Goal: Feedback & Contribution: Submit feedback/report problem

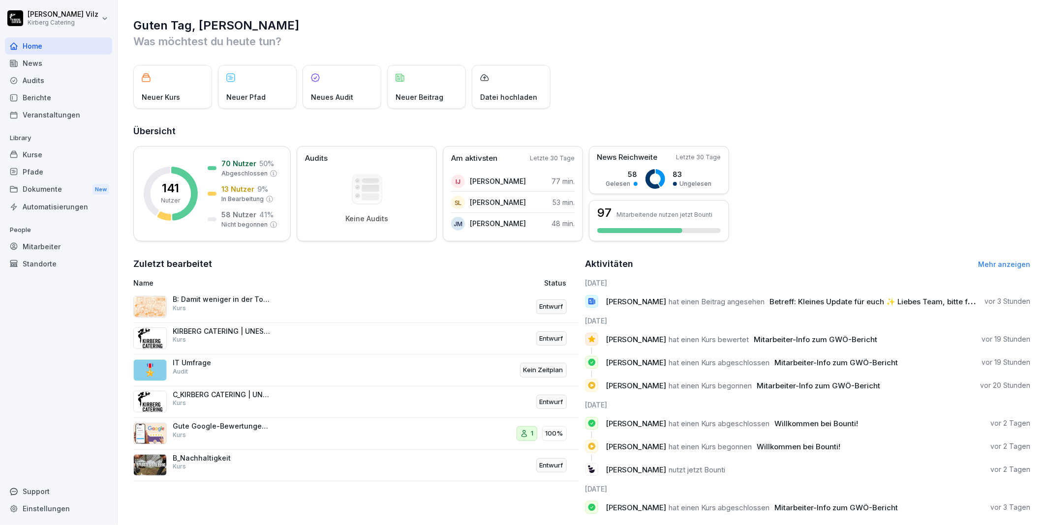
scroll to position [22, 0]
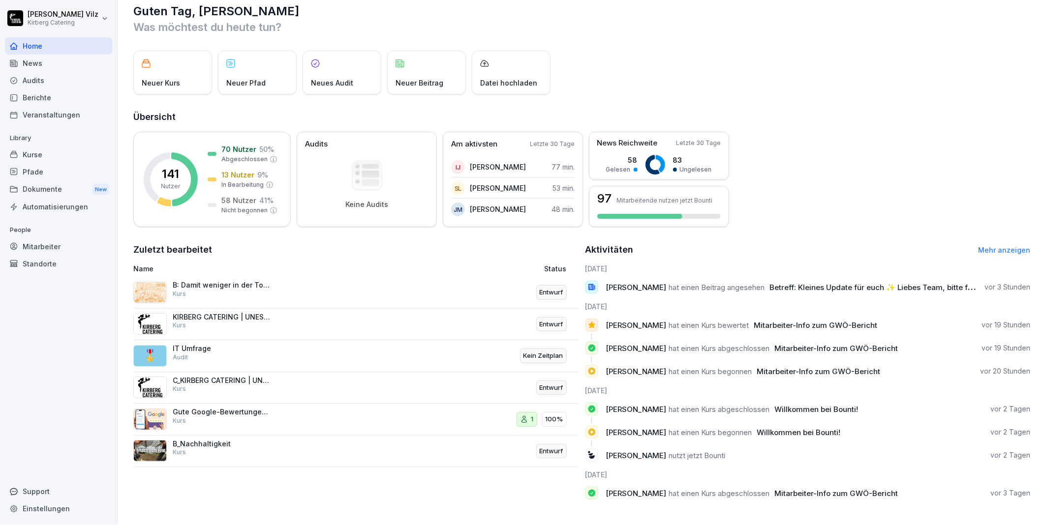
click at [45, 120] on div "Veranstaltungen" at bounding box center [58, 114] width 107 height 17
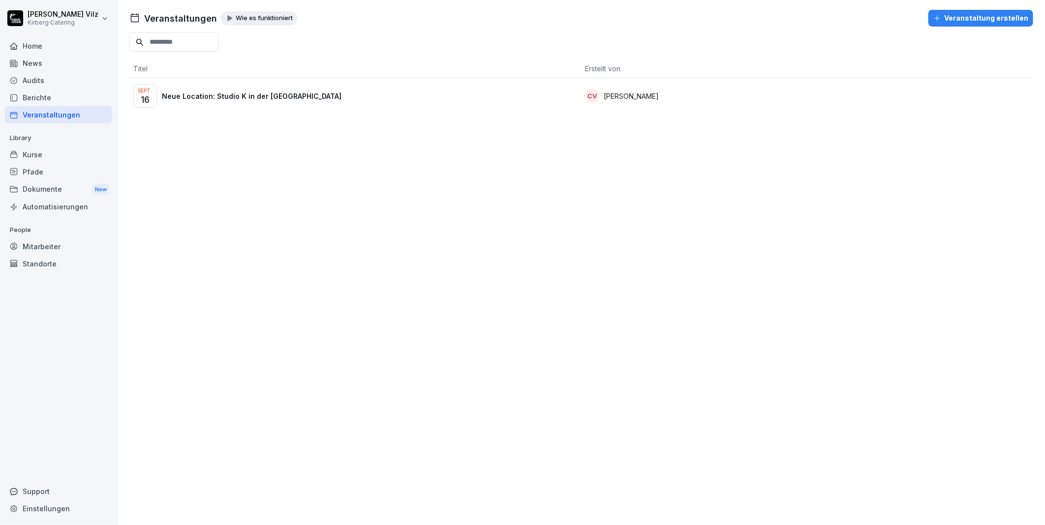
click at [253, 100] on p "Neue Location: Studio K in der [GEOGRAPHIC_DATA]" at bounding box center [252, 96] width 180 height 10
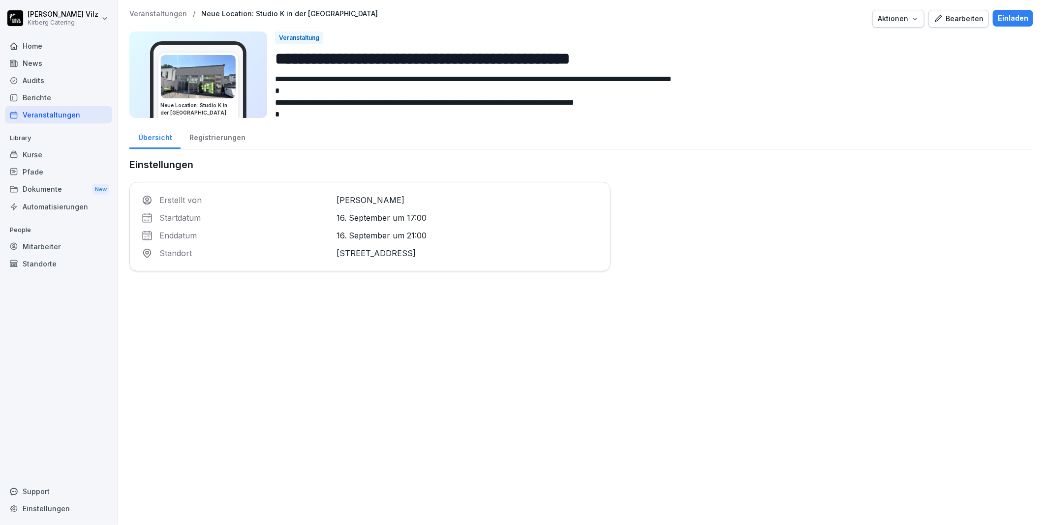
click at [356, 234] on p "16. September um 21:00" at bounding box center [468, 236] width 262 height 12
click at [214, 134] on div "Registrierungen" at bounding box center [217, 136] width 73 height 25
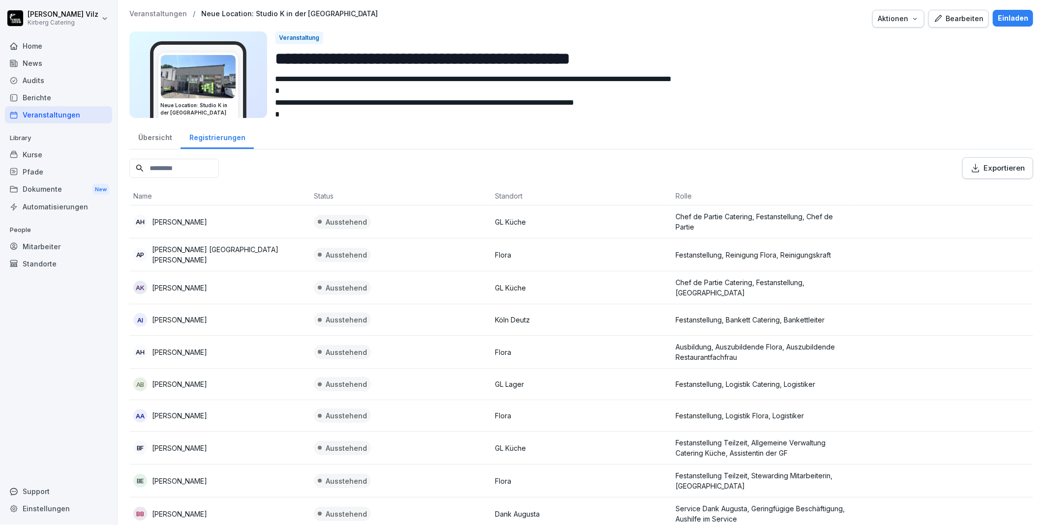
click at [984, 173] on div "Exportieren" at bounding box center [998, 168] width 54 height 11
click at [151, 139] on div "Übersicht" at bounding box center [154, 136] width 51 height 25
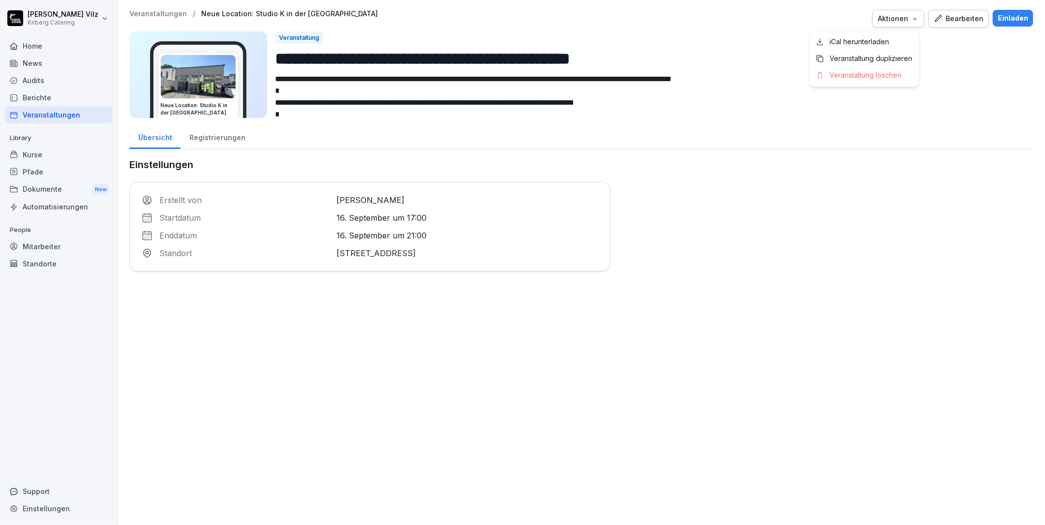
click at [913, 20] on icon "button" at bounding box center [915, 19] width 8 height 8
click at [879, 294] on html "**********" at bounding box center [522, 262] width 1045 height 525
click at [944, 23] on div "Bearbeiten" at bounding box center [959, 18] width 50 height 11
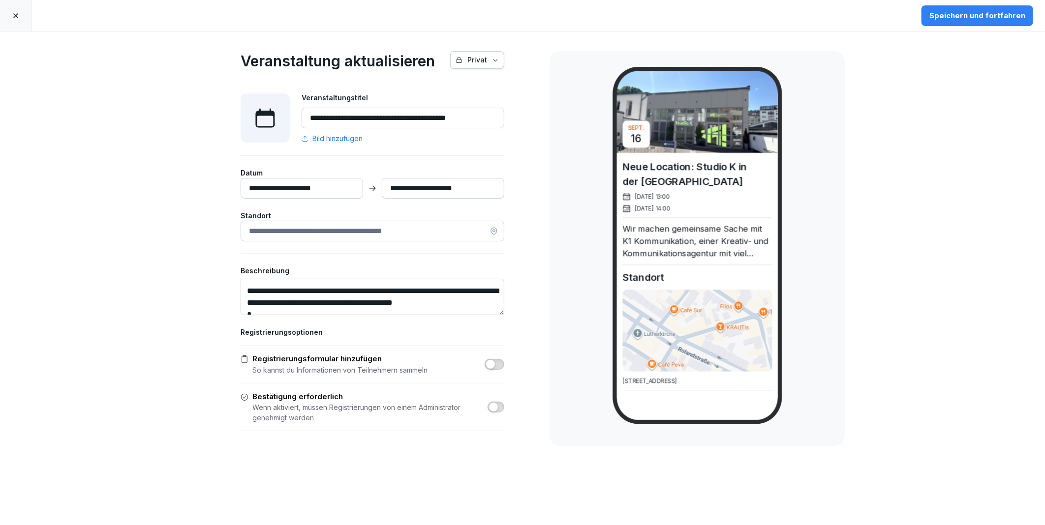
click at [492, 60] on icon "button" at bounding box center [495, 60] width 7 height 7
click at [560, 59] on html "**********" at bounding box center [522, 262] width 1045 height 525
click at [494, 404] on button "button" at bounding box center [496, 407] width 17 height 11
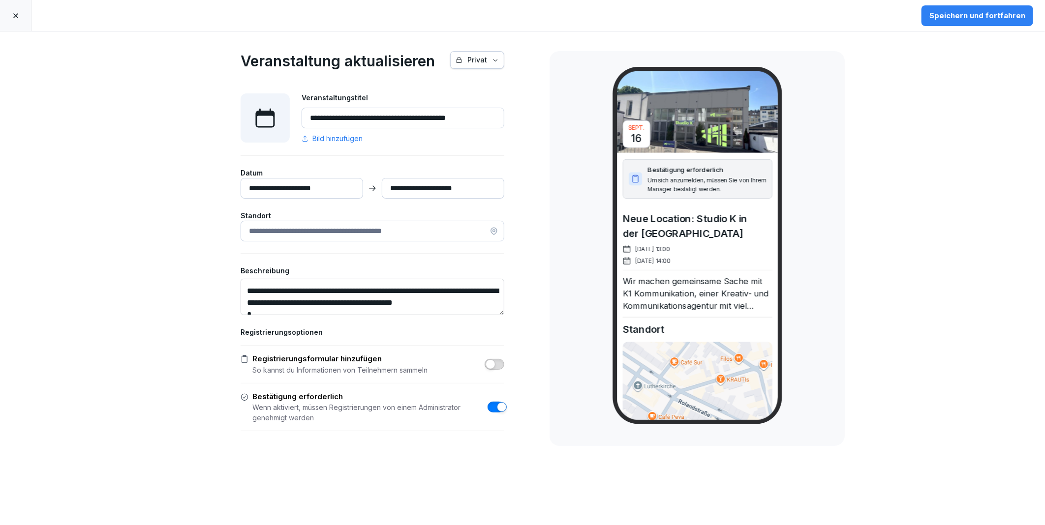
click at [933, 16] on button "Speichern und fortfahren" at bounding box center [978, 15] width 112 height 21
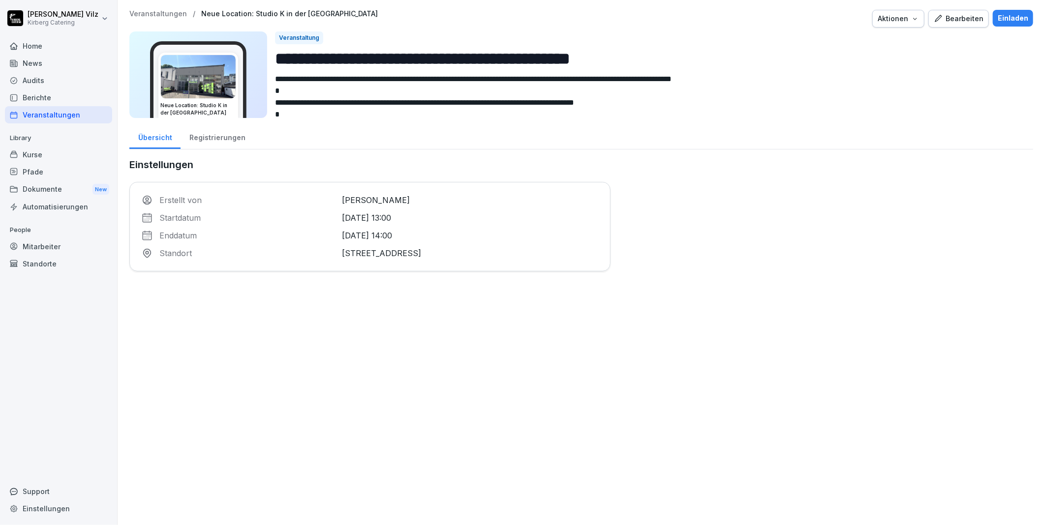
click at [211, 136] on div "Registrierungen" at bounding box center [217, 136] width 73 height 25
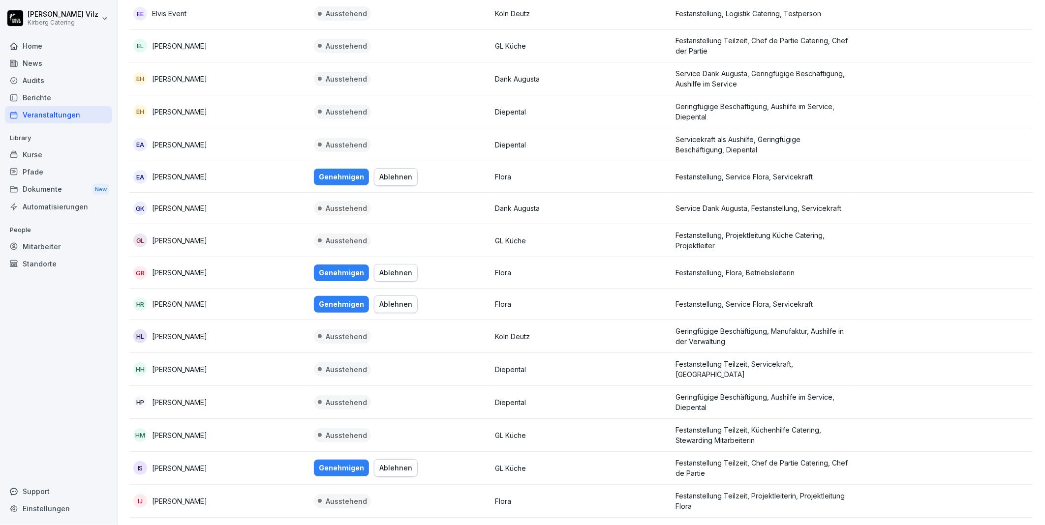
scroll to position [1202, 0]
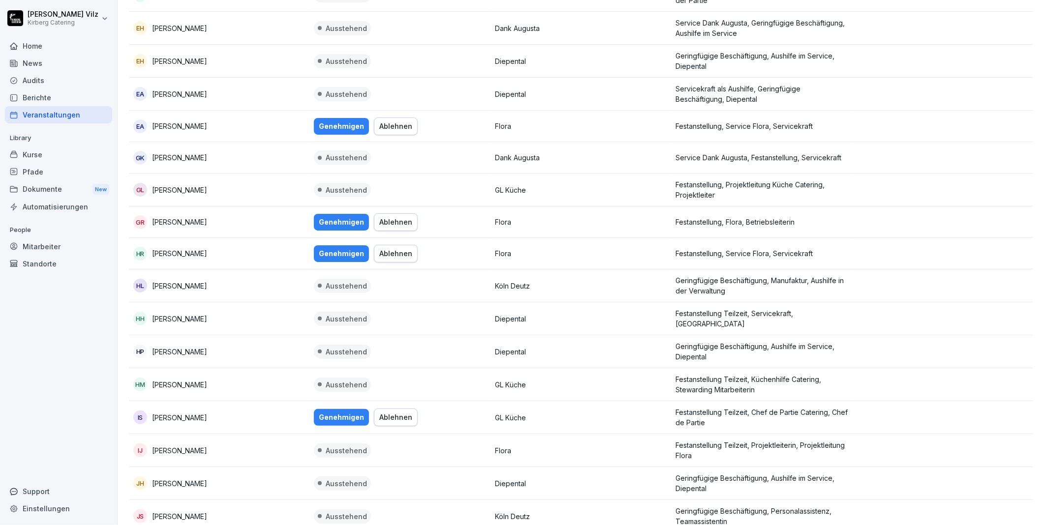
click at [333, 248] on div "Genehmigen" at bounding box center [341, 253] width 45 height 11
click at [336, 217] on div "Genehmigen" at bounding box center [341, 222] width 45 height 11
click at [338, 122] on div "Genehmigen" at bounding box center [341, 126] width 45 height 11
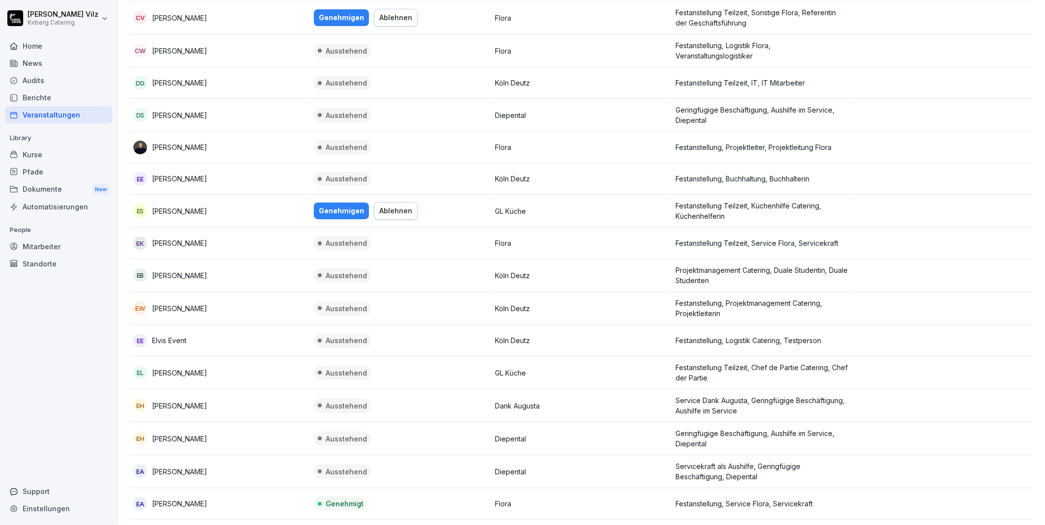
scroll to position [820, 0]
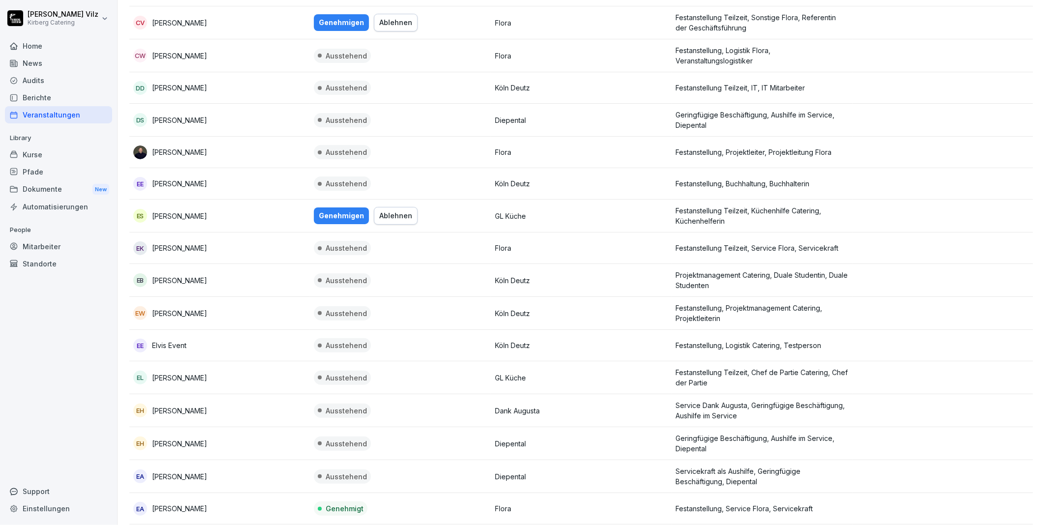
click at [334, 217] on div "Genehmigen" at bounding box center [341, 216] width 45 height 11
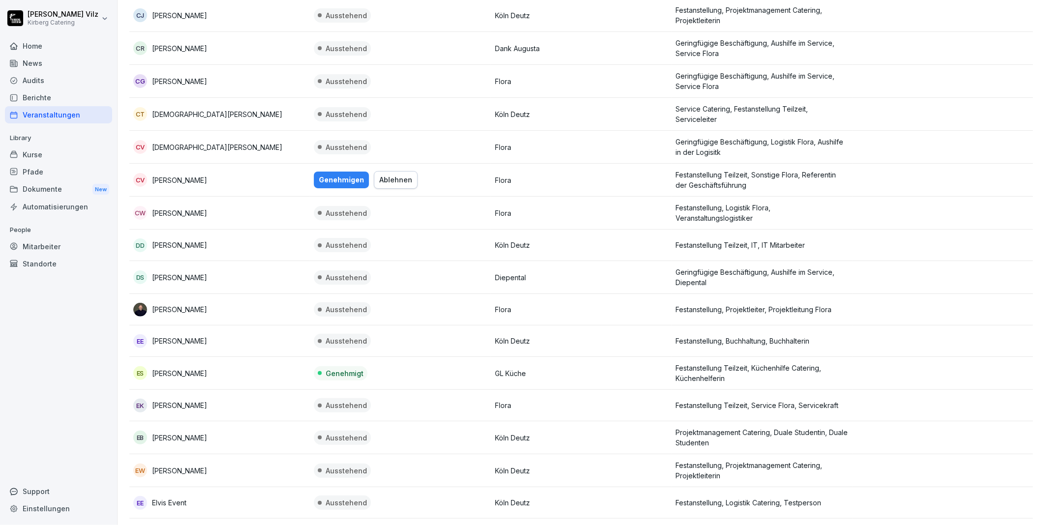
scroll to position [656, 0]
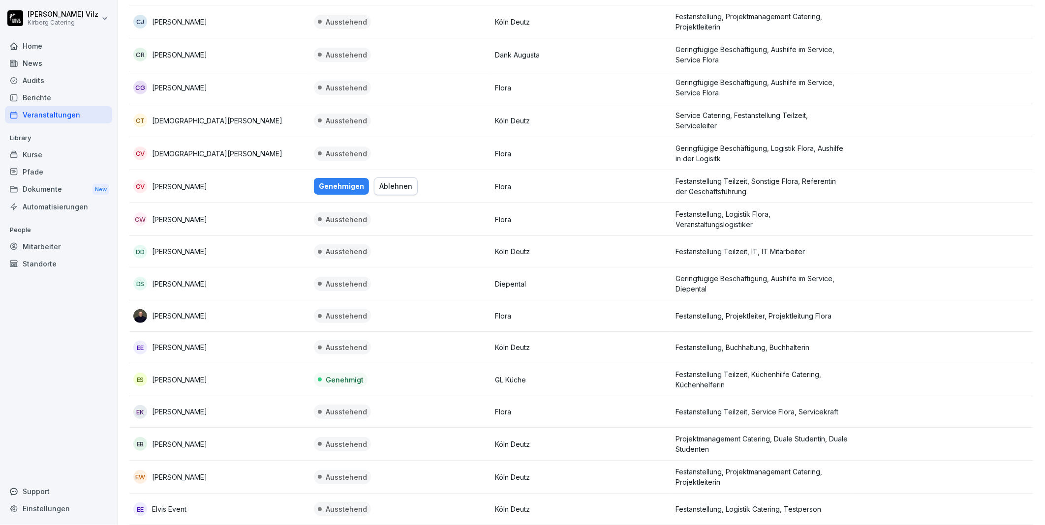
click at [341, 184] on div "Genehmigen" at bounding box center [341, 186] width 45 height 11
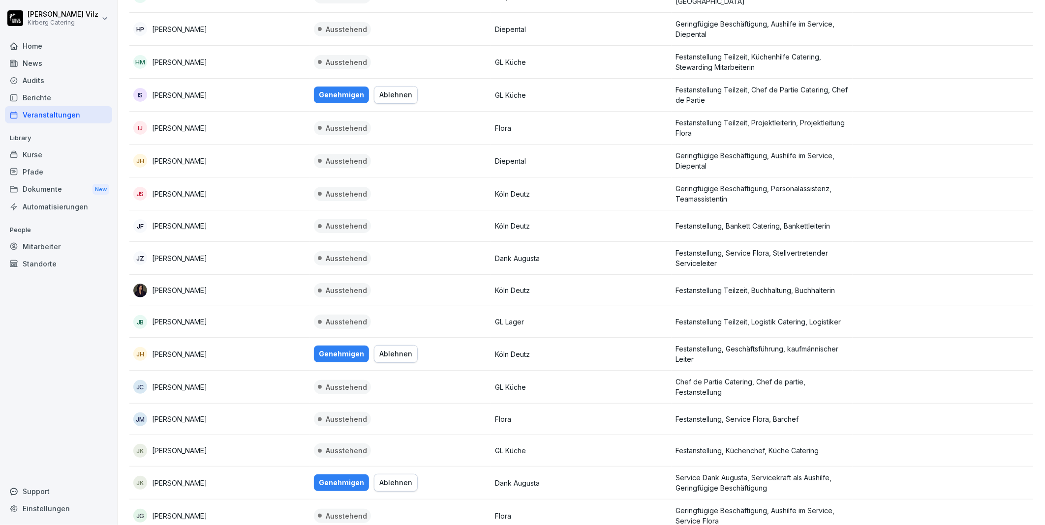
scroll to position [1531, 0]
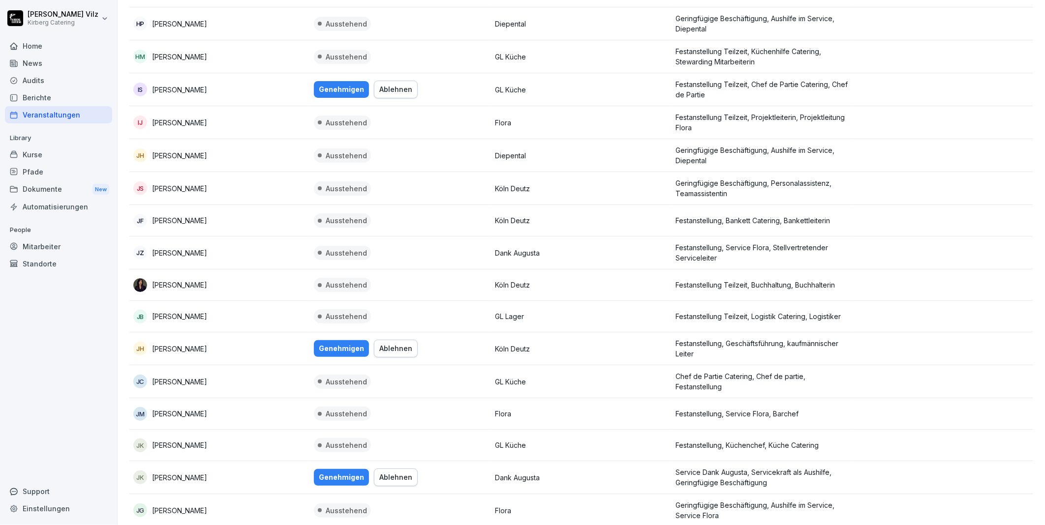
click at [338, 84] on div "Genehmigen" at bounding box center [341, 89] width 45 height 11
click at [338, 350] on div "Genehmigen" at bounding box center [341, 348] width 45 height 11
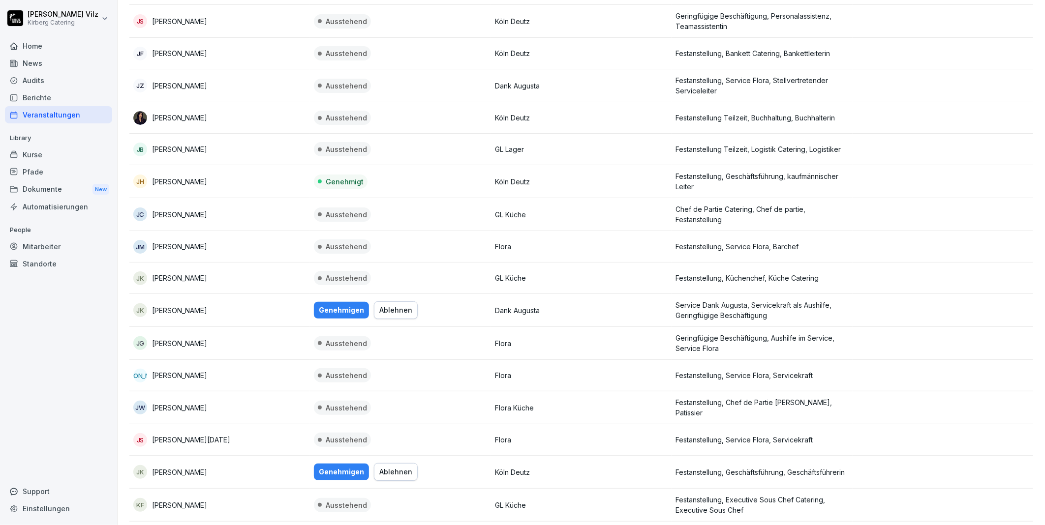
scroll to position [1749, 0]
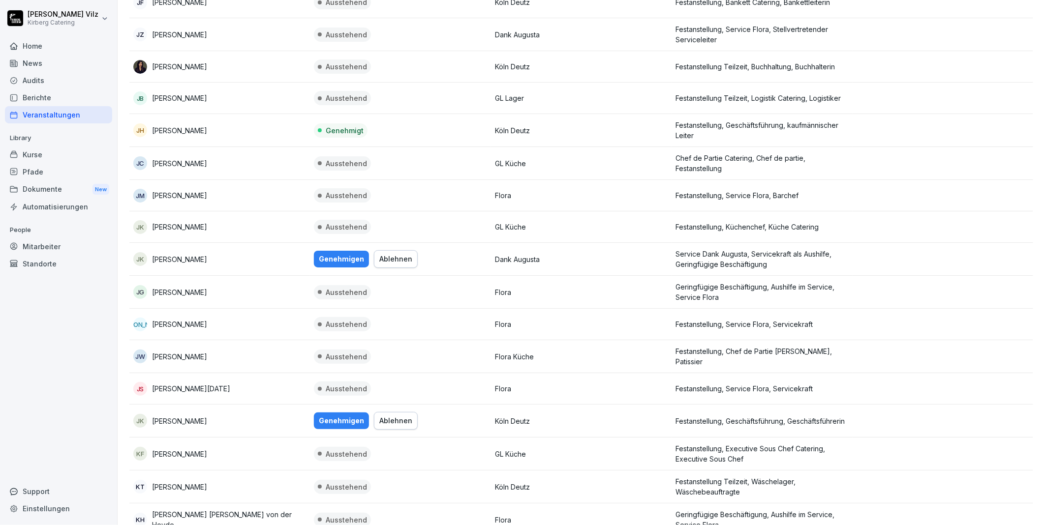
click at [342, 254] on div "Genehmigen" at bounding box center [341, 259] width 45 height 11
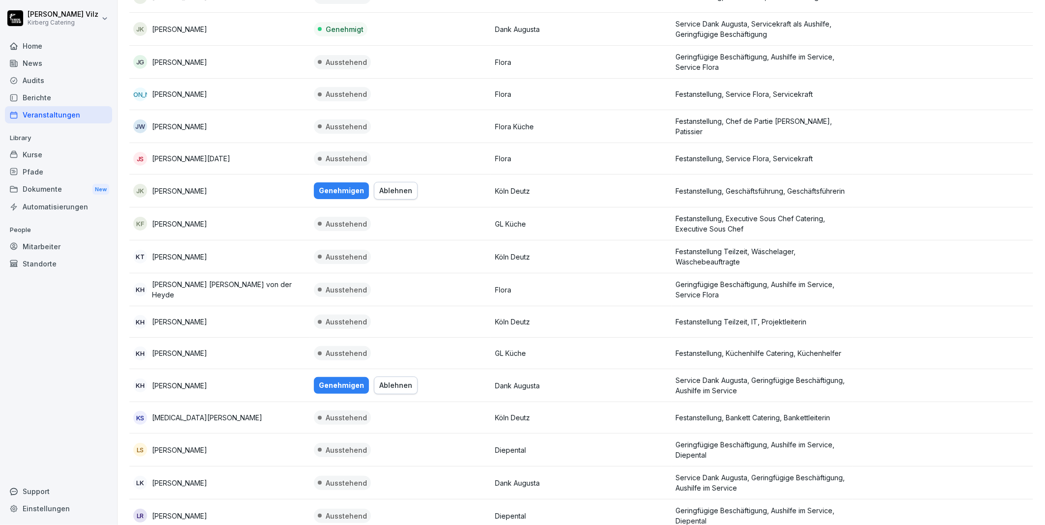
scroll to position [2023, 0]
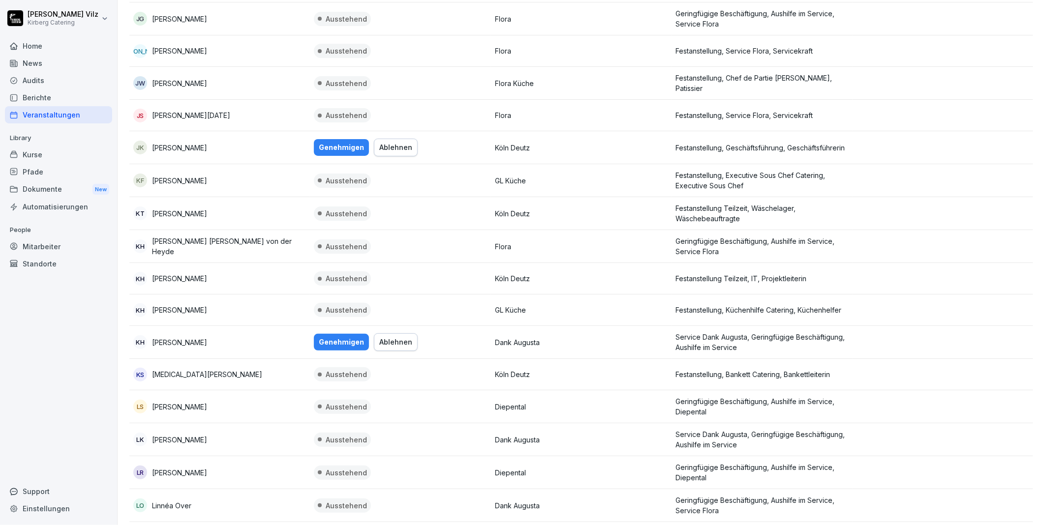
click at [332, 144] on div "Genehmigen" at bounding box center [341, 147] width 45 height 11
click at [342, 338] on div "Genehmigen" at bounding box center [341, 342] width 45 height 11
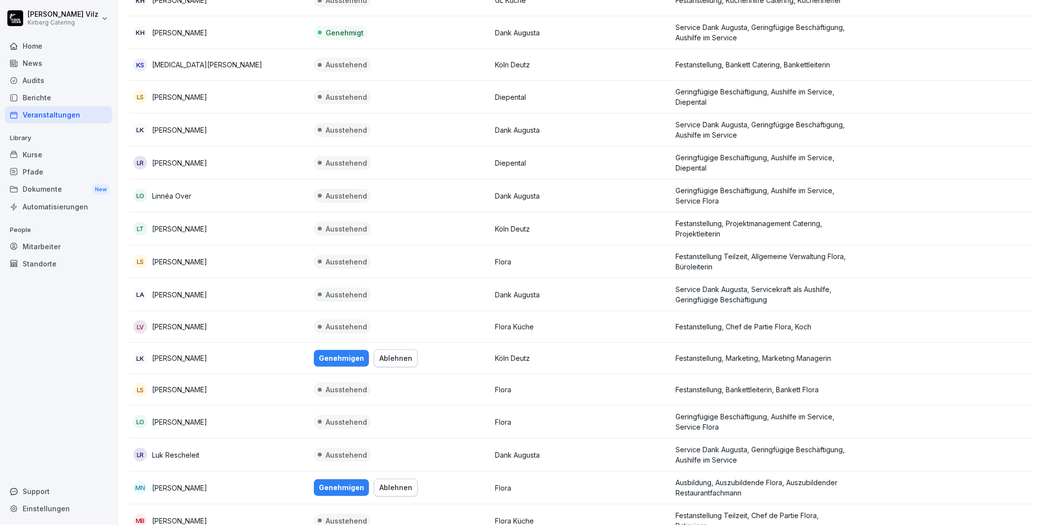
scroll to position [2350, 0]
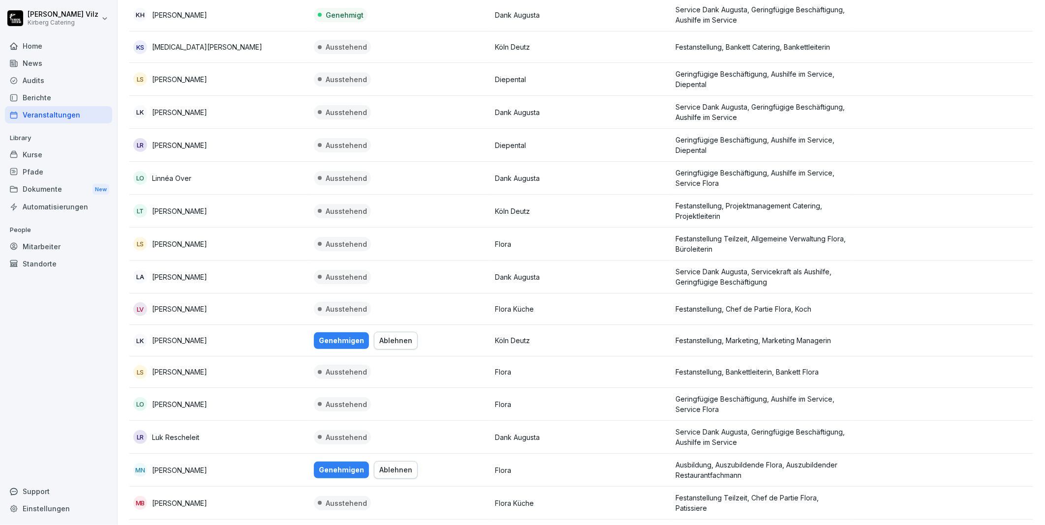
click at [345, 338] on div "Genehmigen" at bounding box center [341, 341] width 45 height 11
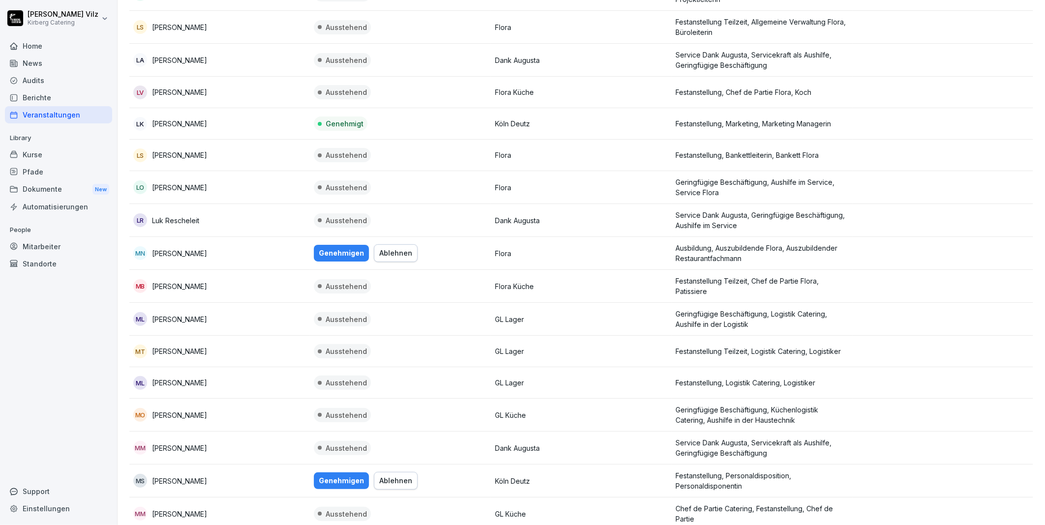
scroll to position [2569, 0]
click at [332, 247] on div "Genehmigen" at bounding box center [341, 251] width 45 height 11
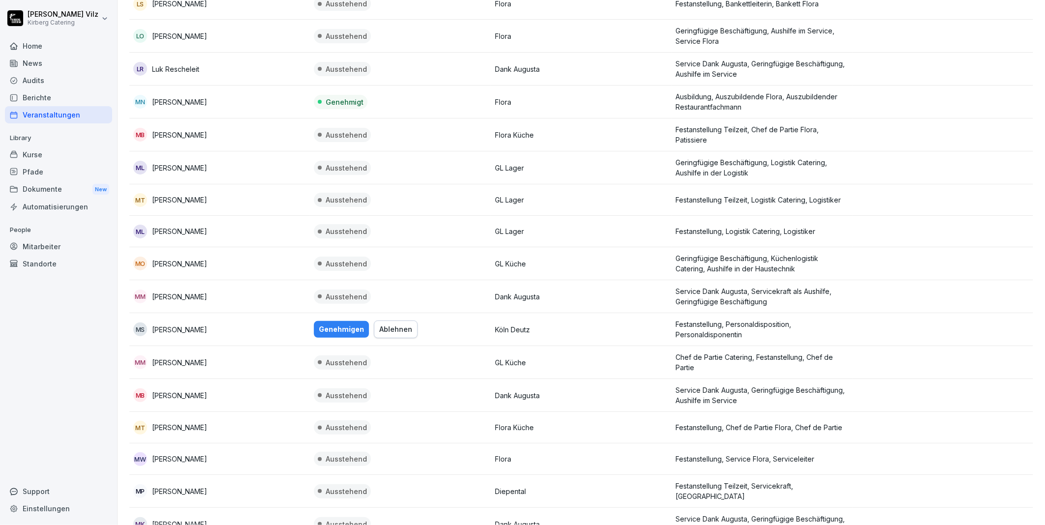
scroll to position [2733, 0]
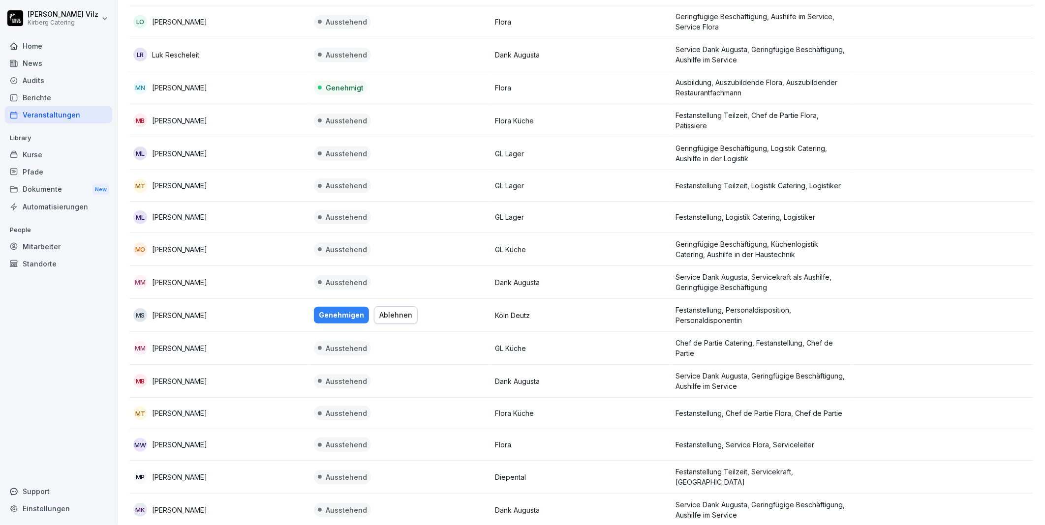
click at [334, 315] on div "Genehmigen" at bounding box center [341, 315] width 45 height 11
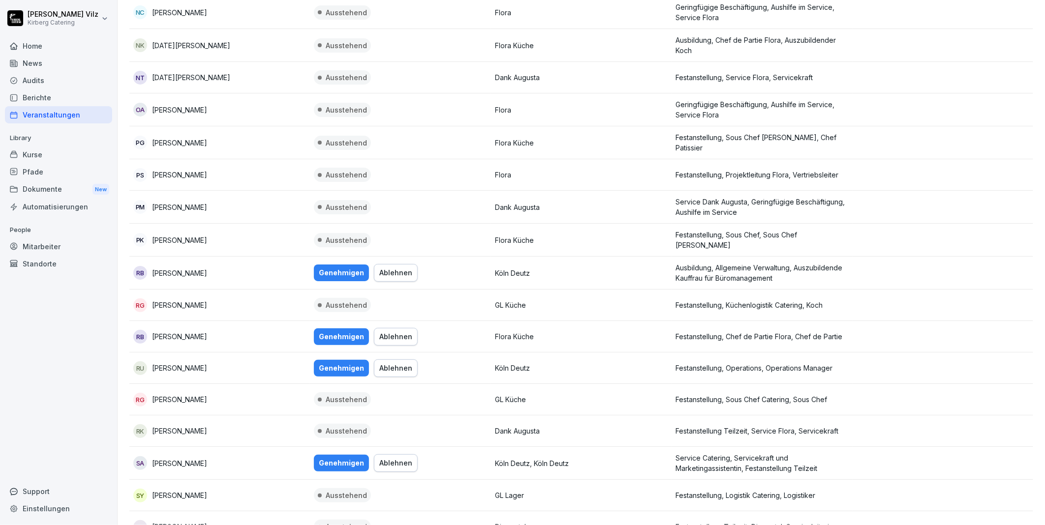
scroll to position [3444, 0]
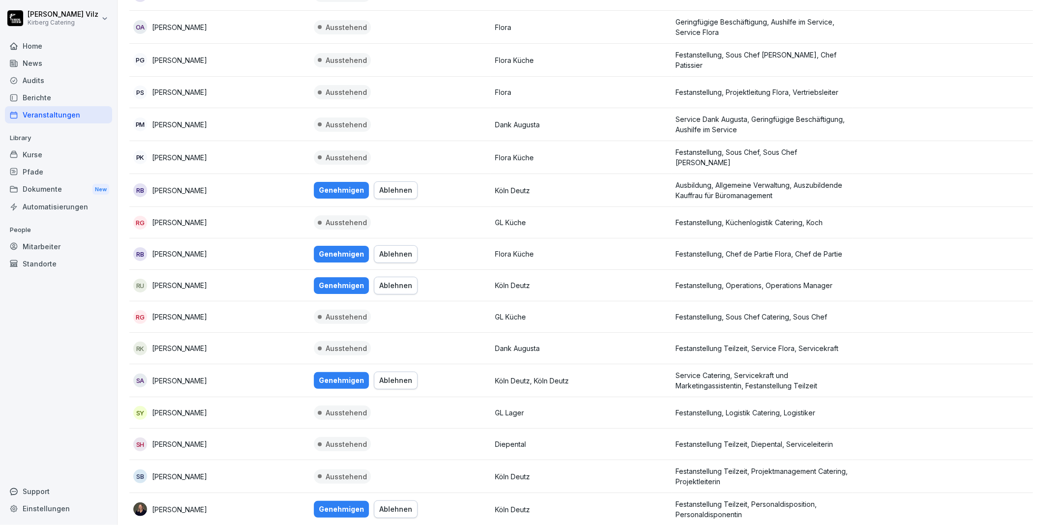
click at [329, 187] on div "Genehmigen" at bounding box center [341, 190] width 45 height 11
click at [332, 249] on div "Genehmigen" at bounding box center [341, 254] width 45 height 11
click at [335, 280] on div "Genehmigen" at bounding box center [341, 285] width 45 height 11
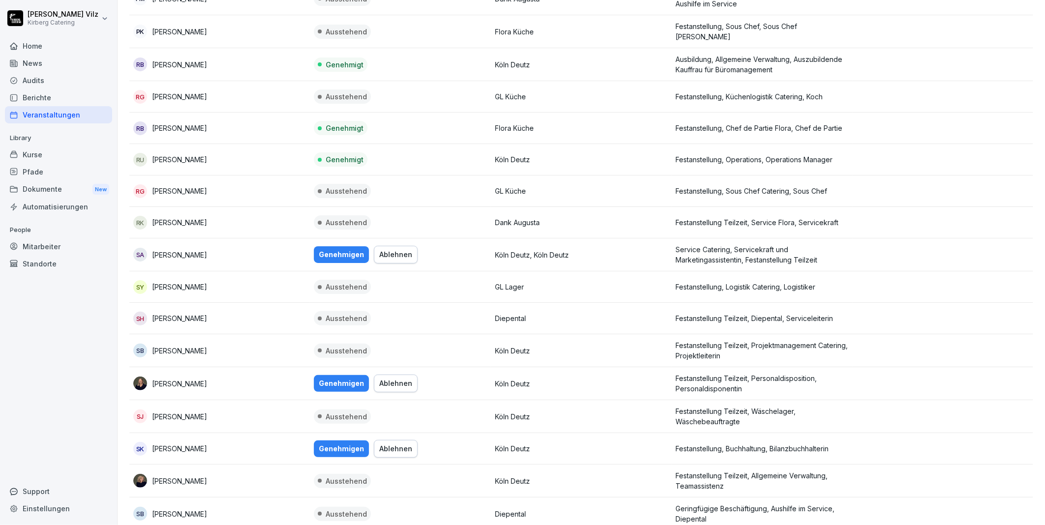
scroll to position [3662, 0]
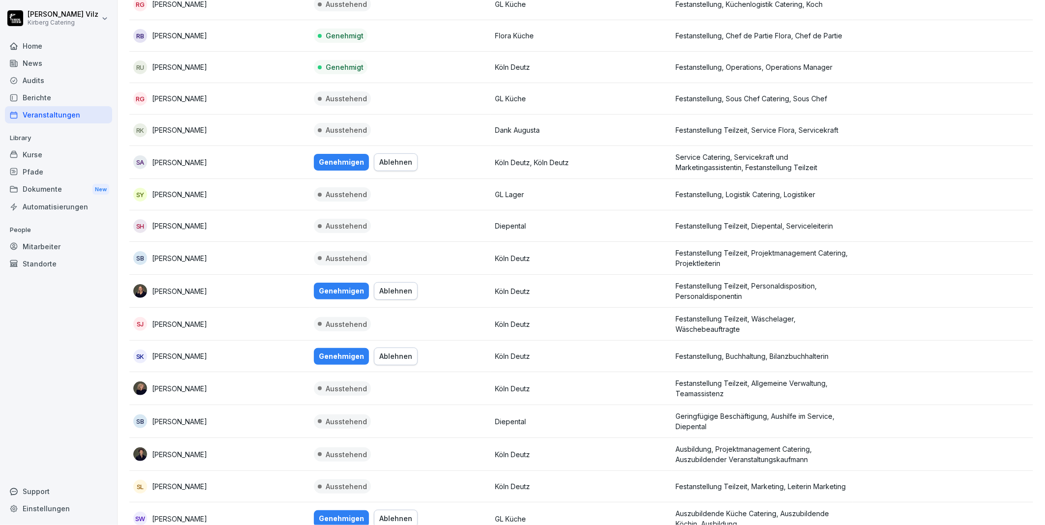
click at [339, 157] on div "Genehmigen" at bounding box center [341, 162] width 45 height 11
click at [350, 286] on div "Genehmigen" at bounding box center [341, 291] width 45 height 11
click at [342, 351] on div "Genehmigen" at bounding box center [341, 356] width 45 height 11
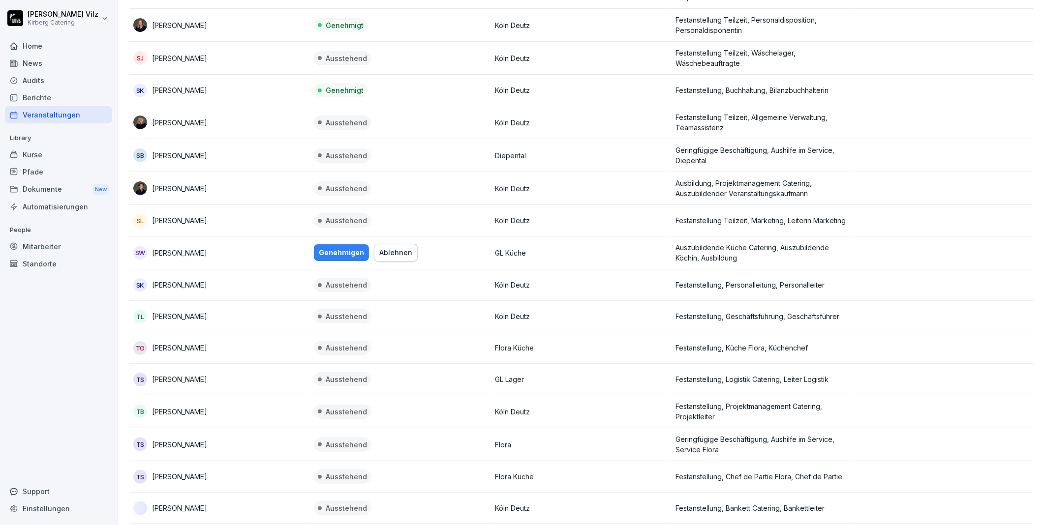
scroll to position [3936, 0]
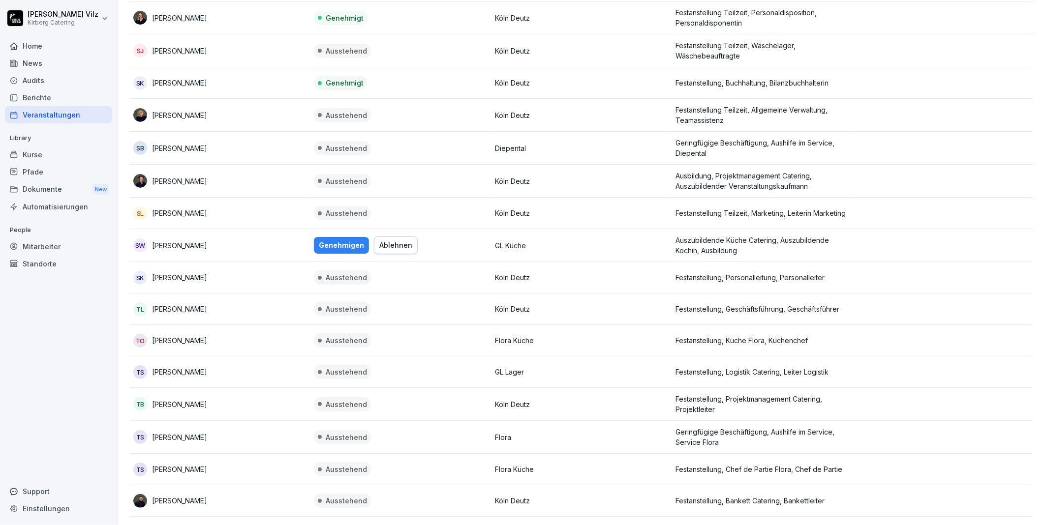
click at [328, 240] on div "Genehmigen" at bounding box center [341, 245] width 45 height 11
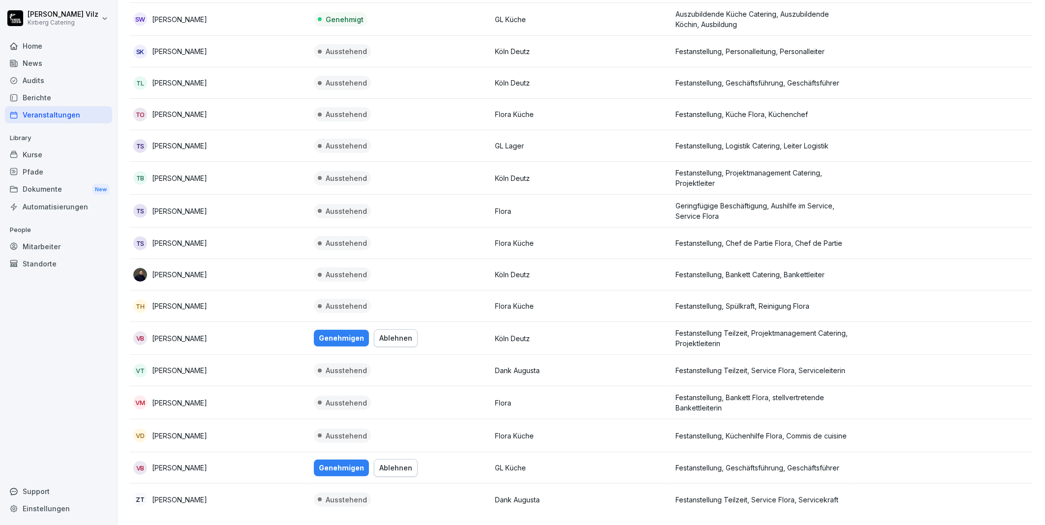
scroll to position [4163, 0]
click at [338, 333] on div "Genehmigen" at bounding box center [341, 338] width 45 height 11
click at [338, 463] on div "Genehmigen" at bounding box center [341, 468] width 45 height 11
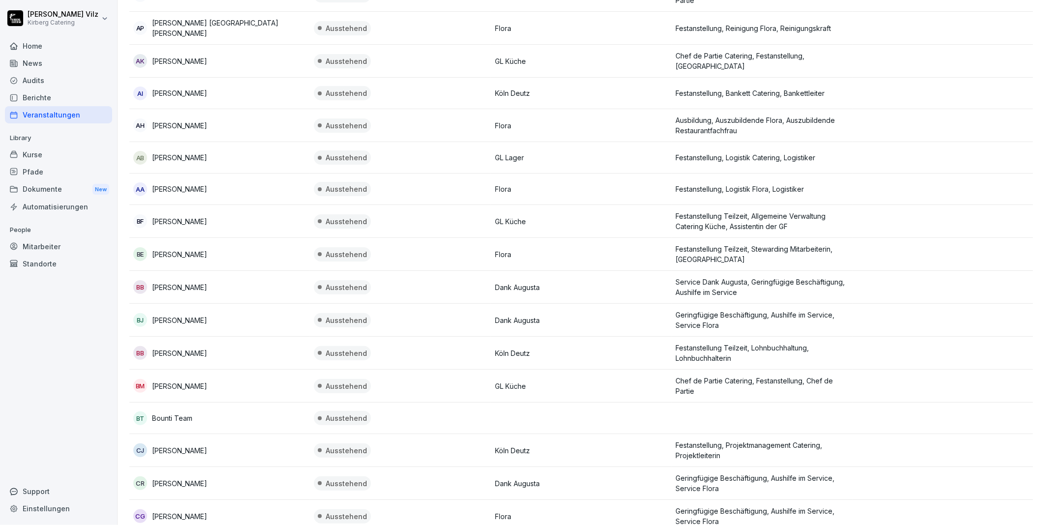
scroll to position [0, 0]
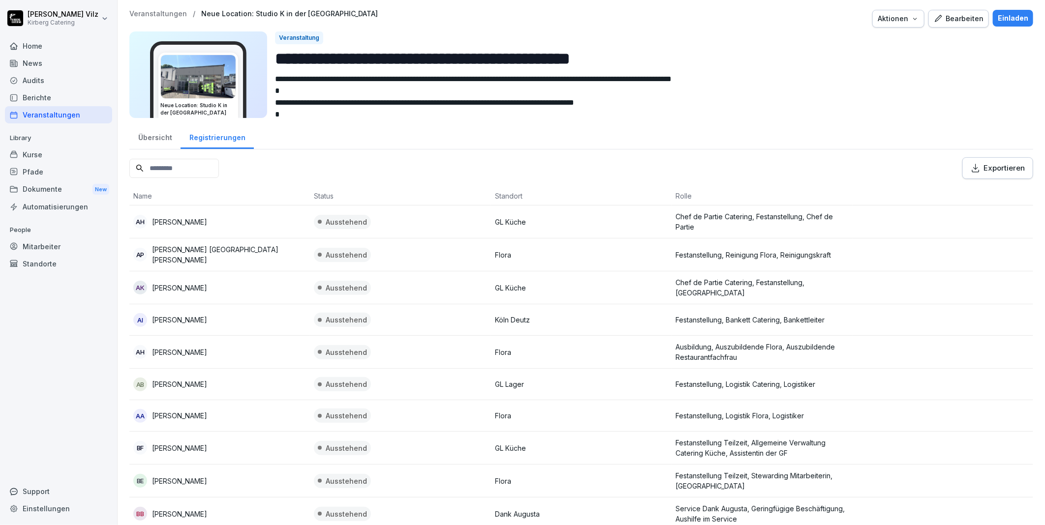
click at [151, 132] on div "Übersicht" at bounding box center [154, 136] width 51 height 25
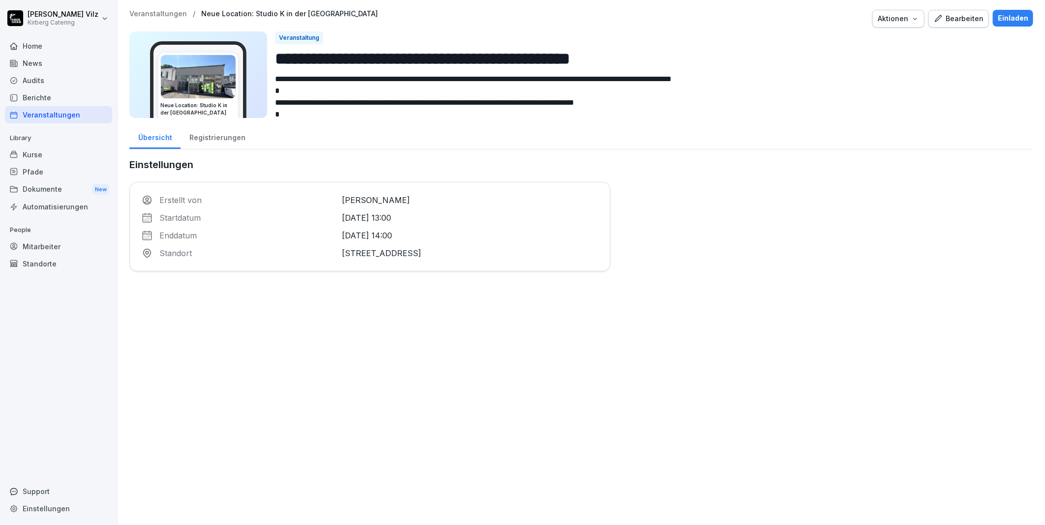
click at [32, 153] on div "Kurse" at bounding box center [58, 154] width 107 height 17
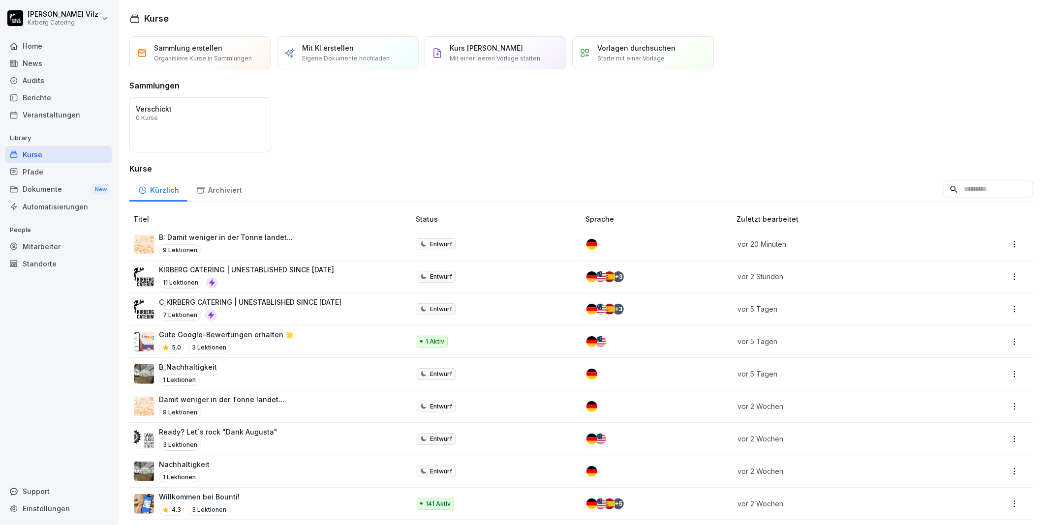
click at [220, 237] on p "B: Damit weniger in der Tonne landet..." at bounding box center [226, 237] width 134 height 10
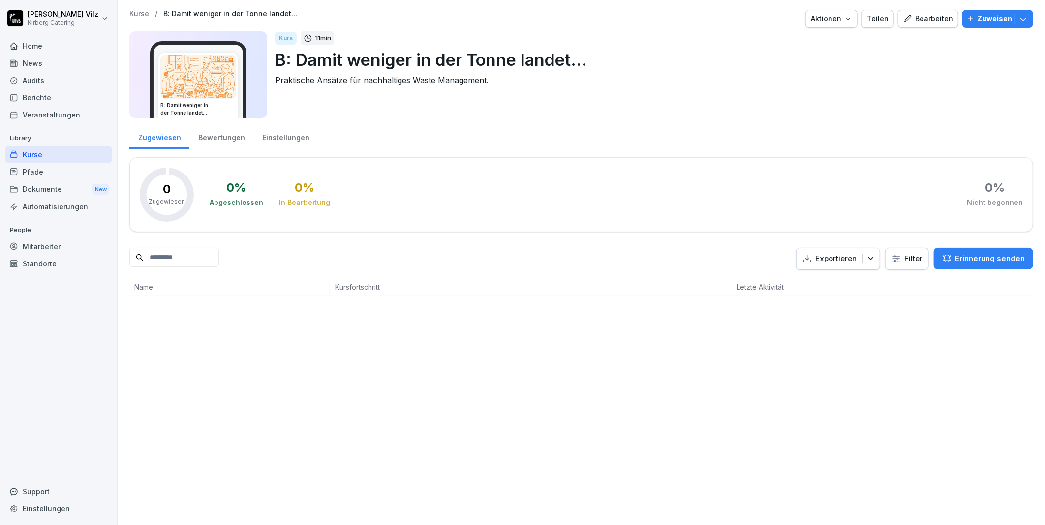
click at [926, 20] on div "Bearbeiten" at bounding box center [928, 18] width 50 height 11
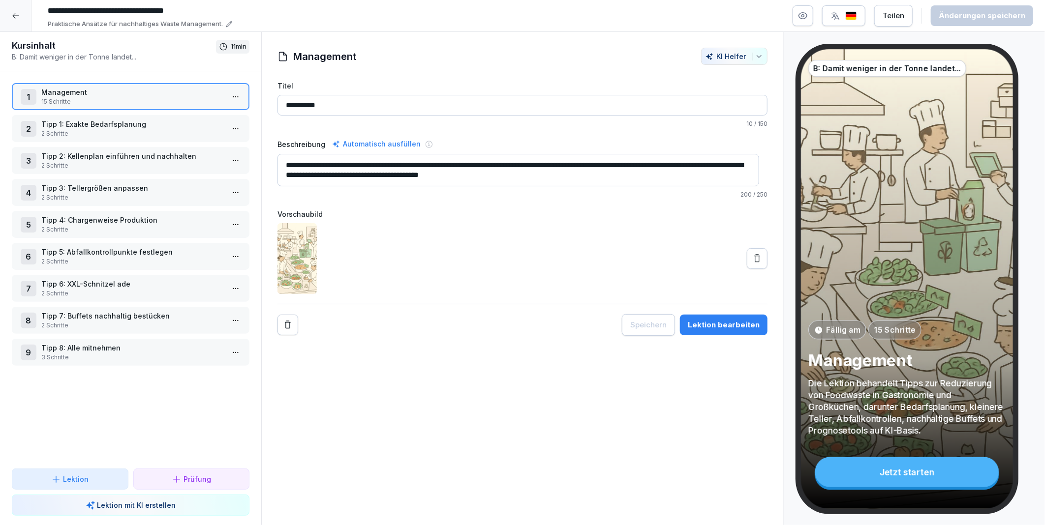
click at [803, 14] on icon "button" at bounding box center [803, 16] width 10 height 10
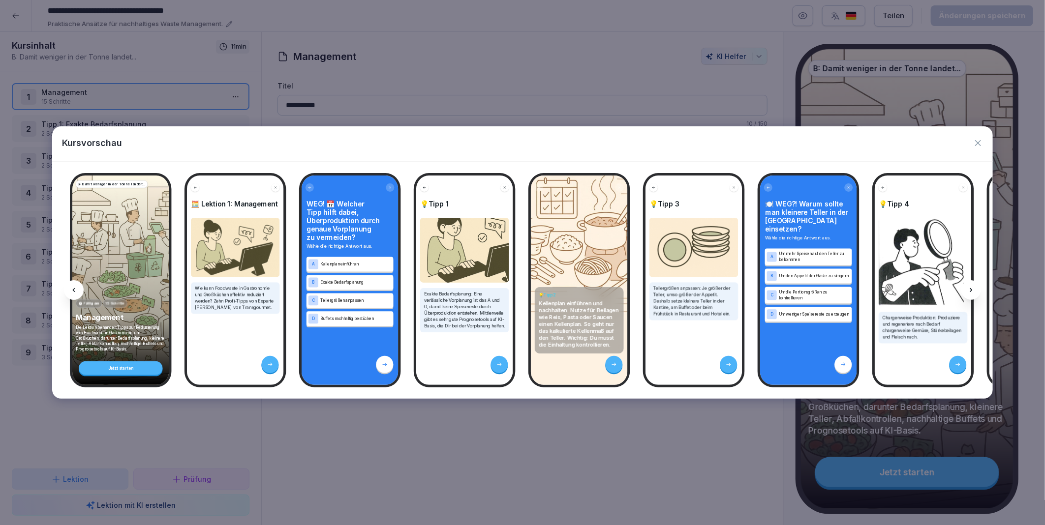
click at [972, 284] on div at bounding box center [971, 290] width 20 height 20
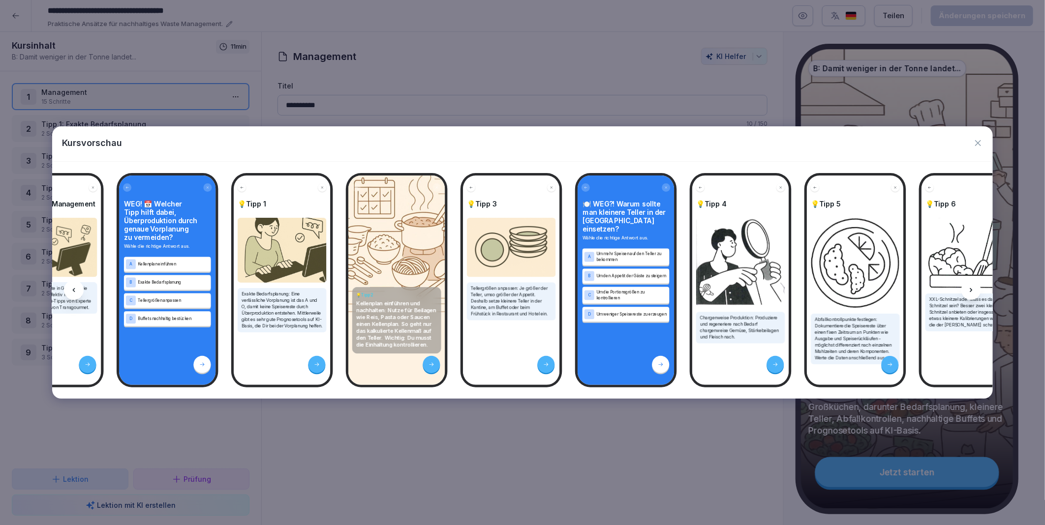
click at [972, 284] on div at bounding box center [971, 290] width 20 height 20
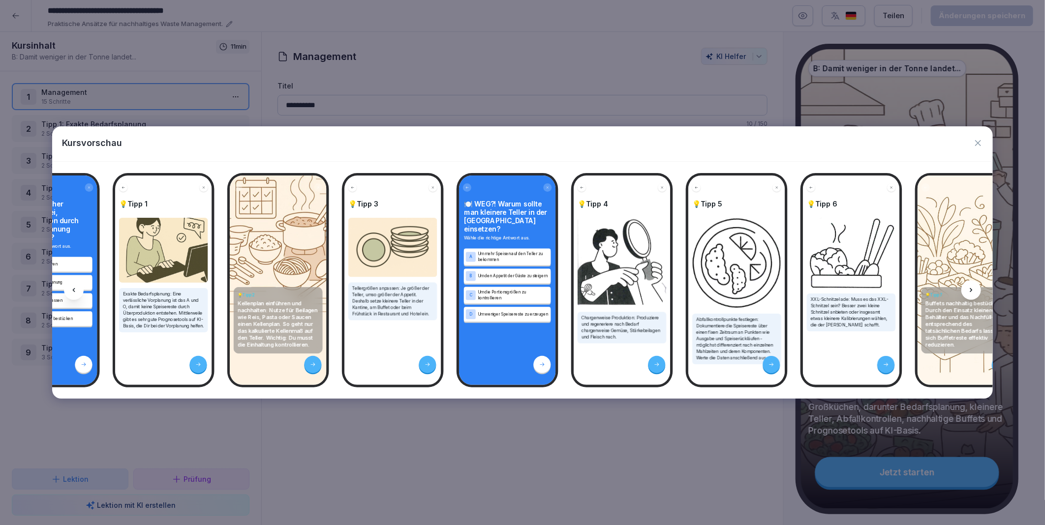
click at [972, 284] on div at bounding box center [971, 290] width 20 height 20
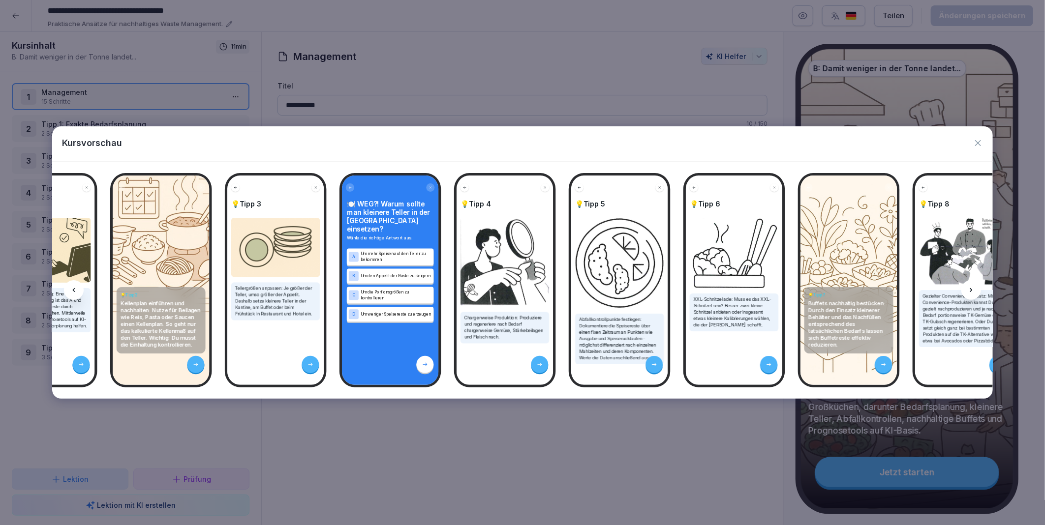
click at [972, 284] on div at bounding box center [971, 290] width 20 height 20
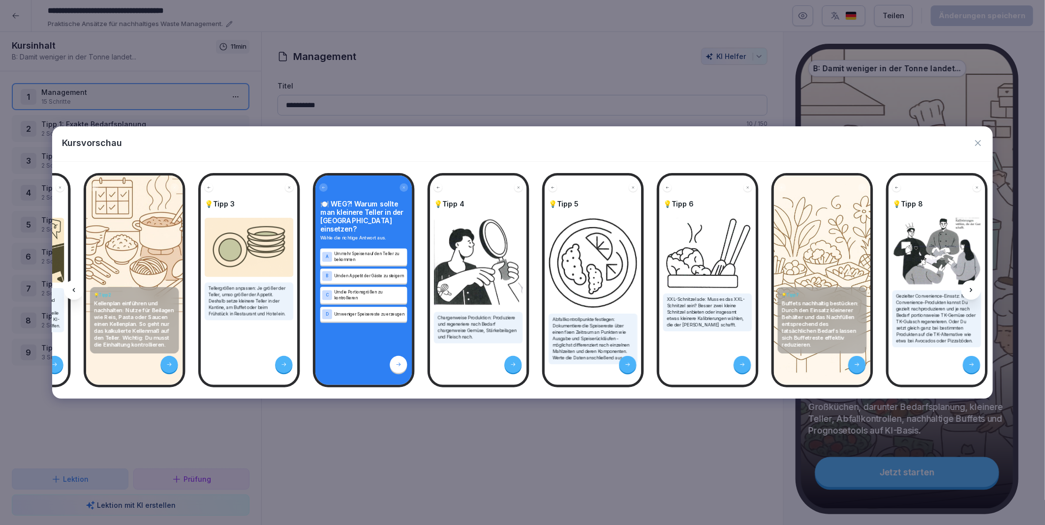
click at [972, 284] on div at bounding box center [971, 290] width 20 height 20
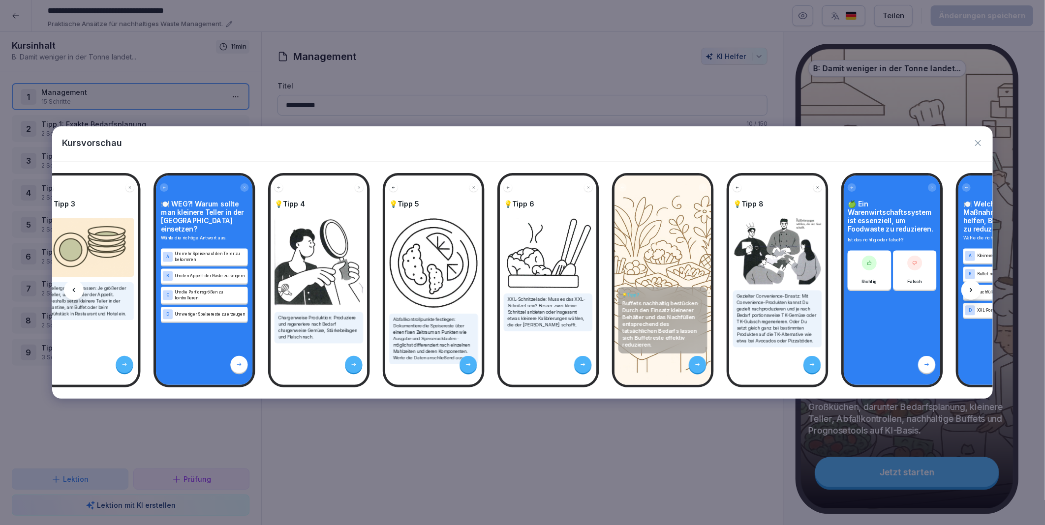
click at [972, 284] on div at bounding box center [971, 290] width 20 height 20
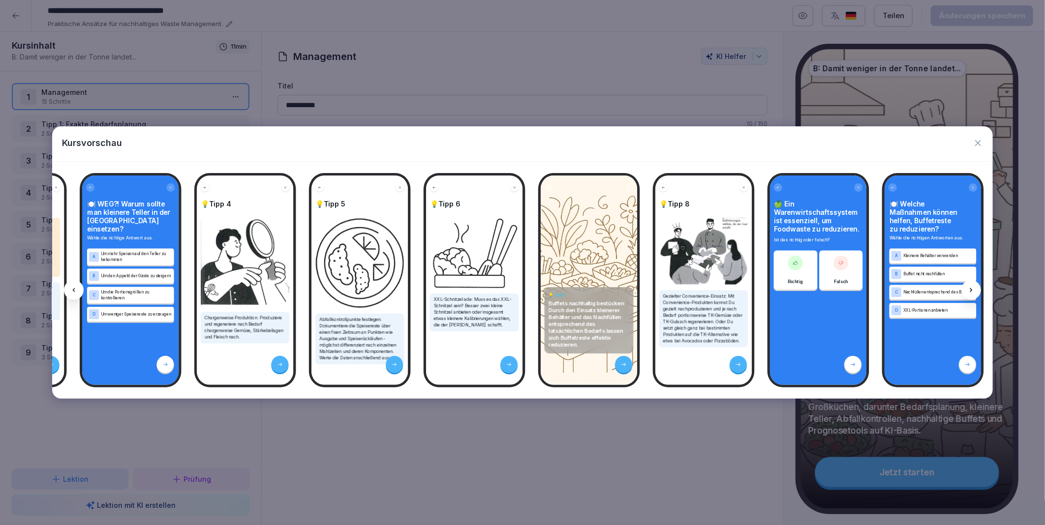
click at [972, 284] on div at bounding box center [971, 290] width 20 height 20
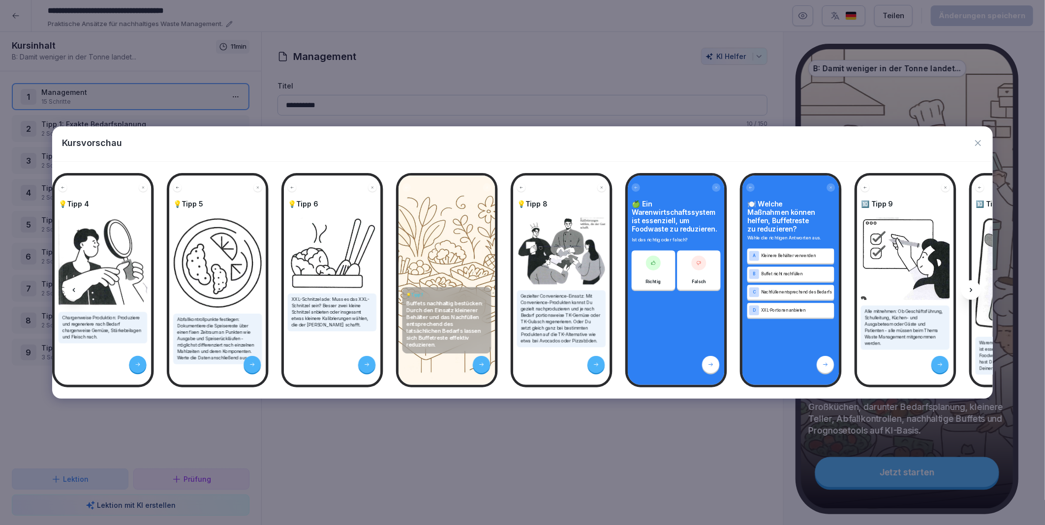
click at [972, 284] on div at bounding box center [971, 290] width 20 height 20
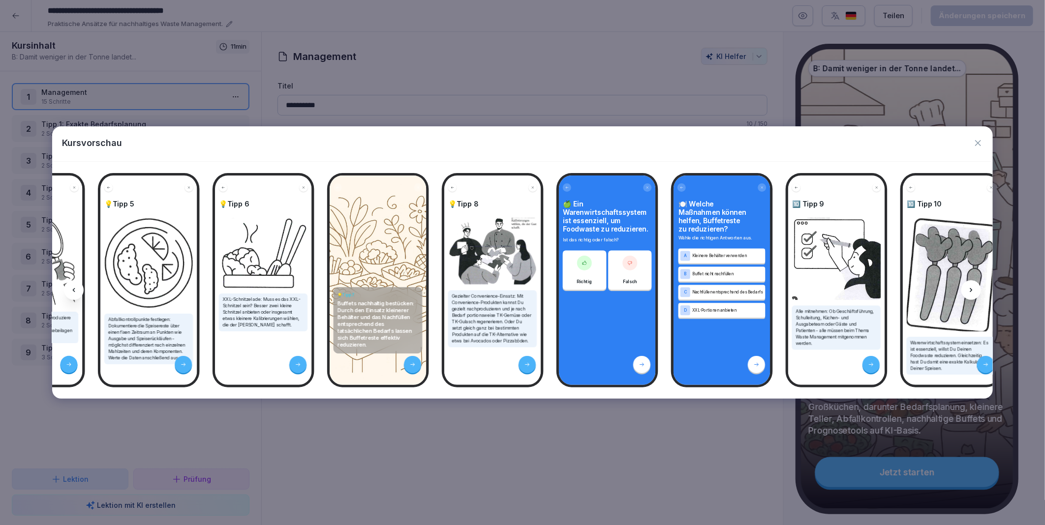
click at [972, 284] on div at bounding box center [971, 290] width 20 height 20
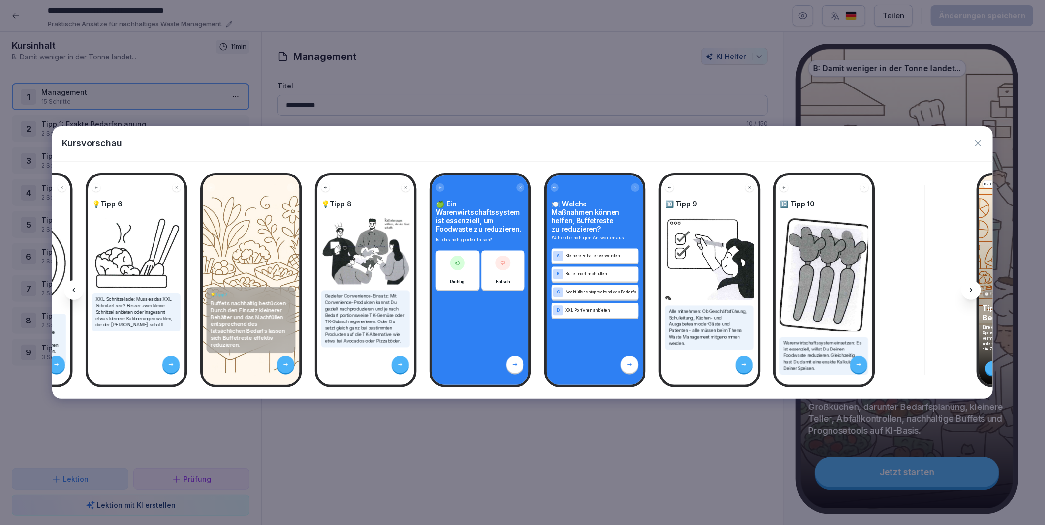
click at [972, 284] on div at bounding box center [971, 290] width 20 height 20
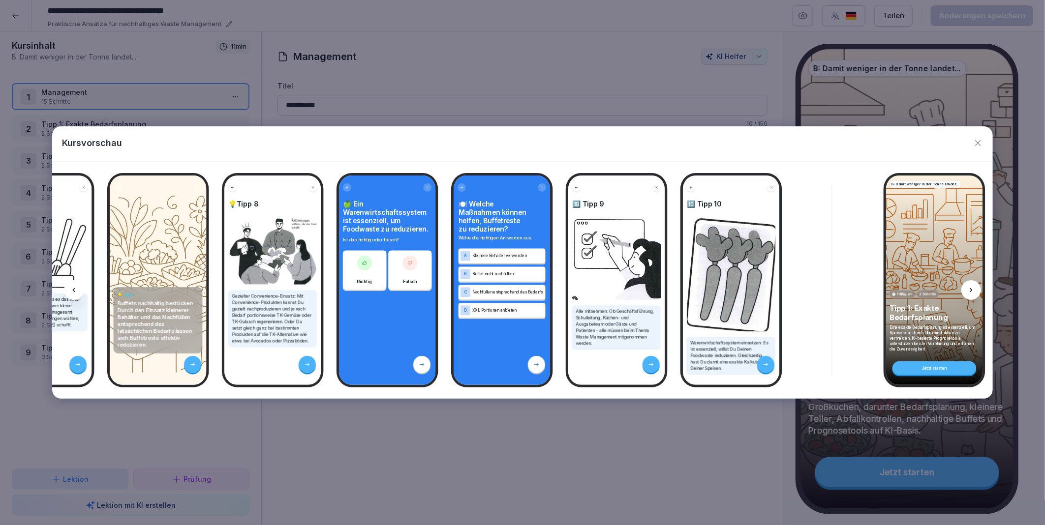
click at [972, 284] on div at bounding box center [971, 290] width 20 height 20
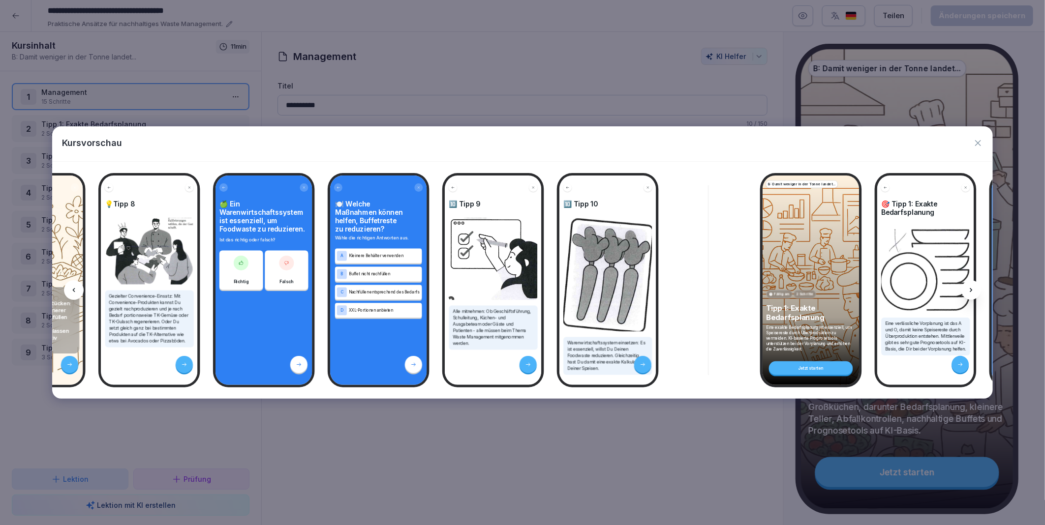
click at [972, 284] on div at bounding box center [971, 290] width 20 height 20
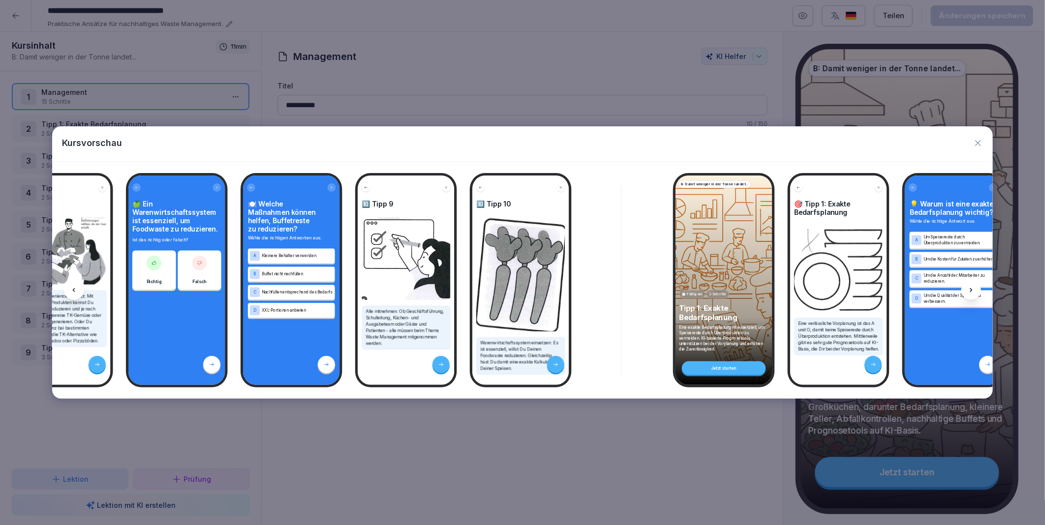
click at [972, 284] on div at bounding box center [971, 290] width 20 height 20
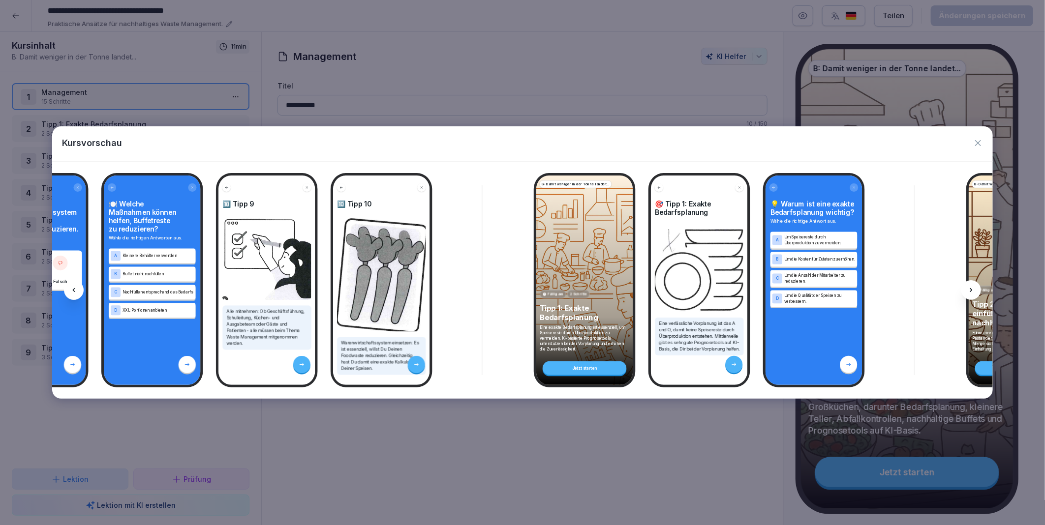
click at [972, 284] on div at bounding box center [971, 290] width 20 height 20
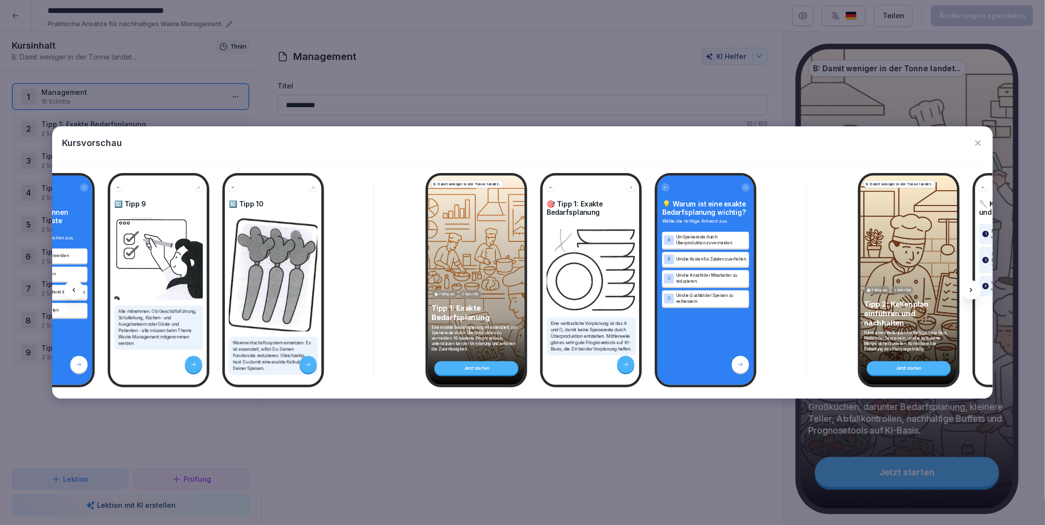
click at [972, 284] on div at bounding box center [971, 290] width 20 height 20
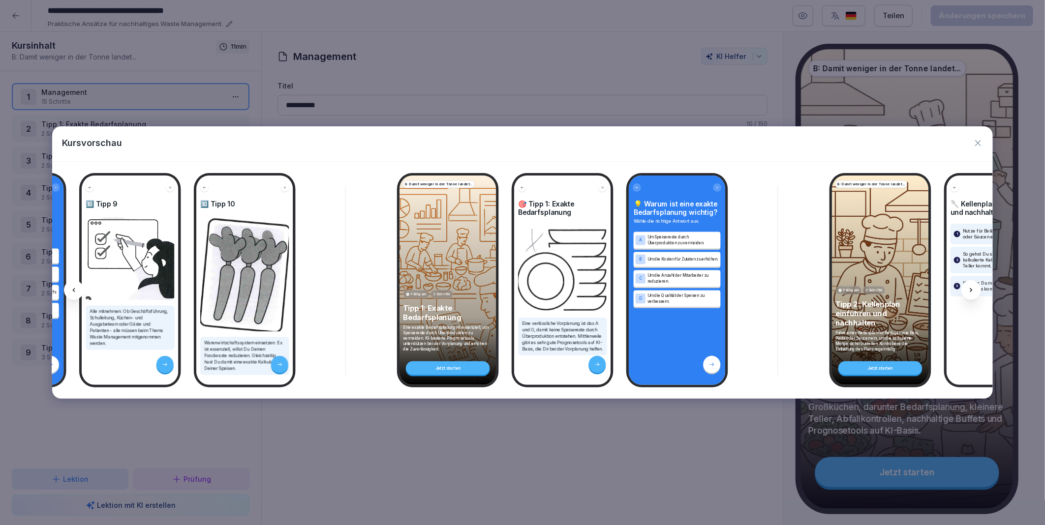
click at [972, 284] on div at bounding box center [971, 290] width 20 height 20
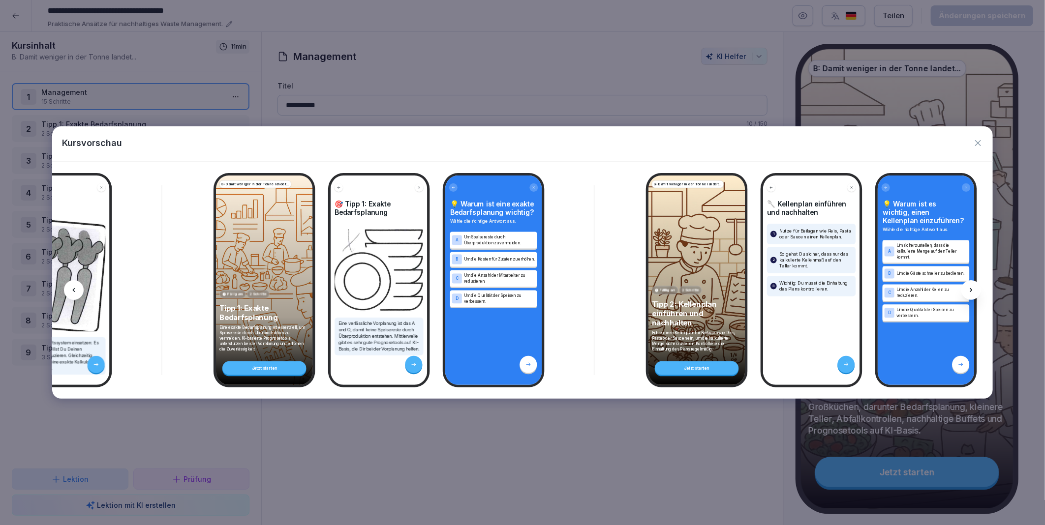
click at [972, 284] on div at bounding box center [971, 290] width 20 height 20
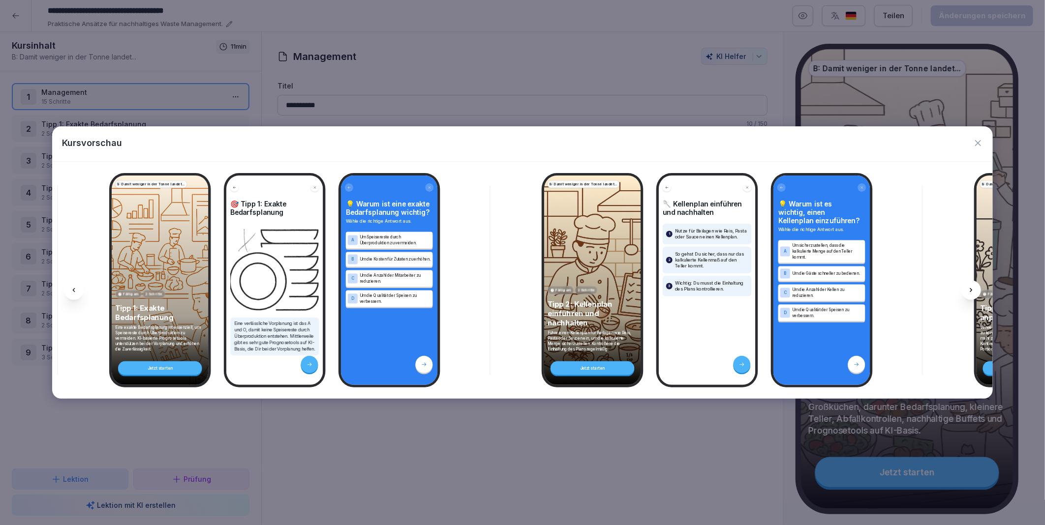
click at [972, 284] on div at bounding box center [971, 290] width 20 height 20
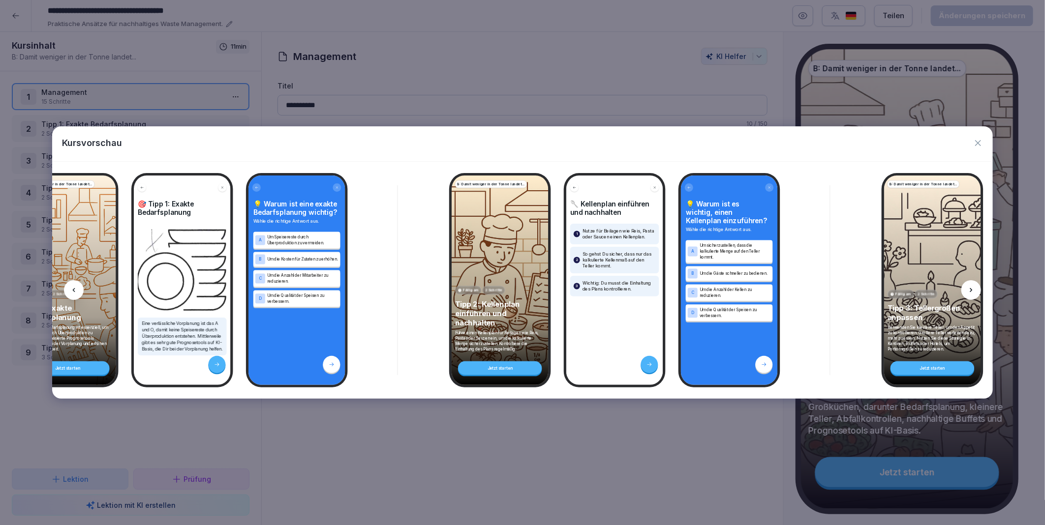
click at [972, 284] on div at bounding box center [971, 290] width 20 height 20
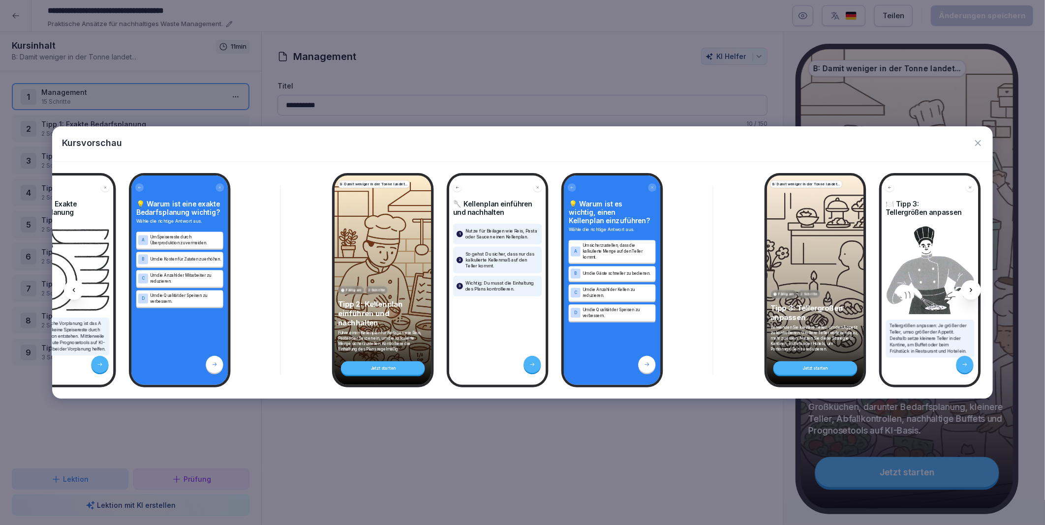
click at [972, 284] on div at bounding box center [971, 290] width 20 height 20
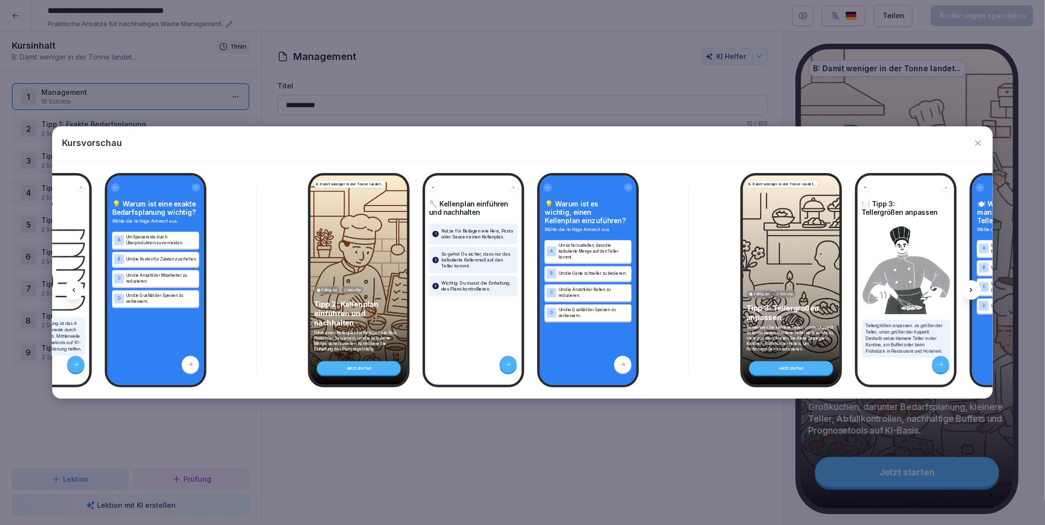
click at [972, 284] on div at bounding box center [971, 290] width 20 height 20
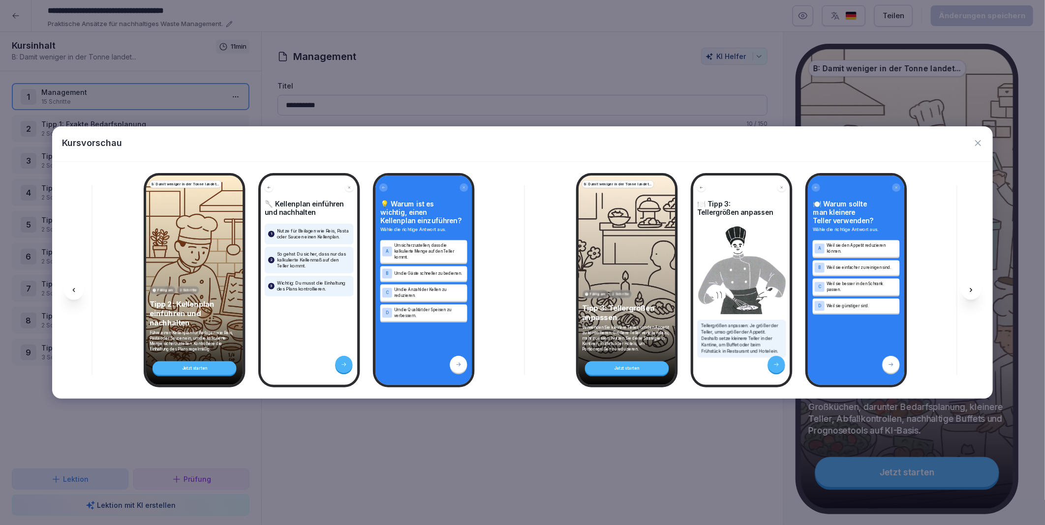
click at [972, 284] on div at bounding box center [971, 290] width 20 height 20
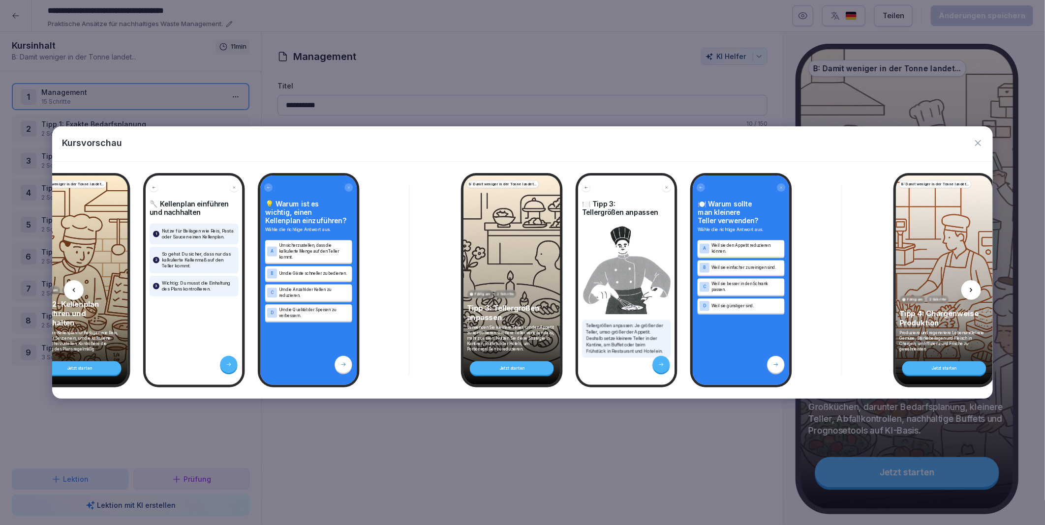
click at [972, 284] on div at bounding box center [971, 290] width 20 height 20
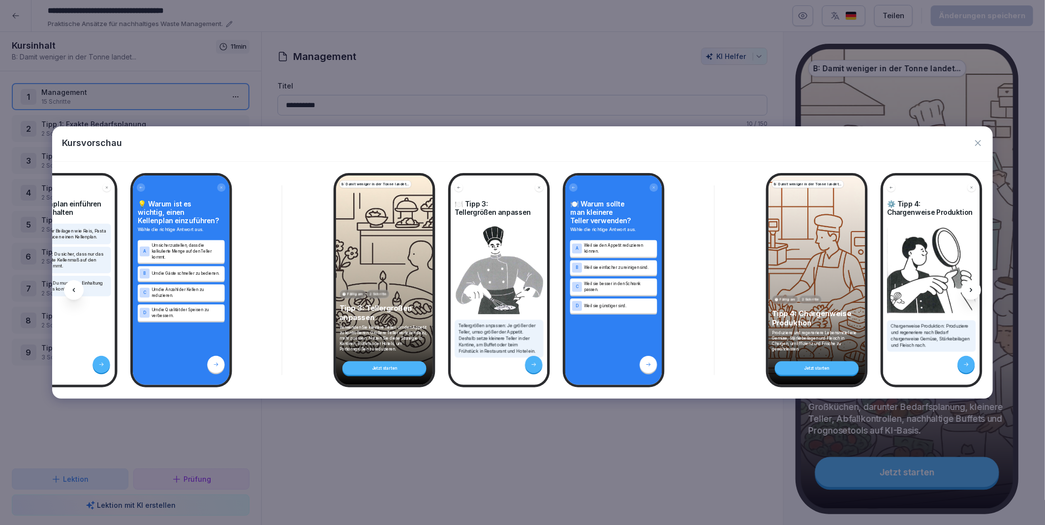
click at [972, 284] on div at bounding box center [971, 290] width 20 height 20
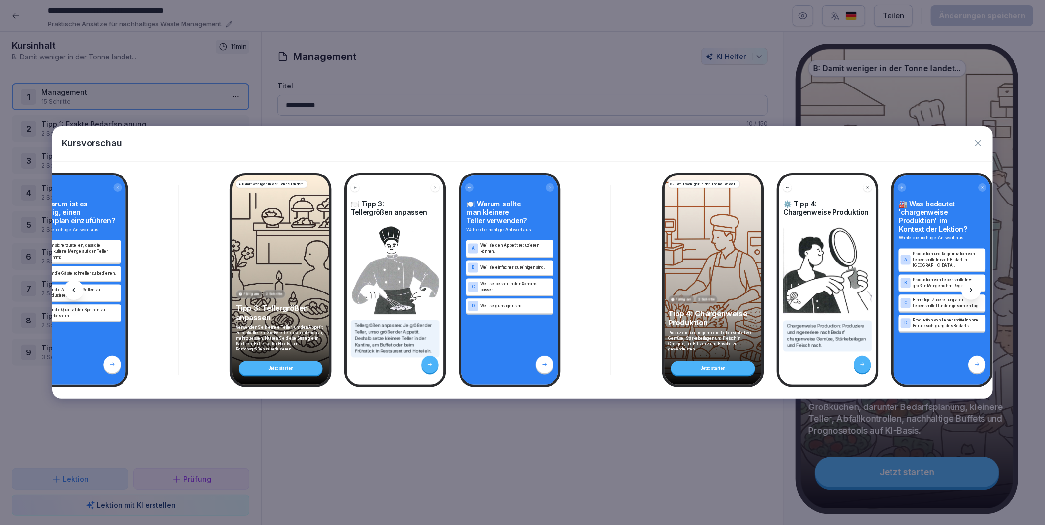
click at [972, 284] on div at bounding box center [971, 290] width 20 height 20
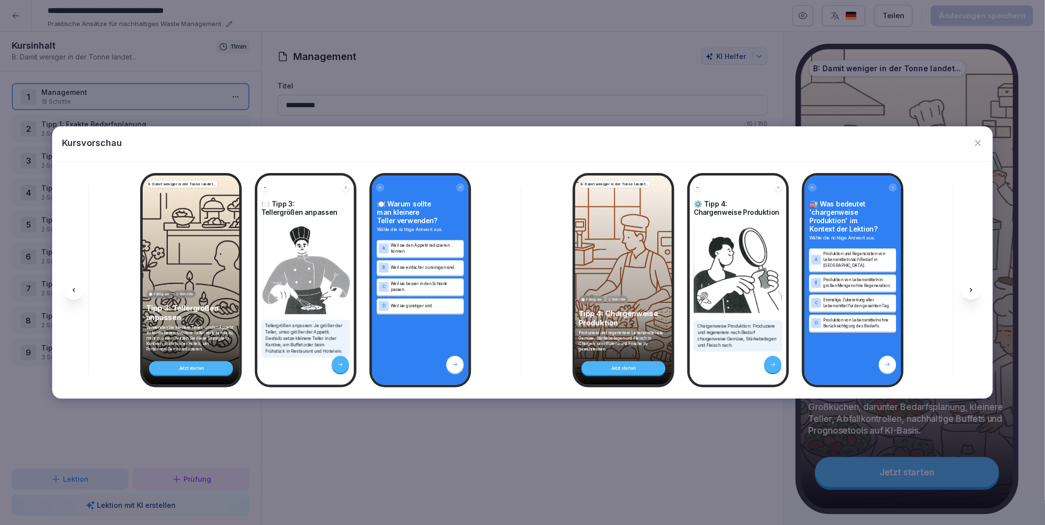
click at [972, 284] on div at bounding box center [971, 290] width 20 height 20
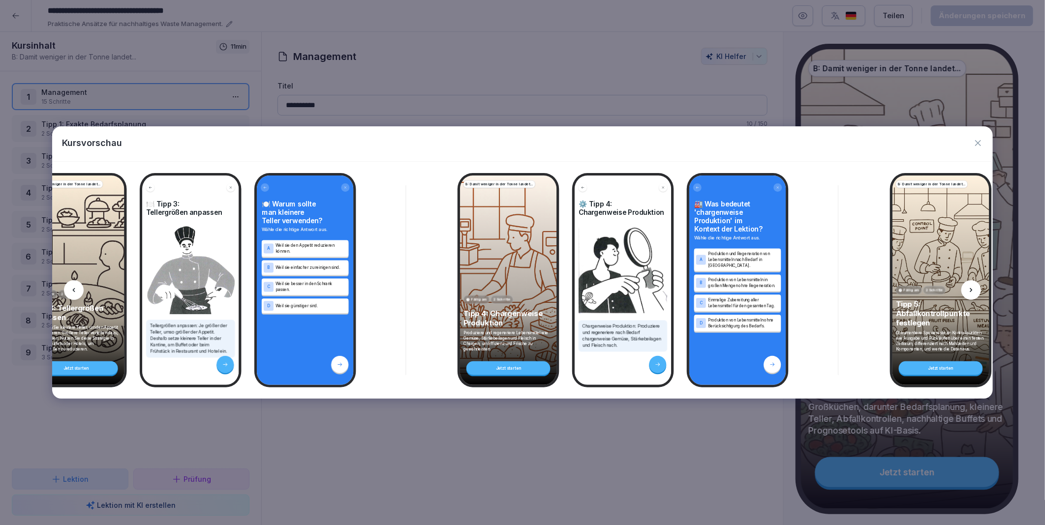
click at [972, 284] on div at bounding box center [971, 290] width 20 height 20
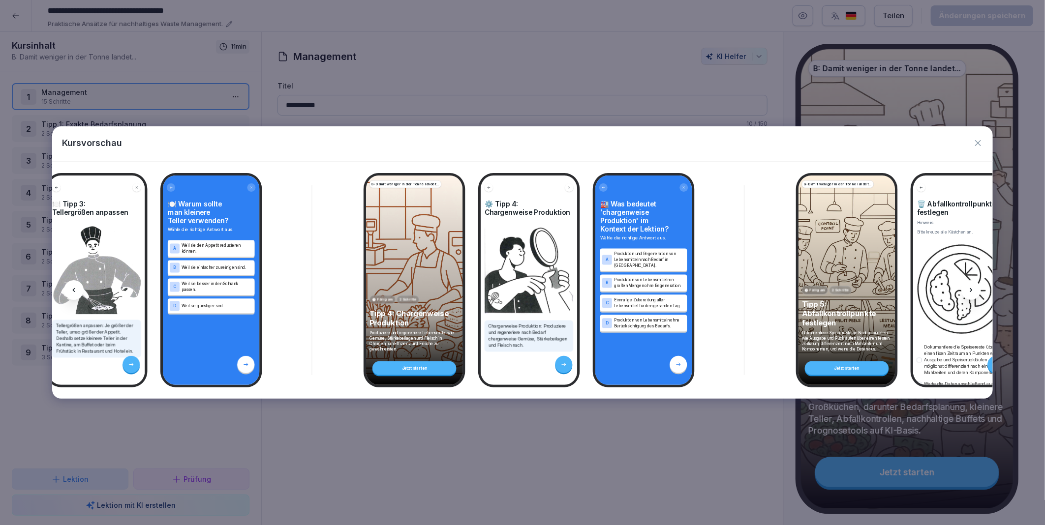
click at [972, 284] on div at bounding box center [971, 290] width 20 height 20
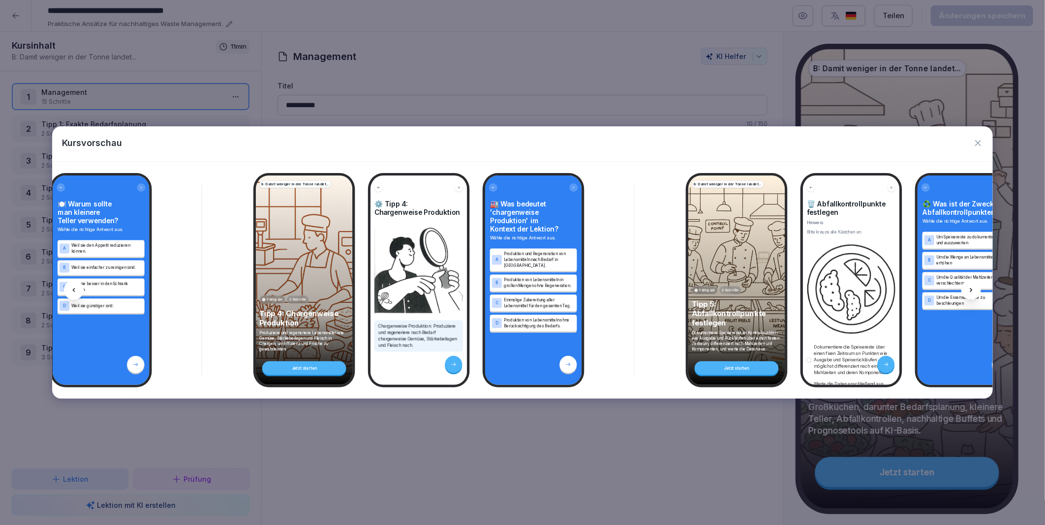
click at [972, 284] on div at bounding box center [971, 290] width 20 height 20
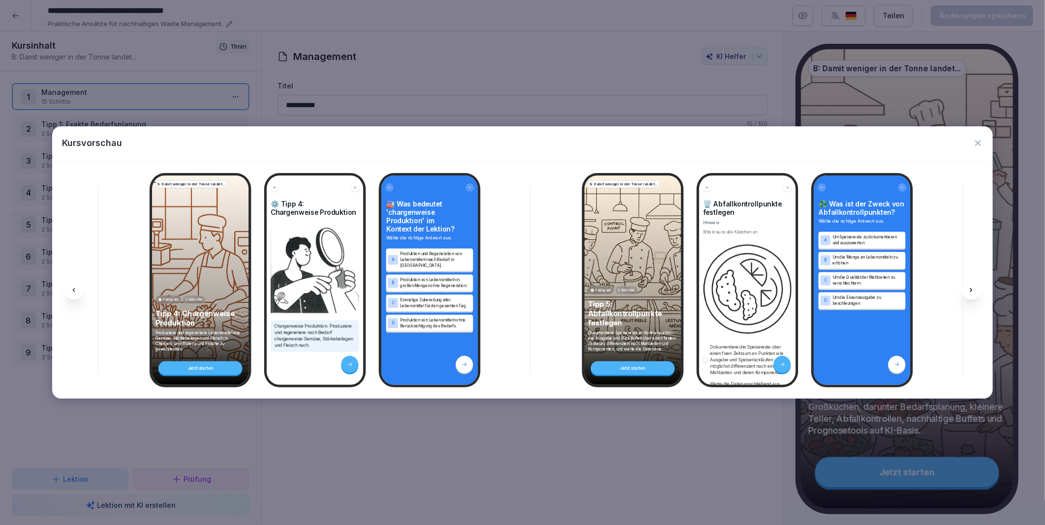
click at [972, 284] on div at bounding box center [971, 290] width 20 height 20
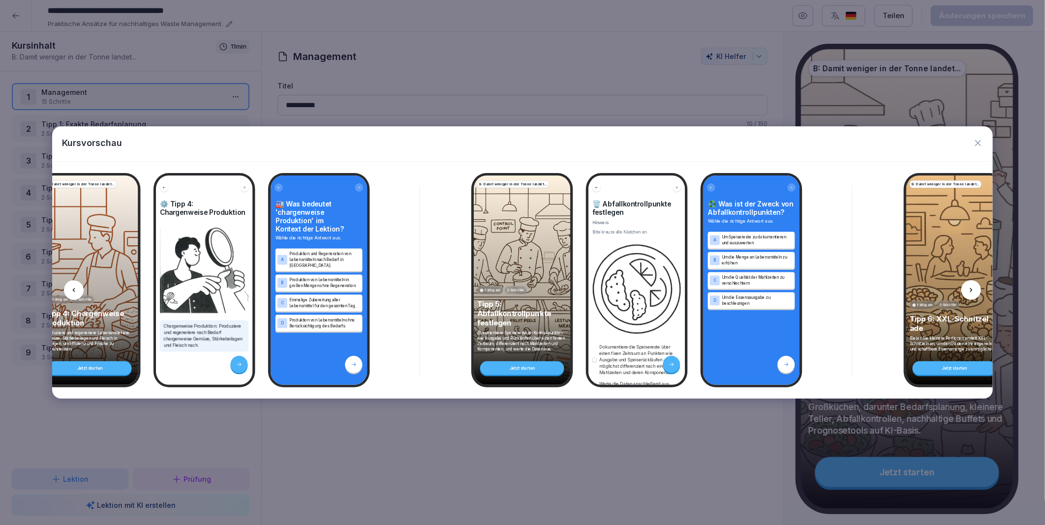
click at [972, 284] on div at bounding box center [971, 290] width 20 height 20
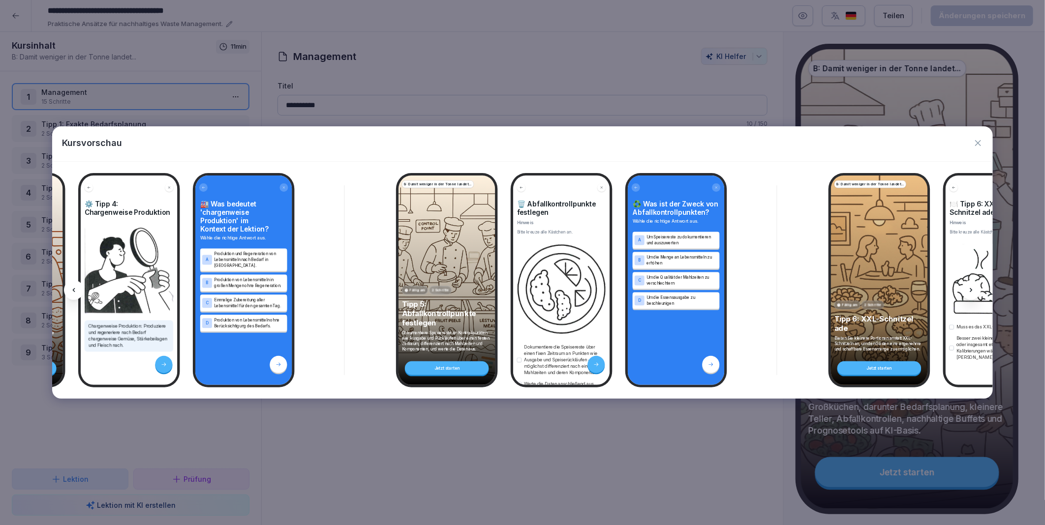
click at [972, 284] on div at bounding box center [971, 290] width 20 height 20
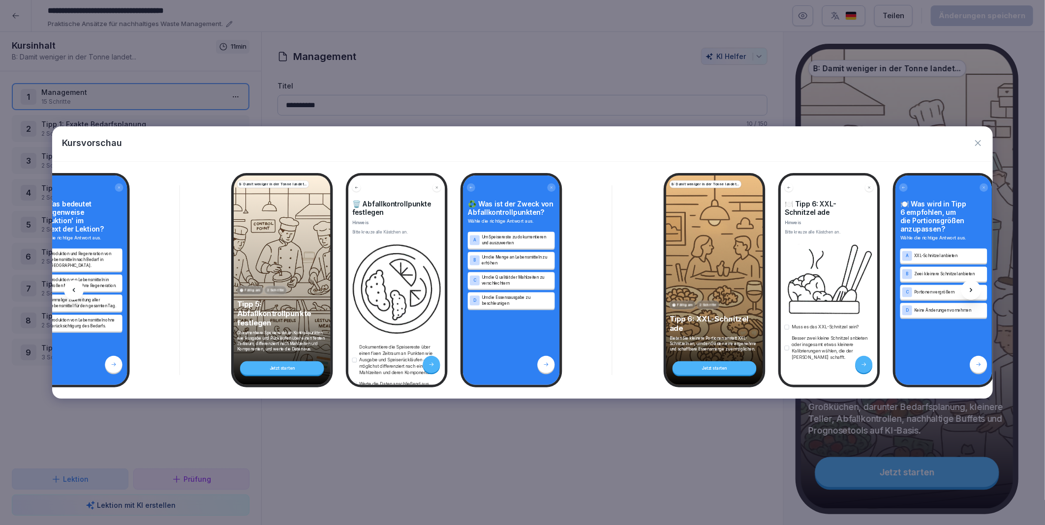
click at [972, 284] on div at bounding box center [971, 290] width 20 height 20
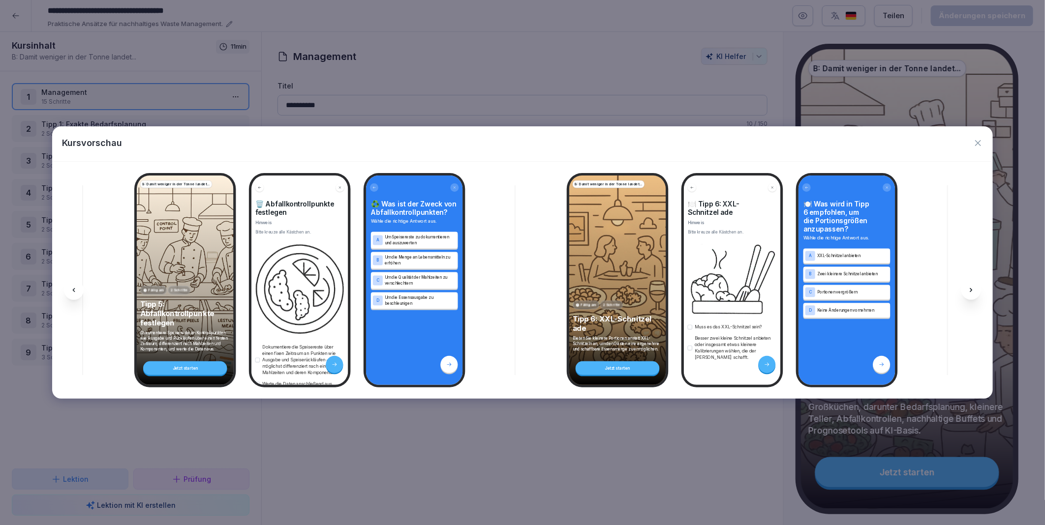
click at [972, 284] on div at bounding box center [971, 290] width 20 height 20
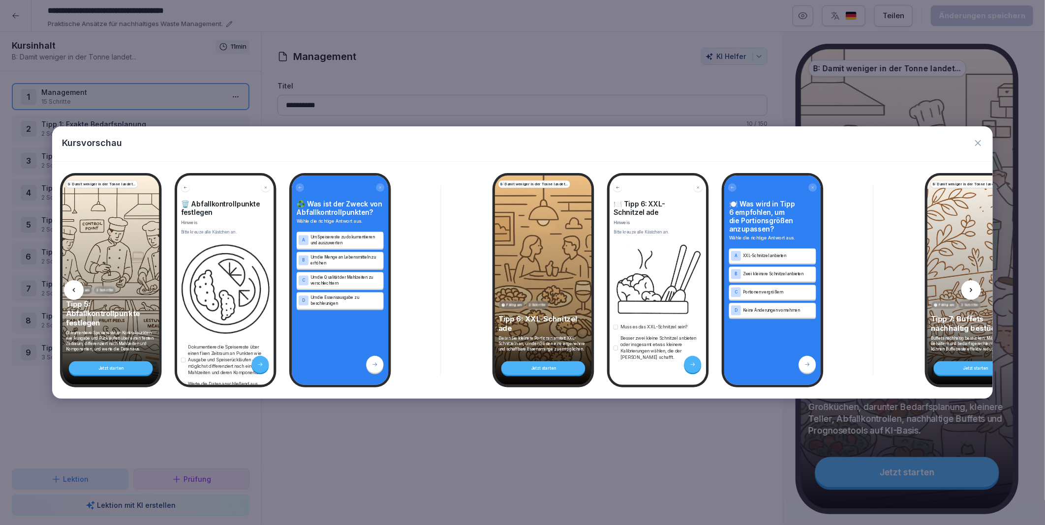
click at [972, 284] on div at bounding box center [971, 290] width 20 height 20
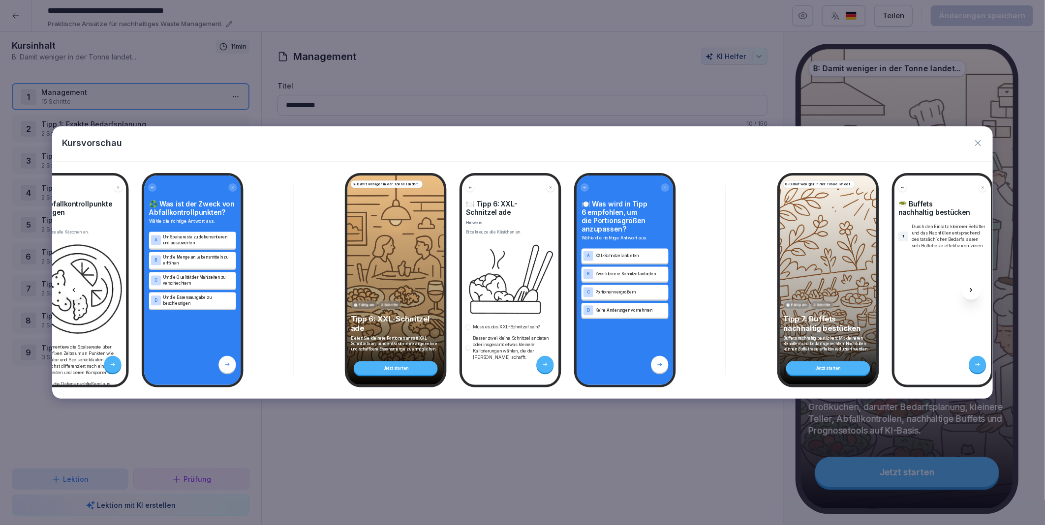
click at [972, 284] on div at bounding box center [971, 290] width 20 height 20
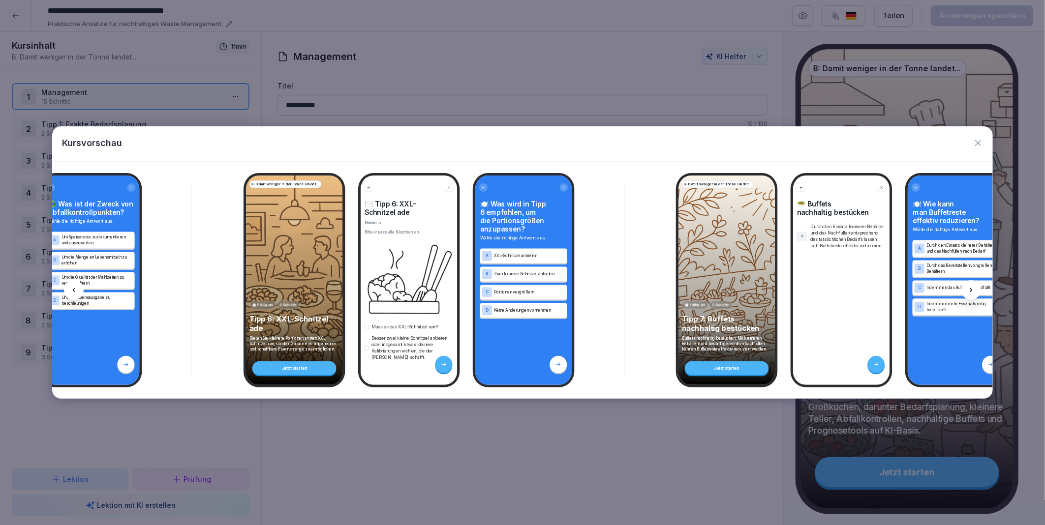
click at [972, 284] on div at bounding box center [971, 290] width 20 height 20
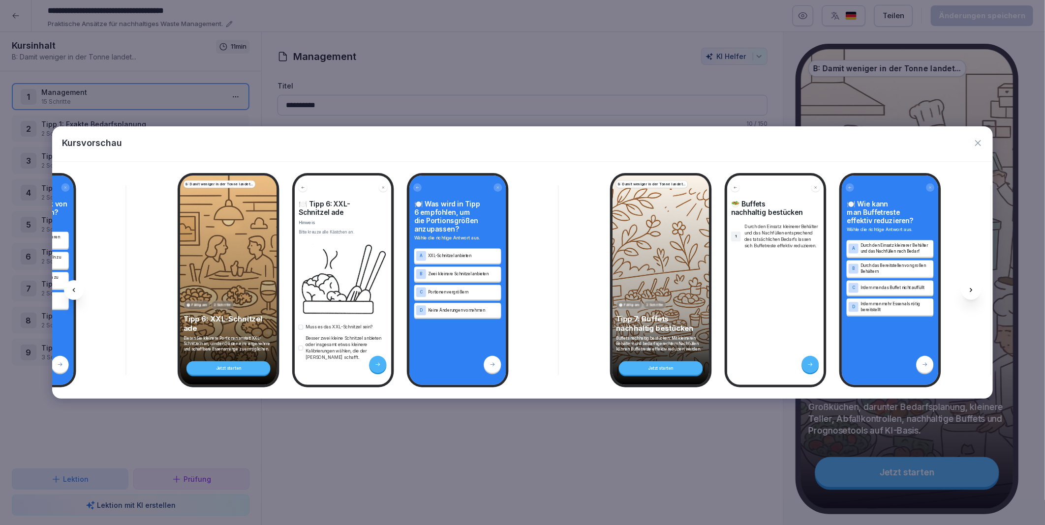
click at [972, 284] on div at bounding box center [971, 290] width 20 height 20
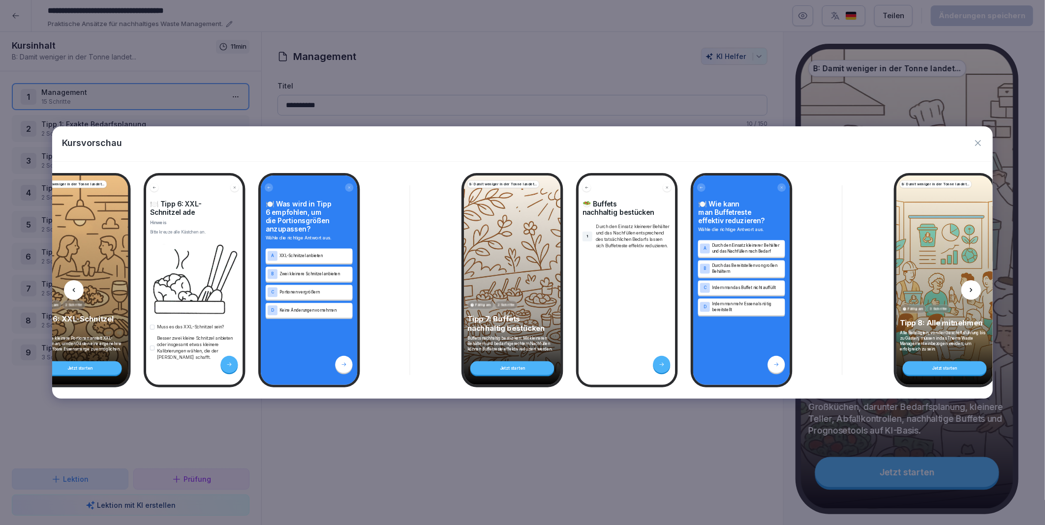
click at [972, 284] on div at bounding box center [971, 290] width 20 height 20
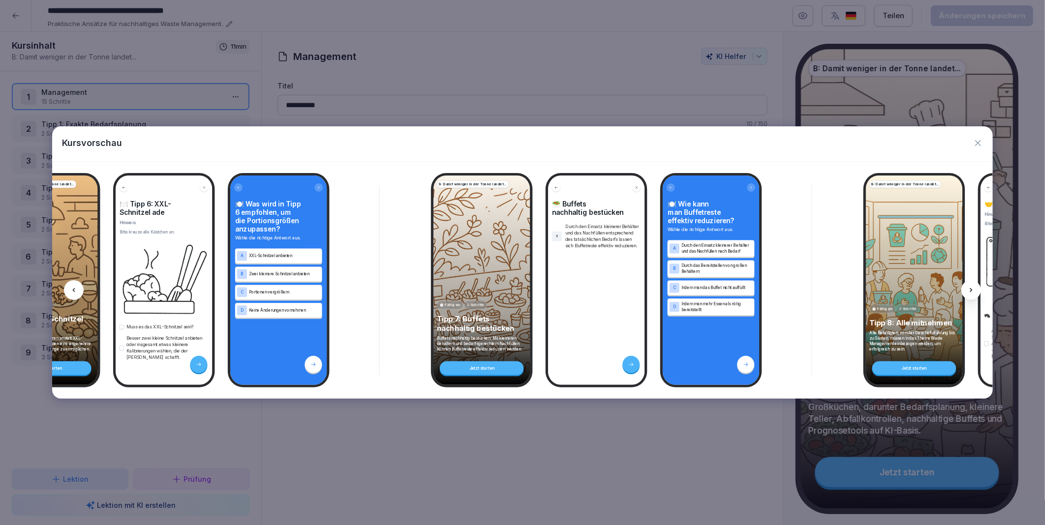
click at [972, 284] on div at bounding box center [971, 290] width 20 height 20
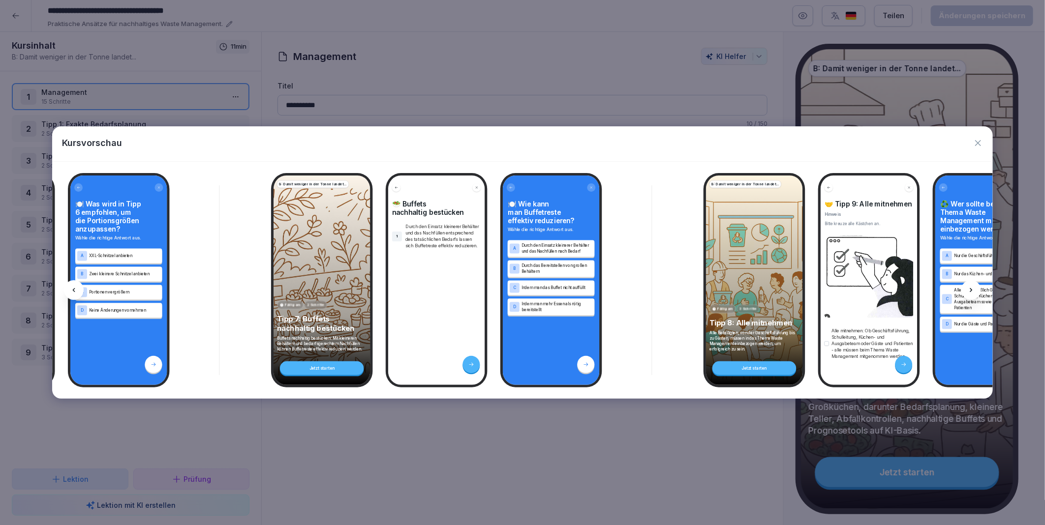
click at [972, 284] on div at bounding box center [971, 290] width 20 height 20
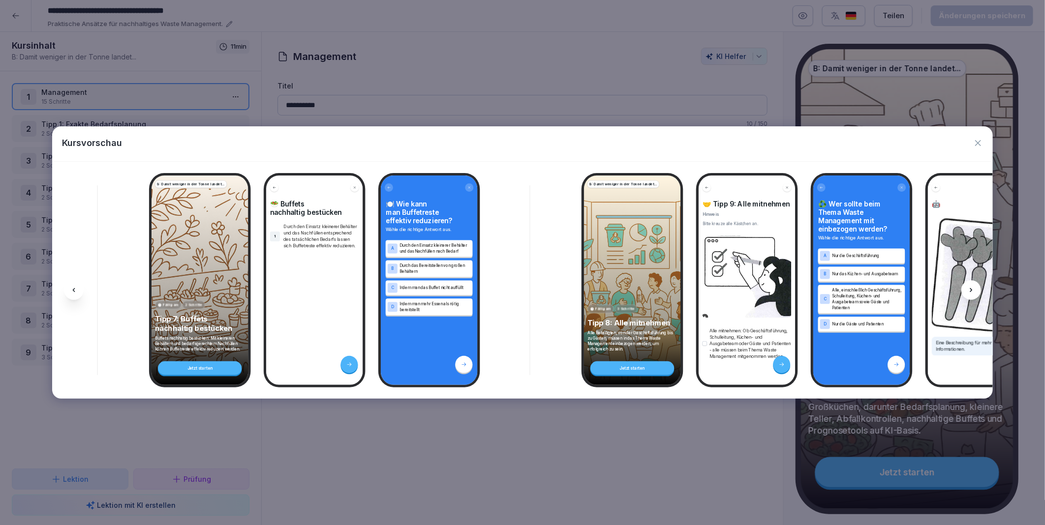
click at [972, 284] on div at bounding box center [971, 290] width 20 height 20
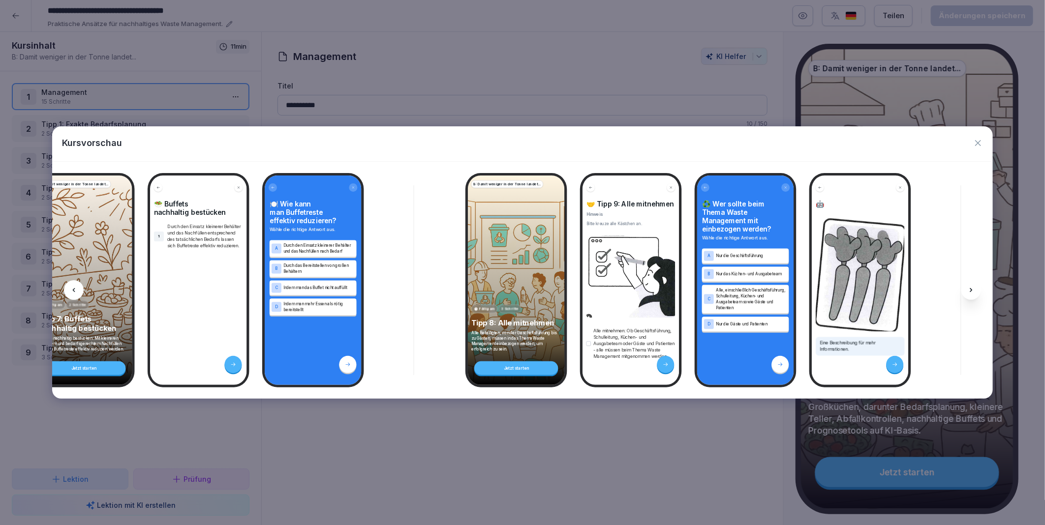
click at [972, 284] on div at bounding box center [971, 290] width 20 height 20
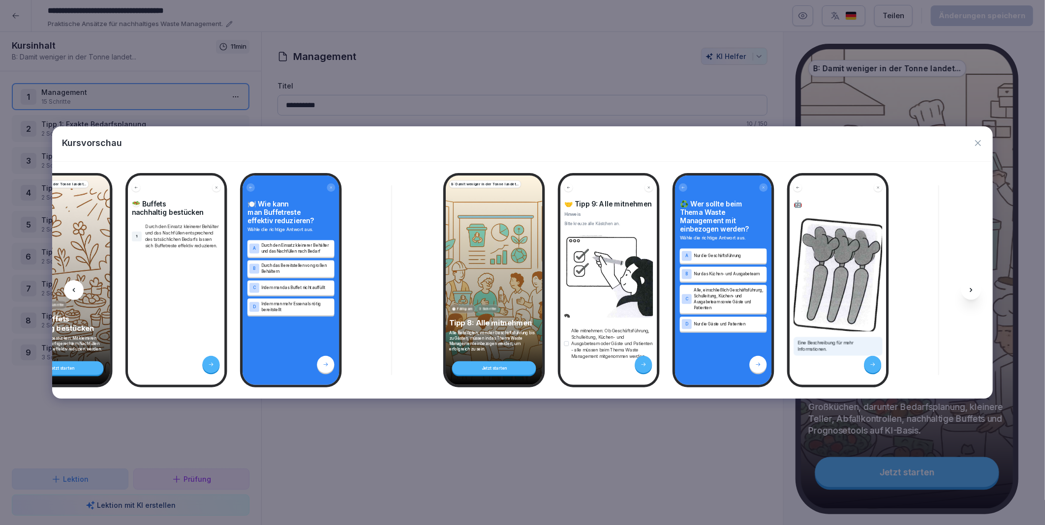
scroll to position [0, 4578]
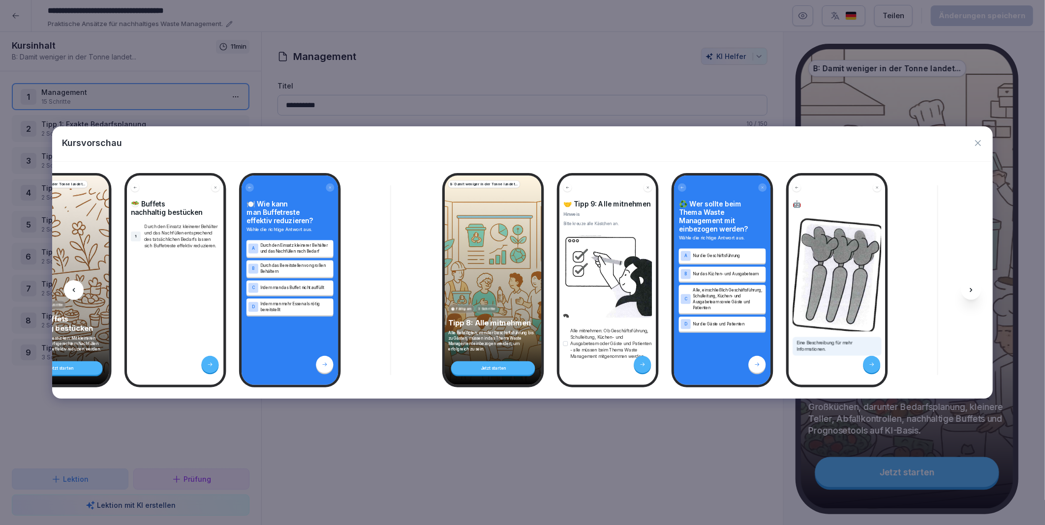
click at [972, 284] on div at bounding box center [971, 290] width 20 height 20
drag, startPoint x: 972, startPoint y: 284, endPoint x: 980, endPoint y: 143, distance: 141.9
click at [980, 143] on icon "button" at bounding box center [978, 143] width 10 height 10
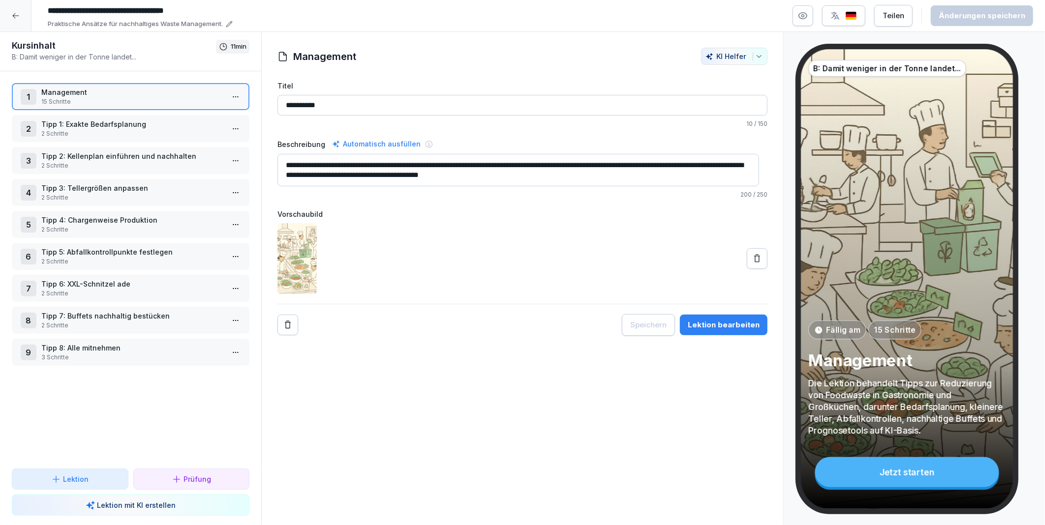
click at [17, 18] on icon at bounding box center [16, 16] width 8 height 8
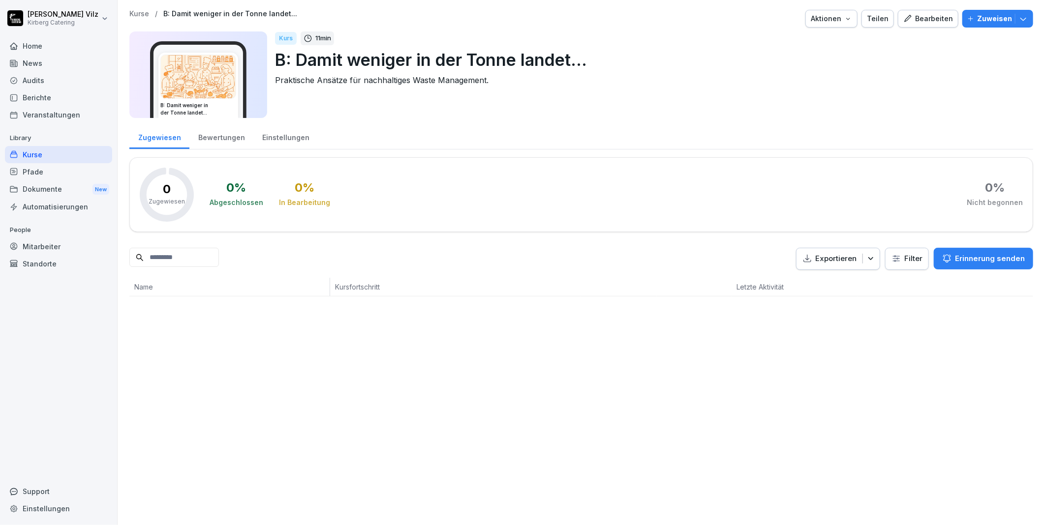
click at [31, 154] on div "Kurse" at bounding box center [58, 154] width 107 height 17
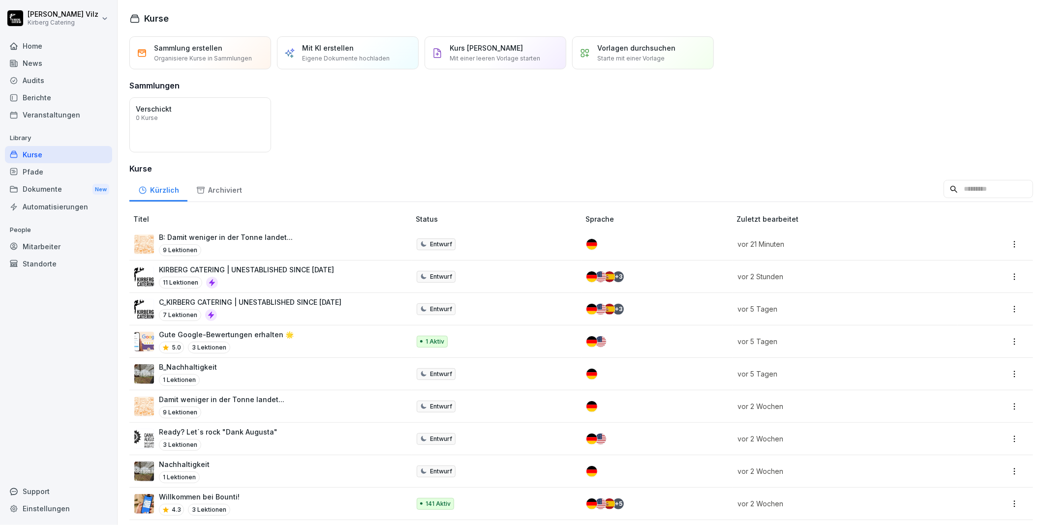
click at [214, 273] on p "KIRBERG CATERING | UNESTABLISHED SINCE 1982" at bounding box center [246, 270] width 175 height 10
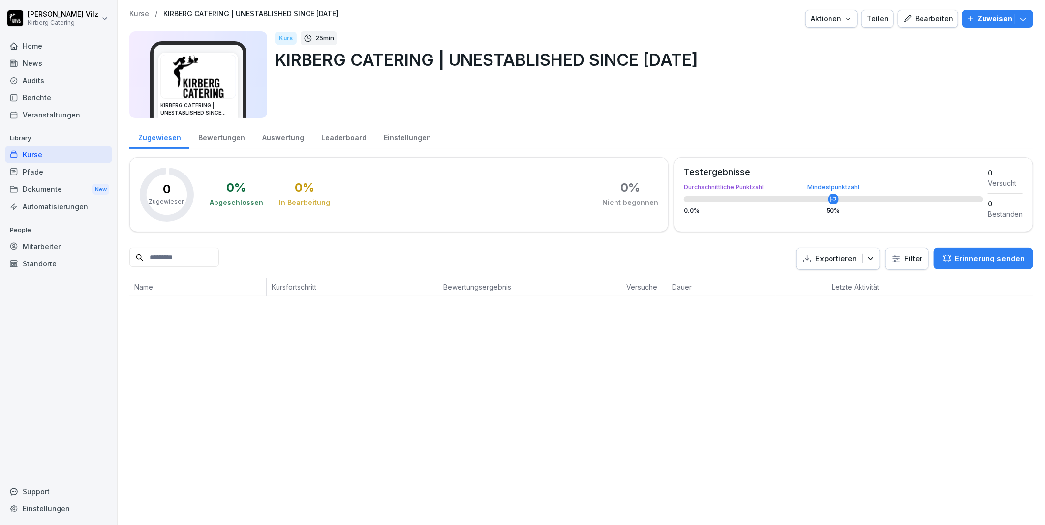
click at [923, 19] on div "Bearbeiten" at bounding box center [928, 18] width 50 height 11
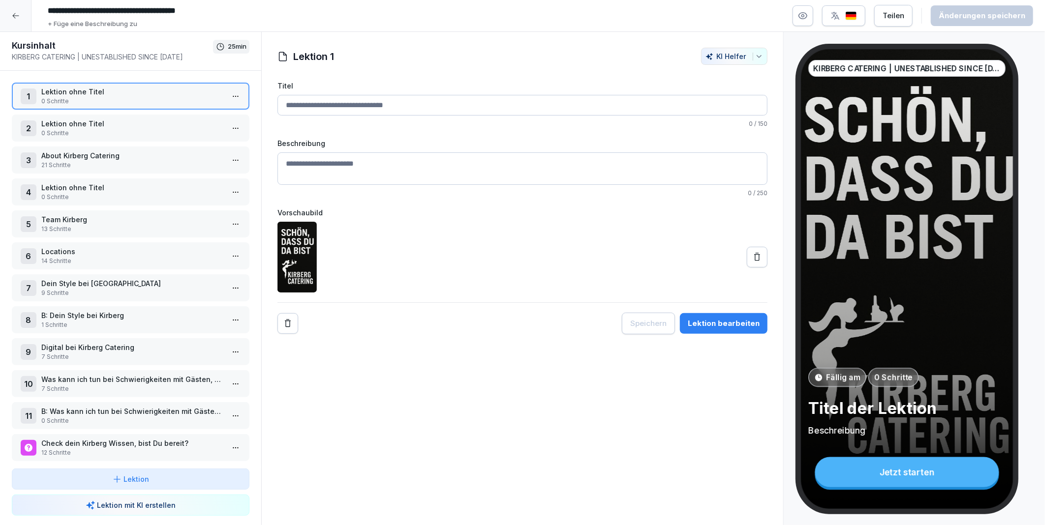
click at [71, 123] on p "Lektion ohne Titel" at bounding box center [132, 124] width 183 height 10
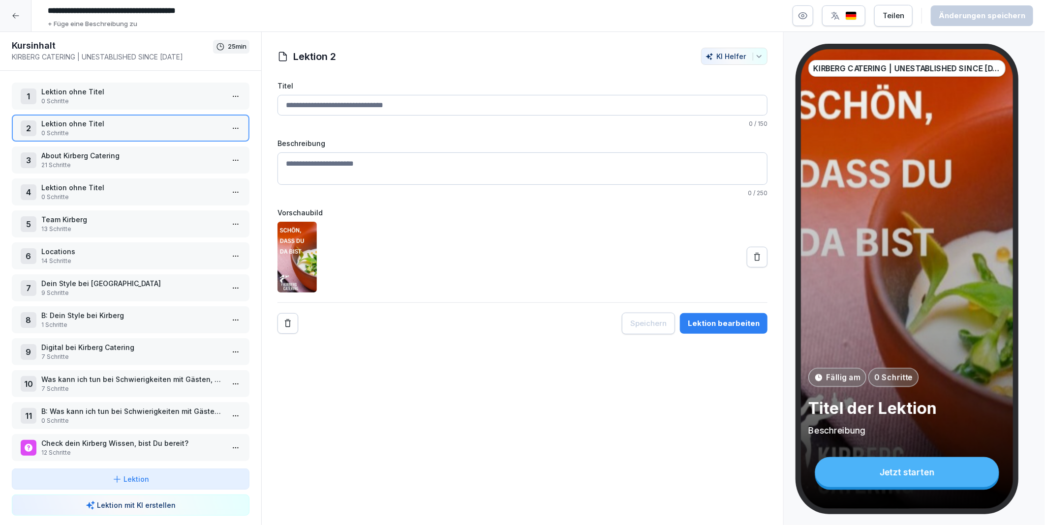
click at [77, 105] on p "0 Schritte" at bounding box center [132, 101] width 183 height 9
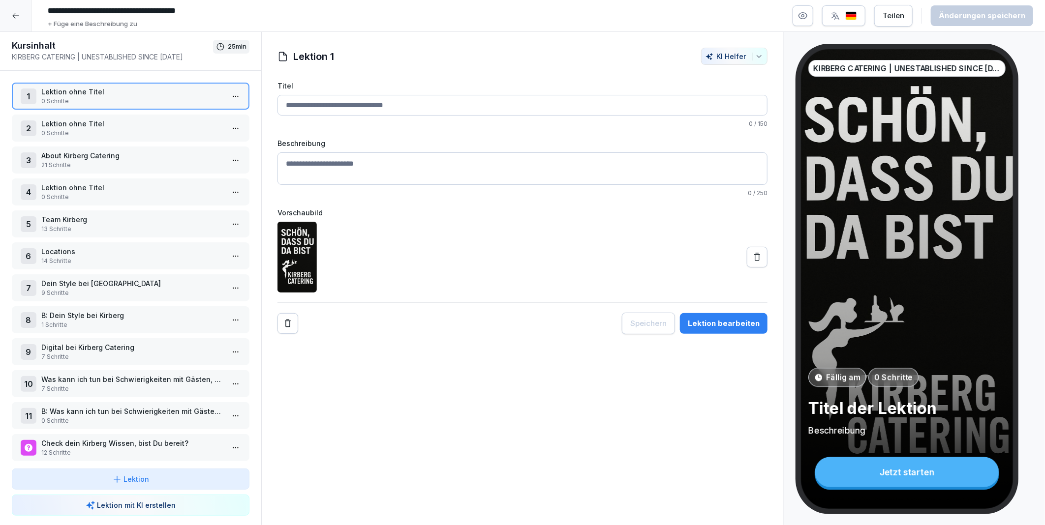
click at [80, 135] on p "0 Schritte" at bounding box center [132, 133] width 183 height 9
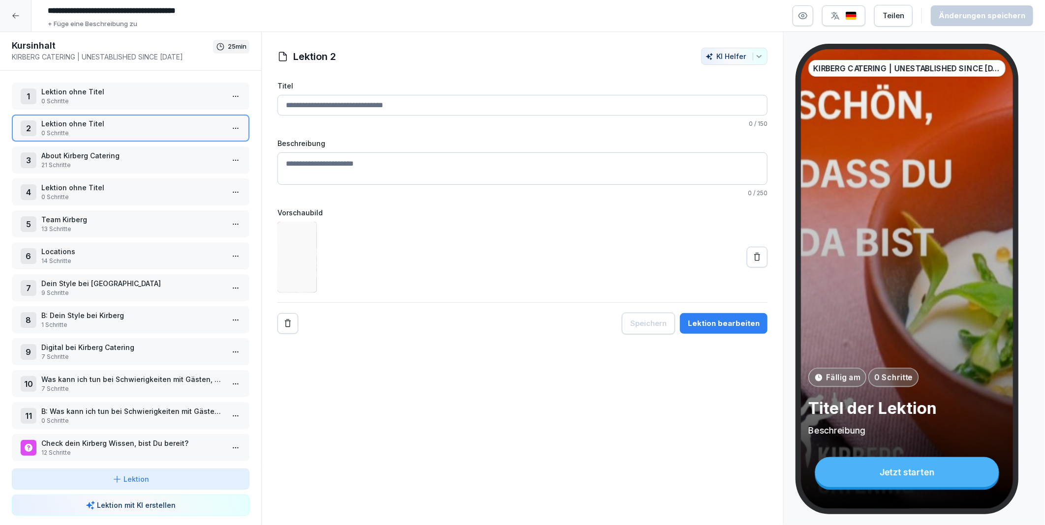
click at [86, 95] on p "Lektion ohne Titel" at bounding box center [132, 92] width 183 height 10
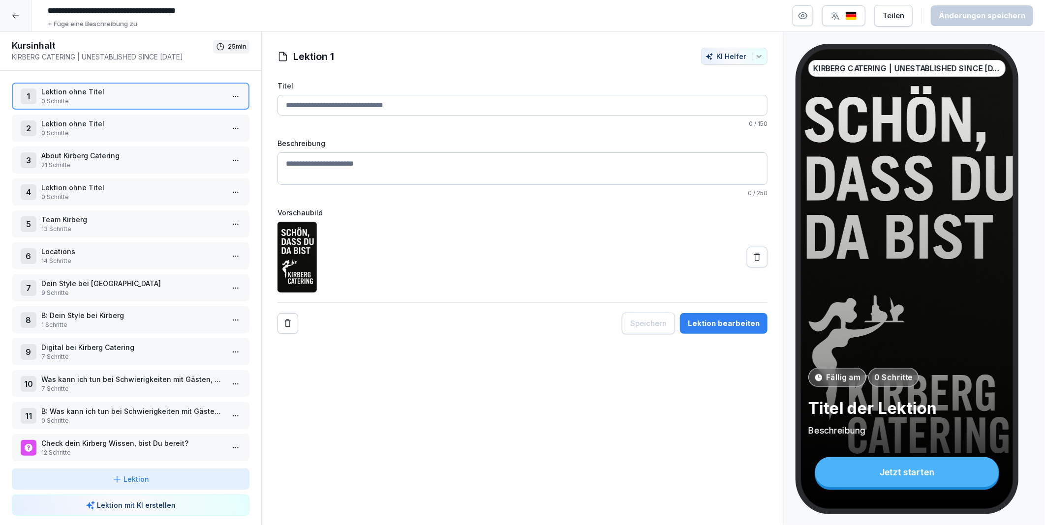
click at [90, 120] on p "Lektion ohne Titel" at bounding box center [132, 124] width 183 height 10
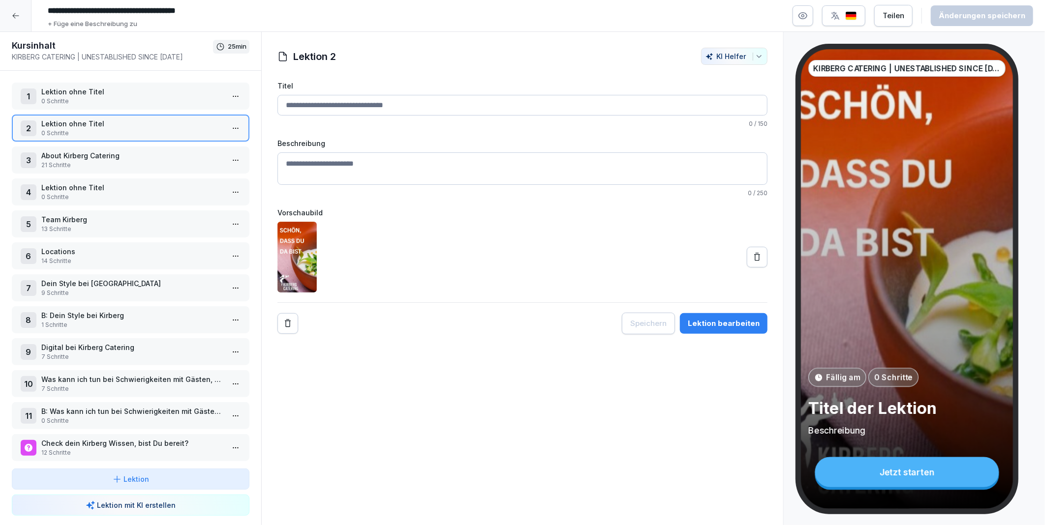
click at [99, 101] on p "0 Schritte" at bounding box center [132, 101] width 183 height 9
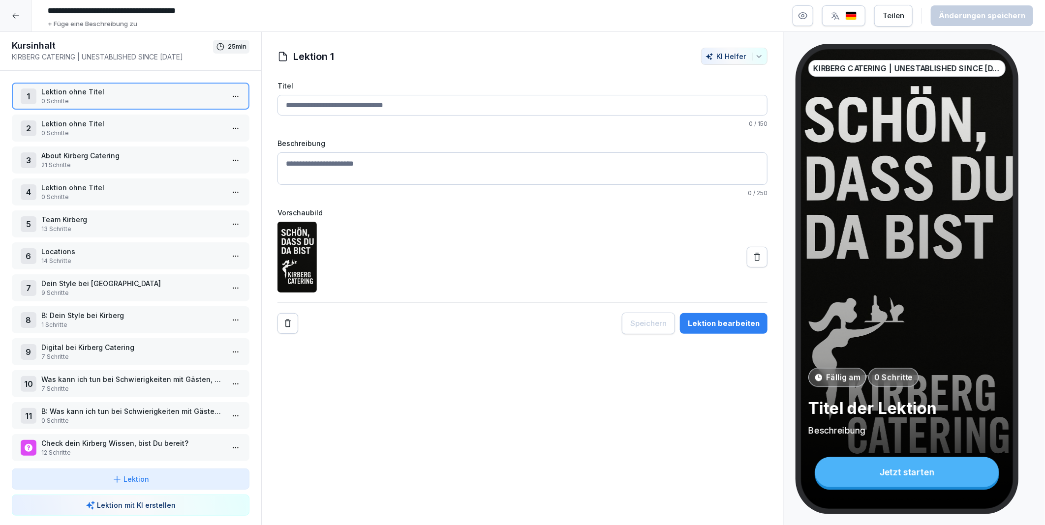
click at [103, 121] on p "Lektion ohne Titel" at bounding box center [132, 124] width 183 height 10
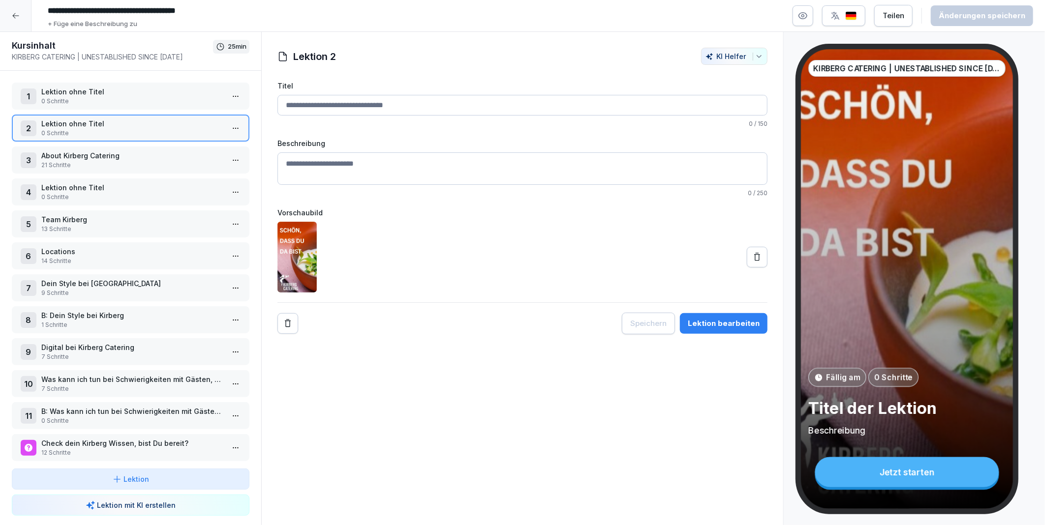
click at [77, 92] on p "Lektion ohne Titel" at bounding box center [132, 92] width 183 height 10
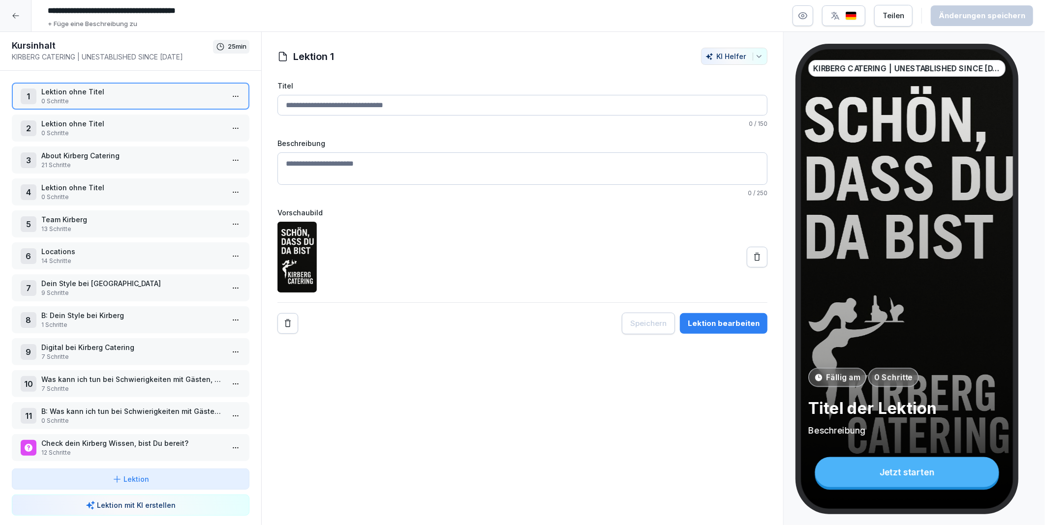
click at [89, 130] on p "0 Schritte" at bounding box center [132, 133] width 183 height 9
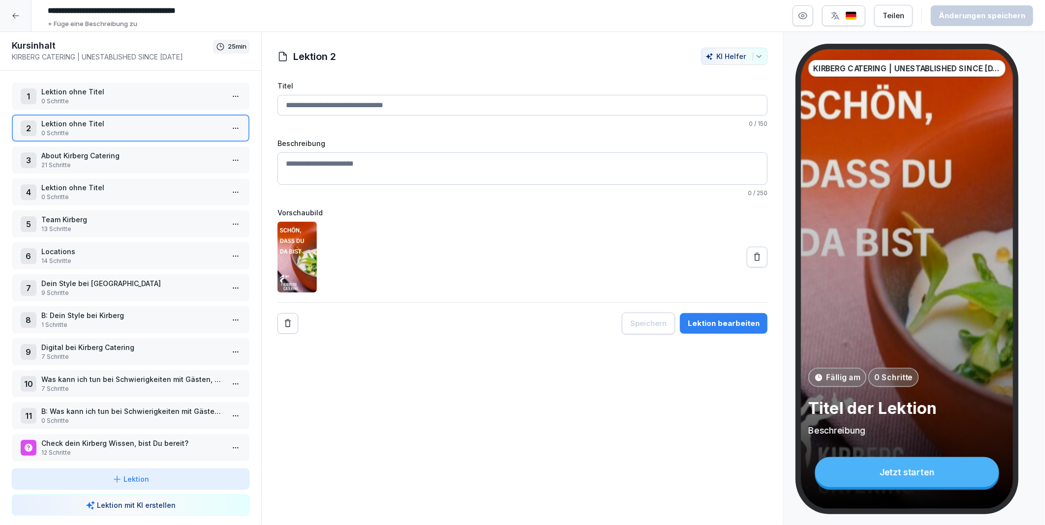
click at [71, 156] on p "About Kirberg Catering" at bounding box center [132, 156] width 183 height 10
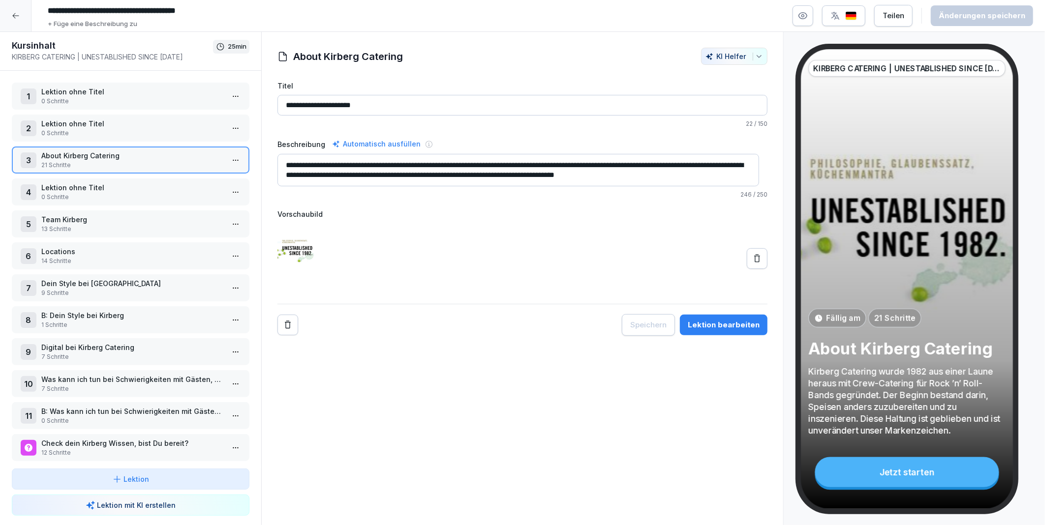
click at [806, 18] on icon "button" at bounding box center [803, 16] width 10 height 10
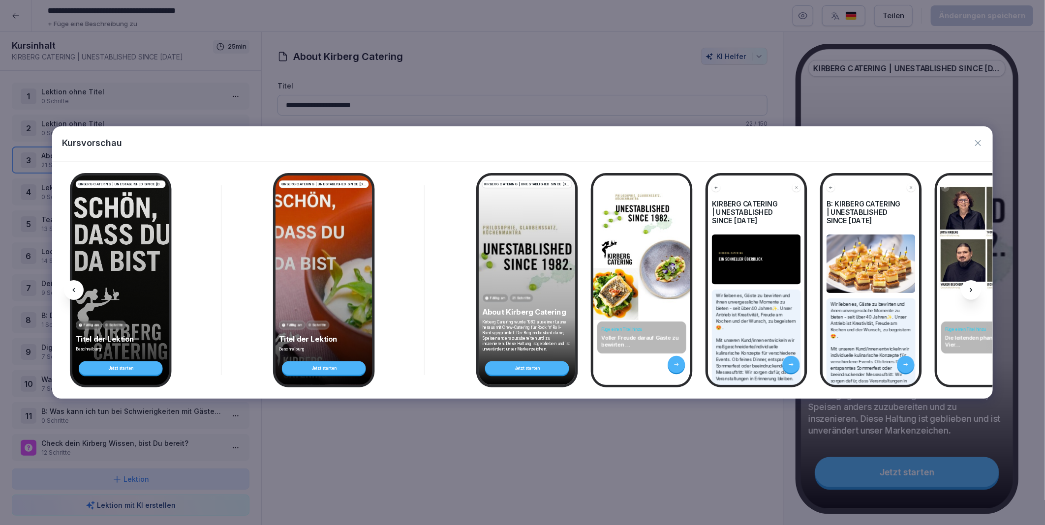
click at [971, 290] on icon at bounding box center [971, 290] width 8 height 8
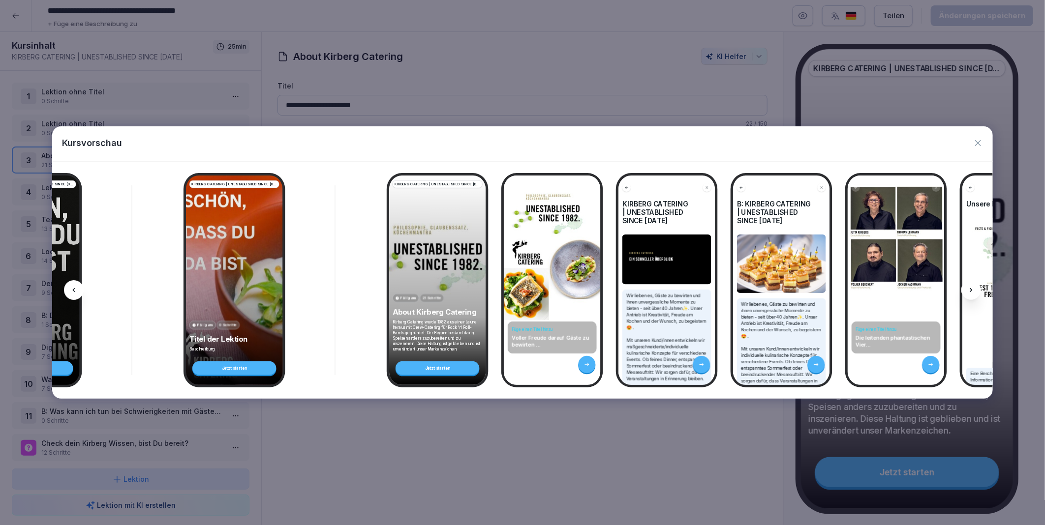
click at [971, 290] on icon at bounding box center [971, 290] width 8 height 8
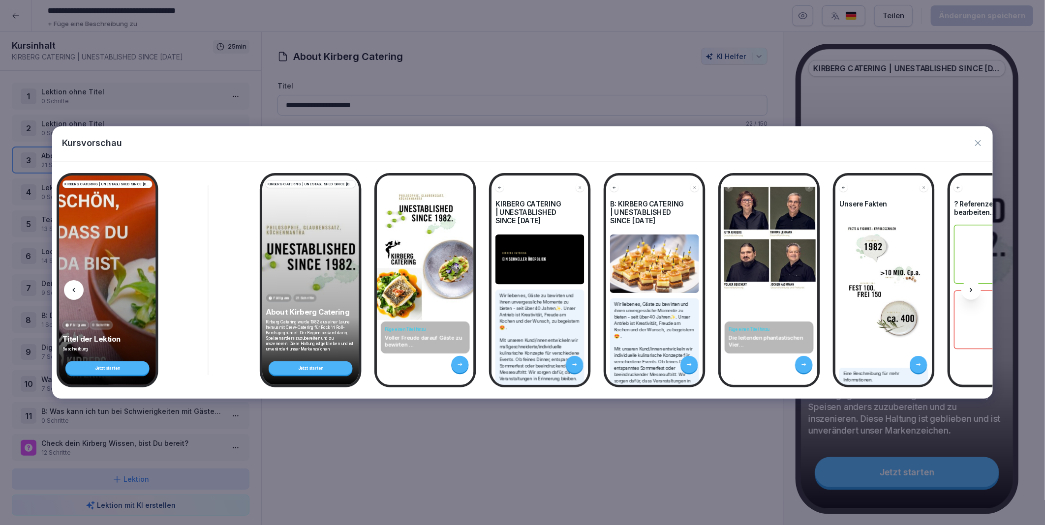
click at [971, 290] on icon at bounding box center [971, 290] width 8 height 8
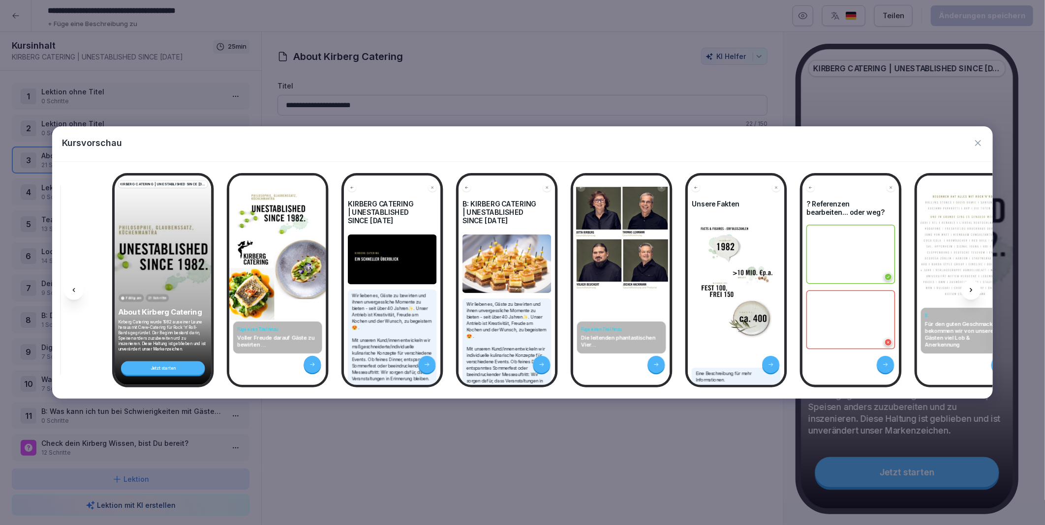
scroll to position [0, 376]
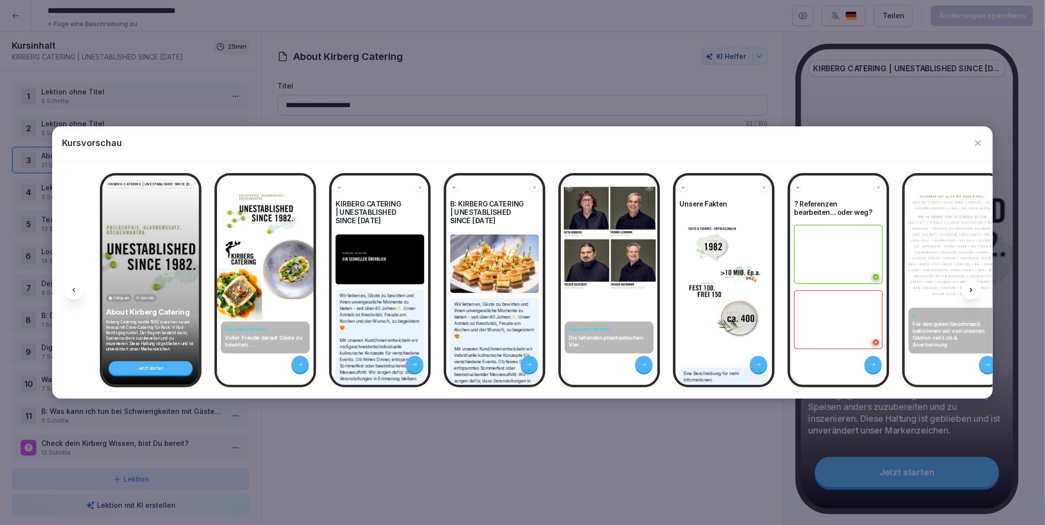
click at [977, 142] on icon "button" at bounding box center [978, 143] width 6 height 6
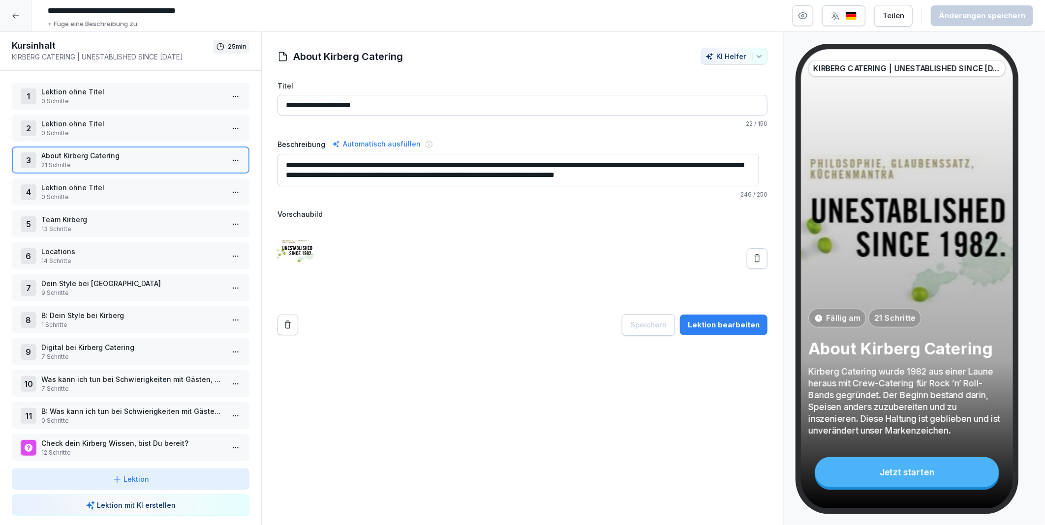
click at [225, 161] on html "**********" at bounding box center [522, 262] width 1045 height 525
click at [208, 178] on div "Schritte bearbeiten" at bounding box center [191, 178] width 75 height 10
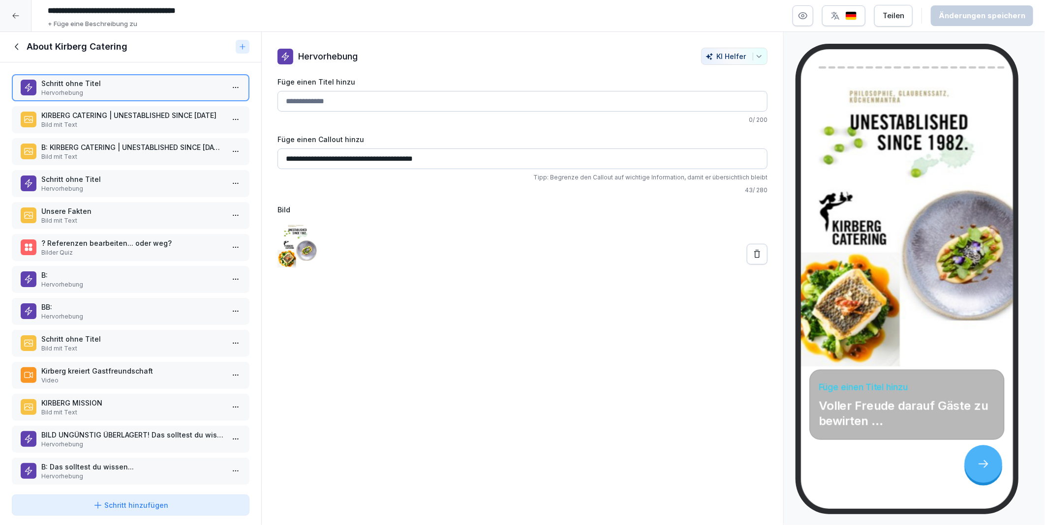
click at [50, 110] on p "KIRBERG CATERING | UNESTABLISHED SINCE 1982" at bounding box center [132, 115] width 183 height 10
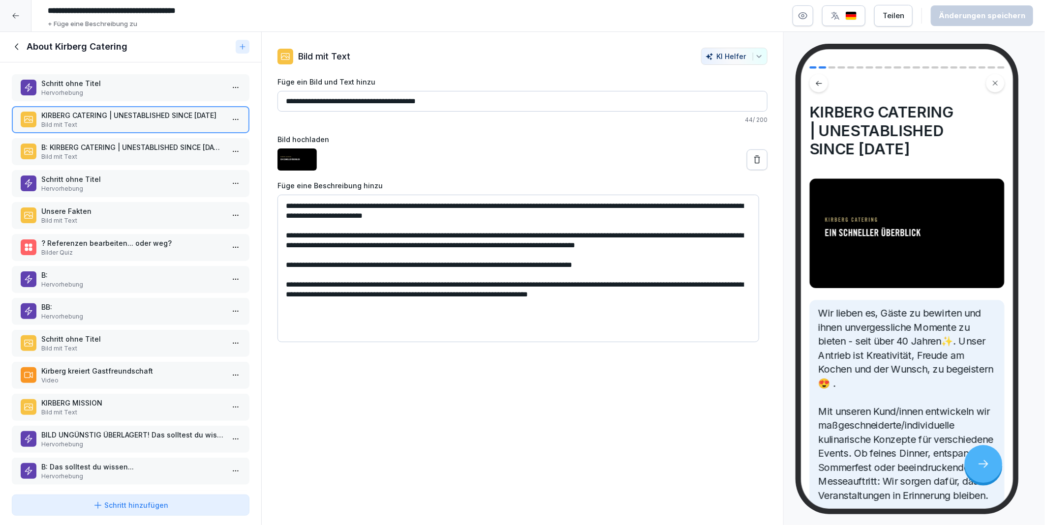
drag, startPoint x: 516, startPoint y: 288, endPoint x: 664, endPoint y: 278, distance: 148.9
click at [664, 278] on textarea "**********" at bounding box center [518, 269] width 482 height 148
click at [621, 296] on textarea "**********" at bounding box center [518, 269] width 482 height 148
click at [95, 149] on p "B: KIRBERG CATERING | UNESTABLISHED SINCE 1982" at bounding box center [132, 147] width 183 height 10
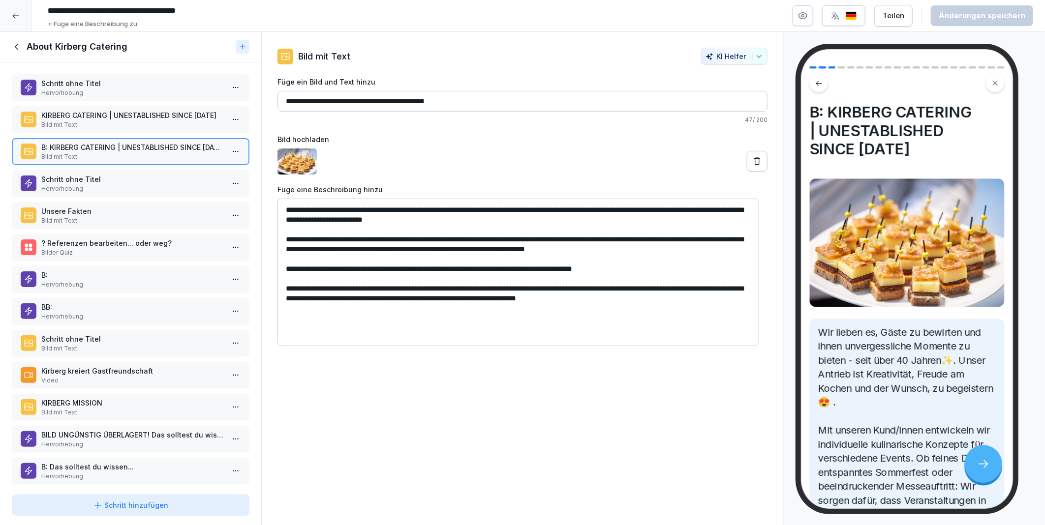
click at [671, 297] on textarea "**********" at bounding box center [518, 273] width 482 height 148
click at [428, 287] on textarea "**********" at bounding box center [518, 273] width 482 height 148
click at [633, 300] on textarea "**********" at bounding box center [518, 273] width 482 height 148
click at [428, 286] on textarea "**********" at bounding box center [518, 273] width 482 height 148
click at [598, 299] on textarea "**********" at bounding box center [518, 273] width 482 height 148
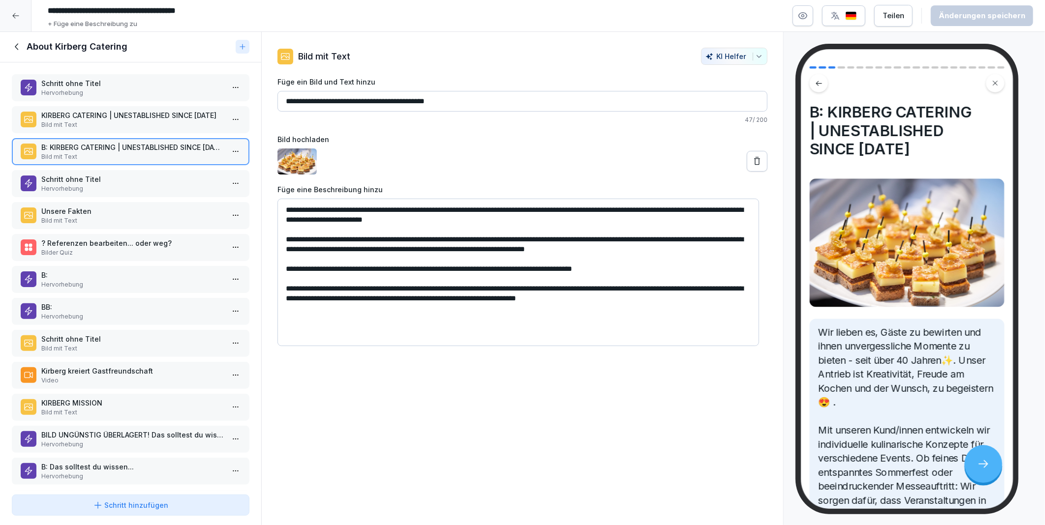
click at [601, 299] on textarea "**********" at bounding box center [518, 273] width 482 height 148
click at [430, 287] on textarea "**********" at bounding box center [518, 273] width 482 height 148
click at [395, 288] on textarea "**********" at bounding box center [518, 273] width 482 height 148
click at [504, 297] on textarea "**********" at bounding box center [518, 273] width 482 height 148
click at [406, 308] on textarea "**********" at bounding box center [518, 273] width 482 height 148
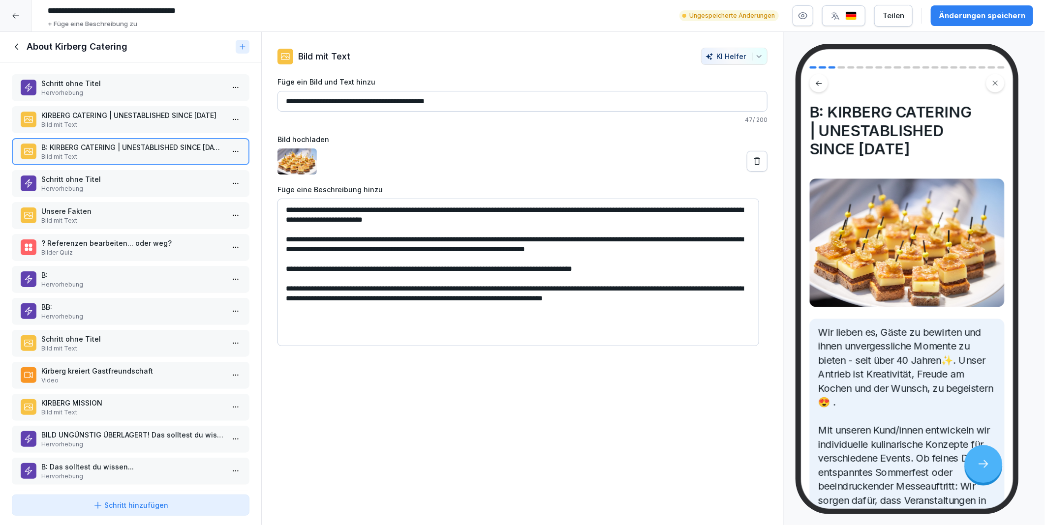
type textarea "**********"
click at [948, 13] on div "Änderungen speichern" at bounding box center [982, 15] width 87 height 11
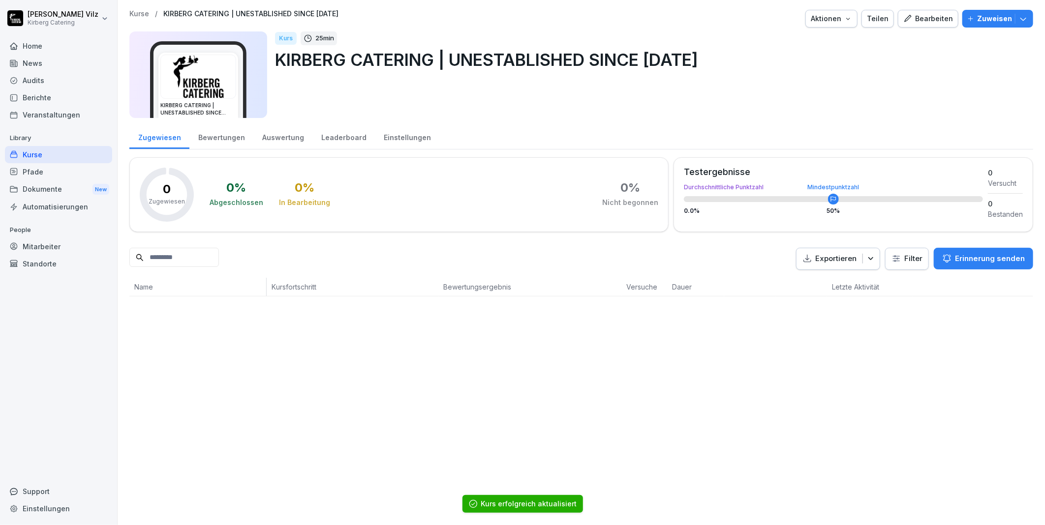
click at [45, 115] on div "Veranstaltungen" at bounding box center [58, 114] width 107 height 17
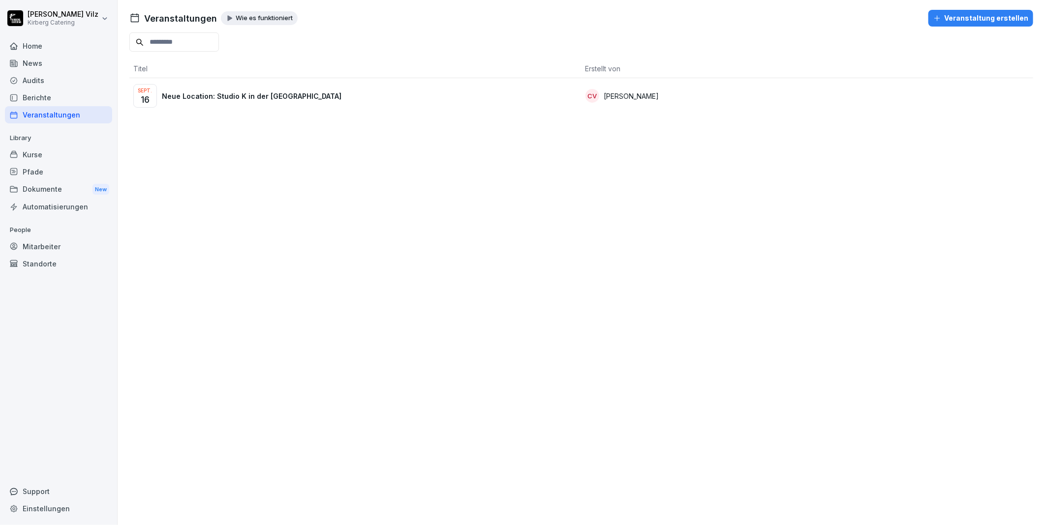
click at [318, 94] on div "Sept. 16 Neue Location: Studio K in der Kölner Südstadt" at bounding box center [355, 96] width 444 height 24
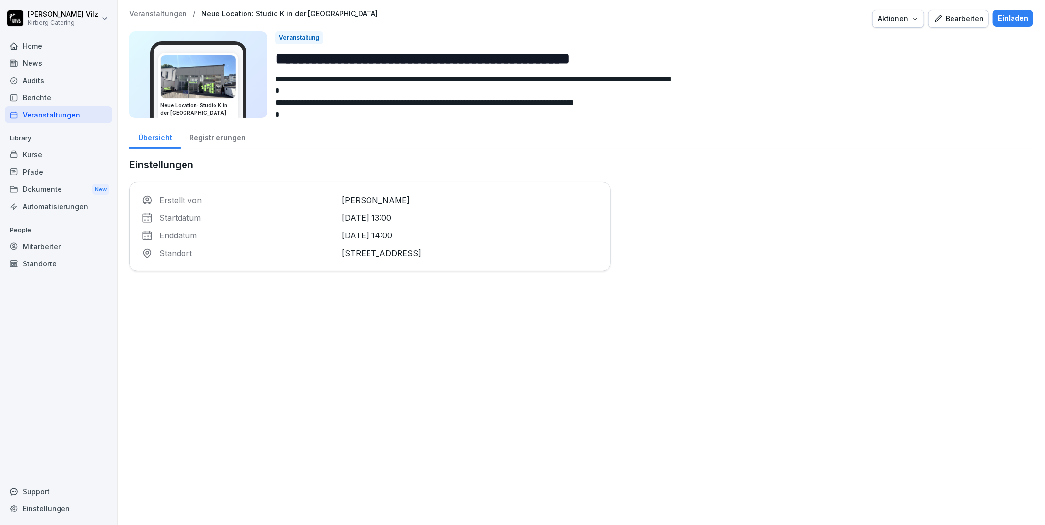
click at [943, 20] on div "Bearbeiten" at bounding box center [959, 18] width 50 height 11
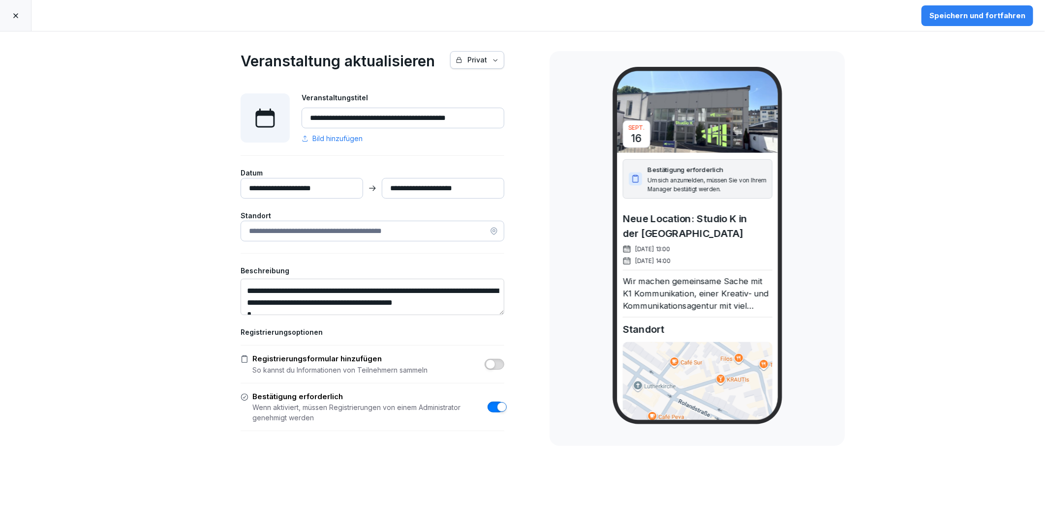
click at [304, 185] on input "**********" at bounding box center [302, 188] width 123 height 21
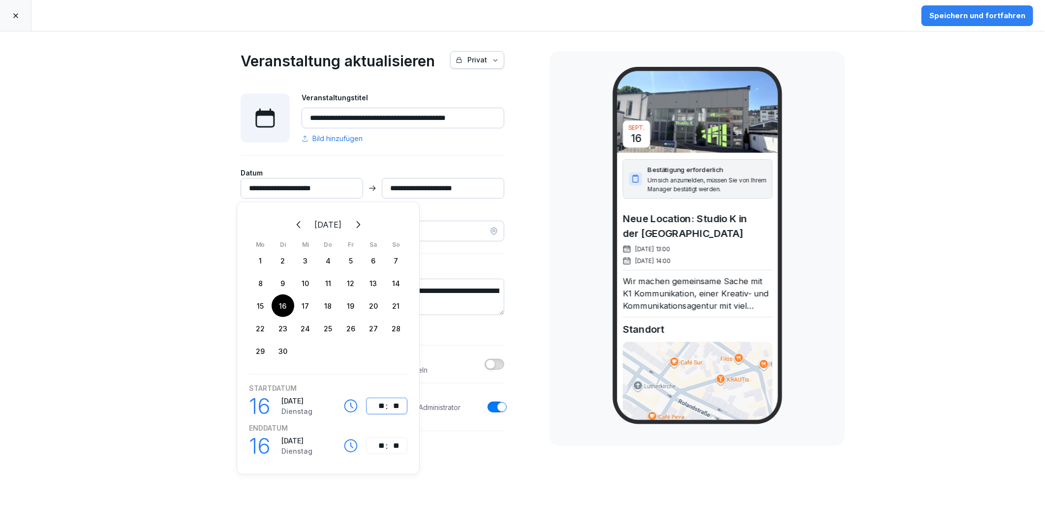
click at [381, 407] on div "**" at bounding box center [379, 406] width 12 height 12
type input "**********"
click at [381, 444] on div "**" at bounding box center [379, 446] width 12 height 12
type input "**********"
click at [504, 465] on div "**********" at bounding box center [372, 280] width 344 height 498
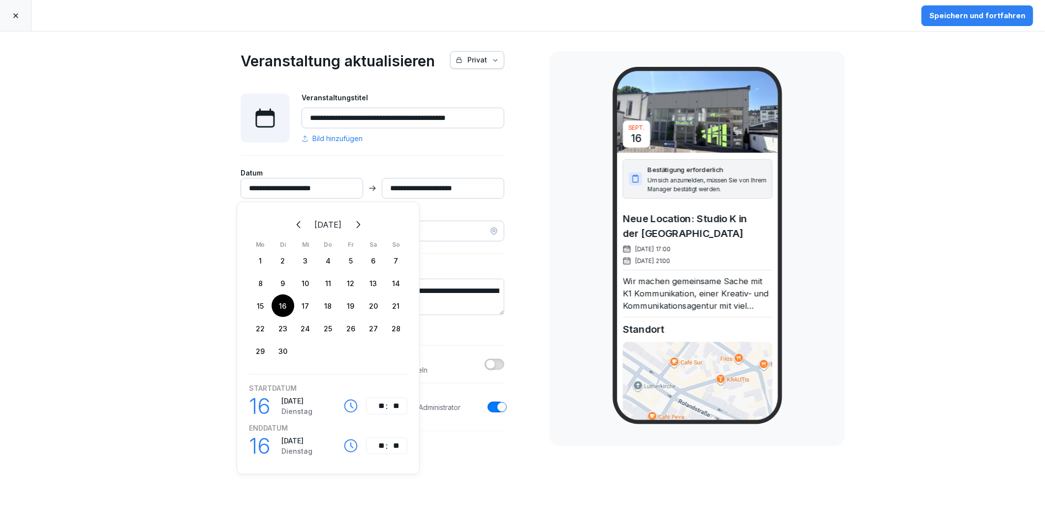
click at [557, 460] on div "**********" at bounding box center [522, 278] width 1045 height 494
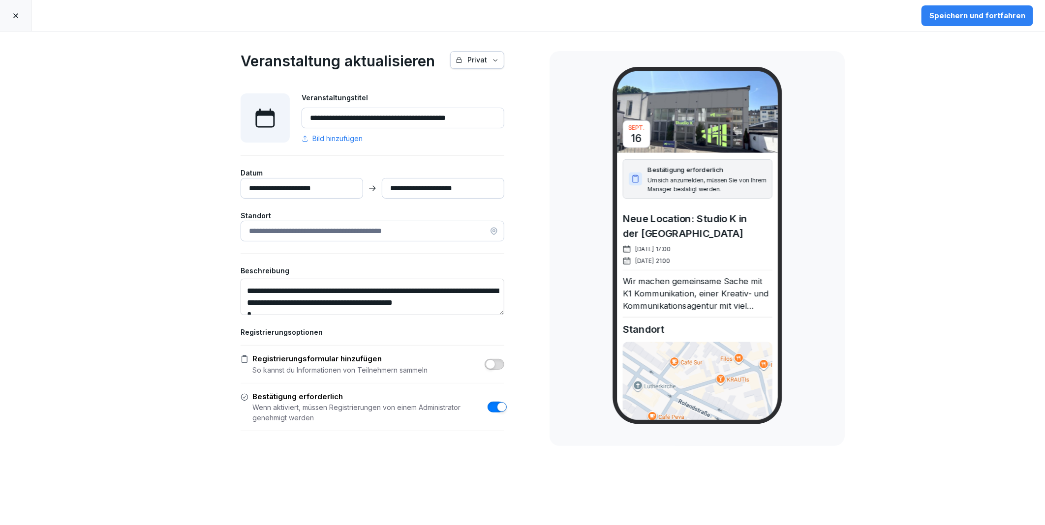
click at [947, 15] on div "Speichern und fortfahren" at bounding box center [977, 15] width 96 height 11
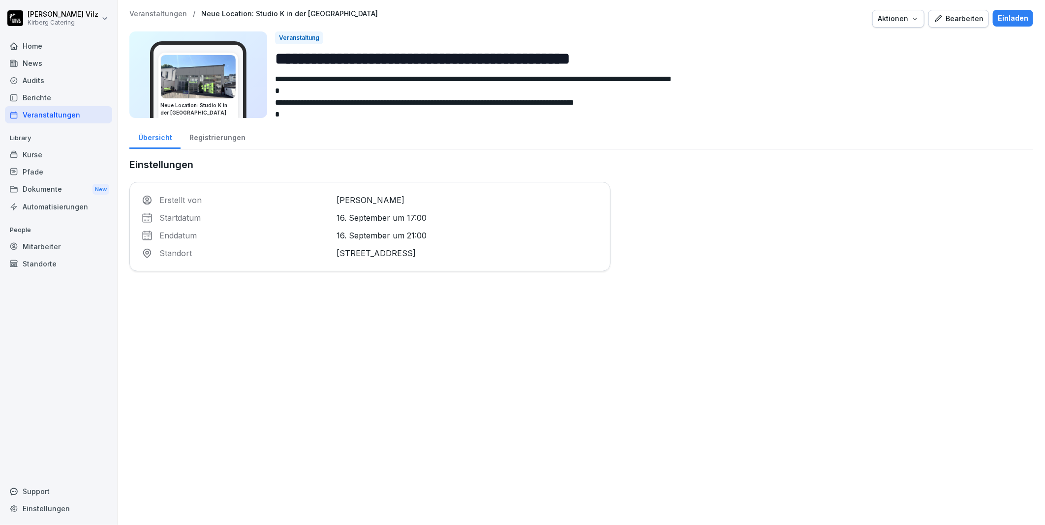
click at [950, 18] on div "Bearbeiten" at bounding box center [959, 18] width 50 height 11
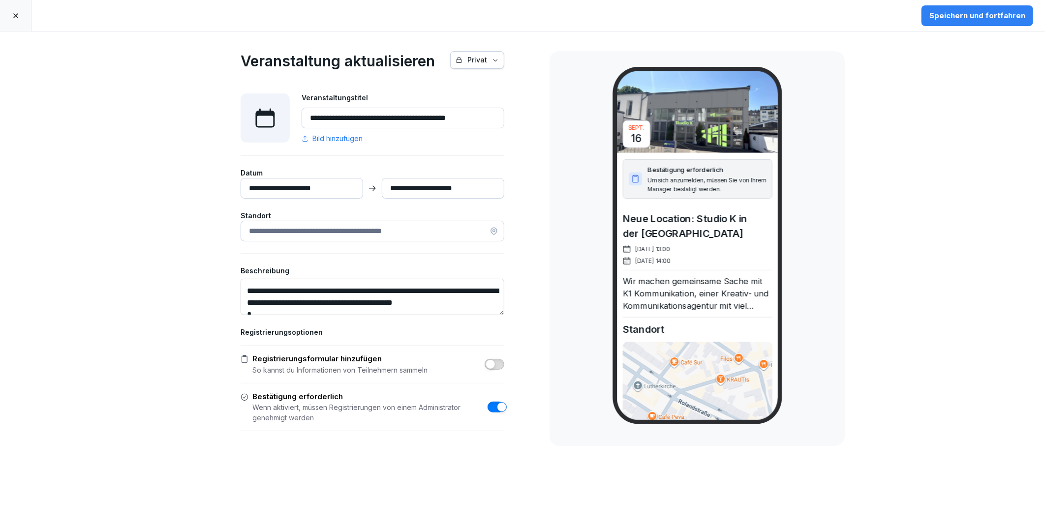
click at [13, 16] on icon at bounding box center [16, 16] width 8 height 8
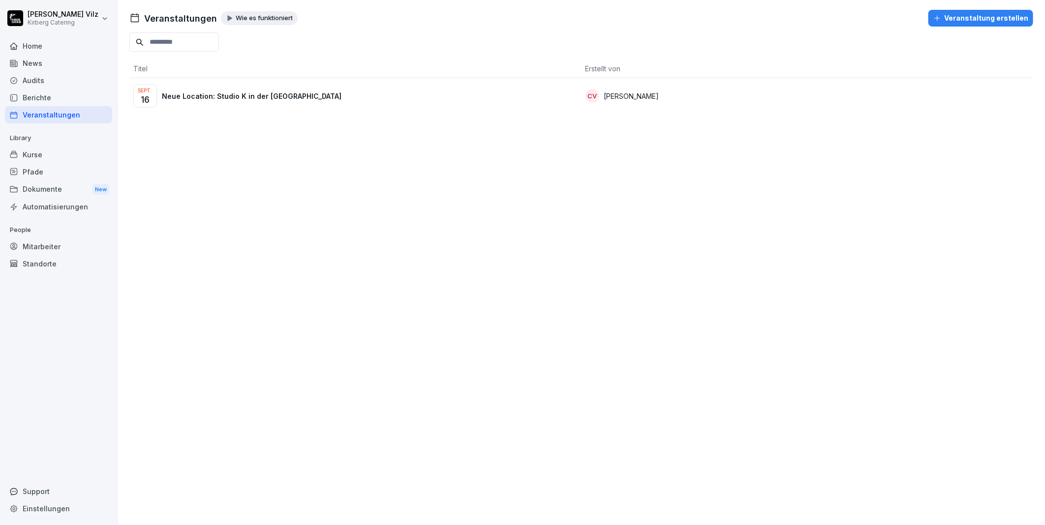
click at [239, 176] on div "Veranstaltungen Wie es funktioniert Veranstaltung erstellen Titel Erstellt von …" at bounding box center [581, 262] width 927 height 525
click at [60, 114] on div "Veranstaltungen" at bounding box center [58, 114] width 107 height 17
click at [224, 101] on p "Neue Location: Studio K in der [GEOGRAPHIC_DATA]" at bounding box center [252, 96] width 180 height 10
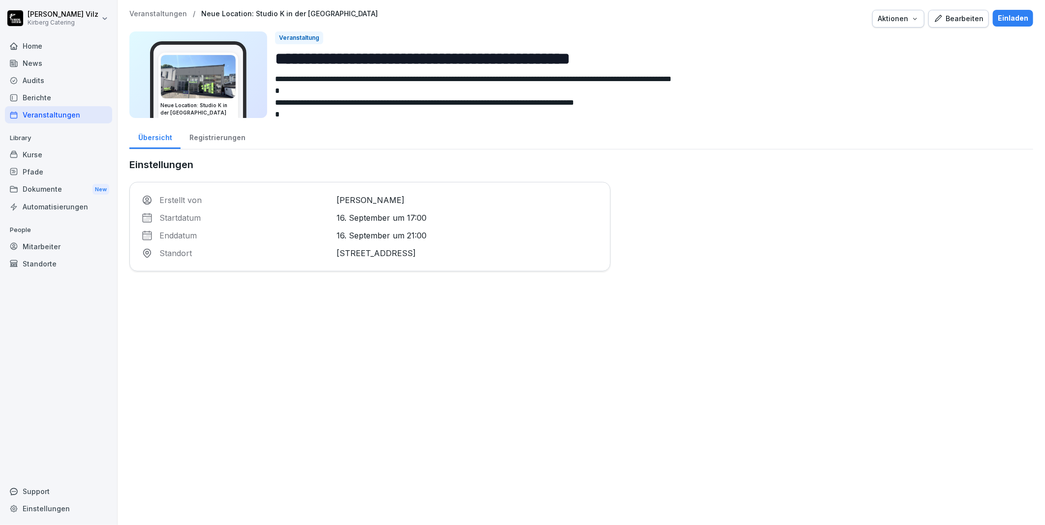
click at [41, 157] on div "Kurse" at bounding box center [58, 154] width 107 height 17
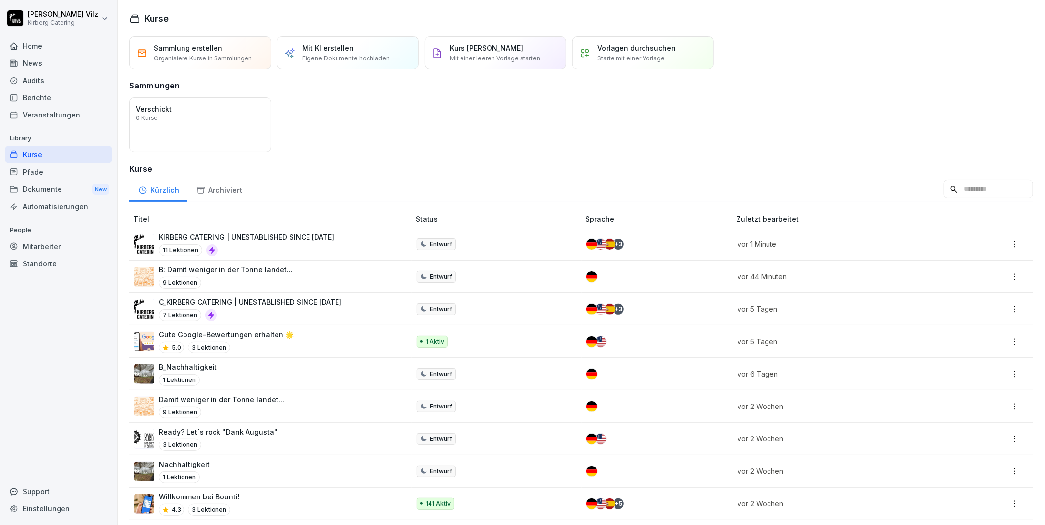
click at [347, 253] on div "KIRBERG CATERING | UNESTABLISHED SINCE 1982 11 Lektionen" at bounding box center [267, 244] width 266 height 24
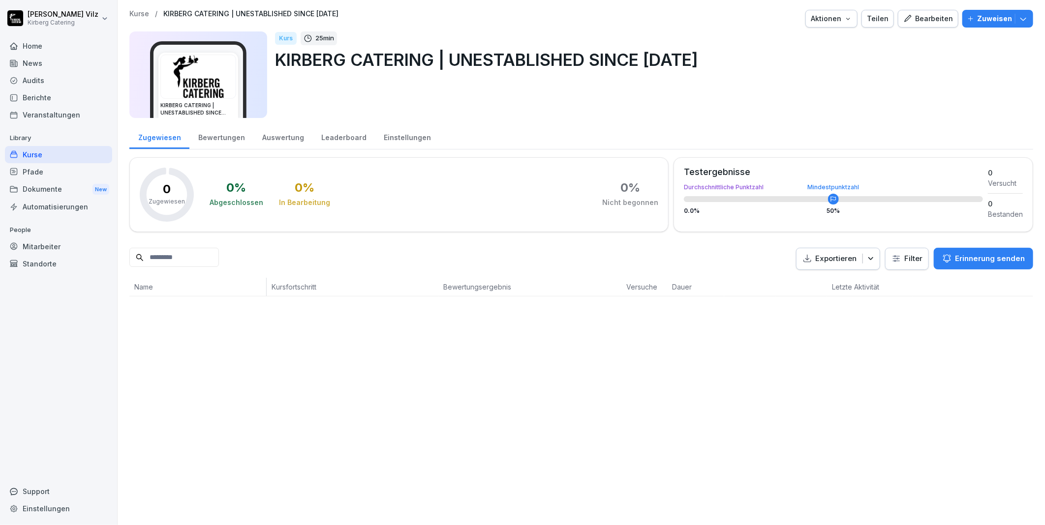
click at [935, 20] on div "Bearbeiten" at bounding box center [928, 18] width 50 height 11
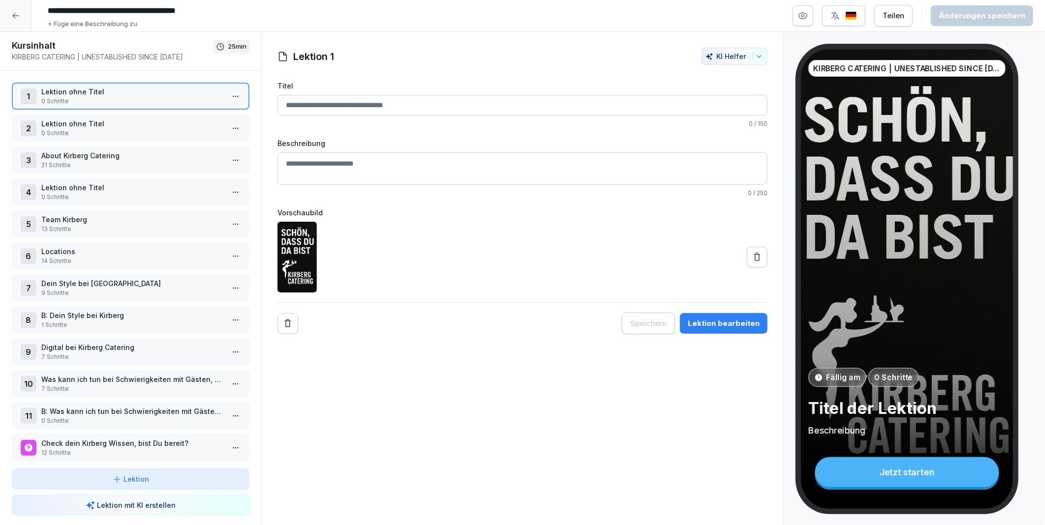
click at [63, 154] on p "About Kirberg Catering" at bounding box center [132, 156] width 183 height 10
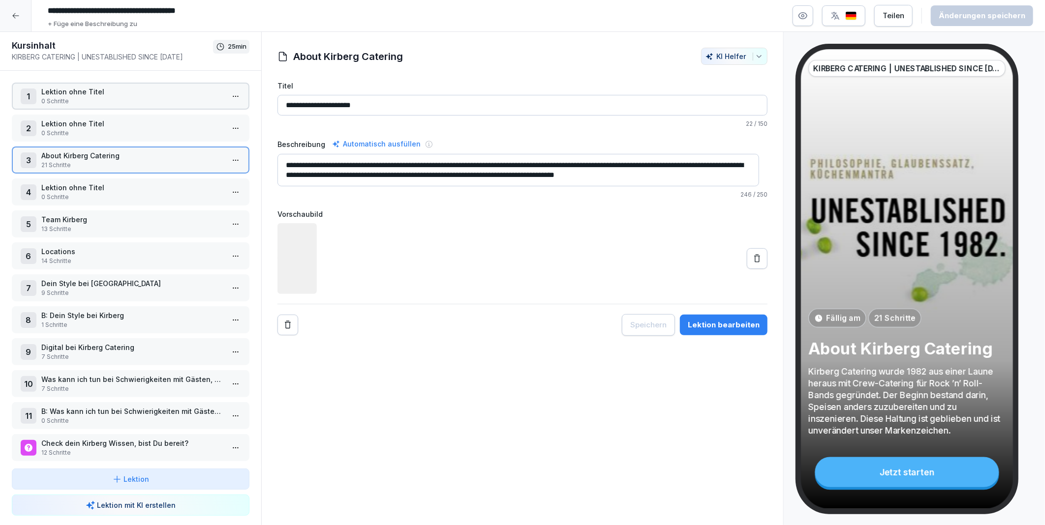
click at [66, 121] on p "Lektion ohne Titel" at bounding box center [132, 124] width 183 height 10
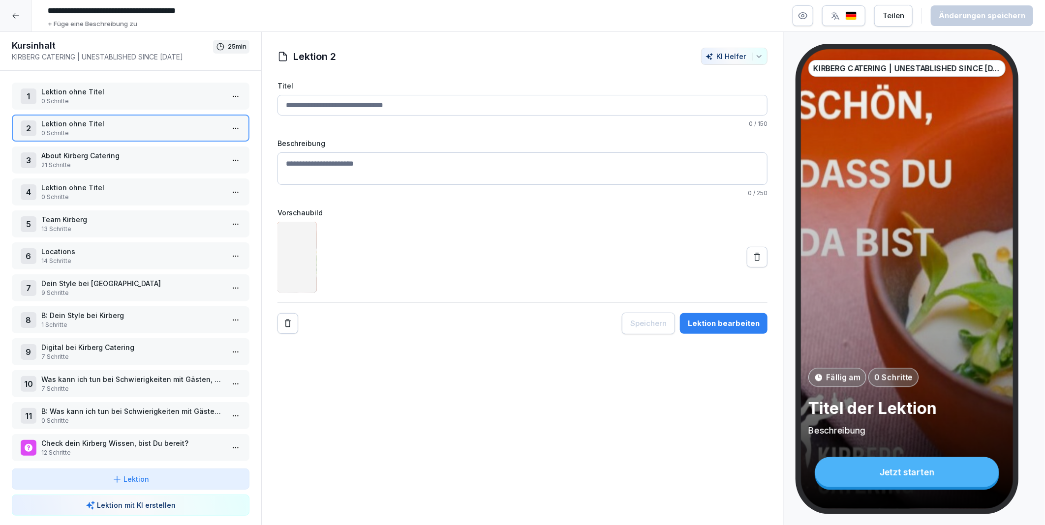
click at [105, 170] on div "3 About Kirberg Catering 21 Schritte" at bounding box center [131, 160] width 238 height 27
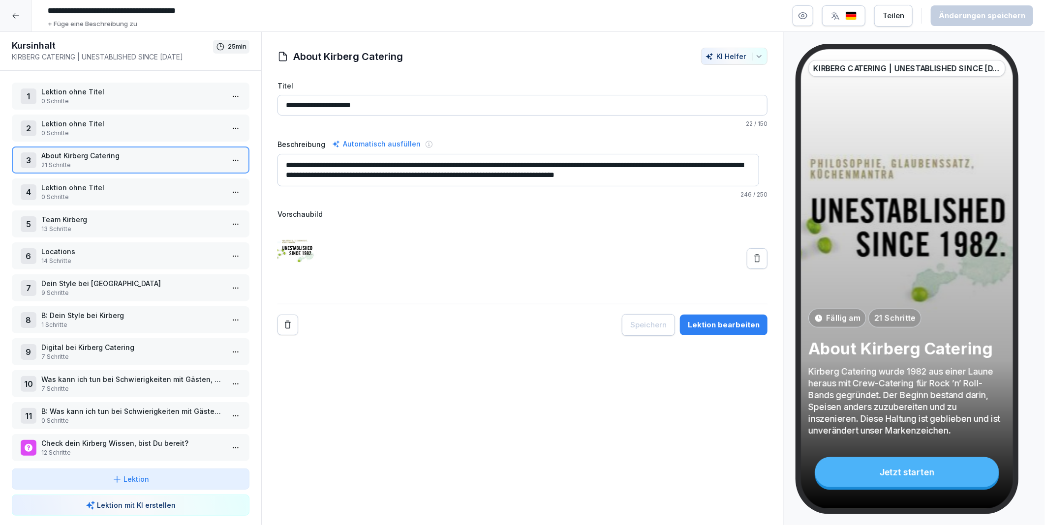
click at [225, 158] on html "**********" at bounding box center [522, 262] width 1045 height 525
click at [211, 174] on div "Schritte bearbeiten" at bounding box center [191, 178] width 75 height 10
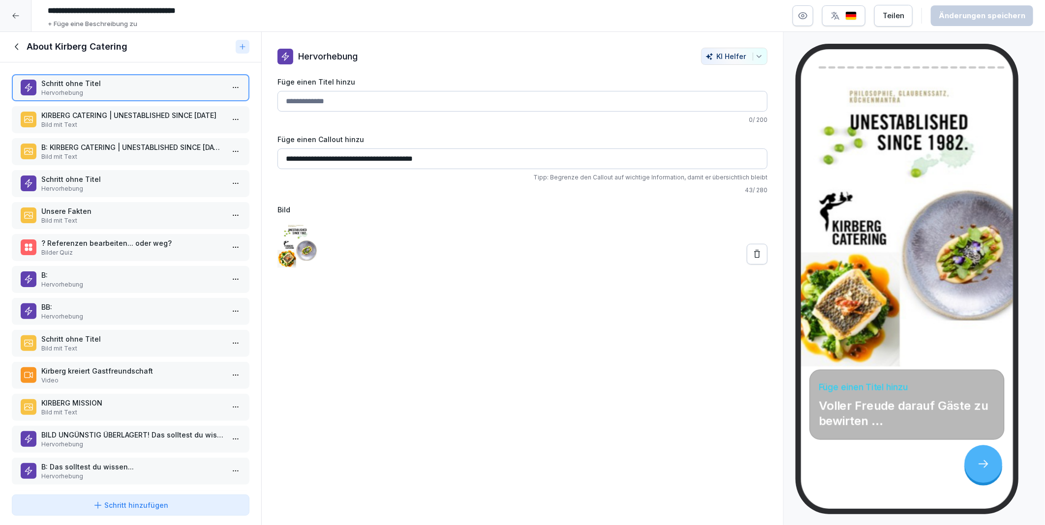
click at [85, 157] on p "Bild mit Text" at bounding box center [132, 157] width 183 height 9
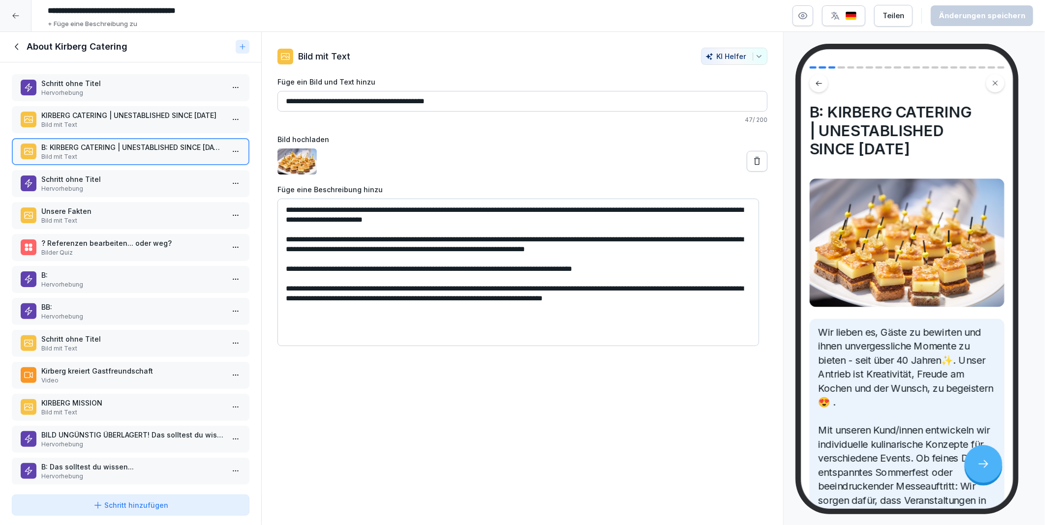
click at [351, 308] on textarea "**********" at bounding box center [518, 273] width 482 height 148
click at [701, 297] on textarea "**********" at bounding box center [518, 273] width 482 height 148
click at [343, 308] on textarea "**********" at bounding box center [518, 273] width 482 height 148
click at [422, 307] on textarea "**********" at bounding box center [518, 273] width 482 height 148
drag, startPoint x: 422, startPoint y: 307, endPoint x: 412, endPoint y: 333, distance: 27.9
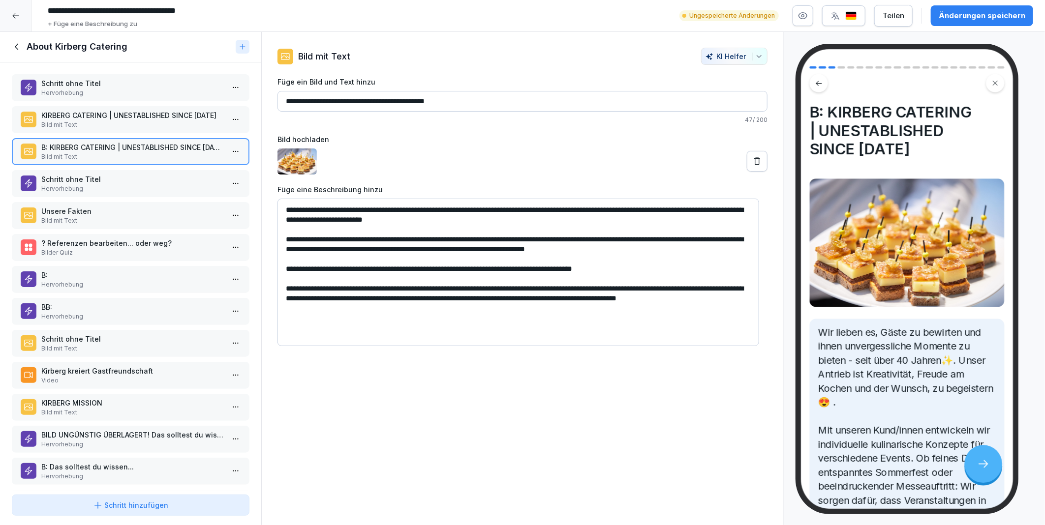
click at [402, 341] on textarea "**********" at bounding box center [518, 273] width 482 height 148
click at [422, 308] on textarea "**********" at bounding box center [518, 273] width 482 height 148
click at [458, 304] on textarea "**********" at bounding box center [518, 273] width 482 height 148
type textarea "**********"
click at [454, 301] on textarea "**********" at bounding box center [518, 273] width 482 height 148
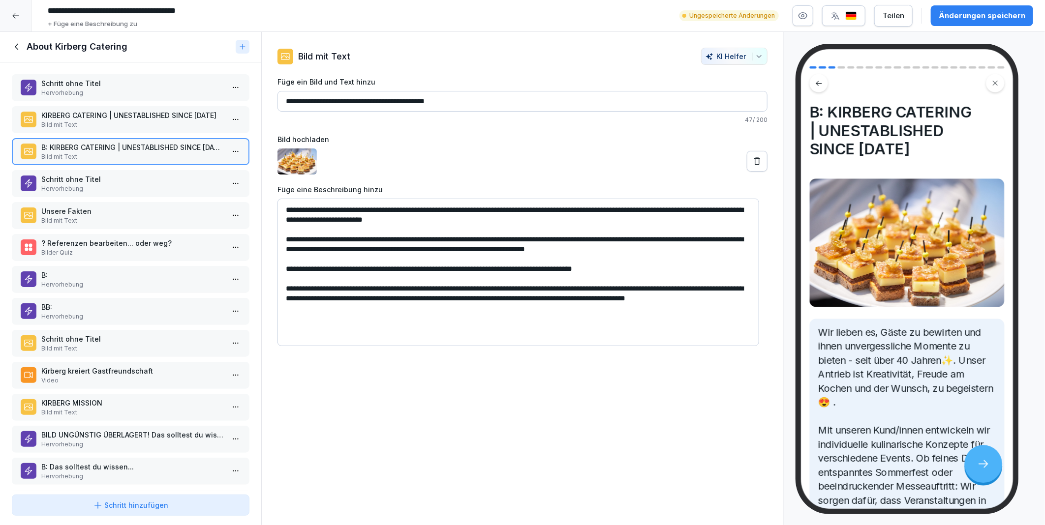
drag, startPoint x: 285, startPoint y: 289, endPoint x: 490, endPoint y: 305, distance: 204.8
click at [490, 305] on textarea "**********" at bounding box center [518, 273] width 482 height 148
click at [93, 128] on div "KIRBERG CATERING | UNESTABLISHED SINCE 1982 Bild mit Text" at bounding box center [131, 119] width 238 height 27
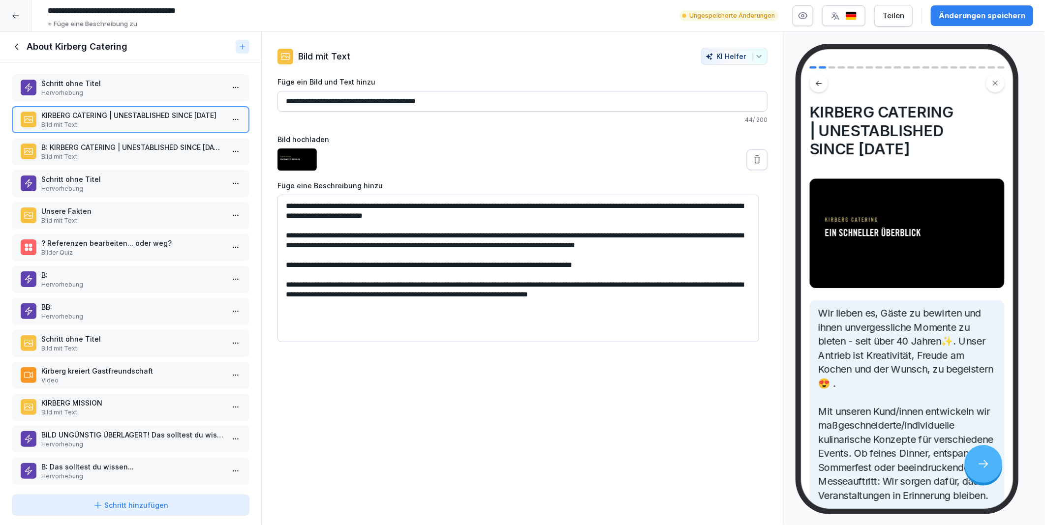
drag, startPoint x: 286, startPoint y: 284, endPoint x: 720, endPoint y: 297, distance: 434.1
click at [720, 297] on textarea "**********" at bounding box center [518, 269] width 482 height 148
paste textarea "**********"
click at [490, 321] on textarea "**********" at bounding box center [518, 269] width 482 height 148
type textarea "**********"
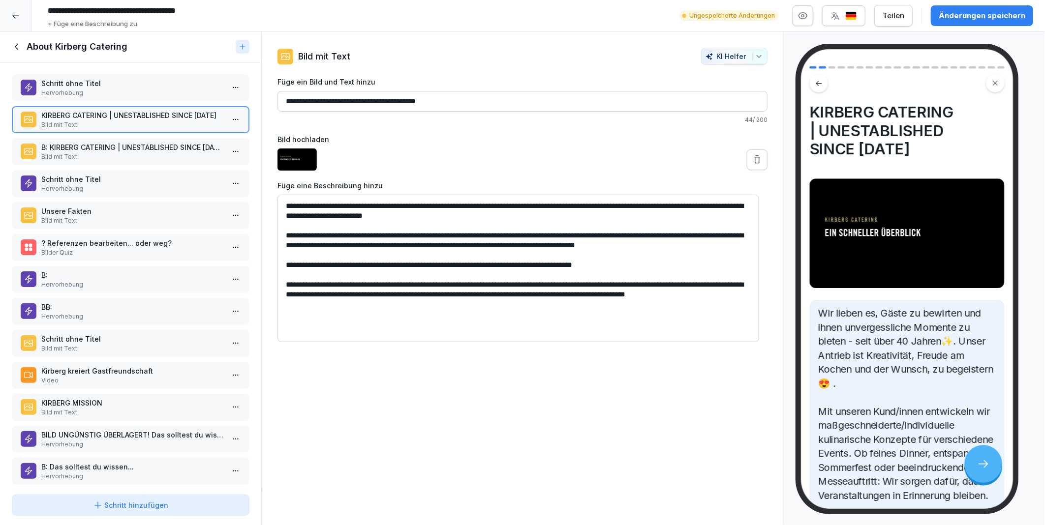
click at [957, 12] on div "Änderungen speichern" at bounding box center [982, 15] width 87 height 11
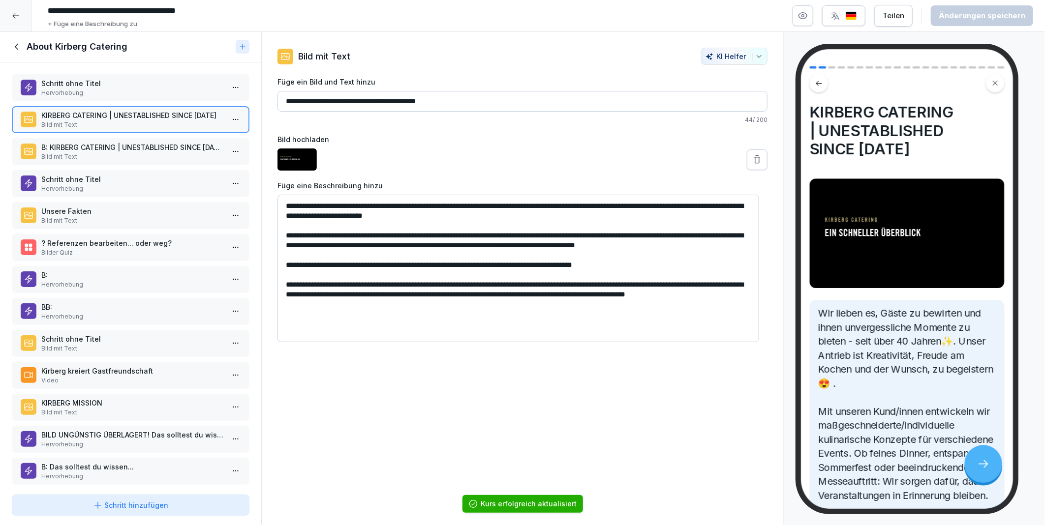
click at [68, 176] on p "Schritt ohne Titel" at bounding box center [132, 179] width 183 height 10
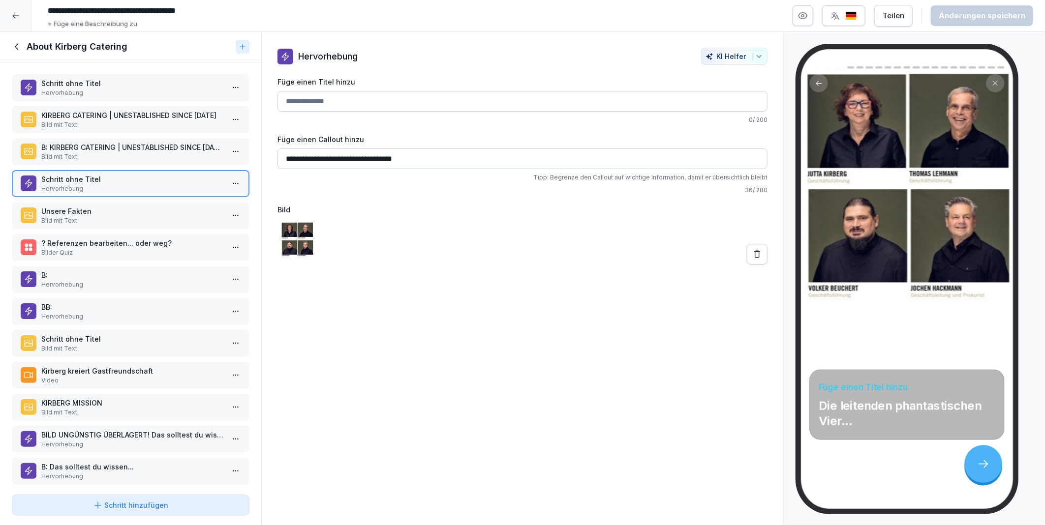
click at [61, 210] on p "Unsere Fakten" at bounding box center [132, 211] width 183 height 10
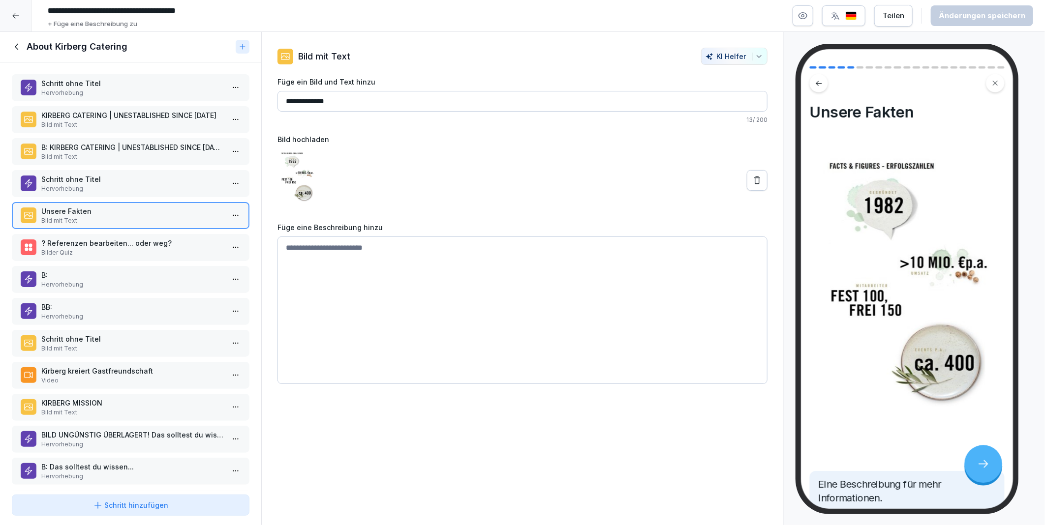
click at [804, 22] on button "button" at bounding box center [803, 15] width 21 height 21
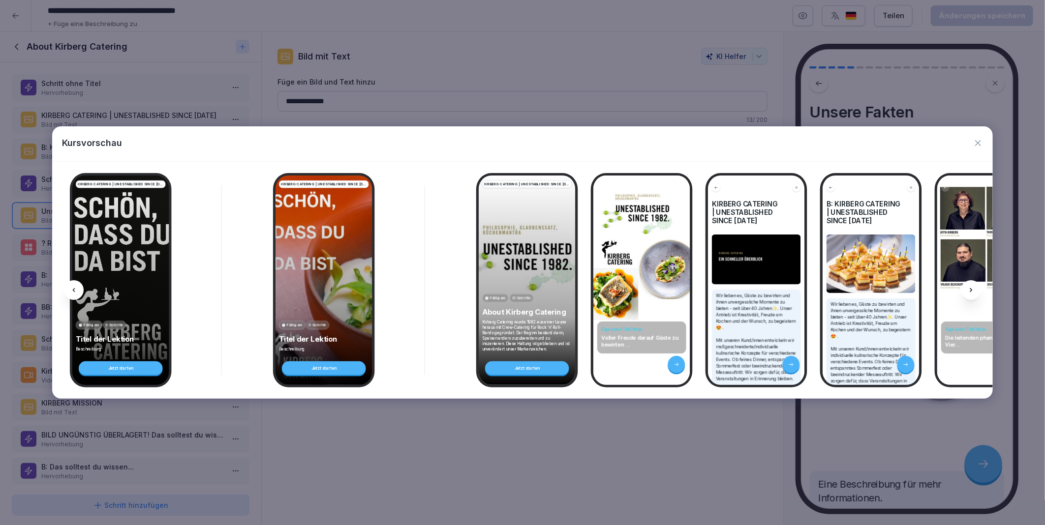
click at [973, 287] on icon at bounding box center [971, 290] width 8 height 8
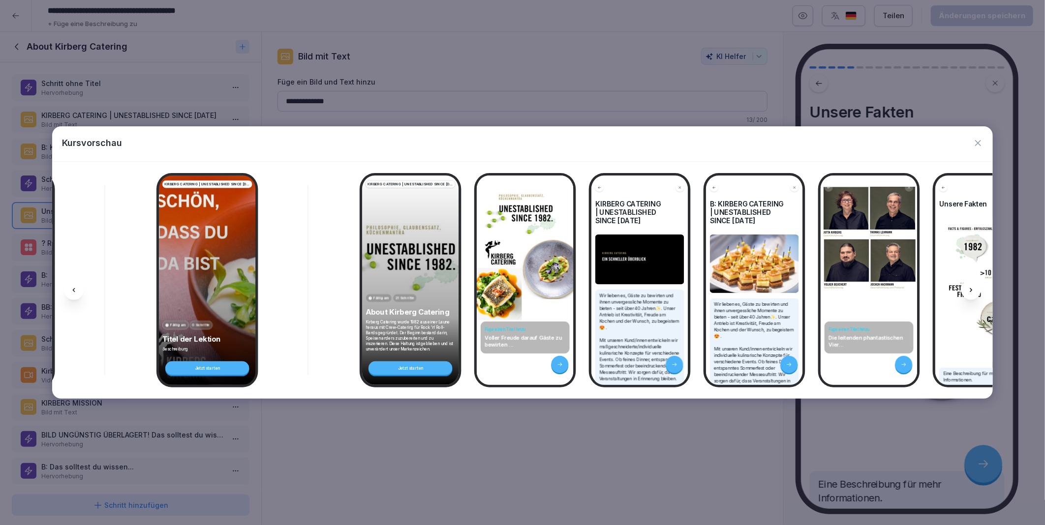
click at [973, 287] on icon at bounding box center [971, 290] width 8 height 8
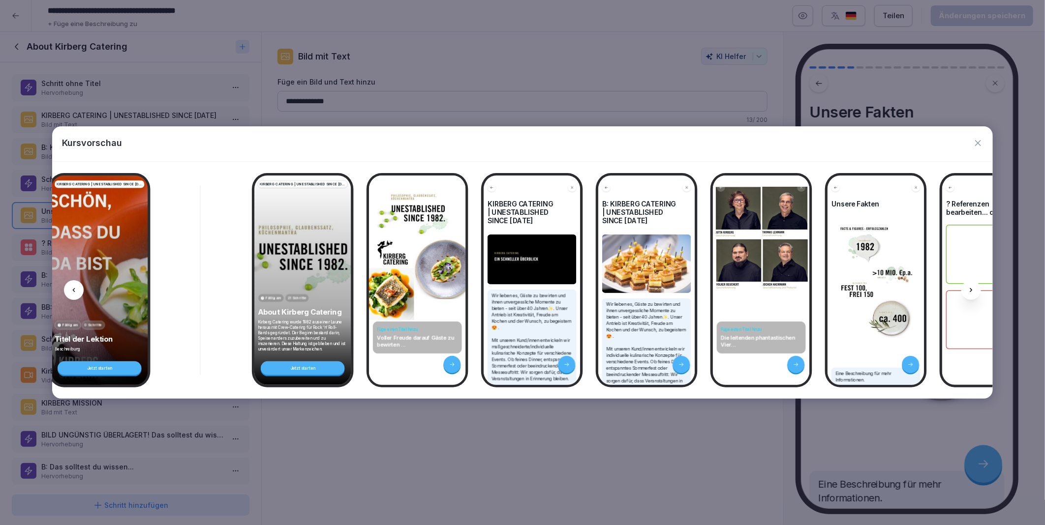
click at [973, 287] on icon at bounding box center [971, 290] width 8 height 8
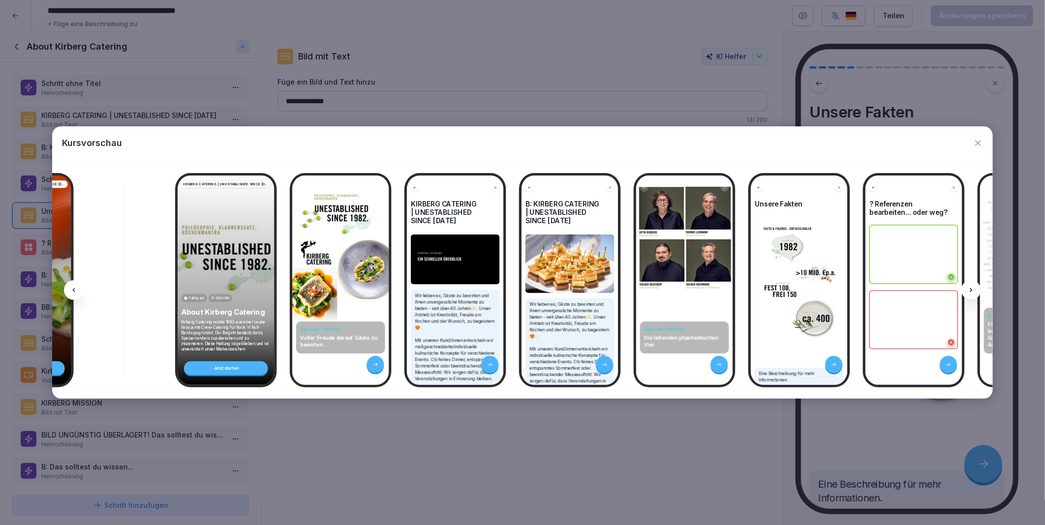
click at [973, 287] on icon at bounding box center [971, 290] width 8 height 8
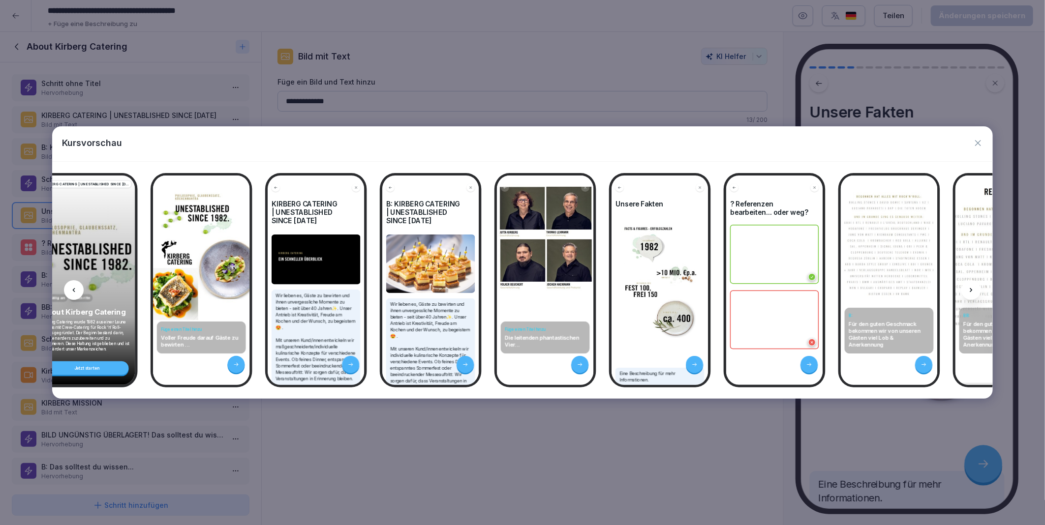
click at [973, 287] on icon at bounding box center [971, 290] width 8 height 8
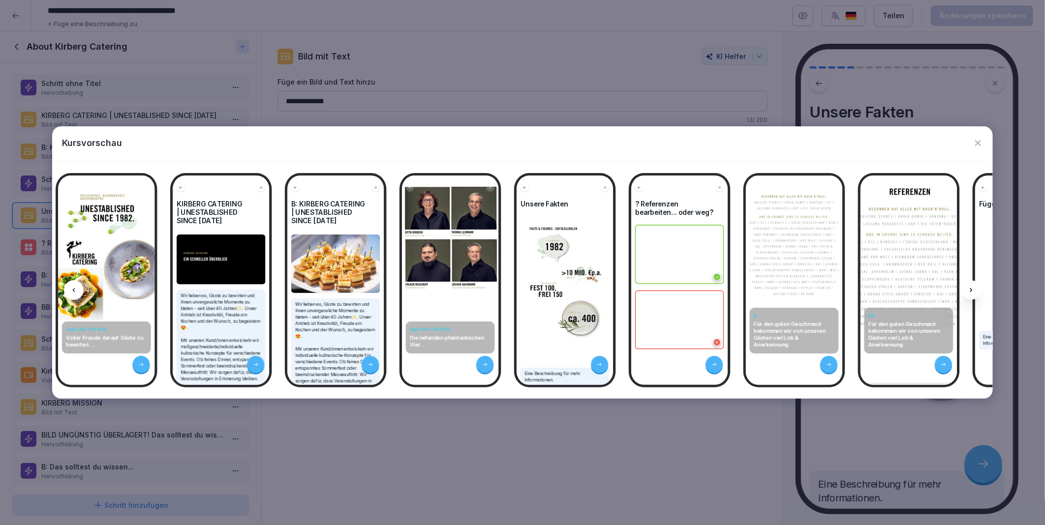
click at [973, 287] on icon at bounding box center [971, 290] width 8 height 8
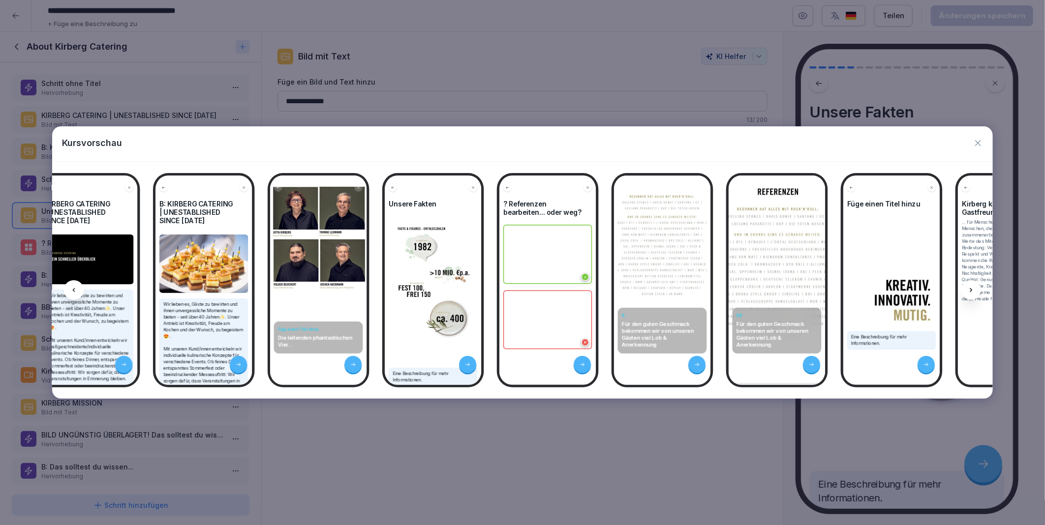
click at [973, 287] on icon at bounding box center [971, 290] width 8 height 8
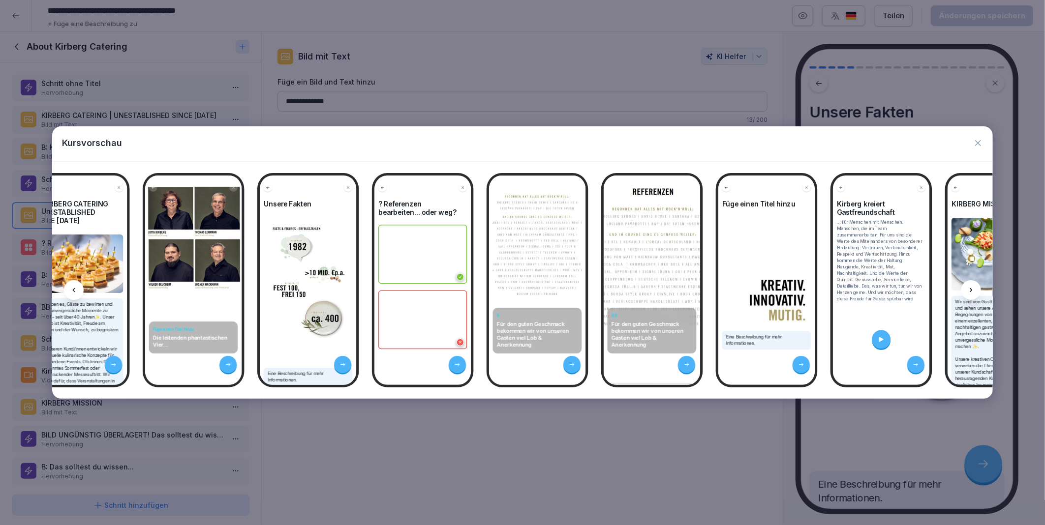
scroll to position [0, 799]
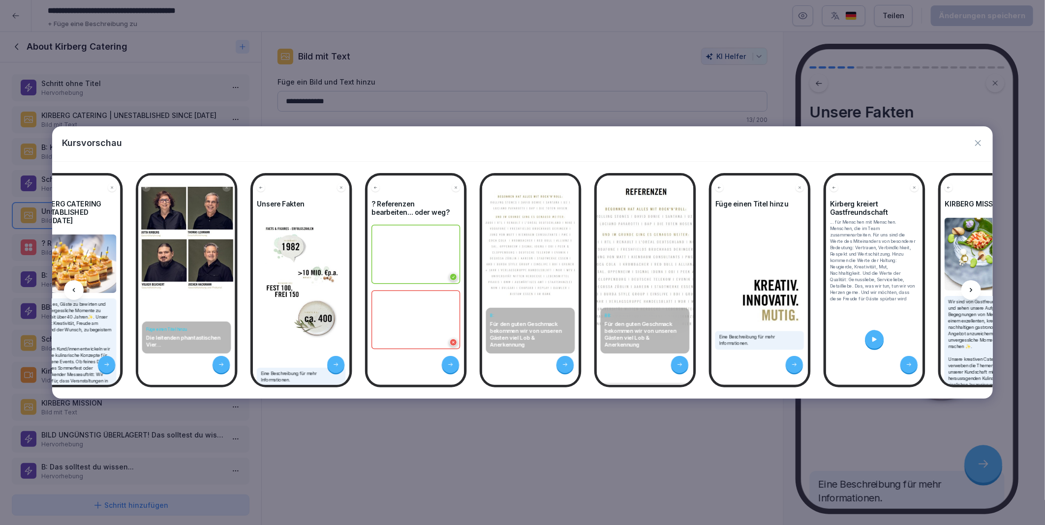
click at [976, 146] on icon "button" at bounding box center [978, 143] width 10 height 10
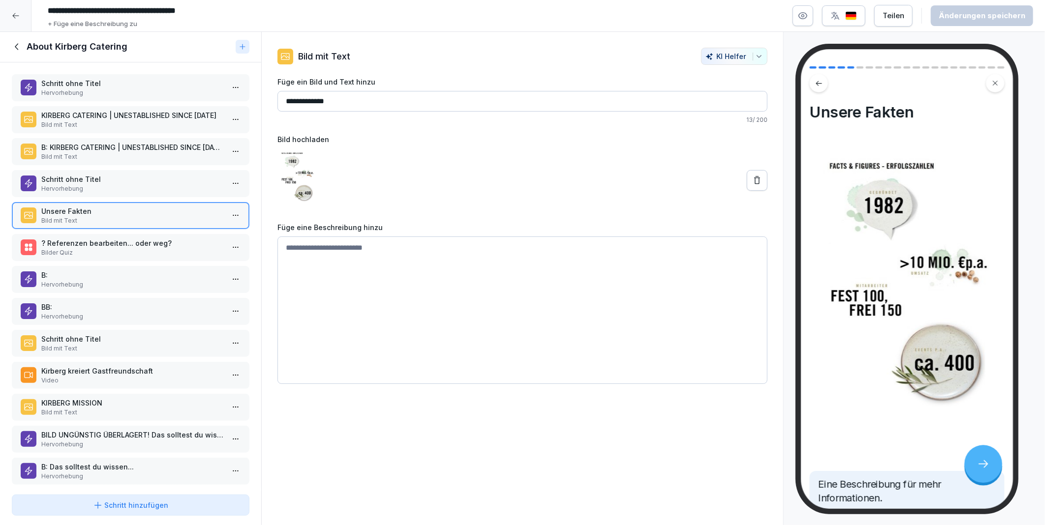
click at [64, 238] on p "? Referenzen bearbeiten... oder weg?" at bounding box center [132, 243] width 183 height 10
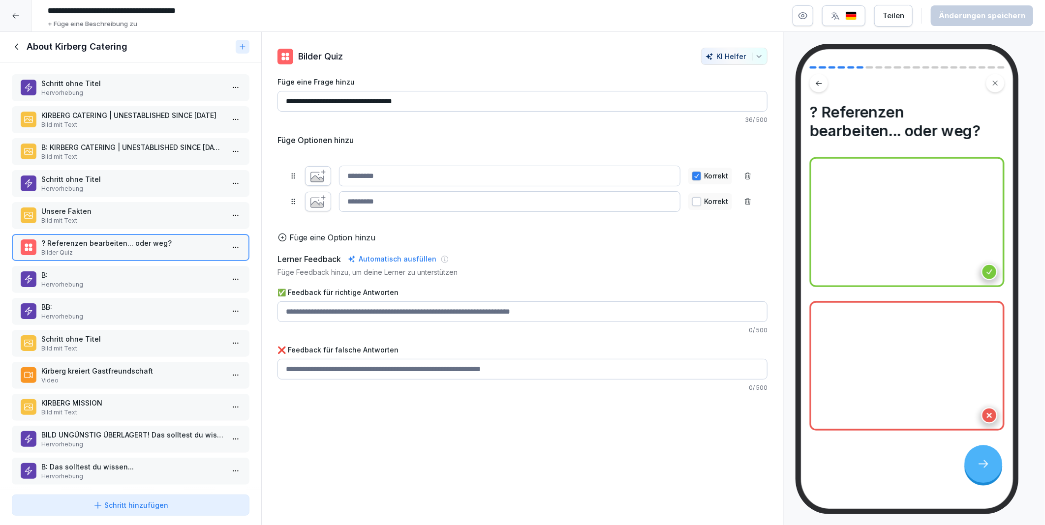
click at [114, 280] on p "Hervorhebung" at bounding box center [132, 284] width 183 height 9
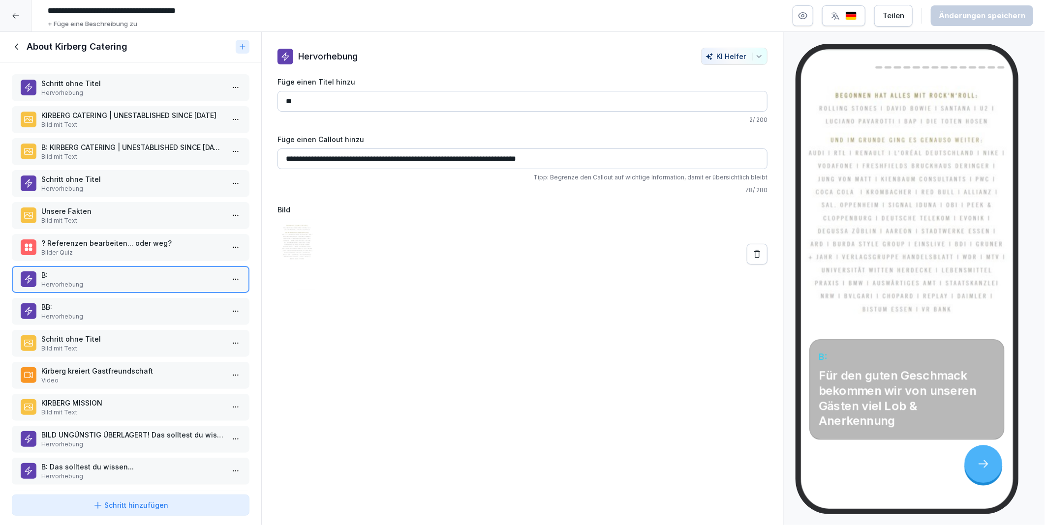
click at [89, 238] on p "? Referenzen bearbeiten... oder weg?" at bounding box center [132, 243] width 183 height 10
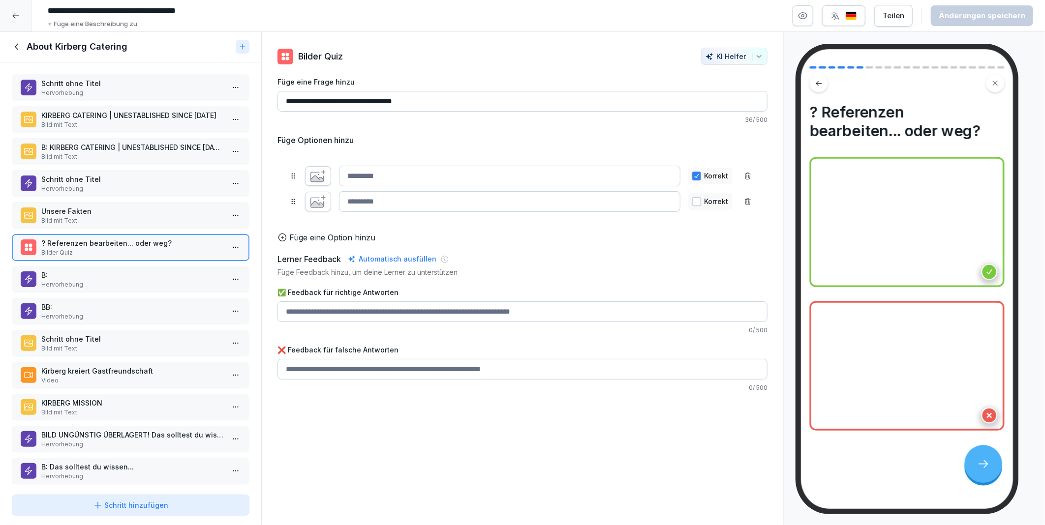
click at [101, 313] on p "Hervorhebung" at bounding box center [132, 316] width 183 height 9
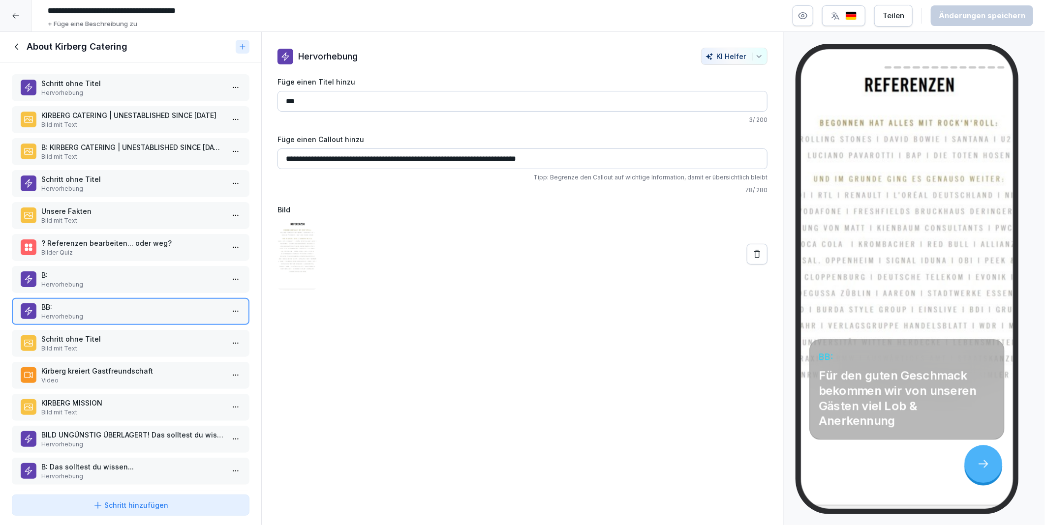
click at [64, 258] on div "Schritt ohne Titel Hervorhebung KIRBERG CATERING | UNESTABLISHED SINCE 1982 Bil…" at bounding box center [130, 276] width 261 height 429
click at [66, 271] on p "B:" at bounding box center [132, 275] width 183 height 10
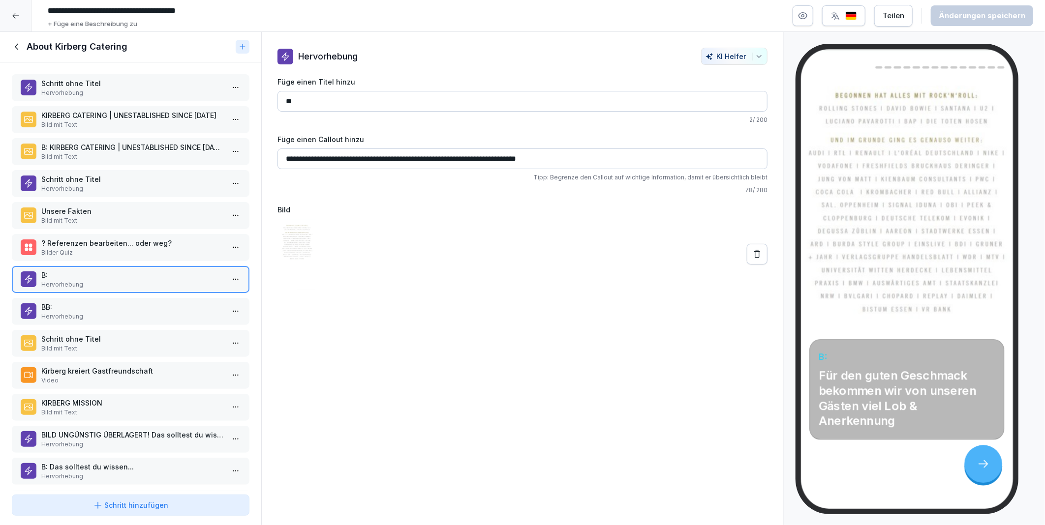
click at [112, 302] on p "BB:" at bounding box center [132, 307] width 183 height 10
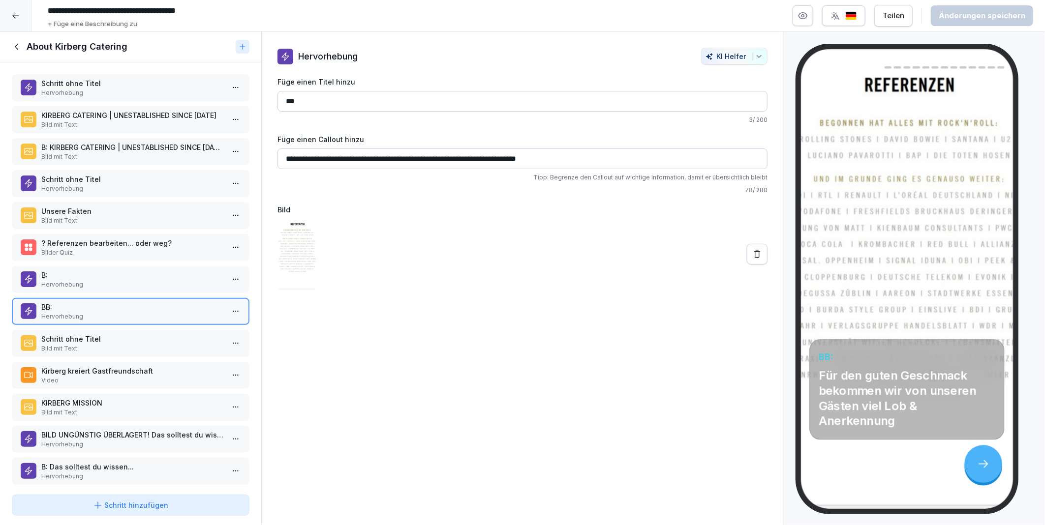
click at [228, 306] on html "**********" at bounding box center [522, 262] width 1045 height 525
click at [179, 357] on div "Löschen" at bounding box center [174, 361] width 40 height 10
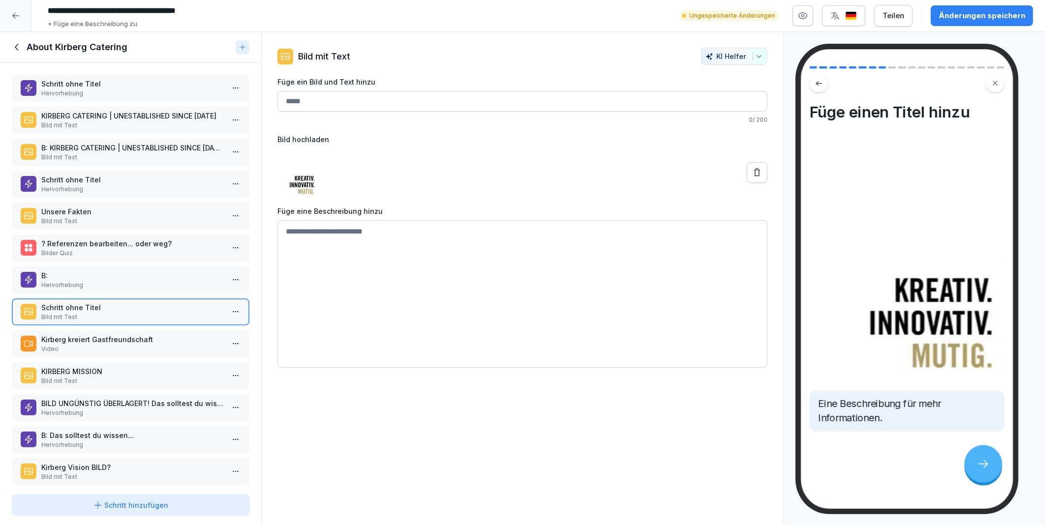
click at [83, 239] on p "? Referenzen bearbeiten... oder weg?" at bounding box center [132, 244] width 183 height 10
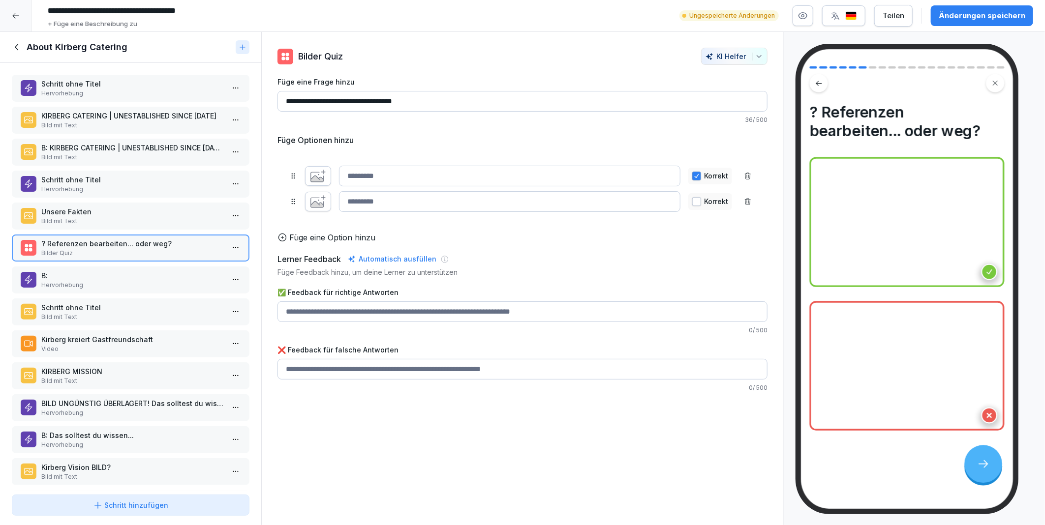
click at [227, 242] on html "**********" at bounding box center [522, 262] width 1045 height 525
click at [192, 301] on div "Löschen" at bounding box center [174, 299] width 40 height 10
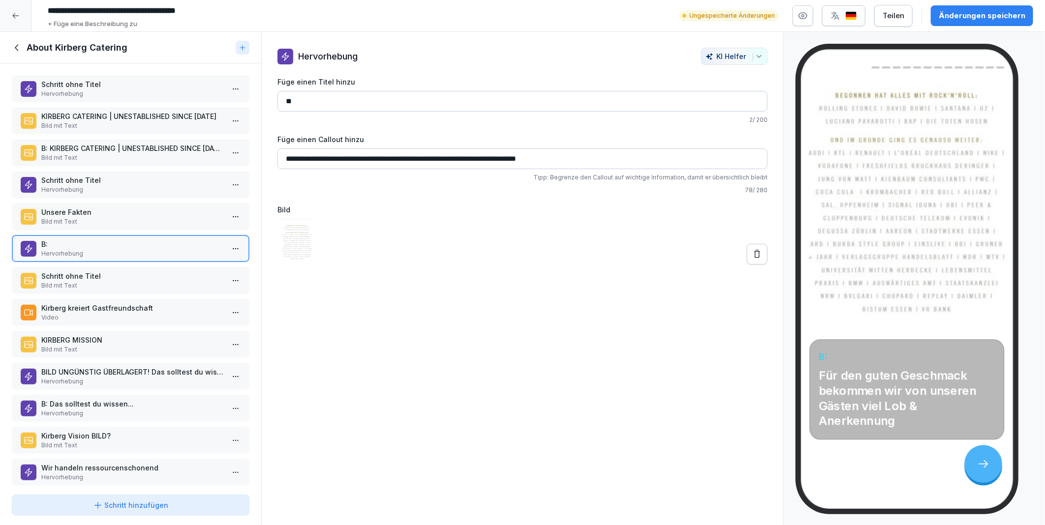
click at [951, 14] on div "Änderungen speichern" at bounding box center [982, 15] width 87 height 11
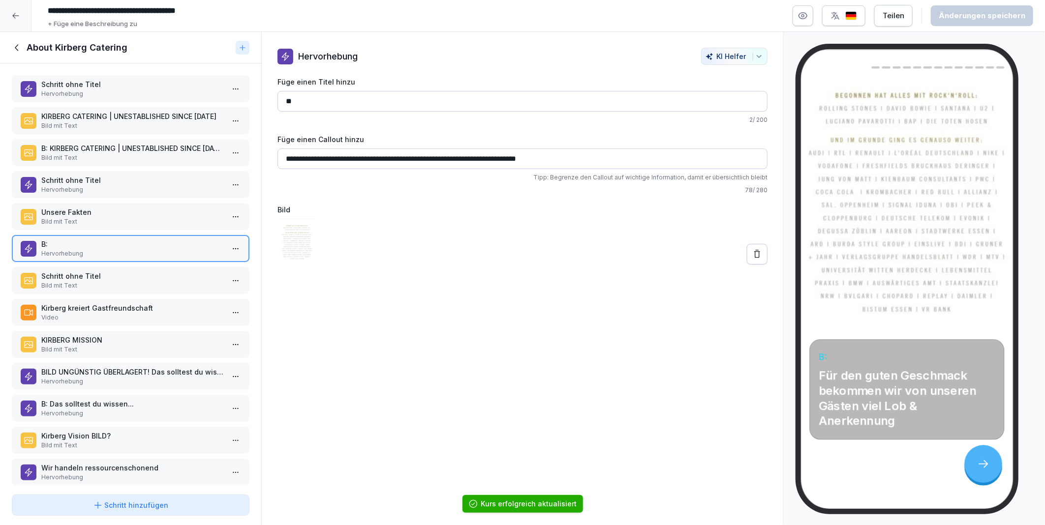
click at [303, 104] on input "**" at bounding box center [522, 101] width 490 height 21
drag, startPoint x: 321, startPoint y: 103, endPoint x: 287, endPoint y: 103, distance: 33.9
click at [271, 102] on div "**********" at bounding box center [523, 169] width 522 height 242
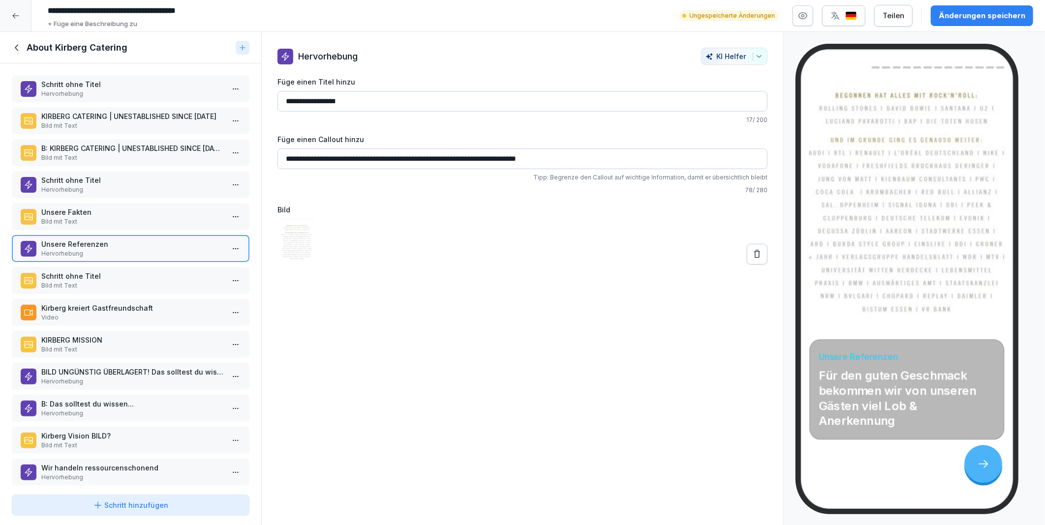
type input "**********"
click at [432, 381] on div "**********" at bounding box center [522, 279] width 523 height 494
click at [953, 16] on div "Änderungen speichern" at bounding box center [982, 15] width 87 height 11
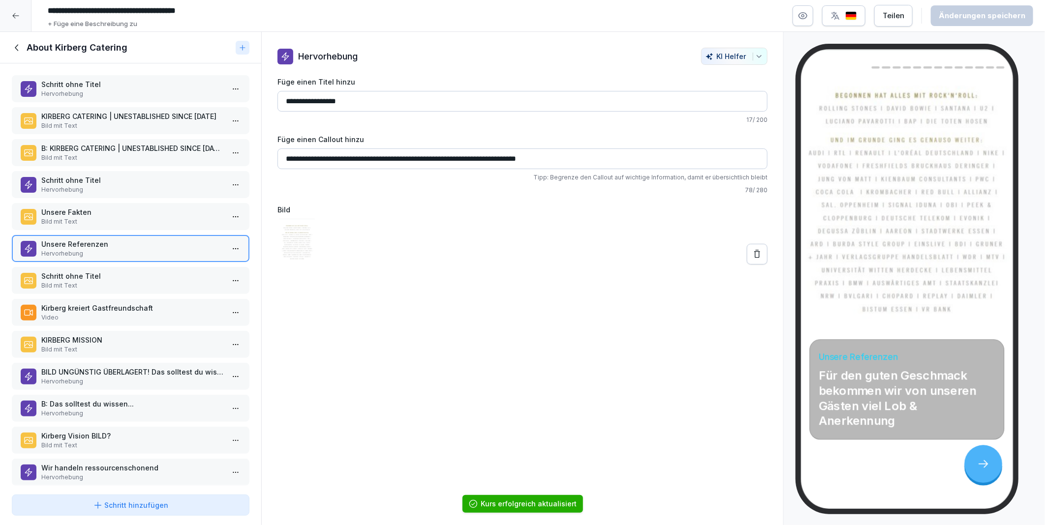
click at [111, 273] on p "Schritt ohne Titel" at bounding box center [132, 276] width 183 height 10
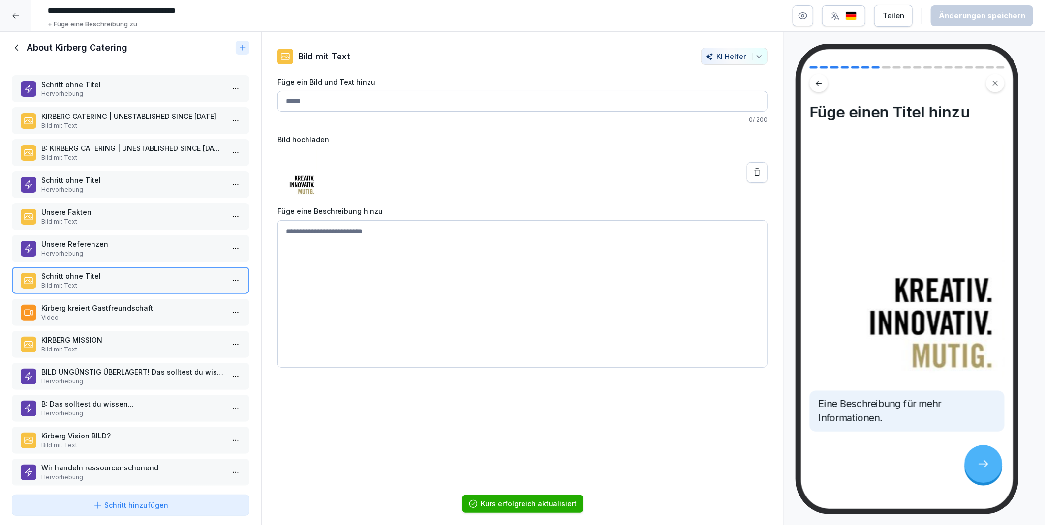
click at [74, 304] on p "Kirberg kreiert Gastfreundschaft" at bounding box center [132, 308] width 183 height 10
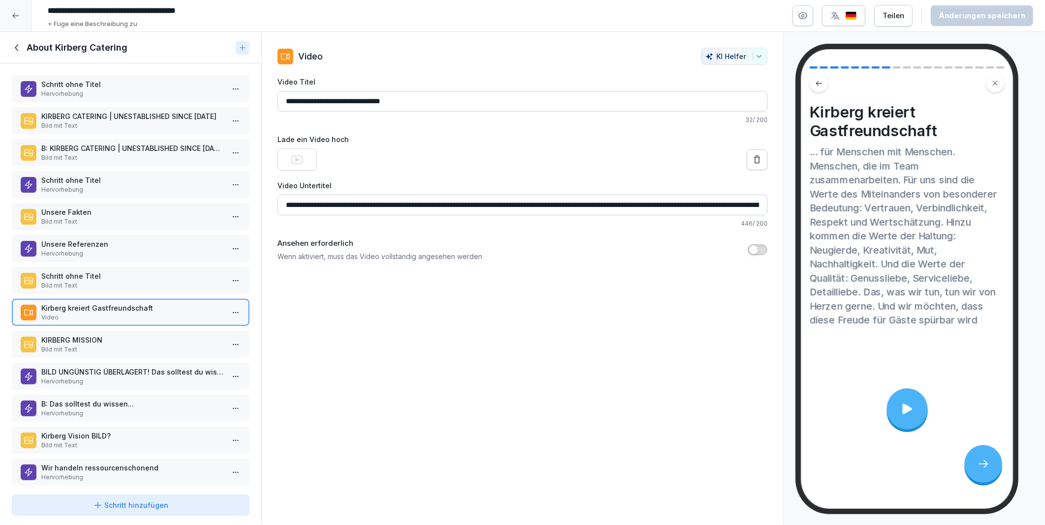
click at [71, 335] on p "KIRBERG MISSION" at bounding box center [132, 340] width 183 height 10
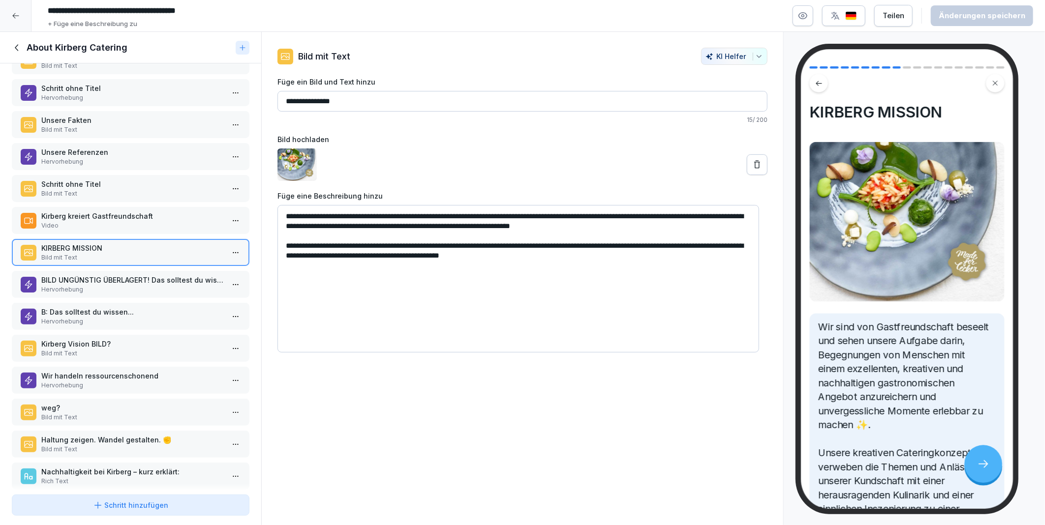
scroll to position [109, 0]
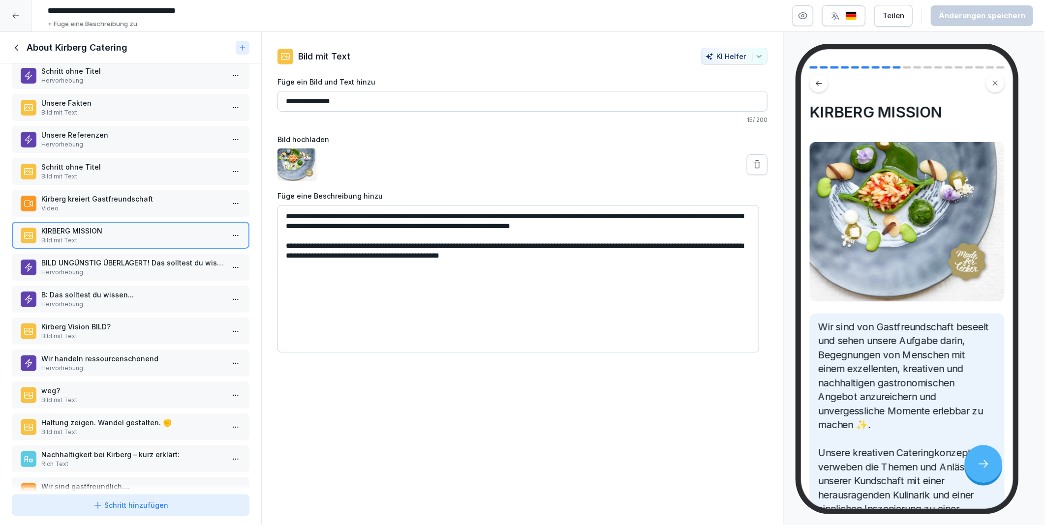
click at [106, 268] on p "Hervorhebung" at bounding box center [132, 272] width 183 height 9
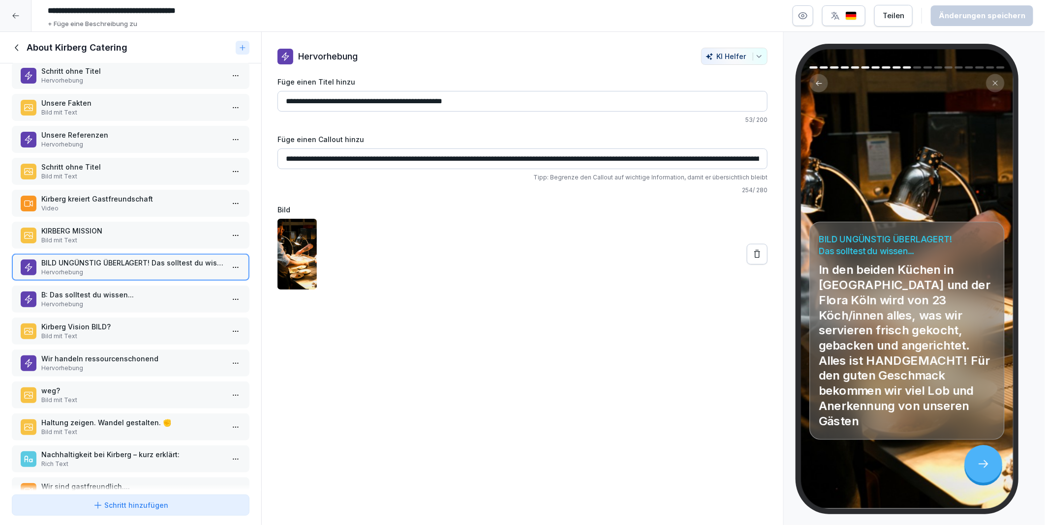
click at [87, 226] on p "KIRBERG MISSION" at bounding box center [132, 231] width 183 height 10
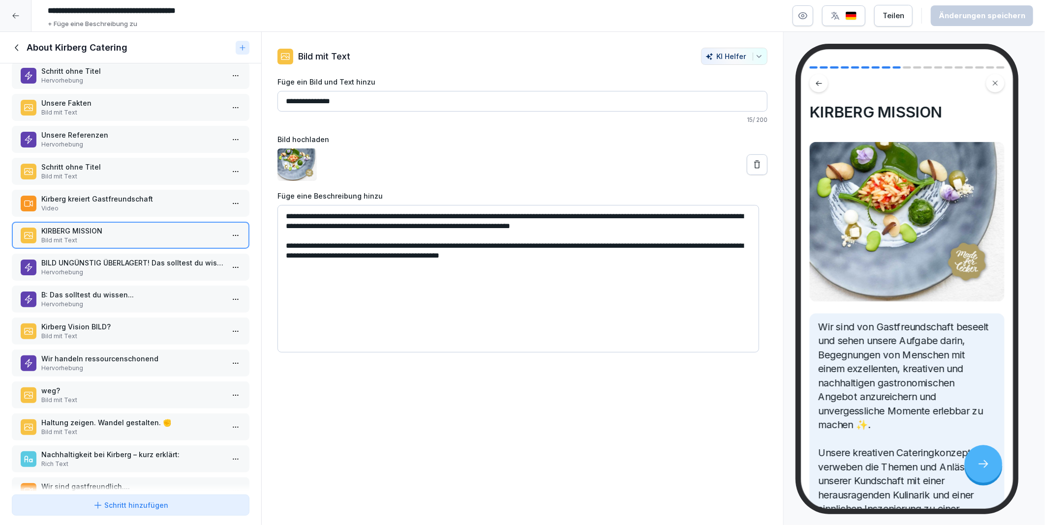
click at [338, 251] on textarea "**********" at bounding box center [518, 279] width 482 height 148
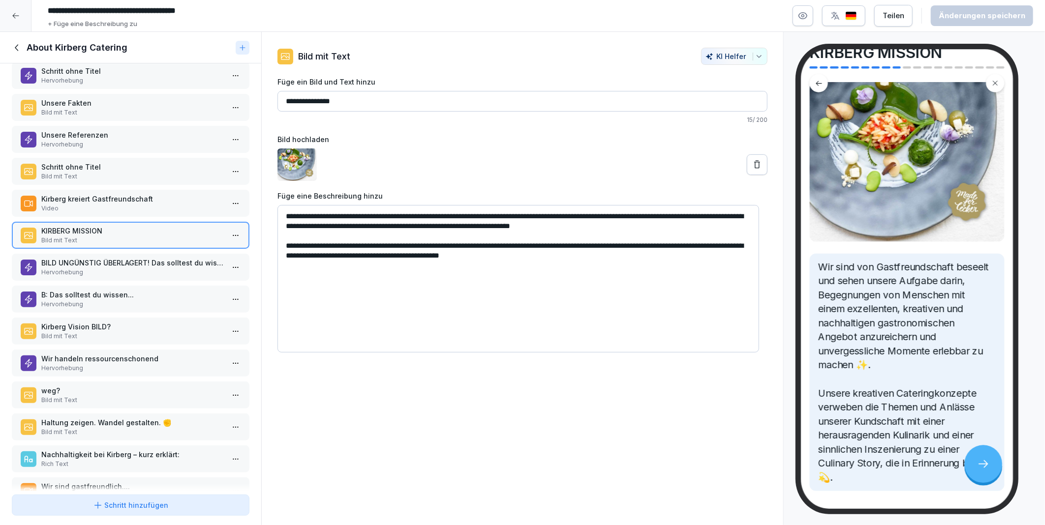
click at [421, 246] on textarea "**********" at bounding box center [518, 279] width 482 height 148
click at [572, 246] on textarea "**********" at bounding box center [518, 279] width 482 height 148
click at [604, 245] on textarea "**********" at bounding box center [518, 279] width 482 height 148
drag, startPoint x: 604, startPoint y: 245, endPoint x: 566, endPoint y: 246, distance: 37.9
click at [566, 246] on textarea "**********" at bounding box center [518, 279] width 482 height 148
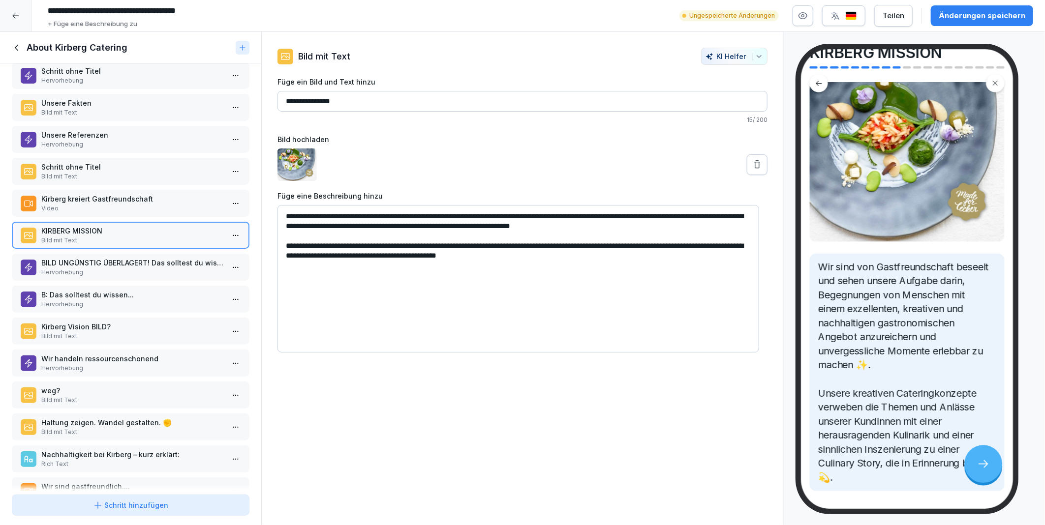
click at [564, 255] on textarea "**********" at bounding box center [518, 279] width 482 height 148
type textarea "**********"
click at [956, 14] on div "Änderungen speichern" at bounding box center [982, 15] width 87 height 11
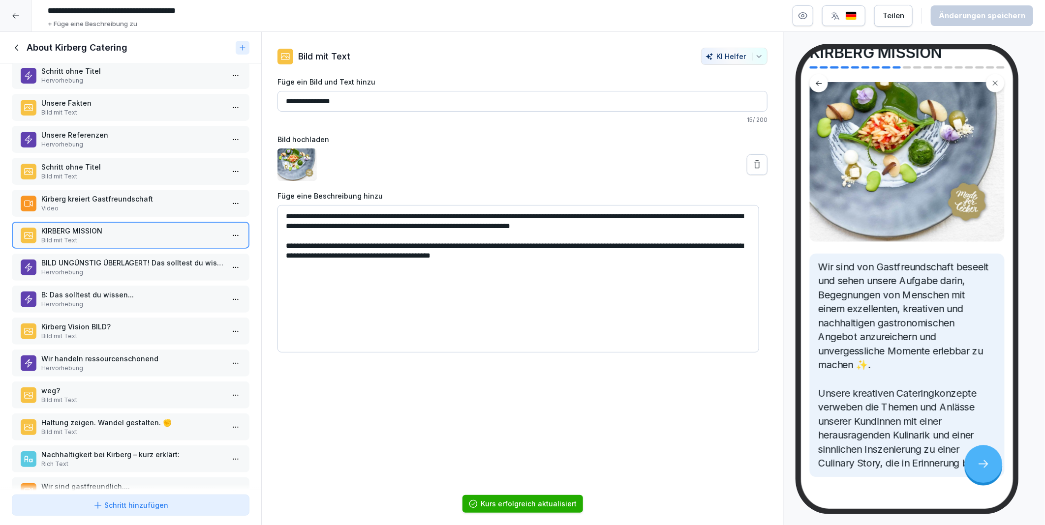
click at [70, 268] on p "Hervorhebung" at bounding box center [132, 272] width 183 height 9
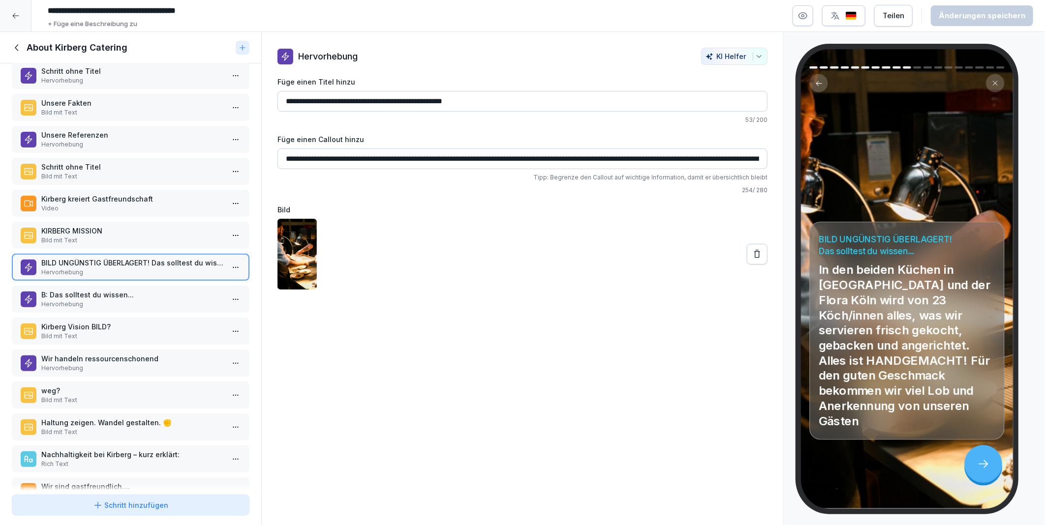
click at [69, 290] on p "B: Das solltest du wissen..." at bounding box center [132, 295] width 183 height 10
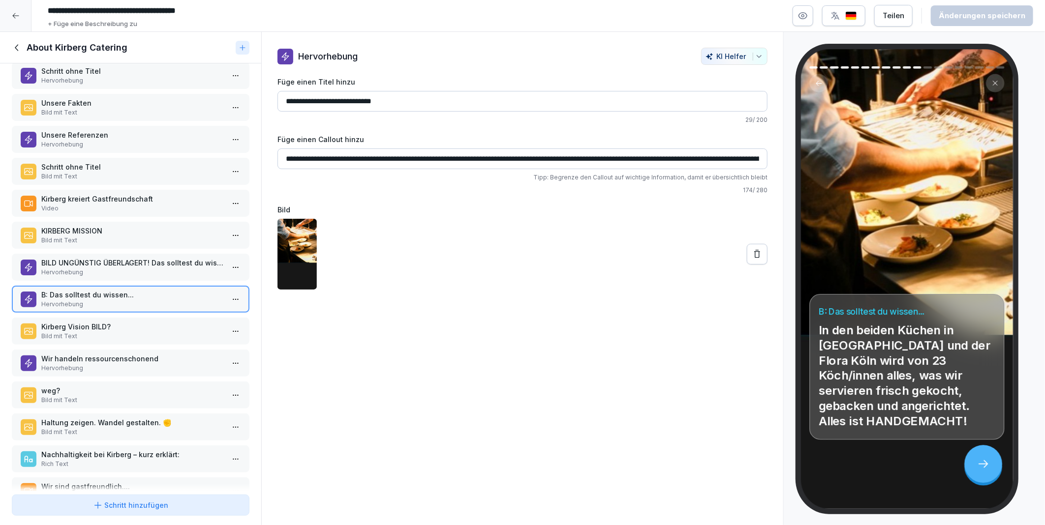
click at [68, 268] on p "Hervorhebung" at bounding box center [132, 272] width 183 height 9
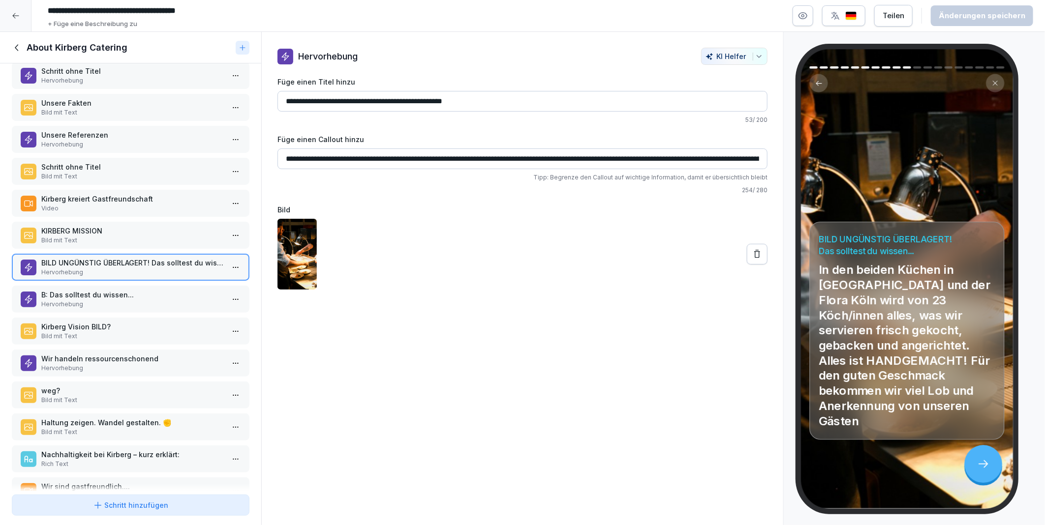
click at [72, 286] on div "B: Das solltest du wissen... Hervorhebung" at bounding box center [131, 299] width 238 height 27
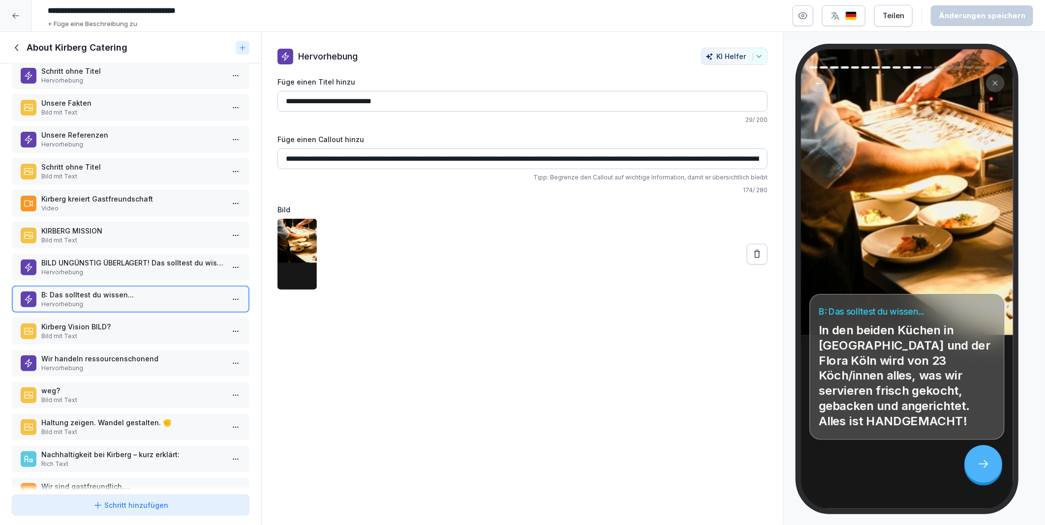
click at [71, 258] on p "BILD UNGÜNSTIG ÜBERLAGERT! Das solltest du wissen..." at bounding box center [132, 263] width 183 height 10
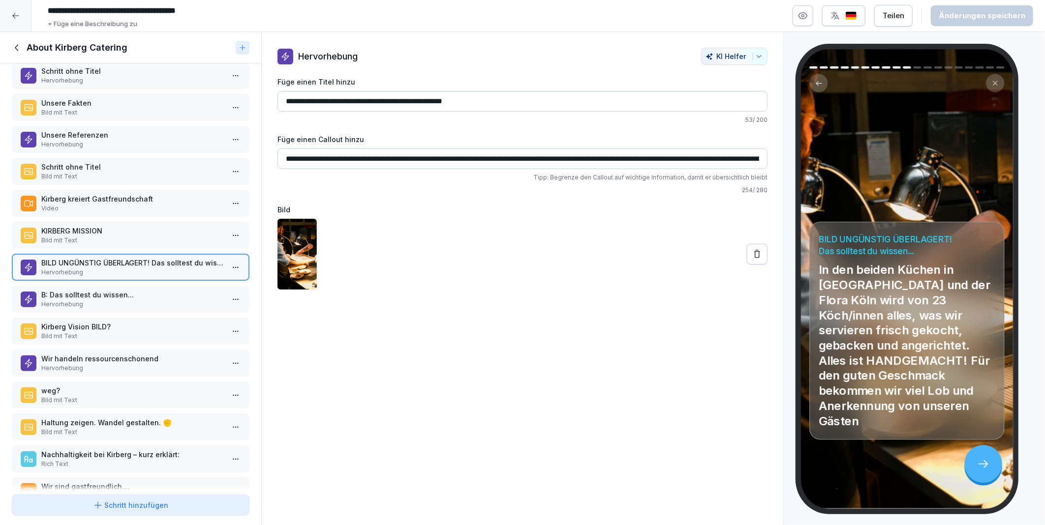
click at [81, 300] on p "Hervorhebung" at bounding box center [132, 304] width 183 height 9
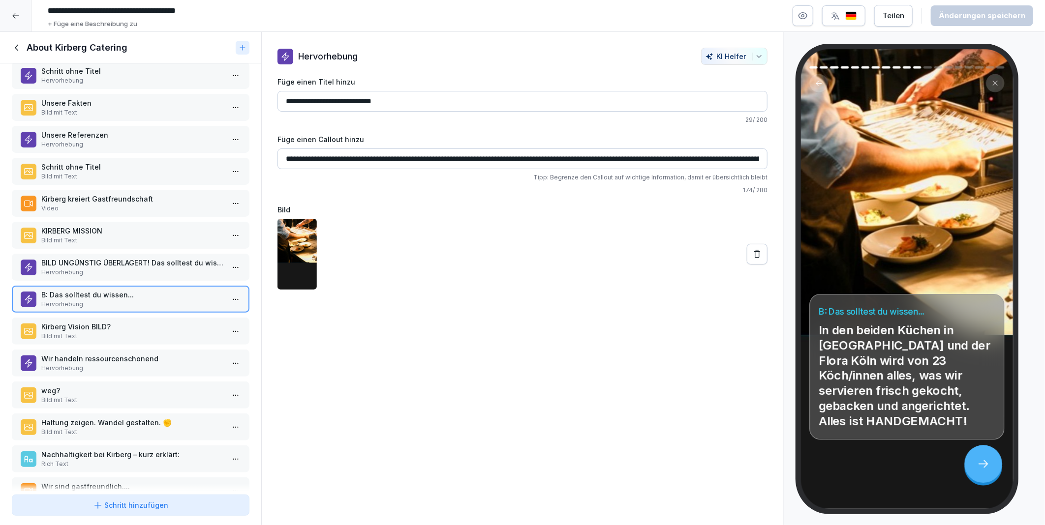
click at [95, 258] on p "BILD UNGÜNSTIG ÜBERLAGERT! Das solltest du wissen..." at bounding box center [132, 263] width 183 height 10
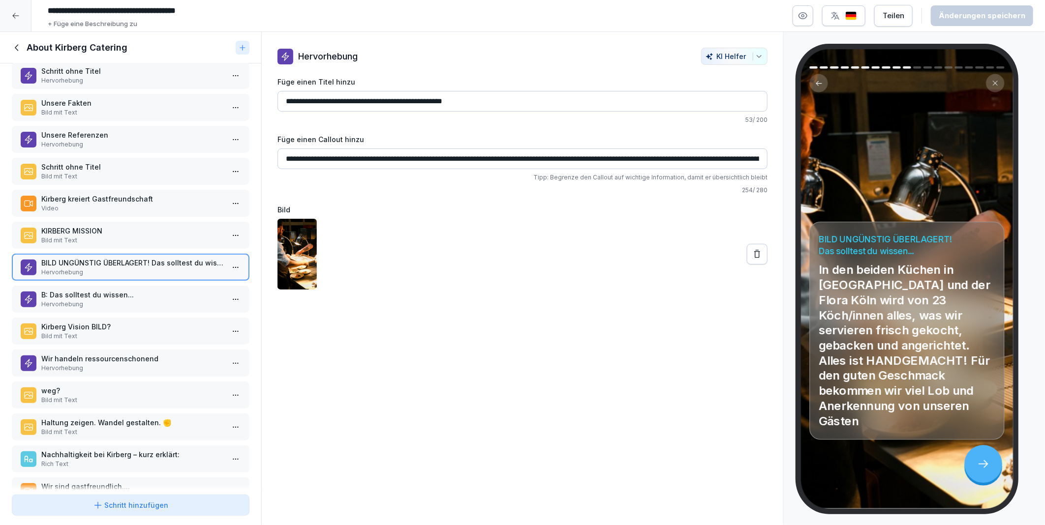
click at [97, 290] on p "B: Das solltest du wissen..." at bounding box center [132, 295] width 183 height 10
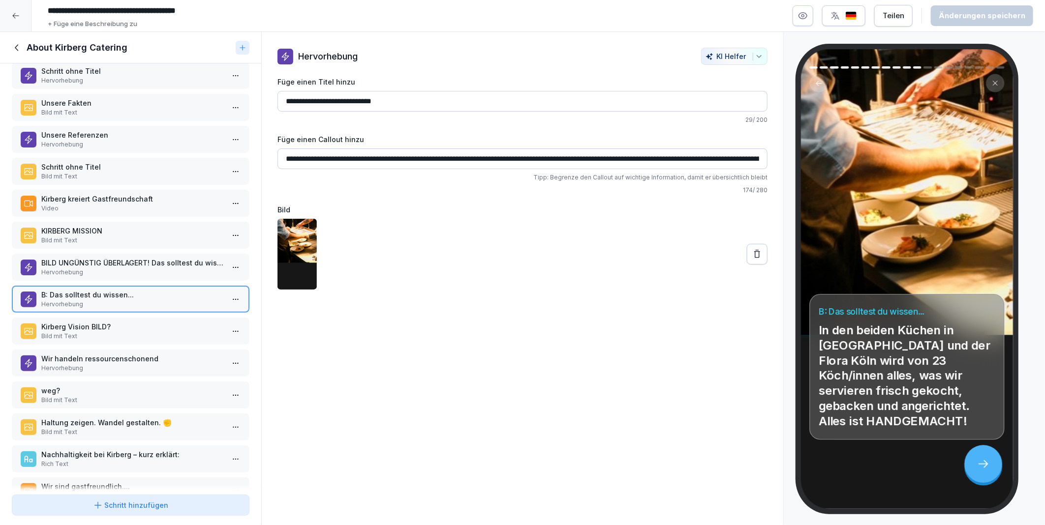
click at [98, 258] on p "BILD UNGÜNSTIG ÜBERLAGERT! Das solltest du wissen..." at bounding box center [132, 263] width 183 height 10
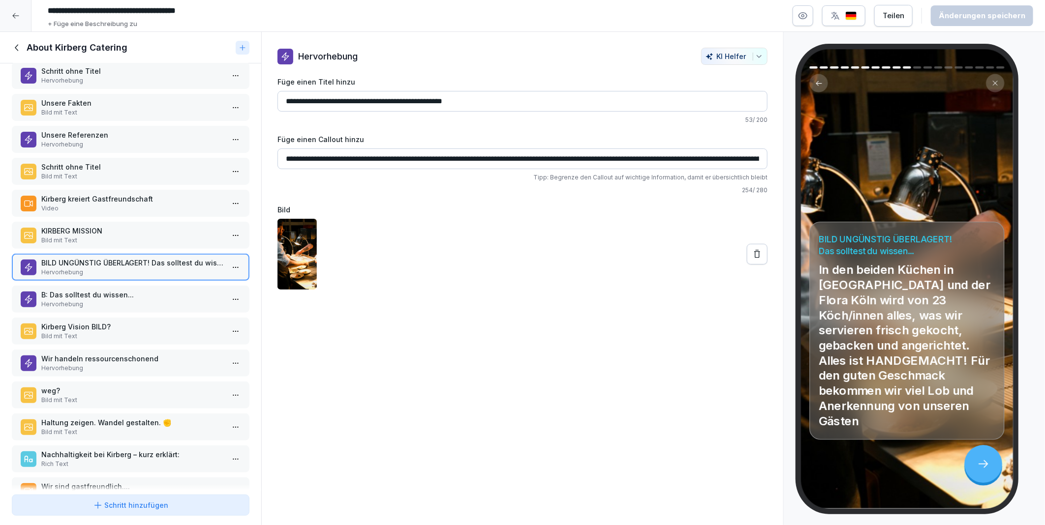
click at [94, 300] on p "Hervorhebung" at bounding box center [132, 304] width 183 height 9
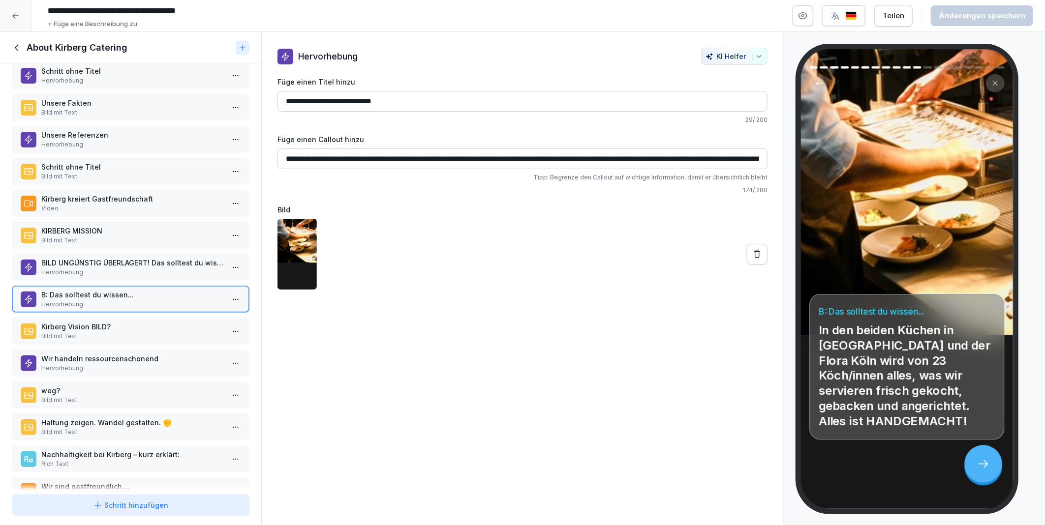
click at [98, 254] on div "BILD UNGÜNSTIG ÜBERLAGERT! Das solltest du wissen... Hervorhebung" at bounding box center [131, 267] width 238 height 27
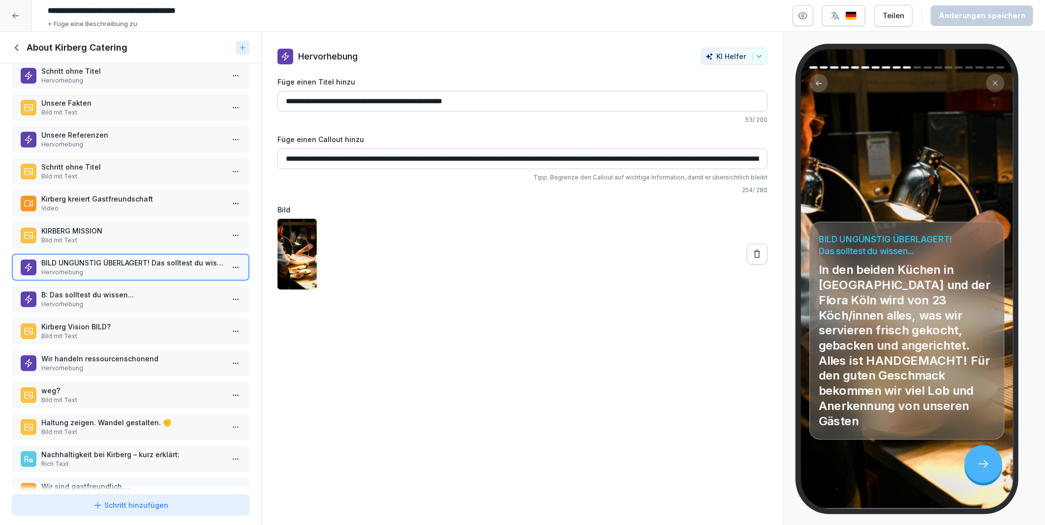
click at [101, 290] on p "B: Das solltest du wissen..." at bounding box center [132, 295] width 183 height 10
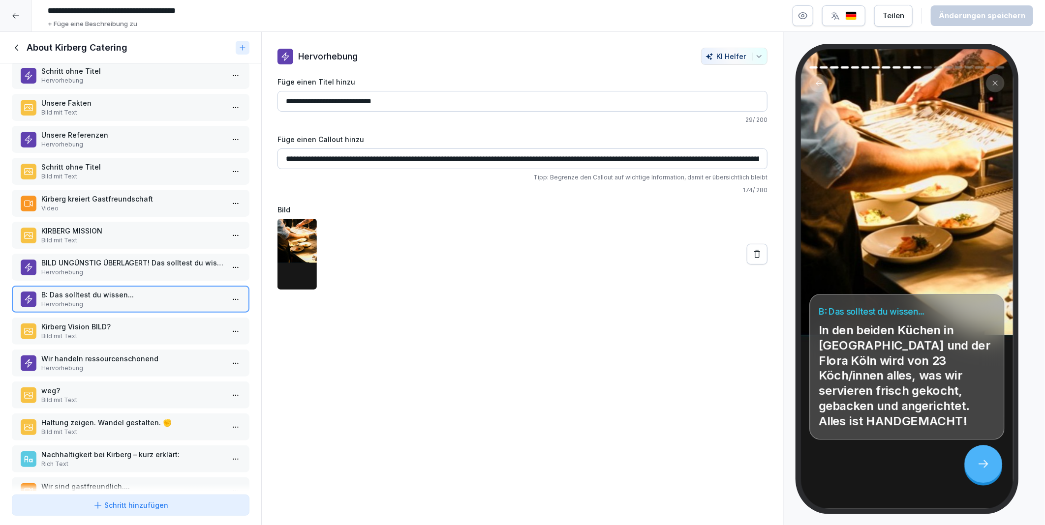
click at [94, 258] on p "BILD UNGÜNSTIG ÜBERLAGERT! Das solltest du wissen..." at bounding box center [132, 263] width 183 height 10
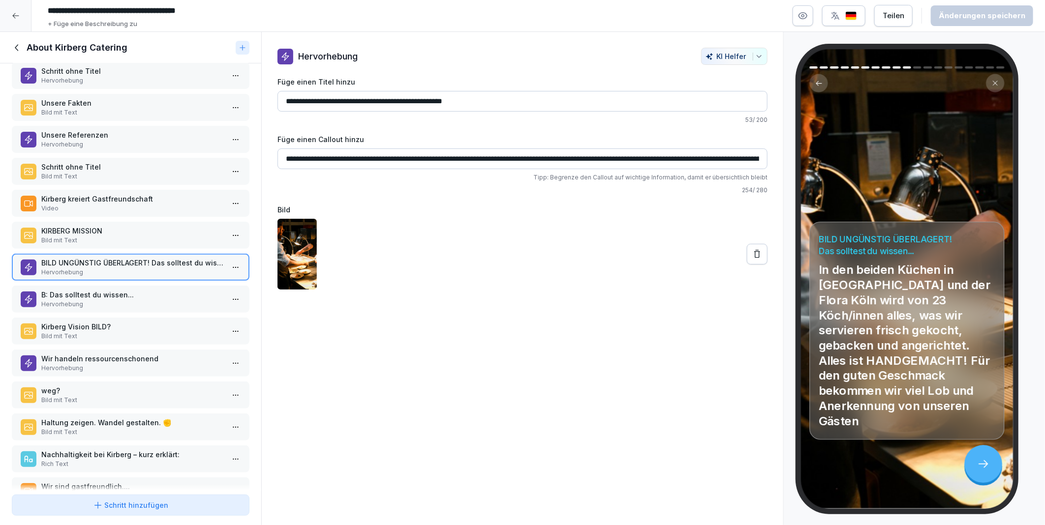
click at [98, 300] on p "Hervorhebung" at bounding box center [132, 304] width 183 height 9
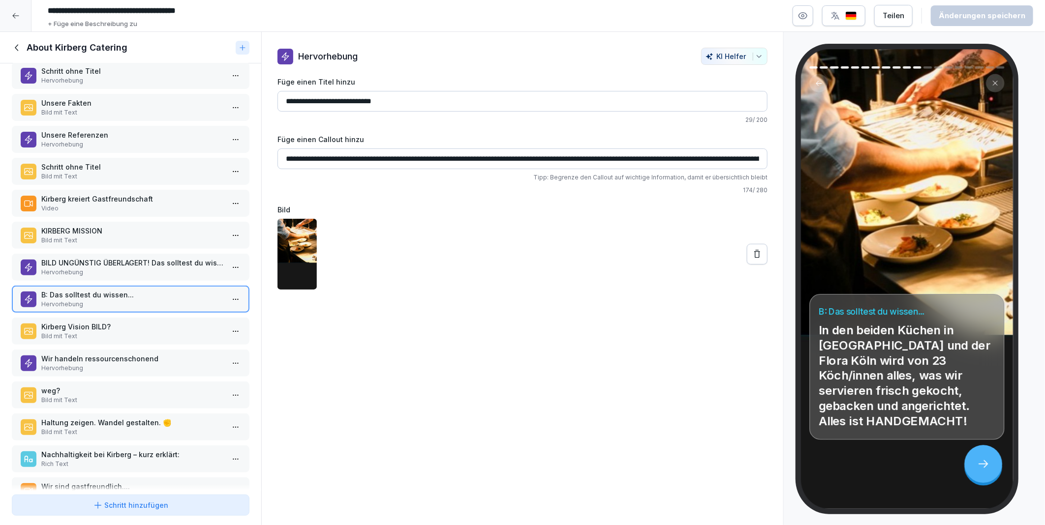
click at [92, 268] on p "Hervorhebung" at bounding box center [132, 272] width 183 height 9
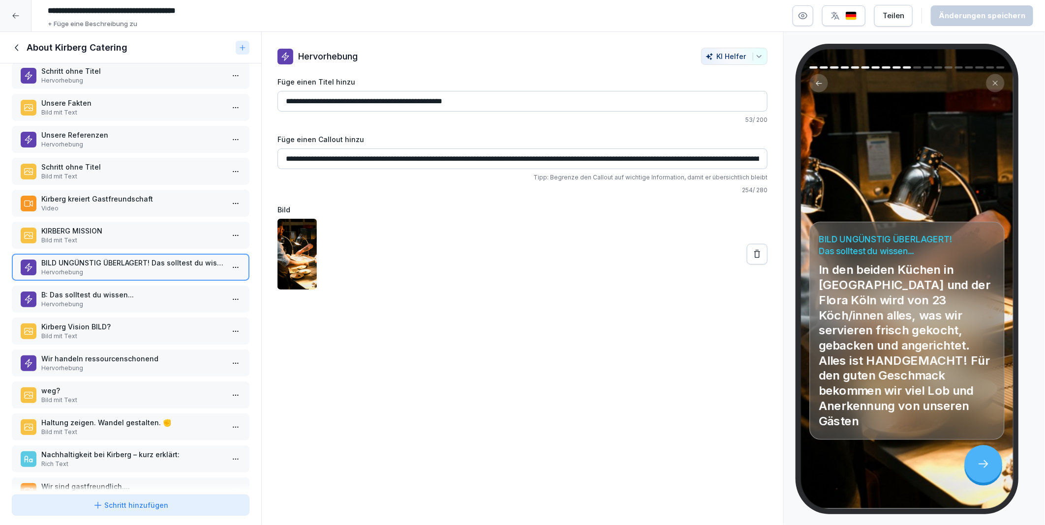
click at [114, 290] on p "B: Das solltest du wissen..." at bounding box center [132, 295] width 183 height 10
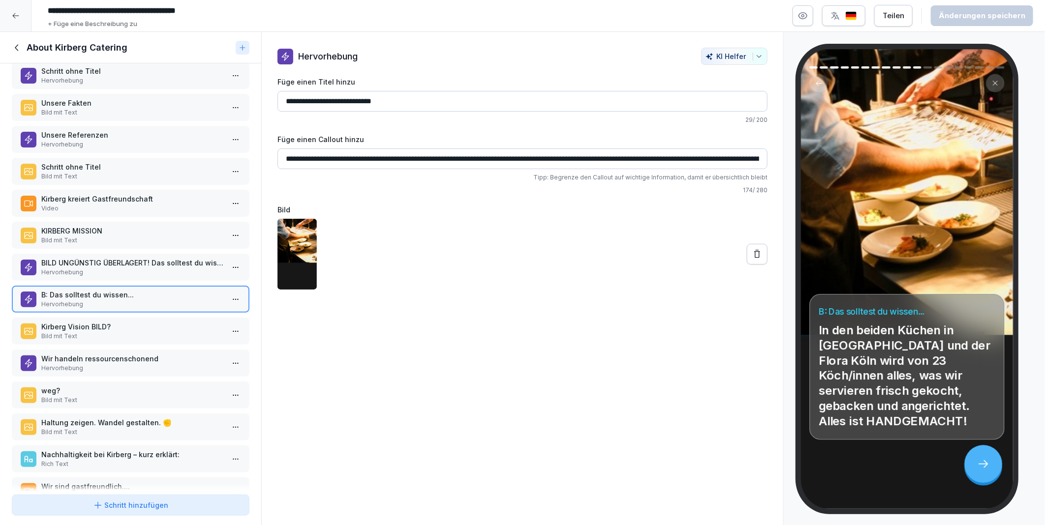
click at [231, 291] on html "**********" at bounding box center [522, 262] width 1045 height 525
click at [190, 327] on div "Duplizieren ⌘D" at bounding box center [192, 328] width 76 height 10
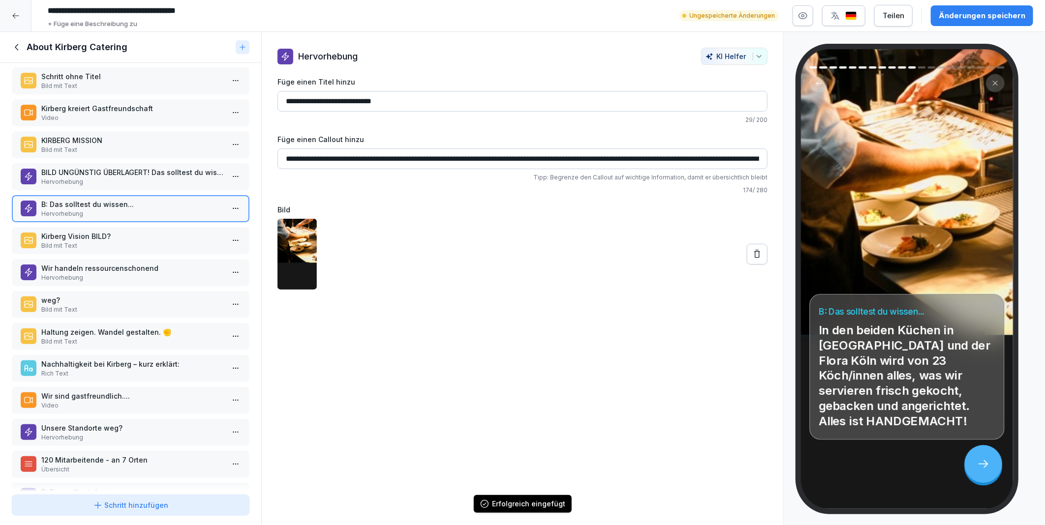
scroll to position [220, 0]
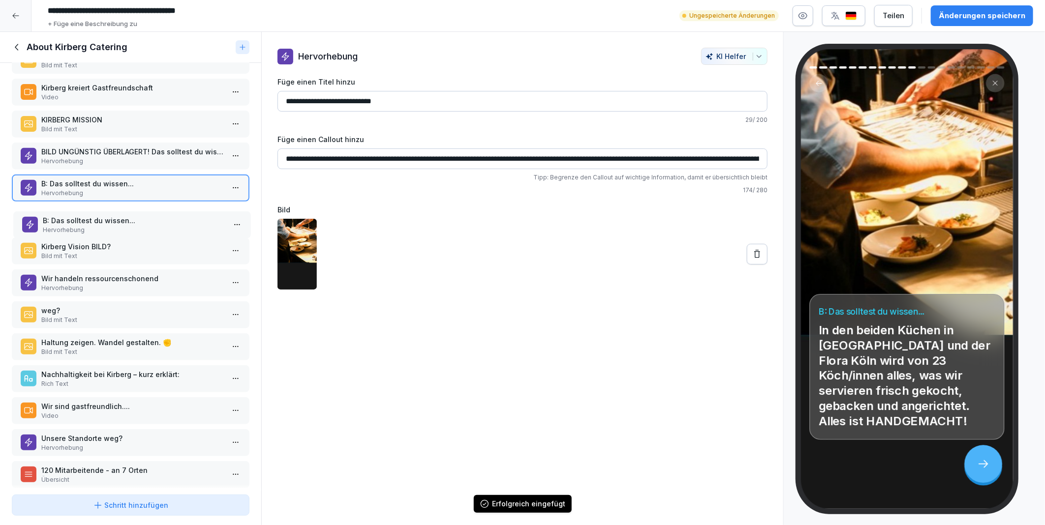
drag, startPoint x: 87, startPoint y: 460, endPoint x: 89, endPoint y: 209, distance: 250.9
click at [89, 226] on p "Hervorhebung" at bounding box center [134, 230] width 183 height 9
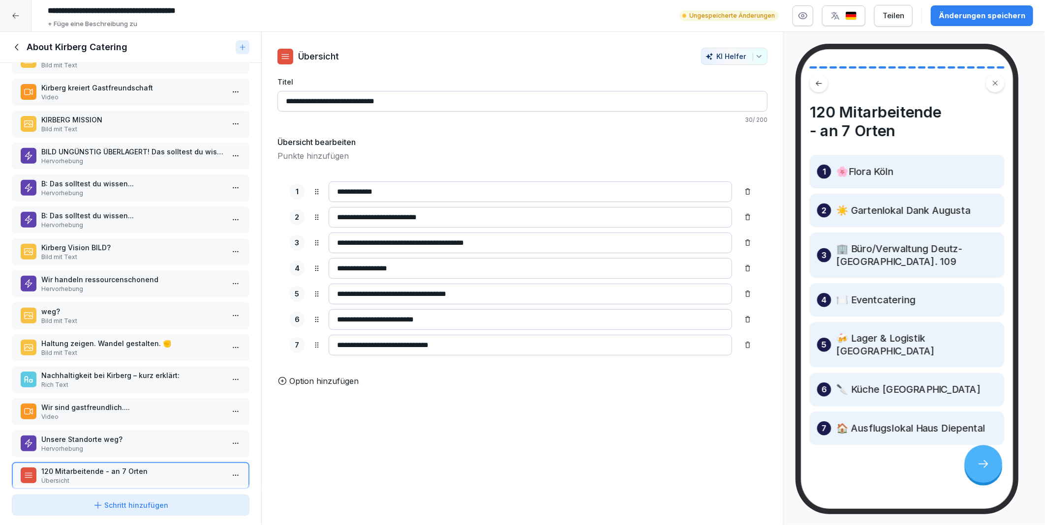
click at [89, 179] on p "B: Das solltest du wissen..." at bounding box center [132, 184] width 183 height 10
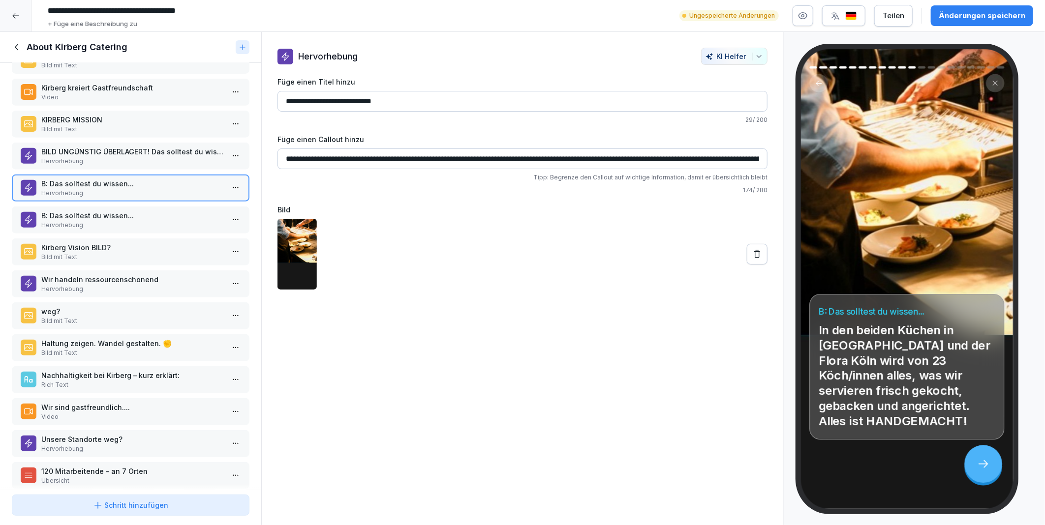
click at [96, 147] on p "BILD UNGÜNSTIG ÜBERLAGERT! Das solltest du wissen..." at bounding box center [132, 152] width 183 height 10
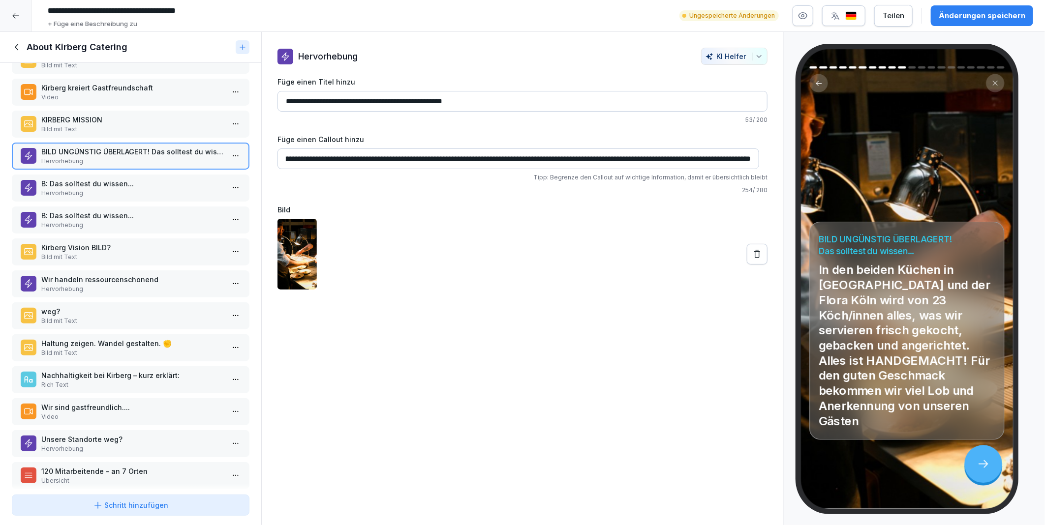
scroll to position [0, 475]
drag, startPoint x: 284, startPoint y: 156, endPoint x: 753, endPoint y: 155, distance: 469.4
click at [753, 155] on input "**********" at bounding box center [518, 159] width 482 height 21
click at [65, 211] on p "B: Das solltest du wissen..." at bounding box center [132, 216] width 183 height 10
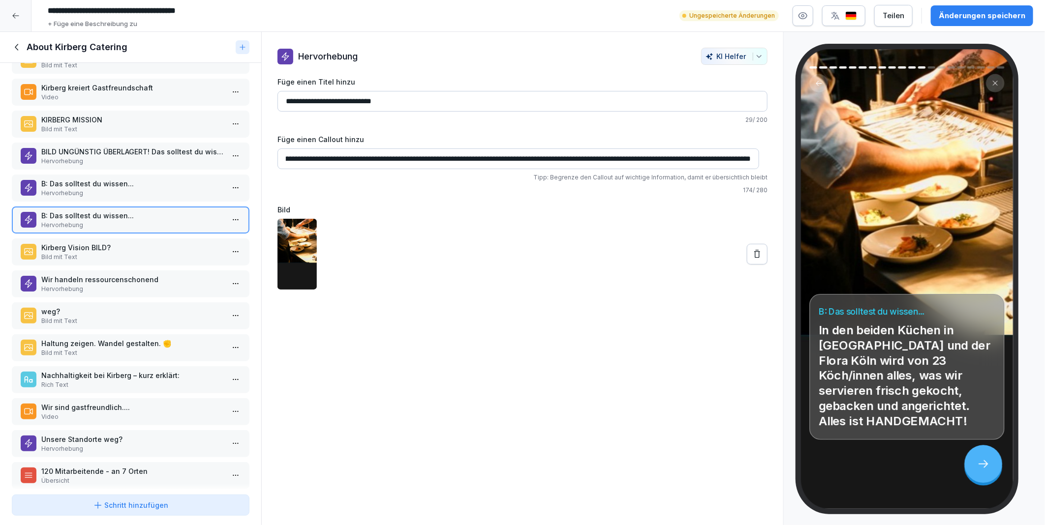
scroll to position [0, 164]
drag, startPoint x: 284, startPoint y: 158, endPoint x: 755, endPoint y: 164, distance: 471.4
click at [755, 164] on input "**********" at bounding box center [518, 159] width 482 height 21
paste input "**********"
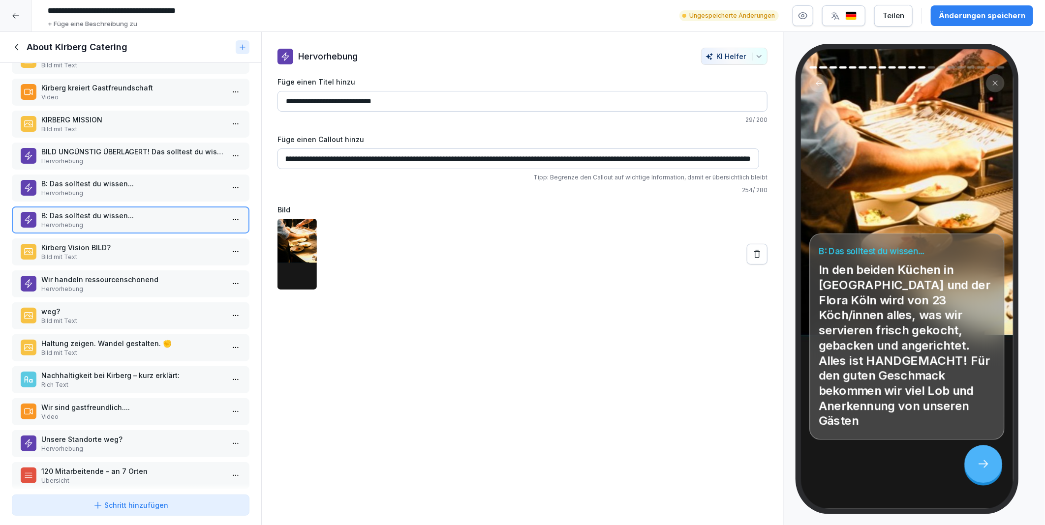
type input "**********"
click at [90, 147] on p "BILD UNGÜNSTIG ÜBERLAGERT! Das solltest du wissen..." at bounding box center [132, 152] width 183 height 10
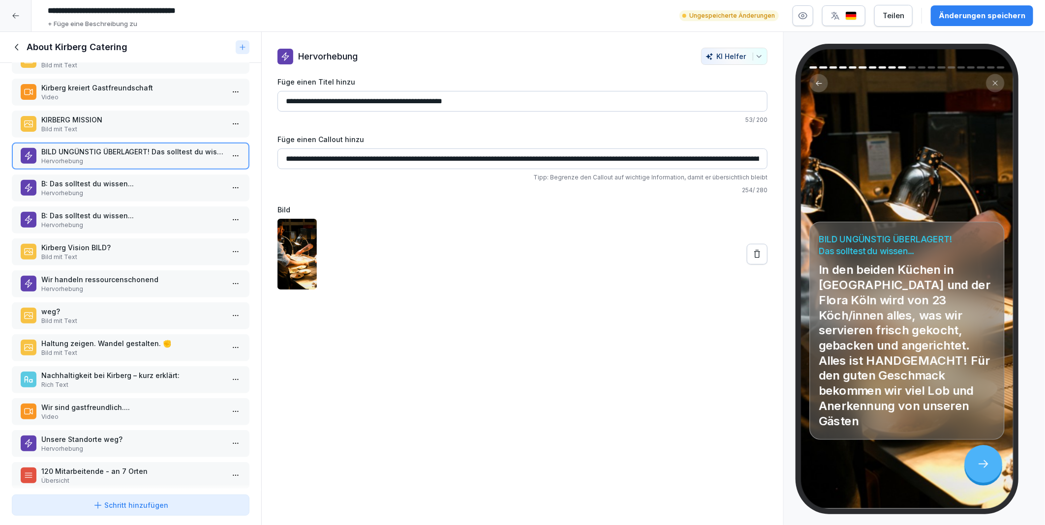
click at [84, 179] on p "B: Das solltest du wissen..." at bounding box center [132, 184] width 183 height 10
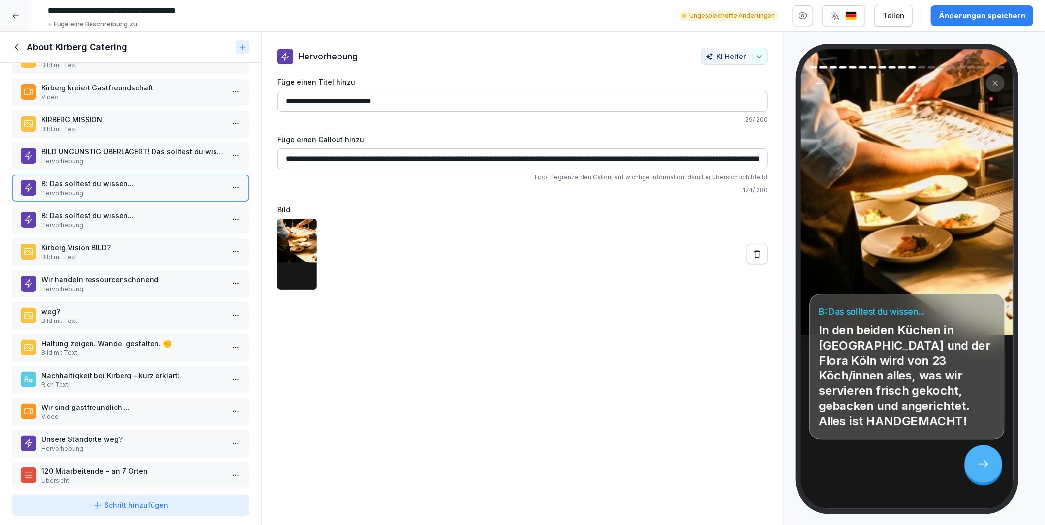
click at [85, 211] on p "B: Das solltest du wissen..." at bounding box center [132, 216] width 183 height 10
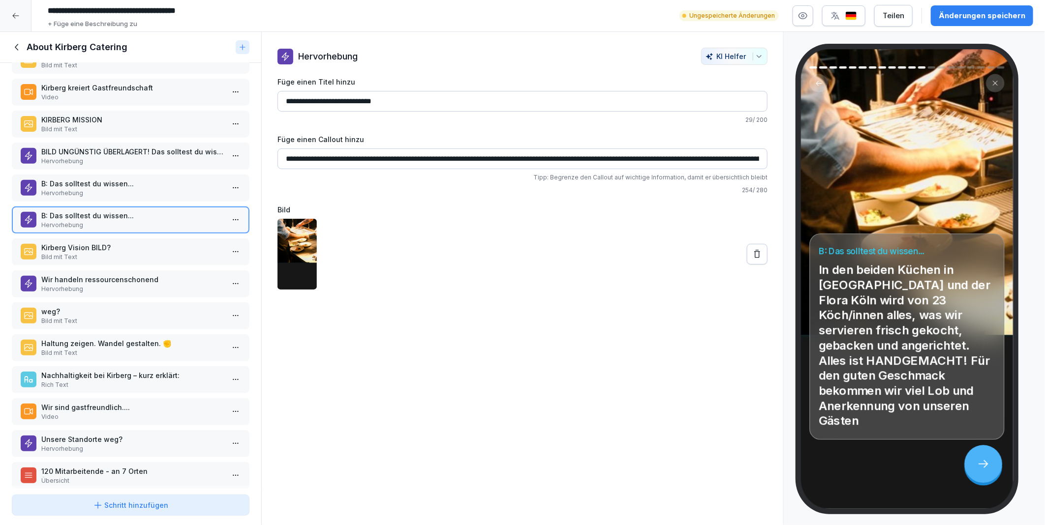
click at [81, 179] on p "B: Das solltest du wissen..." at bounding box center [132, 184] width 183 height 10
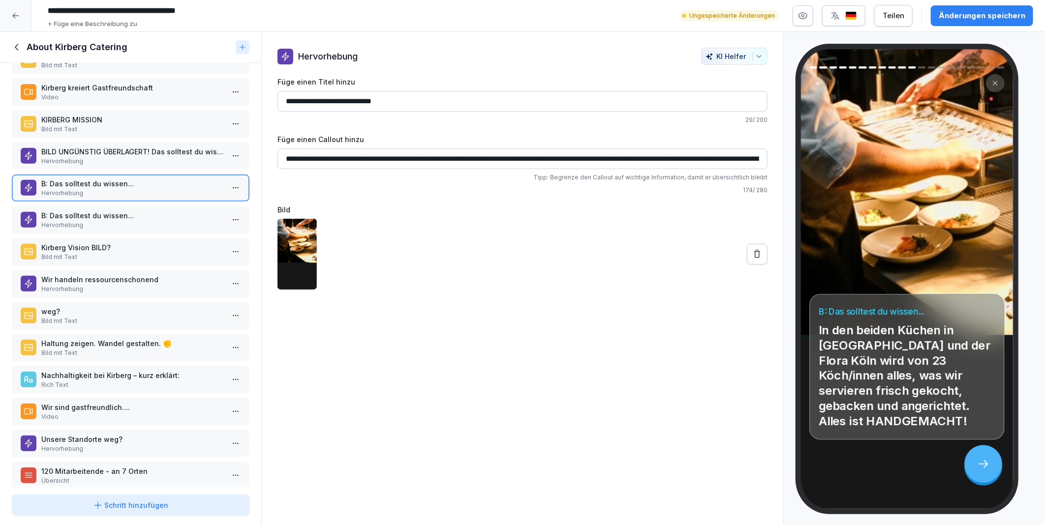
click at [72, 211] on p "B: Das solltest du wissen..." at bounding box center [132, 216] width 183 height 10
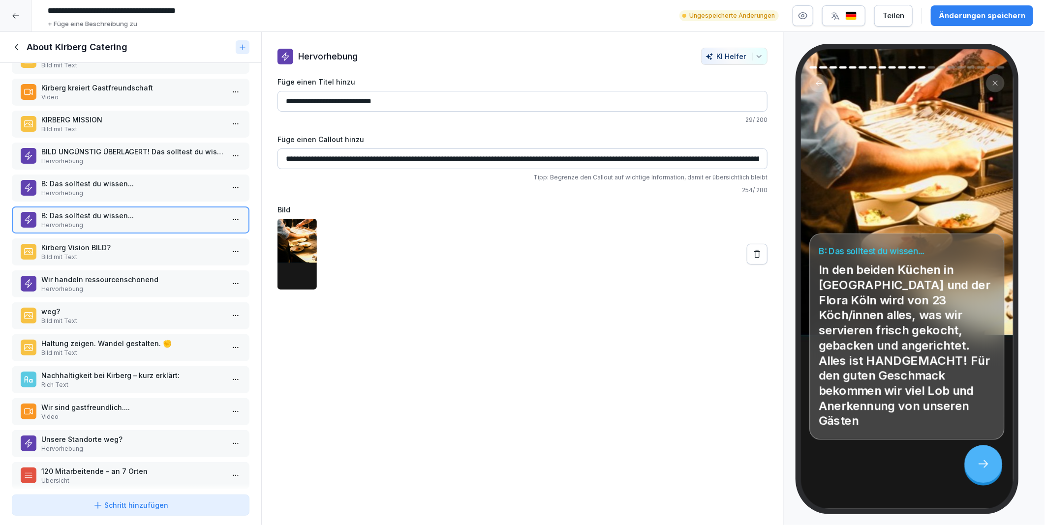
click at [287, 97] on input "**********" at bounding box center [522, 101] width 490 height 21
type input "**********"
click at [102, 179] on p "B: Das solltest du wissen..." at bounding box center [132, 184] width 183 height 10
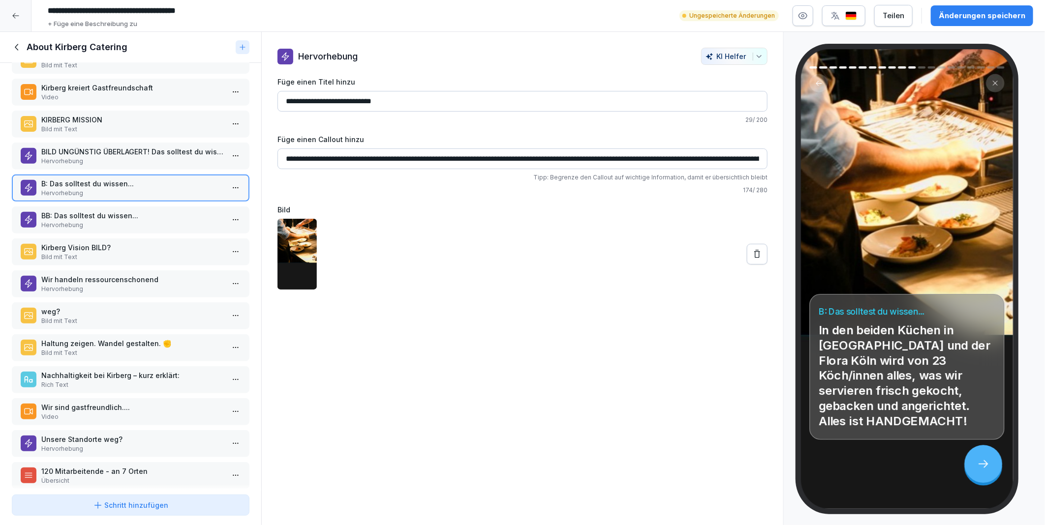
click at [90, 157] on p "Hervorhebung" at bounding box center [132, 161] width 183 height 9
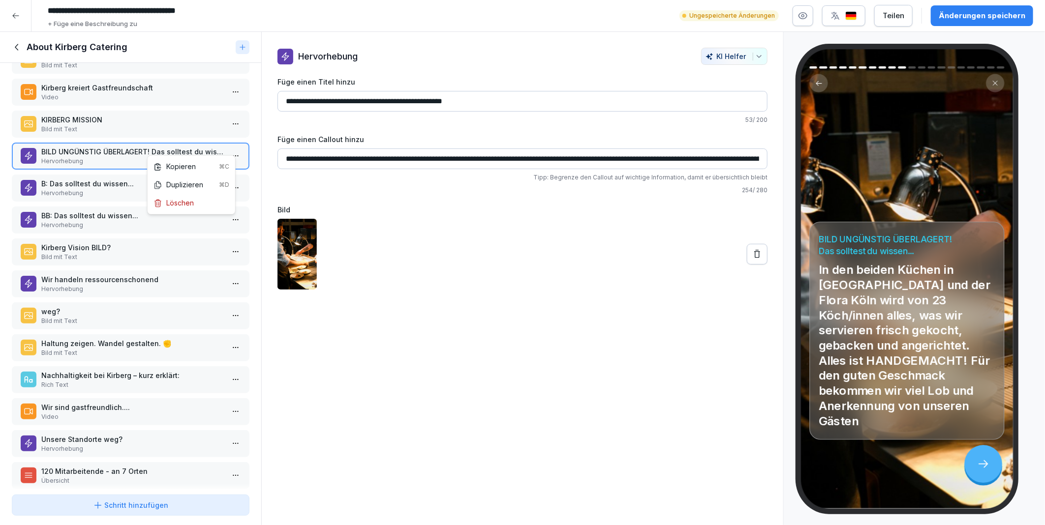
click at [234, 146] on html "**********" at bounding box center [522, 262] width 1045 height 525
click at [188, 199] on div "Löschen" at bounding box center [174, 203] width 40 height 10
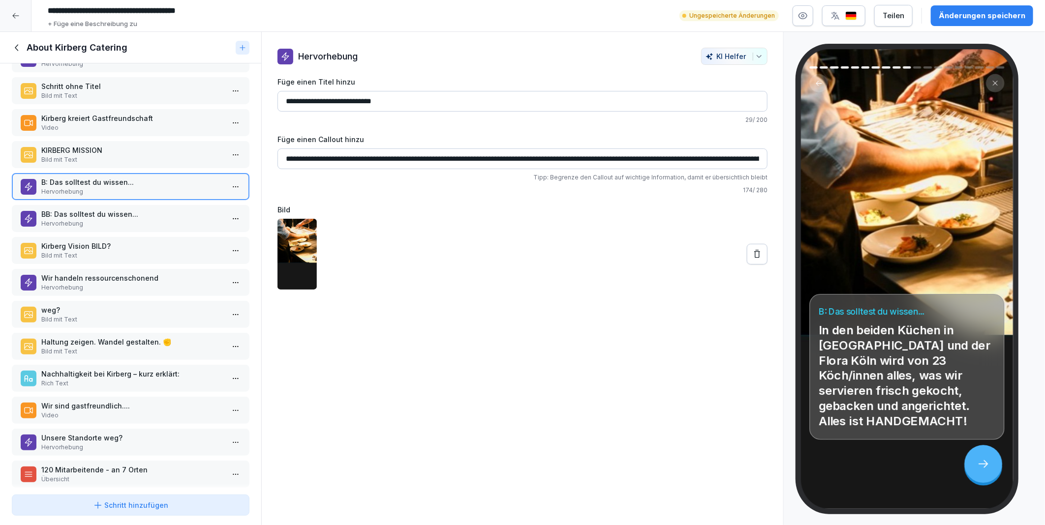
click at [992, 17] on div "Änderungen speichern" at bounding box center [982, 15] width 87 height 11
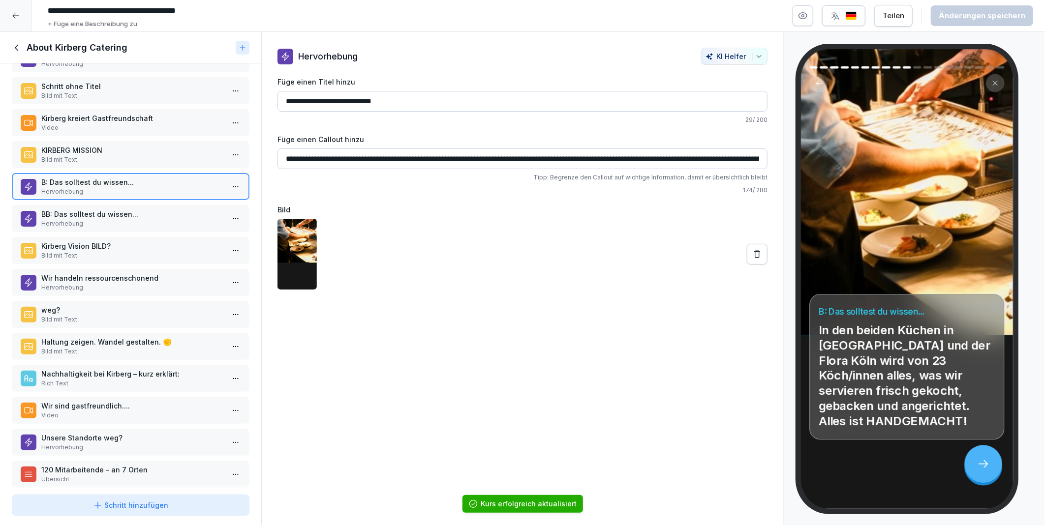
click at [92, 241] on p "Kirberg Vision BILD?" at bounding box center [132, 246] width 183 height 10
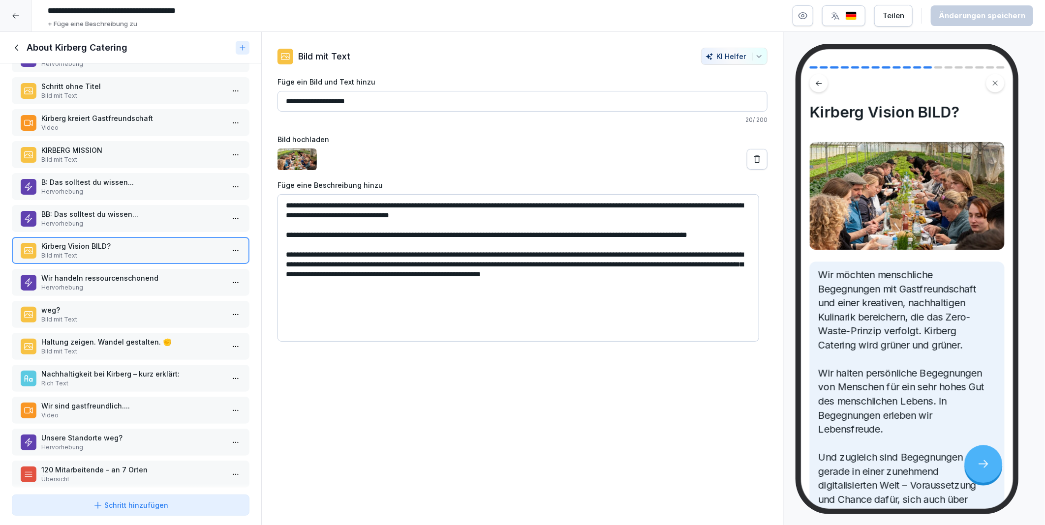
click at [386, 103] on input "**********" at bounding box center [522, 101] width 490 height 21
click at [373, 100] on input "**********" at bounding box center [522, 101] width 490 height 21
type input "**********"
click at [983, 10] on div "Änderungen speichern" at bounding box center [982, 15] width 87 height 11
click at [105, 273] on p "Wir handeln ressourcenschonend" at bounding box center [132, 278] width 183 height 10
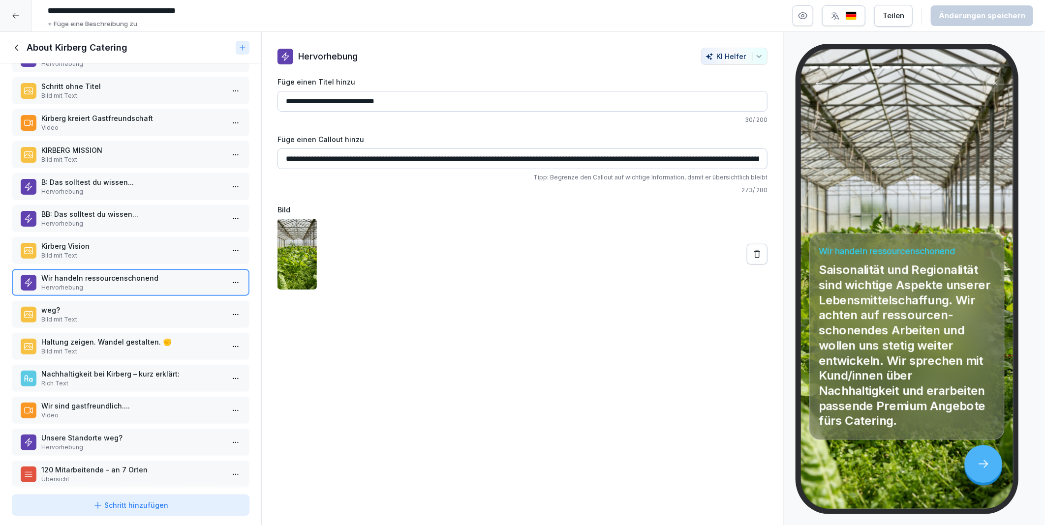
click at [100, 305] on p "weg?" at bounding box center [132, 310] width 183 height 10
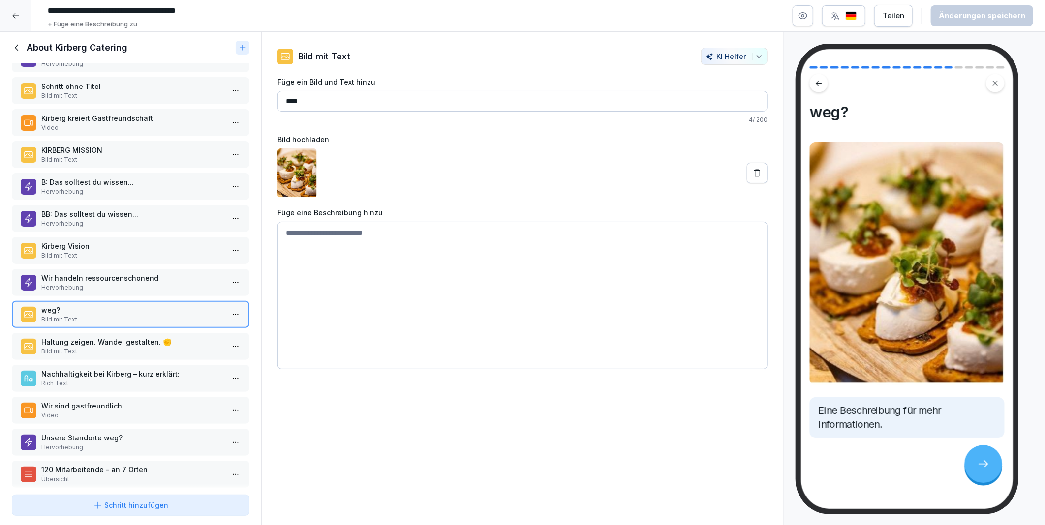
click at [91, 347] on p "Bild mit Text" at bounding box center [132, 351] width 183 height 9
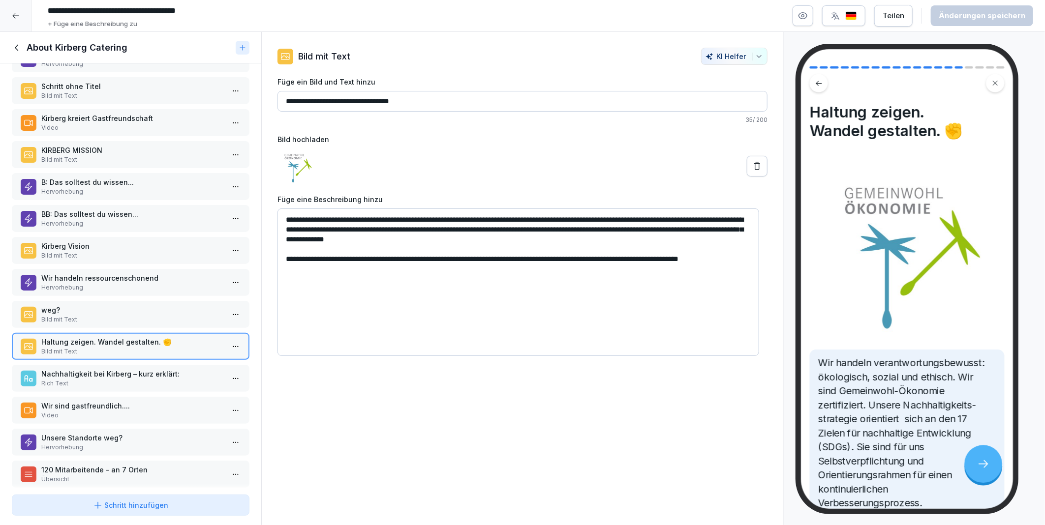
click at [96, 315] on p "Bild mit Text" at bounding box center [132, 319] width 183 height 9
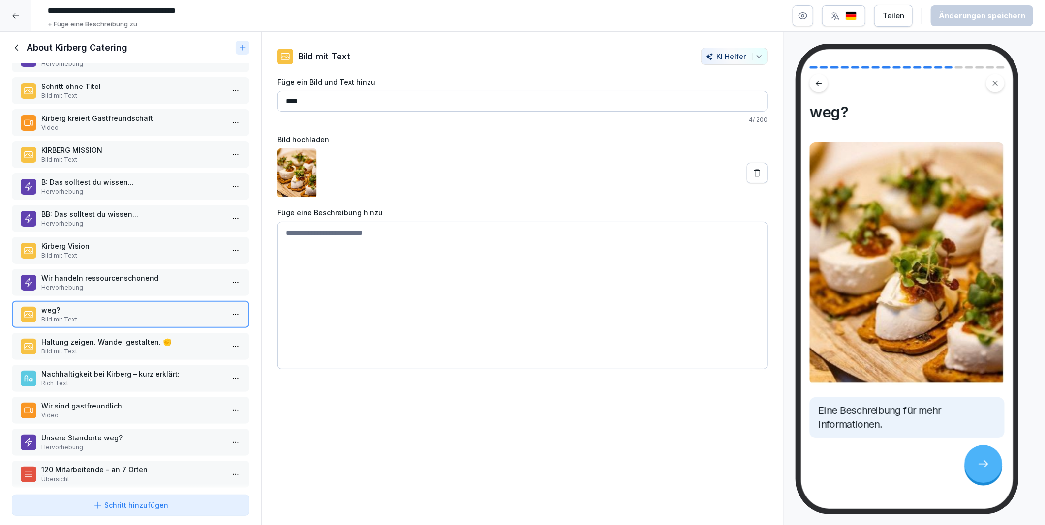
click at [229, 307] on html "**********" at bounding box center [522, 262] width 1045 height 525
click at [183, 356] on div "Löschen" at bounding box center [174, 358] width 40 height 10
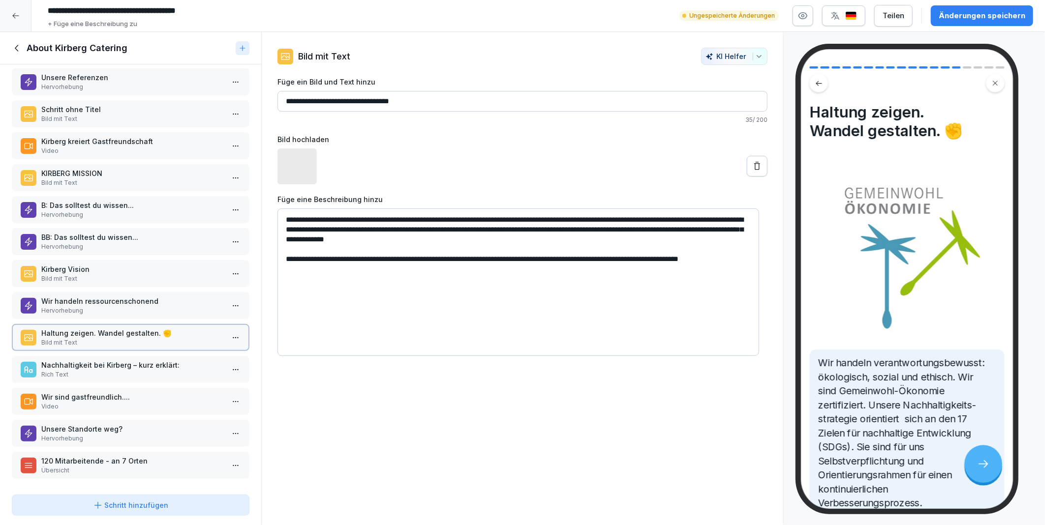
scroll to position [160, 0]
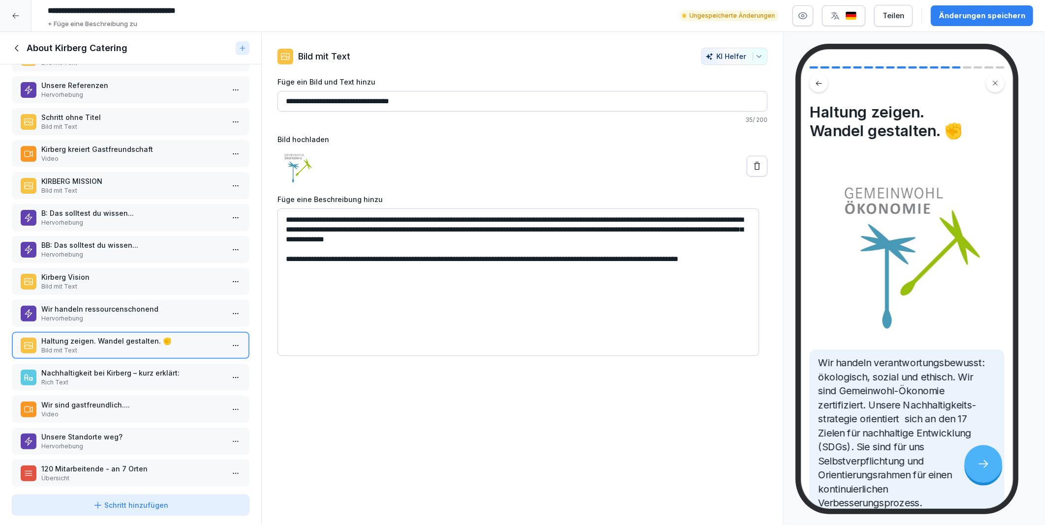
click at [947, 13] on div "Änderungen speichern" at bounding box center [982, 15] width 87 height 11
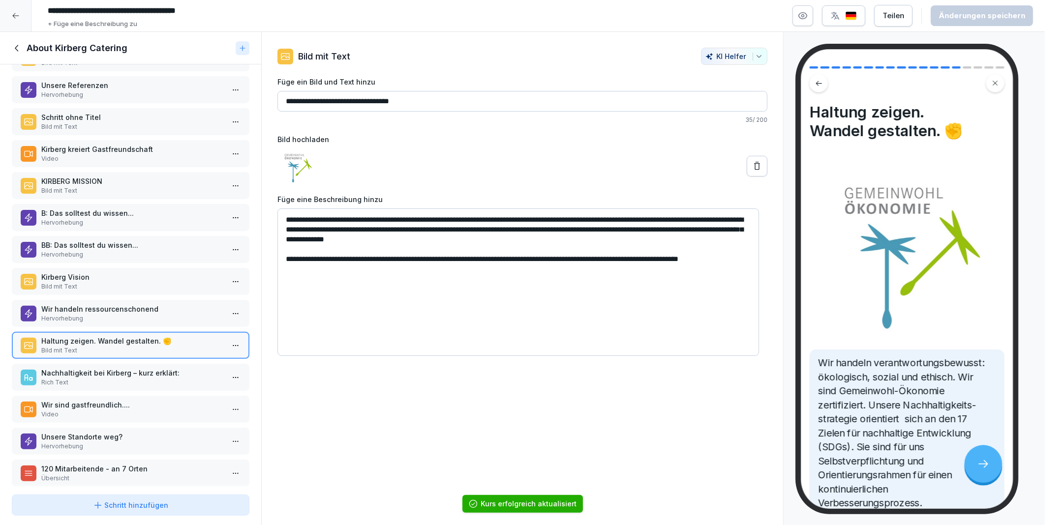
click at [111, 314] on p "Hervorhebung" at bounding box center [132, 318] width 183 height 9
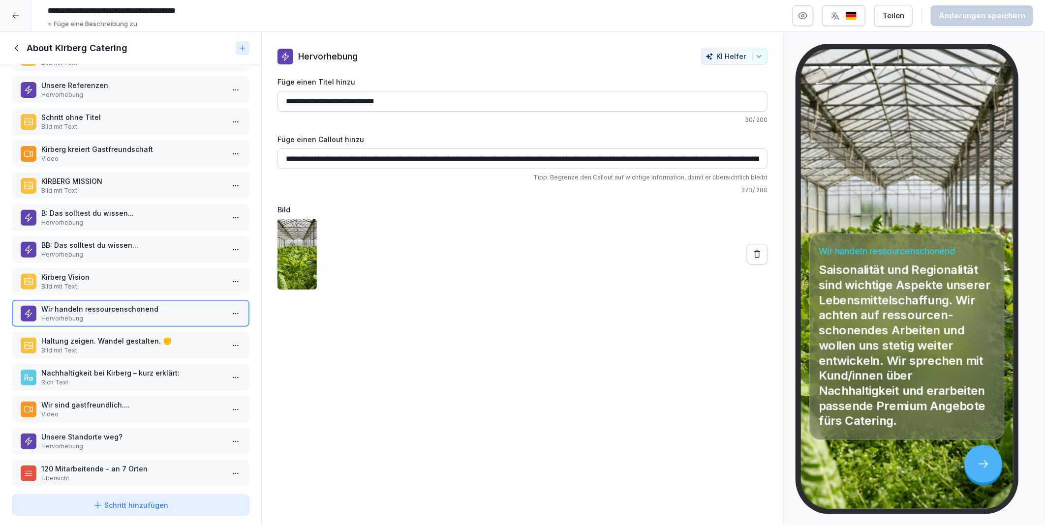
click at [106, 336] on p "Haltung zeigen. Wandel gestalten. ✊" at bounding box center [132, 341] width 183 height 10
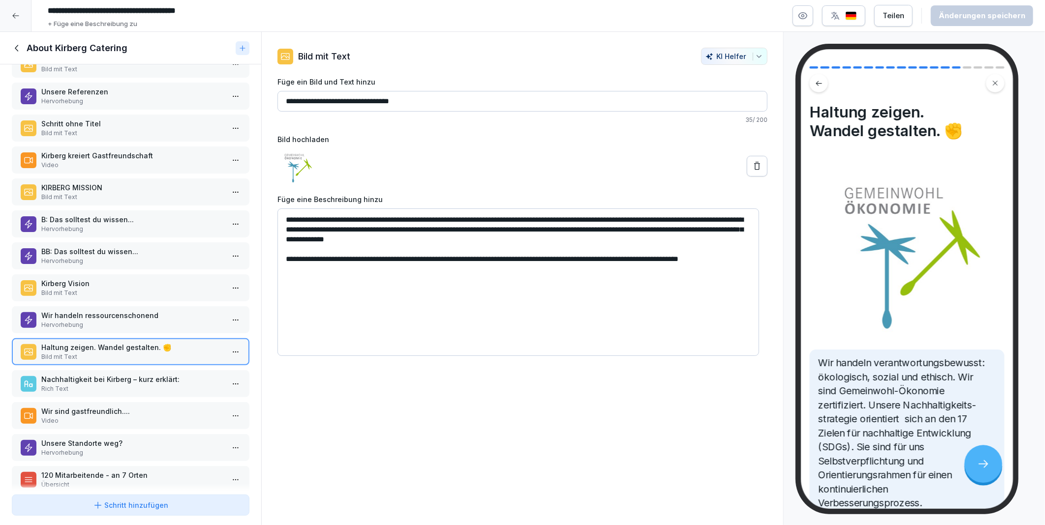
scroll to position [159, 0]
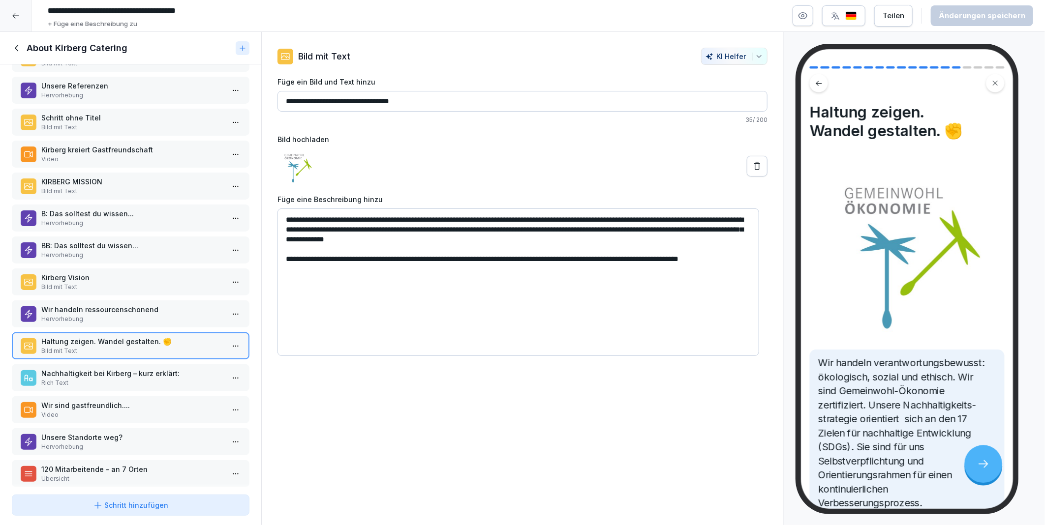
click at [421, 99] on input "**********" at bounding box center [522, 101] width 490 height 21
click at [333, 263] on textarea "**********" at bounding box center [518, 283] width 482 height 148
click at [561, 244] on textarea "**********" at bounding box center [518, 283] width 482 height 148
click at [333, 274] on textarea "**********" at bounding box center [518, 283] width 482 height 148
drag, startPoint x: 417, startPoint y: 101, endPoint x: 408, endPoint y: 101, distance: 8.4
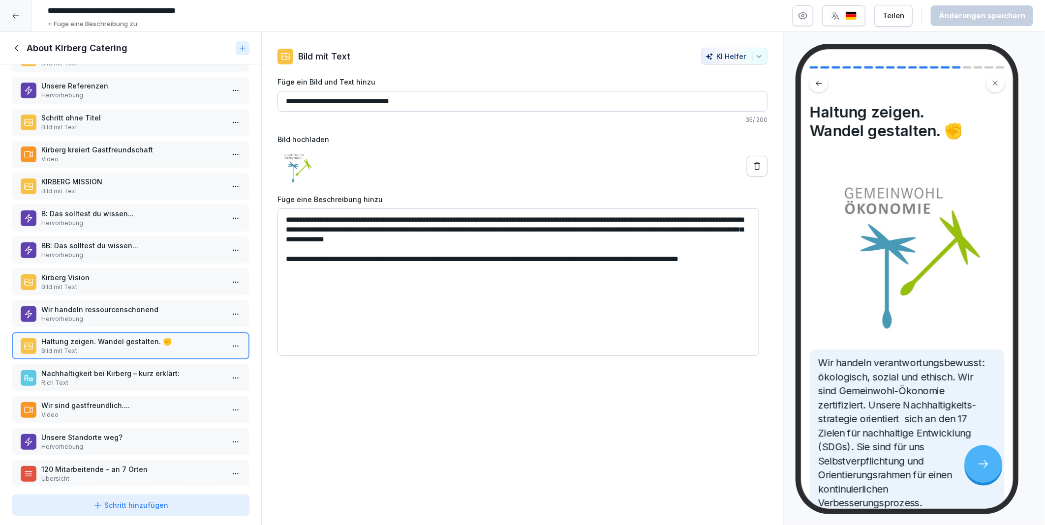
click at [408, 101] on input "**********" at bounding box center [522, 101] width 490 height 21
type input "**********"
paste textarea "*"
type textarea "**********"
click at [425, 101] on input "**********" at bounding box center [522, 101] width 490 height 21
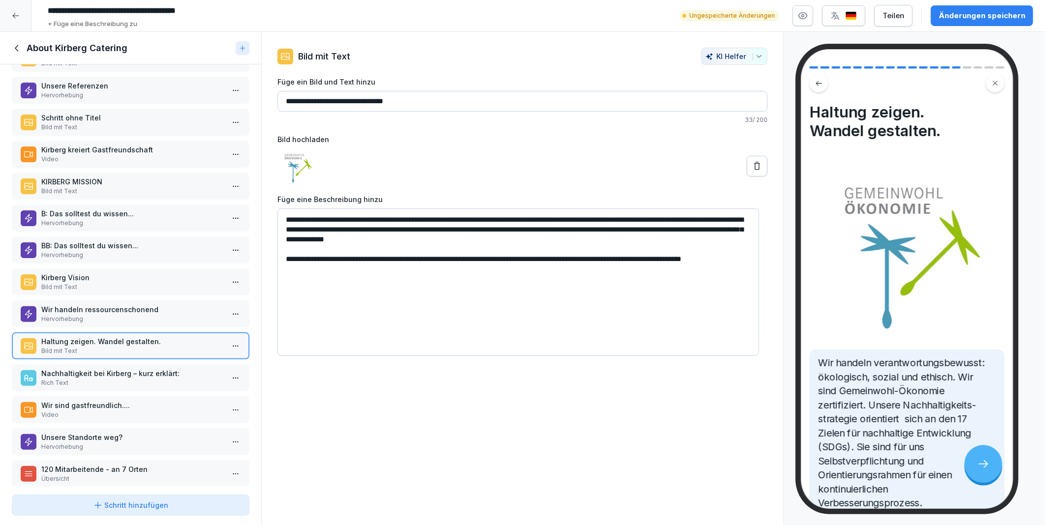
type input "**********"
click at [373, 256] on textarea "**********" at bounding box center [518, 283] width 482 height 148
click at [367, 271] on textarea "**********" at bounding box center [518, 283] width 482 height 148
click at [968, 18] on div "Änderungen speichern" at bounding box center [982, 15] width 87 height 11
click at [107, 365] on div "Nachhaltigkeit bei Kirberg – kurz erklärt: Rich Text" at bounding box center [131, 378] width 238 height 27
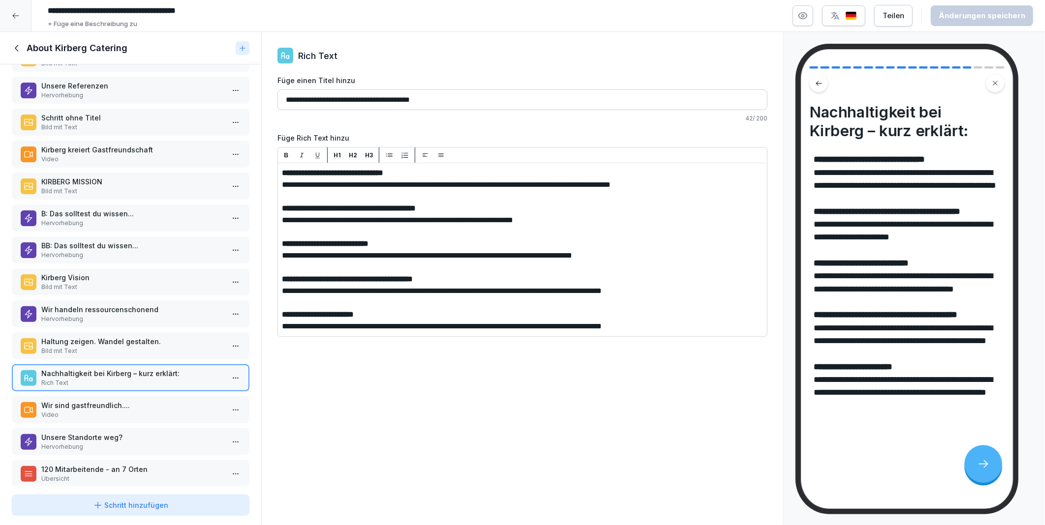
click at [105, 346] on div "Haltung zeigen. Wandel gestalten. Bild mit Text" at bounding box center [131, 346] width 238 height 27
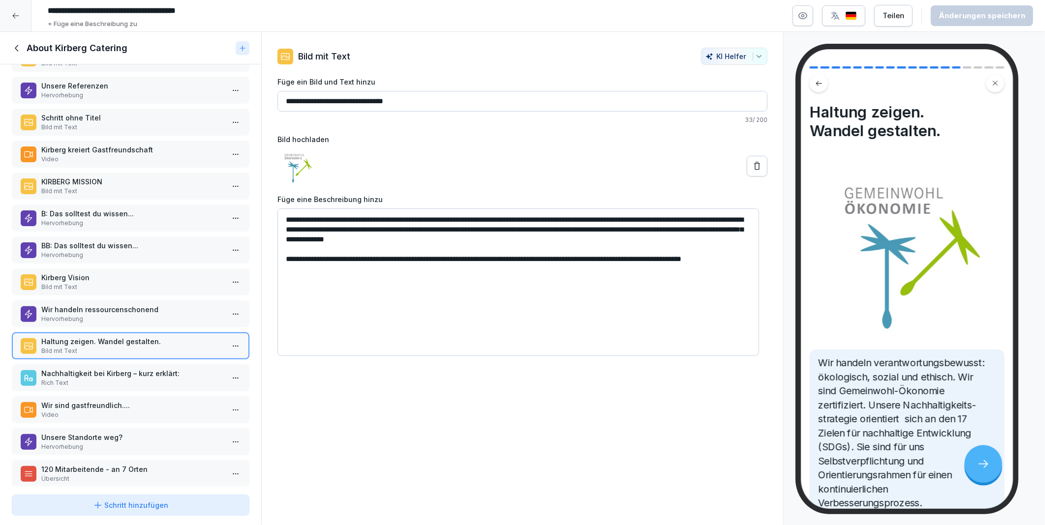
click at [288, 273] on textarea "**********" at bounding box center [518, 283] width 482 height 148
click at [326, 271] on textarea "**********" at bounding box center [518, 283] width 482 height 148
click at [425, 234] on textarea "**********" at bounding box center [518, 283] width 482 height 148
click at [411, 229] on textarea "**********" at bounding box center [518, 283] width 482 height 148
click at [557, 243] on textarea "**********" at bounding box center [518, 283] width 482 height 148
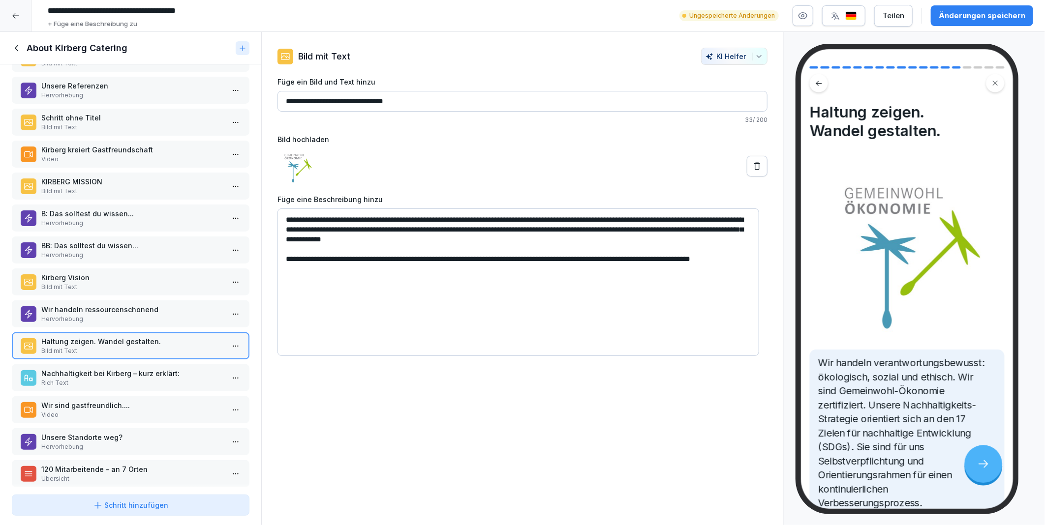
type textarea "**********"
click at [960, 17] on div "Änderungen speichern" at bounding box center [982, 15] width 87 height 11
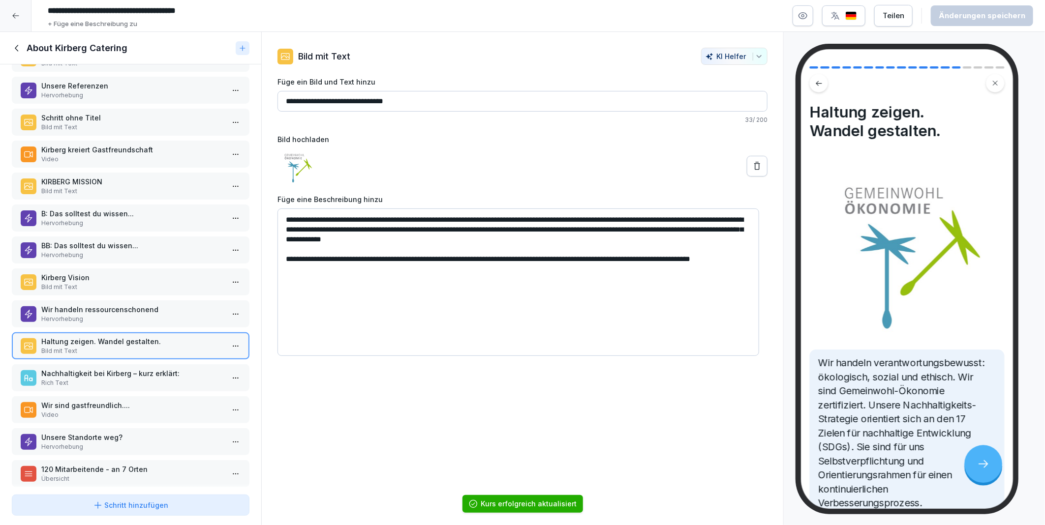
click at [69, 369] on p "Nachhaltigkeit bei Kirberg – kurz erklärt:" at bounding box center [132, 374] width 183 height 10
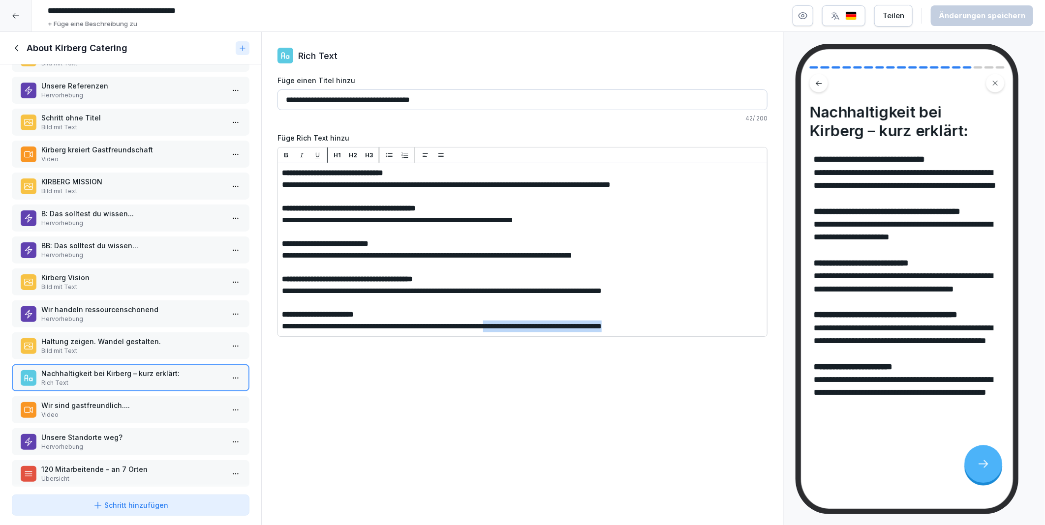
drag, startPoint x: 541, startPoint y: 325, endPoint x: 689, endPoint y: 326, distance: 148.1
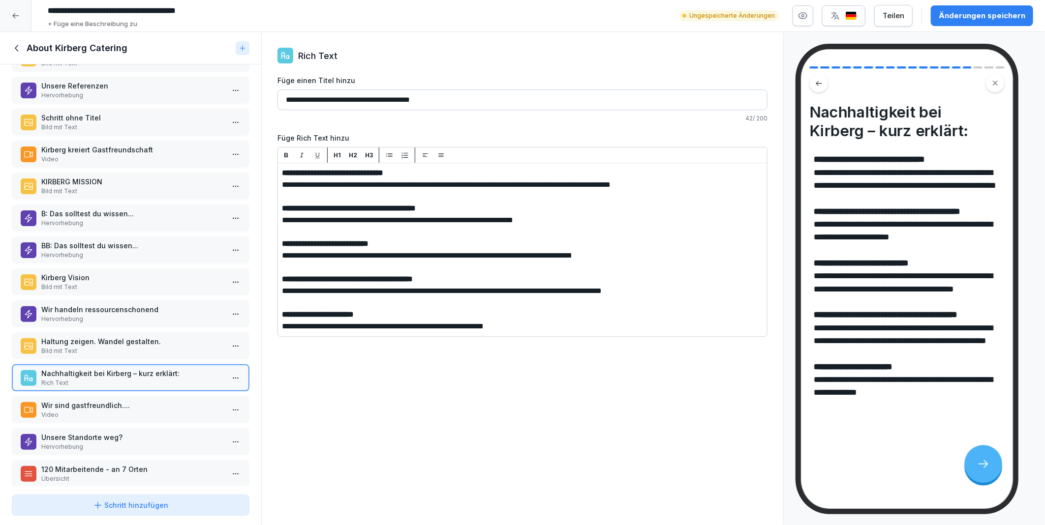
click at [950, 13] on div "Änderungen speichern" at bounding box center [982, 15] width 87 height 11
click at [99, 400] on p "Wir sind gastfreundlich...." at bounding box center [132, 405] width 183 height 10
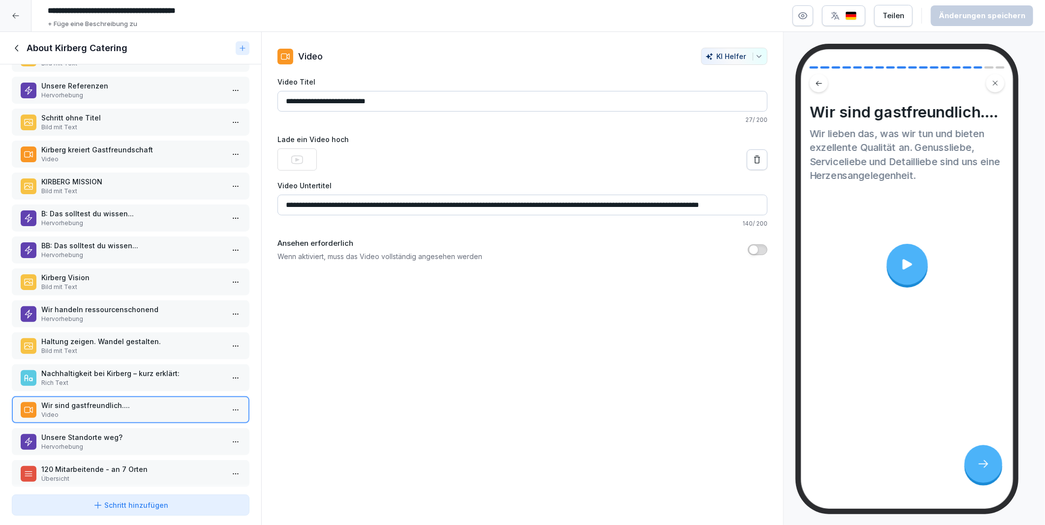
click at [399, 98] on input "**********" at bounding box center [522, 101] width 490 height 21
click at [55, 429] on div "Unsere Standorte weg? Hervorhebung" at bounding box center [131, 442] width 238 height 27
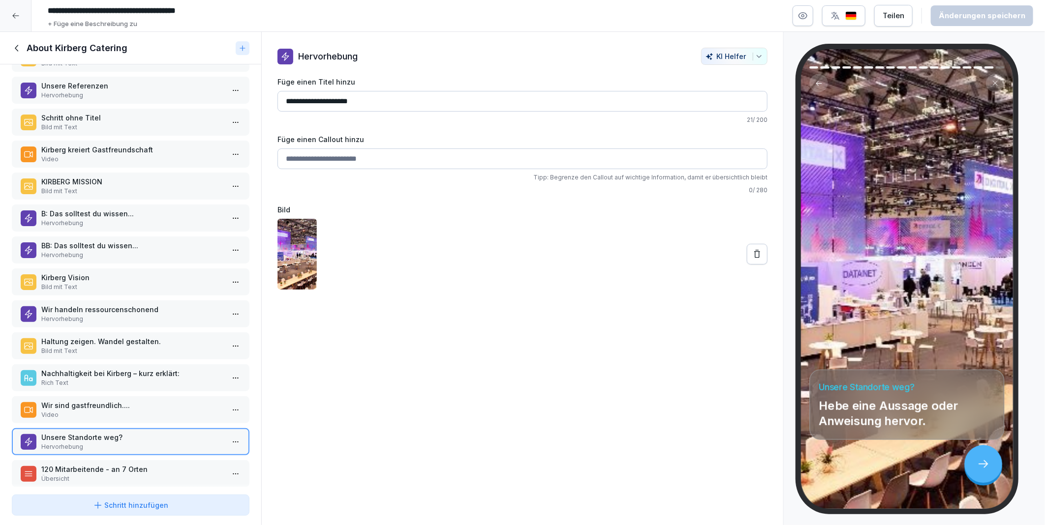
click at [93, 464] on p "120 Mitarbeitende - an 7 Orten" at bounding box center [132, 469] width 183 height 10
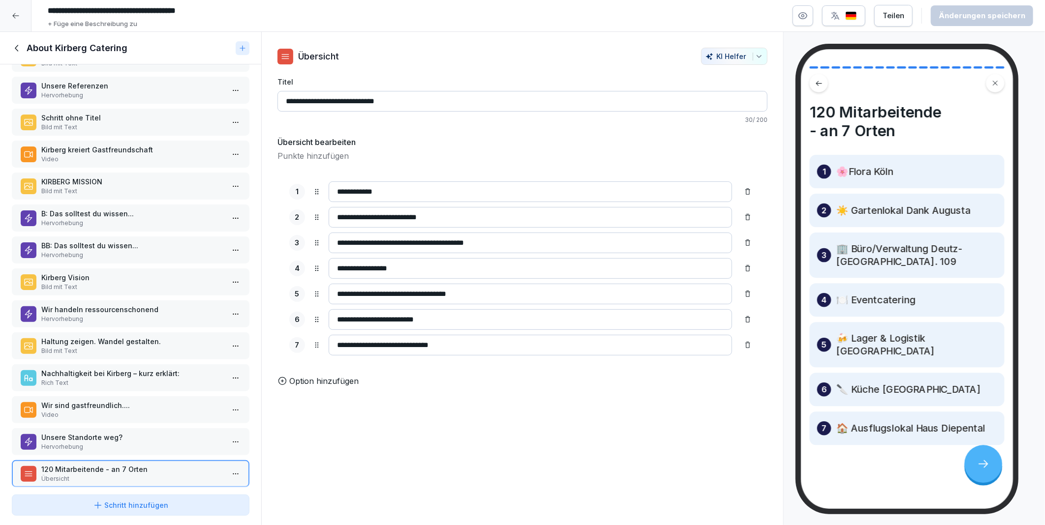
click at [96, 432] on p "Unsere Standorte weg?" at bounding box center [132, 437] width 183 height 10
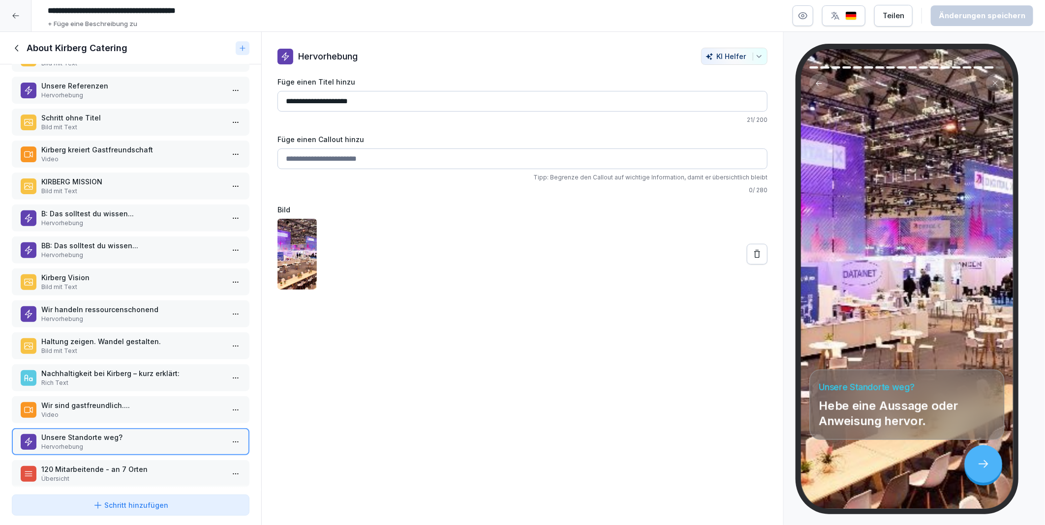
click at [97, 464] on p "120 Mitarbeitende - an 7 Orten" at bounding box center [132, 469] width 183 height 10
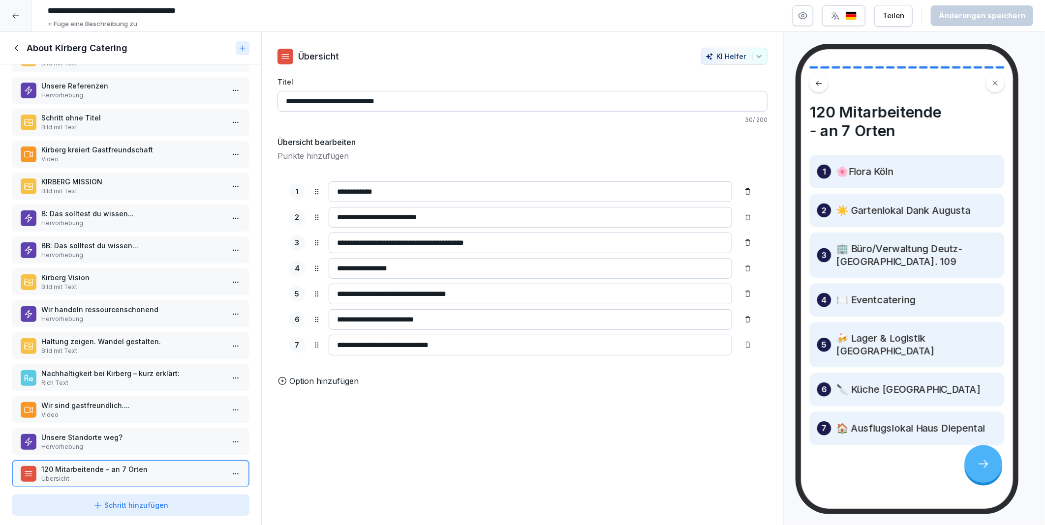
click at [100, 432] on p "Unsere Standorte weg?" at bounding box center [132, 437] width 183 height 10
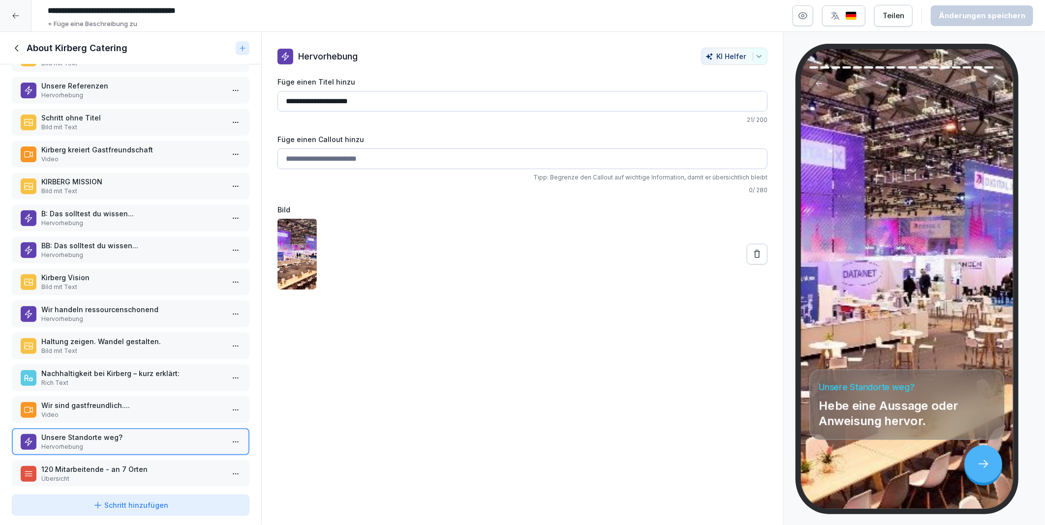
click at [97, 464] on p "120 Mitarbeitende - an 7 Orten" at bounding box center [132, 469] width 183 height 10
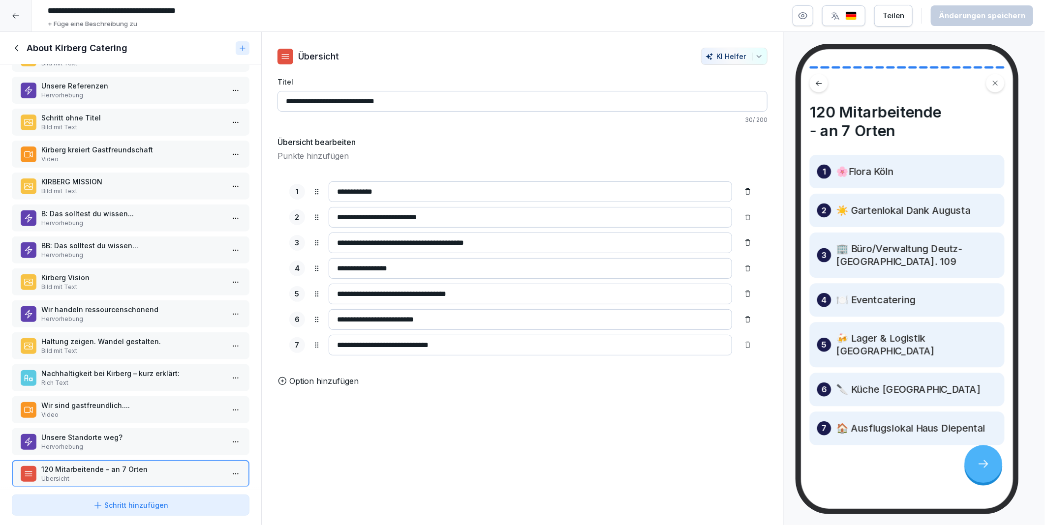
click at [91, 432] on p "Unsere Standorte weg?" at bounding box center [132, 437] width 183 height 10
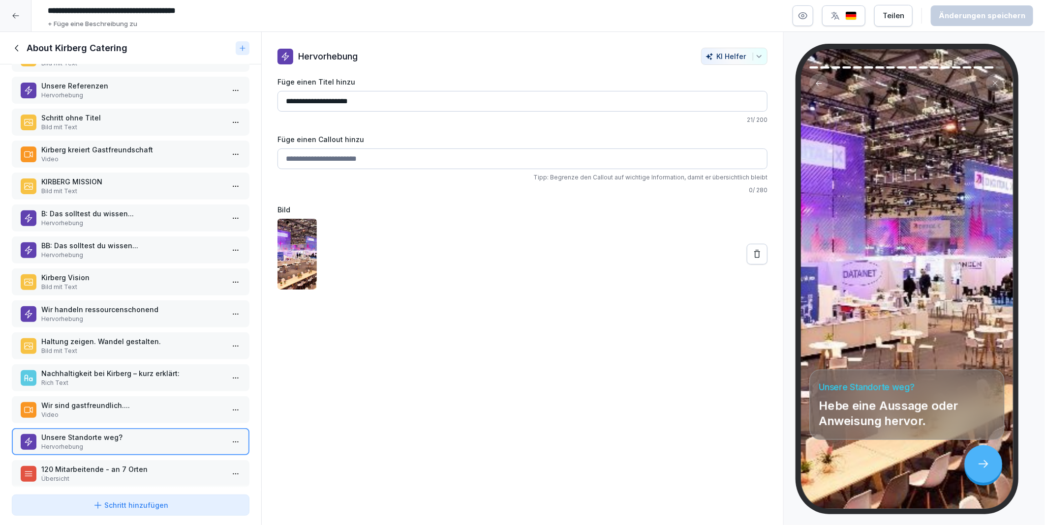
click at [86, 475] on p "Übersicht" at bounding box center [132, 479] width 183 height 9
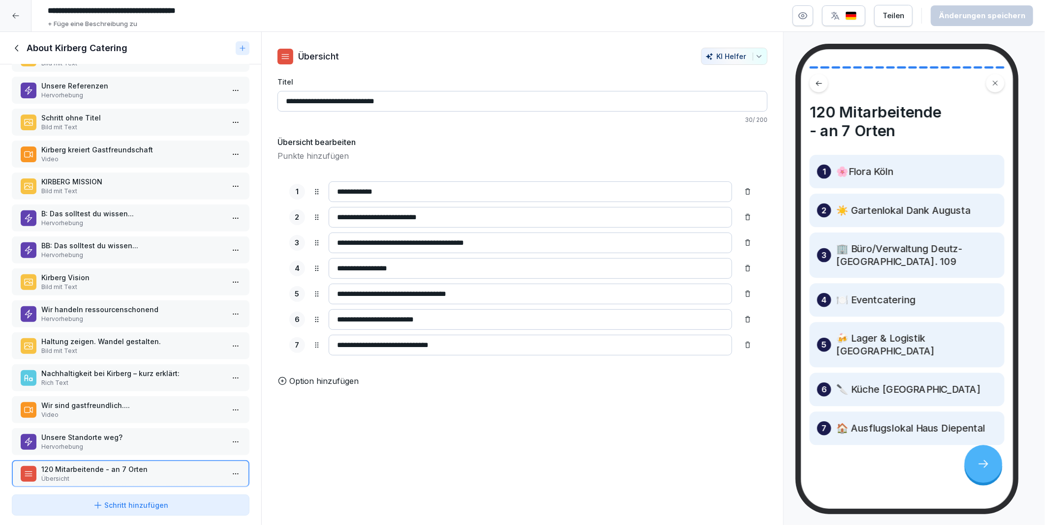
click at [96, 443] on p "Hervorhebung" at bounding box center [132, 447] width 183 height 9
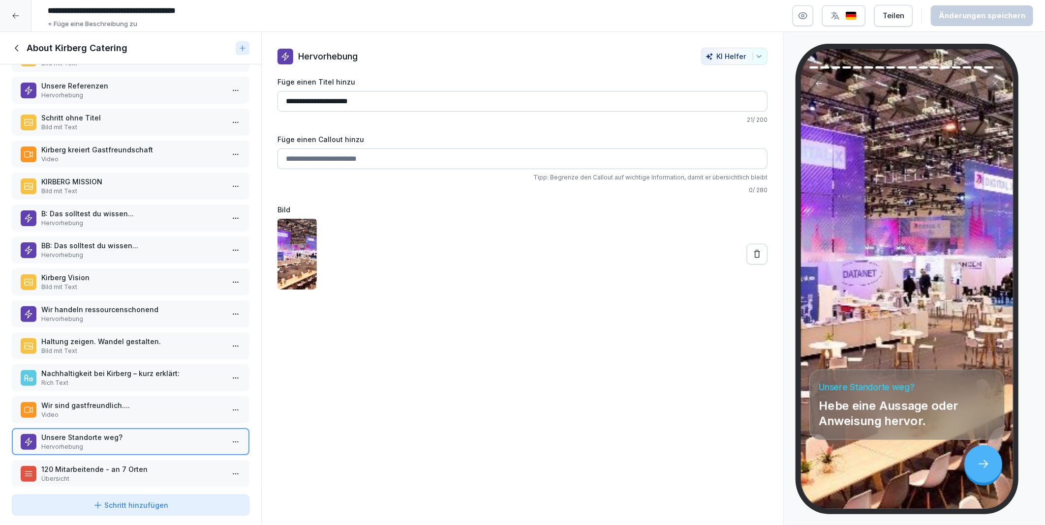
click at [108, 464] on p "120 Mitarbeitende - an 7 Orten" at bounding box center [132, 469] width 183 height 10
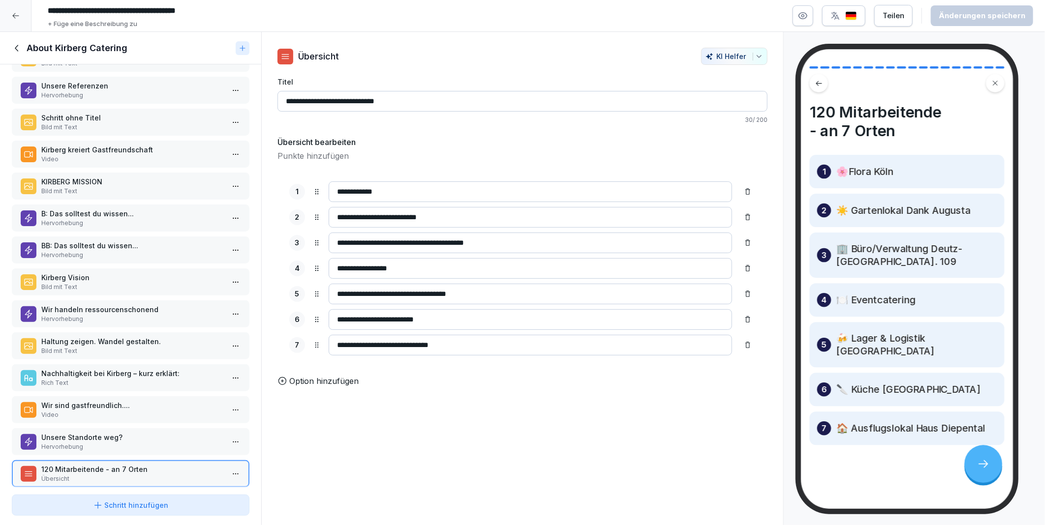
click at [104, 432] on p "Unsere Standorte weg?" at bounding box center [132, 437] width 183 height 10
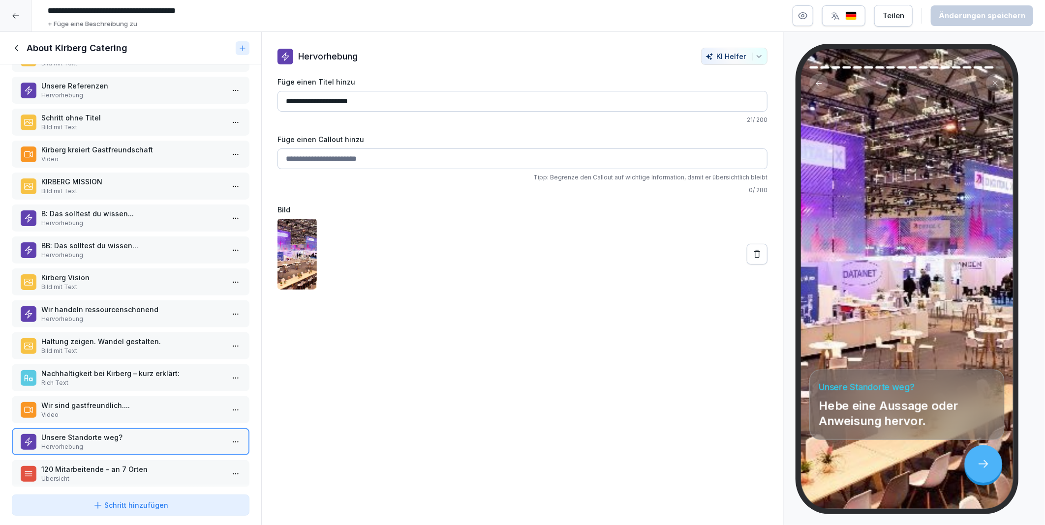
click at [106, 400] on p "Wir sind gastfreundlich...." at bounding box center [132, 405] width 183 height 10
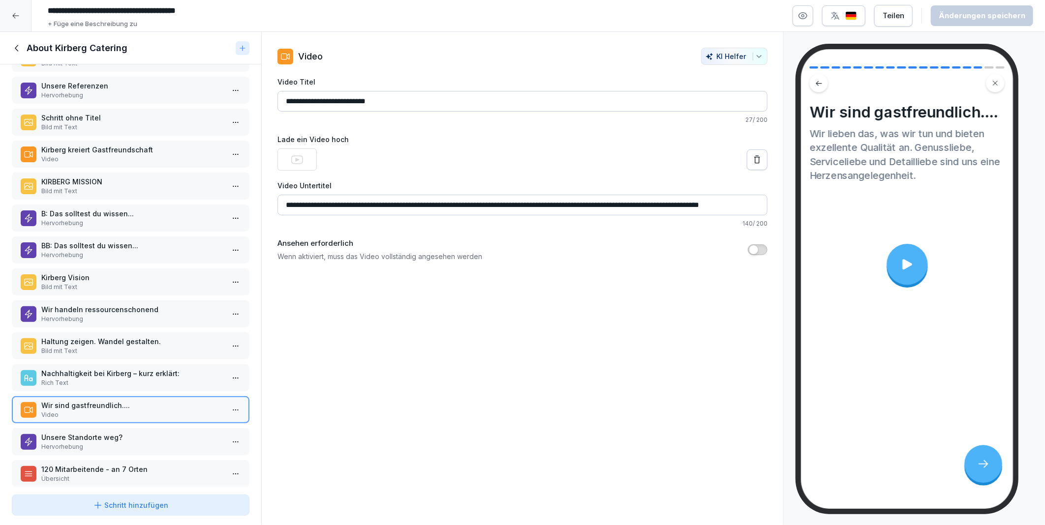
click at [107, 369] on p "Nachhaltigkeit bei Kirberg – kurz erklärt:" at bounding box center [132, 374] width 183 height 10
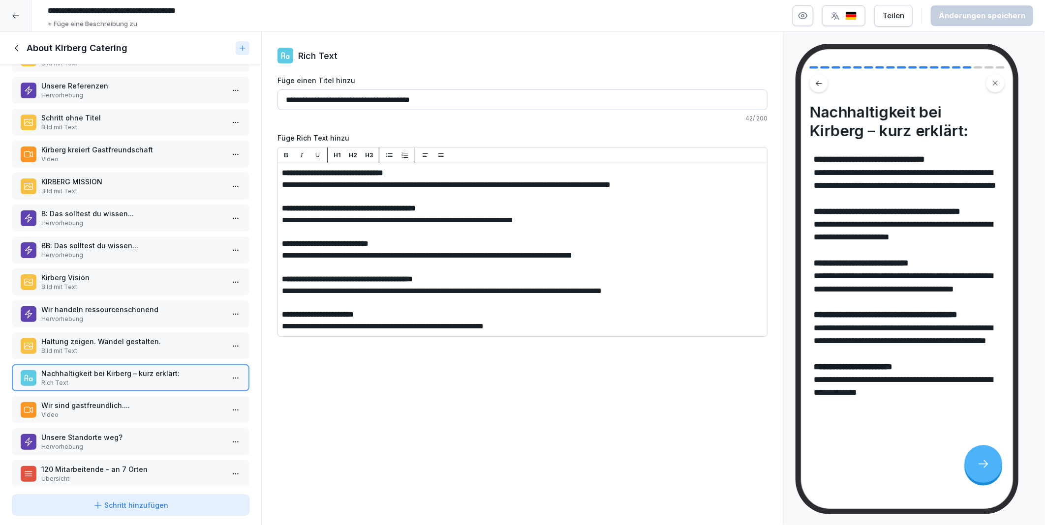
click at [92, 337] on p "Haltung zeigen. Wandel gestalten." at bounding box center [132, 342] width 183 height 10
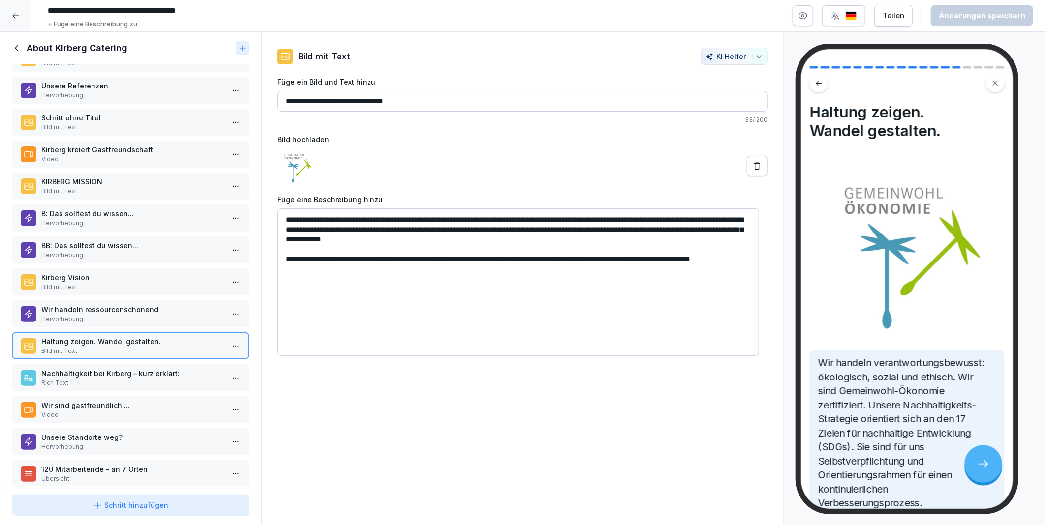
click at [95, 432] on p "Unsere Standorte weg?" at bounding box center [132, 437] width 183 height 10
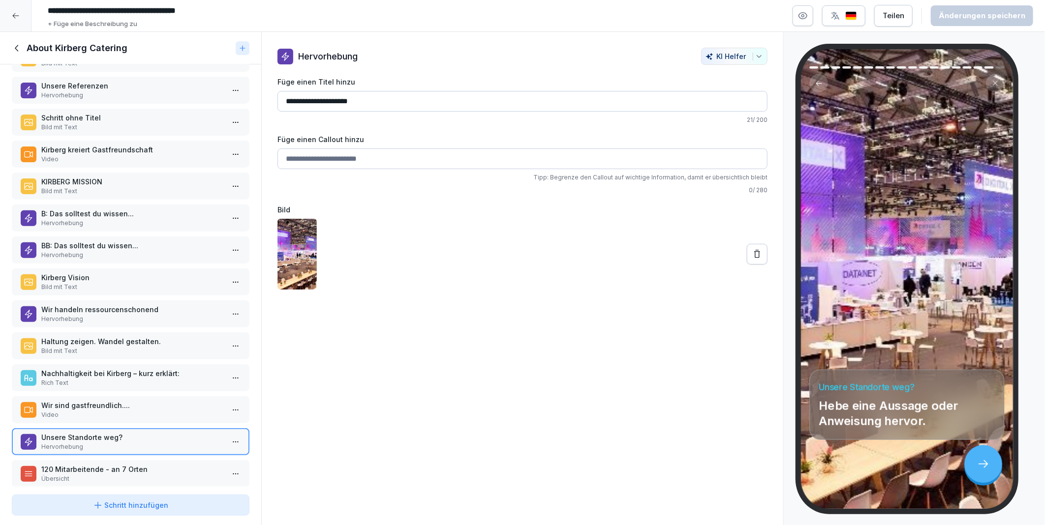
click at [87, 475] on p "Übersicht" at bounding box center [132, 479] width 183 height 9
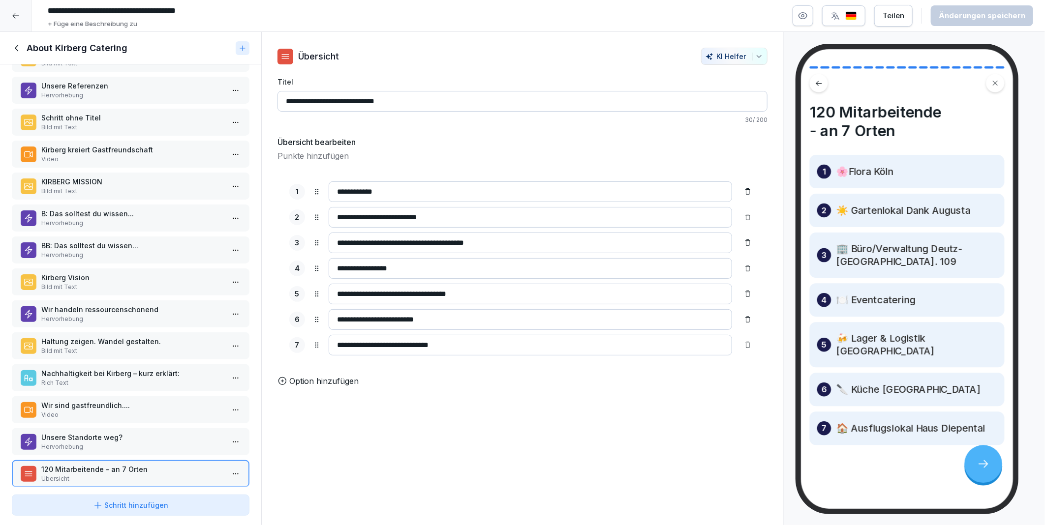
click at [80, 347] on p "Bild mit Text" at bounding box center [132, 351] width 183 height 9
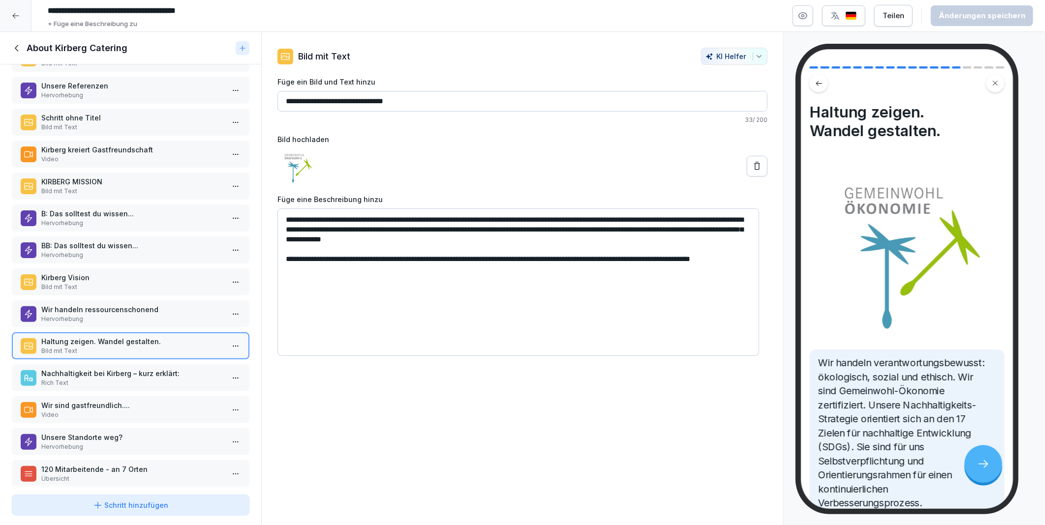
click at [85, 305] on p "Wir handeln ressourcenschonend" at bounding box center [132, 310] width 183 height 10
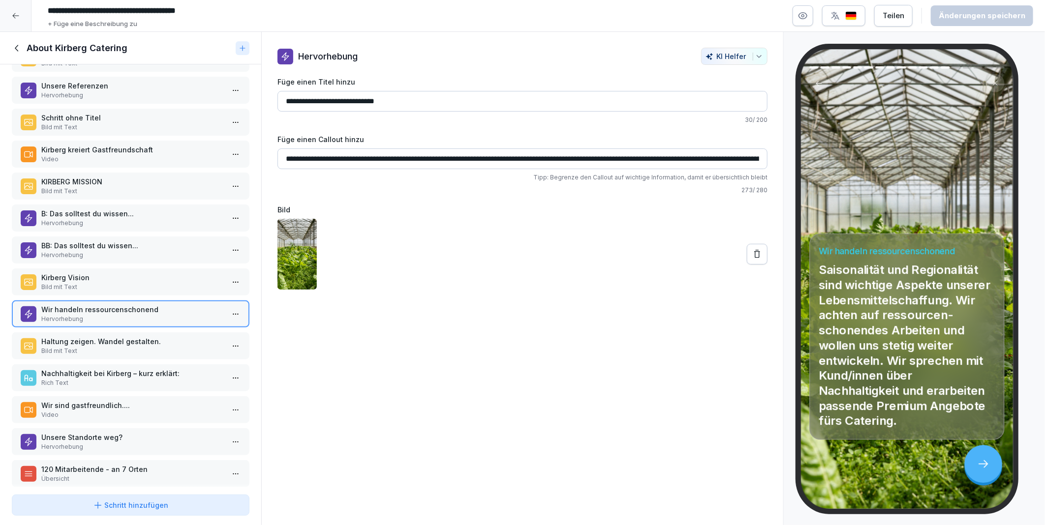
click at [92, 337] on p "Haltung zeigen. Wandel gestalten." at bounding box center [132, 342] width 183 height 10
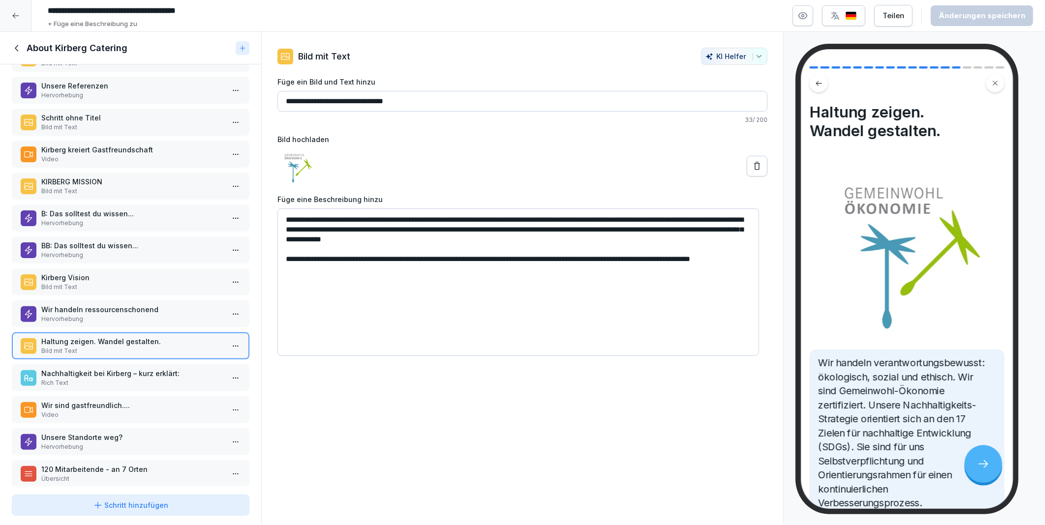
click at [89, 464] on p "120 Mitarbeitende - an 7 Orten" at bounding box center [132, 469] width 183 height 10
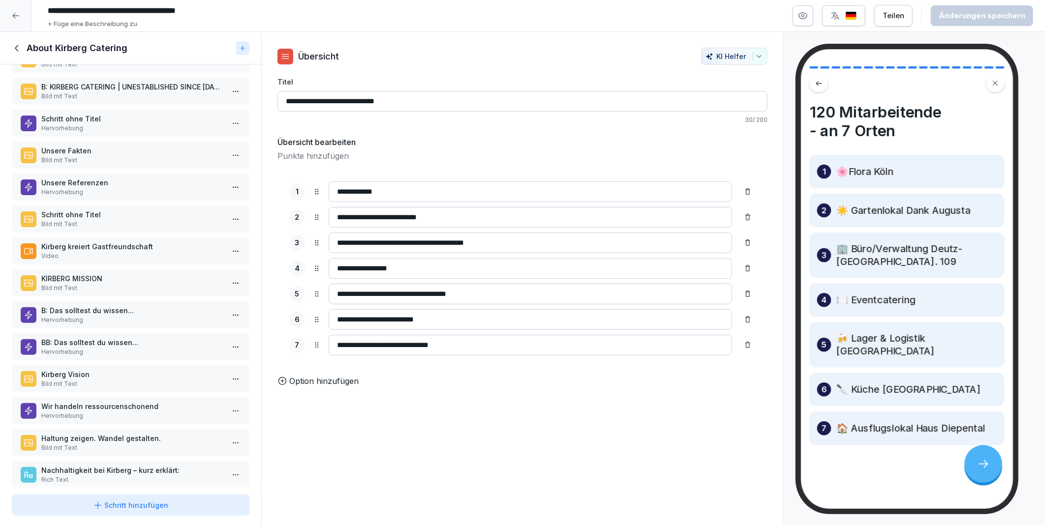
scroll to position [159, 0]
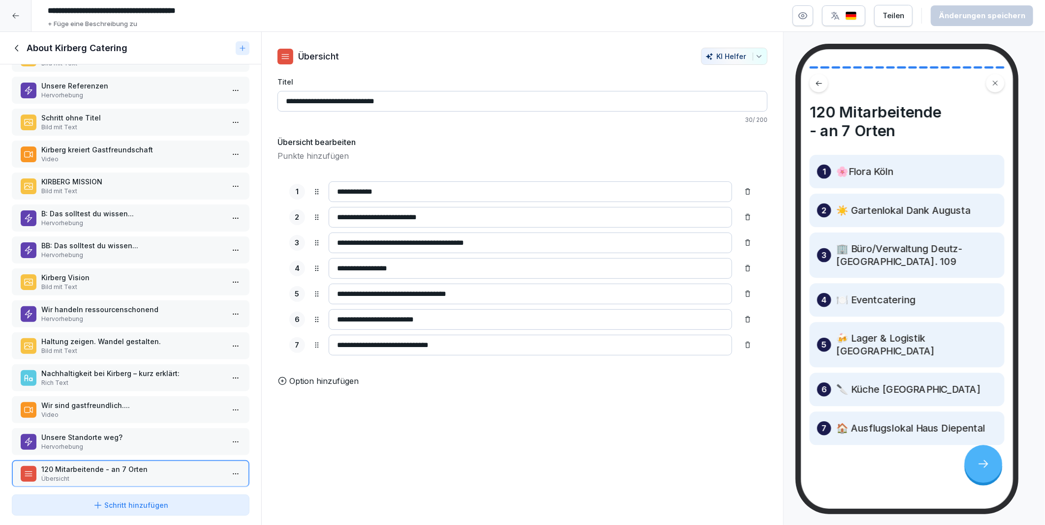
click at [17, 48] on icon at bounding box center [17, 48] width 11 height 11
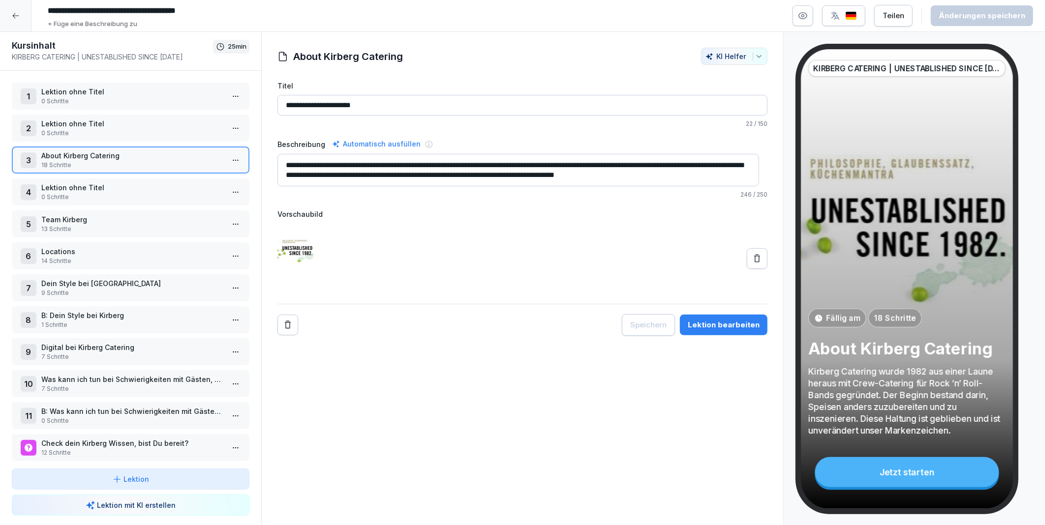
click at [63, 184] on p "Lektion ohne Titel" at bounding box center [132, 188] width 183 height 10
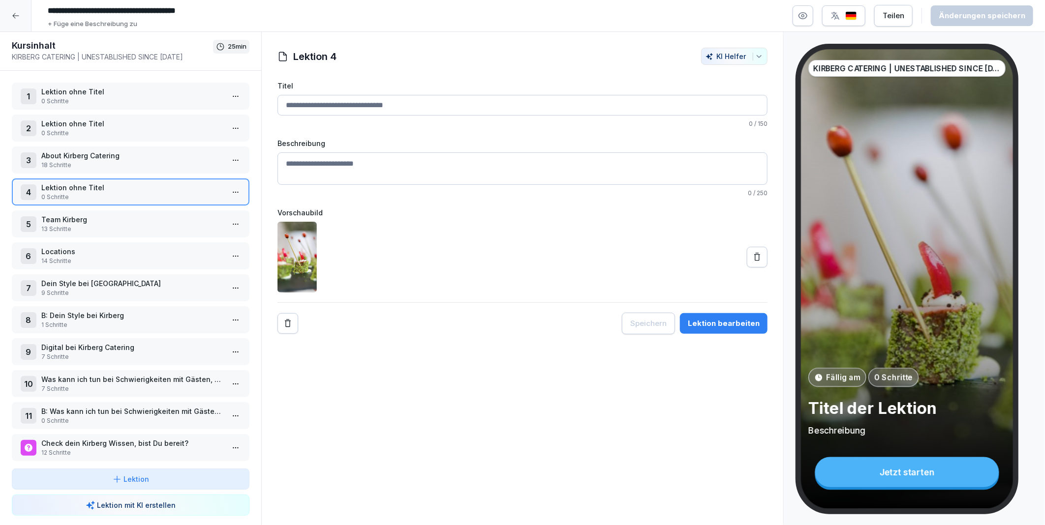
click at [76, 219] on p "Team Kirberg" at bounding box center [132, 220] width 183 height 10
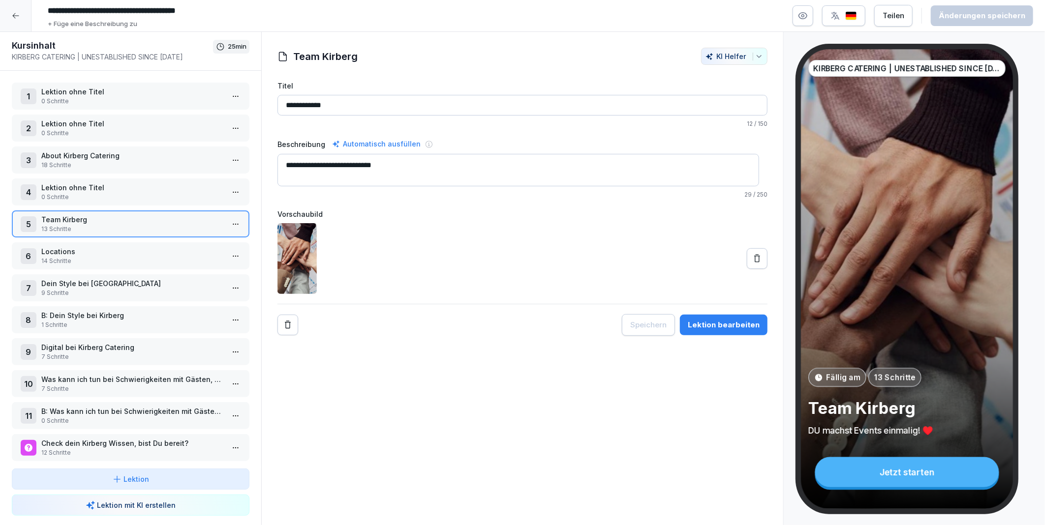
click at [135, 188] on p "Lektion ohne Titel" at bounding box center [132, 188] width 183 height 10
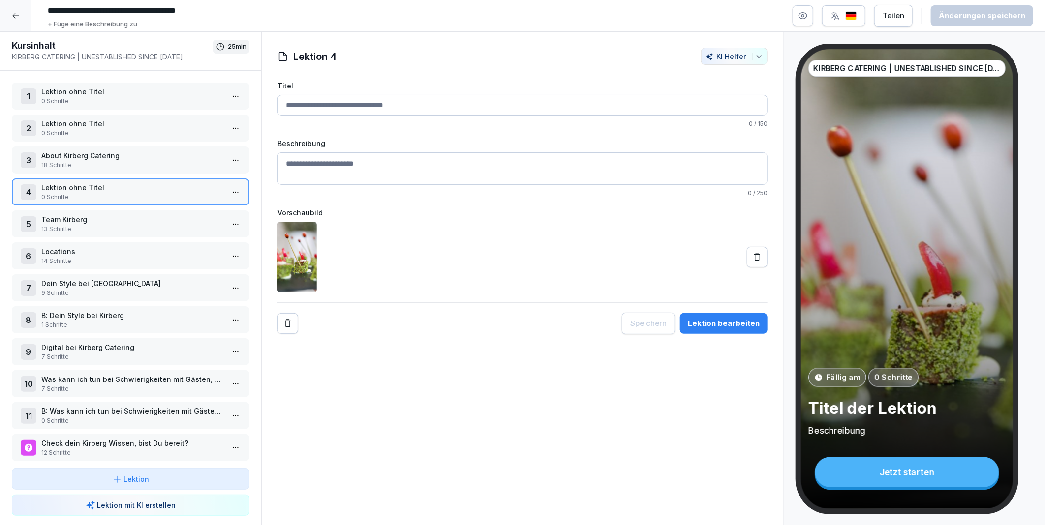
click at [132, 215] on p "Team Kirberg" at bounding box center [132, 220] width 183 height 10
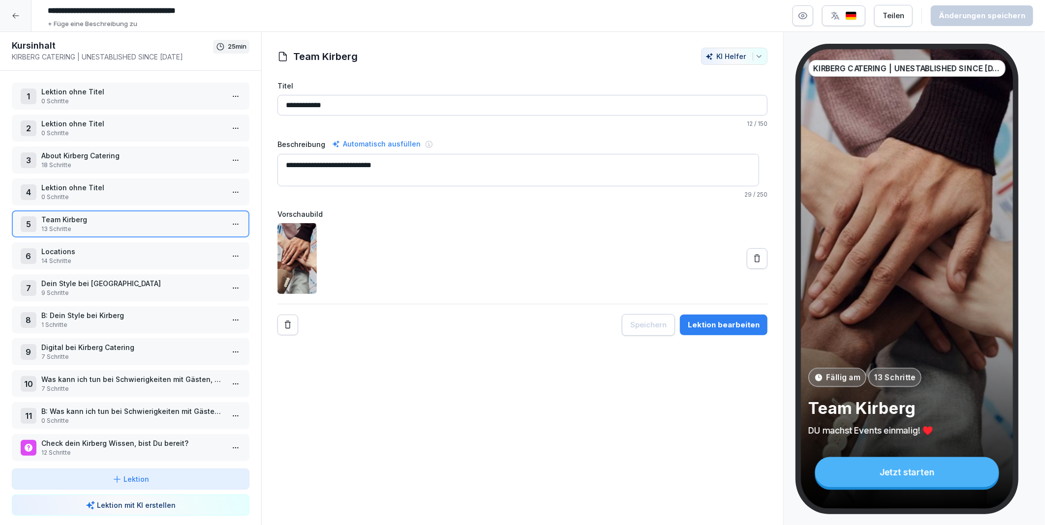
click at [113, 152] on p "About Kirberg Catering" at bounding box center [132, 156] width 183 height 10
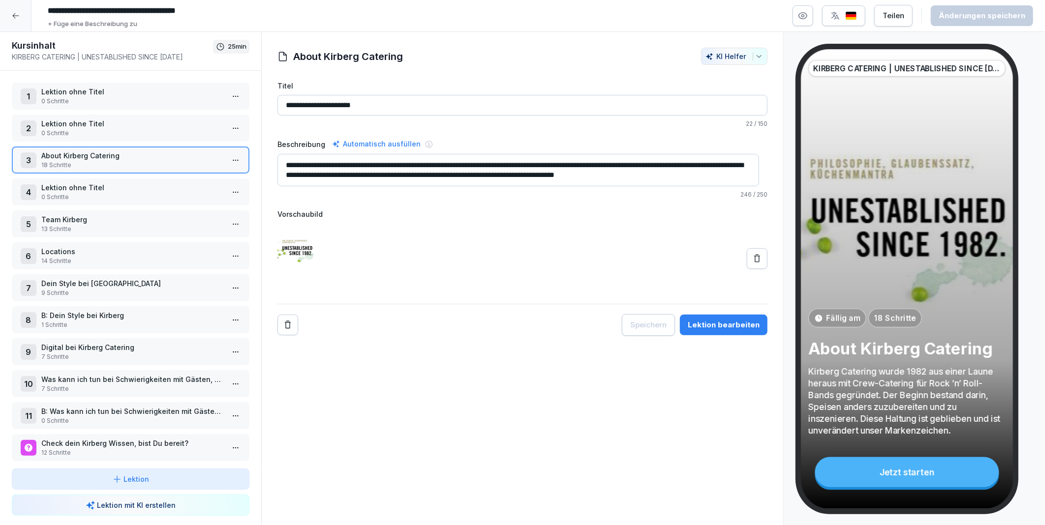
click at [230, 154] on html "**********" at bounding box center [522, 262] width 1045 height 525
click at [185, 178] on div "Schritte bearbeiten" at bounding box center [191, 178] width 75 height 10
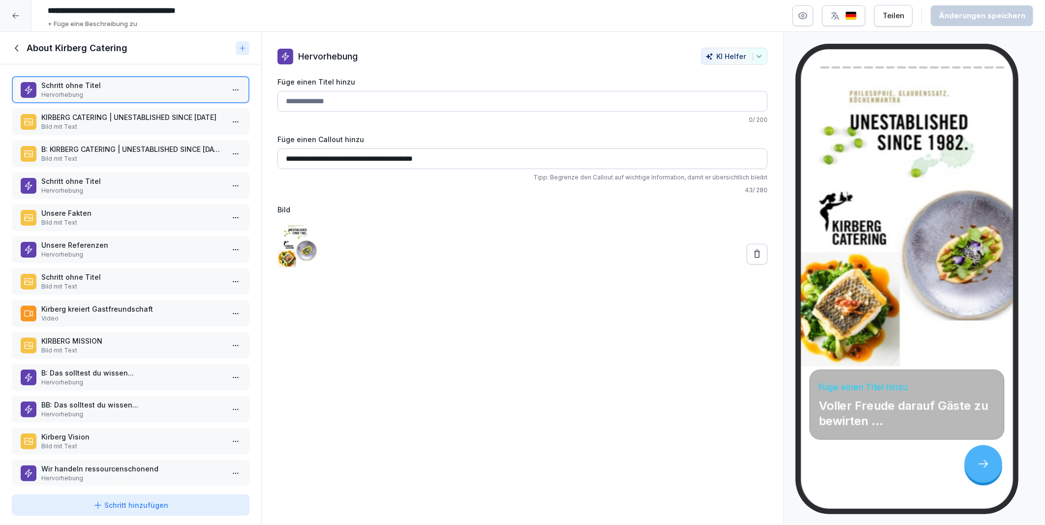
scroll to position [159, 0]
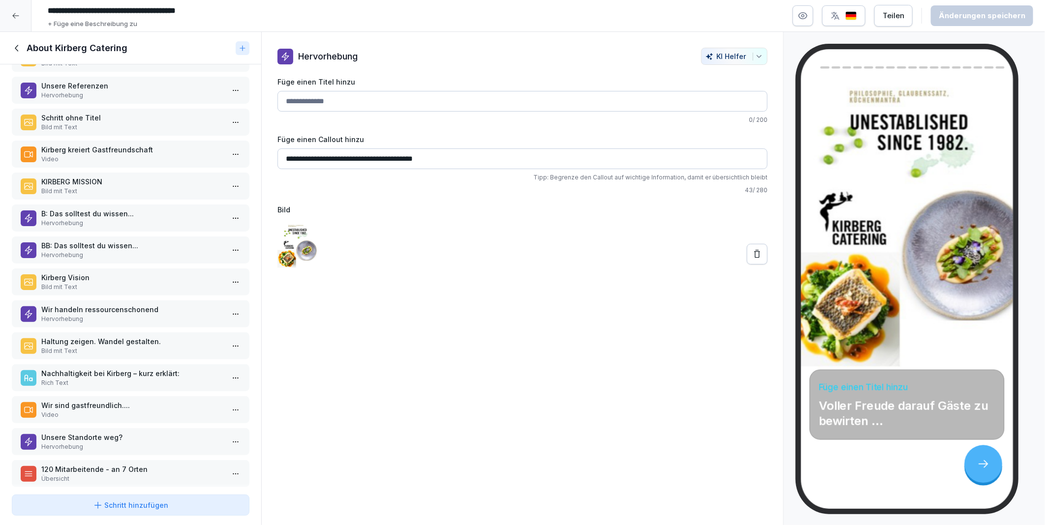
click at [85, 464] on p "120 Mitarbeitende - an 7 Orten" at bounding box center [132, 469] width 183 height 10
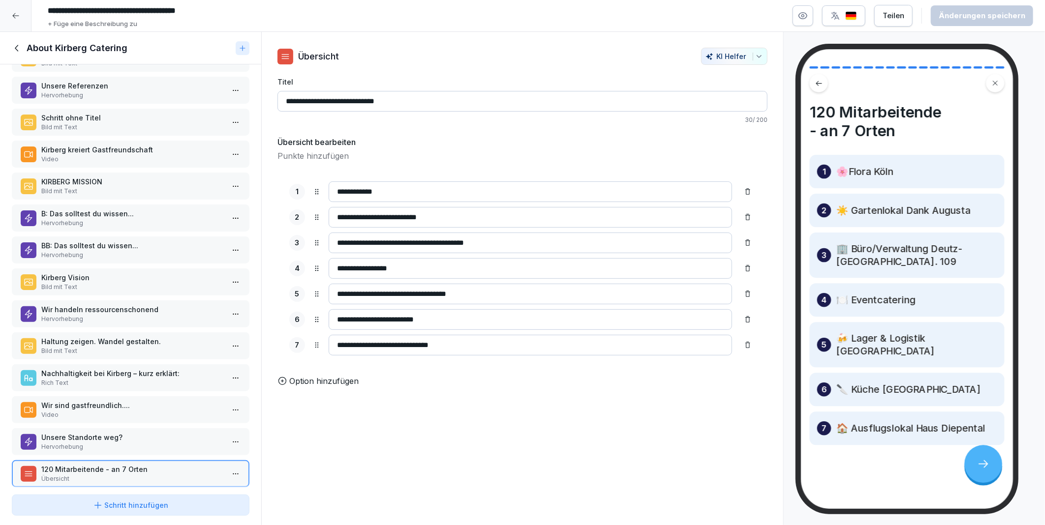
click at [69, 113] on p "Schritt ohne Titel" at bounding box center [132, 118] width 183 height 10
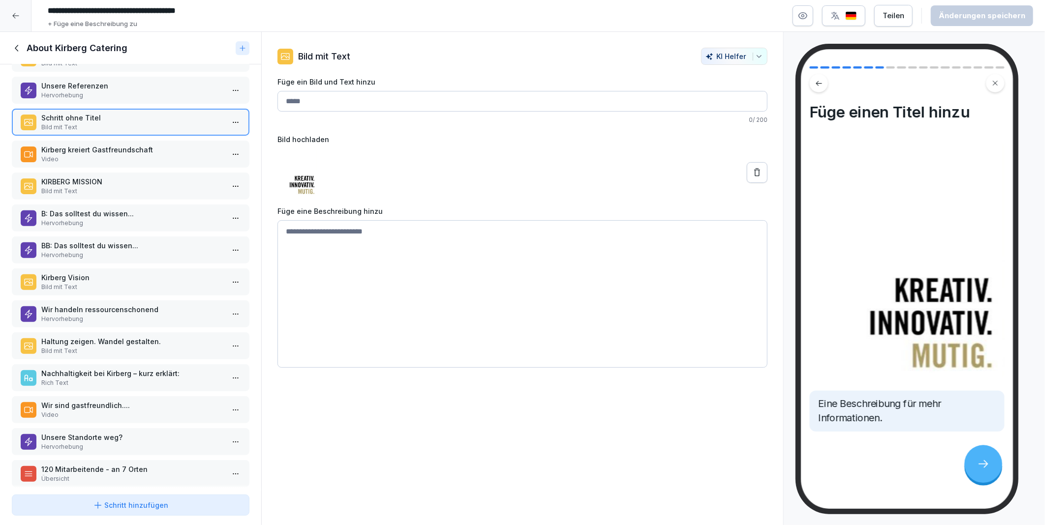
click at [76, 141] on div "Kirberg kreiert Gastfreundschaft Video" at bounding box center [131, 154] width 238 height 27
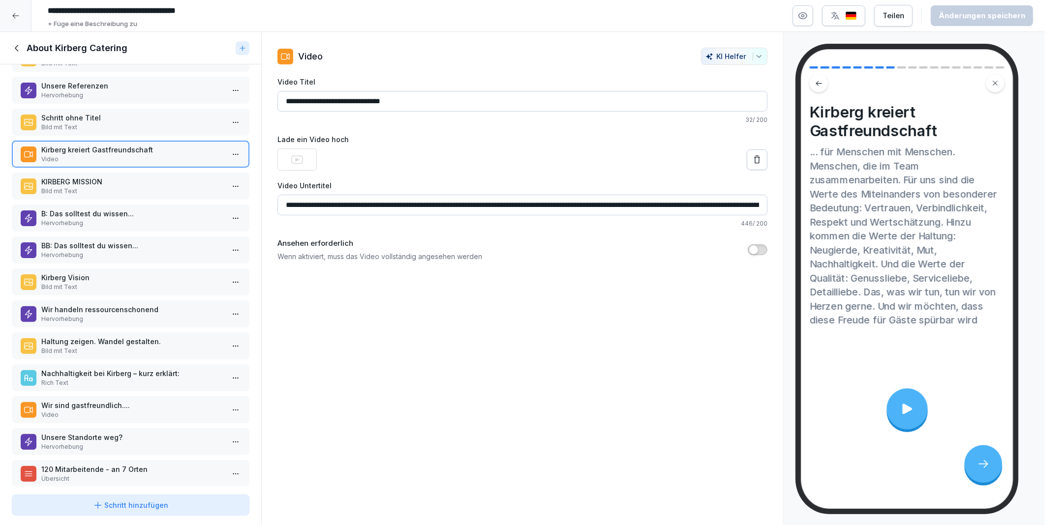
click at [79, 164] on div "Schritt ohne Titel Hervorhebung KIRBERG CATERING | UNESTABLISHED SINCE 1982 Bil…" at bounding box center [130, 277] width 261 height 427
click at [75, 177] on p "KIRBERG MISSION" at bounding box center [132, 182] width 183 height 10
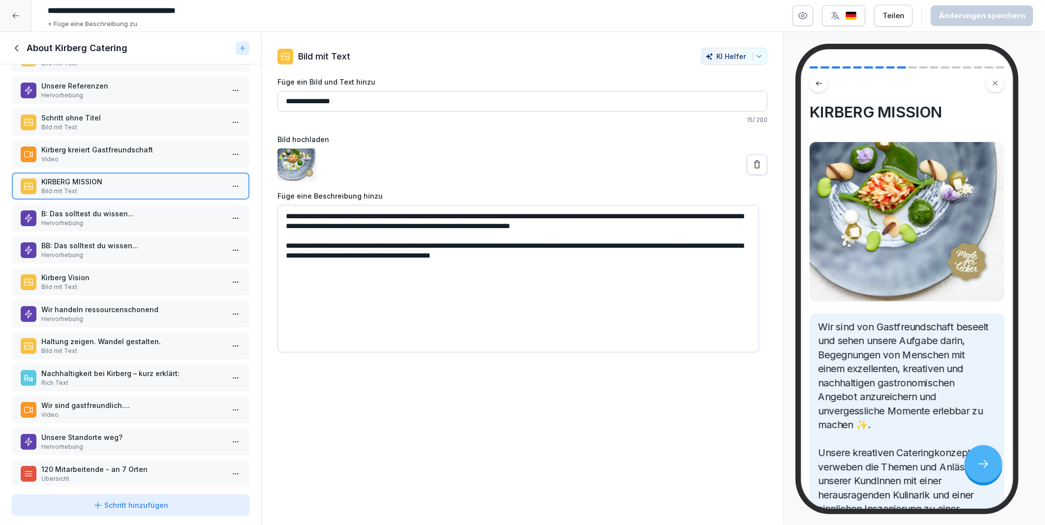
click at [75, 209] on p "B: Das solltest du wissen..." at bounding box center [132, 214] width 183 height 10
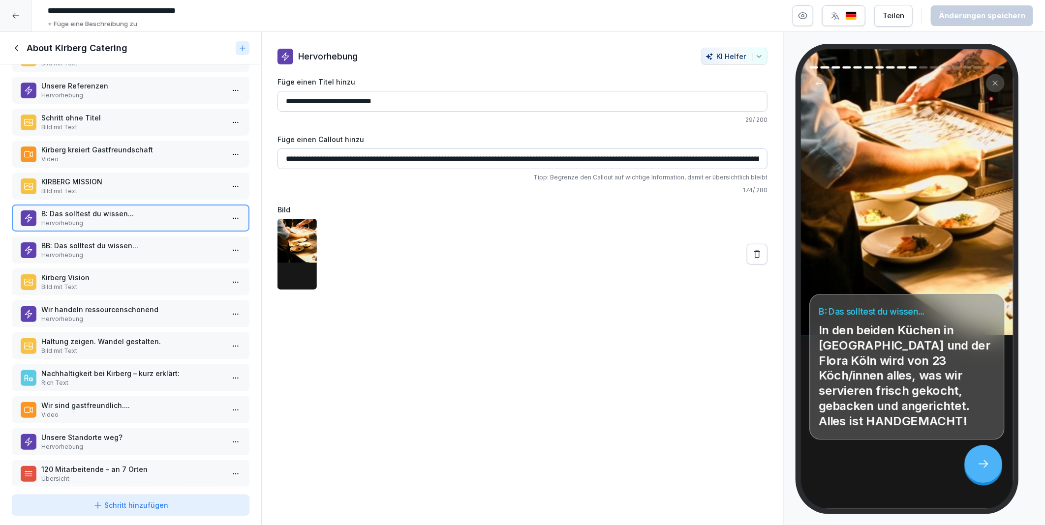
click at [77, 241] on p "BB: Das solltest du wissen..." at bounding box center [132, 246] width 183 height 10
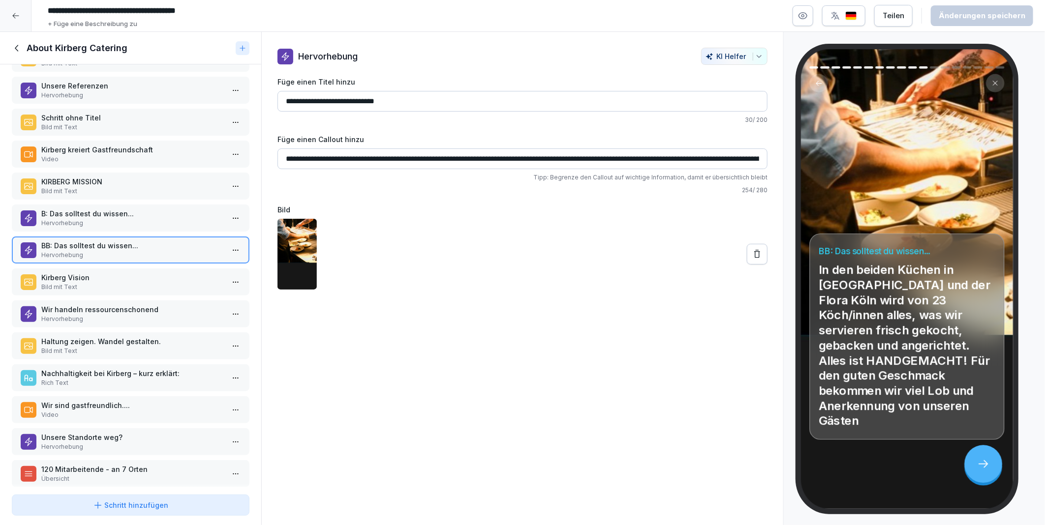
click at [16, 51] on icon at bounding box center [17, 48] width 11 height 11
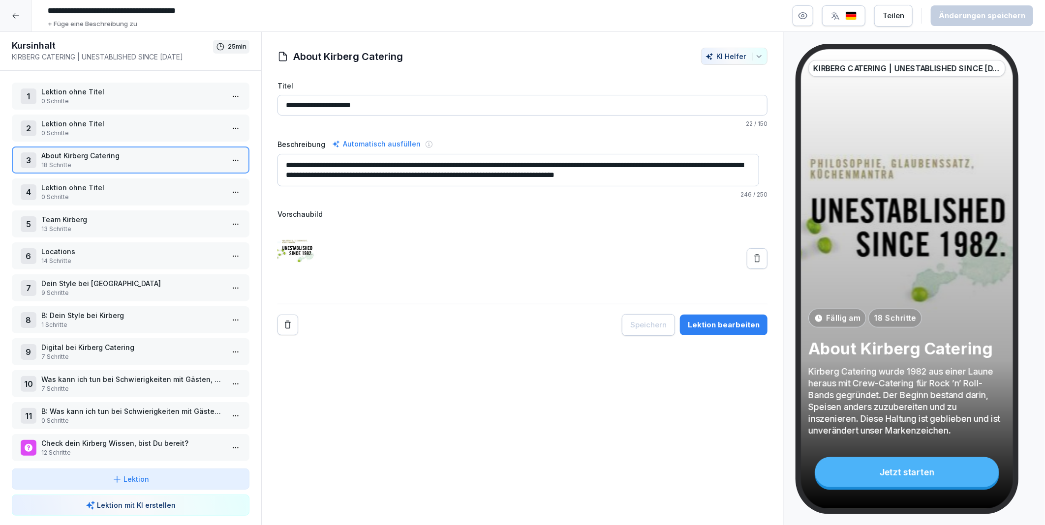
click at [56, 217] on p "Team Kirberg" at bounding box center [132, 220] width 183 height 10
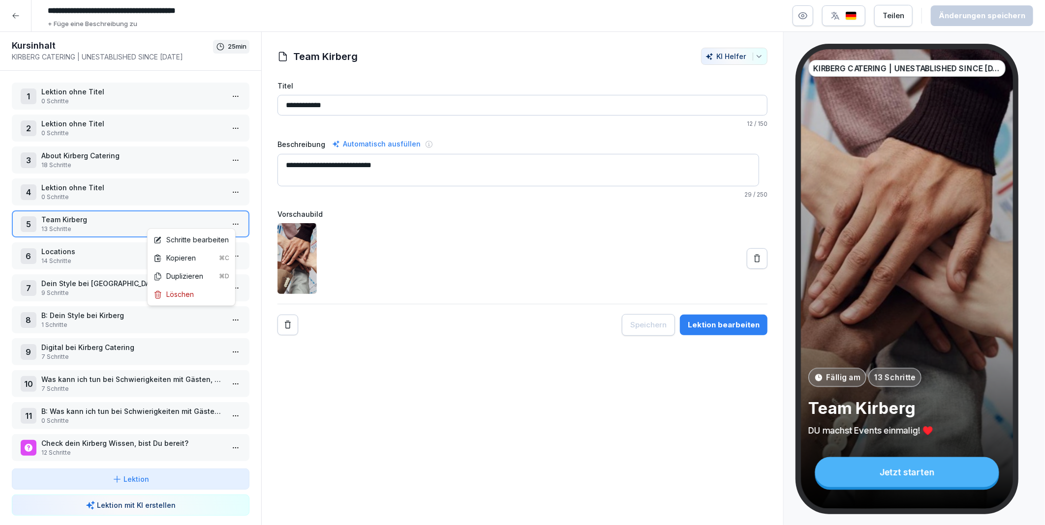
click at [234, 221] on html "**********" at bounding box center [522, 262] width 1045 height 525
click at [215, 239] on div "Schritte bearbeiten" at bounding box center [191, 240] width 75 height 10
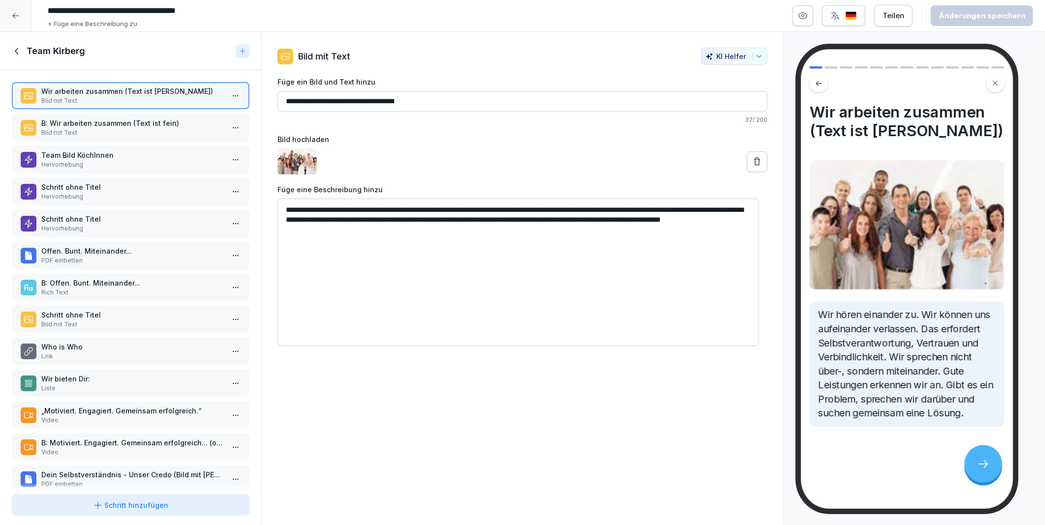
click at [94, 119] on p "B: Wir arbeiten zusammen (Text ist fein)" at bounding box center [132, 123] width 183 height 10
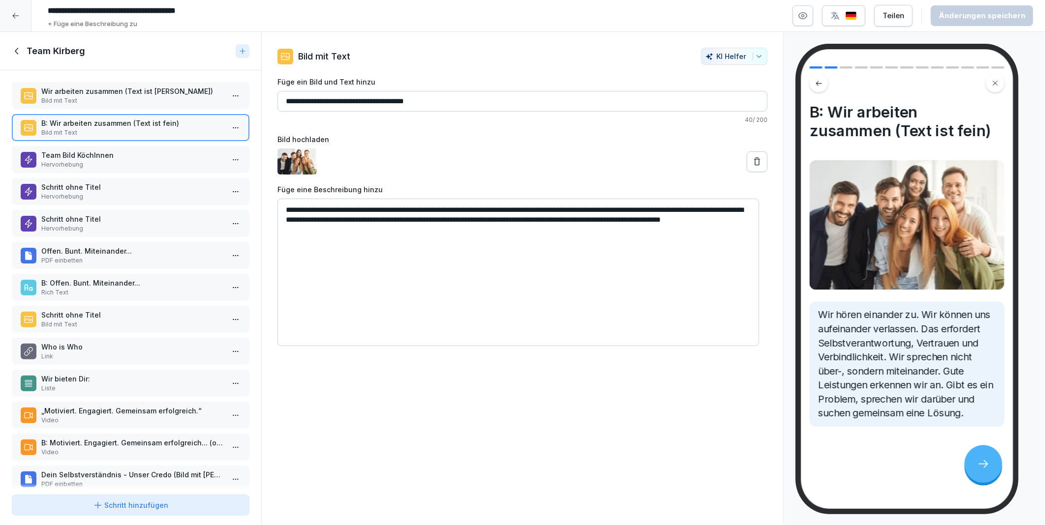
click at [95, 150] on p "Team Bild KöchInnen" at bounding box center [132, 155] width 183 height 10
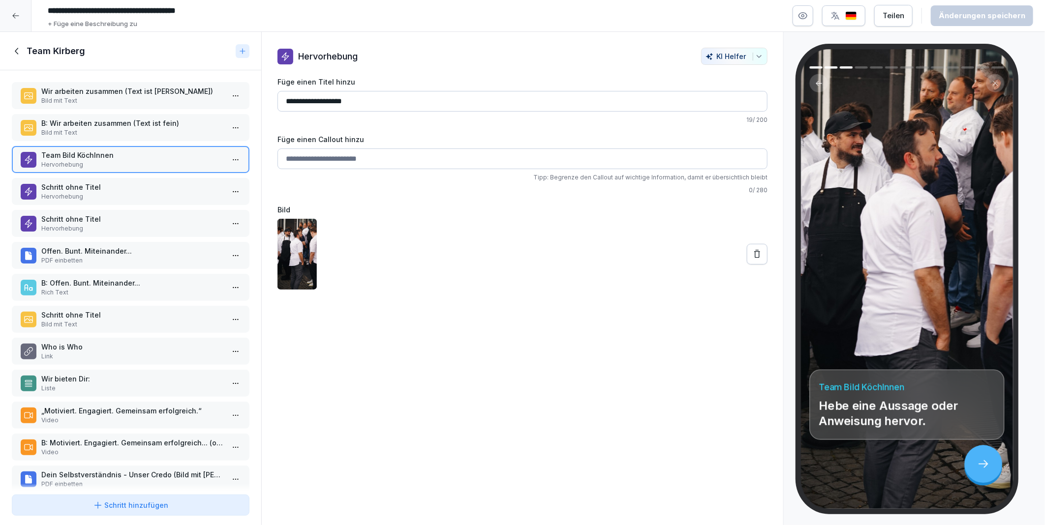
click at [94, 182] on p "Schritt ohne Titel" at bounding box center [132, 187] width 183 height 10
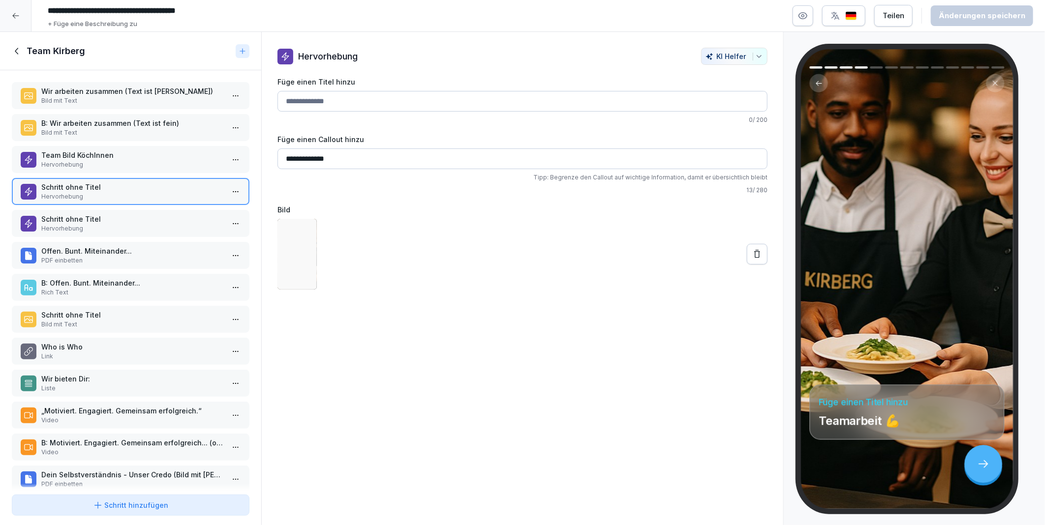
click at [91, 215] on p "Schritt ohne Titel" at bounding box center [132, 219] width 183 height 10
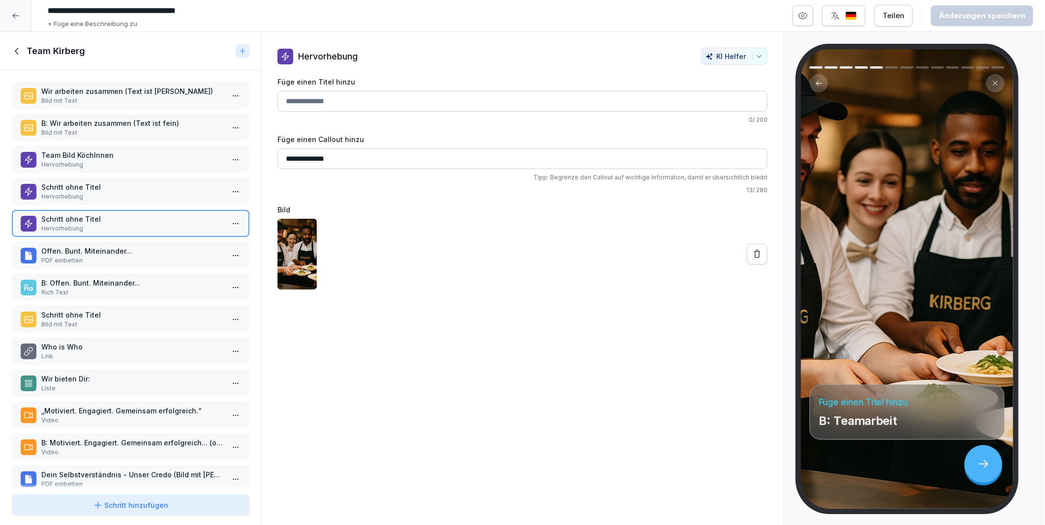
click at [74, 392] on div "Wir arbeiten zusammen (Text ist fein) Bild mit Text B: Wir arbeiten zusammen (T…" at bounding box center [130, 280] width 261 height 421
click at [74, 374] on p "Wir bieten Dir:" at bounding box center [132, 379] width 183 height 10
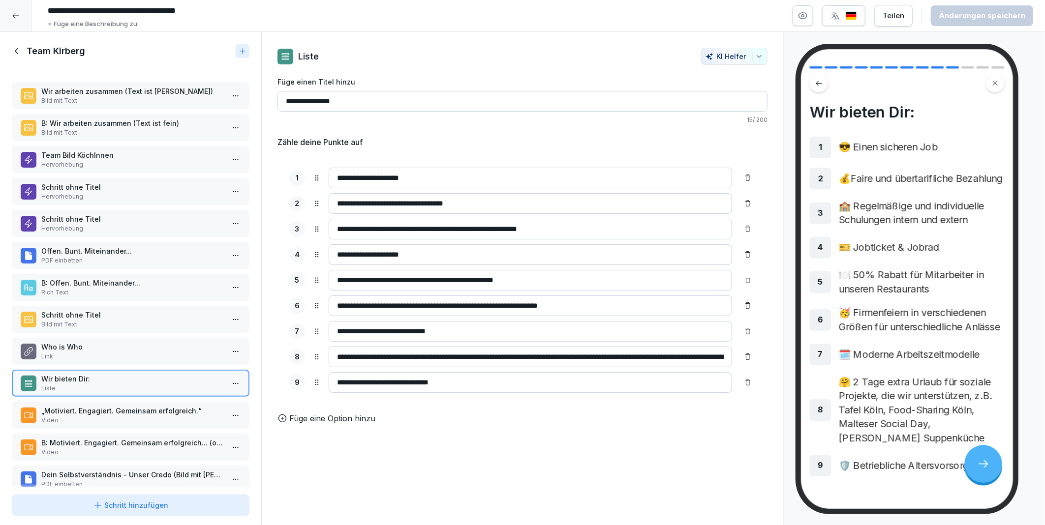
click at [75, 352] on p "Link" at bounding box center [132, 356] width 183 height 9
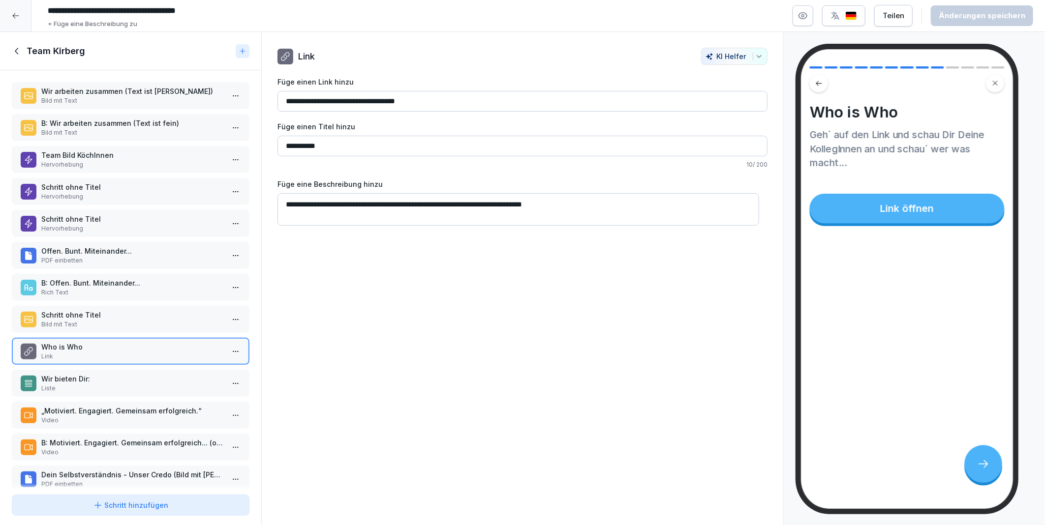
click at [76, 406] on p "„Motiviert. Engagiert. Gemeinsam erfolgreich.“" at bounding box center [132, 411] width 183 height 10
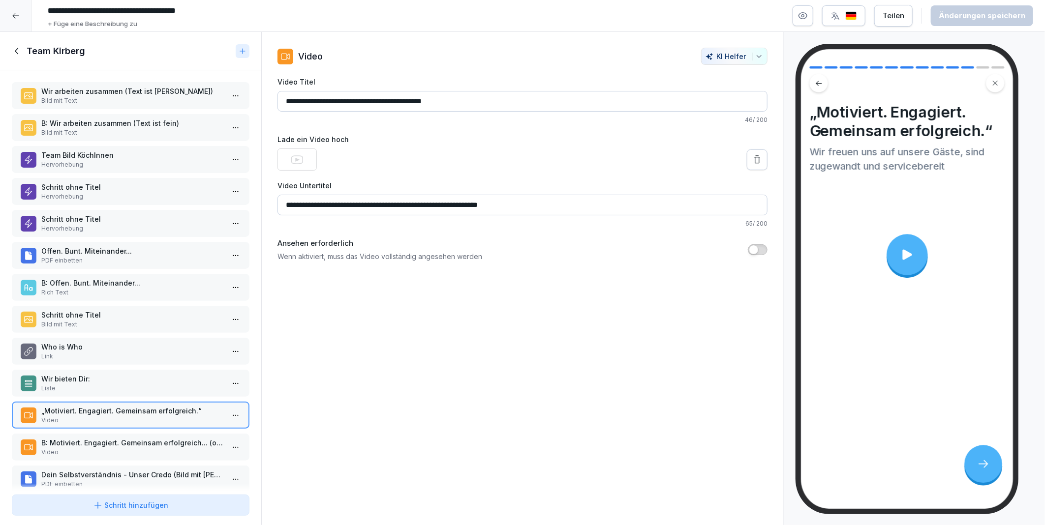
click at [76, 376] on div "Wir bieten Dir: Liste" at bounding box center [132, 383] width 183 height 19
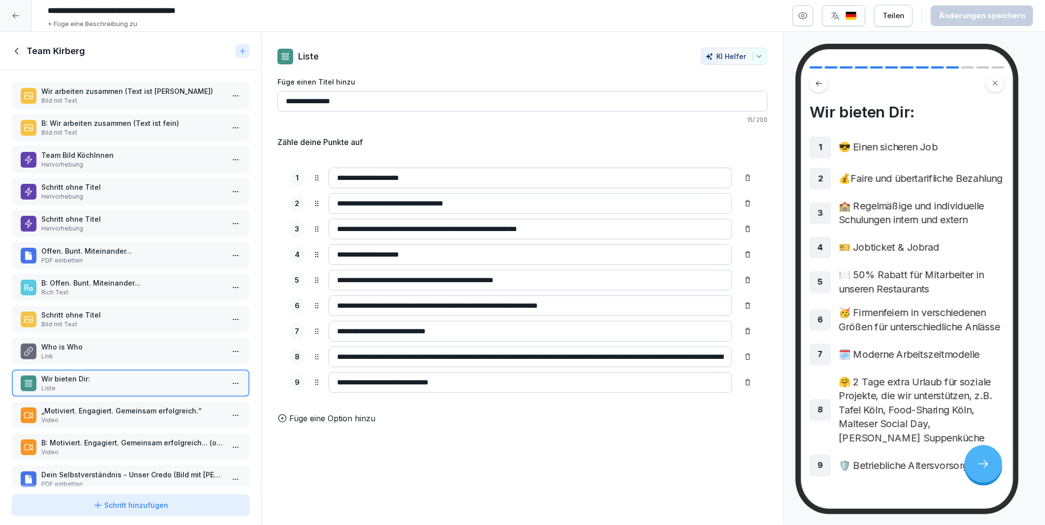
click at [91, 406] on p "„Motiviert. Engagiert. Gemeinsam erfolgreich.“" at bounding box center [132, 411] width 183 height 10
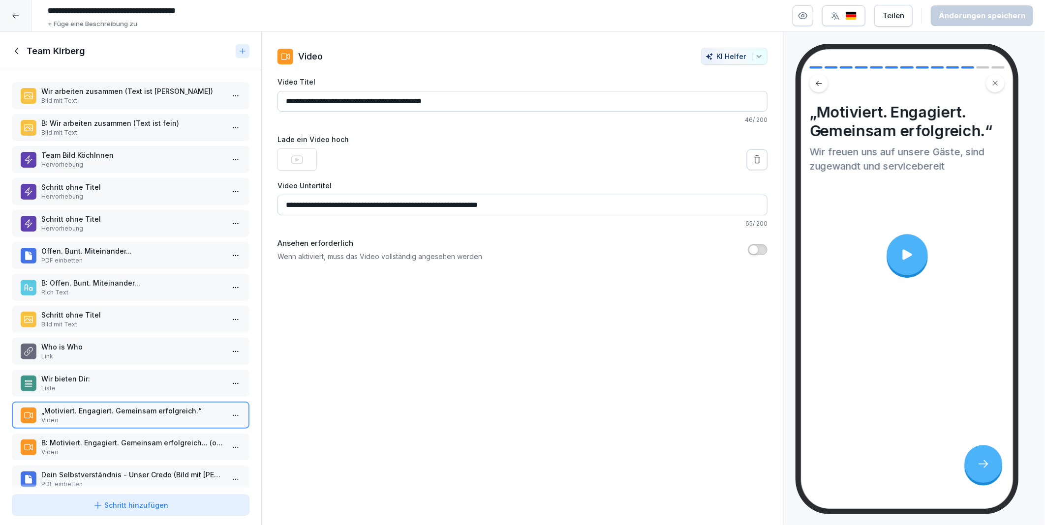
click at [15, 51] on icon at bounding box center [17, 51] width 11 height 11
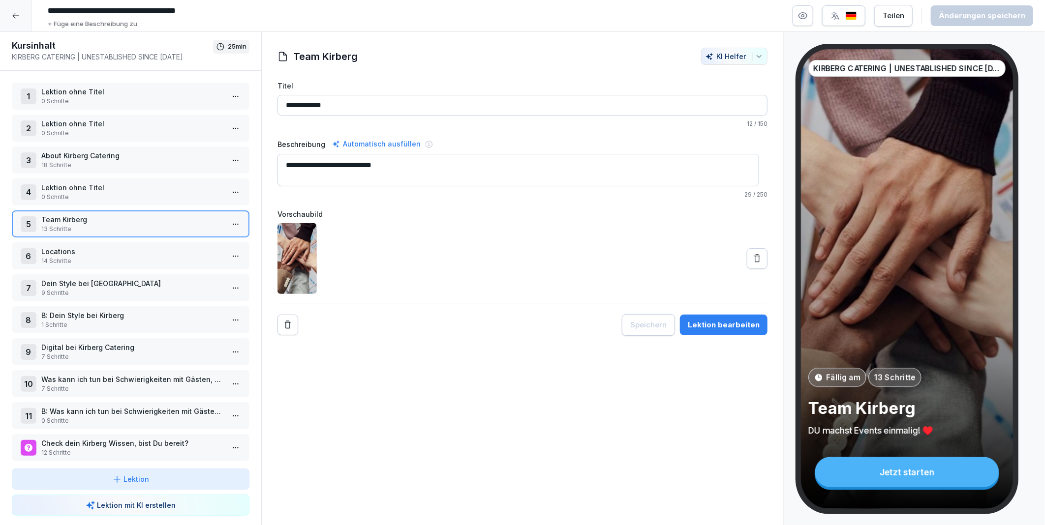
click at [79, 249] on p "Locations" at bounding box center [132, 251] width 183 height 10
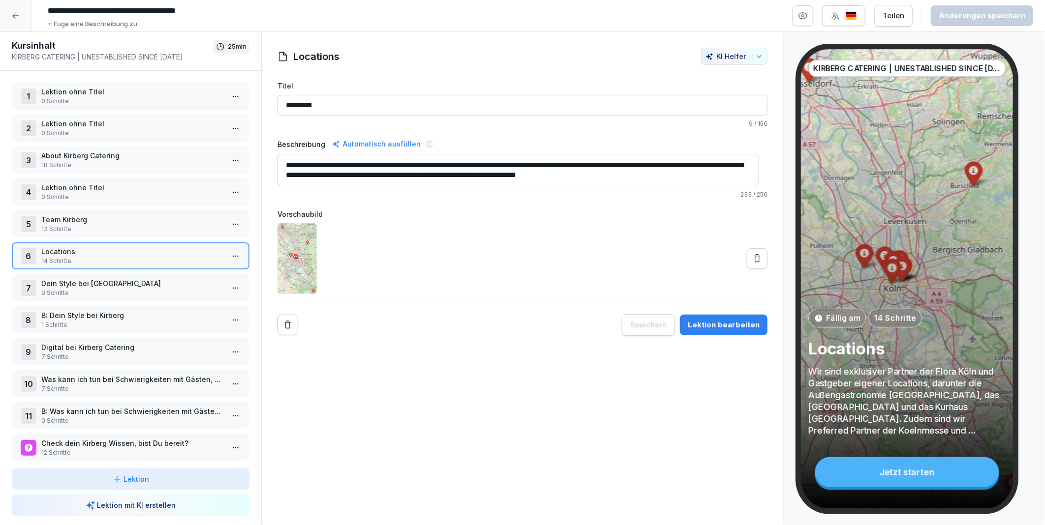
click at [224, 248] on html "**********" at bounding box center [522, 262] width 1045 height 525
click at [208, 270] on div "Schritte bearbeiten" at bounding box center [191, 271] width 75 height 10
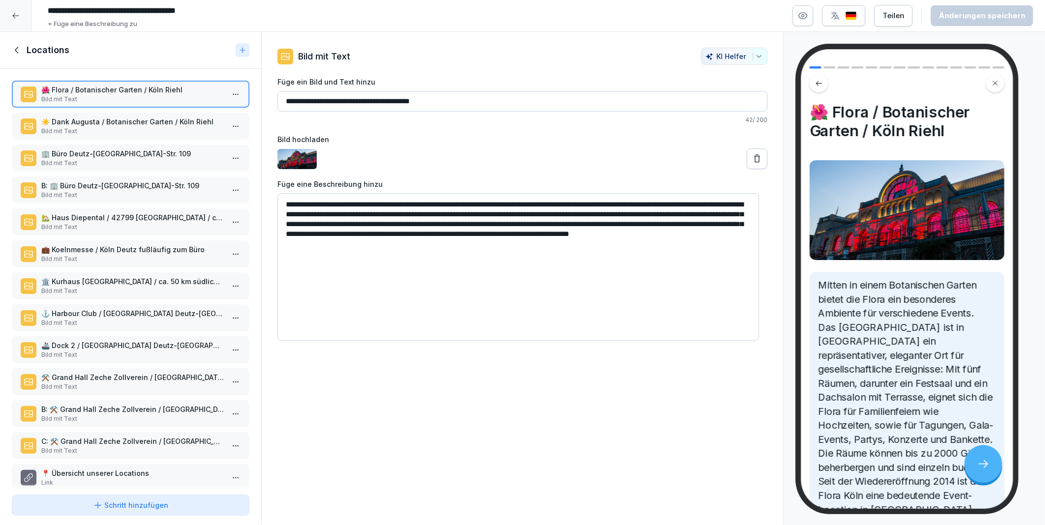
click at [91, 479] on p "Link" at bounding box center [132, 483] width 183 height 9
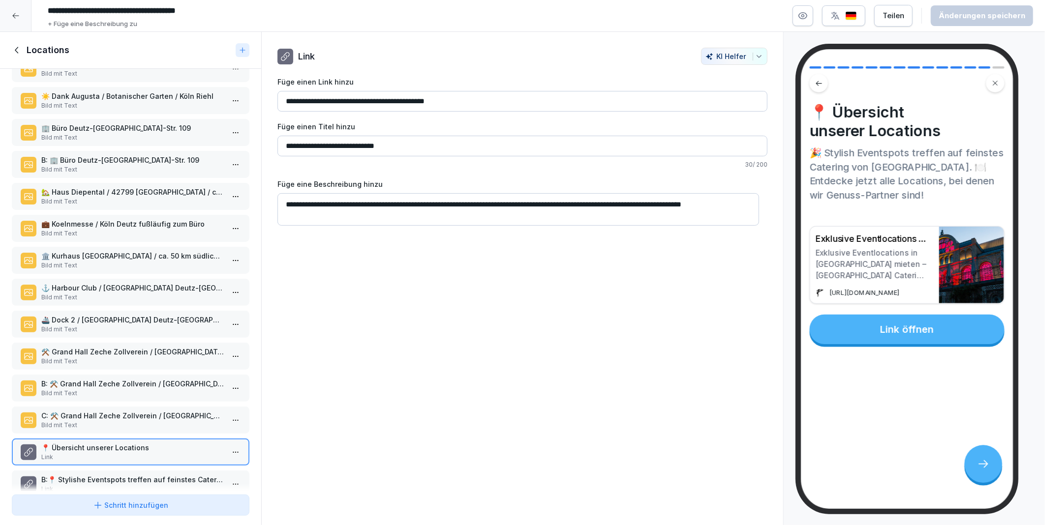
scroll to position [40, 0]
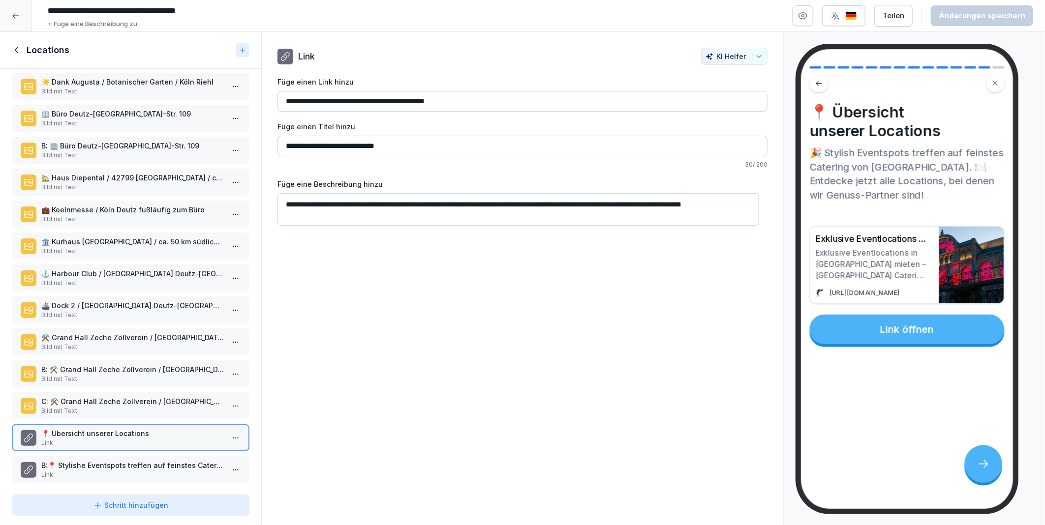
click at [94, 461] on p "B:📍 Stylishe Eventspots treffen auf feinstes Catering von Kirberg" at bounding box center [132, 466] width 183 height 10
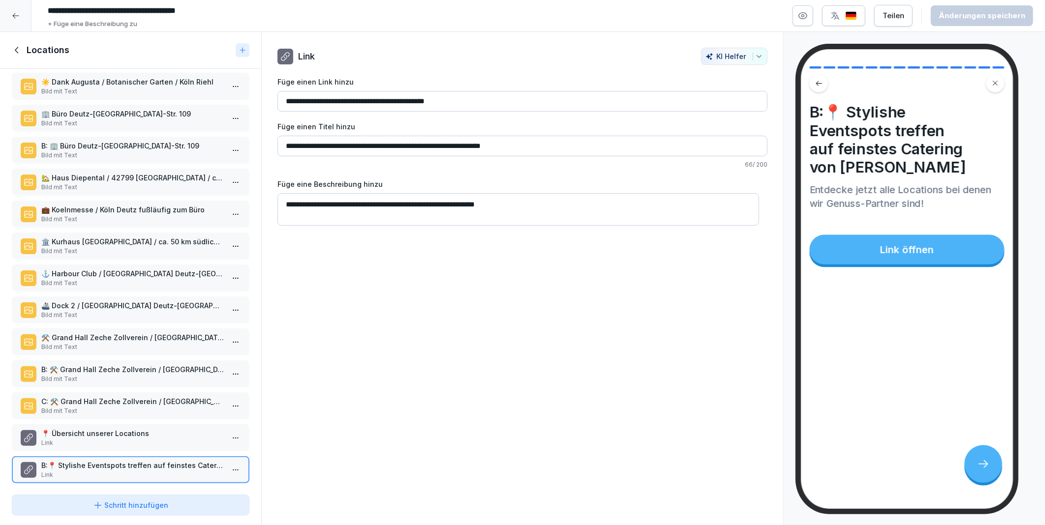
click at [102, 425] on div "📍 Übersicht unserer Locations Link" at bounding box center [131, 438] width 238 height 27
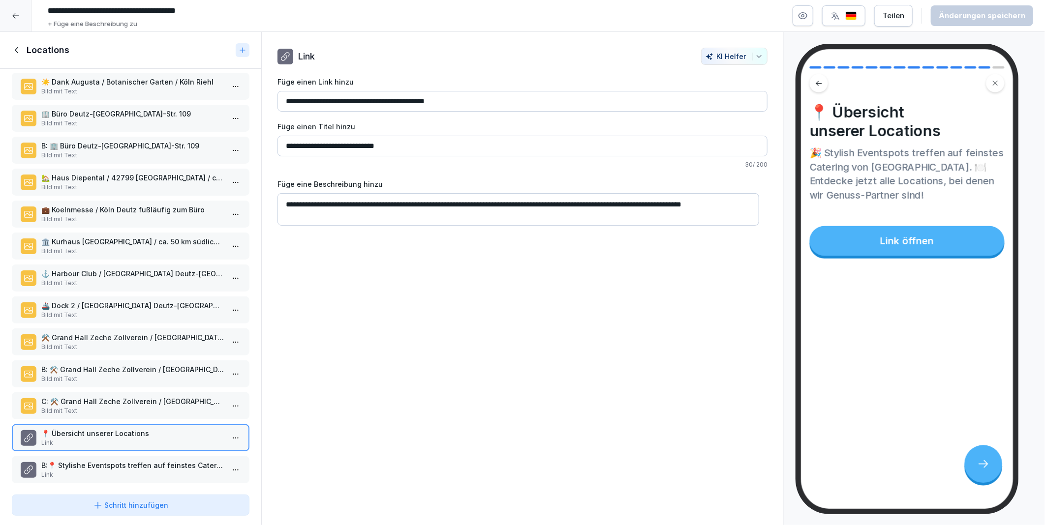
click at [98, 397] on p "C: ⚒️ Grand Hall Zeche Zollverein / Essen / ca. 80 m nördlich von Köln" at bounding box center [132, 402] width 183 height 10
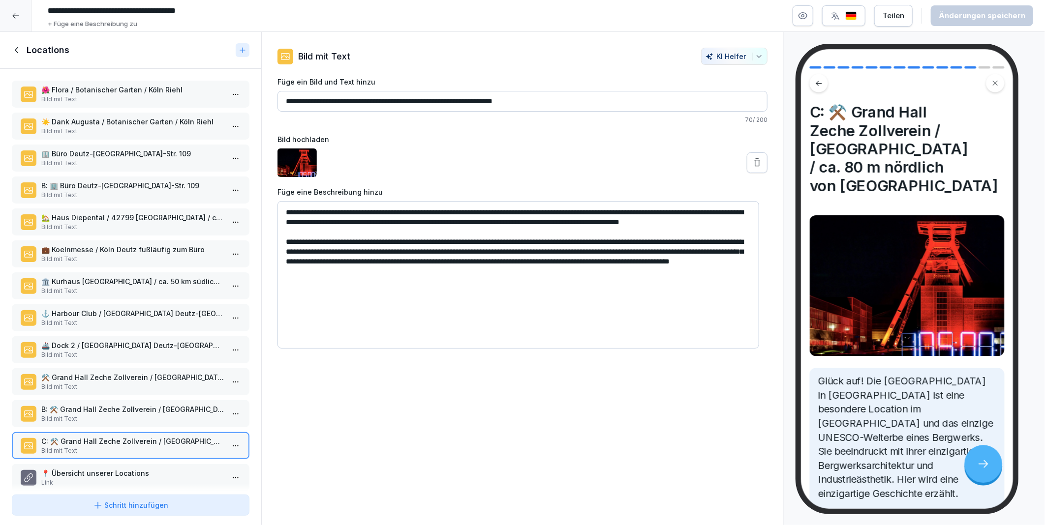
click at [69, 145] on div "🏢 Büro Deutz-Mülheimer-Str. 109 Bild mit Text" at bounding box center [131, 158] width 238 height 27
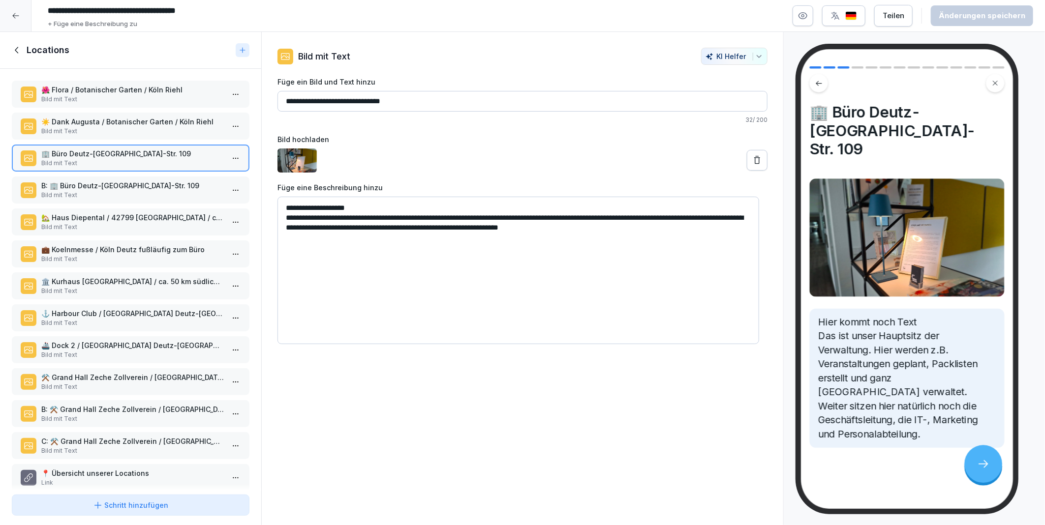
click at [87, 183] on p "B: 🏢 Büro Deutz-Mülheimer-Str. 109" at bounding box center [132, 186] width 183 height 10
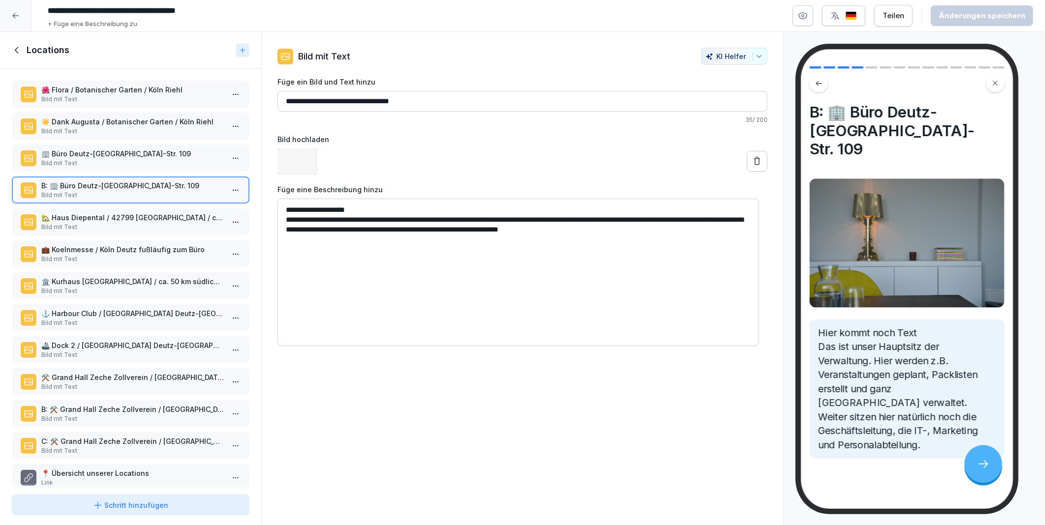
click at [103, 230] on div "🏡 Haus Diepental / 42799 Leichlingen / ca. 25 km nördlich von Köln Bild mit Text" at bounding box center [131, 222] width 238 height 27
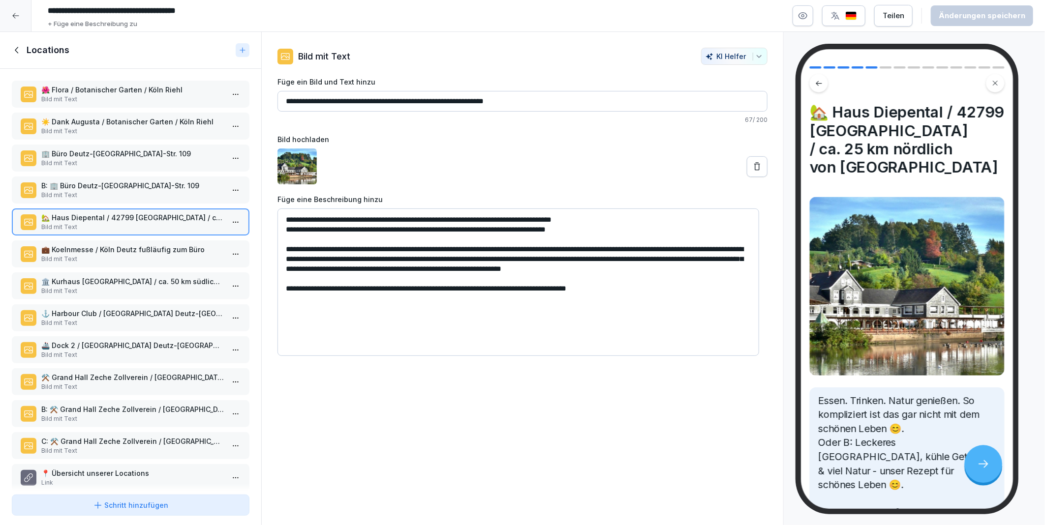
click at [18, 52] on icon at bounding box center [17, 50] width 11 height 11
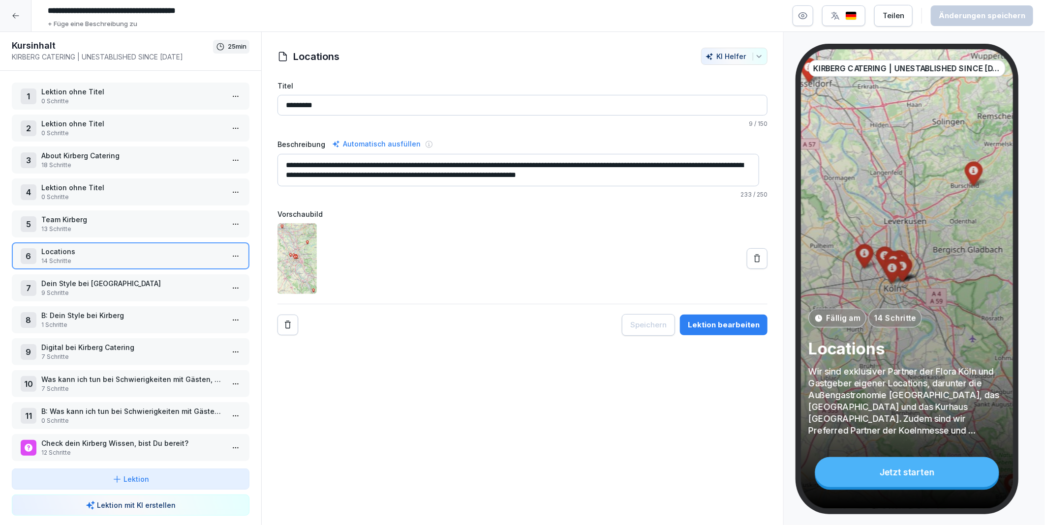
click at [88, 225] on p "13 Schritte" at bounding box center [132, 229] width 183 height 9
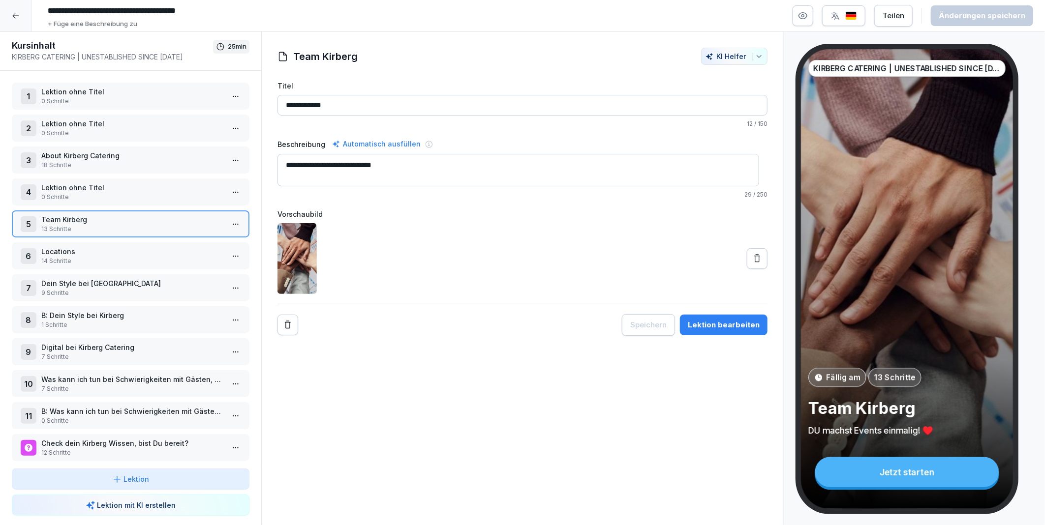
click at [229, 224] on html "**********" at bounding box center [522, 262] width 1045 height 525
click at [200, 240] on div "Schritte bearbeiten" at bounding box center [191, 240] width 75 height 10
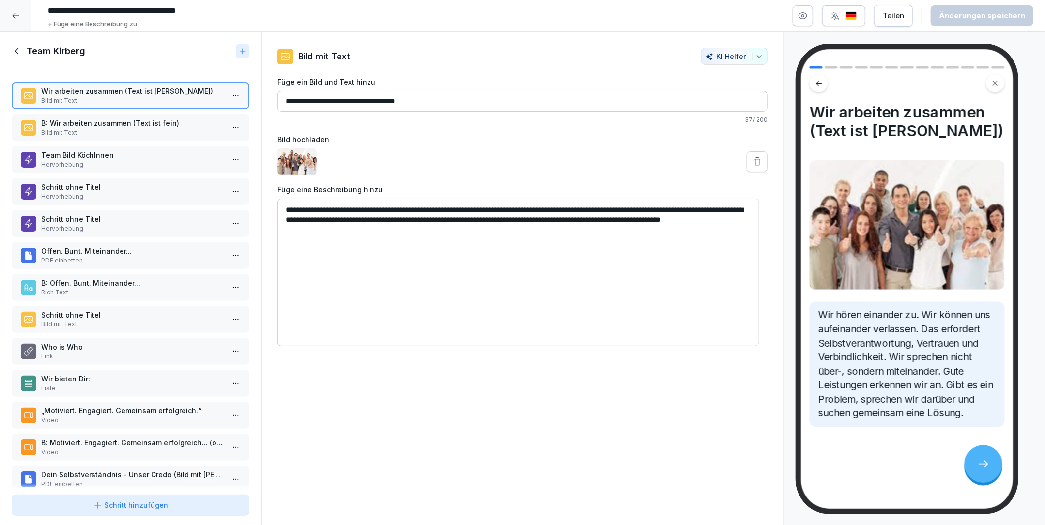
click at [17, 48] on icon at bounding box center [17, 51] width 11 height 11
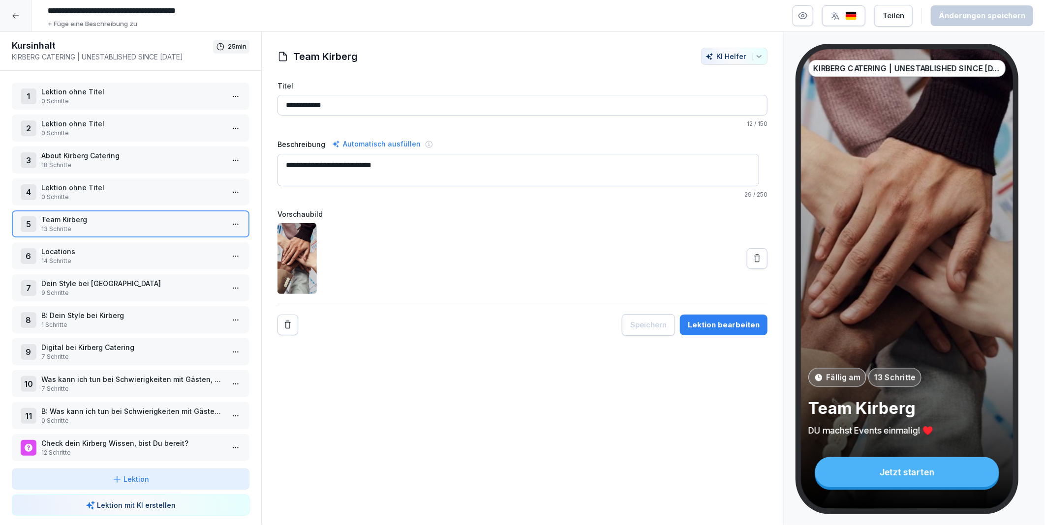
click at [82, 155] on p "About Kirberg Catering" at bounding box center [132, 156] width 183 height 10
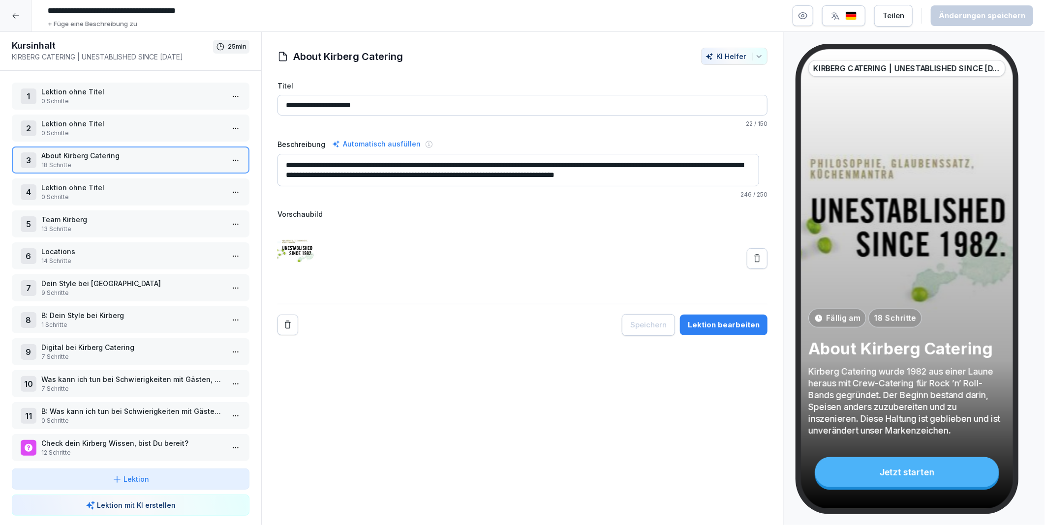
click at [228, 158] on html "**********" at bounding box center [522, 262] width 1045 height 525
click at [200, 173] on div "Schritte bearbeiten" at bounding box center [191, 178] width 75 height 10
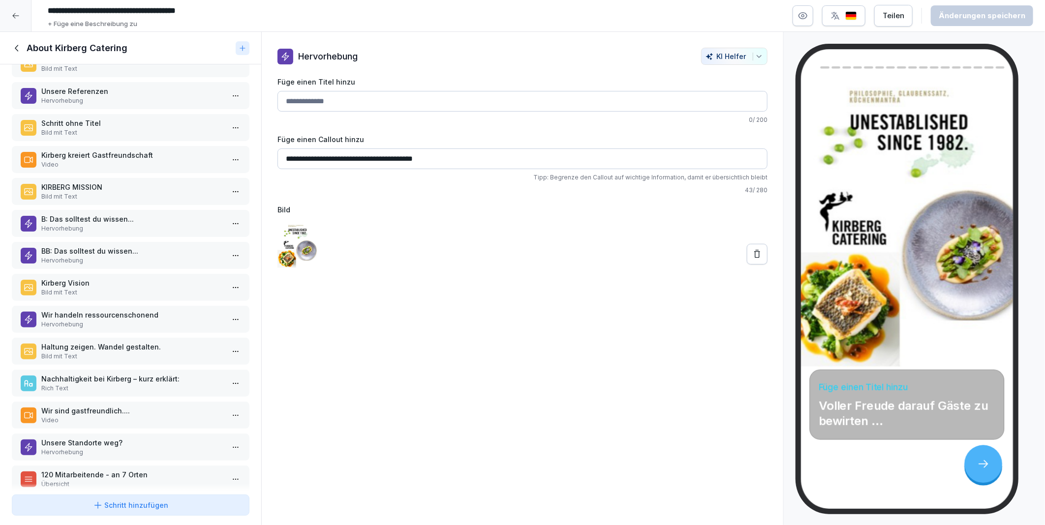
scroll to position [159, 0]
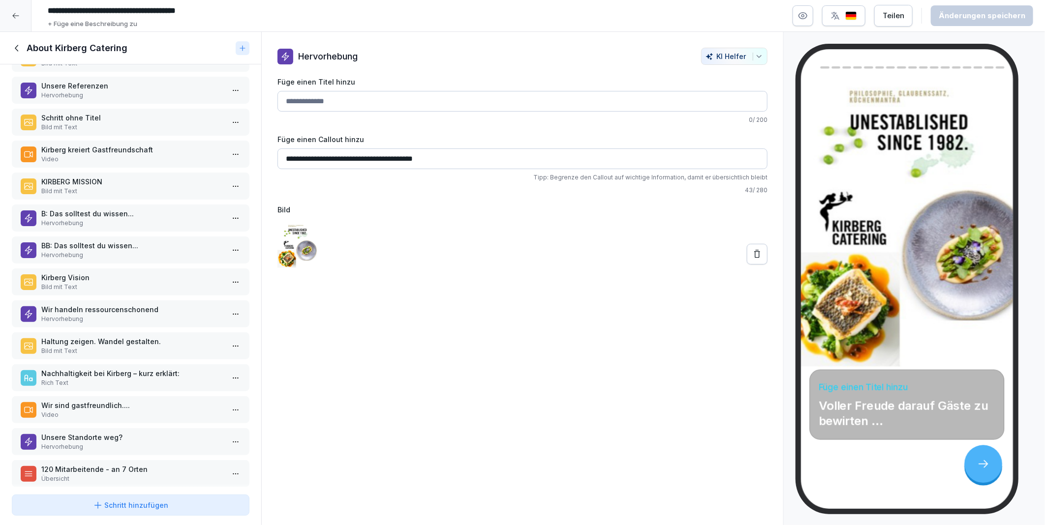
click at [82, 464] on p "120 Mitarbeitende - an 7 Orten" at bounding box center [132, 469] width 183 height 10
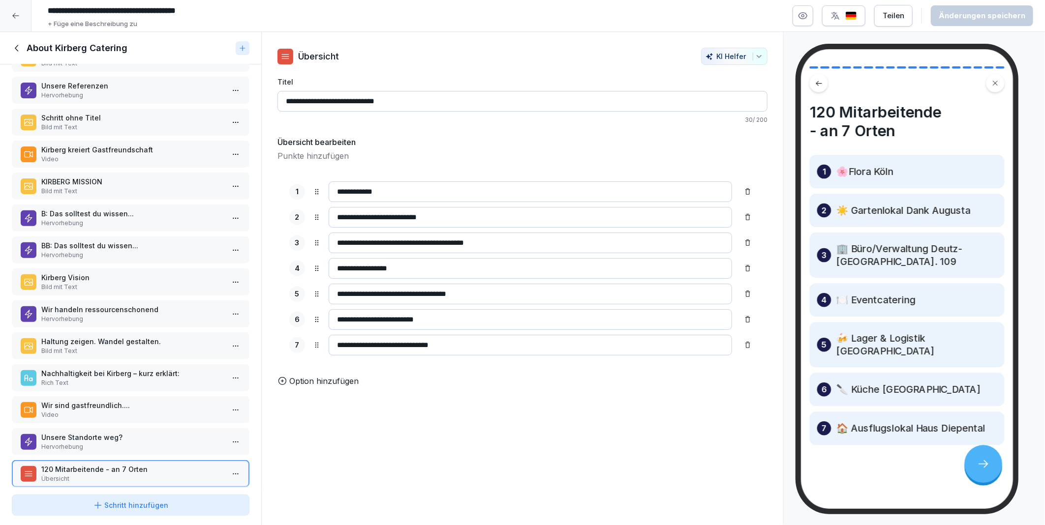
click at [52, 429] on div "Unsere Standorte weg? Hervorhebung" at bounding box center [131, 442] width 238 height 27
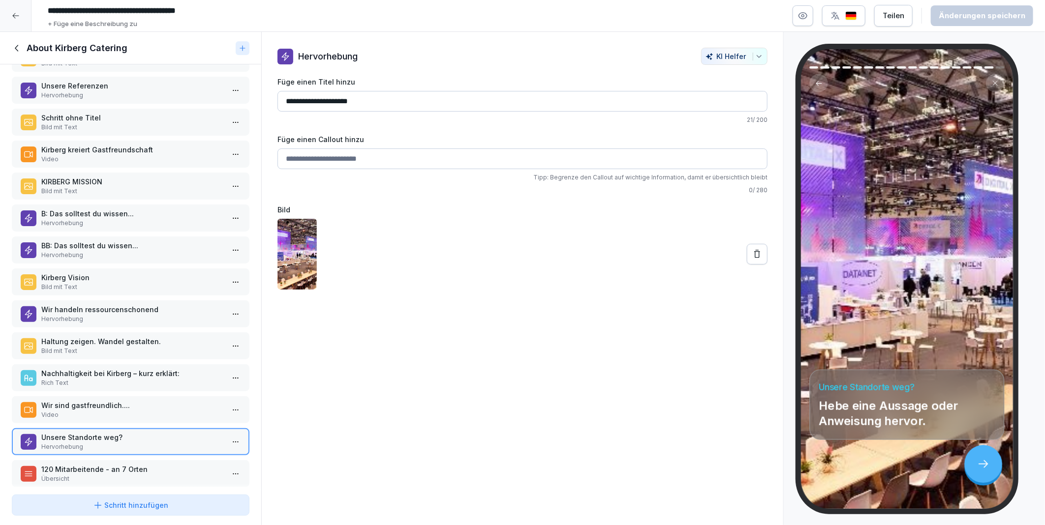
click at [86, 464] on p "120 Mitarbeitende - an 7 Orten" at bounding box center [132, 469] width 183 height 10
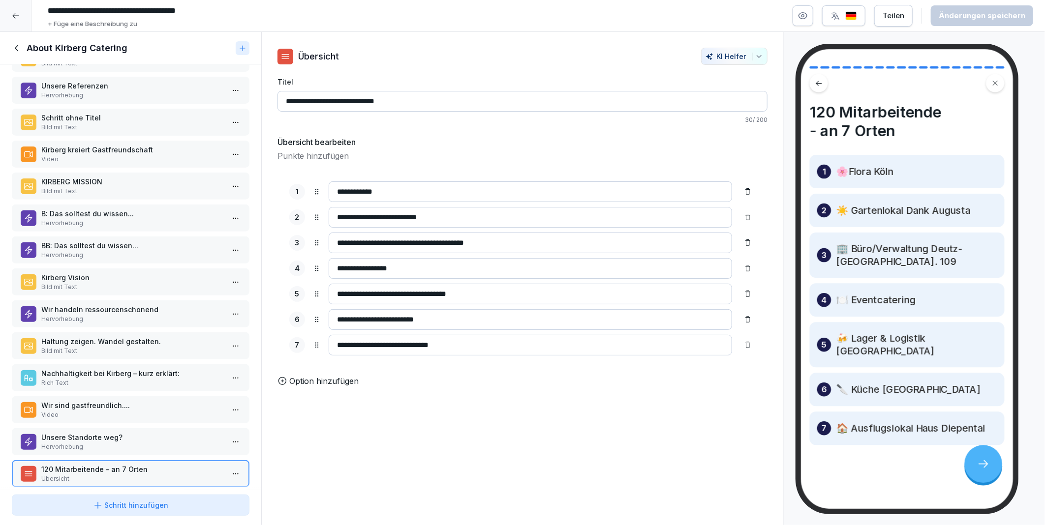
click at [99, 432] on p "Unsere Standorte weg?" at bounding box center [132, 437] width 183 height 10
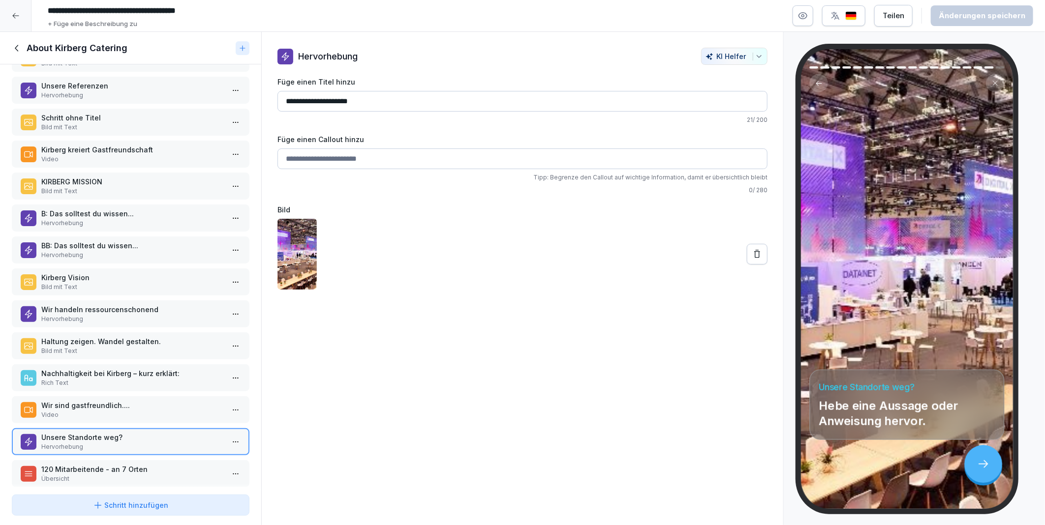
click at [126, 464] on p "120 Mitarbeitende - an 7 Orten" at bounding box center [132, 469] width 183 height 10
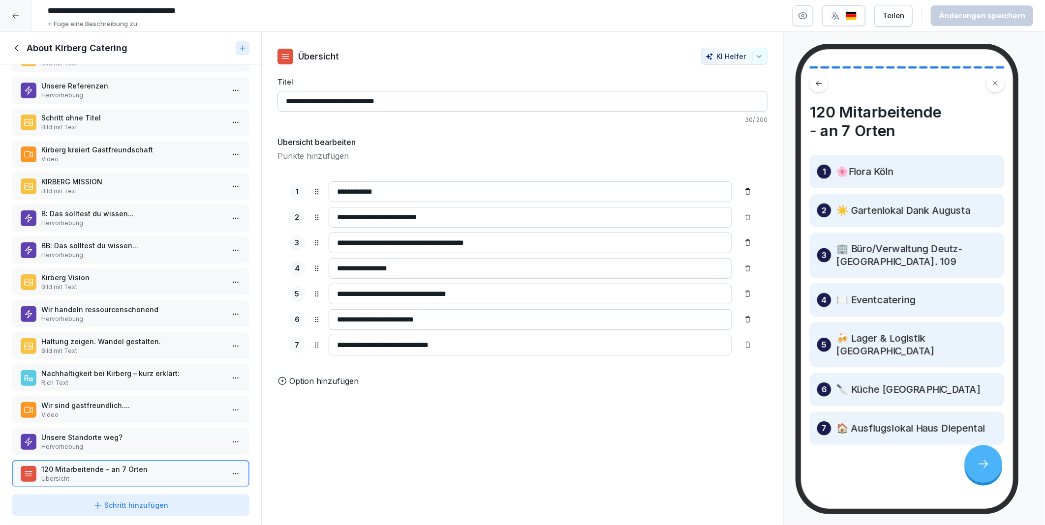
click at [287, 100] on input "**********" at bounding box center [522, 101] width 490 height 21
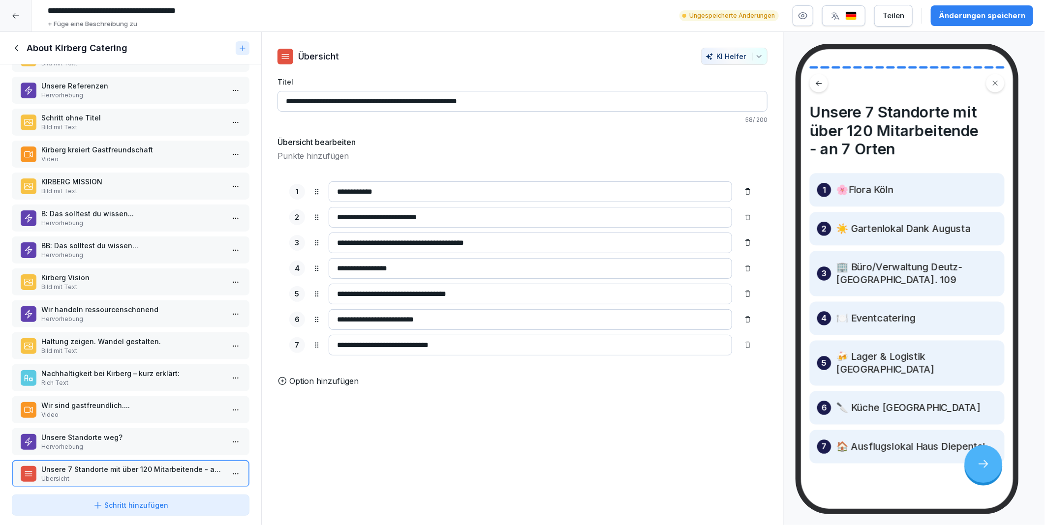
click at [502, 97] on input "**********" at bounding box center [522, 101] width 490 height 21
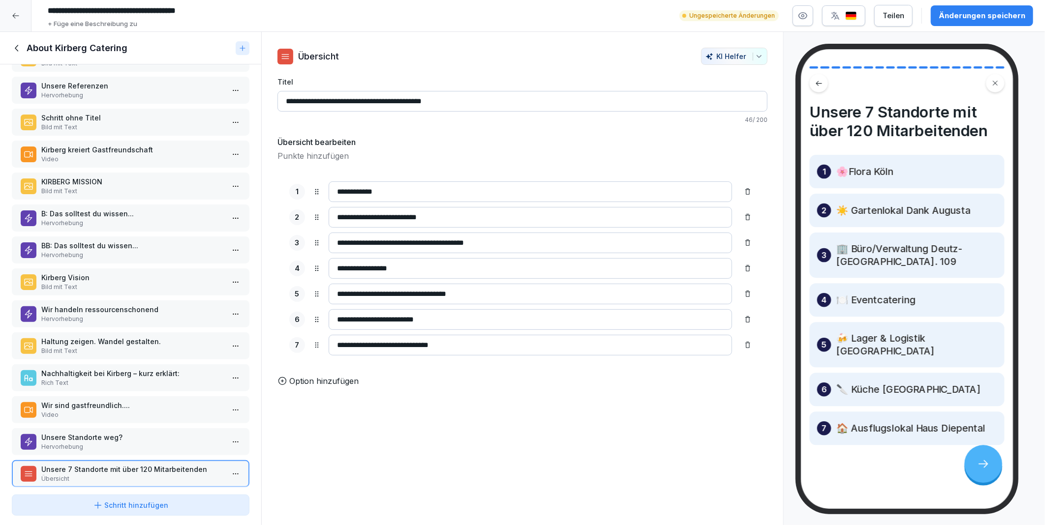
type input "**********"
click at [67, 432] on p "Unsere Standorte weg?" at bounding box center [132, 437] width 183 height 10
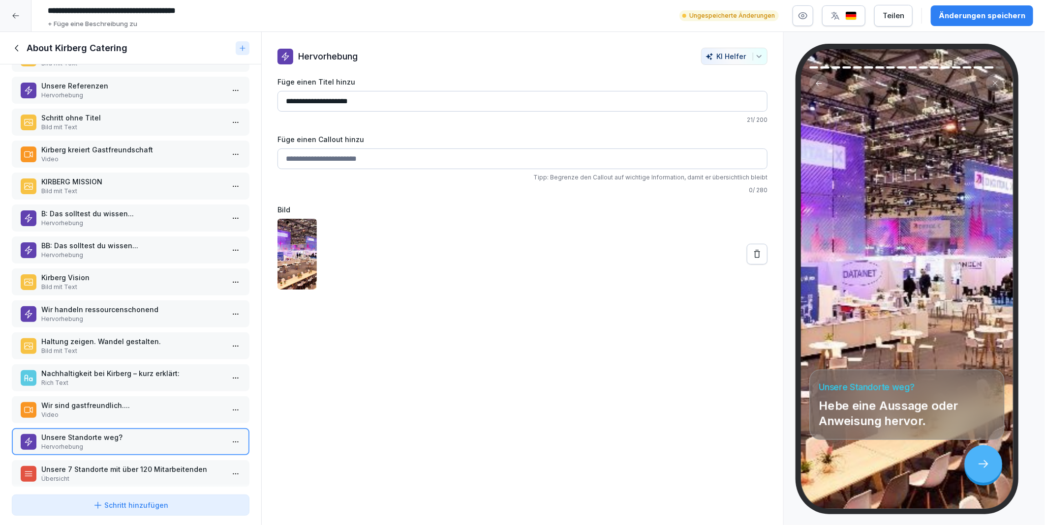
click at [224, 426] on html "**********" at bounding box center [522, 262] width 1045 height 525
click at [183, 479] on div "Löschen" at bounding box center [174, 483] width 40 height 10
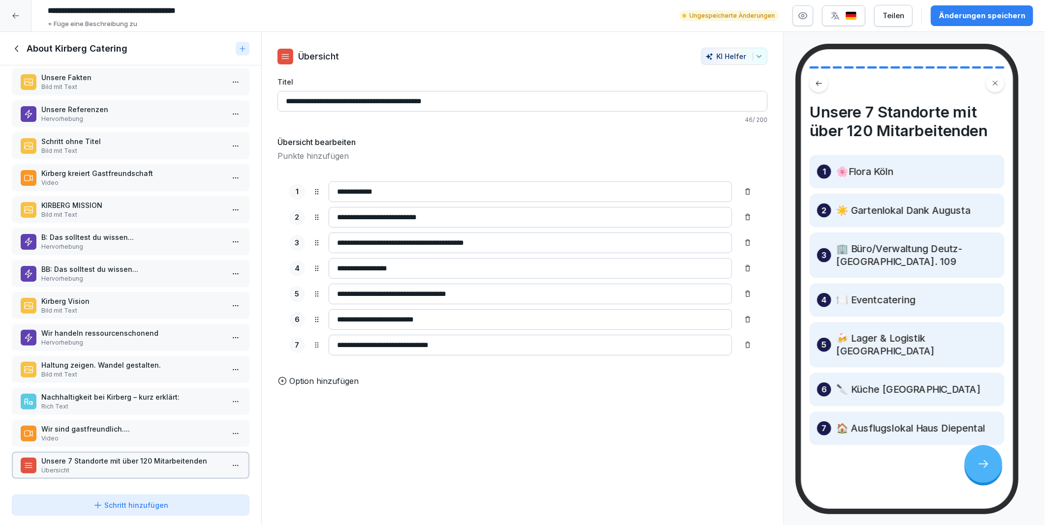
scroll to position [129, 0]
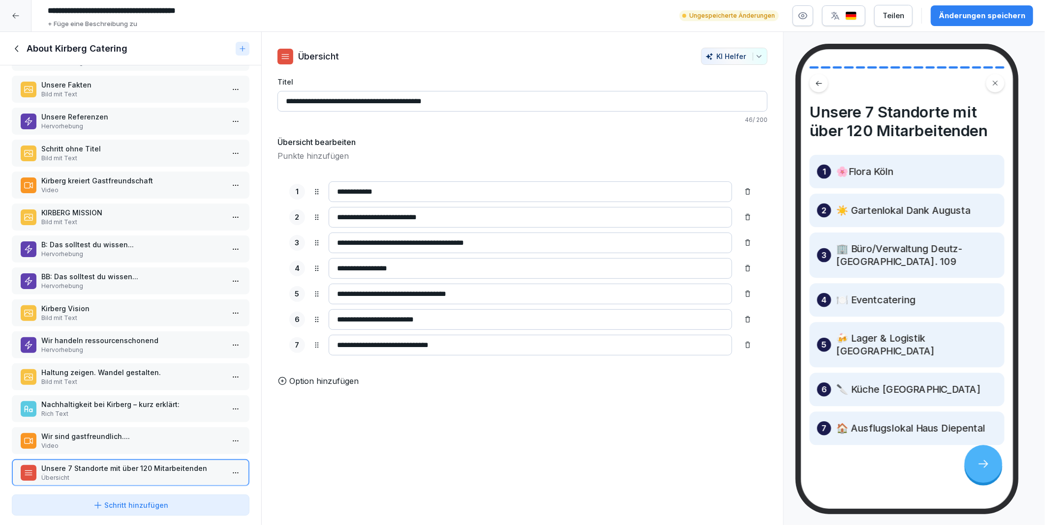
click at [952, 12] on div "Änderungen speichern" at bounding box center [982, 15] width 87 height 11
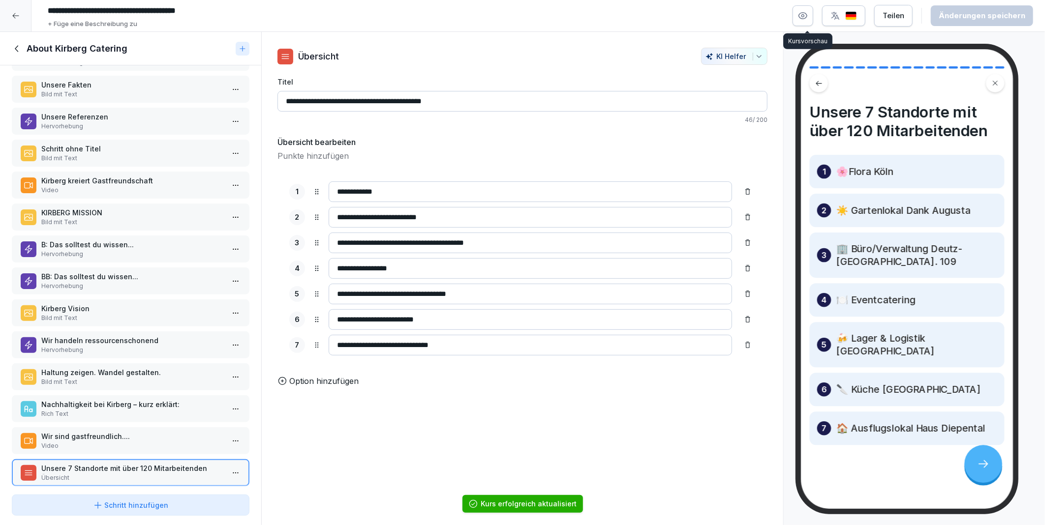
click at [812, 18] on button "button" at bounding box center [803, 15] width 21 height 21
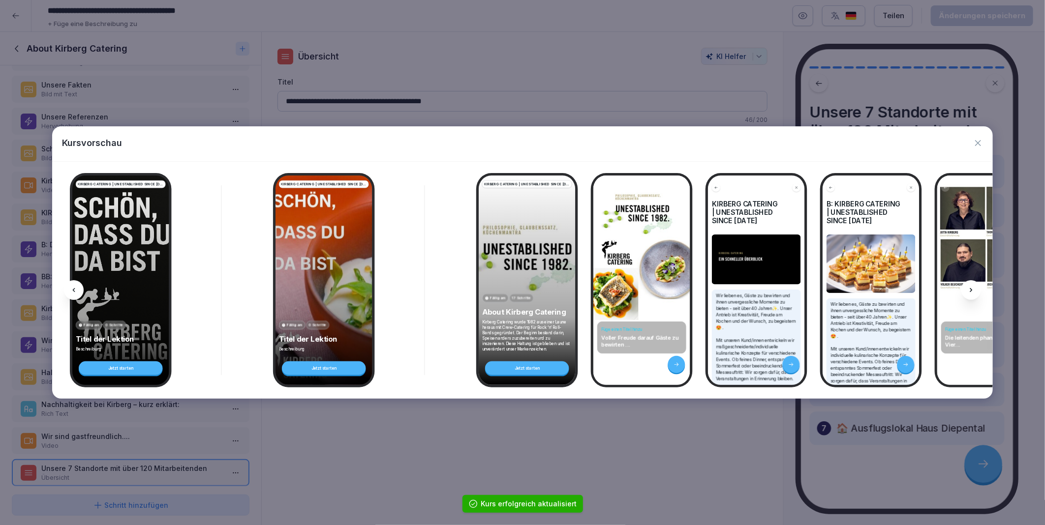
click at [968, 288] on icon at bounding box center [971, 290] width 8 height 8
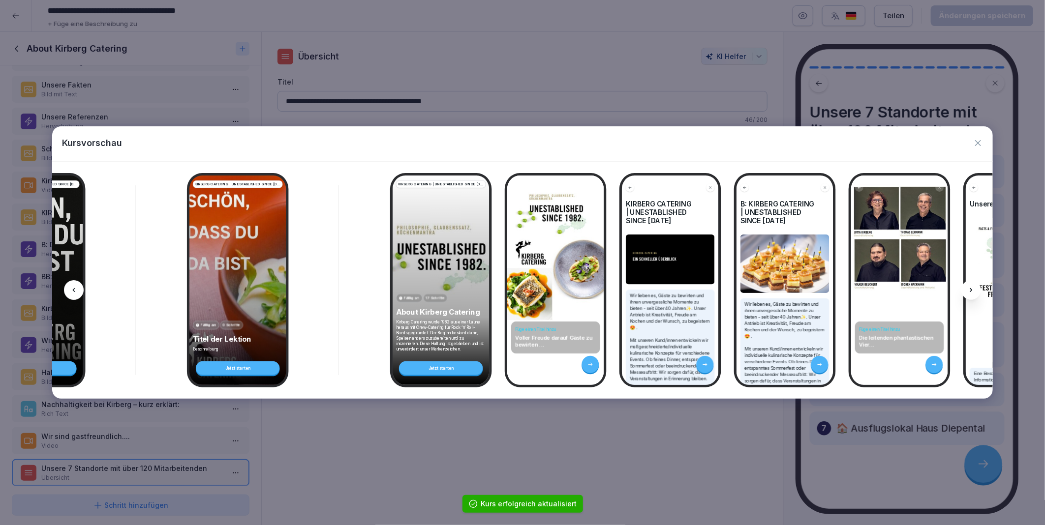
click at [969, 288] on icon at bounding box center [971, 290] width 8 height 8
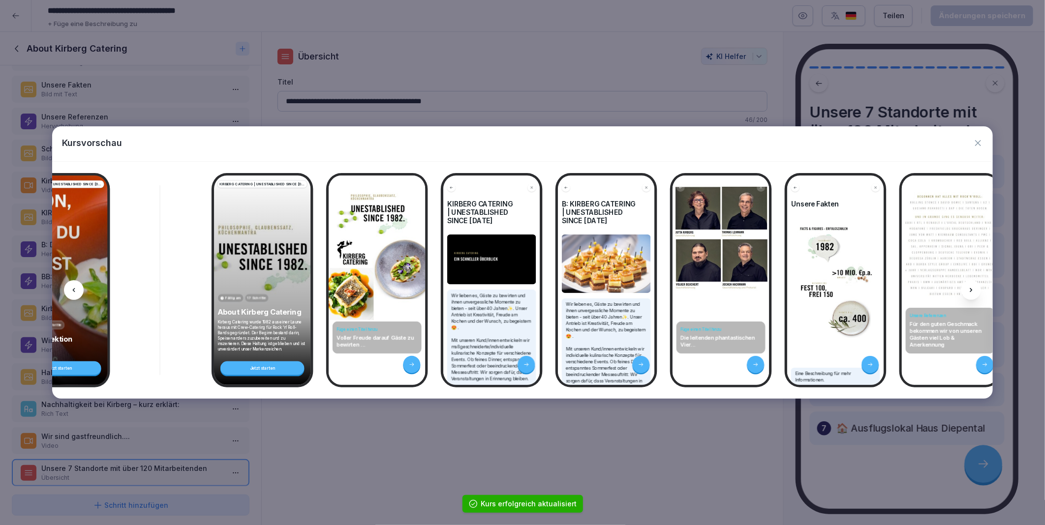
click at [969, 288] on icon at bounding box center [971, 290] width 8 height 8
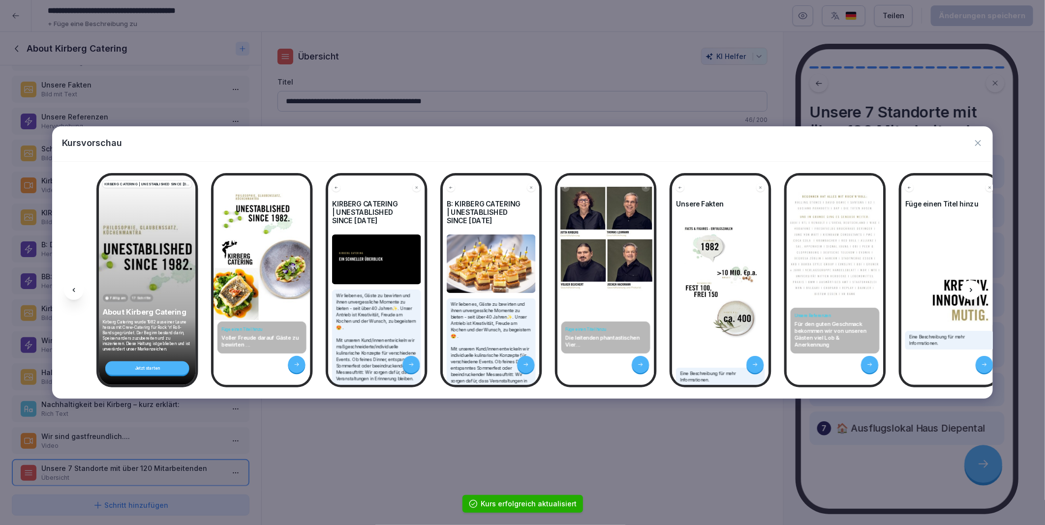
scroll to position [0, 382]
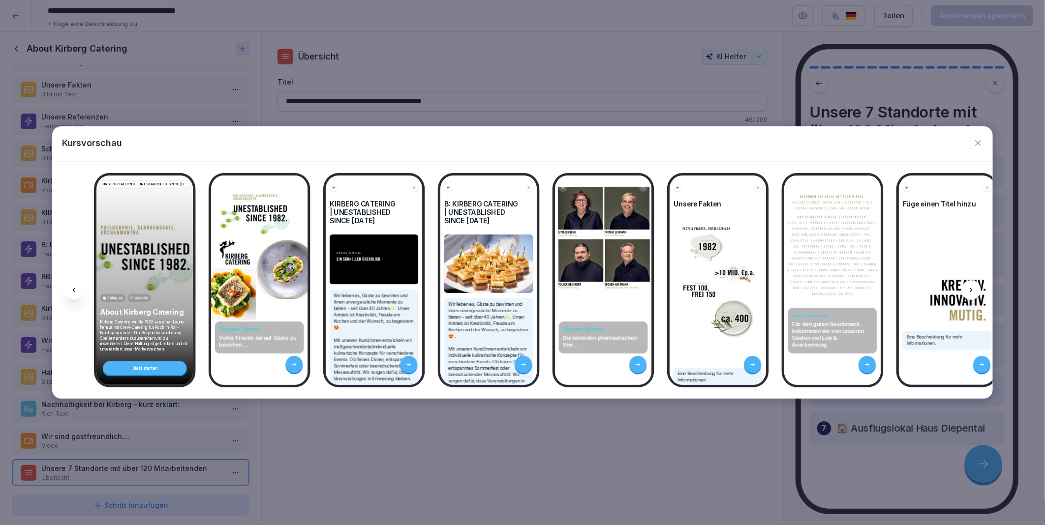
click at [972, 289] on icon at bounding box center [971, 290] width 8 height 8
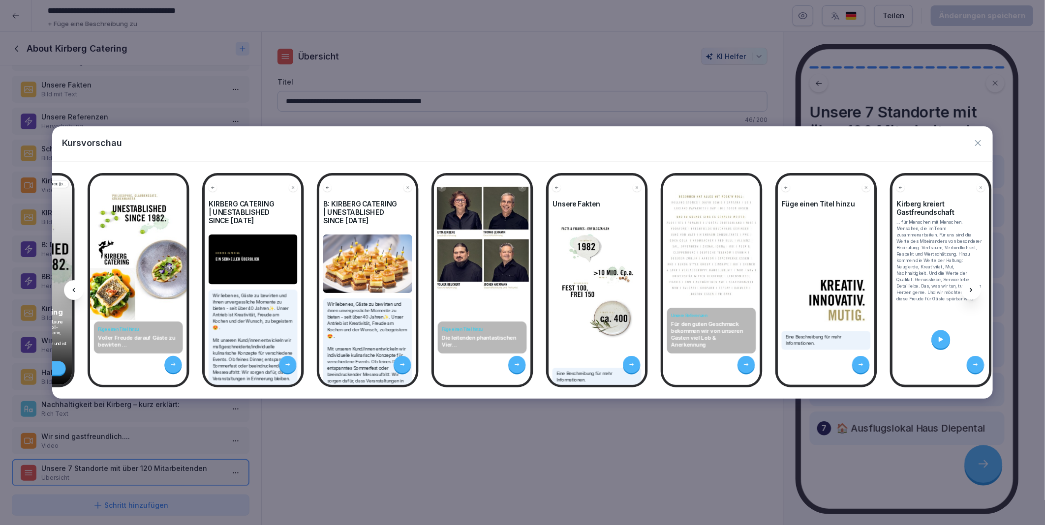
click at [972, 289] on icon at bounding box center [971, 290] width 8 height 8
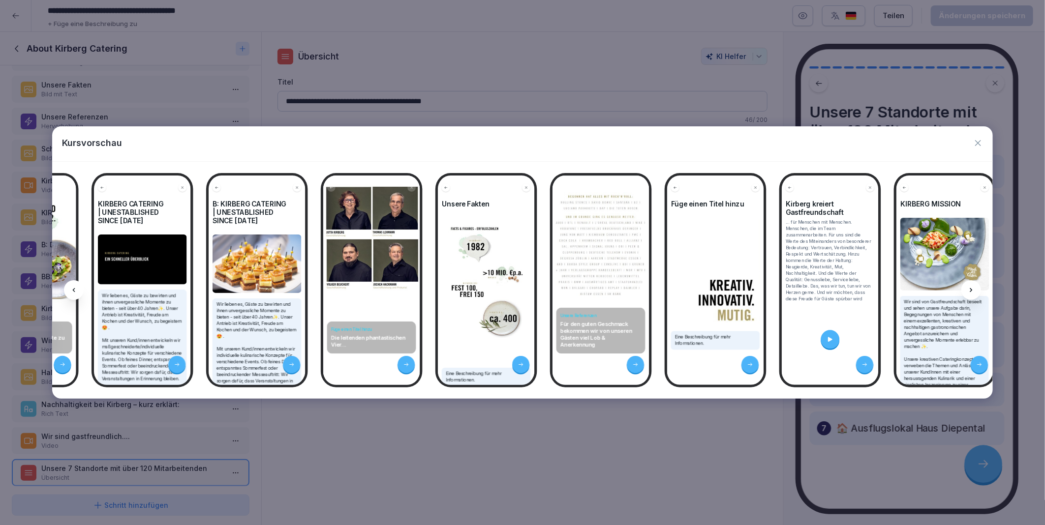
click at [972, 289] on icon at bounding box center [971, 290] width 8 height 8
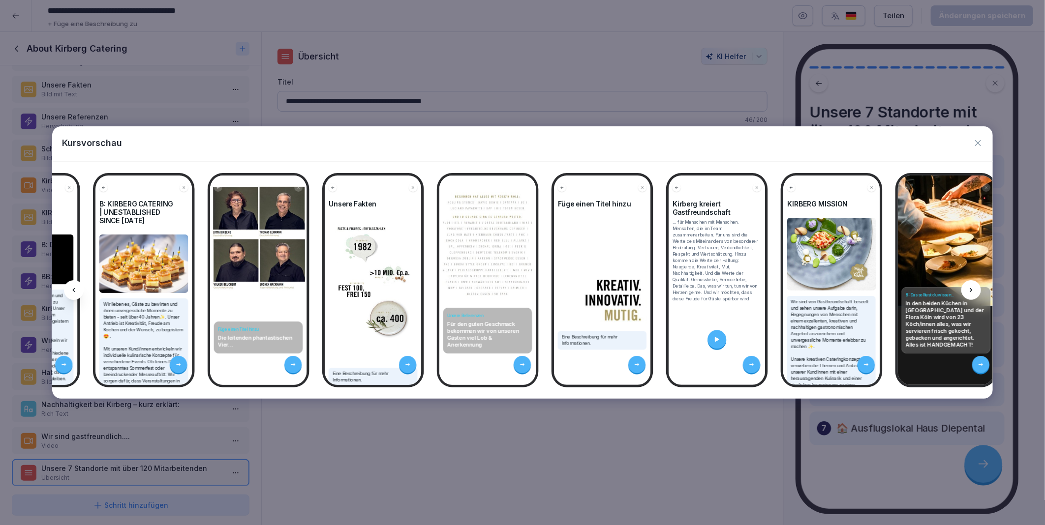
click at [972, 289] on icon at bounding box center [971, 290] width 8 height 8
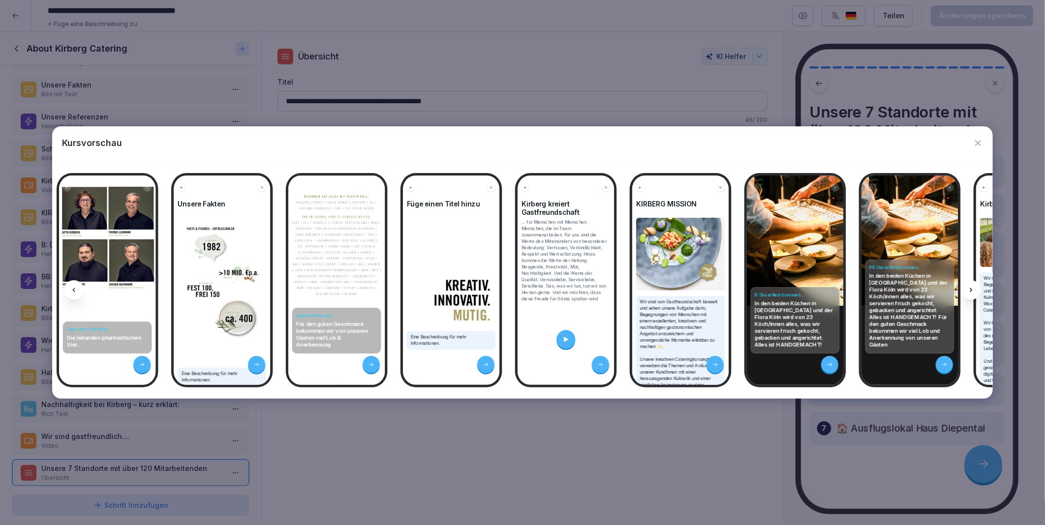
click at [972, 289] on icon at bounding box center [971, 290] width 8 height 8
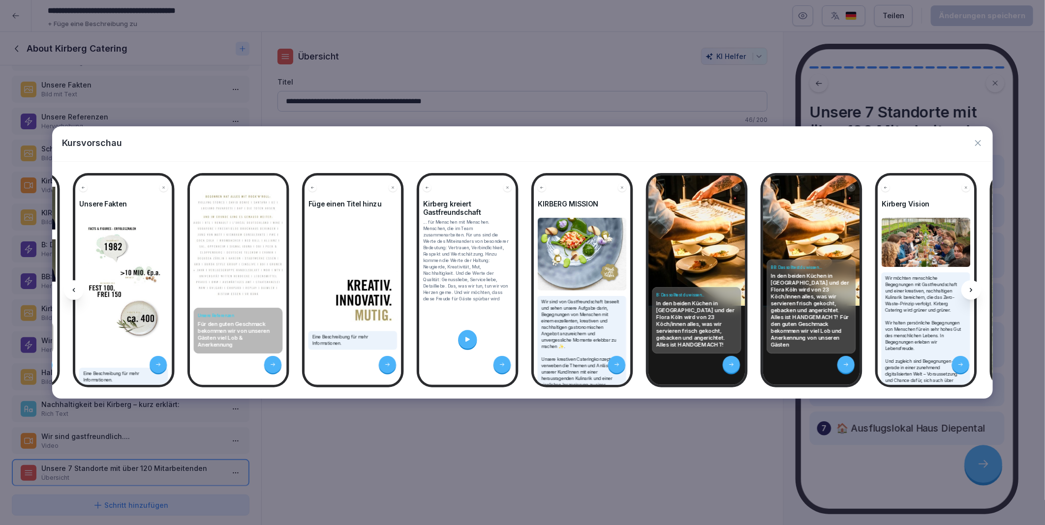
click at [972, 289] on icon at bounding box center [971, 290] width 8 height 8
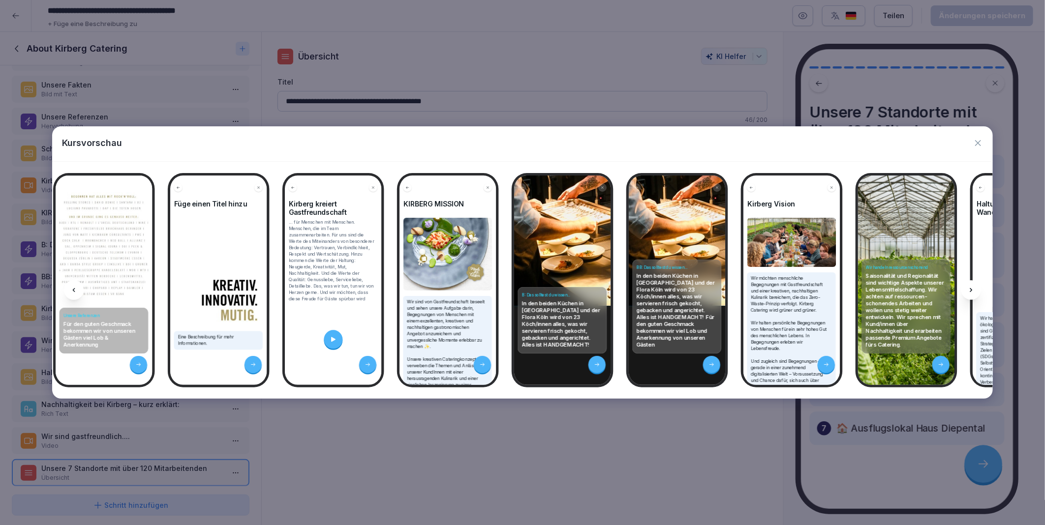
click at [972, 289] on icon at bounding box center [971, 290] width 8 height 8
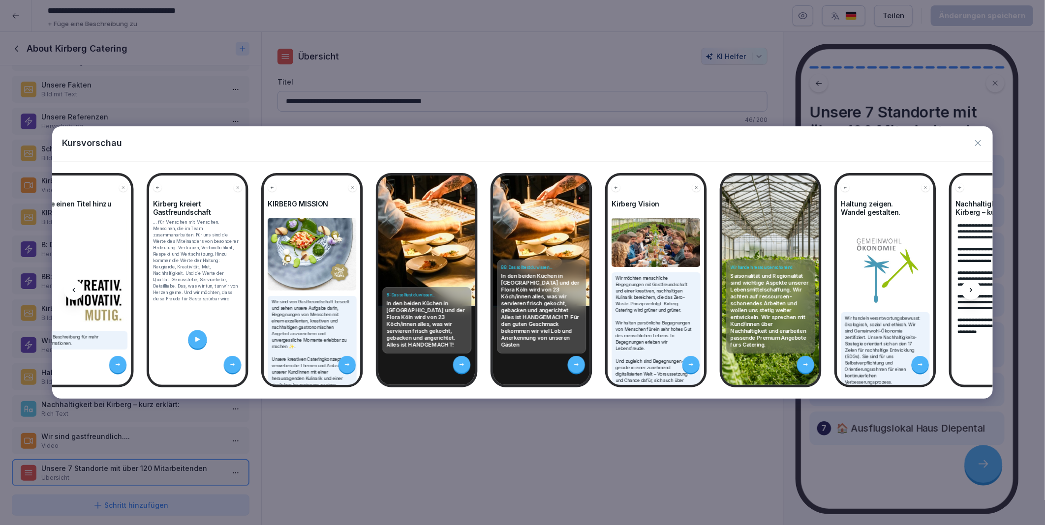
click at [972, 289] on icon at bounding box center [971, 290] width 8 height 8
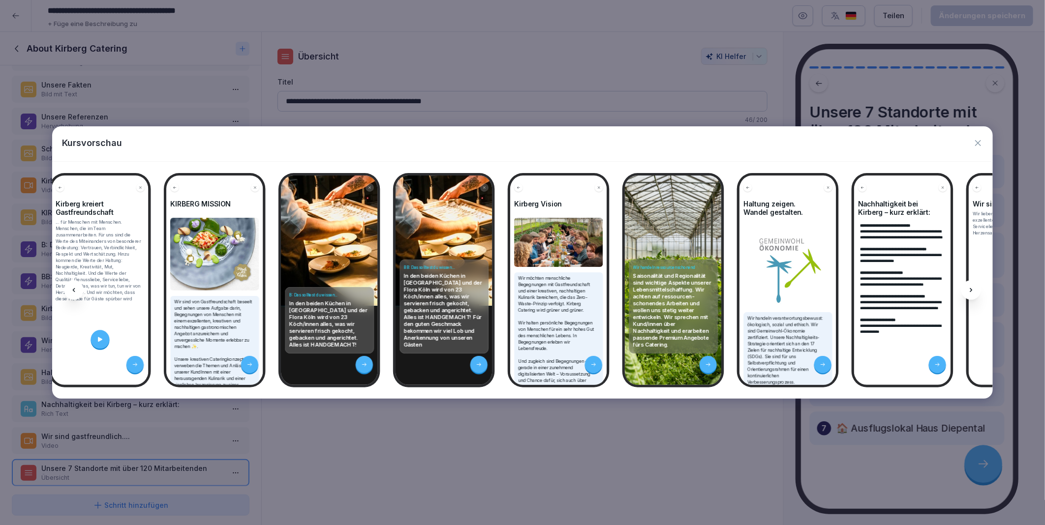
click at [972, 289] on icon at bounding box center [971, 290] width 8 height 8
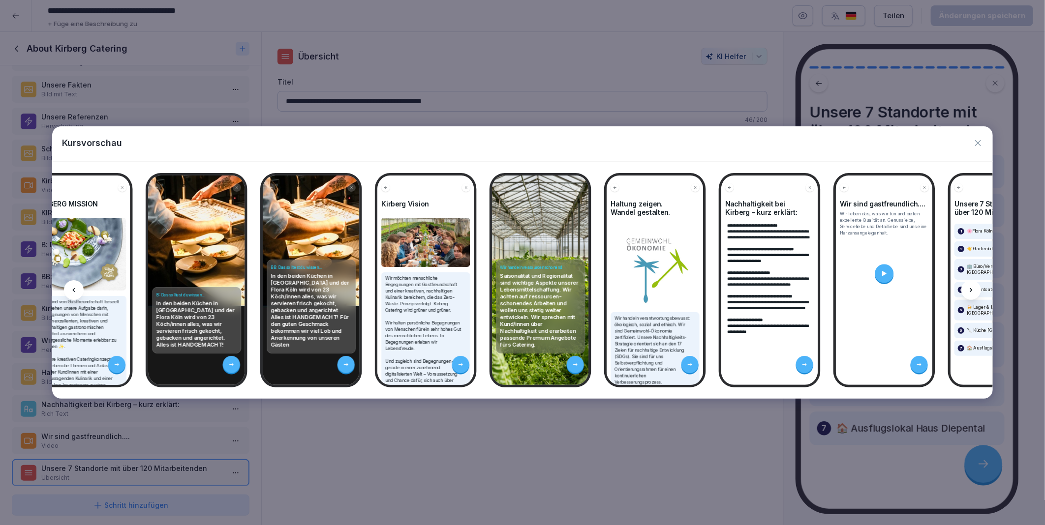
click at [972, 289] on icon at bounding box center [971, 290] width 8 height 8
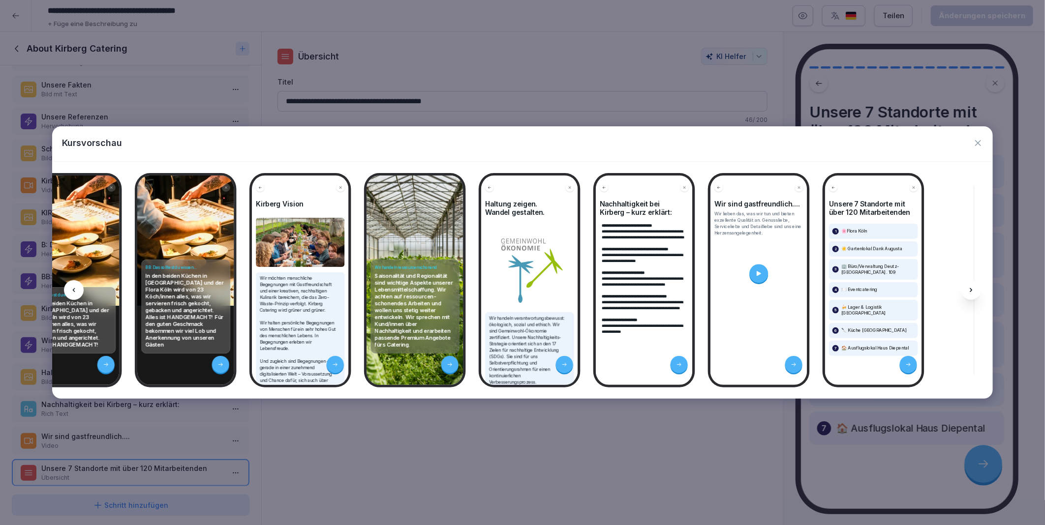
click at [972, 289] on icon at bounding box center [971, 290] width 8 height 8
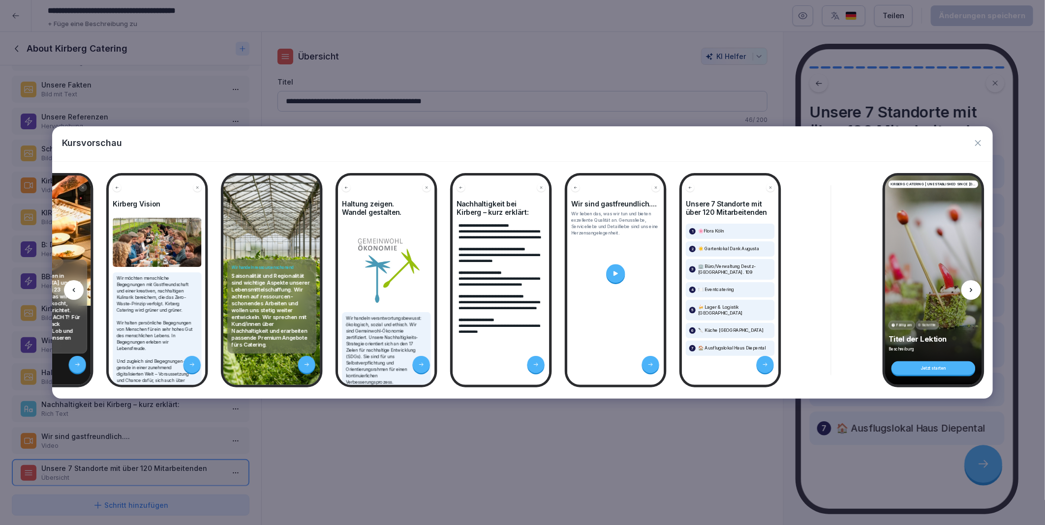
click at [972, 289] on icon at bounding box center [971, 290] width 8 height 8
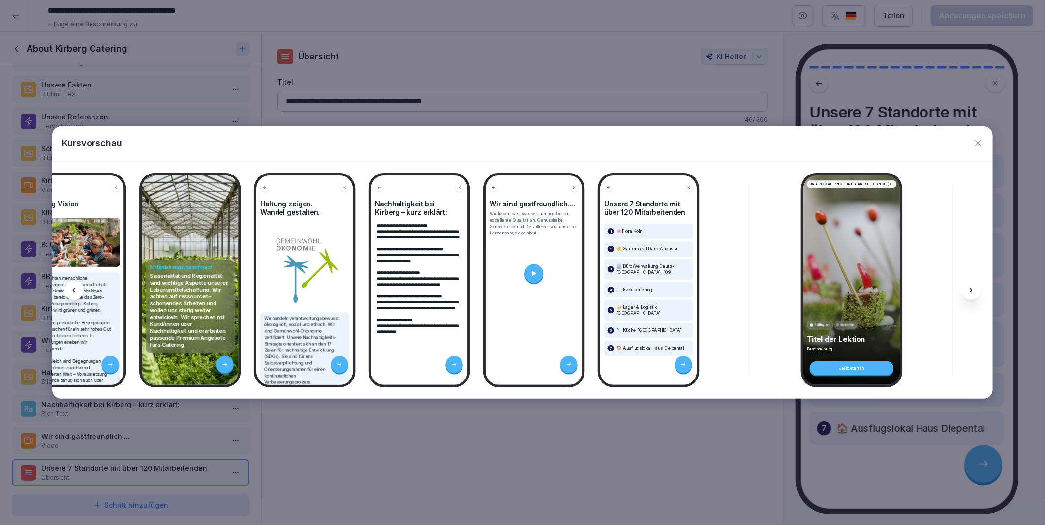
click at [972, 289] on icon at bounding box center [971, 290] width 8 height 8
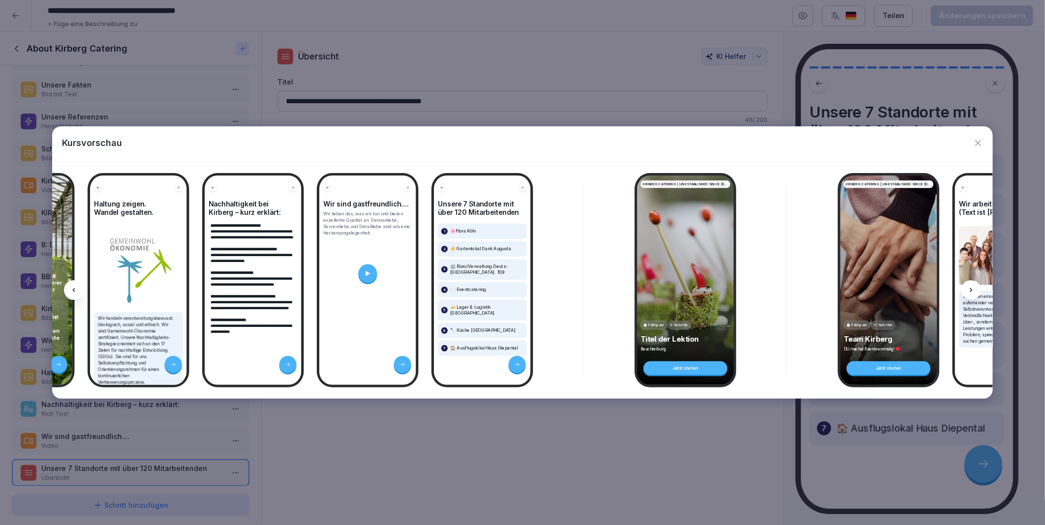
scroll to position [0, 1994]
click at [75, 288] on icon at bounding box center [74, 290] width 8 height 8
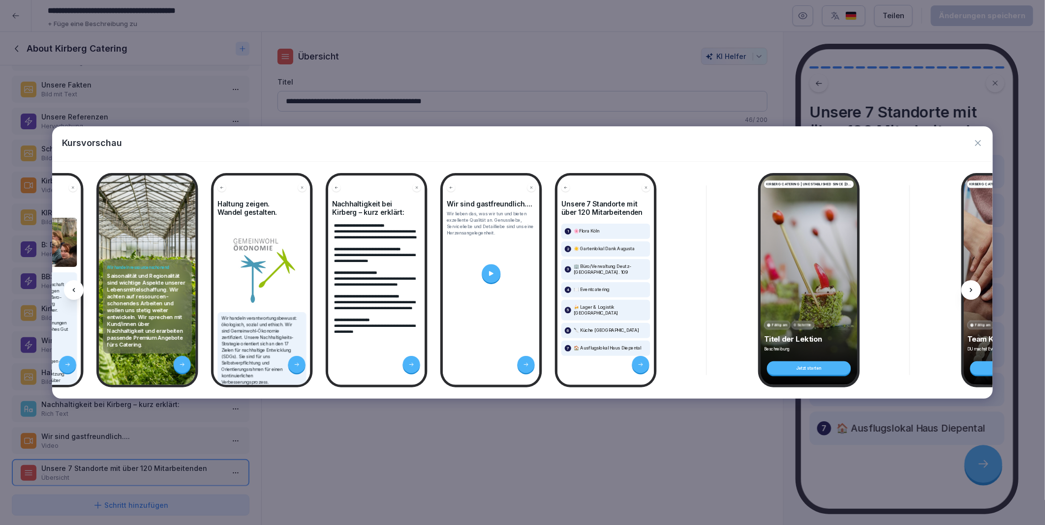
click at [75, 288] on icon at bounding box center [74, 290] width 8 height 8
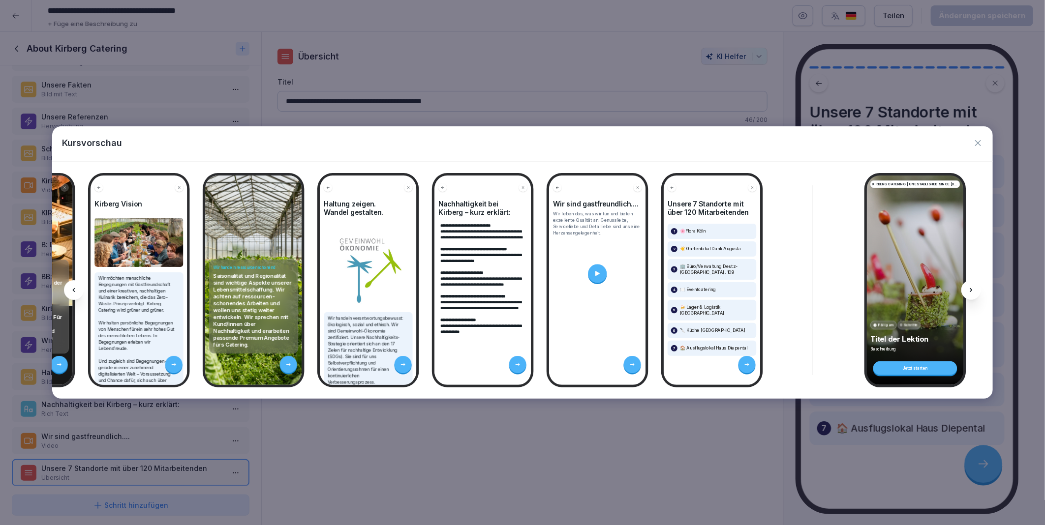
click at [75, 288] on icon at bounding box center [74, 290] width 8 height 8
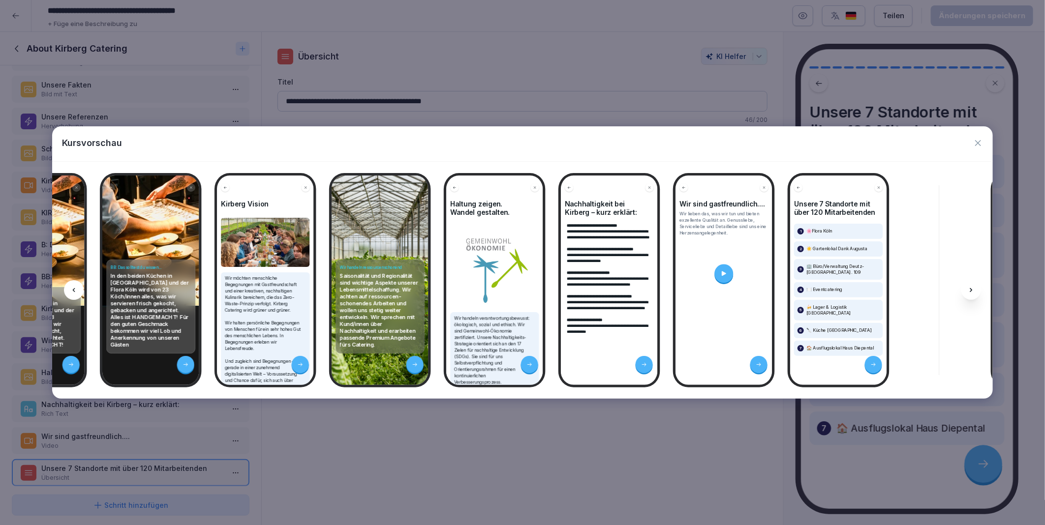
click at [75, 288] on icon at bounding box center [74, 290] width 8 height 8
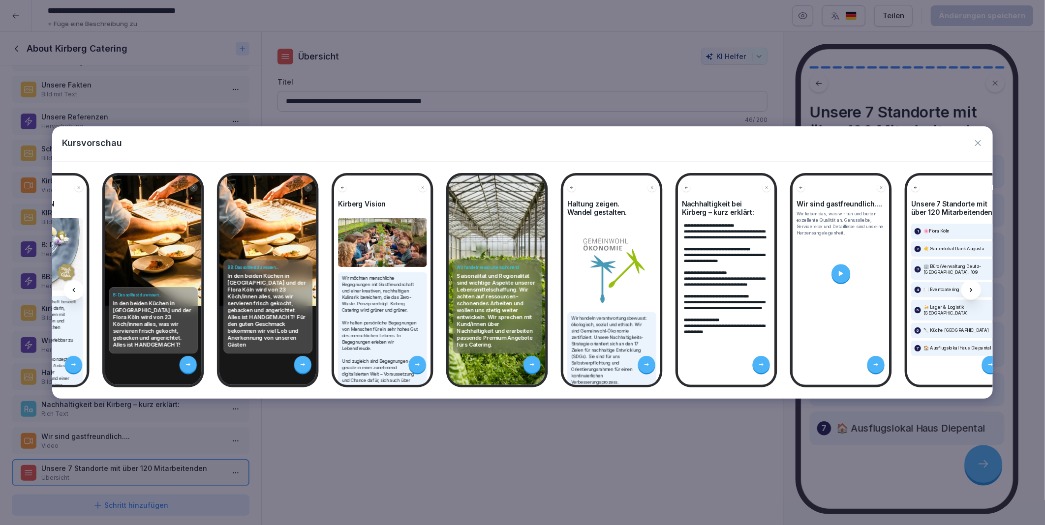
click at [75, 288] on icon at bounding box center [74, 290] width 8 height 8
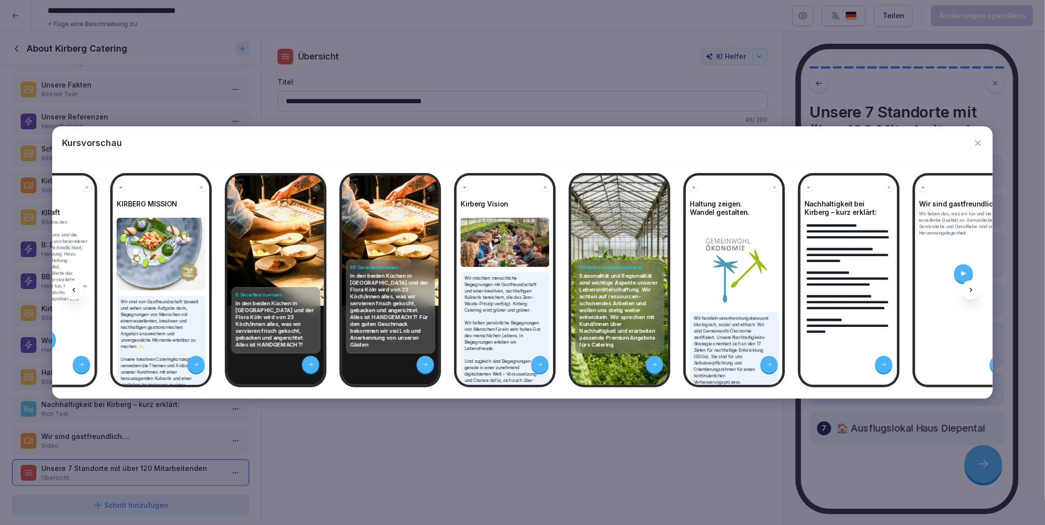
scroll to position [0, 1397]
click at [969, 293] on icon at bounding box center [971, 290] width 8 height 8
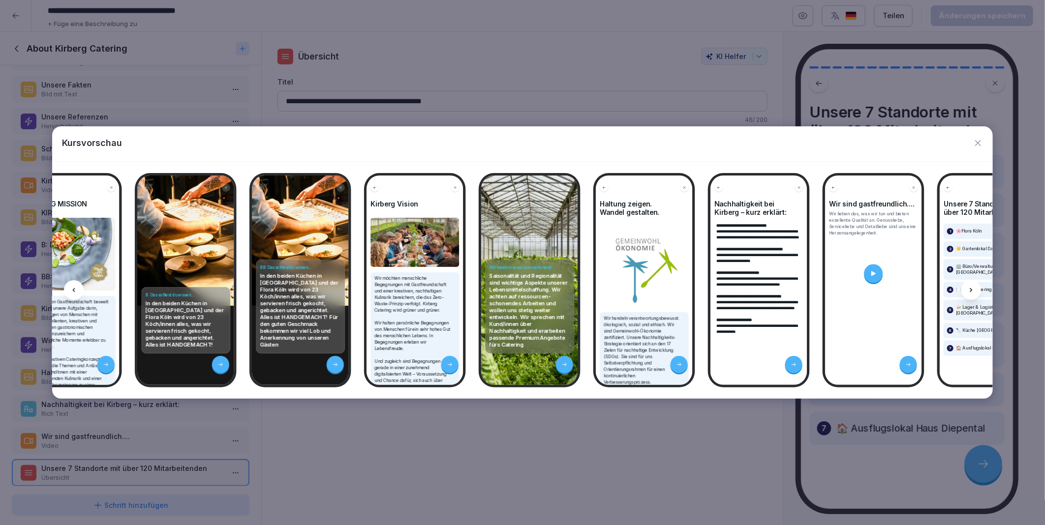
click at [969, 293] on icon at bounding box center [971, 290] width 8 height 8
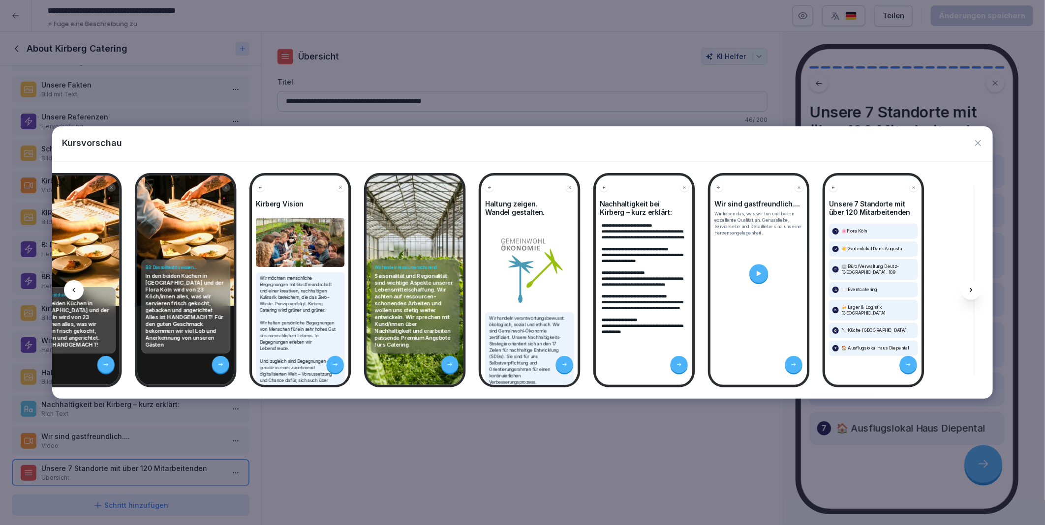
click at [969, 293] on icon at bounding box center [971, 290] width 8 height 8
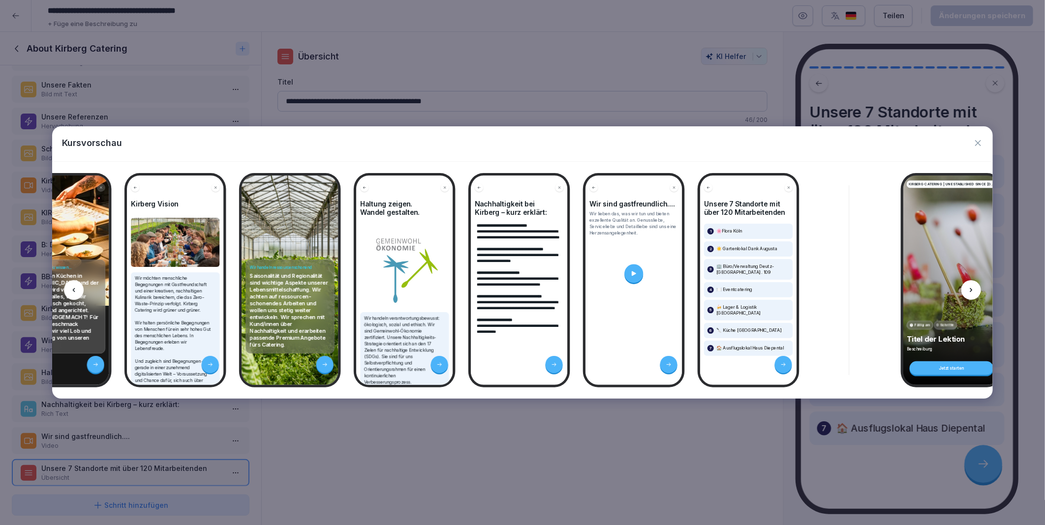
scroll to position [0, 1742]
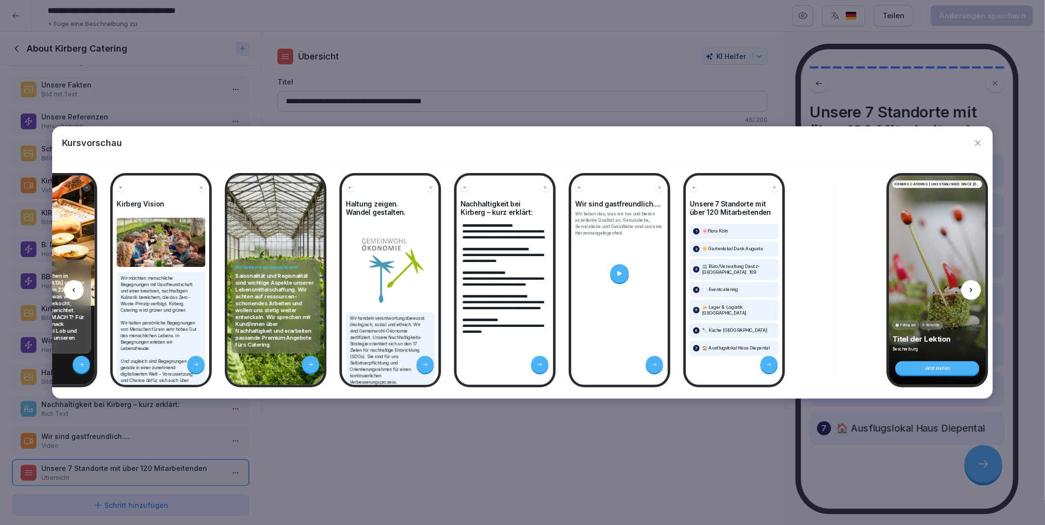
click at [969, 293] on icon at bounding box center [971, 290] width 8 height 8
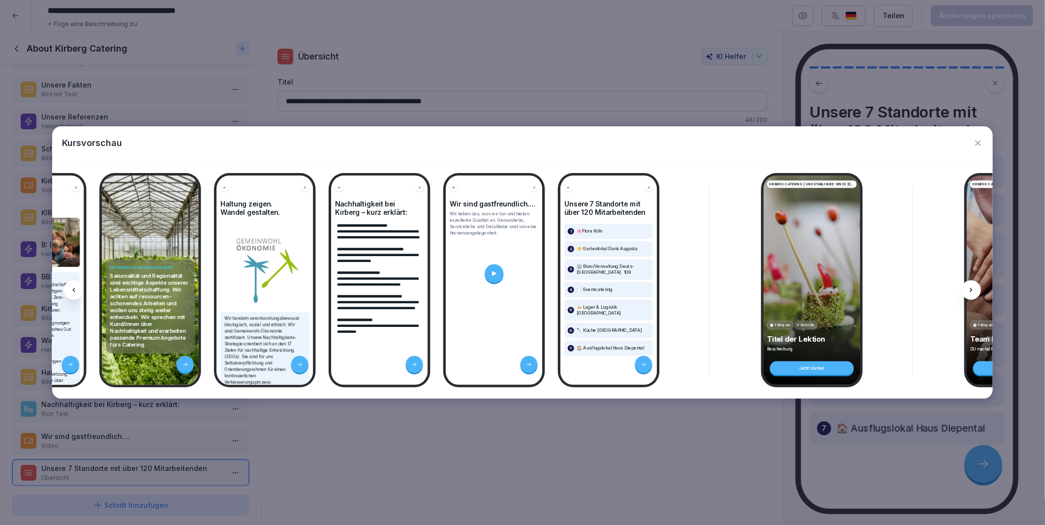
scroll to position [0, 1873]
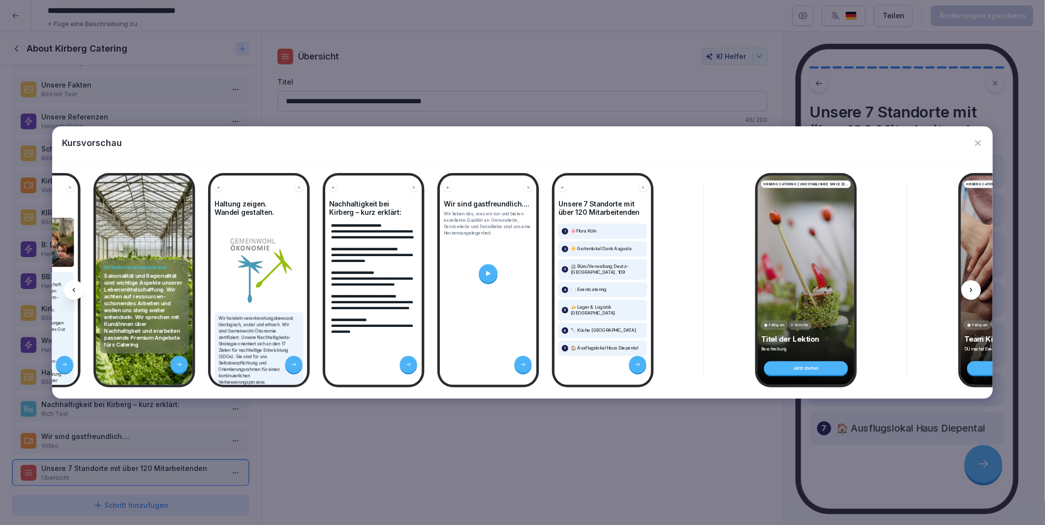
click at [972, 294] on icon at bounding box center [971, 290] width 8 height 8
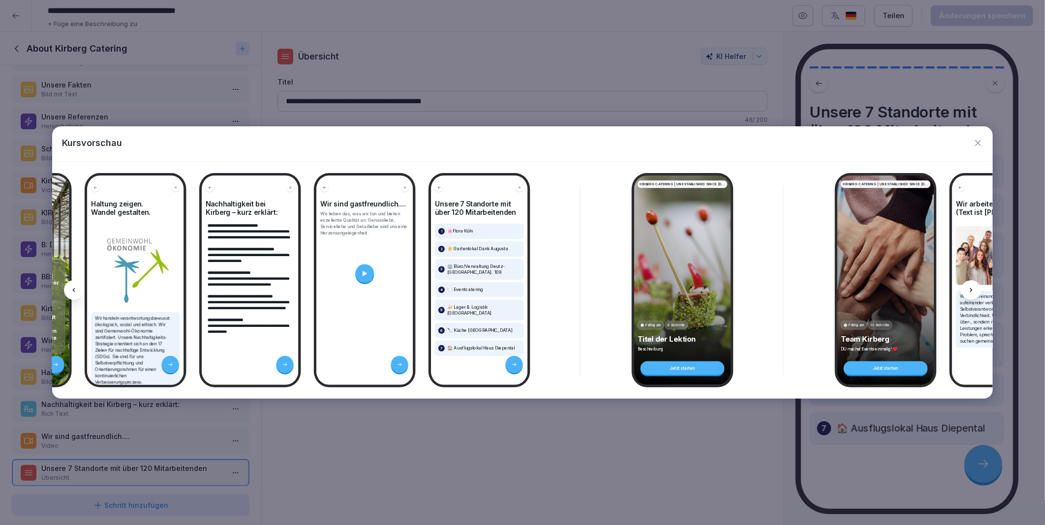
click at [972, 294] on icon at bounding box center [971, 290] width 8 height 8
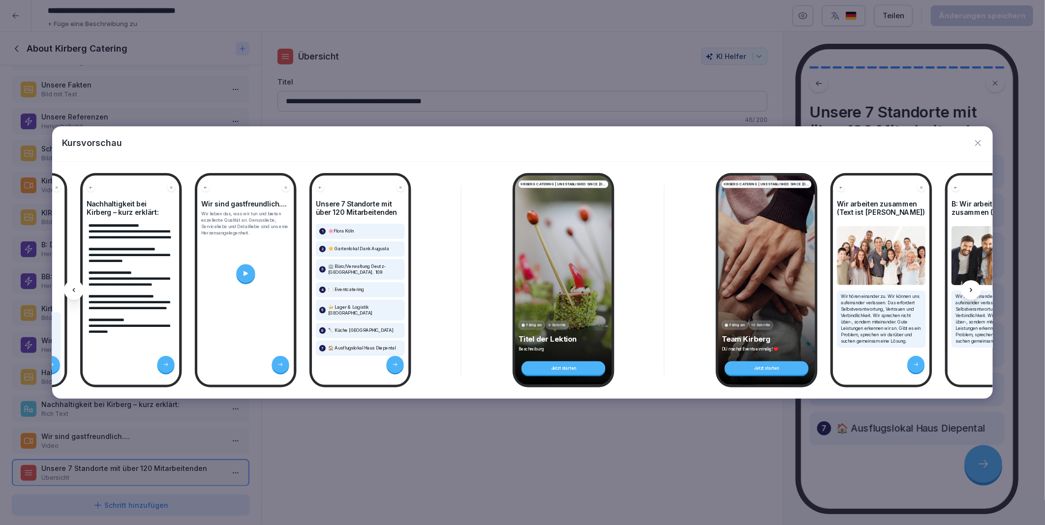
click at [972, 294] on icon at bounding box center [971, 290] width 8 height 8
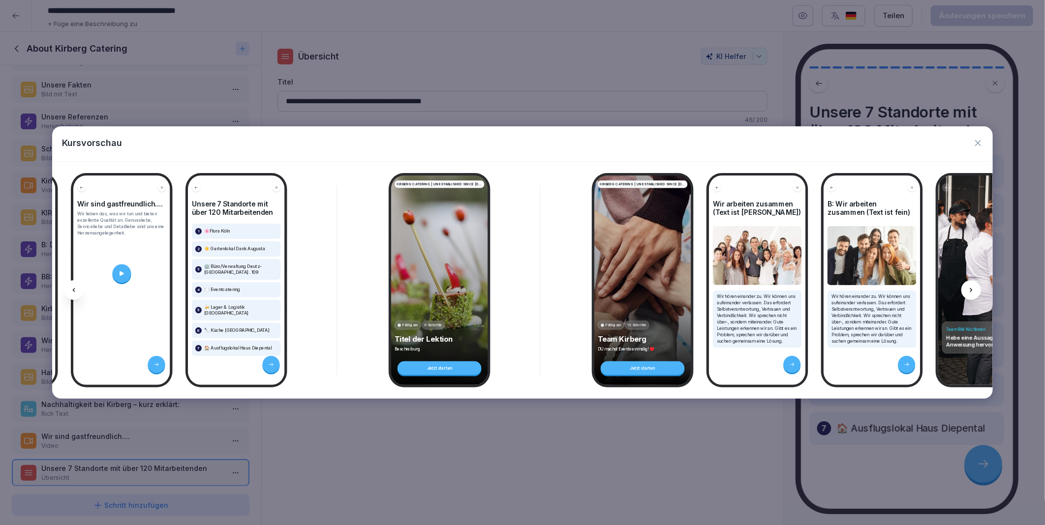
click at [972, 294] on icon at bounding box center [971, 290] width 8 height 8
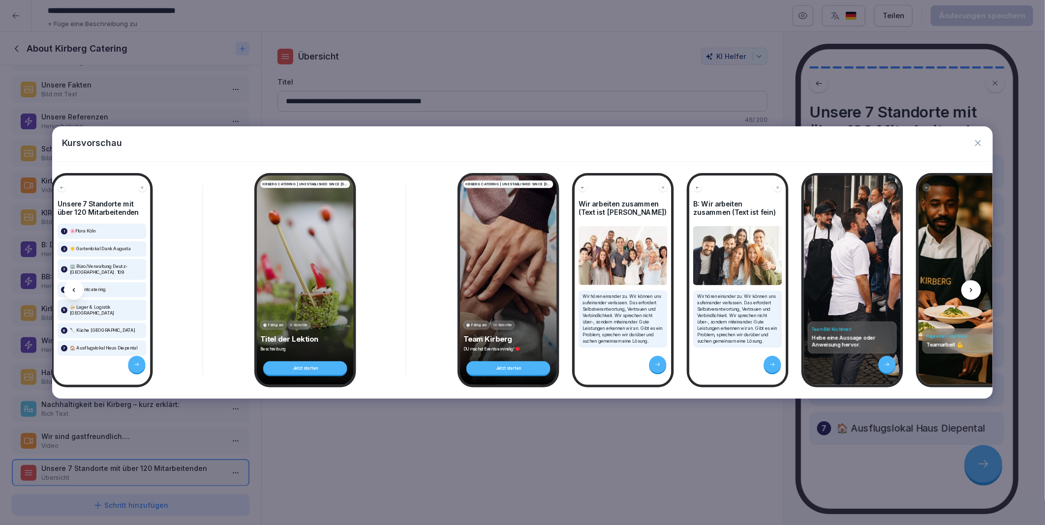
scroll to position [0, 2379]
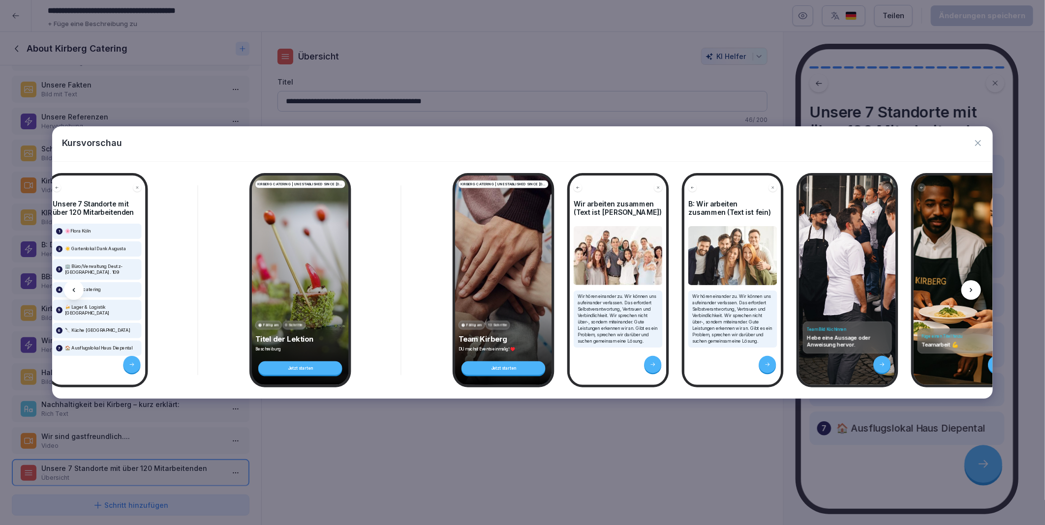
click at [75, 294] on icon at bounding box center [74, 290] width 8 height 8
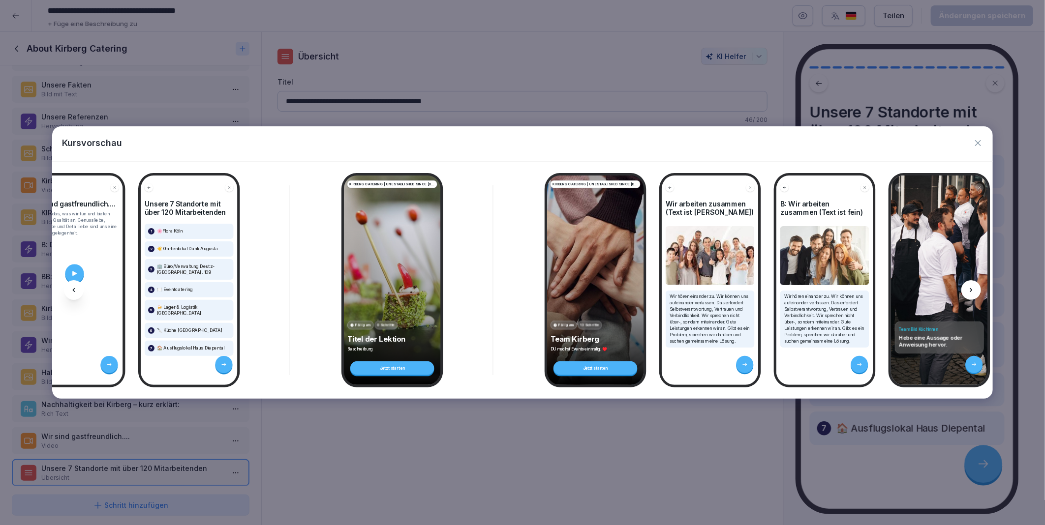
click at [75, 294] on icon at bounding box center [74, 290] width 8 height 8
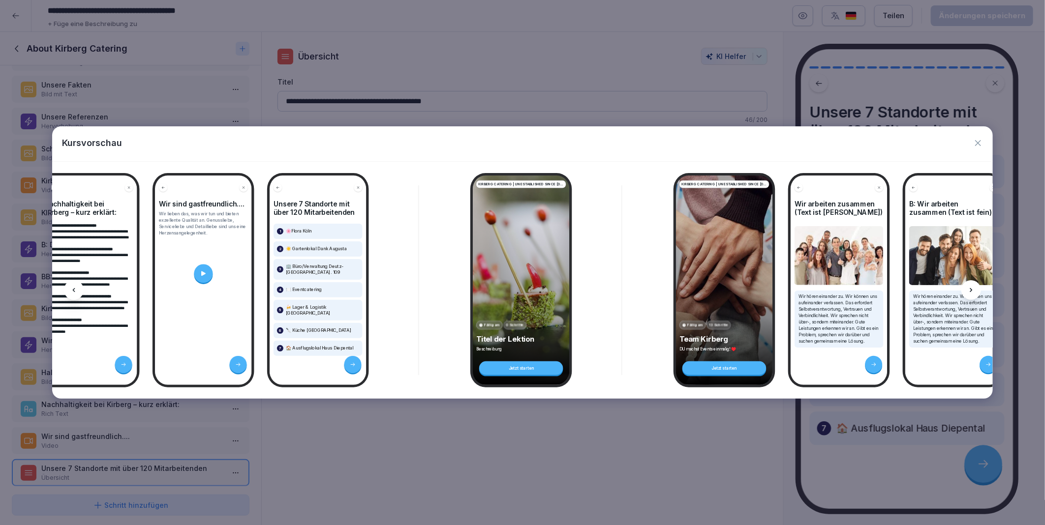
click at [75, 294] on icon at bounding box center [74, 290] width 8 height 8
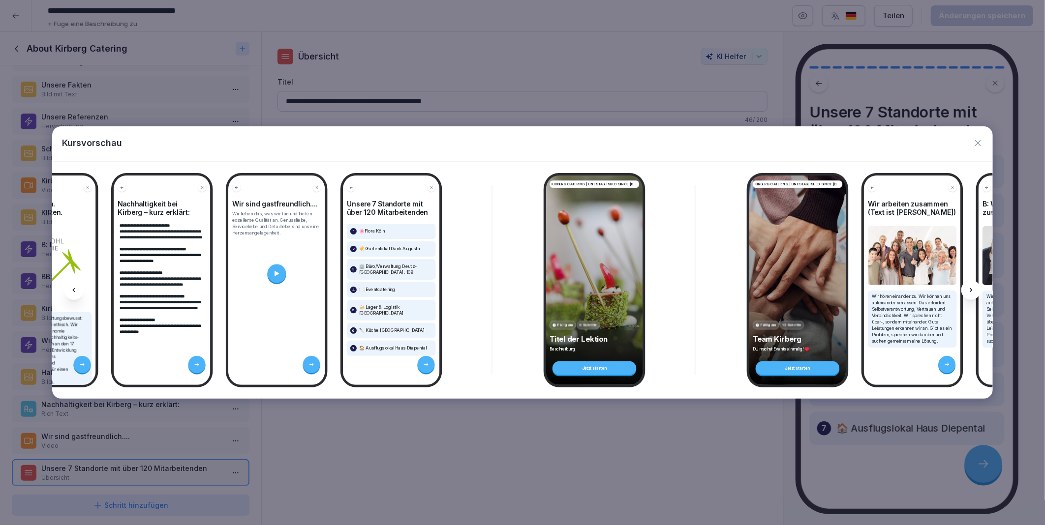
click at [75, 294] on icon at bounding box center [74, 290] width 8 height 8
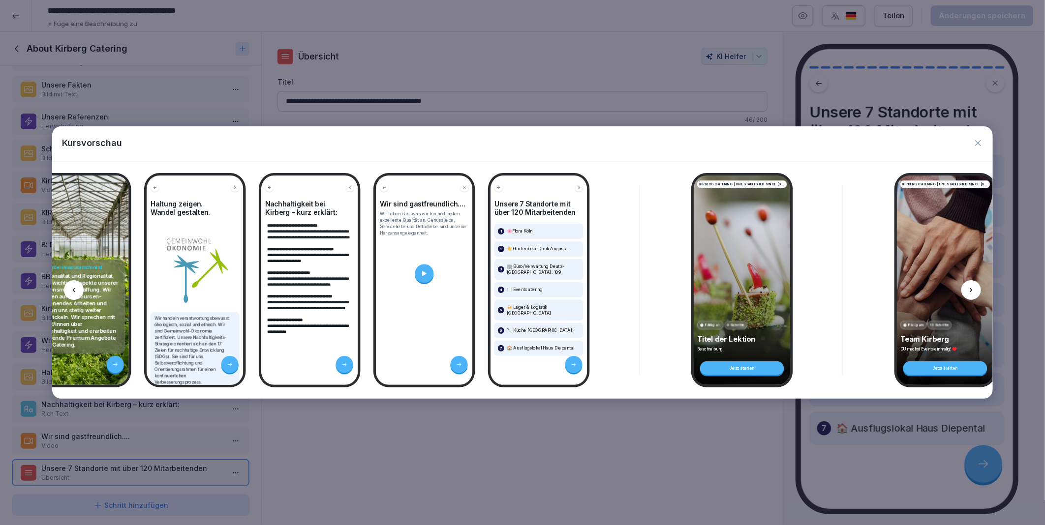
click at [75, 294] on icon at bounding box center [74, 290] width 8 height 8
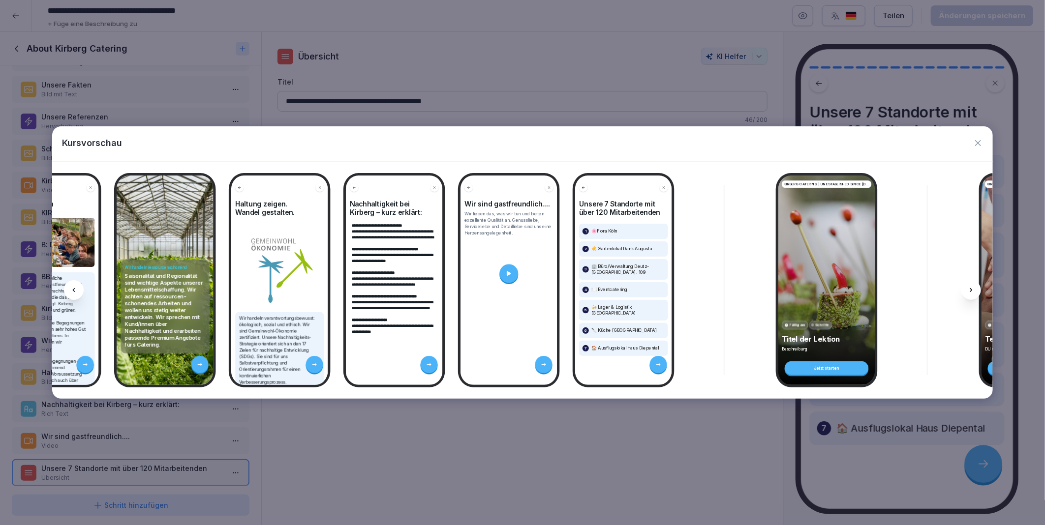
click at [75, 294] on icon at bounding box center [74, 290] width 8 height 8
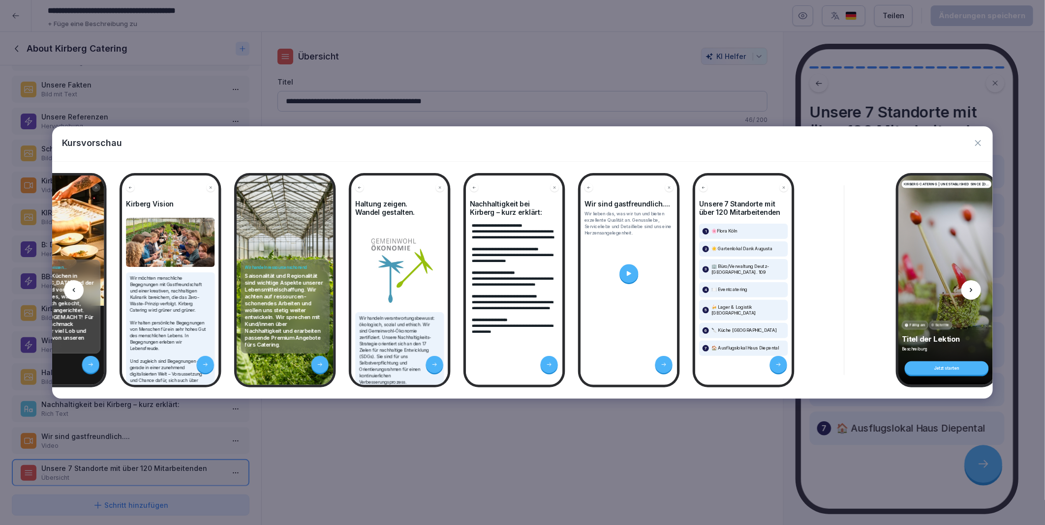
click at [75, 294] on icon at bounding box center [74, 290] width 8 height 8
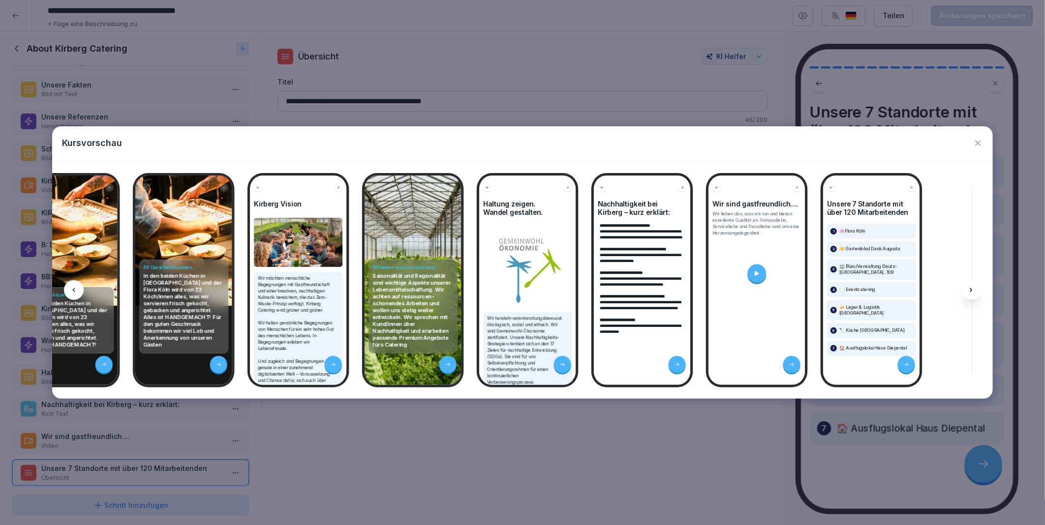
click at [75, 294] on icon at bounding box center [74, 290] width 8 height 8
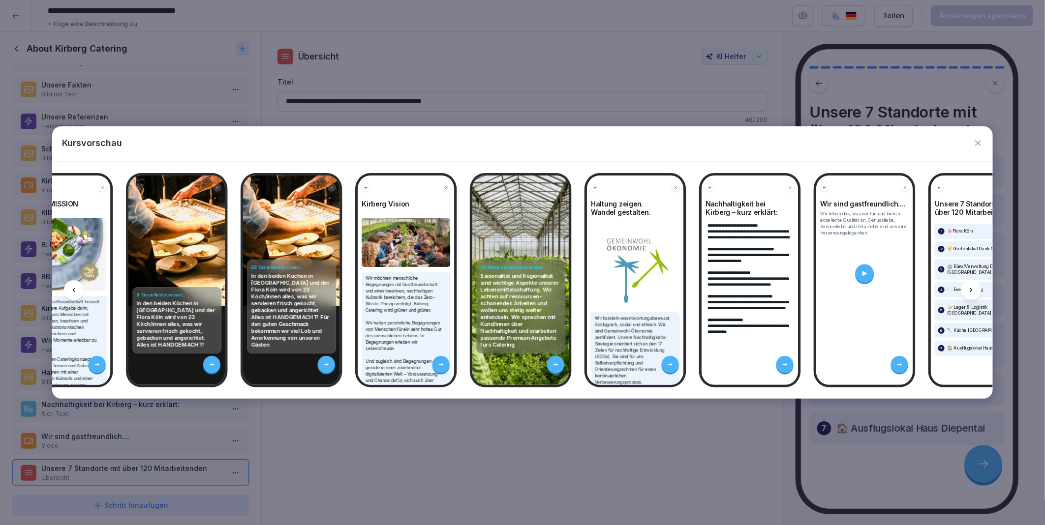
click at [75, 294] on icon at bounding box center [74, 290] width 8 height 8
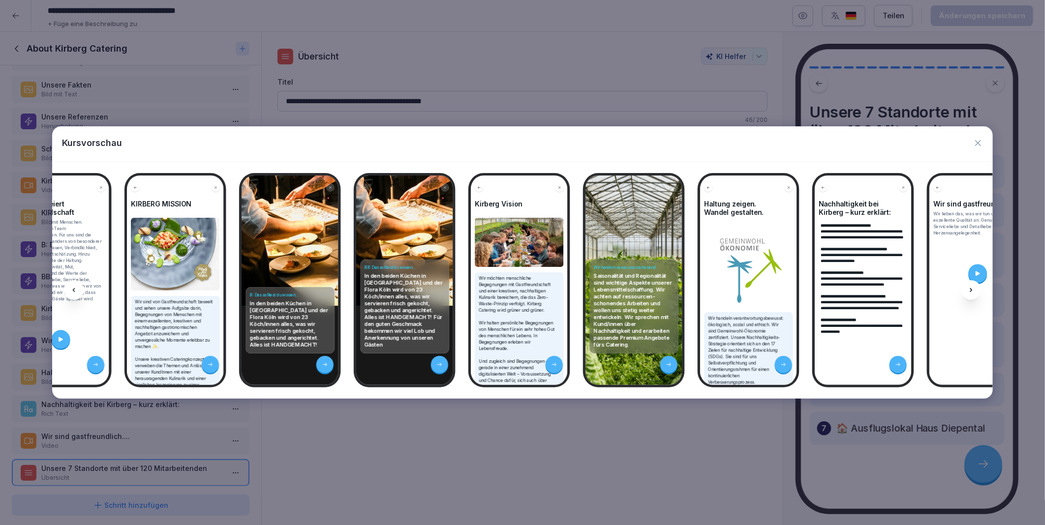
click at [75, 294] on icon at bounding box center [74, 290] width 8 height 8
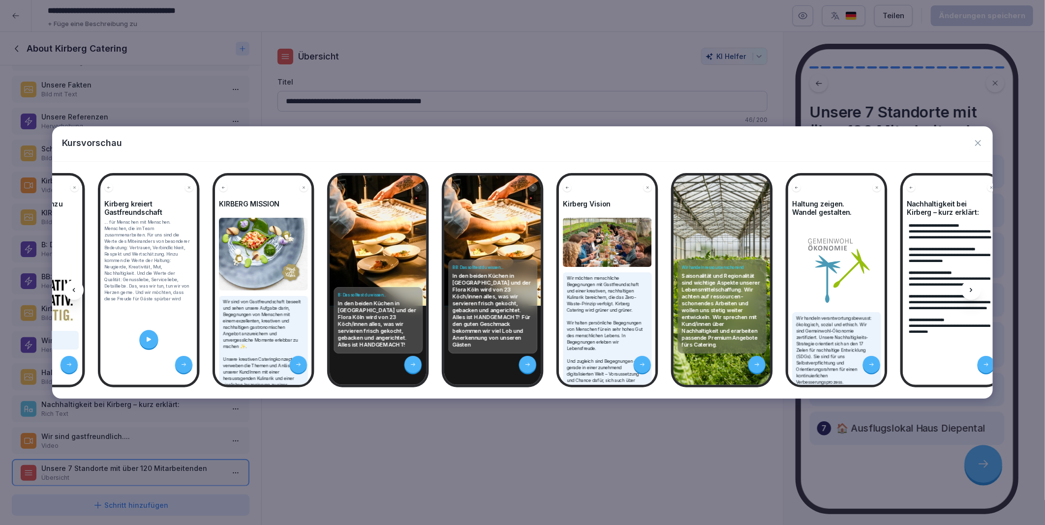
click at [75, 294] on icon at bounding box center [74, 290] width 8 height 8
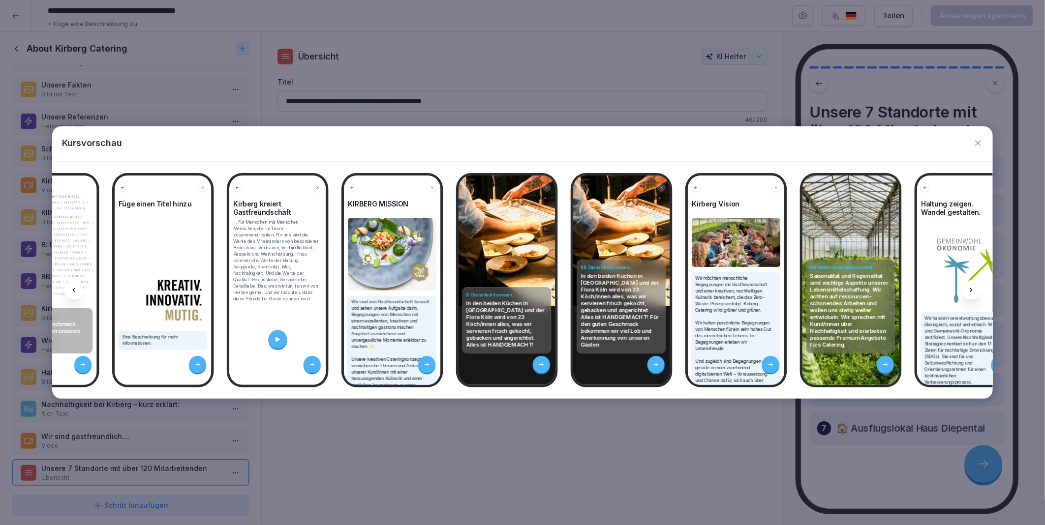
click at [75, 294] on icon at bounding box center [74, 290] width 8 height 8
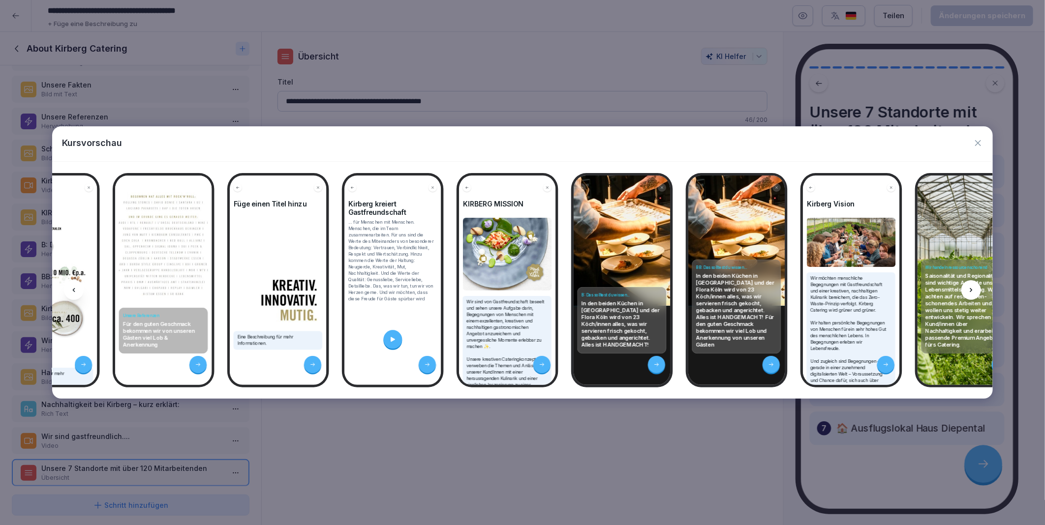
click at [75, 294] on icon at bounding box center [74, 290] width 8 height 8
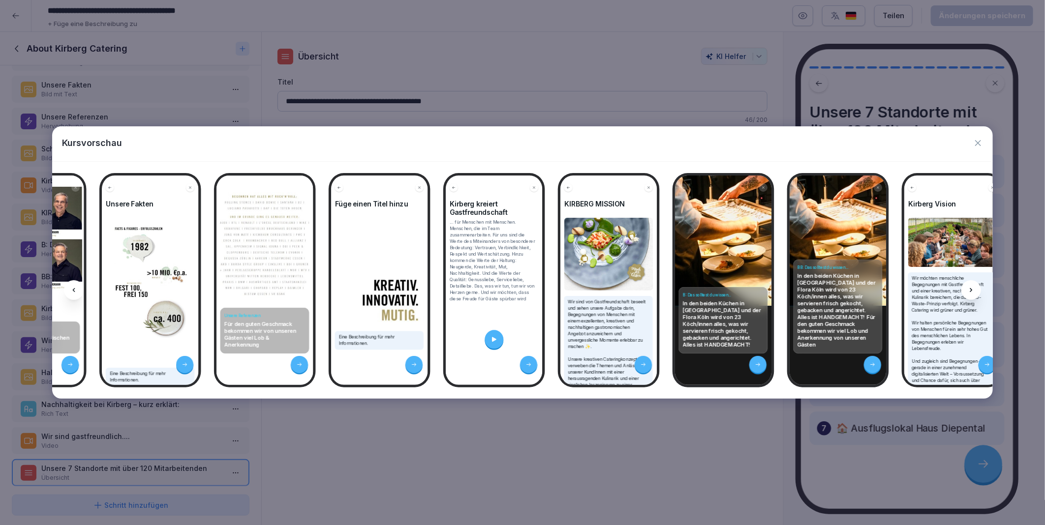
click at [75, 294] on icon at bounding box center [74, 290] width 8 height 8
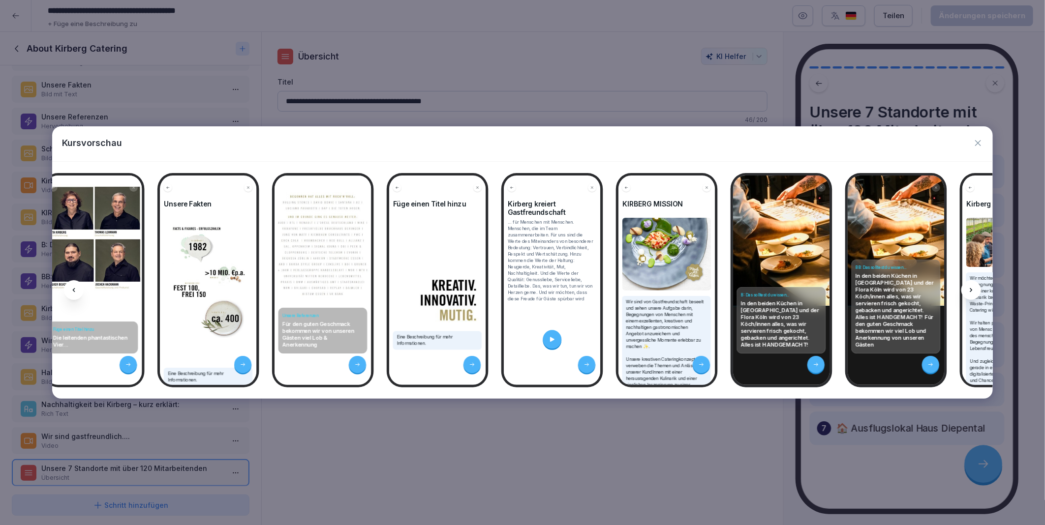
click at [75, 294] on icon at bounding box center [74, 290] width 8 height 8
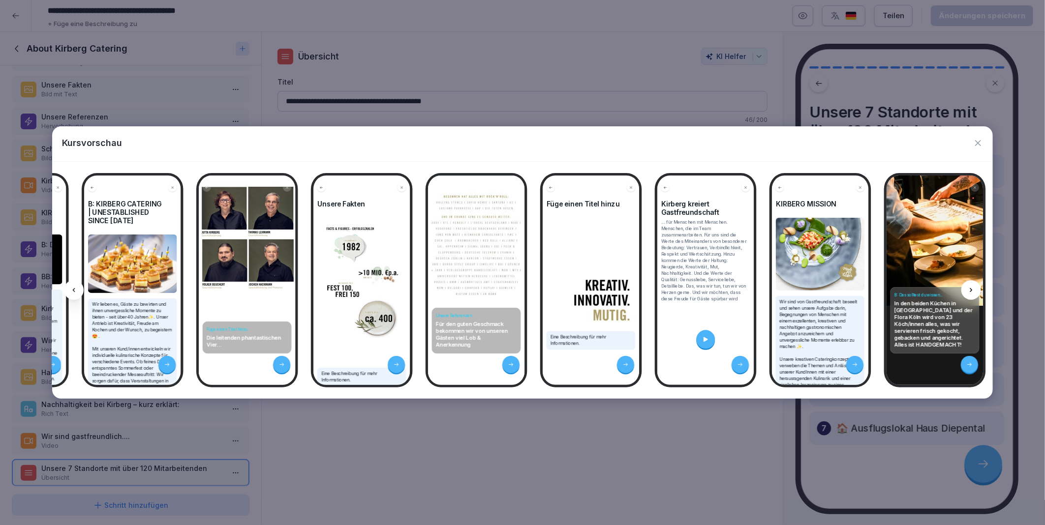
click at [75, 294] on icon at bounding box center [74, 290] width 8 height 8
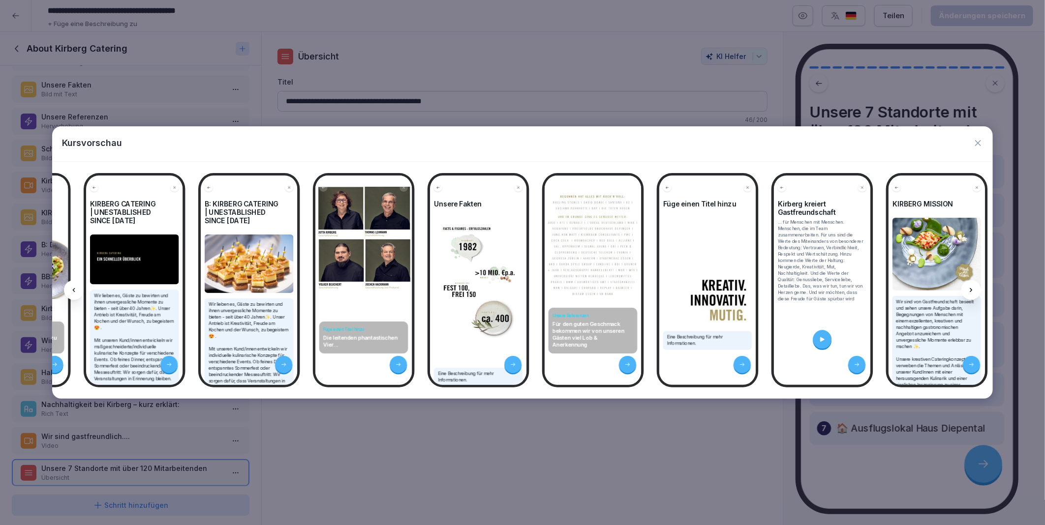
click at [75, 294] on icon at bounding box center [74, 290] width 8 height 8
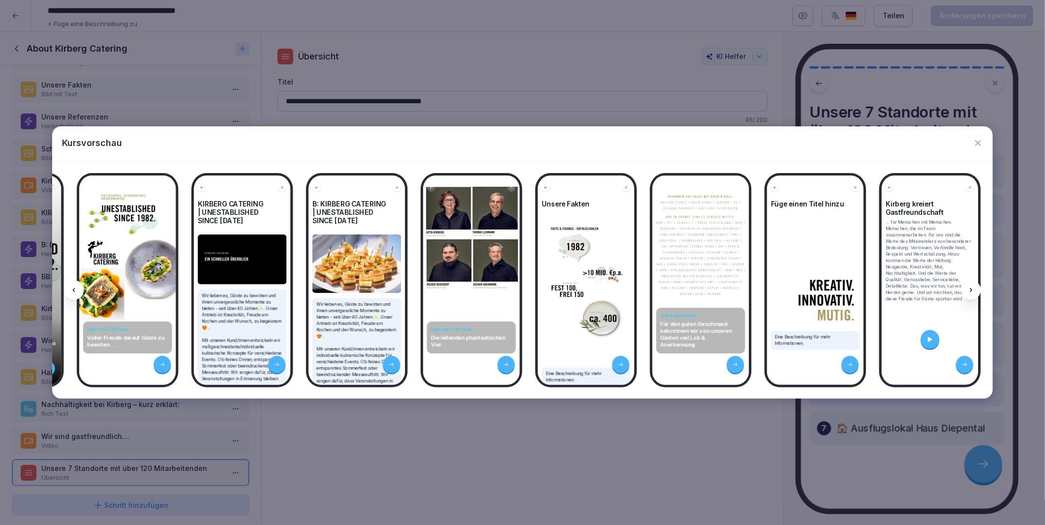
click at [75, 294] on icon at bounding box center [74, 290] width 8 height 8
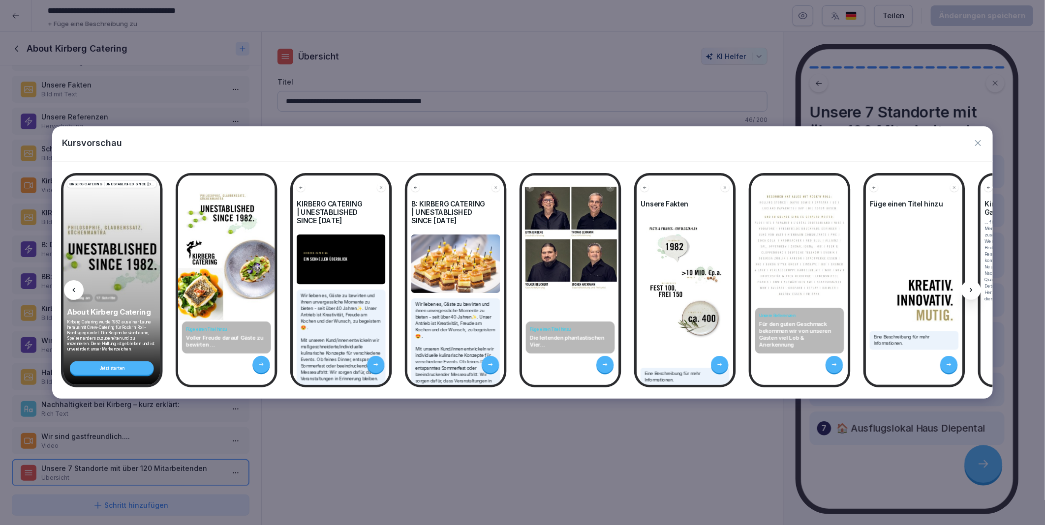
click at [75, 294] on icon at bounding box center [74, 290] width 8 height 8
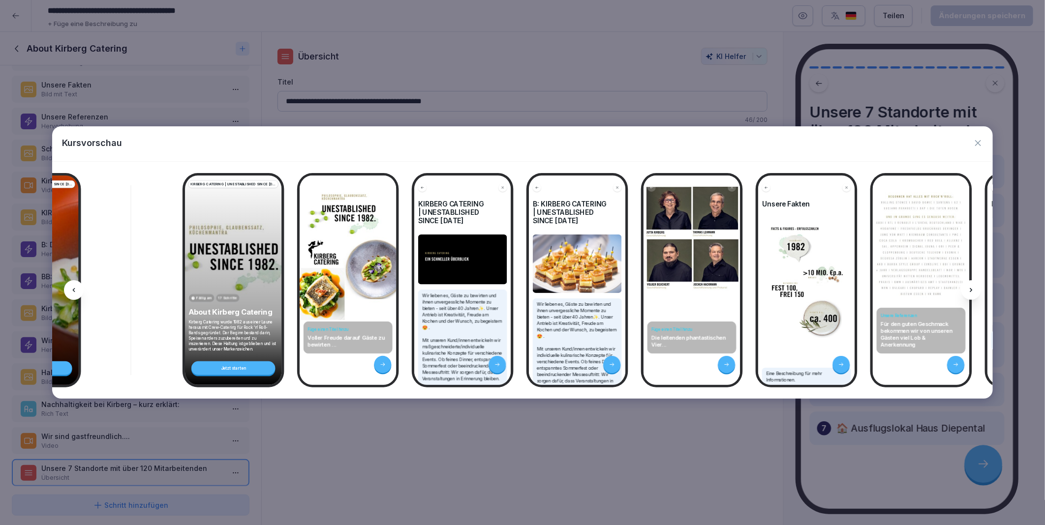
click at [75, 294] on icon at bounding box center [74, 290] width 8 height 8
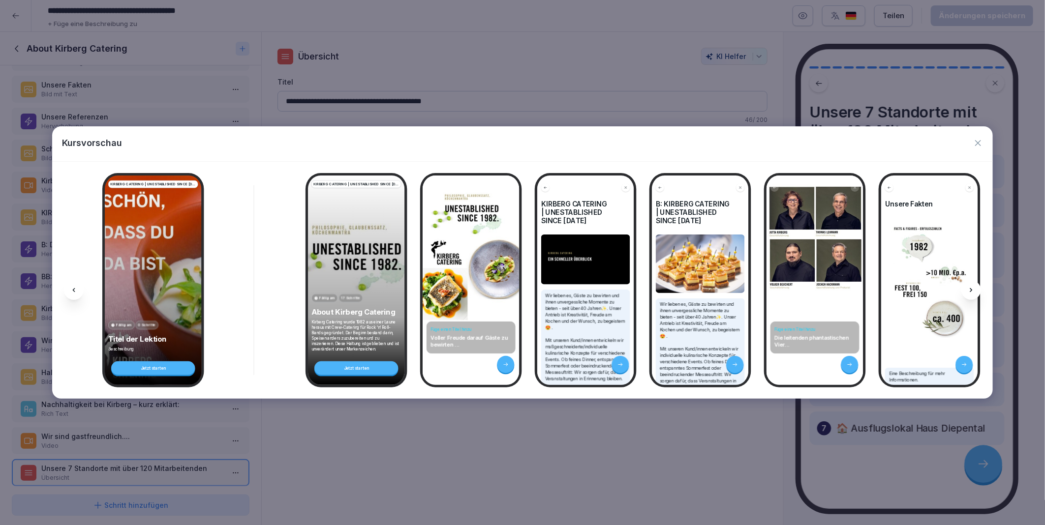
click at [75, 294] on icon at bounding box center [74, 290] width 8 height 8
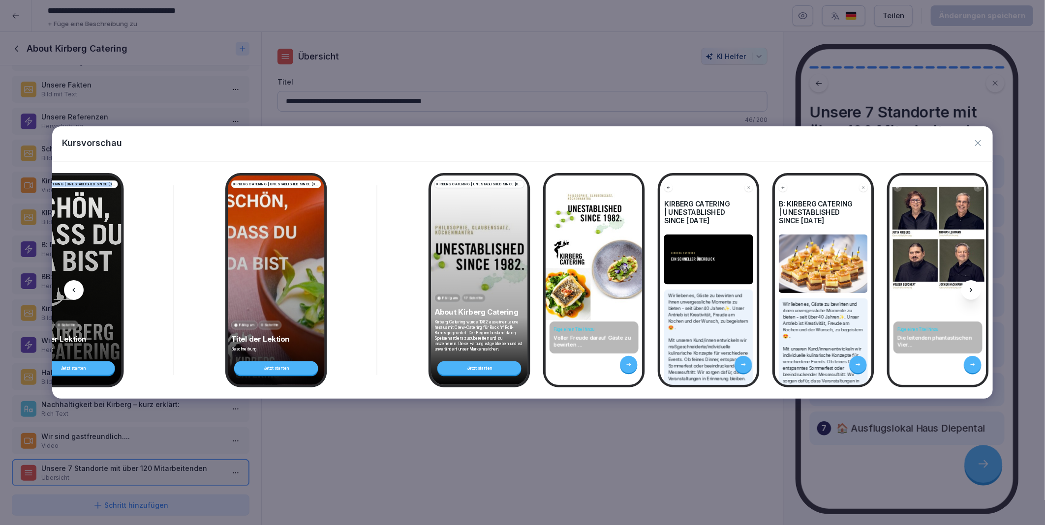
scroll to position [0, 0]
click at [75, 294] on icon at bounding box center [74, 290] width 8 height 8
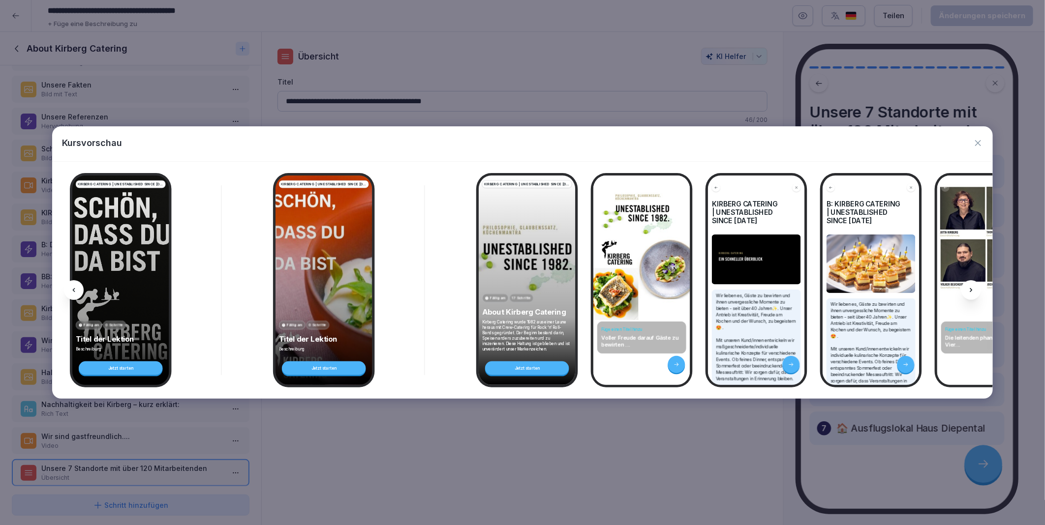
click at [975, 290] on icon at bounding box center [971, 290] width 8 height 8
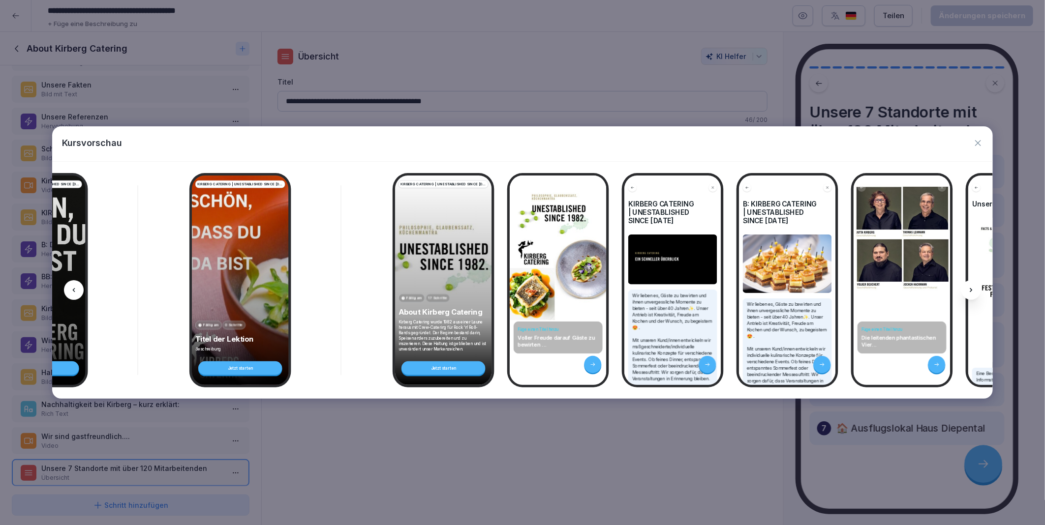
click at [975, 290] on icon at bounding box center [971, 290] width 8 height 8
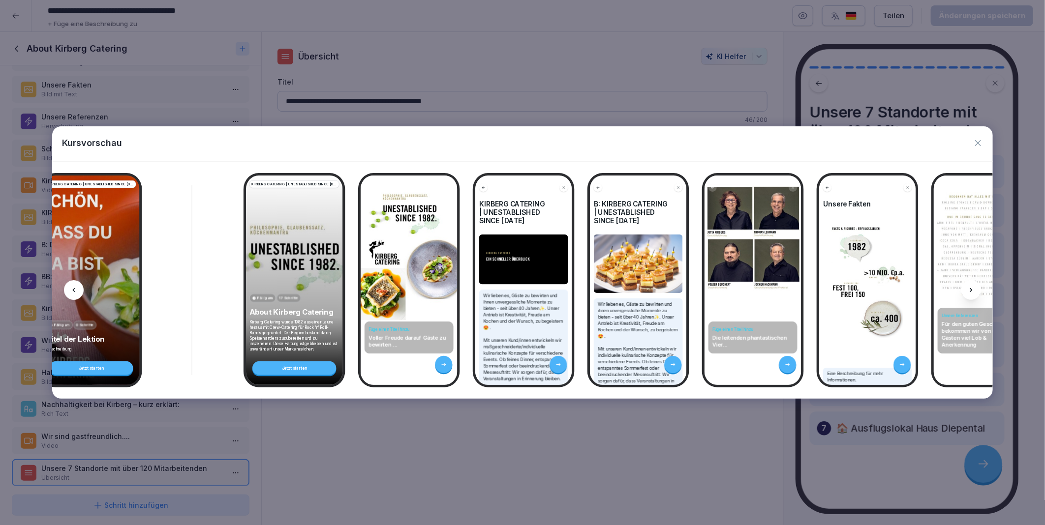
click at [975, 290] on icon at bounding box center [971, 290] width 8 height 8
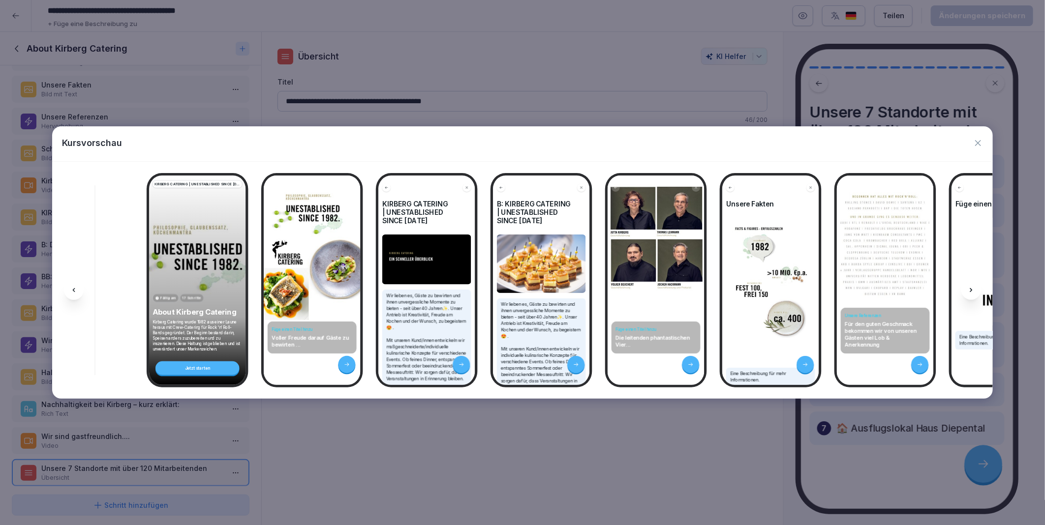
click at [975, 290] on icon at bounding box center [971, 290] width 8 height 8
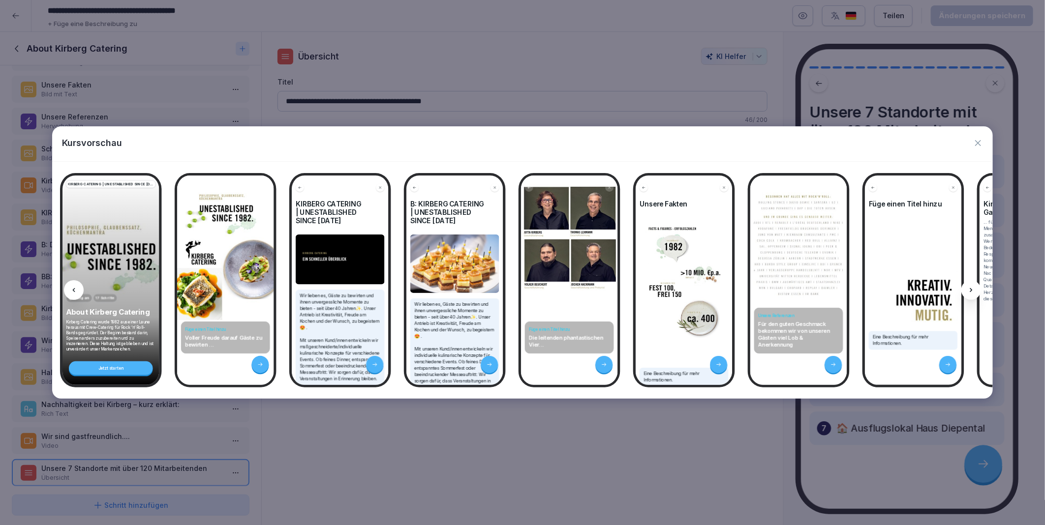
click at [975, 290] on icon at bounding box center [971, 290] width 8 height 8
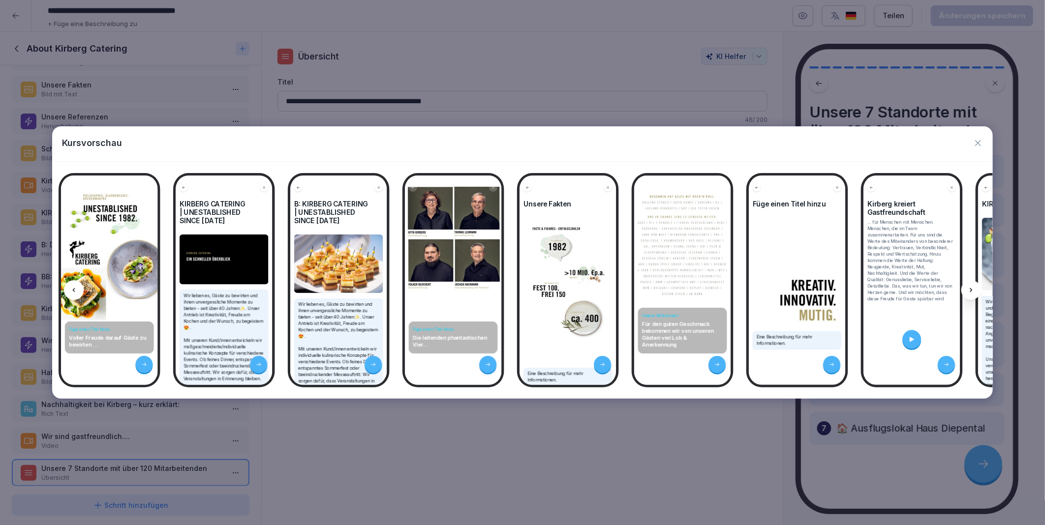
click at [975, 290] on icon at bounding box center [971, 290] width 8 height 8
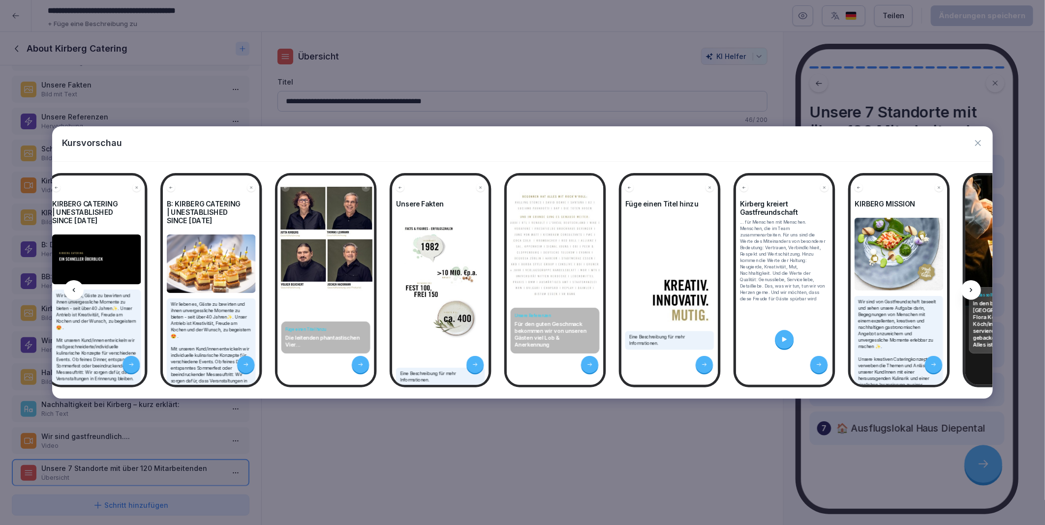
click at [975, 290] on icon at bounding box center [971, 290] width 8 height 8
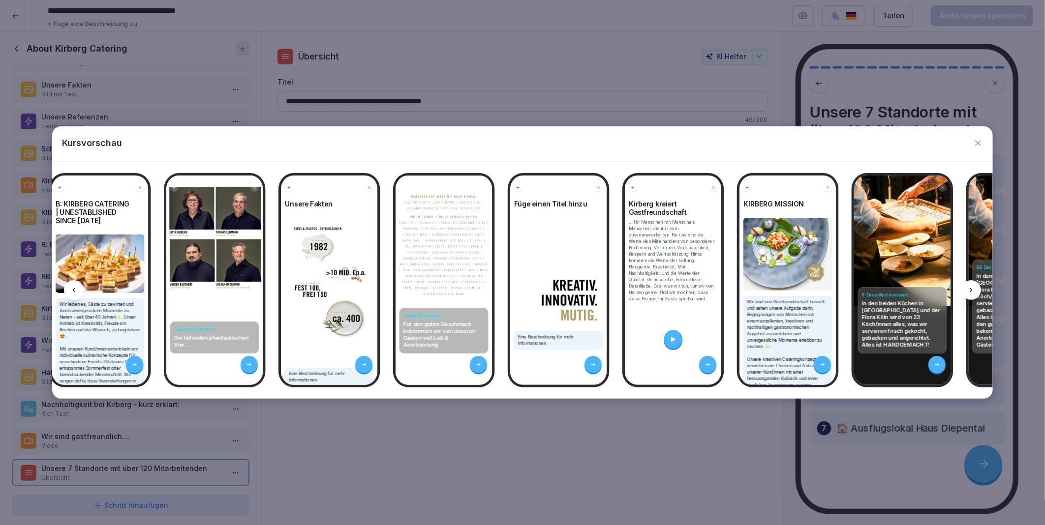
click at [975, 290] on icon at bounding box center [971, 290] width 8 height 8
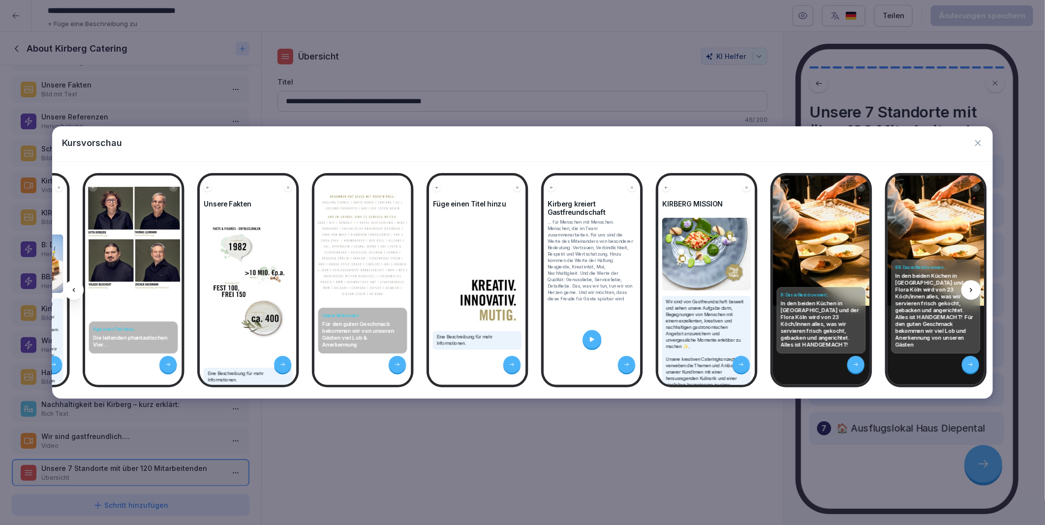
click at [975, 290] on icon at bounding box center [971, 290] width 8 height 8
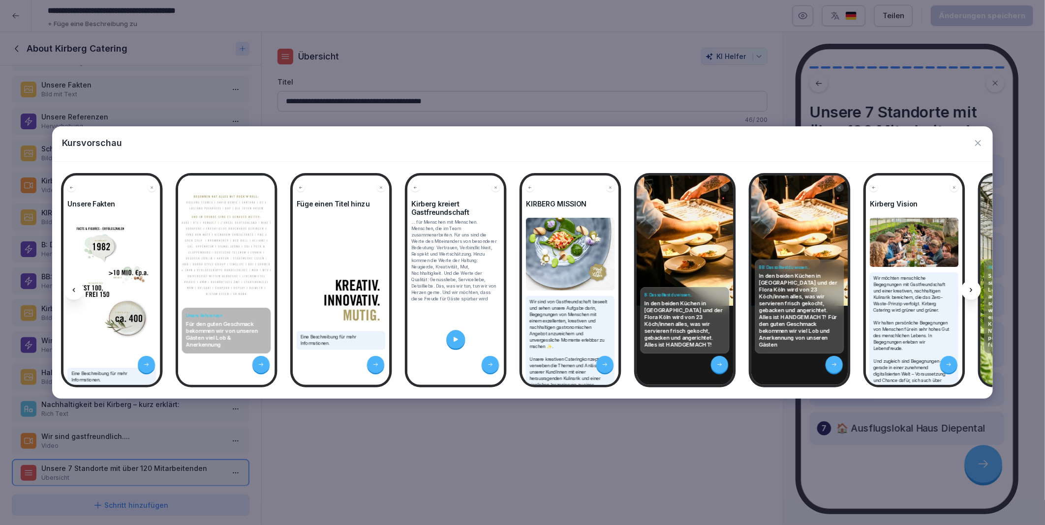
click at [975, 290] on icon at bounding box center [971, 290] width 8 height 8
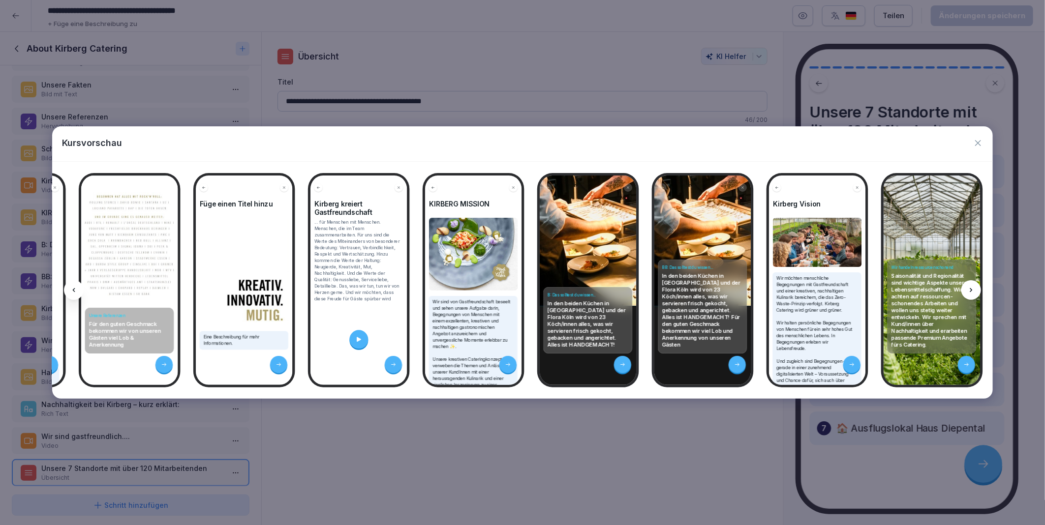
click at [975, 290] on icon at bounding box center [971, 290] width 8 height 8
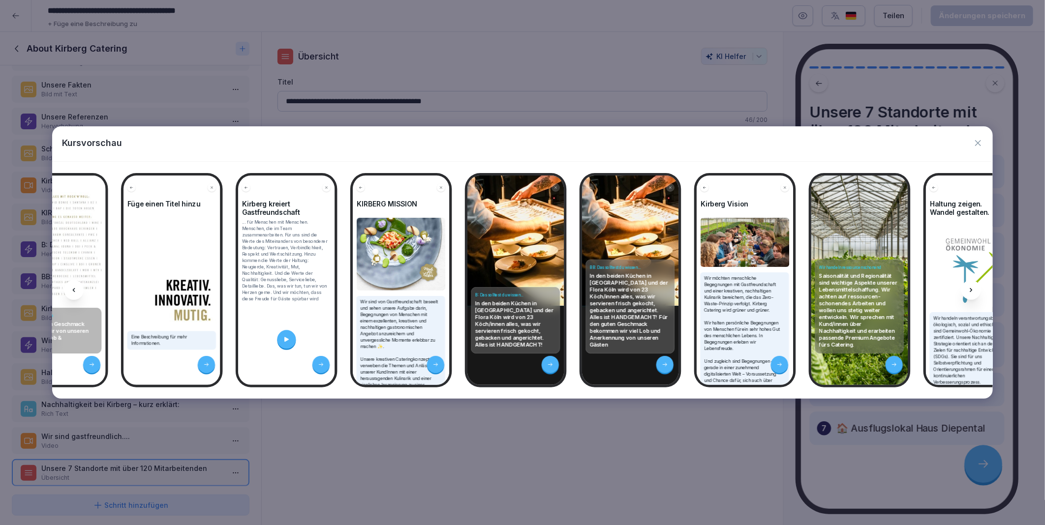
click at [975, 290] on icon at bounding box center [971, 290] width 8 height 8
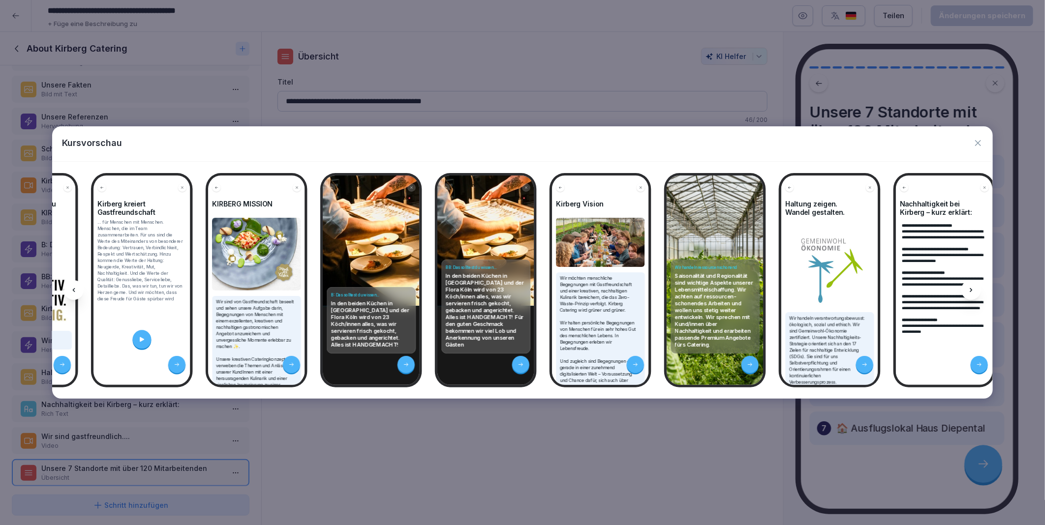
click at [975, 290] on icon at bounding box center [971, 290] width 8 height 8
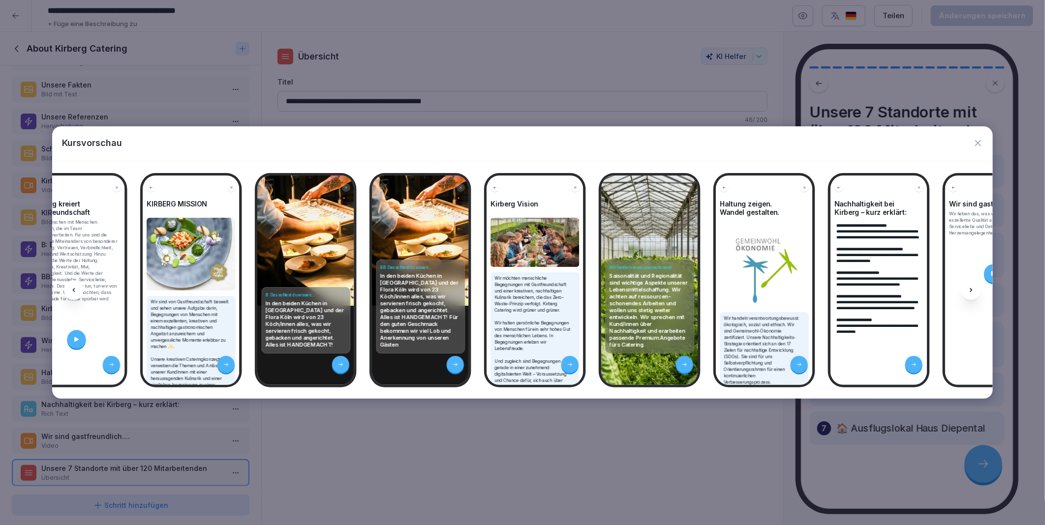
click at [975, 290] on icon at bounding box center [971, 290] width 8 height 8
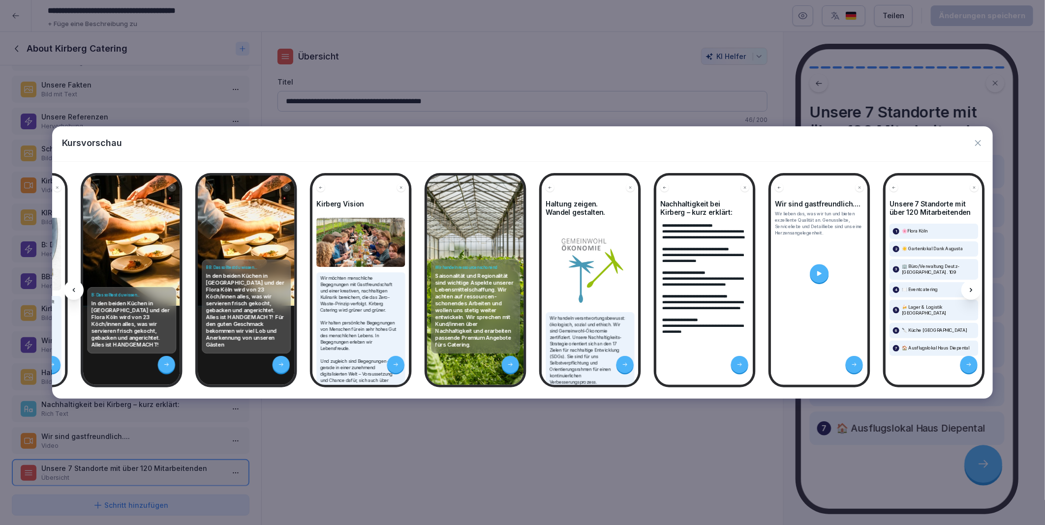
click at [975, 290] on icon at bounding box center [971, 290] width 8 height 8
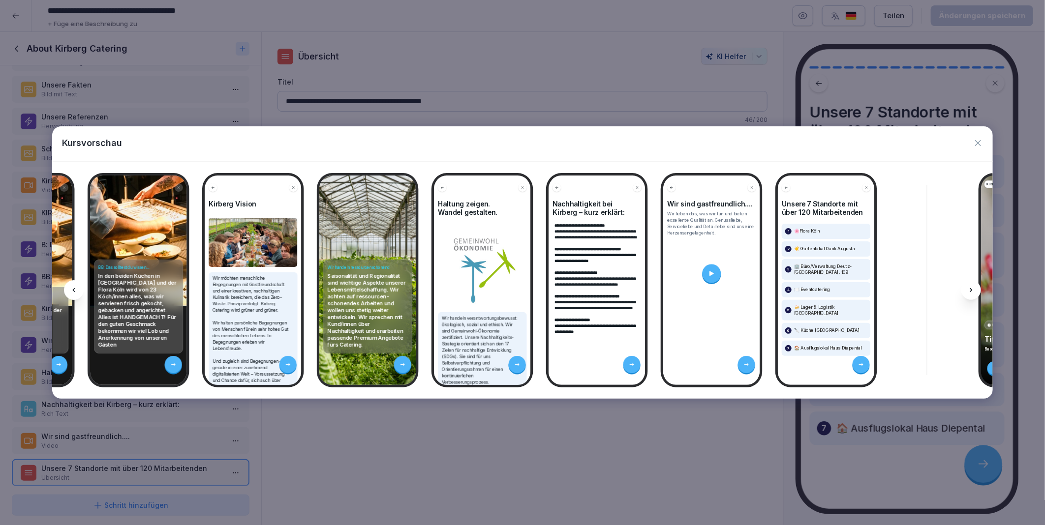
click at [975, 290] on icon at bounding box center [971, 290] width 8 height 8
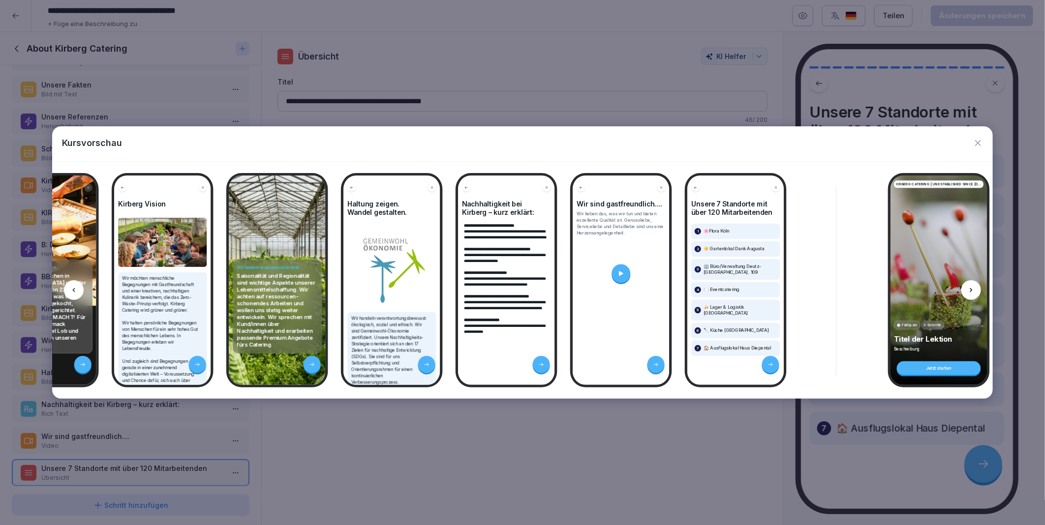
click at [975, 290] on icon at bounding box center [971, 290] width 8 height 8
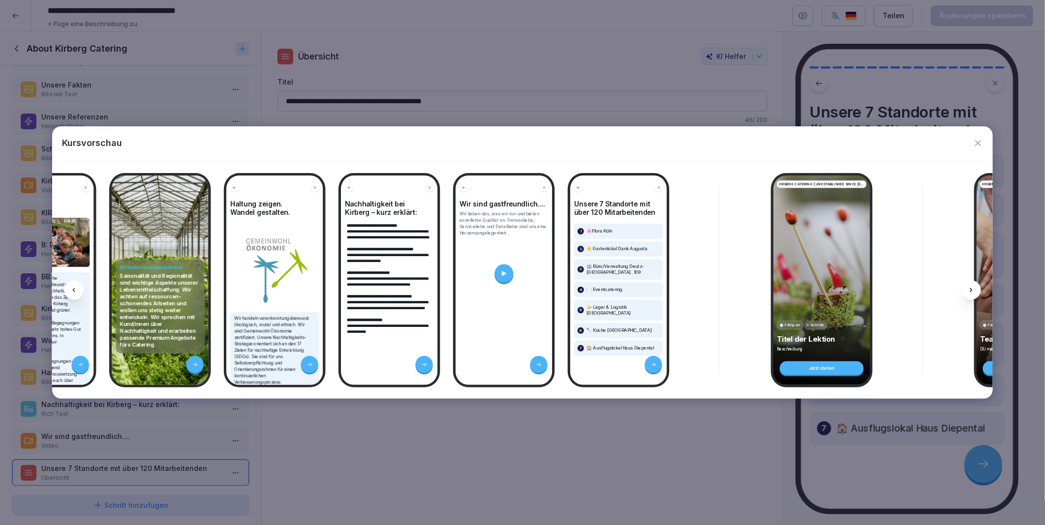
click at [975, 290] on icon at bounding box center [971, 290] width 8 height 8
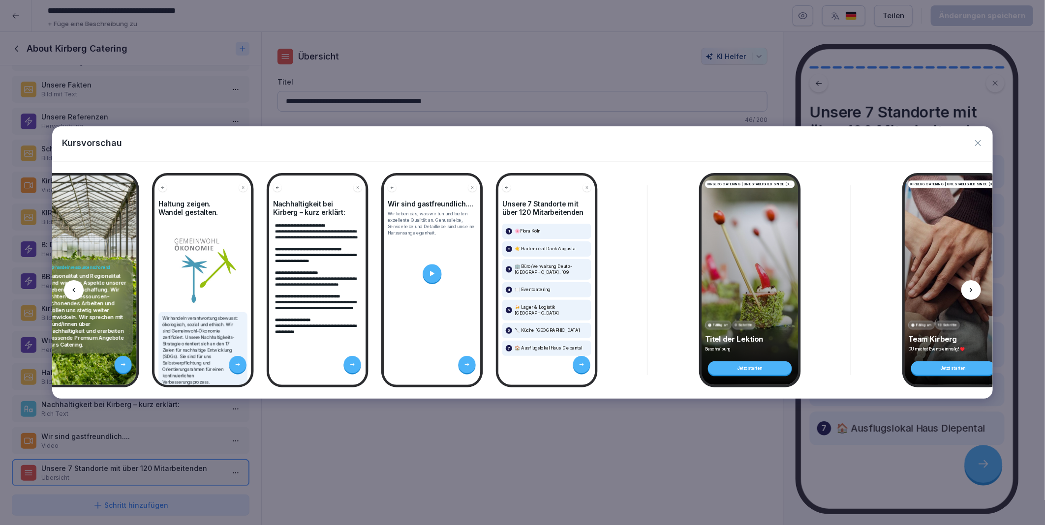
click at [975, 290] on icon at bounding box center [971, 290] width 8 height 8
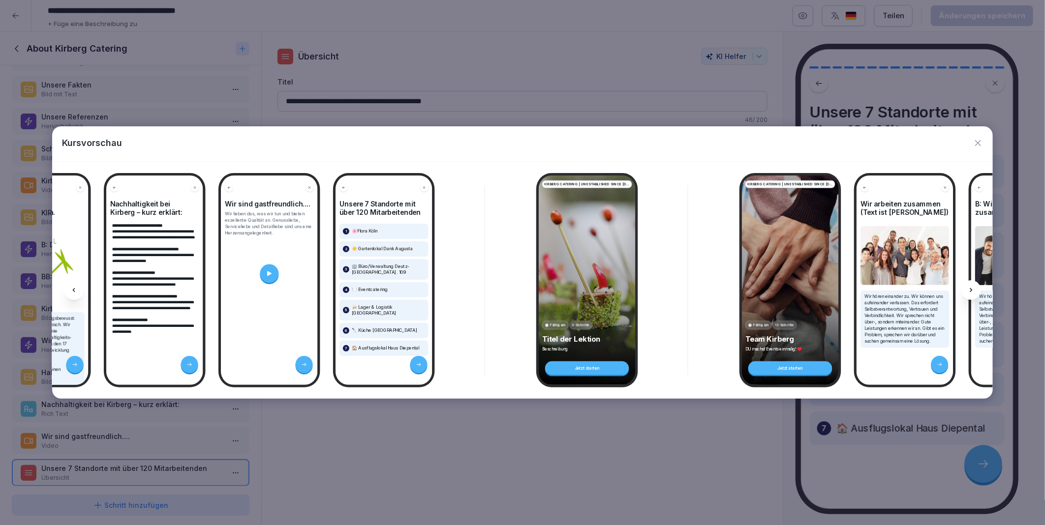
click at [975, 290] on icon at bounding box center [971, 290] width 8 height 8
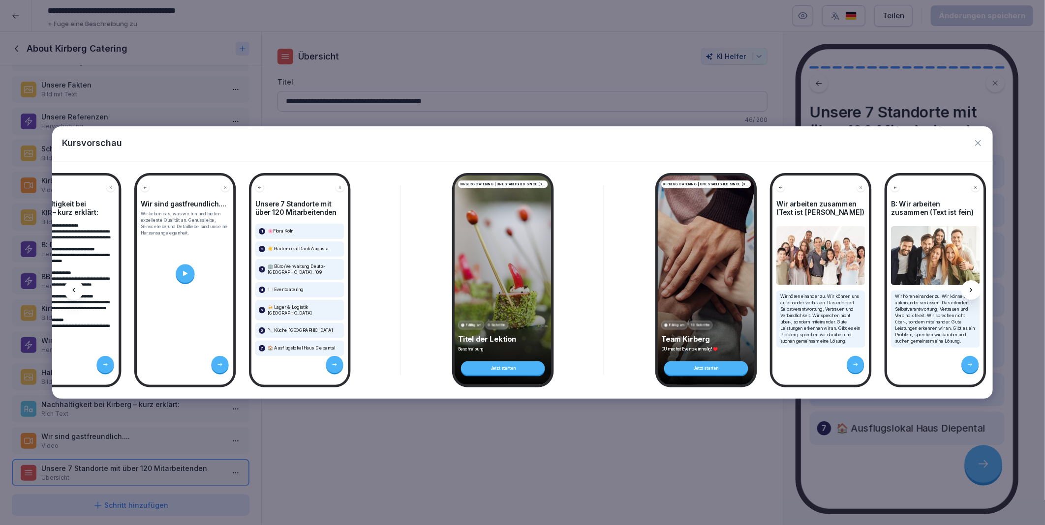
click at [975, 290] on icon at bounding box center [971, 290] width 8 height 8
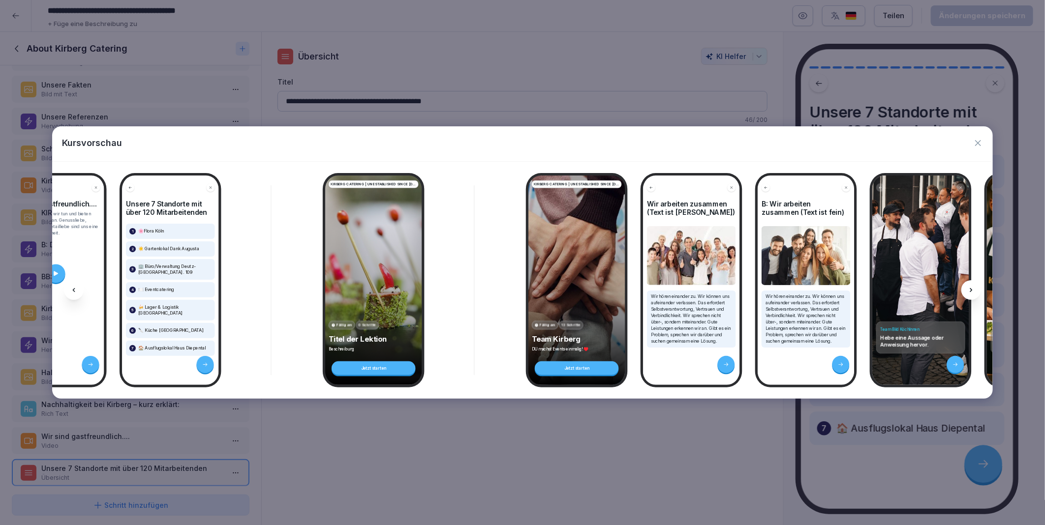
click at [975, 290] on icon at bounding box center [971, 290] width 8 height 8
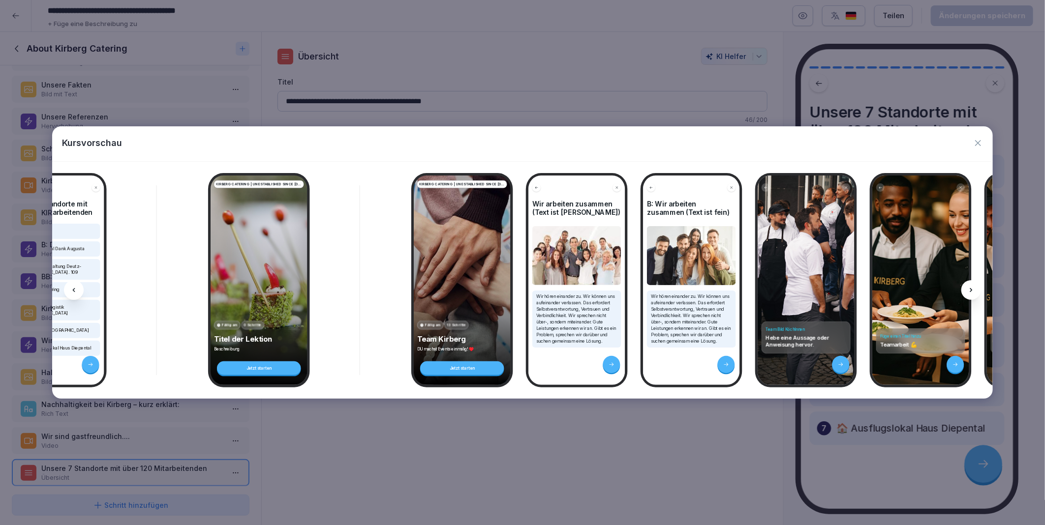
click at [975, 290] on icon at bounding box center [971, 290] width 8 height 8
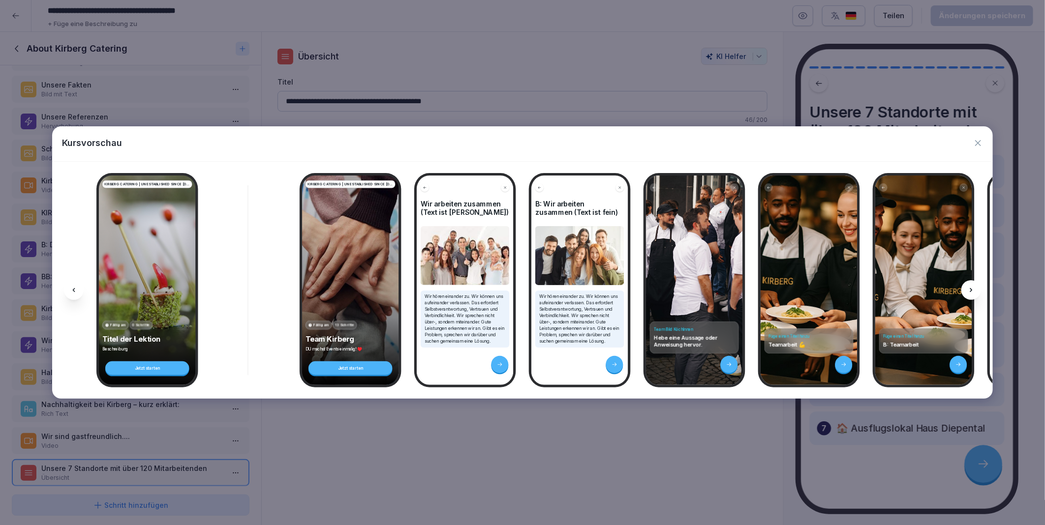
click at [975, 290] on icon at bounding box center [971, 290] width 8 height 8
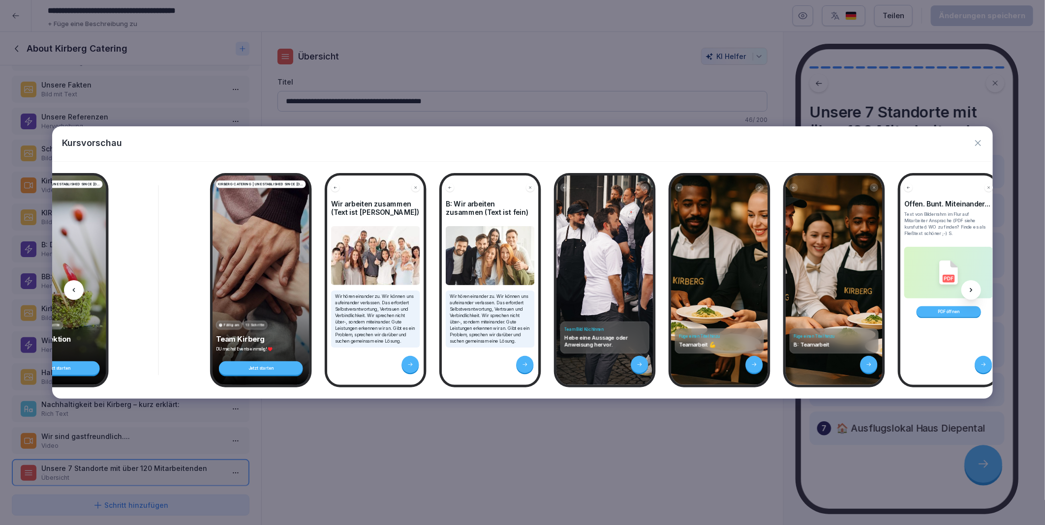
click at [975, 290] on icon at bounding box center [971, 290] width 8 height 8
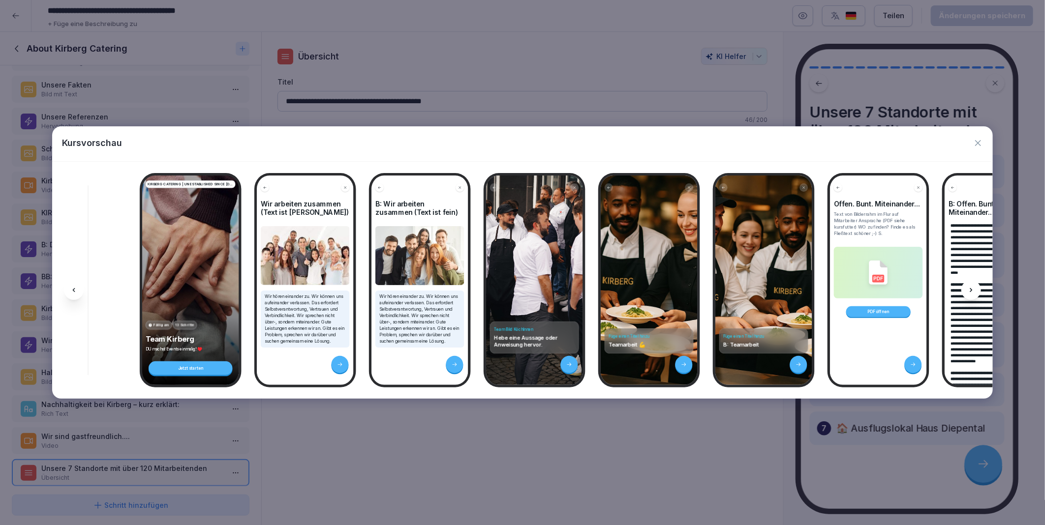
click at [975, 290] on icon at bounding box center [971, 290] width 8 height 8
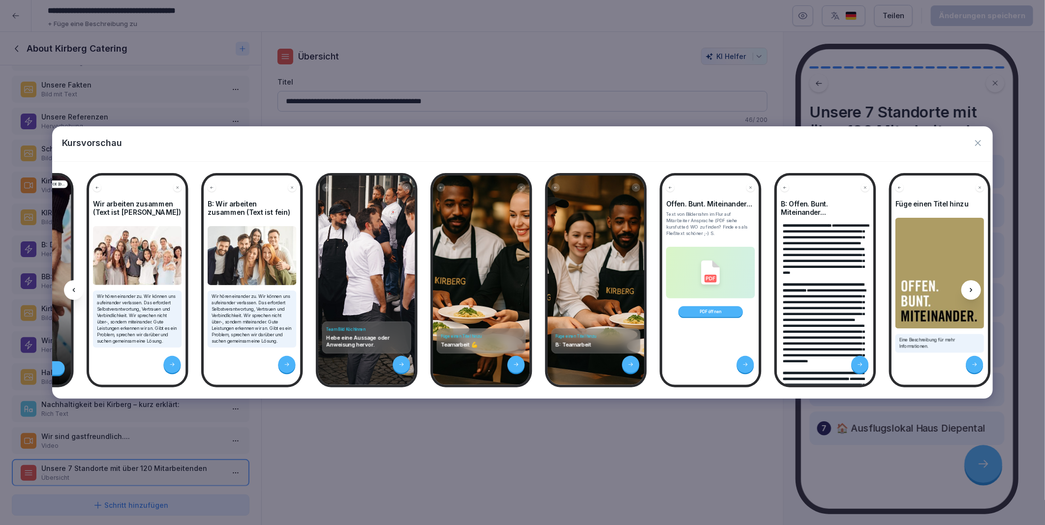
click at [975, 290] on icon at bounding box center [971, 290] width 8 height 8
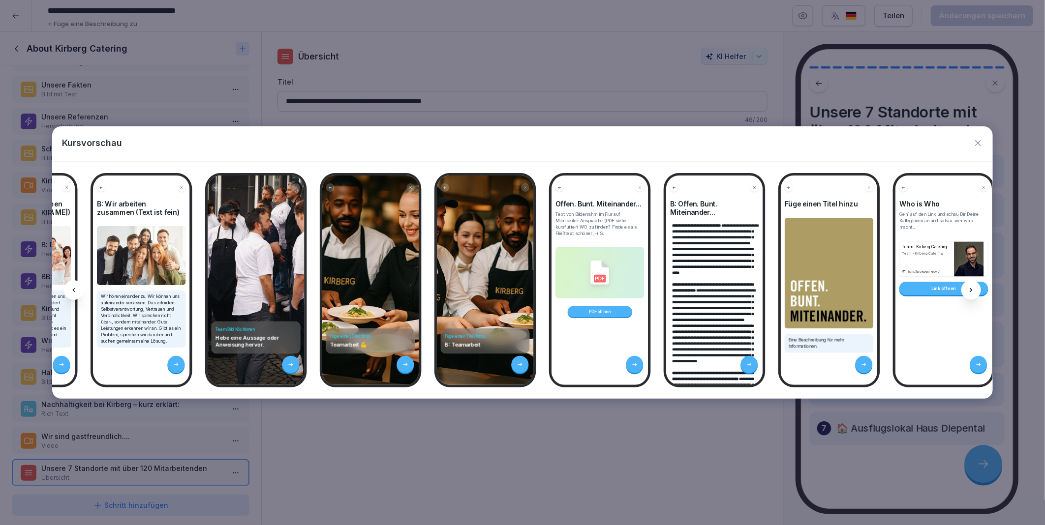
click at [975, 290] on icon at bounding box center [971, 290] width 8 height 8
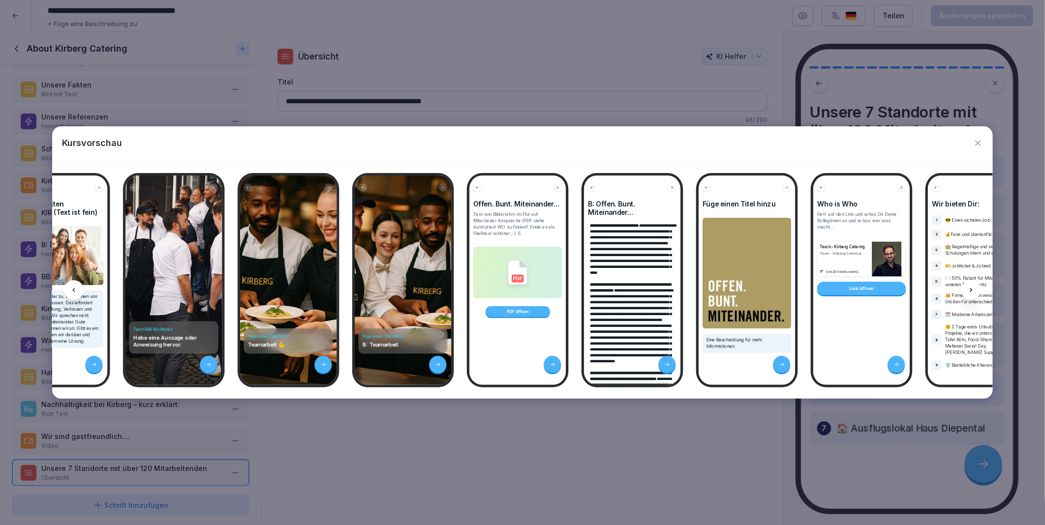
click at [975, 290] on icon at bounding box center [971, 290] width 8 height 8
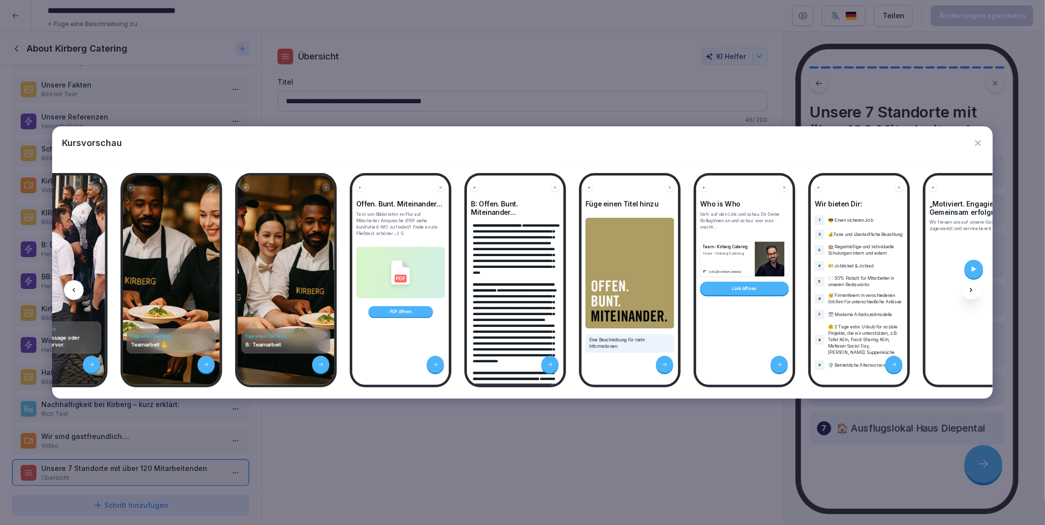
click at [975, 290] on icon at bounding box center [971, 290] width 8 height 8
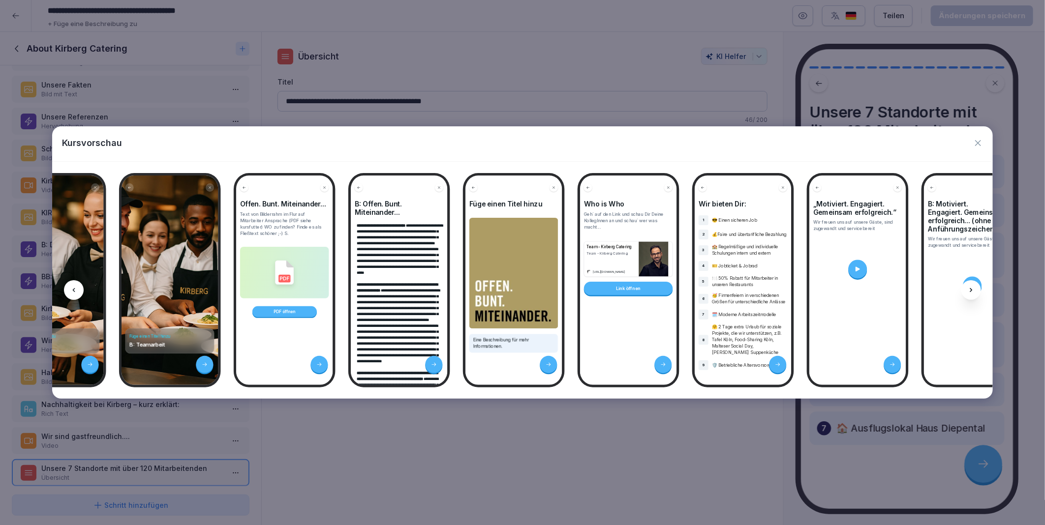
click at [975, 290] on icon at bounding box center [971, 290] width 8 height 8
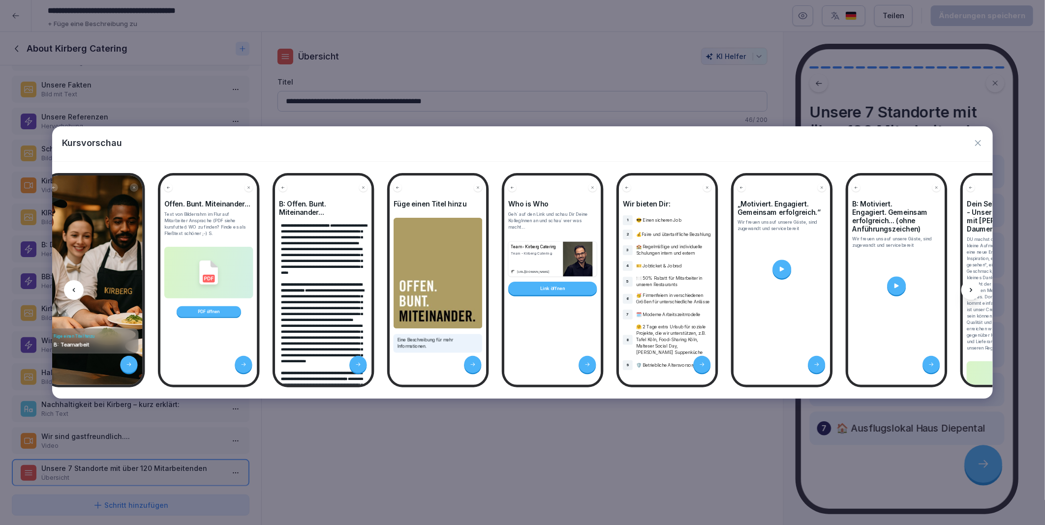
click at [975, 290] on icon at bounding box center [971, 290] width 8 height 8
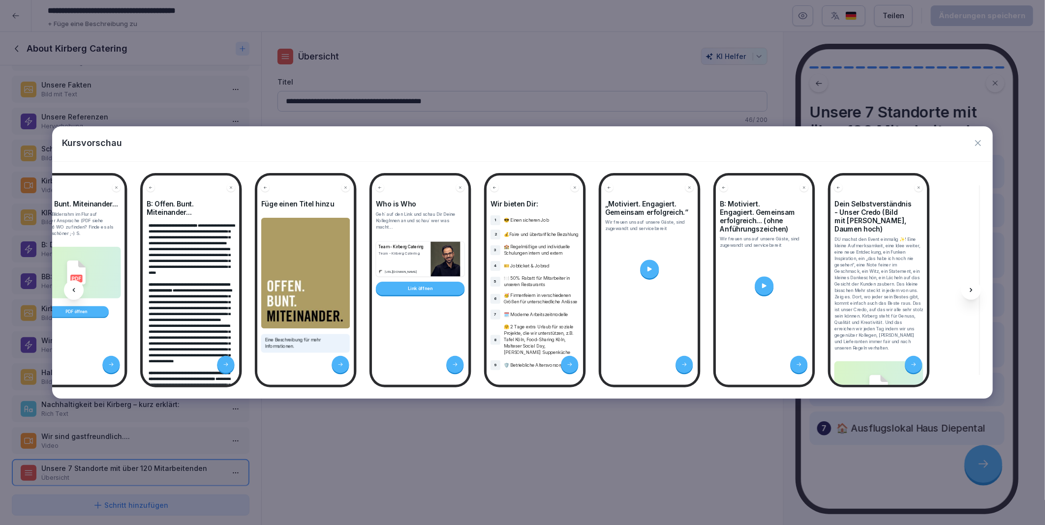
click at [975, 290] on icon at bounding box center [971, 290] width 8 height 8
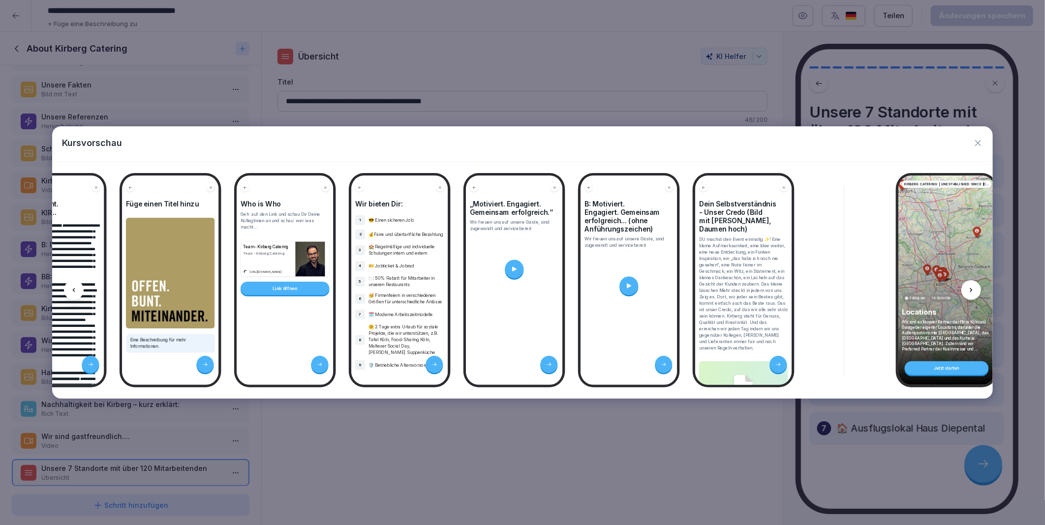
click at [975, 290] on icon at bounding box center [971, 290] width 8 height 8
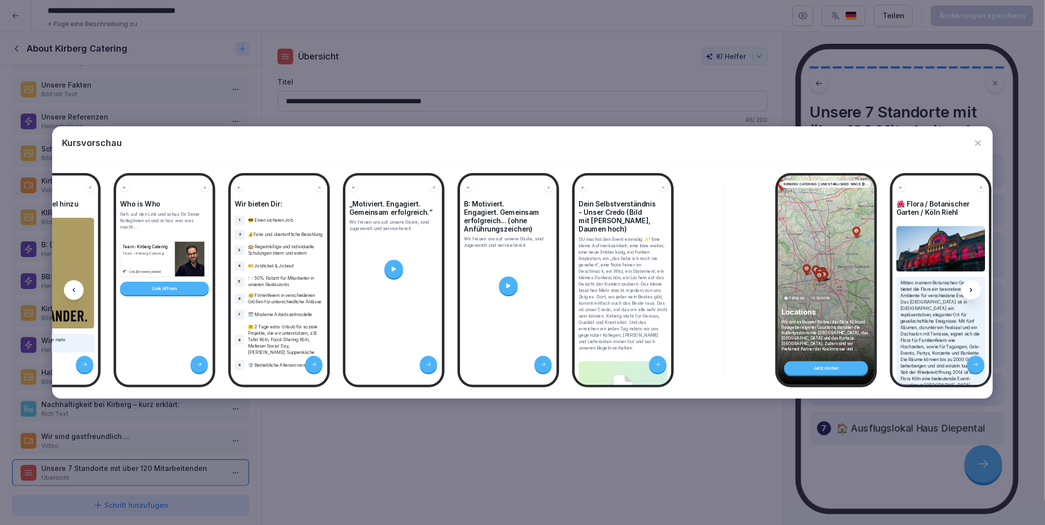
click at [975, 290] on icon at bounding box center [971, 290] width 8 height 8
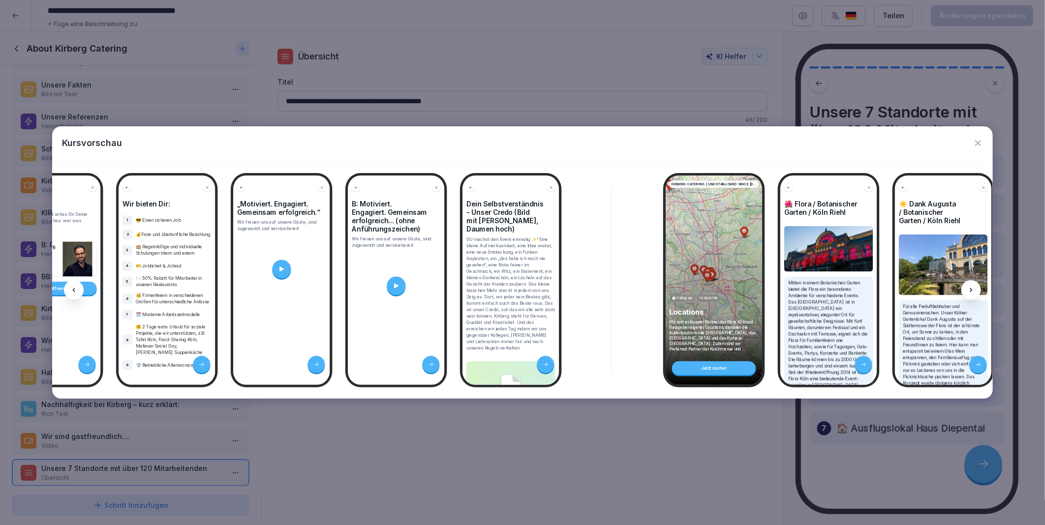
click at [975, 290] on icon at bounding box center [971, 290] width 8 height 8
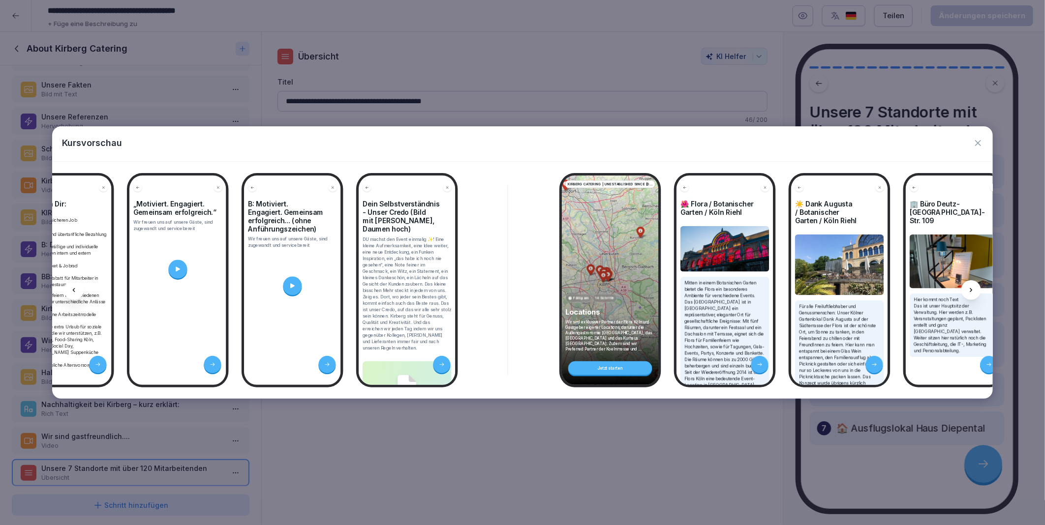
click at [975, 290] on icon at bounding box center [971, 290] width 8 height 8
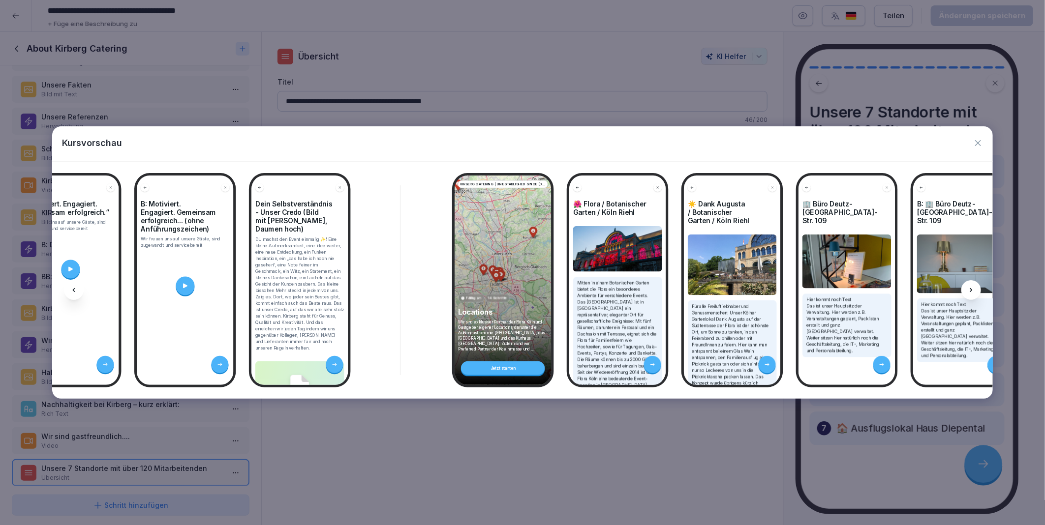
click at [975, 290] on icon at bounding box center [971, 290] width 8 height 8
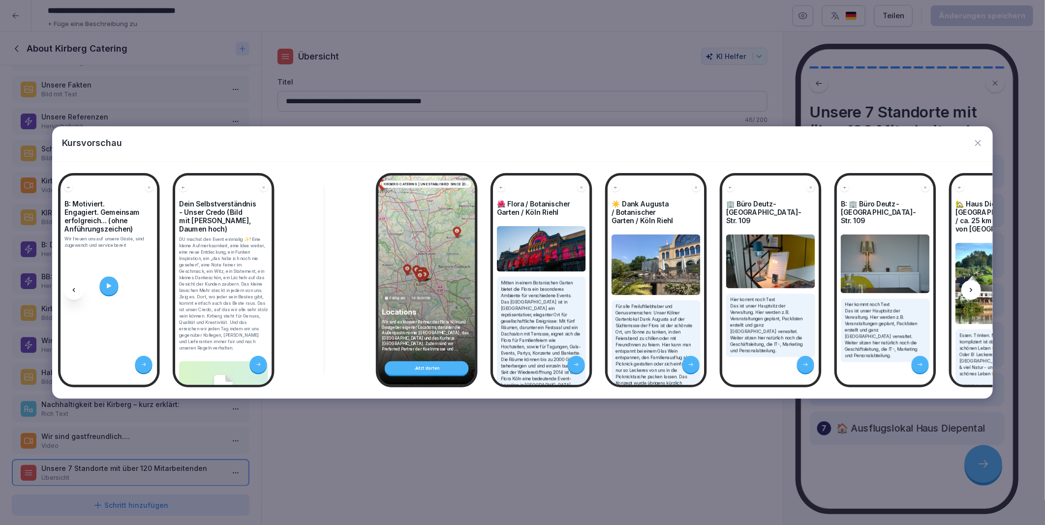
click at [975, 290] on icon at bounding box center [971, 290] width 8 height 8
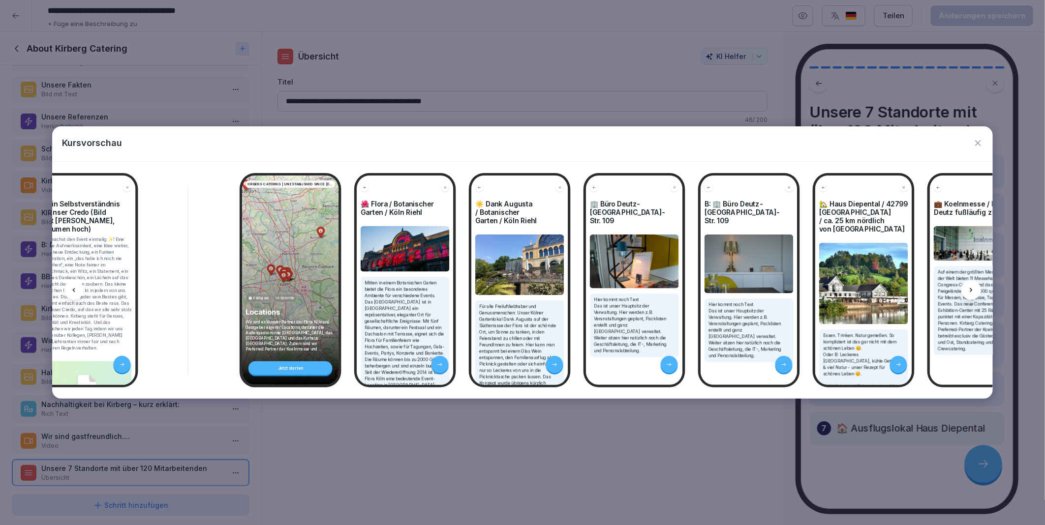
click at [975, 290] on icon at bounding box center [971, 290] width 8 height 8
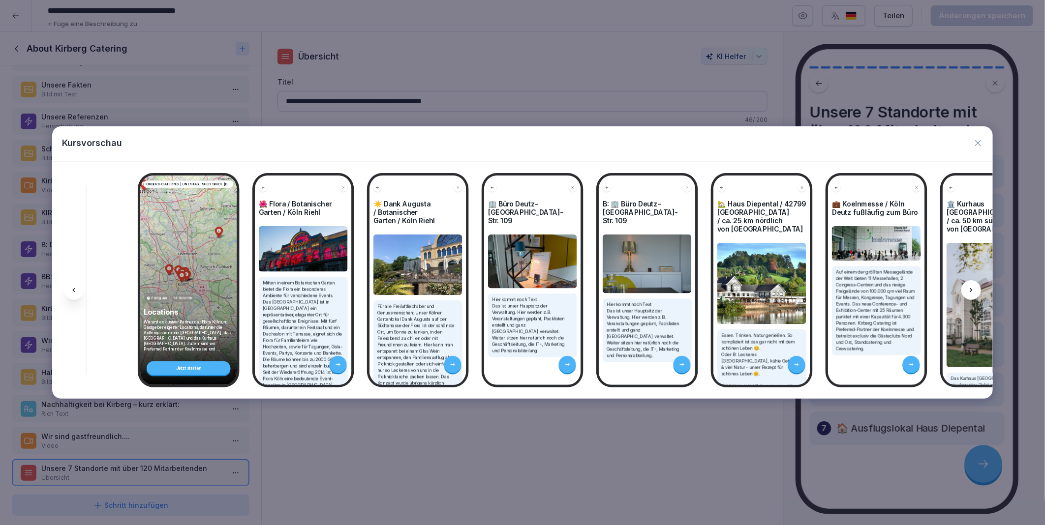
click at [975, 290] on icon at bounding box center [971, 290] width 8 height 8
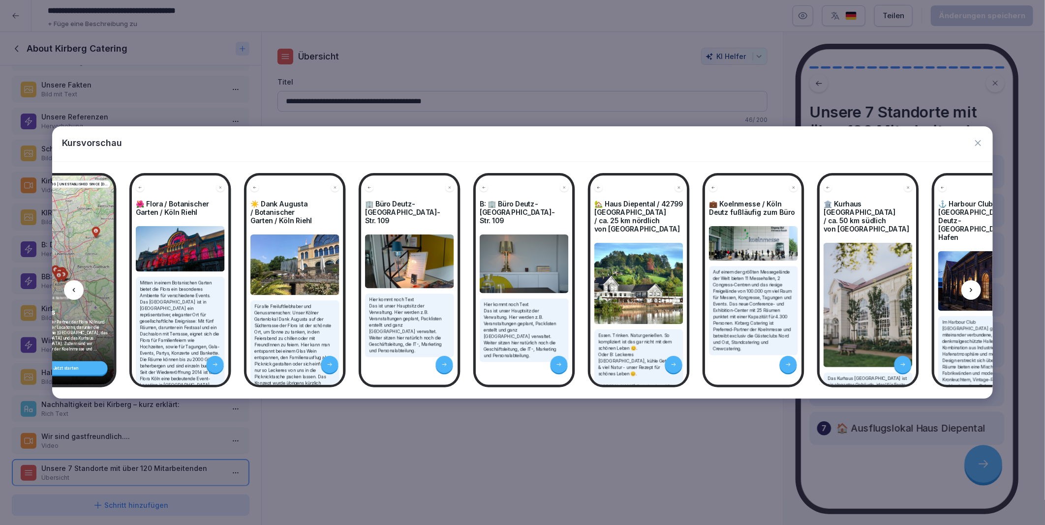
click at [975, 290] on icon at bounding box center [971, 290] width 8 height 8
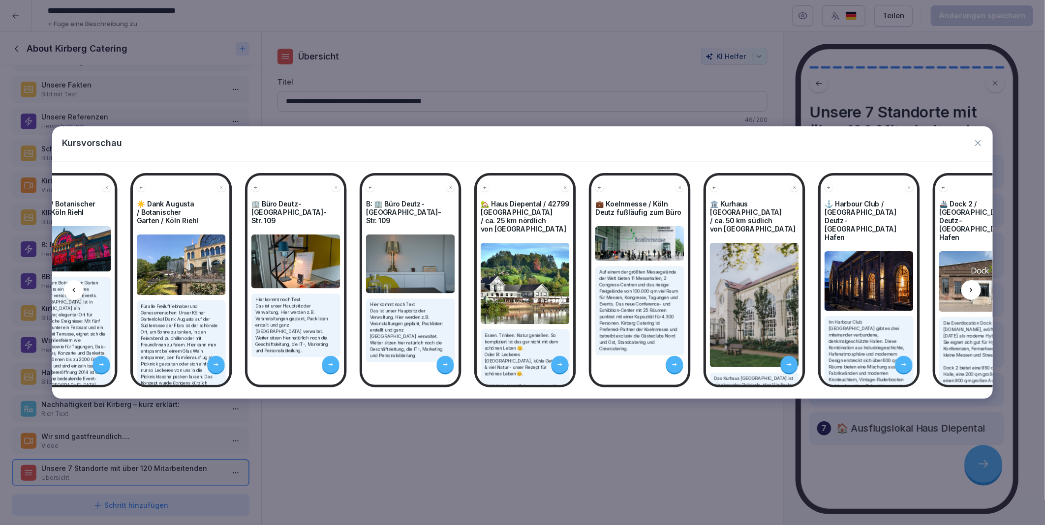
click at [975, 290] on icon at bounding box center [971, 290] width 8 height 8
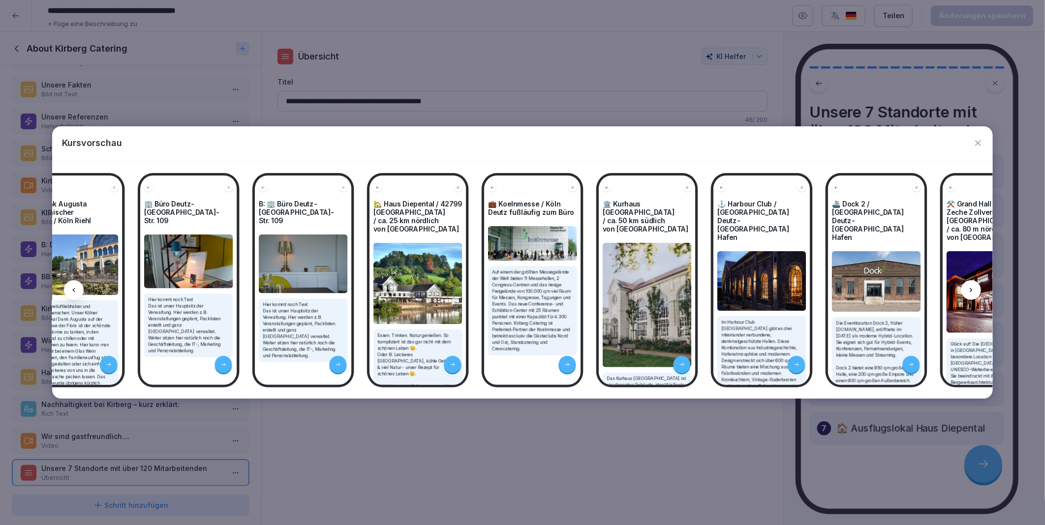
click at [975, 290] on icon at bounding box center [971, 290] width 8 height 8
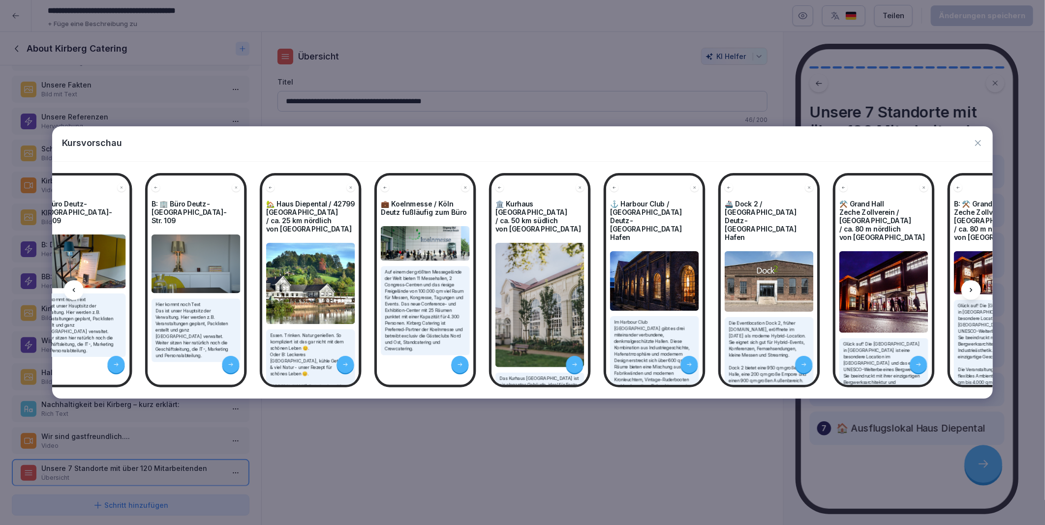
click at [975, 290] on icon at bounding box center [971, 290] width 8 height 8
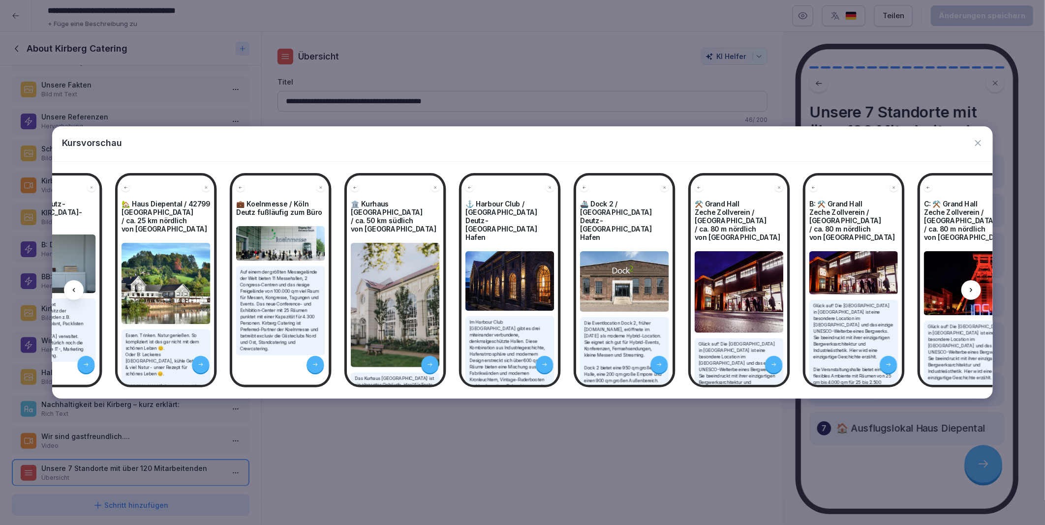
scroll to position [0, 4988]
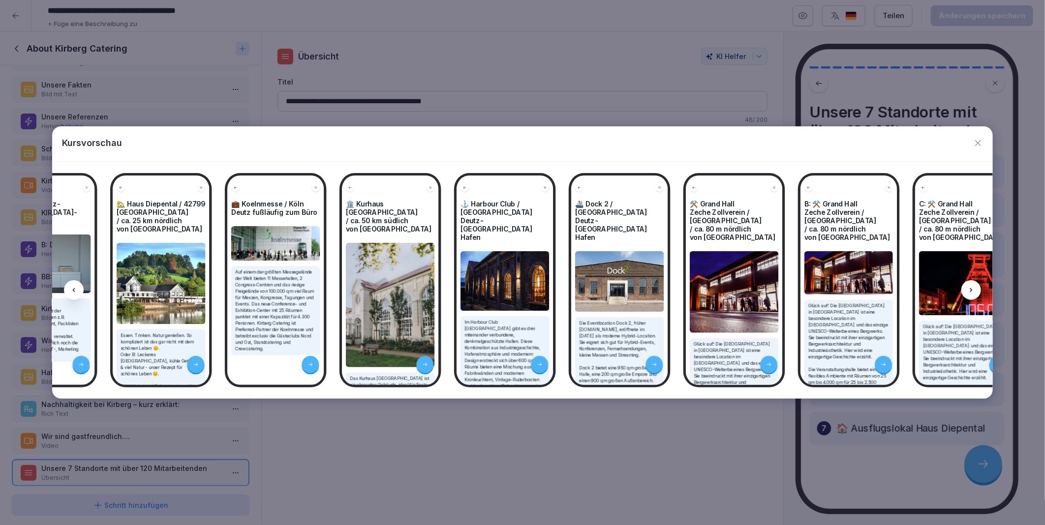
drag, startPoint x: 975, startPoint y: 290, endPoint x: 975, endPoint y: 145, distance: 145.6
click at [975, 145] on icon "button" at bounding box center [978, 143] width 10 height 10
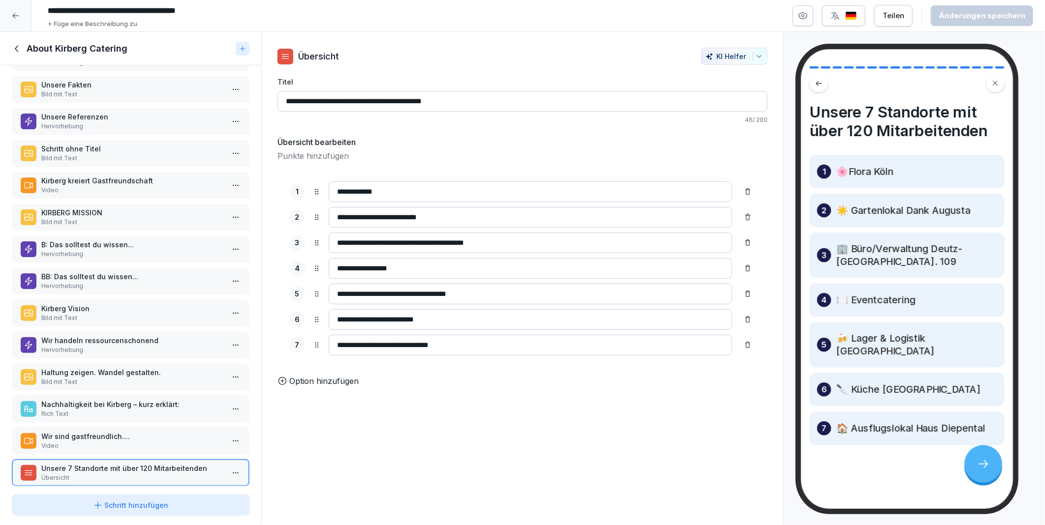
click at [18, 48] on icon at bounding box center [17, 48] width 11 height 11
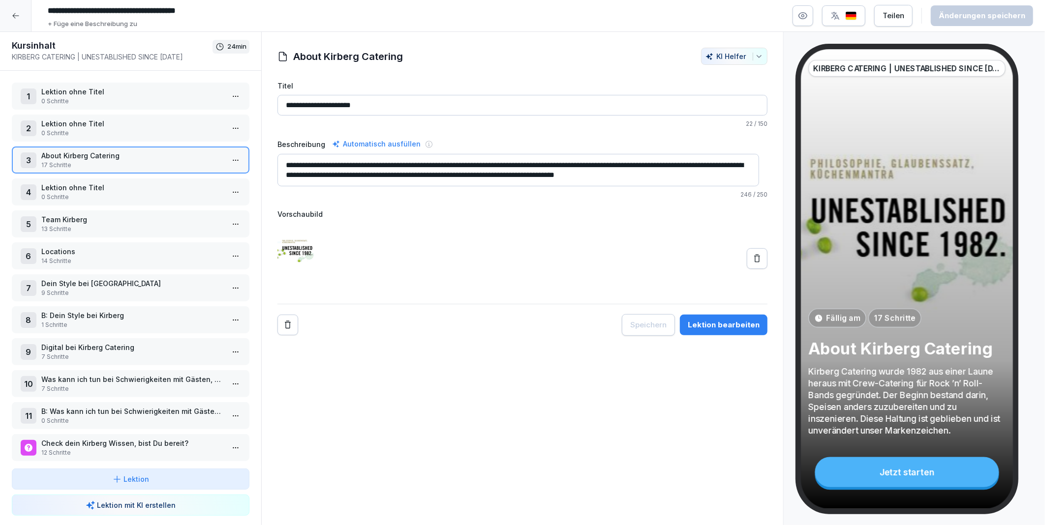
click at [71, 184] on p "Lektion ohne Titel" at bounding box center [132, 188] width 183 height 10
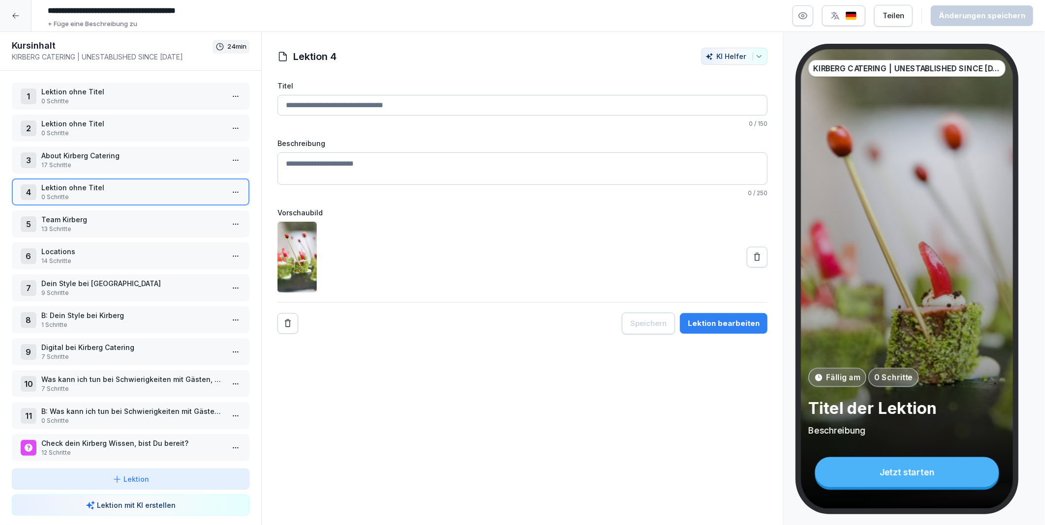
click at [232, 187] on html "**********" at bounding box center [522, 262] width 1045 height 525
click at [185, 262] on div "Löschen" at bounding box center [174, 263] width 40 height 10
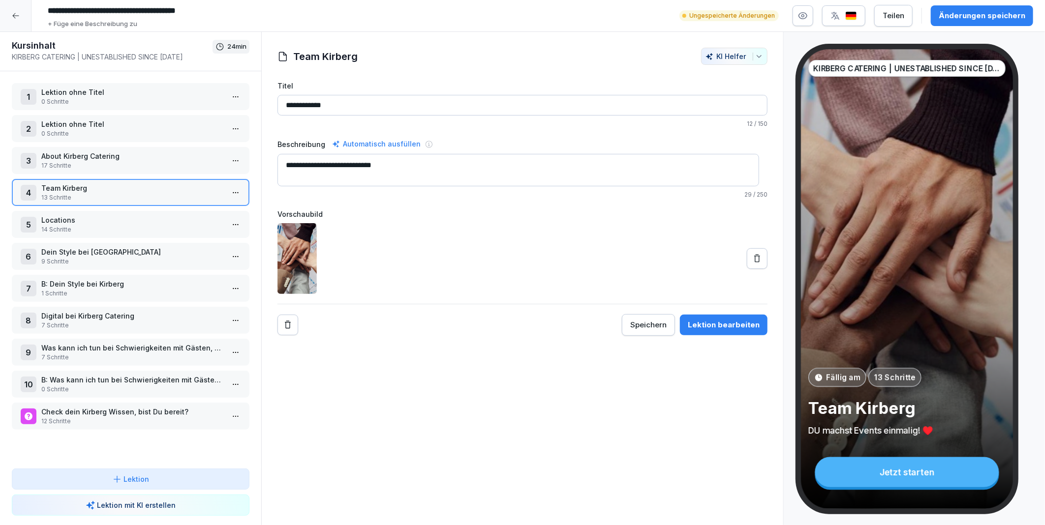
click at [84, 158] on p "About Kirberg Catering" at bounding box center [132, 156] width 183 height 10
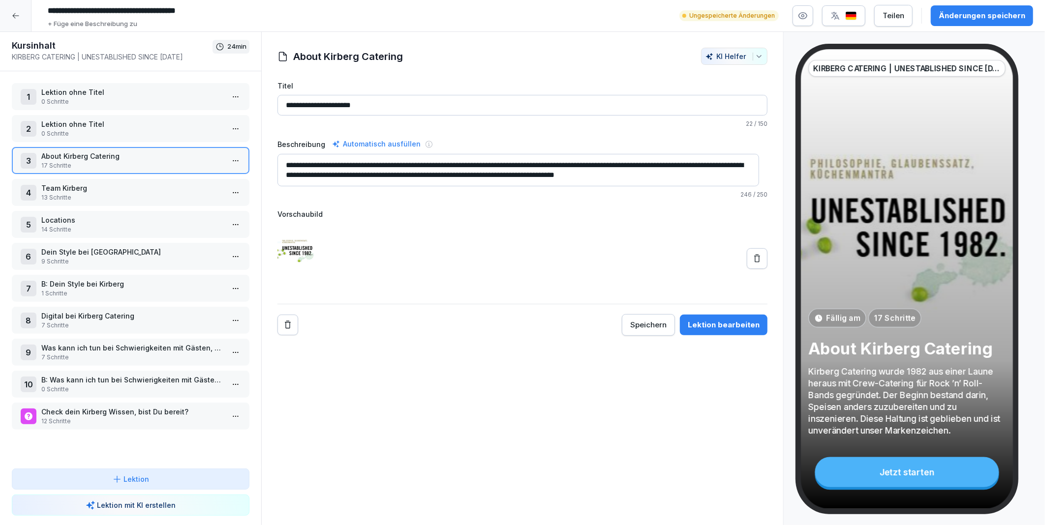
click at [113, 184] on p "Team Kirberg" at bounding box center [132, 188] width 183 height 10
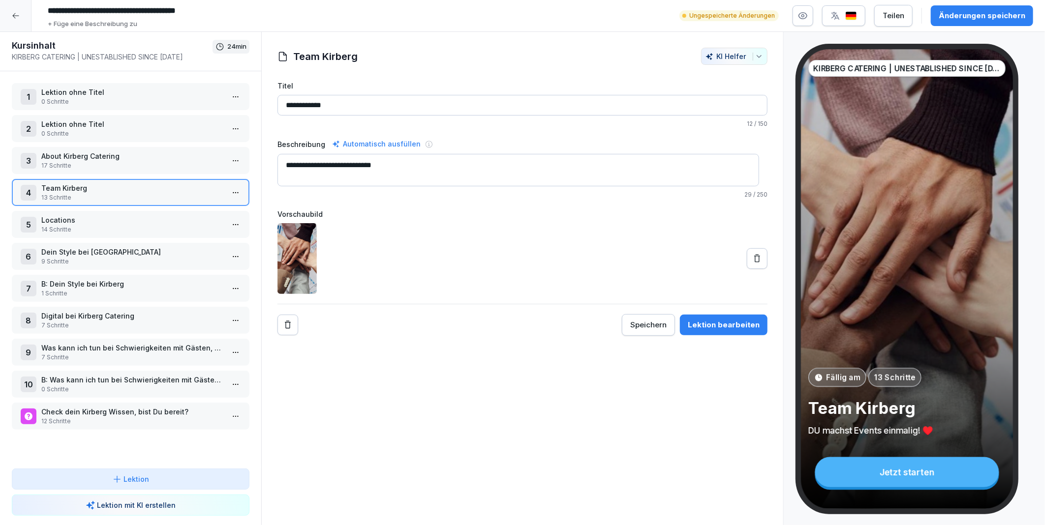
click at [96, 161] on p "17 Schritte" at bounding box center [132, 165] width 183 height 9
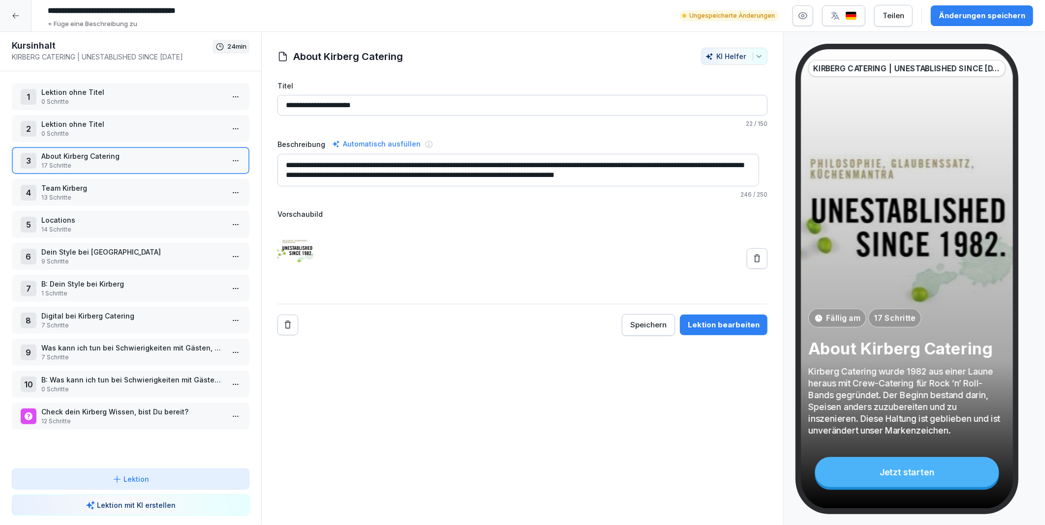
click at [96, 183] on p "Team Kirberg" at bounding box center [132, 188] width 183 height 10
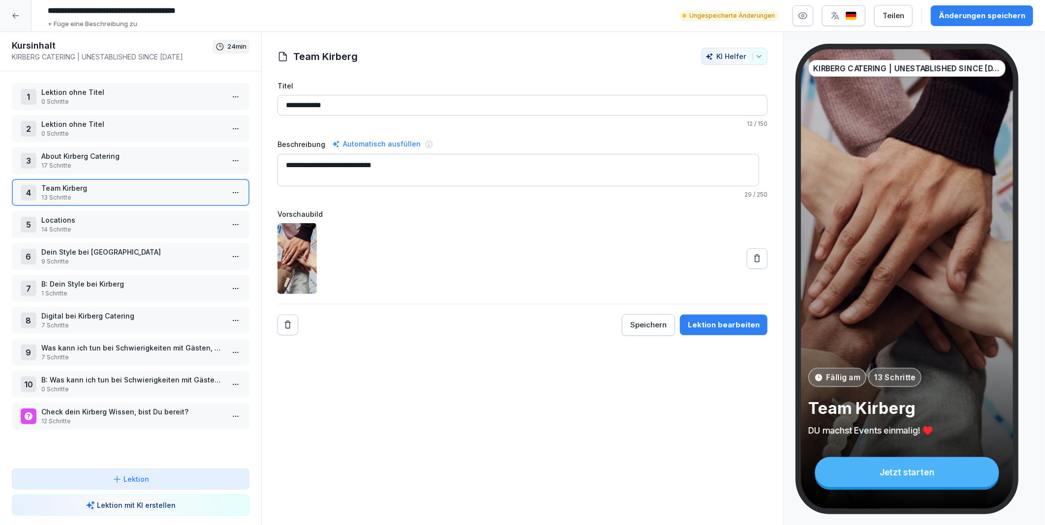
click at [103, 215] on p "Locations" at bounding box center [132, 220] width 183 height 10
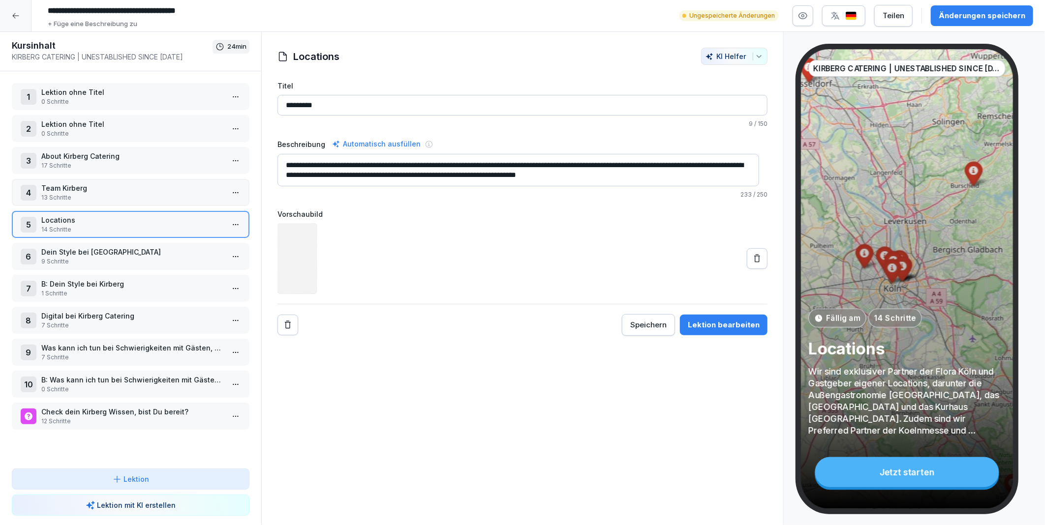
click at [110, 247] on p "Dein Style bei Kirberg" at bounding box center [132, 252] width 183 height 10
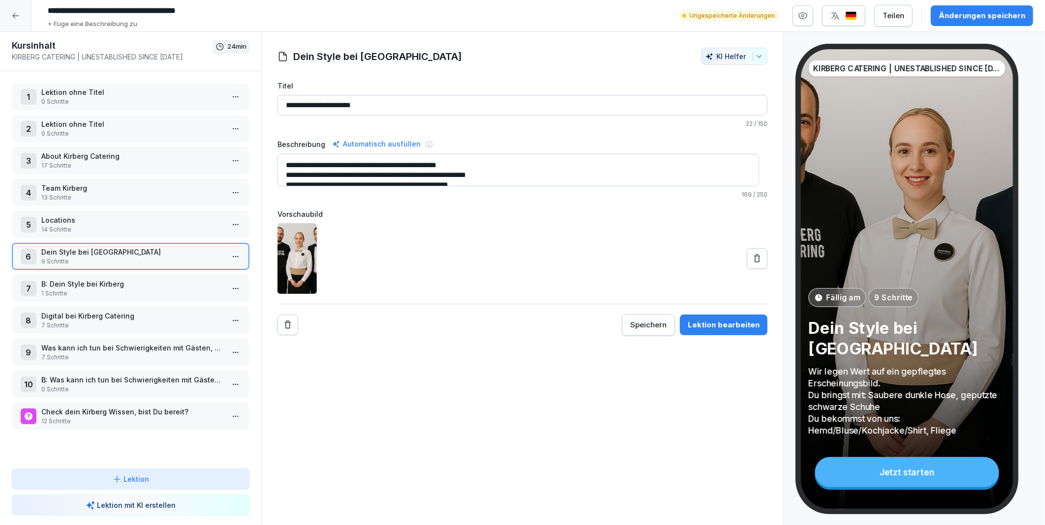
click at [95, 161] on p "17 Schritte" at bounding box center [132, 165] width 183 height 9
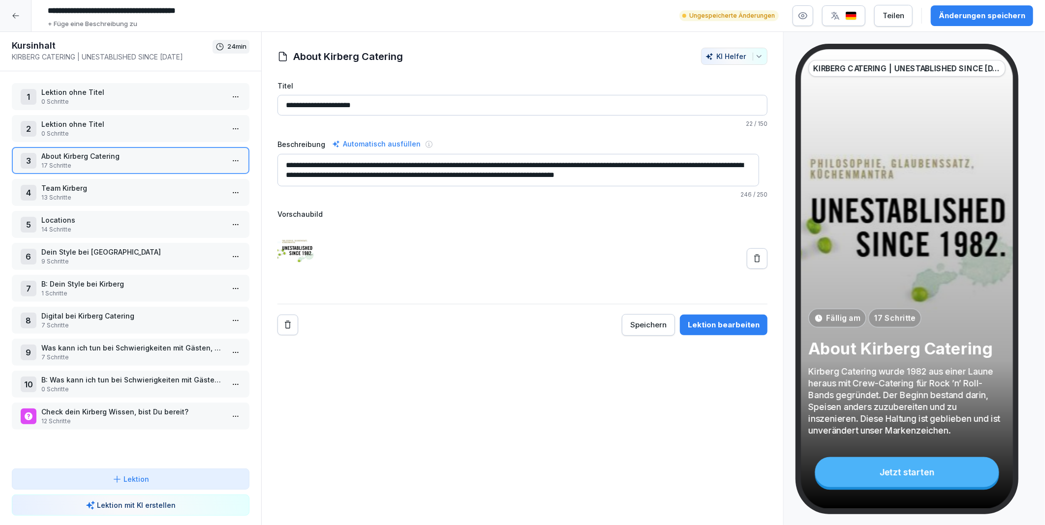
click at [97, 184] on p "Team Kirberg" at bounding box center [132, 188] width 183 height 10
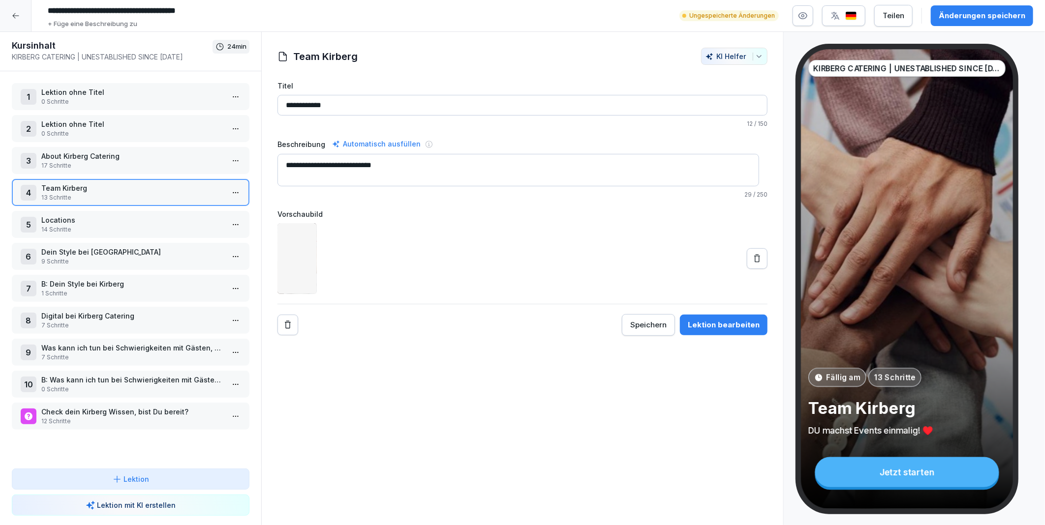
click at [92, 225] on p "14 Schritte" at bounding box center [132, 229] width 183 height 9
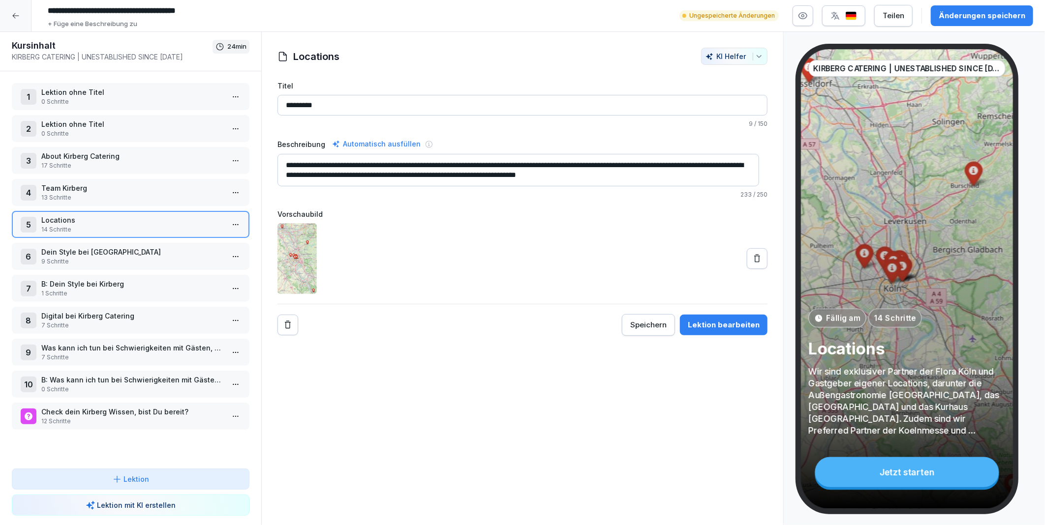
click at [91, 249] on p "Dein Style bei Kirberg" at bounding box center [132, 252] width 183 height 10
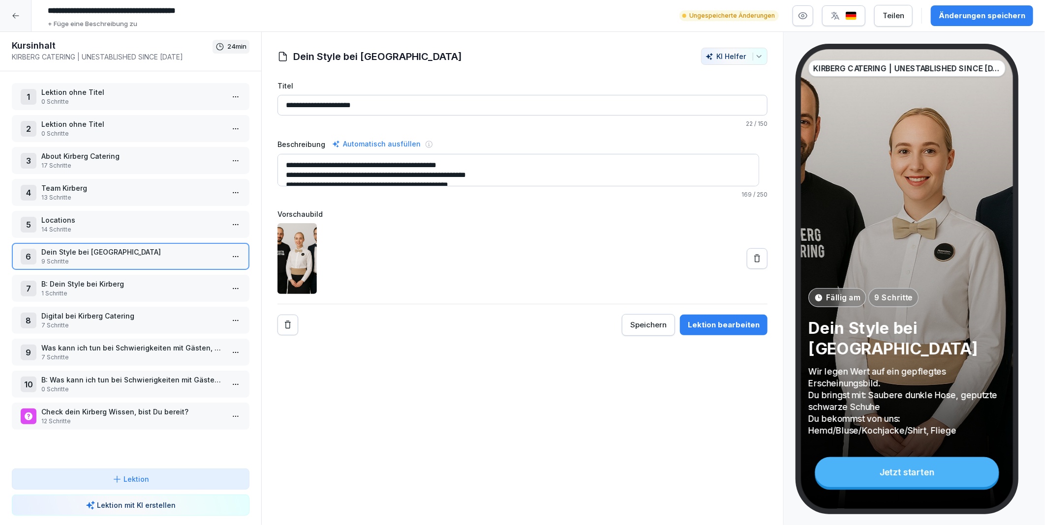
click at [76, 156] on p "About Kirberg Catering" at bounding box center [132, 156] width 183 height 10
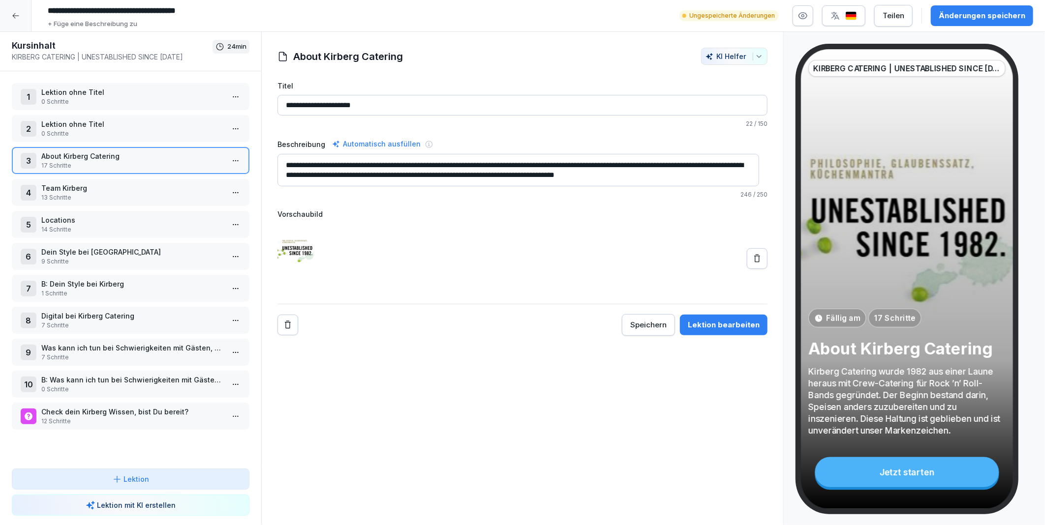
click at [71, 188] on p "Team Kirberg" at bounding box center [132, 188] width 183 height 10
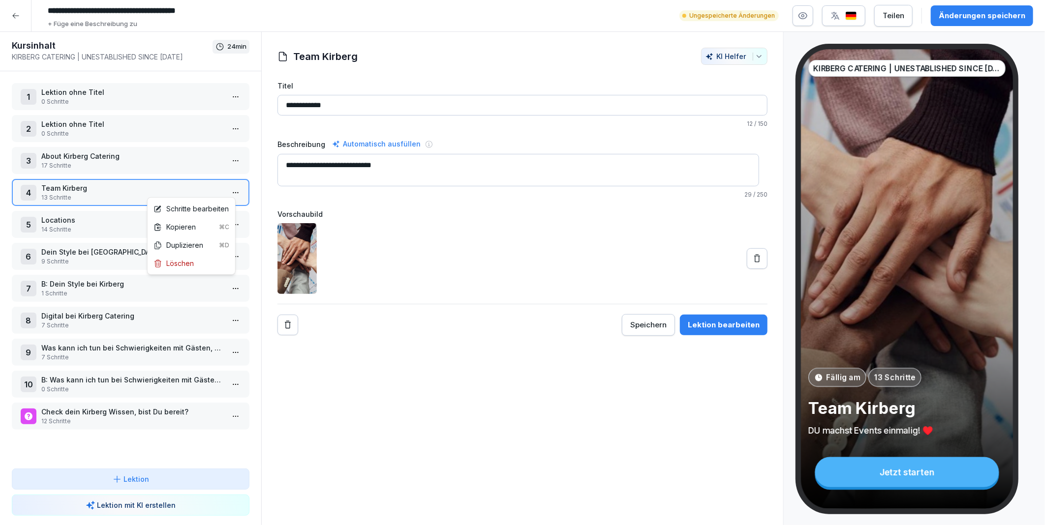
click at [233, 187] on html "**********" at bounding box center [522, 262] width 1045 height 525
click at [206, 207] on div "Schritte bearbeiten" at bounding box center [191, 209] width 75 height 10
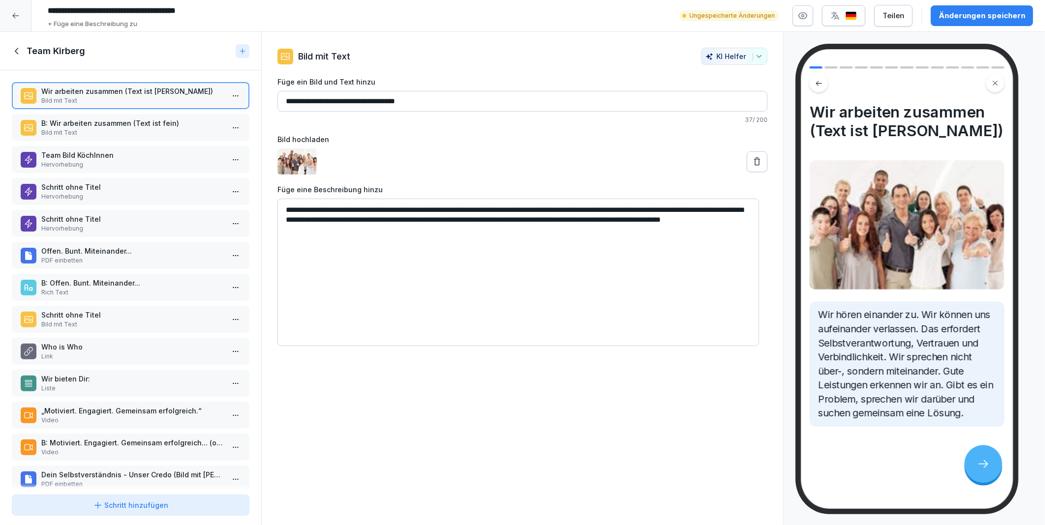
click at [417, 99] on input "**********" at bounding box center [522, 101] width 490 height 21
drag, startPoint x: 370, startPoint y: 101, endPoint x: 418, endPoint y: 103, distance: 47.8
click at [418, 103] on input "**********" at bounding box center [522, 101] width 490 height 21
click at [420, 102] on input "**********" at bounding box center [522, 101] width 490 height 21
click at [105, 126] on p "B: Wir arbeiten zusammen (Text ist fein)" at bounding box center [132, 123] width 183 height 10
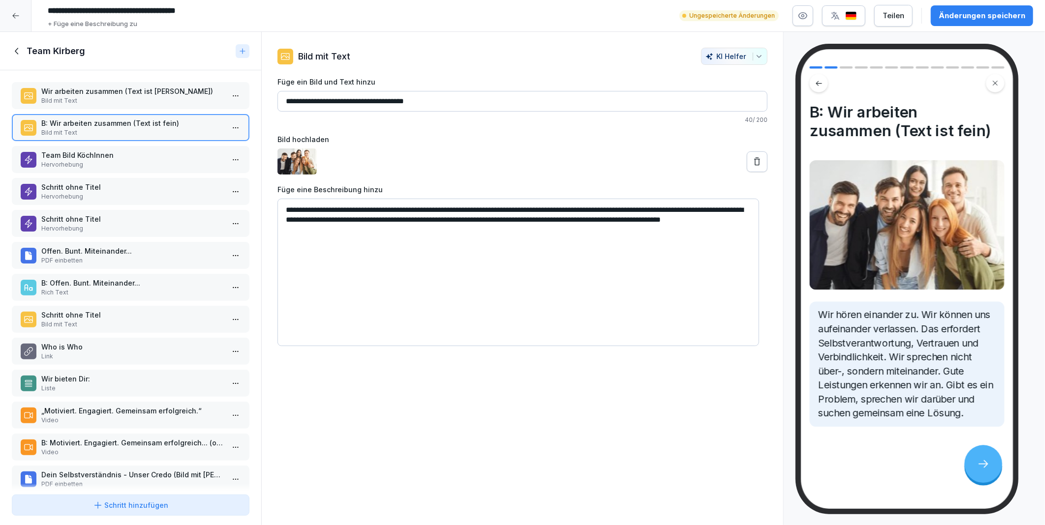
click at [128, 97] on p "Bild mit Text" at bounding box center [132, 100] width 183 height 9
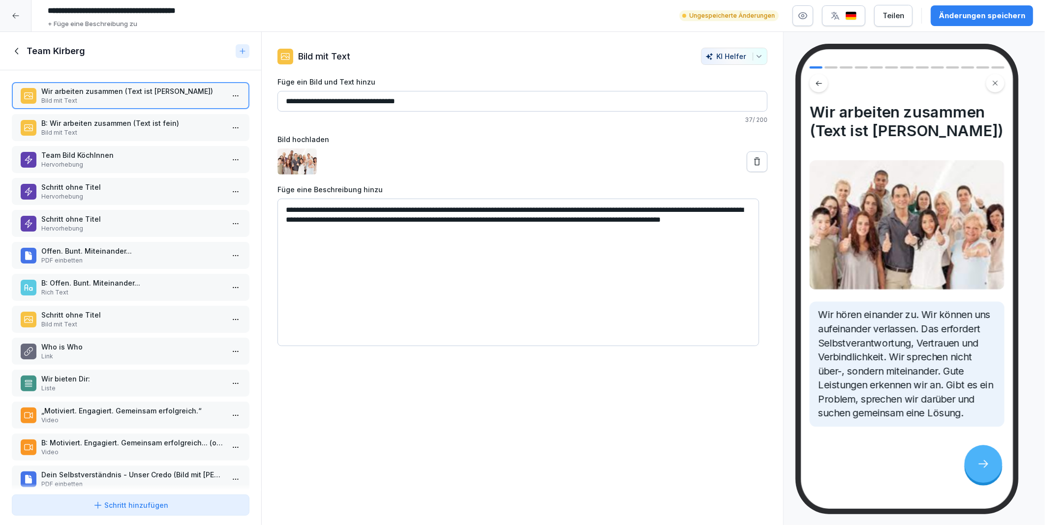
click at [119, 127] on div "B: Wir arbeiten zusammen (Text ist fein) Bild mit Text" at bounding box center [132, 127] width 183 height 19
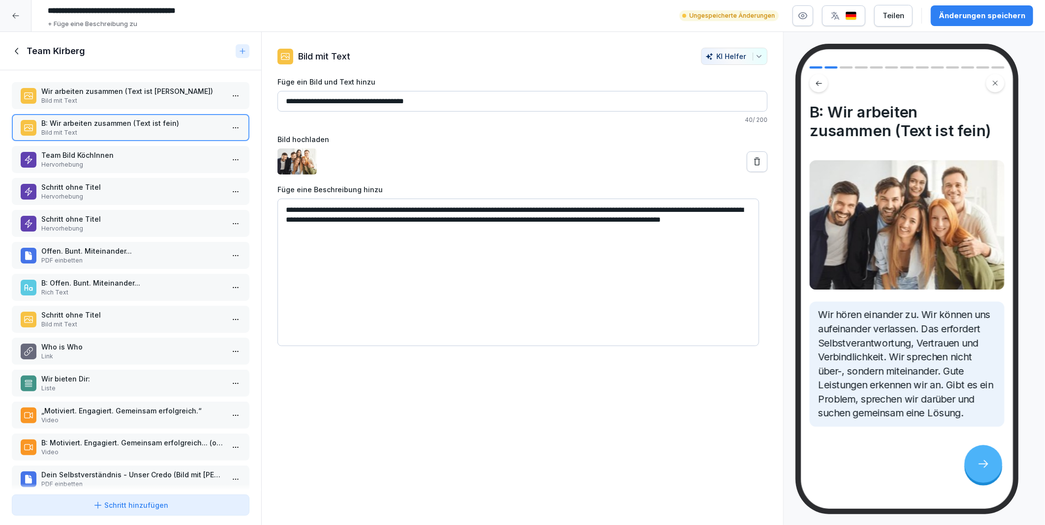
click at [92, 92] on p "Wir arbeiten zusammen (Text ist fein)" at bounding box center [132, 91] width 183 height 10
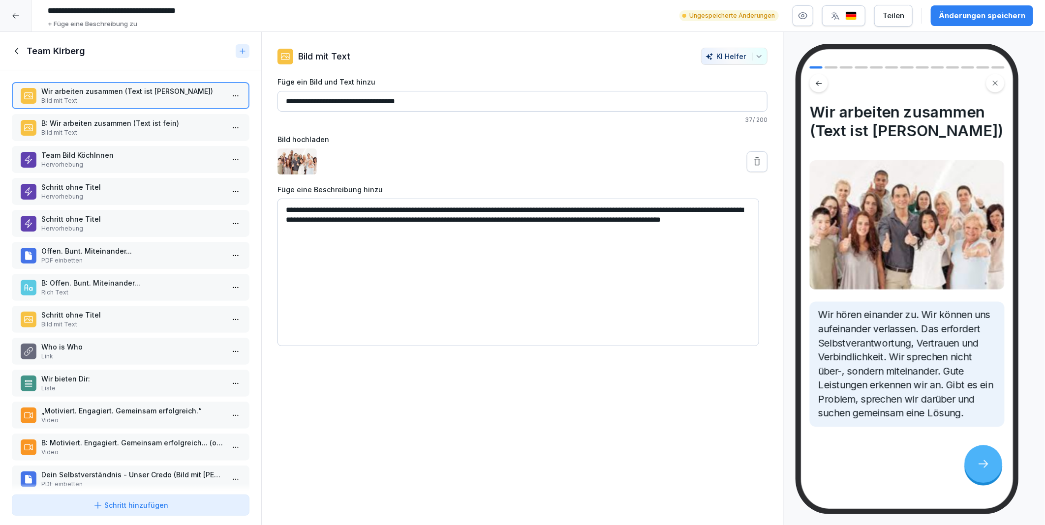
click at [38, 128] on div "B: Wir arbeiten zusammen (Text ist fein) Bild mit Text" at bounding box center [131, 127] width 220 height 19
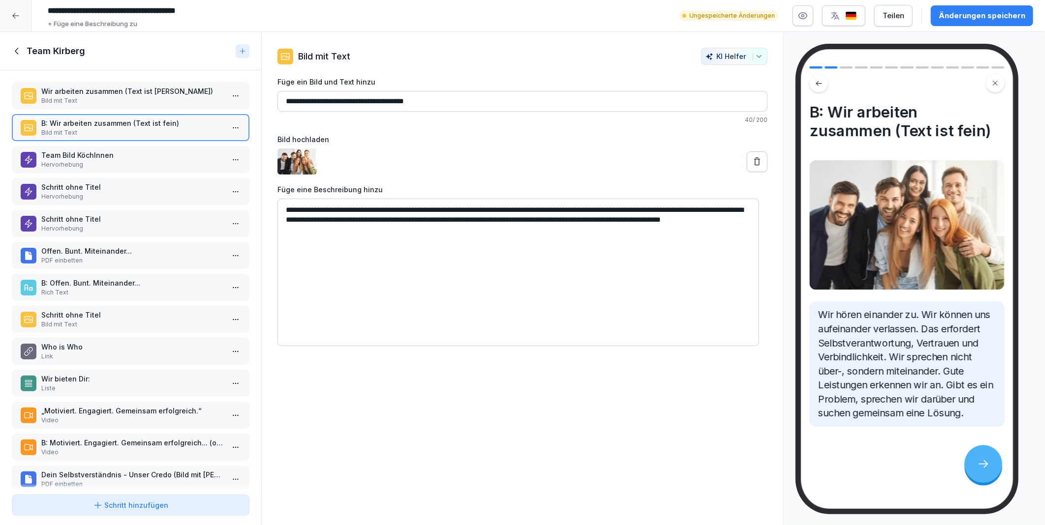
click at [59, 146] on div "Team Bild KöchInnen Hervorhebung" at bounding box center [131, 159] width 238 height 27
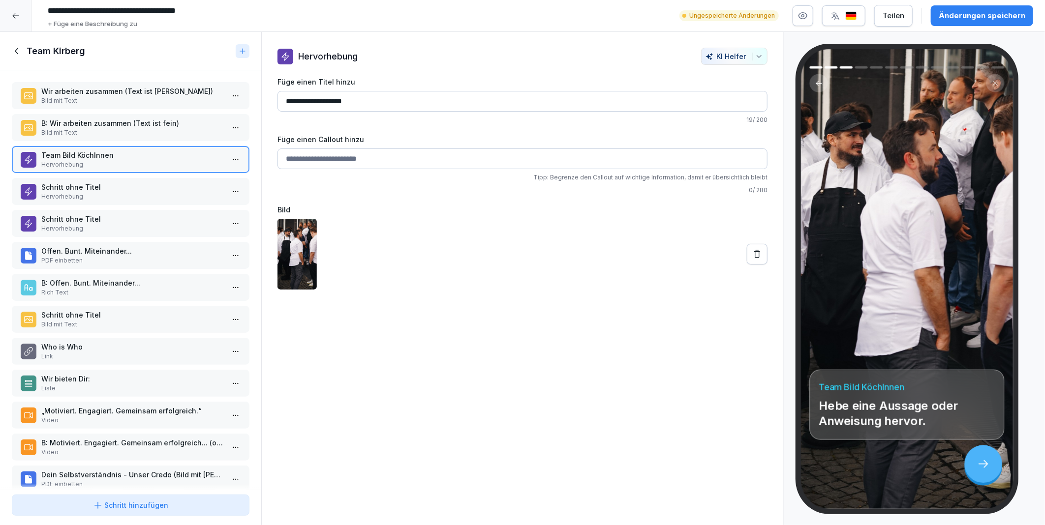
click at [77, 95] on p "Wir arbeiten zusammen (Text ist fein)" at bounding box center [132, 91] width 183 height 10
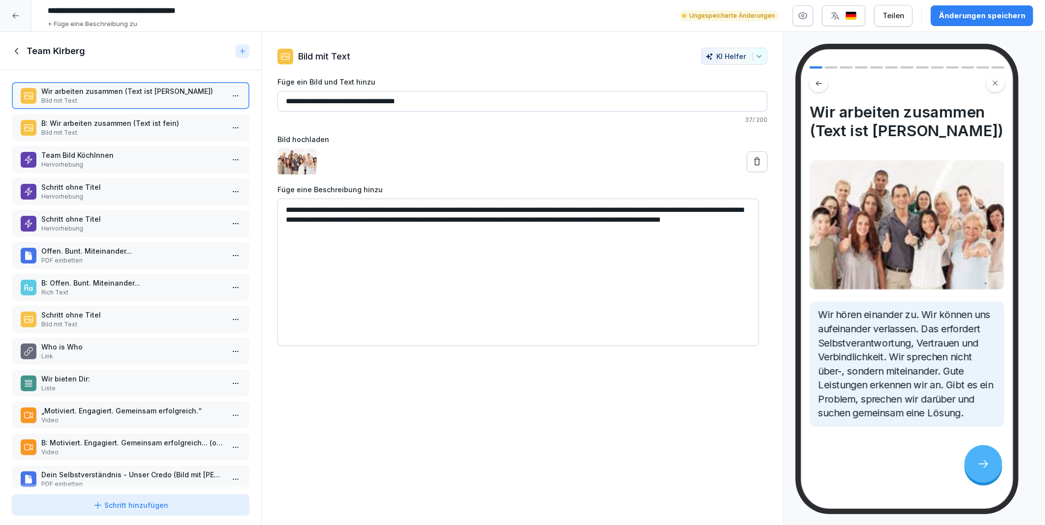
click at [77, 127] on div "B: Wir arbeiten zusammen (Text ist fein) Bild mit Text" at bounding box center [132, 127] width 183 height 19
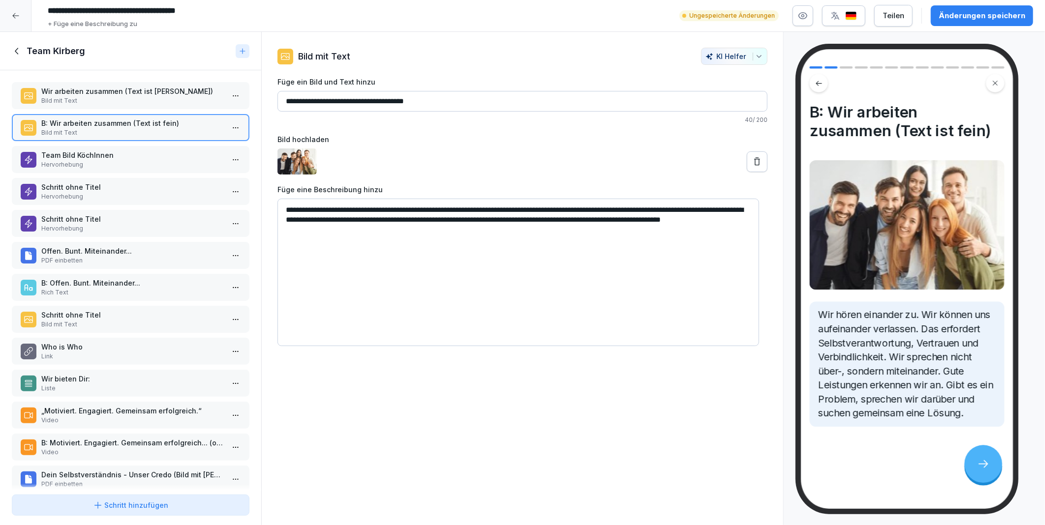
click at [77, 160] on p "Hervorhebung" at bounding box center [132, 164] width 183 height 9
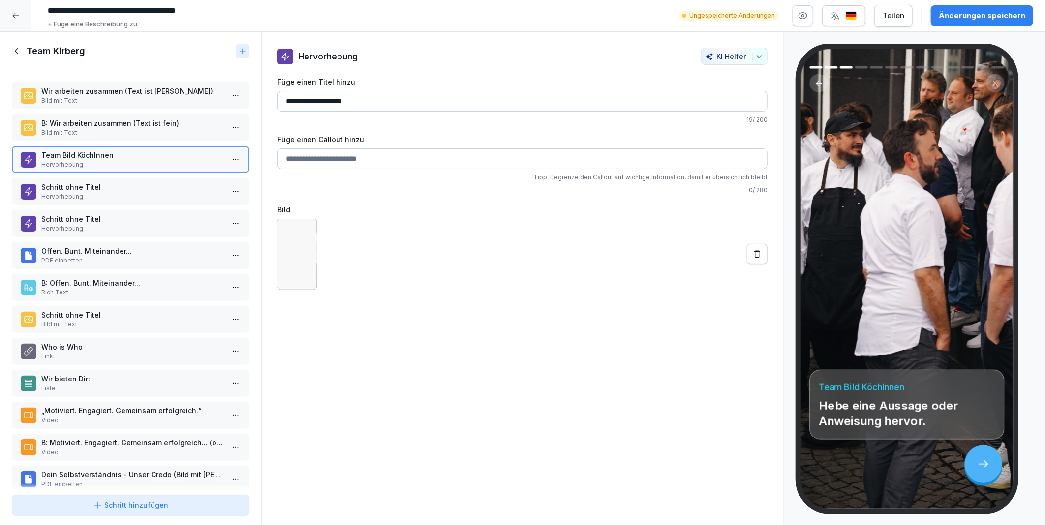
click at [70, 182] on p "Schritt ohne Titel" at bounding box center [132, 187] width 183 height 10
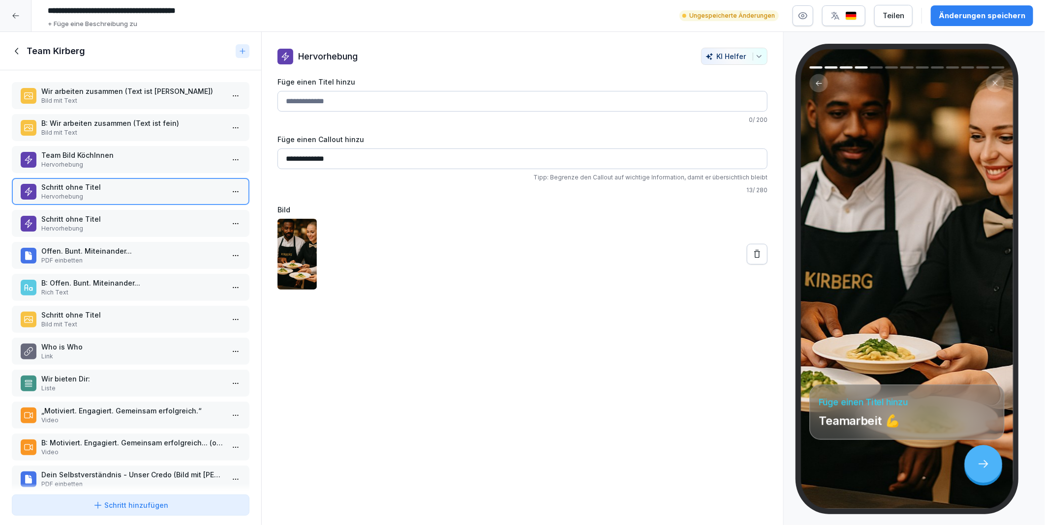
click at [77, 150] on p "Team Bild KöchInnen" at bounding box center [132, 155] width 183 height 10
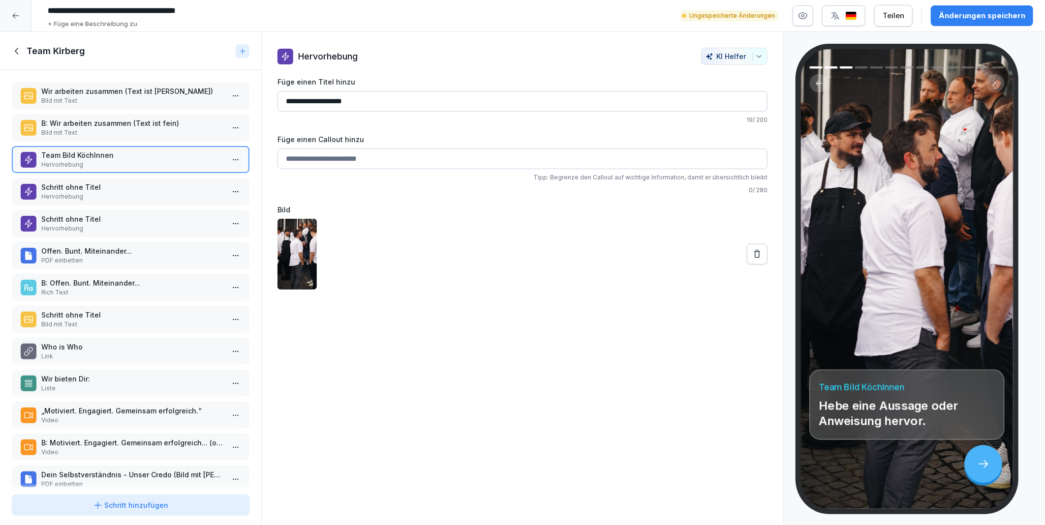
click at [75, 182] on p "Schritt ohne Titel" at bounding box center [132, 187] width 183 height 10
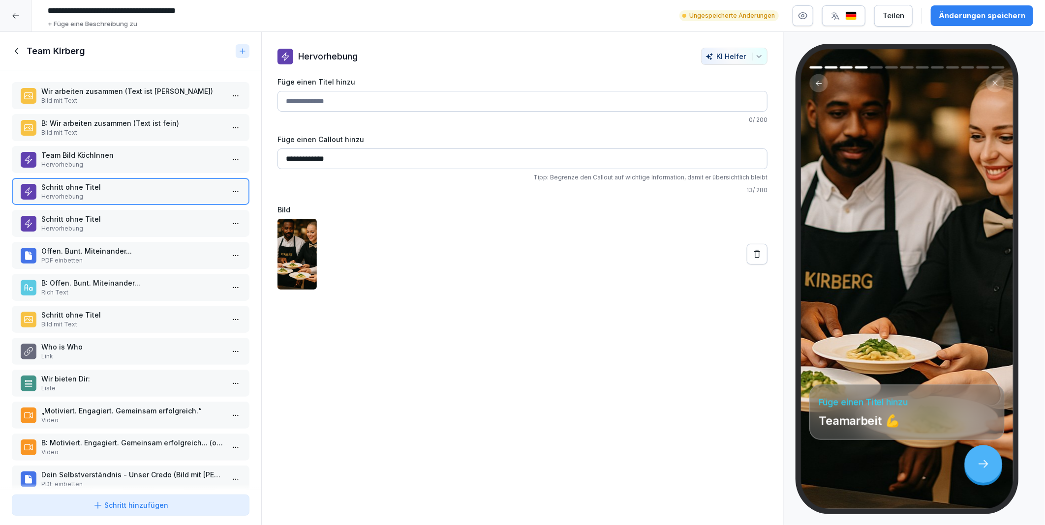
click at [68, 214] on p "Schritt ohne Titel" at bounding box center [132, 219] width 183 height 10
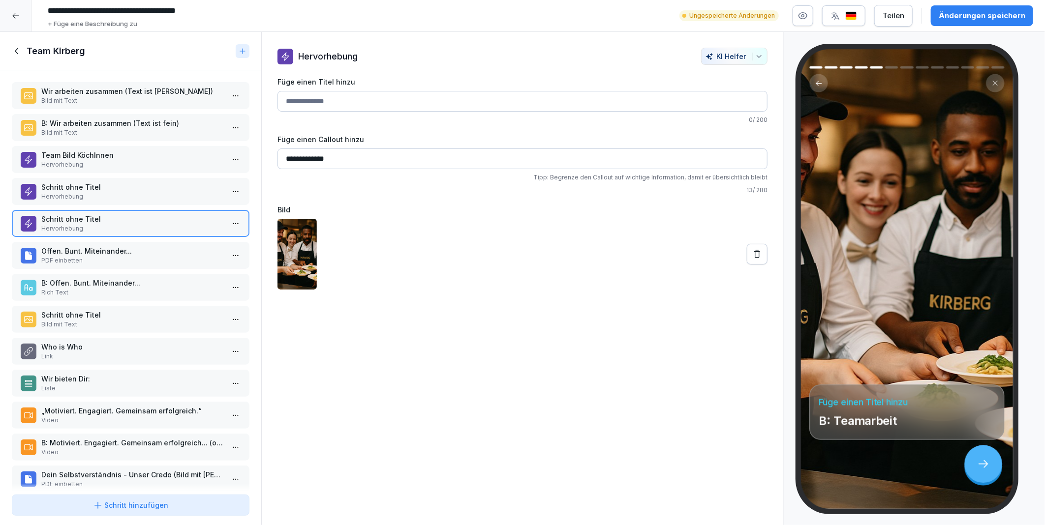
click at [70, 192] on p "Hervorhebung" at bounding box center [132, 196] width 183 height 9
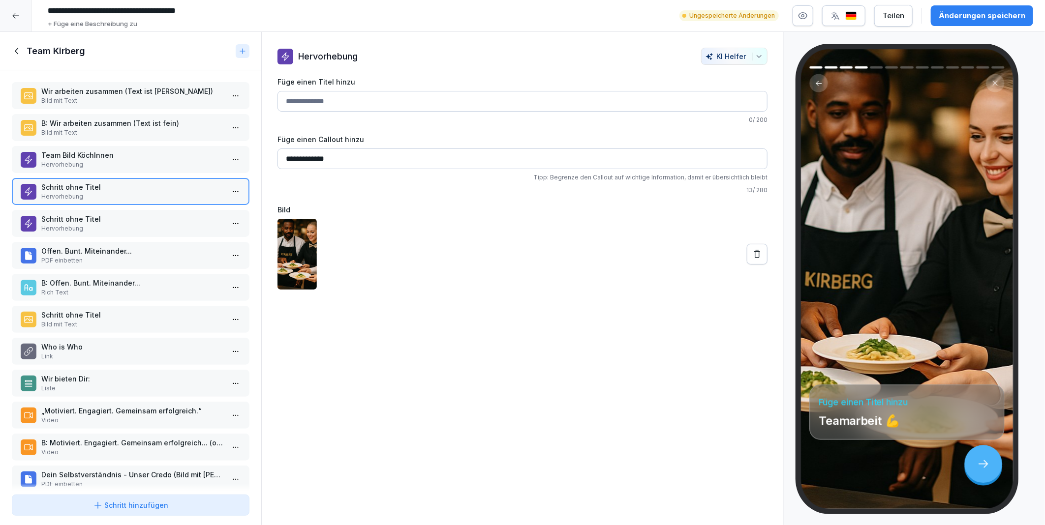
click at [82, 205] on div "Wir arbeiten zusammen (Text ist fein) Bild mit Text B: Wir arbeiten zusammen (T…" at bounding box center [130, 280] width 261 height 421
click at [79, 214] on p "Schritt ohne Titel" at bounding box center [132, 219] width 183 height 10
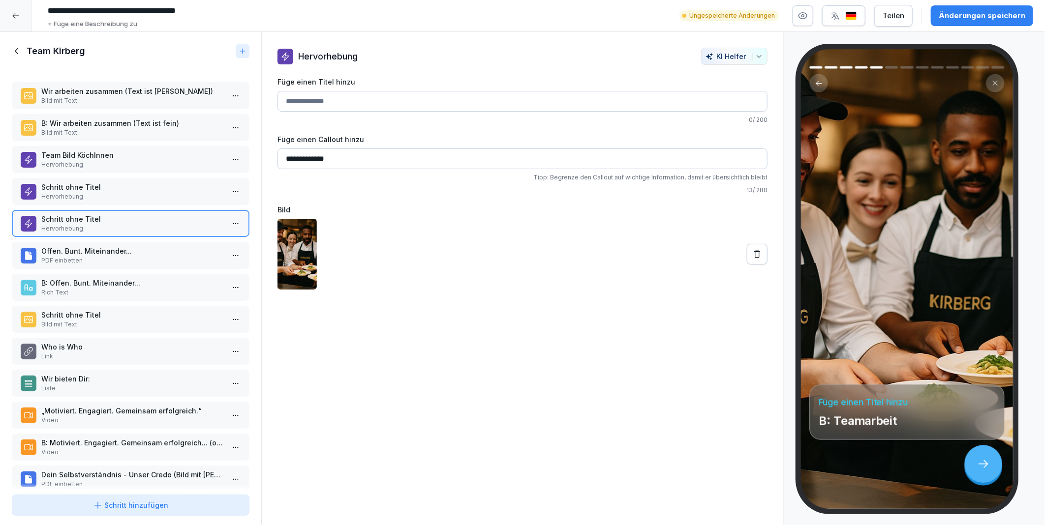
click at [84, 155] on p "Team Bild KöchInnen" at bounding box center [132, 155] width 183 height 10
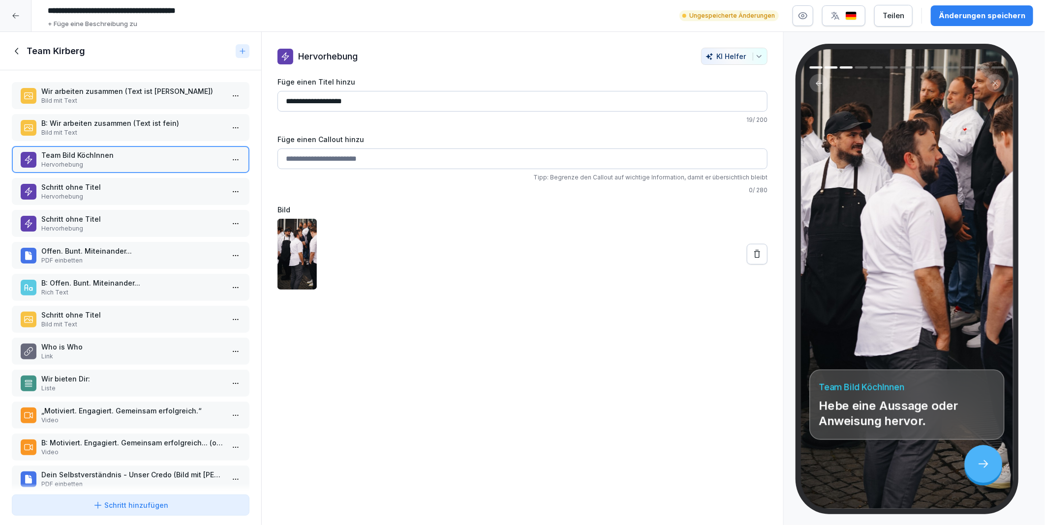
click at [64, 186] on p "Schritt ohne Titel" at bounding box center [132, 187] width 183 height 10
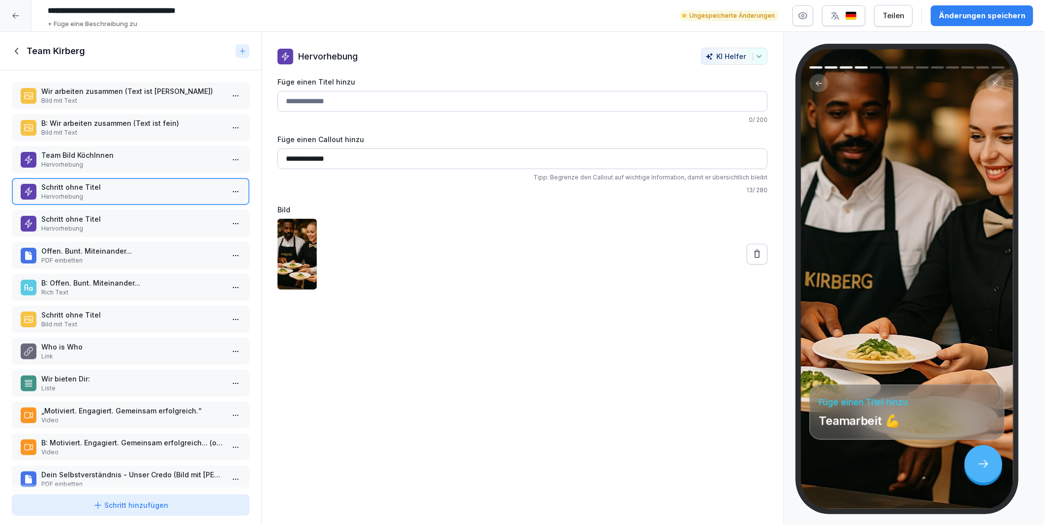
click at [70, 224] on p "Hervorhebung" at bounding box center [132, 228] width 183 height 9
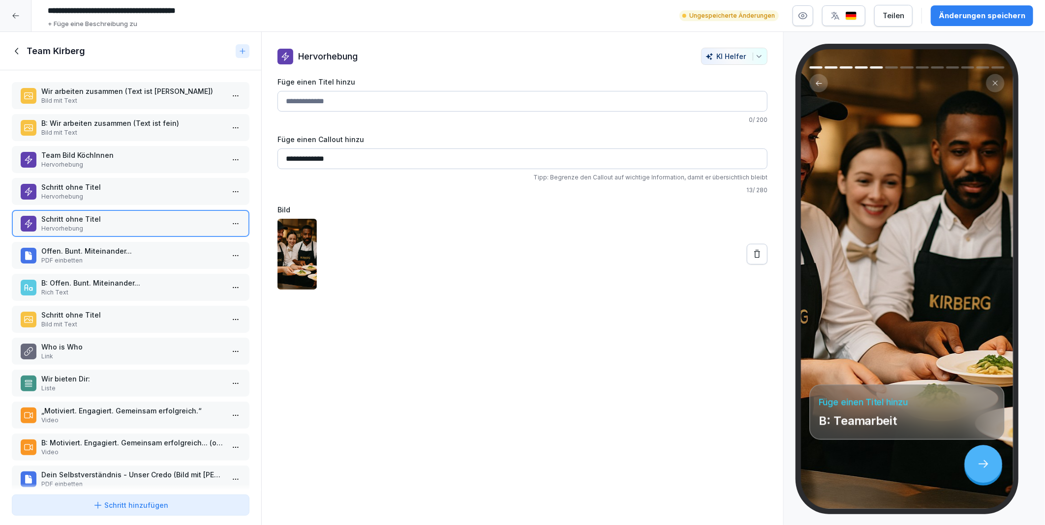
click at [69, 256] on p "PDF einbetten" at bounding box center [132, 260] width 183 height 9
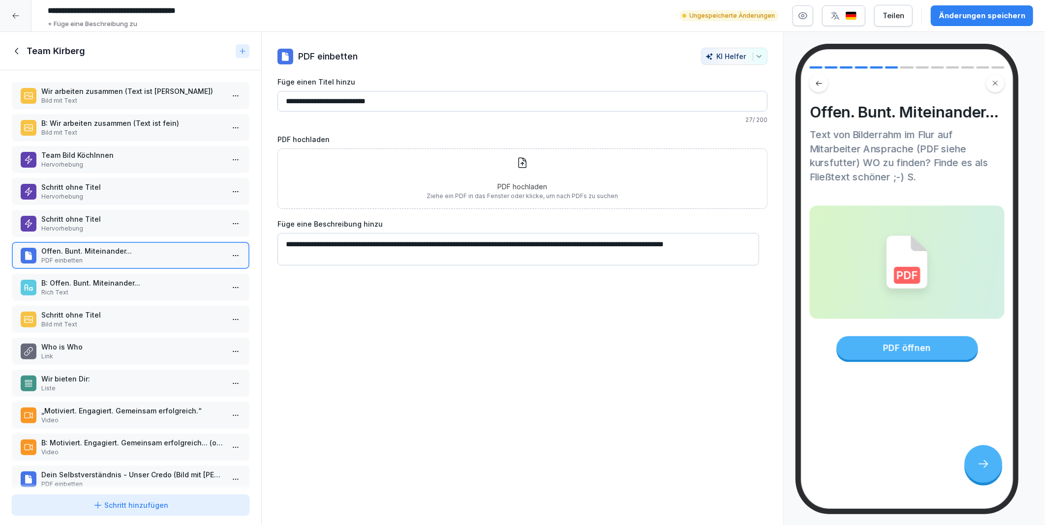
click at [66, 279] on p "B: Offen. Bunt. Miteinander..." at bounding box center [132, 283] width 183 height 10
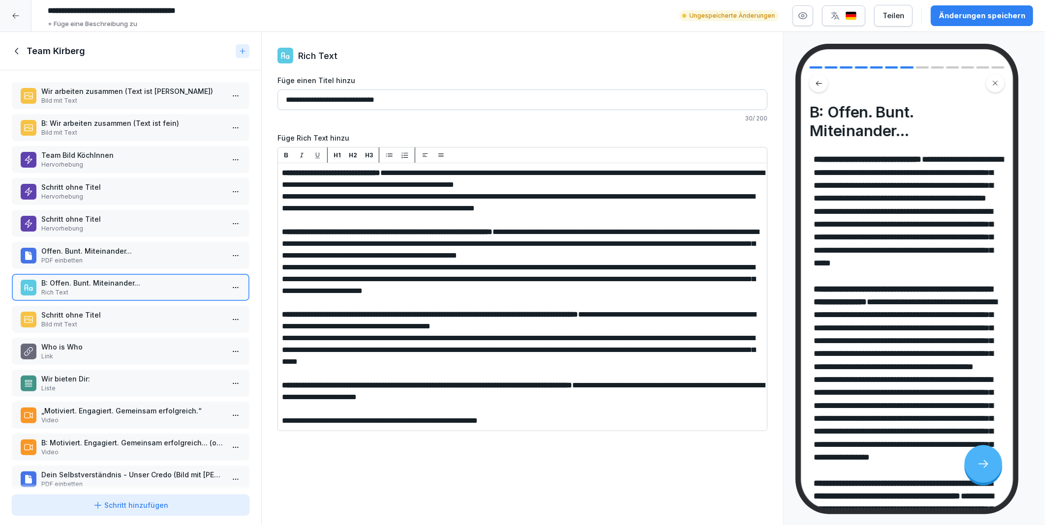
click at [74, 310] on p "Schritt ohne Titel" at bounding box center [132, 315] width 183 height 10
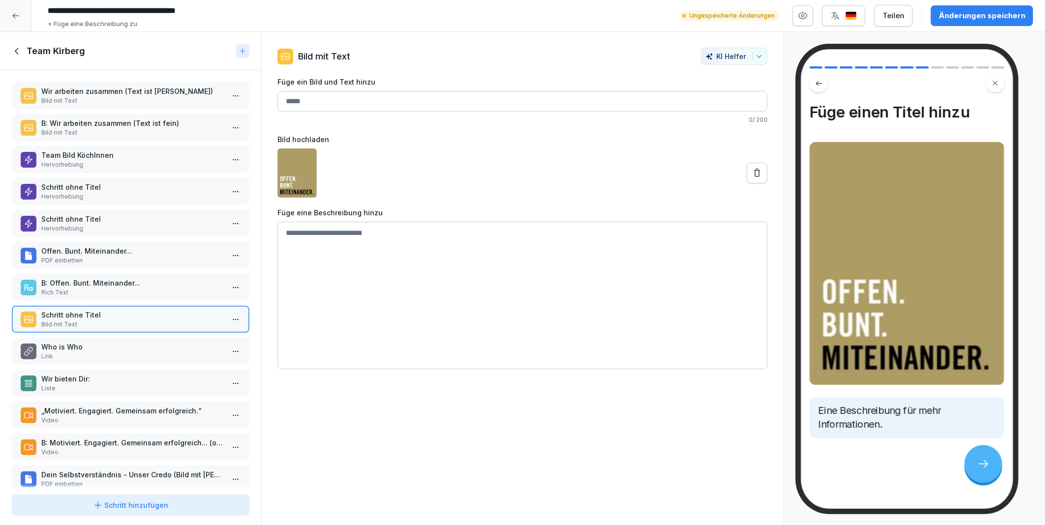
click at [959, 15] on div "Änderungen speichern" at bounding box center [982, 15] width 87 height 11
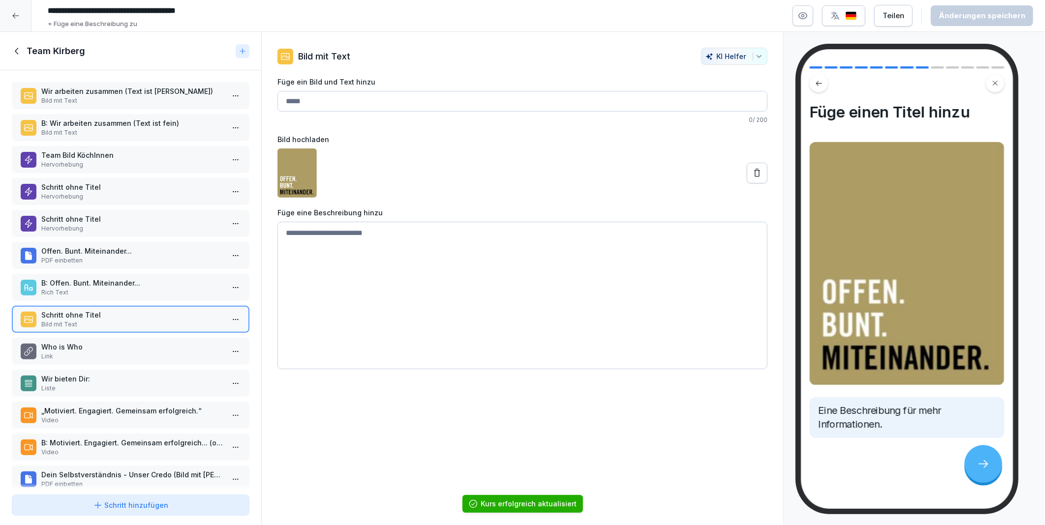
click at [18, 48] on icon at bounding box center [17, 51] width 11 height 11
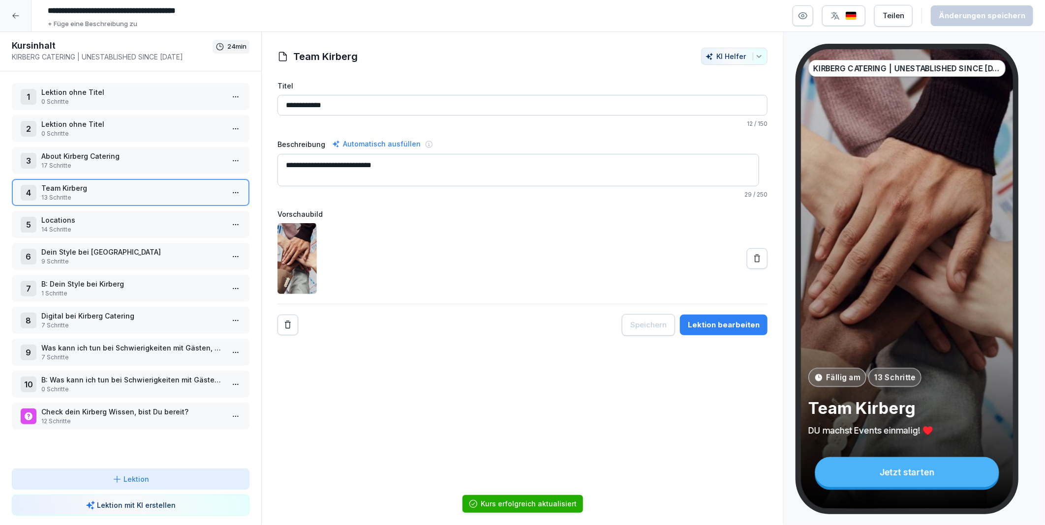
click at [89, 153] on p "About Kirberg Catering" at bounding box center [132, 156] width 183 height 10
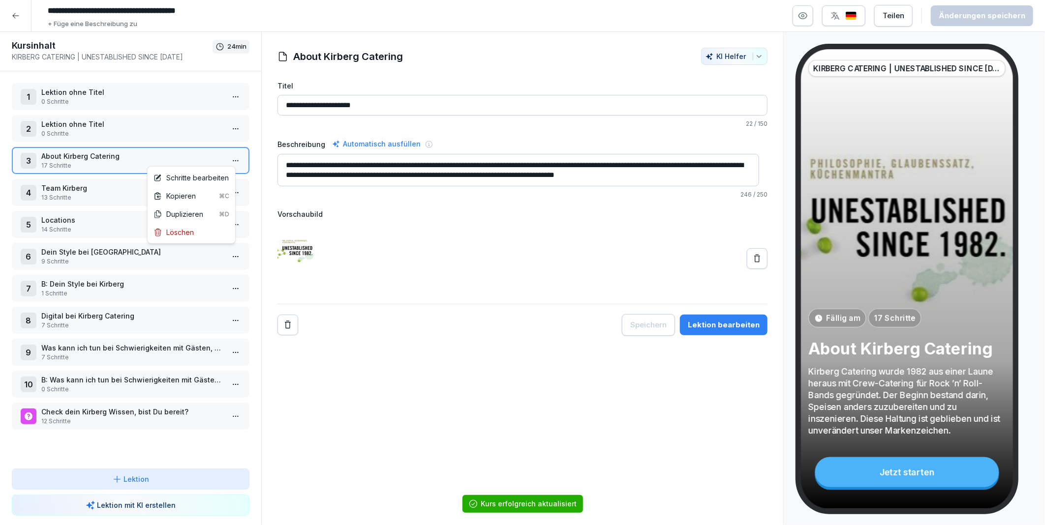
click at [228, 155] on html "**********" at bounding box center [522, 262] width 1045 height 525
click at [183, 180] on div "Schritte bearbeiten" at bounding box center [191, 178] width 75 height 10
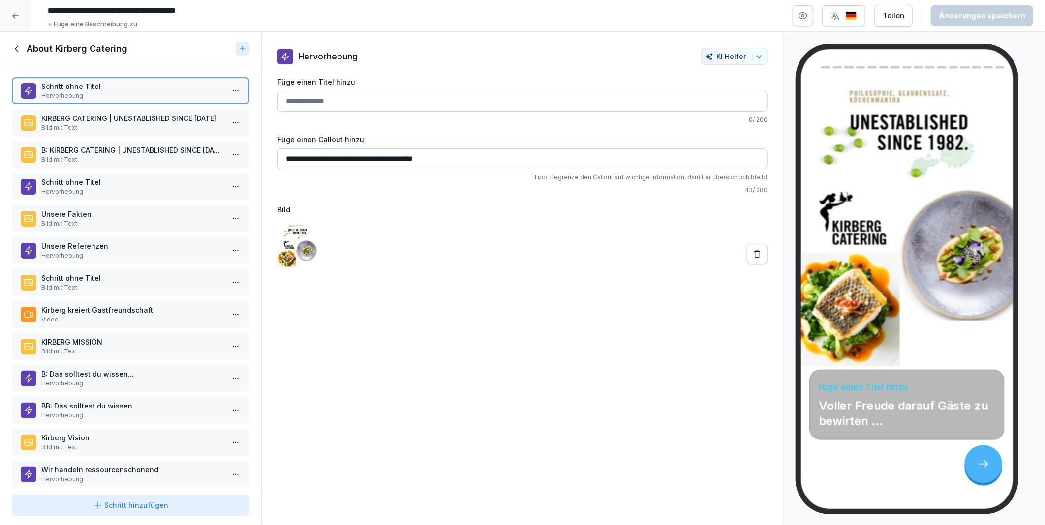
click at [92, 181] on p "Schritt ohne Titel" at bounding box center [132, 182] width 183 height 10
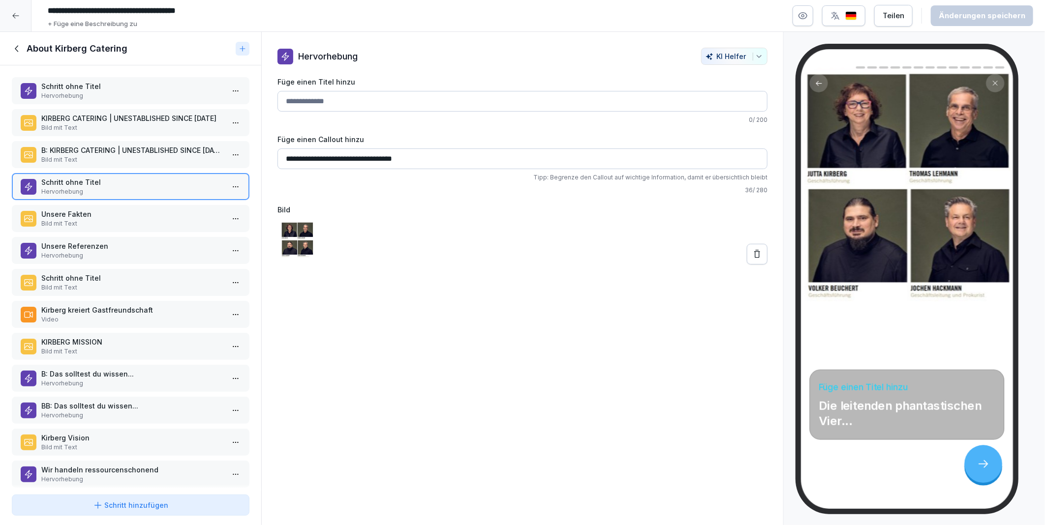
click at [69, 401] on p "BB: Das solltest du wissen..." at bounding box center [132, 406] width 183 height 10
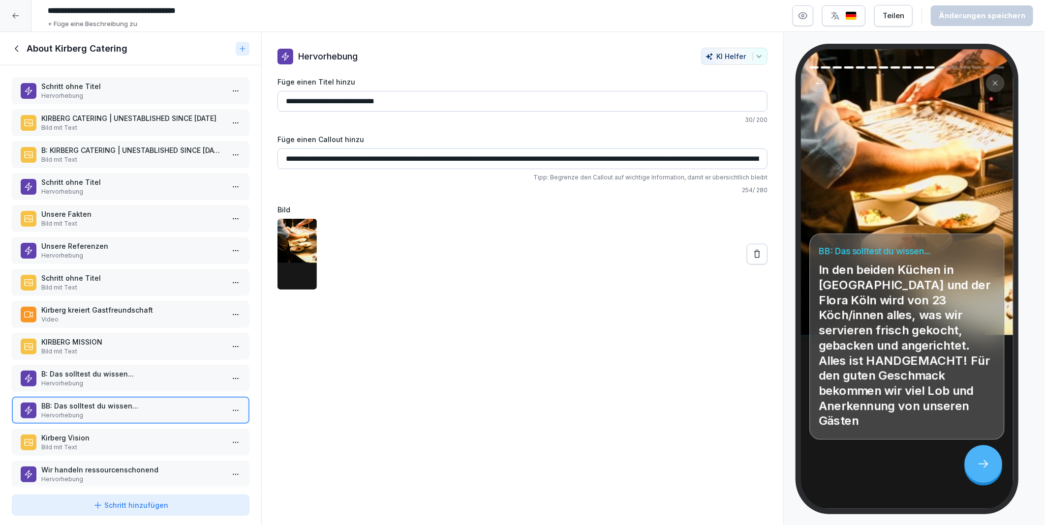
click at [55, 147] on p "B: KIRBERG CATERING | UNESTABLISHED SINCE 1982" at bounding box center [132, 150] width 183 height 10
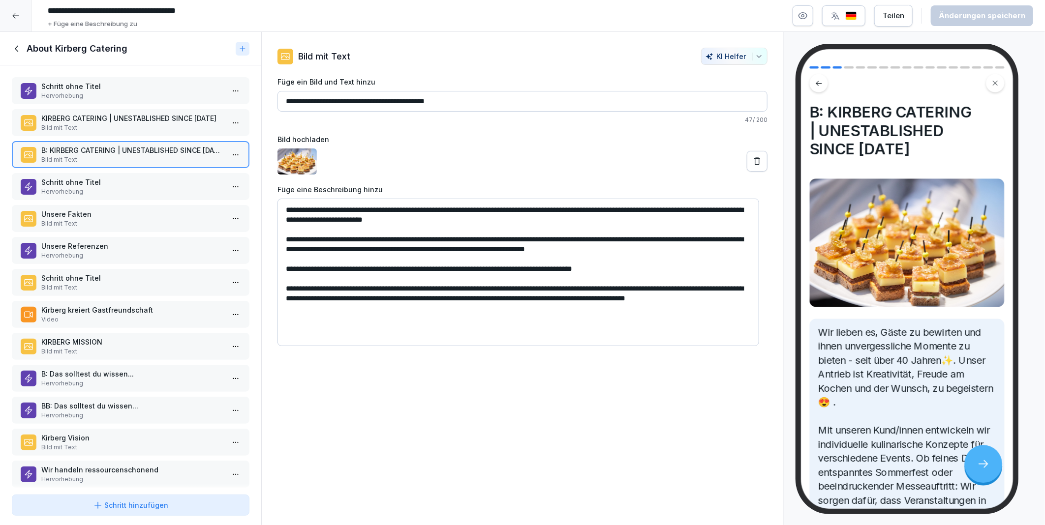
click at [19, 48] on icon at bounding box center [17, 48] width 11 height 11
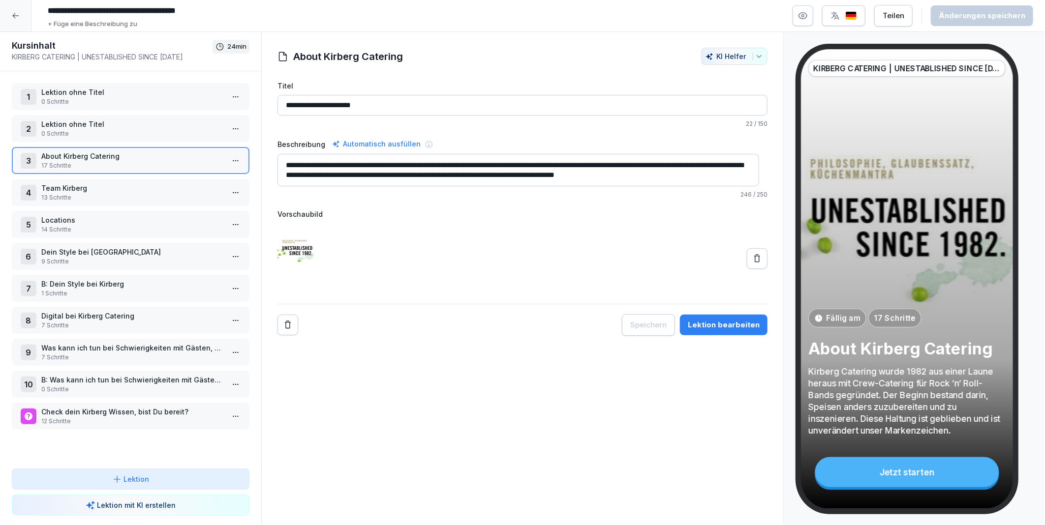
click at [64, 189] on p "Team Kirberg" at bounding box center [132, 188] width 183 height 10
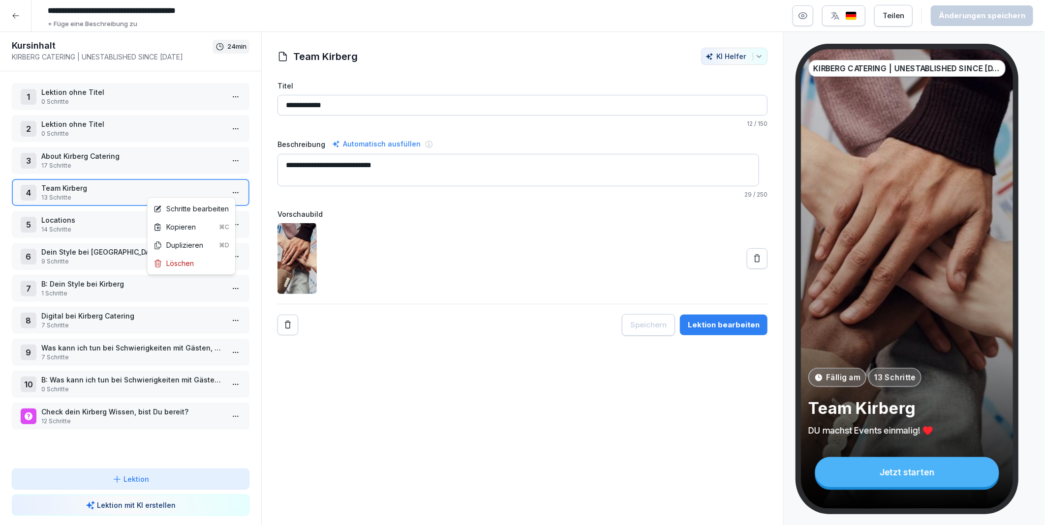
click at [233, 192] on html "**********" at bounding box center [522, 262] width 1045 height 525
click at [202, 208] on div "Schritte bearbeiten" at bounding box center [191, 209] width 75 height 10
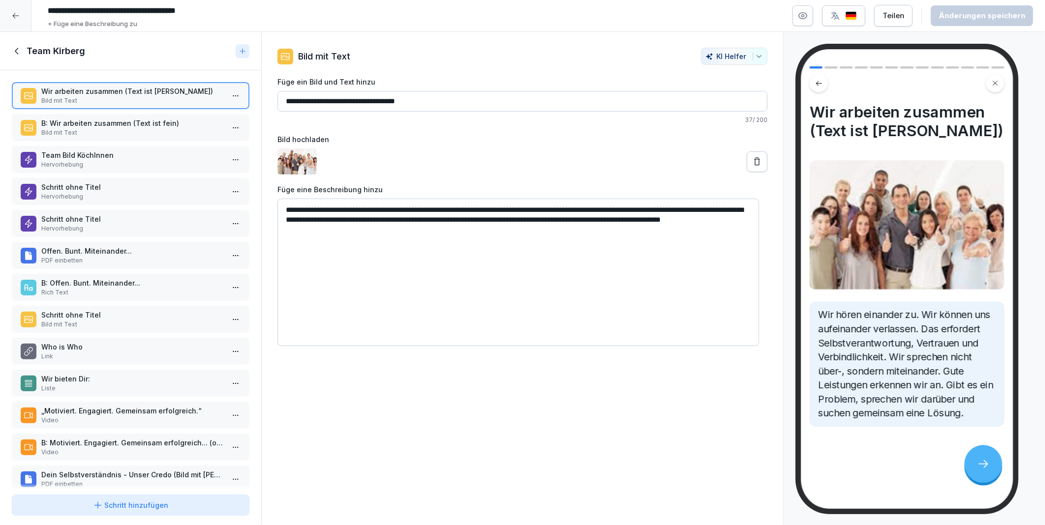
click at [297, 160] on img at bounding box center [296, 162] width 39 height 26
click at [752, 161] on icon at bounding box center [757, 162] width 10 height 10
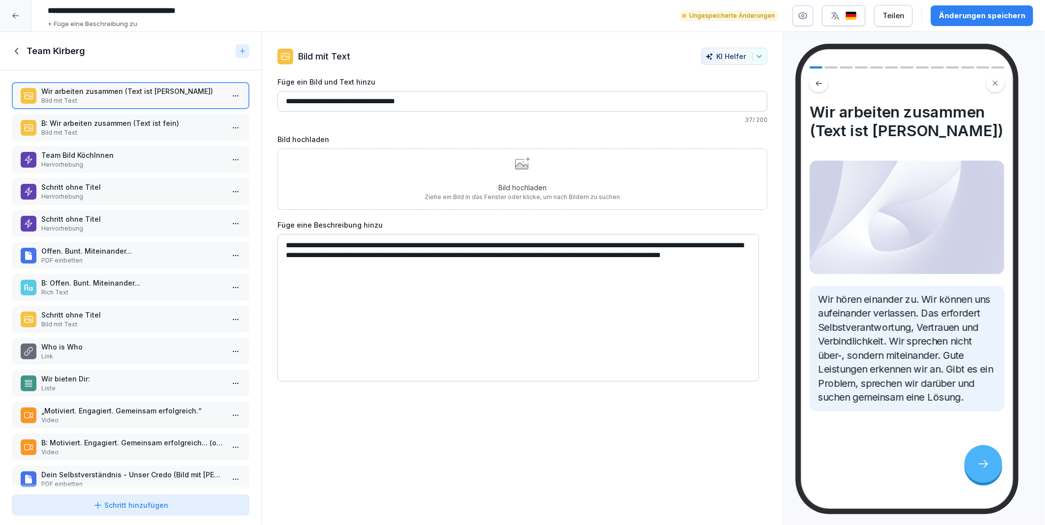
click at [484, 176] on div "Bild hochladen Ziehe ein Bild in das Fenster oder klicke, um nach Bildern zu su…" at bounding box center [522, 179] width 195 height 45
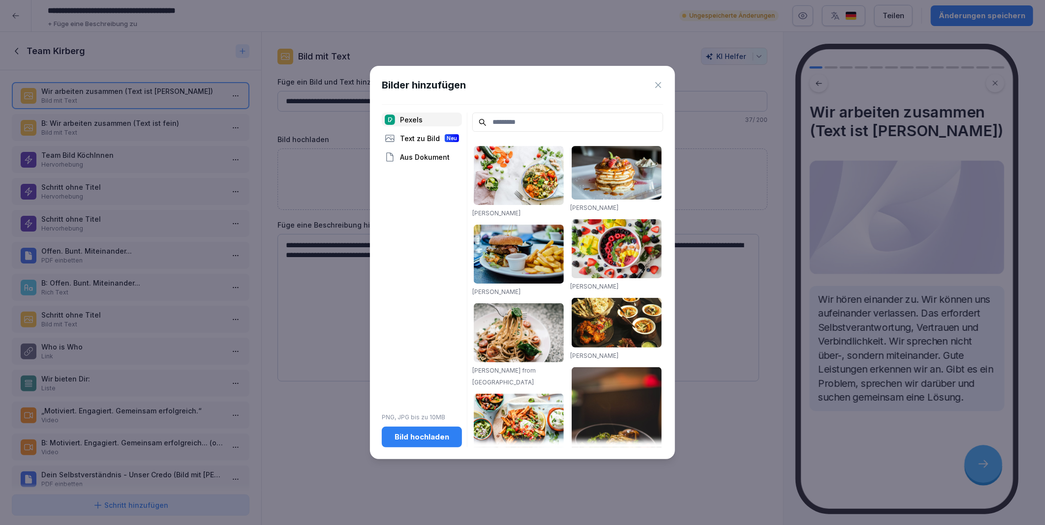
click at [425, 441] on div "Bild hochladen" at bounding box center [422, 437] width 64 height 11
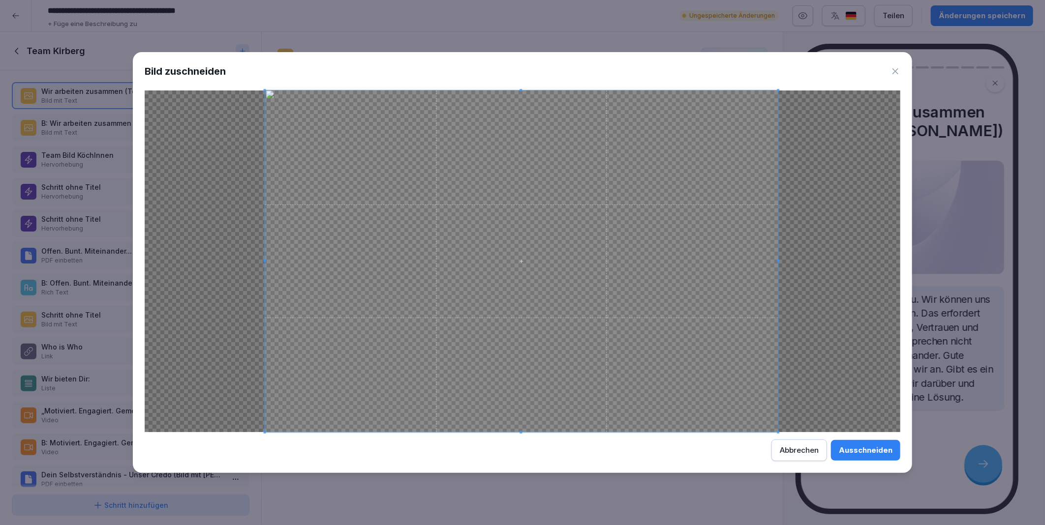
click at [509, 354] on span at bounding box center [521, 262] width 513 height 342
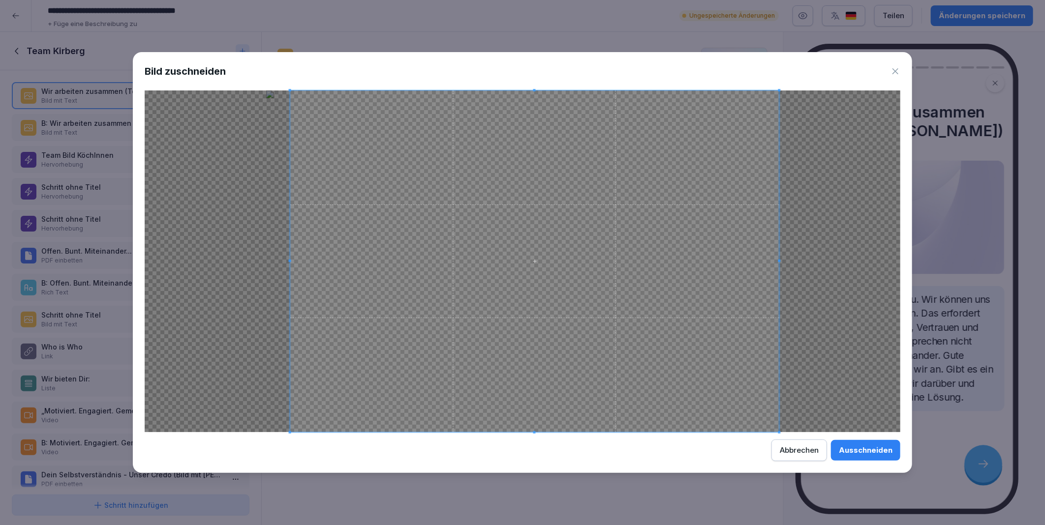
click at [290, 264] on div at bounding box center [534, 262] width 489 height 342
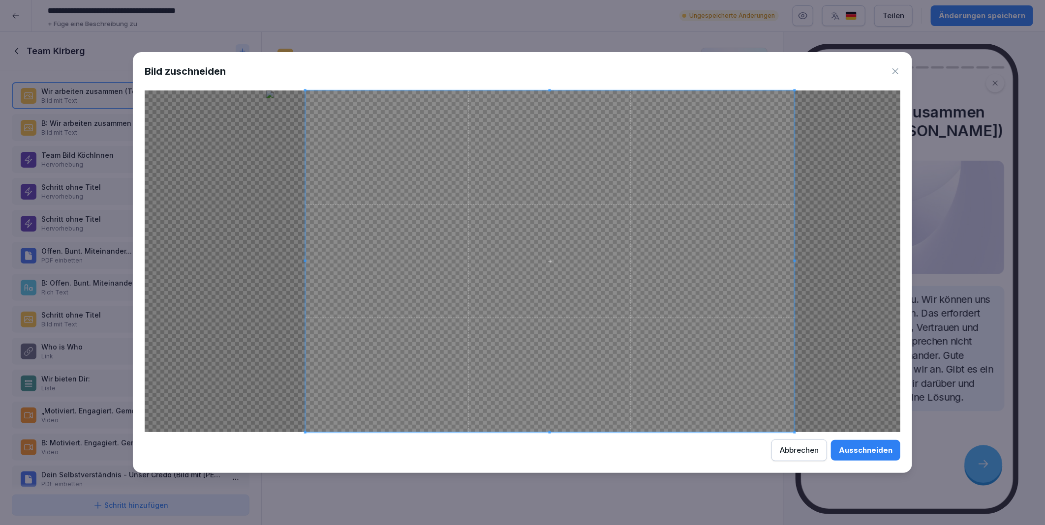
click at [549, 377] on span at bounding box center [550, 262] width 489 height 342
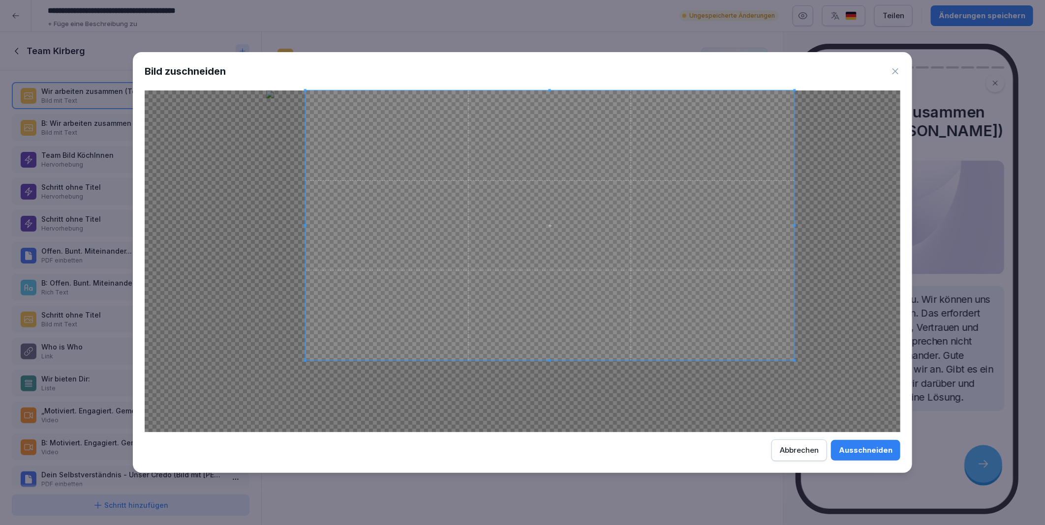
click at [552, 361] on div at bounding box center [550, 226] width 489 height 270
click at [771, 225] on span at bounding box center [772, 225] width 2 height 2
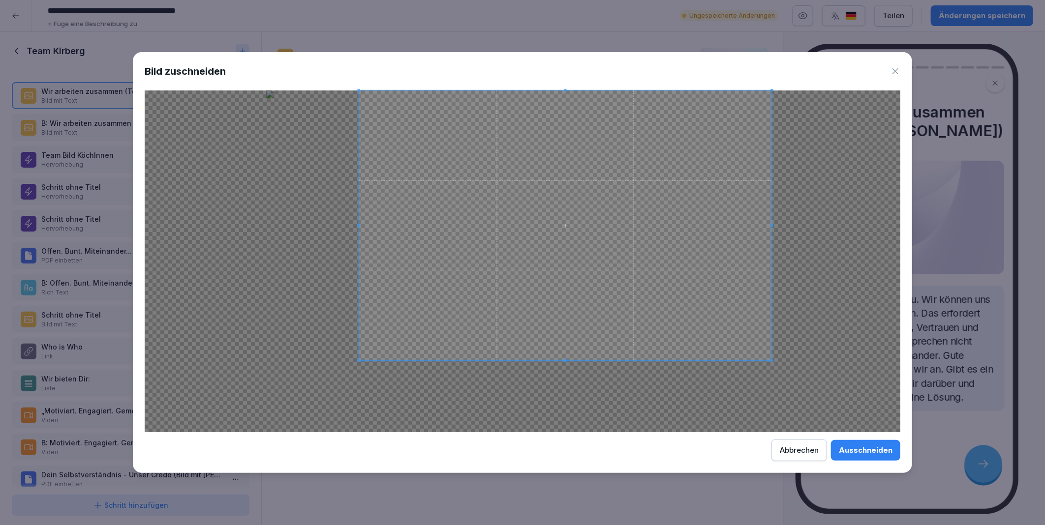
click at [359, 243] on div at bounding box center [565, 226] width 413 height 270
click at [565, 354] on span at bounding box center [565, 355] width 2 height 2
click at [862, 454] on div "Ausschneiden" at bounding box center [866, 450] width 54 height 11
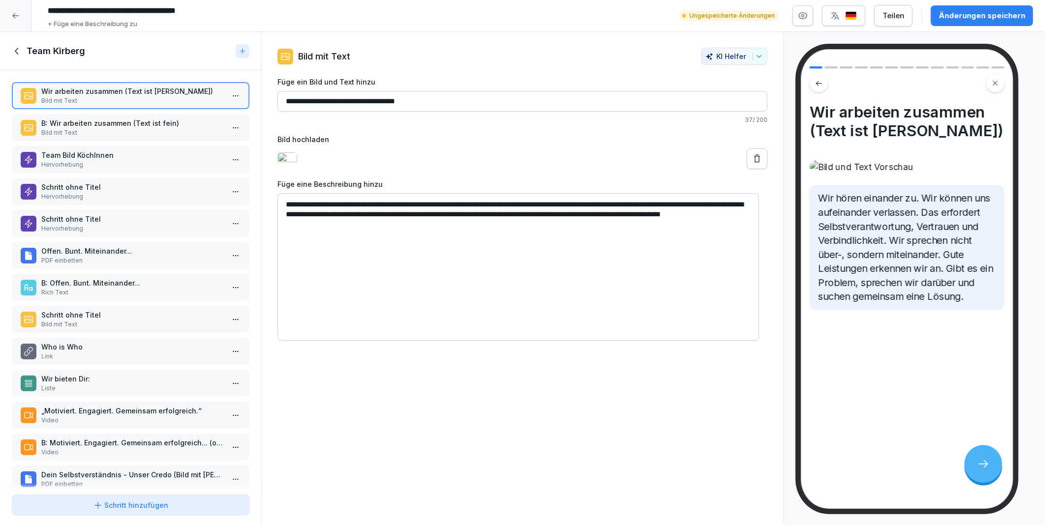
click at [87, 122] on p "B: Wir arbeiten zusammen (Text ist fein)" at bounding box center [132, 123] width 183 height 10
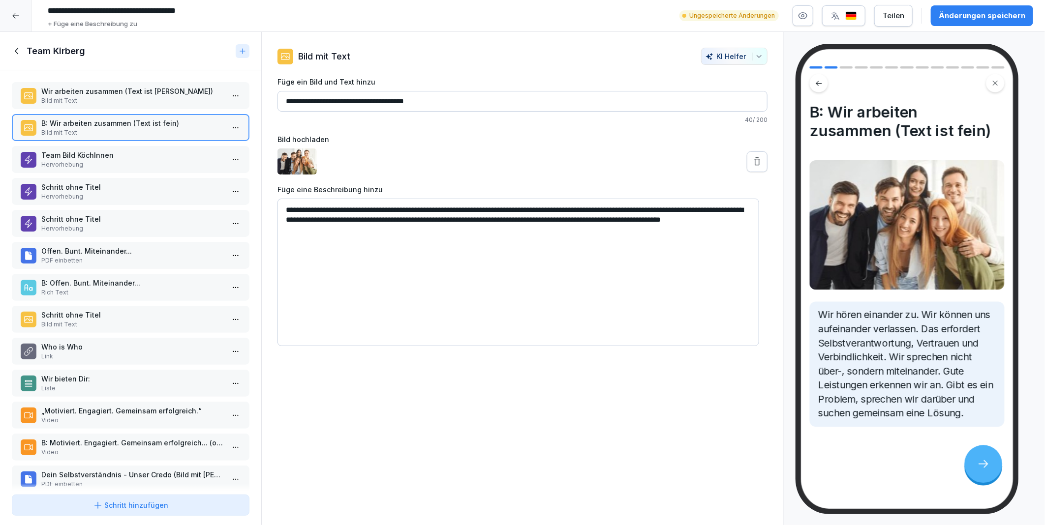
click at [947, 16] on div "Änderungen speichern" at bounding box center [982, 15] width 87 height 11
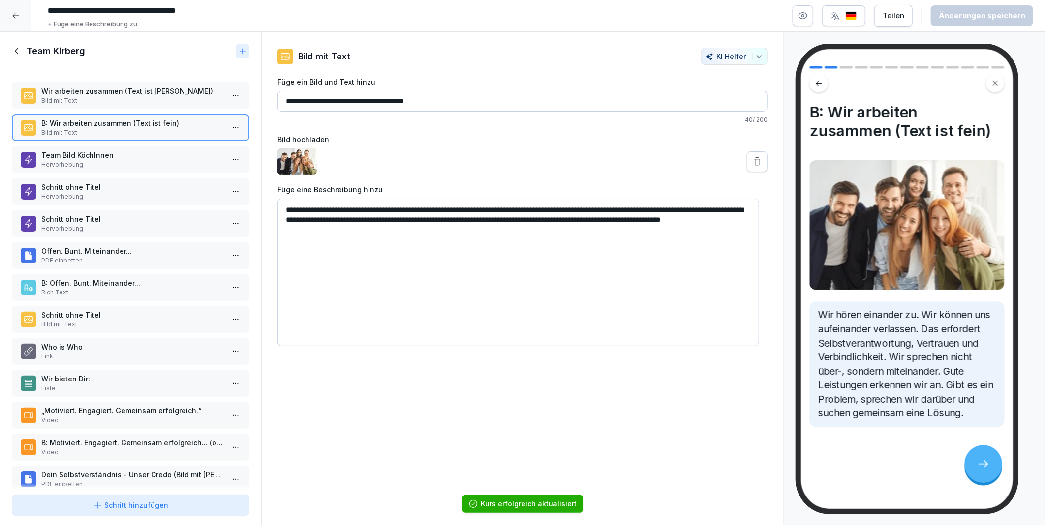
click at [107, 92] on p "Wir arbeiten zusammen (Text ist fein)" at bounding box center [132, 91] width 183 height 10
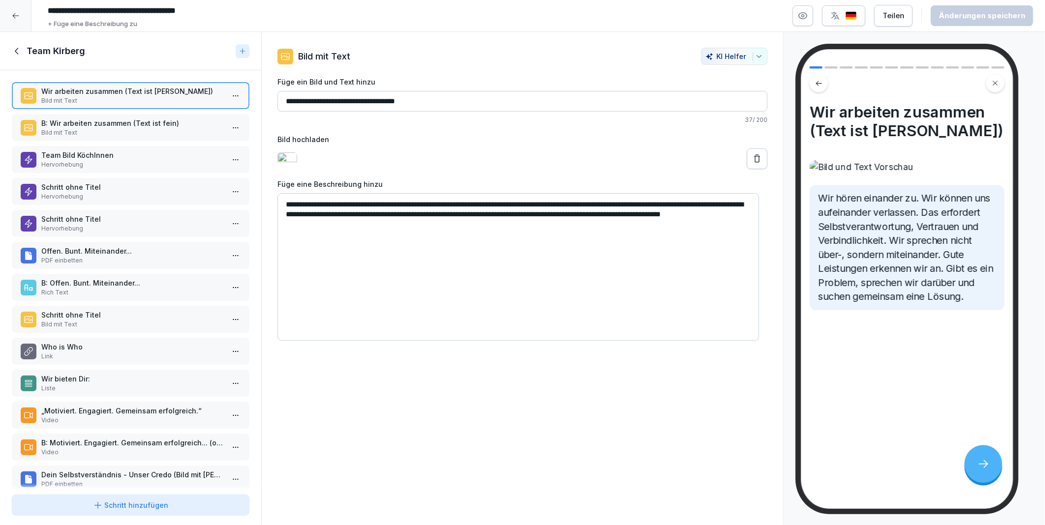
click at [106, 123] on p "B: Wir arbeiten zusammen (Text ist fein)" at bounding box center [132, 123] width 183 height 10
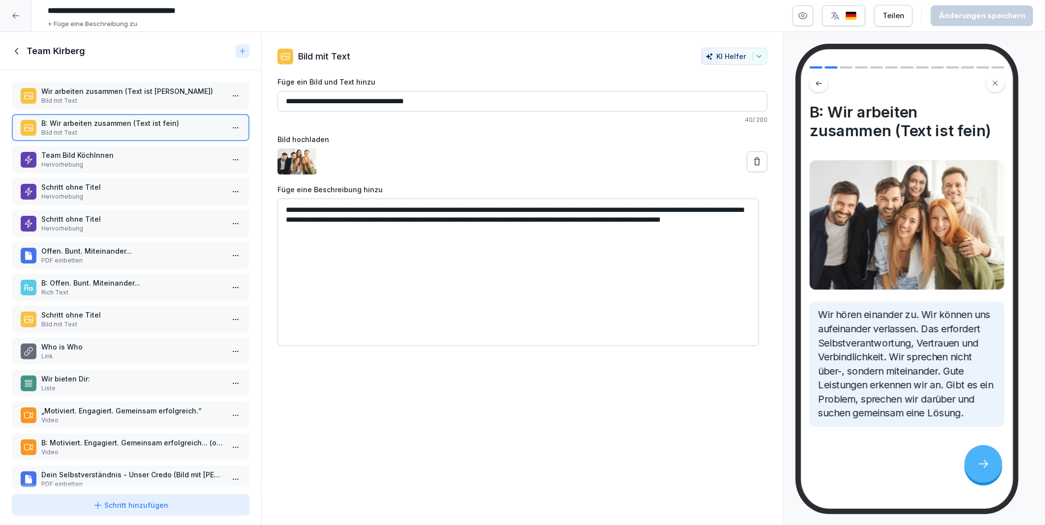
click at [226, 126] on html "**********" at bounding box center [522, 262] width 1045 height 525
click at [186, 181] on div "Löschen" at bounding box center [174, 182] width 40 height 10
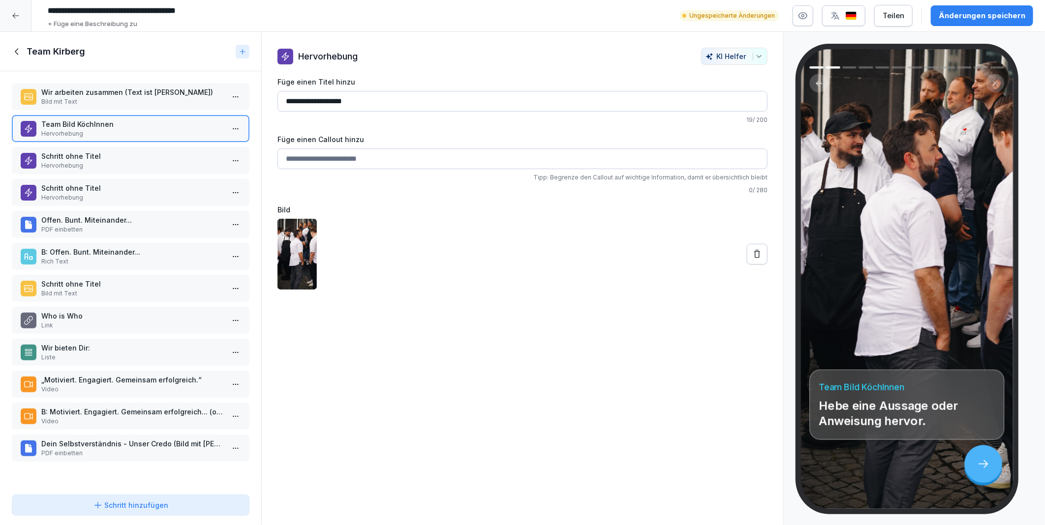
click at [974, 18] on div "Änderungen speichern" at bounding box center [982, 15] width 87 height 11
click at [390, 100] on input "**********" at bounding box center [522, 101] width 490 height 21
type input "**********"
click at [976, 15] on div "Änderungen speichern" at bounding box center [982, 15] width 87 height 11
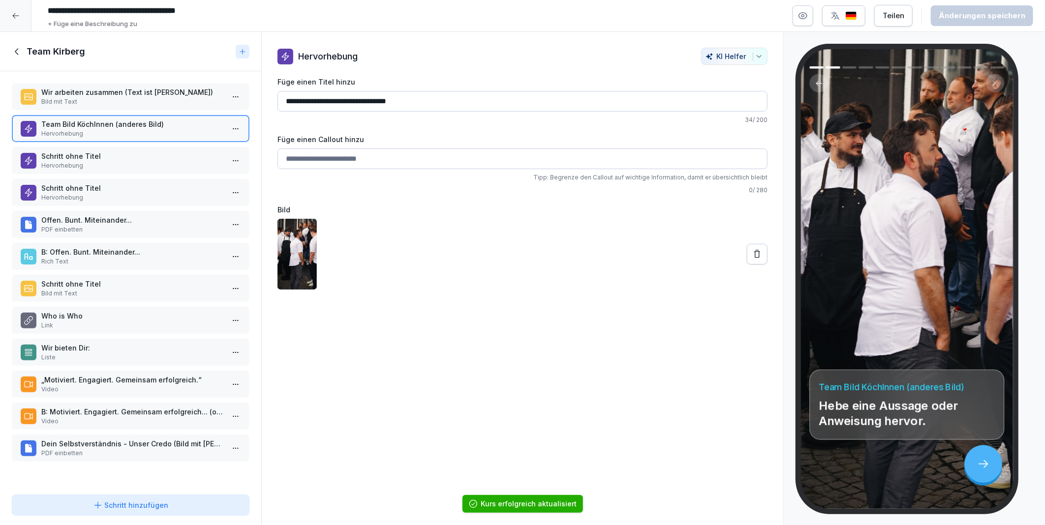
click at [62, 154] on p "Schritt ohne Titel" at bounding box center [132, 156] width 183 height 10
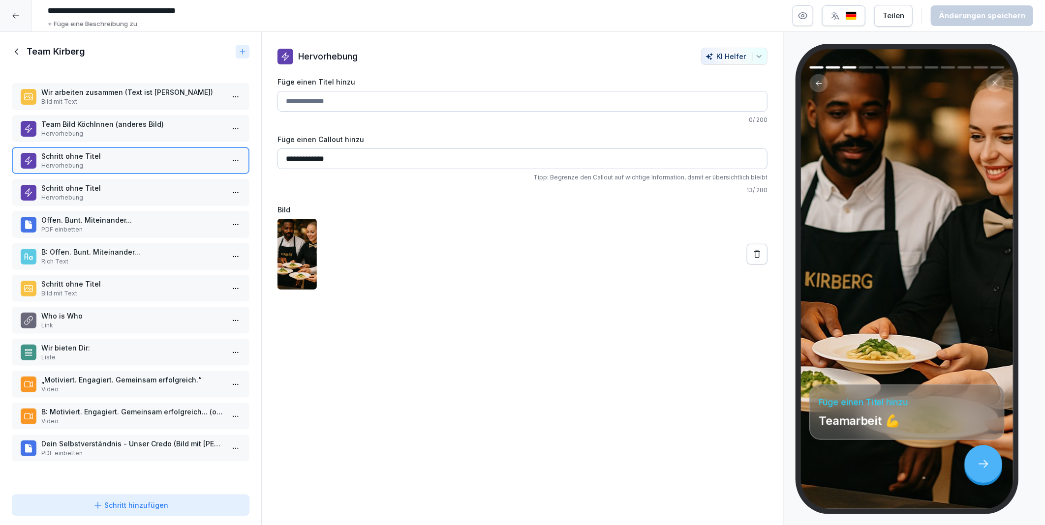
click at [74, 188] on p "Schritt ohne Titel" at bounding box center [132, 188] width 183 height 10
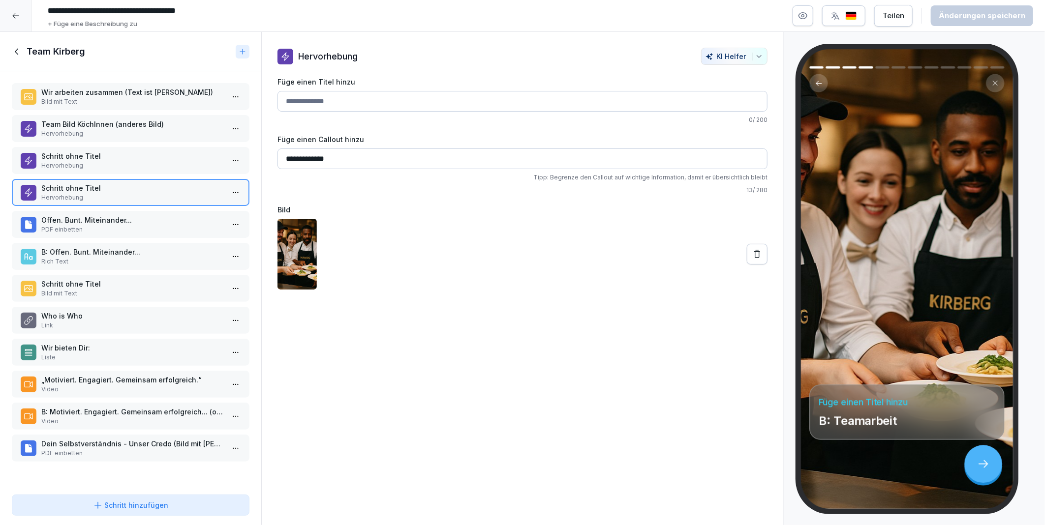
click at [66, 162] on p "Hervorhebung" at bounding box center [132, 165] width 183 height 9
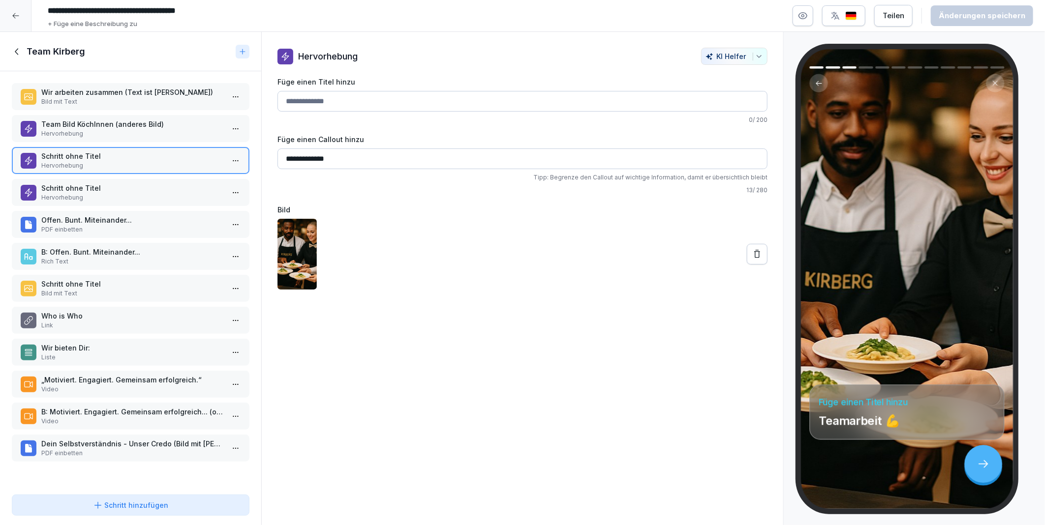
click at [66, 188] on p "Schritt ohne Titel" at bounding box center [132, 188] width 183 height 10
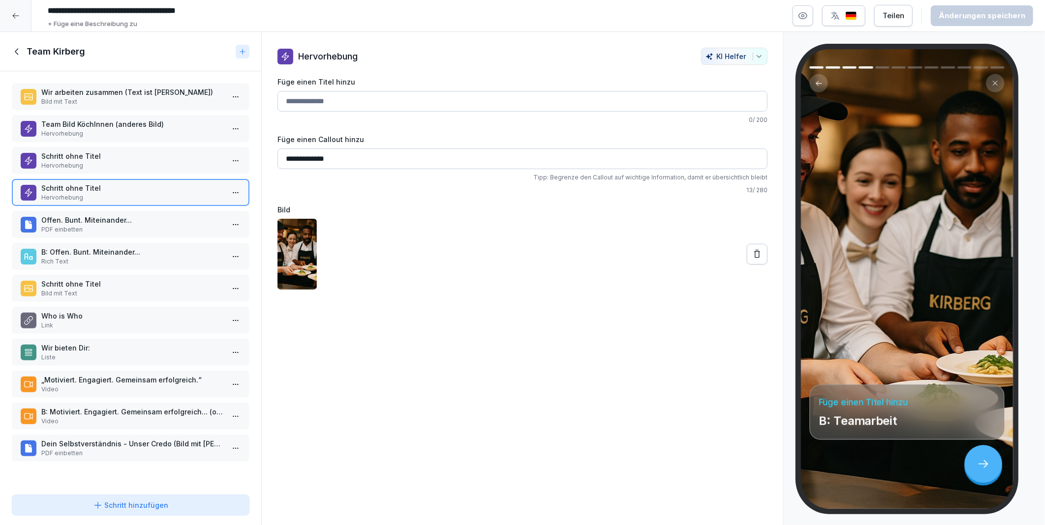
click at [69, 119] on p "Team Bild KöchInnen (anderes Bild)" at bounding box center [132, 124] width 183 height 10
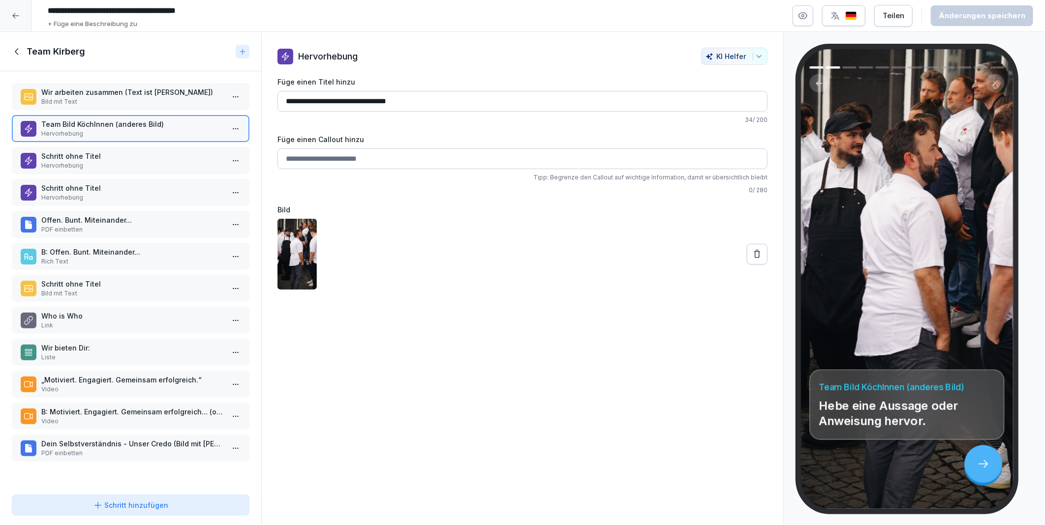
click at [439, 107] on input "**********" at bounding box center [522, 101] width 490 height 21
click at [120, 161] on p "Hervorhebung" at bounding box center [132, 165] width 183 height 9
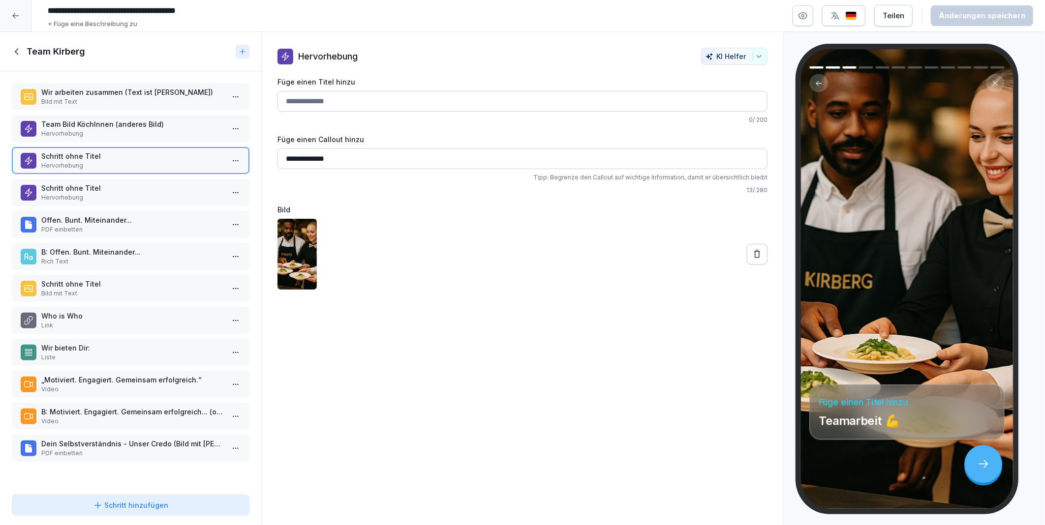
click at [71, 194] on p "Hervorhebung" at bounding box center [132, 197] width 183 height 9
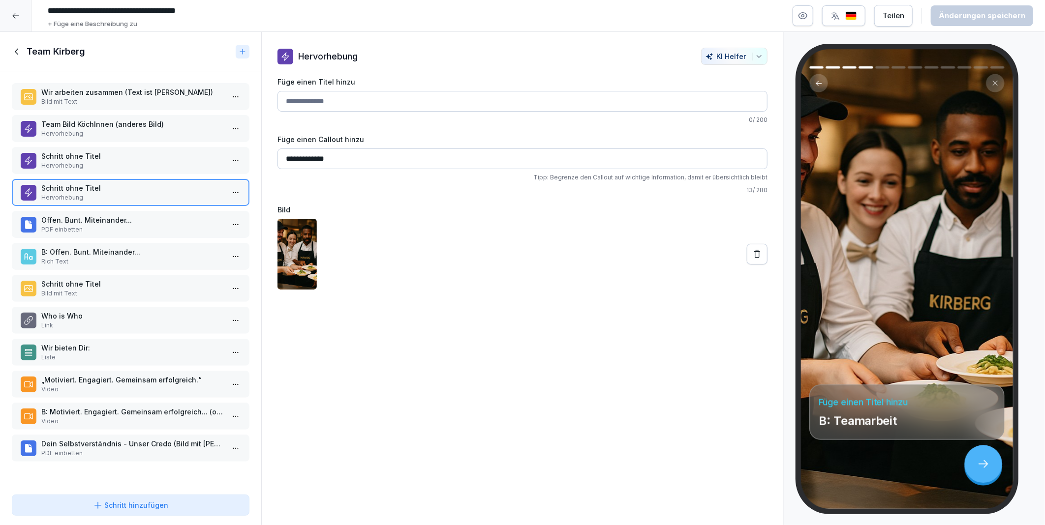
click at [65, 157] on p "Schritt ohne Titel" at bounding box center [132, 156] width 183 height 10
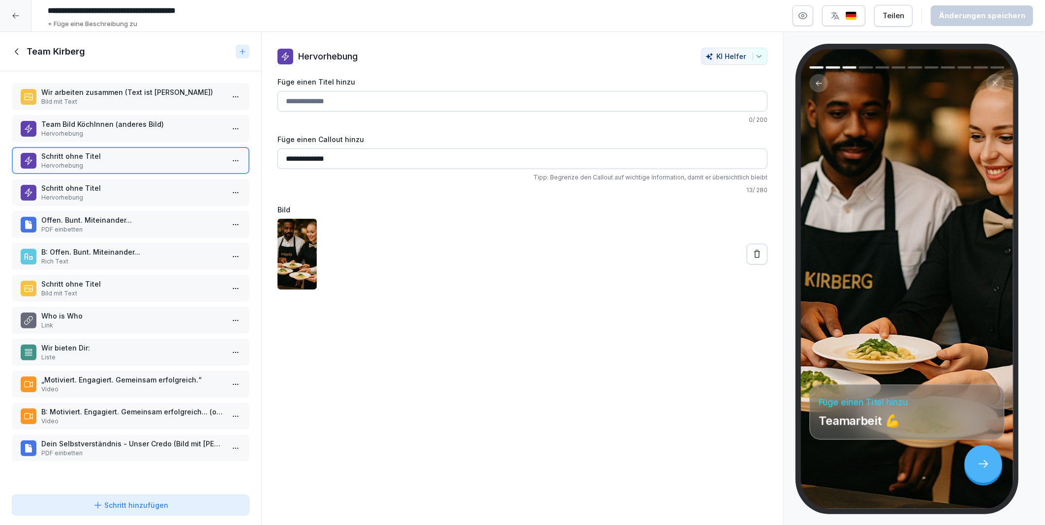
click at [71, 189] on p "Schritt ohne Titel" at bounding box center [132, 188] width 183 height 10
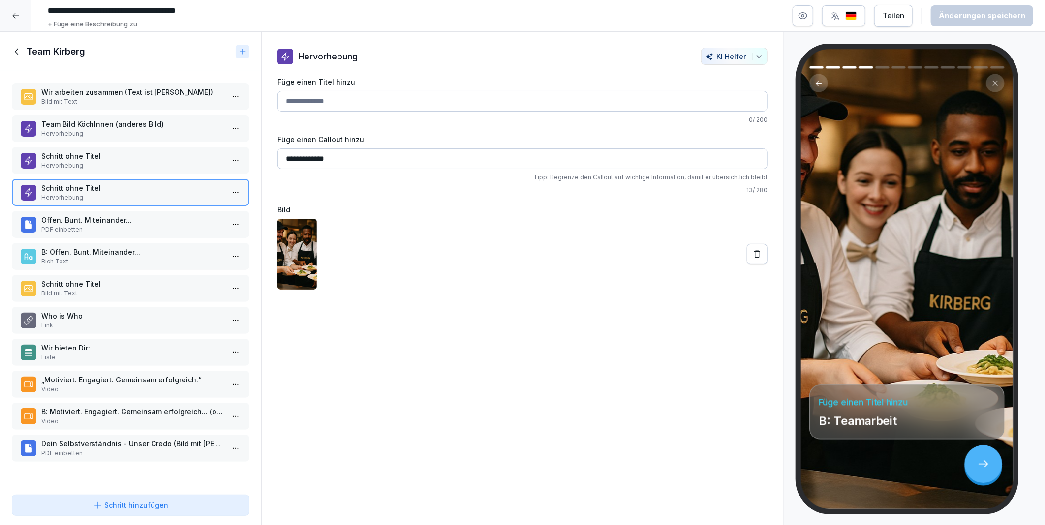
click at [290, 103] on input "Füge einen Titel hinzu" at bounding box center [522, 101] width 490 height 21
click at [82, 159] on div "Schritt ohne Titel Hervorhebung" at bounding box center [132, 160] width 183 height 19
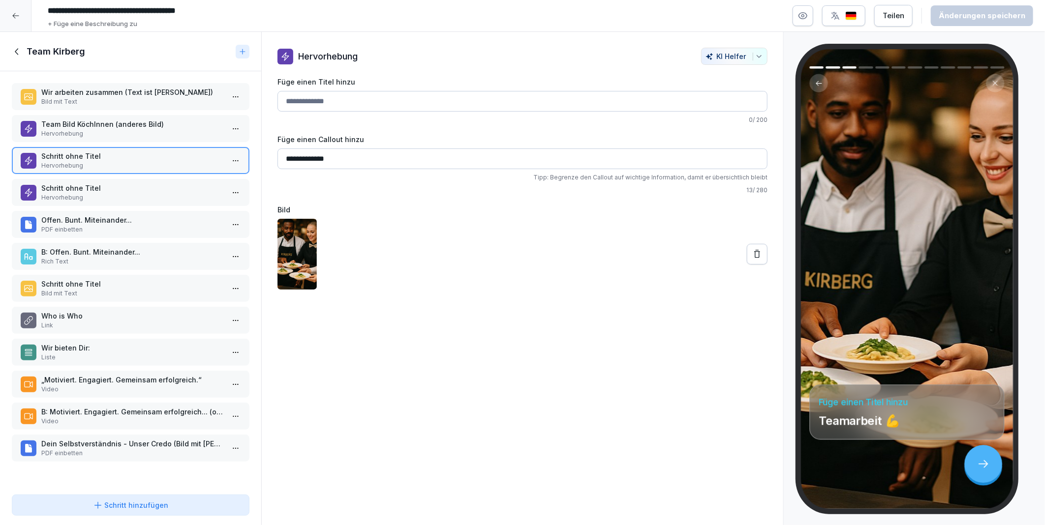
click at [86, 184] on p "Schritt ohne Titel" at bounding box center [132, 188] width 183 height 10
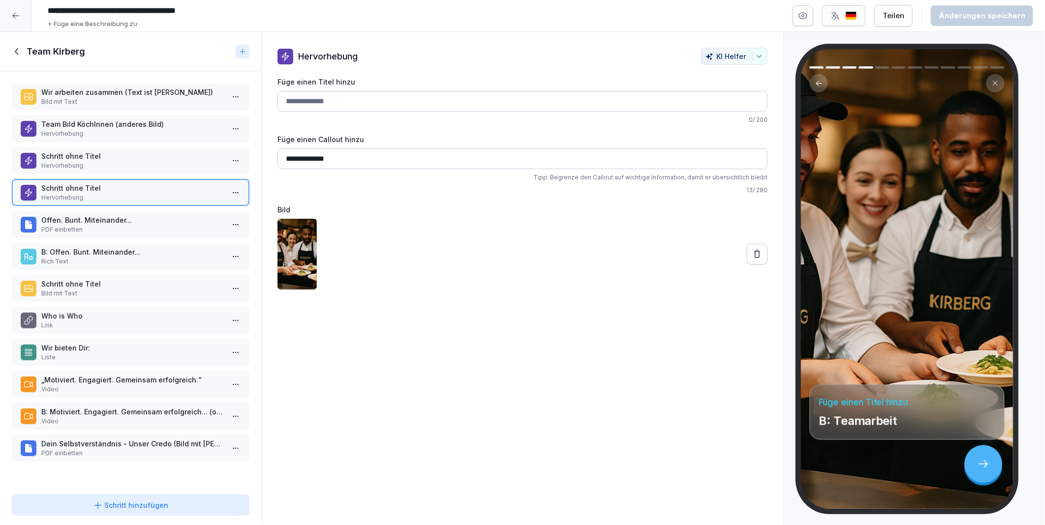
click at [86, 151] on p "Schritt ohne Titel" at bounding box center [132, 156] width 183 height 10
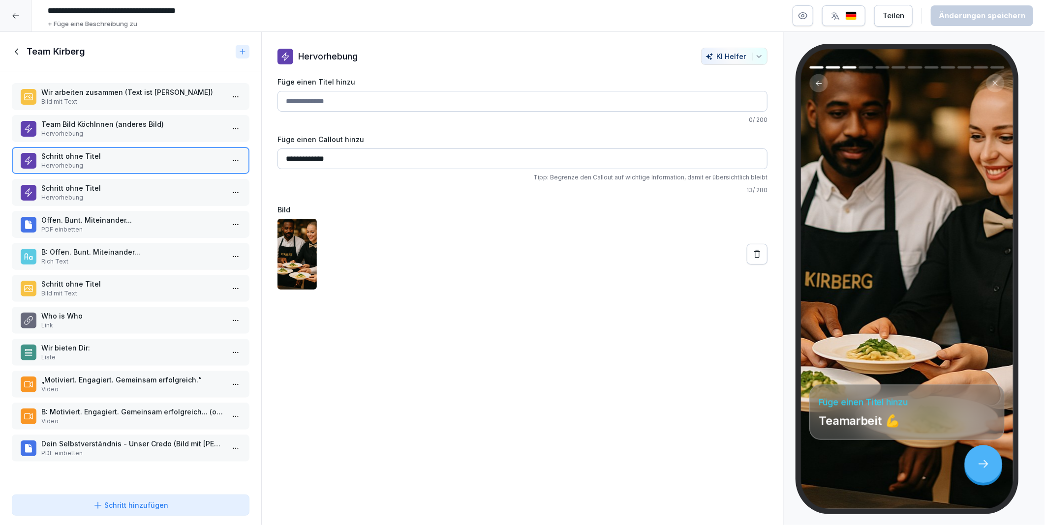
click at [82, 179] on div "Schritt ohne Titel Hervorhebung" at bounding box center [131, 192] width 238 height 27
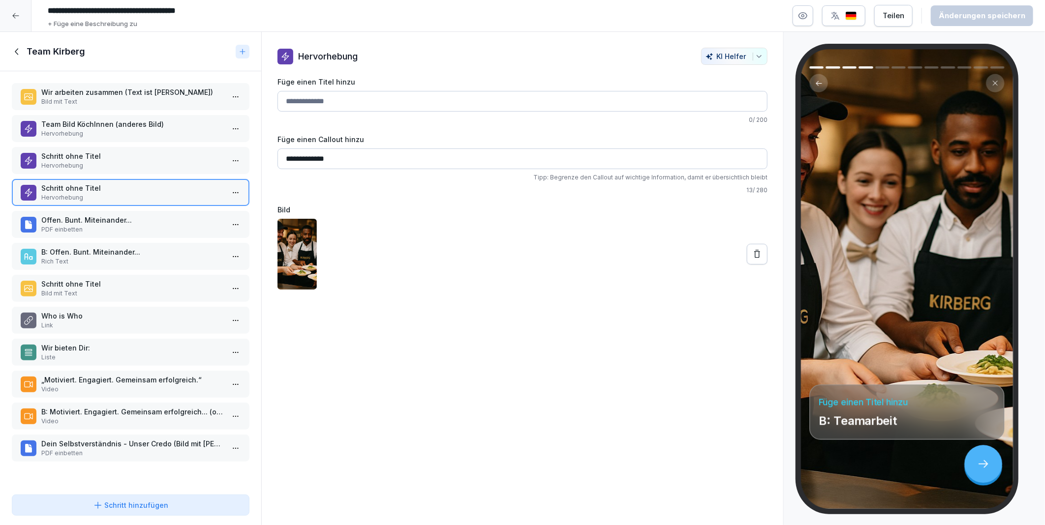
click at [82, 161] on p "Hervorhebung" at bounding box center [132, 165] width 183 height 9
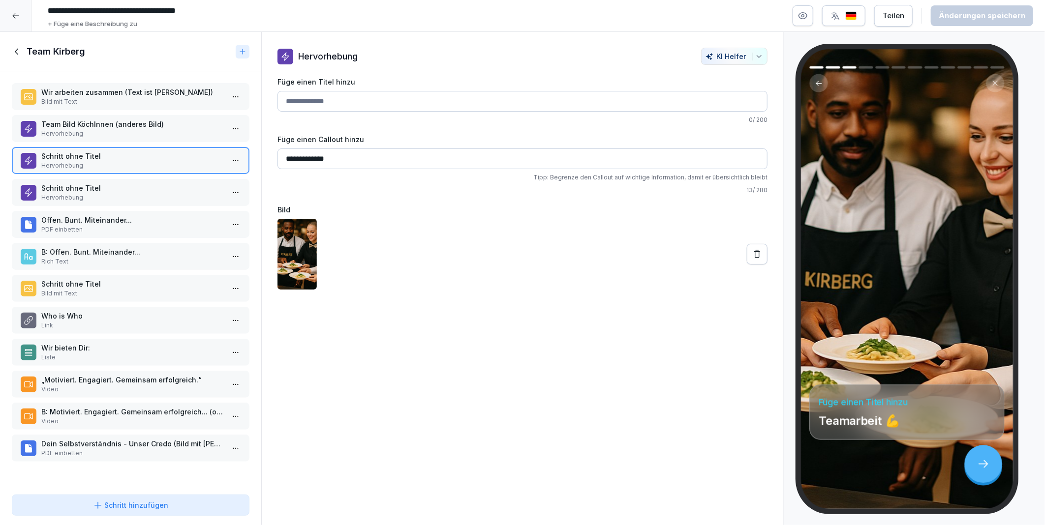
click at [87, 186] on p "Schritt ohne Titel" at bounding box center [132, 188] width 183 height 10
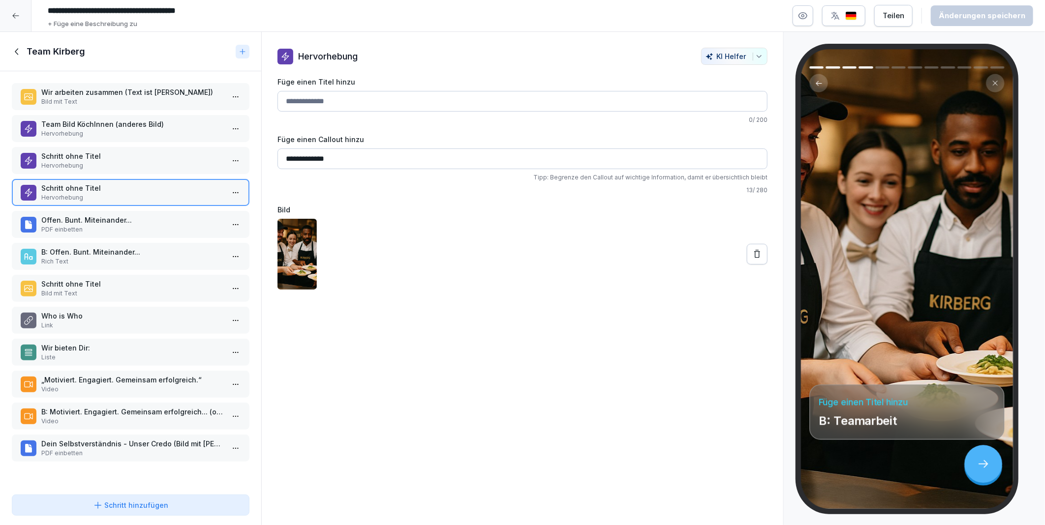
click at [344, 99] on input "Füge einen Titel hinzu" at bounding box center [522, 101] width 490 height 21
type input "**********"
click at [127, 215] on p "Offen. Bunt. Miteinander..." at bounding box center [132, 220] width 183 height 10
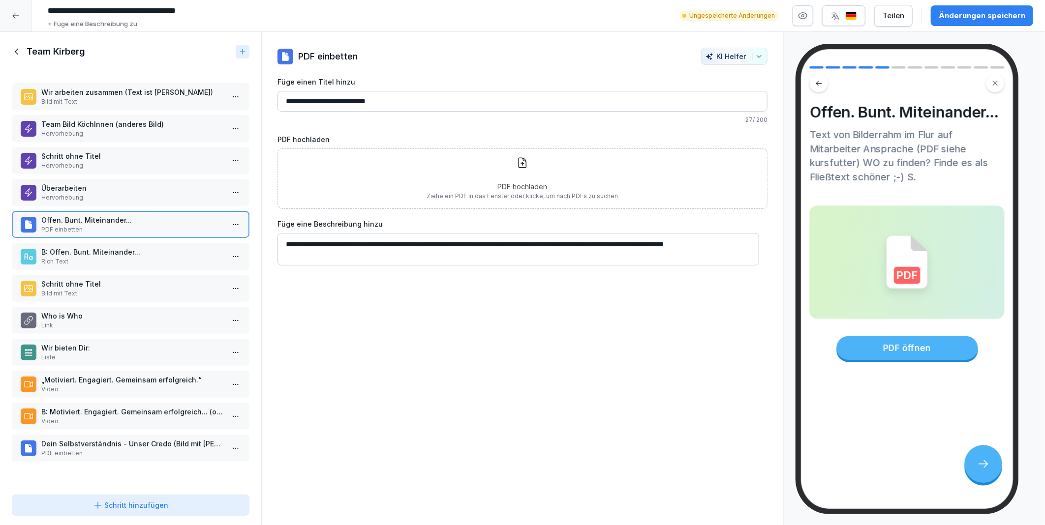
click at [79, 251] on p "B: Offen. Bunt. Miteinander..." at bounding box center [132, 252] width 183 height 10
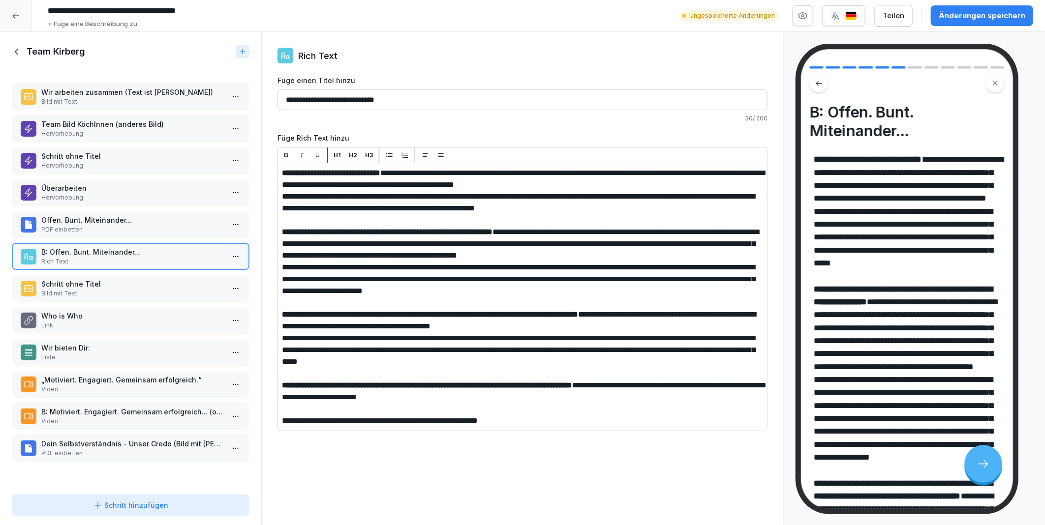
click at [414, 101] on input "**********" at bounding box center [522, 100] width 490 height 21
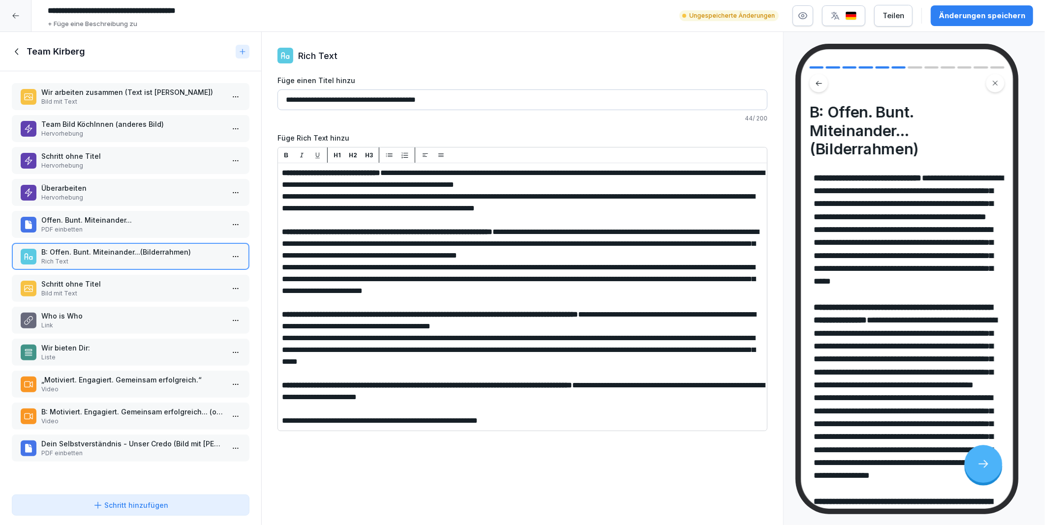
type input "**********"
click at [952, 15] on div "Änderungen speichern" at bounding box center [982, 15] width 87 height 11
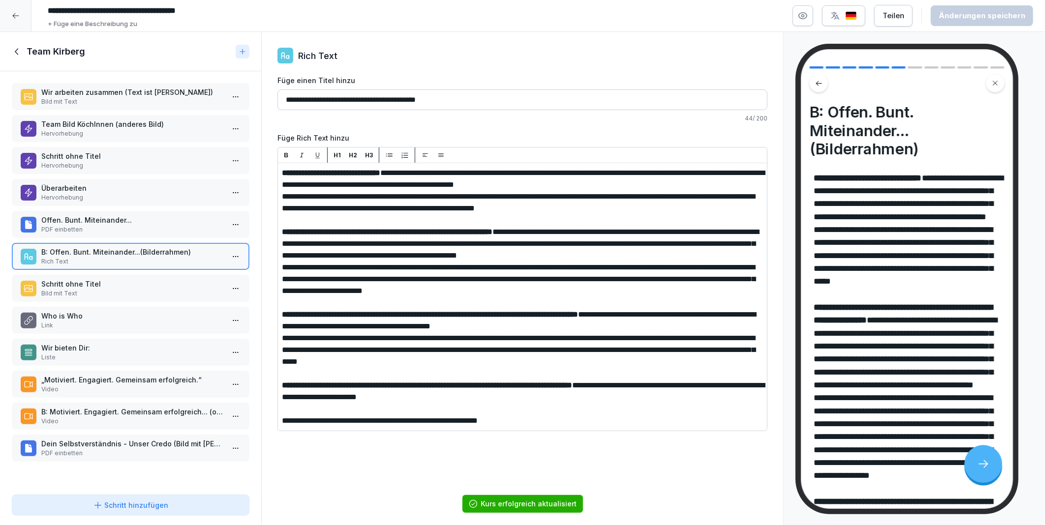
click at [95, 215] on p "Offen. Bunt. Miteinander..." at bounding box center [132, 220] width 183 height 10
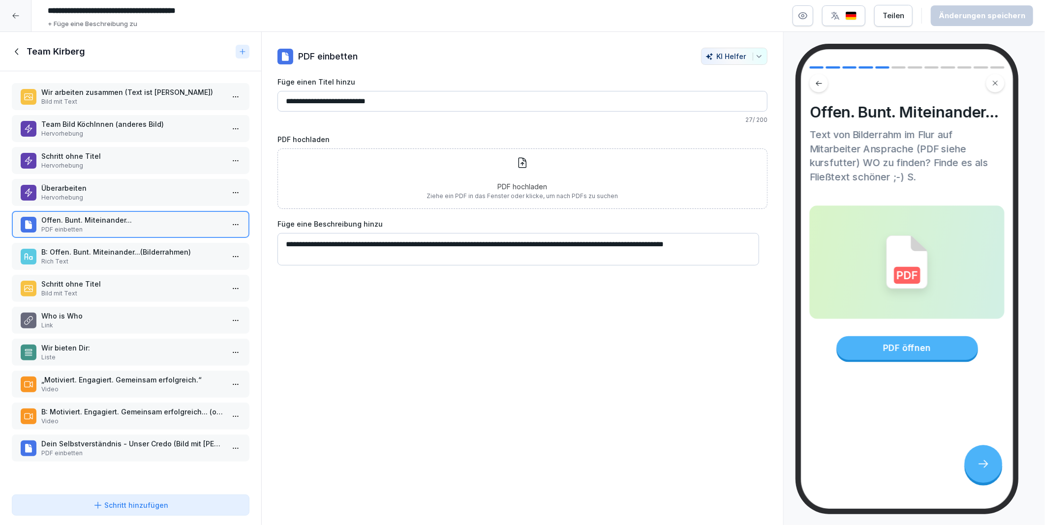
click at [230, 217] on html "**********" at bounding box center [522, 262] width 1045 height 525
click at [694, 436] on html "**********" at bounding box center [522, 262] width 1045 height 525
click at [230, 220] on html "**********" at bounding box center [522, 262] width 1045 height 525
click at [187, 277] on div "Löschen" at bounding box center [174, 276] width 40 height 10
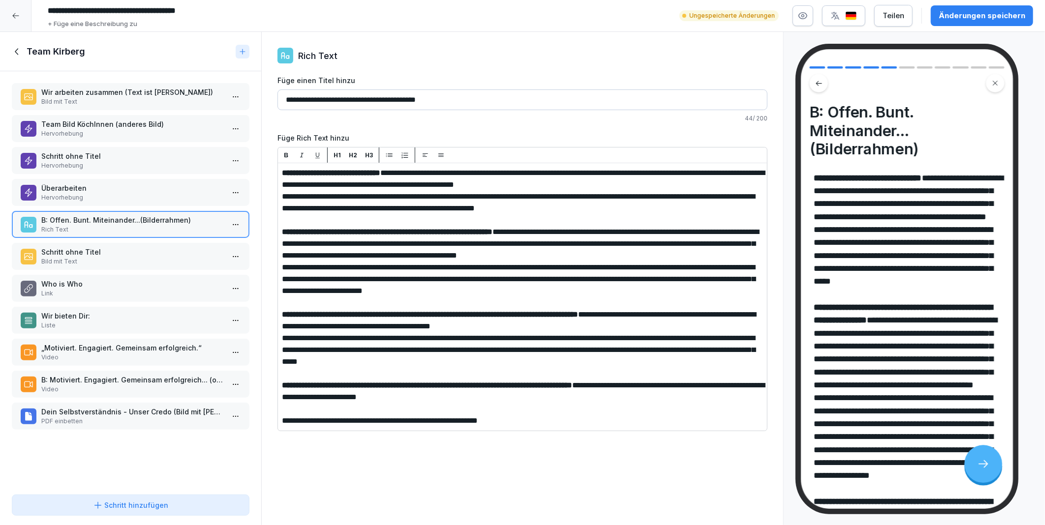
click at [99, 247] on p "Schritt ohne Titel" at bounding box center [132, 252] width 183 height 10
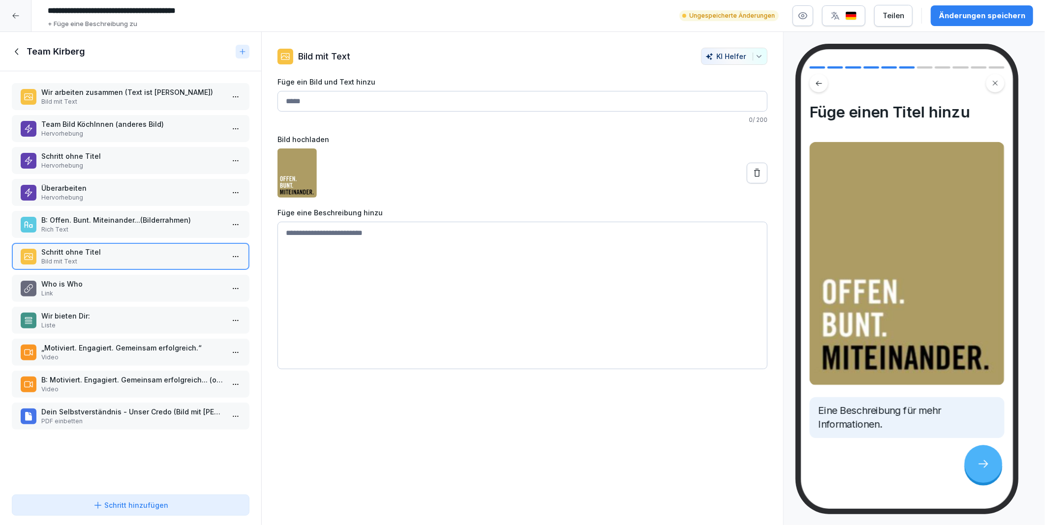
click at [86, 215] on p "B: Offen. Bunt. Miteinander...(Bilderrahmen)" at bounding box center [132, 220] width 183 height 10
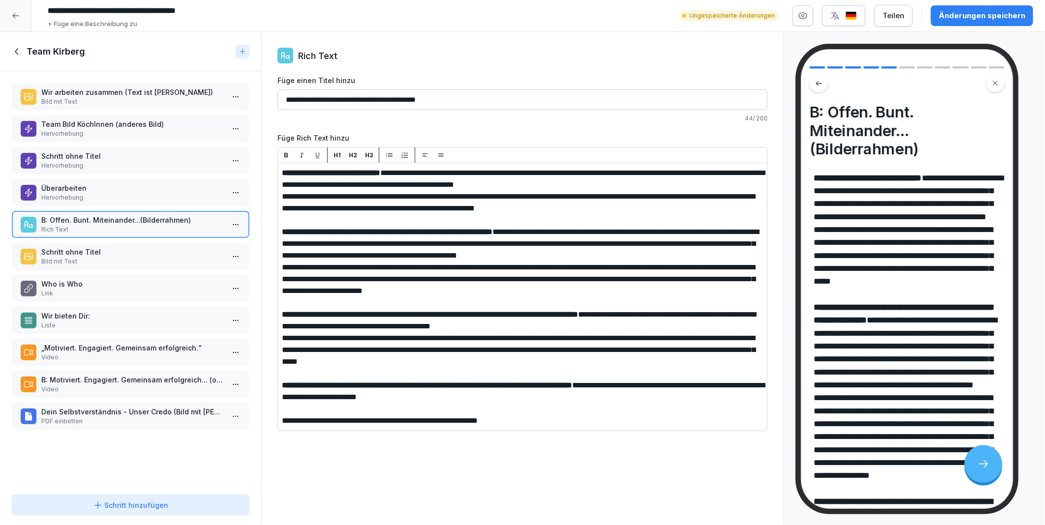
click at [86, 247] on p "Schritt ohne Titel" at bounding box center [132, 252] width 183 height 10
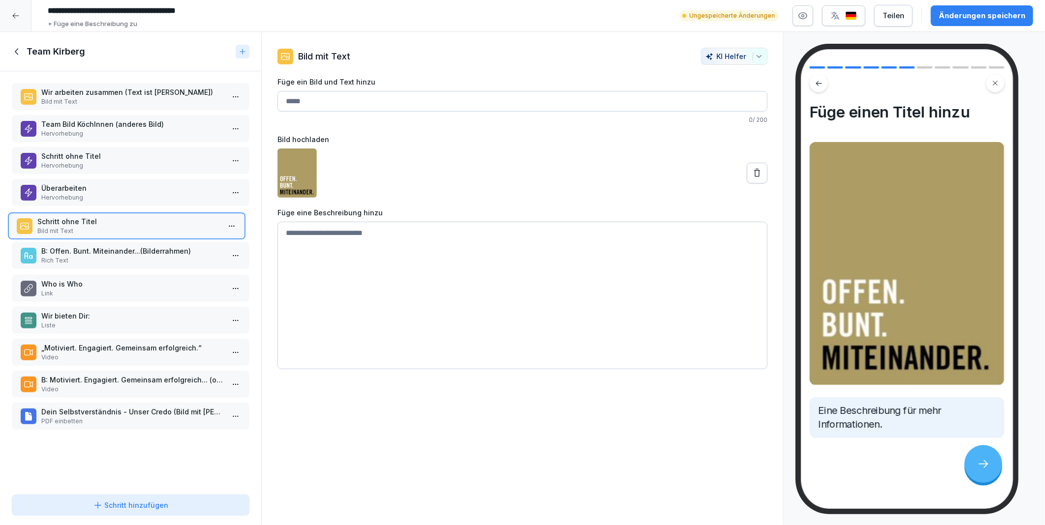
drag, startPoint x: 80, startPoint y: 246, endPoint x: 76, endPoint y: 215, distance: 31.2
click at [76, 216] on p "Schritt ohne Titel" at bounding box center [128, 221] width 183 height 10
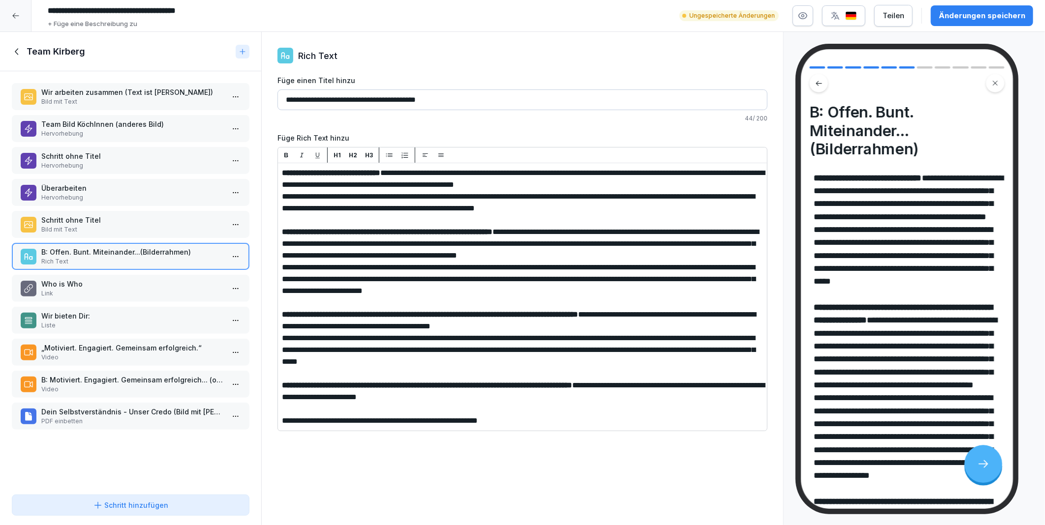
click at [85, 279] on p "Who is Who" at bounding box center [132, 284] width 183 height 10
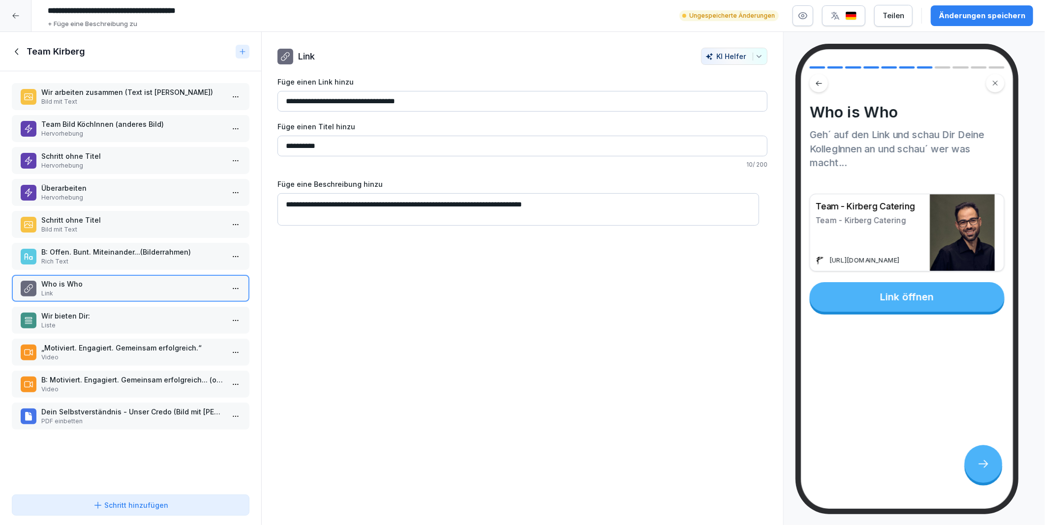
click at [81, 311] on p "Wir bieten Dir:" at bounding box center [132, 316] width 183 height 10
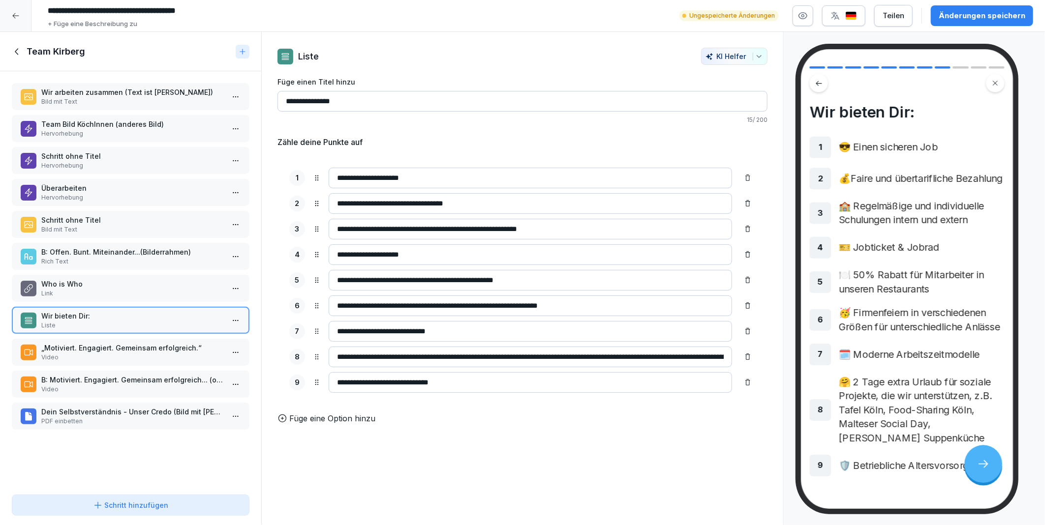
click at [374, 97] on input "**********" at bounding box center [522, 101] width 490 height 21
type input "**********"
click at [316, 181] on icon at bounding box center [317, 178] width 8 height 8
click at [965, 15] on div "Änderungen speichern" at bounding box center [982, 15] width 87 height 11
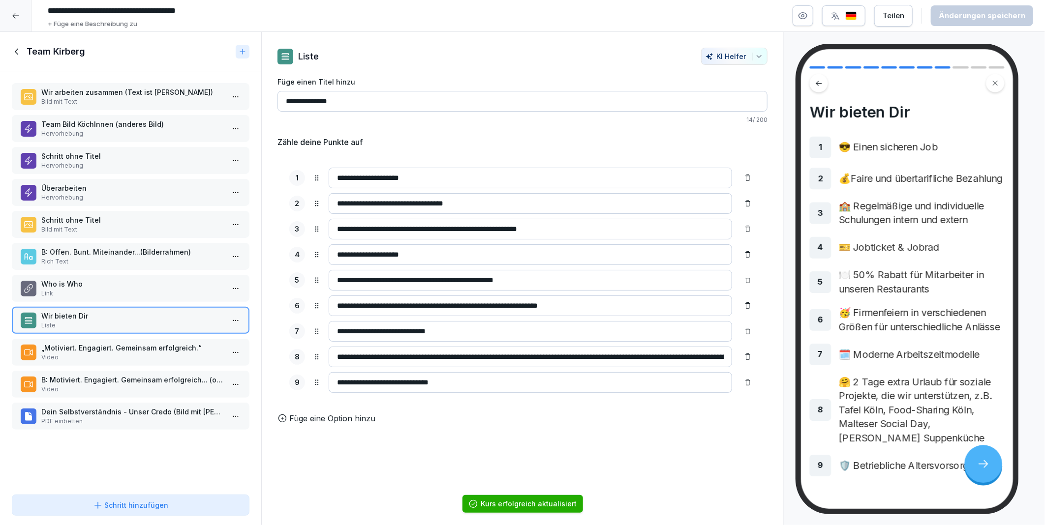
click at [111, 504] on div "Schritt hinzufügen" at bounding box center [131, 505] width 76 height 10
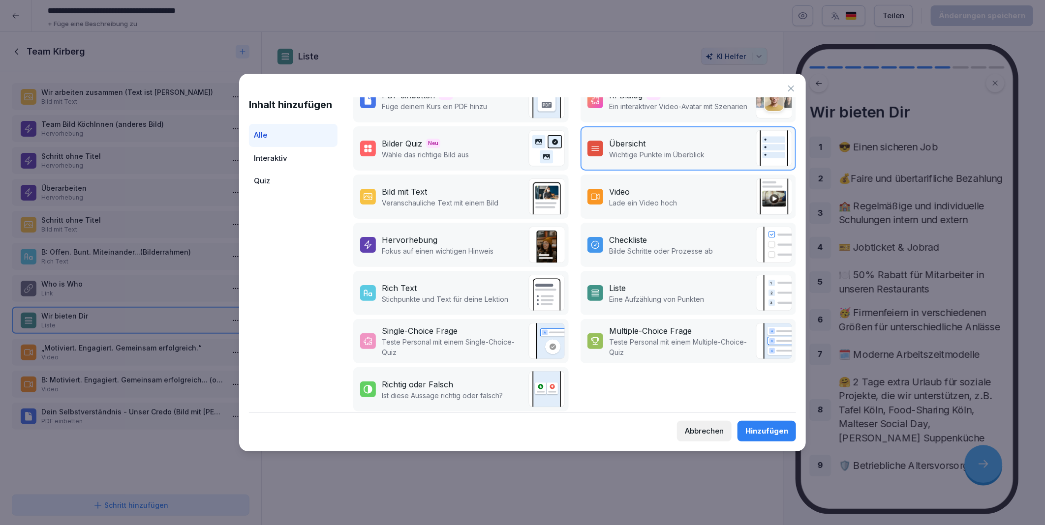
scroll to position [122, 0]
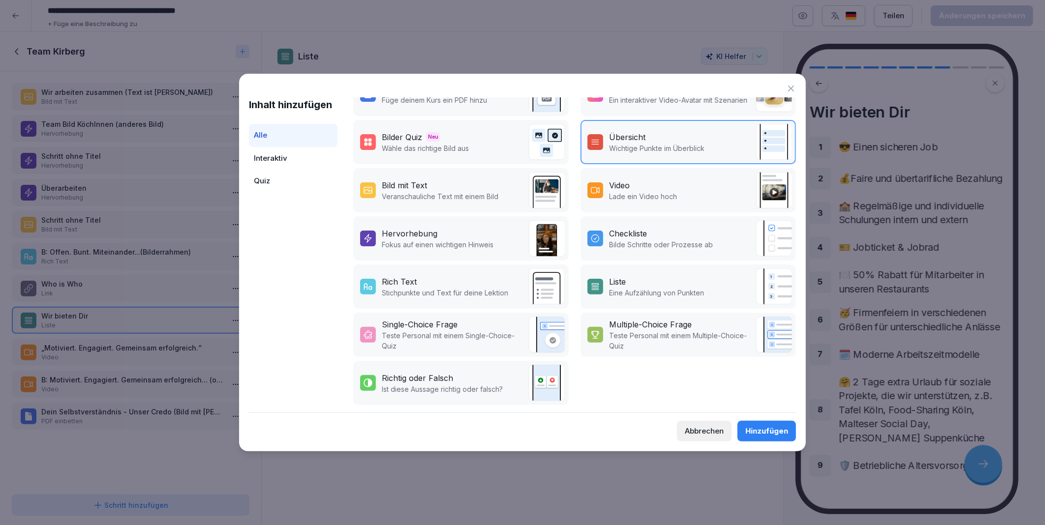
click at [635, 232] on div "Checkliste" at bounding box center [628, 234] width 38 height 12
click at [763, 429] on div "Hinzufügen" at bounding box center [766, 431] width 43 height 11
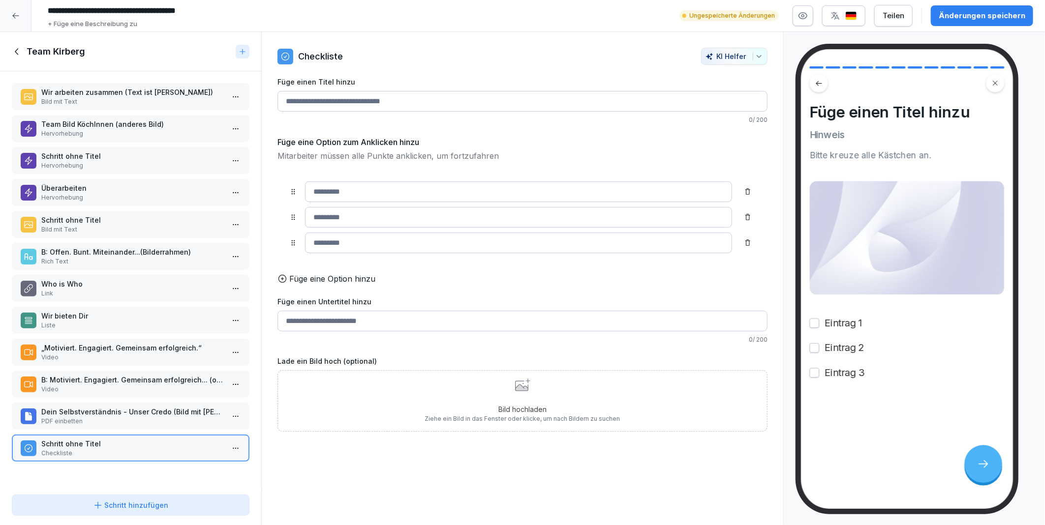
click at [337, 198] on input at bounding box center [518, 192] width 427 height 21
type input "*"
click at [97, 466] on div "Wir arbeiten zusammen (Text ist fein) Bild mit Text Team Bild KöchInnen (andere…" at bounding box center [130, 281] width 261 height 420
click at [225, 433] on html "**********" at bounding box center [522, 262] width 1045 height 525
click at [186, 489] on div "Löschen" at bounding box center [174, 494] width 40 height 10
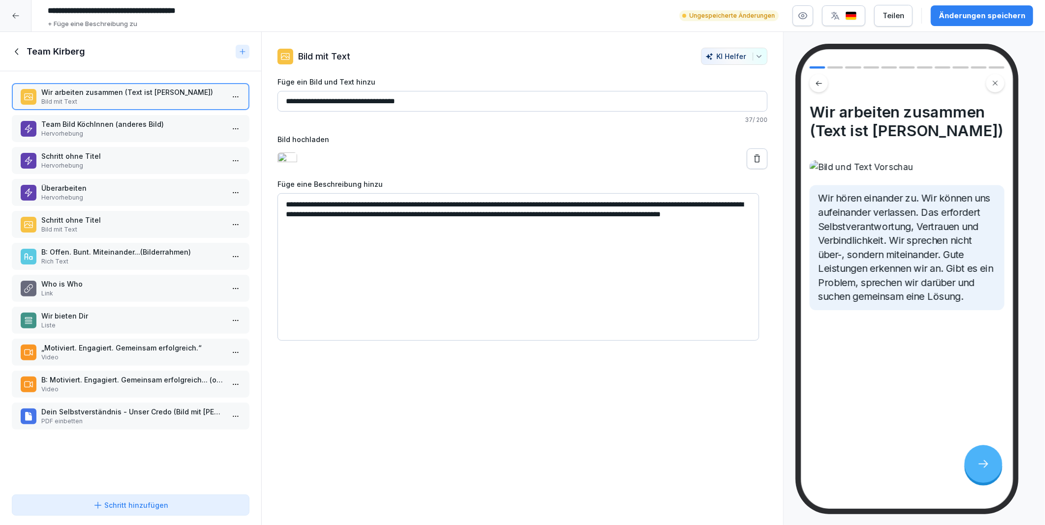
click at [179, 511] on button "Schritt hinzufügen" at bounding box center [131, 505] width 238 height 21
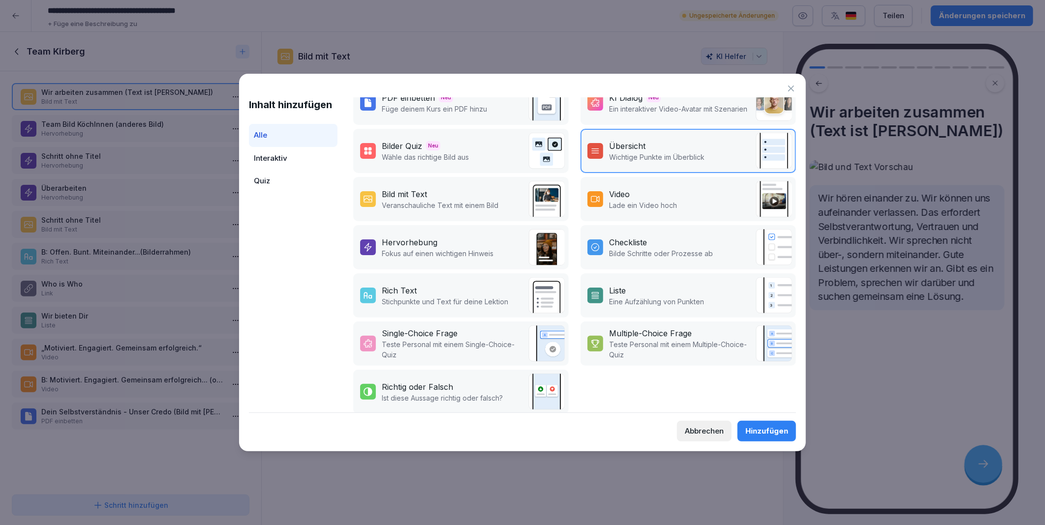
scroll to position [122, 0]
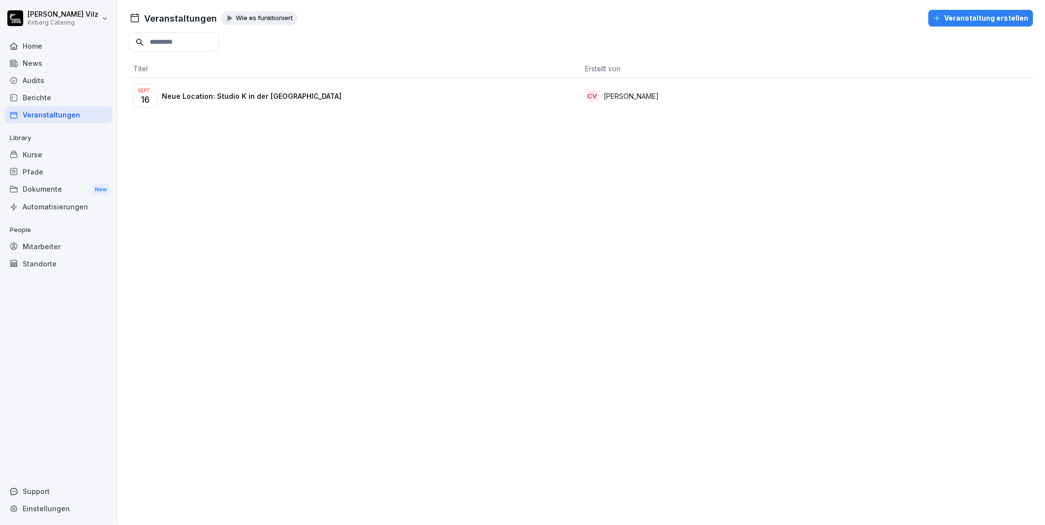
click at [46, 154] on div "Kurse" at bounding box center [58, 154] width 107 height 17
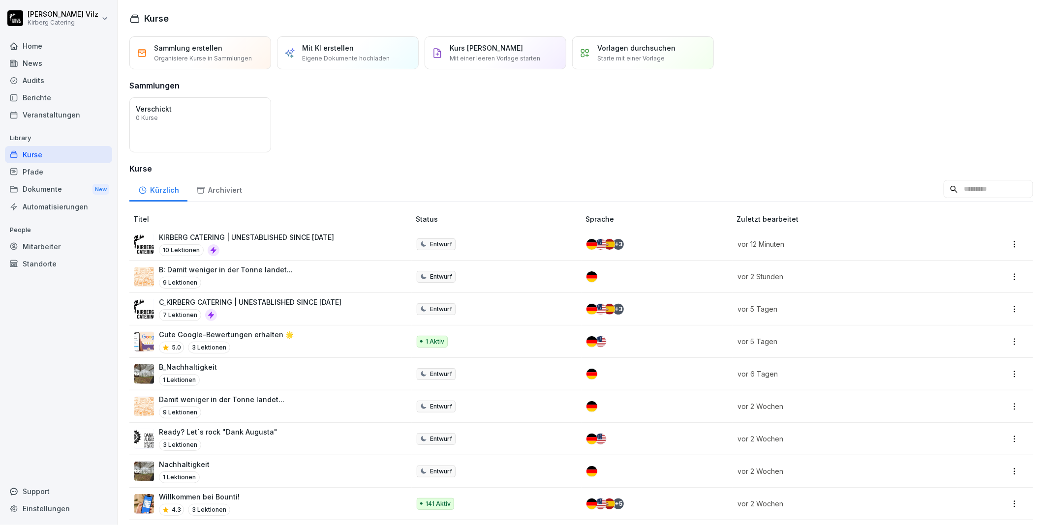
click at [281, 233] on p "KIRBERG CATERING | UNESTABLISHED SINCE [DATE]" at bounding box center [246, 237] width 175 height 10
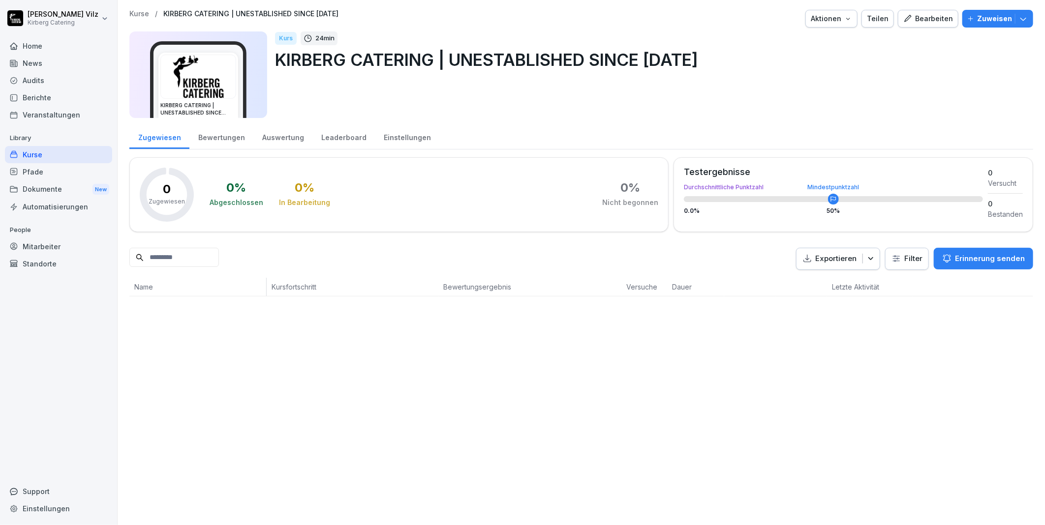
click at [931, 12] on button "Bearbeiten" at bounding box center [928, 19] width 61 height 18
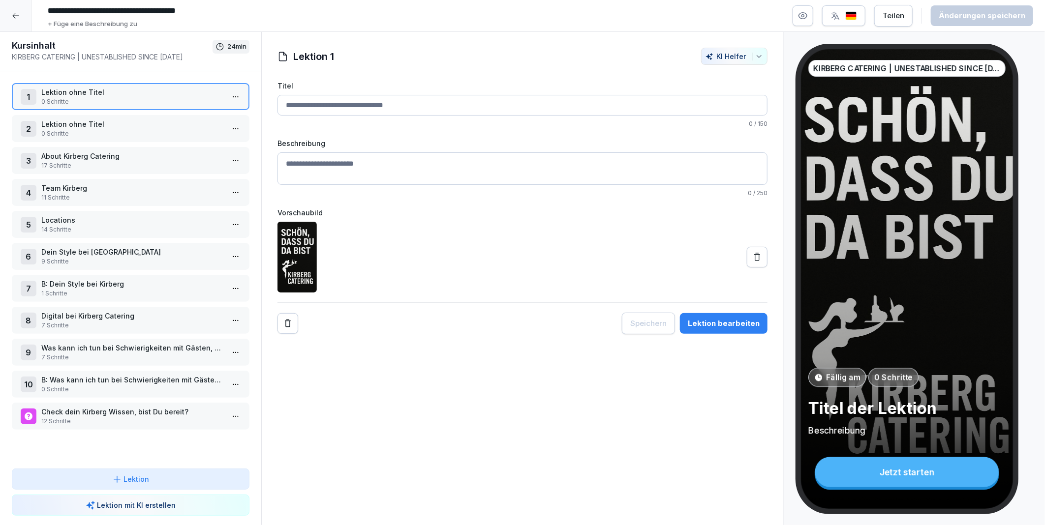
click at [77, 225] on p "14 Schritte" at bounding box center [132, 229] width 183 height 9
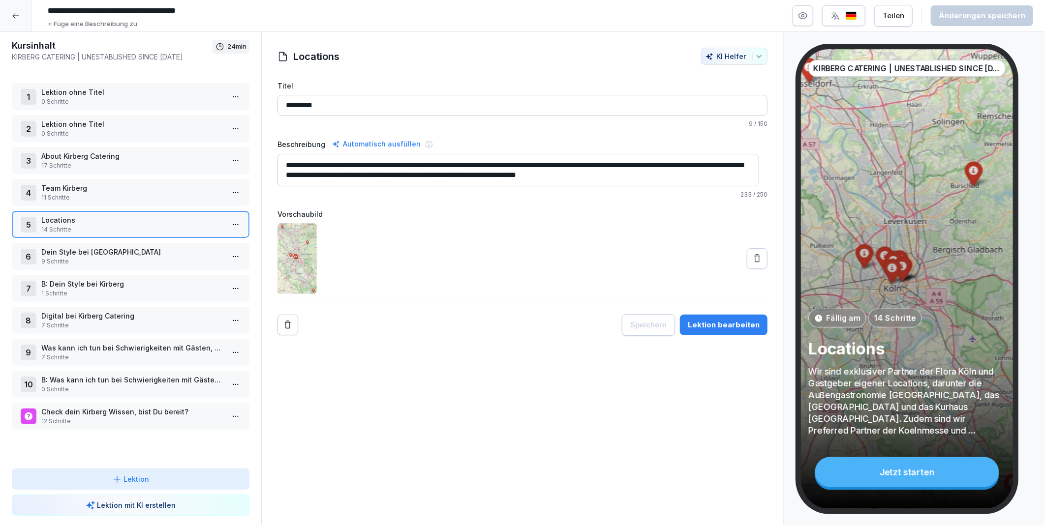
click at [159, 193] on p "11 Schritte" at bounding box center [132, 197] width 183 height 9
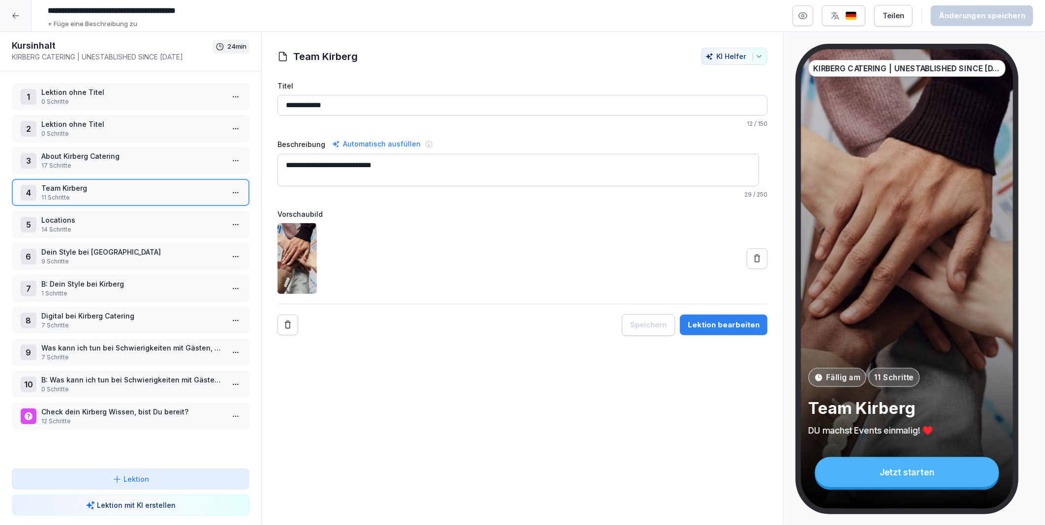
click at [230, 190] on html "**********" at bounding box center [522, 262] width 1045 height 525
click at [185, 209] on div "Schritte bearbeiten" at bounding box center [191, 209] width 75 height 10
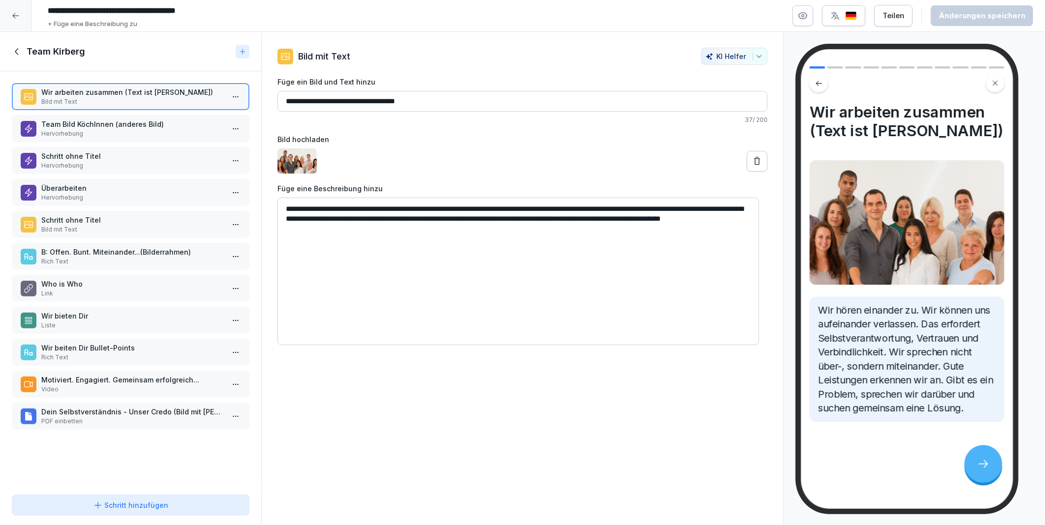
click at [122, 407] on p "Dein Selbstverständnis - Unser Credo (Bild mit [PERSON_NAME], Daumen hoch)" at bounding box center [132, 412] width 183 height 10
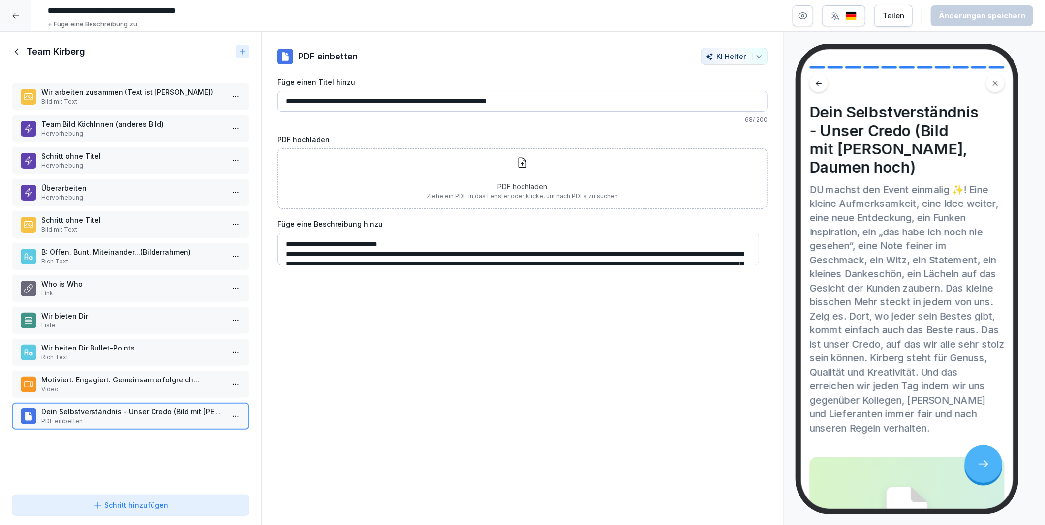
click at [79, 250] on p "B: Offen. Bunt. Miteinander...(Bilderrahmen)" at bounding box center [132, 252] width 183 height 10
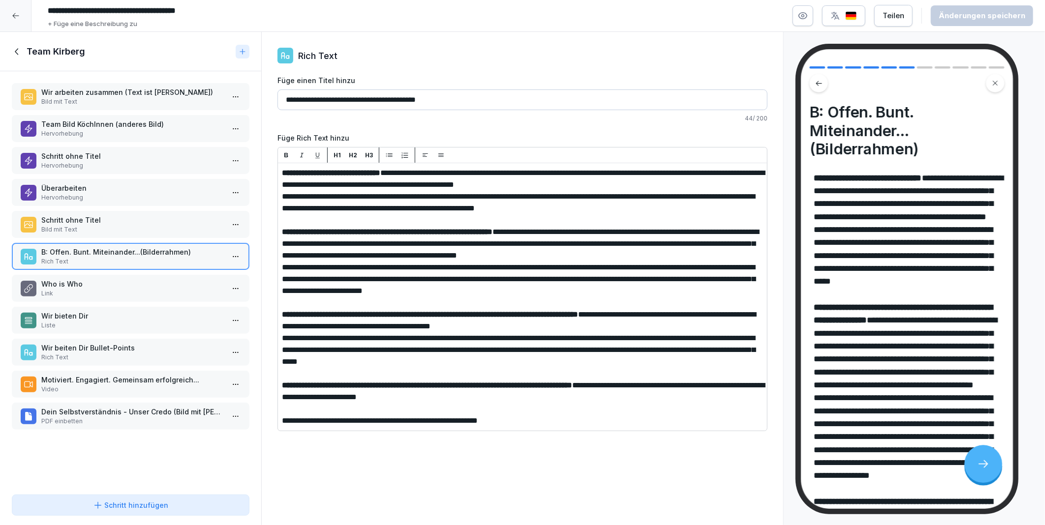
click at [81, 220] on p "Schritt ohne Titel" at bounding box center [132, 220] width 183 height 10
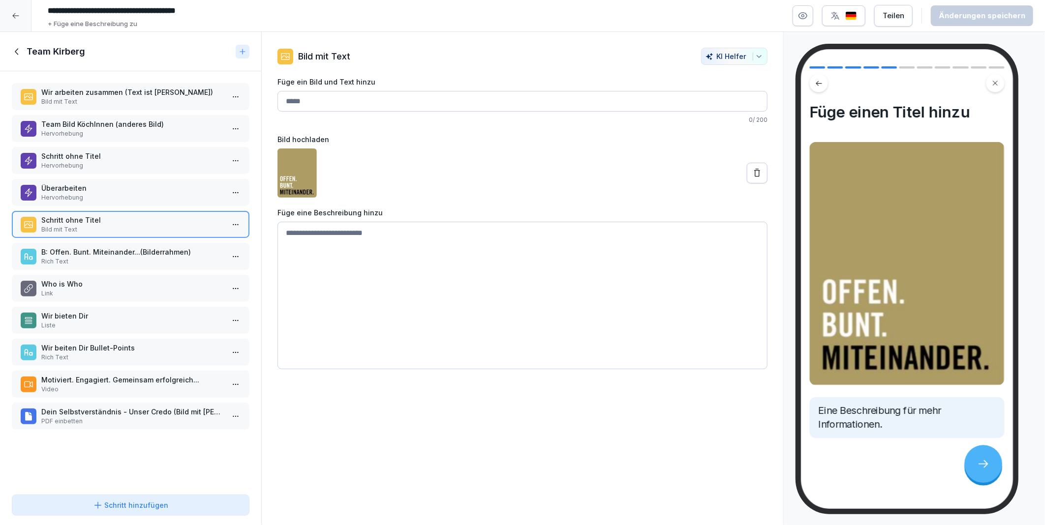
click at [83, 247] on p "B: Offen. Bunt. Miteinander...(Bilderrahmen)" at bounding box center [132, 252] width 183 height 10
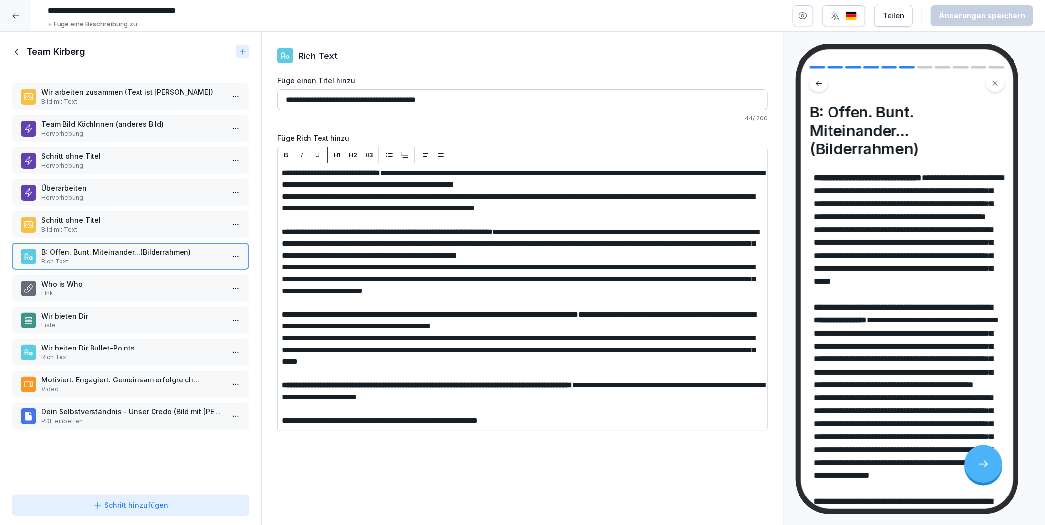
click at [76, 289] on p "Link" at bounding box center [132, 293] width 183 height 9
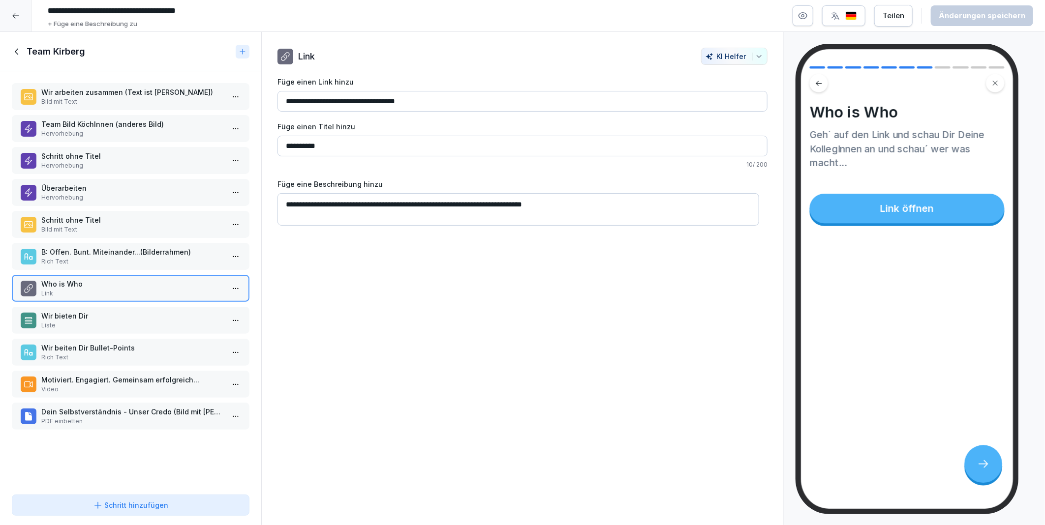
click at [80, 250] on p "B: Offen. Bunt. Miteinander...(Bilderrahmen)" at bounding box center [132, 252] width 183 height 10
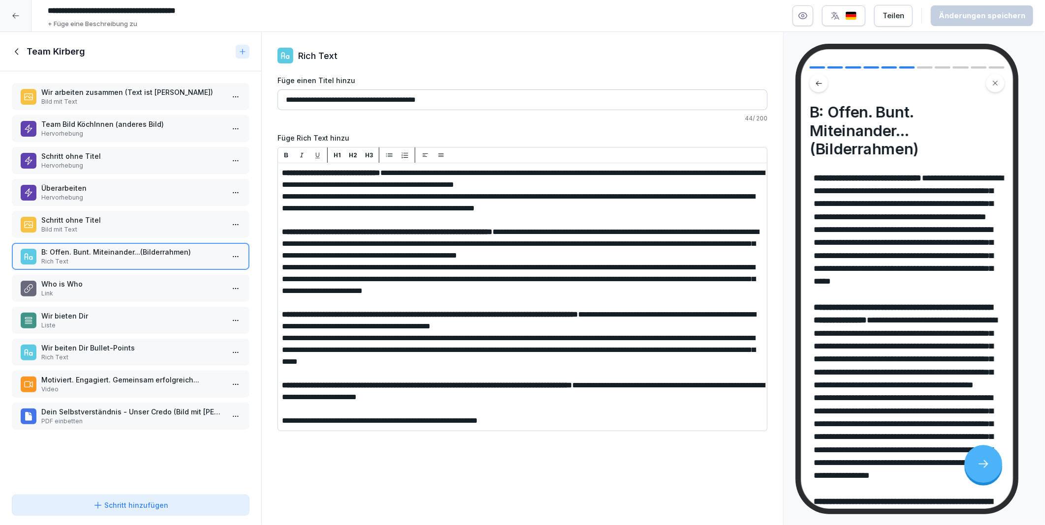
click at [294, 98] on input "**********" at bounding box center [522, 100] width 490 height 21
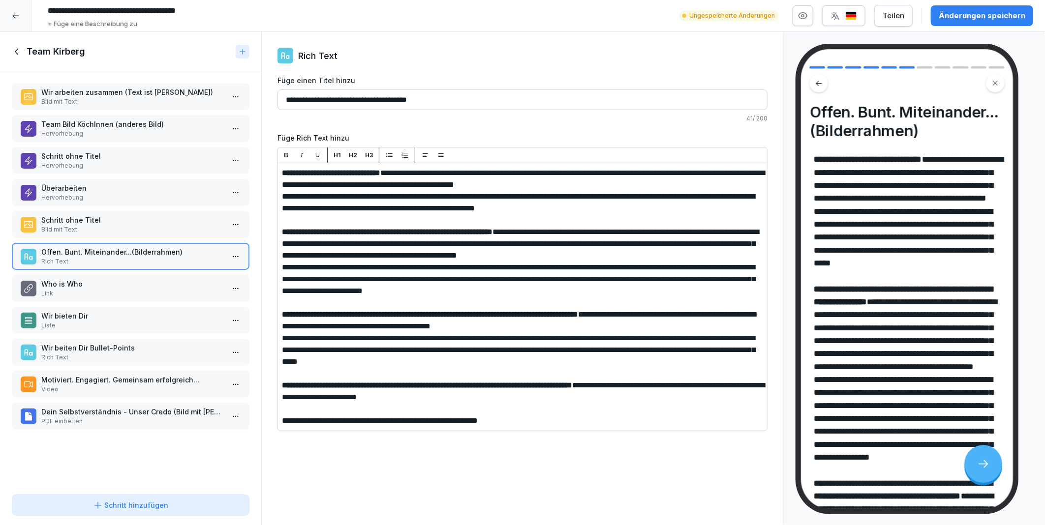
type input "**********"
click at [977, 17] on div "Änderungen speichern" at bounding box center [982, 15] width 87 height 11
click at [99, 217] on p "Schritt ohne Titel" at bounding box center [132, 220] width 183 height 10
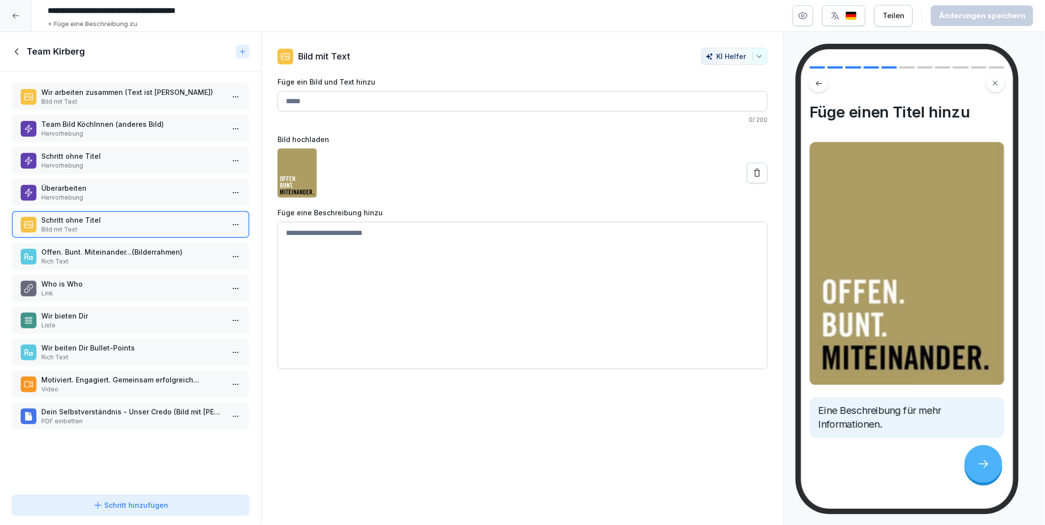
click at [111, 247] on p "Offen. Bunt. Miteinander...(Bilderrahmen)" at bounding box center [132, 252] width 183 height 10
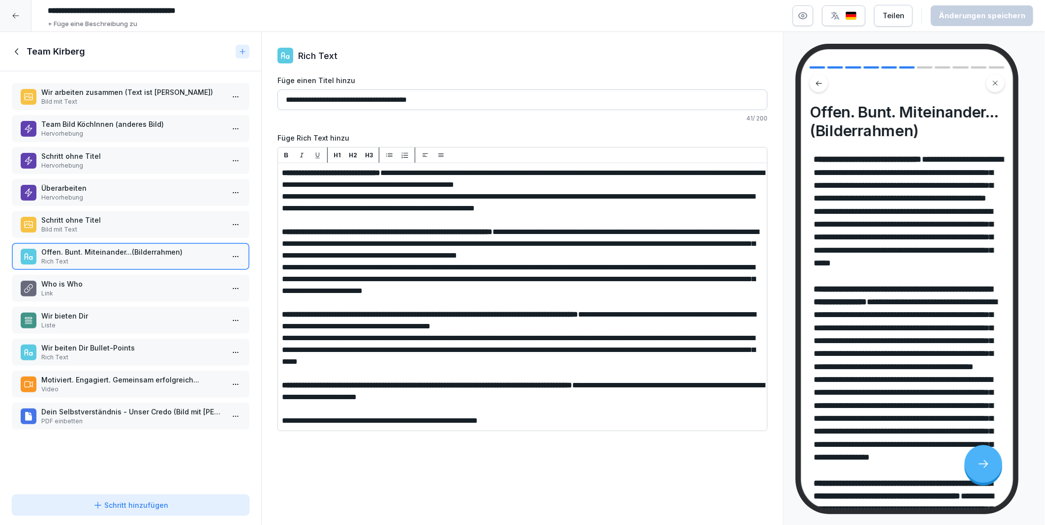
click at [72, 407] on p "Dein Selbstverständnis - Unser Credo (Bild mit [PERSON_NAME], Daumen hoch)" at bounding box center [132, 412] width 183 height 10
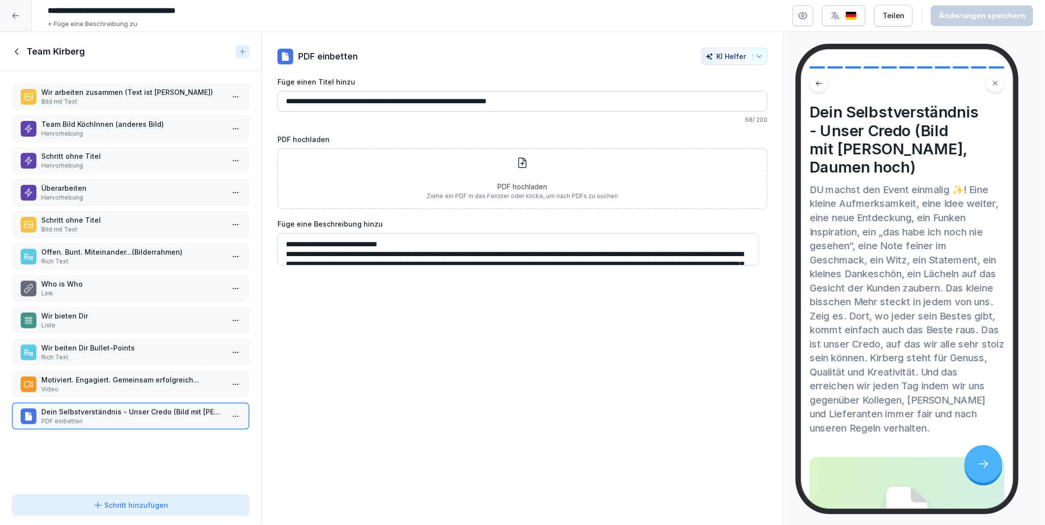
click at [485, 183] on p "PDF hochladen" at bounding box center [522, 187] width 191 height 10
click at [135, 508] on div "Schritt hinzufügen" at bounding box center [131, 505] width 76 height 10
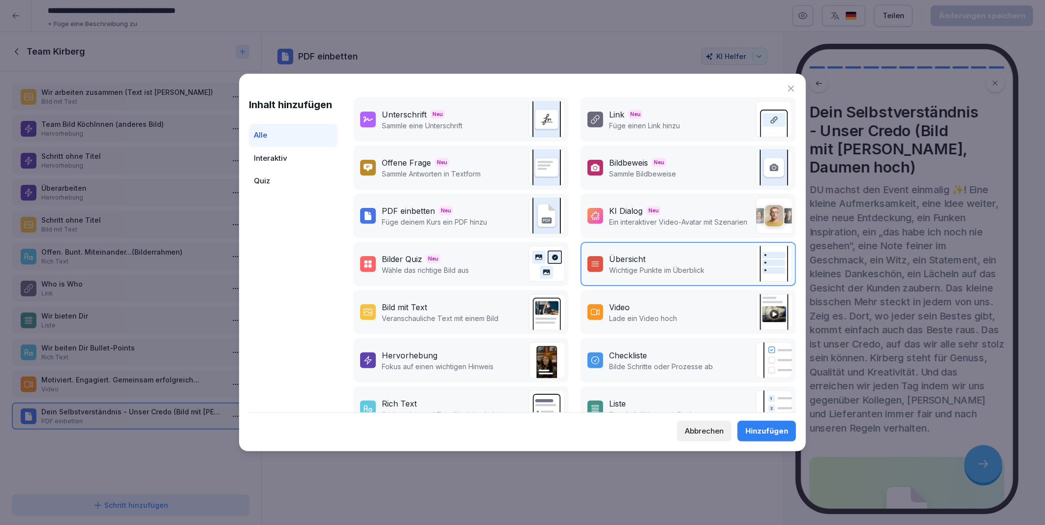
click at [407, 307] on div "Bild mit Text" at bounding box center [404, 308] width 45 height 12
click at [756, 431] on div "Hinzufügen" at bounding box center [766, 431] width 43 height 11
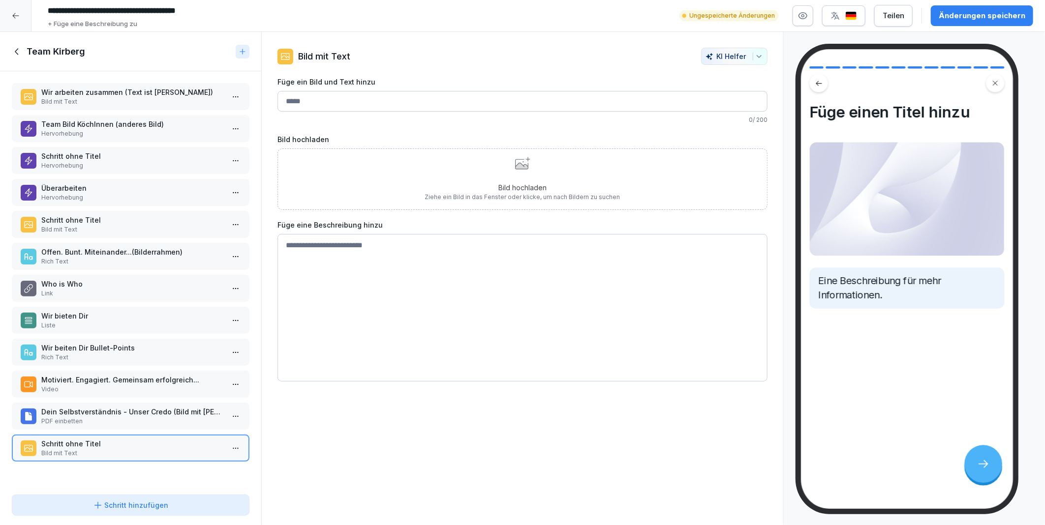
click at [87, 407] on p "Dein Selbstverständnis - Unser Credo (Bild mit [PERSON_NAME], Daumen hoch)" at bounding box center [132, 412] width 183 height 10
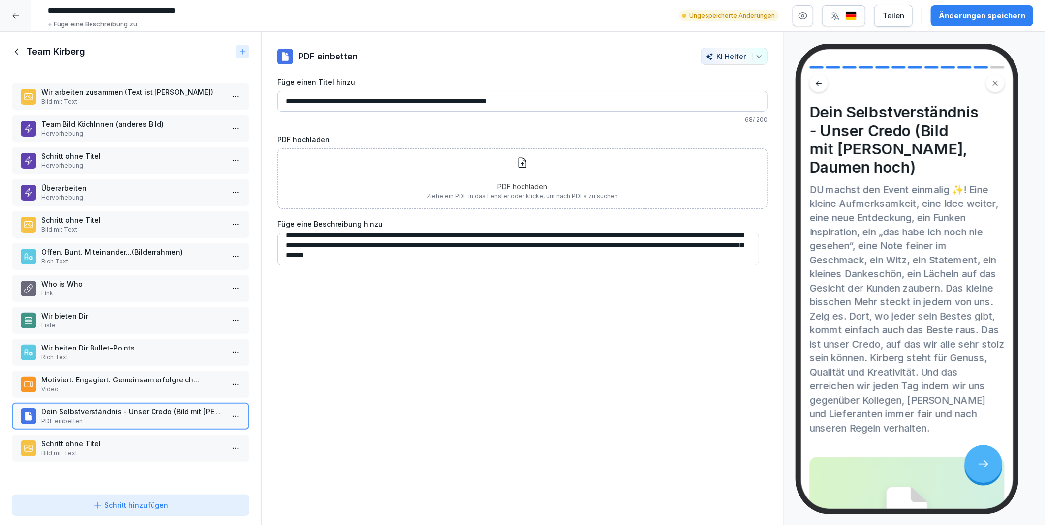
scroll to position [59, 0]
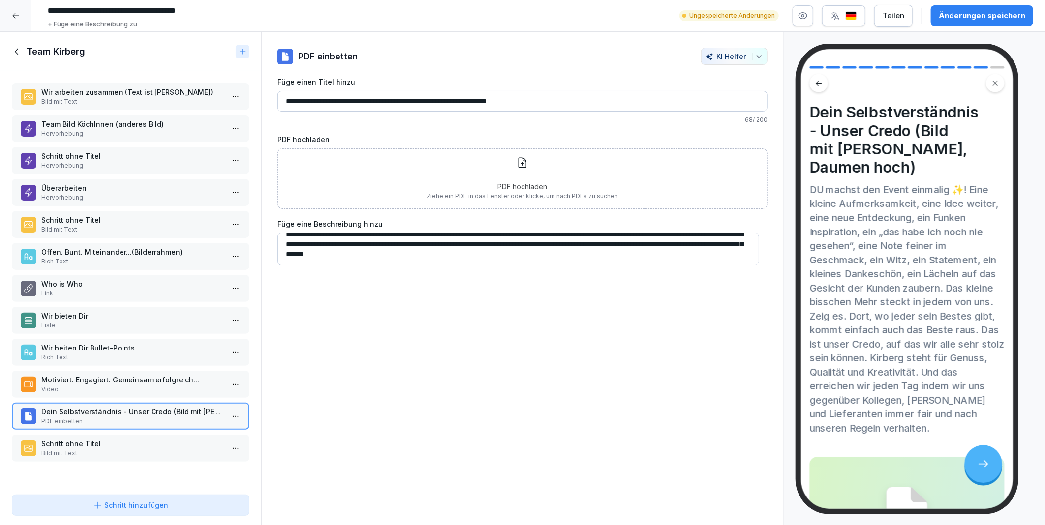
drag, startPoint x: 285, startPoint y: 242, endPoint x: 696, endPoint y: 270, distance: 411.2
click at [743, 264] on textarea "**********" at bounding box center [518, 249] width 482 height 32
click at [97, 439] on p "Schritt ohne Titel" at bounding box center [132, 444] width 183 height 10
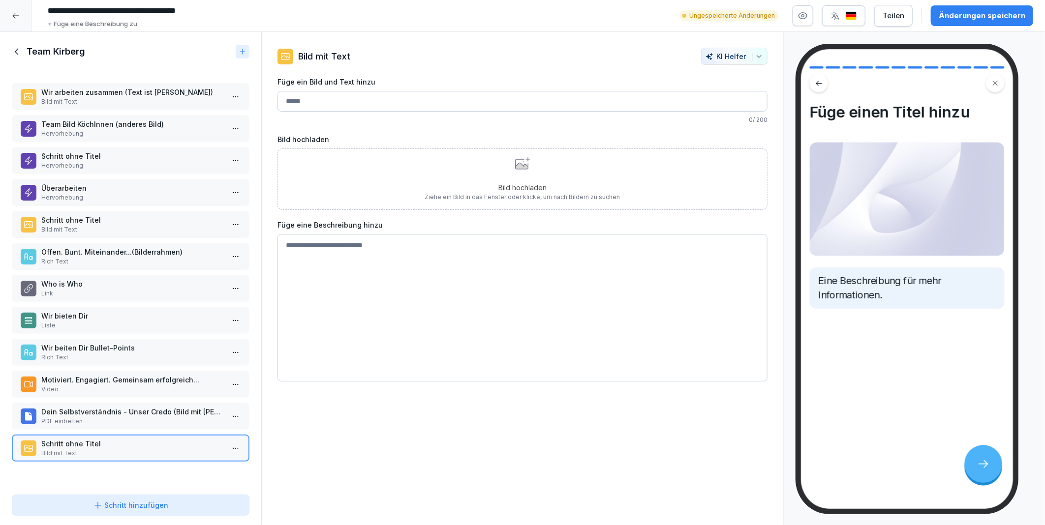
paste textarea "**********"
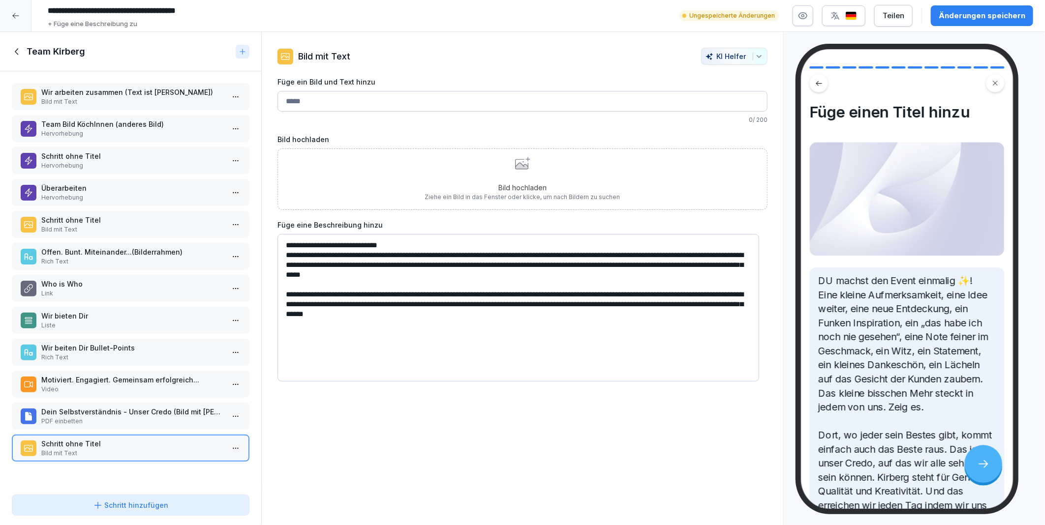
type textarea "**********"
click at [101, 407] on p "Dein Selbstverständnis - Unser Credo (Bild mit [PERSON_NAME], Daumen hoch)" at bounding box center [132, 412] width 183 height 10
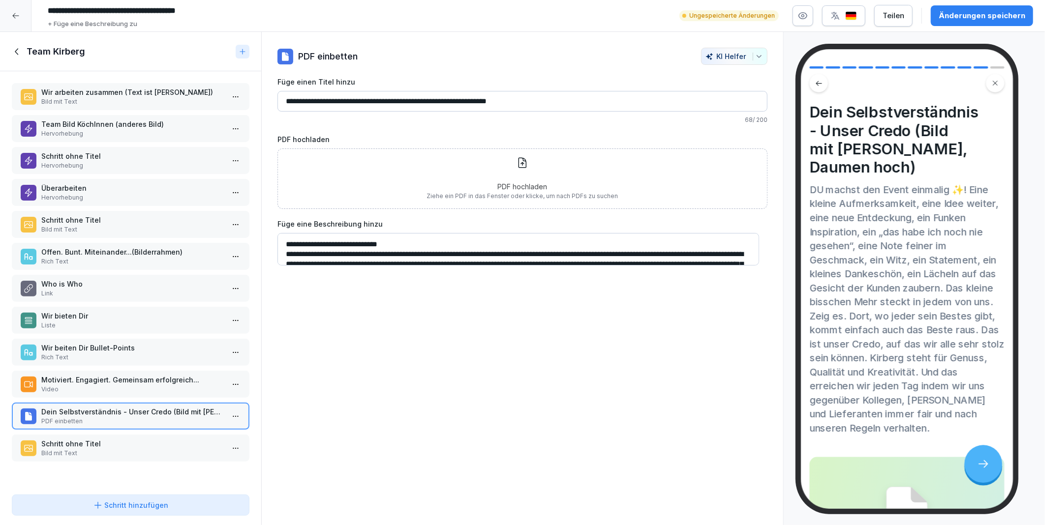
drag, startPoint x: 566, startPoint y: 99, endPoint x: 280, endPoint y: 108, distance: 286.0
click at [280, 108] on input "**********" at bounding box center [522, 101] width 490 height 21
click at [140, 435] on div "Schritt ohne Titel Bild mit Text" at bounding box center [131, 448] width 238 height 27
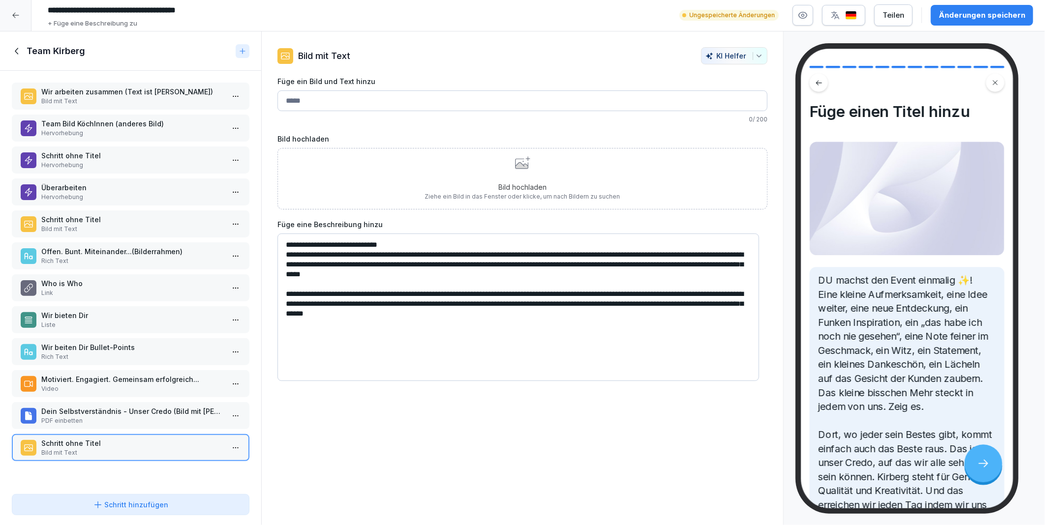
paste input "**********"
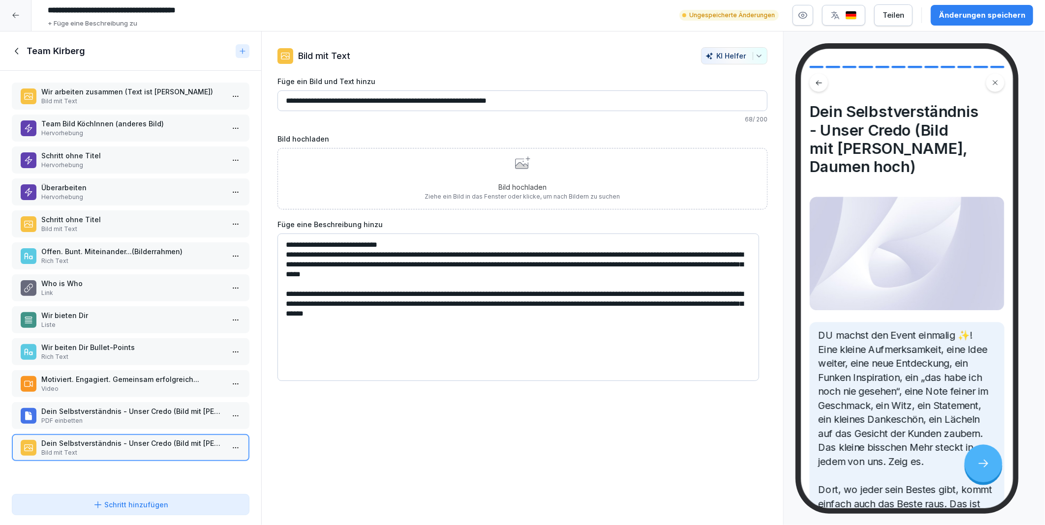
type input "**********"
click at [436, 430] on div "**********" at bounding box center [522, 278] width 523 height 494
click at [77, 406] on p "Dein Selbstverständnis - Unser Credo (Bild mit [PERSON_NAME], Daumen hoch)" at bounding box center [132, 411] width 183 height 10
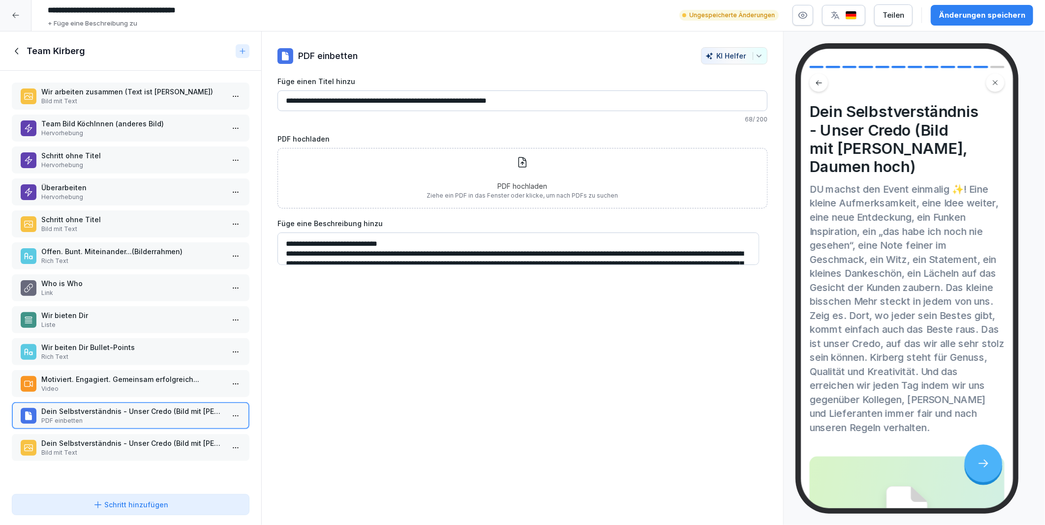
click at [78, 438] on p "Dein Selbstverständnis - Unser Credo (Bild mit [PERSON_NAME], Daumen hoch)" at bounding box center [132, 443] width 183 height 10
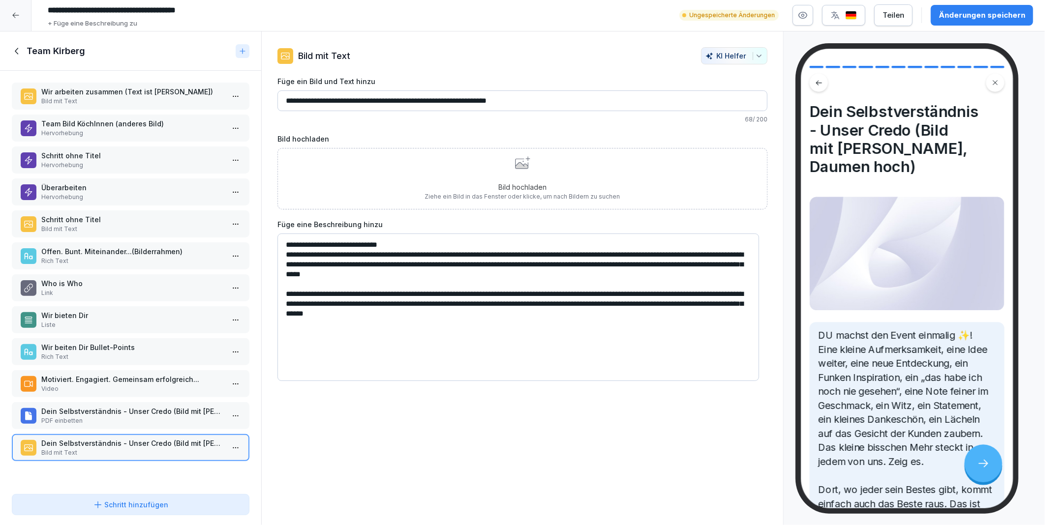
click at [538, 166] on div "Bild hochladen Ziehe ein Bild in das Fenster oder klicke, um nach Bildern zu su…" at bounding box center [522, 178] width 195 height 45
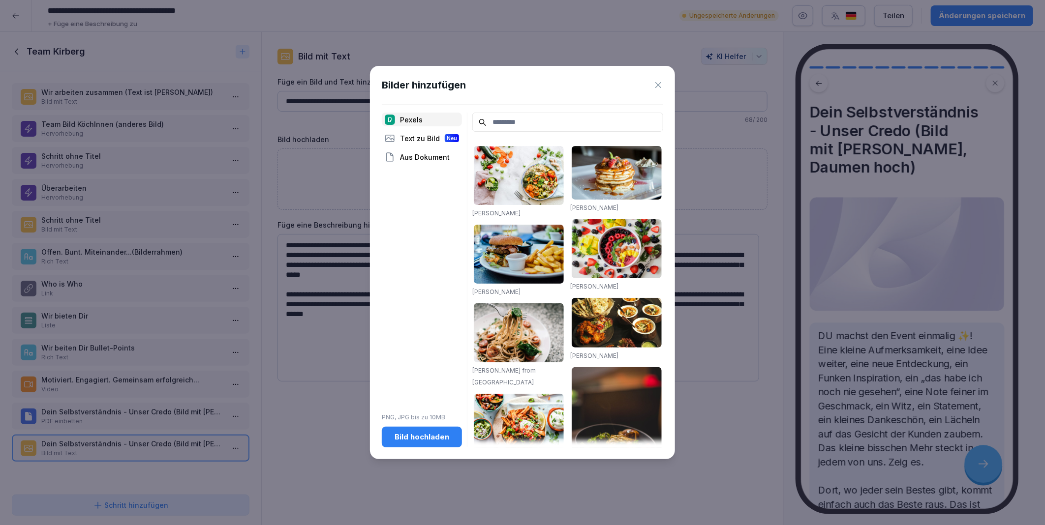
click at [429, 438] on div "Bild hochladen" at bounding box center [422, 437] width 64 height 11
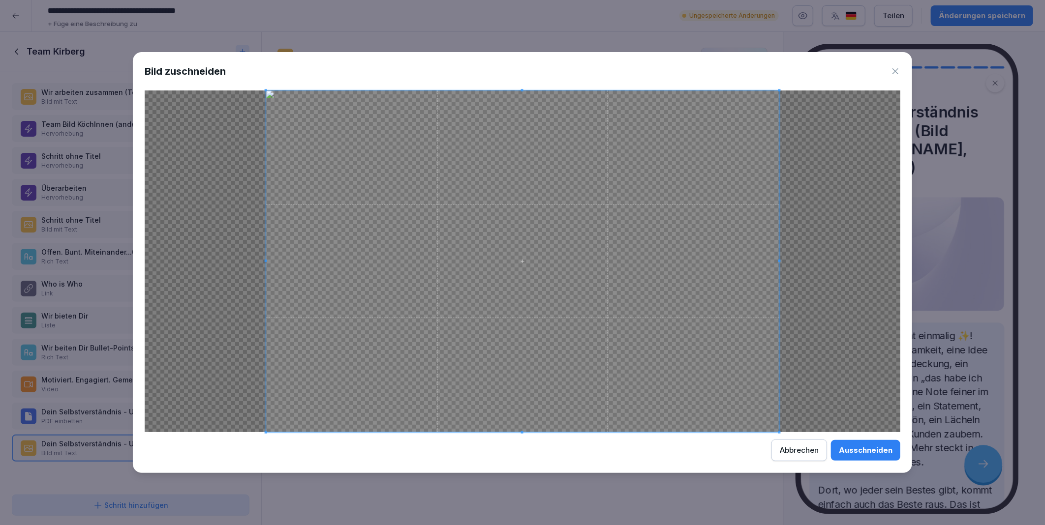
drag, startPoint x: 853, startPoint y: 448, endPoint x: 863, endPoint y: 425, distance: 25.8
click at [853, 448] on div "Ausschneiden" at bounding box center [866, 450] width 54 height 11
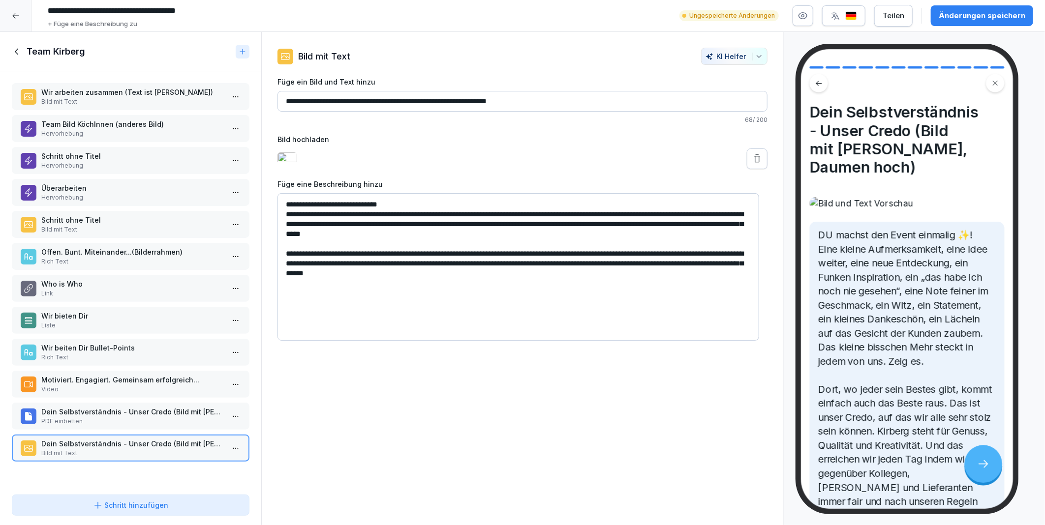
click at [596, 412] on div "**********" at bounding box center [522, 279] width 523 height 494
click at [946, 16] on div "Änderungen speichern" at bounding box center [982, 15] width 87 height 11
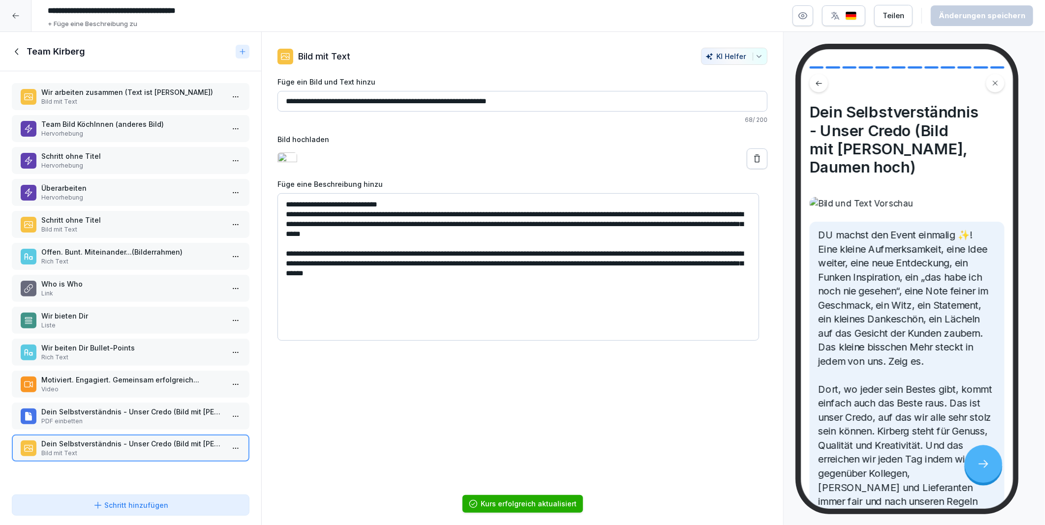
click at [75, 407] on p "Dein Selbstverständnis - Unser Credo (Bild mit [PERSON_NAME], Daumen hoch)" at bounding box center [132, 412] width 183 height 10
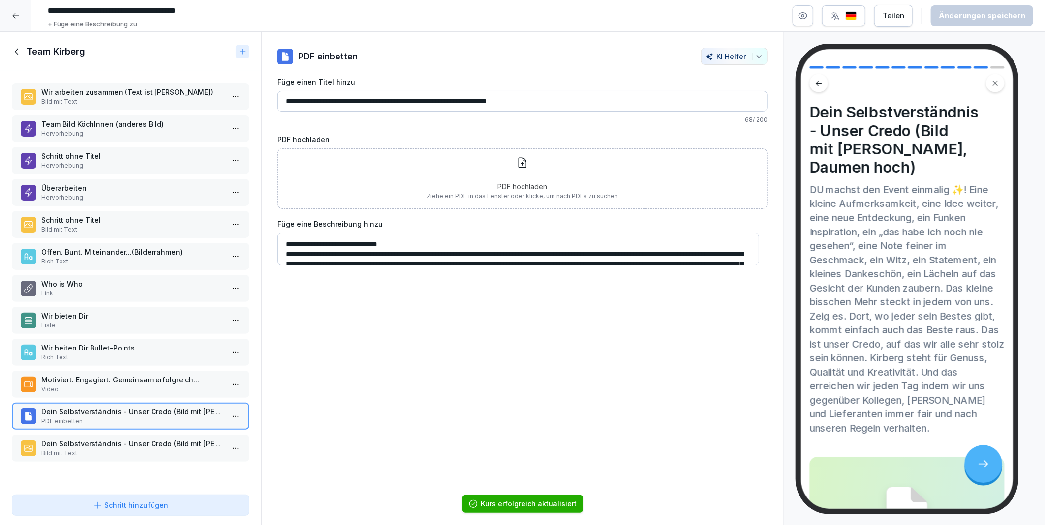
click at [229, 409] on html "**********" at bounding box center [522, 262] width 1045 height 525
click at [183, 459] on div "Löschen" at bounding box center [174, 463] width 40 height 10
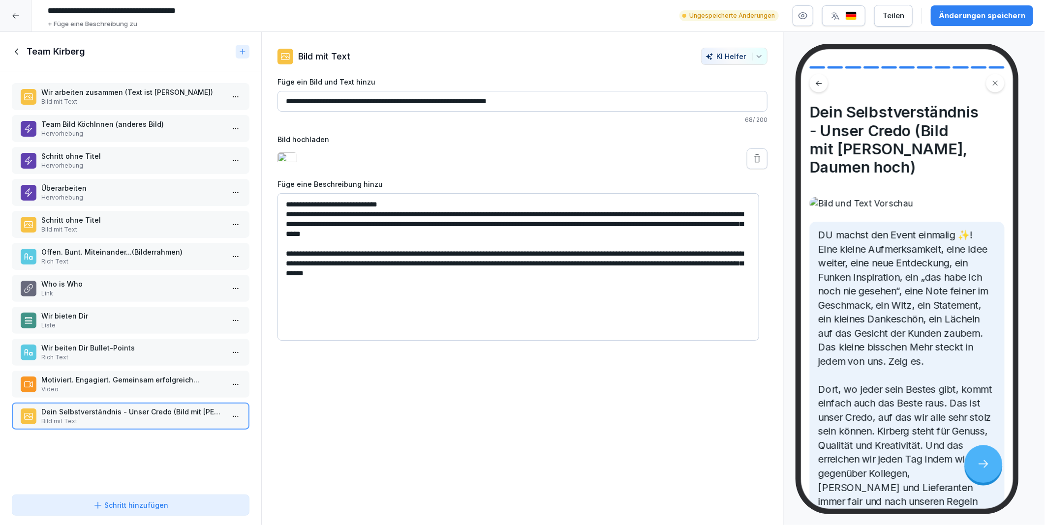
click at [963, 14] on div "Änderungen speichern" at bounding box center [982, 15] width 87 height 11
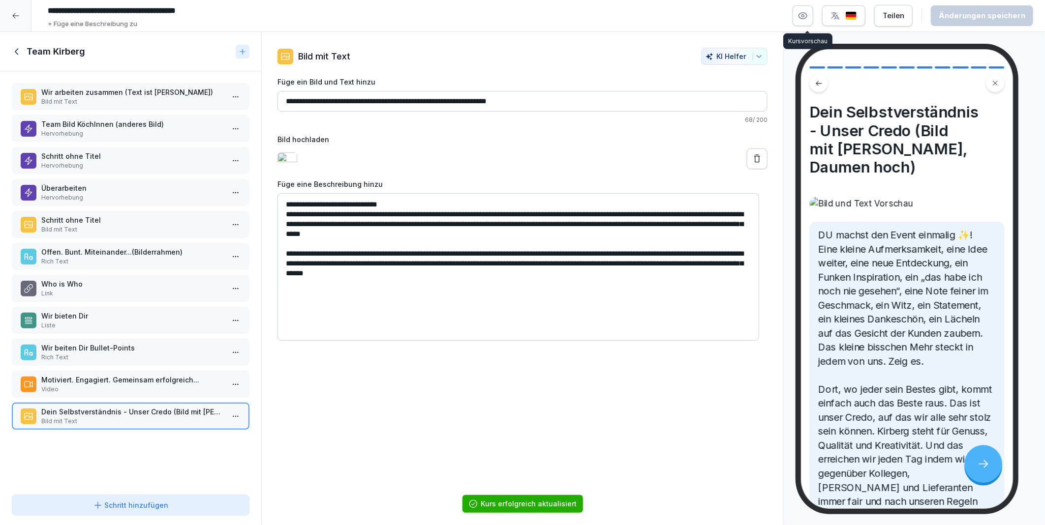
click at [808, 15] on icon "button" at bounding box center [803, 16] width 10 height 10
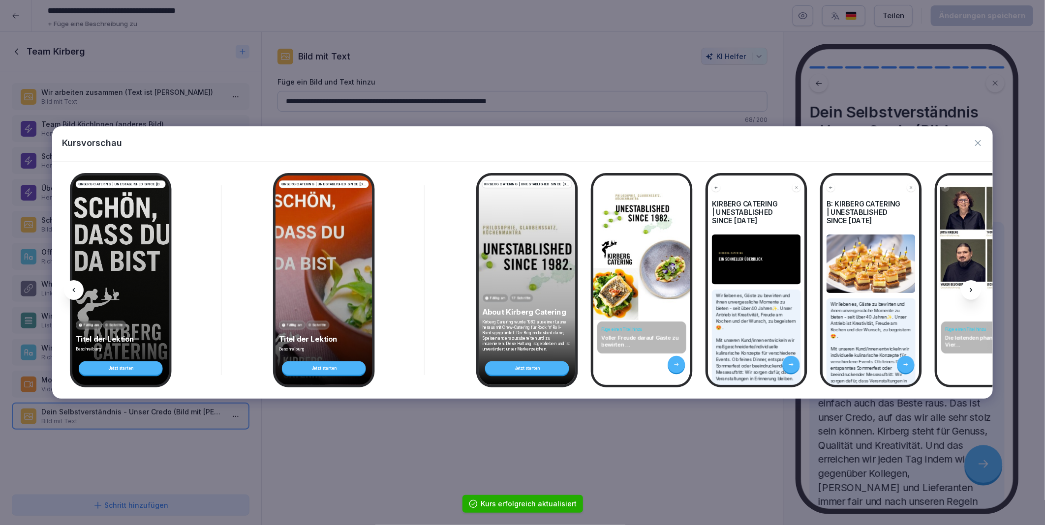
click at [968, 292] on icon at bounding box center [971, 290] width 8 height 8
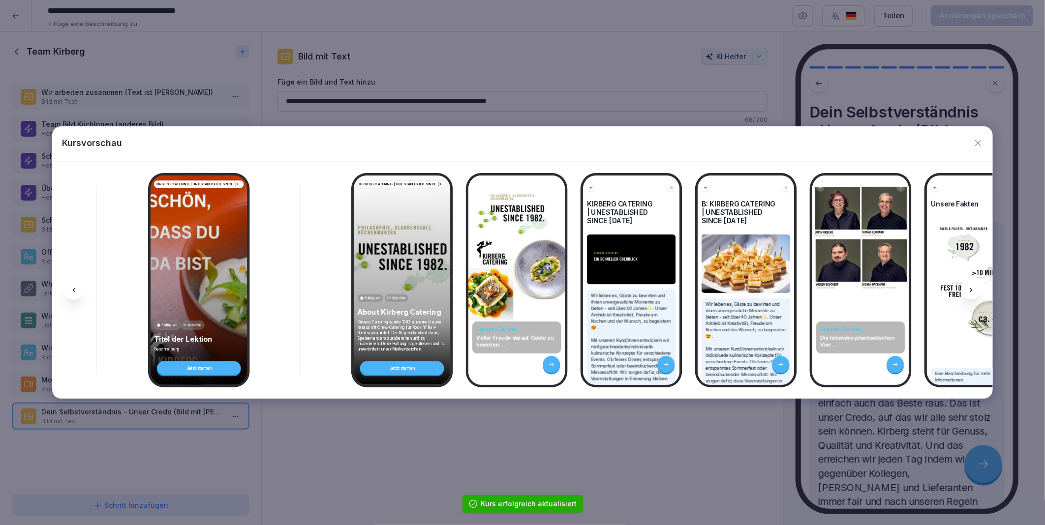
click at [968, 292] on icon at bounding box center [971, 290] width 8 height 8
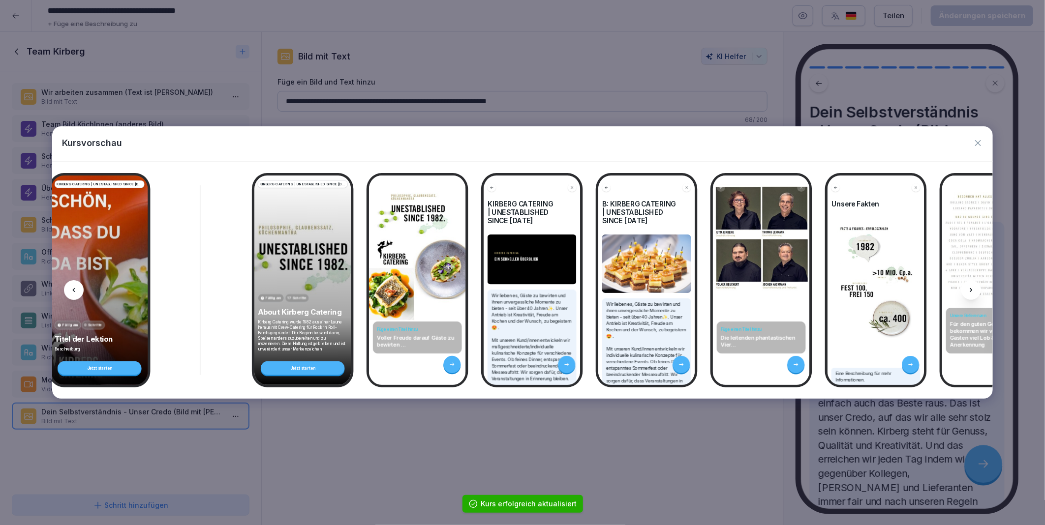
click at [968, 292] on icon at bounding box center [971, 290] width 8 height 8
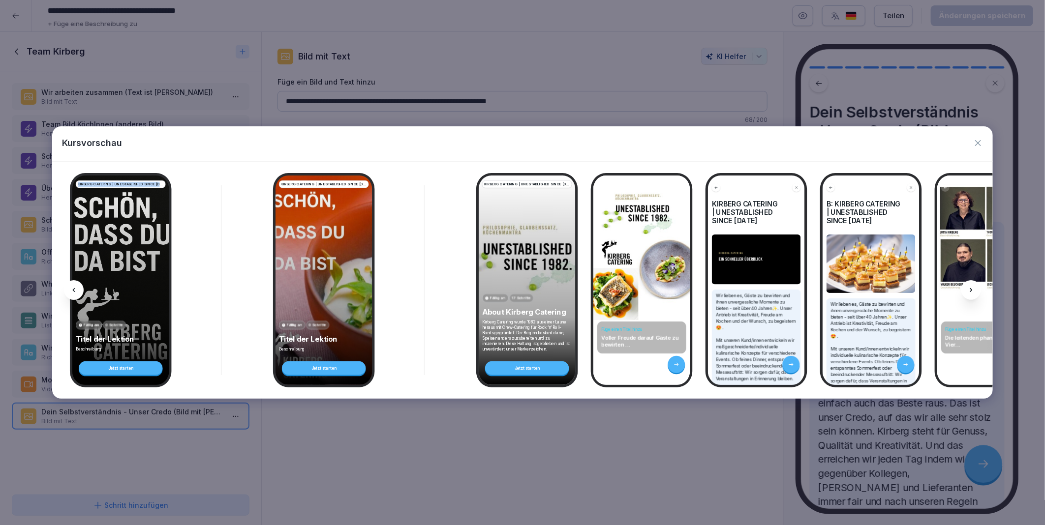
click at [981, 143] on icon "button" at bounding box center [978, 143] width 10 height 10
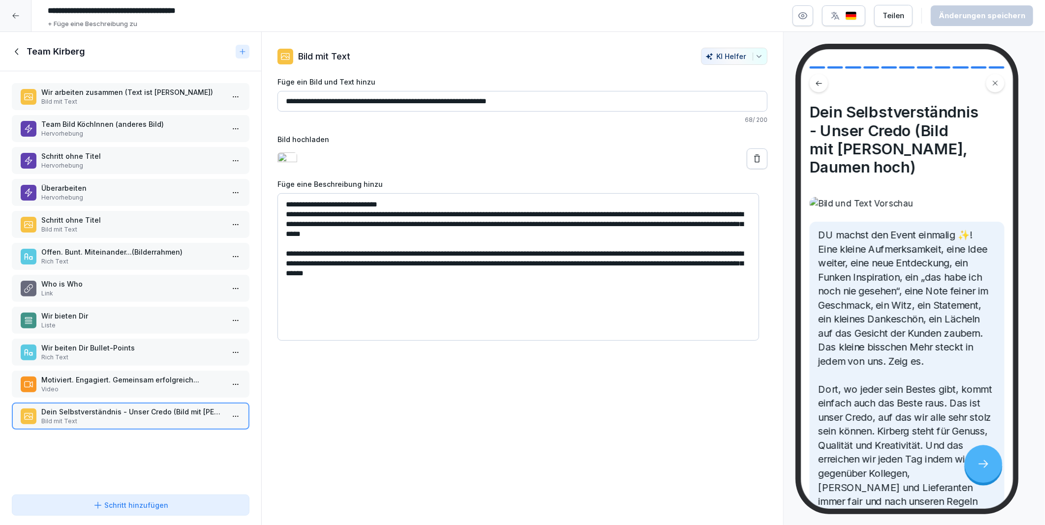
click at [18, 51] on icon at bounding box center [17, 51] width 11 height 11
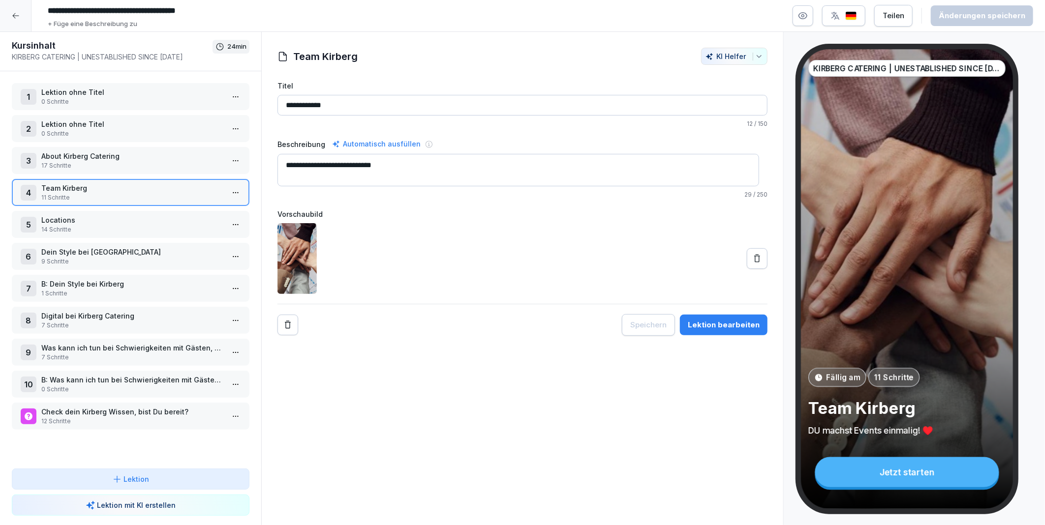
click at [74, 215] on p "Locations" at bounding box center [132, 220] width 183 height 10
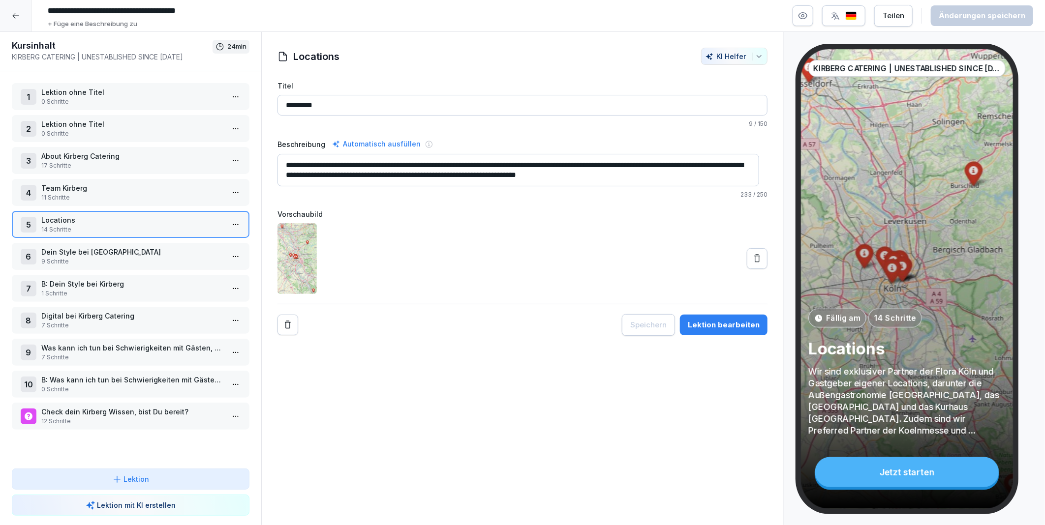
click at [227, 219] on html "**********" at bounding box center [522, 262] width 1045 height 525
click at [193, 237] on div "Schritte bearbeiten" at bounding box center [191, 240] width 75 height 10
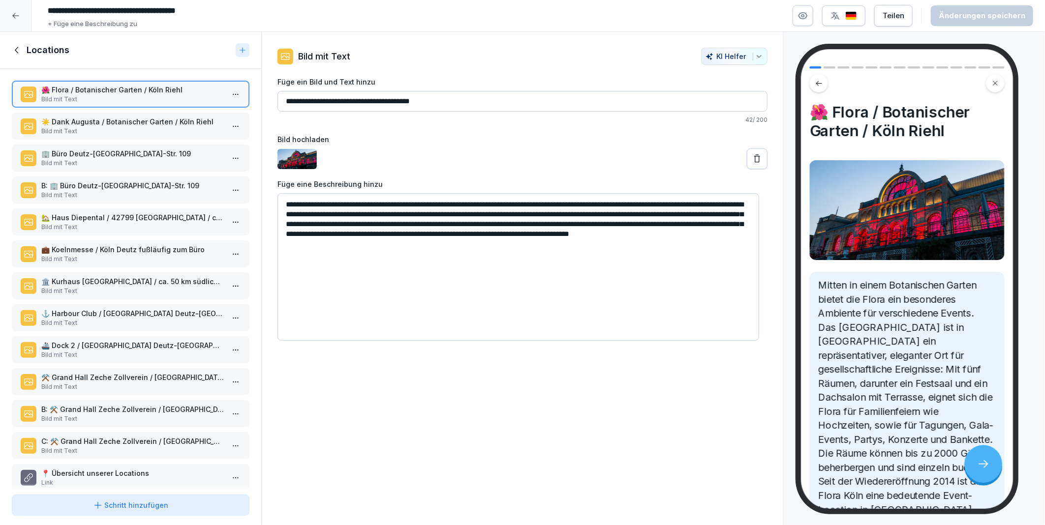
click at [100, 436] on p "C: ⚒️ Grand Hall Zeche Zollverein / [GEOGRAPHIC_DATA] / ca. 80 m nördlich von […" at bounding box center [132, 441] width 183 height 10
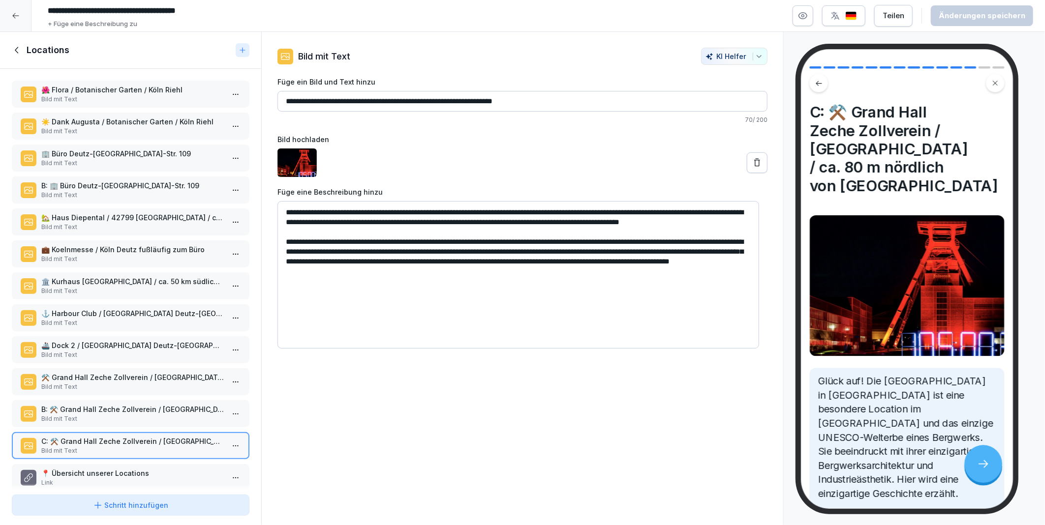
click at [78, 404] on p "B: ⚒️ Grand Hall Zeche Zollverein / [GEOGRAPHIC_DATA] / ca. 80 m nördlich von […" at bounding box center [132, 409] width 183 height 10
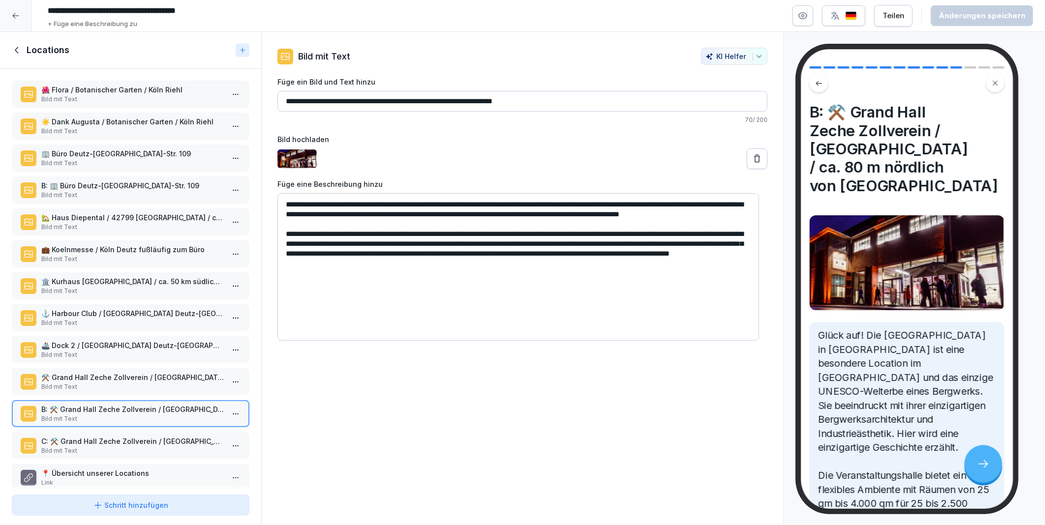
click at [81, 372] on p "⚒️ Grand Hall Zeche Zollverein / Essen / ca. 80 m nördlich von Köln" at bounding box center [132, 377] width 183 height 10
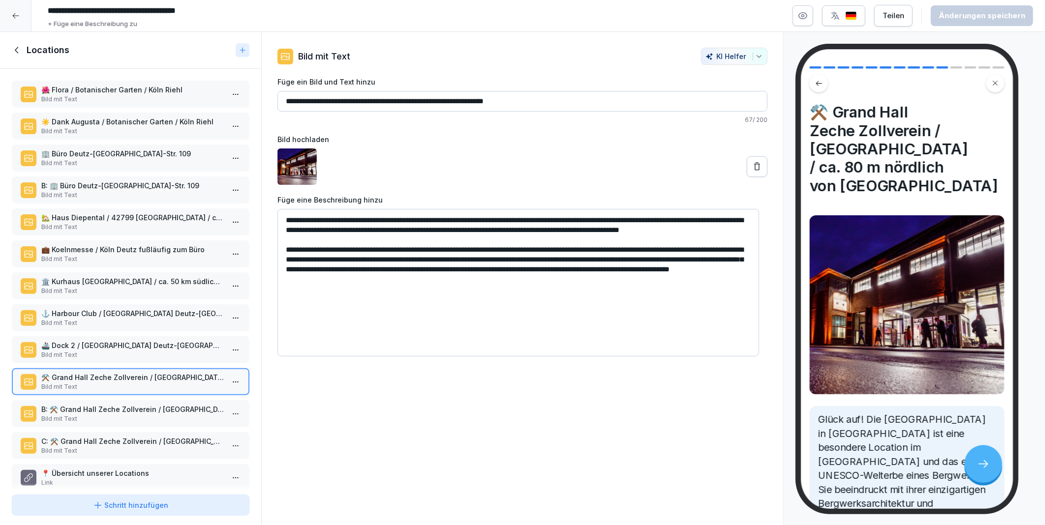
click at [80, 389] on div "🌺 Flora / Botanischer Garten / Köln Riehl Bild mit Text ☀️ Dank Augusta / Botan…" at bounding box center [130, 280] width 261 height 422
click at [80, 415] on p "Bild mit Text" at bounding box center [132, 419] width 183 height 9
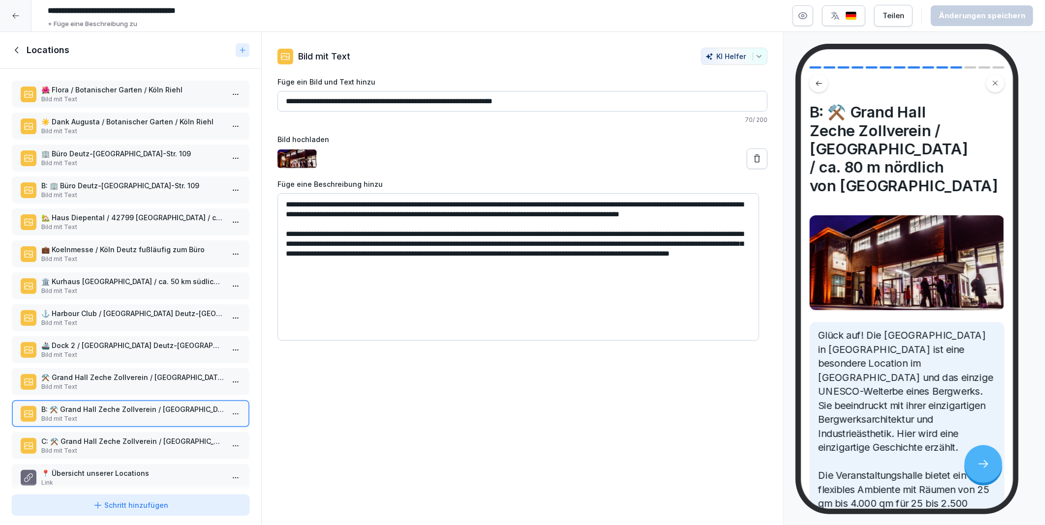
click at [86, 436] on p "C: ⚒️ Grand Hall Zeche Zollverein / [GEOGRAPHIC_DATA] / ca. 80 m nördlich von […" at bounding box center [132, 441] width 183 height 10
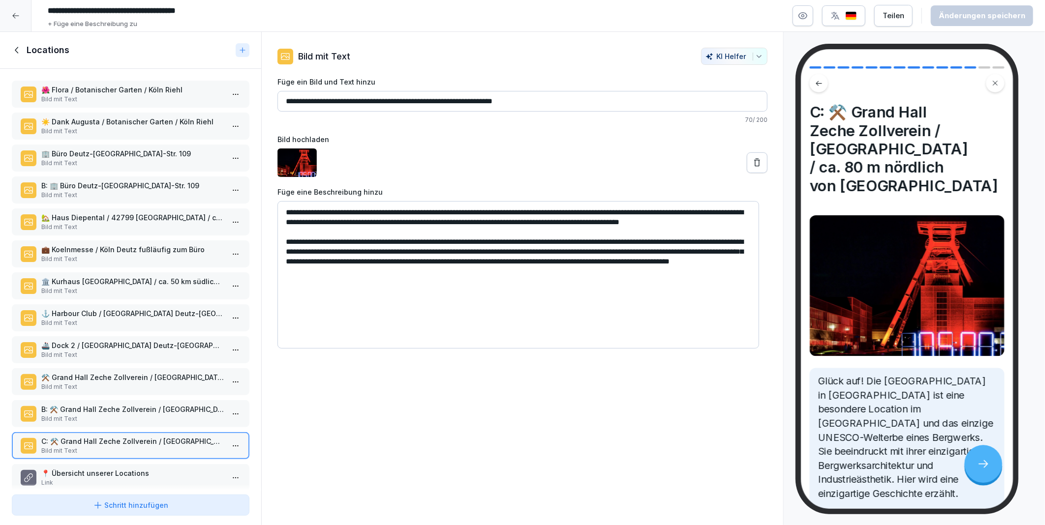
click at [75, 404] on p "B: ⚒️ Grand Hall Zeche Zollverein / [GEOGRAPHIC_DATA] / ca. 80 m nördlich von […" at bounding box center [132, 409] width 183 height 10
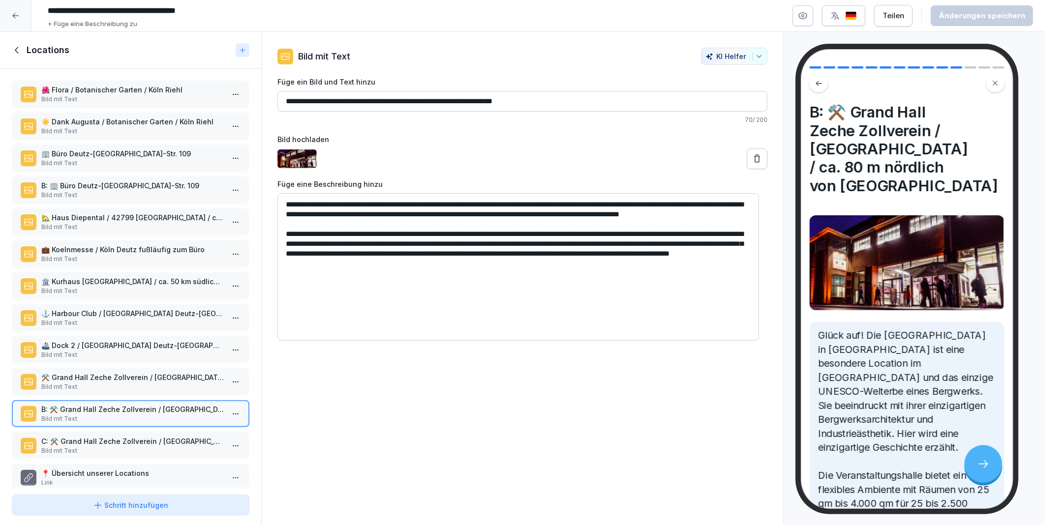
click at [78, 372] on p "⚒️ Grand Hall Zeche Zollverein / Essen / ca. 80 m nördlich von Köln" at bounding box center [132, 377] width 183 height 10
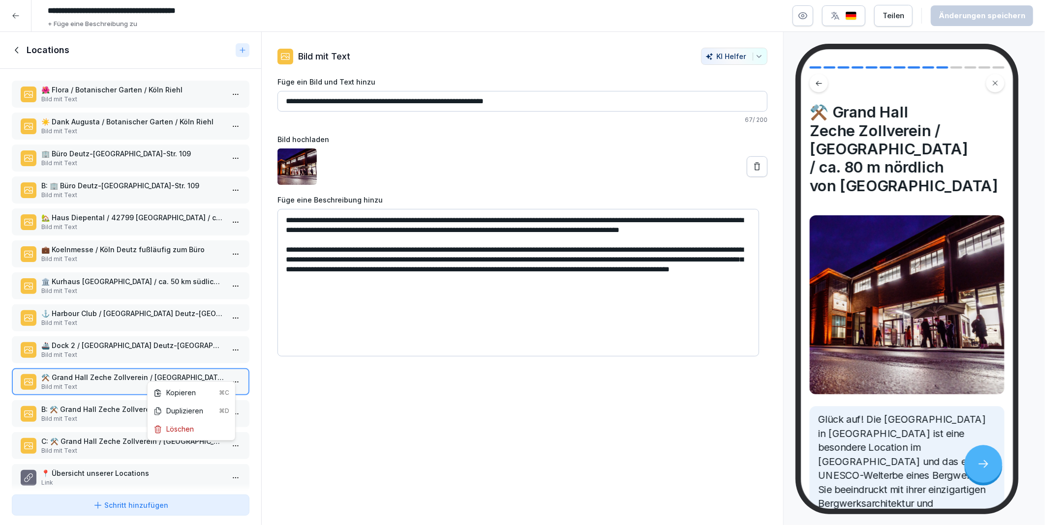
click at [228, 372] on html "**********" at bounding box center [522, 262] width 1045 height 525
click at [184, 430] on div "Löschen" at bounding box center [174, 430] width 40 height 10
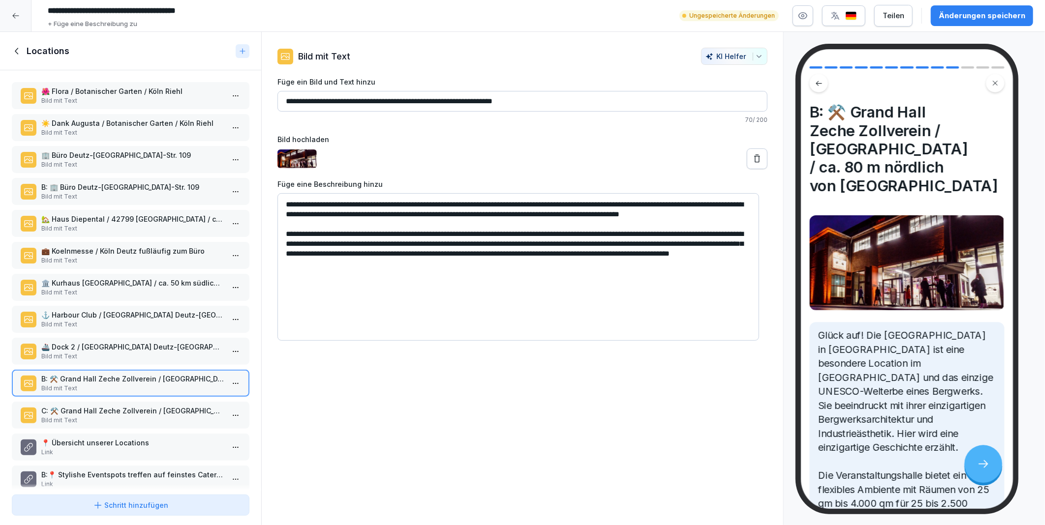
click at [114, 406] on p "C: ⚒️ Grand Hall Zeche Zollverein / [GEOGRAPHIC_DATA] / ca. 80 m nördlich von […" at bounding box center [132, 411] width 183 height 10
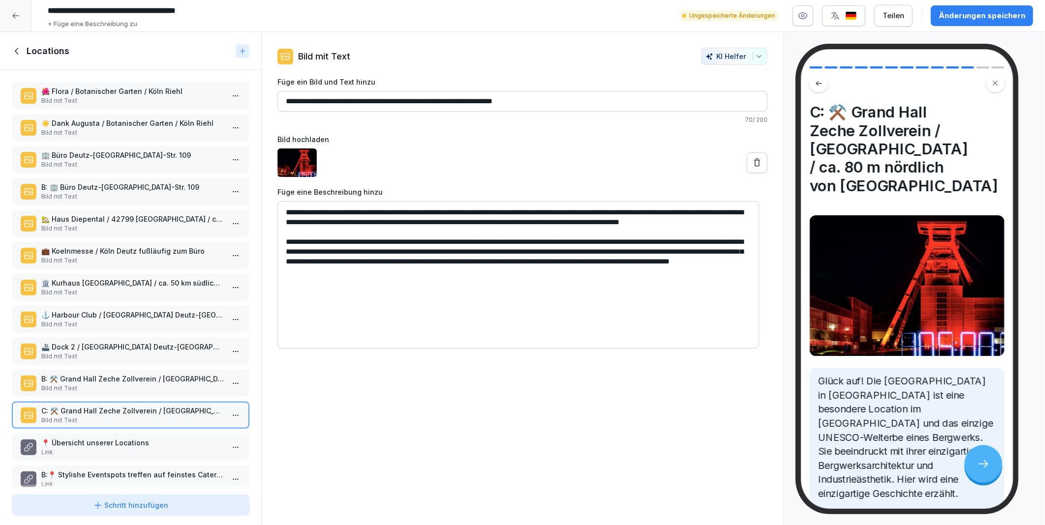
click at [110, 374] on p "B: ⚒️ Grand Hall Zeche Zollverein / [GEOGRAPHIC_DATA] / ca. 80 m nördlich von […" at bounding box center [132, 379] width 183 height 10
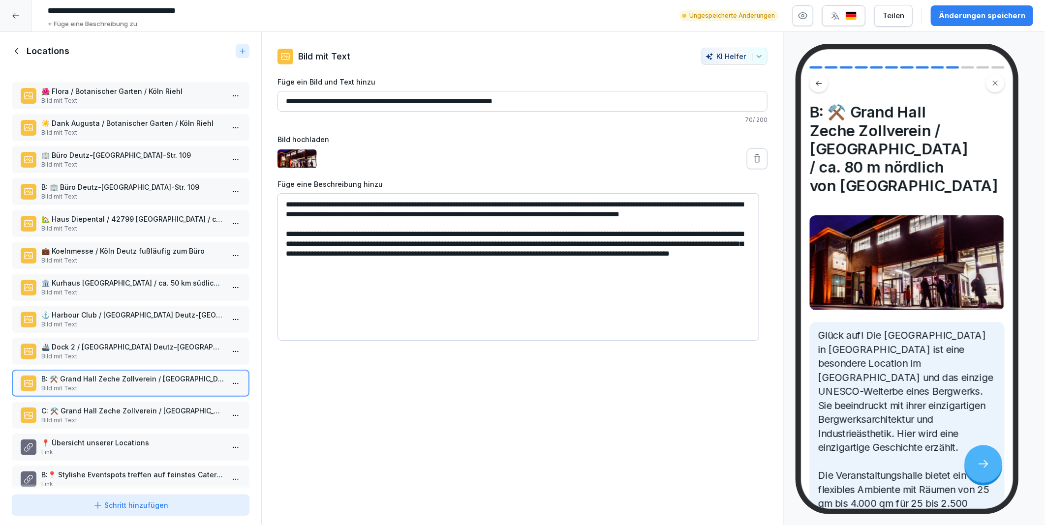
click at [111, 406] on p "C: ⚒️ Grand Hall Zeche Zollverein / [GEOGRAPHIC_DATA] / ca. 80 m nördlich von […" at bounding box center [132, 411] width 183 height 10
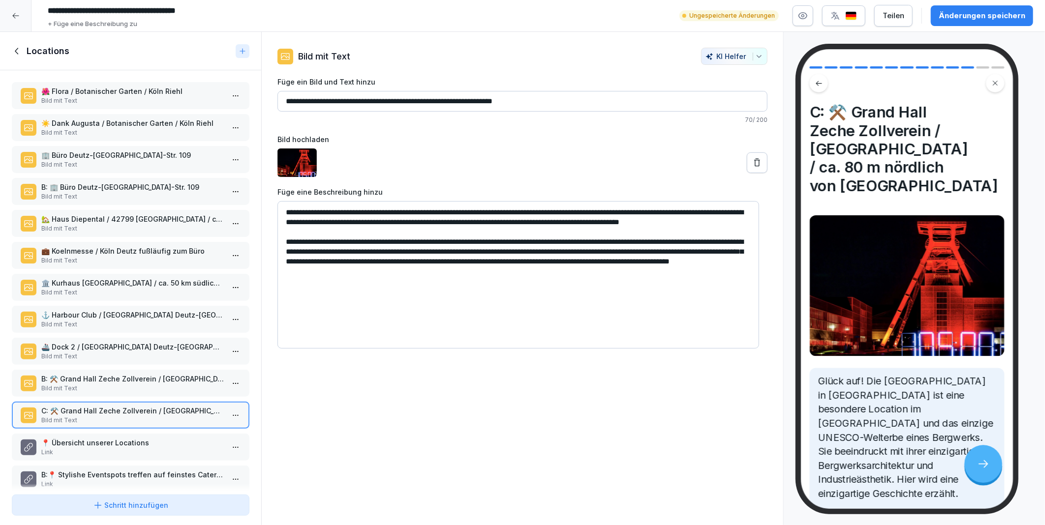
click at [112, 374] on p "B: ⚒️ Grand Hall Zeche Zollverein / [GEOGRAPHIC_DATA] / ca. 80 m nördlich von […" at bounding box center [132, 379] width 183 height 10
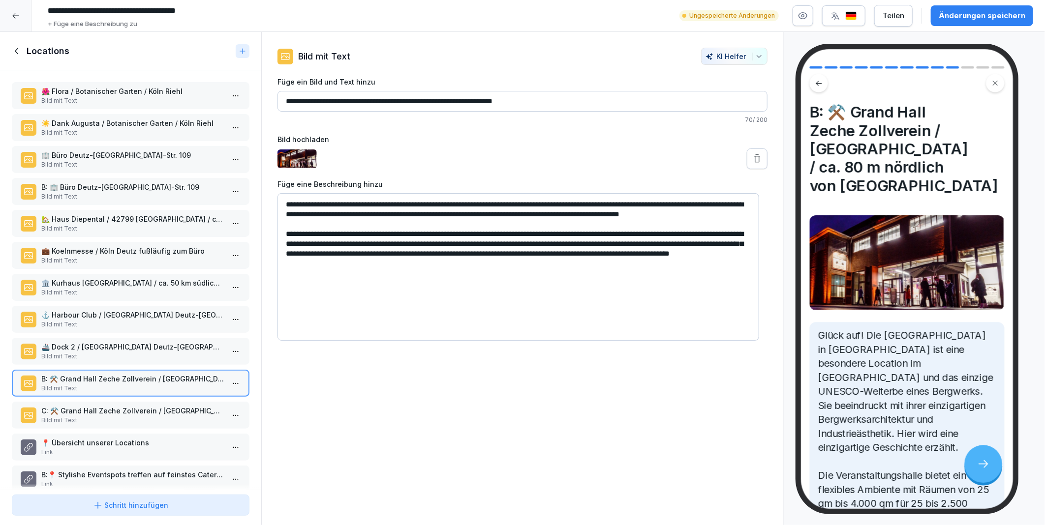
click at [109, 342] on p "🚢 Dock 2 / [GEOGRAPHIC_DATA] Deutz-[GEOGRAPHIC_DATA] Hafen" at bounding box center [132, 347] width 183 height 10
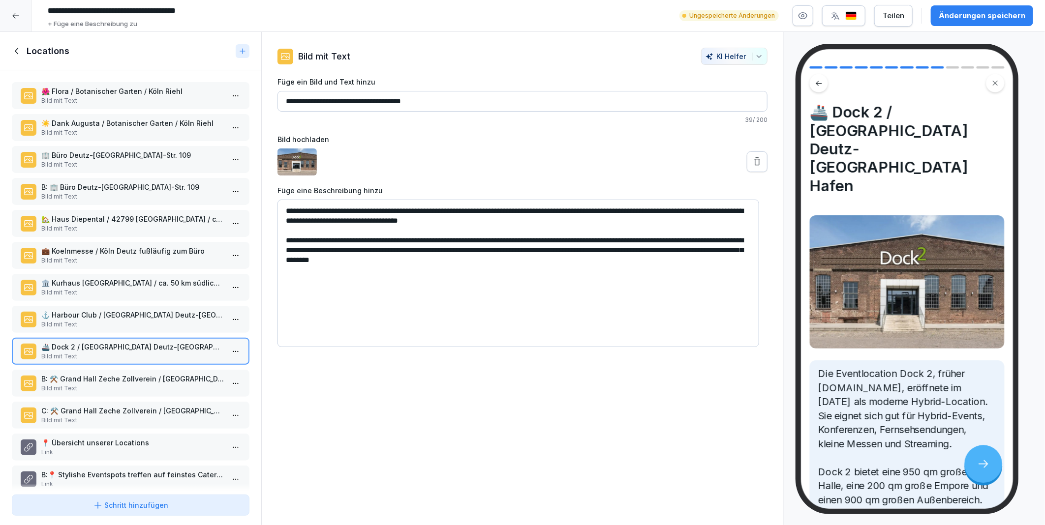
click at [91, 310] on p "⚓ Harbour Club / [GEOGRAPHIC_DATA] Deutz-[GEOGRAPHIC_DATA] Hafen" at bounding box center [132, 315] width 183 height 10
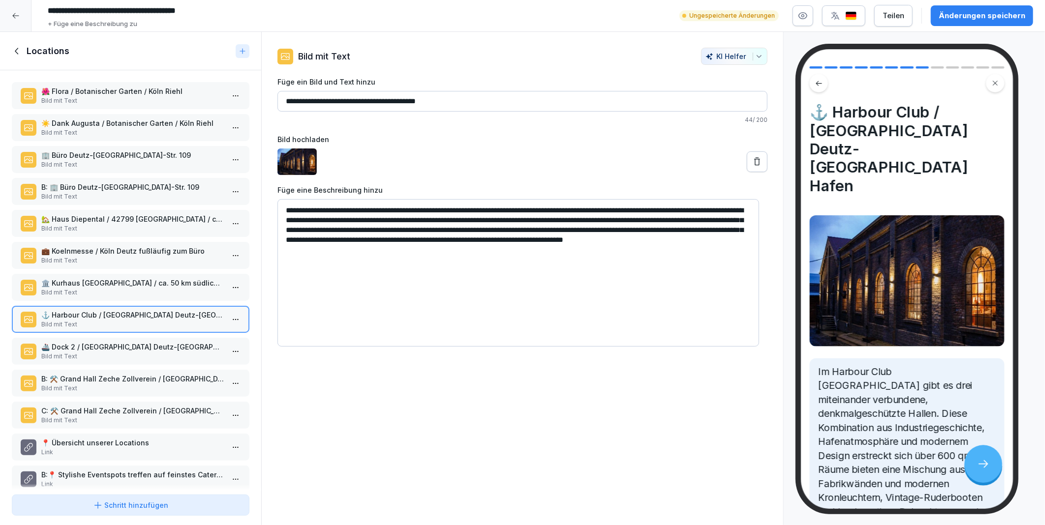
click at [87, 274] on div "🏛️ Kurhaus Bad Honnef / ca. 50 km südlich von Köln Bild mit Text" at bounding box center [131, 287] width 238 height 27
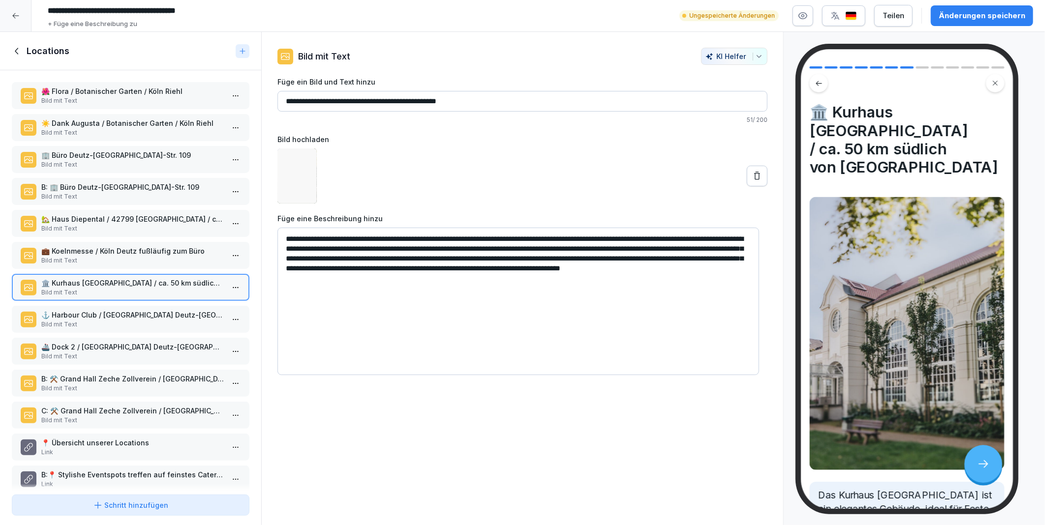
click at [91, 246] on p "💼 Koelnmesse / Köln Deutz fußläufig zum Büro" at bounding box center [132, 251] width 183 height 10
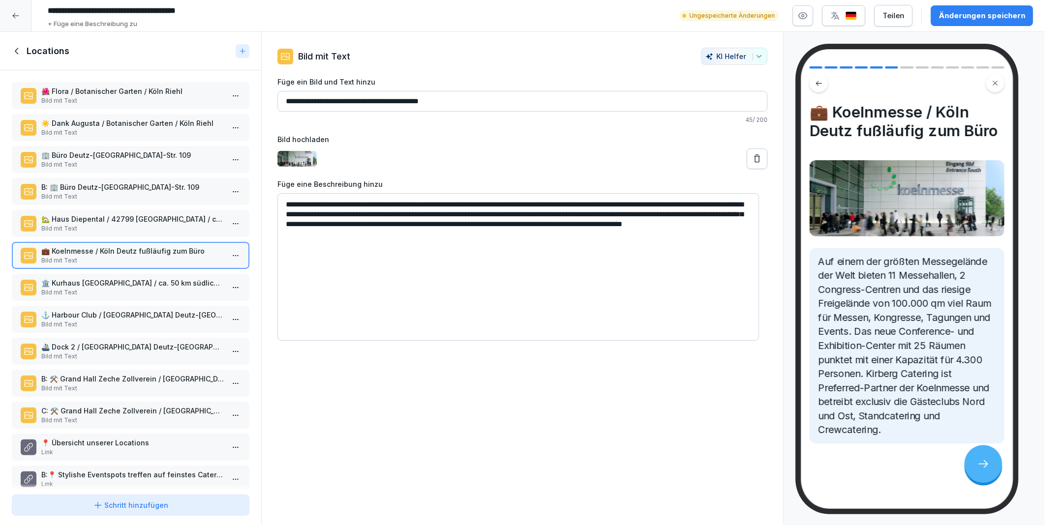
click at [79, 246] on p "💼 Koelnmesse / Köln Deutz fußläufig zum Büro" at bounding box center [132, 251] width 183 height 10
click at [94, 217] on p "🏡 Haus Diepental / 42799 [GEOGRAPHIC_DATA] / ca. 25 km nördlich von [GEOGRAPHIC…" at bounding box center [132, 219] width 183 height 10
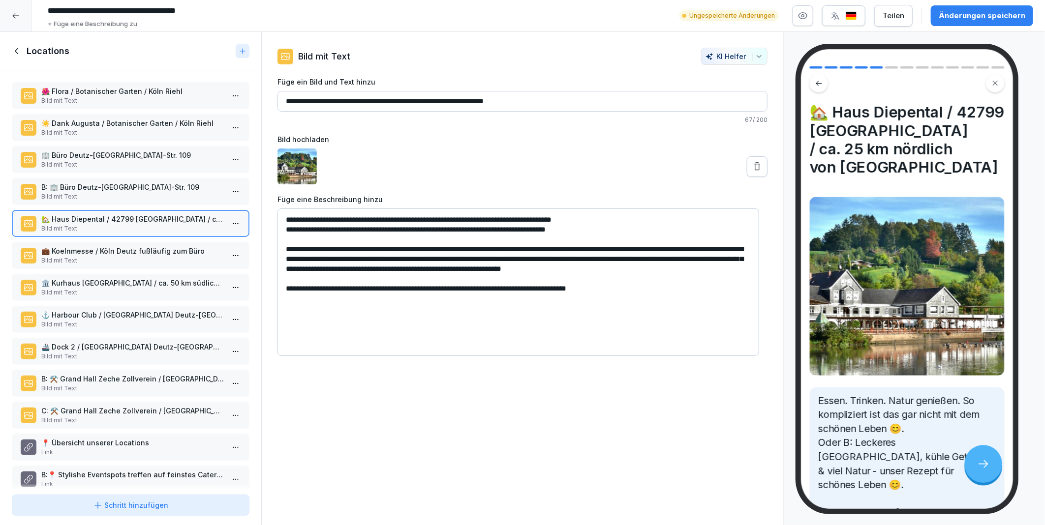
click at [97, 183] on p "B: 🏢 Büro Deutz-[GEOGRAPHIC_DATA]-Str. 109" at bounding box center [132, 187] width 183 height 10
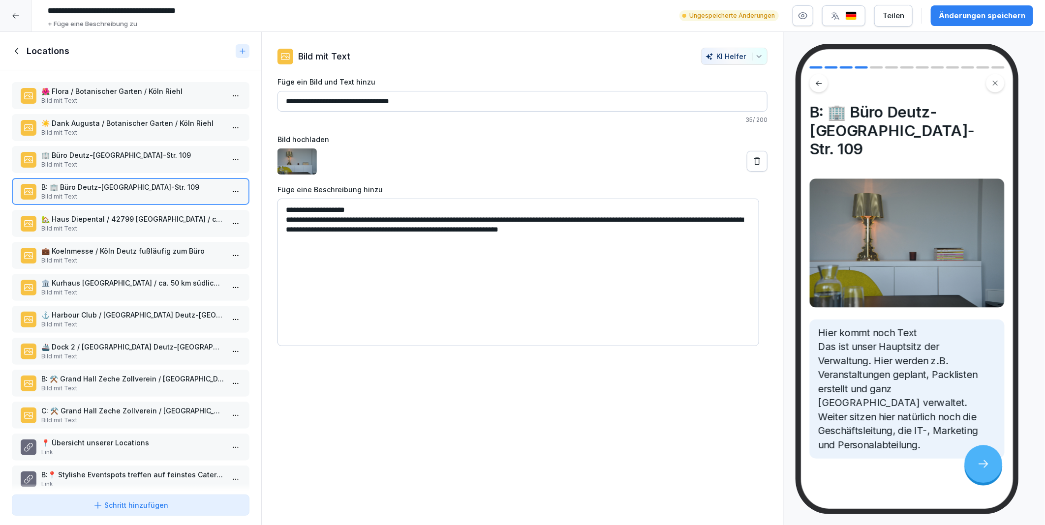
click at [84, 153] on p "🏢 Büro Deutz-[GEOGRAPHIC_DATA]-Str. 109" at bounding box center [132, 155] width 183 height 10
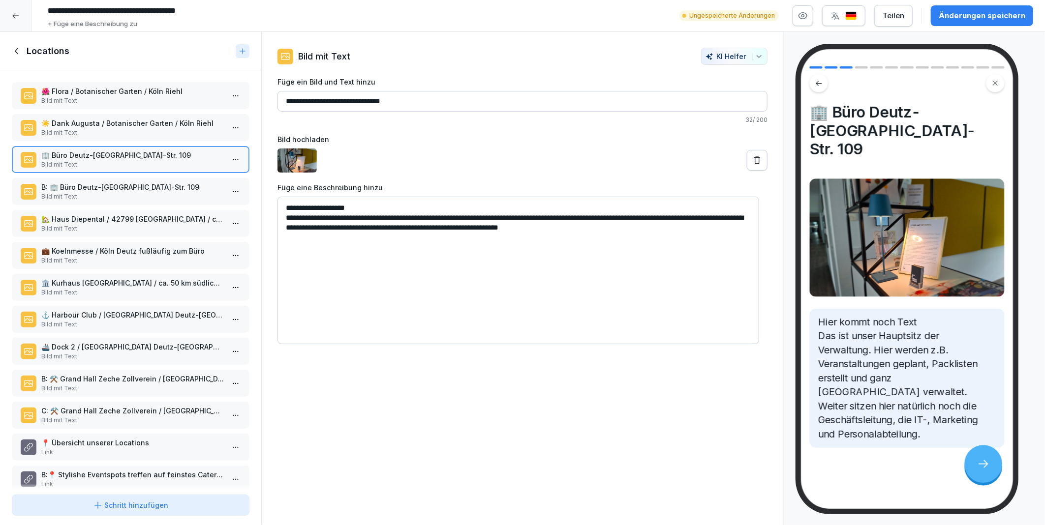
click at [84, 172] on div "🌺 Flora / Botanischer Garten / Köln Riehl Bild mit Text ☀️ Dank Augusta / Botan…" at bounding box center [130, 280] width 261 height 421
click at [96, 189] on p "B: 🏢 Büro Deutz-[GEOGRAPHIC_DATA]-Str. 109" at bounding box center [132, 187] width 183 height 10
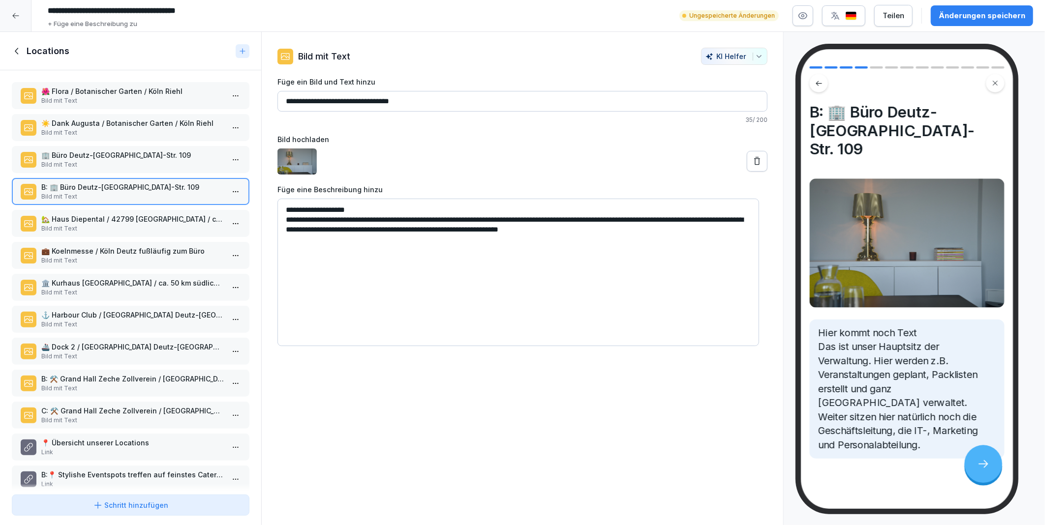
click at [66, 155] on p "🏢 Büro Deutz-[GEOGRAPHIC_DATA]-Str. 109" at bounding box center [132, 155] width 183 height 10
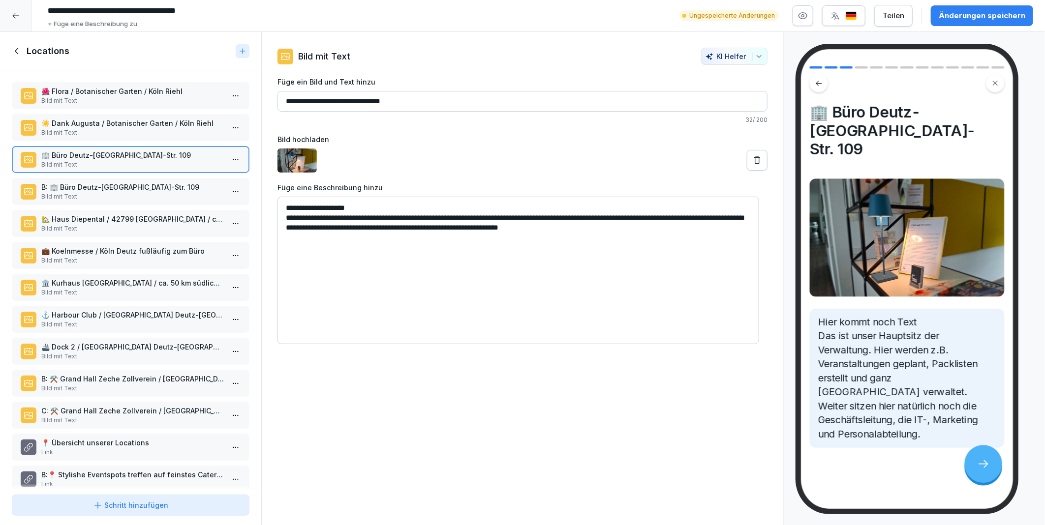
click at [66, 155] on p "🏢 Büro Deutz-[GEOGRAPHIC_DATA]-Str. 109" at bounding box center [132, 155] width 183 height 10
click at [90, 192] on p "Bild mit Text" at bounding box center [132, 196] width 183 height 9
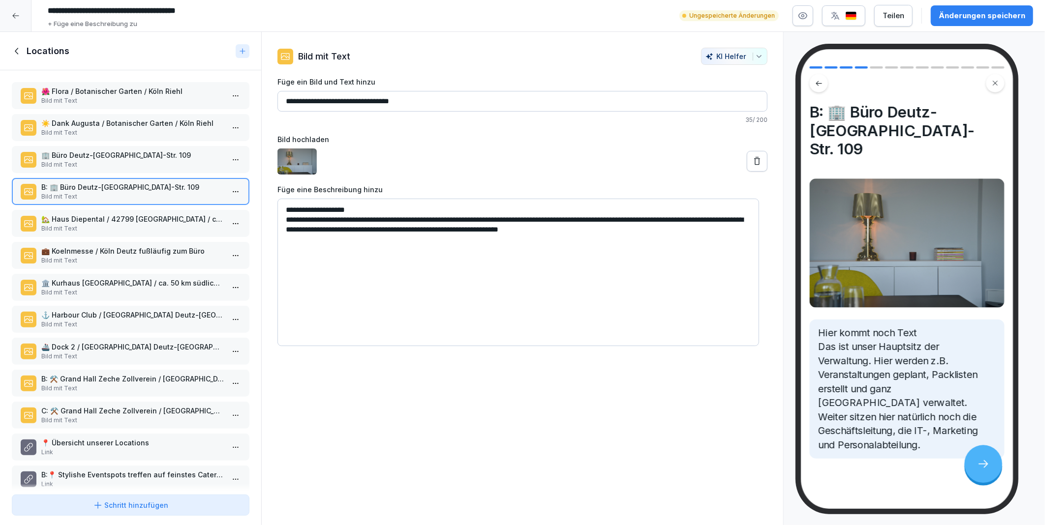
click at [52, 160] on p "Bild mit Text" at bounding box center [132, 164] width 183 height 9
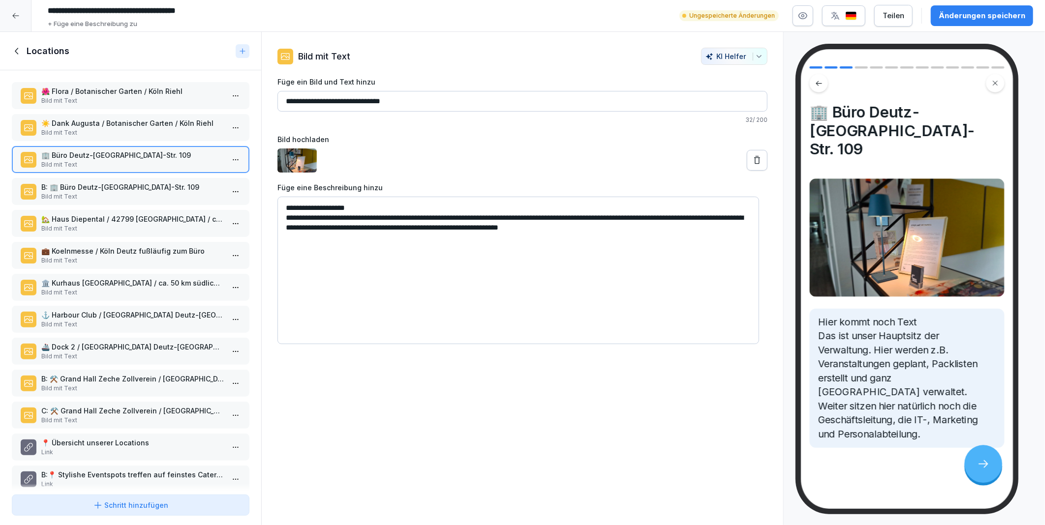
click at [752, 158] on icon at bounding box center [757, 160] width 10 height 10
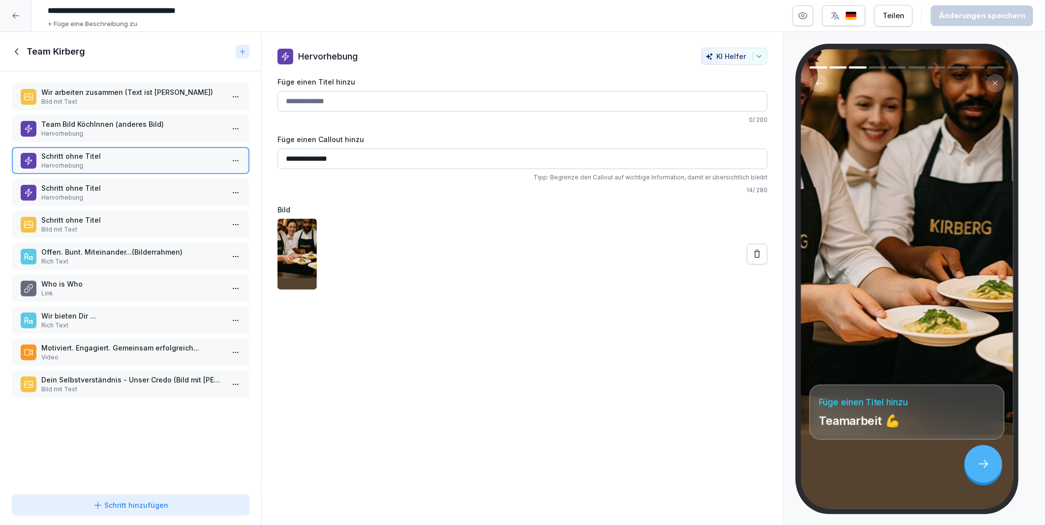
click at [87, 126] on p "Team Bild KöchInnen (anderes Bild)" at bounding box center [132, 124] width 183 height 10
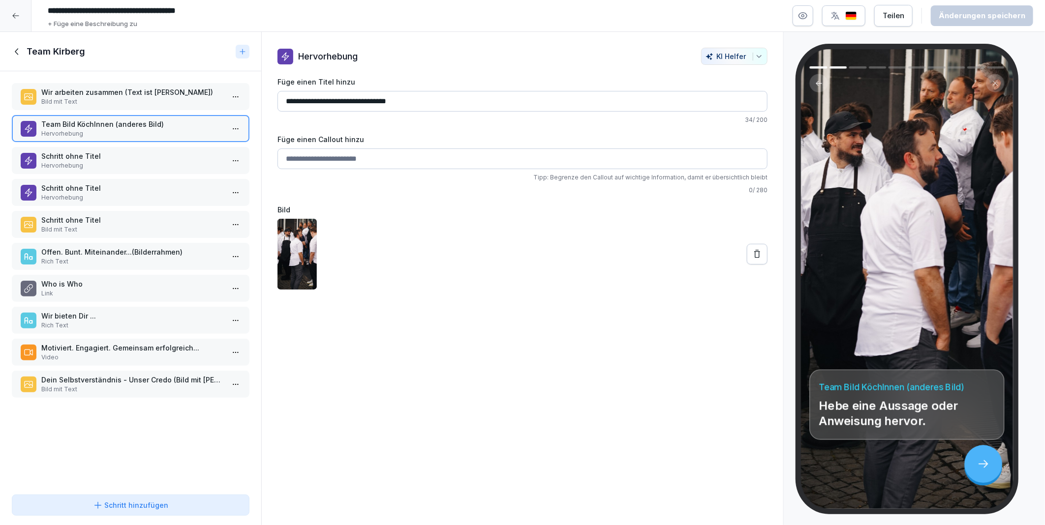
click at [91, 174] on div "Wir arbeiten zusammen (Text ist fein) Bild mit Text Team Bild KöchInnen (andere…" at bounding box center [130, 281] width 261 height 420
click at [92, 165] on p "Hervorhebung" at bounding box center [132, 165] width 183 height 9
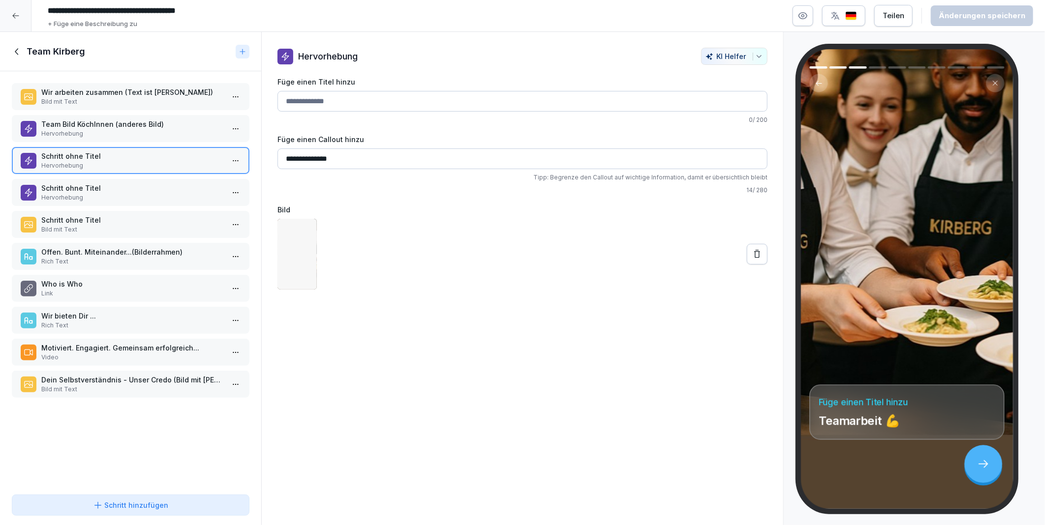
click at [93, 193] on p "Hervorhebung" at bounding box center [132, 197] width 183 height 9
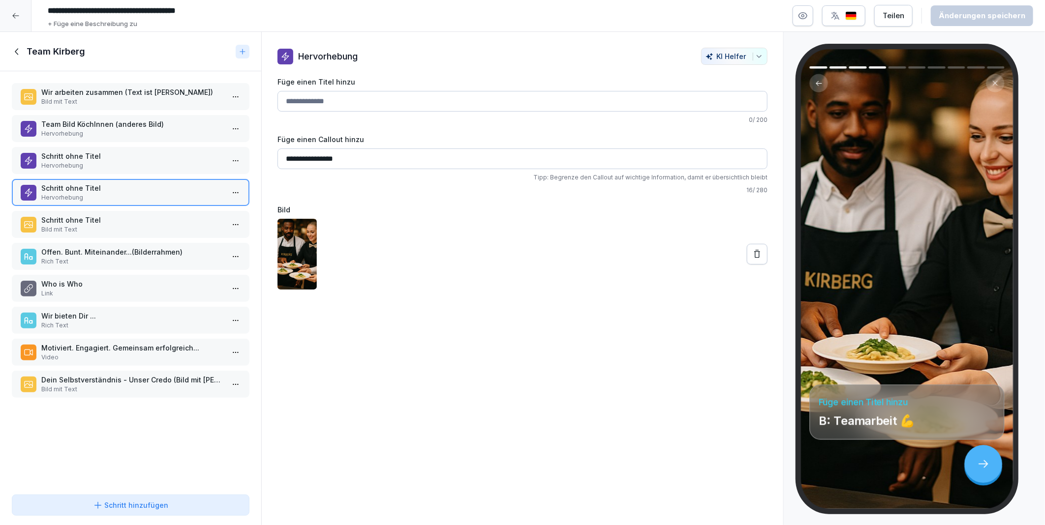
click at [87, 423] on div "Wir arbeiten zusammen (Text ist fein) Bild mit Text Team Bild KöchInnen (andere…" at bounding box center [130, 281] width 261 height 420
click at [82, 141] on div "Wir arbeiten zusammen (Text ist fein) Bild mit Text Team Bild KöchInnen (andere…" at bounding box center [130, 281] width 261 height 420
click at [79, 165] on p "Hervorhebung" at bounding box center [132, 165] width 183 height 9
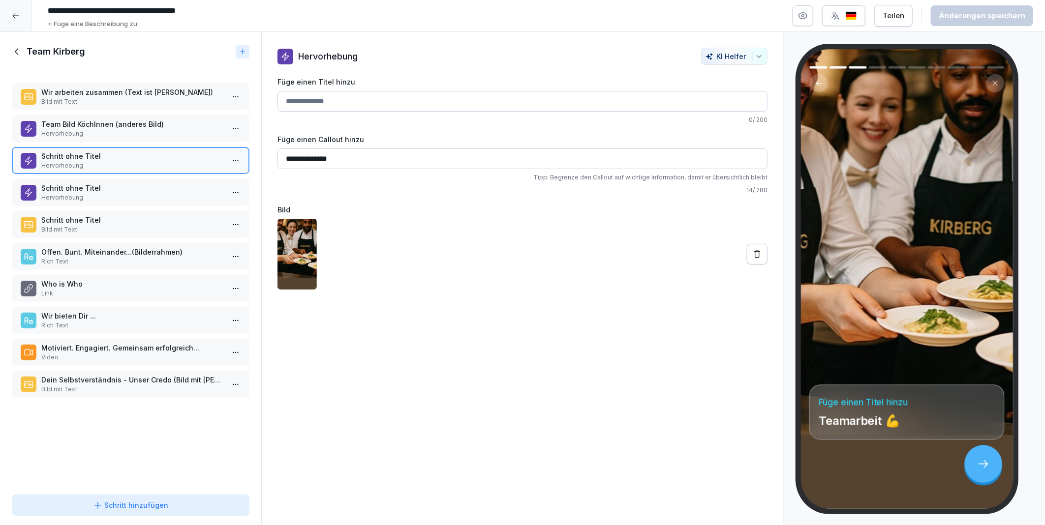
click at [81, 186] on p "Schritt ohne Titel" at bounding box center [132, 188] width 183 height 10
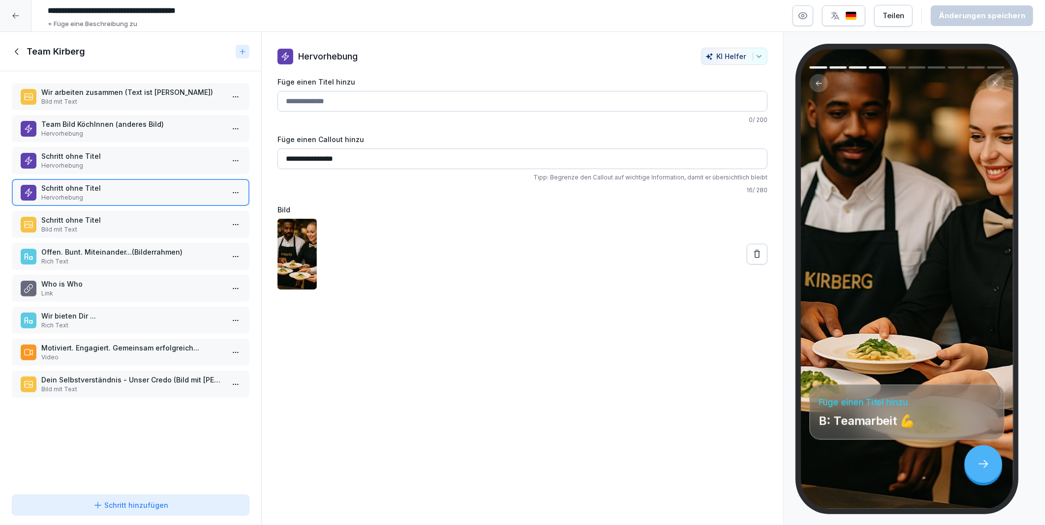
click at [84, 151] on p "Schritt ohne Titel" at bounding box center [132, 156] width 183 height 10
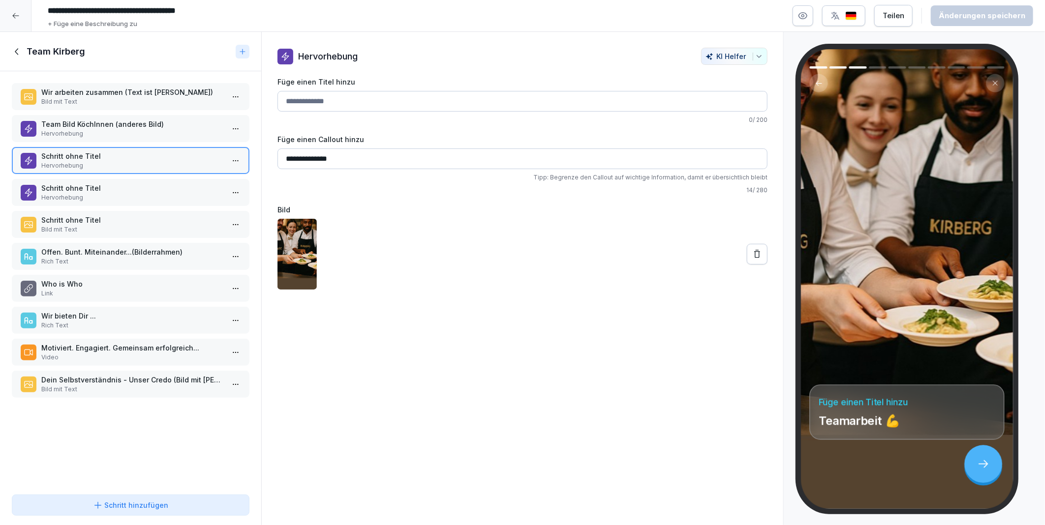
click at [82, 184] on p "Schritt ohne Titel" at bounding box center [132, 188] width 183 height 10
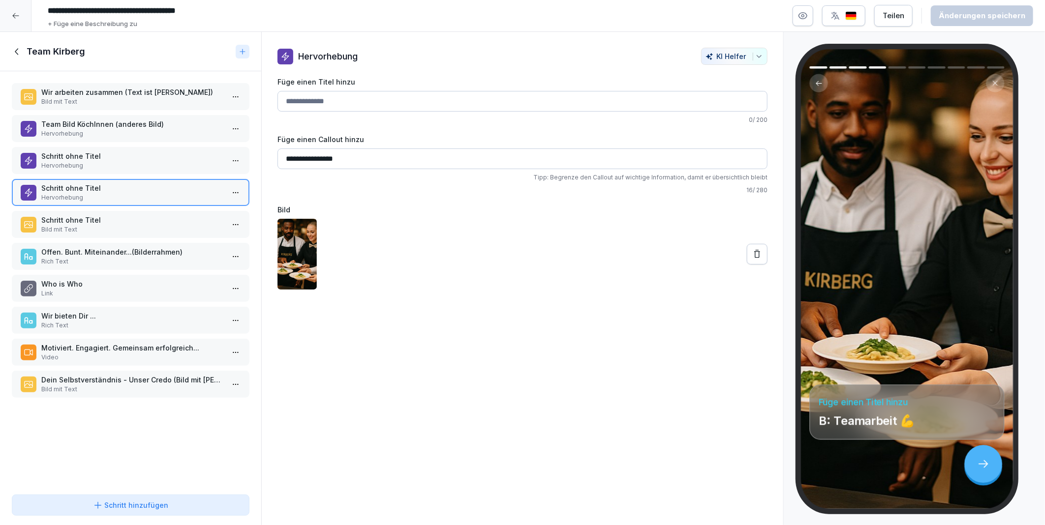
click at [85, 158] on p "Schritt ohne Titel" at bounding box center [132, 156] width 183 height 10
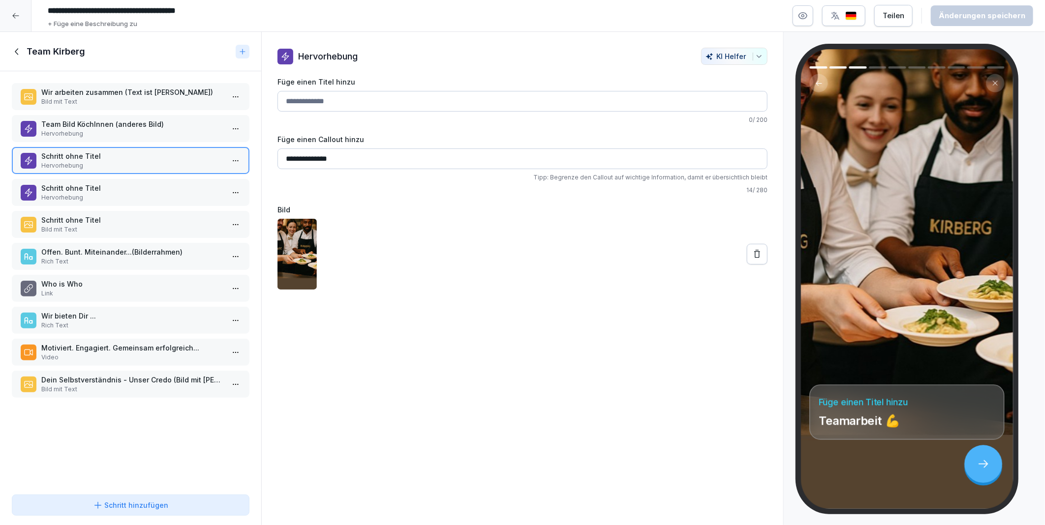
click at [76, 195] on p "Hervorhebung" at bounding box center [132, 197] width 183 height 9
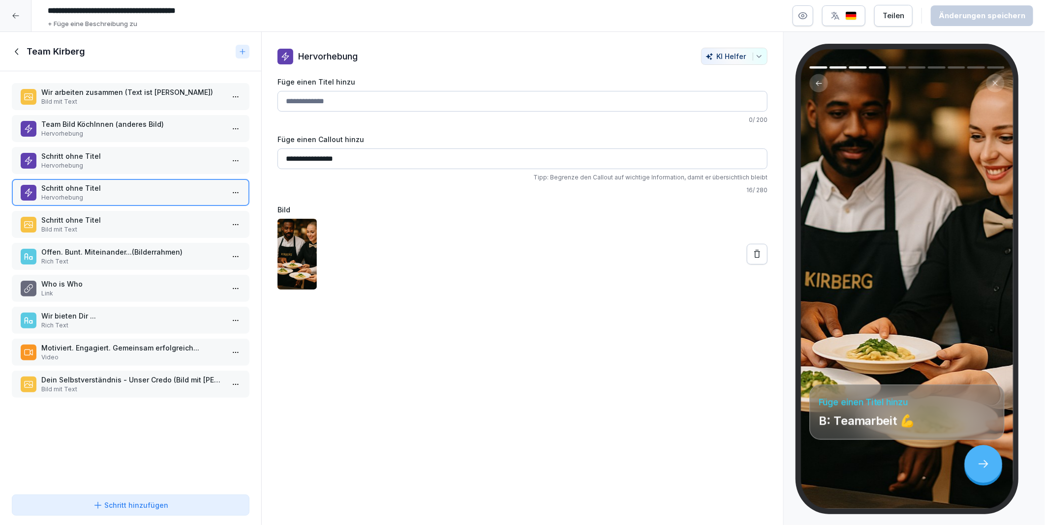
click at [119, 158] on p "Schritt ohne Titel" at bounding box center [132, 156] width 183 height 10
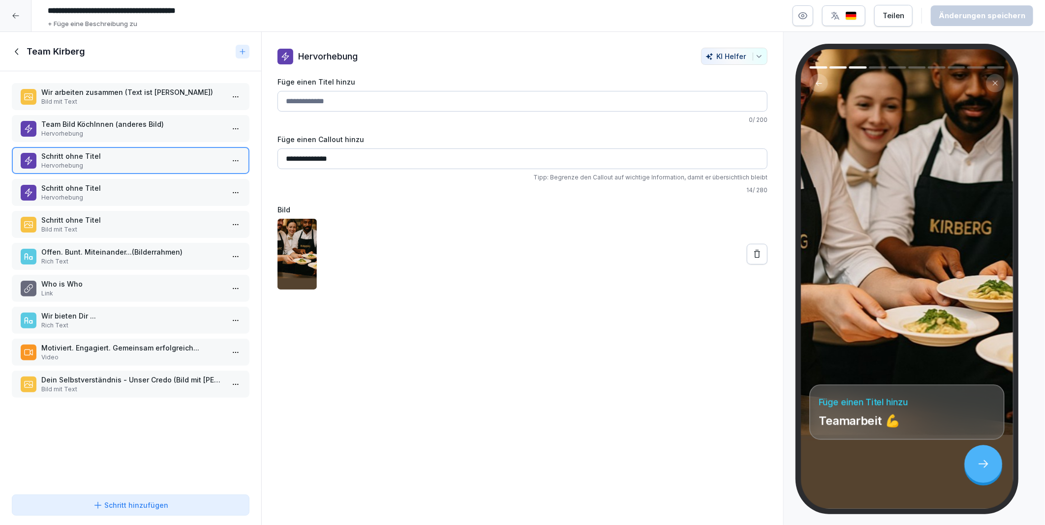
click at [121, 187] on p "Schritt ohne Titel" at bounding box center [132, 188] width 183 height 10
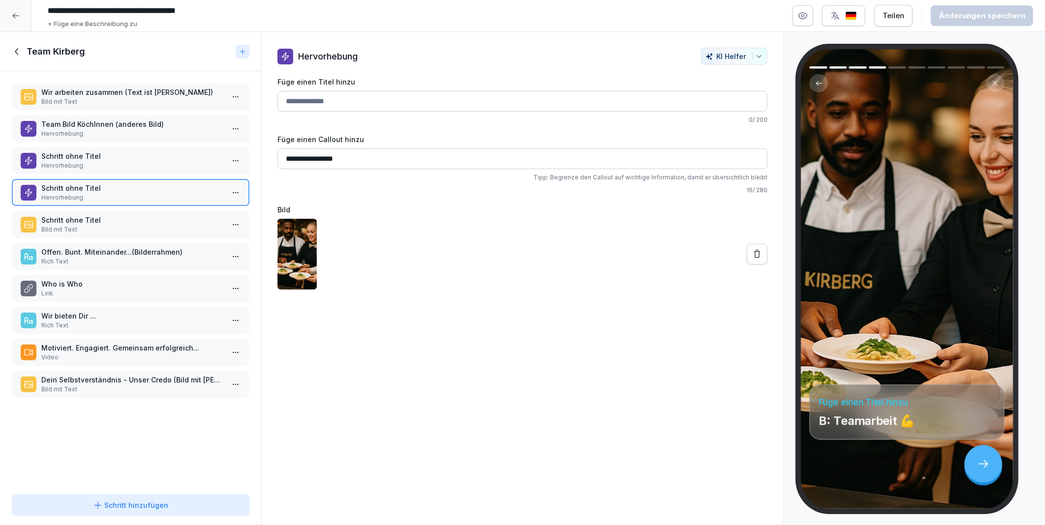
click at [231, 190] on html "**********" at bounding box center [522, 262] width 1045 height 525
click at [127, 424] on html "**********" at bounding box center [522, 262] width 1045 height 525
click at [17, 51] on icon at bounding box center [17, 51] width 11 height 11
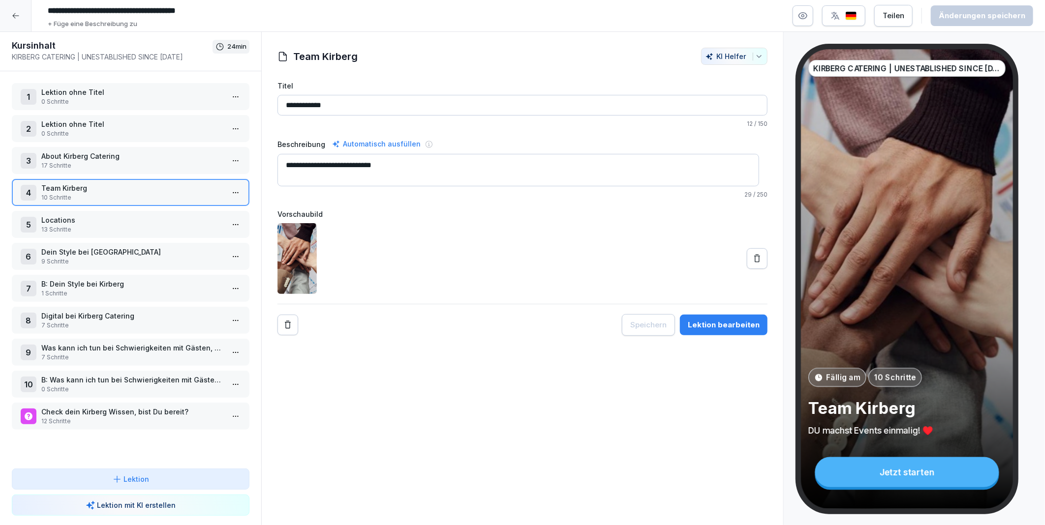
click at [74, 211] on div "5 Locations 13 Schritte" at bounding box center [131, 224] width 238 height 27
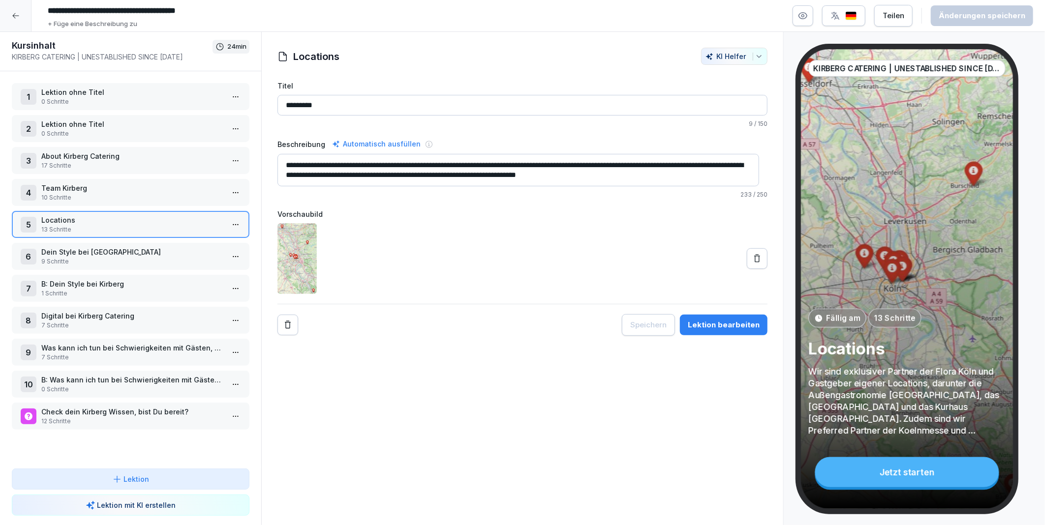
click at [229, 221] on html "**********" at bounding box center [522, 262] width 1045 height 525
click at [197, 240] on div "Schritte bearbeiten" at bounding box center [191, 240] width 75 height 10
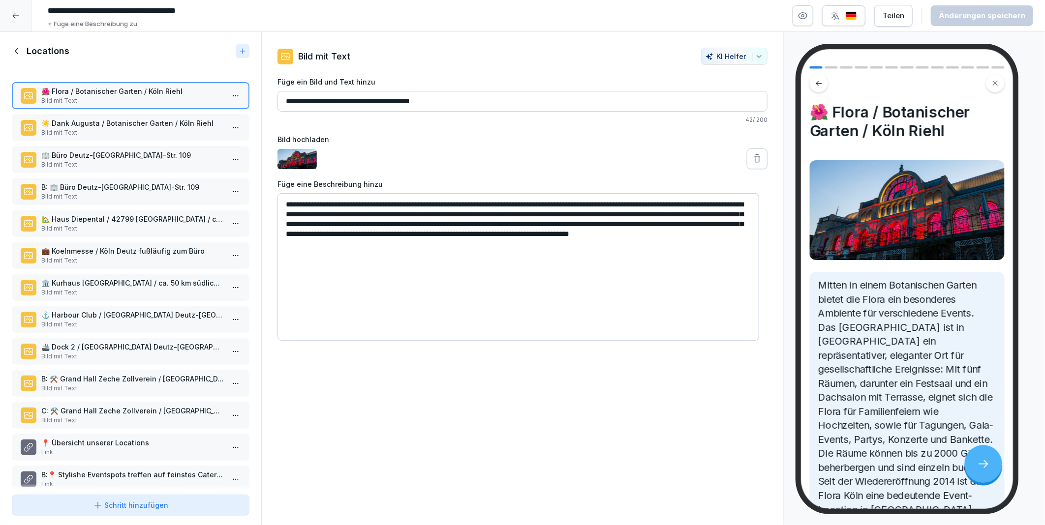
click at [100, 164] on p "Bild mit Text" at bounding box center [132, 164] width 183 height 9
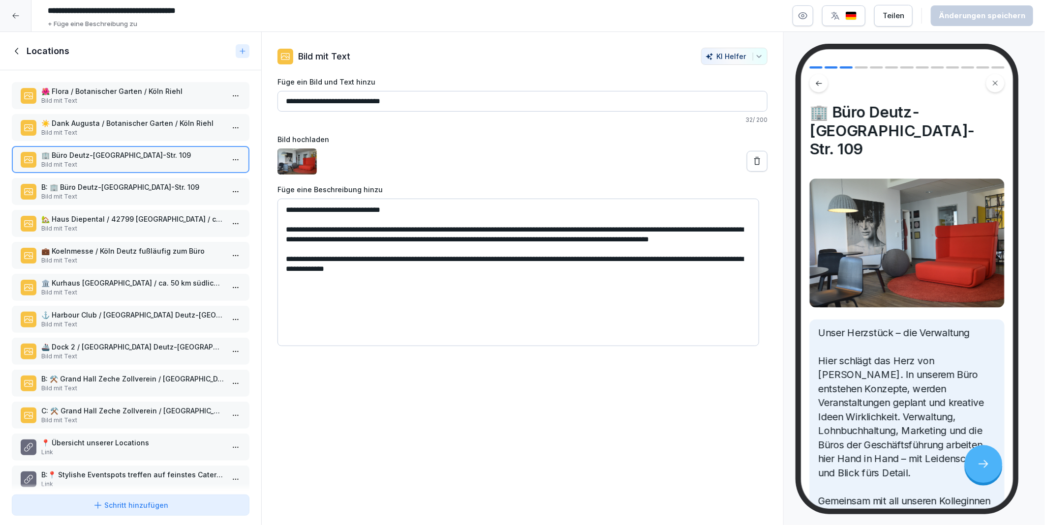
click at [443, 281] on textarea "**********" at bounding box center [518, 273] width 482 height 148
click at [89, 90] on p "🌺 Flora / Botanischer Garten / Köln Riehl" at bounding box center [132, 91] width 183 height 10
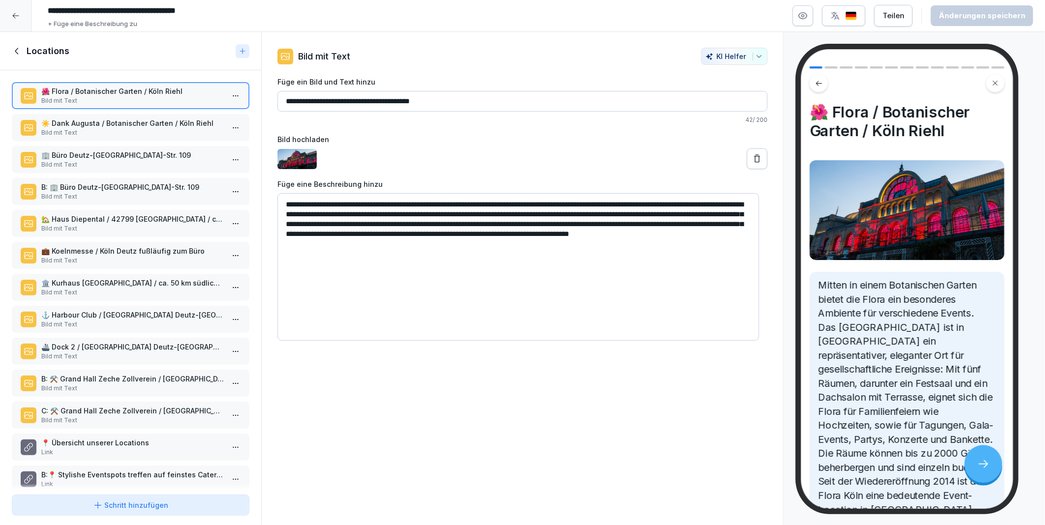
click at [99, 218] on p "🏡 Haus Diepental / 42799 Leichlingen / ca. 25 km nördlich von Köln" at bounding box center [132, 219] width 183 height 10
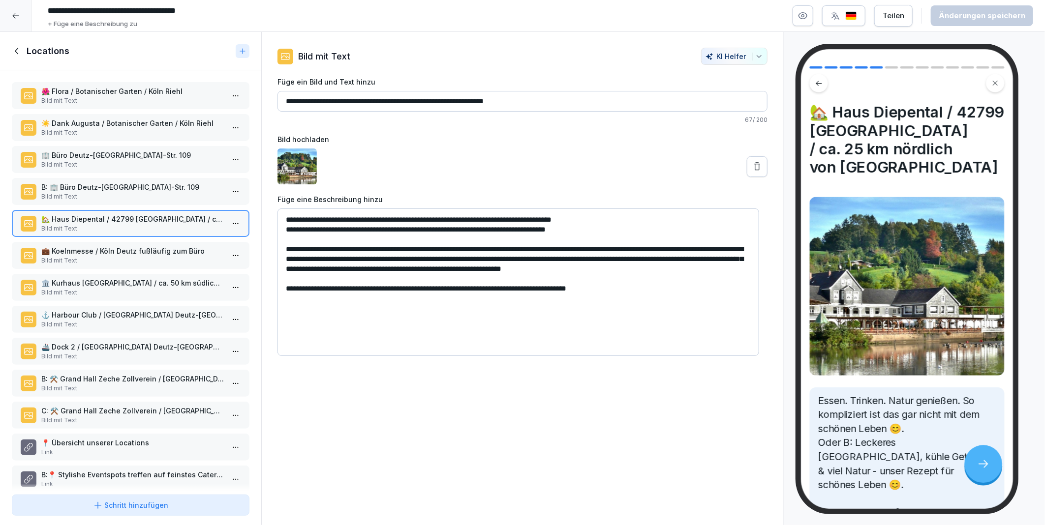
click at [75, 247] on p "💼 Koelnmesse / Köln Deutz fußläufig zum Büro" at bounding box center [132, 251] width 183 height 10
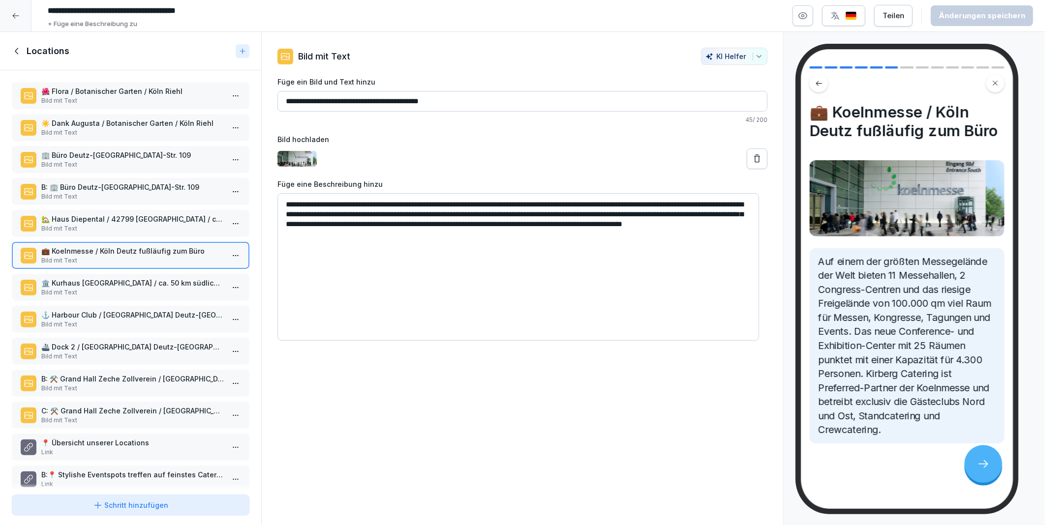
click at [88, 311] on p "⚓ Harbour Club / Köln Deutz-Mühlheimer Hafen" at bounding box center [132, 315] width 183 height 10
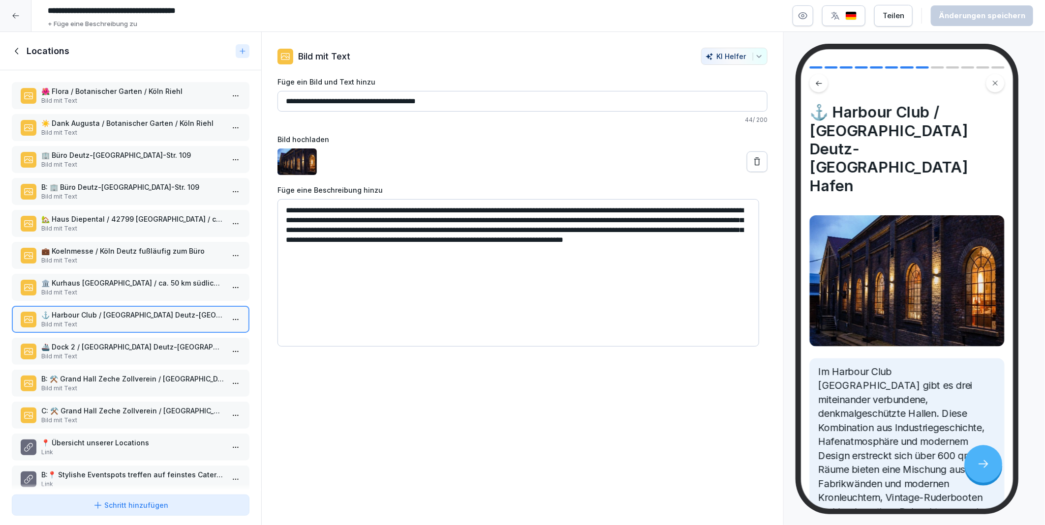
click at [94, 342] on p "🚢 Dock 2 / Köln Deutz-Mühlheimer Hafen" at bounding box center [132, 347] width 183 height 10
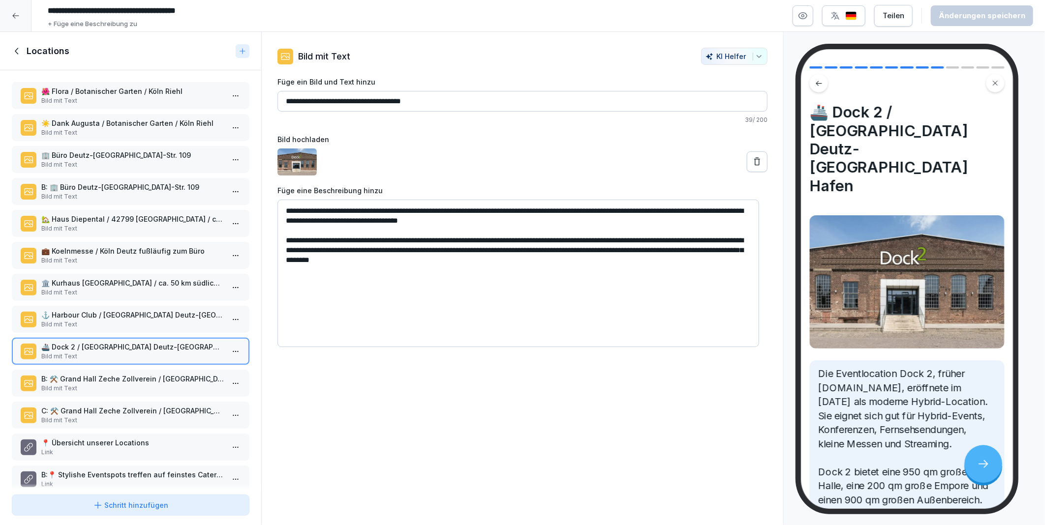
click at [92, 376] on div "B: ⚒️ Grand Hall Zeche Zollverein / Essen / ca. 80 m nördlich von Köln Bild mit…" at bounding box center [132, 383] width 183 height 19
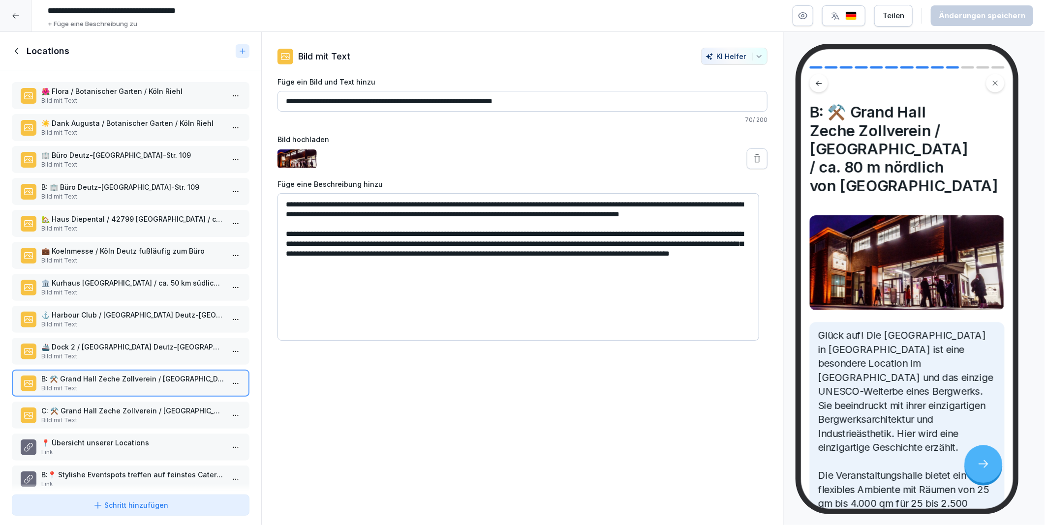
click at [15, 53] on icon at bounding box center [17, 51] width 11 height 11
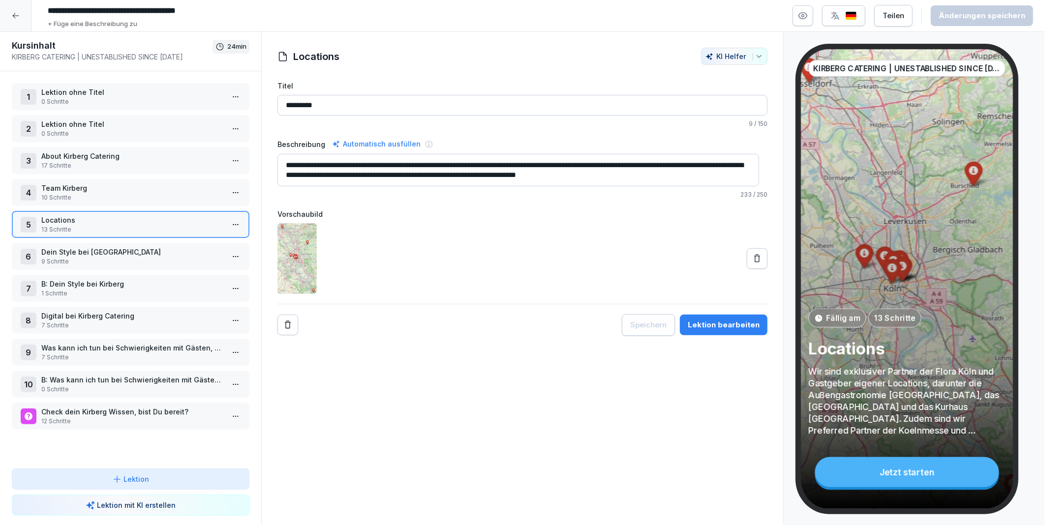
click at [84, 154] on p "About Kirberg Catering" at bounding box center [132, 156] width 183 height 10
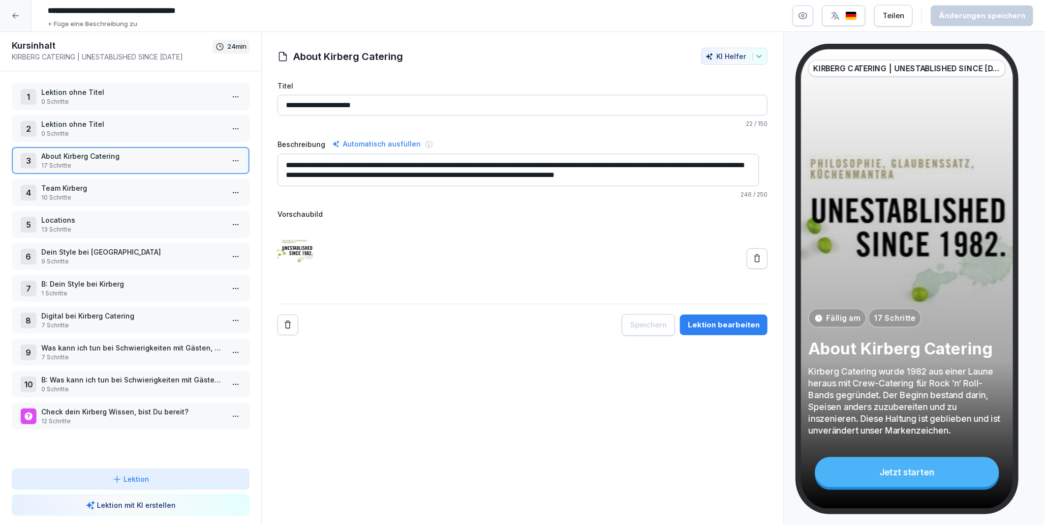
click at [228, 158] on html "**********" at bounding box center [522, 262] width 1045 height 525
click at [174, 178] on div "Schritte bearbeiten" at bounding box center [191, 178] width 75 height 10
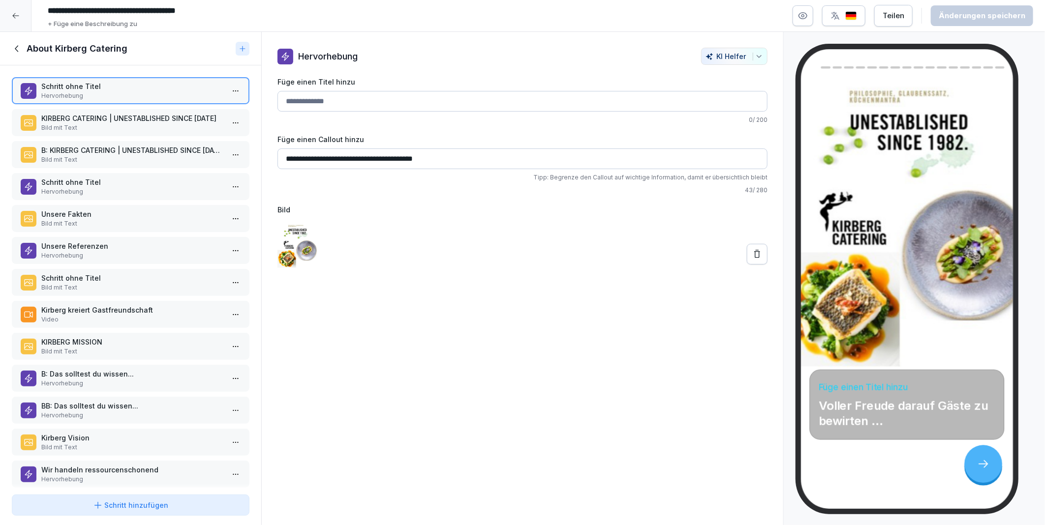
click at [95, 121] on p "KIRBERG CATERING | UNESTABLISHED SINCE [DATE]" at bounding box center [132, 118] width 183 height 10
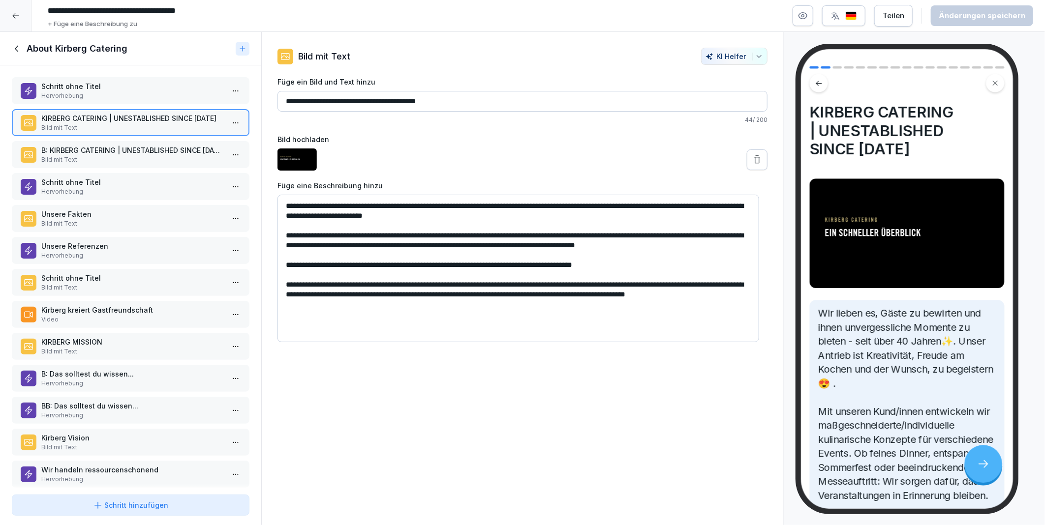
click at [404, 303] on textarea "**********" at bounding box center [518, 269] width 482 height 148
click at [407, 304] on textarea "**********" at bounding box center [518, 269] width 482 height 148
click at [416, 304] on textarea "**********" at bounding box center [518, 269] width 482 height 148
click at [450, 308] on textarea "**********" at bounding box center [518, 269] width 482 height 148
type textarea "**********"
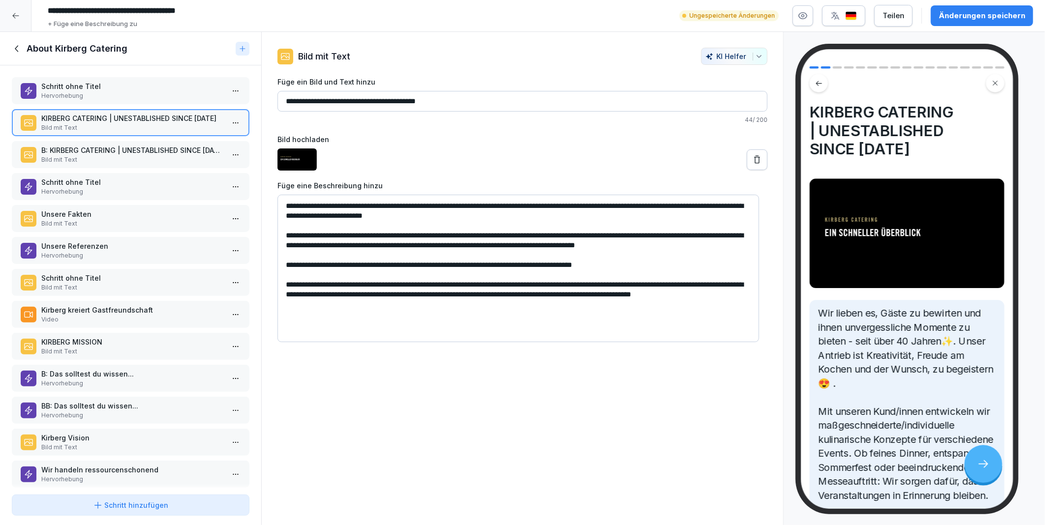
click at [996, 17] on div "Änderungen speichern" at bounding box center [982, 15] width 87 height 11
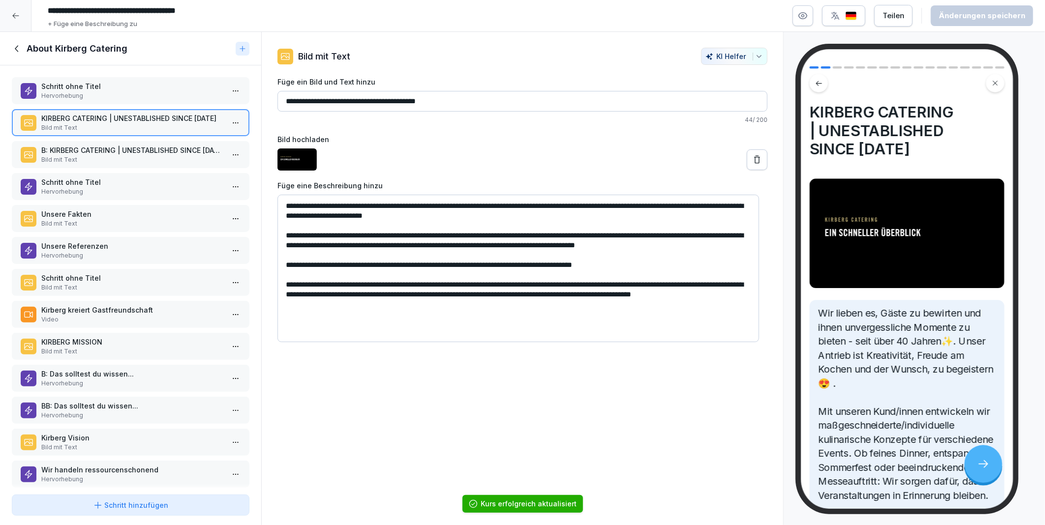
click at [20, 47] on icon at bounding box center [17, 48] width 11 height 11
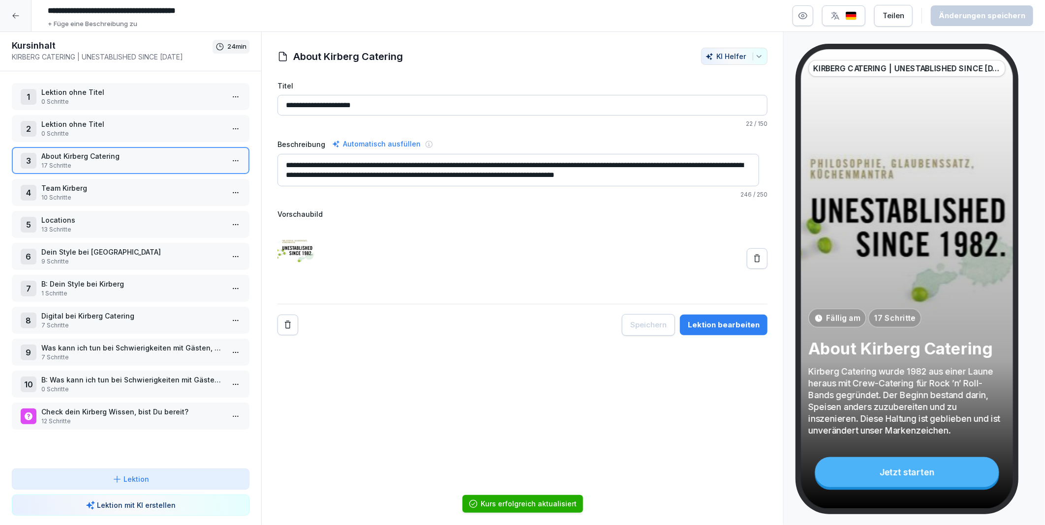
click at [91, 193] on p "10 Schritte" at bounding box center [132, 197] width 183 height 9
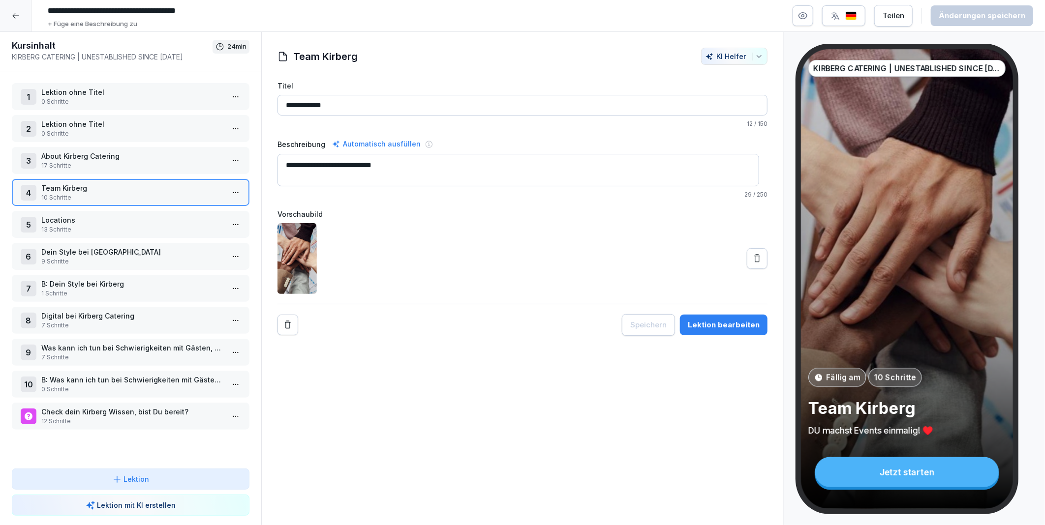
click at [85, 248] on p "Dein Style bei [GEOGRAPHIC_DATA]" at bounding box center [132, 252] width 183 height 10
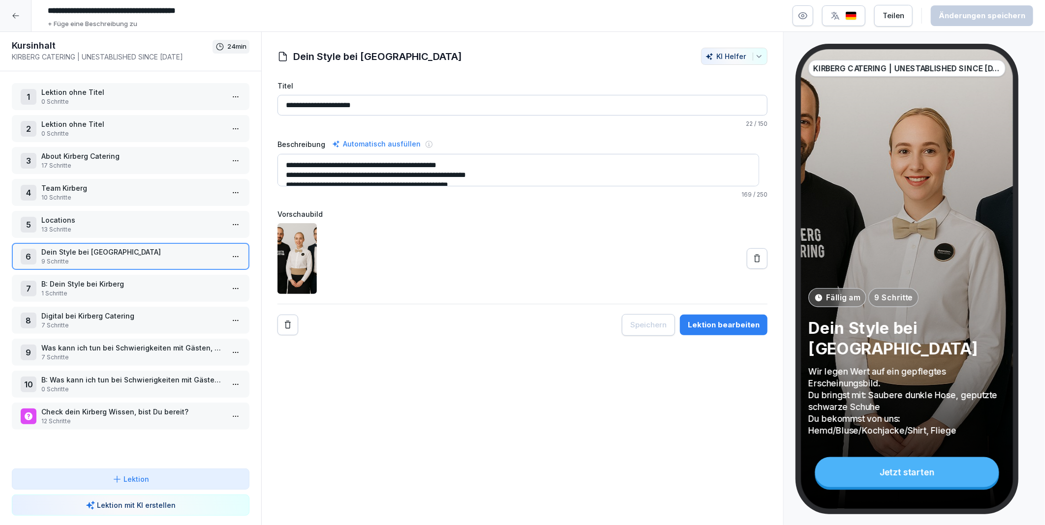
click at [228, 249] on html "**********" at bounding box center [522, 262] width 1045 height 525
click at [188, 273] on div "Schritte bearbeiten" at bounding box center [191, 271] width 75 height 10
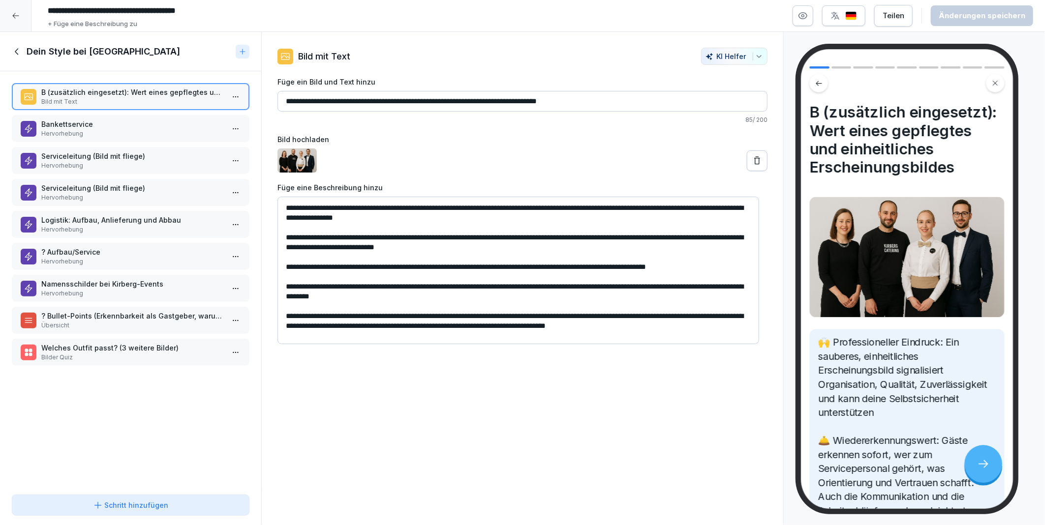
click at [84, 94] on p "B (zusätzlich eingesetzt): Wert eines gepflegtes und einheitliches Erscheinungs…" at bounding box center [132, 92] width 183 height 10
click at [92, 126] on p "Bankettservice" at bounding box center [132, 124] width 183 height 10
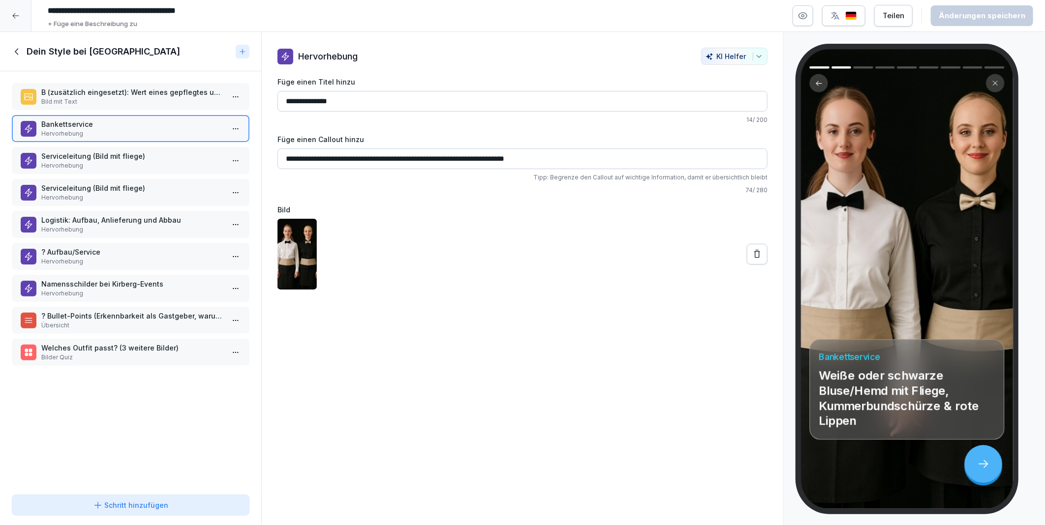
click at [91, 154] on p "Serviceleitung (Bild mit fliege)" at bounding box center [132, 156] width 183 height 10
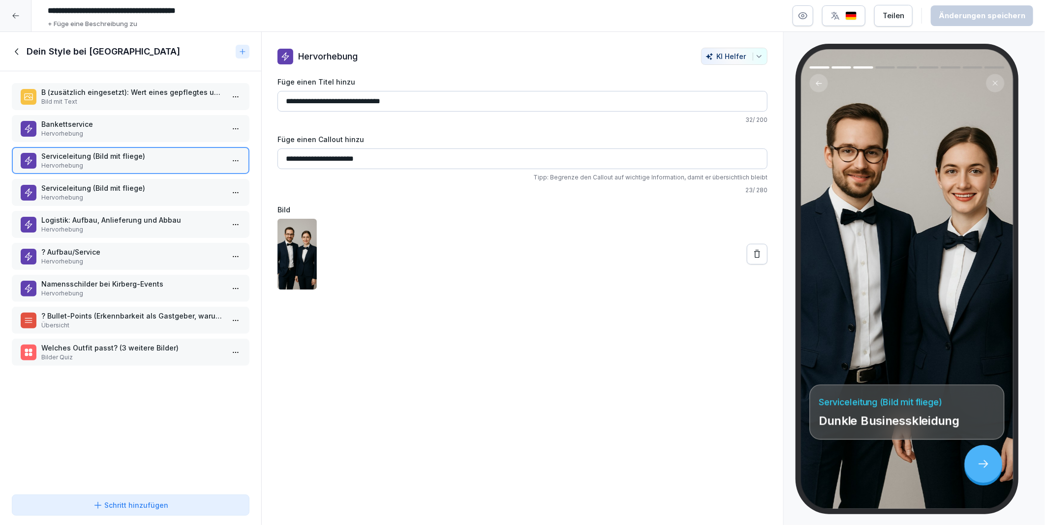
click at [92, 189] on p "Serviceleitung (Bild mit fliege)" at bounding box center [132, 188] width 183 height 10
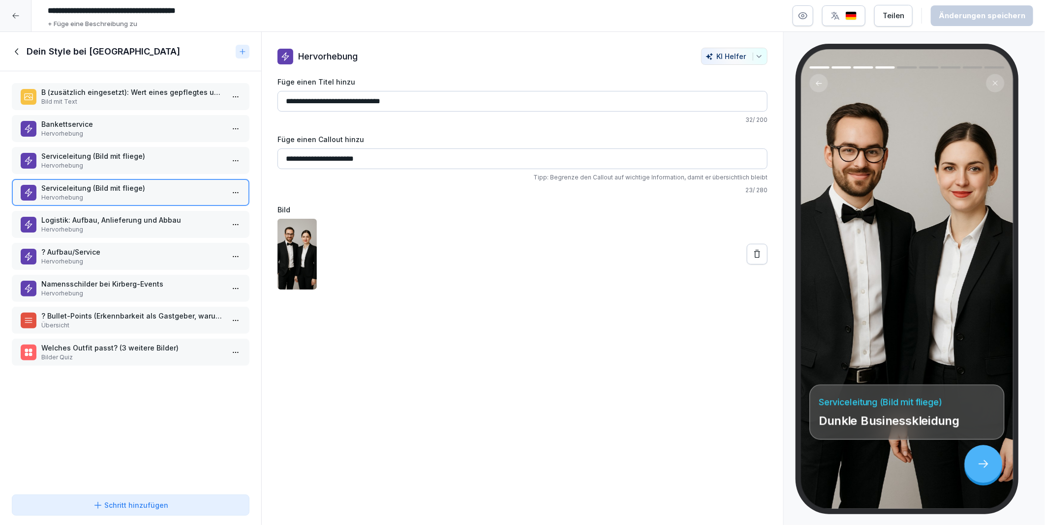
click at [86, 151] on p "Serviceleitung (Bild mit fliege)" at bounding box center [132, 156] width 183 height 10
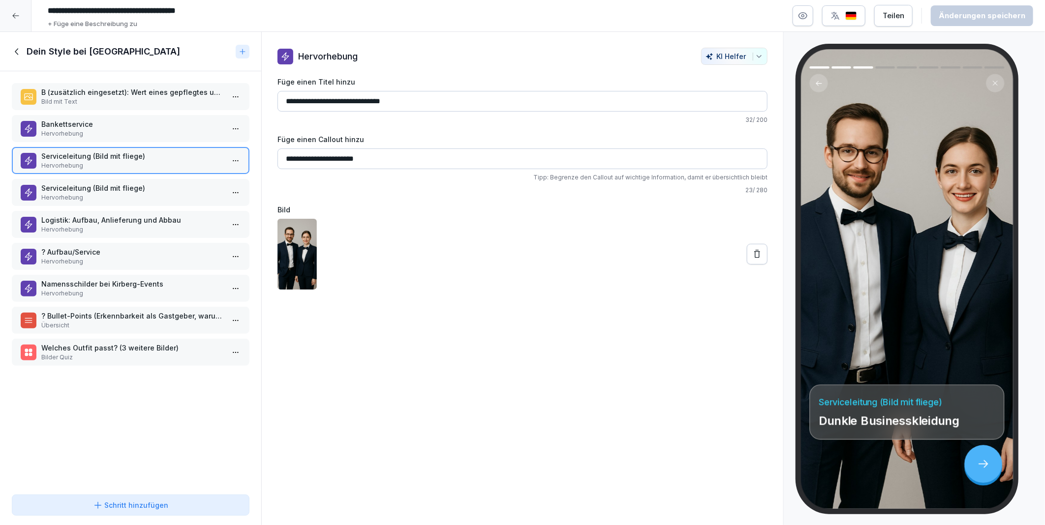
click at [87, 185] on p "Serviceleitung (Bild mit fliege)" at bounding box center [132, 188] width 183 height 10
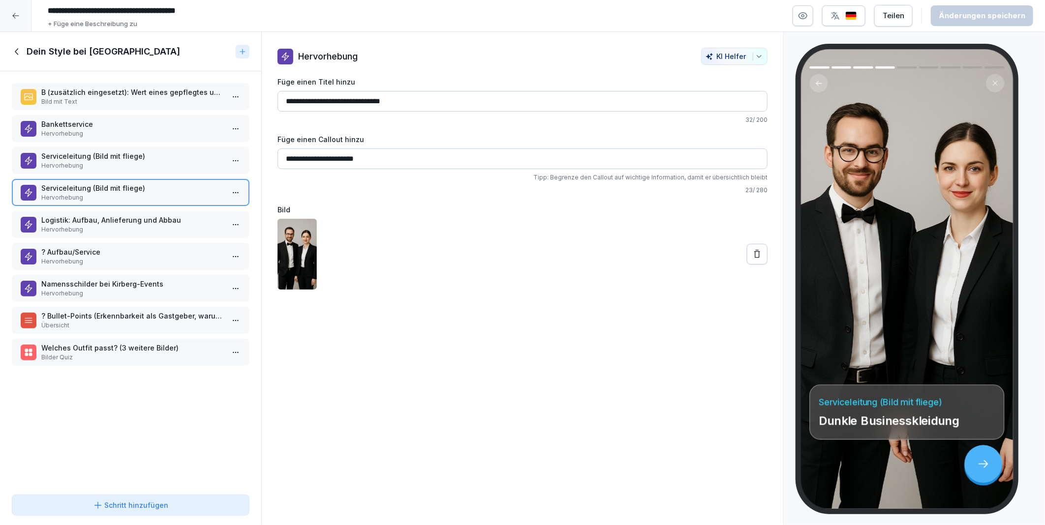
click at [89, 211] on div "Logistik: Aufbau, Anlieferung und Abbau Hervorhebung" at bounding box center [131, 224] width 238 height 27
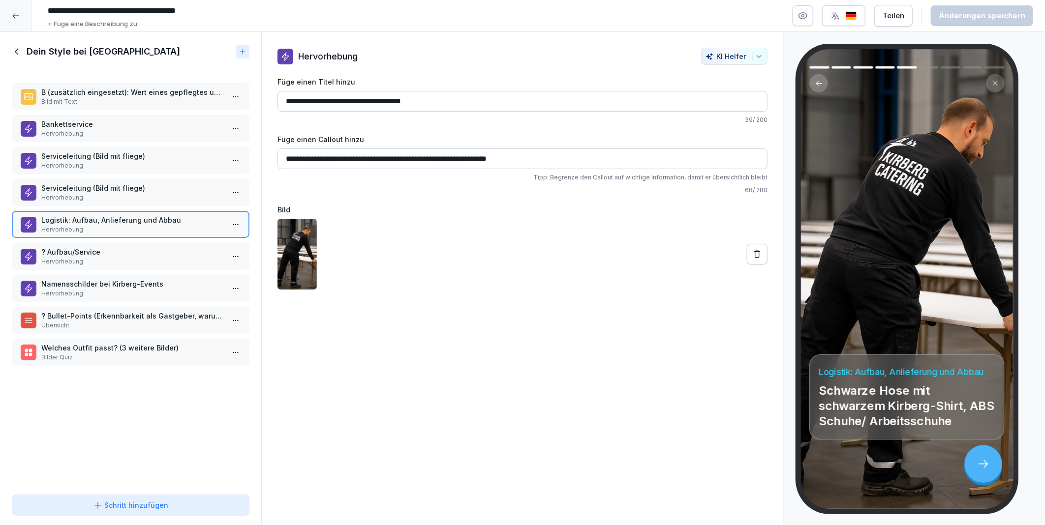
click at [105, 257] on p "Hervorhebung" at bounding box center [132, 261] width 183 height 9
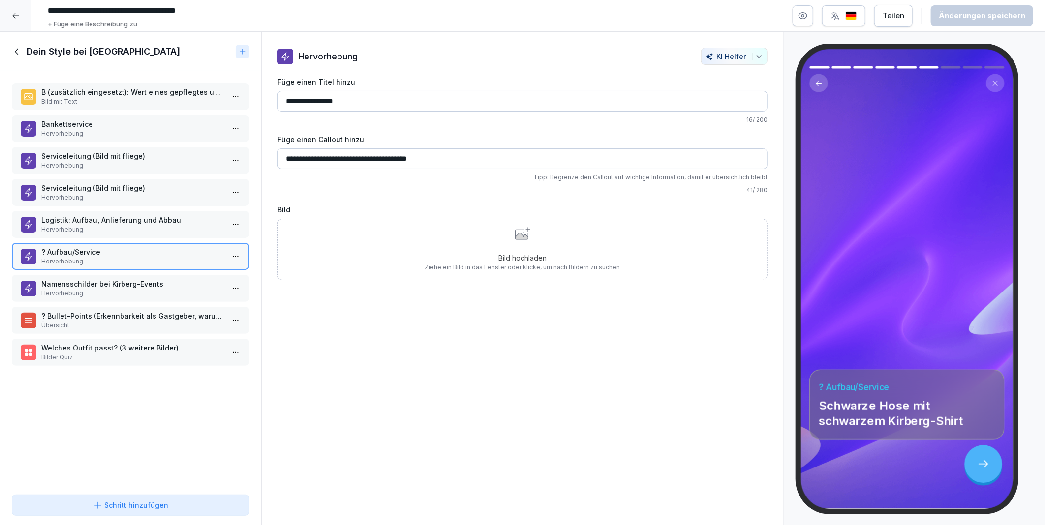
click at [95, 279] on p "Namensschilder bei Kirberg-Events" at bounding box center [132, 284] width 183 height 10
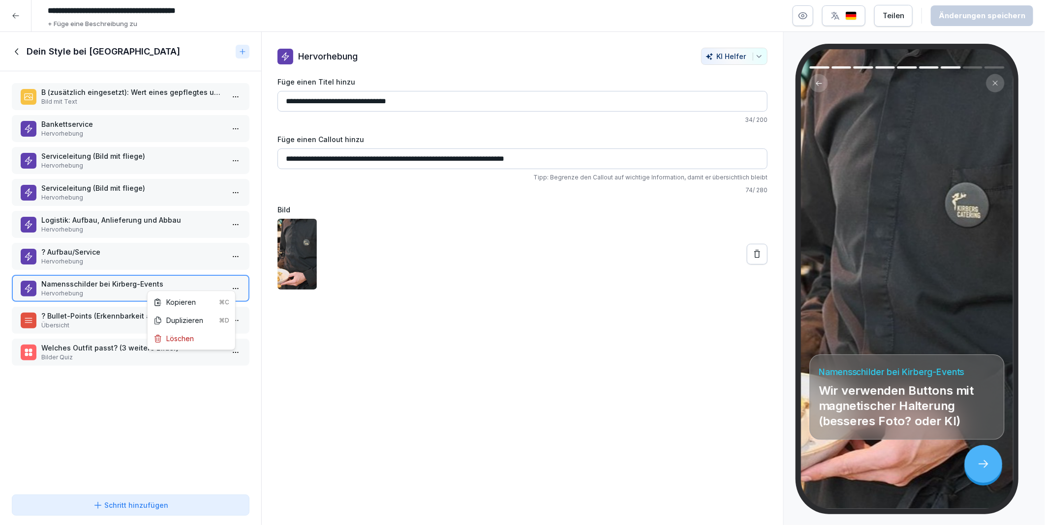
click at [227, 284] on html "**********" at bounding box center [522, 262] width 1045 height 525
click at [189, 320] on div "Duplizieren ⌘D" at bounding box center [192, 320] width 76 height 10
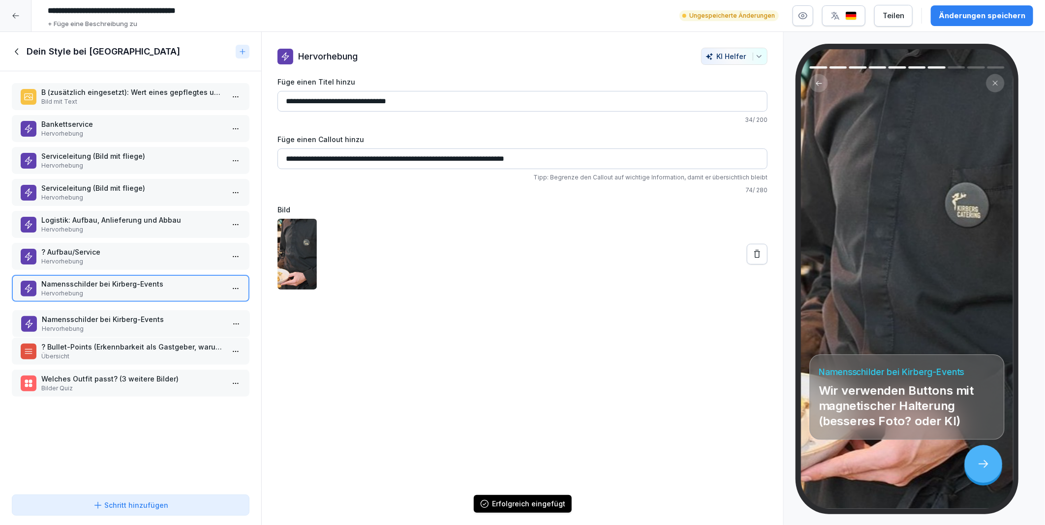
drag, startPoint x: 94, startPoint y: 371, endPoint x: 94, endPoint y: 311, distance: 60.5
click at [94, 314] on p "Namensschilder bei Kirberg-Events" at bounding box center [133, 319] width 183 height 10
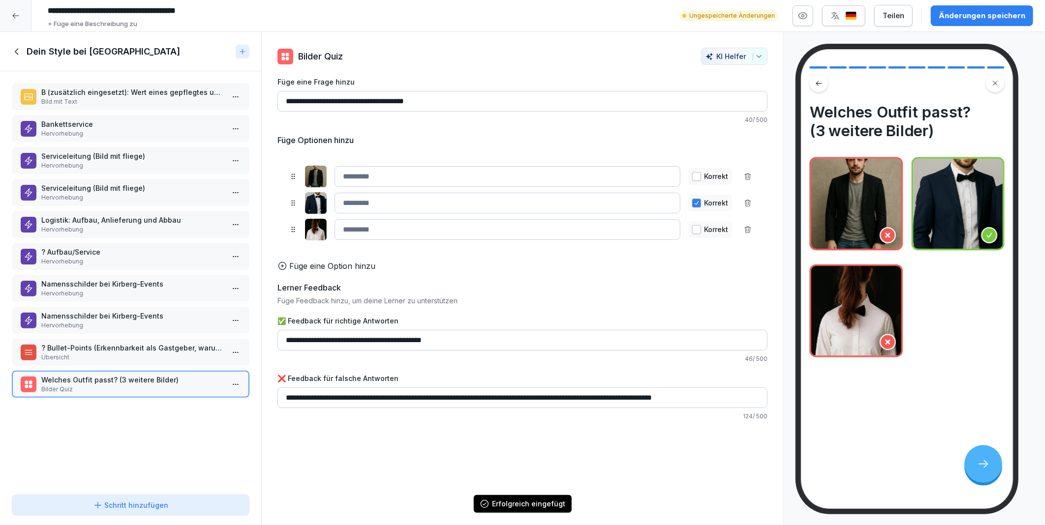
click at [66, 321] on p "Hervorhebung" at bounding box center [132, 325] width 183 height 9
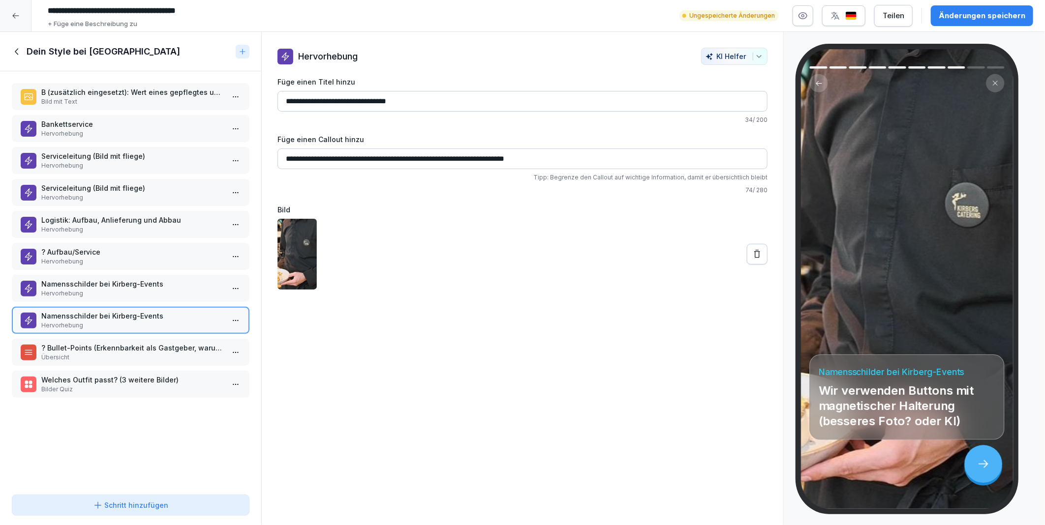
click at [283, 97] on input "**********" at bounding box center [522, 101] width 490 height 21
type input "**********"
click at [82, 215] on p "Logistik: Aufbau, Anlieferung und Abbau" at bounding box center [132, 220] width 183 height 10
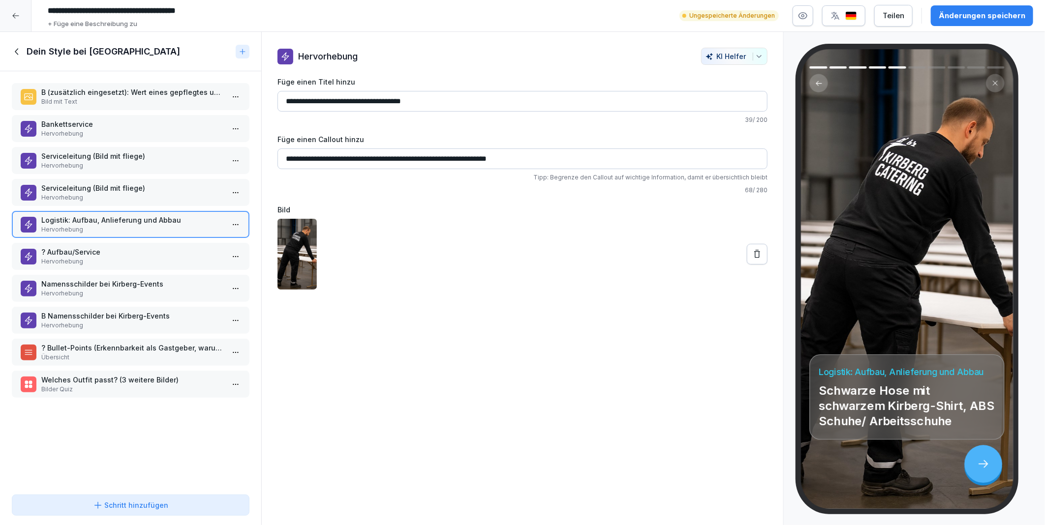
click at [110, 247] on p "? Aufbau/Service" at bounding box center [132, 252] width 183 height 10
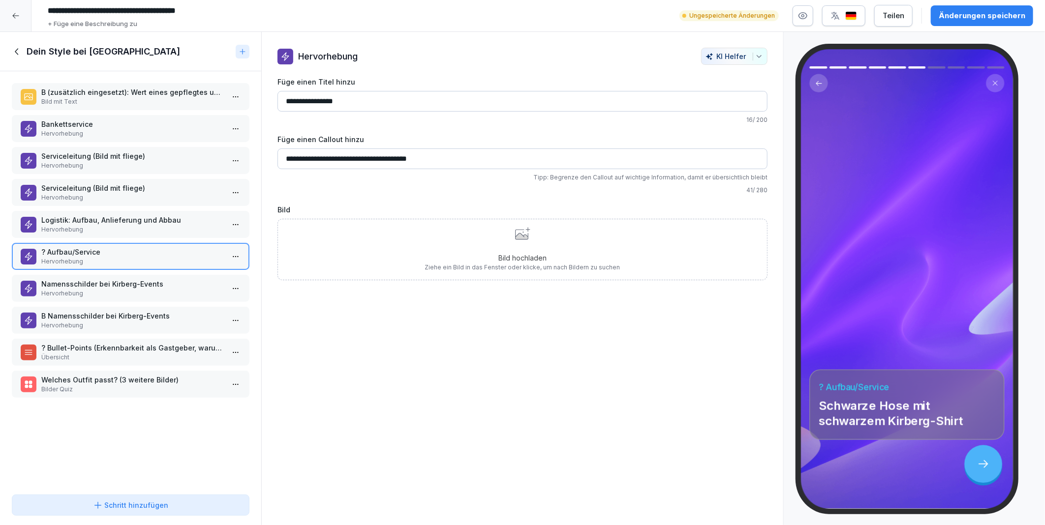
click at [111, 215] on p "Logistik: Aufbau, Anlieferung und Abbau" at bounding box center [132, 220] width 183 height 10
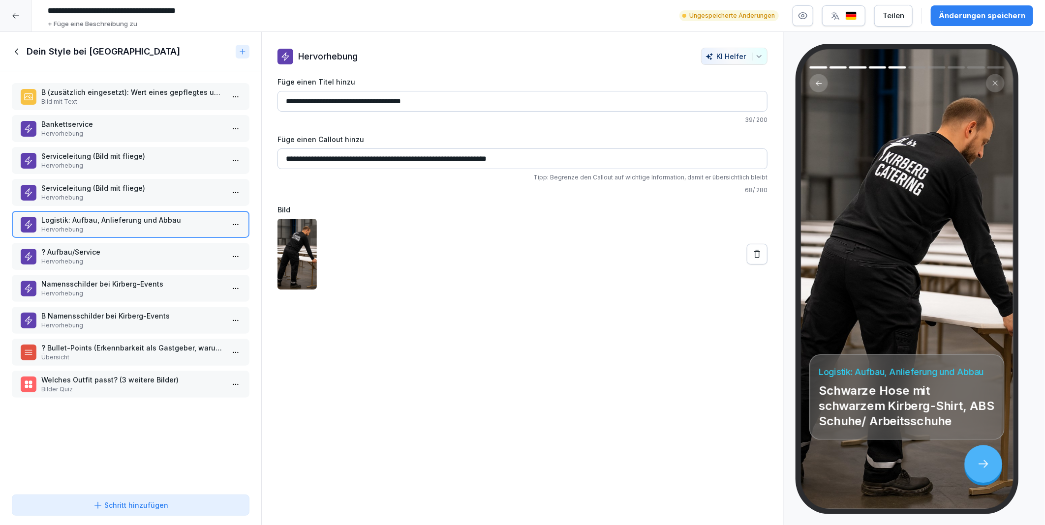
click at [92, 237] on div "B (zusätzlich eingesetzt): Wert eines gepflegtes und einheitliches Erscheinungs…" at bounding box center [130, 281] width 261 height 420
click at [97, 248] on p "? Aufbau/Service" at bounding box center [132, 252] width 183 height 10
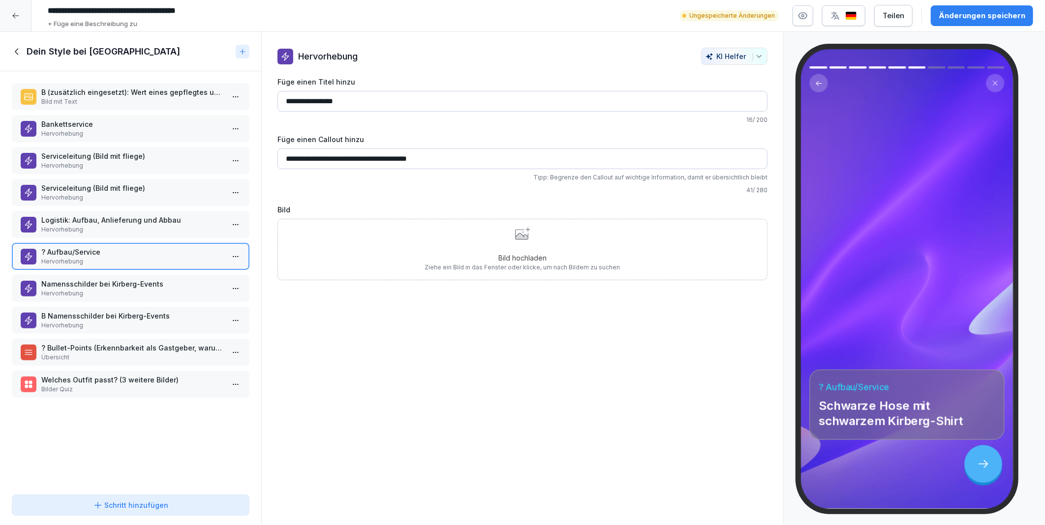
click at [108, 217] on p "Logistik: Aufbau, Anlieferung und Abbau" at bounding box center [132, 220] width 183 height 10
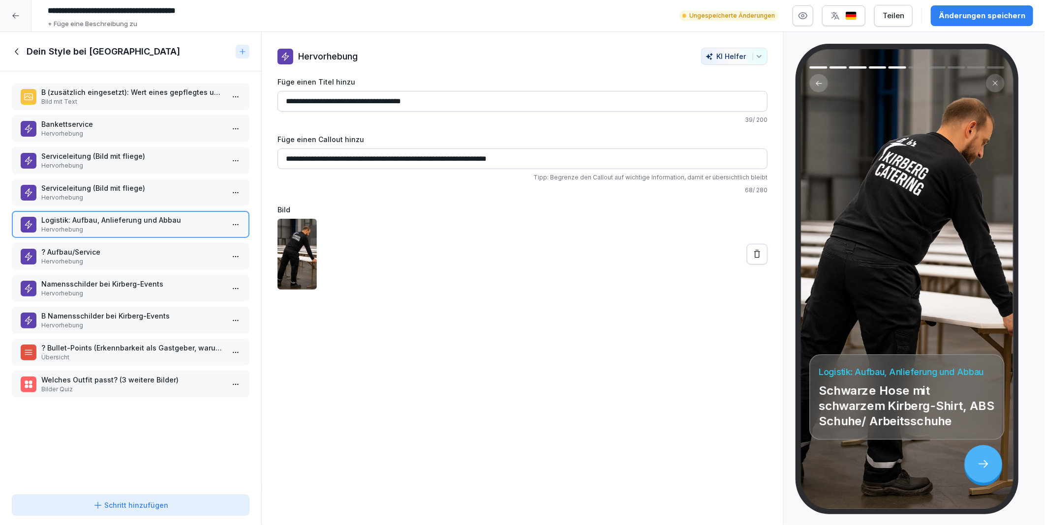
click at [77, 247] on p "? Aufbau/Service" at bounding box center [132, 252] width 183 height 10
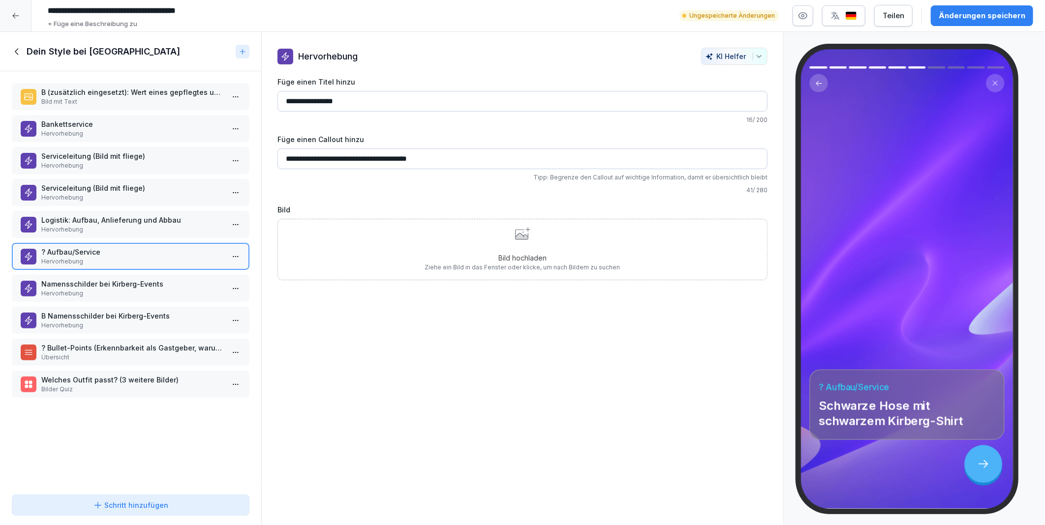
click at [76, 281] on p "Namensschilder bei Kirberg-Events" at bounding box center [132, 284] width 183 height 10
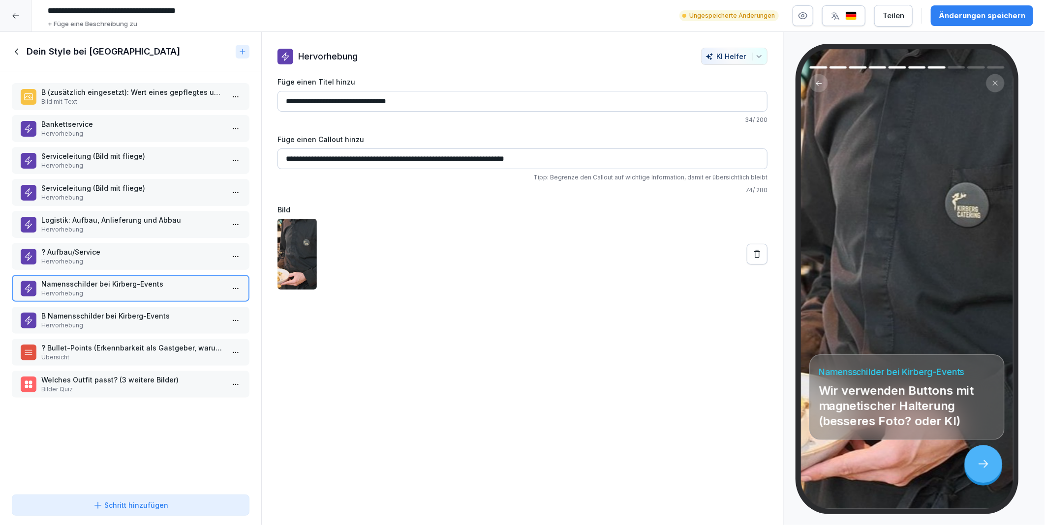
click at [92, 321] on p "Hervorhebung" at bounding box center [132, 325] width 183 height 9
click at [91, 343] on p "? Bullet-Points (Erkennbarkeit als Gastgeber, warum legen wir Wert auf die Klei…" at bounding box center [132, 348] width 183 height 10
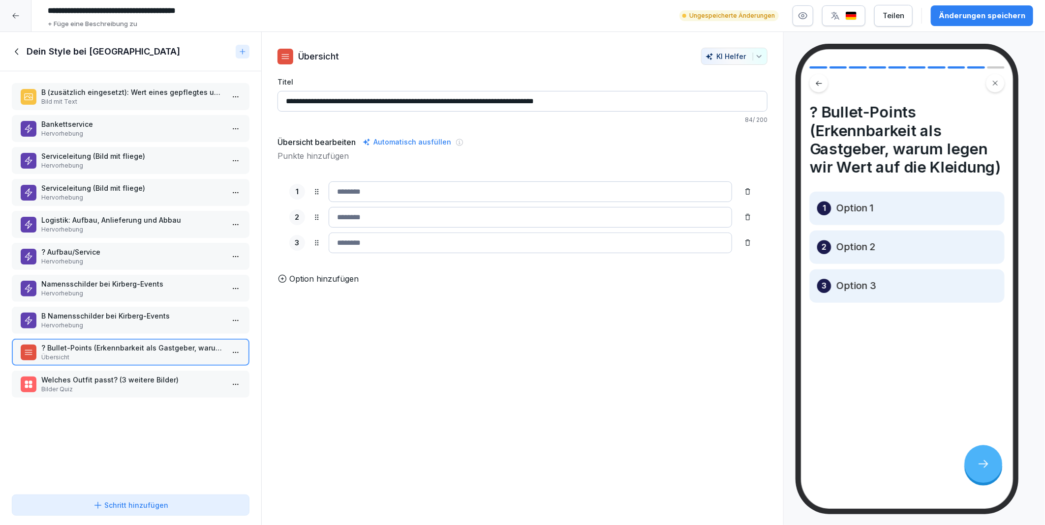
click at [81, 376] on div "Welches Outfit passt? (3 weitere Bilder) Bilder Quiz" at bounding box center [132, 384] width 183 height 19
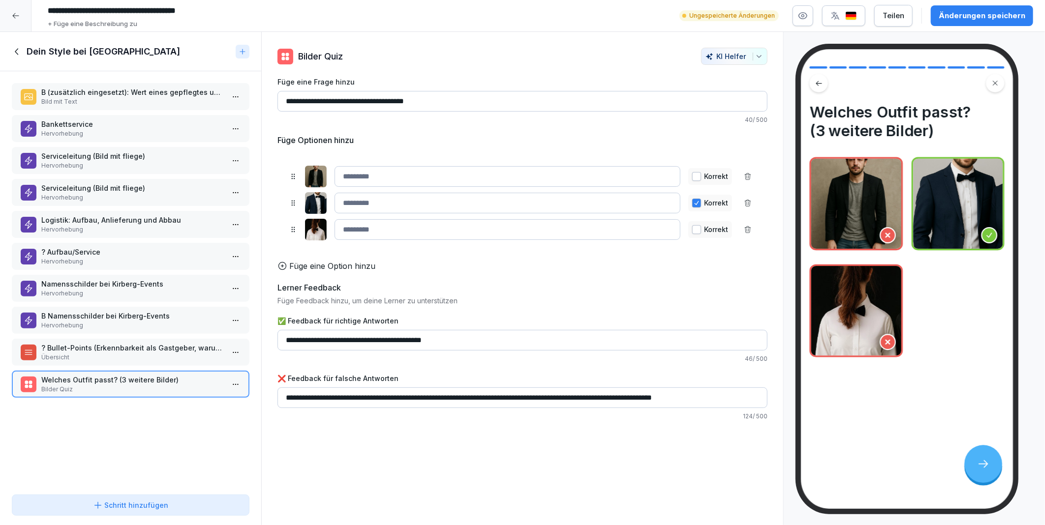
click at [90, 343] on p "? Bullet-Points (Erkennbarkeit als Gastgeber, warum legen wir Wert auf die Klei…" at bounding box center [132, 348] width 183 height 10
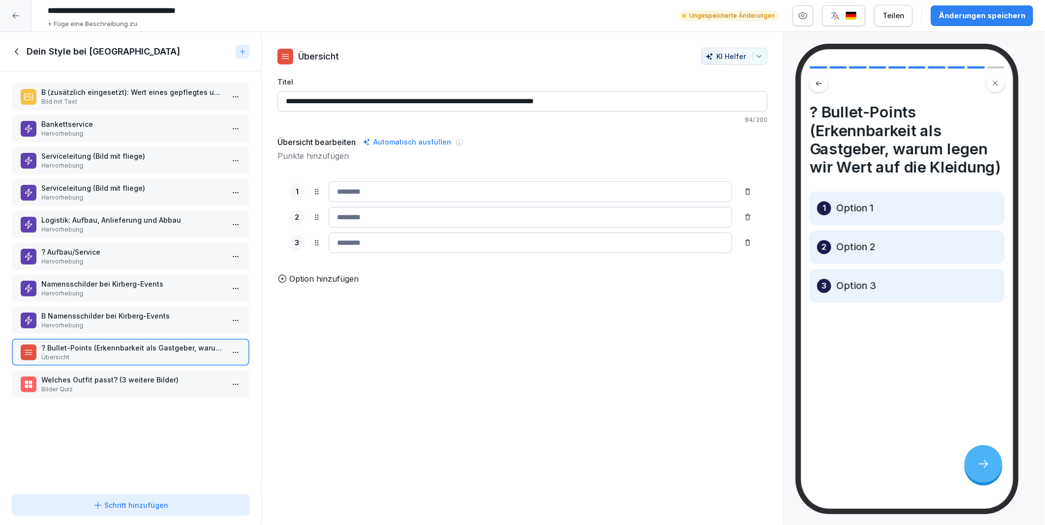
click at [94, 312] on p "B Namensschilder bei Kirberg-Events" at bounding box center [132, 316] width 183 height 10
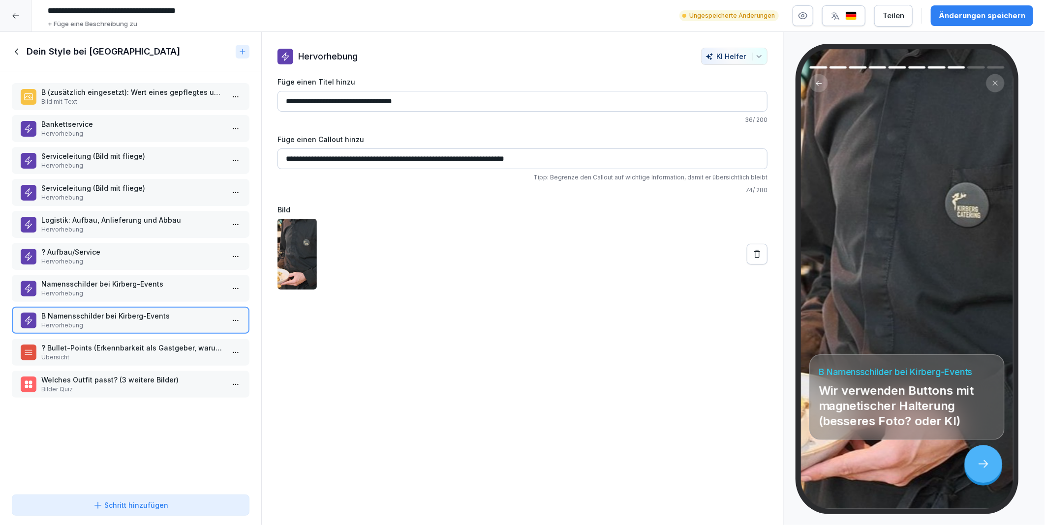
click at [99, 507] on icon at bounding box center [98, 506] width 10 height 10
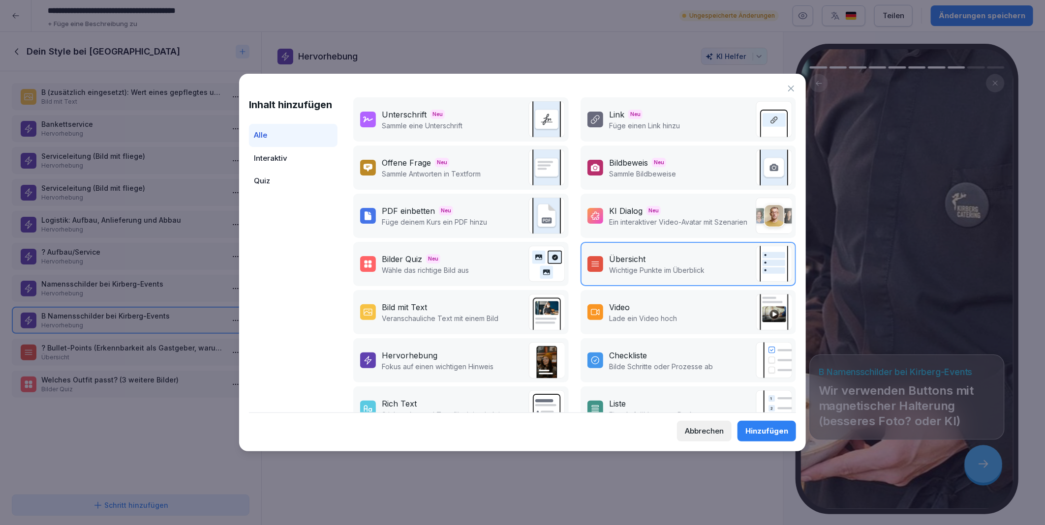
click at [466, 351] on div "Hervorhebung" at bounding box center [438, 356] width 112 height 12
click at [760, 431] on div "Hinzufügen" at bounding box center [766, 431] width 43 height 11
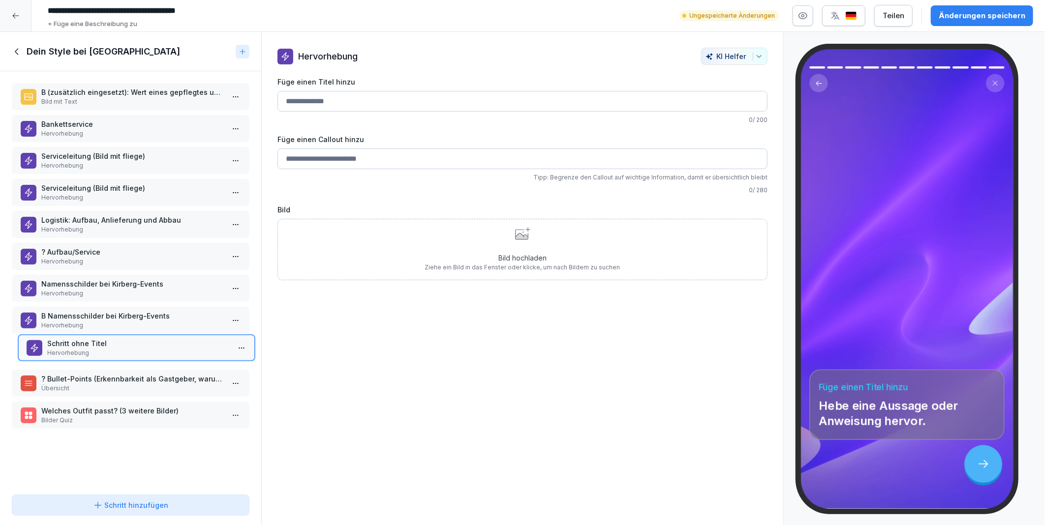
drag, startPoint x: 51, startPoint y: 406, endPoint x: 53, endPoint y: 341, distance: 65.0
click at [53, 341] on p "Schritt ohne Titel" at bounding box center [138, 343] width 183 height 10
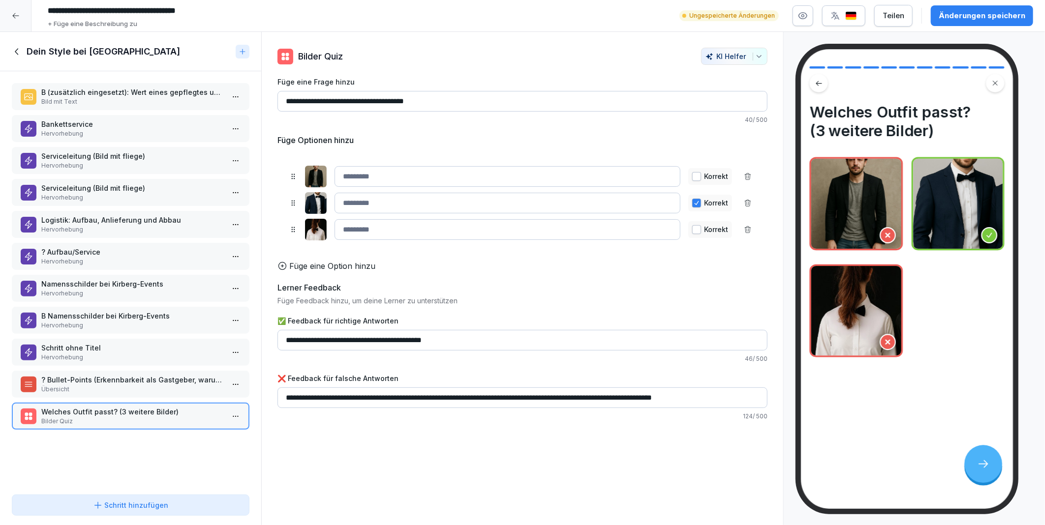
click at [76, 343] on p "Schritt ohne Titel" at bounding box center [132, 348] width 183 height 10
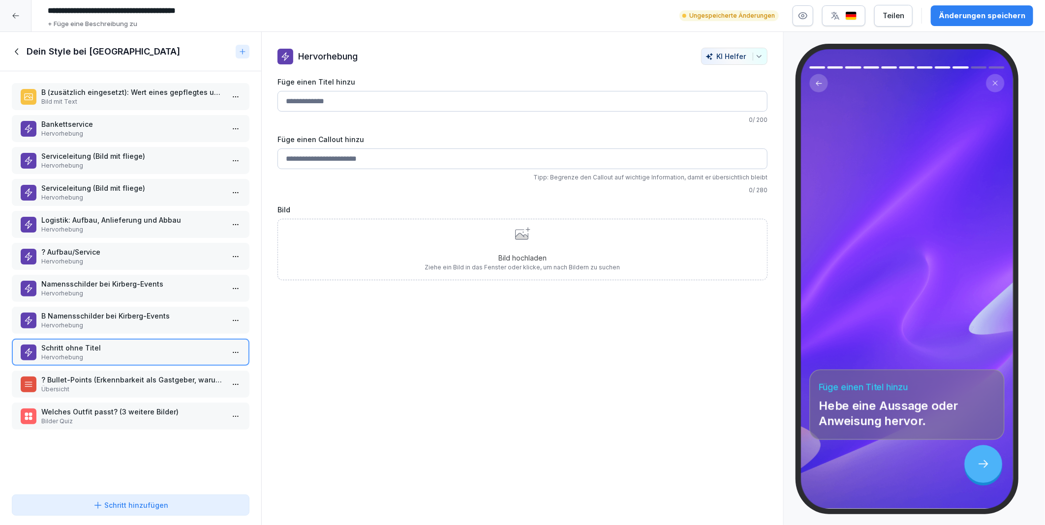
drag, startPoint x: 358, startPoint y: 106, endPoint x: 273, endPoint y: 104, distance: 85.1
click at [273, 105] on div "Hervorhebung KI Helfer Füge einen Titel hinzu 0 / 200 Füge einen Callout hinzu …" at bounding box center [523, 164] width 522 height 233
type input "**********"
click at [70, 321] on p "Hervorhebung" at bounding box center [132, 325] width 183 height 9
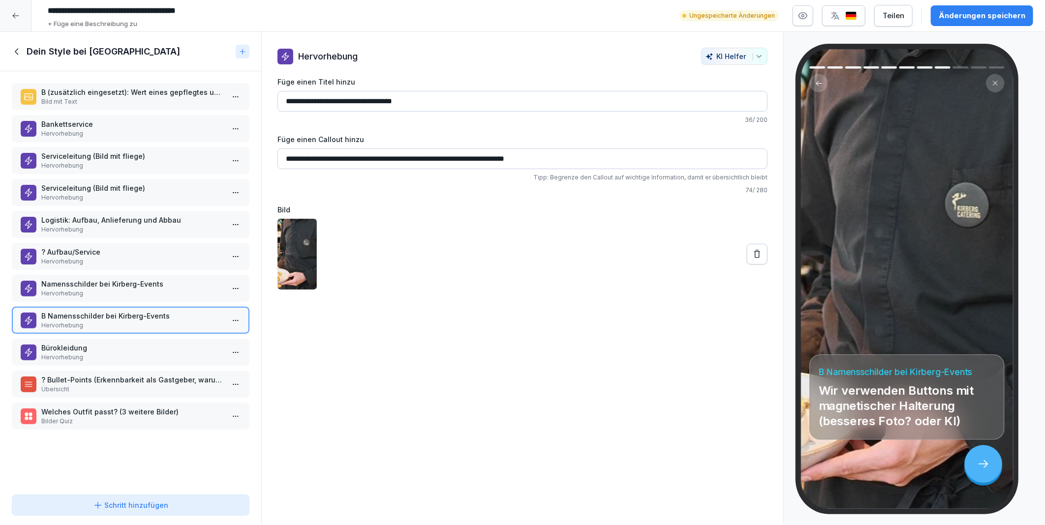
click at [754, 255] on icon at bounding box center [757, 254] width 6 height 8
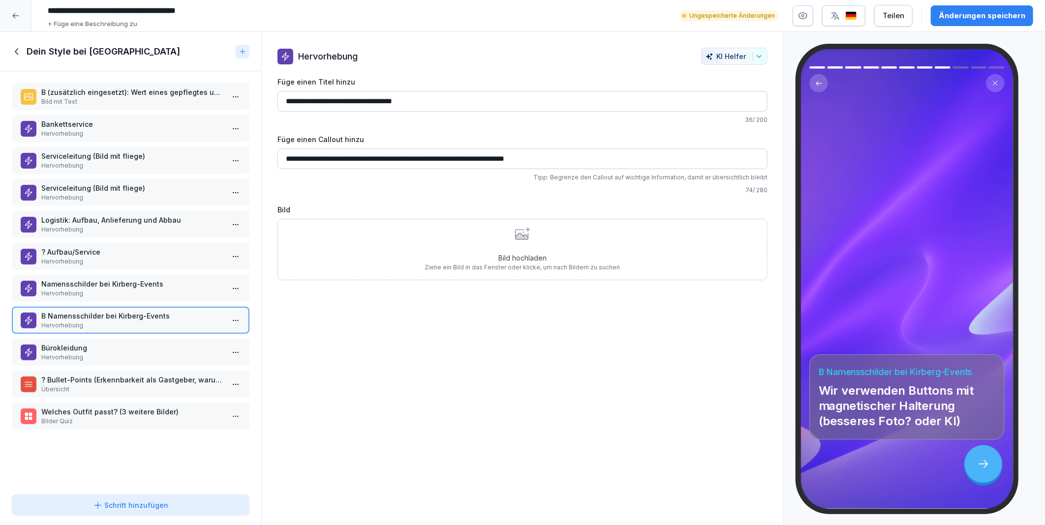
click at [480, 247] on div "Bild hochladen Ziehe ein Bild in das Fenster oder klicke, um nach Bildern zu su…" at bounding box center [522, 249] width 195 height 45
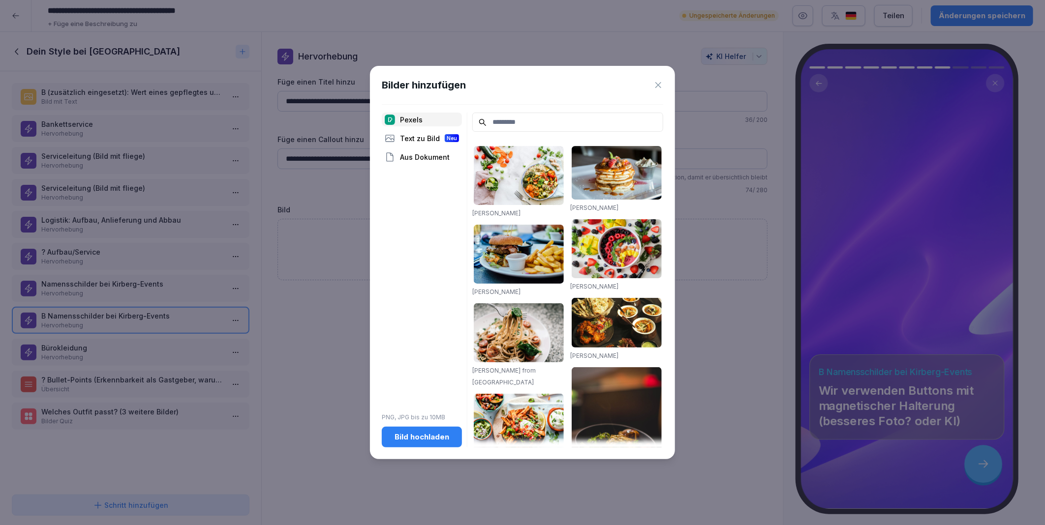
click at [416, 438] on div "Bild hochladen" at bounding box center [422, 437] width 64 height 11
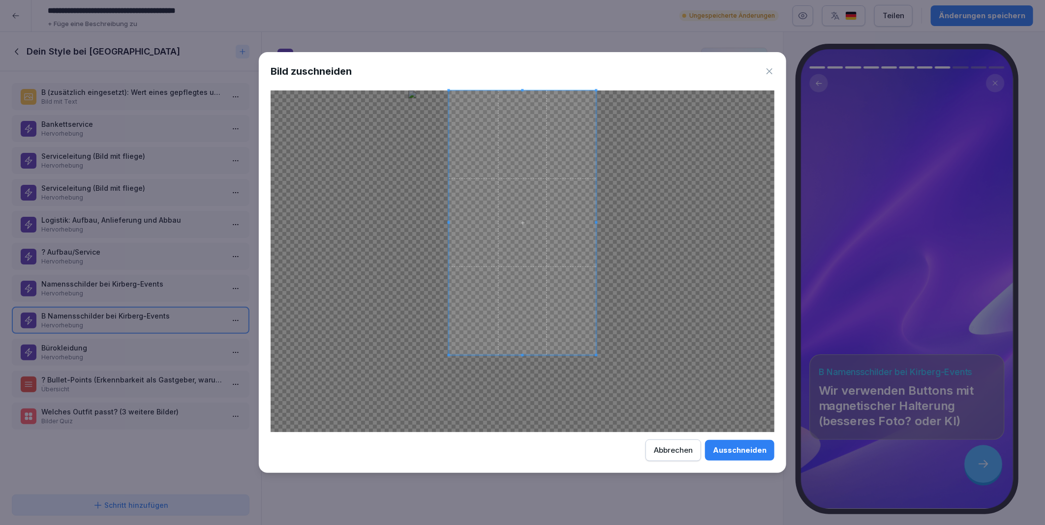
click at [522, 355] on span at bounding box center [522, 355] width 2 height 2
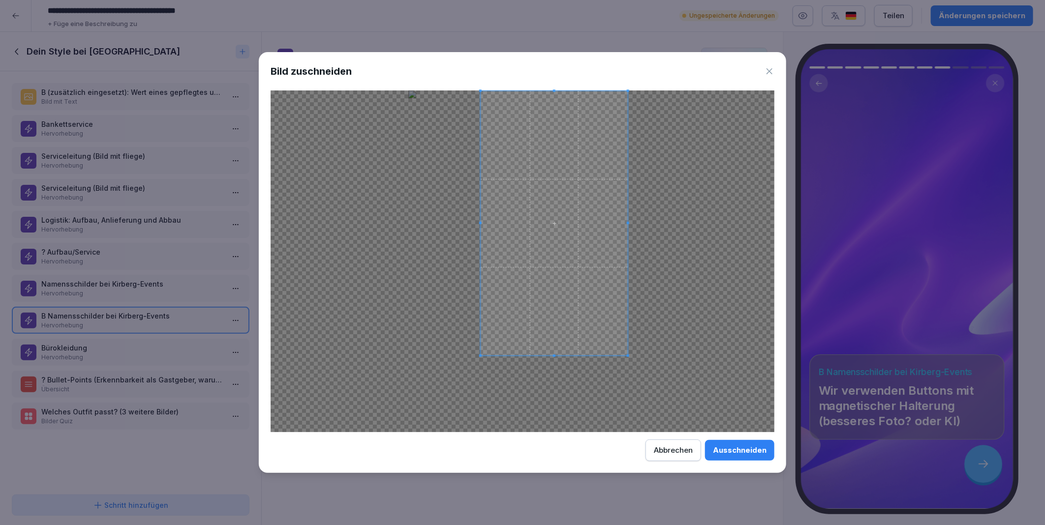
click at [567, 302] on span at bounding box center [554, 223] width 147 height 265
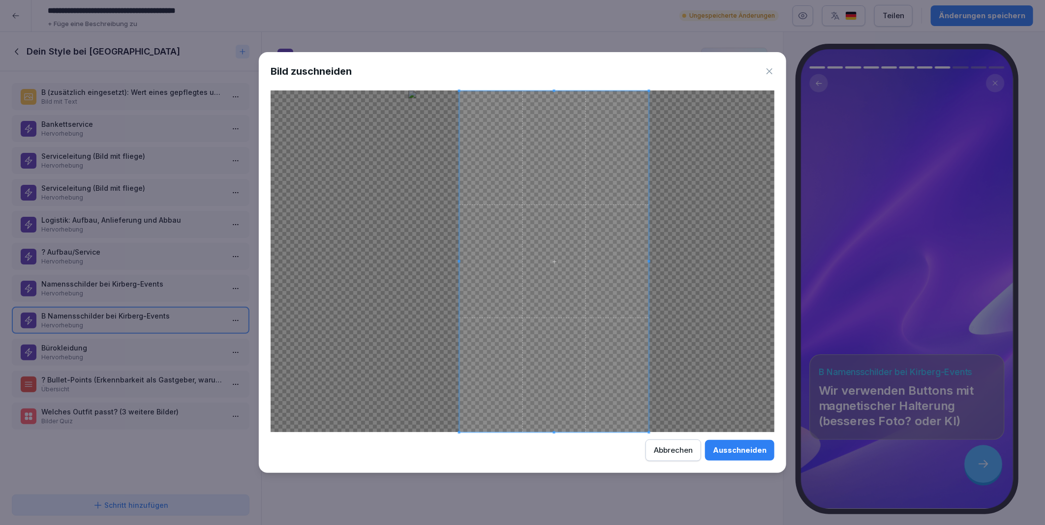
click at [547, 434] on div "Bild zuschneiden Ausschneiden Abbrechen" at bounding box center [522, 262] width 527 height 421
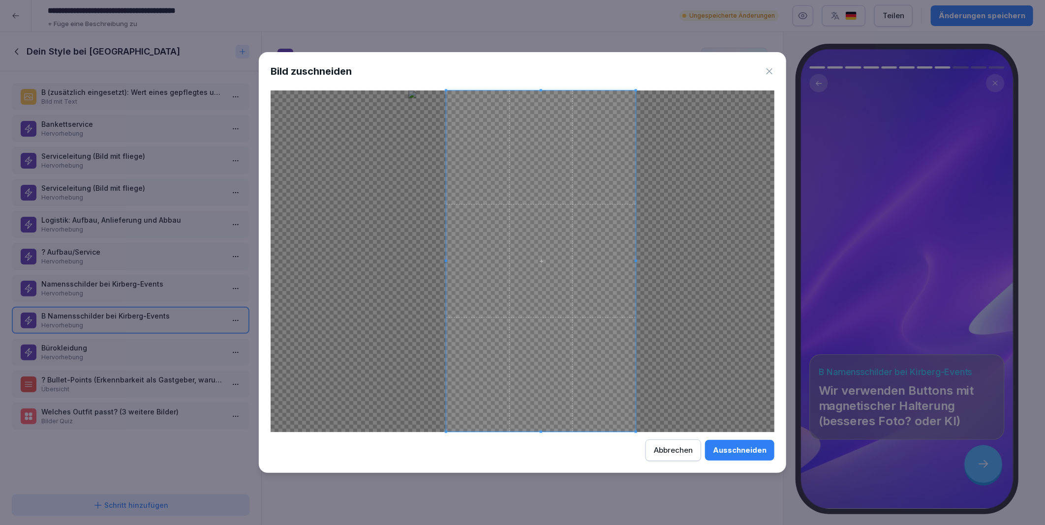
click at [539, 385] on span at bounding box center [540, 261] width 189 height 341
click at [730, 445] on div "Ausschneiden" at bounding box center [740, 450] width 54 height 11
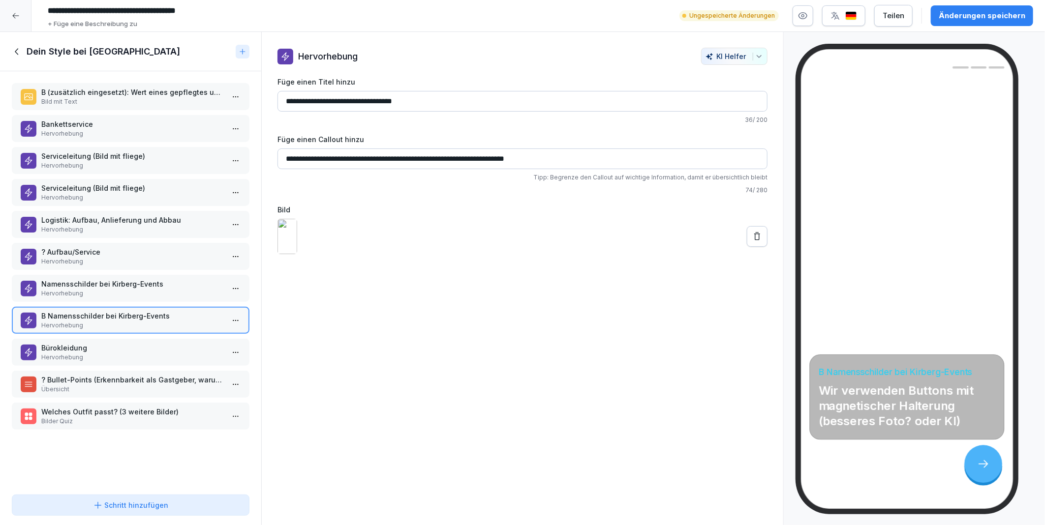
click at [753, 242] on icon at bounding box center [757, 237] width 10 height 10
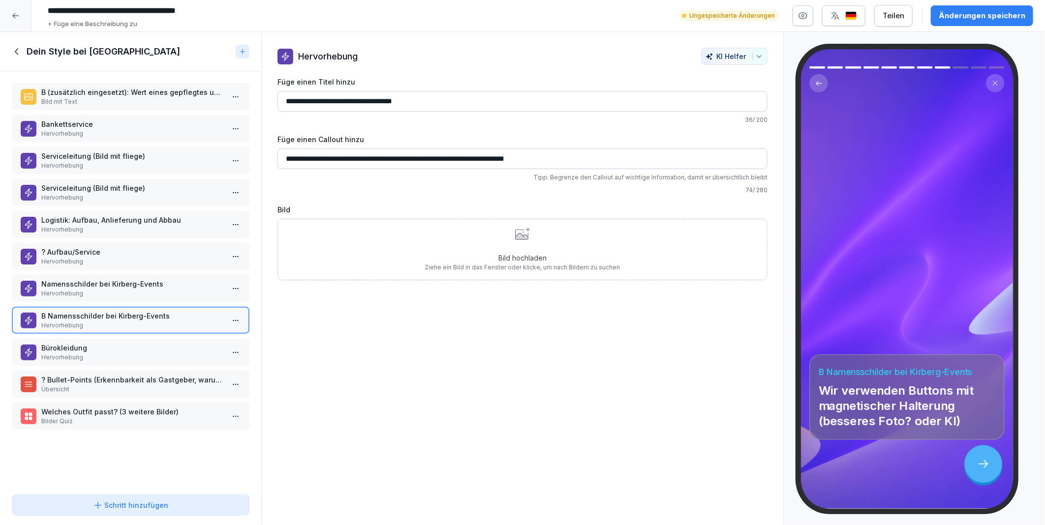
click at [513, 252] on div "Bild hochladen Ziehe ein Bild in das Fenster oder klicke, um nach Bildern zu su…" at bounding box center [522, 249] width 195 height 45
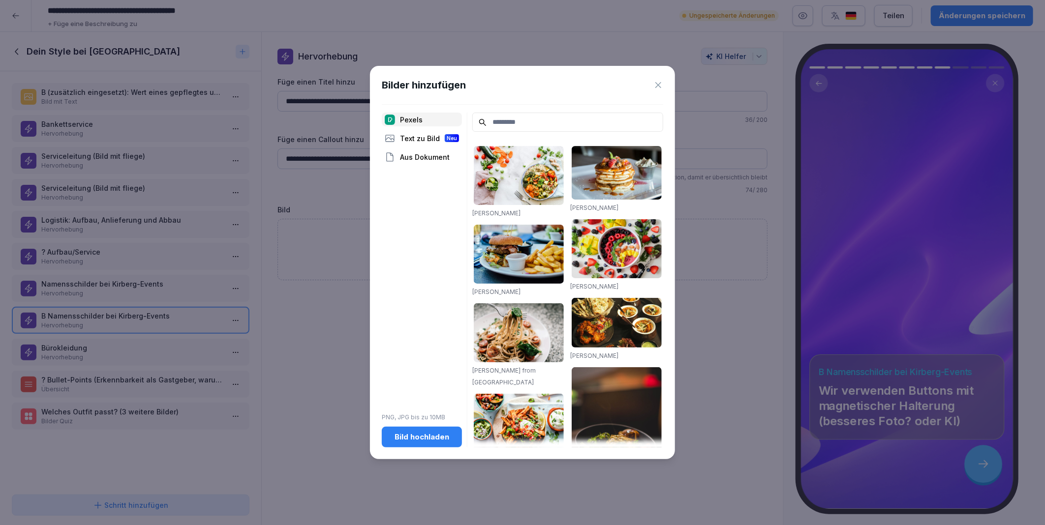
click at [426, 440] on div "Bild hochladen" at bounding box center [422, 437] width 64 height 11
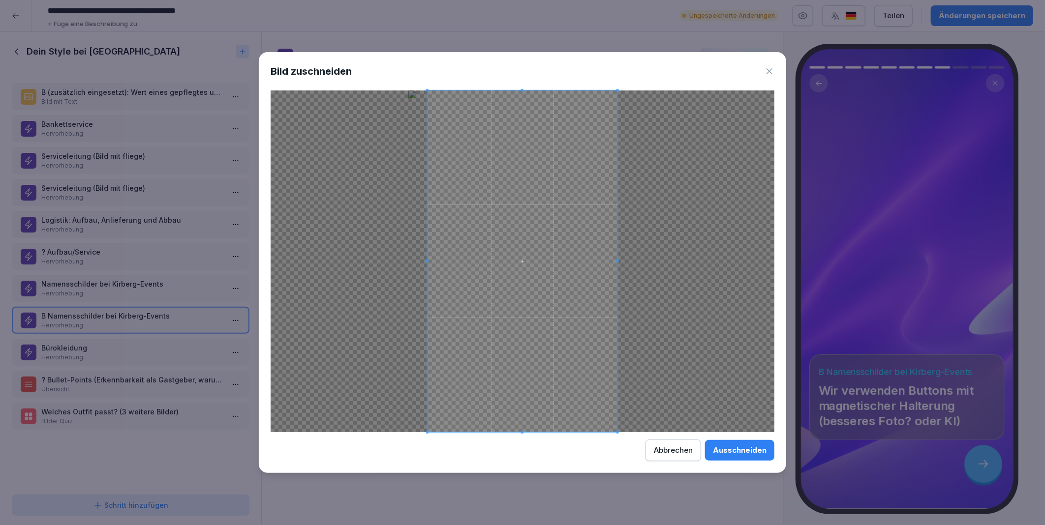
click at [746, 450] on div "Ausschneiden" at bounding box center [740, 450] width 54 height 11
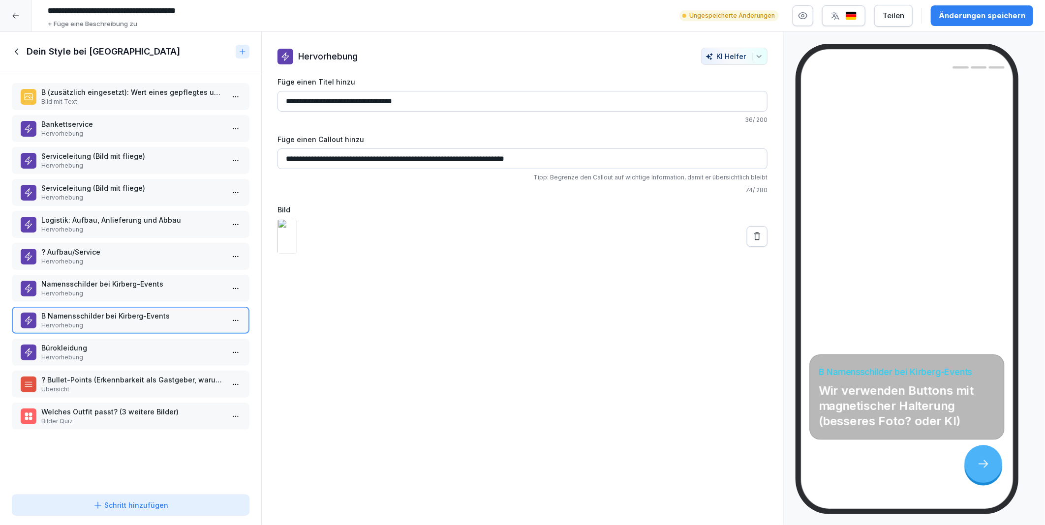
click at [84, 289] on p "Hervorhebung" at bounding box center [132, 293] width 183 height 9
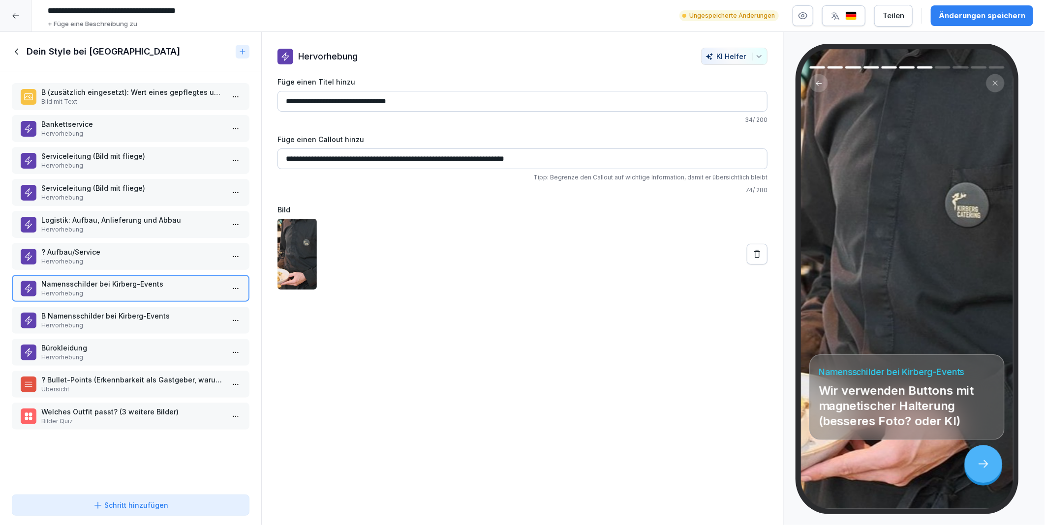
click at [81, 311] on p "B Namensschilder bei Kirberg-Events" at bounding box center [132, 316] width 183 height 10
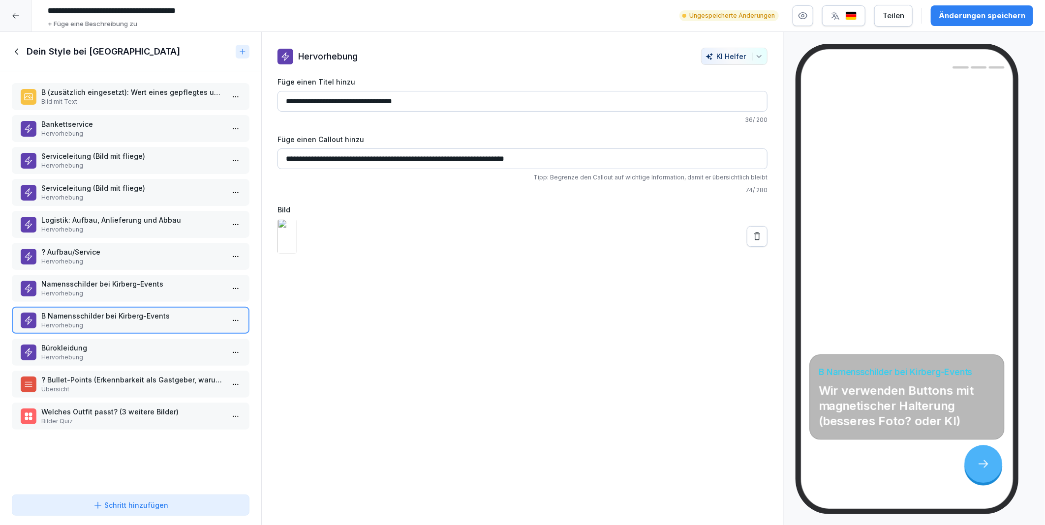
click at [83, 279] on p "Namensschilder bei Kirberg-Events" at bounding box center [132, 284] width 183 height 10
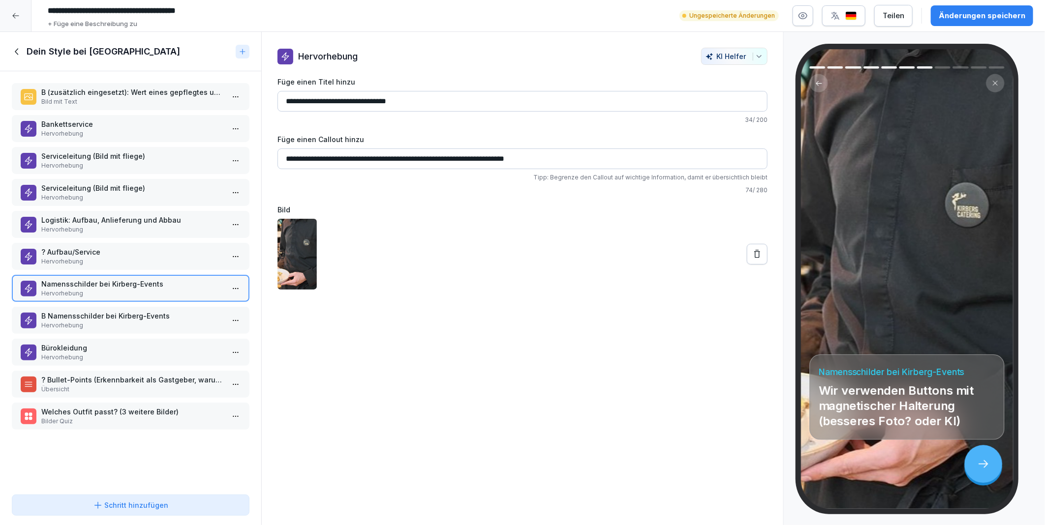
click at [84, 311] on p "B Namensschilder bei Kirberg-Events" at bounding box center [132, 316] width 183 height 10
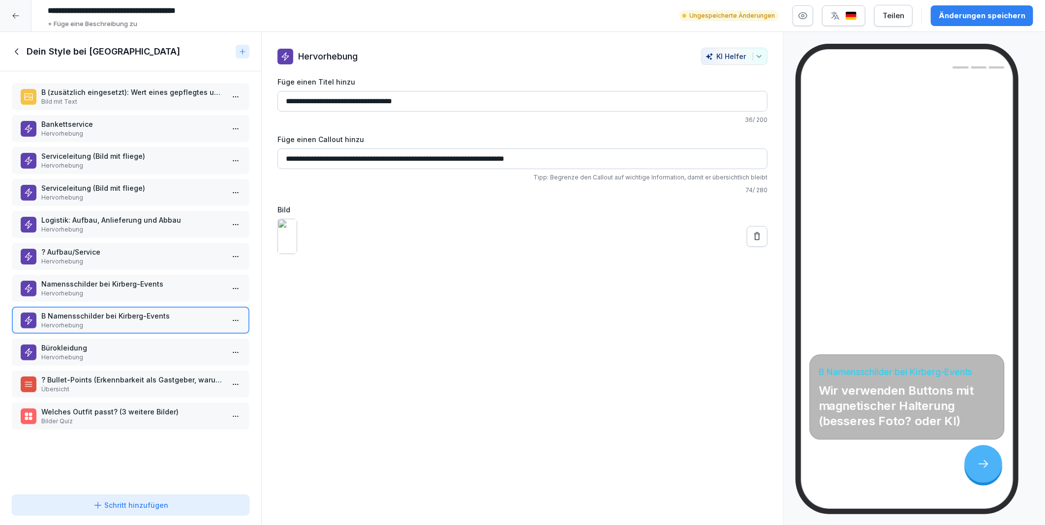
click at [71, 343] on p "Bürokleidung" at bounding box center [132, 348] width 183 height 10
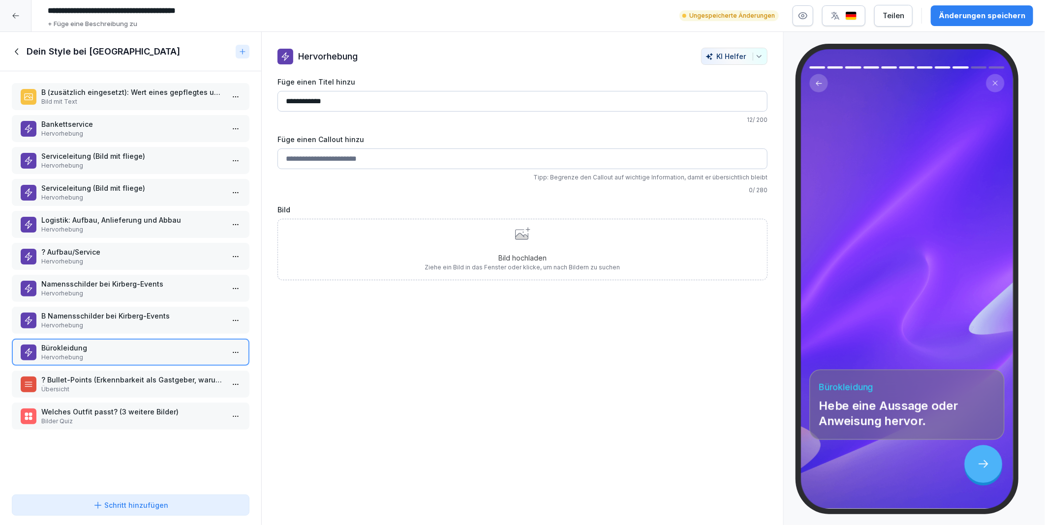
click at [61, 322] on p "Hervorhebung" at bounding box center [132, 325] width 183 height 9
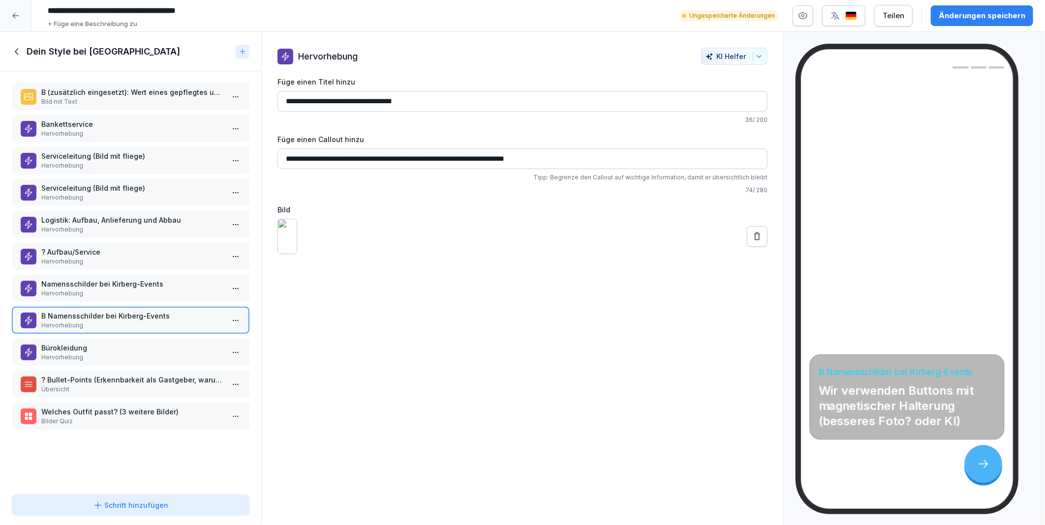
click at [73, 91] on p "B (zusätzlich eingesetzt): Wert eines gepflegtes und einheitliches Erscheinungs…" at bounding box center [132, 92] width 183 height 10
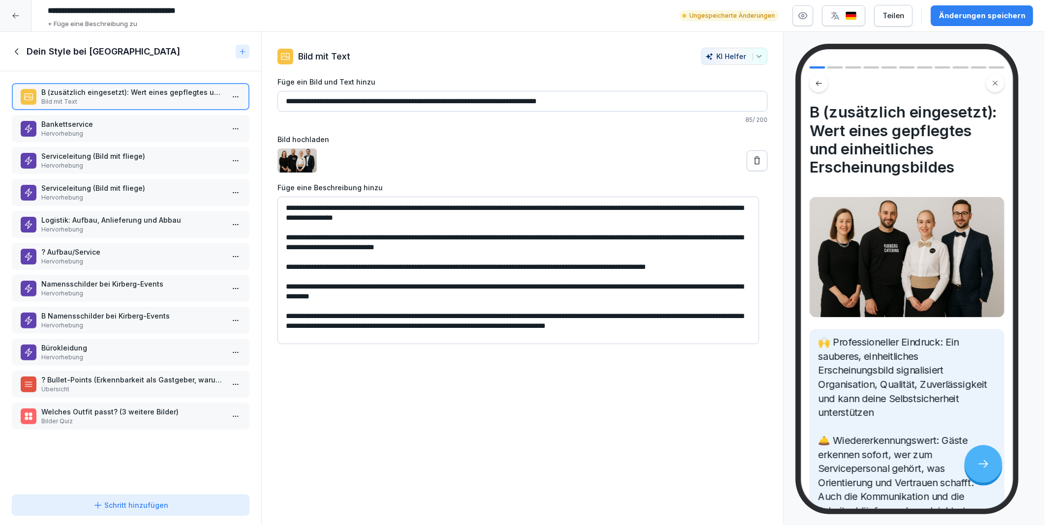
click at [86, 343] on p "Bürokleidung" at bounding box center [132, 348] width 183 height 10
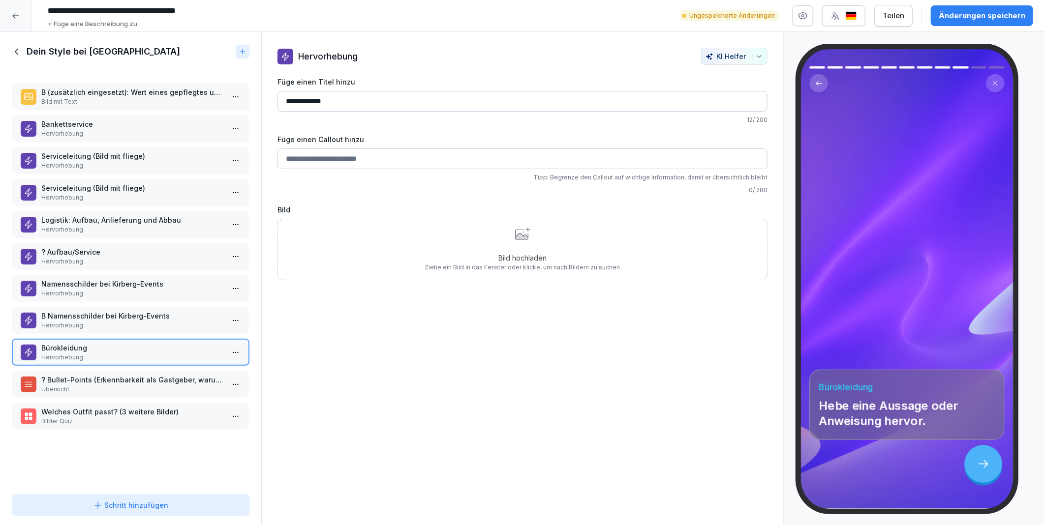
click at [516, 436] on div "**********" at bounding box center [522, 279] width 523 height 494
click at [67, 375] on p "? Bullet-Points (Erkennbarkeit als Gastgeber, warum legen wir Wert auf die Klei…" at bounding box center [132, 380] width 183 height 10
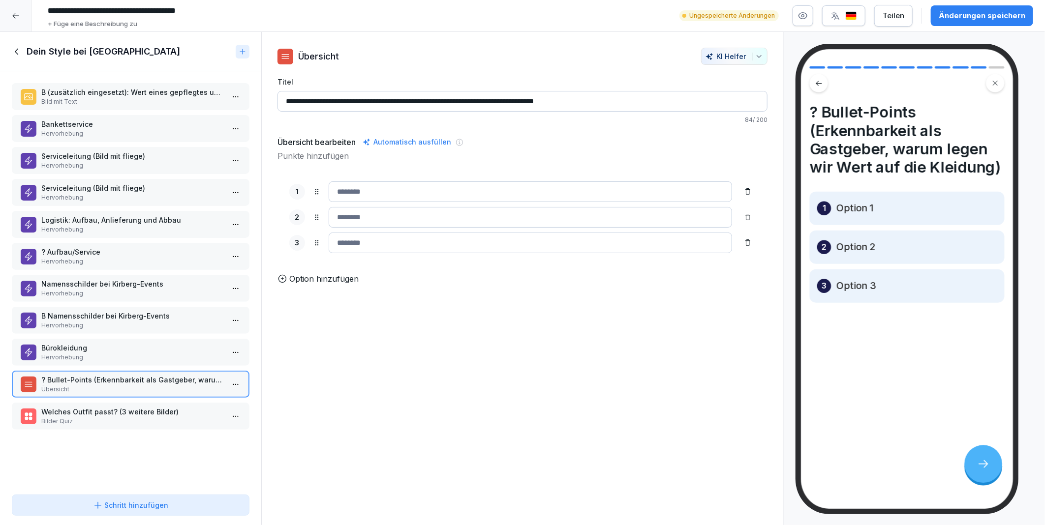
click at [77, 407] on p "Welches Outfit passt? (3 weitere Bilder)" at bounding box center [132, 412] width 183 height 10
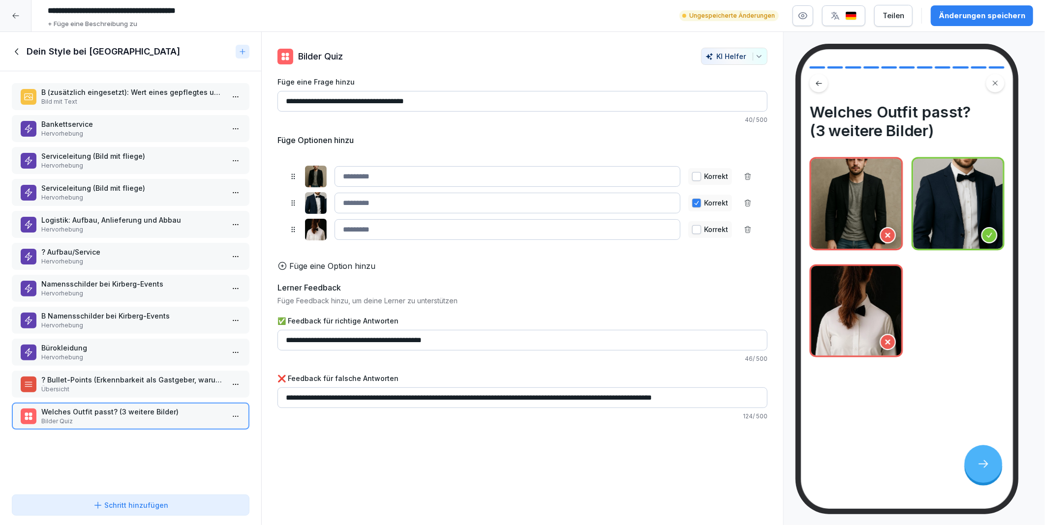
click at [81, 375] on p "? Bullet-Points (Erkennbarkeit als Gastgeber, warum legen wir Wert auf die Klei…" at bounding box center [132, 380] width 183 height 10
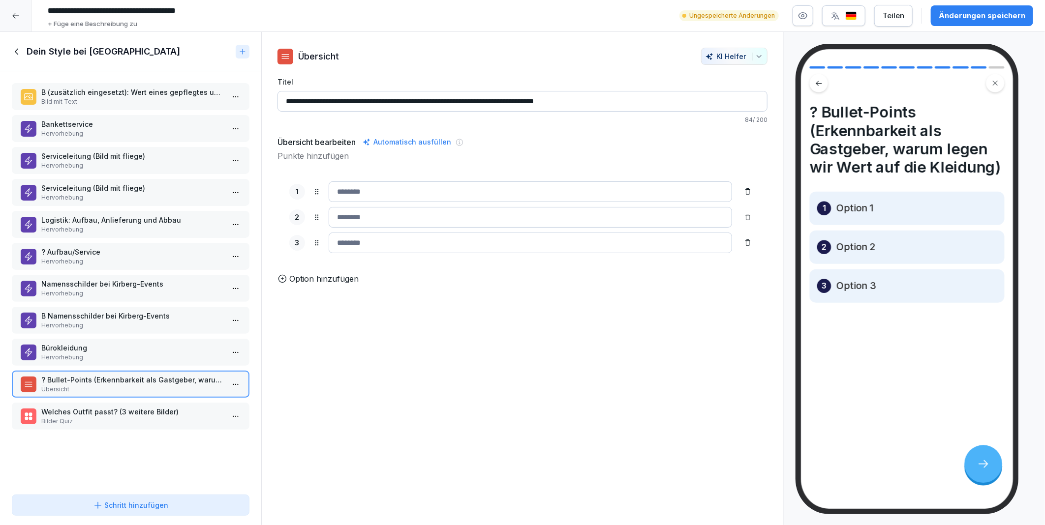
click at [89, 343] on p "Bürokleidung" at bounding box center [132, 348] width 183 height 10
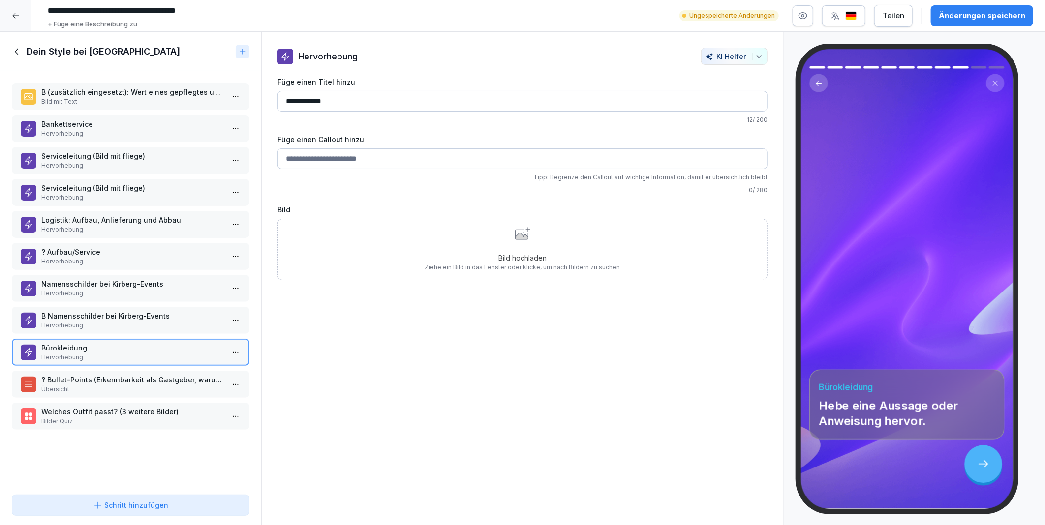
click at [95, 93] on p "B (zusätzlich eingesetzt): Wert eines gepflegtes und einheitliches Erscheinungs…" at bounding box center [132, 92] width 183 height 10
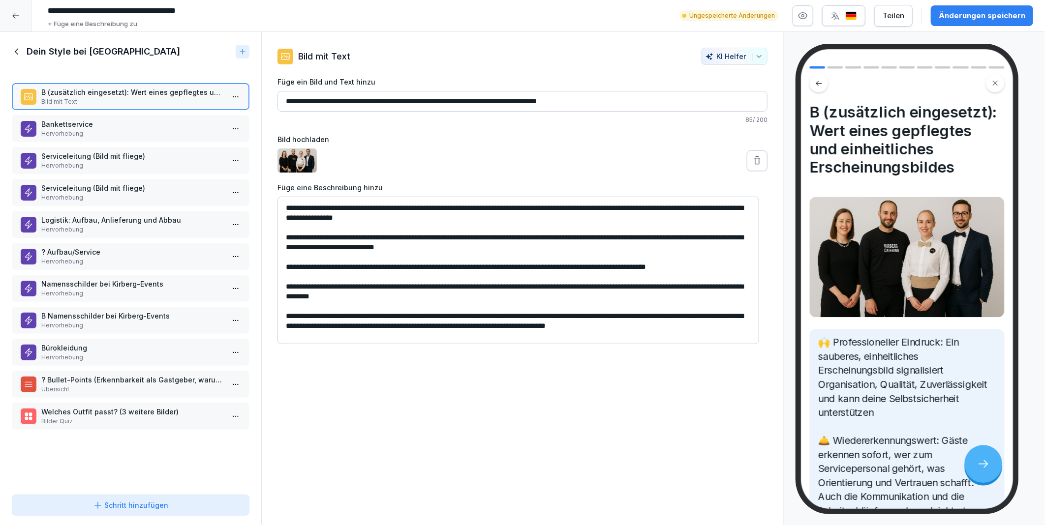
click at [61, 375] on p "? Bullet-Points (Erkennbarkeit als Gastgeber, warum legen wir Wert auf die Klei…" at bounding box center [132, 380] width 183 height 10
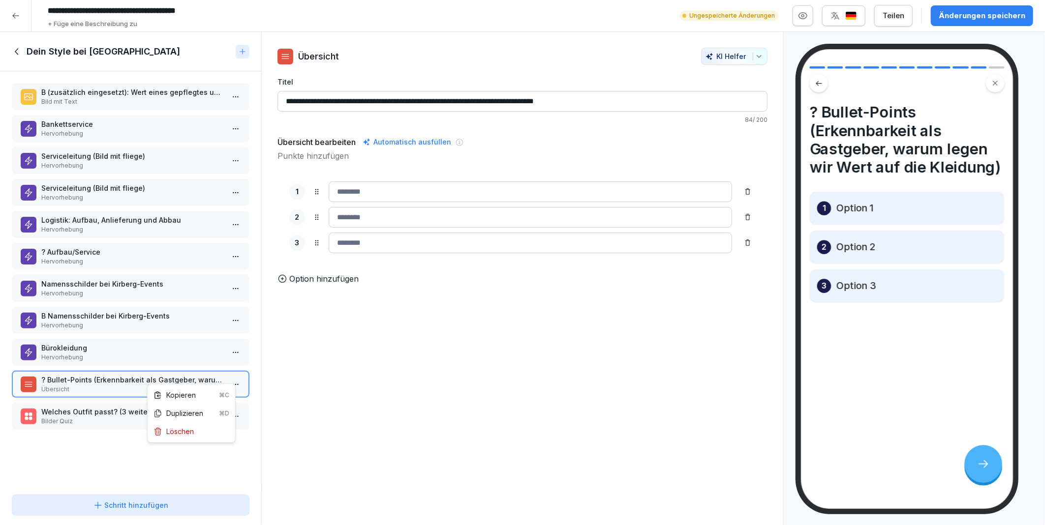
click at [228, 372] on html "**********" at bounding box center [522, 262] width 1045 height 525
click at [190, 430] on div "Löschen" at bounding box center [174, 432] width 40 height 10
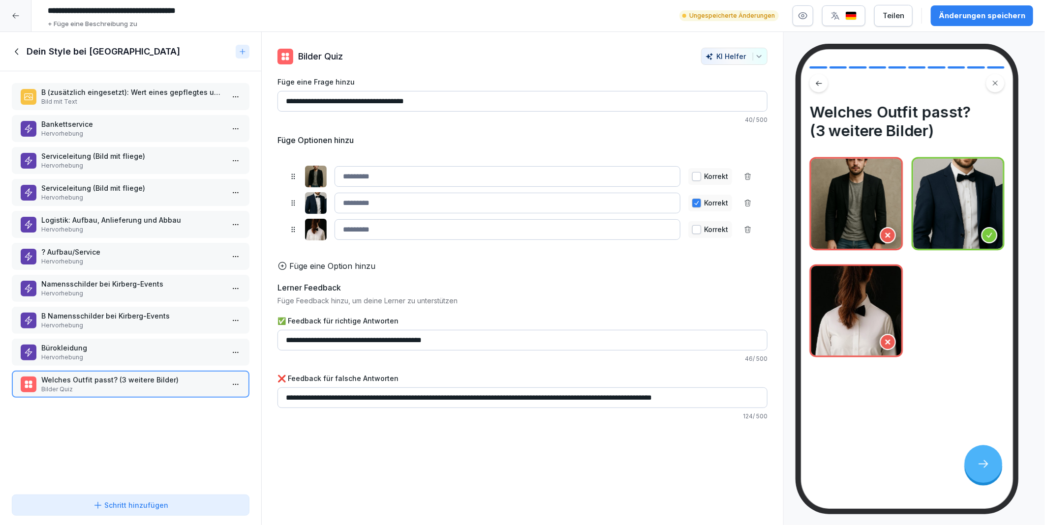
click at [956, 18] on div "Änderungen speichern" at bounding box center [982, 15] width 87 height 11
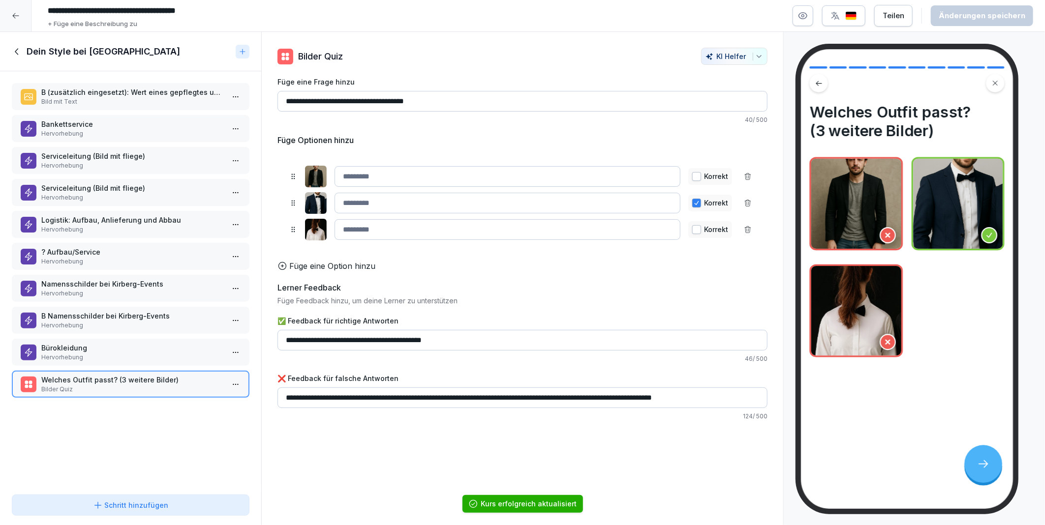
click at [12, 51] on icon at bounding box center [17, 51] width 11 height 11
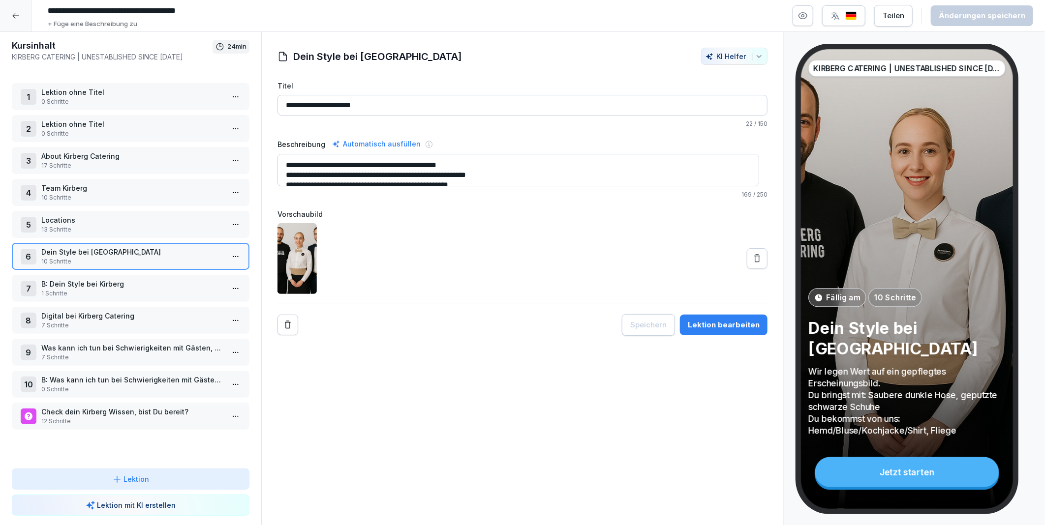
click at [227, 250] on html "**********" at bounding box center [522, 262] width 1045 height 525
click at [188, 270] on div "Schritte bearbeiten" at bounding box center [191, 271] width 75 height 10
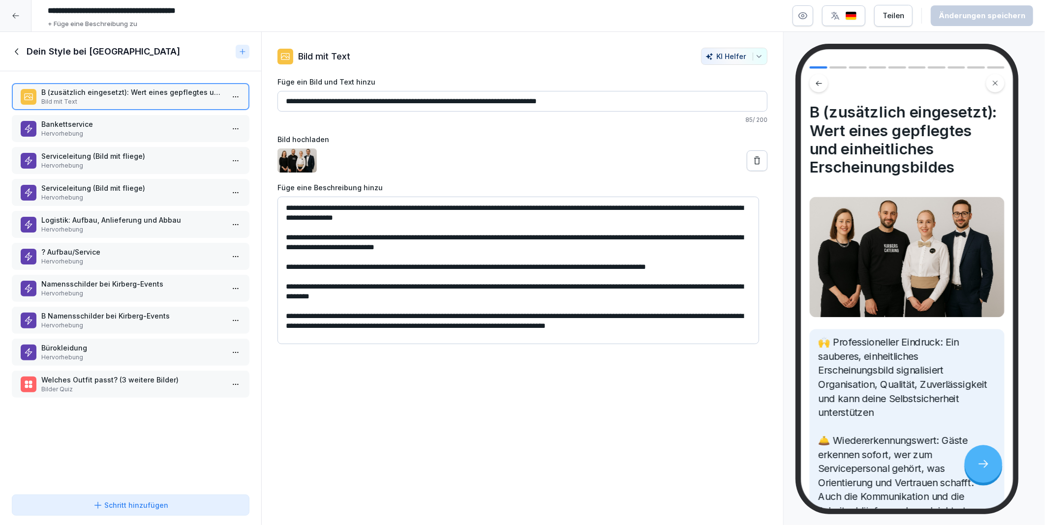
click at [72, 343] on p "Bürokleidung" at bounding box center [132, 348] width 183 height 10
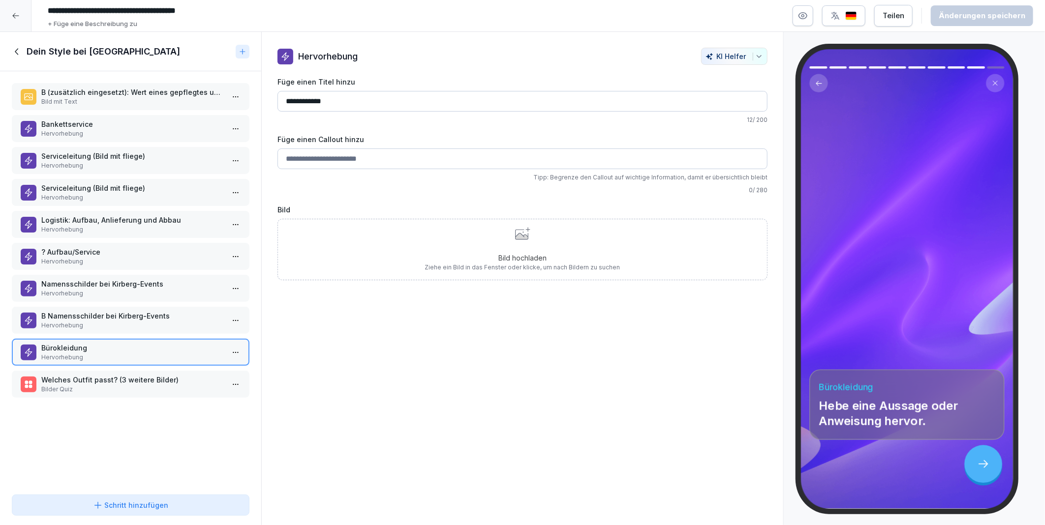
click at [515, 239] on icon at bounding box center [521, 236] width 13 height 6
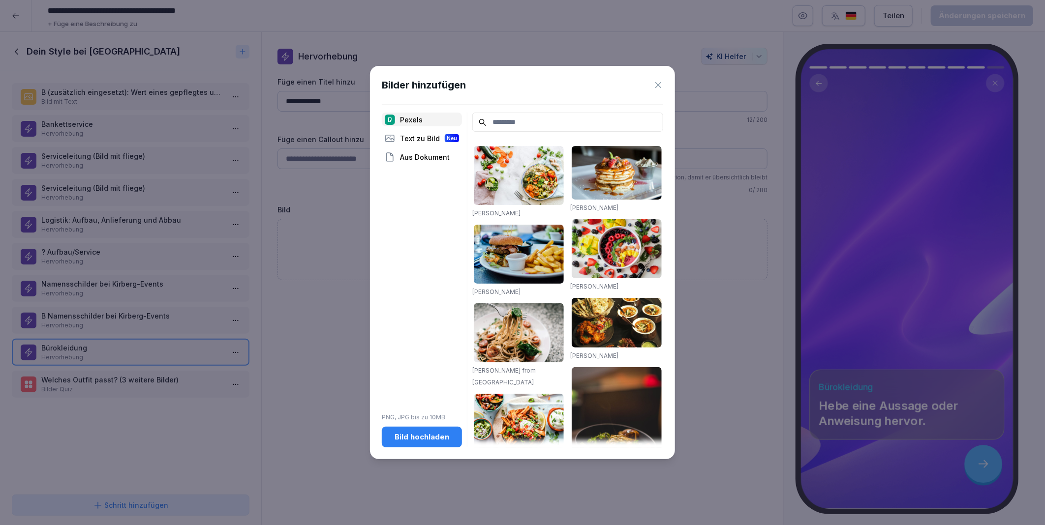
click at [410, 135] on div "Text zu Bild Neu" at bounding box center [422, 138] width 80 height 14
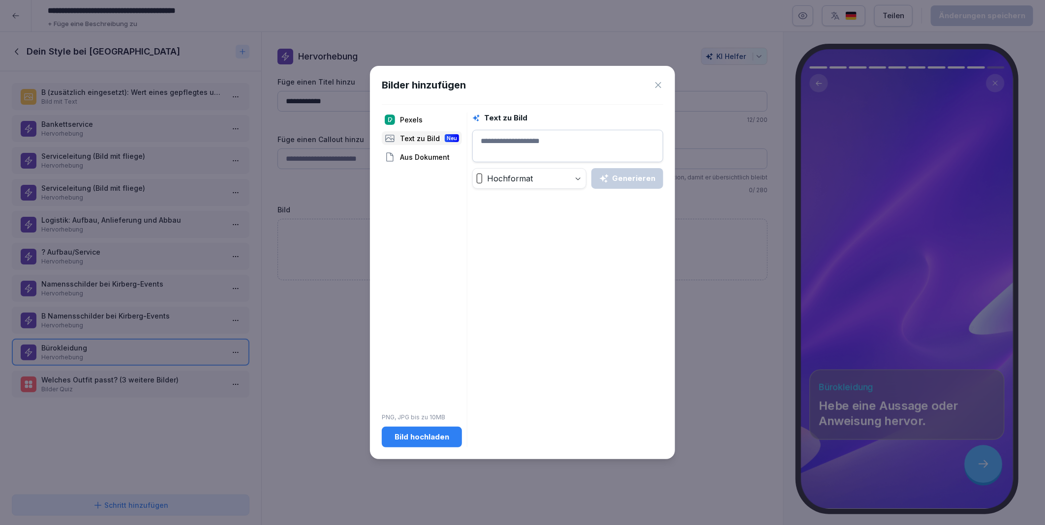
click at [514, 144] on textarea at bounding box center [567, 146] width 191 height 32
click at [410, 117] on div "Pexels" at bounding box center [422, 120] width 80 height 14
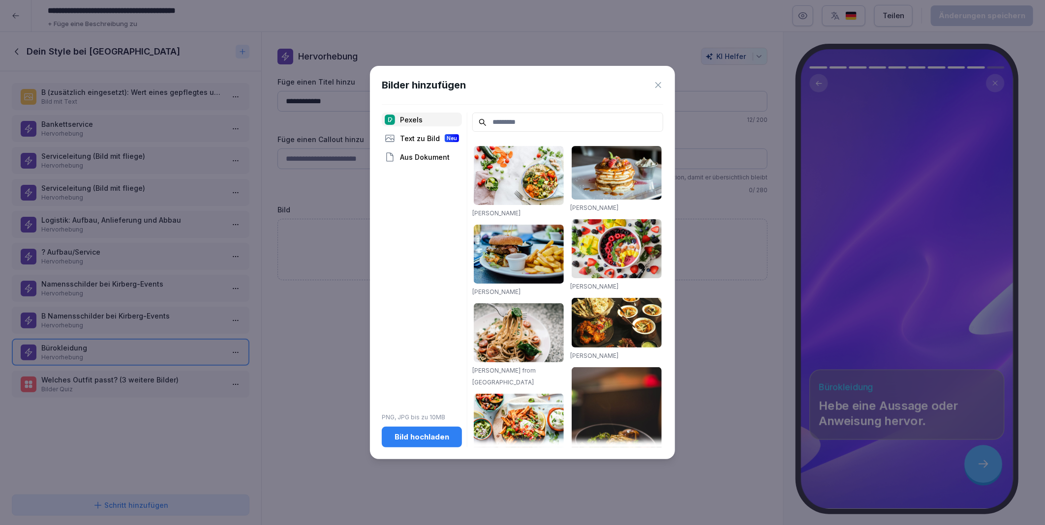
click at [500, 123] on input at bounding box center [567, 122] width 191 height 19
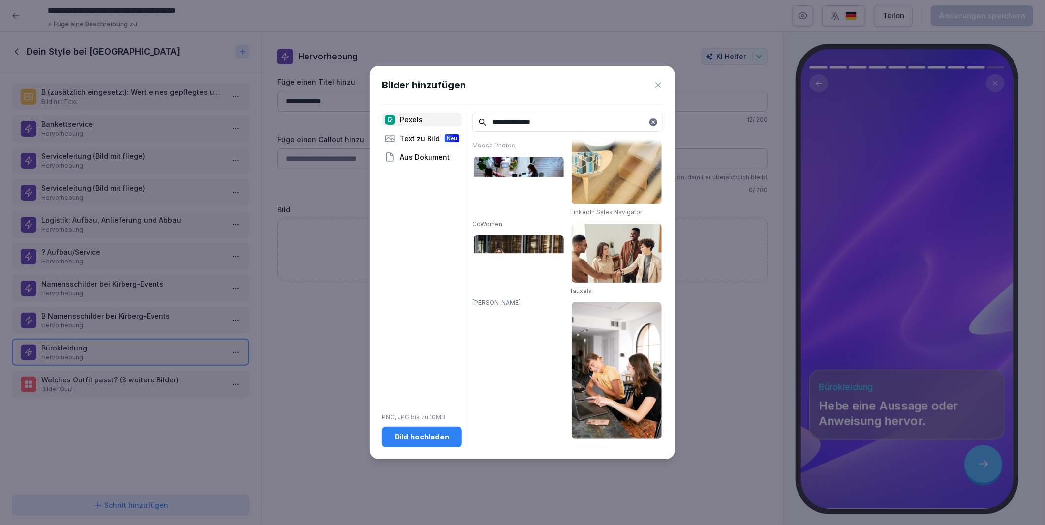
scroll to position [1524, 0]
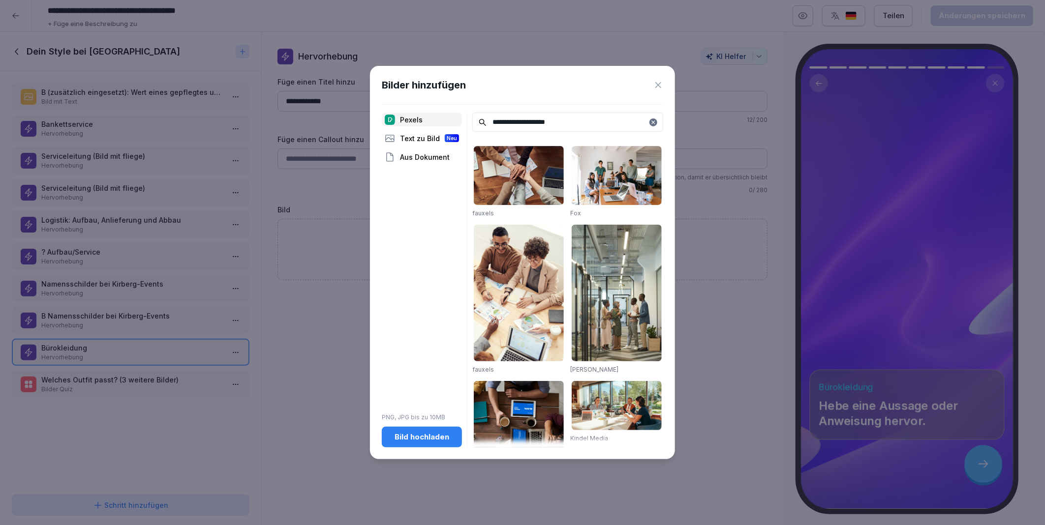
type input "**********"
click at [609, 315] on img at bounding box center [617, 293] width 90 height 137
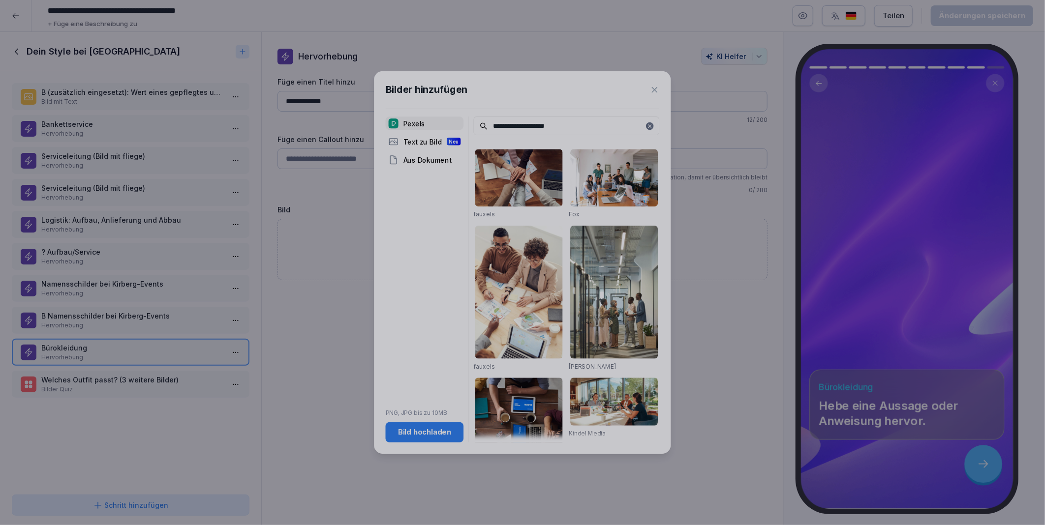
click at [609, 315] on div at bounding box center [522, 261] width 176 height 317
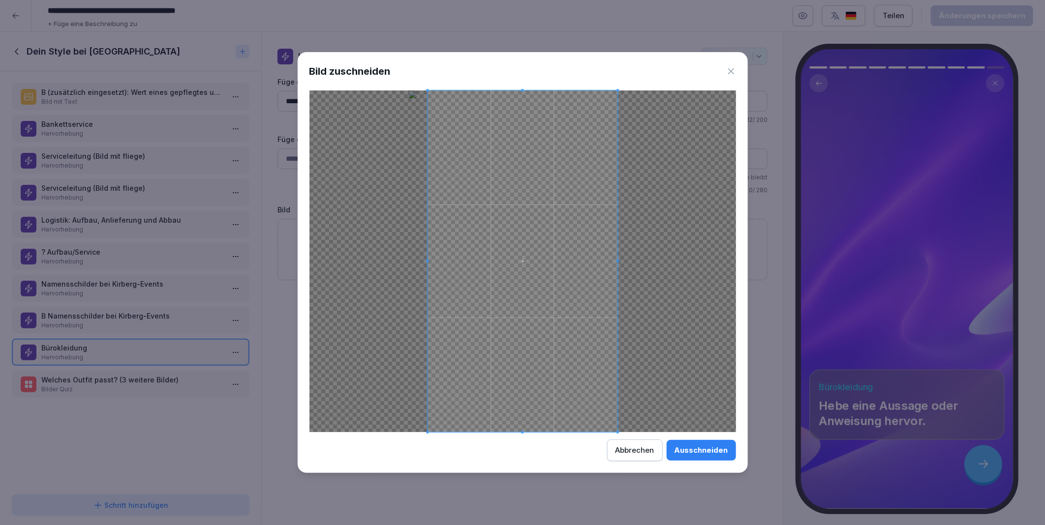
click at [634, 443] on button "Abbrechen" at bounding box center [635, 451] width 56 height 22
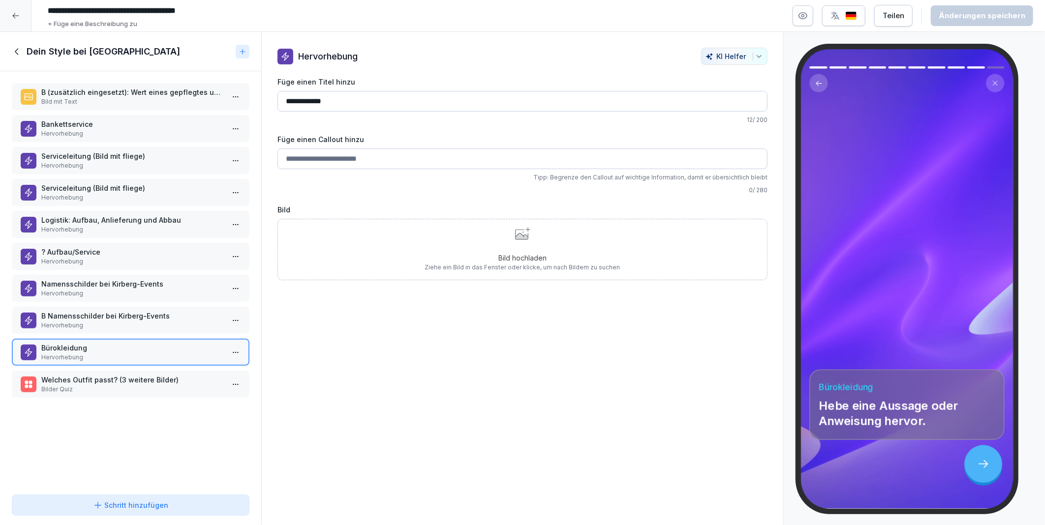
click at [522, 238] on icon at bounding box center [521, 236] width 13 height 6
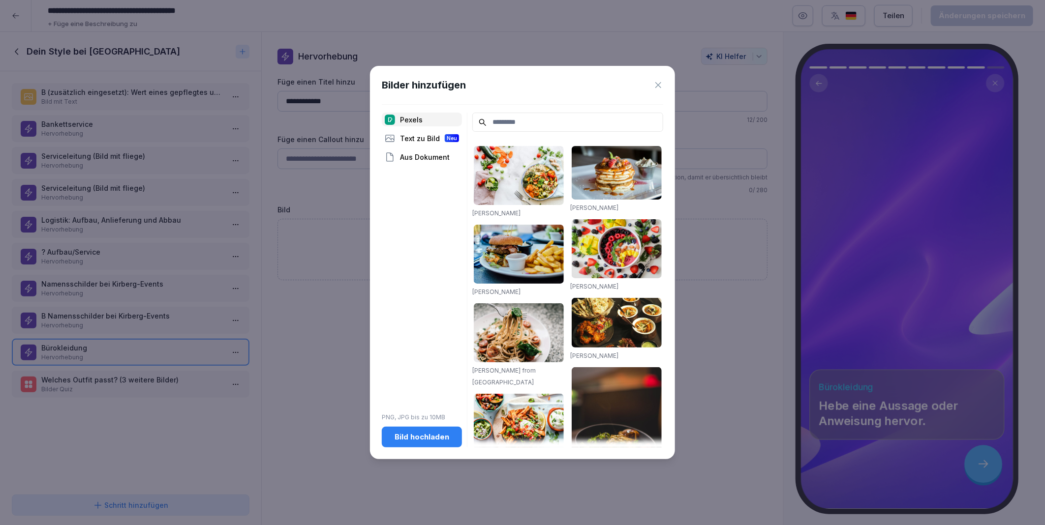
click at [502, 120] on input at bounding box center [567, 122] width 191 height 19
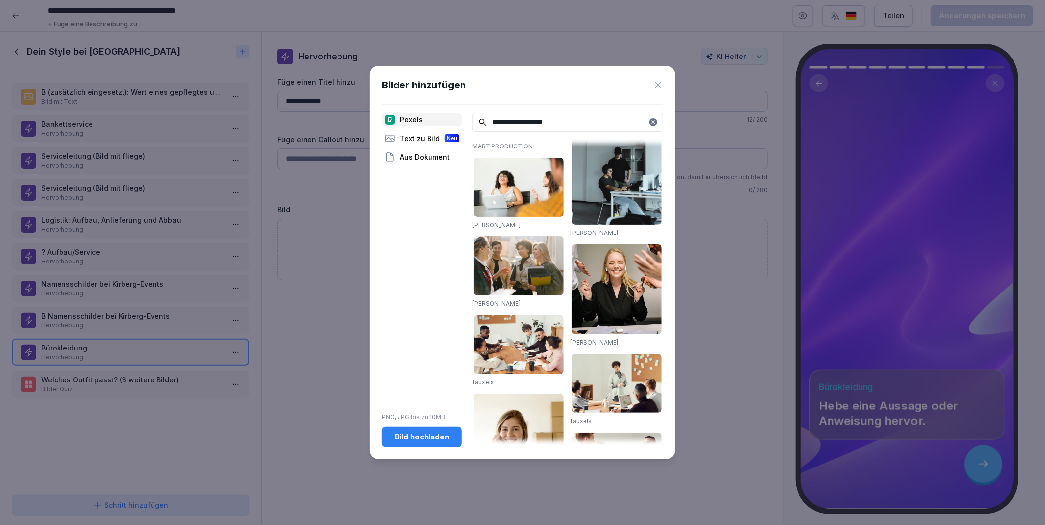
scroll to position [1002, 0]
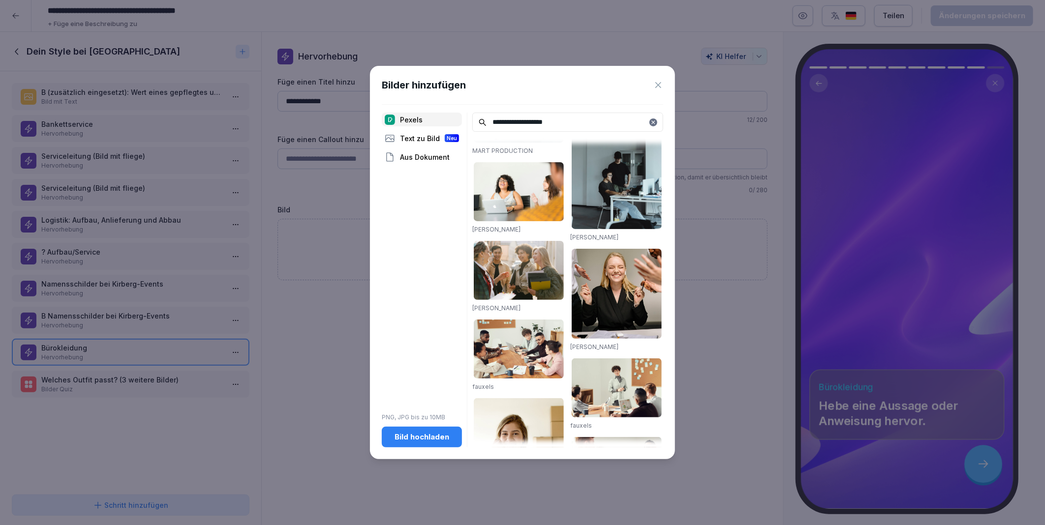
type input "**********"
click at [527, 241] on img at bounding box center [519, 270] width 90 height 59
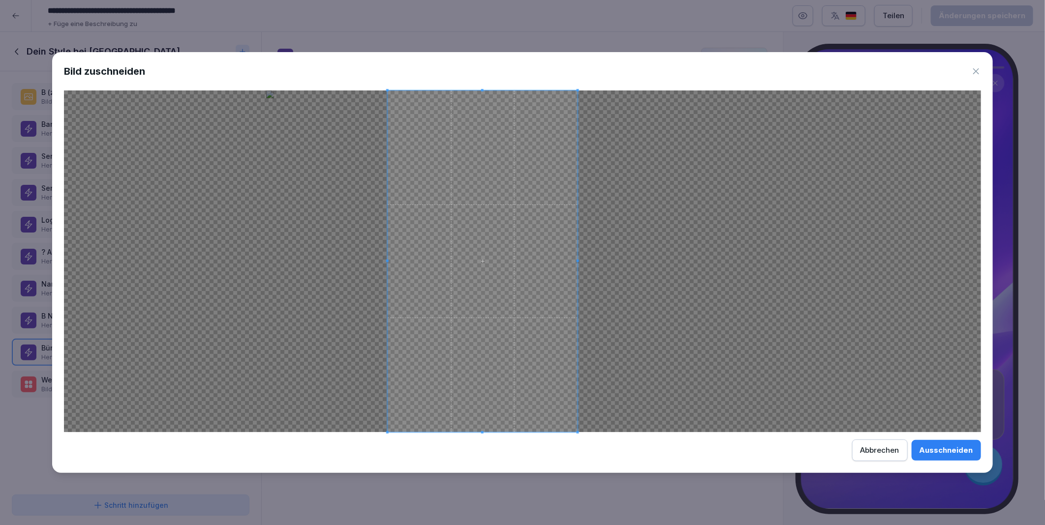
click at [556, 369] on span at bounding box center [483, 262] width 190 height 342
click at [892, 449] on div "Abbrechen" at bounding box center [880, 450] width 39 height 11
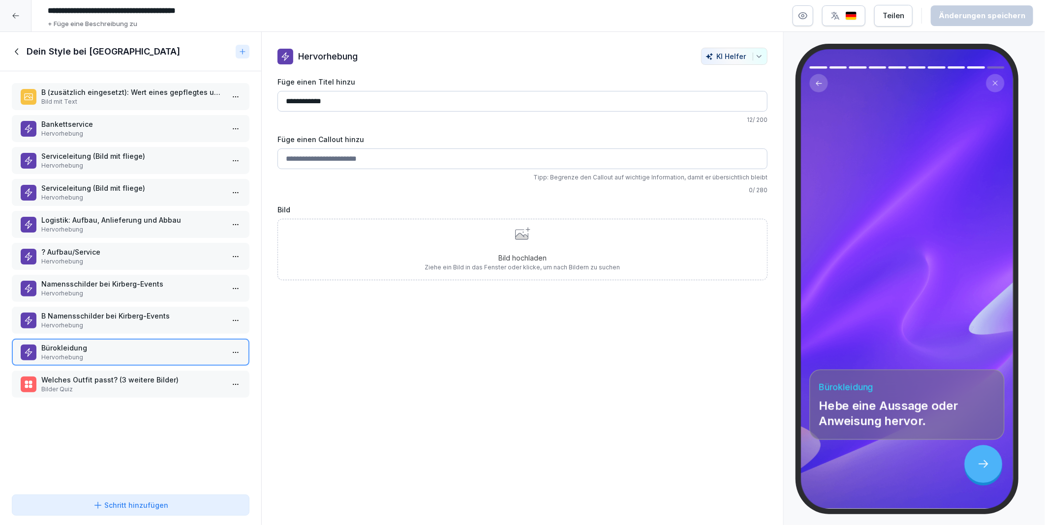
click at [515, 238] on icon at bounding box center [521, 235] width 13 height 10
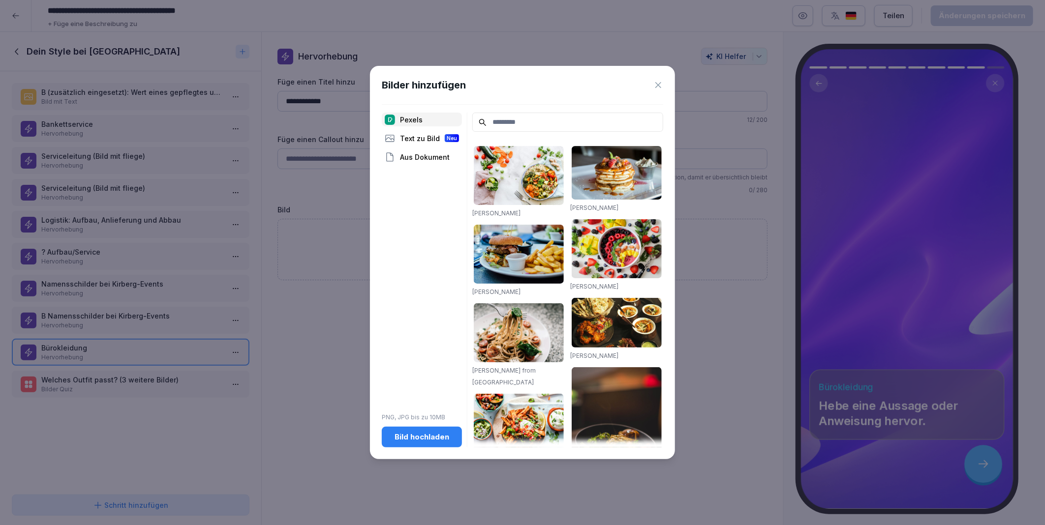
click at [419, 138] on div "Text zu Bild Neu" at bounding box center [422, 138] width 80 height 14
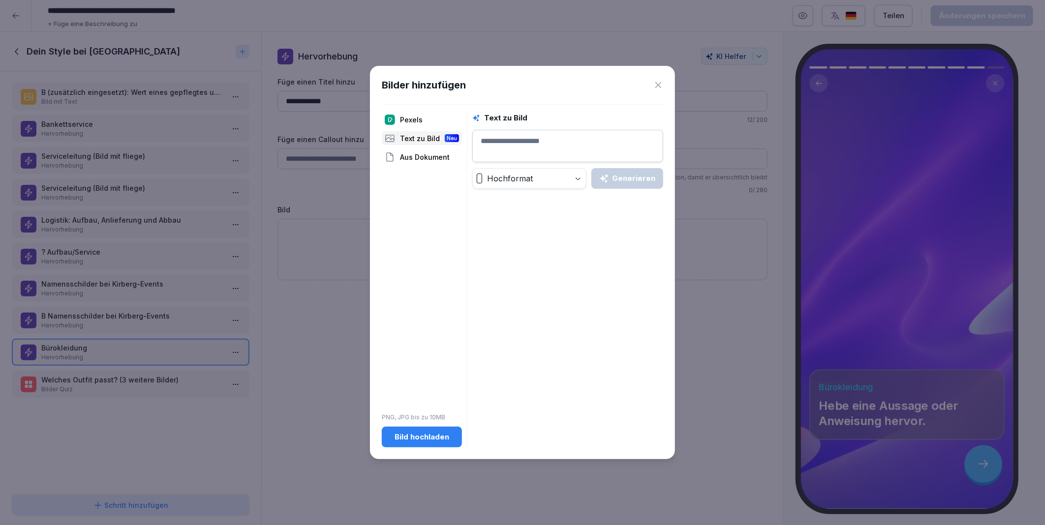
click at [514, 139] on textarea at bounding box center [567, 146] width 191 height 32
click at [570, 138] on textarea "**********" at bounding box center [567, 146] width 191 height 32
click at [607, 179] on icon "button" at bounding box center [604, 178] width 9 height 8
click at [615, 180] on div "Generieren" at bounding box center [627, 178] width 56 height 11
click at [631, 180] on div "Generieren" at bounding box center [627, 178] width 56 height 11
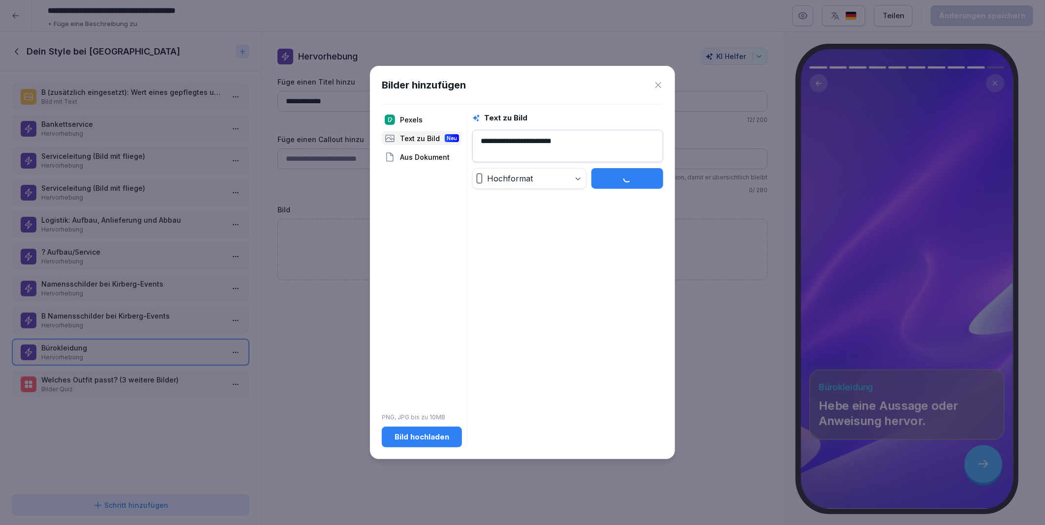
click at [513, 139] on textarea "**********" at bounding box center [567, 146] width 191 height 32
click at [619, 175] on div "Generieren" at bounding box center [627, 178] width 56 height 11
click at [576, 144] on textarea "**********" at bounding box center [567, 146] width 191 height 32
type textarea "**********"
click at [619, 178] on div "Generieren" at bounding box center [627, 178] width 56 height 11
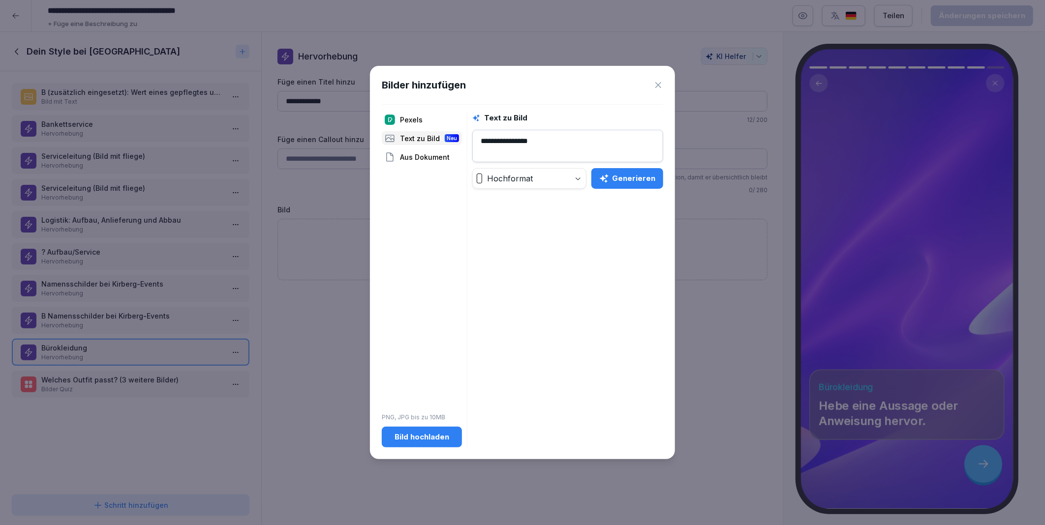
click at [616, 179] on div "Generieren" at bounding box center [627, 178] width 56 height 11
click at [661, 88] on icon at bounding box center [658, 85] width 10 height 10
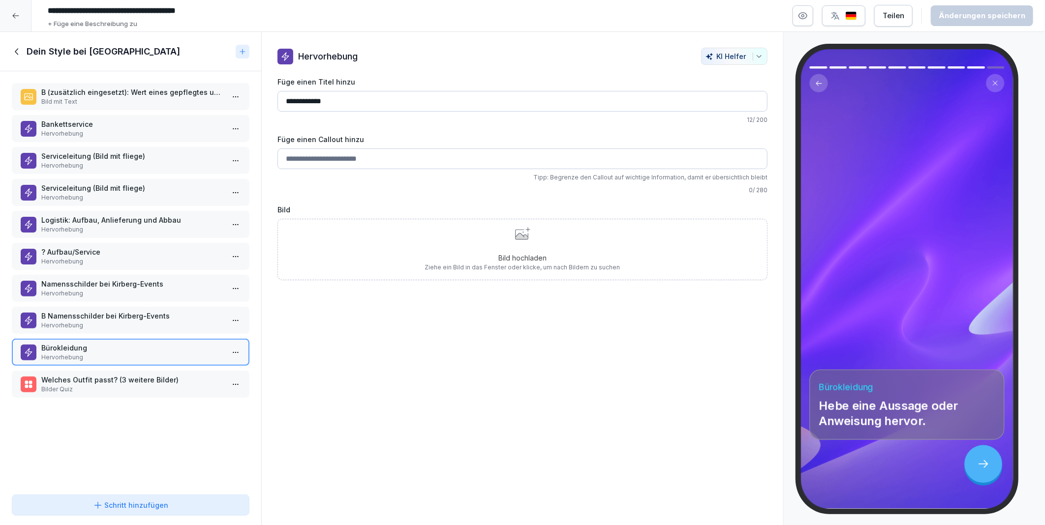
click at [113, 86] on div "B (zusätzlich eingesetzt): Wert eines gepflegtes und einheitliches Erscheinungs…" at bounding box center [131, 96] width 238 height 27
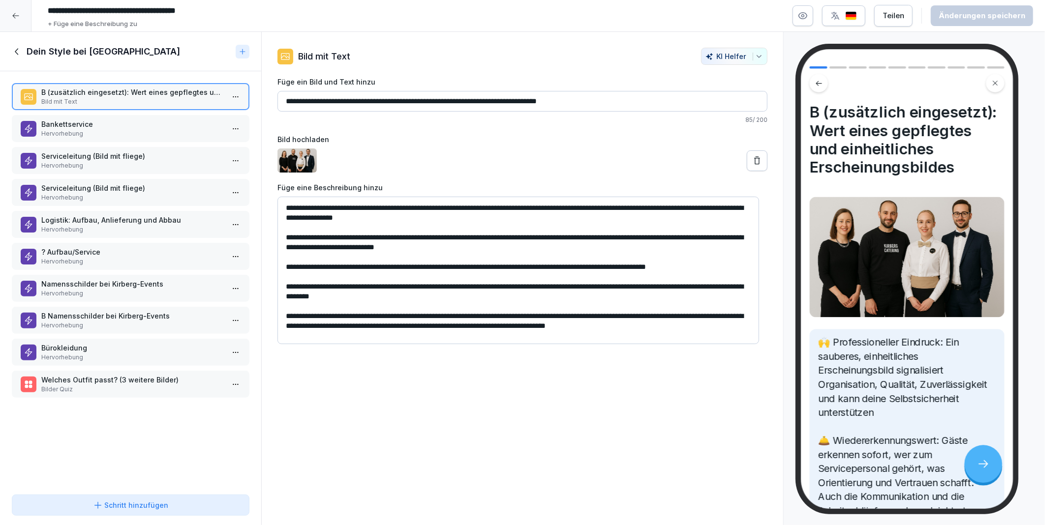
click at [91, 353] on p "Hervorhebung" at bounding box center [132, 357] width 183 height 9
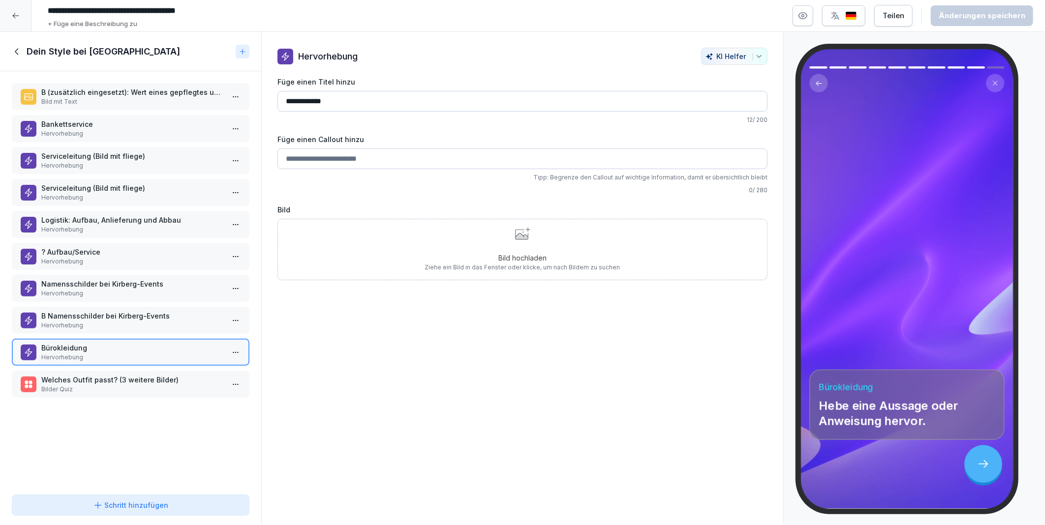
click at [328, 159] on input "Füge einen Callout hinzu" at bounding box center [522, 159] width 490 height 21
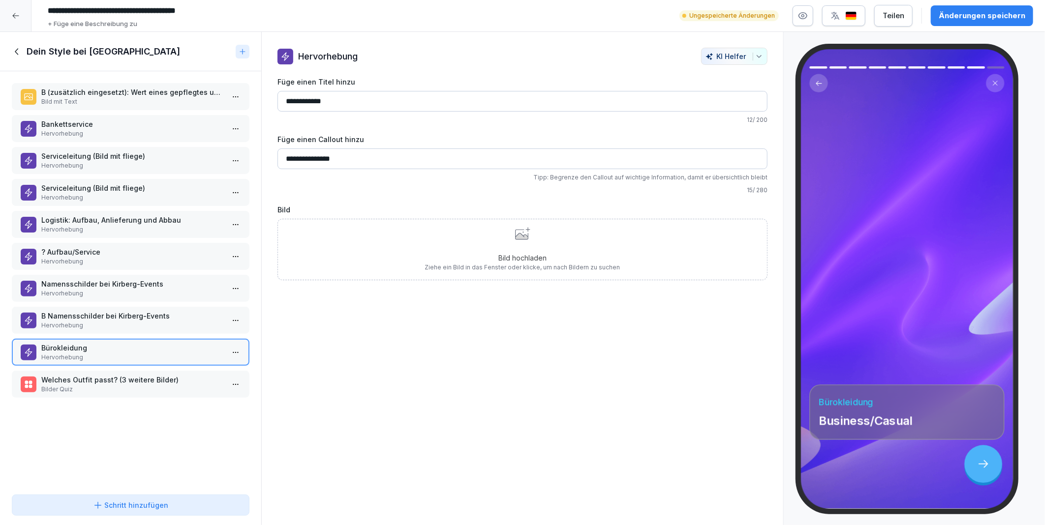
type input "**********"
click at [84, 155] on p "Serviceleitung (Bild mit fliege)" at bounding box center [132, 156] width 183 height 10
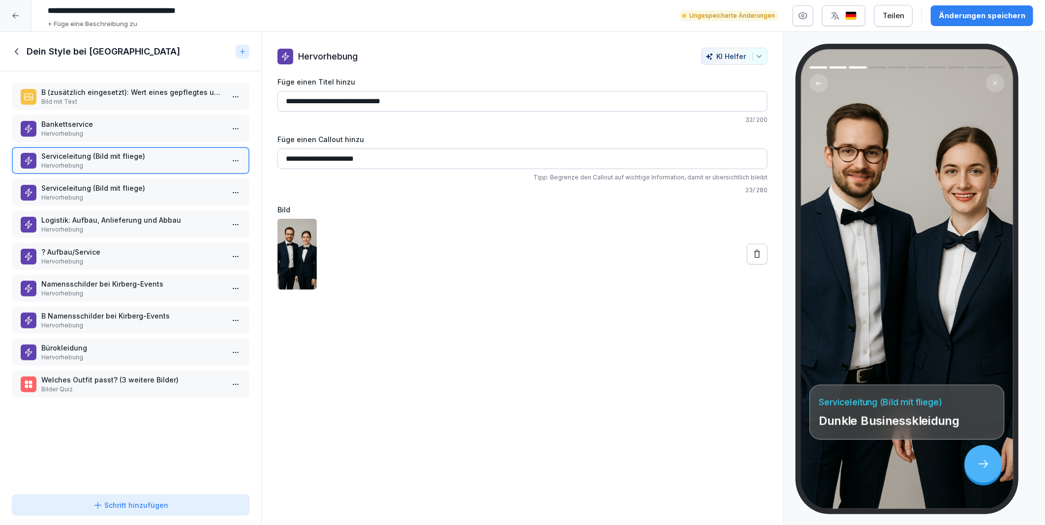
click at [86, 134] on p "Hervorhebung" at bounding box center [132, 133] width 183 height 9
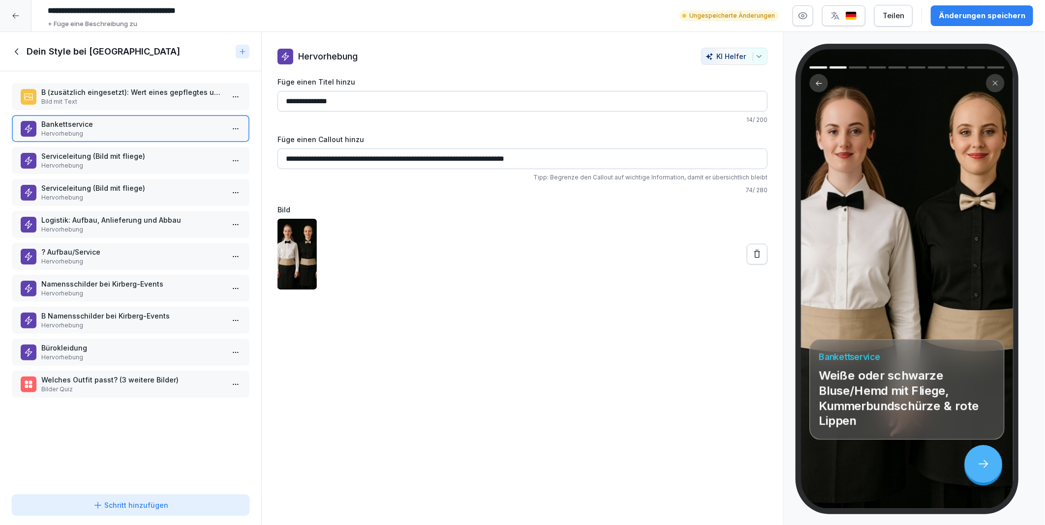
click at [109, 353] on p "Hervorhebung" at bounding box center [132, 357] width 183 height 9
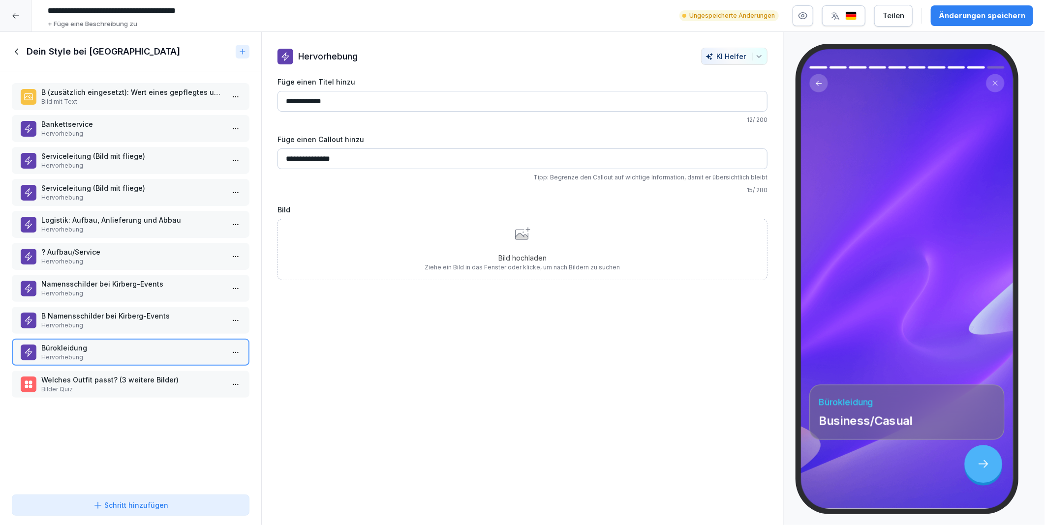
drag, startPoint x: 351, startPoint y: 156, endPoint x: 273, endPoint y: 160, distance: 78.3
click at [273, 160] on div "**********" at bounding box center [523, 164] width 522 height 233
click at [362, 161] on input "**********" at bounding box center [522, 159] width 490 height 21
click at [373, 162] on input "**********" at bounding box center [522, 159] width 490 height 21
type input "**********"
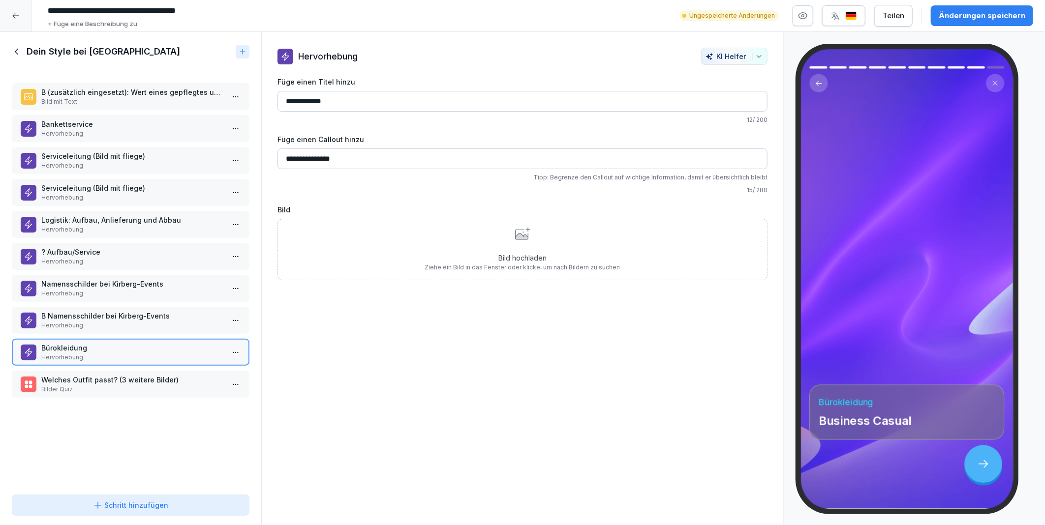
click at [61, 185] on p "Serviceleitung (Bild mit fliege)" at bounding box center [132, 188] width 183 height 10
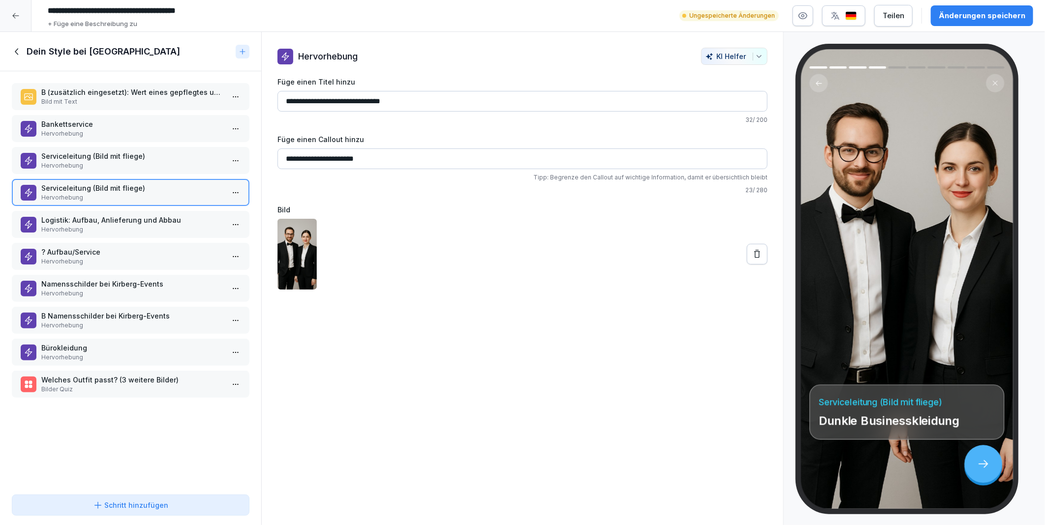
click at [61, 158] on p "Serviceleitung (Bild mit fliege)" at bounding box center [132, 156] width 183 height 10
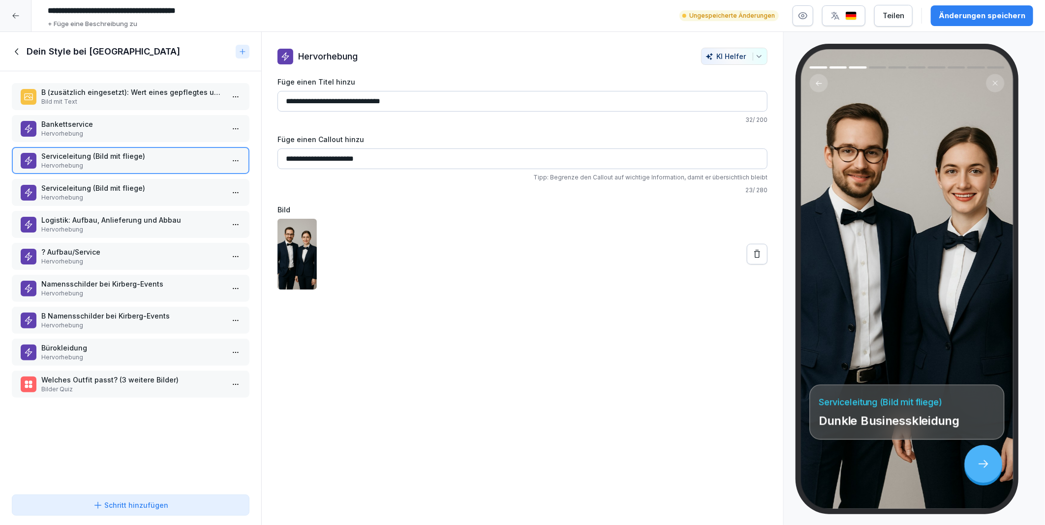
click at [77, 205] on div "B (zusätzlich eingesetzt): Wert eines gepflegtes und einheitliches Erscheinungs…" at bounding box center [130, 281] width 261 height 420
click at [79, 195] on p "Hervorhebung" at bounding box center [132, 197] width 183 height 9
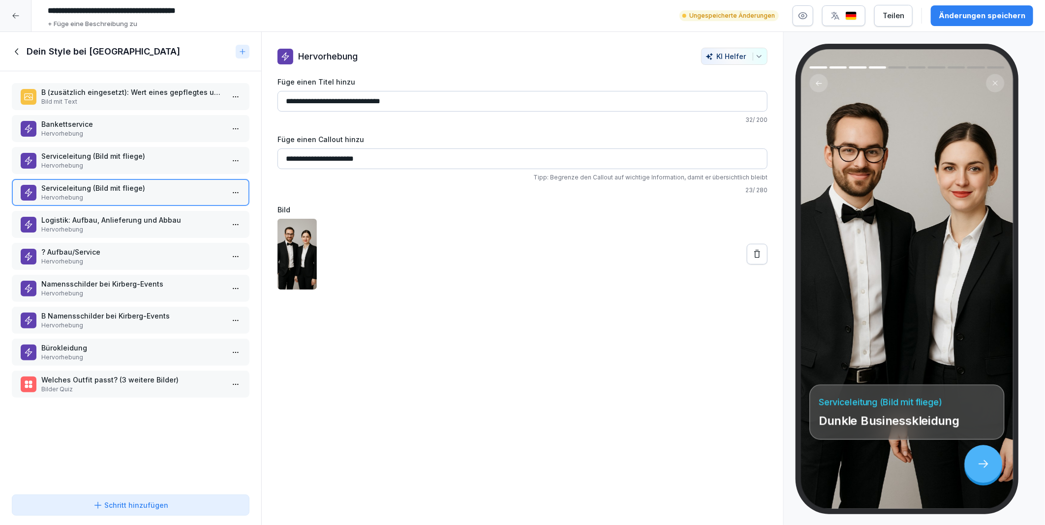
click at [96, 233] on div "Logistik: Aufbau, Anlieferung und Abbau Hervorhebung" at bounding box center [131, 224] width 238 height 27
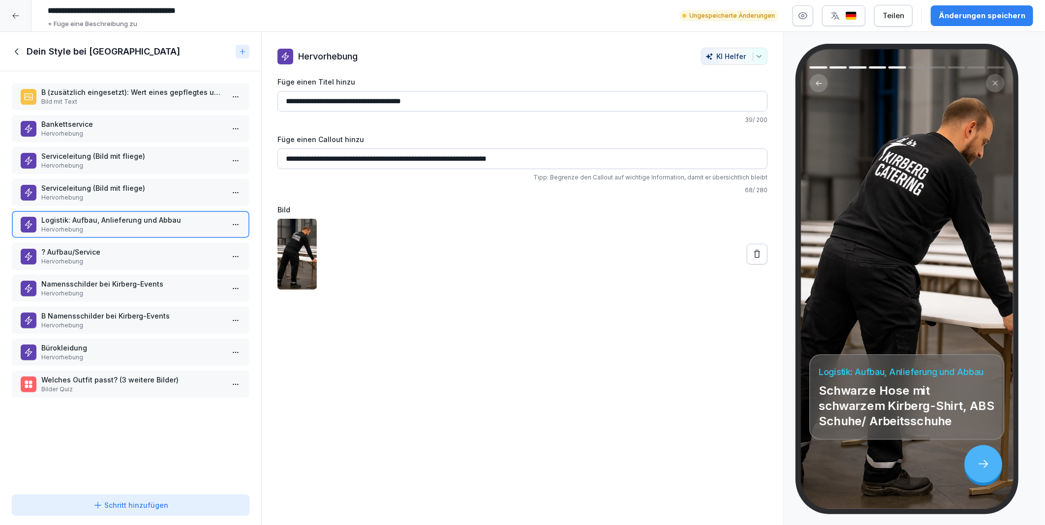
click at [90, 161] on p "Hervorhebung" at bounding box center [132, 165] width 183 height 9
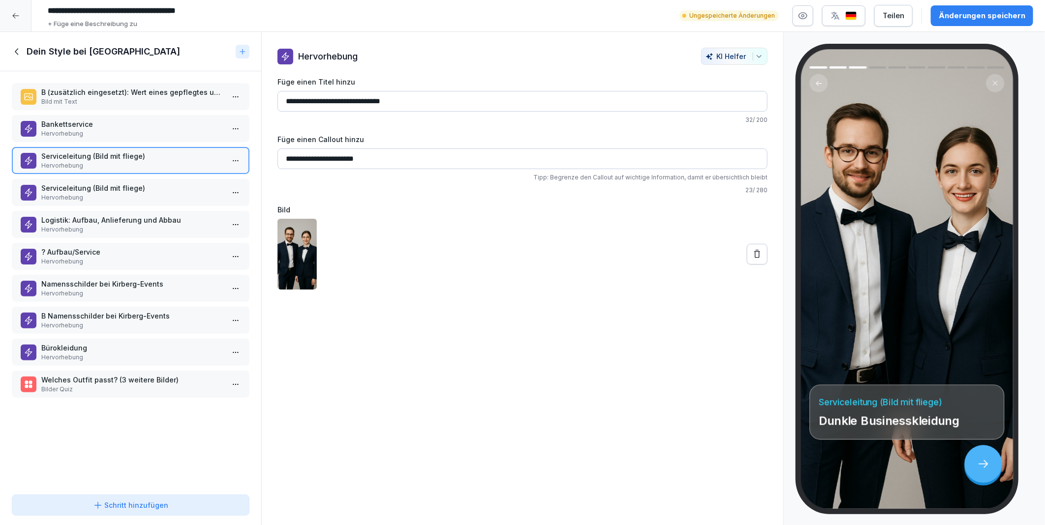
click at [95, 117] on div "Bankettservice Hervorhebung" at bounding box center [131, 128] width 238 height 27
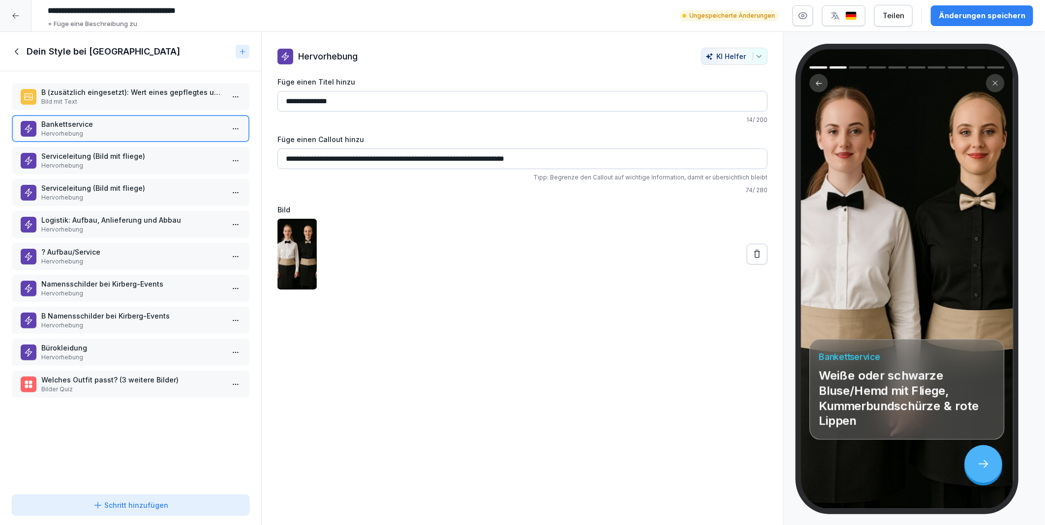
click at [74, 339] on div "Bürokleidung Hervorhebung" at bounding box center [131, 352] width 238 height 27
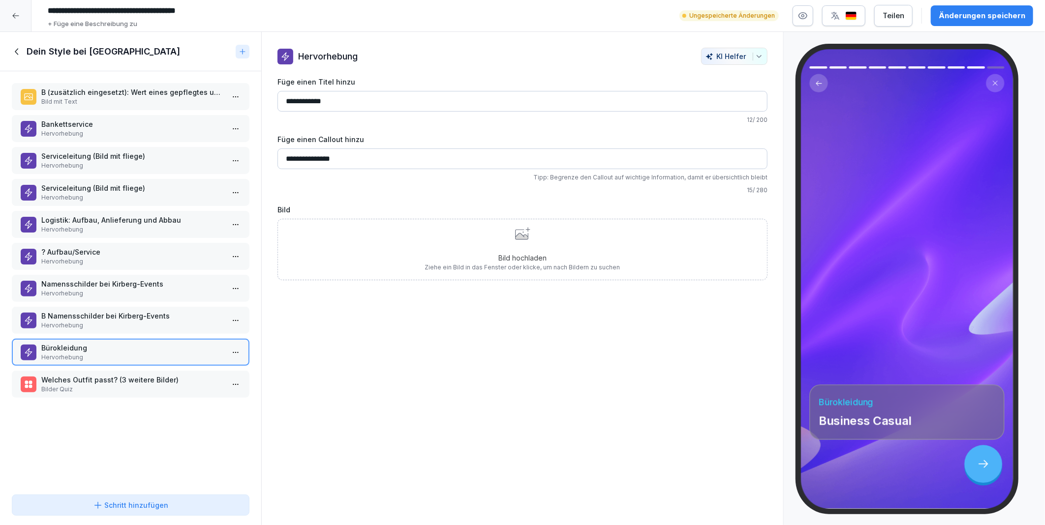
click at [400, 165] on input "**********" at bounding box center [522, 159] width 490 height 21
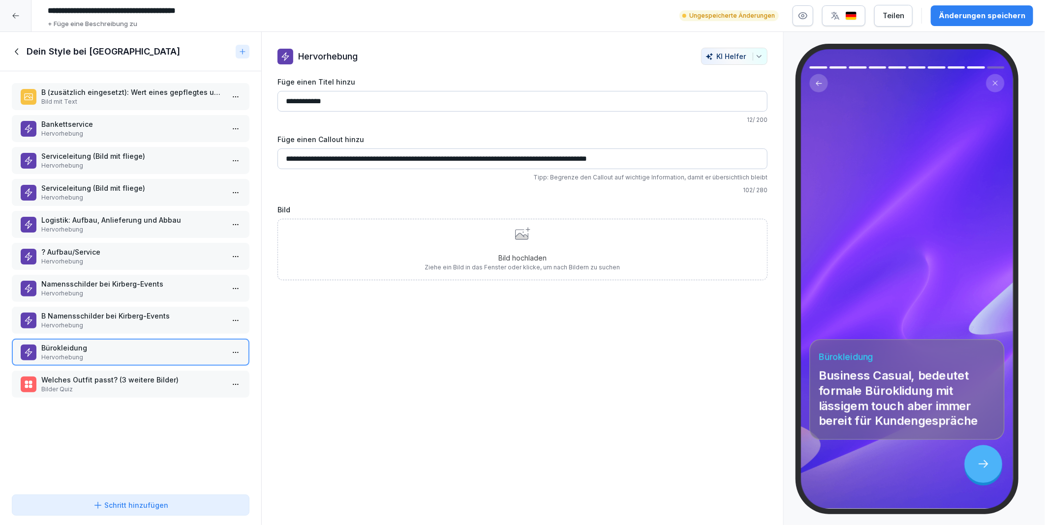
type input "**********"
click at [962, 20] on div "Änderungen speichern" at bounding box center [982, 15] width 87 height 11
click at [17, 52] on icon at bounding box center [17, 51] width 11 height 11
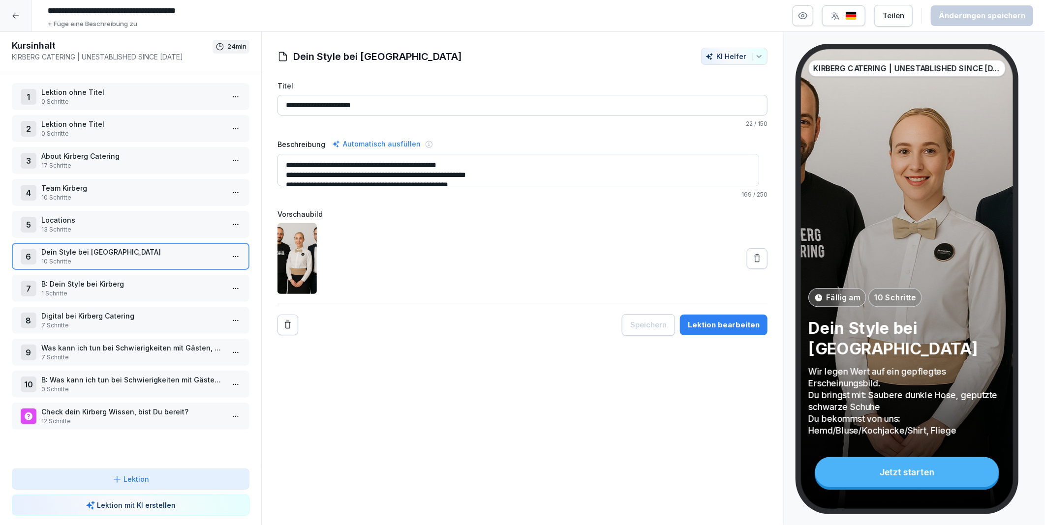
click at [83, 313] on p "Digital bei Kirberg Catering" at bounding box center [132, 316] width 183 height 10
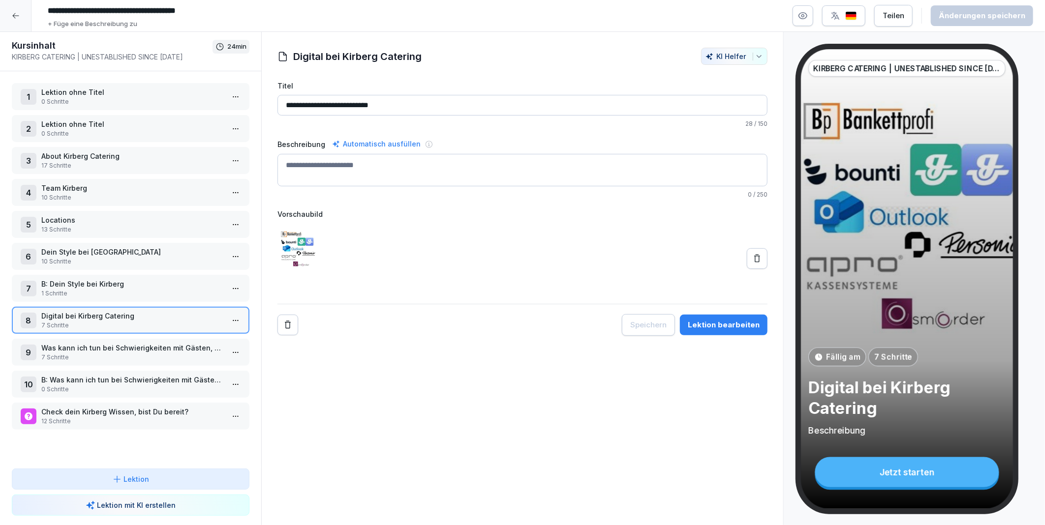
click at [232, 317] on html "**********" at bounding box center [522, 262] width 1045 height 525
click at [197, 332] on div "Schritte bearbeiten" at bounding box center [191, 333] width 75 height 10
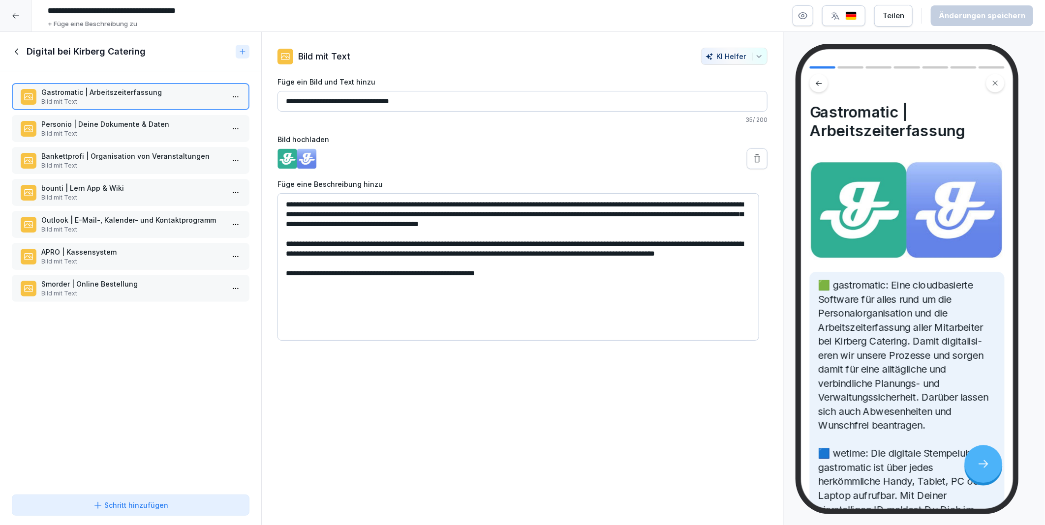
click at [16, 54] on icon at bounding box center [17, 51] width 11 height 11
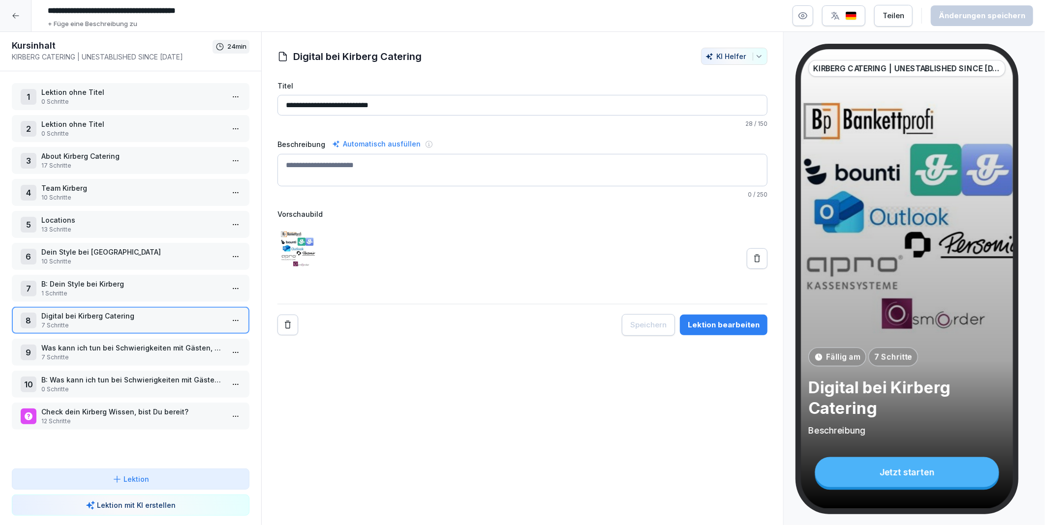
click at [86, 279] on p "B: Dein Style bei Kirberg" at bounding box center [132, 284] width 183 height 10
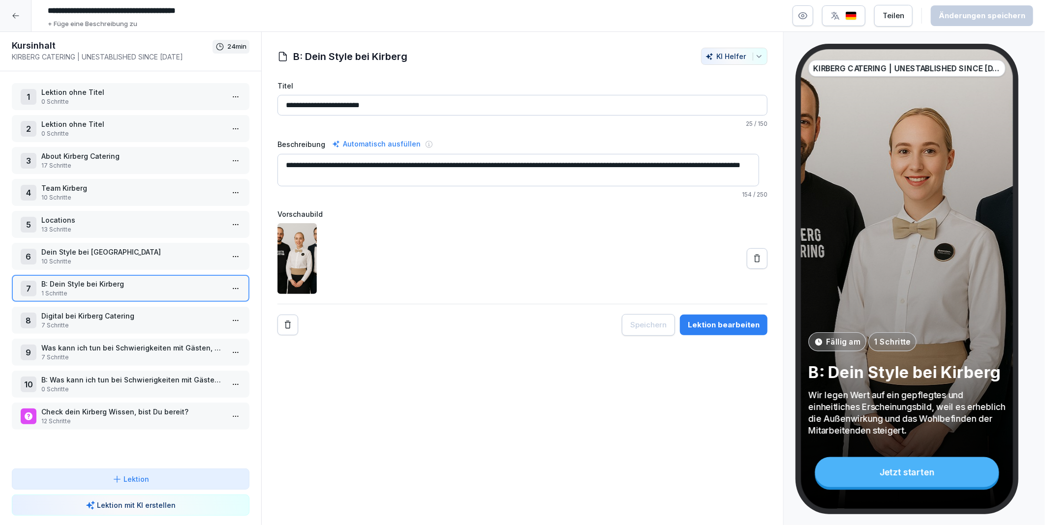
click at [227, 281] on html "**********" at bounding box center [522, 262] width 1045 height 525
click at [205, 298] on div "Schritte bearbeiten" at bounding box center [191, 302] width 75 height 10
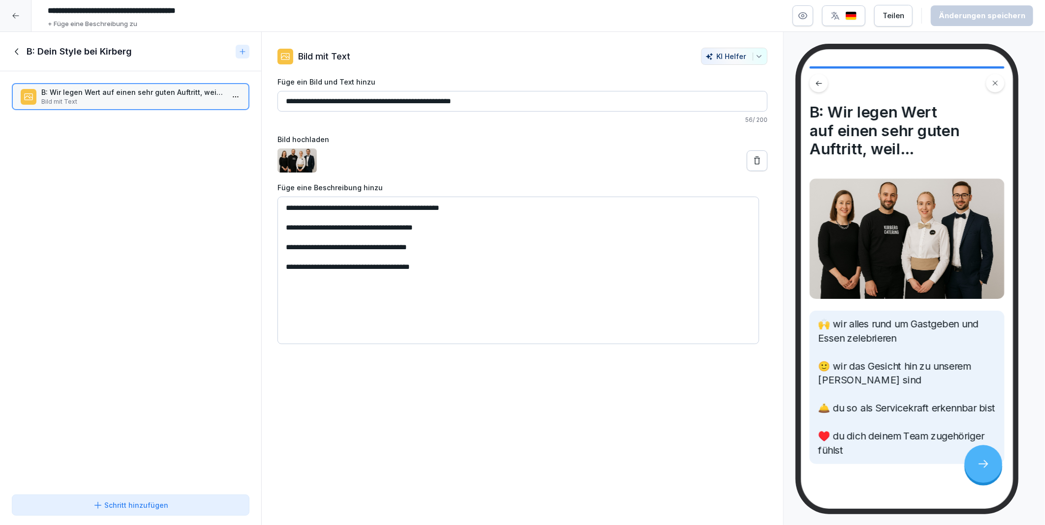
click at [17, 53] on icon at bounding box center [16, 51] width 3 height 6
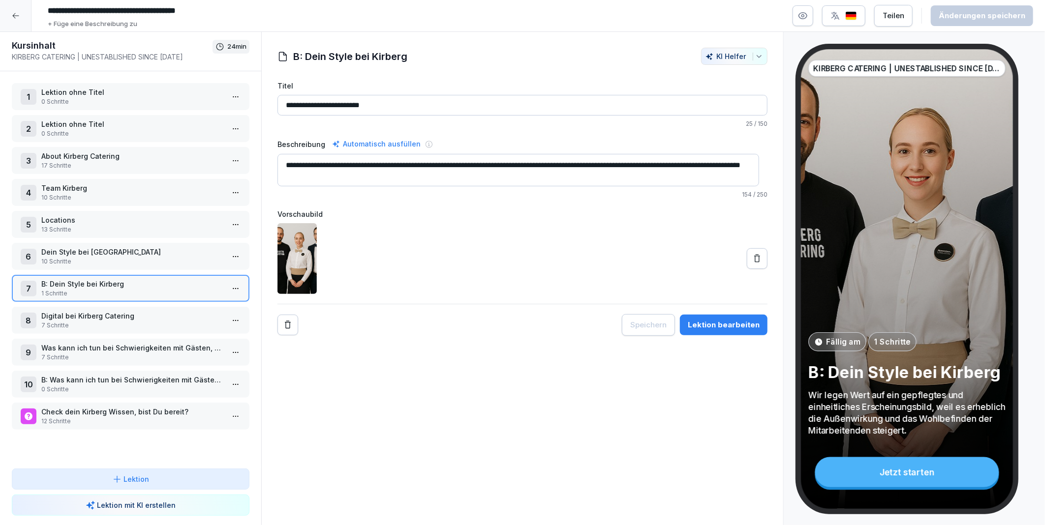
click at [97, 247] on p "Dein Style bei Kirberg" at bounding box center [132, 252] width 183 height 10
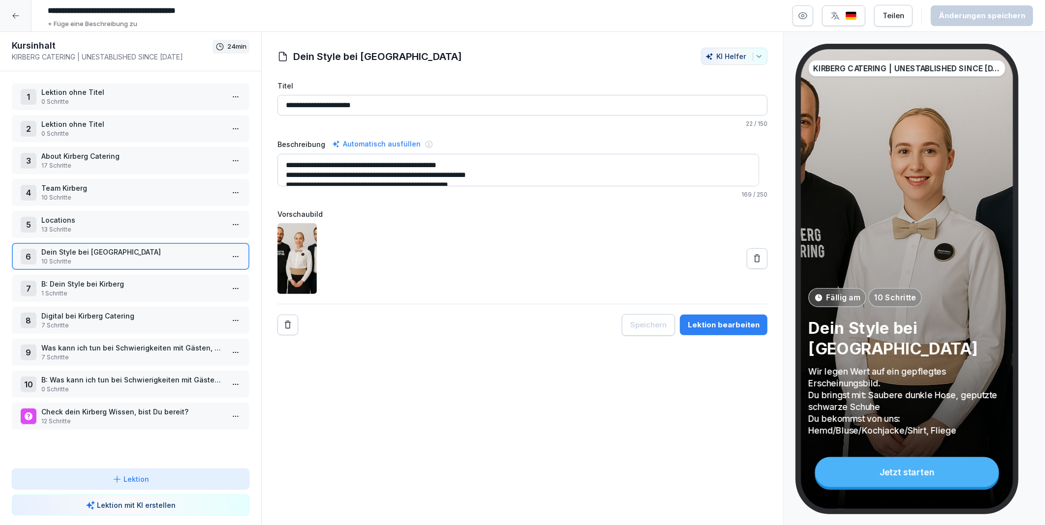
click at [232, 252] on html "**********" at bounding box center [522, 262] width 1045 height 525
click at [75, 277] on html "**********" at bounding box center [522, 262] width 1045 height 525
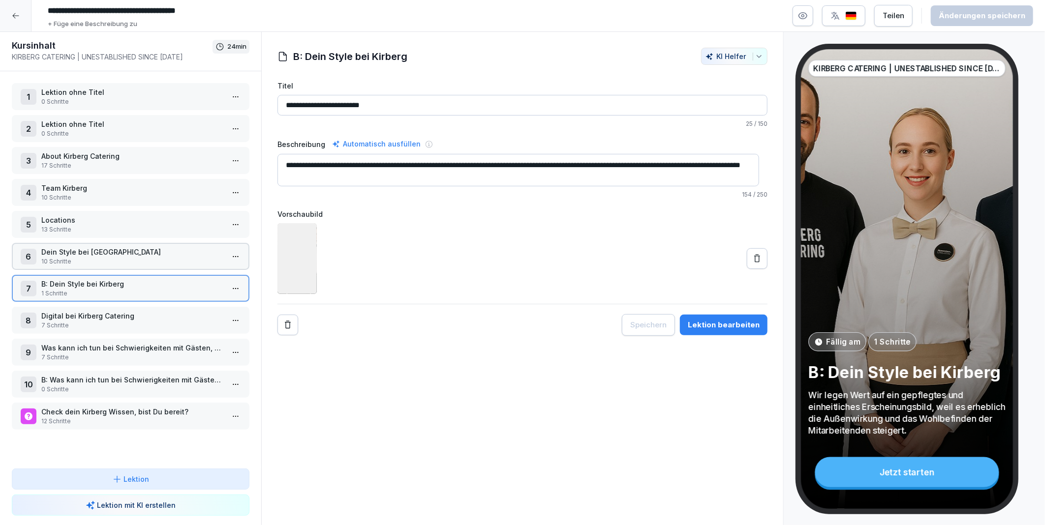
click at [75, 247] on p "Dein Style bei Kirberg" at bounding box center [132, 252] width 183 height 10
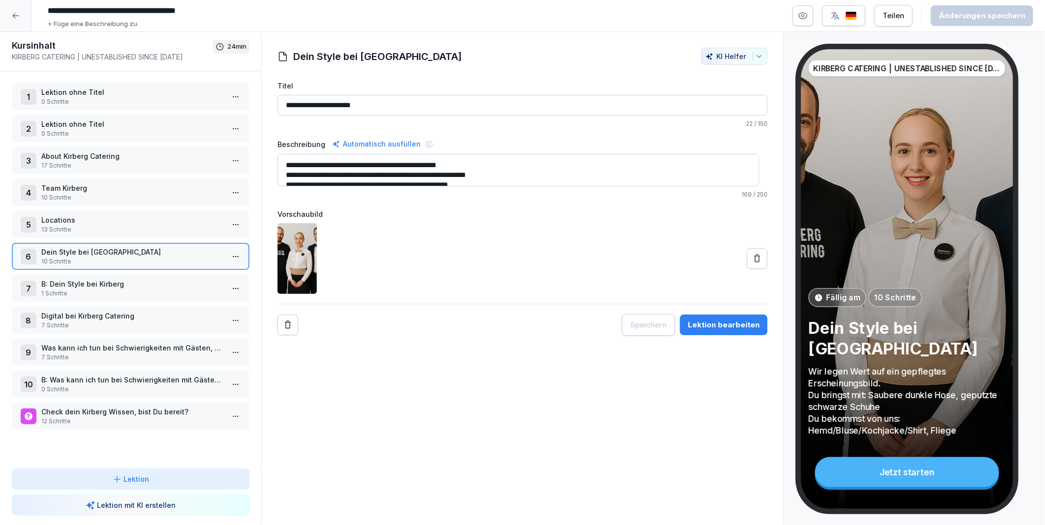
click at [88, 283] on p "B: Dein Style bei Kirberg" at bounding box center [132, 284] width 183 height 10
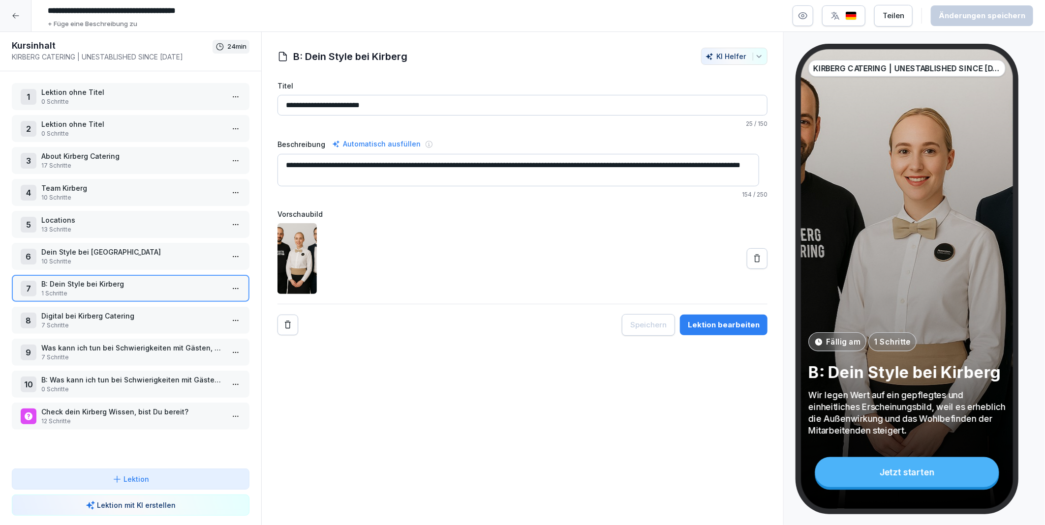
click at [86, 250] on p "Dein Style bei Kirberg" at bounding box center [132, 252] width 183 height 10
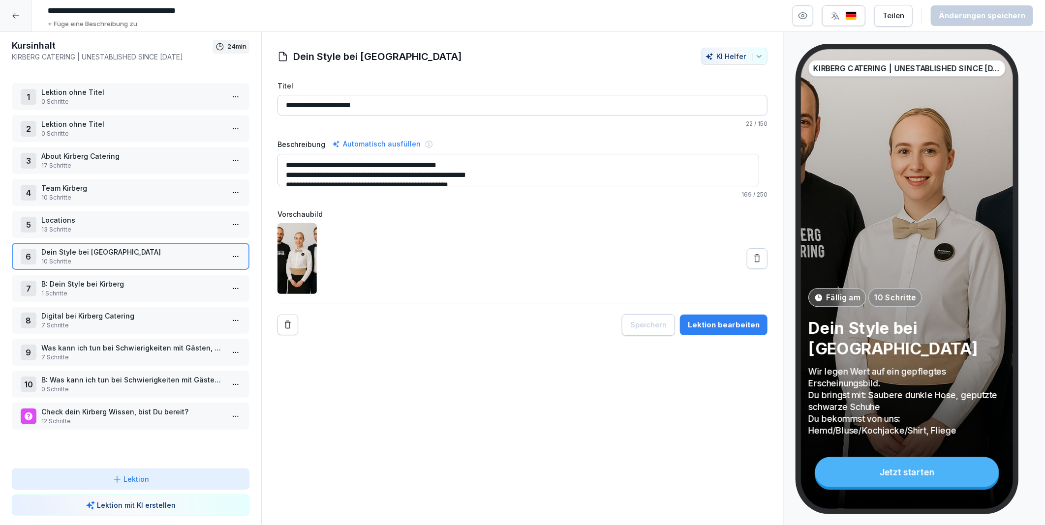
click at [86, 279] on p "B: Dein Style bei Kirberg" at bounding box center [132, 284] width 183 height 10
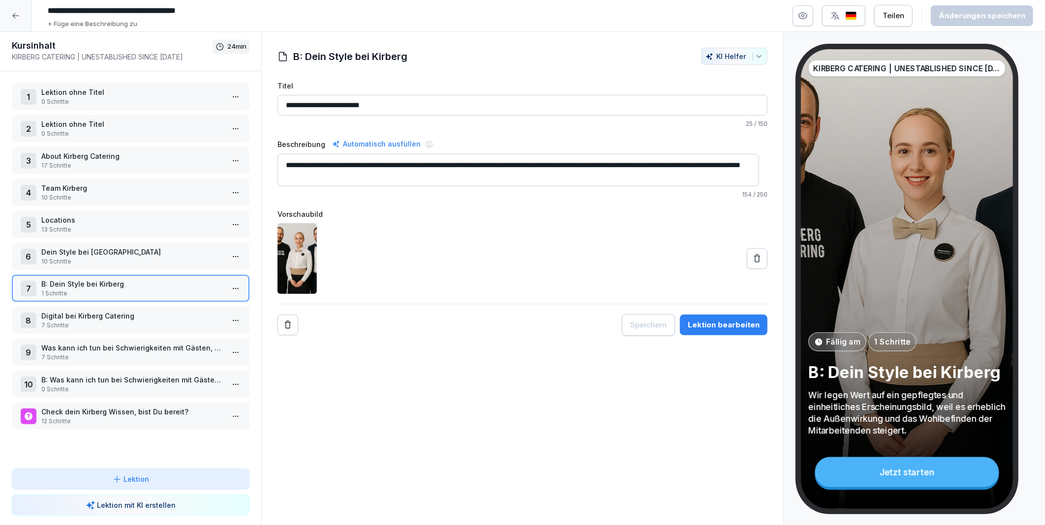
click at [87, 248] on p "Dein Style bei Kirberg" at bounding box center [132, 252] width 183 height 10
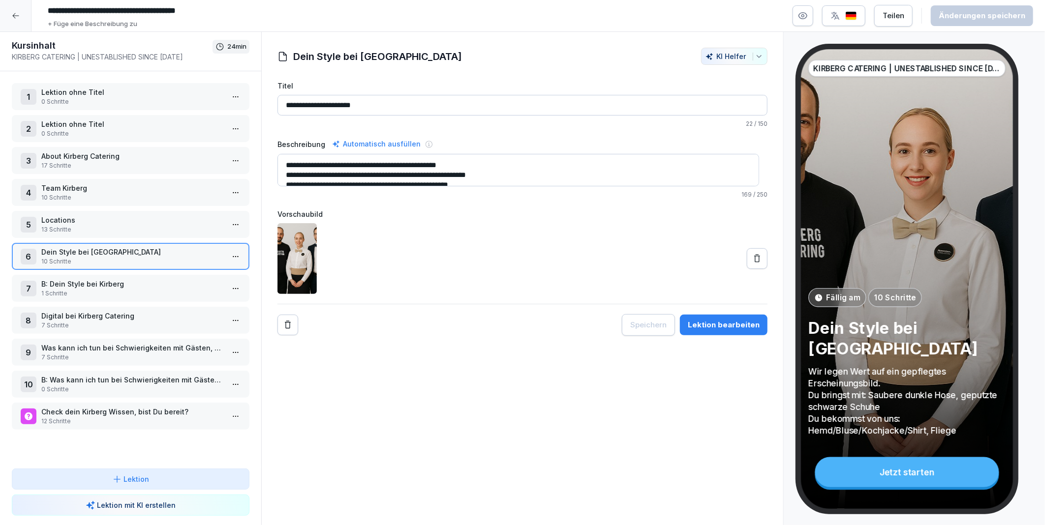
click at [84, 279] on p "B: Dein Style bei Kirberg" at bounding box center [132, 284] width 183 height 10
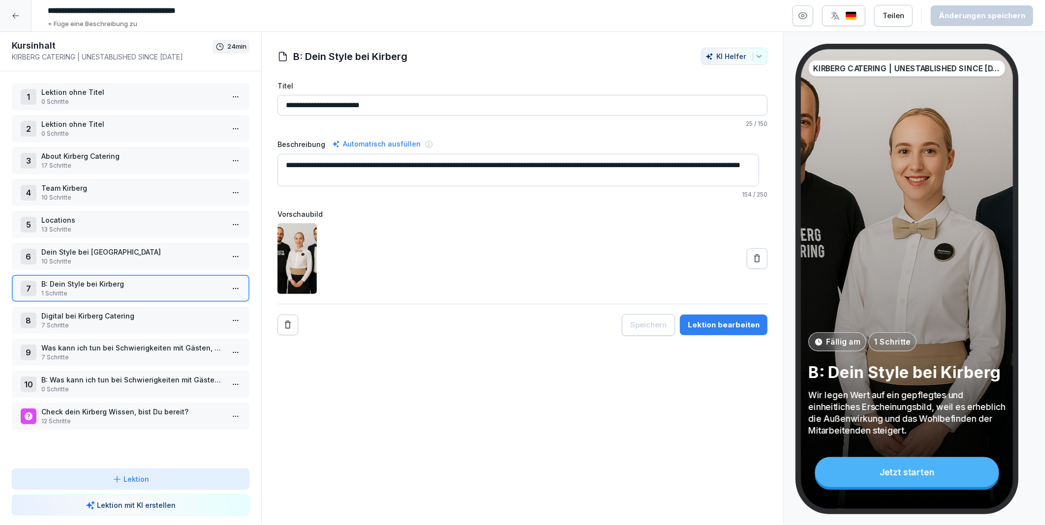
click at [86, 247] on p "Dein Style bei Kirberg" at bounding box center [132, 252] width 183 height 10
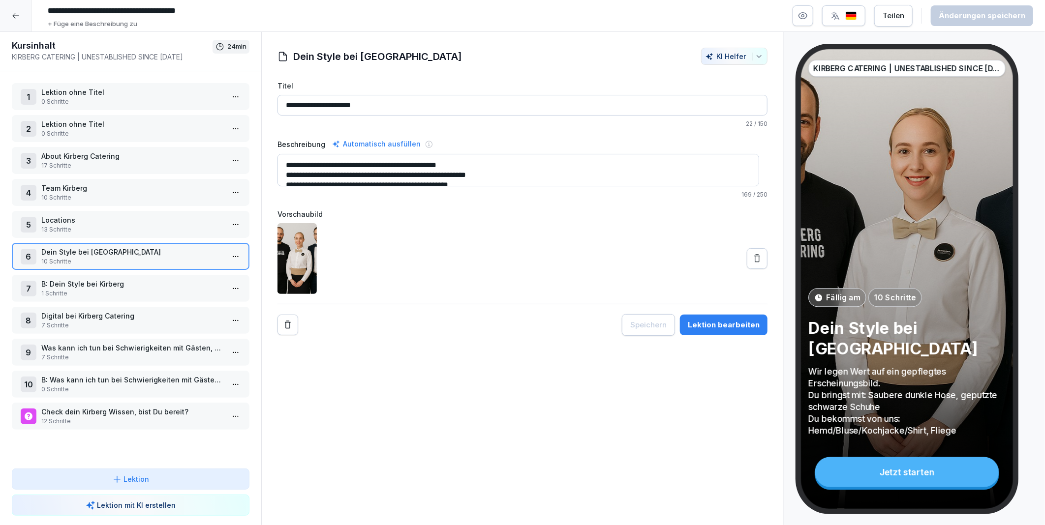
click at [75, 280] on p "B: Dein Style bei Kirberg" at bounding box center [132, 284] width 183 height 10
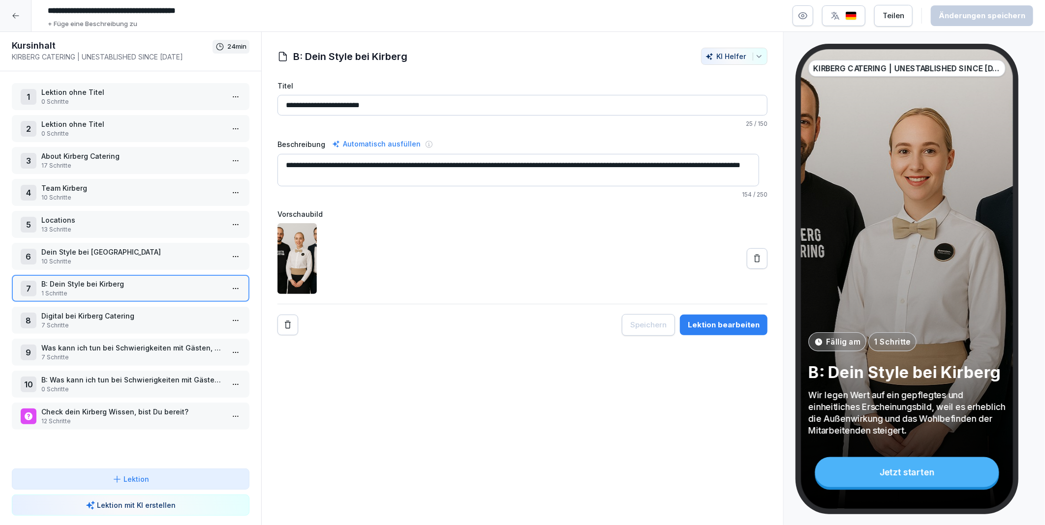
click at [74, 247] on p "Dein Style bei Kirberg" at bounding box center [132, 252] width 183 height 10
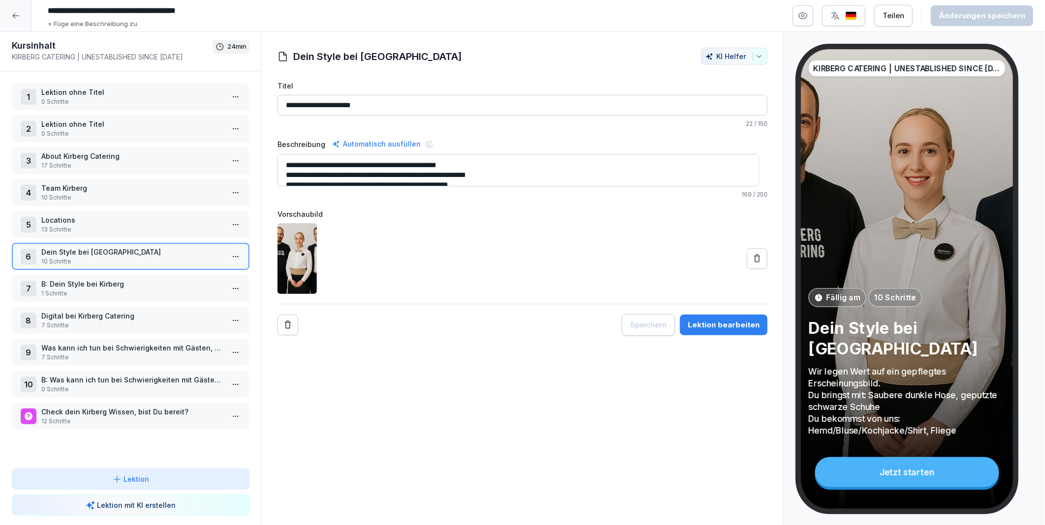
click at [89, 193] on p "10 Schritte" at bounding box center [132, 197] width 183 height 9
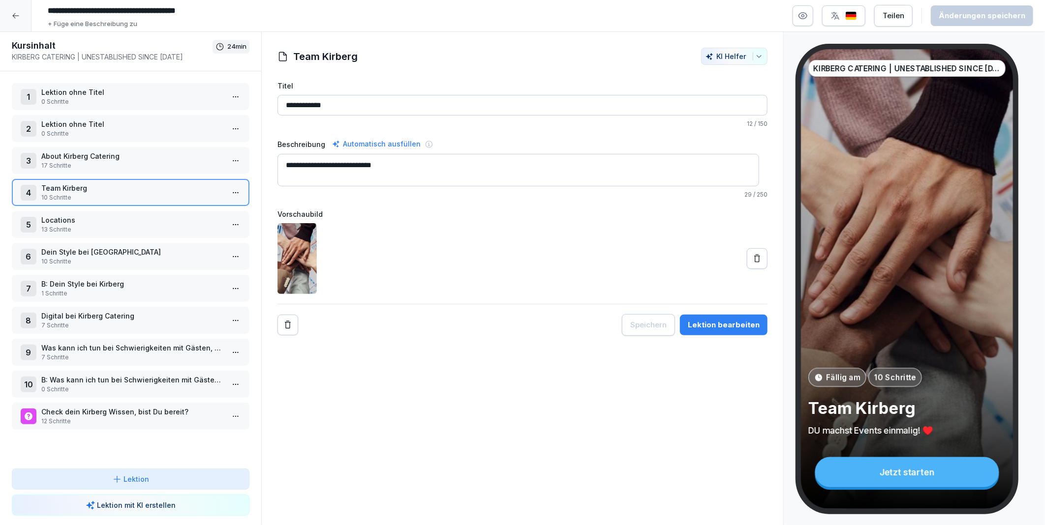
click at [92, 225] on p "13 Schritte" at bounding box center [132, 229] width 183 height 9
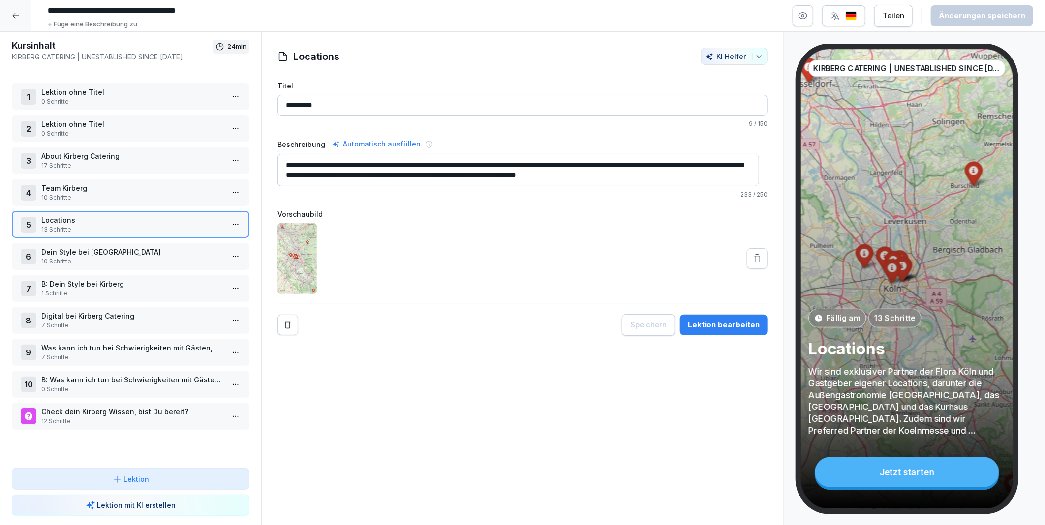
click at [96, 265] on div "1 Lektion ohne Titel 0 Schritte 2 Lektion ohne Titel 0 Schritte 3 About Kirberg…" at bounding box center [130, 270] width 261 height 398
click at [95, 257] on p "10 Schritte" at bounding box center [132, 261] width 183 height 9
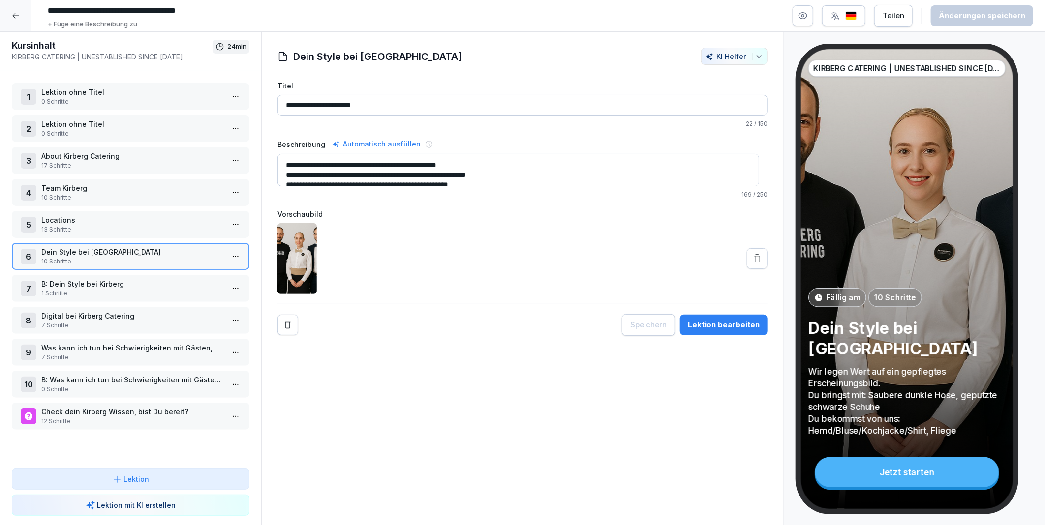
click at [95, 289] on p "1 Schritte" at bounding box center [132, 293] width 183 height 9
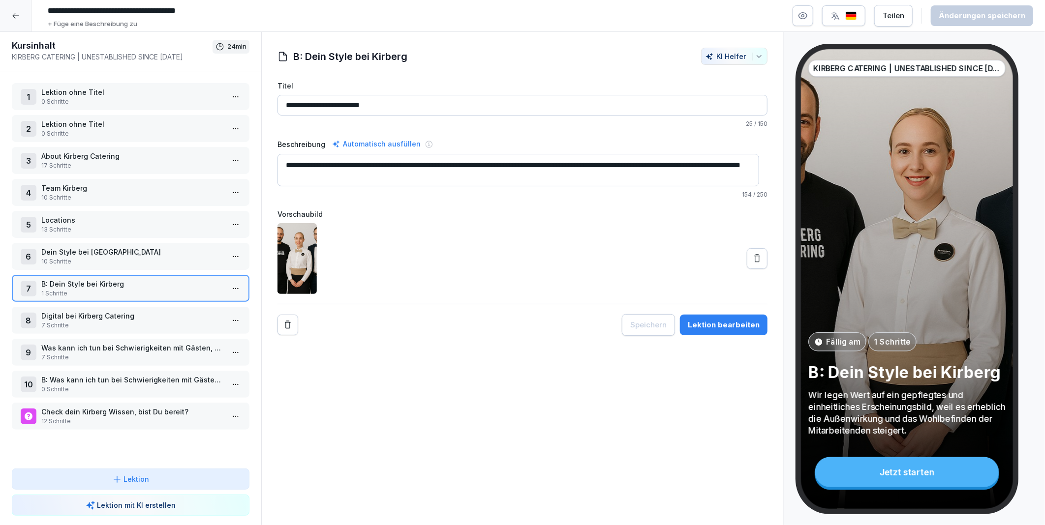
click at [74, 321] on p "7 Schritte" at bounding box center [132, 325] width 183 height 9
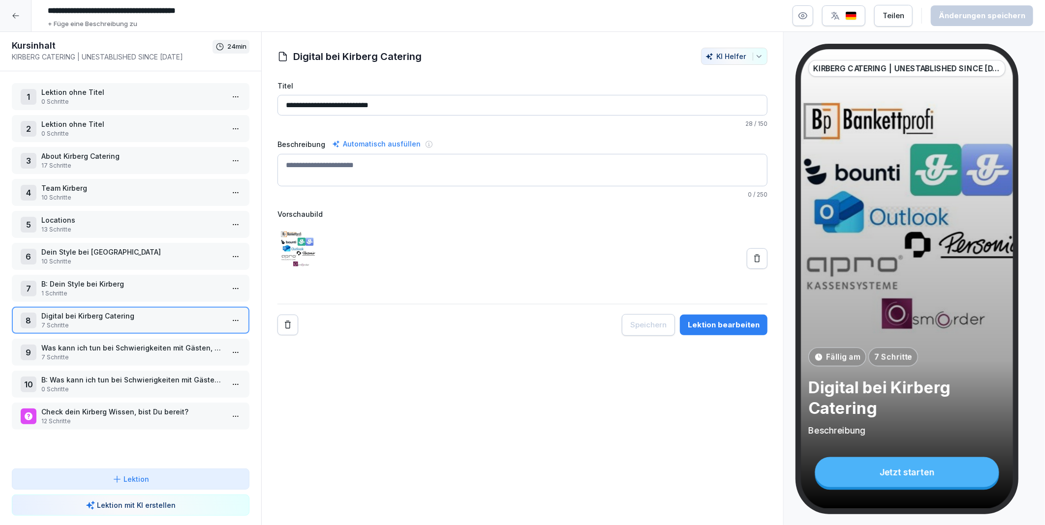
click at [80, 289] on p "1 Schritte" at bounding box center [132, 293] width 183 height 9
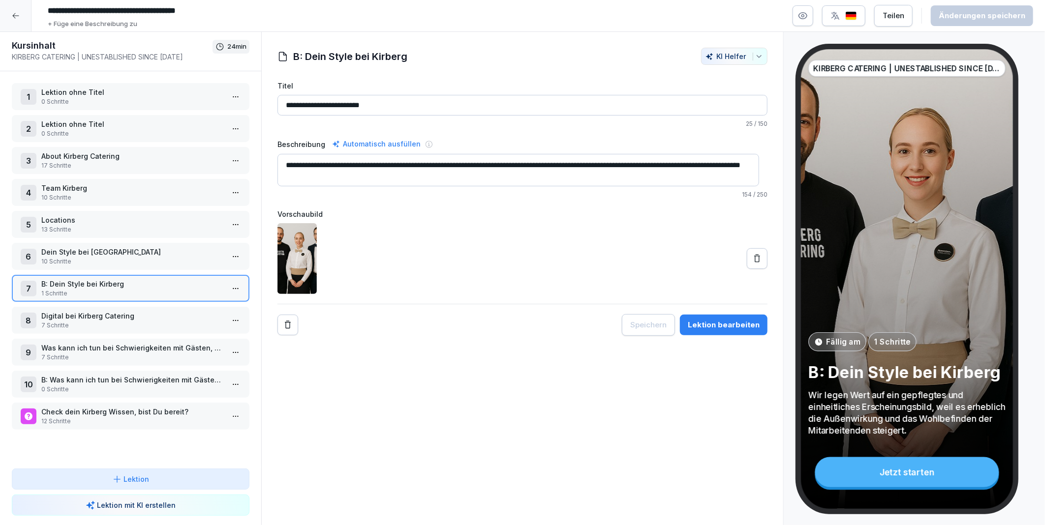
click at [57, 247] on p "Dein Style bei Kirberg" at bounding box center [132, 252] width 183 height 10
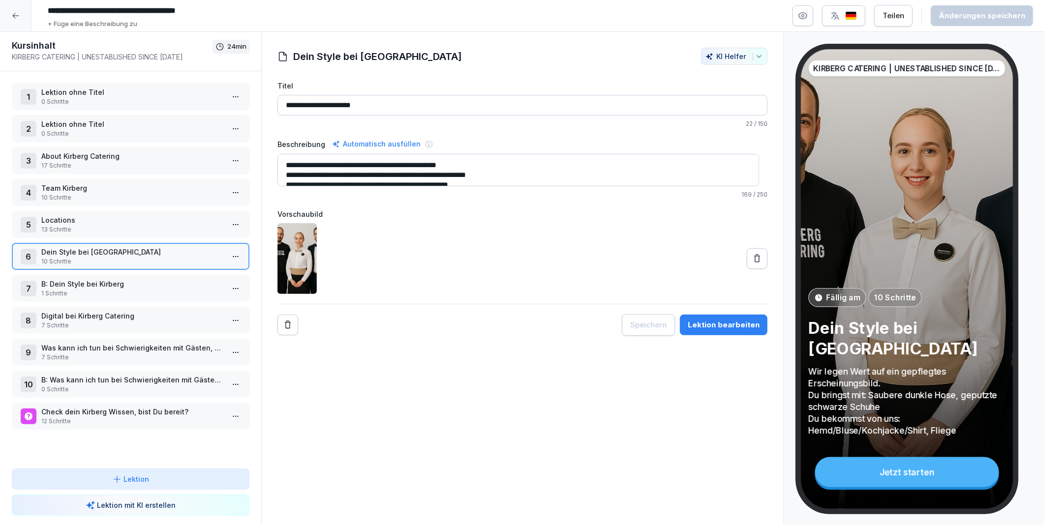
click at [12, 16] on icon at bounding box center [15, 15] width 6 height 5
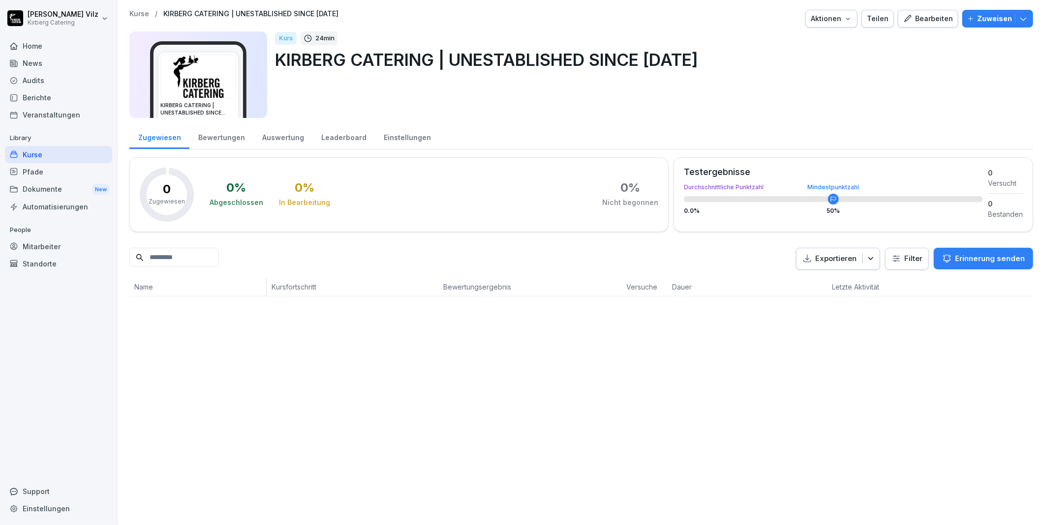
click at [912, 17] on div "Bearbeiten" at bounding box center [928, 18] width 50 height 11
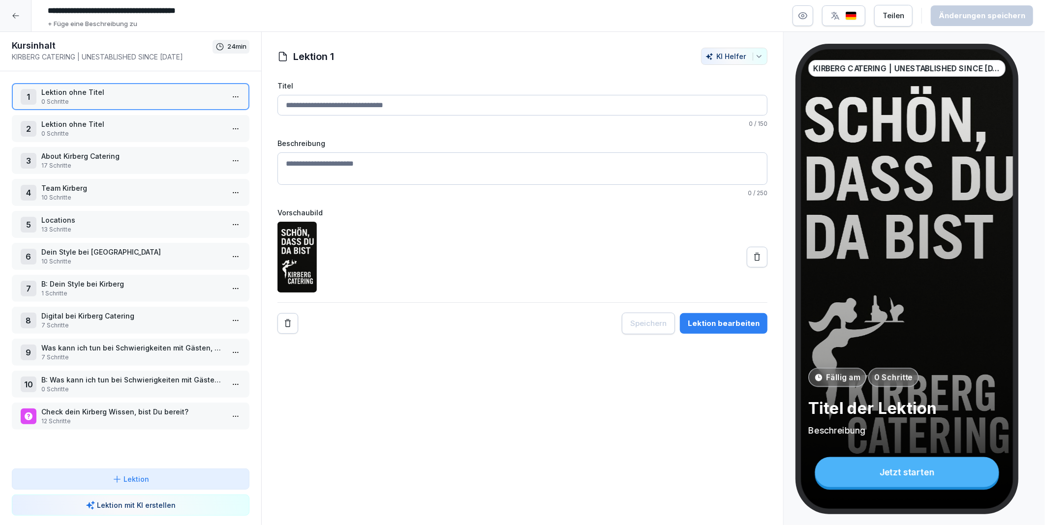
click at [86, 279] on p "B: Dein Style bei Kirberg" at bounding box center [132, 284] width 183 height 10
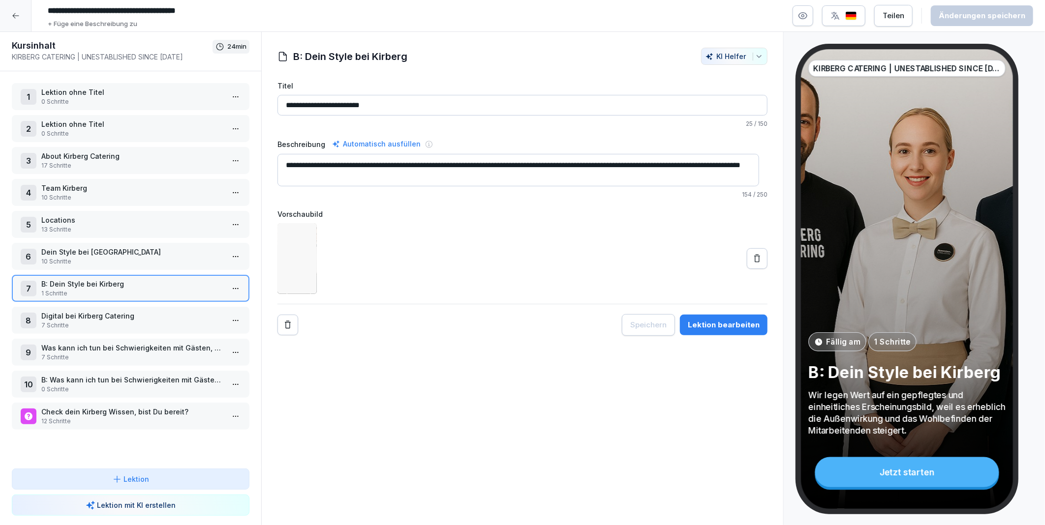
click at [228, 281] on html "**********" at bounding box center [522, 262] width 1045 height 525
click at [180, 305] on div "Schritte bearbeiten" at bounding box center [191, 302] width 75 height 10
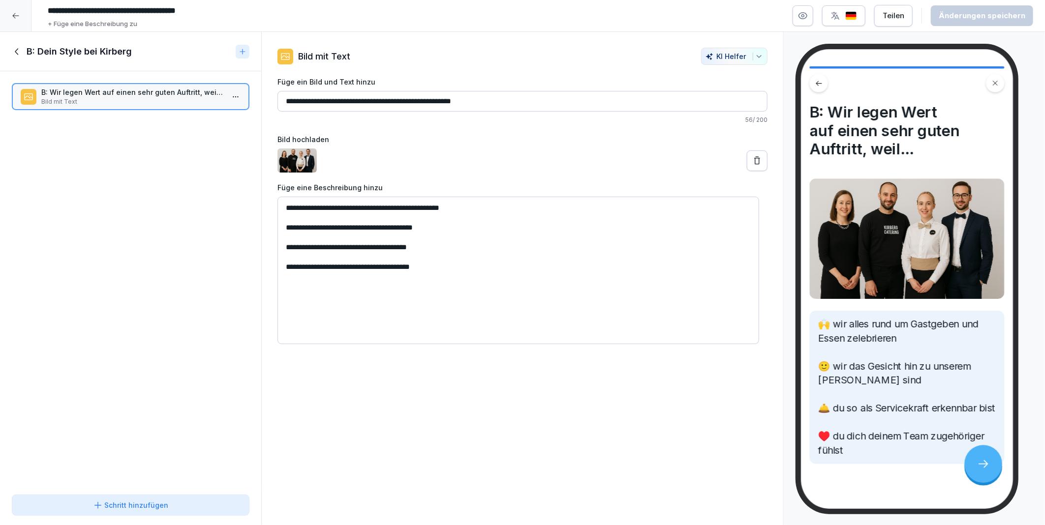
click at [17, 48] on icon at bounding box center [16, 51] width 3 height 6
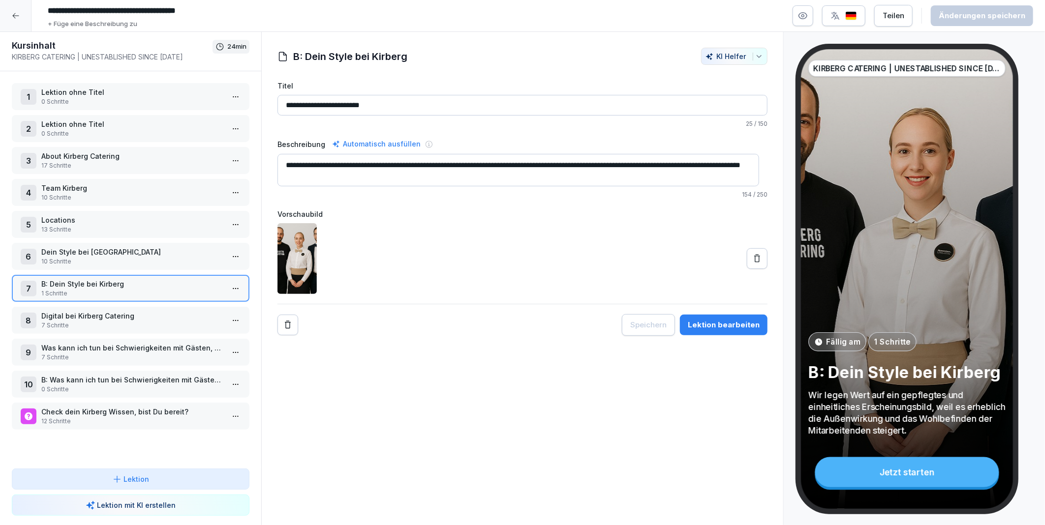
click at [90, 252] on p "Dein Style bei Kirberg" at bounding box center [132, 252] width 183 height 10
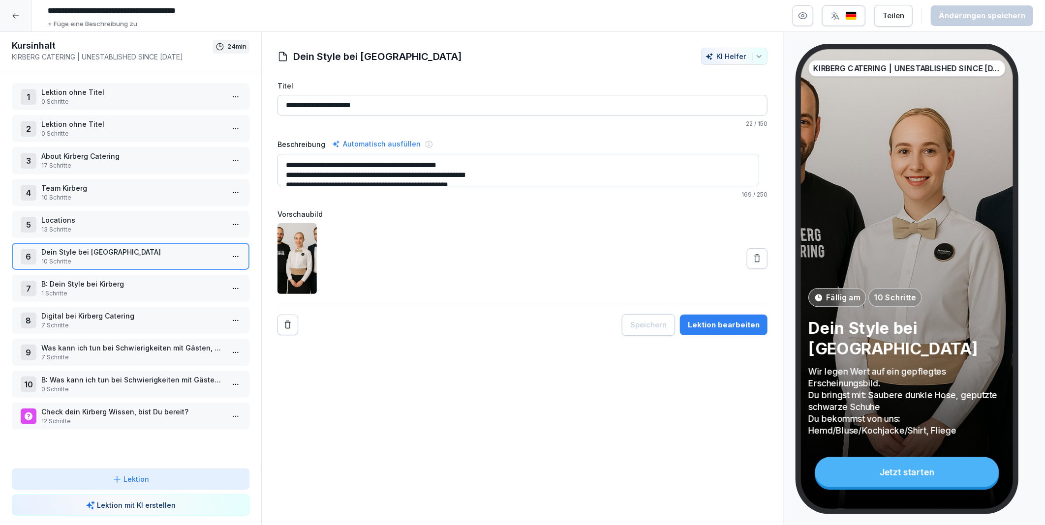
click at [228, 254] on html "**********" at bounding box center [522, 262] width 1045 height 525
click at [203, 272] on div "Schritte bearbeiten" at bounding box center [191, 271] width 75 height 10
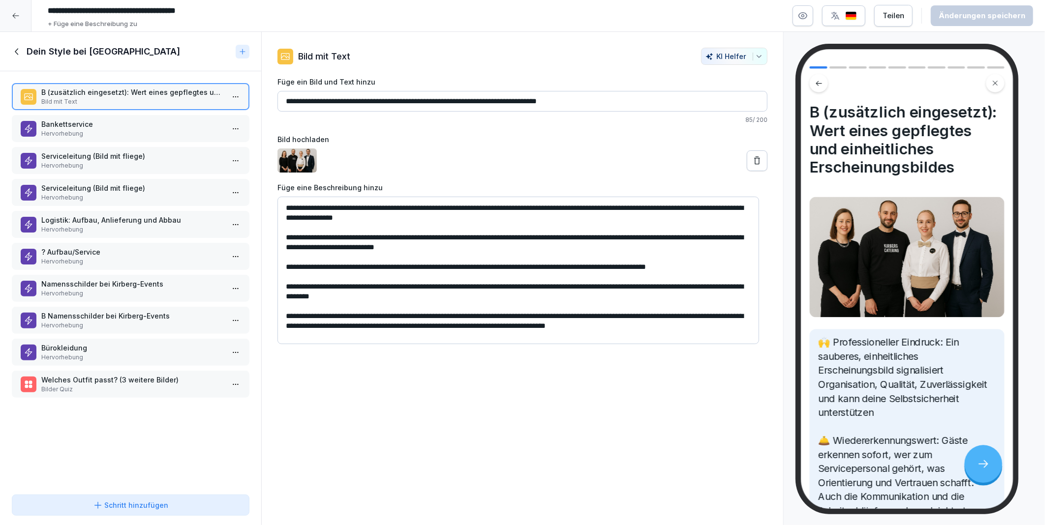
click at [79, 504] on div "Schritt hinzufügen" at bounding box center [130, 505] width 221 height 10
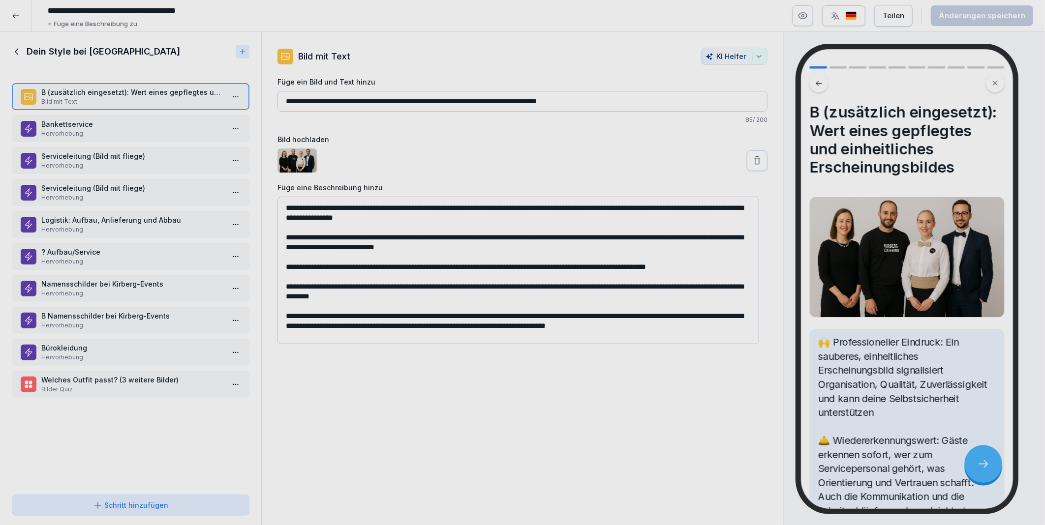
click at [79, 504] on div at bounding box center [522, 262] width 1045 height 525
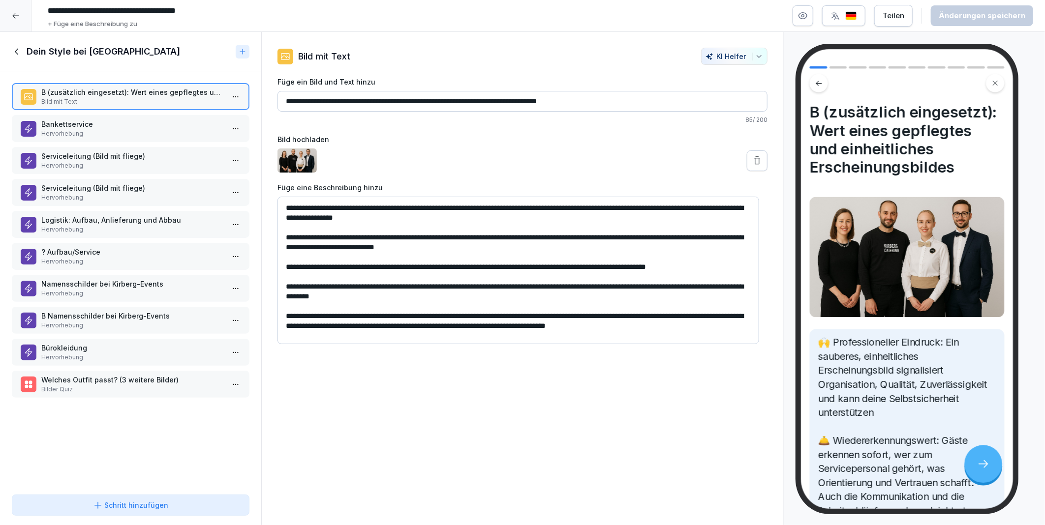
click at [158, 494] on div "Schritt hinzufügen" at bounding box center [130, 508] width 261 height 35
click at [158, 504] on div "Schritt hinzufügen" at bounding box center [131, 505] width 76 height 10
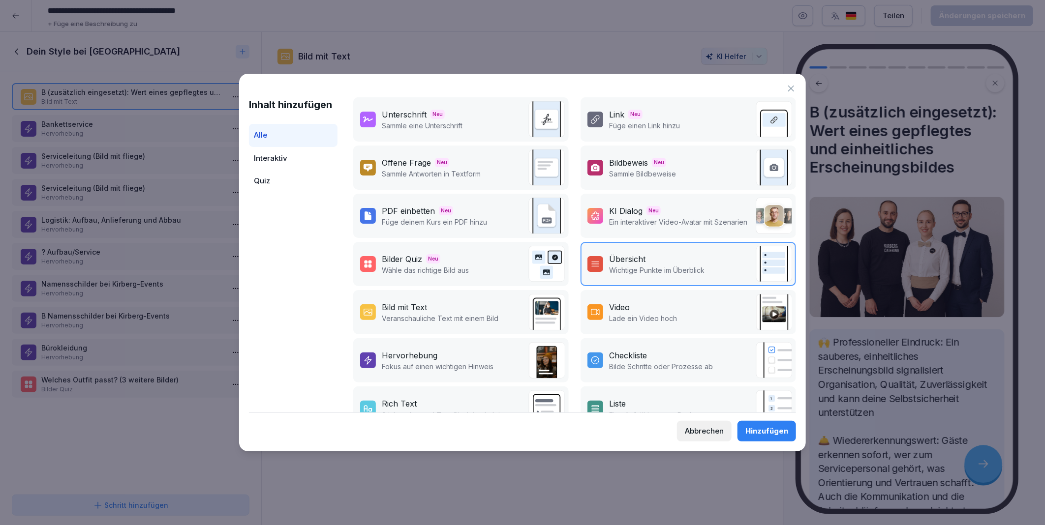
click at [414, 353] on div "Hervorhebung" at bounding box center [410, 356] width 56 height 12
click at [755, 429] on div "Hinzufügen" at bounding box center [766, 431] width 43 height 11
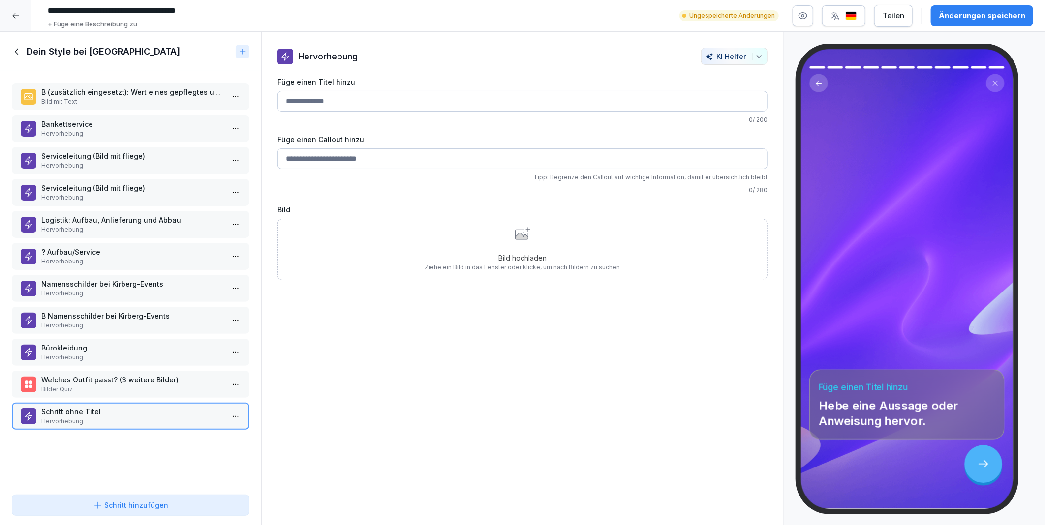
click at [351, 98] on input "Füge einen Titel hinzu" at bounding box center [522, 101] width 490 height 21
type input "*****"
click at [122, 459] on div "B (zusätzlich eingesetzt): Wert eines gepflegtes und einheitliches Erscheinungs…" at bounding box center [130, 281] width 261 height 420
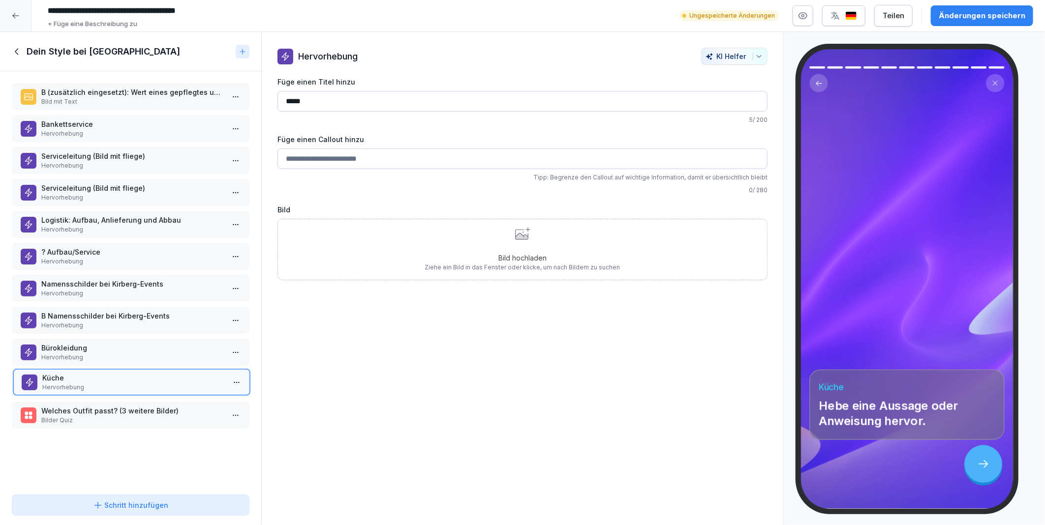
drag, startPoint x: 62, startPoint y: 404, endPoint x: 63, endPoint y: 370, distance: 34.0
click at [63, 373] on p "Küche" at bounding box center [133, 378] width 183 height 10
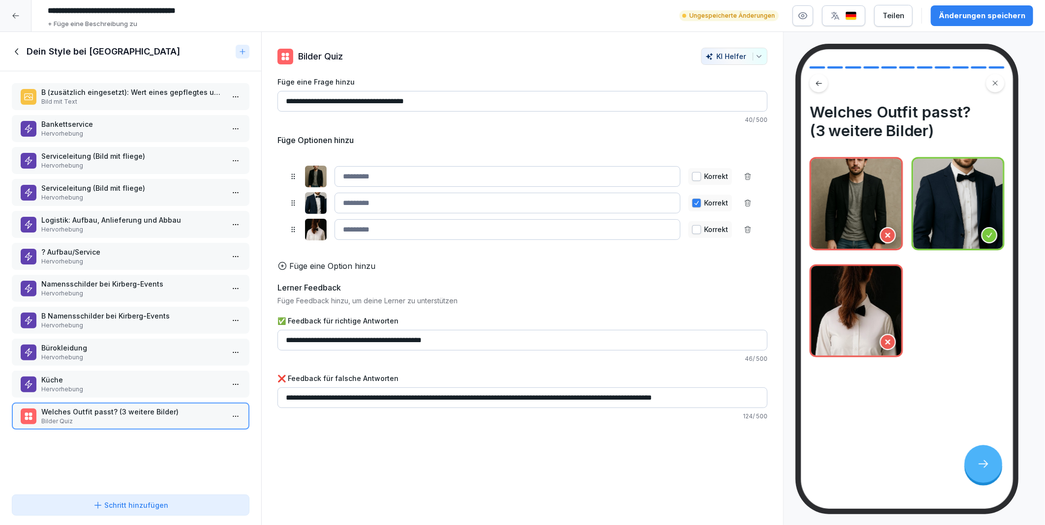
click at [84, 343] on p "Bürokleidung" at bounding box center [132, 348] width 183 height 10
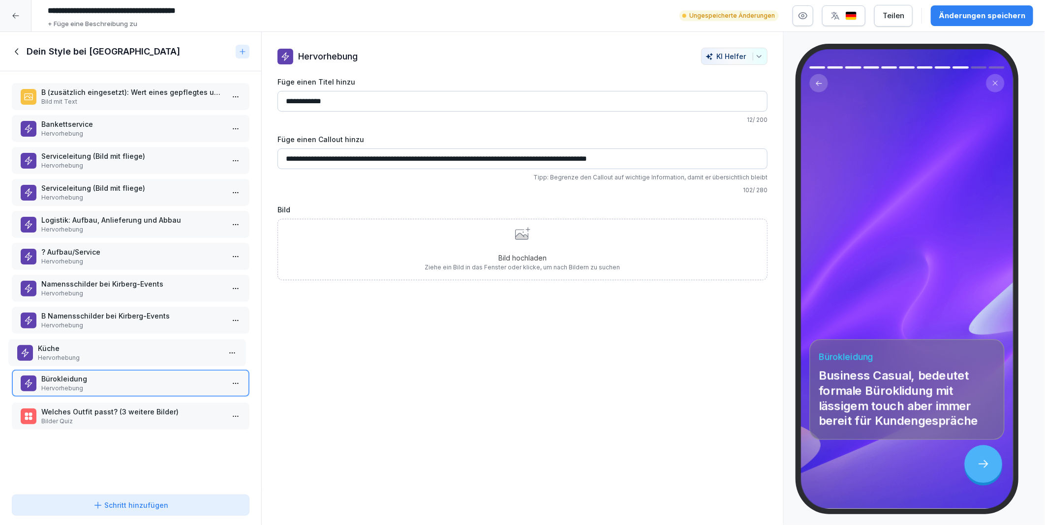
drag, startPoint x: 61, startPoint y: 378, endPoint x: 58, endPoint y: 346, distance: 31.7
click at [58, 354] on p "Hervorhebung" at bounding box center [129, 358] width 183 height 9
click at [92, 153] on p "Serviceleitung (Bild mit fliege)" at bounding box center [132, 156] width 183 height 10
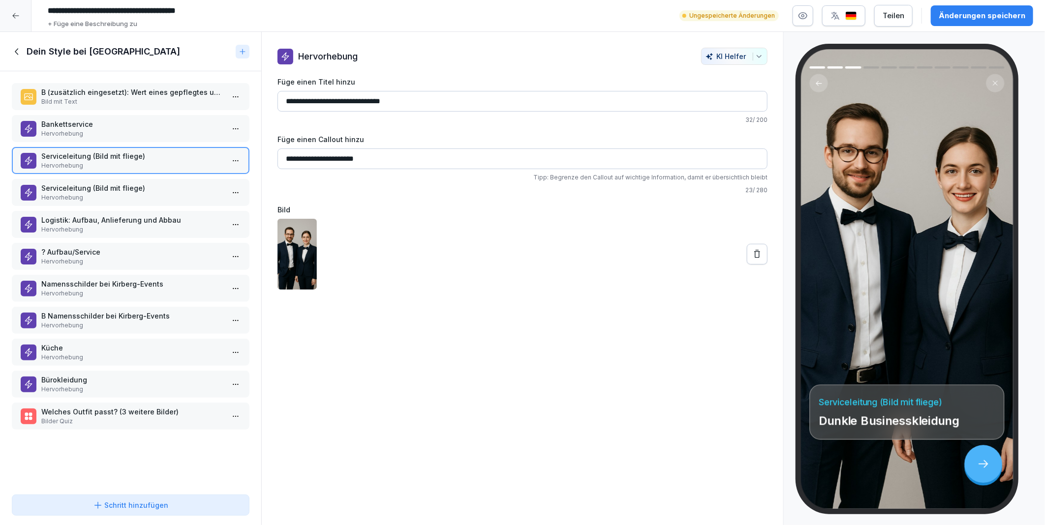
click at [93, 136] on p "Hervorhebung" at bounding box center [132, 133] width 183 height 9
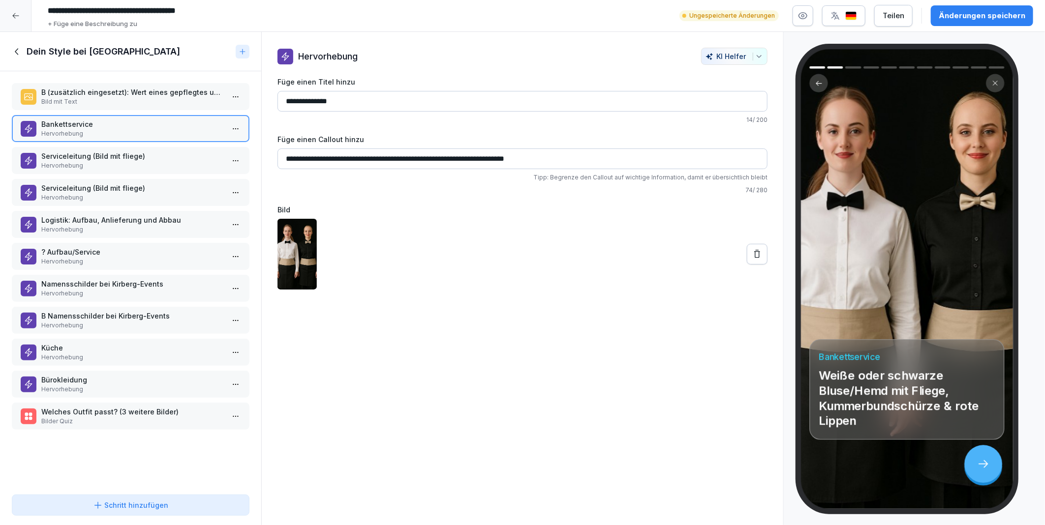
click at [19, 52] on icon at bounding box center [17, 51] width 11 height 11
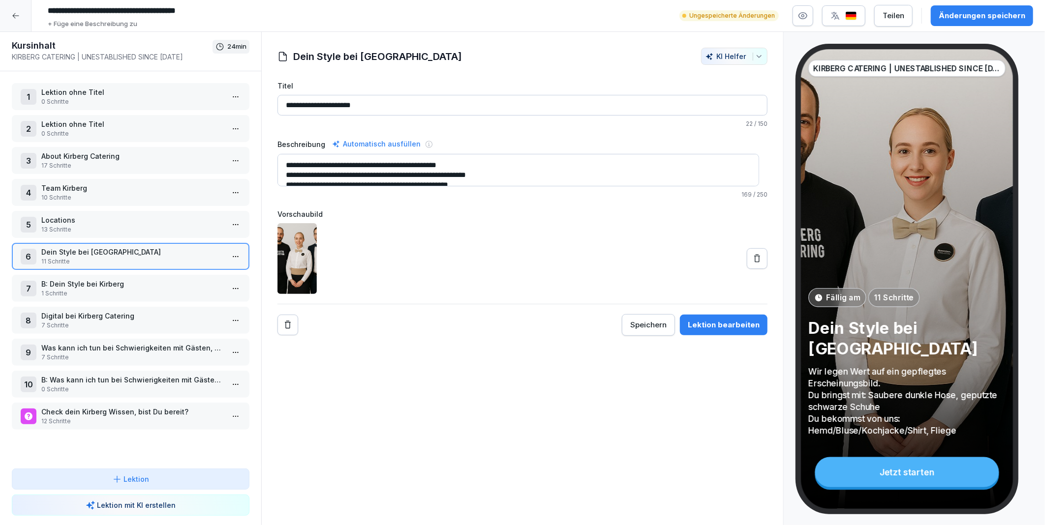
click at [84, 289] on p "1 Schritte" at bounding box center [132, 293] width 183 height 9
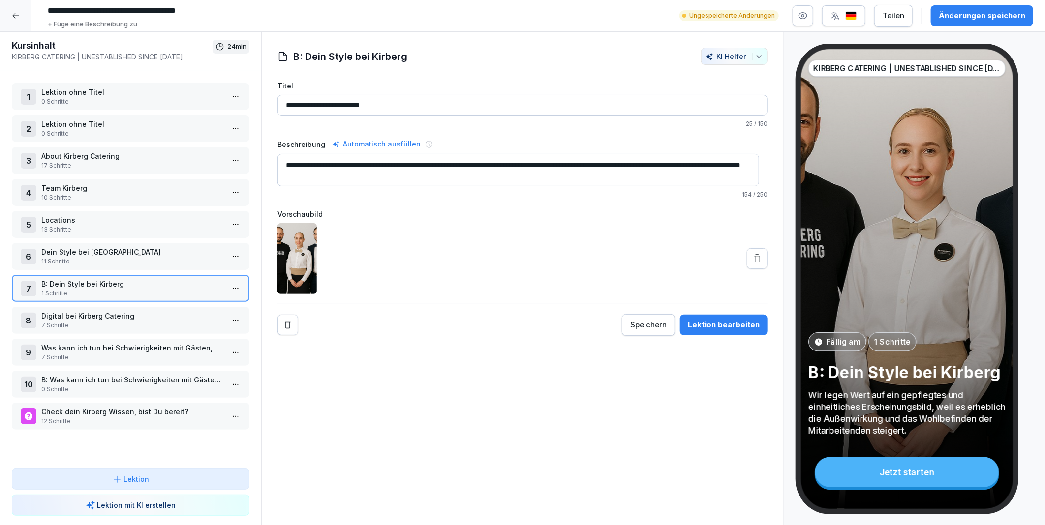
click at [100, 249] on p "Dein Style bei Kirberg" at bounding box center [132, 252] width 183 height 10
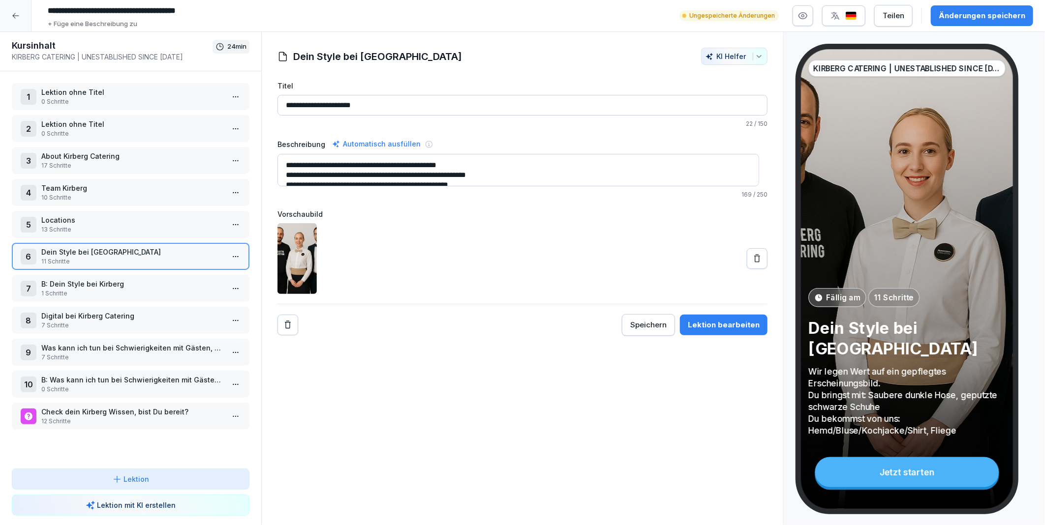
click at [102, 283] on p "B: Dein Style bei Kirberg" at bounding box center [132, 284] width 183 height 10
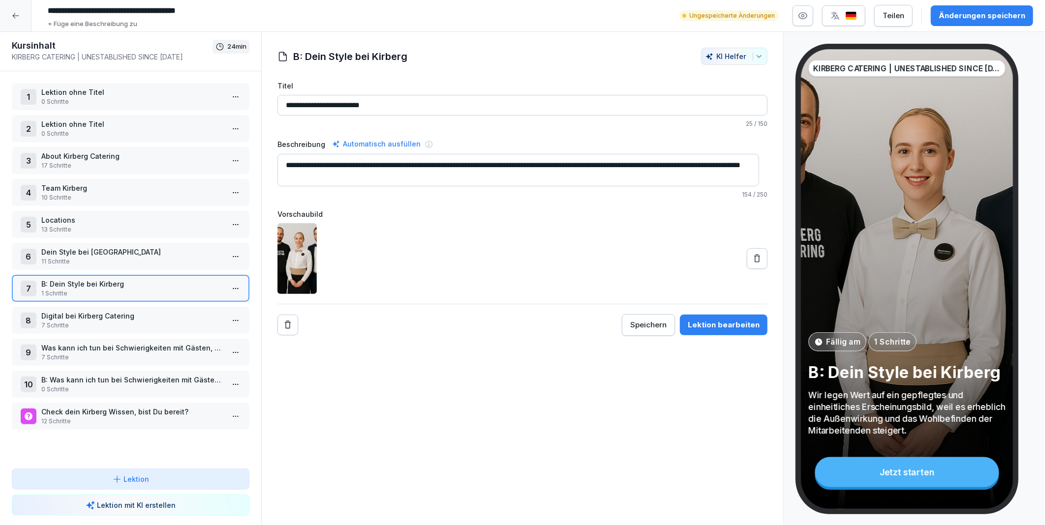
click at [109, 249] on p "Dein Style bei Kirberg" at bounding box center [132, 252] width 183 height 10
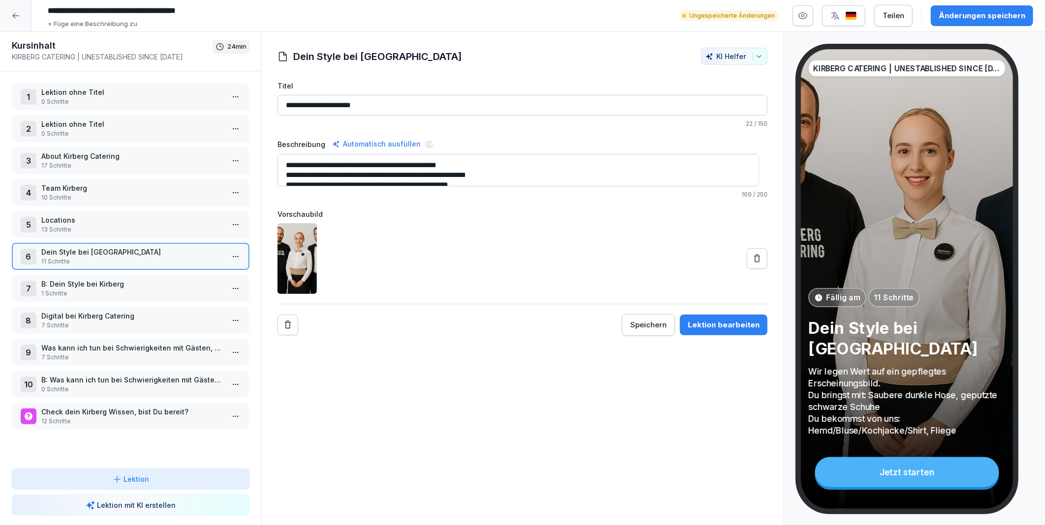
click at [109, 279] on p "B: Dein Style bei Kirberg" at bounding box center [132, 284] width 183 height 10
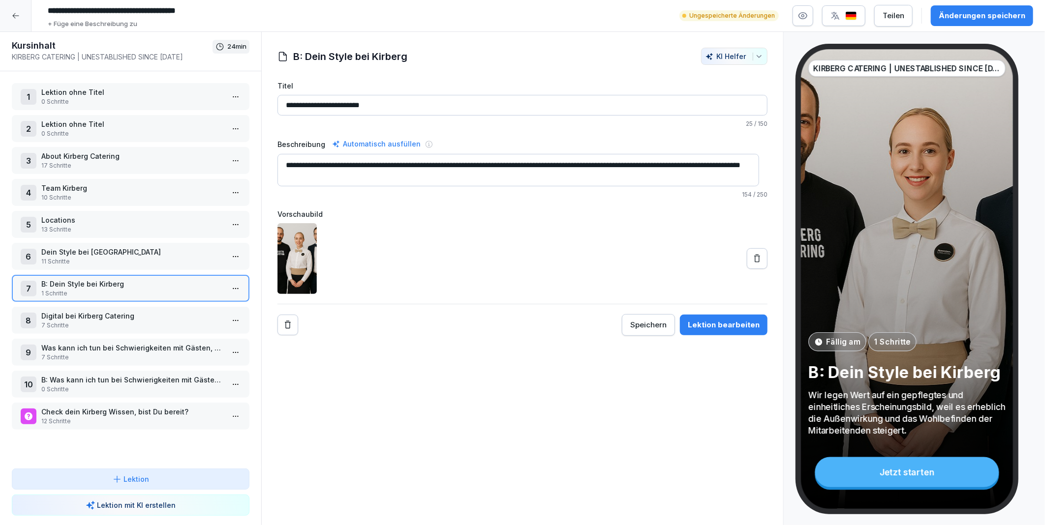
click at [108, 249] on p "Dein Style bei Kirberg" at bounding box center [132, 252] width 183 height 10
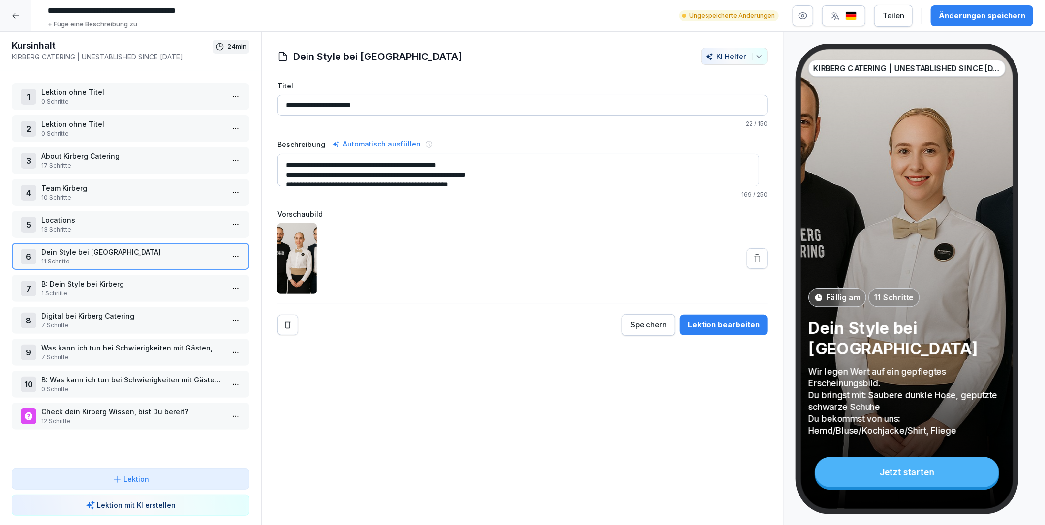
click at [230, 247] on html "**********" at bounding box center [522, 262] width 1045 height 525
click at [53, 281] on html "**********" at bounding box center [522, 262] width 1045 height 525
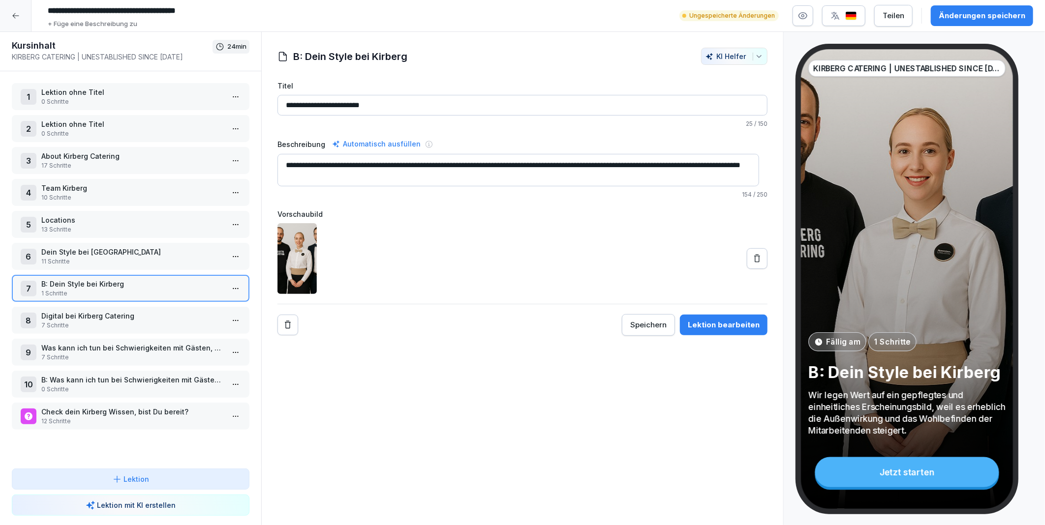
click at [165, 257] on p "11 Schritte" at bounding box center [132, 261] width 183 height 9
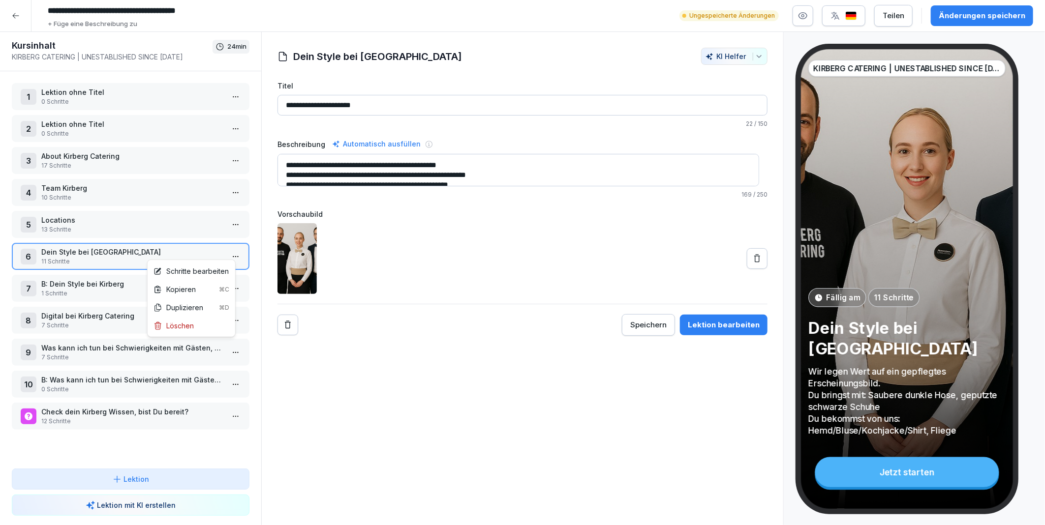
click at [228, 250] on html "**********" at bounding box center [522, 262] width 1045 height 525
click at [61, 283] on html "**********" at bounding box center [522, 262] width 1045 height 525
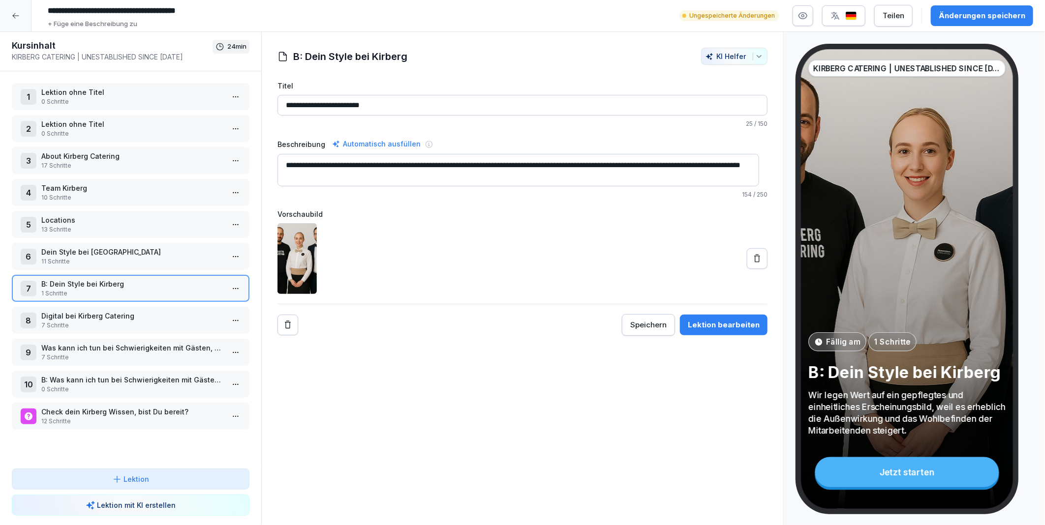
click at [86, 257] on p "11 Schritte" at bounding box center [132, 261] width 183 height 9
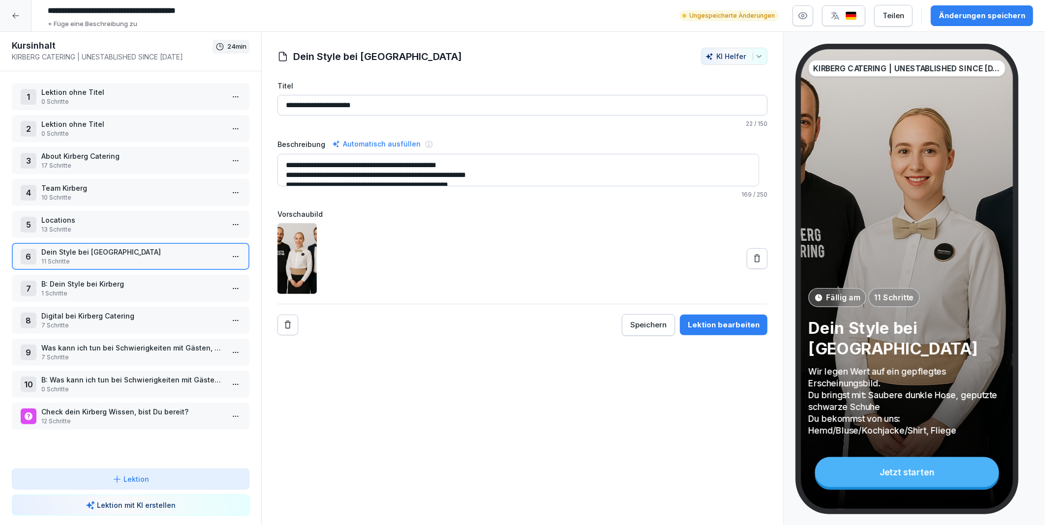
click at [58, 289] on p "1 Schritte" at bounding box center [132, 293] width 183 height 9
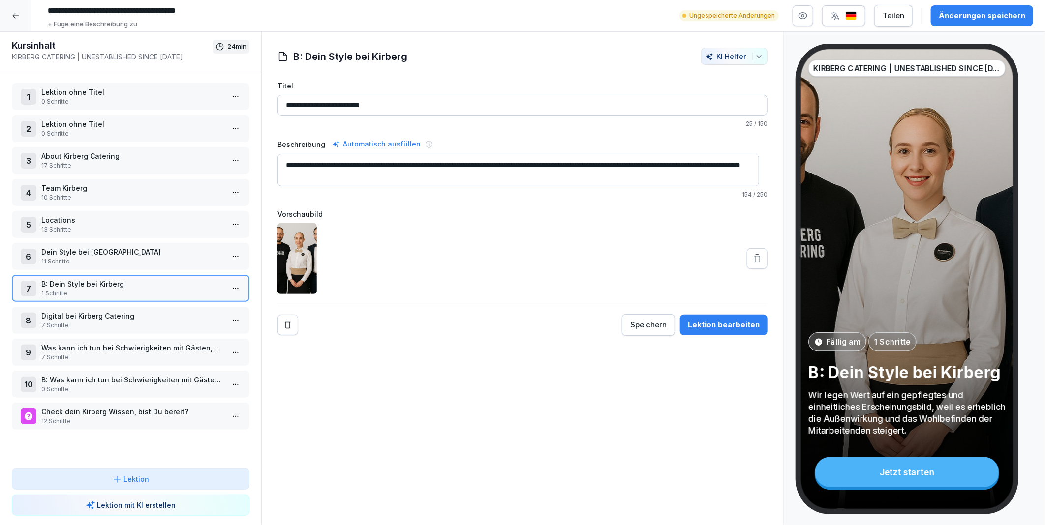
drag, startPoint x: 382, startPoint y: 179, endPoint x: 288, endPoint y: 163, distance: 95.2
click at [288, 163] on textarea "**********" at bounding box center [518, 170] width 482 height 32
click at [116, 257] on p "11 Schritte" at bounding box center [132, 261] width 183 height 9
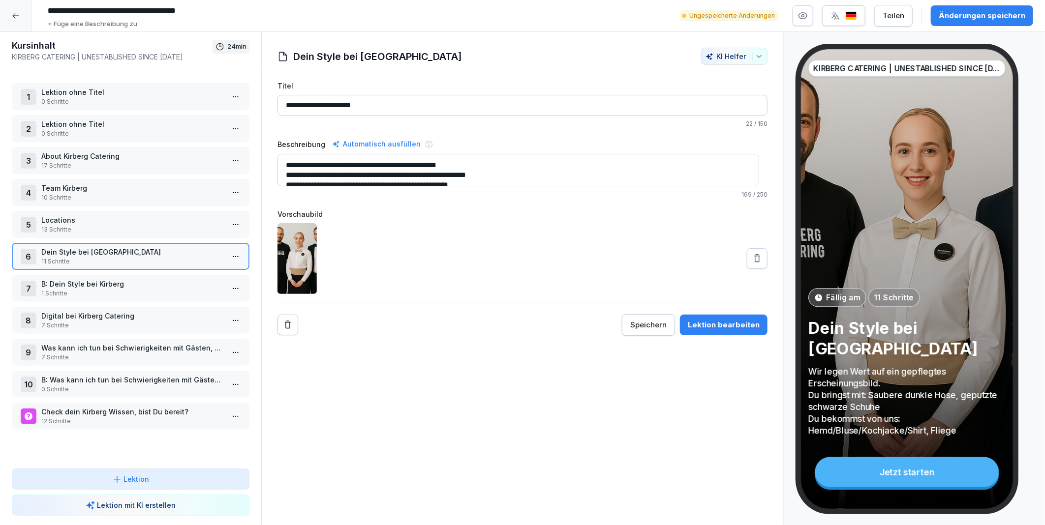
scroll to position [10, 0]
drag, startPoint x: 287, startPoint y: 164, endPoint x: 512, endPoint y: 191, distance: 226.0
click at [512, 191] on div "**********" at bounding box center [522, 168] width 490 height 61
paste textarea "**********"
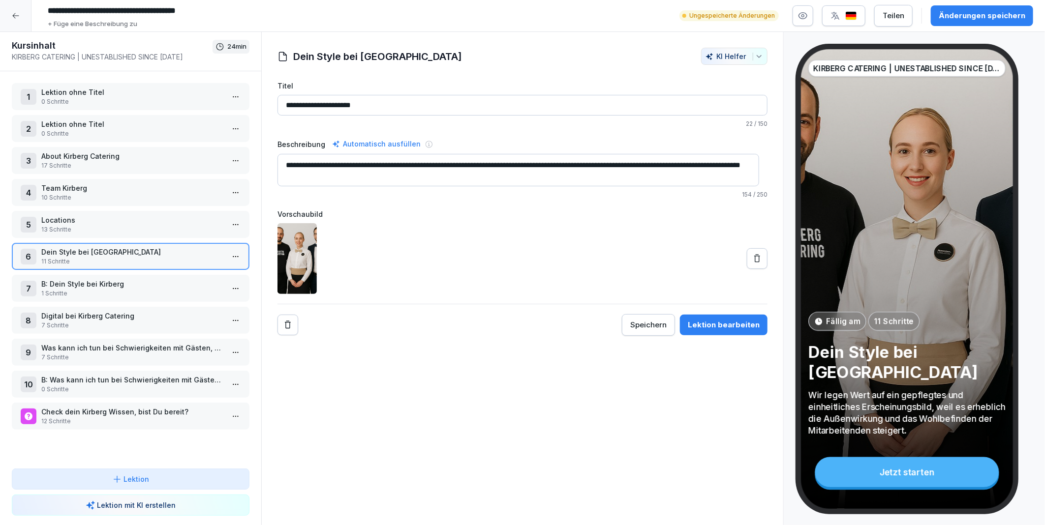
scroll to position [0, 0]
type textarea "**********"
click at [947, 16] on div "Änderungen speichern" at bounding box center [982, 15] width 87 height 11
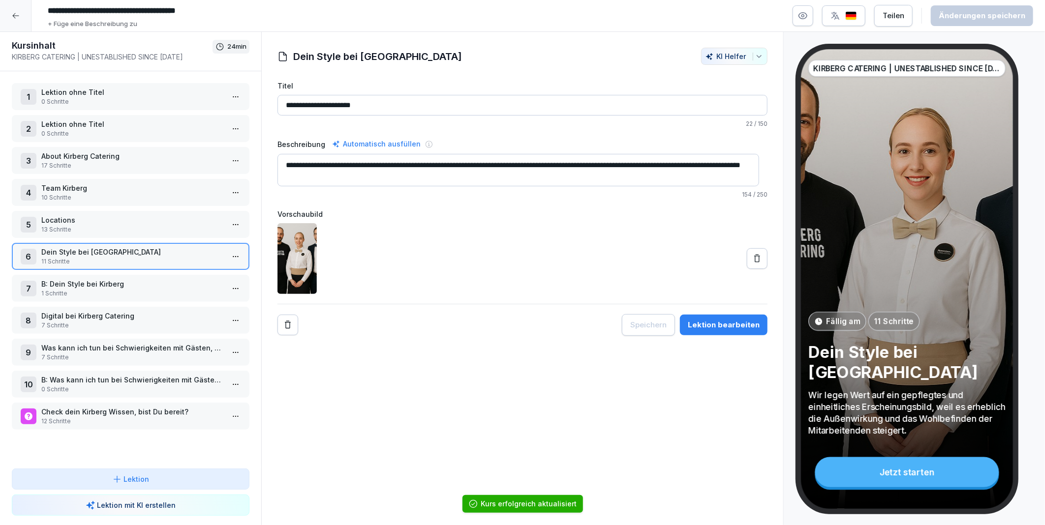
click at [106, 279] on p "B: Dein Style bei Kirberg" at bounding box center [132, 284] width 183 height 10
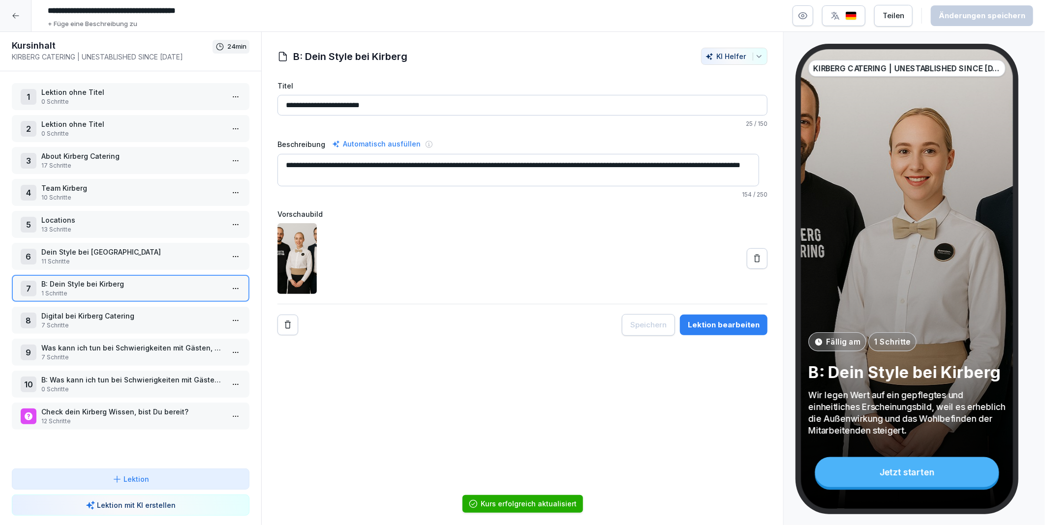
click at [231, 282] on html "**********" at bounding box center [522, 262] width 1045 height 525
click at [181, 355] on div "Löschen" at bounding box center [174, 357] width 40 height 10
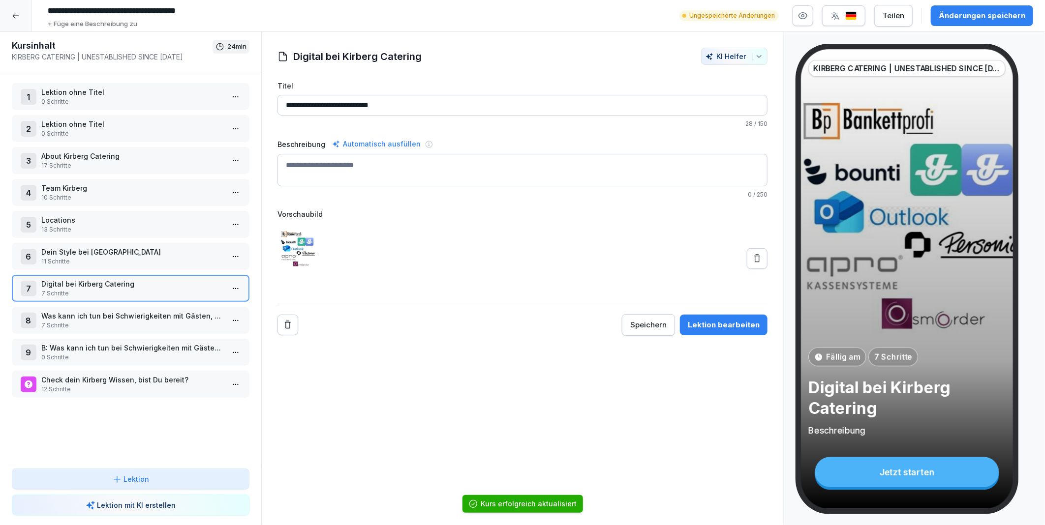
click at [77, 247] on p "Dein Style bei Kirberg" at bounding box center [132, 252] width 183 height 10
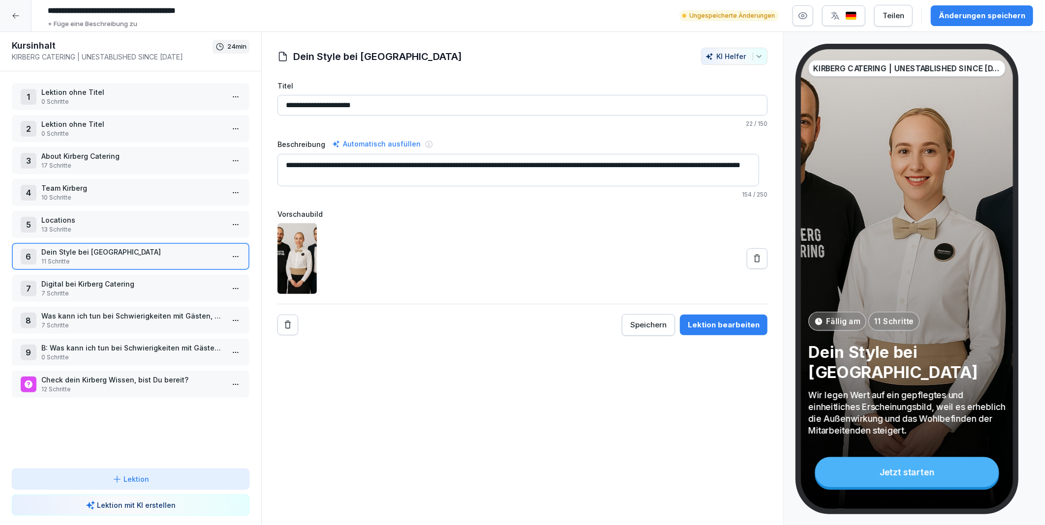
click at [230, 253] on html "**********" at bounding box center [522, 262] width 1045 height 525
click at [190, 269] on div "Schritte bearbeiten" at bounding box center [191, 271] width 75 height 10
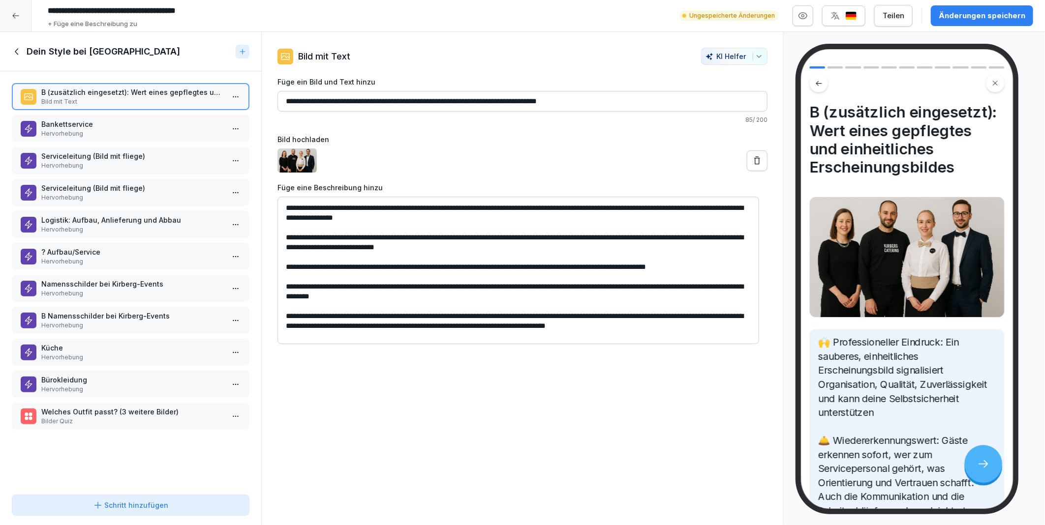
click at [70, 385] on p "Hervorhebung" at bounding box center [132, 389] width 183 height 9
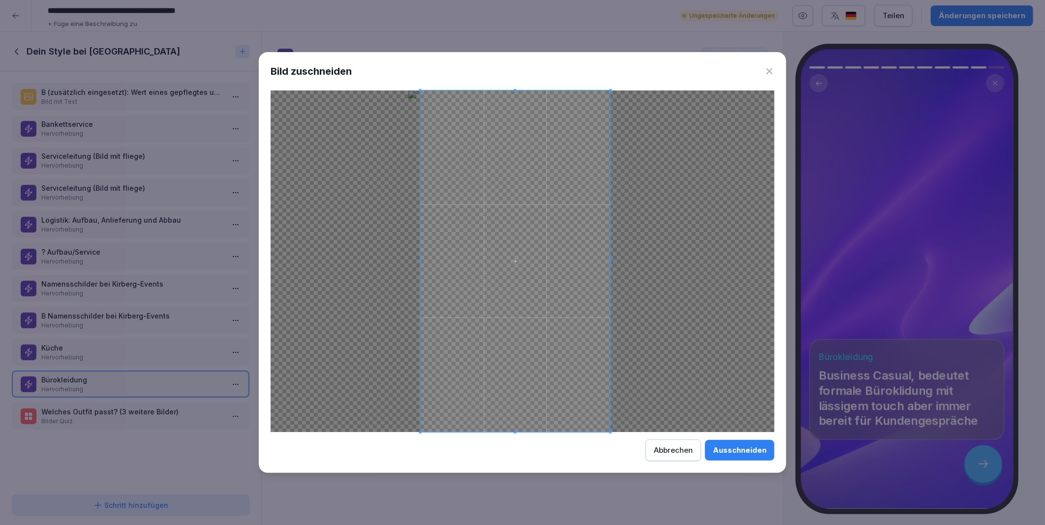
click at [533, 367] on span at bounding box center [516, 262] width 190 height 342
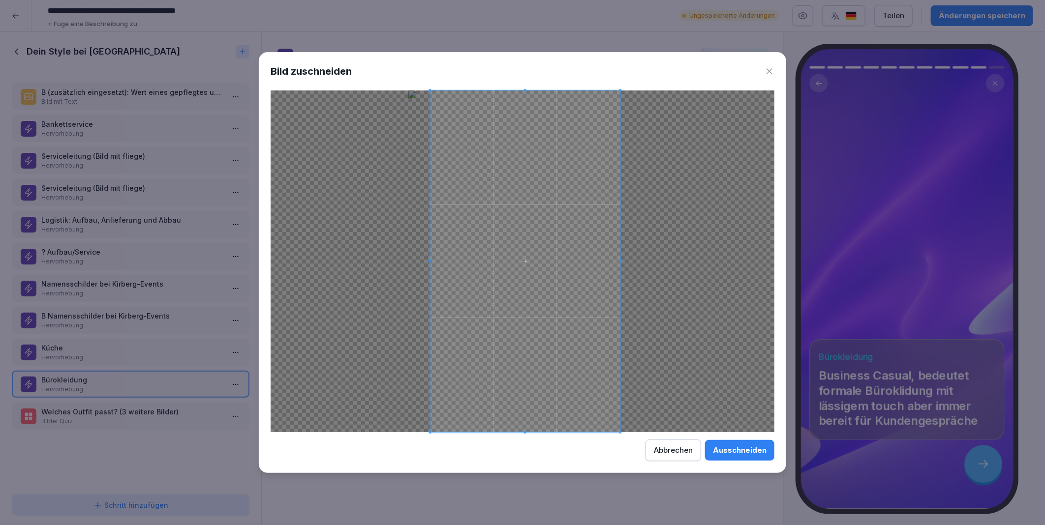
click at [579, 368] on span at bounding box center [525, 262] width 190 height 342
click at [579, 368] on span at bounding box center [526, 262] width 190 height 342
click at [737, 455] on div "Ausschneiden" at bounding box center [740, 450] width 54 height 11
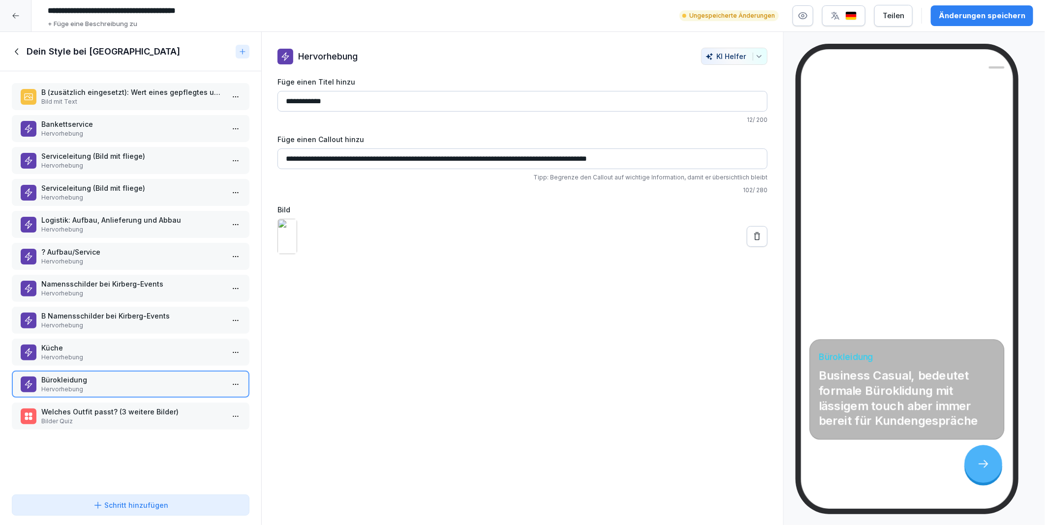
click at [486, 417] on div "**********" at bounding box center [522, 279] width 523 height 494
click at [945, 22] on button "Änderungen speichern" at bounding box center [982, 15] width 102 height 21
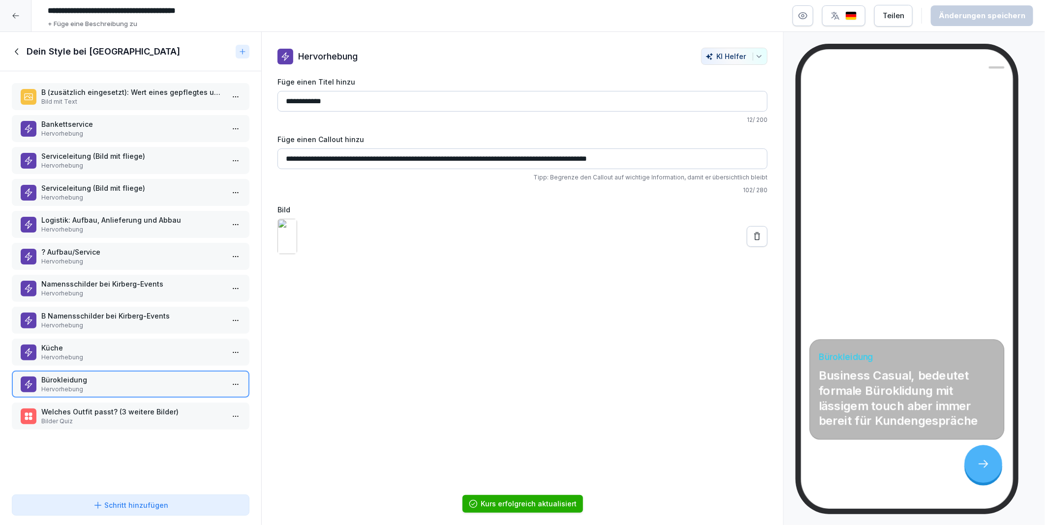
drag, startPoint x: 589, startPoint y: 165, endPoint x: 271, endPoint y: 163, distance: 318.3
click at [271, 163] on div "**********" at bounding box center [523, 151] width 522 height 207
click at [326, 154] on input "**********" at bounding box center [522, 159] width 490 height 21
drag, startPoint x: 665, startPoint y: 156, endPoint x: 273, endPoint y: 165, distance: 392.2
click at [273, 165] on div "**********" at bounding box center [523, 151] width 522 height 207
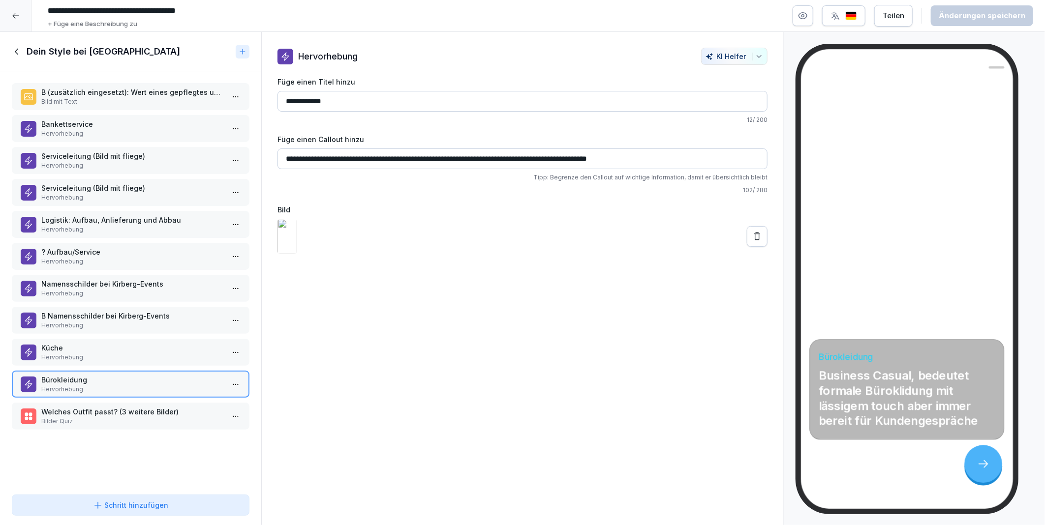
paste input
type input "**********"
click at [465, 385] on div "**********" at bounding box center [522, 279] width 523 height 494
click at [976, 15] on div "Änderungen speichern" at bounding box center [982, 15] width 87 height 11
click at [58, 343] on p "Küche" at bounding box center [132, 348] width 183 height 10
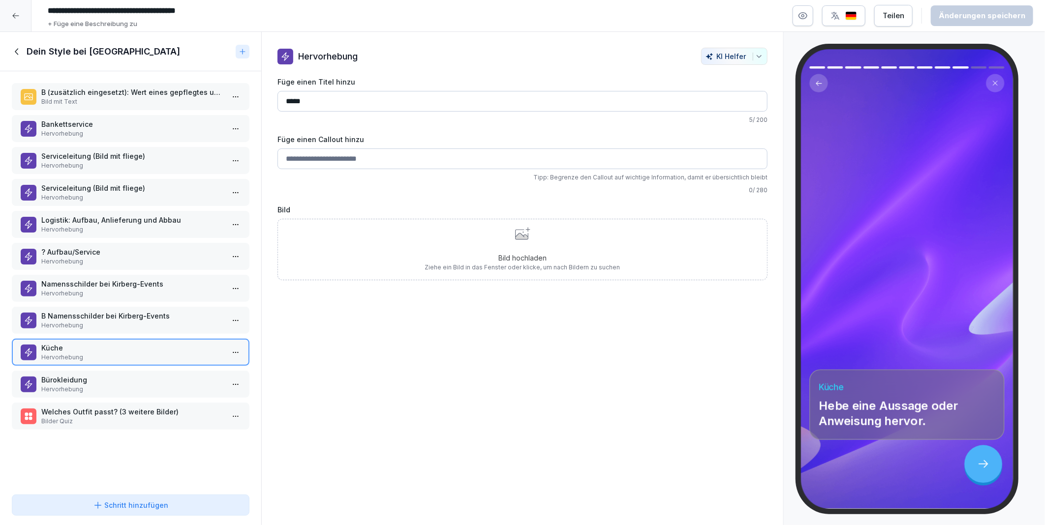
click at [70, 375] on p "Bürokleidung" at bounding box center [132, 380] width 183 height 10
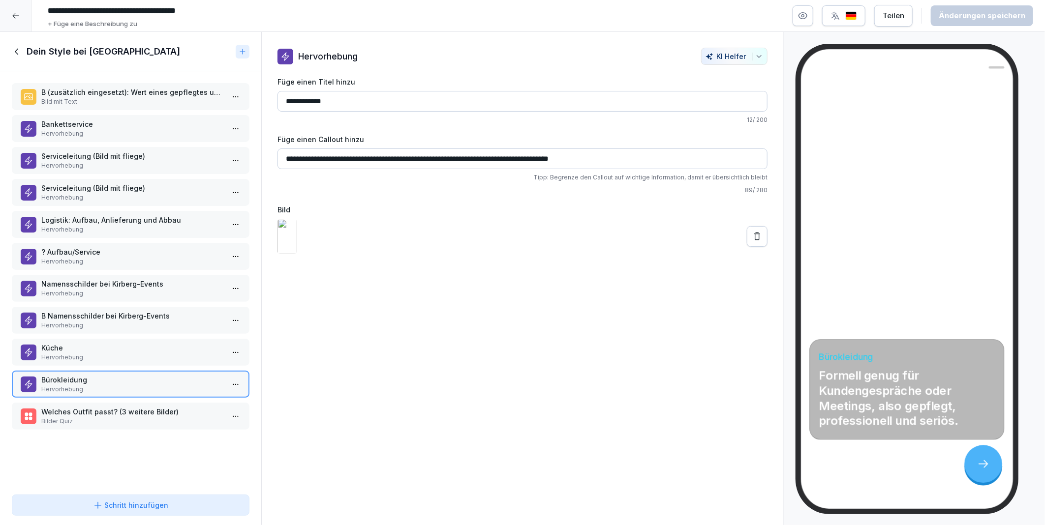
click at [71, 343] on p "Küche" at bounding box center [132, 348] width 183 height 10
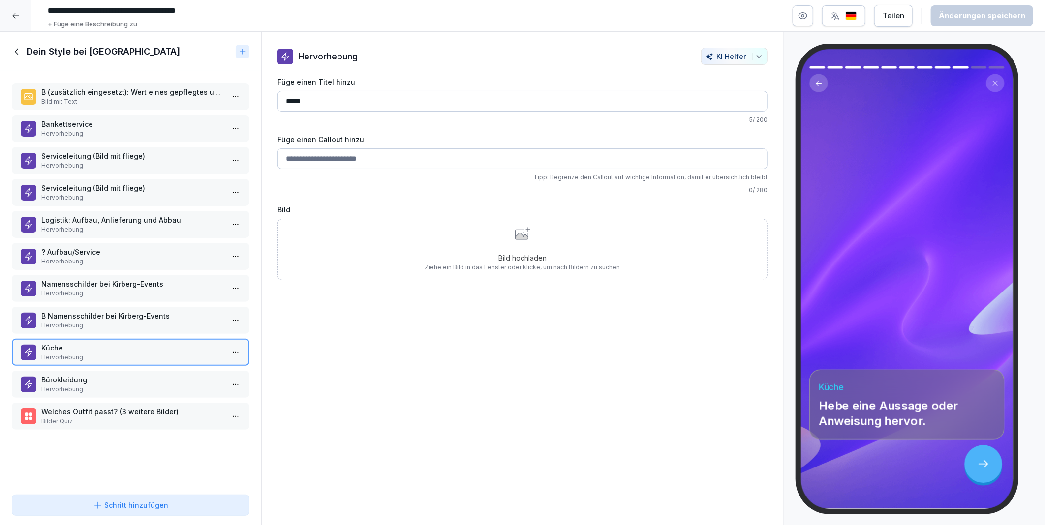
click at [313, 154] on input "Füge einen Callout hinzu" at bounding box center [522, 159] width 490 height 21
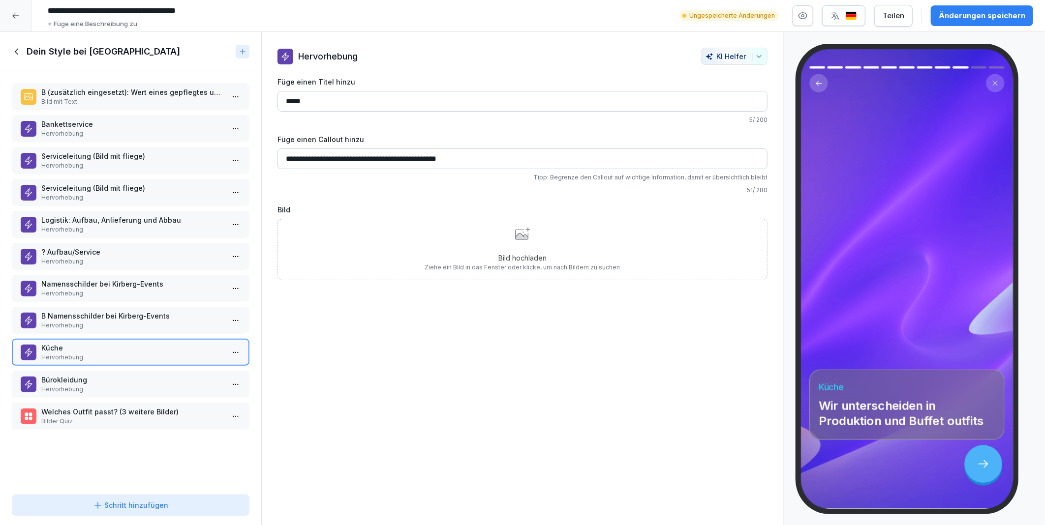
type input "**********"
click at [996, 17] on div "Änderungen speichern" at bounding box center [982, 15] width 87 height 11
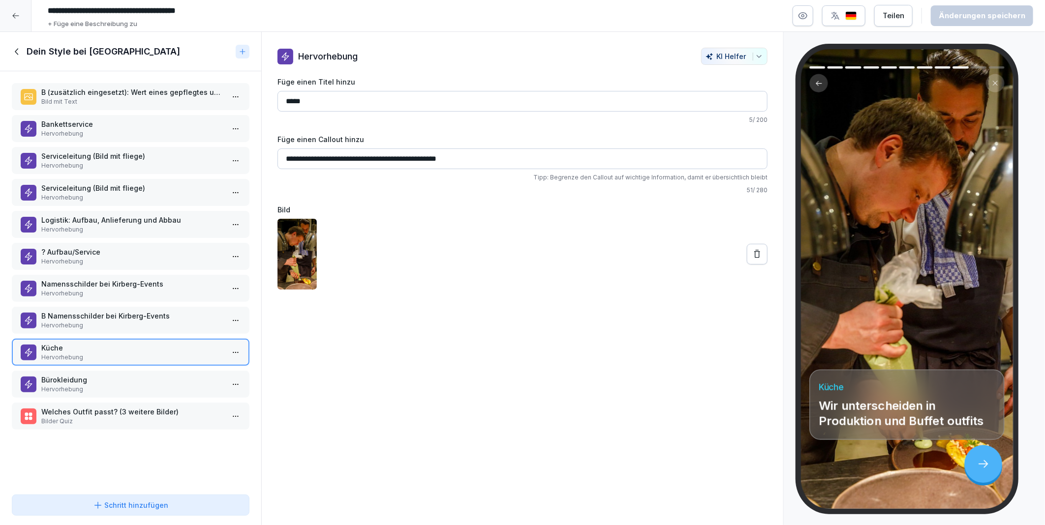
click at [752, 252] on icon at bounding box center [757, 254] width 10 height 10
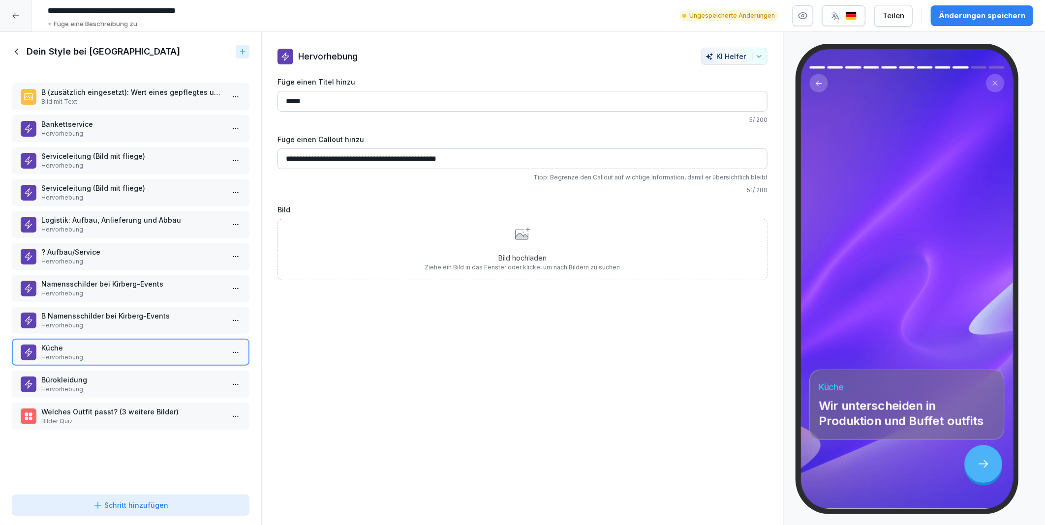
click at [509, 238] on div "Bild hochladen Ziehe ein Bild in das Fenster oder klicke, um nach Bildern zu su…" at bounding box center [522, 249] width 195 height 45
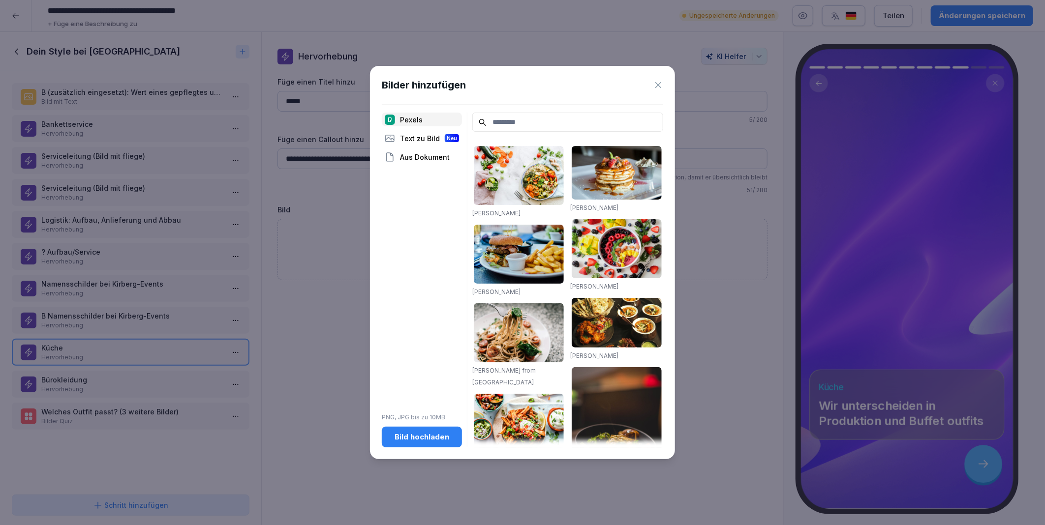
click at [427, 443] on button "Bild hochladen" at bounding box center [422, 437] width 80 height 21
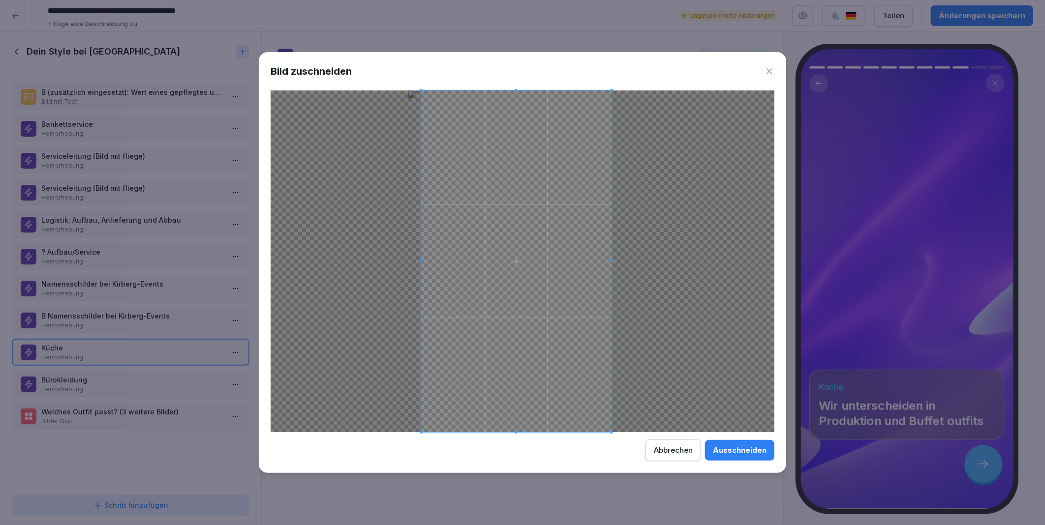
click at [566, 356] on span at bounding box center [517, 262] width 190 height 342
click at [730, 450] on div "Ausschneiden" at bounding box center [740, 450] width 54 height 11
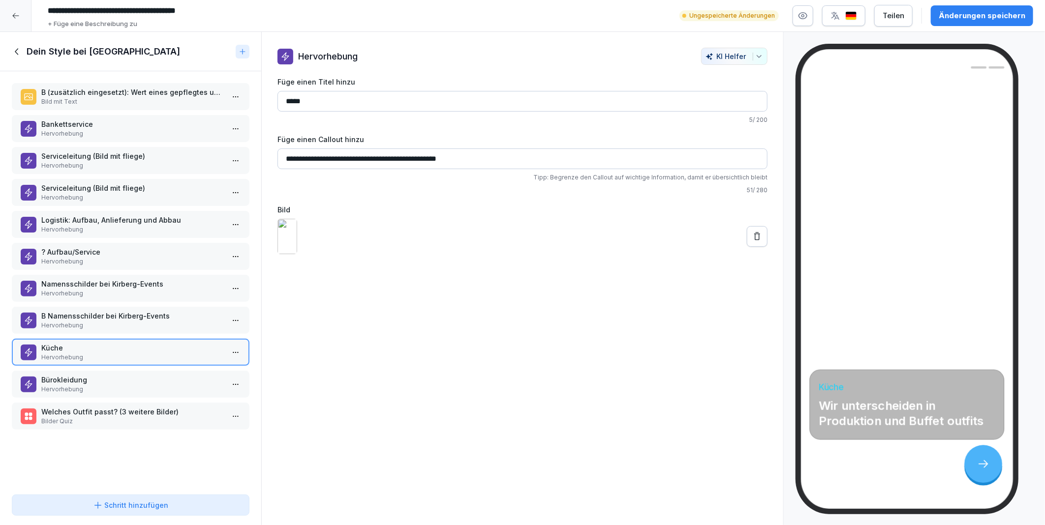
click at [752, 242] on icon at bounding box center [757, 237] width 10 height 10
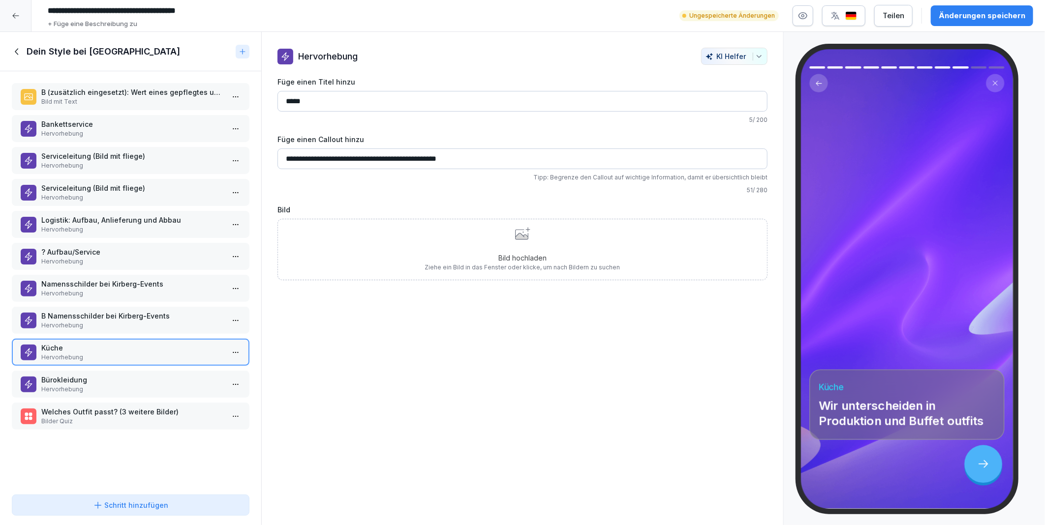
click at [499, 245] on div "Bild hochladen Ziehe ein Bild in das Fenster oder klicke, um nach Bildern zu su…" at bounding box center [522, 249] width 195 height 45
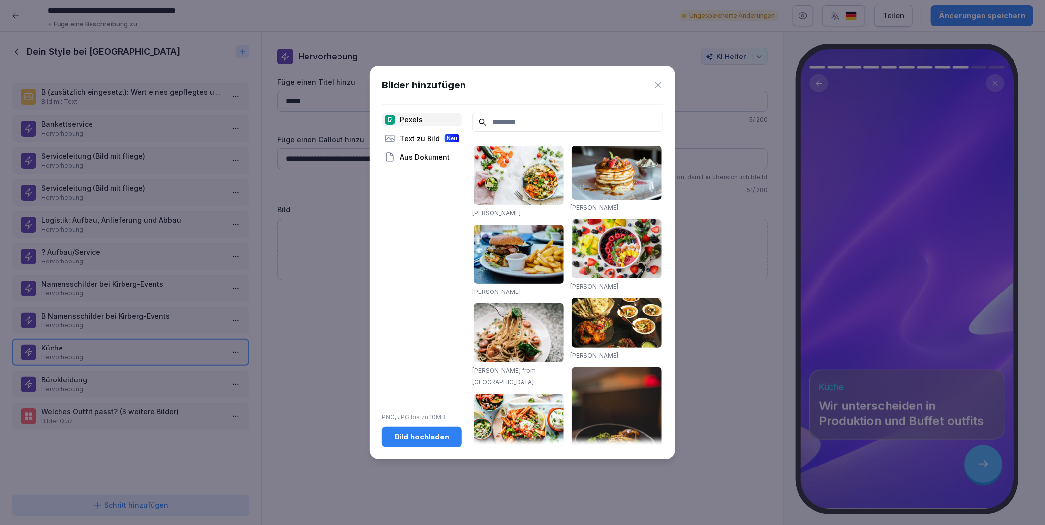
click at [411, 439] on div "Bild hochladen" at bounding box center [422, 437] width 64 height 11
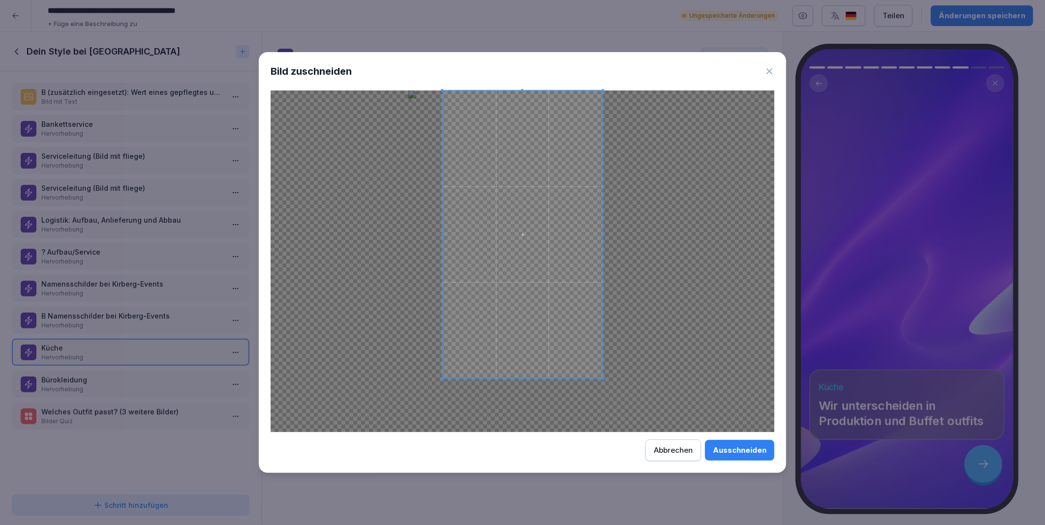
click at [521, 378] on span at bounding box center [522, 379] width 2 height 2
click at [522, 318] on span at bounding box center [516, 235] width 160 height 288
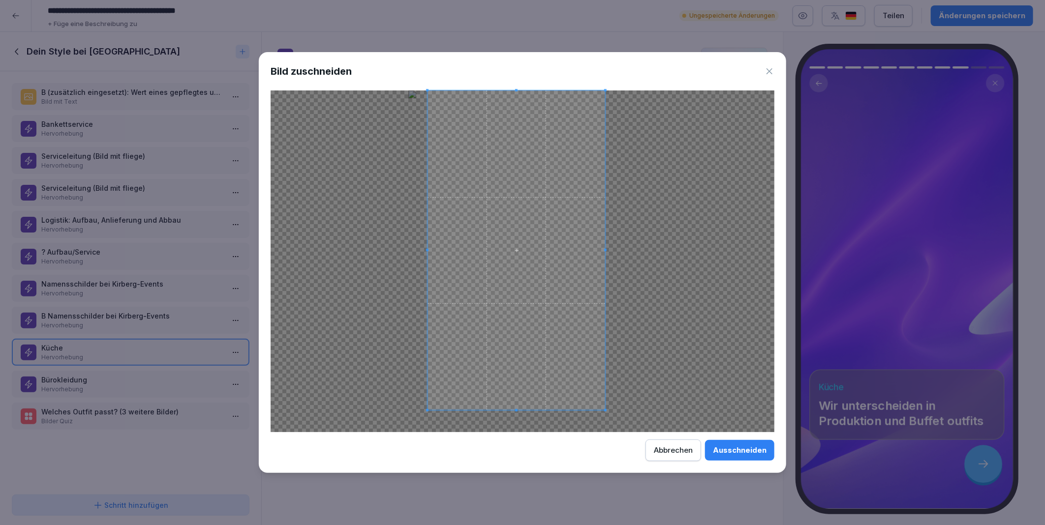
click at [538, 409] on span at bounding box center [517, 410] width 178 height 2
click at [545, 374] on span at bounding box center [517, 251] width 178 height 320
click at [525, 419] on div at bounding box center [518, 256] width 184 height 330
click at [746, 456] on div "Ausschneiden" at bounding box center [740, 450] width 54 height 11
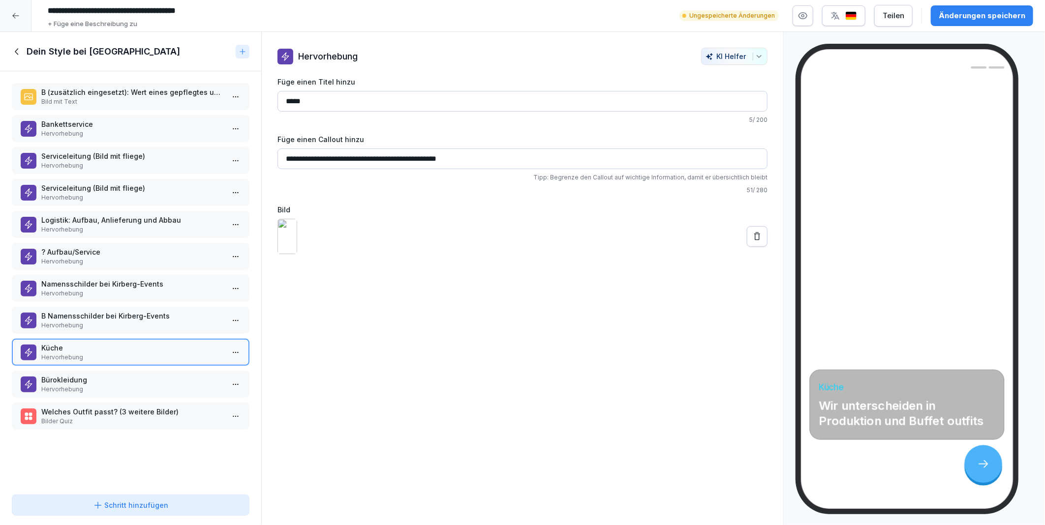
click at [480, 165] on input "**********" at bounding box center [522, 159] width 490 height 21
click at [464, 159] on input "**********" at bounding box center [522, 159] width 490 height 21
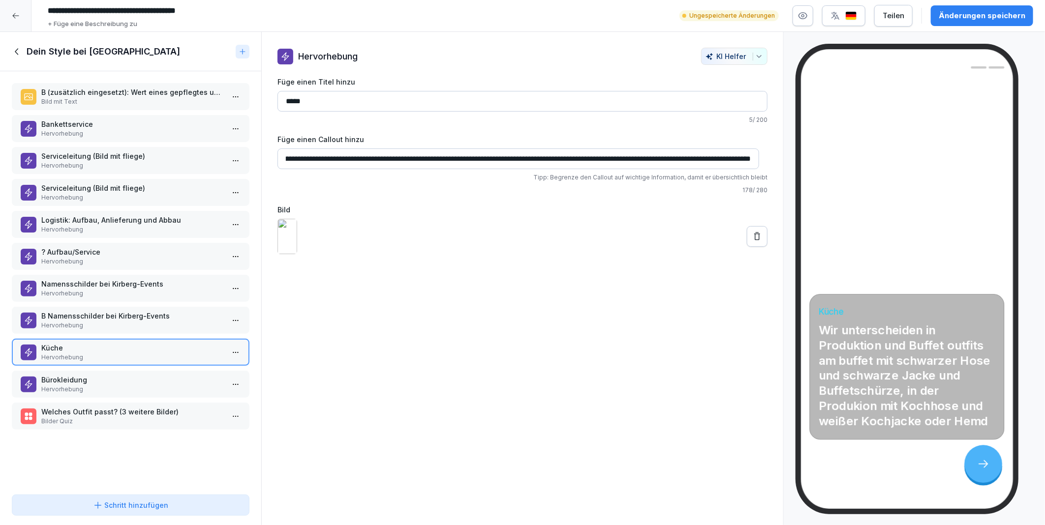
scroll to position [0, 186]
drag, startPoint x: 284, startPoint y: 156, endPoint x: 762, endPoint y: 163, distance: 477.3
click at [762, 163] on div "**********" at bounding box center [523, 151] width 522 height 207
click at [748, 165] on input "**********" at bounding box center [518, 159] width 482 height 21
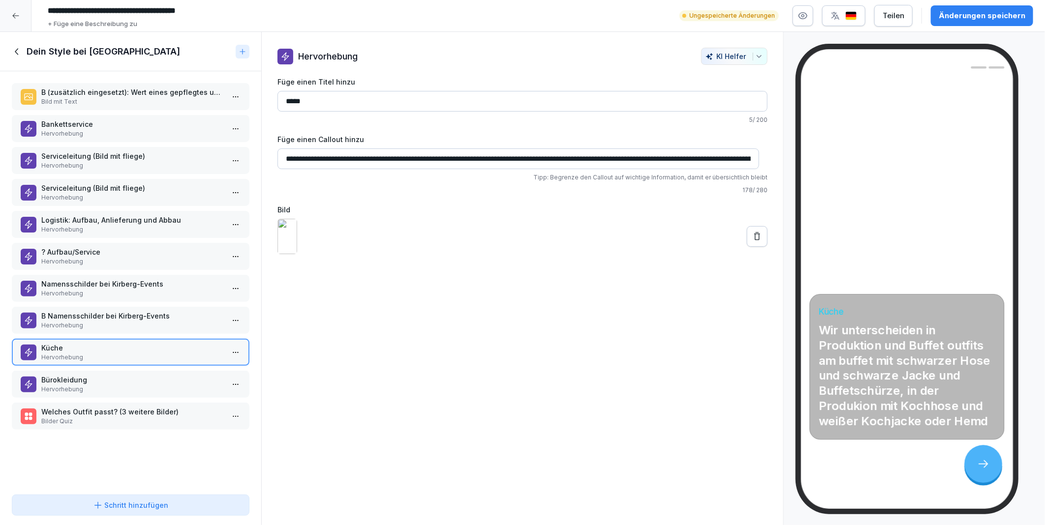
drag, startPoint x: 751, startPoint y: 160, endPoint x: 31, endPoint y: 141, distance: 720.6
click at [24, 140] on div "Kursinhalt KIRBERG CATERING | UNESTABLISHED SINCE 1982 24 min 1 Lektion ohne Ti…" at bounding box center [522, 279] width 1045 height 494
click at [286, 158] on input "**********" at bounding box center [518, 159] width 482 height 21
drag, startPoint x: 285, startPoint y: 158, endPoint x: 817, endPoint y: 181, distance: 531.9
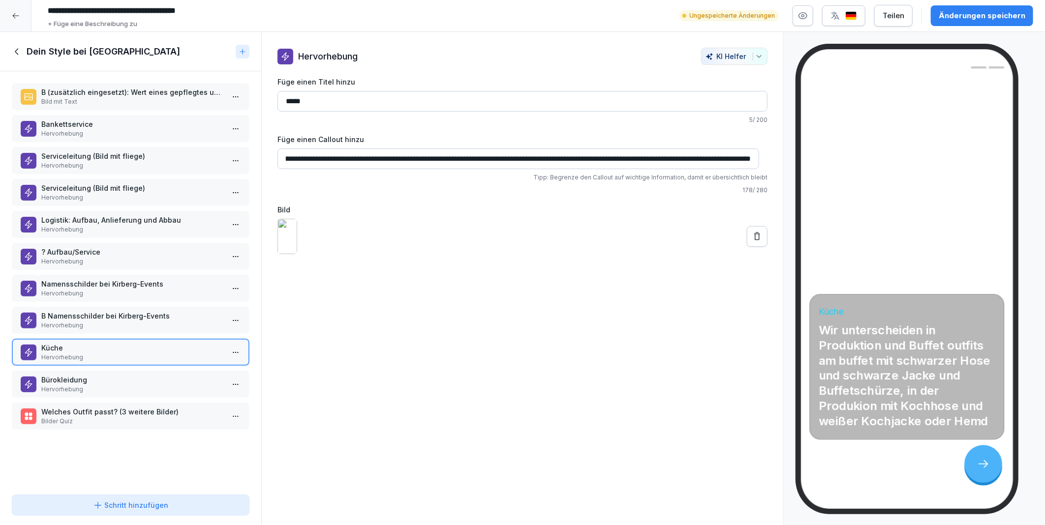
click at [817, 181] on div "Kursinhalt KIRBERG CATERING | UNESTABLISHED SINCE 1982 24 min 1 Lektion ohne Ti…" at bounding box center [522, 279] width 1045 height 494
paste input
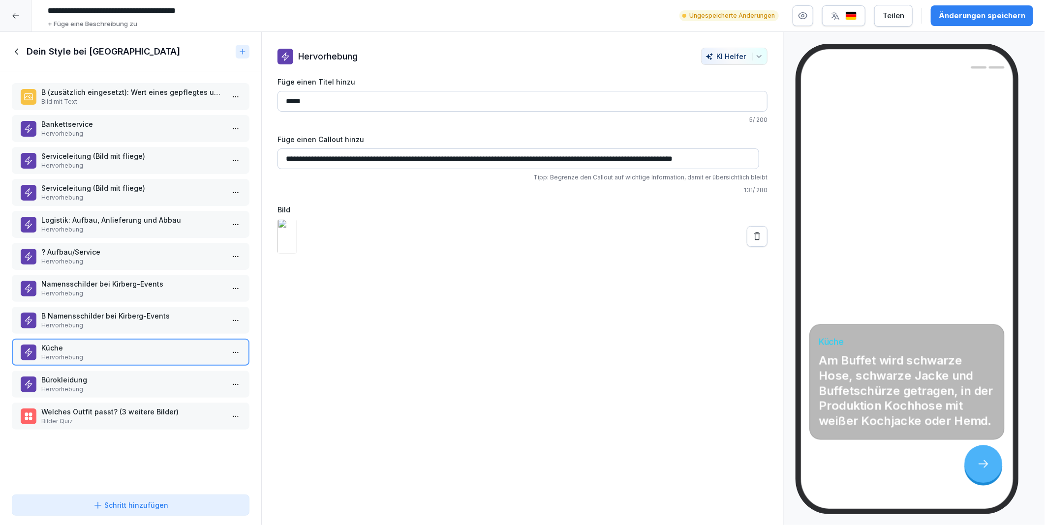
type input "**********"
click at [537, 308] on div "**********" at bounding box center [522, 279] width 523 height 494
click at [492, 155] on input "**********" at bounding box center [518, 159] width 482 height 21
click at [508, 385] on div "**********" at bounding box center [522, 279] width 523 height 494
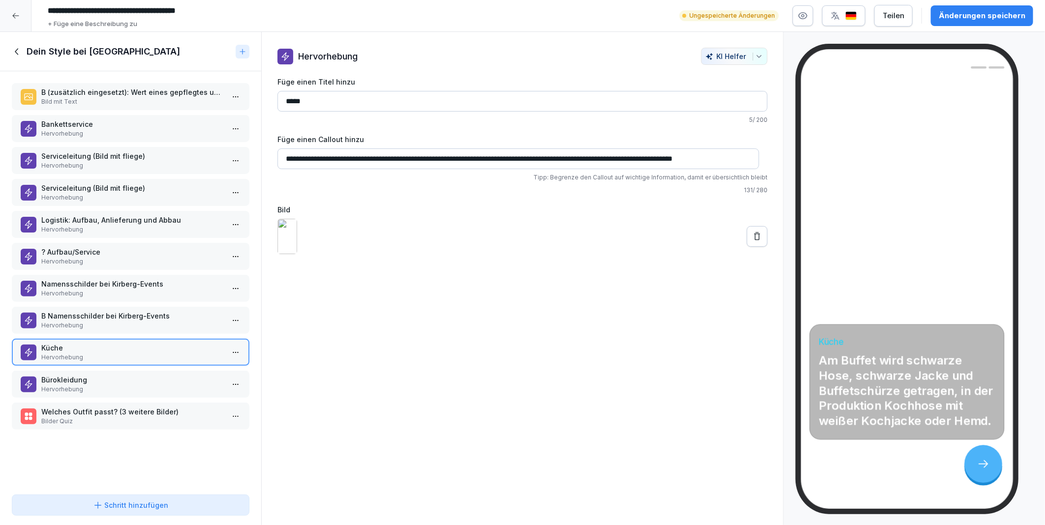
click at [589, 438] on div "**********" at bounding box center [522, 279] width 523 height 494
click at [949, 16] on div "Änderungen speichern" at bounding box center [982, 15] width 87 height 11
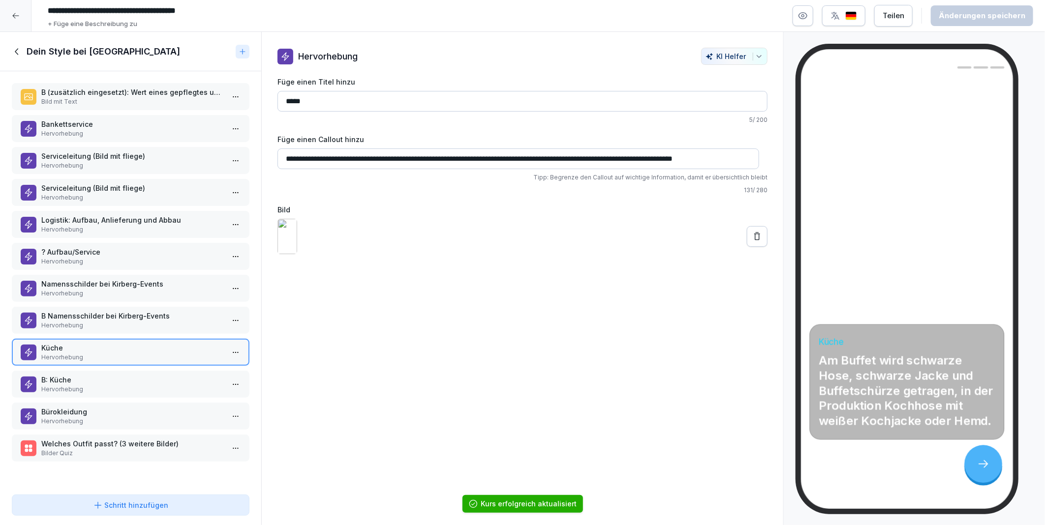
click at [83, 376] on p "B: Küche" at bounding box center [132, 380] width 183 height 10
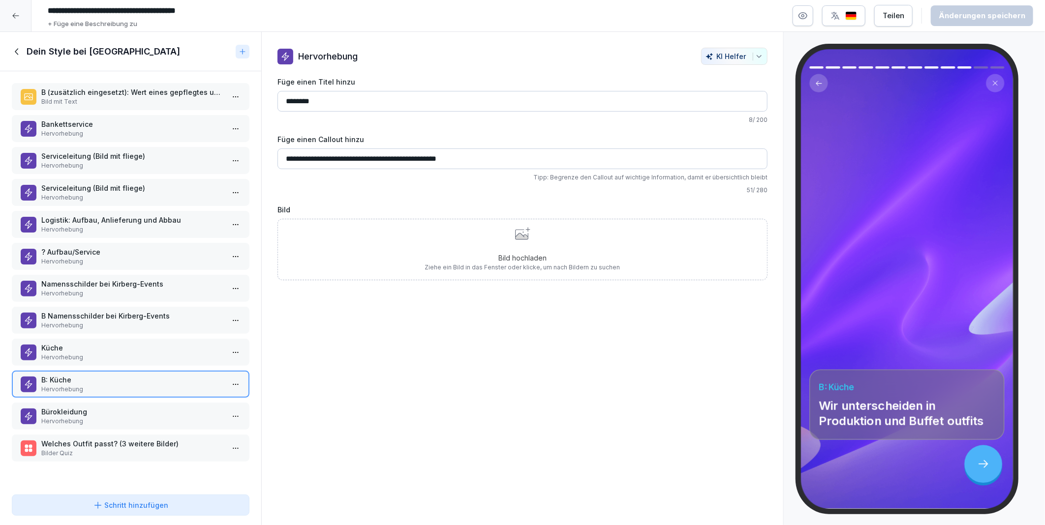
click at [226, 374] on html "**********" at bounding box center [522, 262] width 1045 height 525
click at [173, 429] on div "Löschen" at bounding box center [174, 432] width 40 height 10
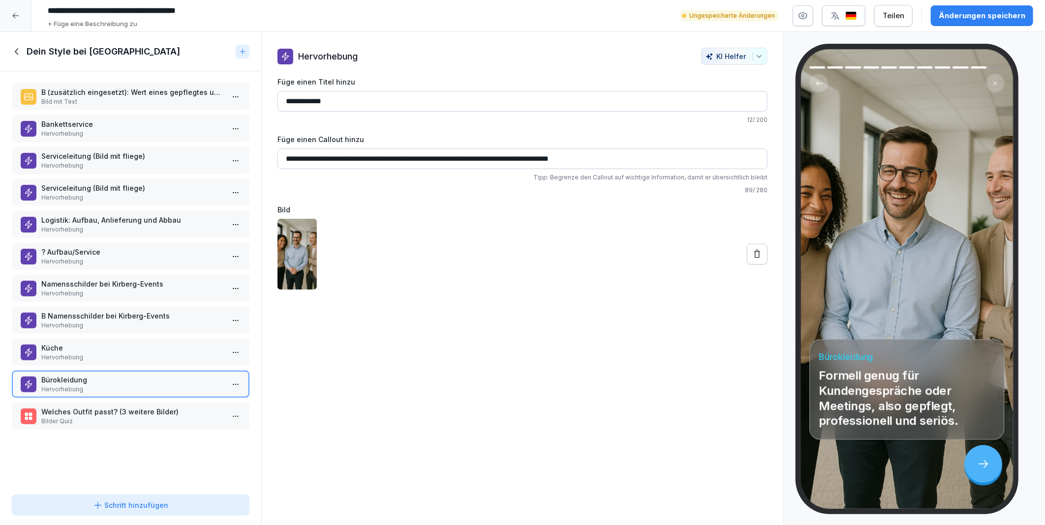
click at [985, 11] on div "Änderungen speichern" at bounding box center [982, 15] width 87 height 11
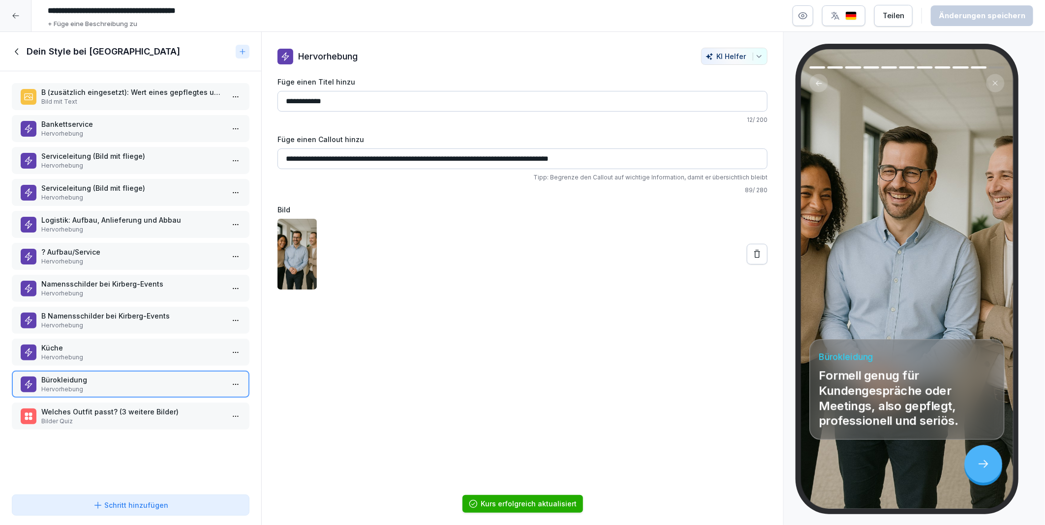
click at [94, 311] on p "B Namensschilder bei Kirberg-Events" at bounding box center [132, 316] width 183 height 10
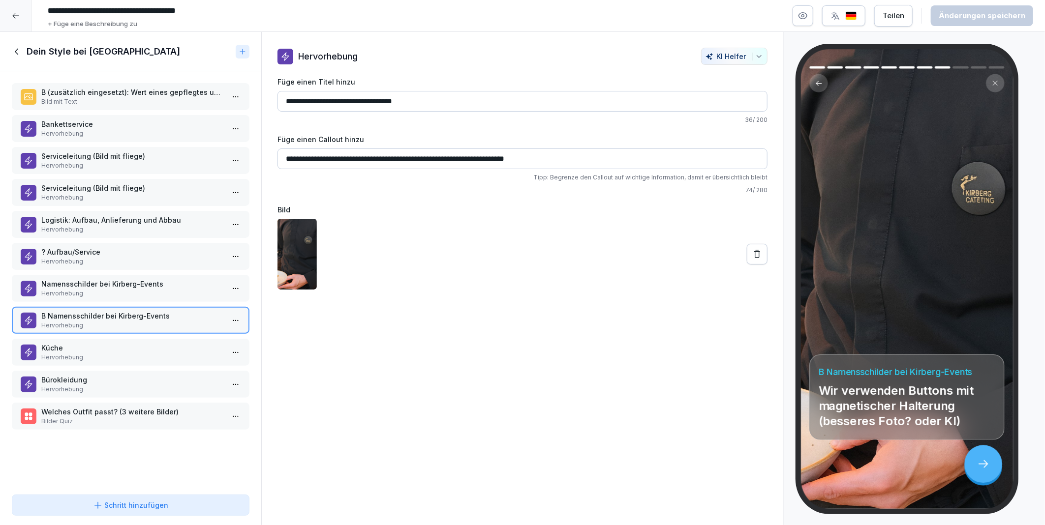
click at [752, 254] on icon at bounding box center [757, 254] width 10 height 10
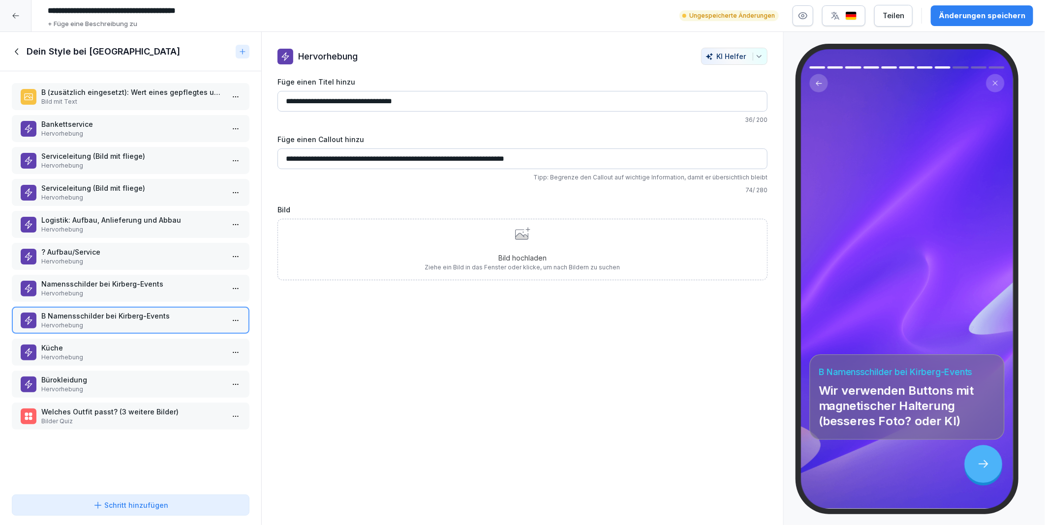
click at [501, 243] on div "Bild hochladen Ziehe ein Bild in das Fenster oder klicke, um nach Bildern zu su…" at bounding box center [522, 249] width 195 height 45
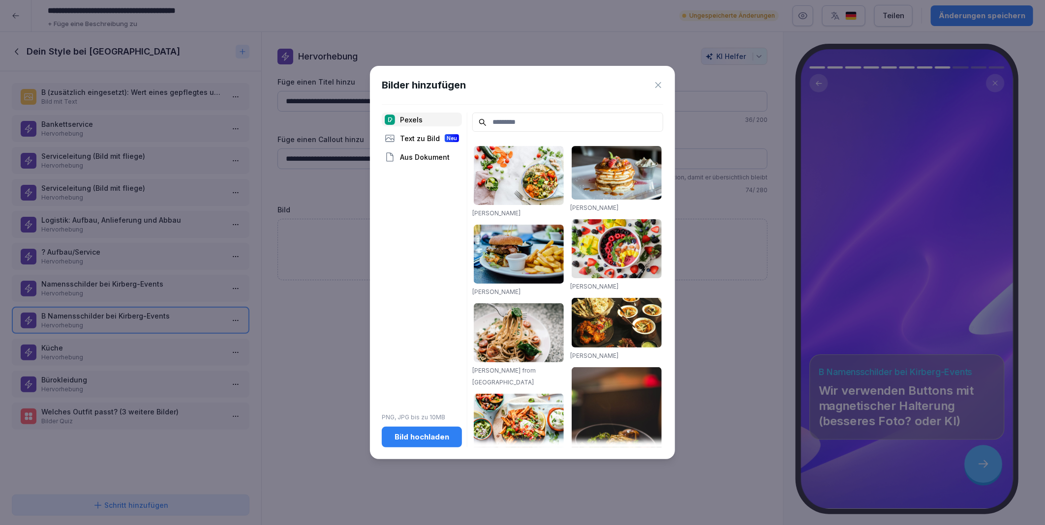
click at [429, 439] on div "Bild hochladen" at bounding box center [422, 437] width 64 height 11
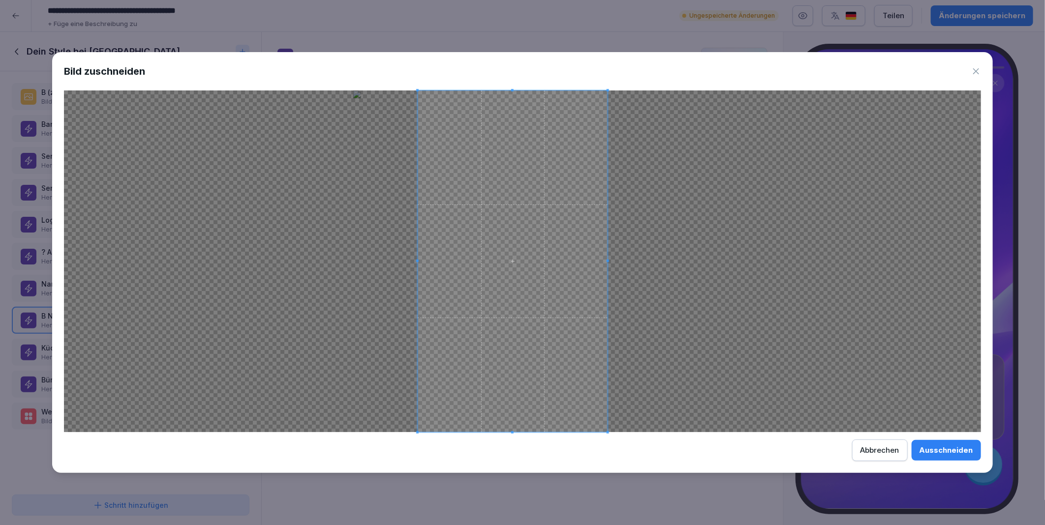
click at [549, 342] on span at bounding box center [513, 262] width 190 height 342
click at [657, 262] on div at bounding box center [522, 262] width 917 height 342
click at [573, 336] on span at bounding box center [522, 262] width 190 height 342
click at [894, 454] on div "Abbrechen" at bounding box center [880, 450] width 39 height 11
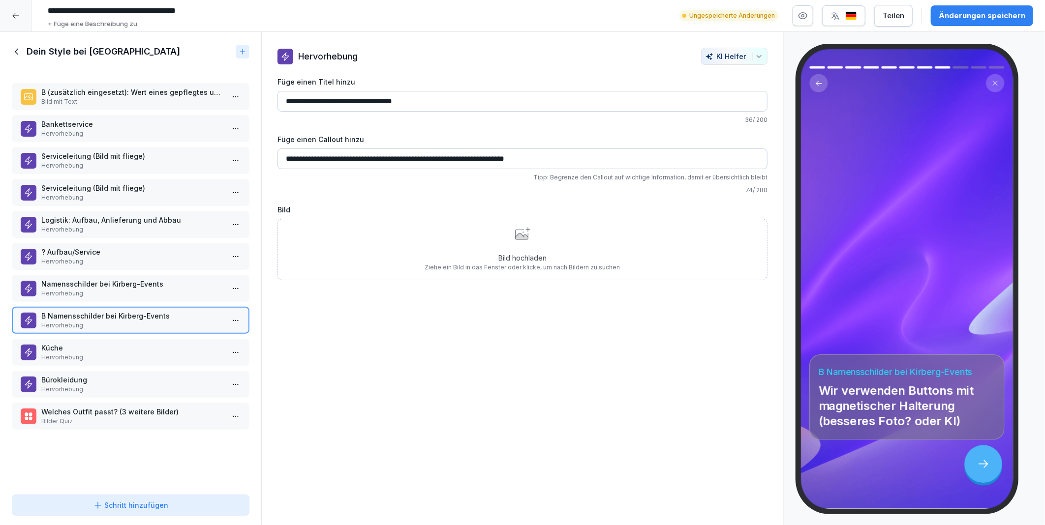
click at [504, 242] on div "Bild hochladen Ziehe ein Bild in das Fenster oder klicke, um nach Bildern zu su…" at bounding box center [522, 249] width 195 height 45
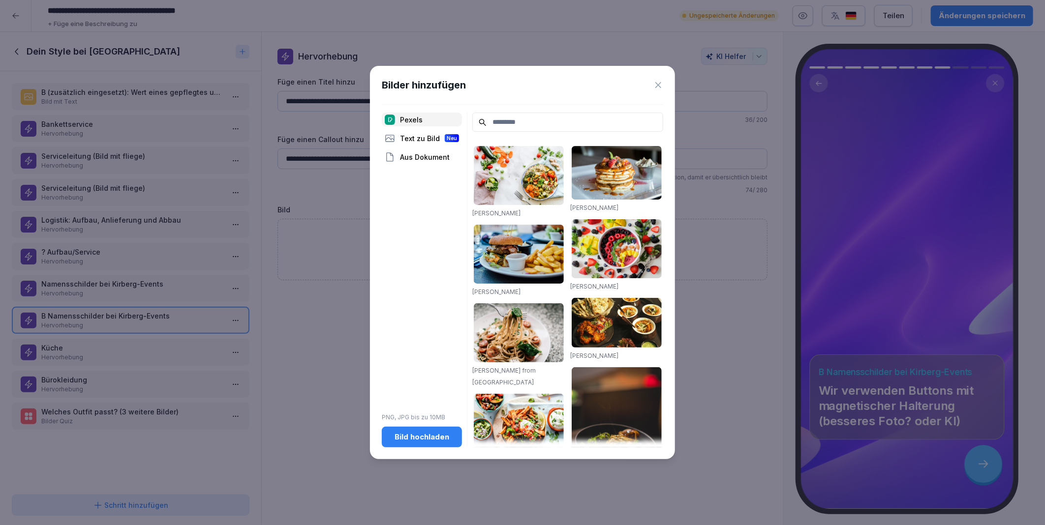
click at [400, 437] on div "Bild hochladen" at bounding box center [422, 437] width 64 height 11
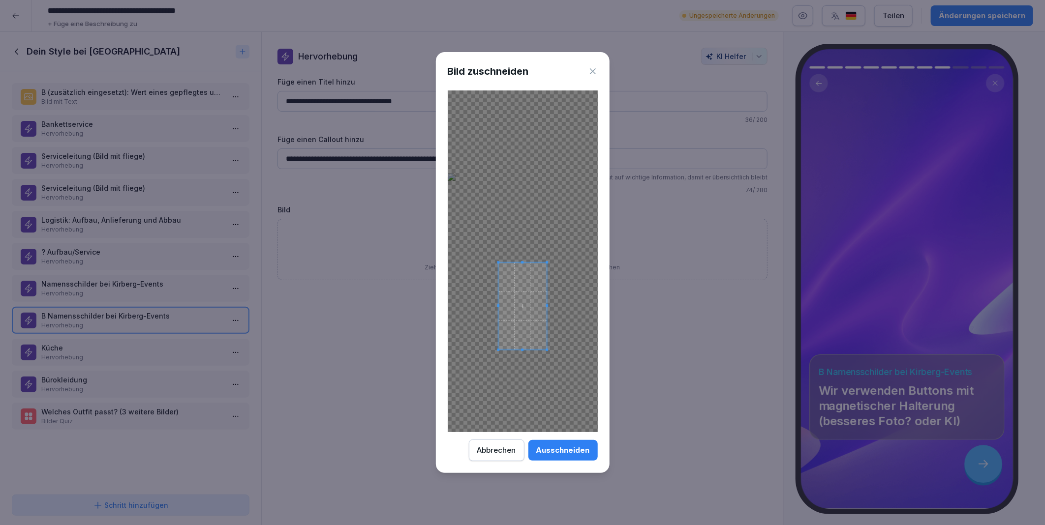
click at [535, 264] on div at bounding box center [522, 306] width 48 height 87
click at [532, 287] on span at bounding box center [528, 287] width 48 height 87
click at [550, 321] on div at bounding box center [527, 286] width 46 height 84
click at [546, 334] on span at bounding box center [531, 308] width 46 height 84
click at [575, 453] on div "Ausschneiden" at bounding box center [563, 450] width 54 height 11
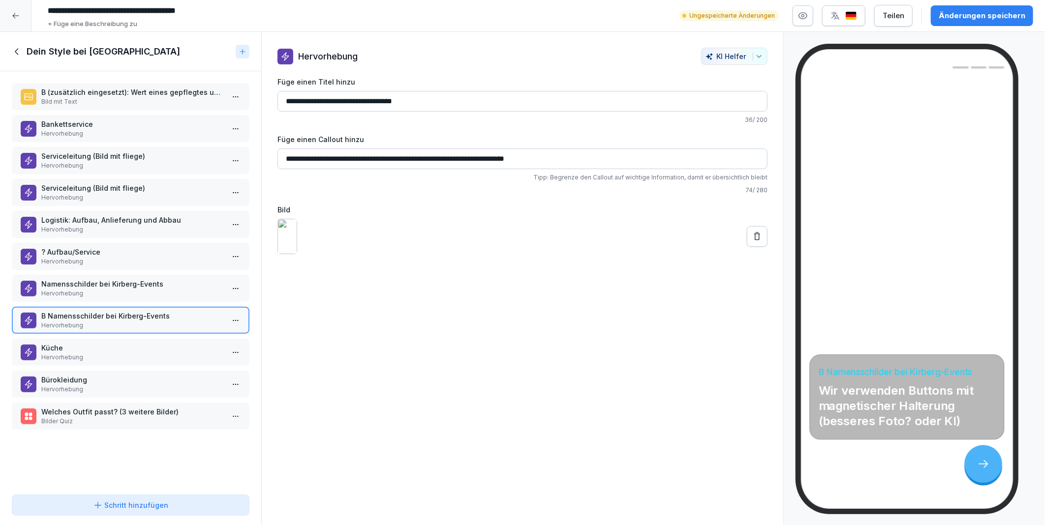
click at [57, 289] on p "Hervorhebung" at bounding box center [132, 293] width 183 height 9
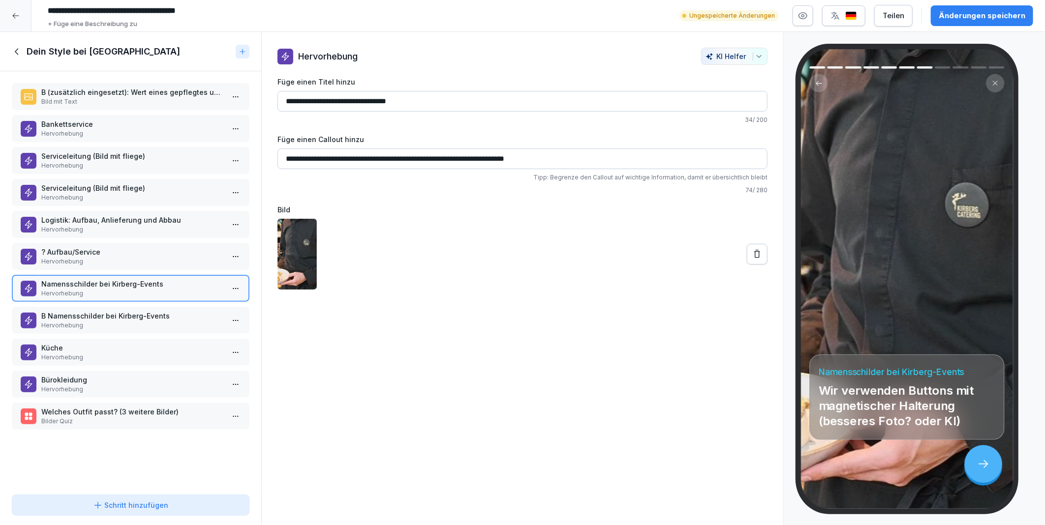
click at [110, 321] on p "Hervorhebung" at bounding box center [132, 325] width 183 height 9
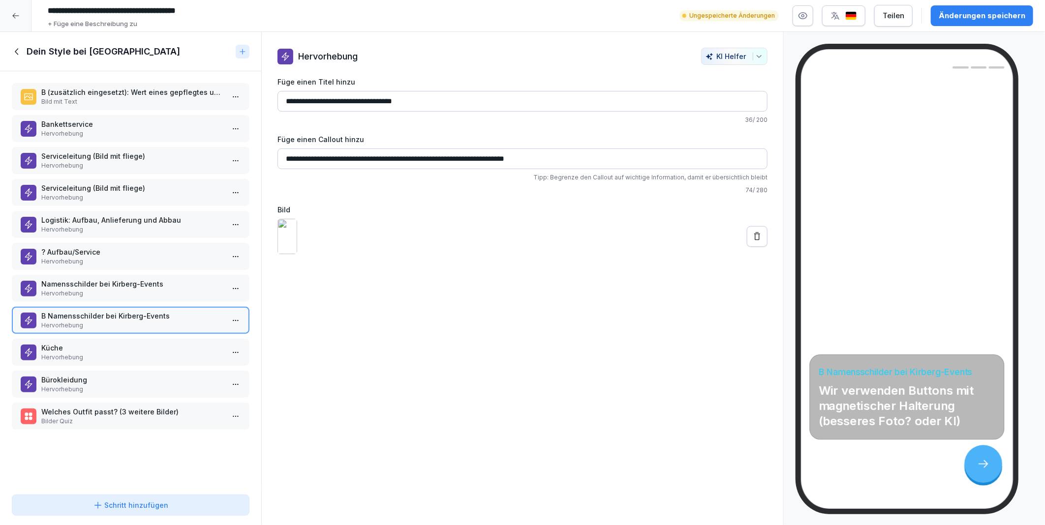
click at [955, 20] on div "Änderungen speichern" at bounding box center [982, 15] width 87 height 11
click at [752, 242] on icon at bounding box center [757, 237] width 10 height 10
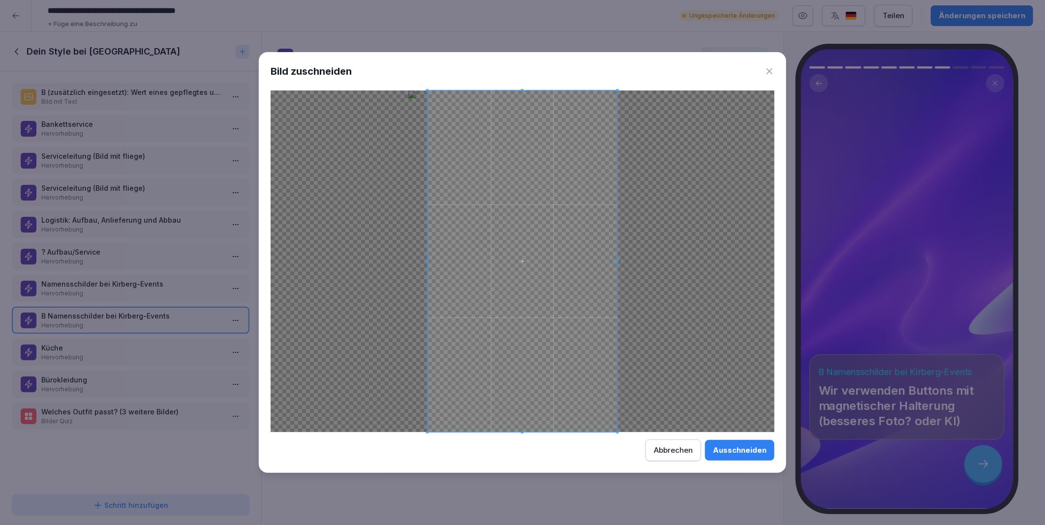
click at [740, 454] on div "Ausschneiden" at bounding box center [740, 450] width 54 height 11
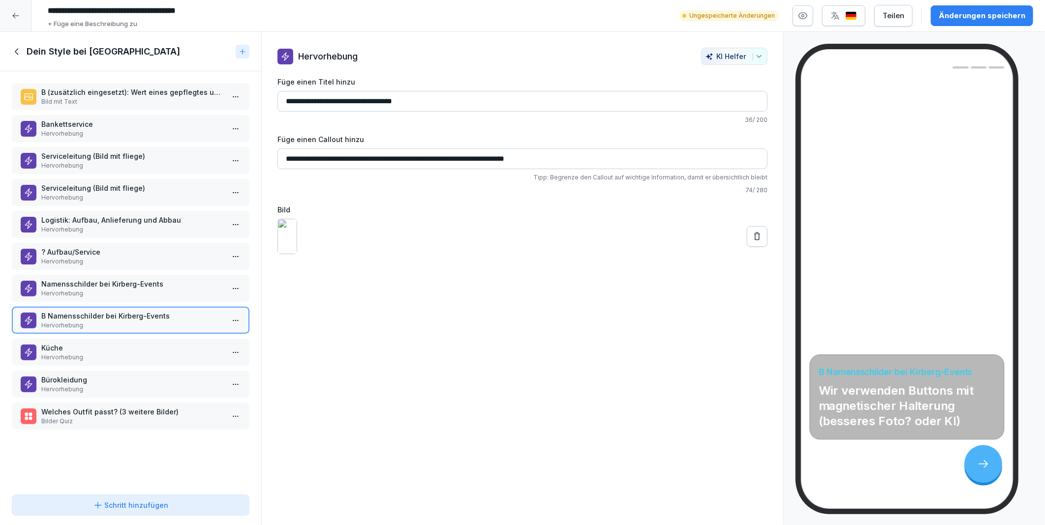
click at [752, 242] on icon at bounding box center [757, 237] width 10 height 10
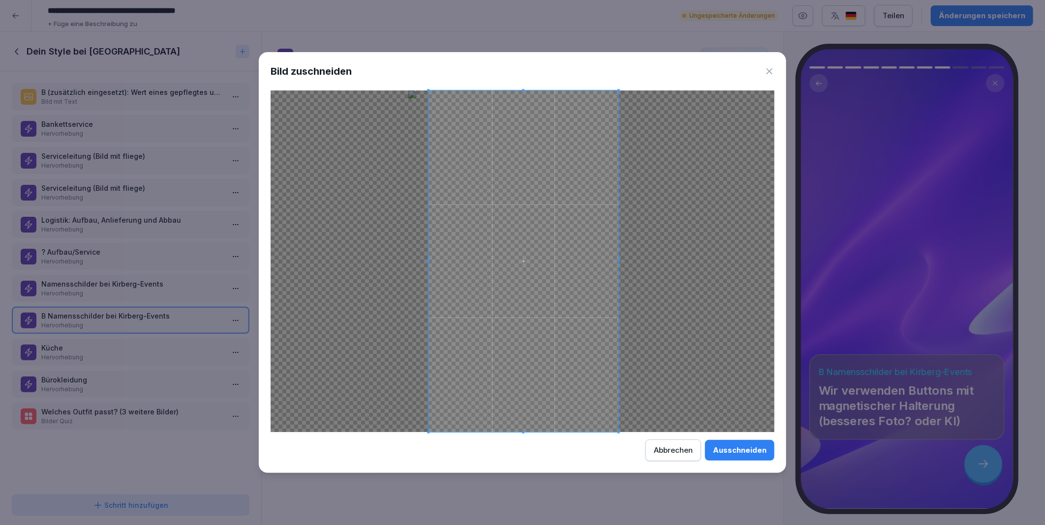
click at [554, 332] on span at bounding box center [524, 262] width 190 height 342
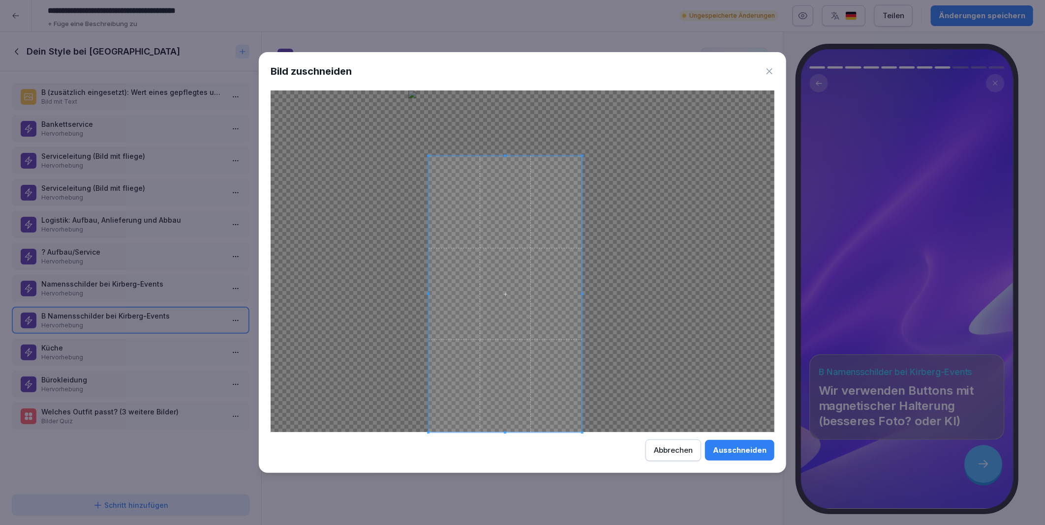
click at [598, 156] on div at bounding box center [523, 262] width 504 height 342
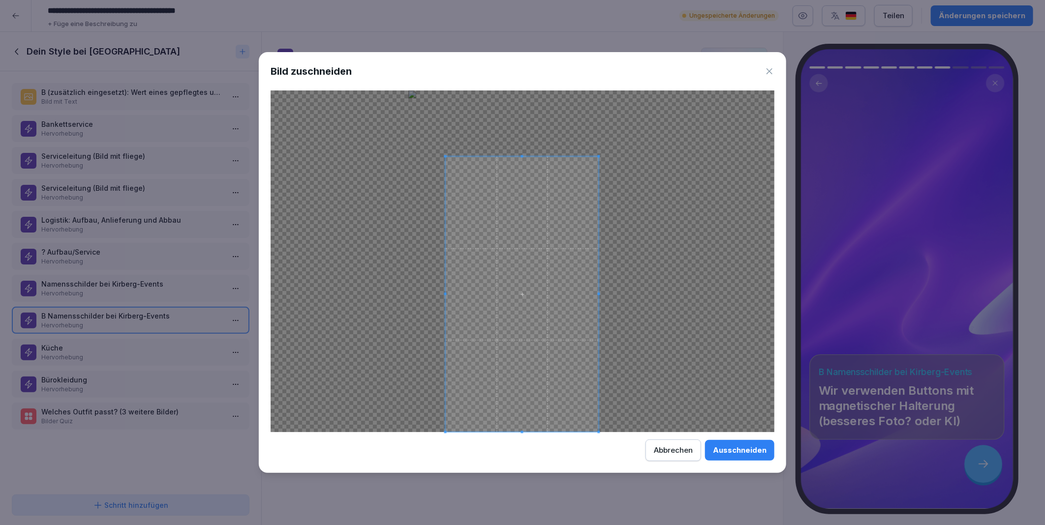
click at [522, 322] on span at bounding box center [522, 294] width 153 height 276
click at [738, 449] on div "Ausschneiden" at bounding box center [740, 450] width 54 height 11
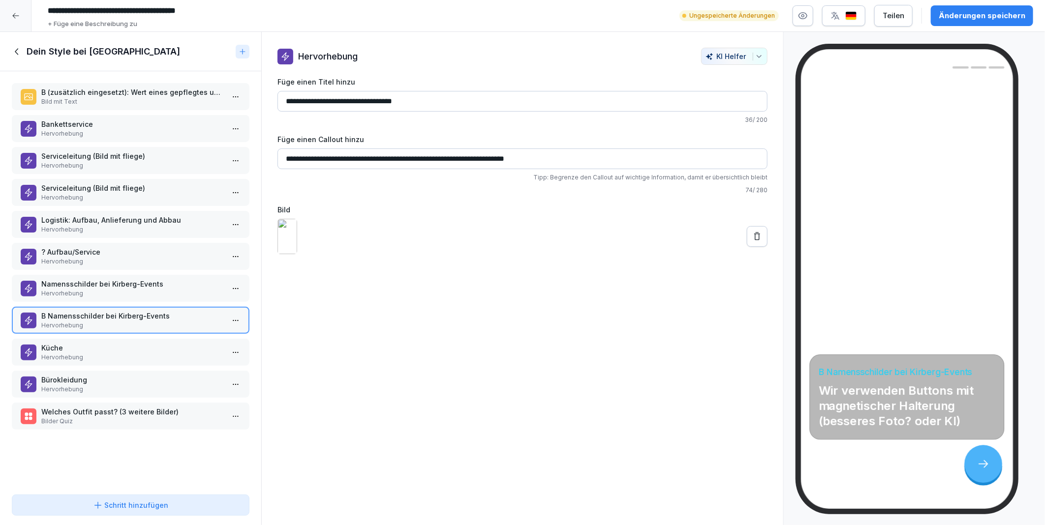
click at [963, 15] on div "Änderungen speichern" at bounding box center [982, 15] width 87 height 11
click at [411, 154] on input "**********" at bounding box center [522, 159] width 490 height 21
drag, startPoint x: 583, startPoint y: 158, endPoint x: 278, endPoint y: 160, distance: 304.1
click at [278, 160] on input "**********" at bounding box center [522, 159] width 490 height 21
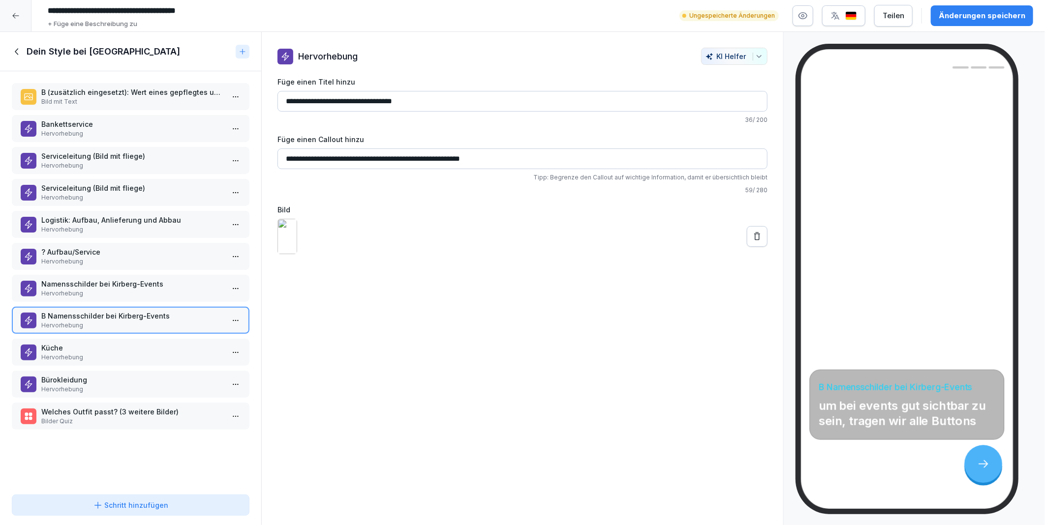
click at [390, 381] on div "**********" at bounding box center [522, 279] width 523 height 494
drag, startPoint x: 507, startPoint y: 156, endPoint x: 273, endPoint y: 153, distance: 234.7
click at [273, 153] on div "**********" at bounding box center [523, 151] width 522 height 207
click at [507, 169] on input "**********" at bounding box center [522, 159] width 490 height 21
drag, startPoint x: 471, startPoint y: 165, endPoint x: 277, endPoint y: 167, distance: 193.9
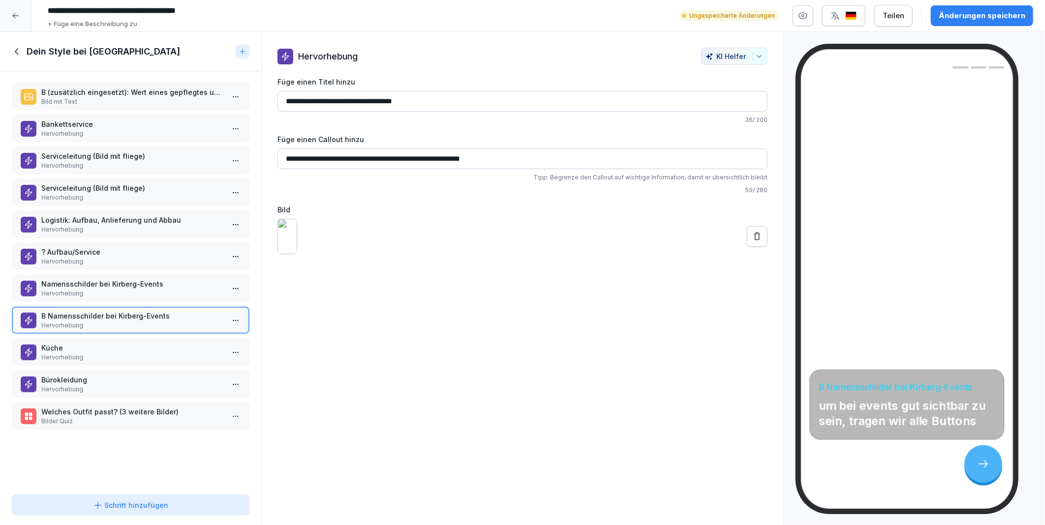
click at [277, 167] on div "**********" at bounding box center [522, 164] width 490 height 61
paste input "***"
click at [288, 157] on input "**********" at bounding box center [522, 159] width 490 height 21
click at [508, 154] on input "**********" at bounding box center [522, 159] width 490 height 21
click at [563, 374] on div "**********" at bounding box center [522, 279] width 523 height 494
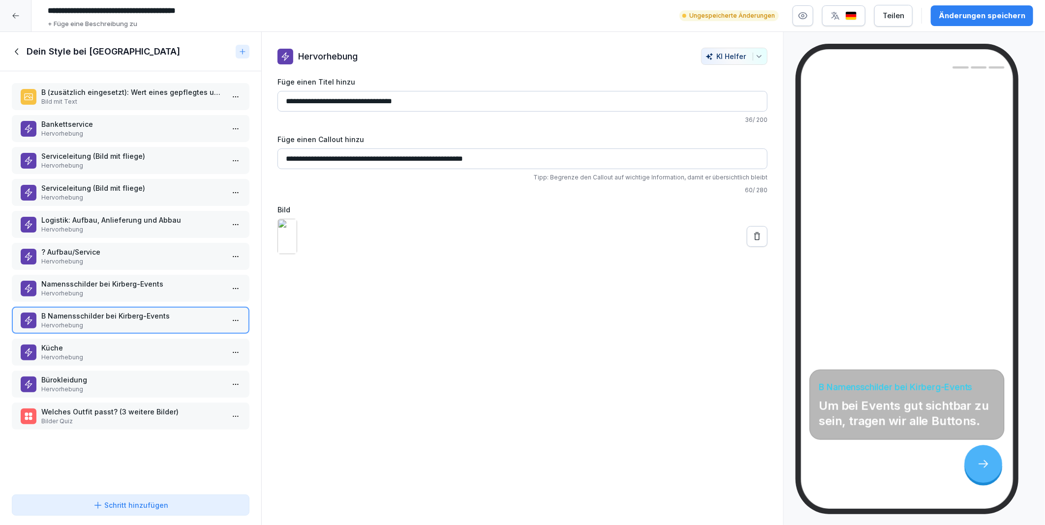
click at [505, 155] on input "**********" at bounding box center [522, 159] width 490 height 21
type input "**********"
click at [966, 18] on div "Änderungen speichern" at bounding box center [982, 15] width 87 height 11
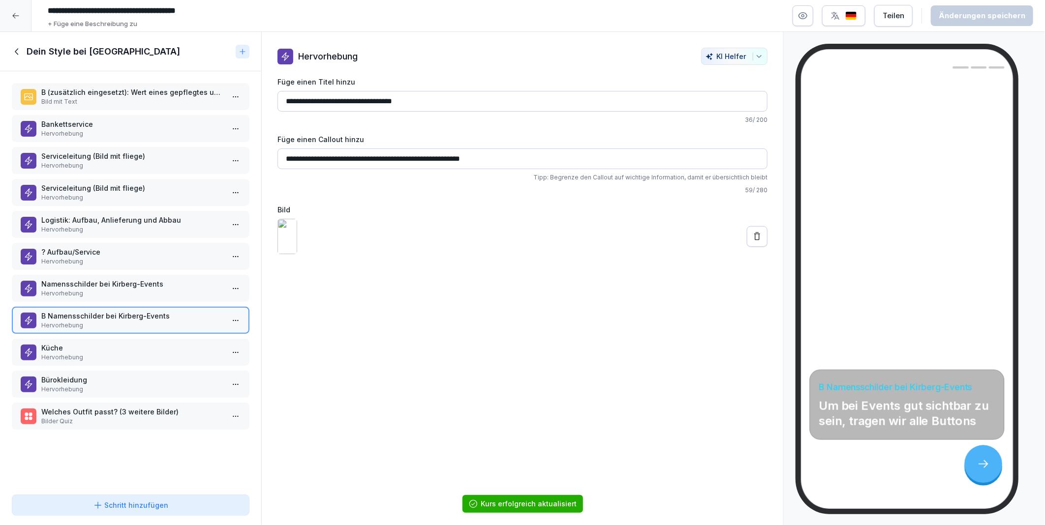
click at [87, 353] on p "Hervorhebung" at bounding box center [132, 357] width 183 height 9
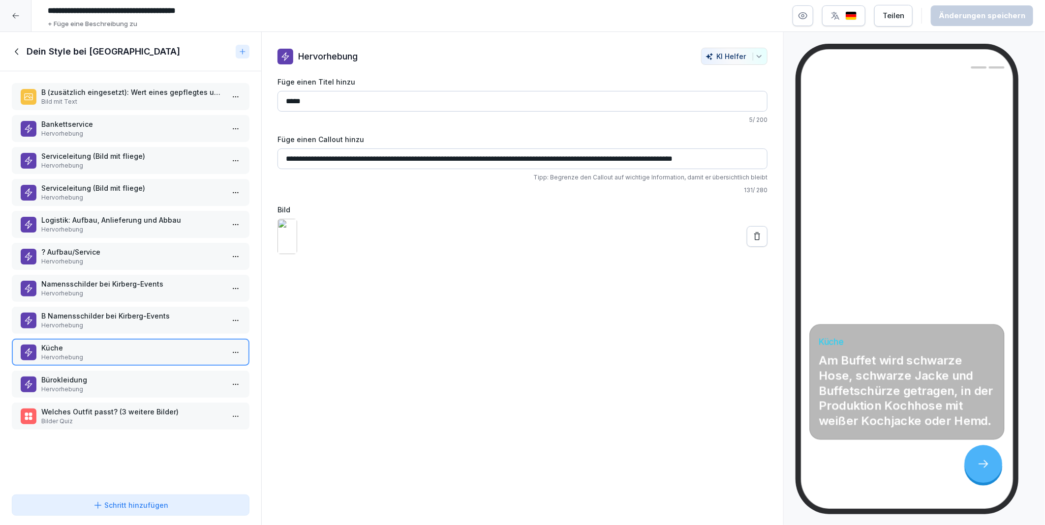
click at [324, 159] on input "**********" at bounding box center [522, 159] width 490 height 21
drag, startPoint x: 284, startPoint y: 158, endPoint x: 807, endPoint y: 162, distance: 523.5
click at [807, 162] on div "Kursinhalt KIRBERG CATERING | UNESTABLISHED SINCE 1982 24 min 1 Lektion ohne Ti…" at bounding box center [522, 279] width 1045 height 494
paste input "**********"
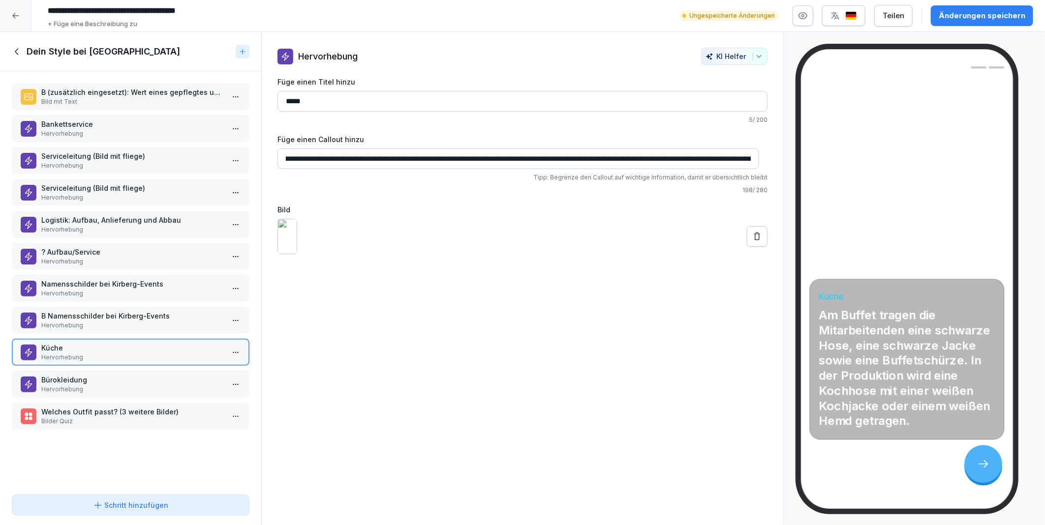
scroll to position [0, 261]
type input "**********"
click at [588, 411] on div "**********" at bounding box center [522, 279] width 523 height 494
click at [982, 16] on div "Änderungen speichern" at bounding box center [982, 15] width 87 height 11
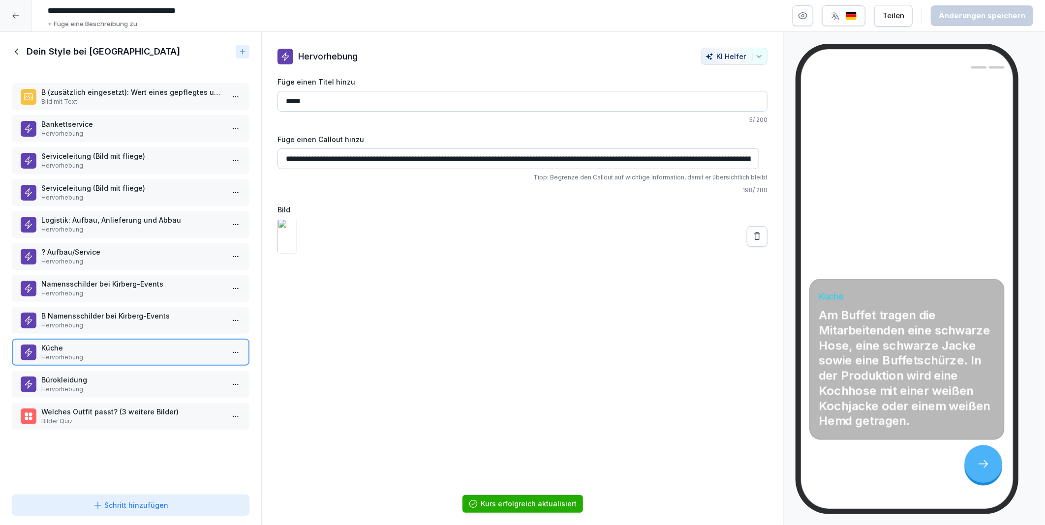
click at [75, 385] on p "Hervorhebung" at bounding box center [132, 389] width 183 height 9
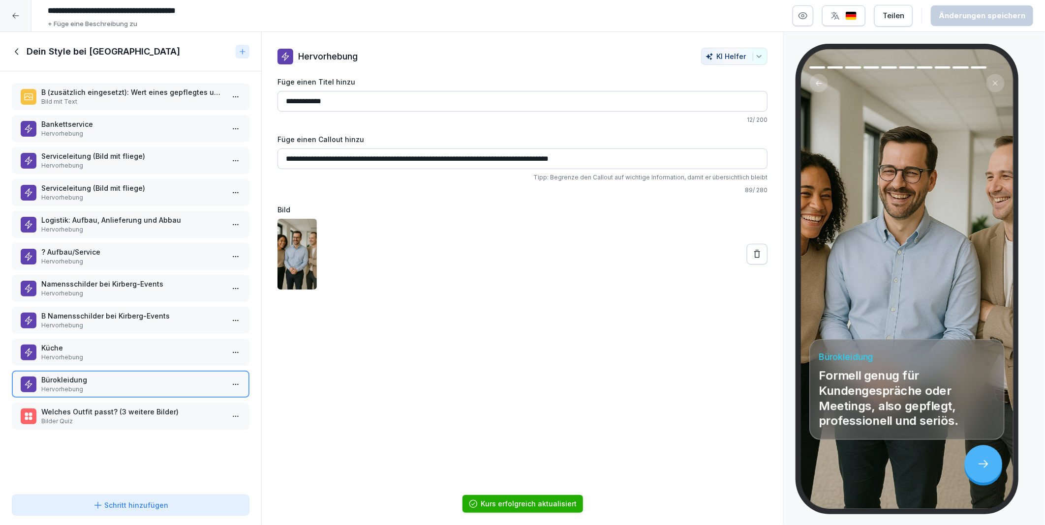
click at [61, 248] on p "? Aufbau/Service" at bounding box center [132, 252] width 183 height 10
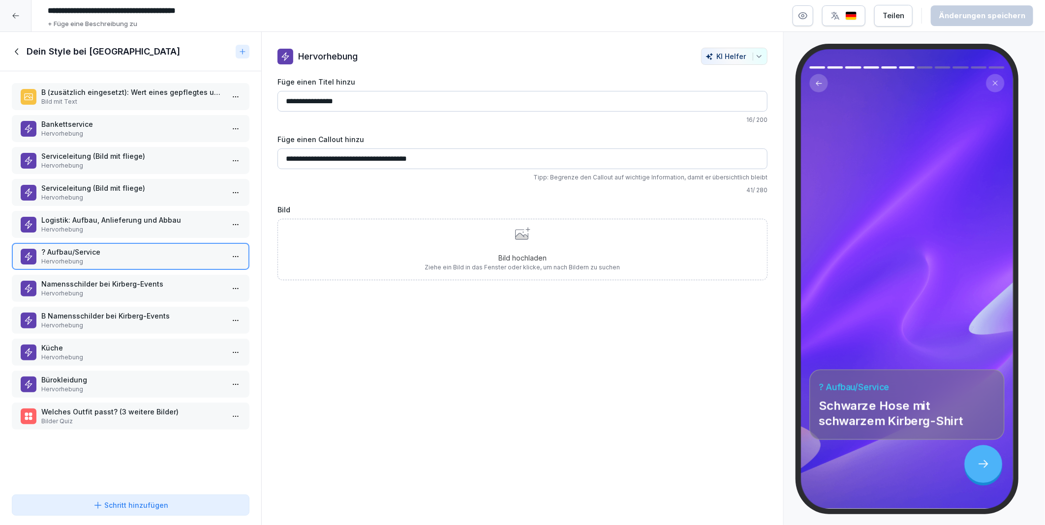
click at [67, 211] on div "Logistik: Aufbau, Anlieferung und Abbau Hervorhebung" at bounding box center [131, 224] width 238 height 27
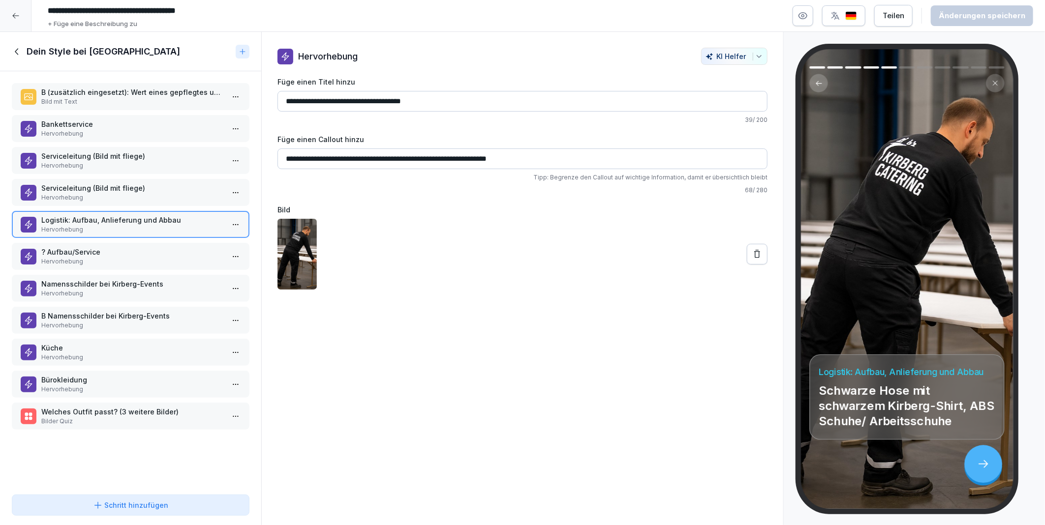
click at [85, 279] on p "Namensschilder bei Kirberg-Events" at bounding box center [132, 284] width 183 height 10
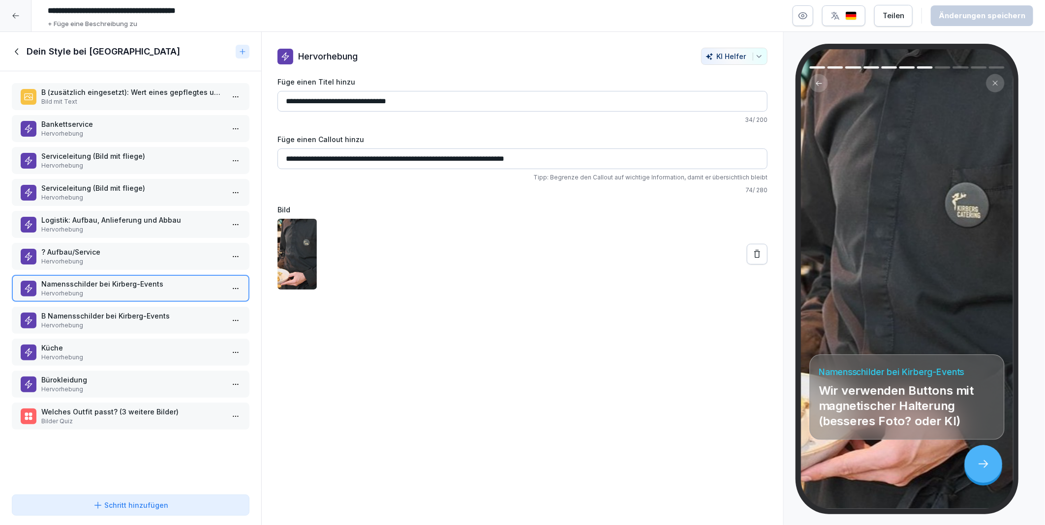
click at [94, 248] on p "? Aufbau/Service" at bounding box center [132, 252] width 183 height 10
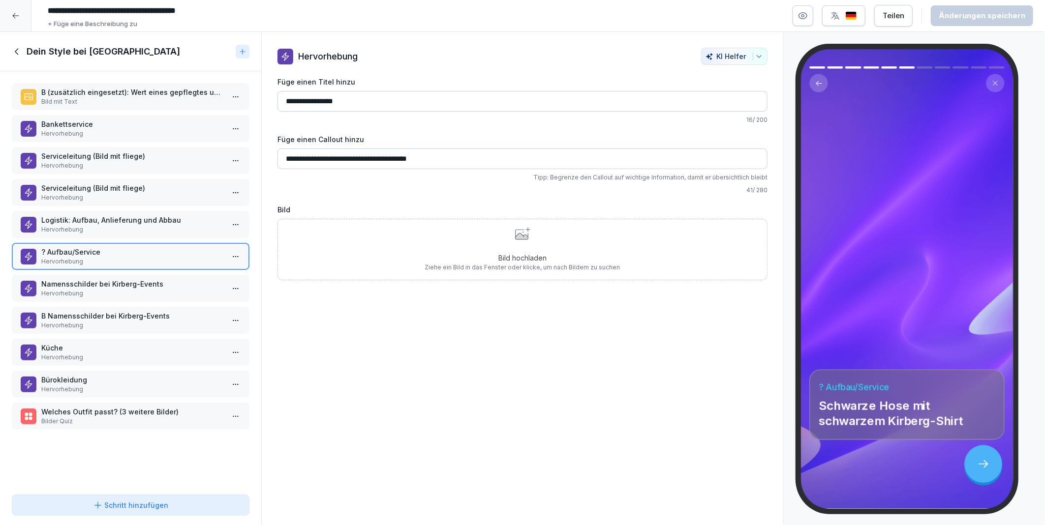
click at [104, 220] on p "Logistik: Aufbau, Anlieferung und Abbau" at bounding box center [132, 220] width 183 height 10
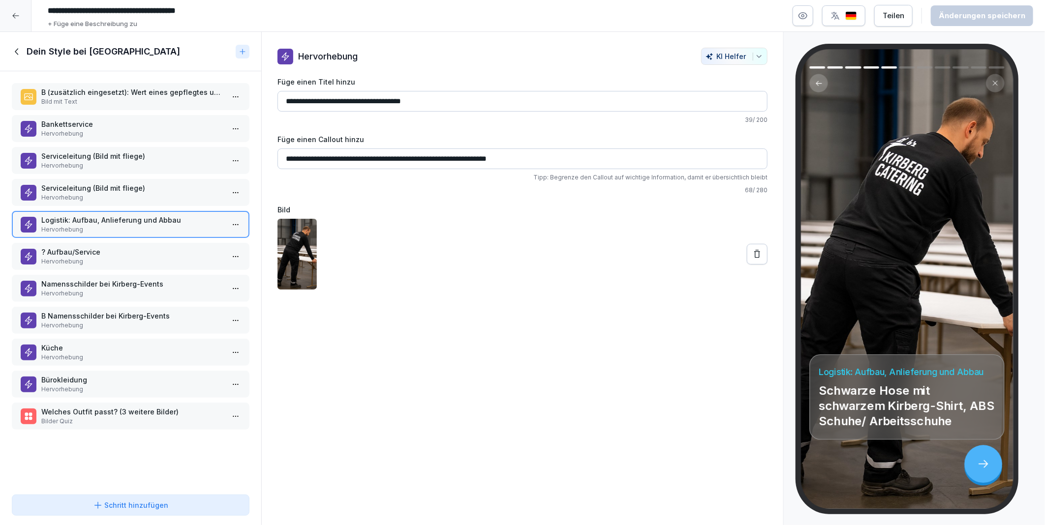
click at [95, 247] on p "? Aufbau/Service" at bounding box center [132, 252] width 183 height 10
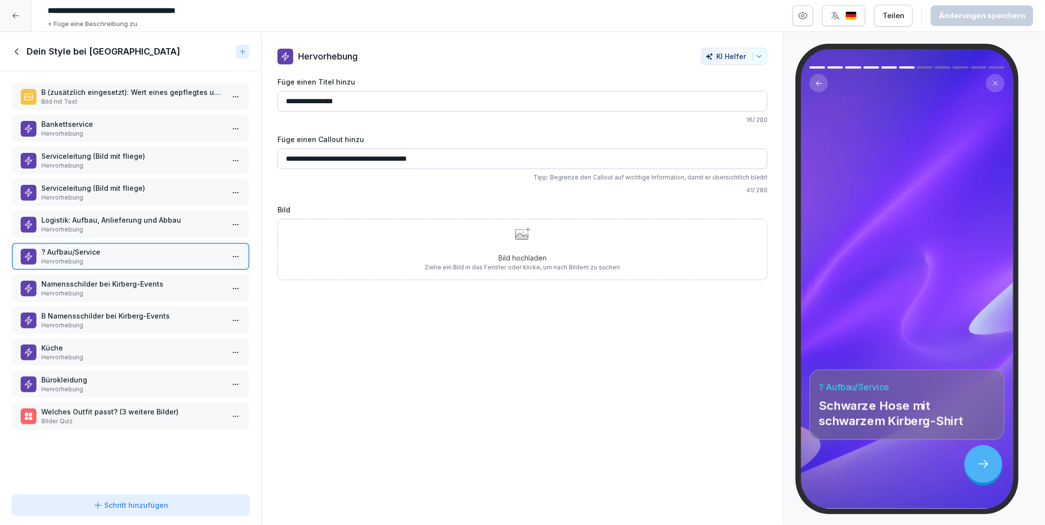
click at [77, 218] on p "Logistik: Aufbau, Anlieferung und Abbau" at bounding box center [132, 220] width 183 height 10
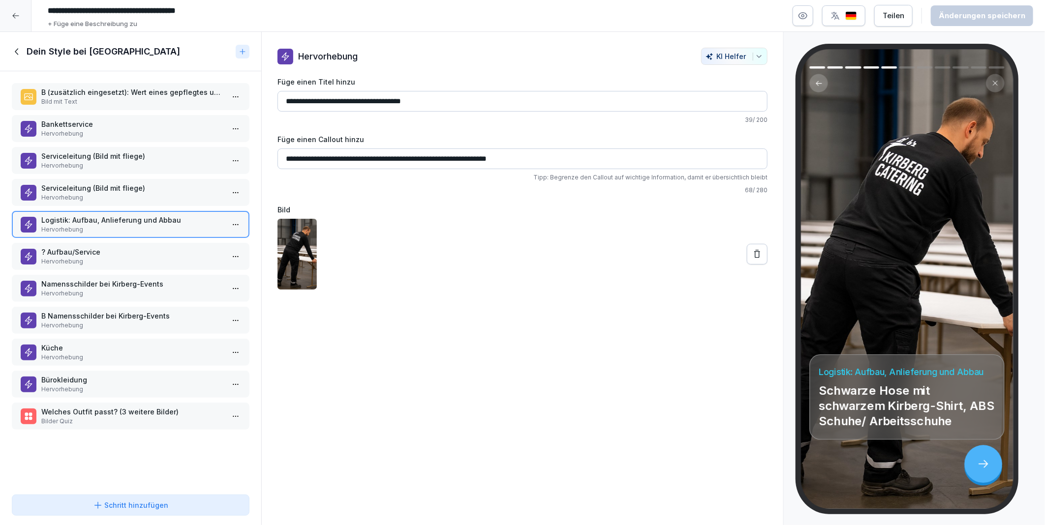
click at [73, 248] on p "? Aufbau/Service" at bounding box center [132, 252] width 183 height 10
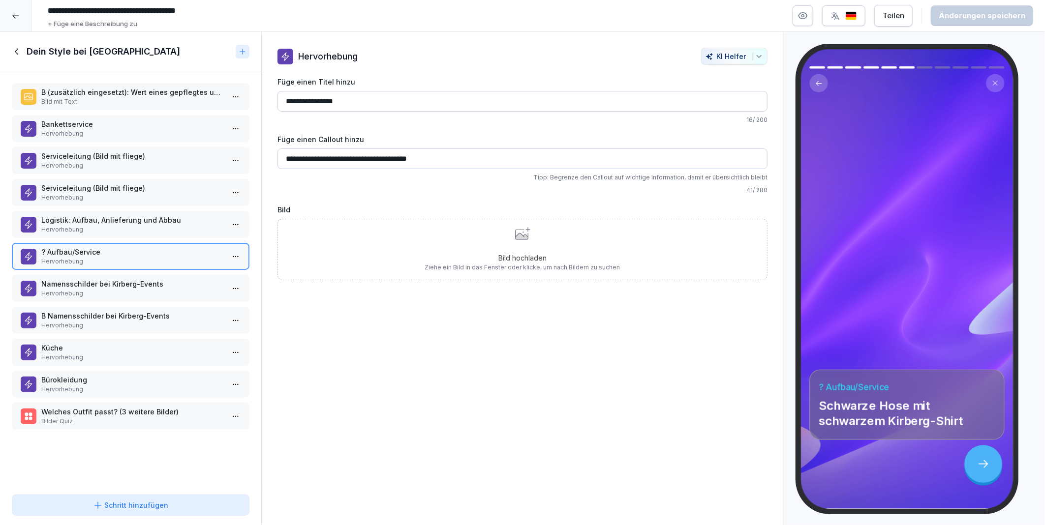
click at [102, 225] on p "Hervorhebung" at bounding box center [132, 229] width 183 height 9
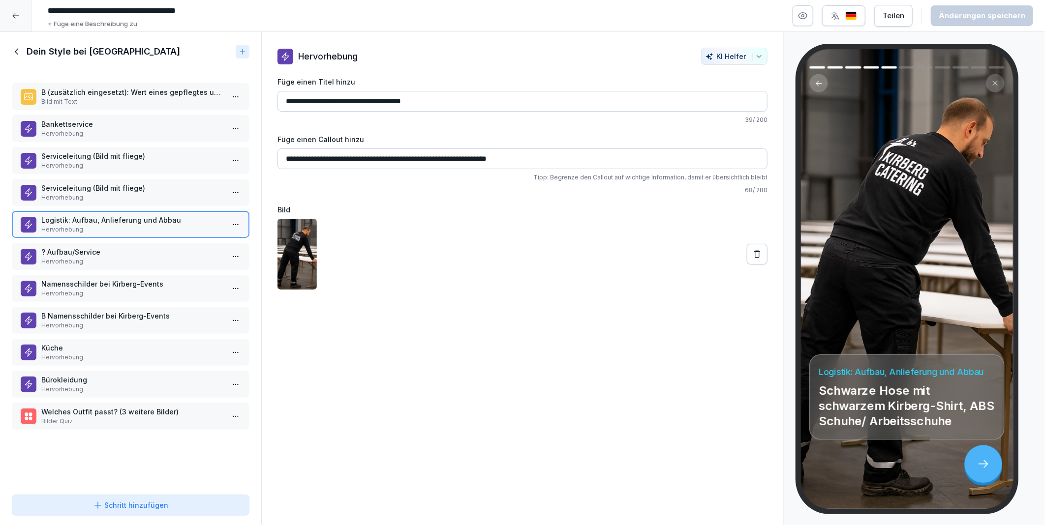
click at [104, 257] on p "Hervorhebung" at bounding box center [132, 261] width 183 height 9
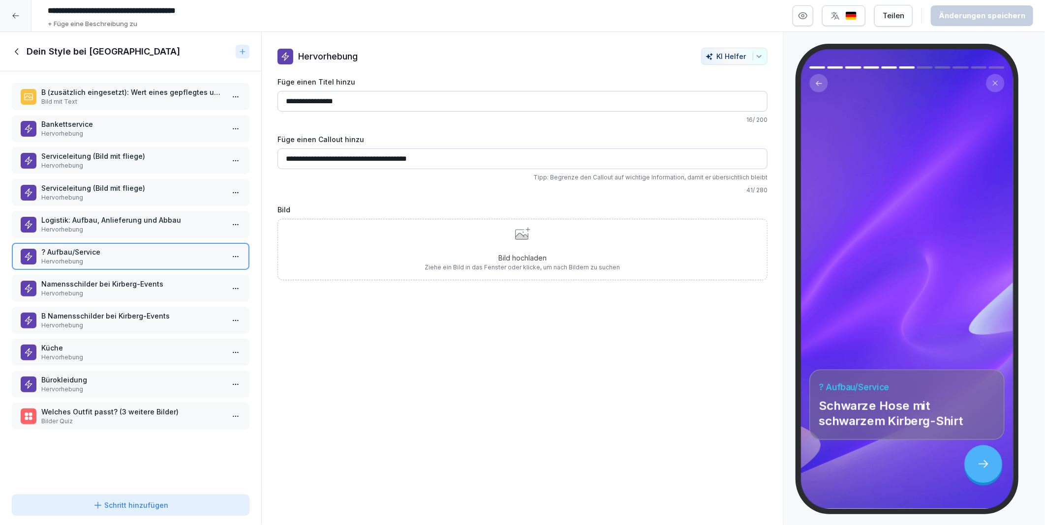
click at [73, 225] on p "Hervorhebung" at bounding box center [132, 229] width 183 height 9
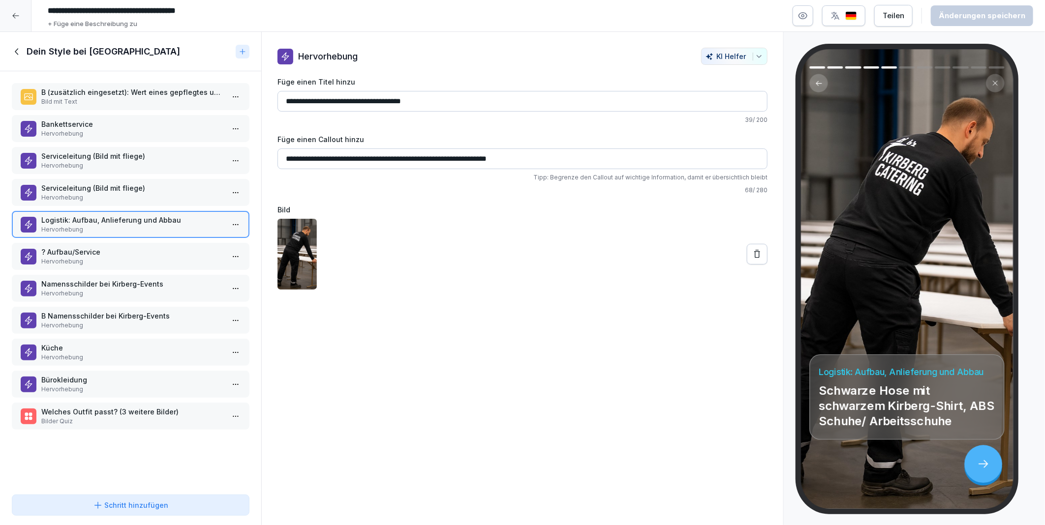
click at [80, 249] on p "? Aufbau/Service" at bounding box center [132, 252] width 183 height 10
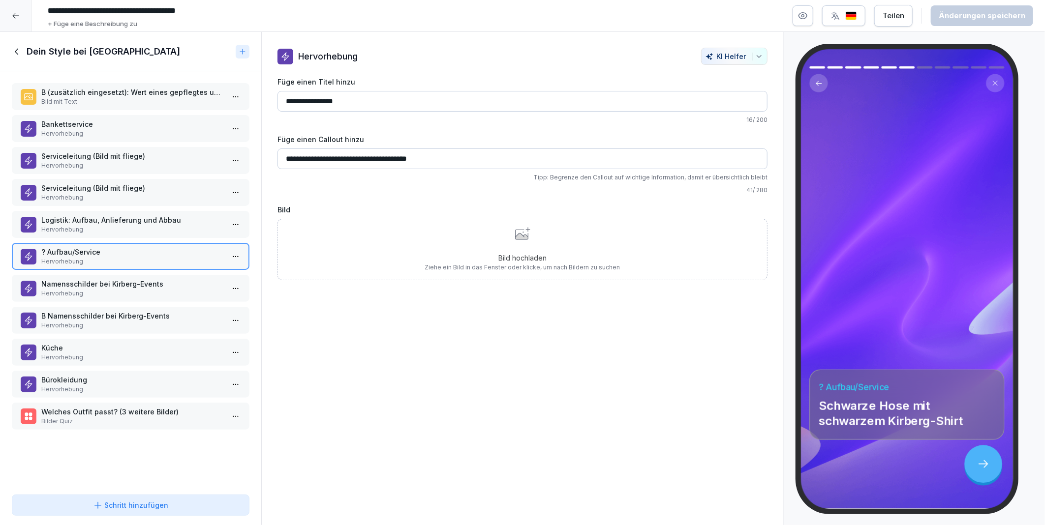
click at [293, 101] on input "**********" at bounding box center [522, 101] width 490 height 21
click at [352, 102] on input "**********" at bounding box center [522, 101] width 490 height 21
type input "**********"
click at [399, 350] on div "**********" at bounding box center [522, 279] width 523 height 494
click at [456, 160] on input "**********" at bounding box center [522, 159] width 490 height 21
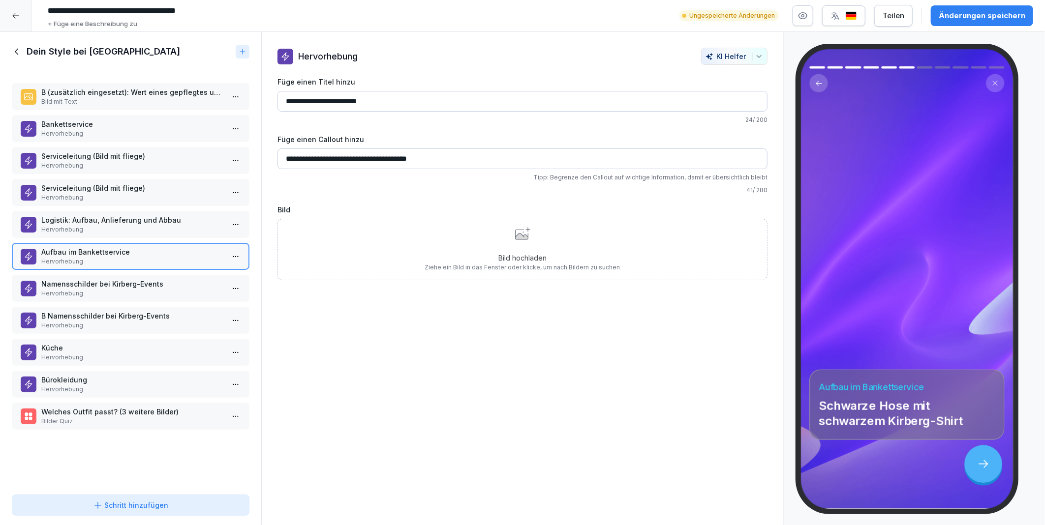
click at [413, 368] on div "**********" at bounding box center [522, 279] width 523 height 494
click at [87, 311] on p "B Namensschilder bei Kirberg-Events" at bounding box center [132, 316] width 183 height 10
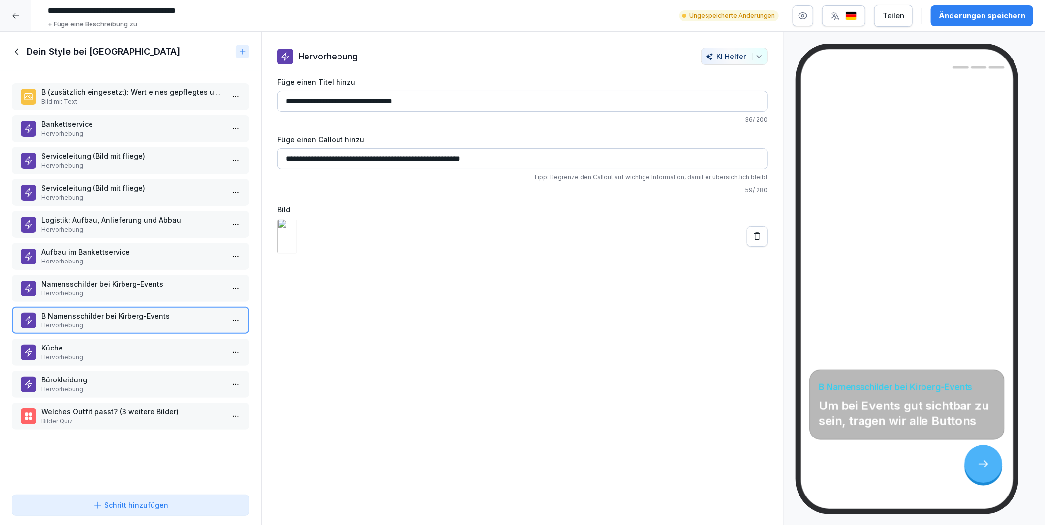
click at [84, 279] on p "Namensschilder bei Kirberg-Events" at bounding box center [132, 284] width 183 height 10
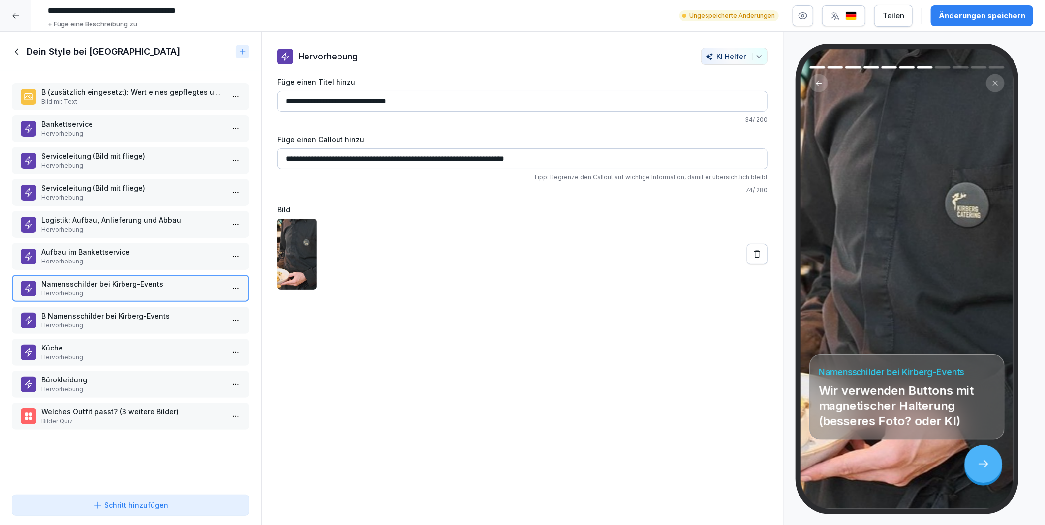
click at [229, 281] on html "**********" at bounding box center [522, 262] width 1045 height 525
click at [67, 305] on html "**********" at bounding box center [522, 262] width 1045 height 525
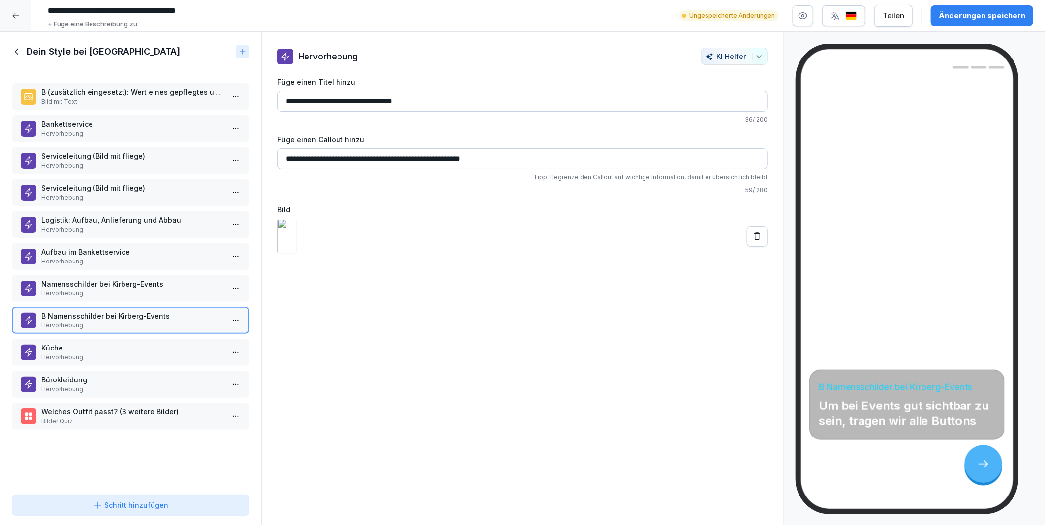
click at [75, 289] on p "Hervorhebung" at bounding box center [132, 293] width 183 height 9
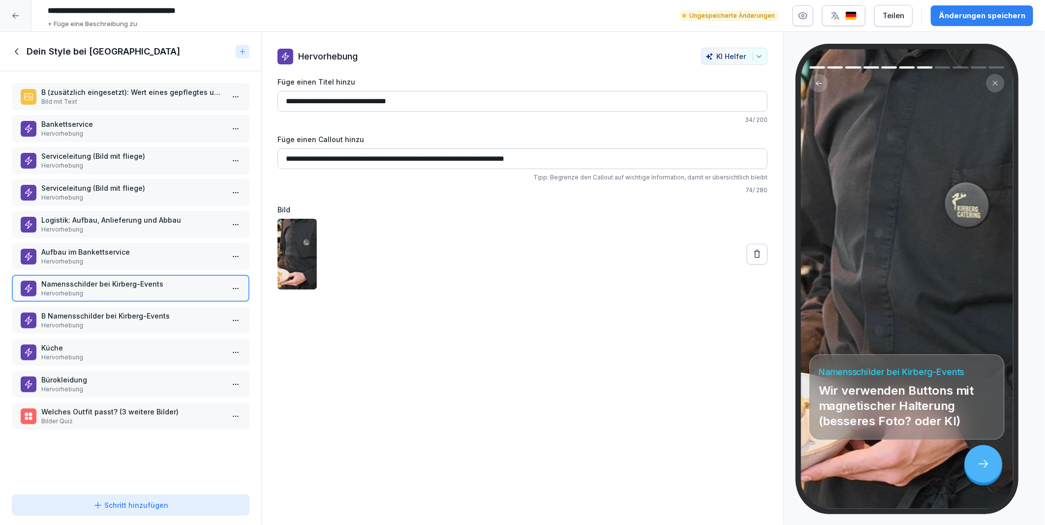
click at [229, 283] on html "**********" at bounding box center [522, 262] width 1045 height 525
click at [192, 336] on div "Löschen" at bounding box center [174, 339] width 40 height 10
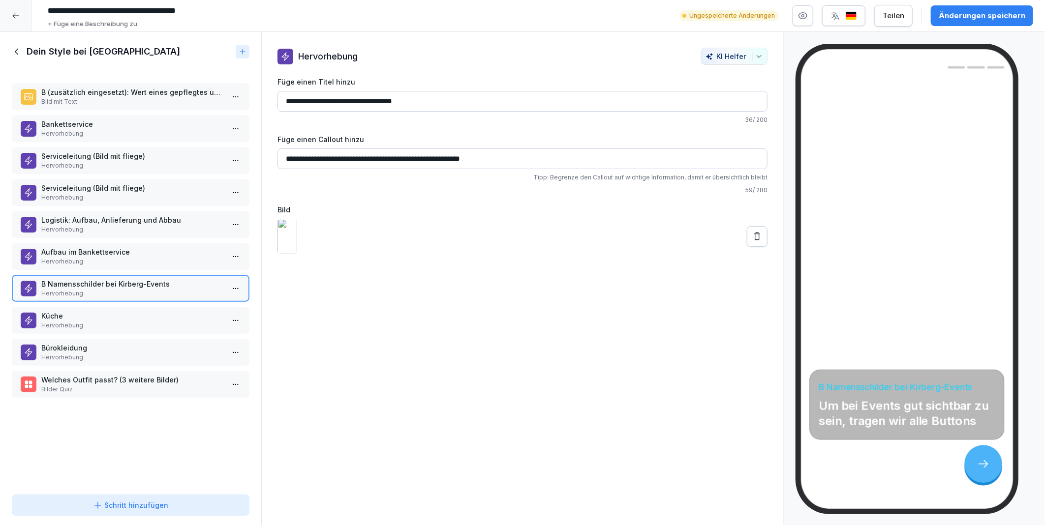
click at [292, 100] on input "**********" at bounding box center [522, 101] width 490 height 21
type input "**********"
click at [1002, 13] on div "Änderungen speichern" at bounding box center [982, 15] width 87 height 11
click at [17, 52] on icon at bounding box center [17, 51] width 11 height 11
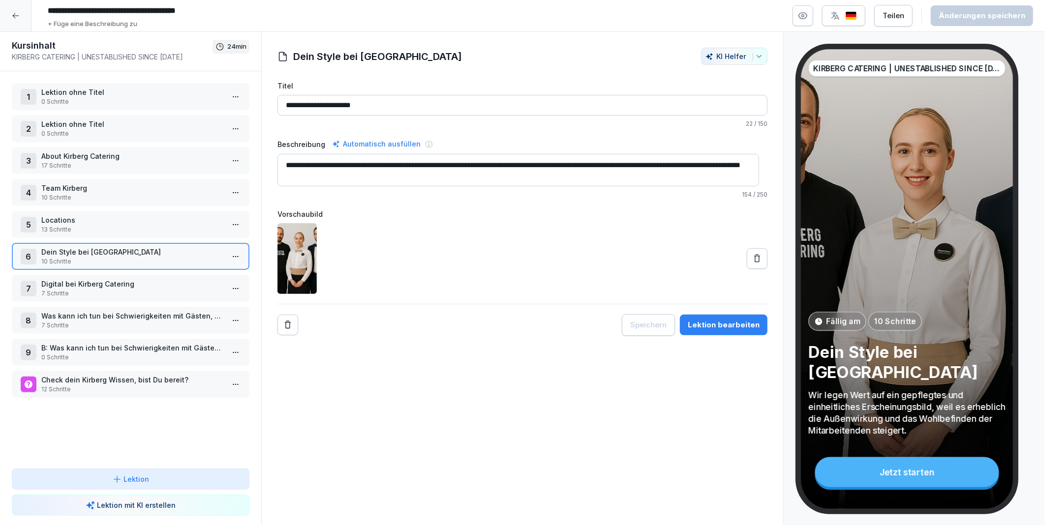
click at [66, 279] on p "Digital bei Kirberg Catering" at bounding box center [132, 284] width 183 height 10
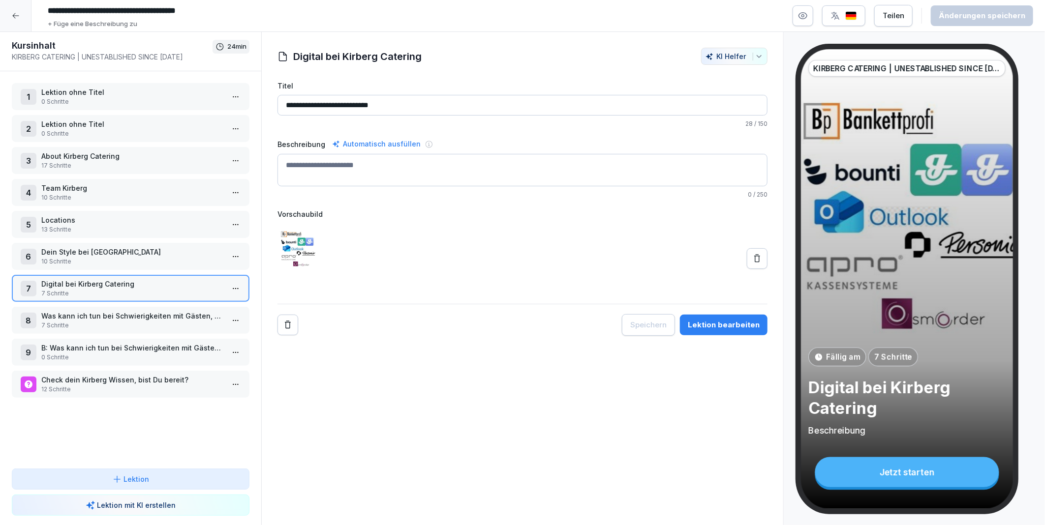
click at [232, 283] on html "**********" at bounding box center [522, 262] width 1045 height 525
click at [180, 303] on div "Schritte bearbeiten" at bounding box center [191, 302] width 75 height 10
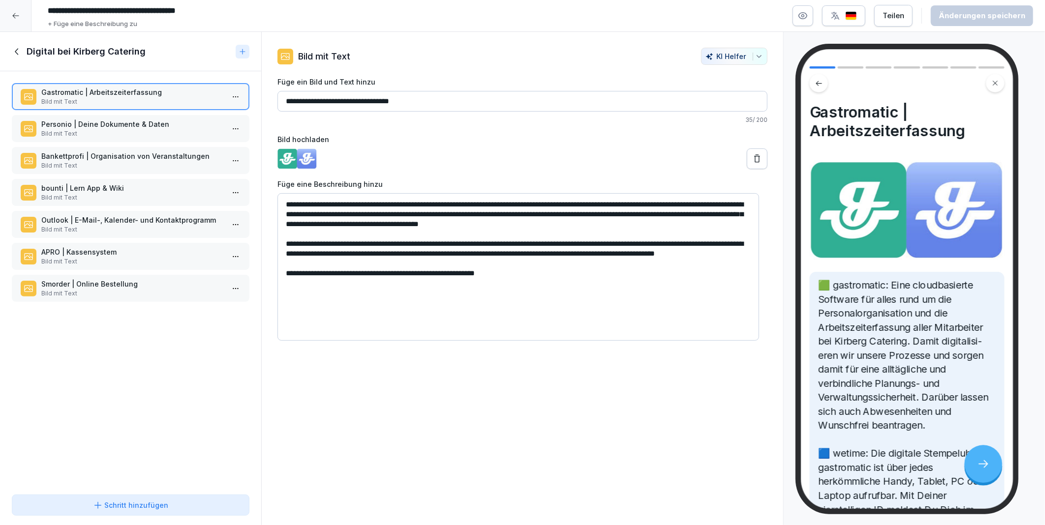
click at [17, 52] on icon at bounding box center [17, 51] width 11 height 11
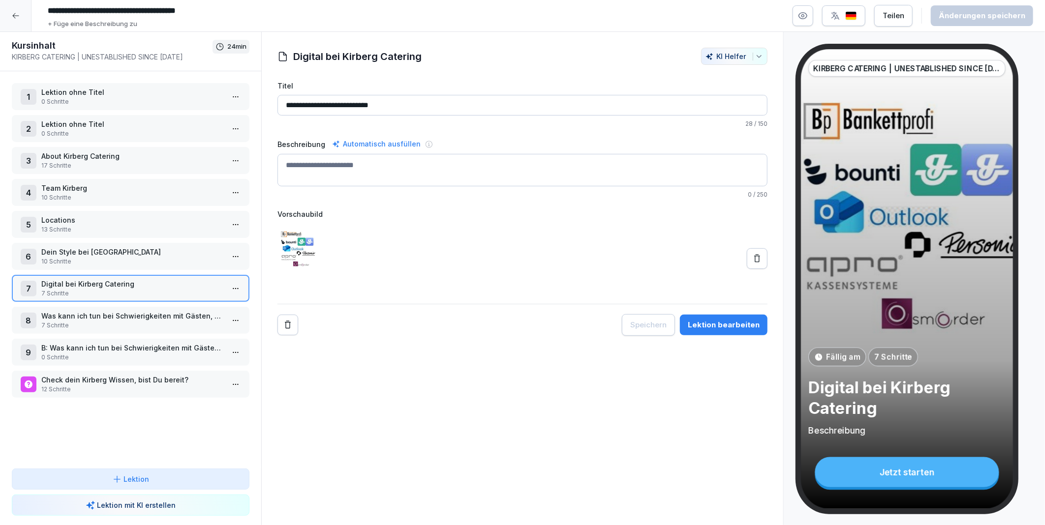
click at [227, 279] on html "**********" at bounding box center [522, 262] width 1045 height 525
click at [182, 300] on div "Schritte bearbeiten" at bounding box center [191, 302] width 75 height 10
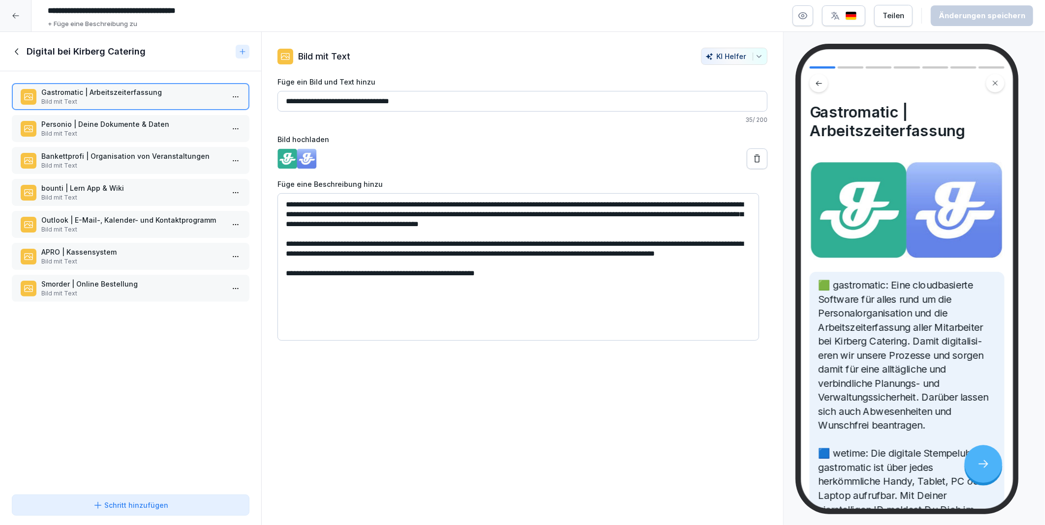
click at [84, 248] on p "APRO | Kassensystem" at bounding box center [132, 252] width 183 height 10
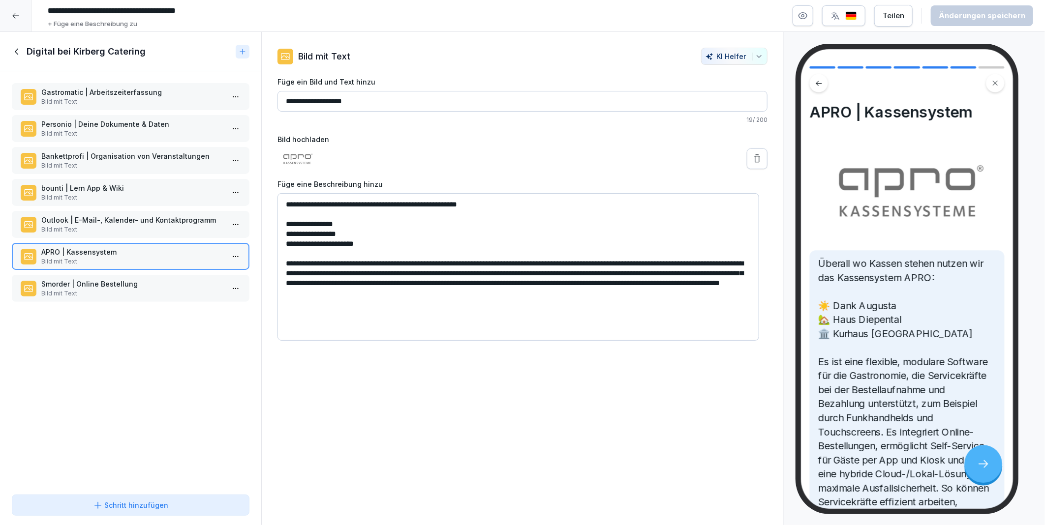
click at [106, 279] on p "Smorder | Online Bestellung" at bounding box center [132, 284] width 183 height 10
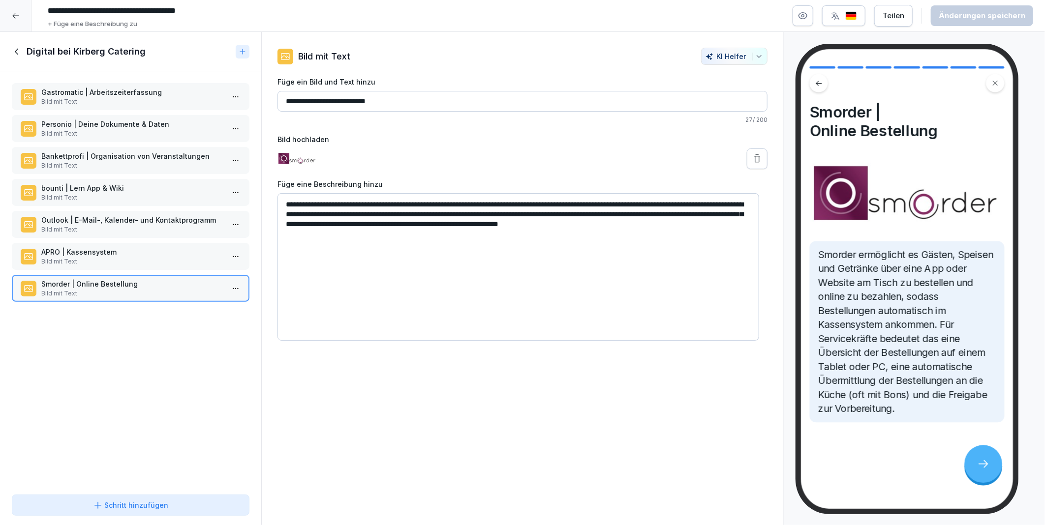
click at [573, 205] on textarea "**********" at bounding box center [518, 267] width 482 height 148
click at [565, 240] on textarea "**********" at bounding box center [518, 267] width 482 height 148
click at [82, 249] on p "APRO | Kassensystem" at bounding box center [132, 252] width 183 height 10
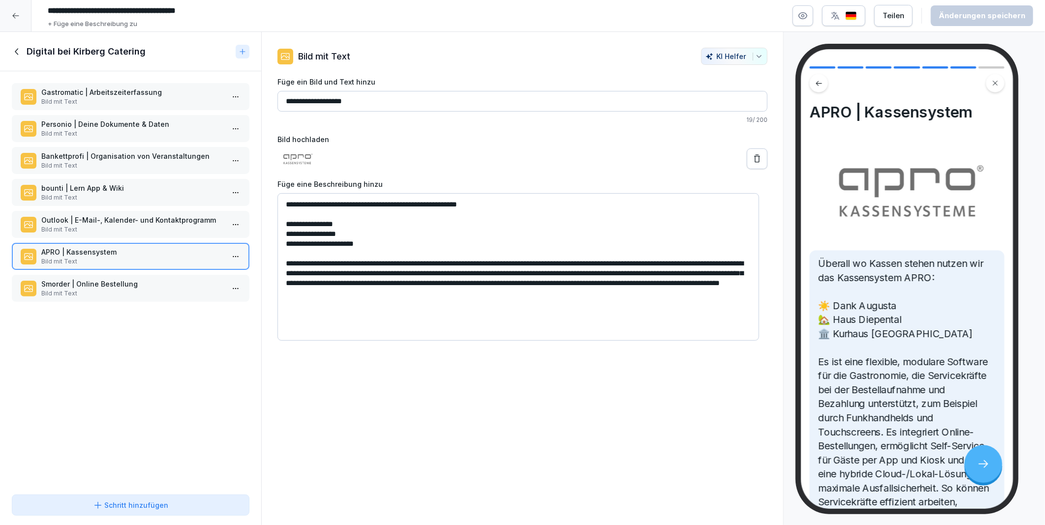
click at [85, 275] on div "Smorder | Online Bestellung Bild mit Text" at bounding box center [131, 288] width 238 height 27
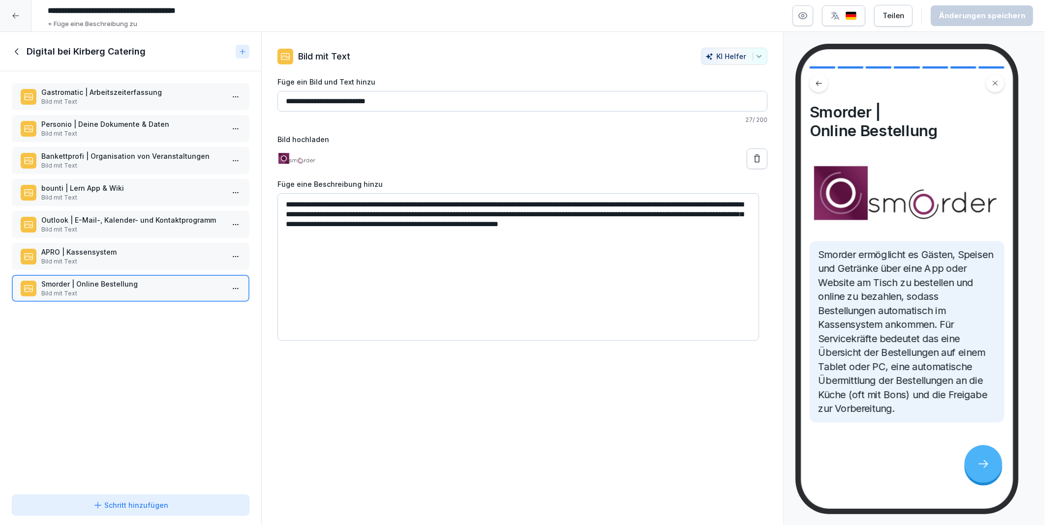
click at [10, 55] on div "Digital bei Kirberg Catering" at bounding box center [130, 51] width 261 height 39
click at [15, 48] on icon at bounding box center [17, 51] width 11 height 11
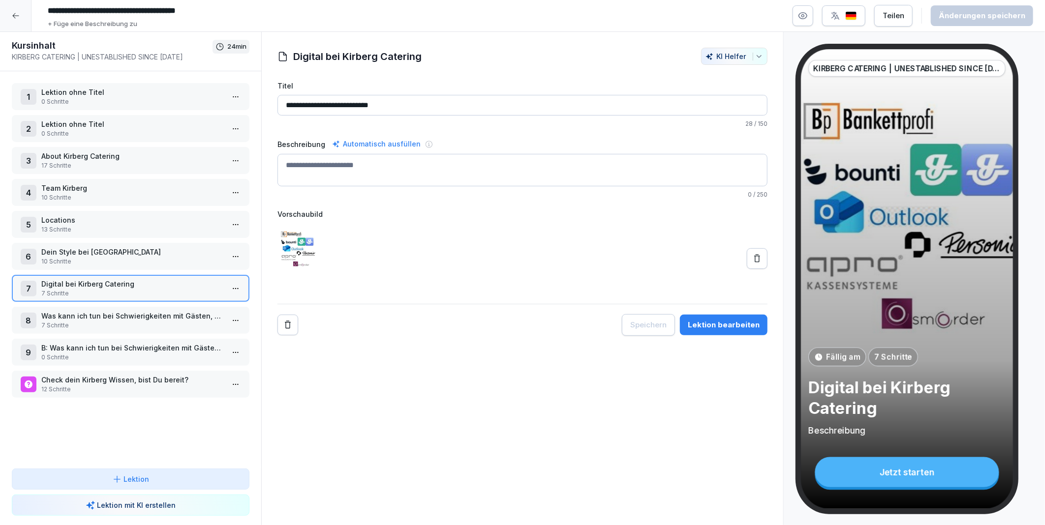
click at [62, 312] on p "Was kann ich tun bei Schwierigkeiten mit Gästen, Kund/innen oder Kolleg/innen..." at bounding box center [132, 316] width 183 height 10
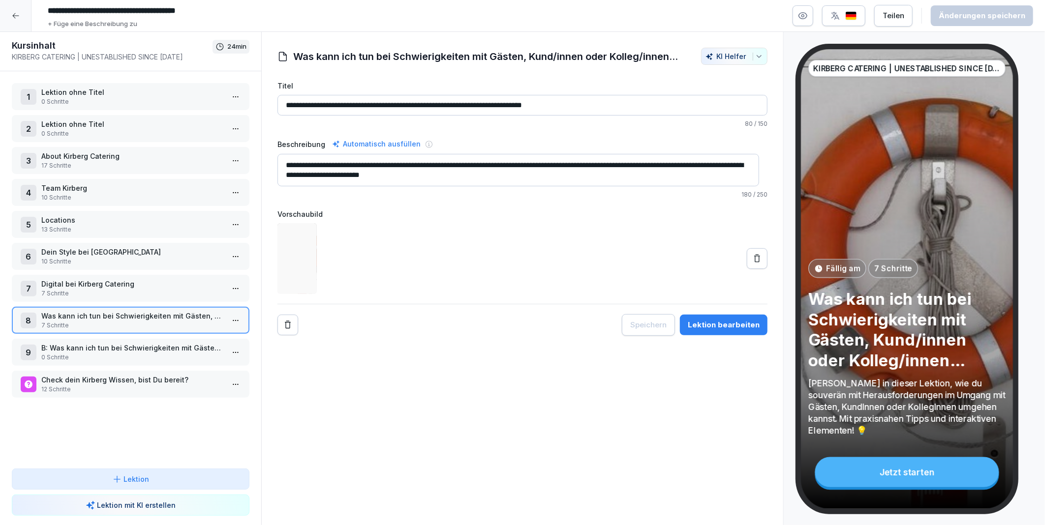
click at [227, 315] on html "**********" at bounding box center [522, 262] width 1045 height 525
click at [200, 333] on div "Schritte bearbeiten" at bounding box center [191, 333] width 75 height 10
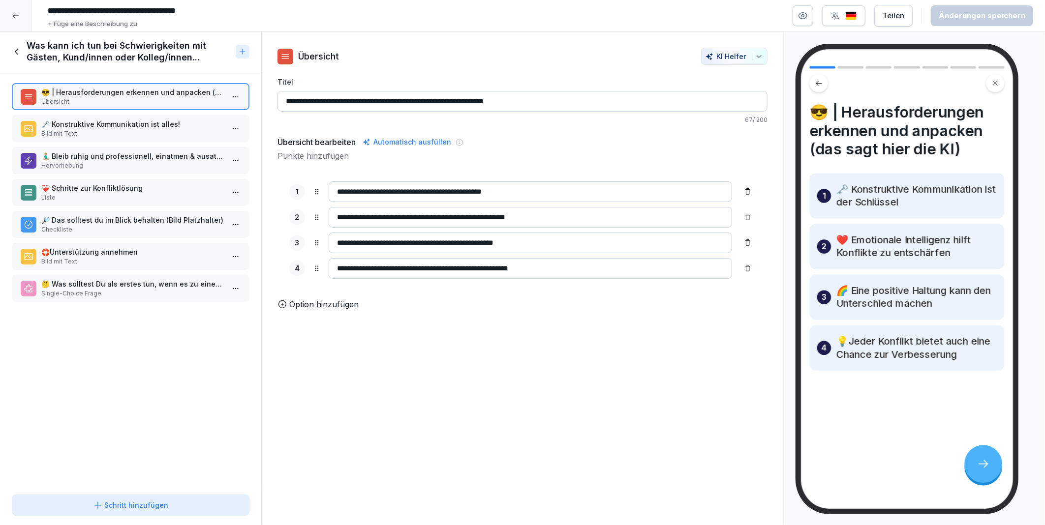
click at [105, 123] on p "🗝️ Konstruktive Kommunikation ist alles!" at bounding box center [132, 124] width 183 height 10
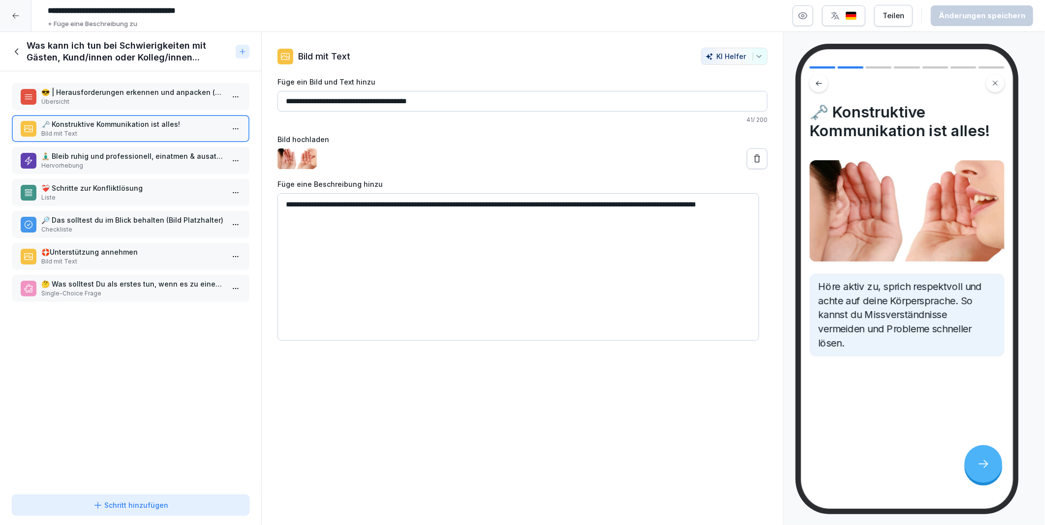
click at [103, 163] on p "Hervorhebung" at bounding box center [132, 165] width 183 height 9
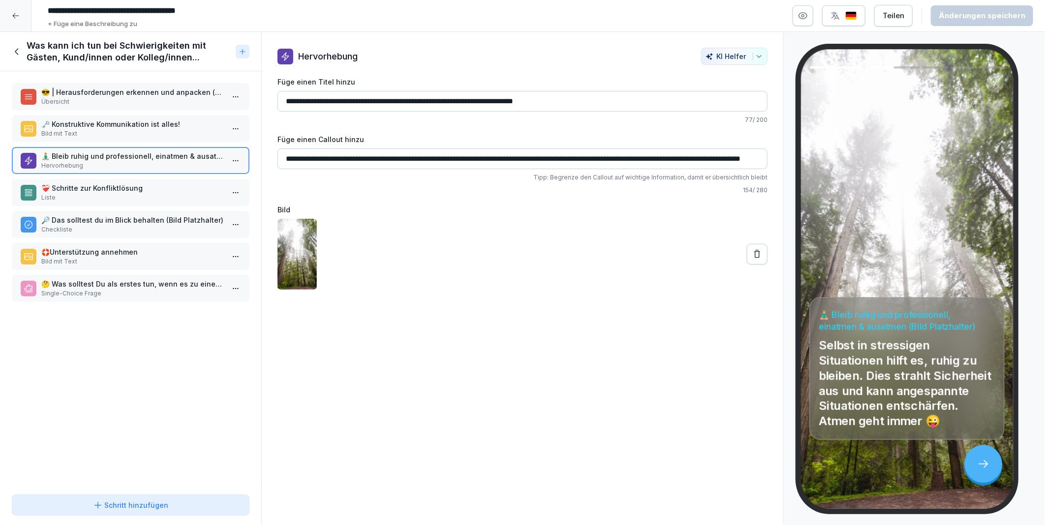
click at [94, 96] on p "😎 | Herausforderungen erkennen und anpacken (das sagt hier die KI)" at bounding box center [132, 92] width 183 height 10
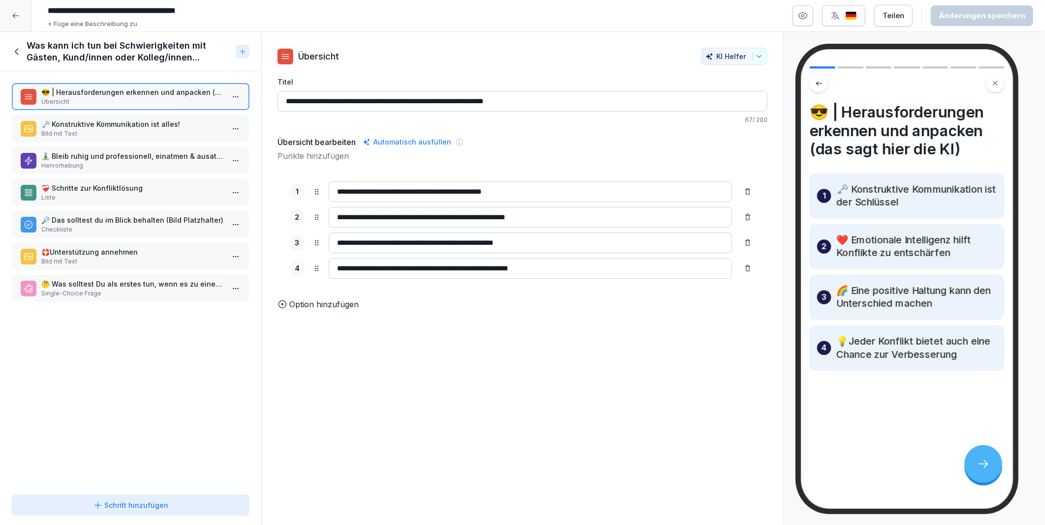
click at [97, 154] on p "🧘🏼‍♂️ Bleib ruhig und professionell, einatmen & ausatmen (Bild Platzhalter)" at bounding box center [132, 156] width 183 height 10
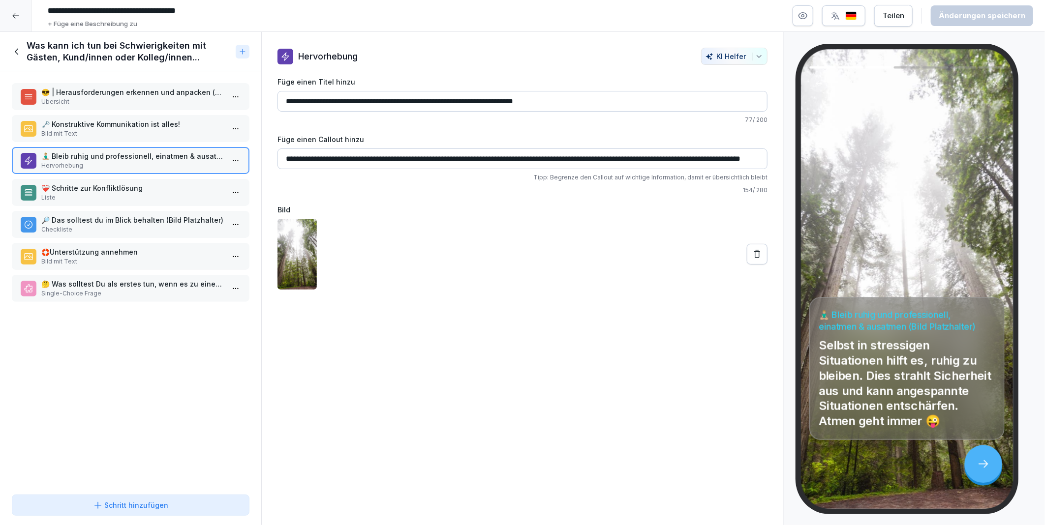
click at [92, 184] on p "❤️‍🩹 Schritte zur Konfliktlösung" at bounding box center [132, 188] width 183 height 10
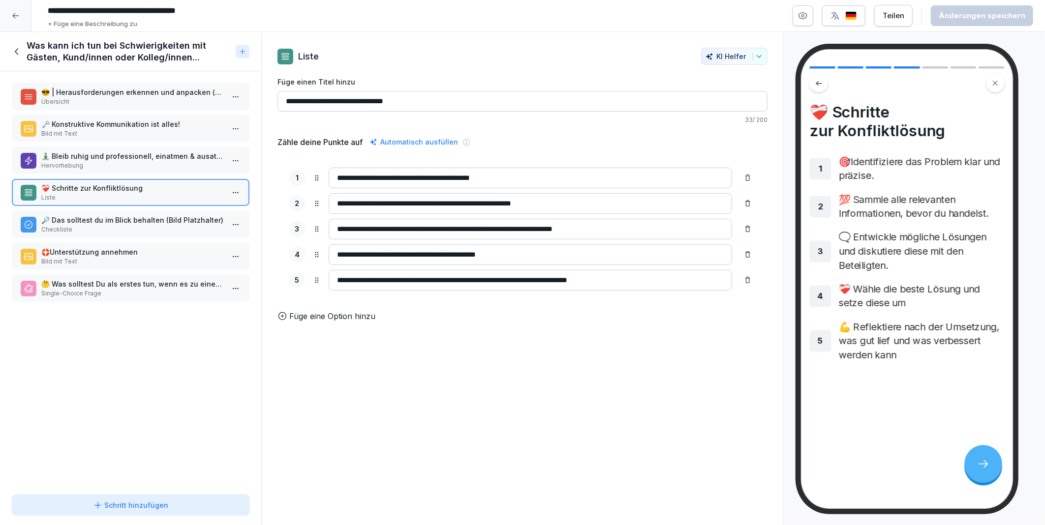
click at [85, 247] on p "🛟Unterstützung annehmen" at bounding box center [132, 252] width 183 height 10
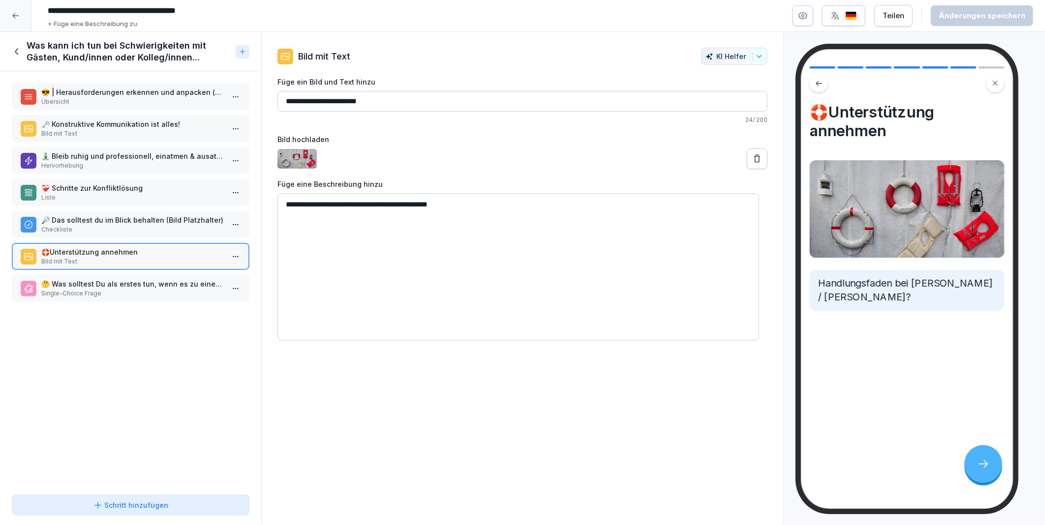
click at [83, 279] on p "🤔 Was solltest Du als erstes tun, wenn es zu einem Konflikt kommt?" at bounding box center [132, 284] width 183 height 10
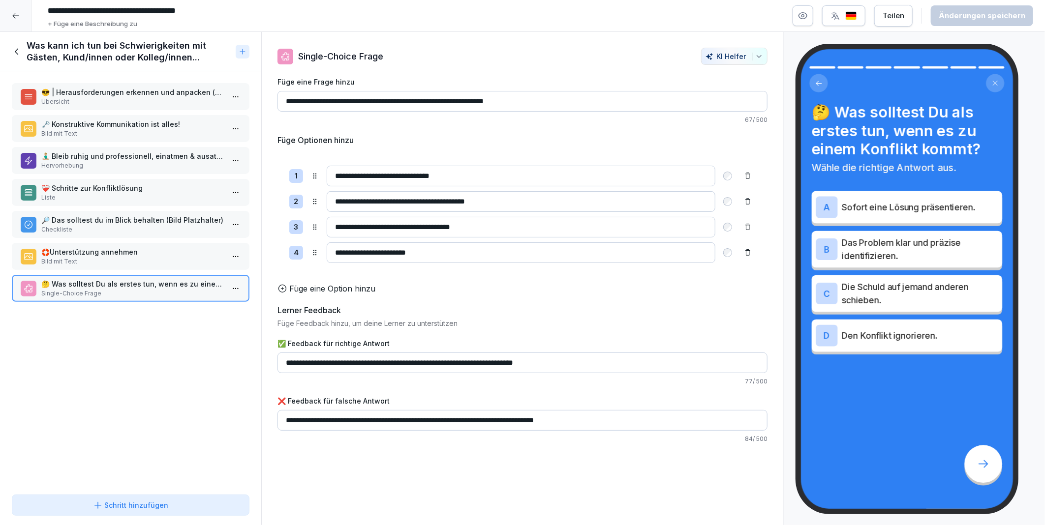
click at [71, 243] on div "🛟Unterstützung annehmen Bild mit Text" at bounding box center [131, 256] width 238 height 27
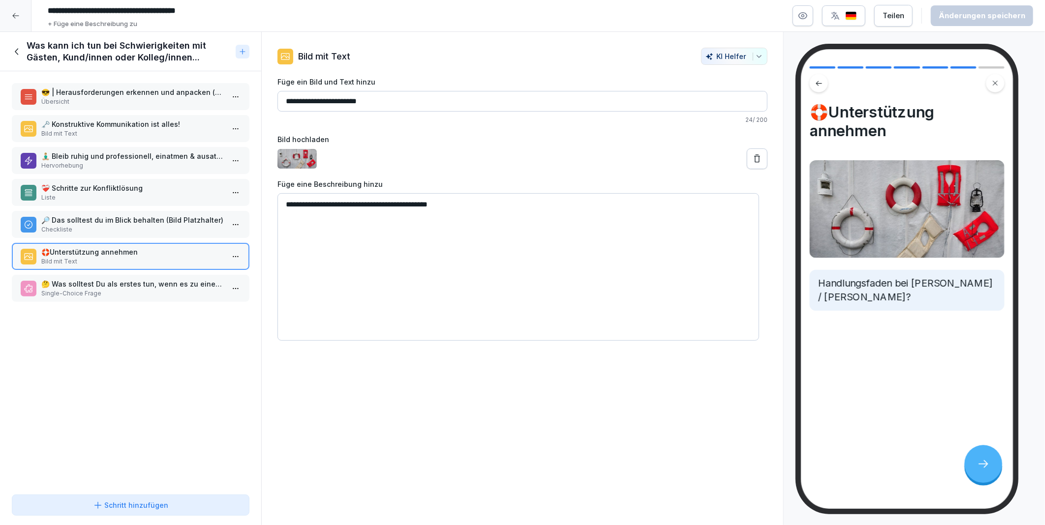
click at [82, 280] on p "🤔 Was solltest Du als erstes tun, wenn es zu einem Konflikt kommt?" at bounding box center [132, 284] width 183 height 10
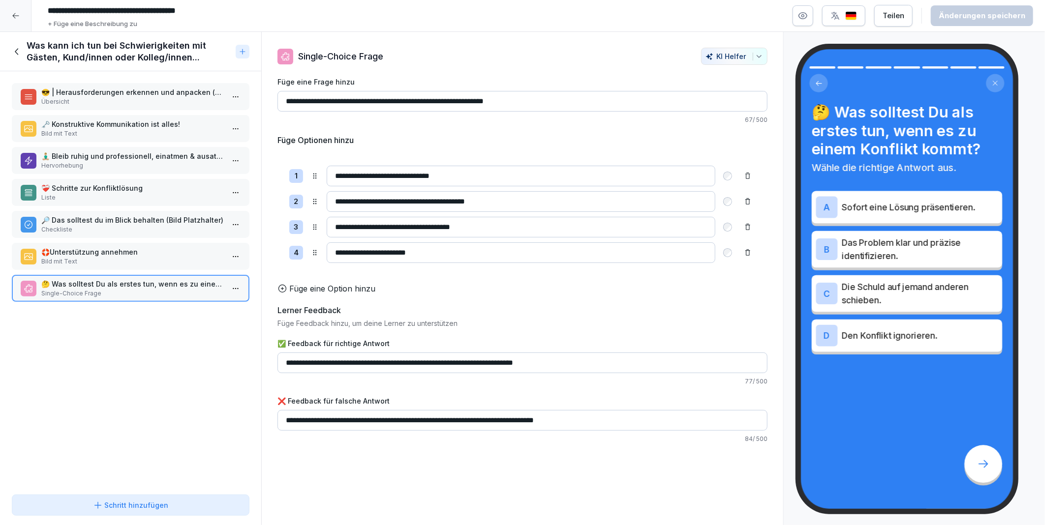
click at [90, 249] on p "🛟Unterstützung annehmen" at bounding box center [132, 252] width 183 height 10
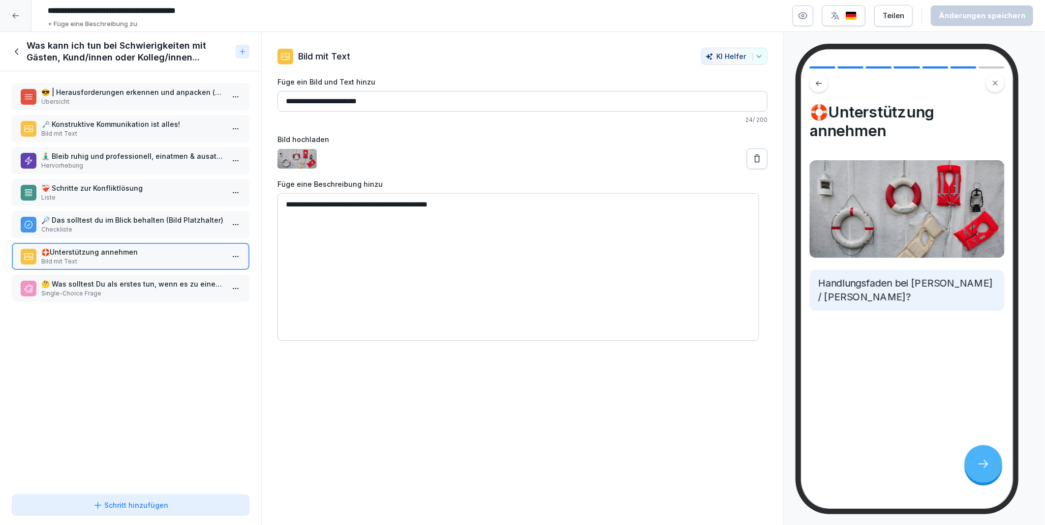
click at [81, 90] on p "😎 | Herausforderungen erkennen und anpacken (das sagt hier die KI)" at bounding box center [132, 92] width 183 height 10
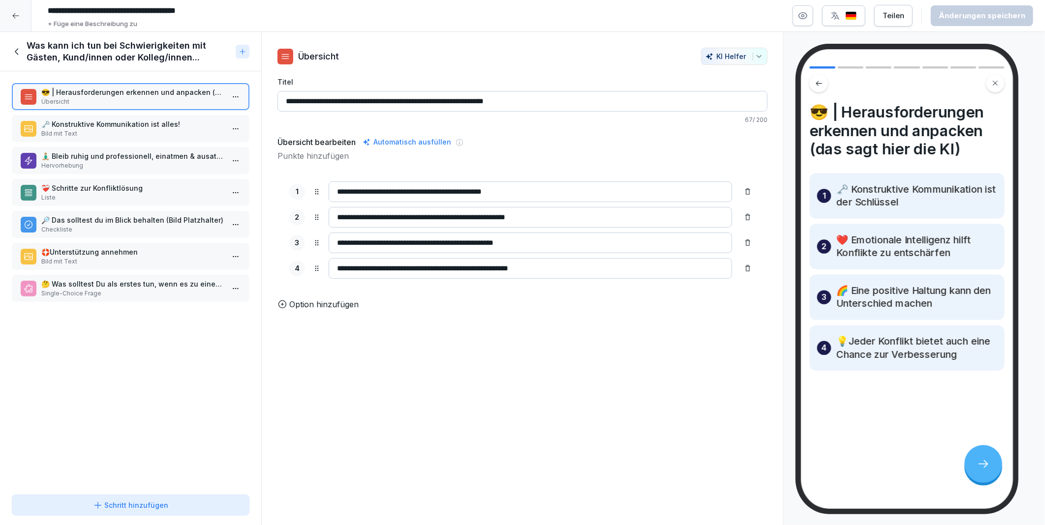
click at [439, 99] on input "**********" at bounding box center [522, 101] width 490 height 21
click at [115, 128] on p "🗝️ Konstruktive Kommunikation ist alles!" at bounding box center [132, 124] width 183 height 10
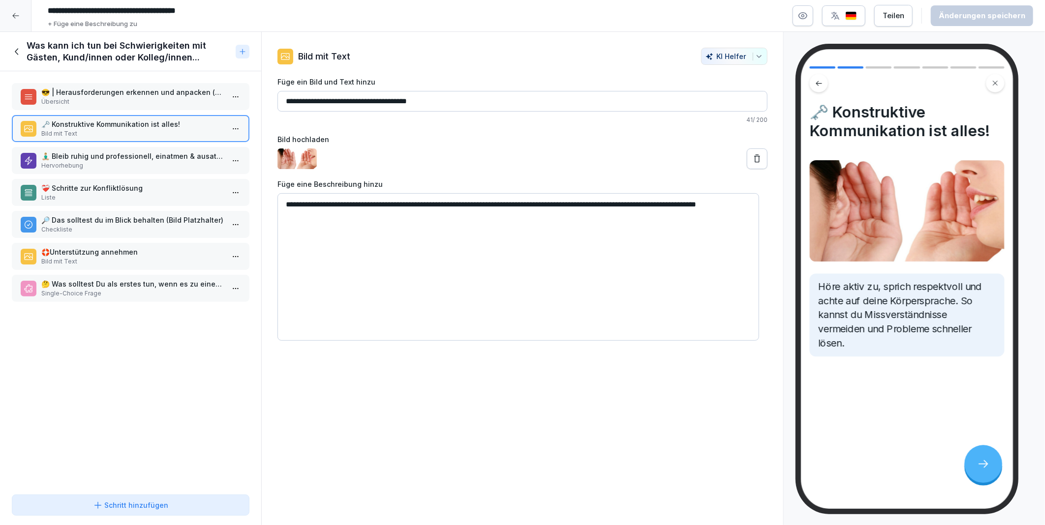
click at [121, 147] on div "🧘🏼‍♂️ Bleib ruhig und professionell, einatmen & ausatmen (Bild Platzhalter) Her…" at bounding box center [131, 160] width 238 height 27
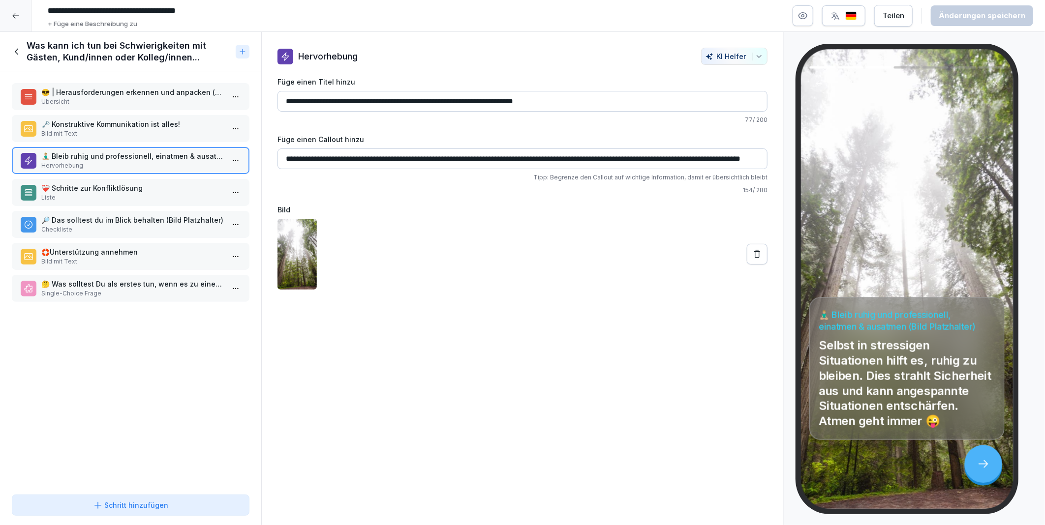
click at [116, 183] on p "❤️‍🩹 Schritte zur Konfliktlösung" at bounding box center [132, 188] width 183 height 10
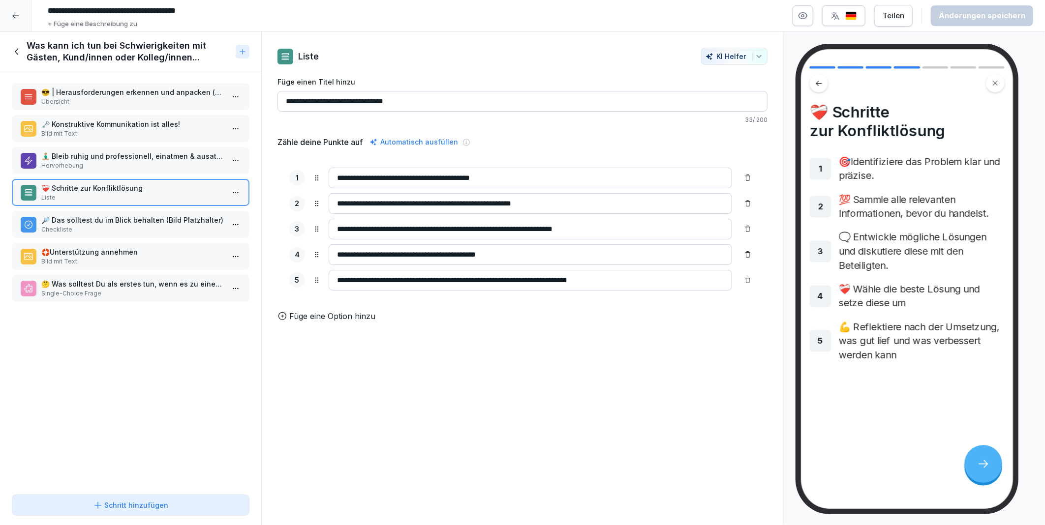
click at [122, 225] on p "Checkliste" at bounding box center [132, 229] width 183 height 9
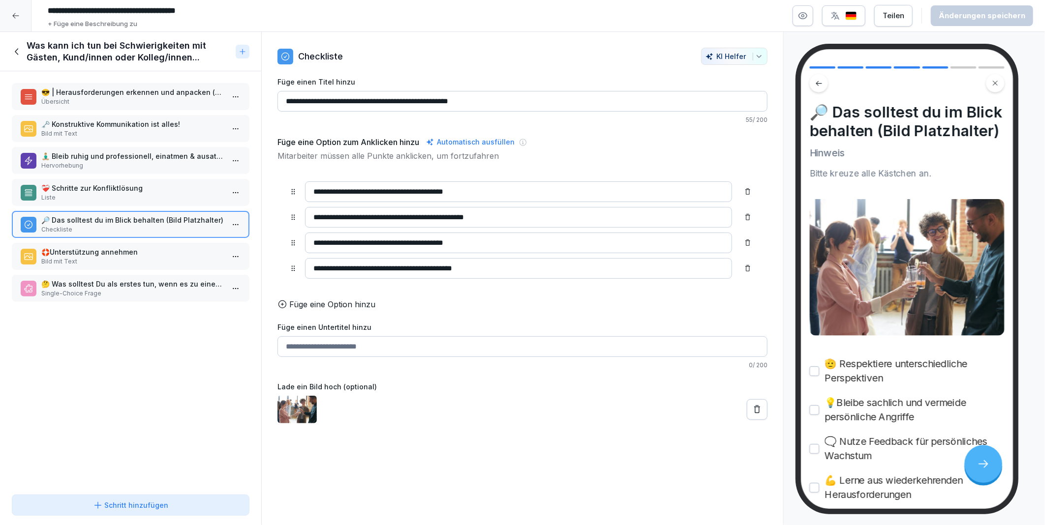
click at [69, 89] on p "😎 | Herausforderungen erkennen und anpacken (das sagt hier die KI)" at bounding box center [132, 92] width 183 height 10
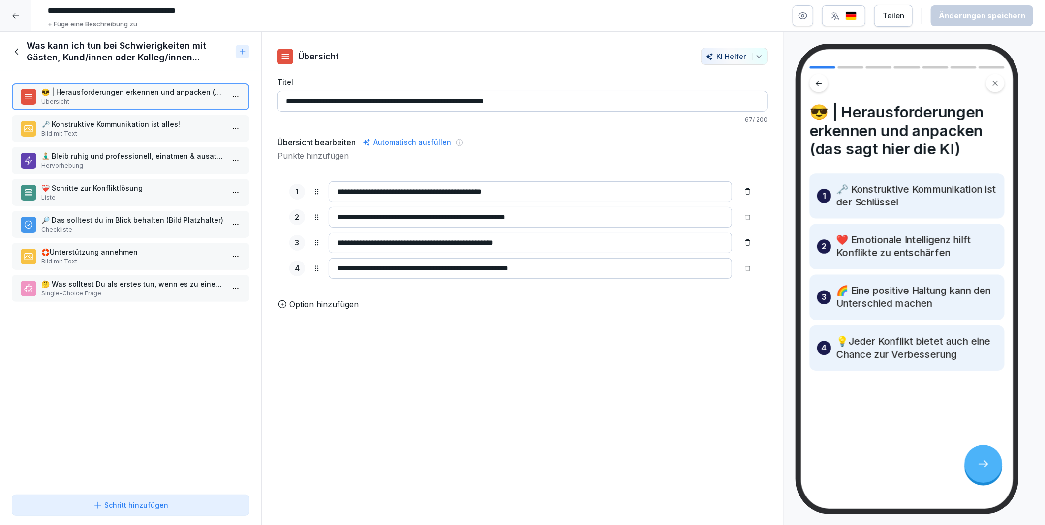
click at [550, 97] on input "**********" at bounding box center [522, 101] width 490 height 21
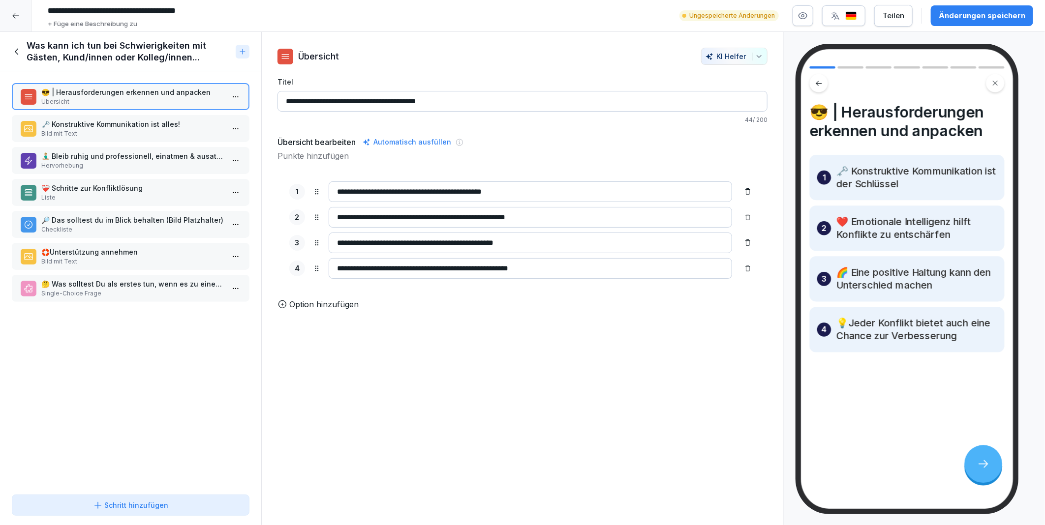
type input "**********"
click at [1004, 16] on div "Änderungen speichern" at bounding box center [982, 15] width 87 height 11
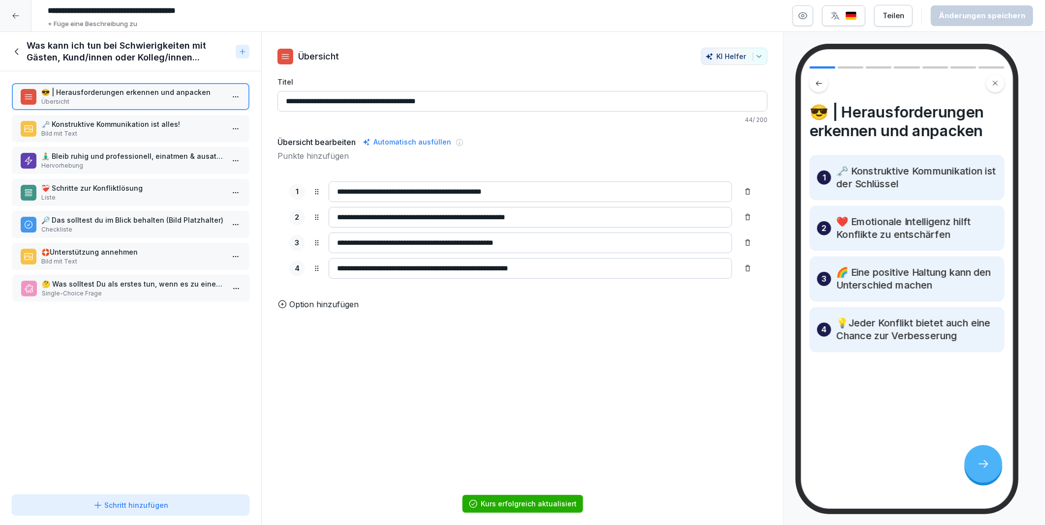
click at [96, 279] on p "🤔 Was solltest Du als erstes tun, wenn es zu einem Konflikt kommt?" at bounding box center [133, 284] width 183 height 10
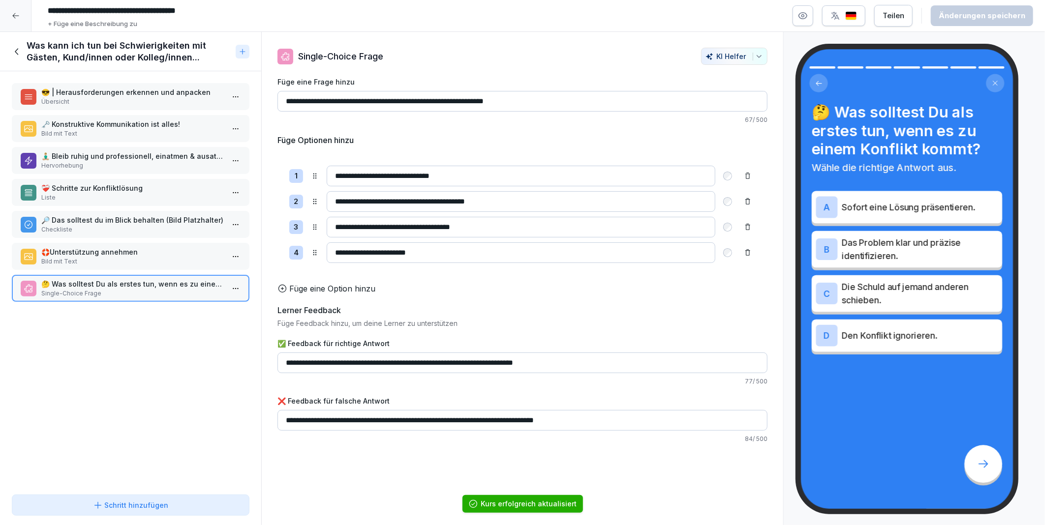
click at [94, 251] on p "🛟Unterstützung annehmen" at bounding box center [132, 252] width 183 height 10
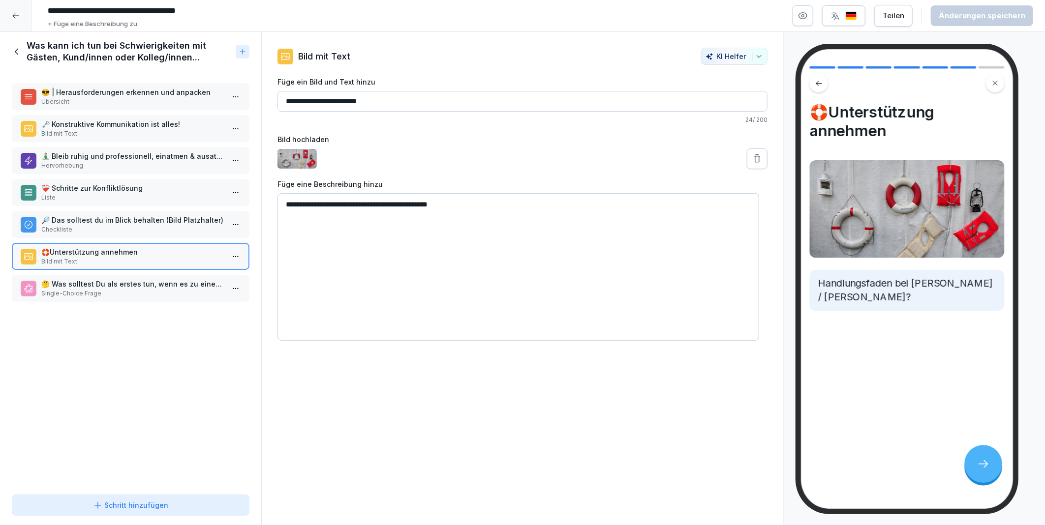
click at [16, 52] on icon at bounding box center [16, 51] width 3 height 6
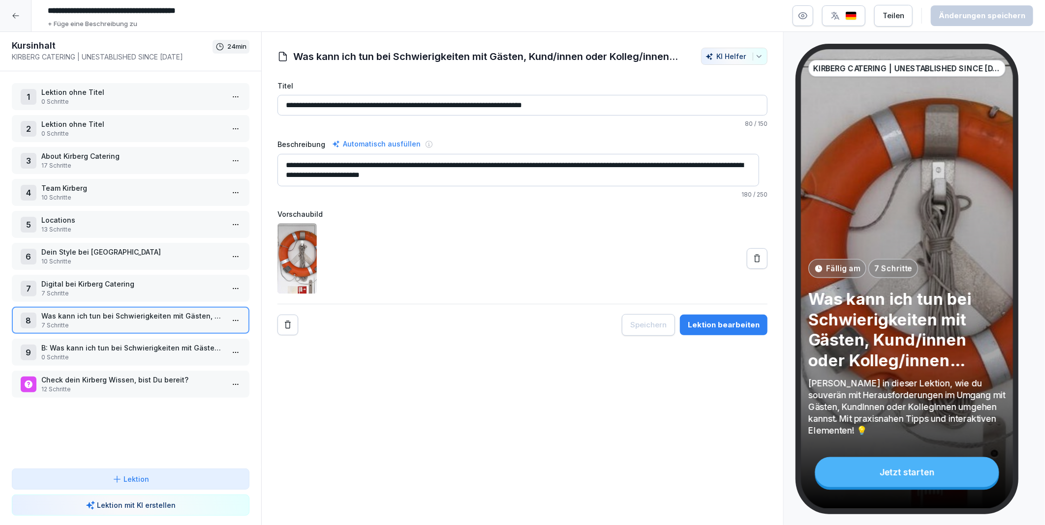
click at [83, 353] on p "0 Schritte" at bounding box center [132, 357] width 183 height 9
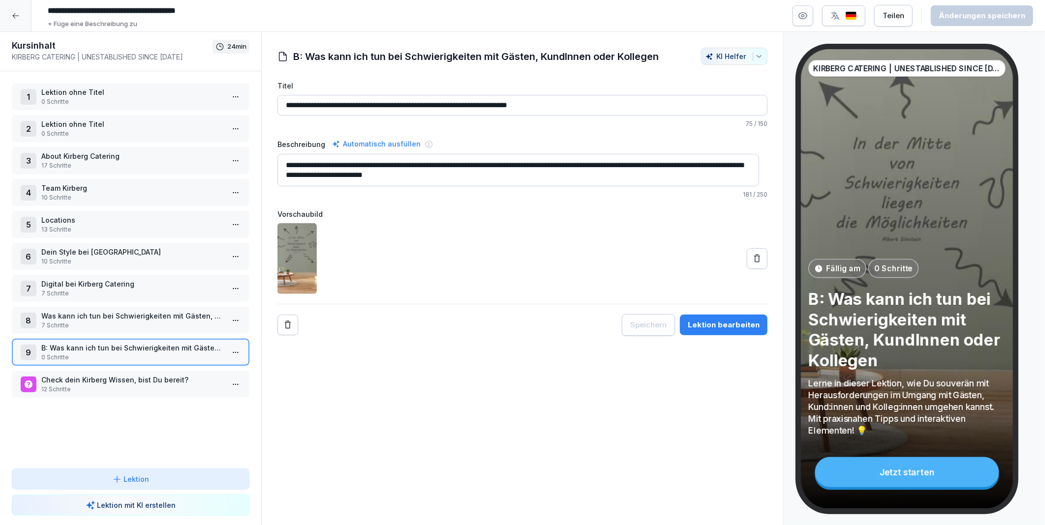
click at [94, 311] on p "Was kann ich tun bei Schwierigkeiten mit Gästen, Kund/innen oder Kolleg/innen..." at bounding box center [132, 316] width 183 height 10
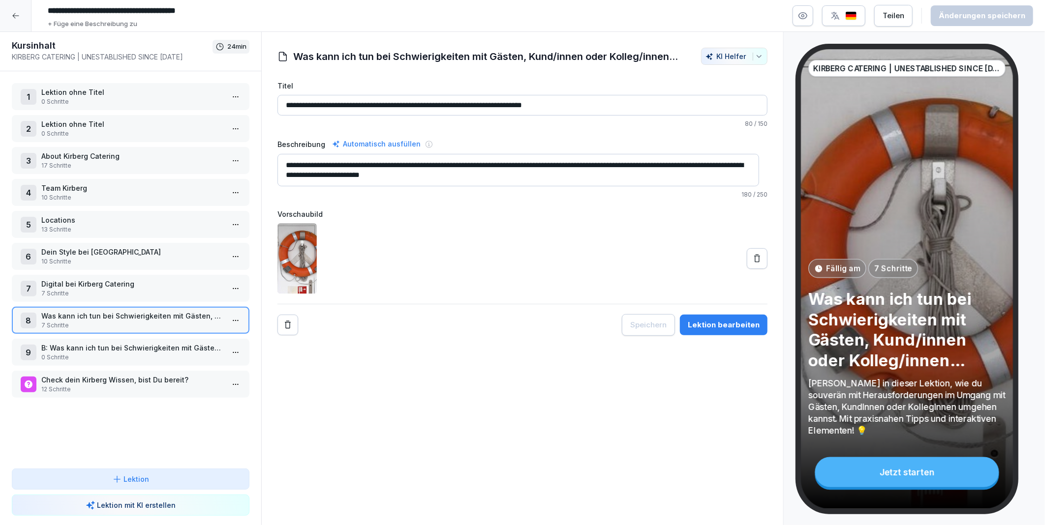
click at [92, 343] on p "B: Was kann ich tun bei Schwierigkeiten mit Gästen, KundInnen oder Kollegen" at bounding box center [132, 348] width 183 height 10
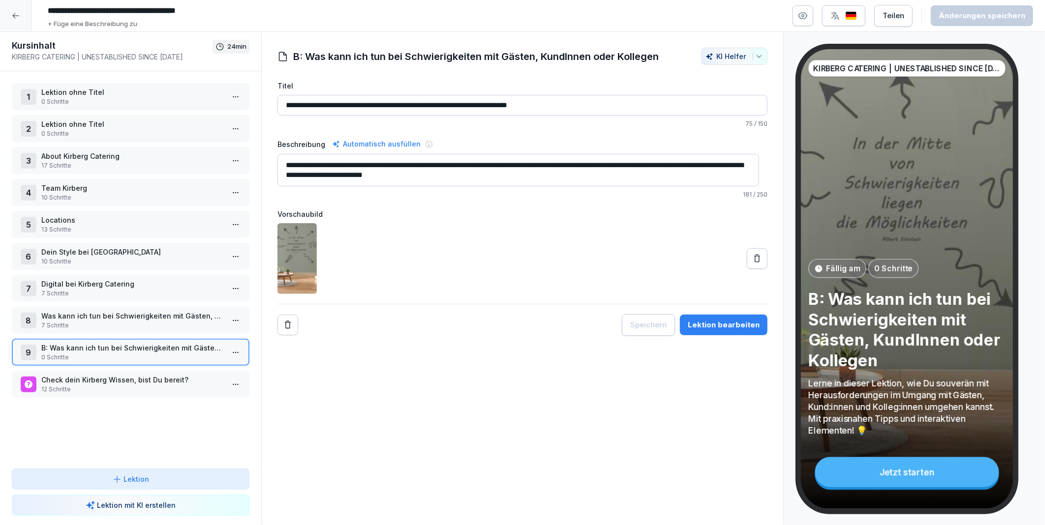
click at [92, 311] on p "Was kann ich tun bei Schwierigkeiten mit Gästen, Kund/innen oder Kolleg/innen..." at bounding box center [132, 316] width 183 height 10
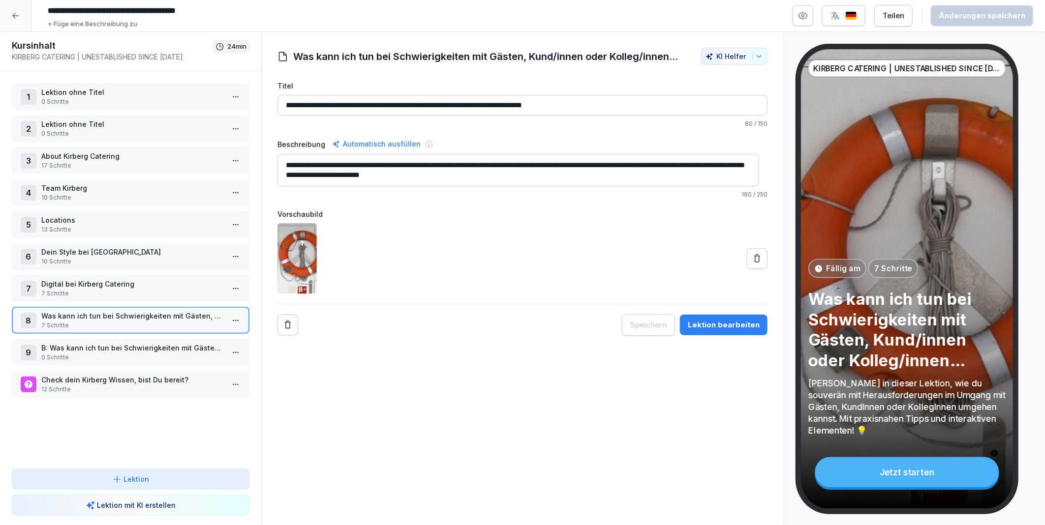
click at [91, 343] on p "B: Was kann ich tun bei Schwierigkeiten mit Gästen, KundInnen oder Kollegen" at bounding box center [132, 348] width 183 height 10
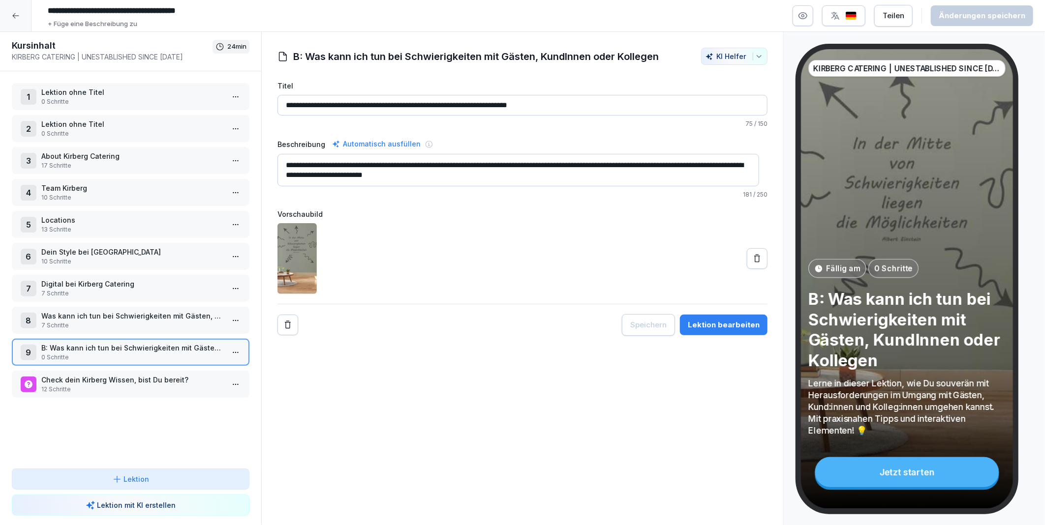
click at [89, 311] on p "Was kann ich tun bei Schwierigkeiten mit Gästen, Kund/innen oder Kolleg/innen..." at bounding box center [132, 316] width 183 height 10
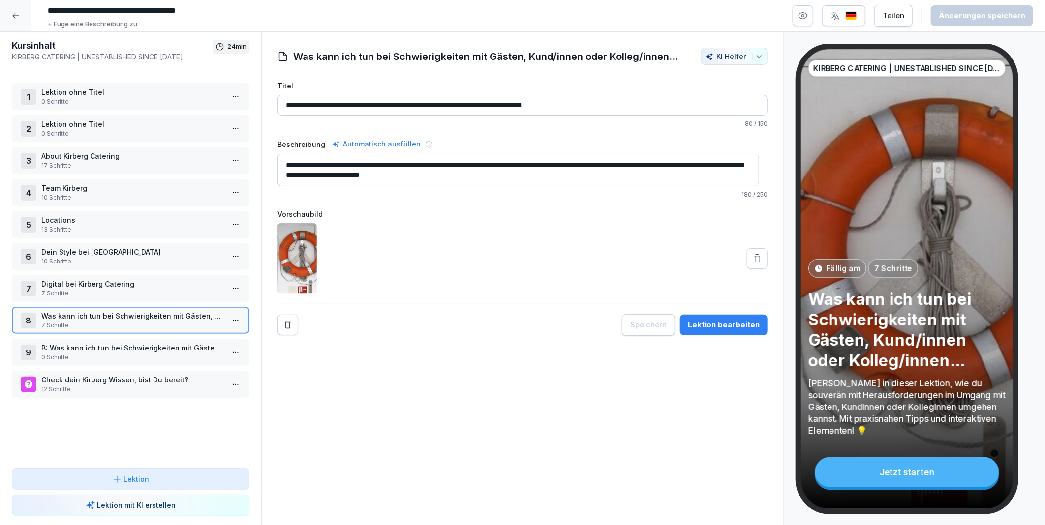
click at [87, 343] on p "B: Was kann ich tun bei Schwierigkeiten mit Gästen, KundInnen oder Kollegen" at bounding box center [132, 348] width 183 height 10
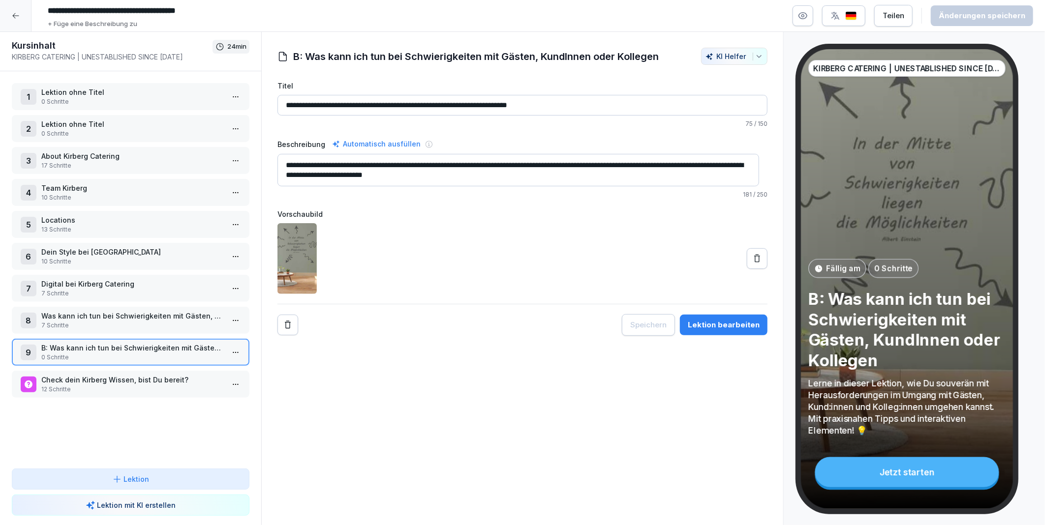
click at [90, 311] on p "Was kann ich tun bei Schwierigkeiten mit Gästen, Kund/innen oder Kolleg/innen..." at bounding box center [132, 316] width 183 height 10
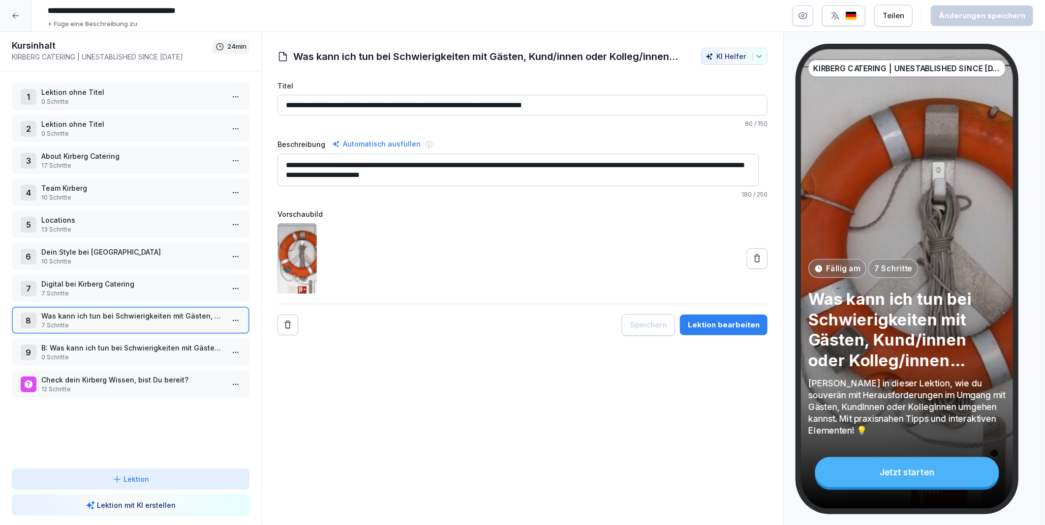
click at [15, 20] on div at bounding box center [15, 15] width 31 height 31
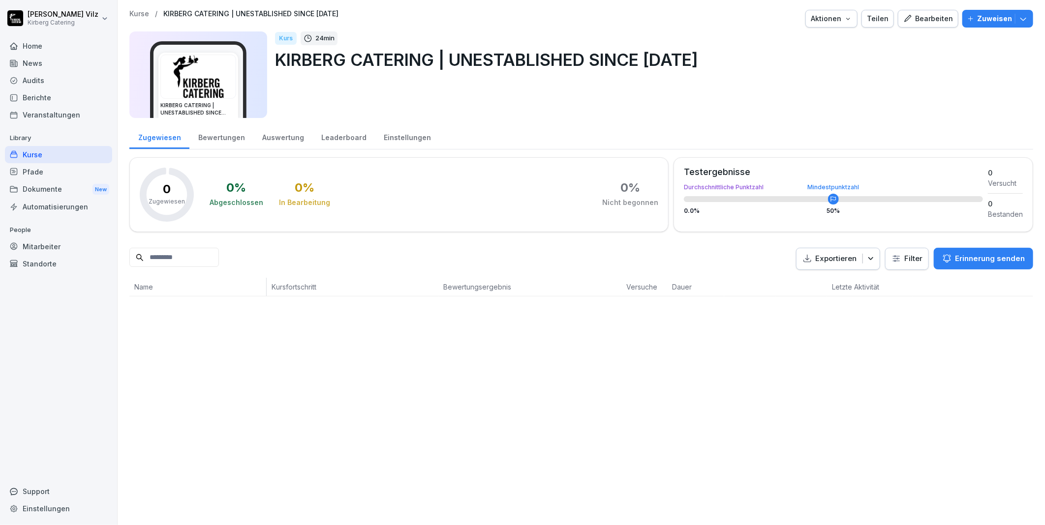
click at [915, 17] on div "Bearbeiten" at bounding box center [928, 18] width 50 height 11
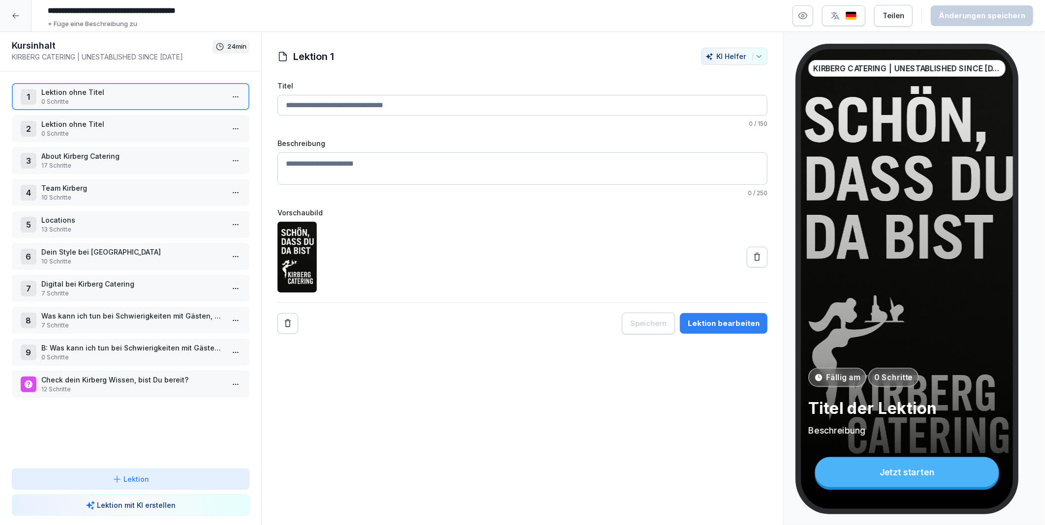
click at [66, 343] on p "B: Was kann ich tun bei Schwierigkeiten mit Gästen, KundInnen oder Kollegen" at bounding box center [132, 348] width 183 height 10
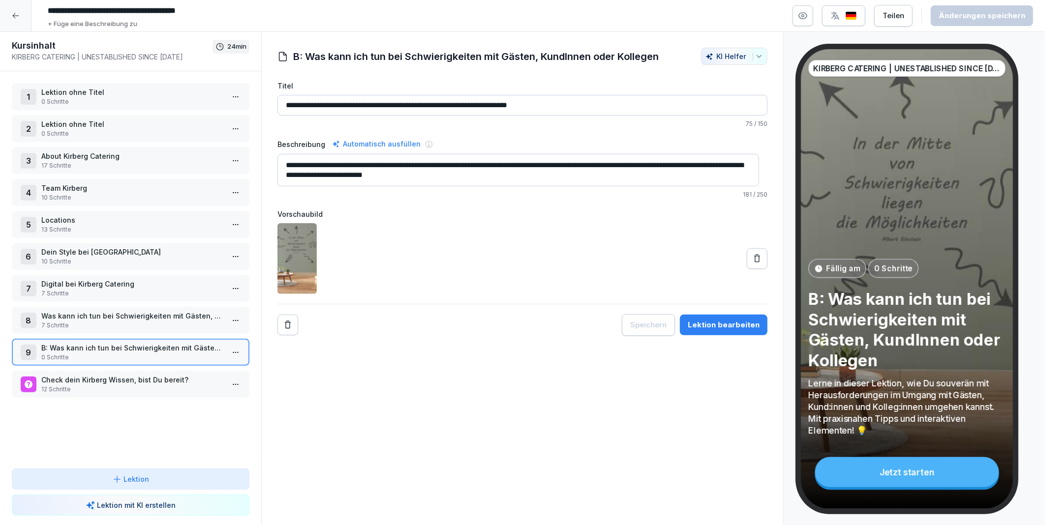
click at [87, 311] on p "Was kann ich tun bei Schwierigkeiten mit Gästen, Kund/innen oder Kolleg/innen..." at bounding box center [132, 316] width 183 height 10
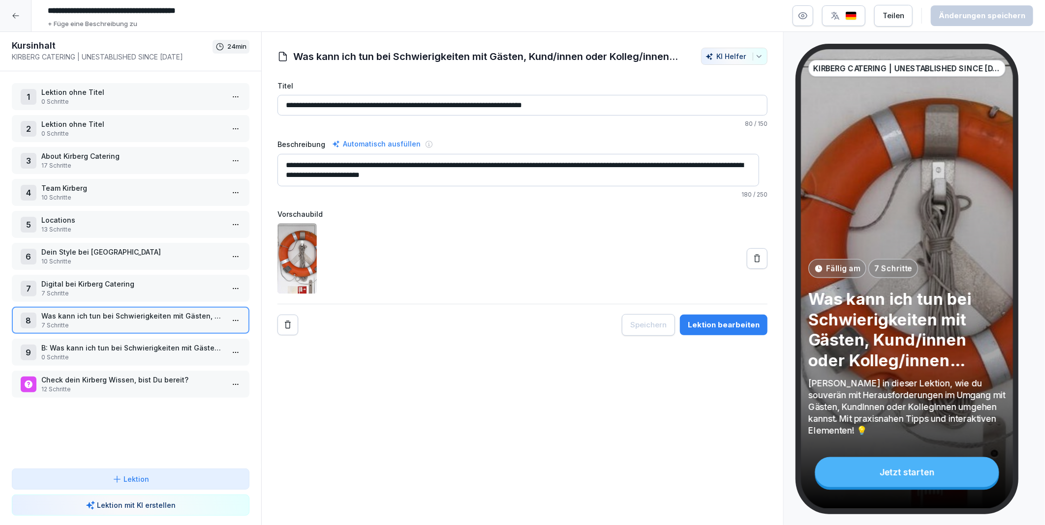
click at [87, 343] on p "B: Was kann ich tun bei Schwierigkeiten mit Gästen, KundInnen oder Kollegen" at bounding box center [132, 348] width 183 height 10
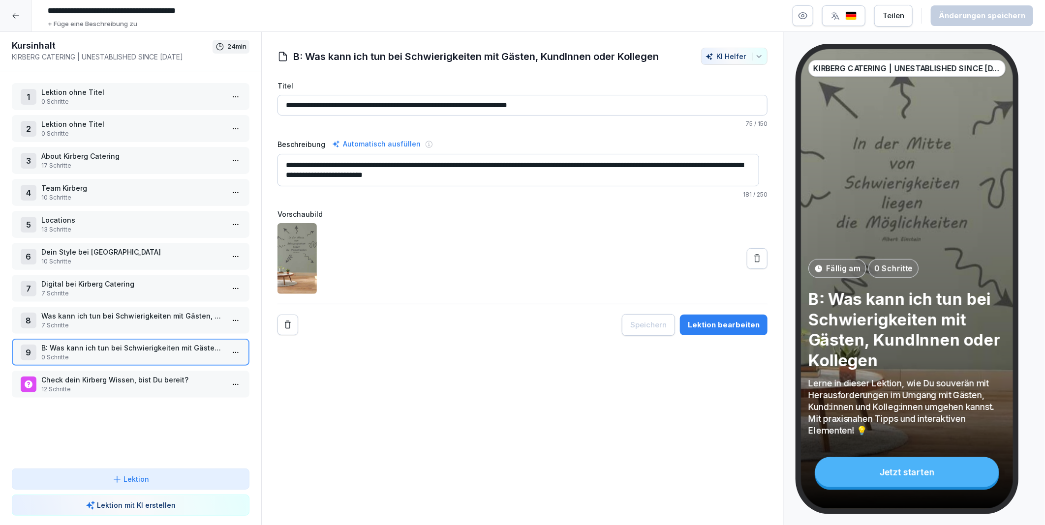
click at [126, 311] on p "Was kann ich tun bei Schwierigkeiten mit Gästen, Kund/innen oder Kolleg/innen..." at bounding box center [132, 316] width 183 height 10
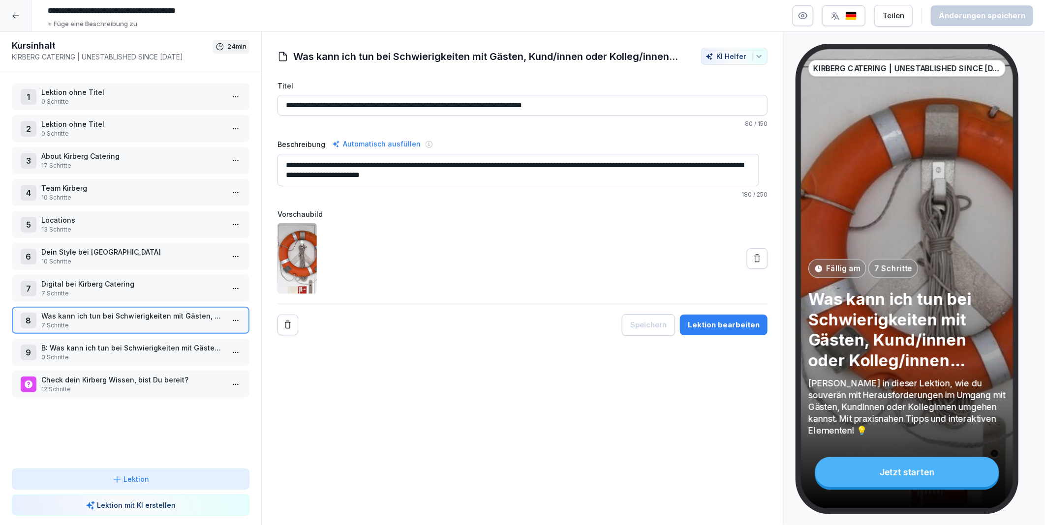
click at [60, 353] on p "0 Schritte" at bounding box center [132, 357] width 183 height 9
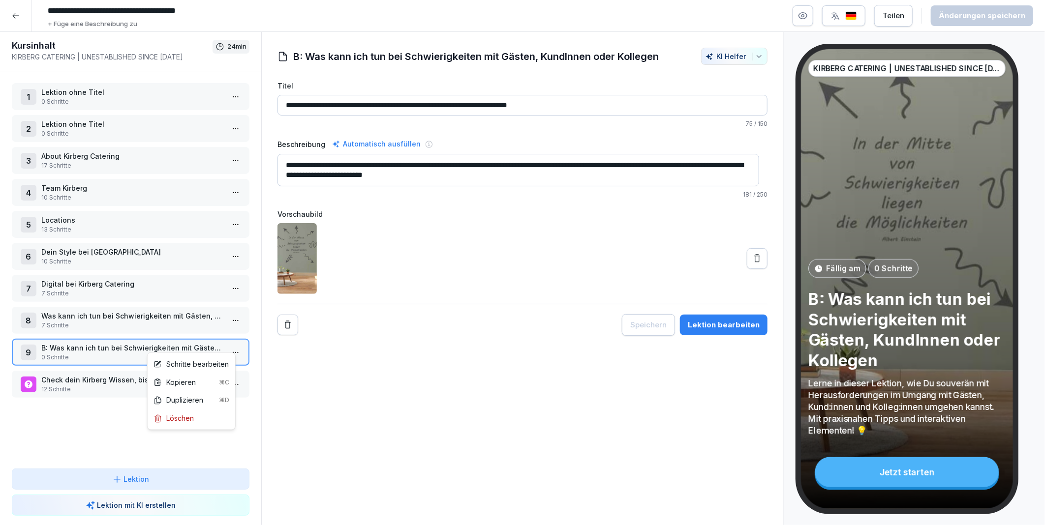
click at [233, 343] on html "**********" at bounding box center [522, 262] width 1045 height 525
click at [185, 418] on div "Löschen" at bounding box center [174, 419] width 40 height 10
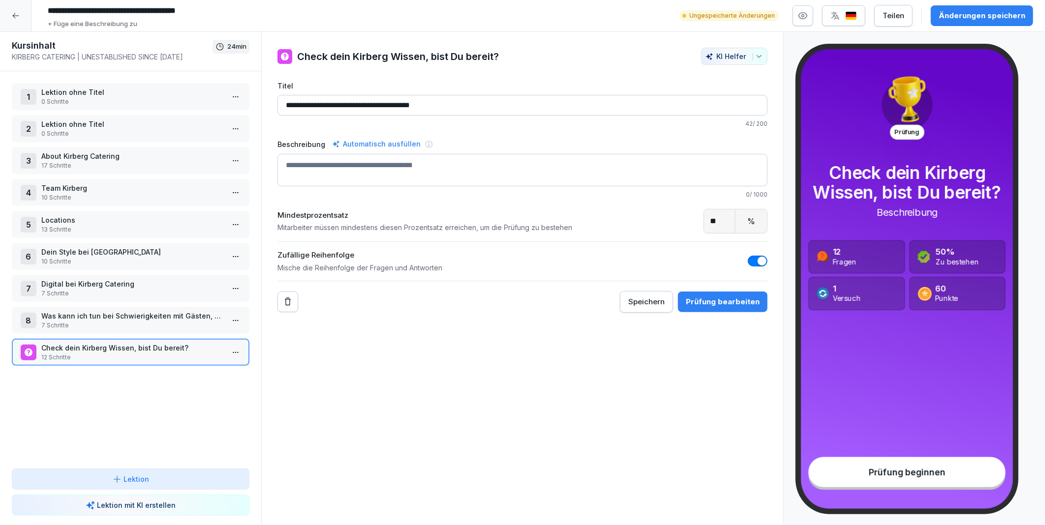
click at [94, 313] on p "Was kann ich tun bei Schwierigkeiten mit Gästen, Kund/innen oder Kolleg/innen..." at bounding box center [132, 316] width 183 height 10
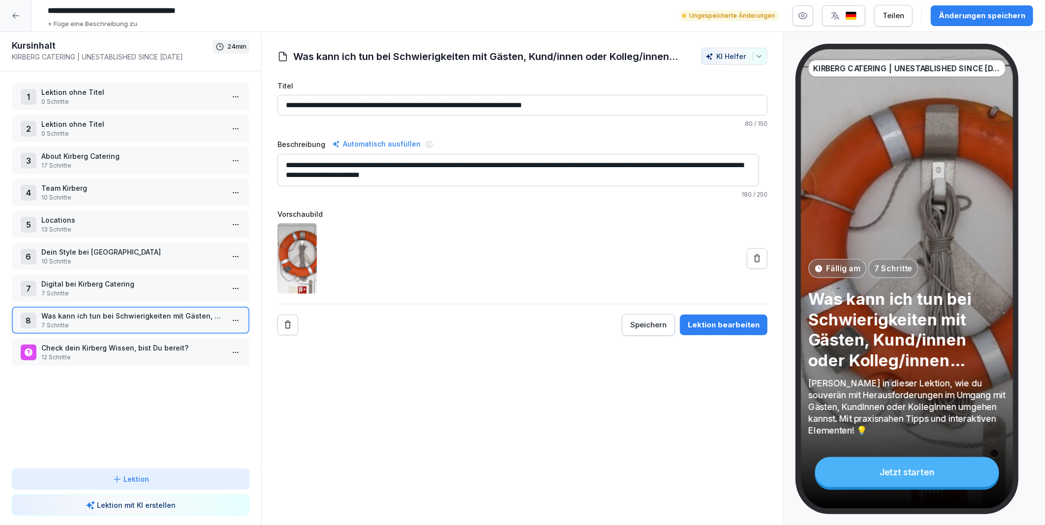
click at [973, 9] on button "Änderungen speichern" at bounding box center [982, 15] width 102 height 21
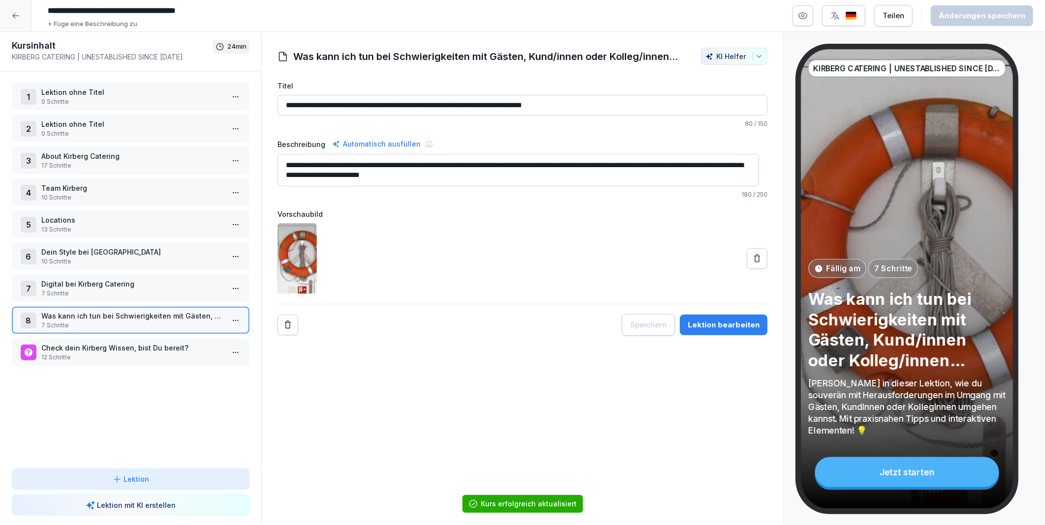
click at [16, 16] on icon at bounding box center [16, 16] width 8 height 8
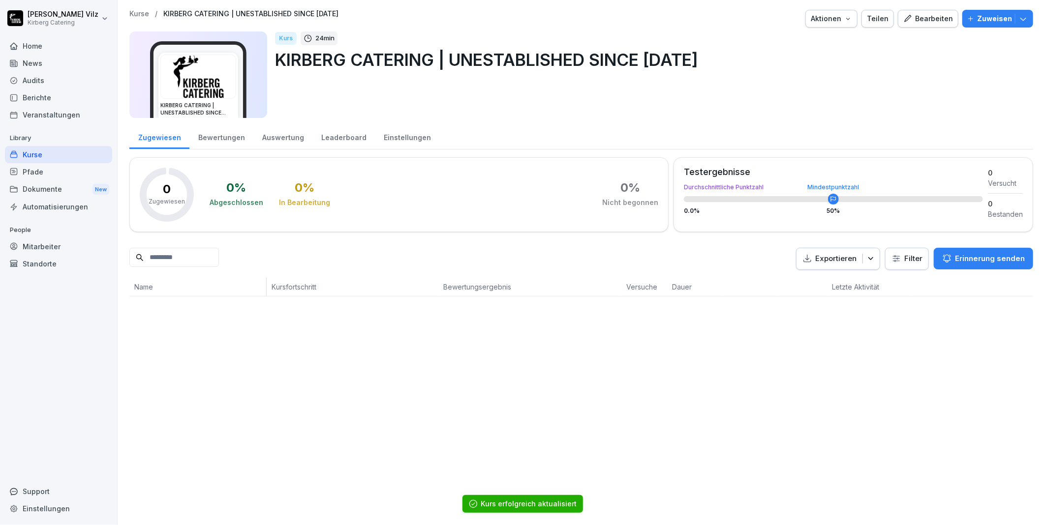
click at [923, 18] on div "Bearbeiten" at bounding box center [928, 18] width 50 height 11
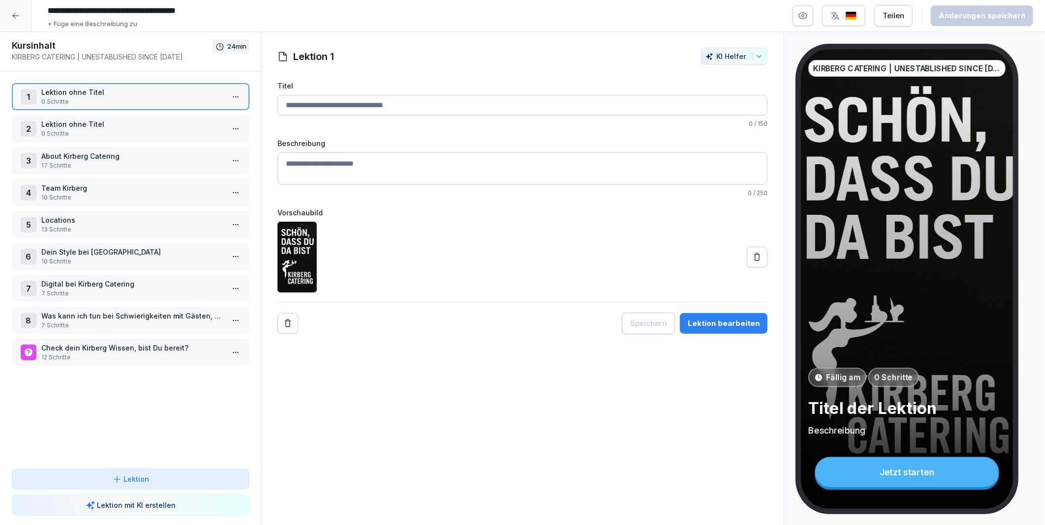
click at [72, 185] on p "Team Kirberg" at bounding box center [132, 188] width 183 height 10
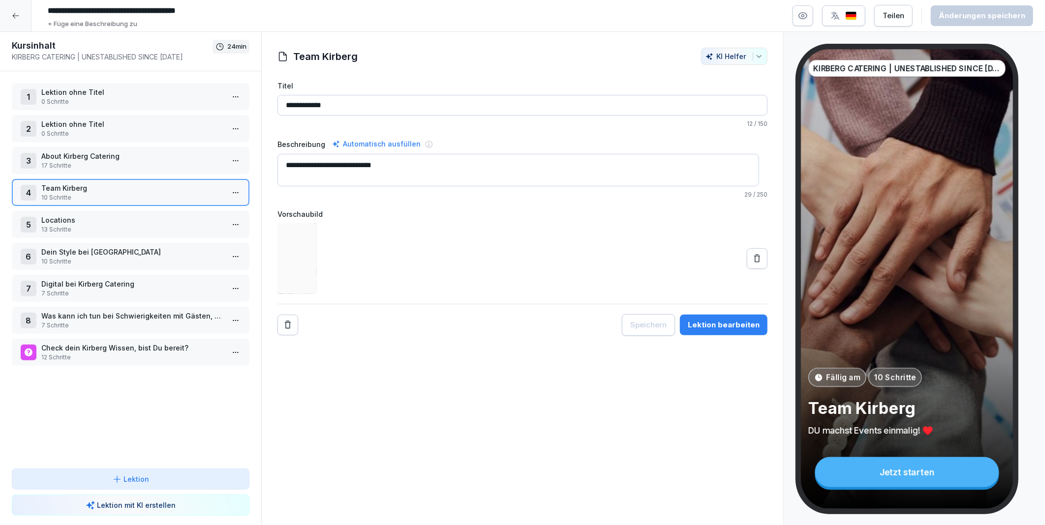
click at [234, 191] on html "**********" at bounding box center [522, 262] width 1045 height 525
click at [199, 208] on div "Schritte bearbeiten" at bounding box center [191, 209] width 75 height 10
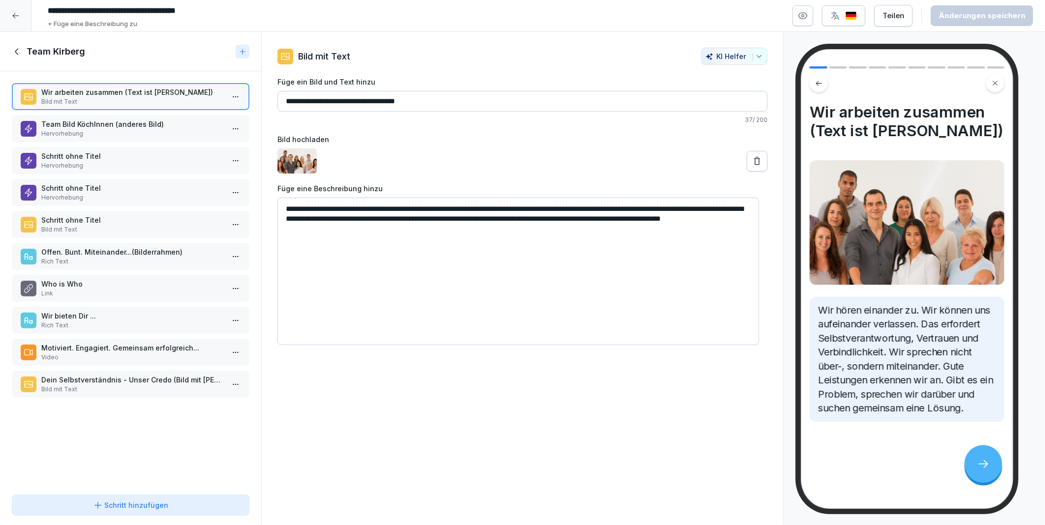
click at [13, 52] on icon at bounding box center [17, 51] width 11 height 11
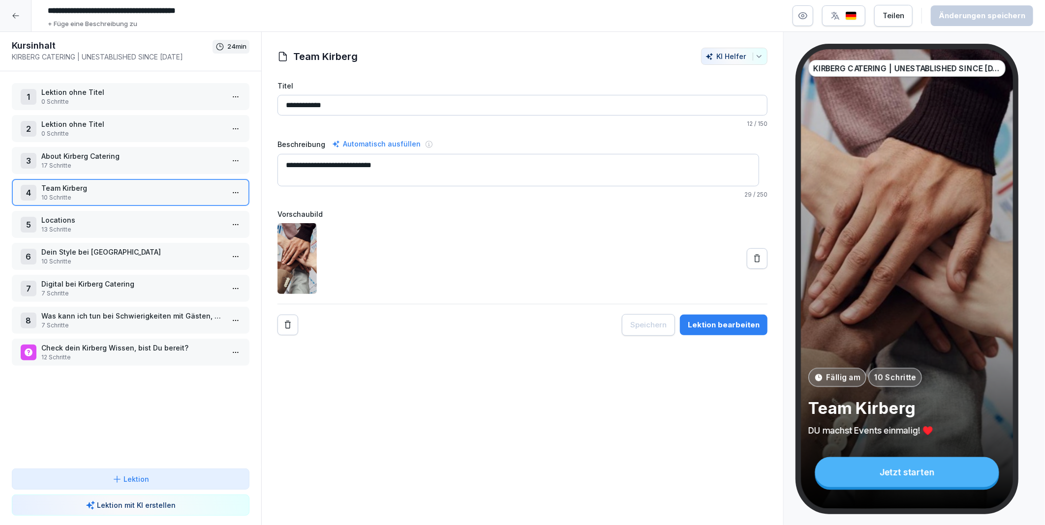
click at [92, 257] on p "10 Schritte" at bounding box center [132, 261] width 183 height 9
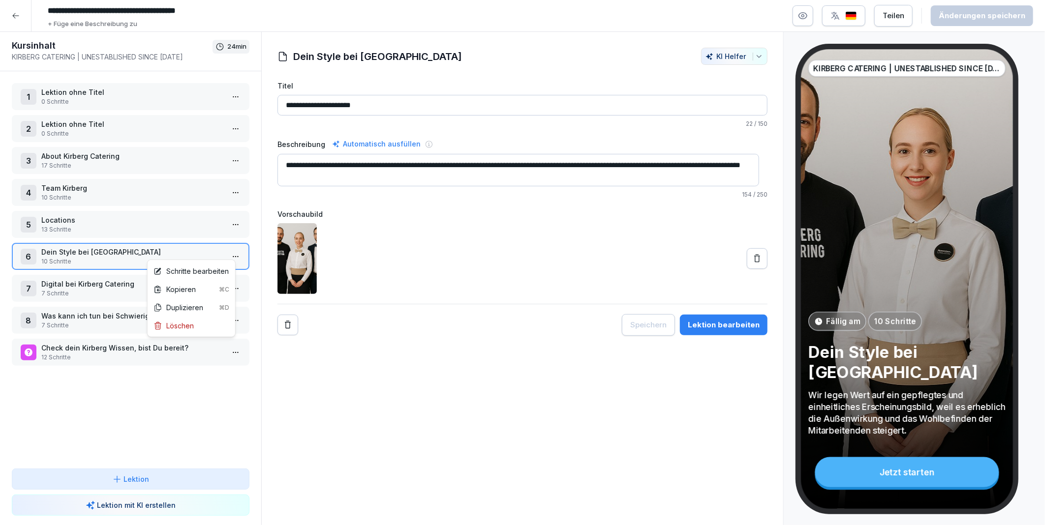
click at [230, 248] on html "**********" at bounding box center [522, 262] width 1045 height 525
click at [185, 273] on div "Schritte bearbeiten" at bounding box center [191, 271] width 75 height 10
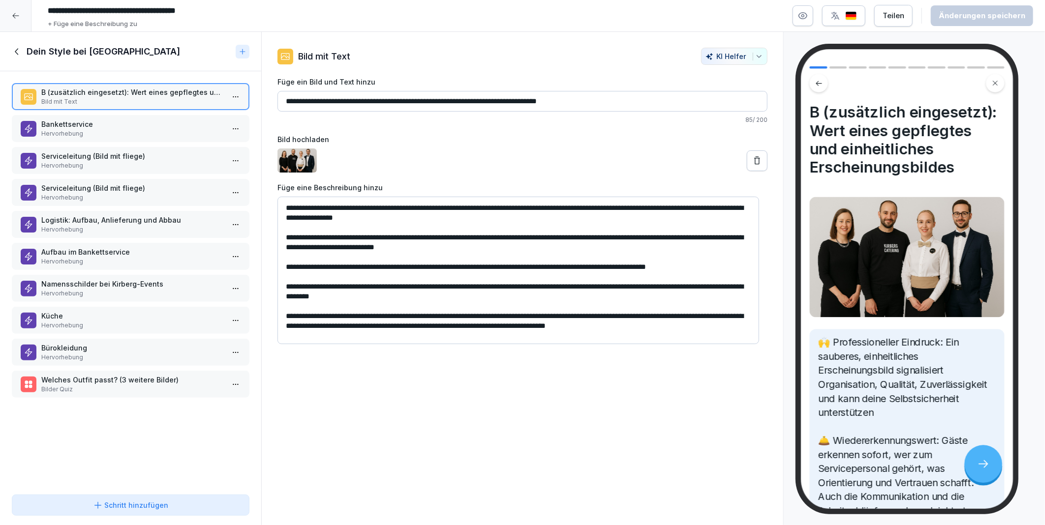
click at [71, 247] on p "Aufbau im Bankettservice" at bounding box center [132, 252] width 183 height 10
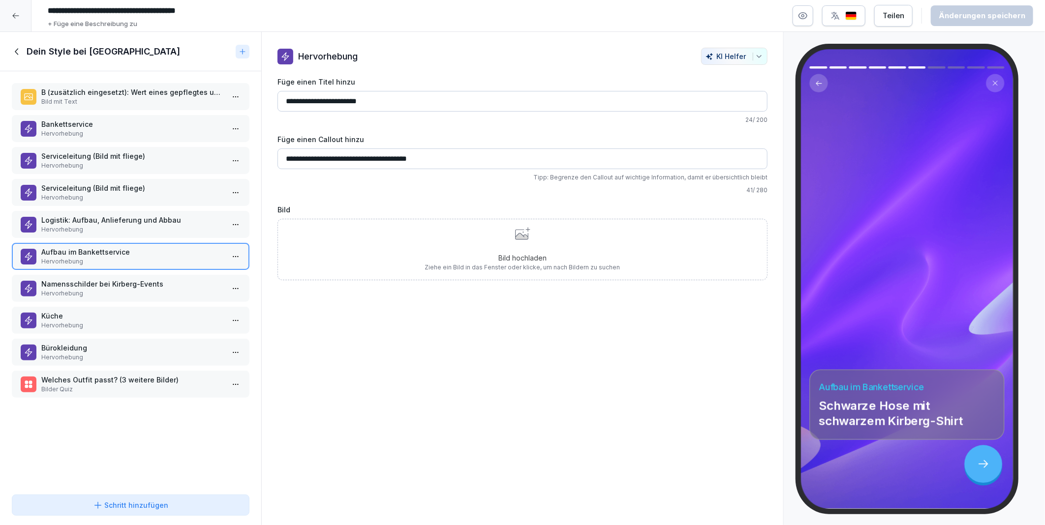
click at [513, 251] on div "Bild hochladen Ziehe ein Bild in das Fenster oder klicke, um nach Bildern zu su…" at bounding box center [522, 249] width 195 height 45
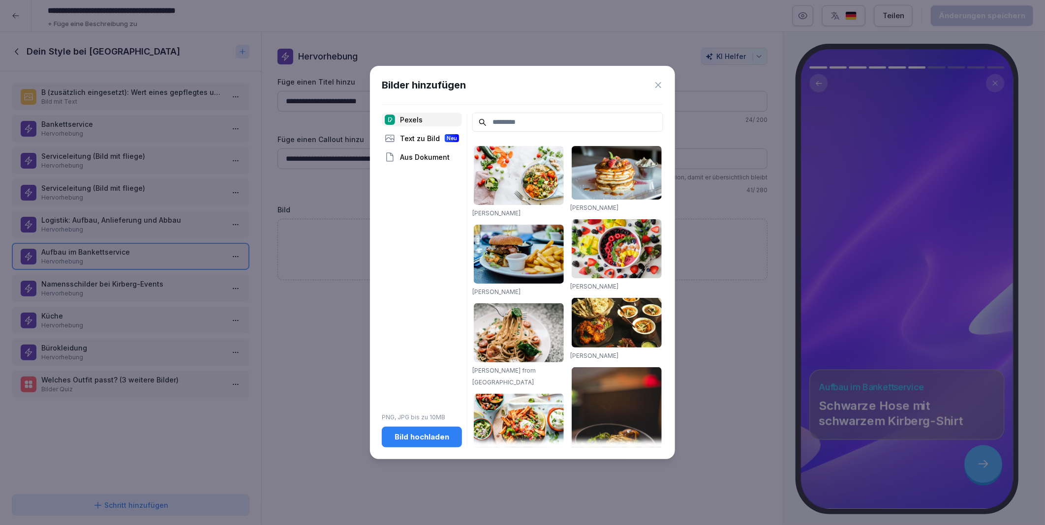
click at [426, 440] on div "Bild hochladen" at bounding box center [422, 437] width 64 height 11
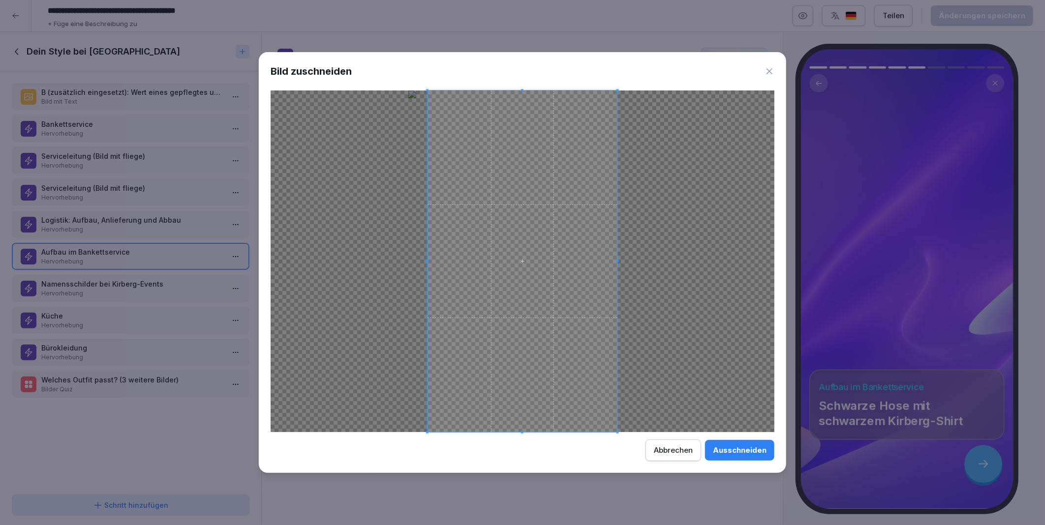
click at [732, 445] on div "Ausschneiden" at bounding box center [740, 450] width 54 height 11
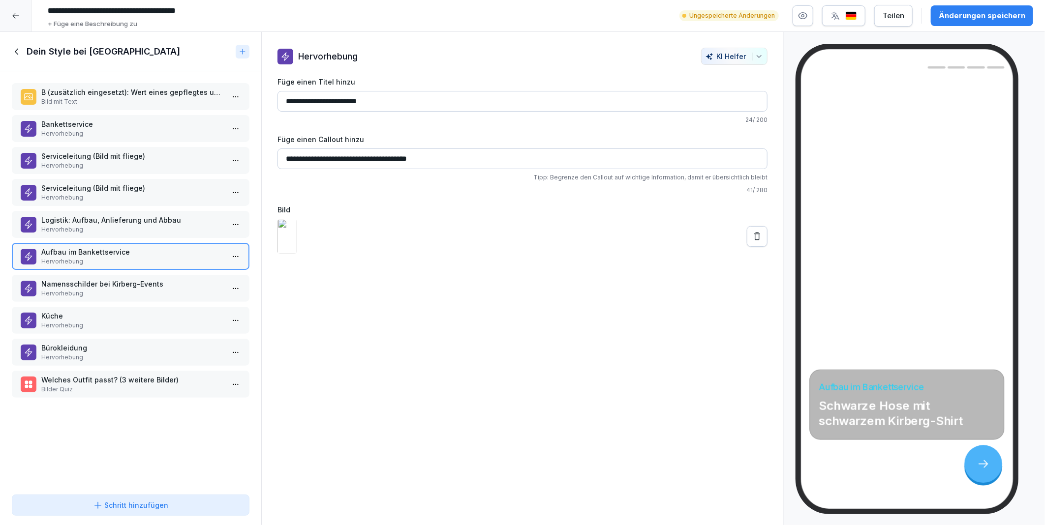
click at [752, 242] on icon at bounding box center [757, 237] width 10 height 10
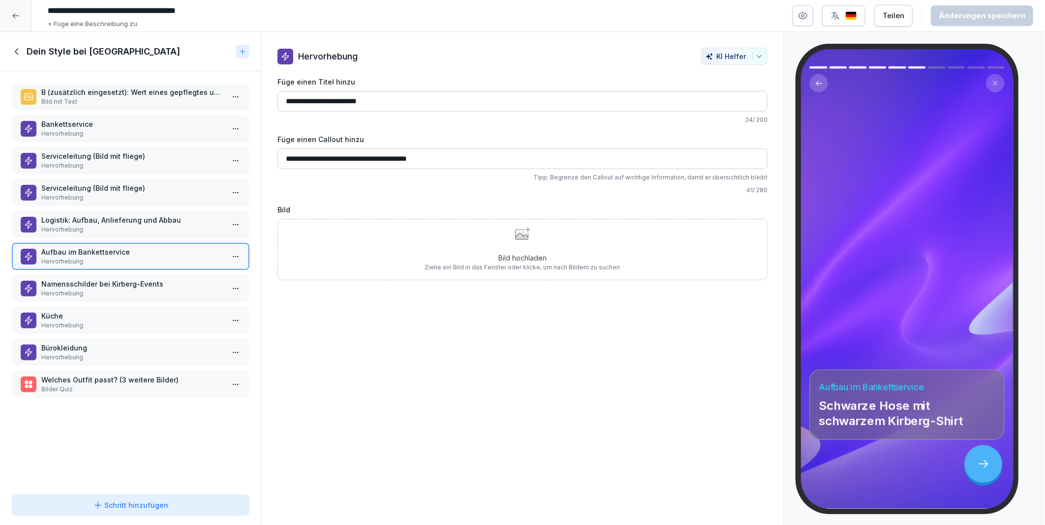
click at [497, 243] on div "Bild hochladen Ziehe ein Bild in das Fenster oder klicke, um nach Bildern zu su…" at bounding box center [522, 249] width 195 height 45
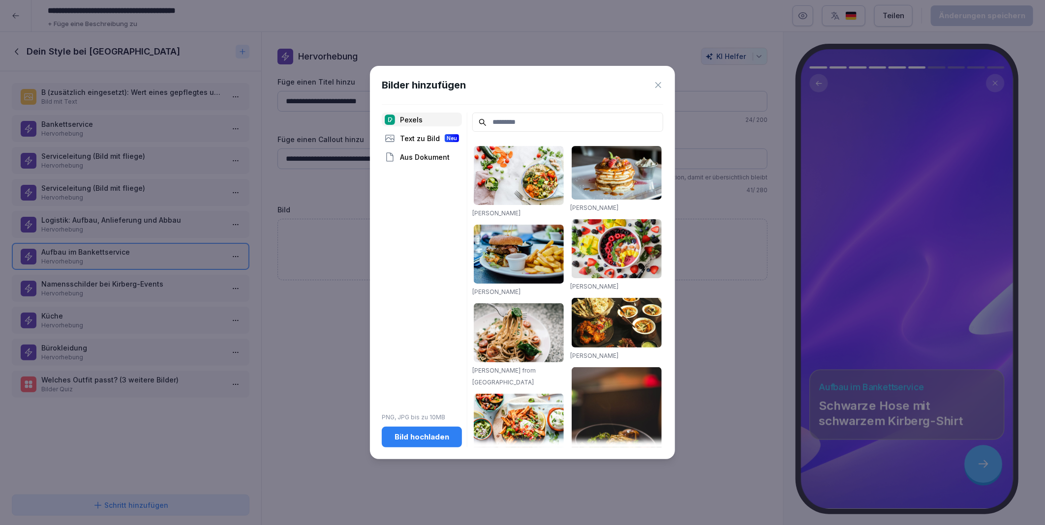
click at [422, 440] on div "Bild hochladen" at bounding box center [422, 437] width 64 height 11
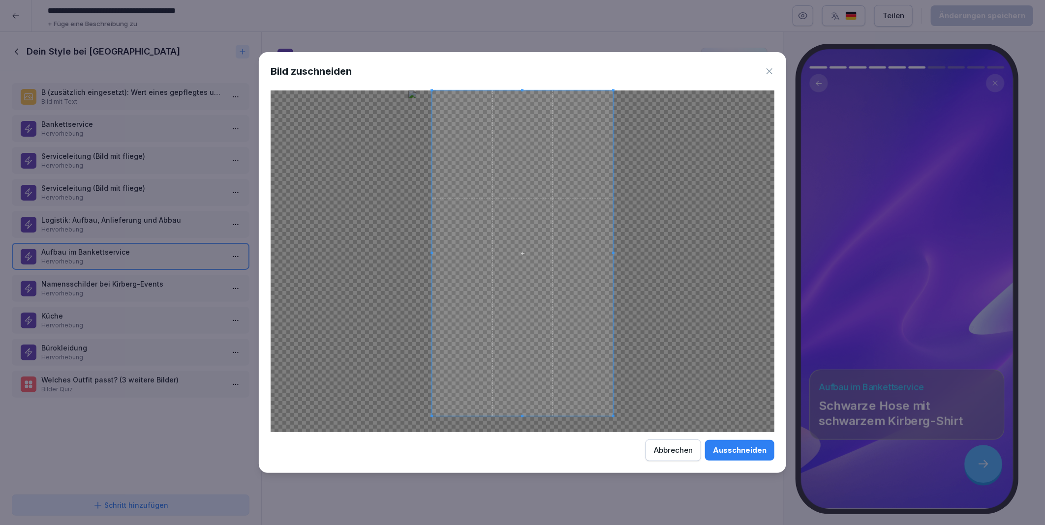
click at [522, 415] on span at bounding box center [522, 416] width 2 height 2
click at [711, 452] on button "Ausschneiden" at bounding box center [739, 450] width 69 height 21
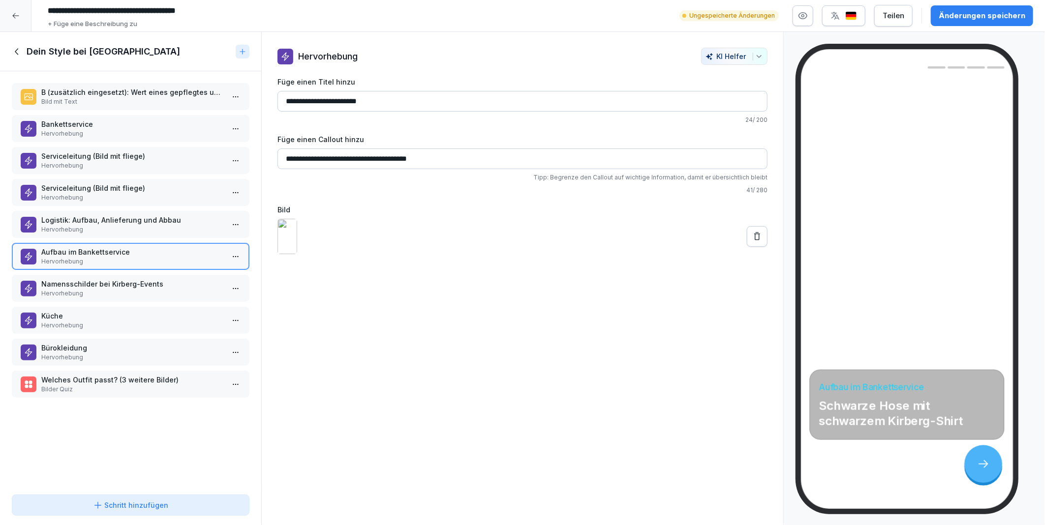
click at [970, 15] on div "Änderungen speichern" at bounding box center [982, 15] width 87 height 11
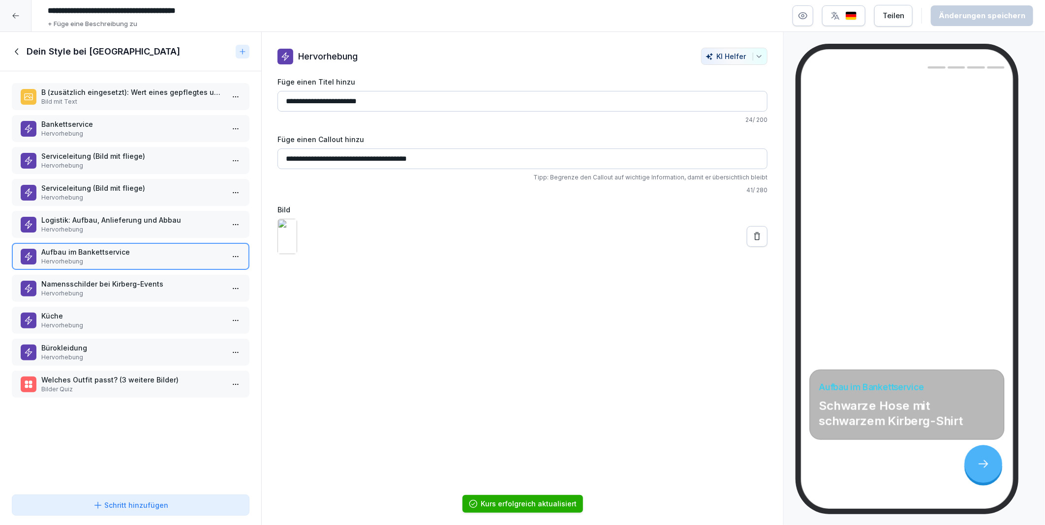
click at [459, 162] on input "**********" at bounding box center [522, 159] width 490 height 21
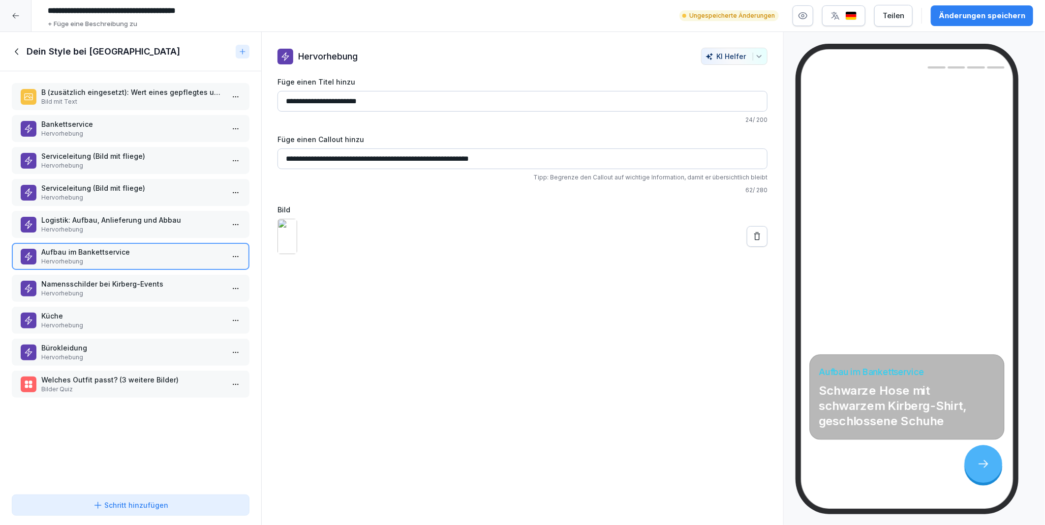
type input "**********"
click at [385, 372] on div "**********" at bounding box center [522, 279] width 523 height 494
click at [991, 20] on div "Änderungen speichern" at bounding box center [982, 15] width 87 height 11
click at [803, 15] on icon "button" at bounding box center [803, 16] width 10 height 10
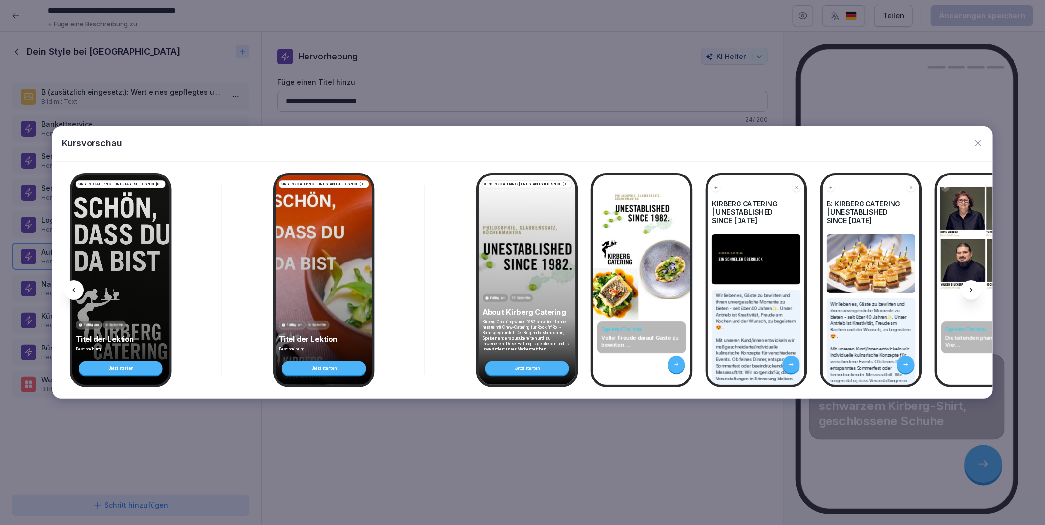
click at [968, 289] on icon at bounding box center [971, 290] width 8 height 8
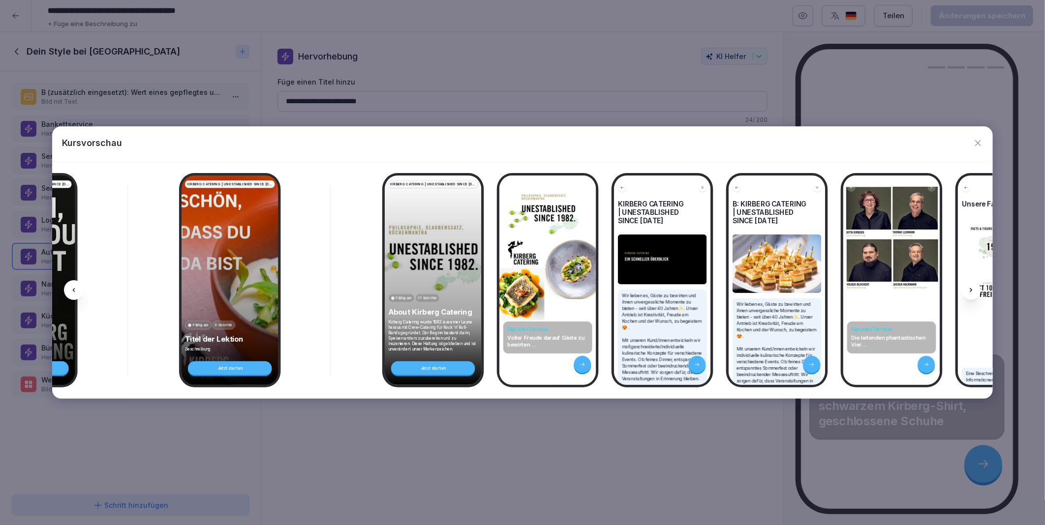
click at [968, 289] on icon at bounding box center [971, 290] width 8 height 8
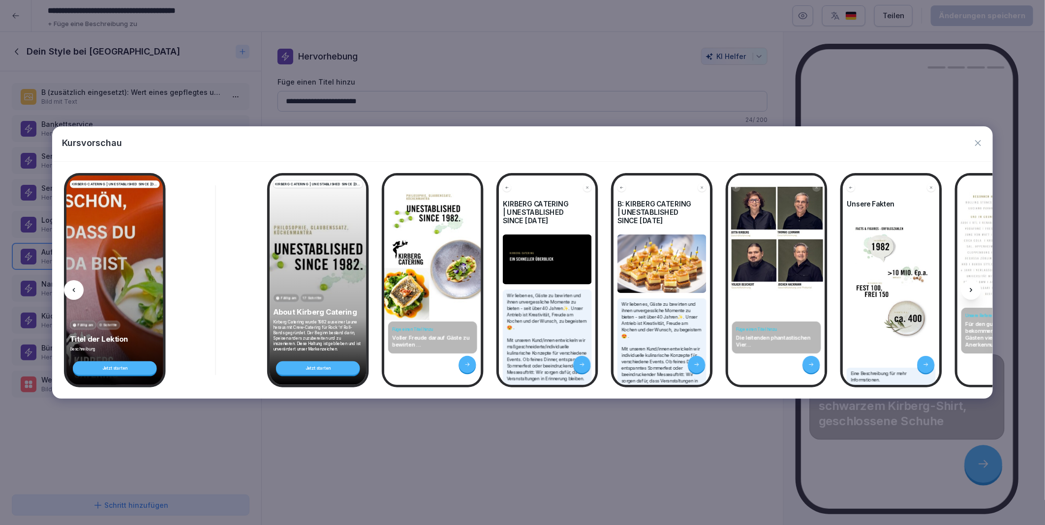
click at [968, 289] on icon at bounding box center [971, 290] width 8 height 8
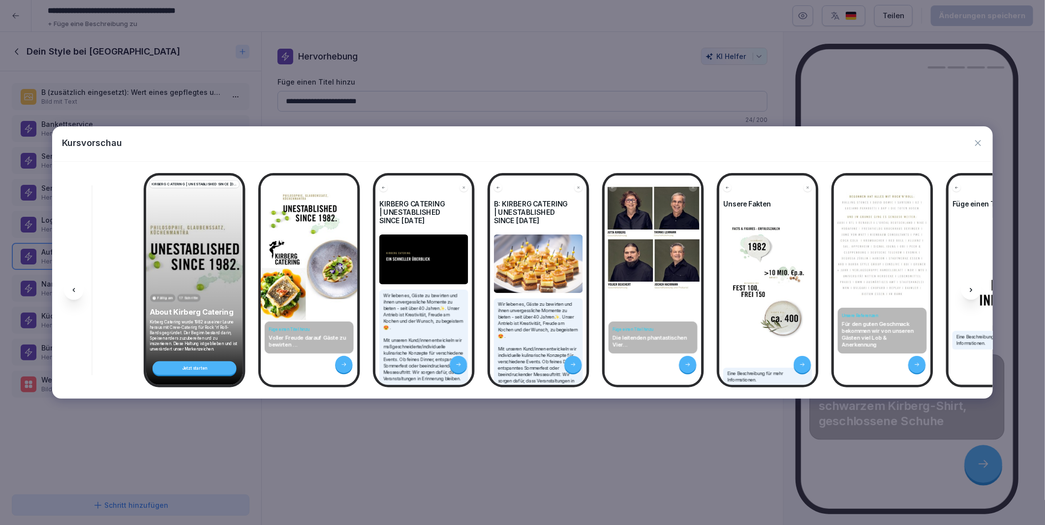
click at [968, 289] on icon at bounding box center [971, 290] width 8 height 8
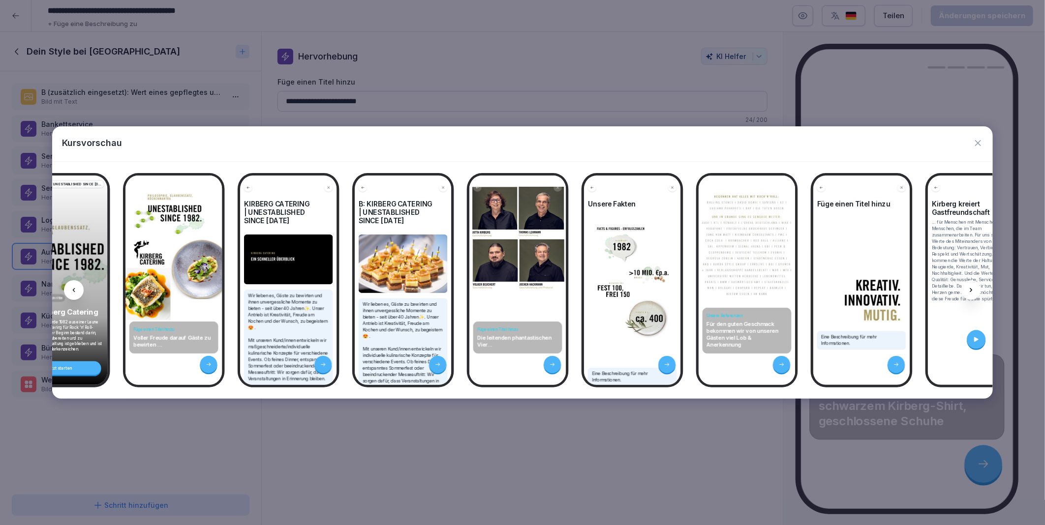
click at [968, 289] on icon at bounding box center [971, 290] width 8 height 8
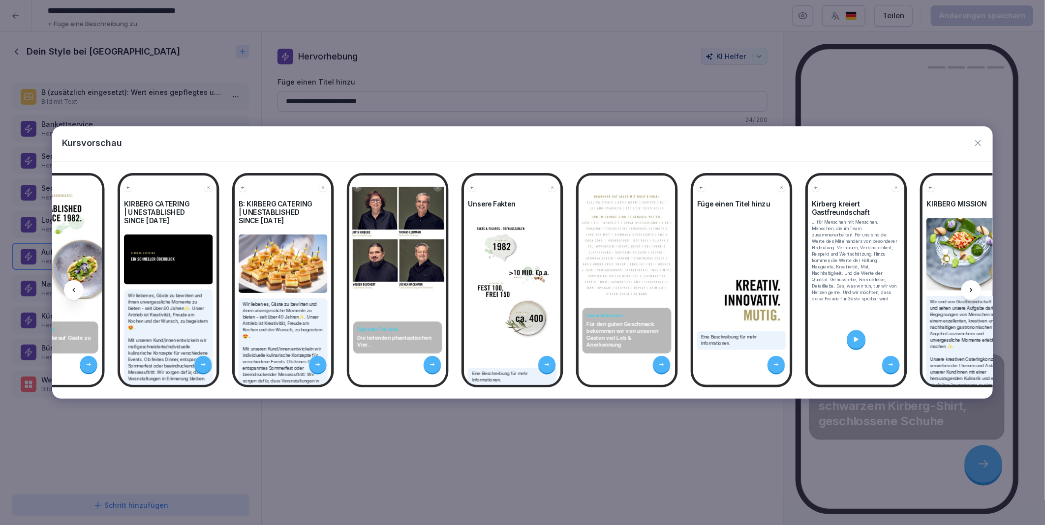
click at [968, 289] on icon at bounding box center [971, 290] width 8 height 8
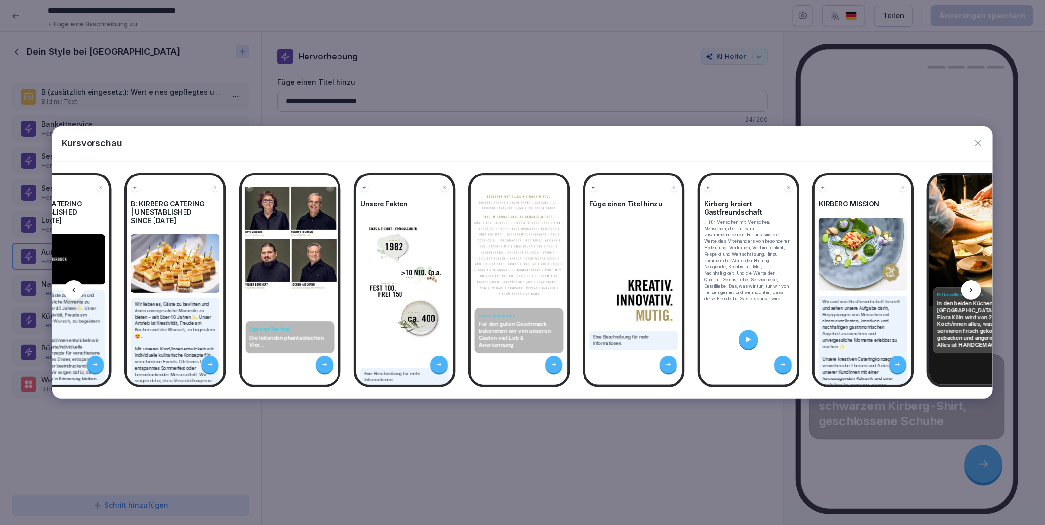
click at [968, 289] on icon at bounding box center [971, 290] width 8 height 8
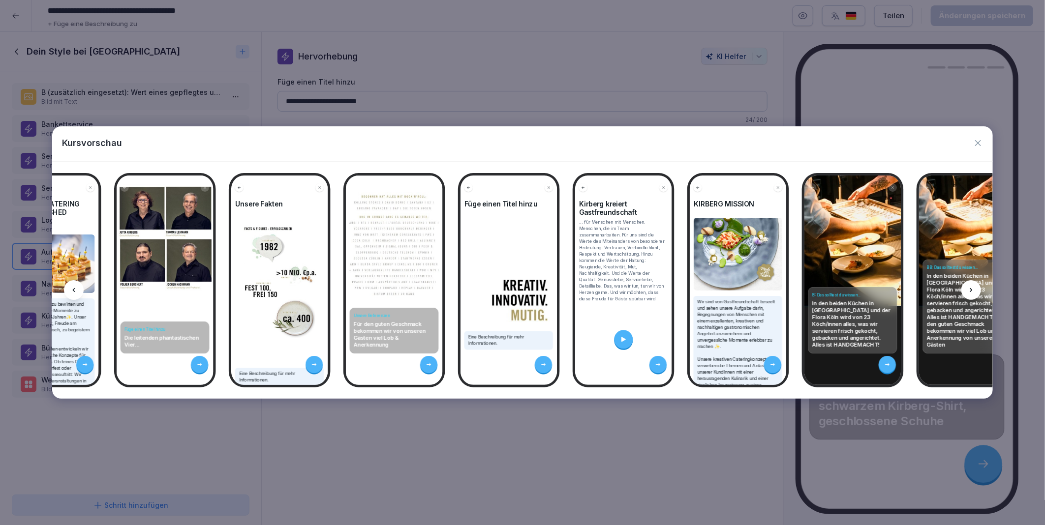
click at [968, 289] on icon at bounding box center [971, 290] width 8 height 8
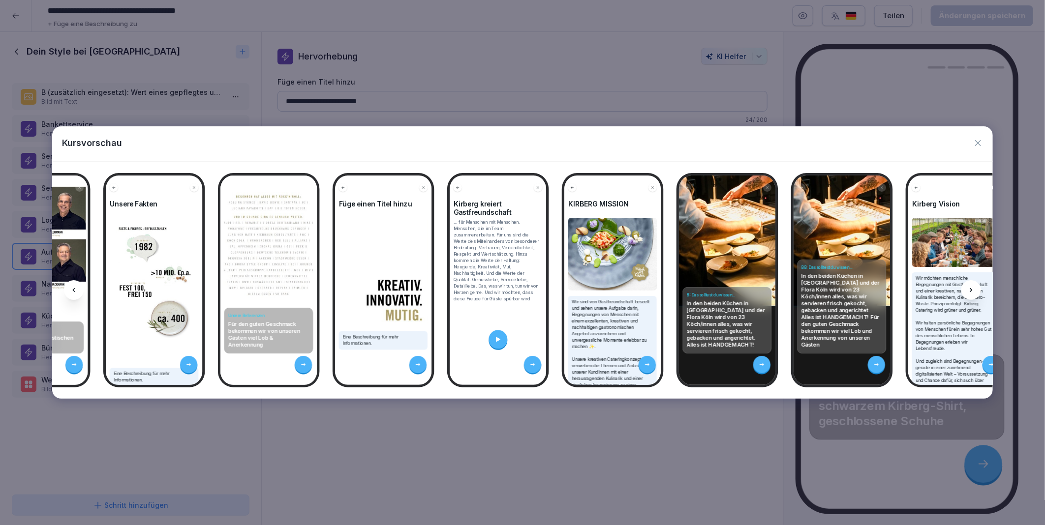
click at [968, 289] on icon at bounding box center [971, 290] width 8 height 8
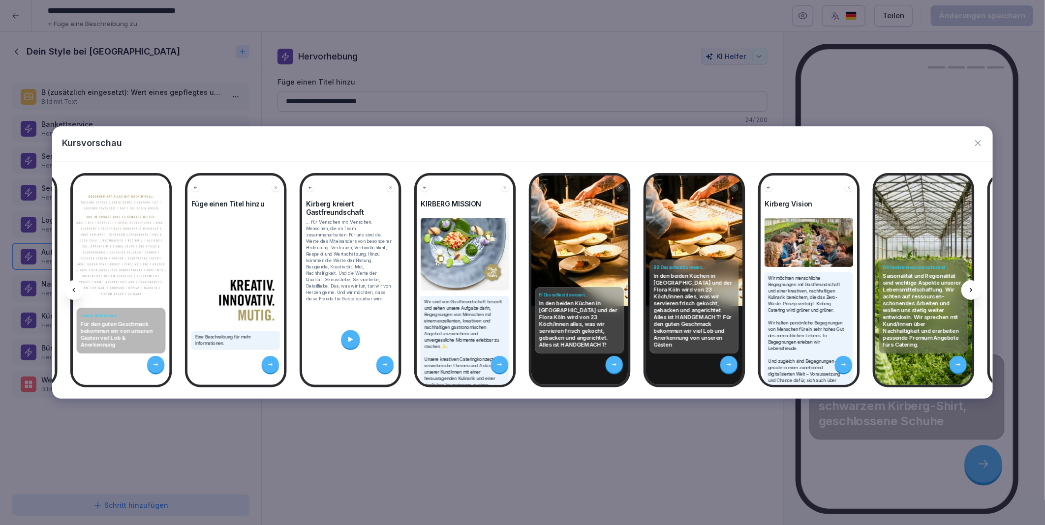
click at [968, 289] on icon at bounding box center [971, 290] width 8 height 8
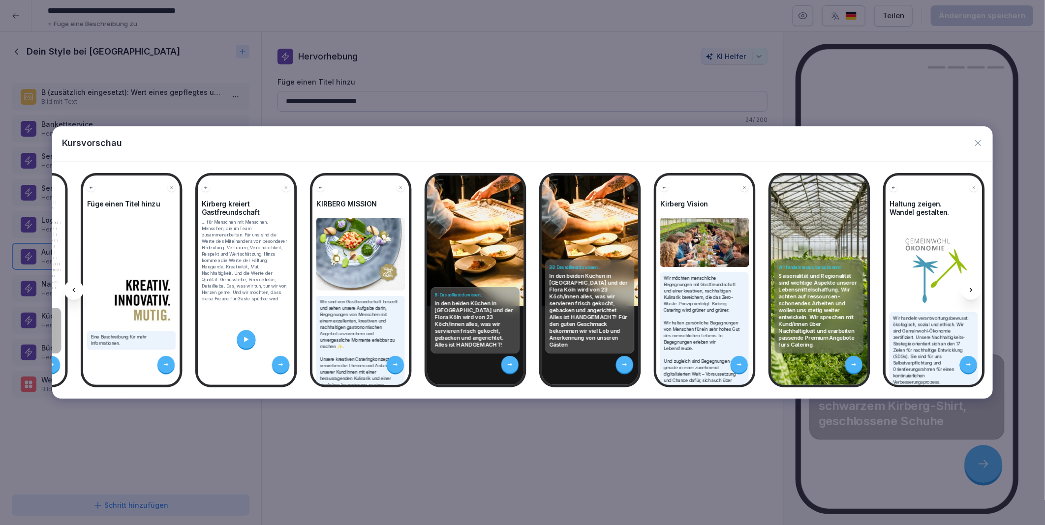
click at [968, 289] on icon at bounding box center [971, 290] width 8 height 8
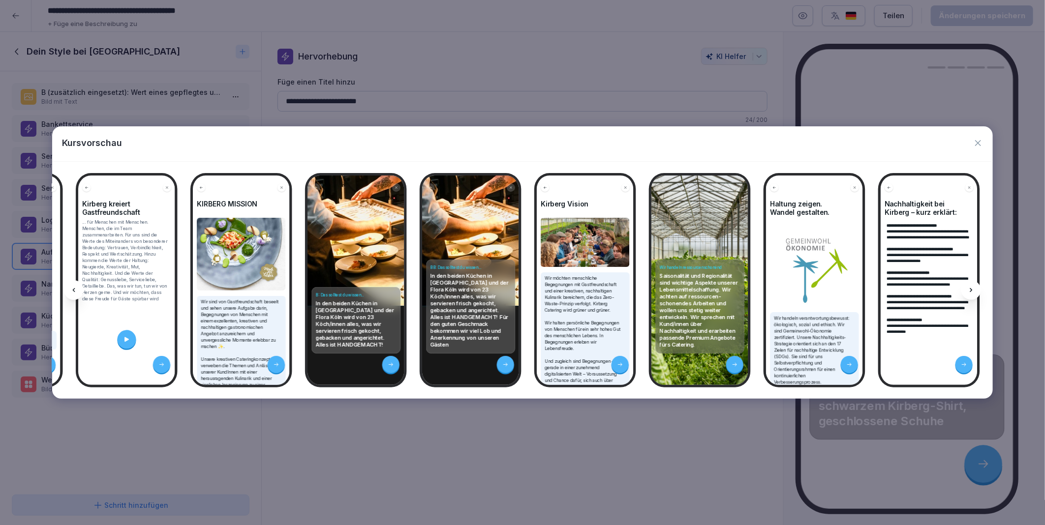
click at [968, 289] on icon at bounding box center [971, 290] width 8 height 8
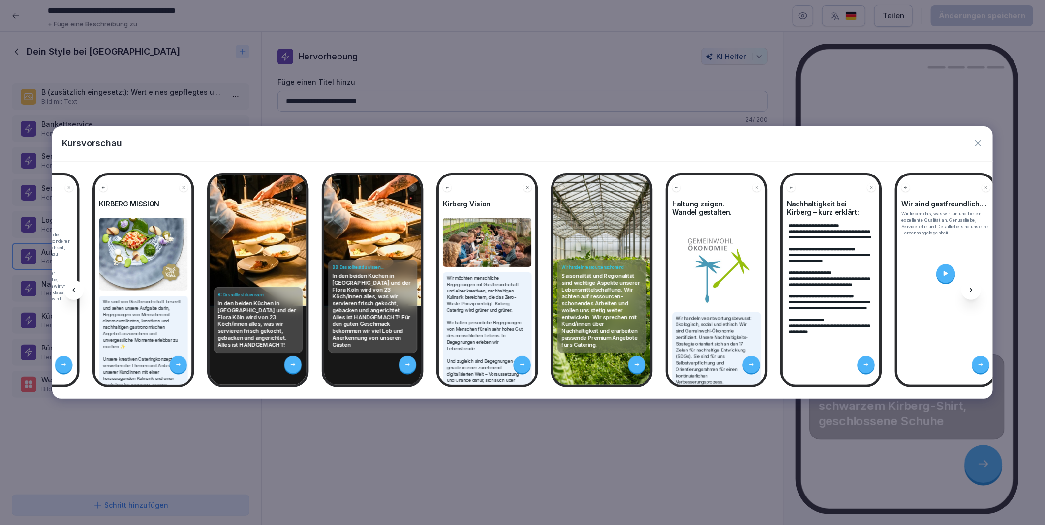
click at [968, 289] on icon at bounding box center [971, 290] width 8 height 8
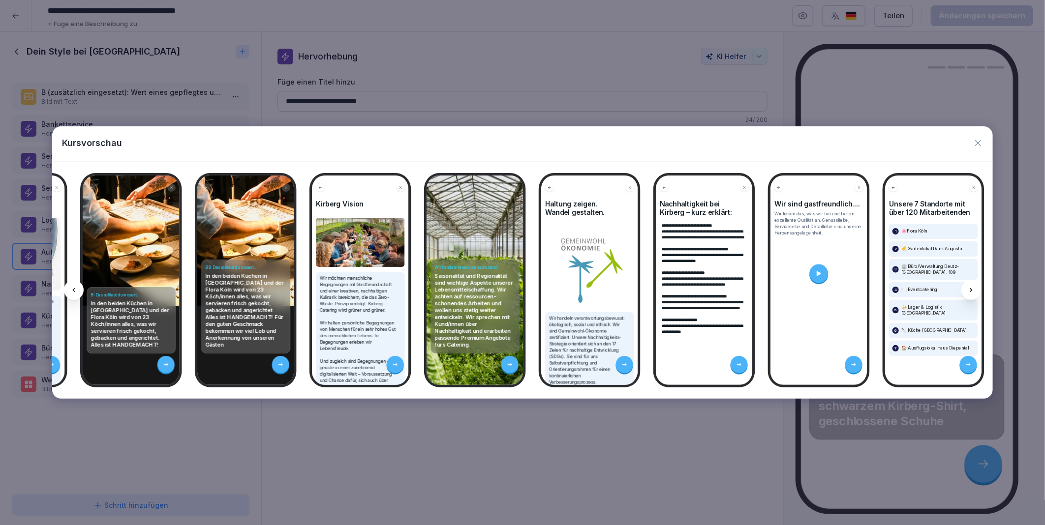
scroll to position [0, 1554]
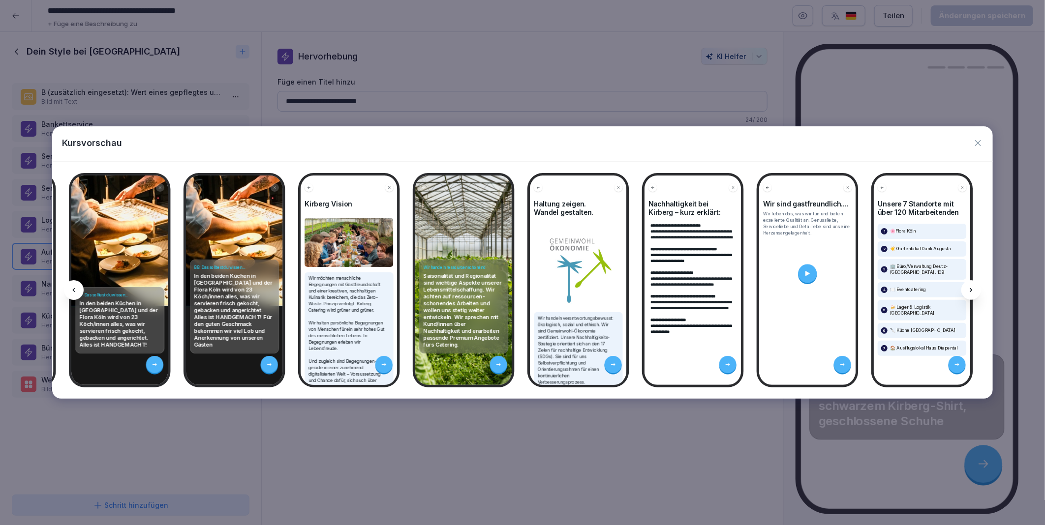
drag, startPoint x: 968, startPoint y: 289, endPoint x: 978, endPoint y: 290, distance: 9.9
click at [978, 290] on div at bounding box center [971, 290] width 20 height 20
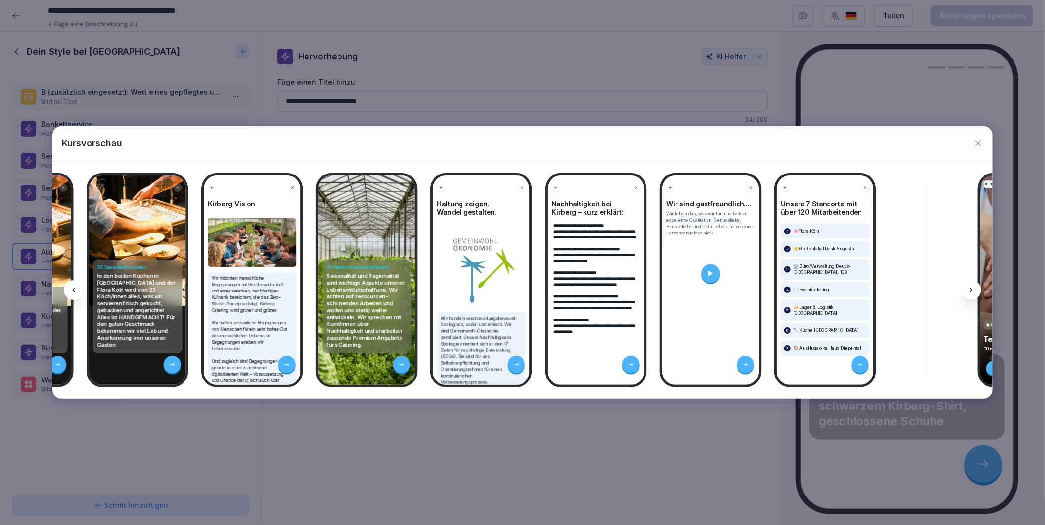
click at [978, 290] on div at bounding box center [971, 290] width 20 height 20
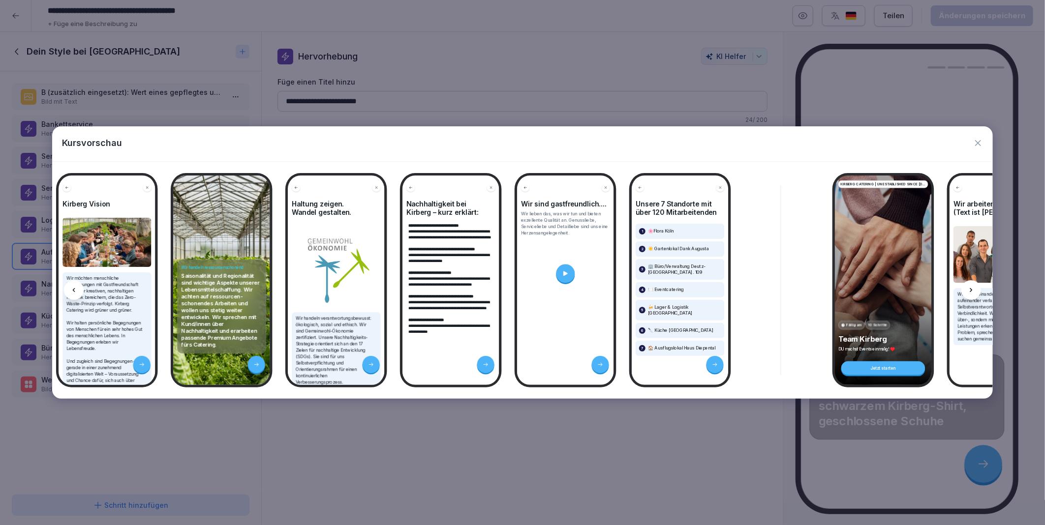
click at [978, 290] on div at bounding box center [971, 290] width 20 height 20
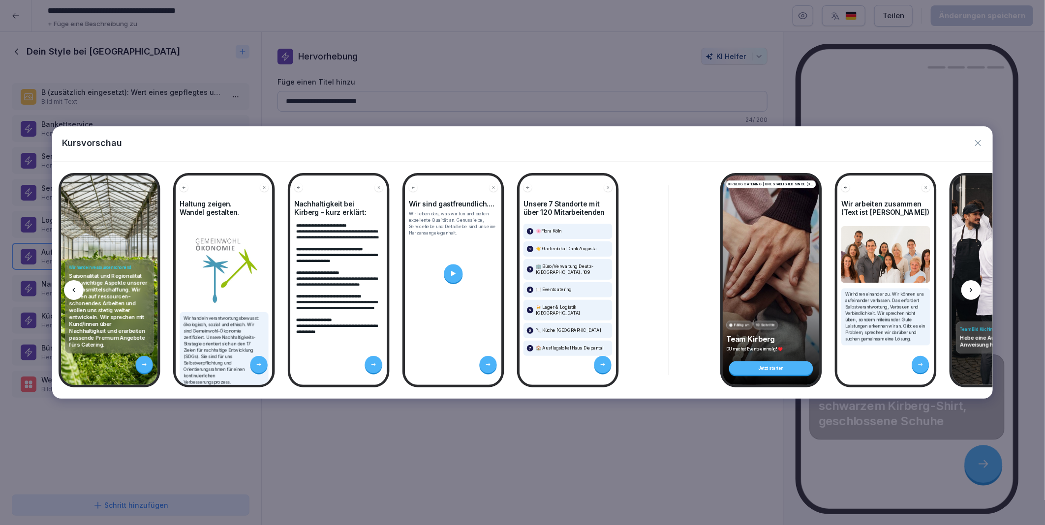
click at [978, 290] on div at bounding box center [971, 290] width 20 height 20
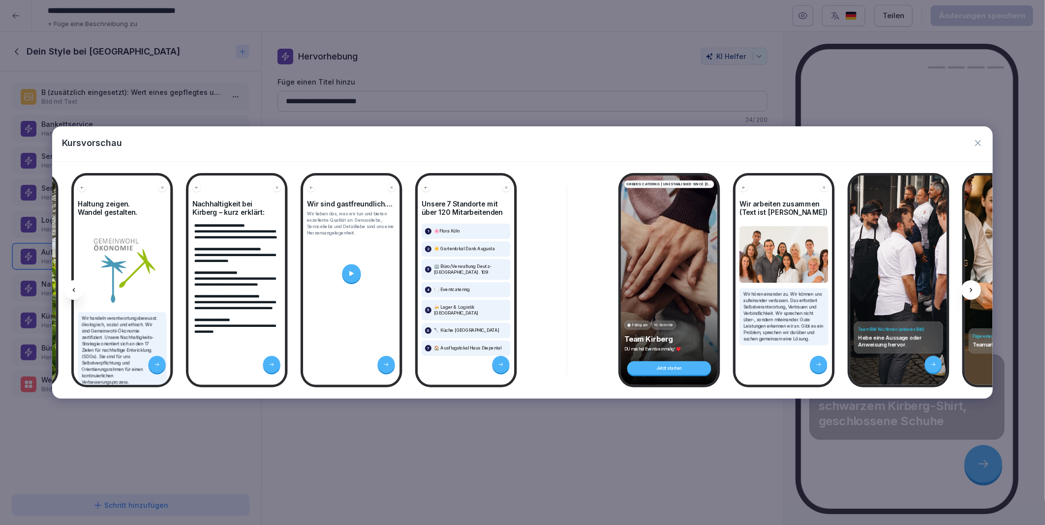
click at [978, 290] on div at bounding box center [971, 290] width 20 height 20
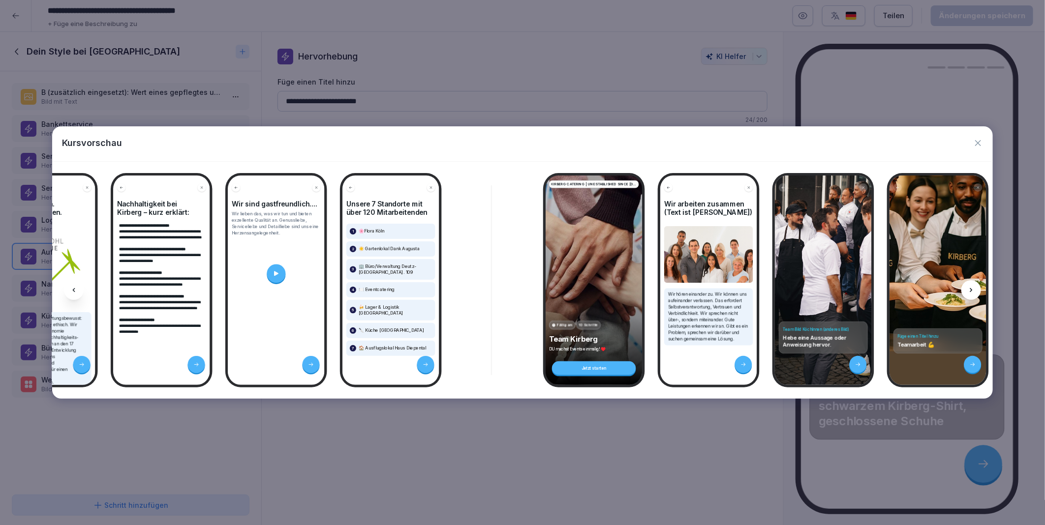
click at [978, 290] on div at bounding box center [971, 290] width 20 height 20
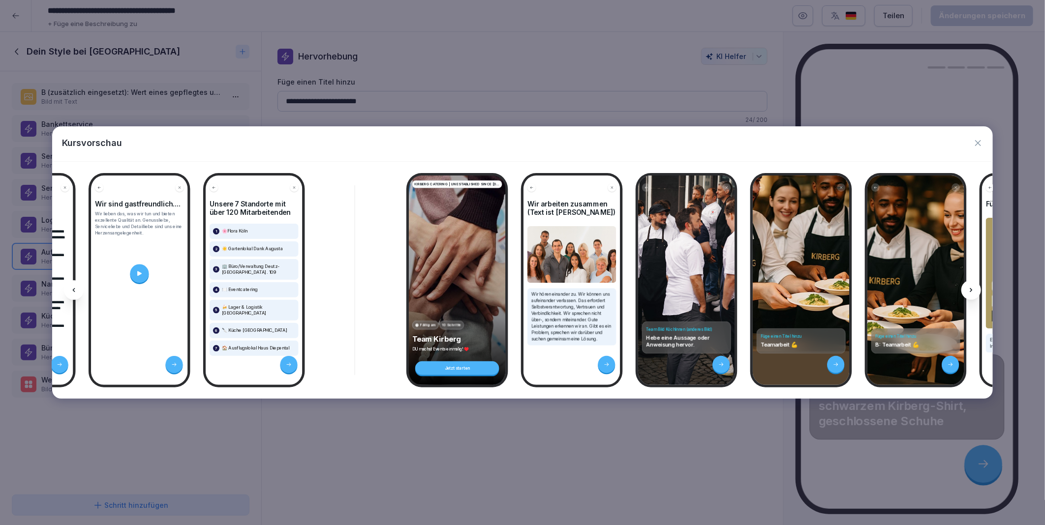
click at [978, 290] on div at bounding box center [971, 290] width 20 height 20
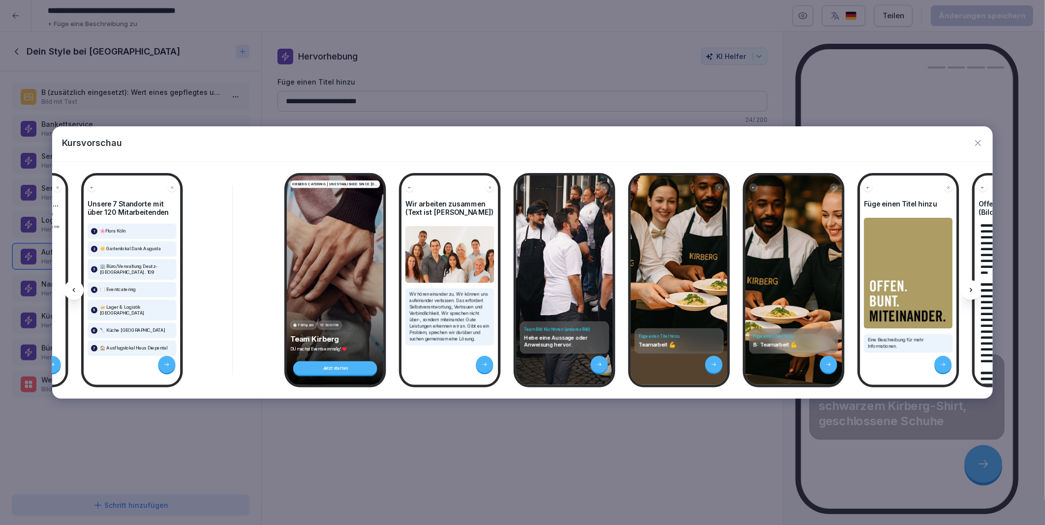
click at [978, 290] on div at bounding box center [971, 290] width 20 height 20
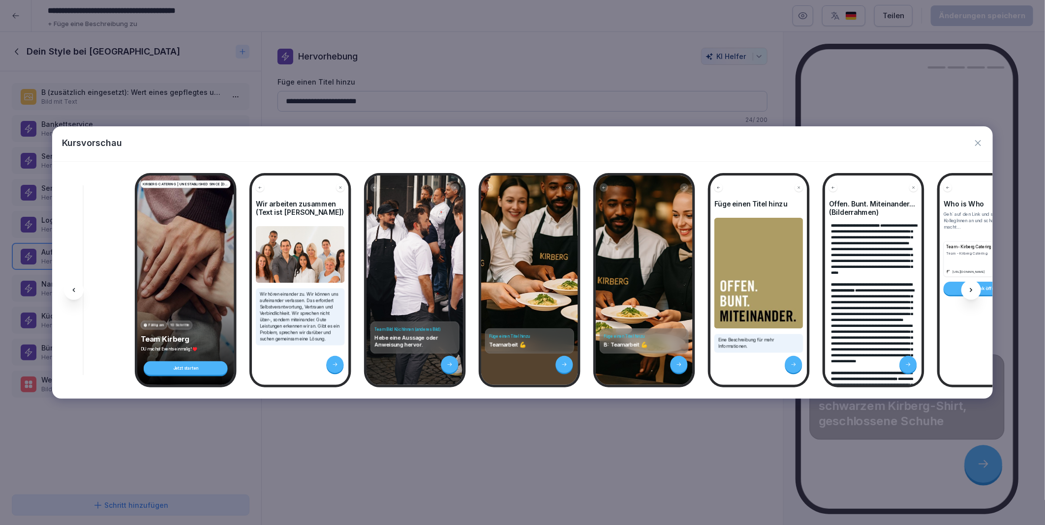
scroll to position [0, 2495]
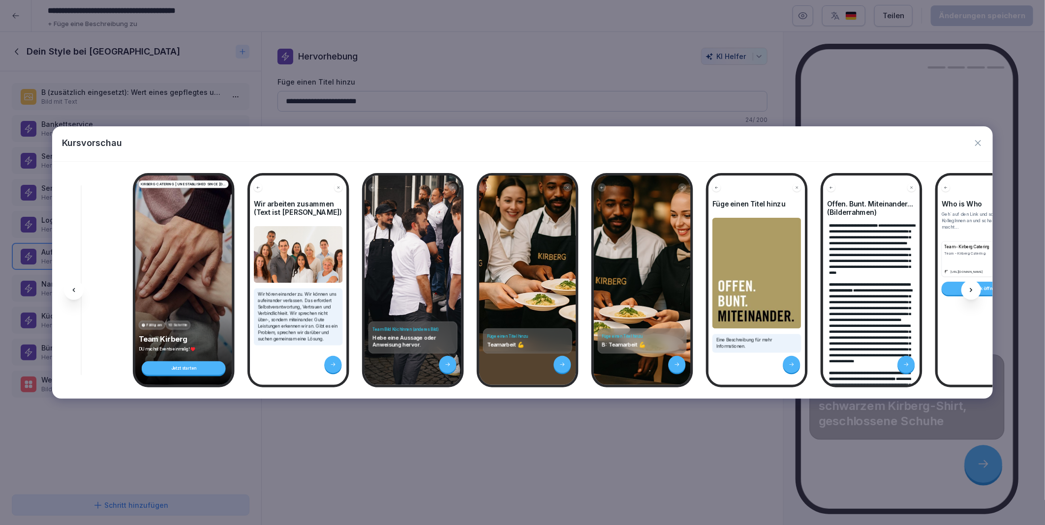
click at [977, 143] on icon "button" at bounding box center [978, 143] width 10 height 10
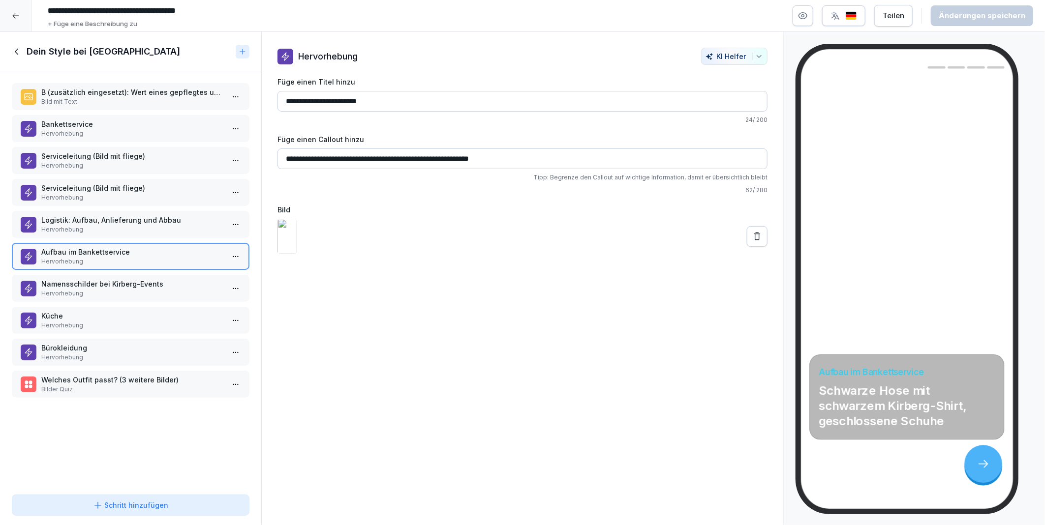
click at [15, 52] on icon at bounding box center [17, 51] width 11 height 11
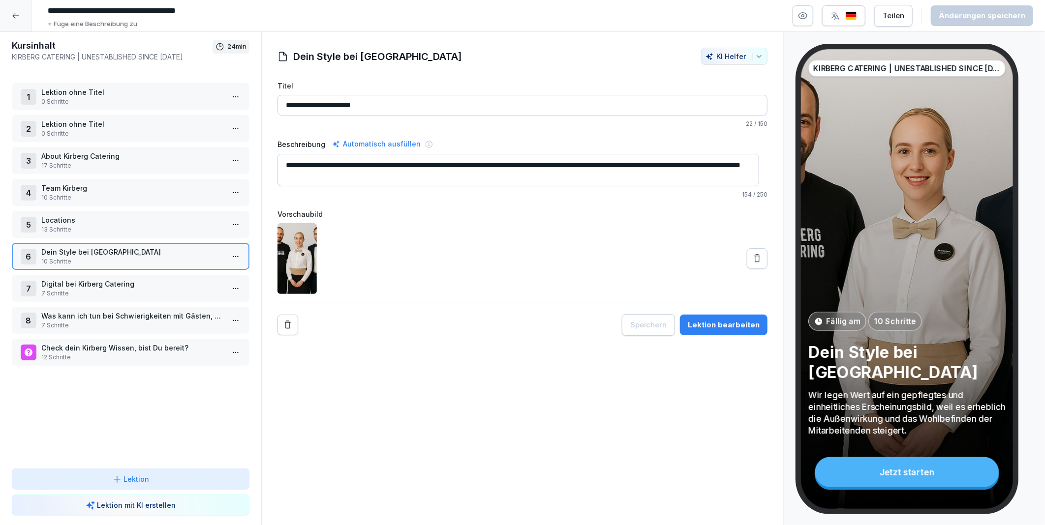
click at [101, 151] on p "About Kirberg Catering" at bounding box center [132, 156] width 183 height 10
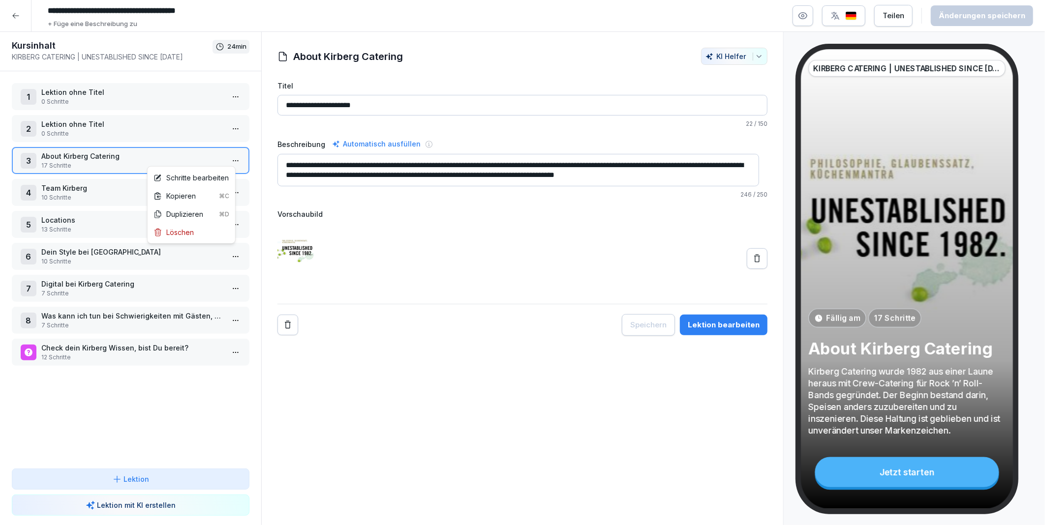
click at [224, 159] on html "**********" at bounding box center [522, 262] width 1045 height 525
click at [194, 179] on div "Schritte bearbeiten" at bounding box center [191, 178] width 75 height 10
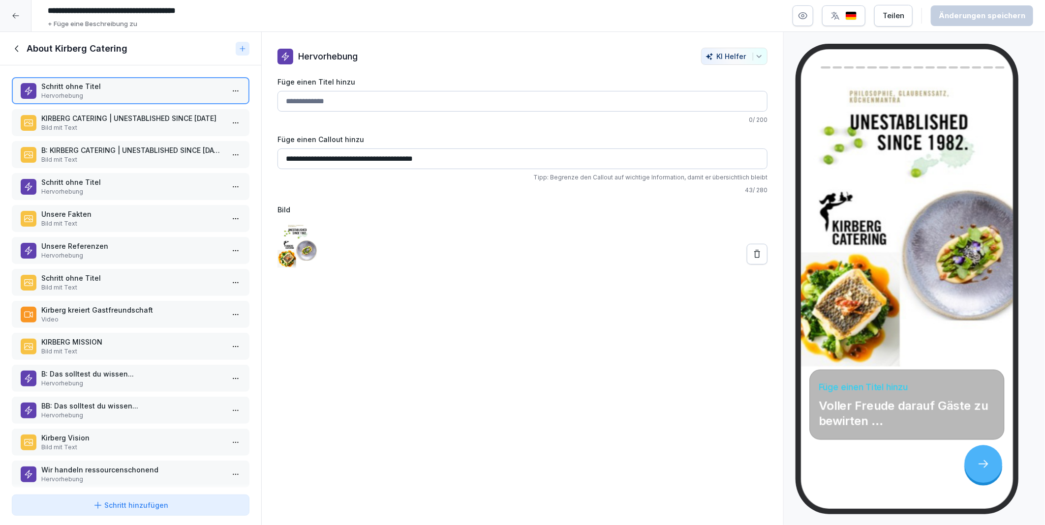
click at [122, 215] on p "Unsere Fakten" at bounding box center [132, 214] width 183 height 10
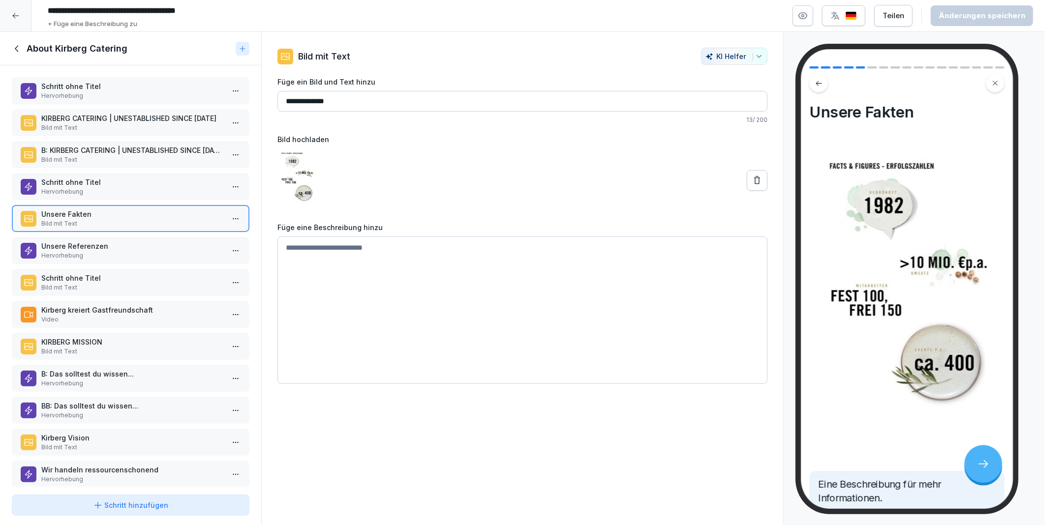
click at [117, 251] on p "Hervorhebung" at bounding box center [132, 255] width 183 height 9
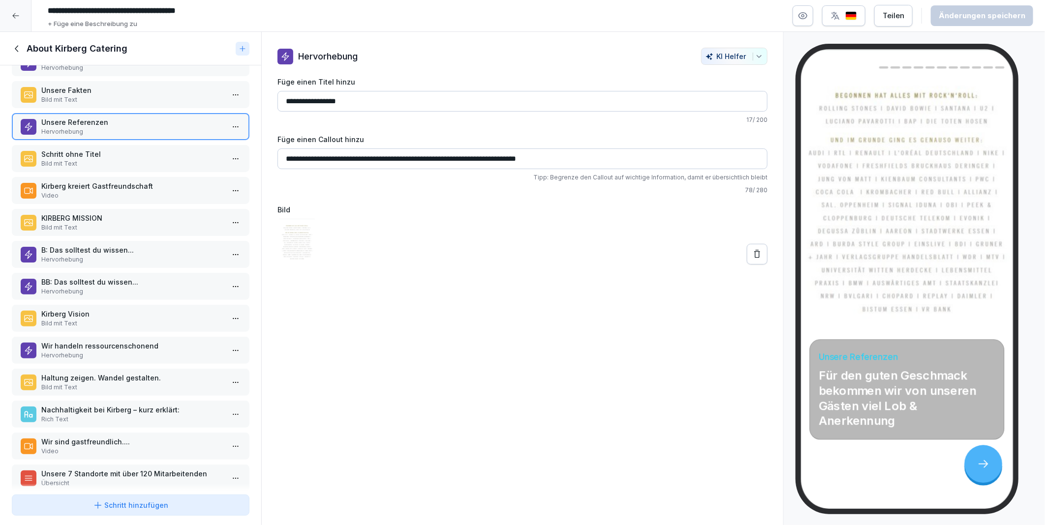
scroll to position [129, 0]
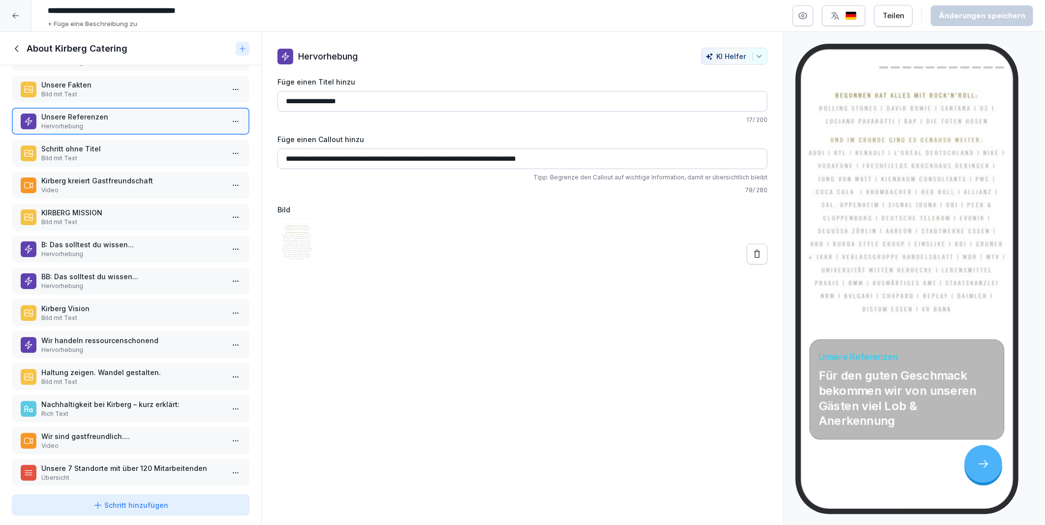
click at [75, 256] on div "Schritt ohne Titel Hervorhebung KIRBERG CATERING | UNESTABLISHED SINCE 1982 Bil…" at bounding box center [130, 278] width 261 height 426
click at [75, 272] on p "BB: Das solltest du wissen..." at bounding box center [132, 277] width 183 height 10
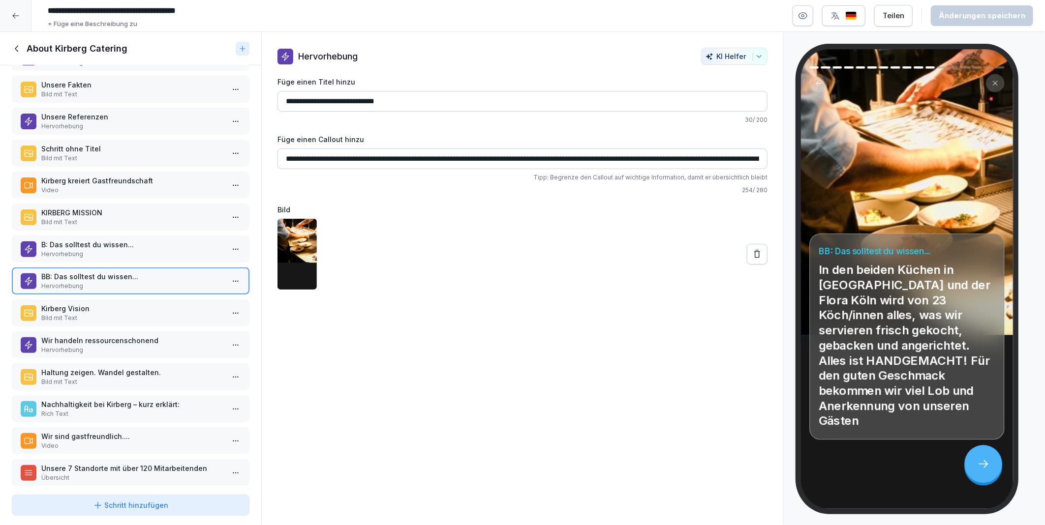
click at [78, 236] on div "B: Das solltest du wissen... Hervorhebung" at bounding box center [131, 249] width 238 height 27
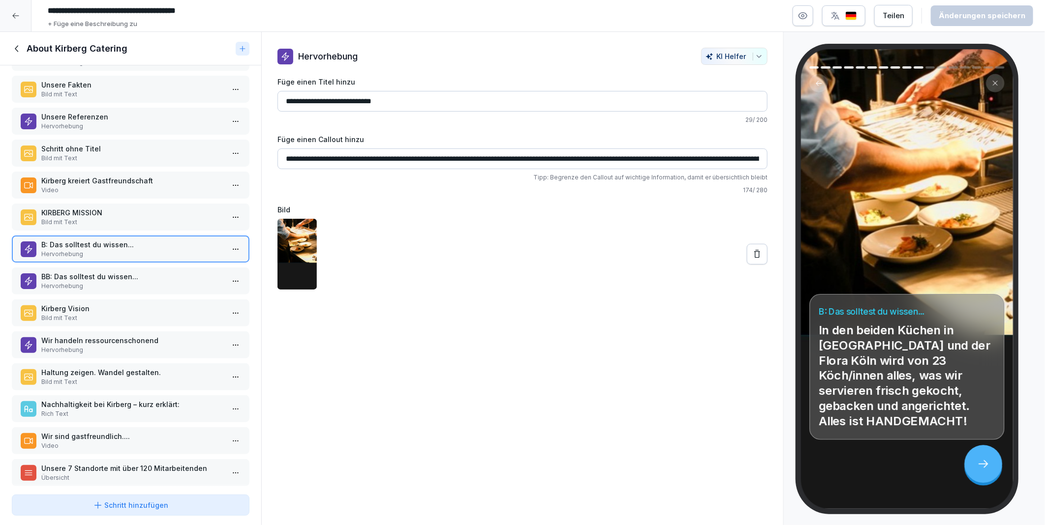
click at [13, 15] on icon at bounding box center [15, 15] width 6 height 5
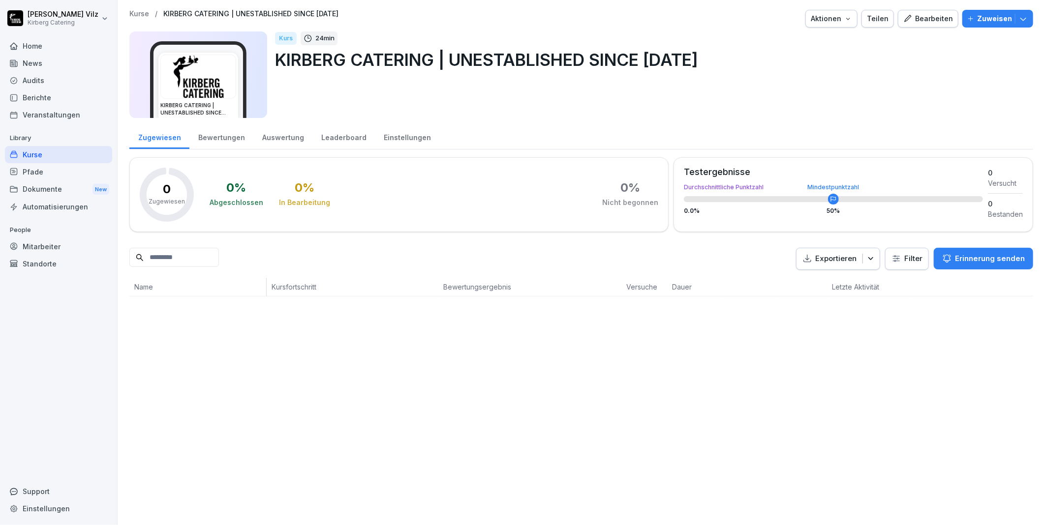
click at [931, 18] on div "Bearbeiten" at bounding box center [928, 18] width 50 height 11
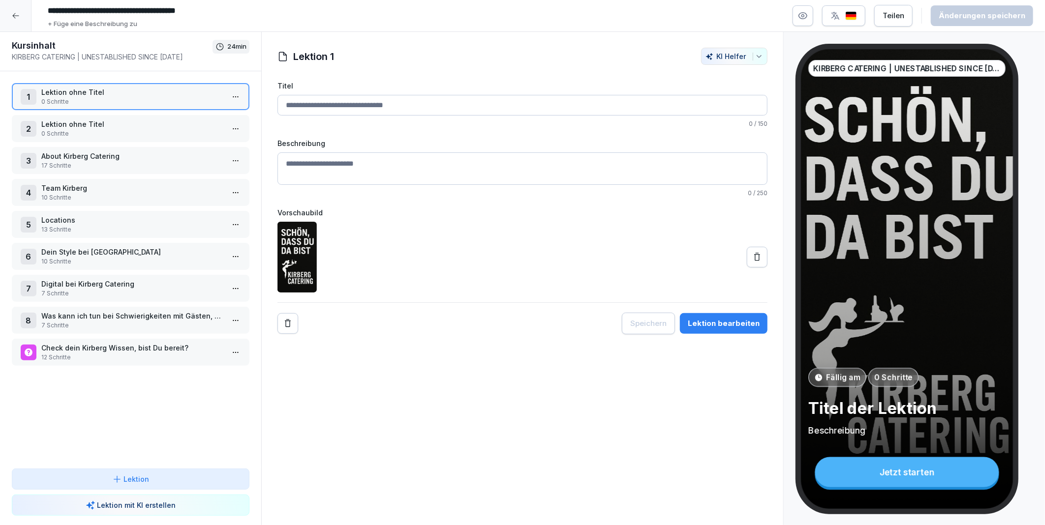
click at [89, 193] on p "10 Schritte" at bounding box center [132, 197] width 183 height 9
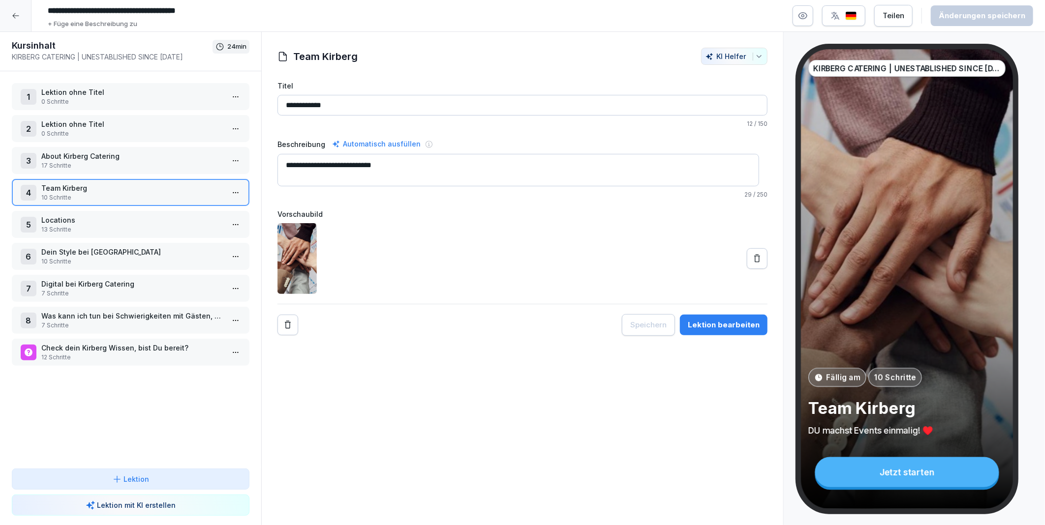
click at [222, 188] on html "**********" at bounding box center [522, 262] width 1045 height 525
click at [188, 209] on div "Schritte bearbeiten" at bounding box center [191, 209] width 75 height 10
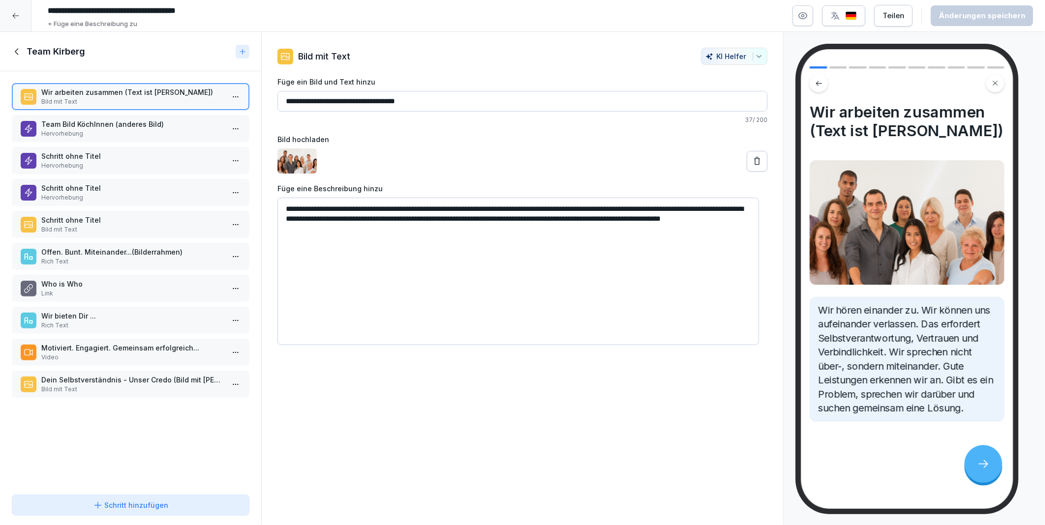
click at [88, 185] on p "Schritt ohne Titel" at bounding box center [132, 188] width 183 height 10
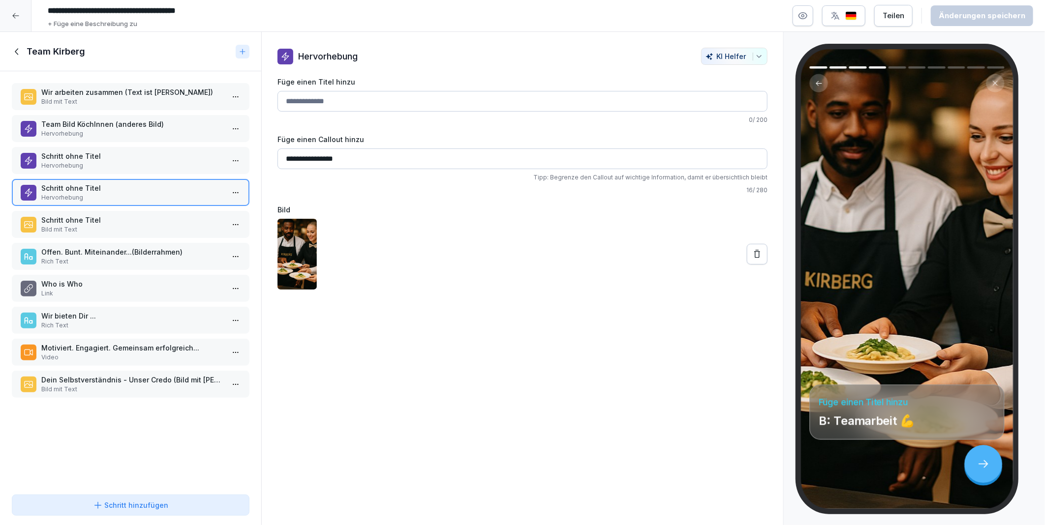
click at [92, 154] on p "Schritt ohne Titel" at bounding box center [132, 156] width 183 height 10
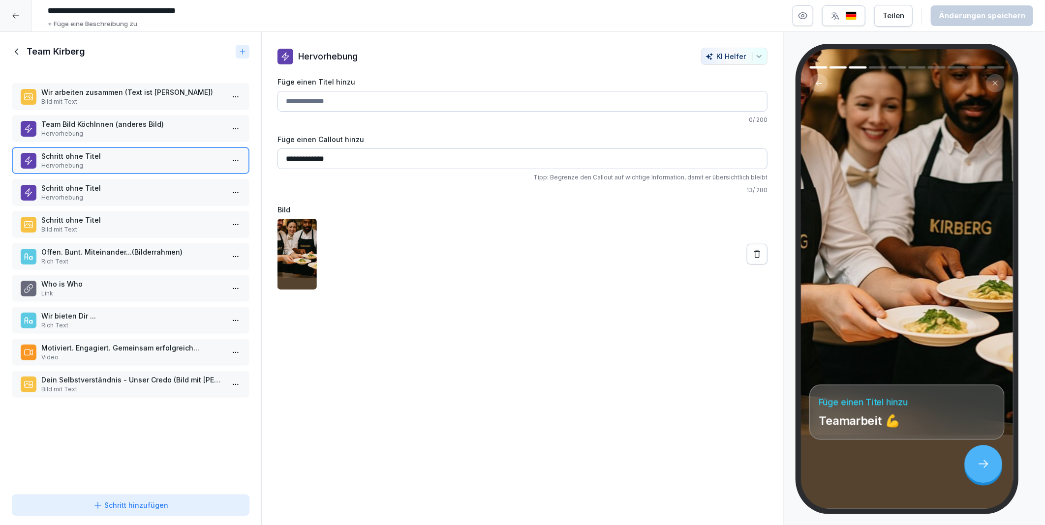
click at [95, 183] on p "Schritt ohne Titel" at bounding box center [132, 188] width 183 height 10
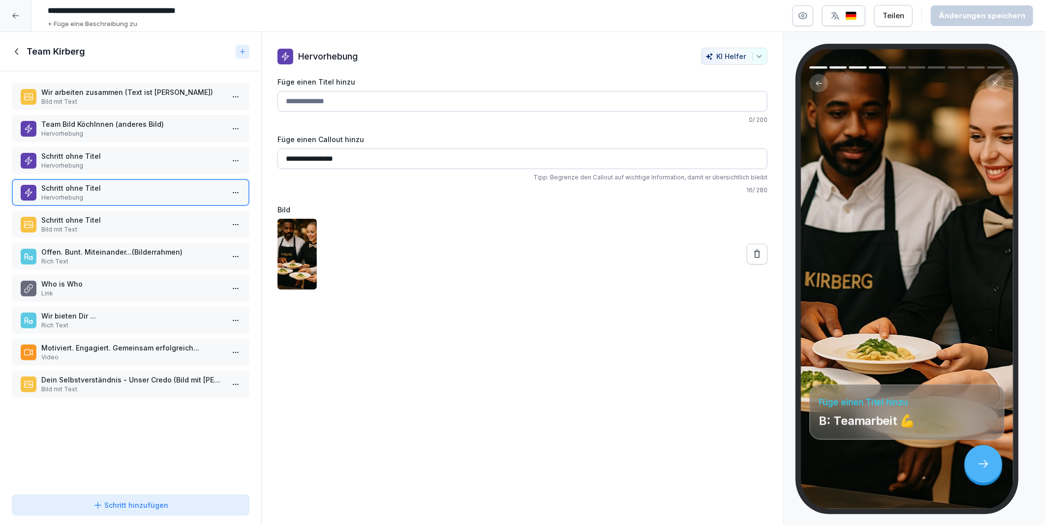
click at [96, 151] on p "Schritt ohne Titel" at bounding box center [132, 156] width 183 height 10
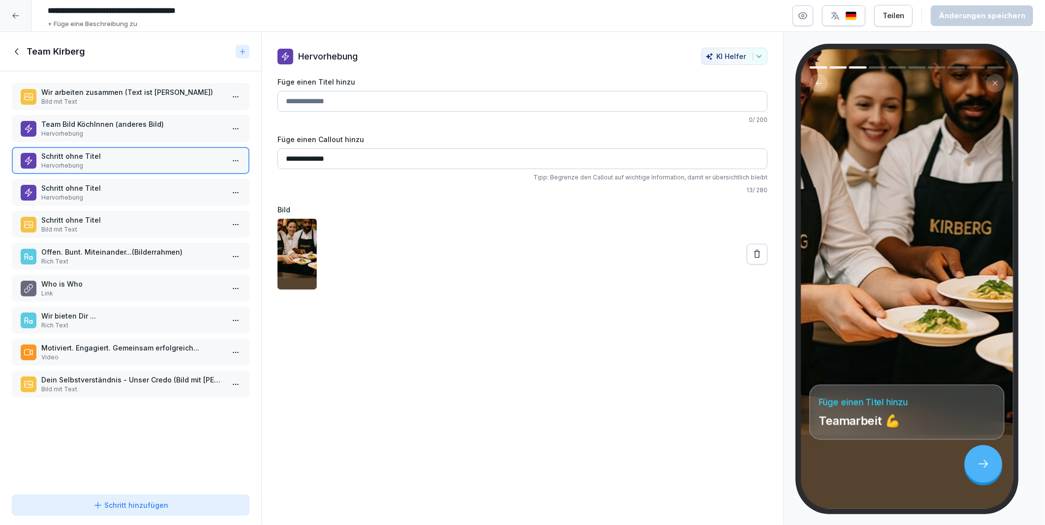
click at [94, 185] on p "Schritt ohne Titel" at bounding box center [132, 188] width 183 height 10
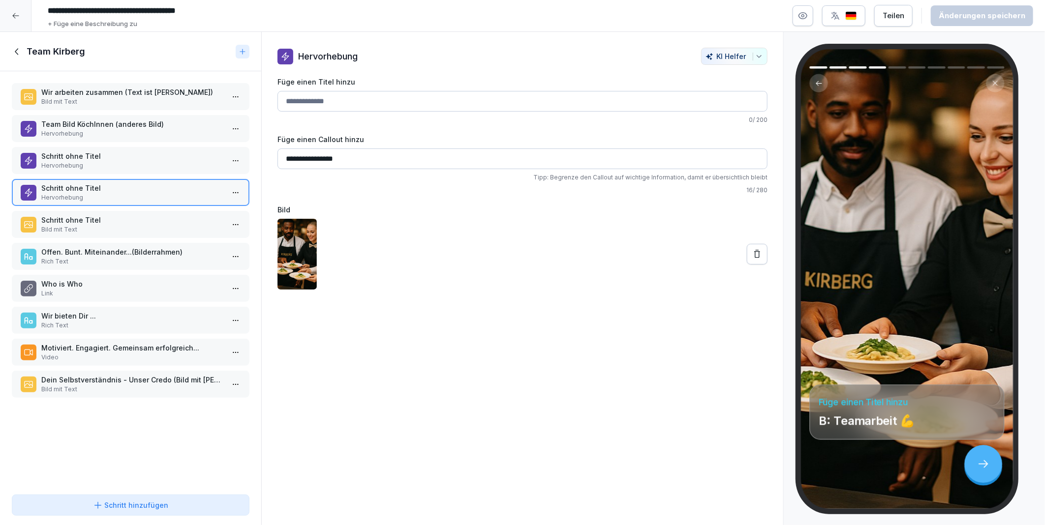
click at [91, 155] on p "Schritt ohne Titel" at bounding box center [132, 156] width 183 height 10
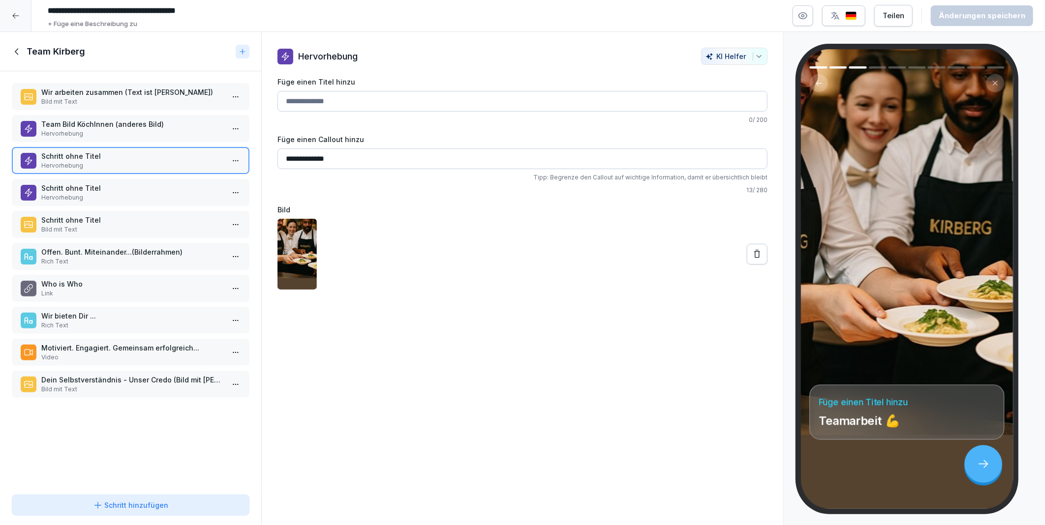
click at [91, 185] on p "Schritt ohne Titel" at bounding box center [132, 188] width 183 height 10
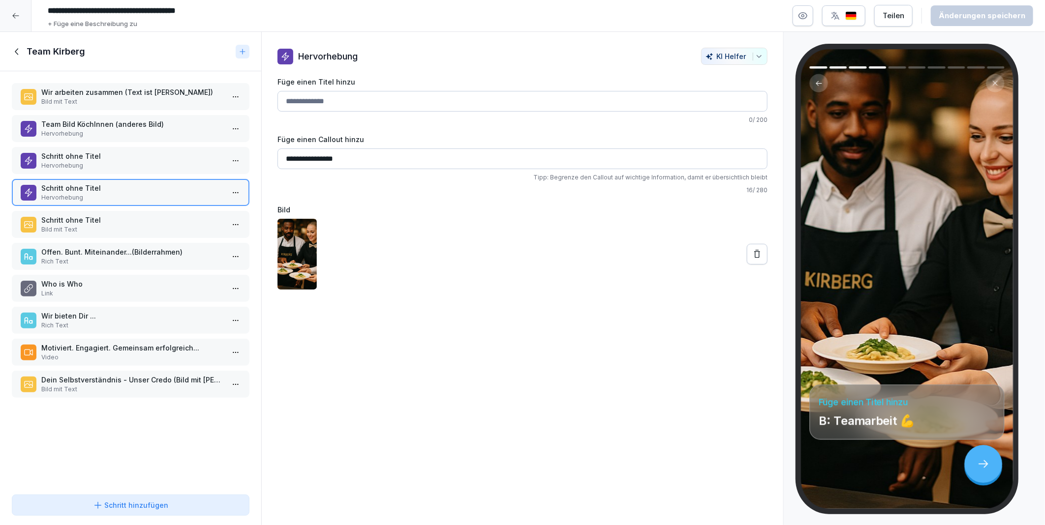
click at [56, 216] on p "Schritt ohne Titel" at bounding box center [132, 220] width 183 height 10
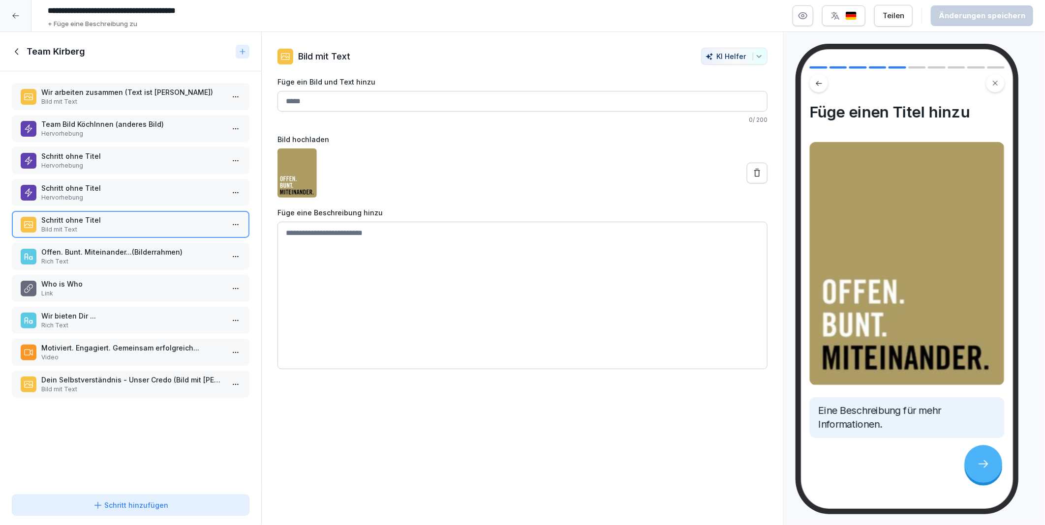
click at [18, 51] on icon at bounding box center [17, 51] width 11 height 11
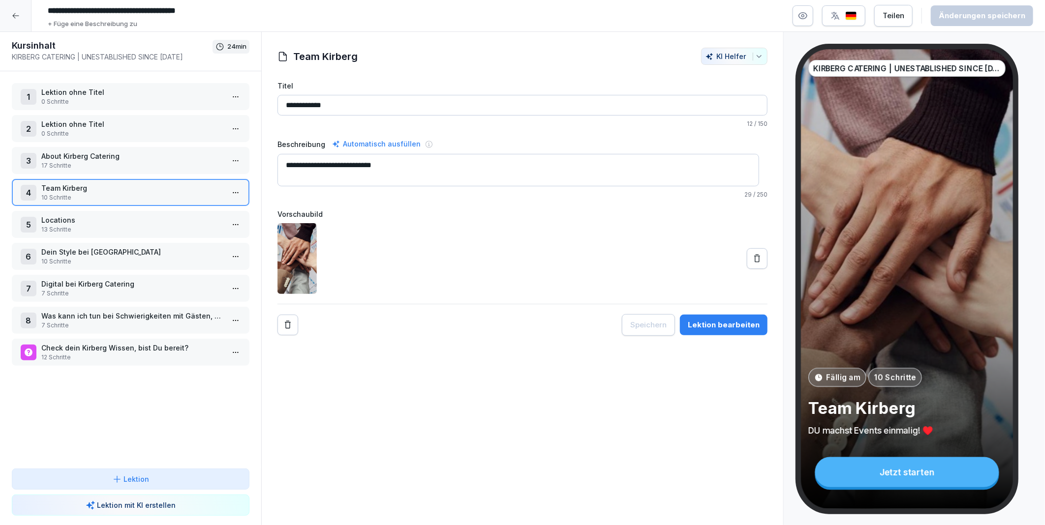
click at [77, 151] on p "About Kirberg Catering" at bounding box center [132, 156] width 183 height 10
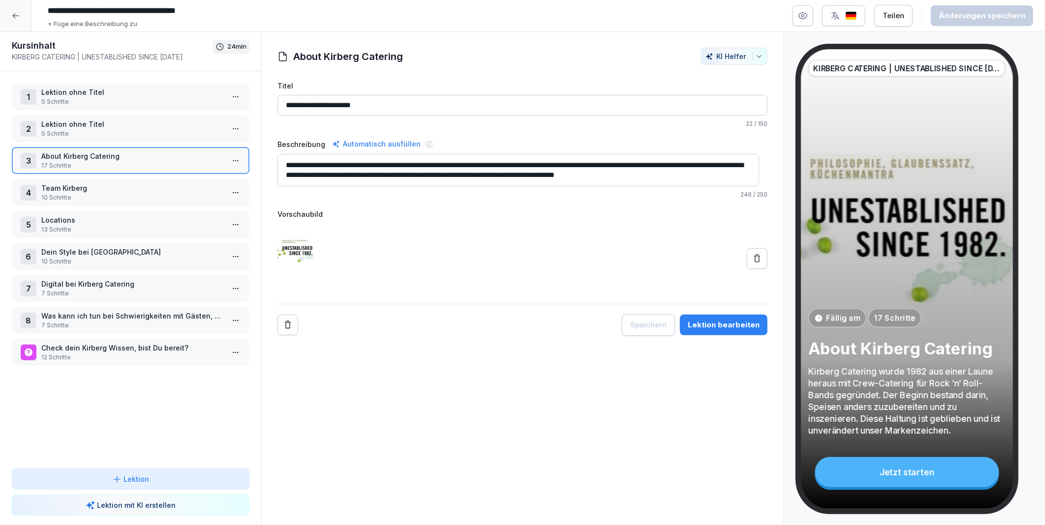
click at [99, 183] on p "Team Kirberg" at bounding box center [132, 188] width 183 height 10
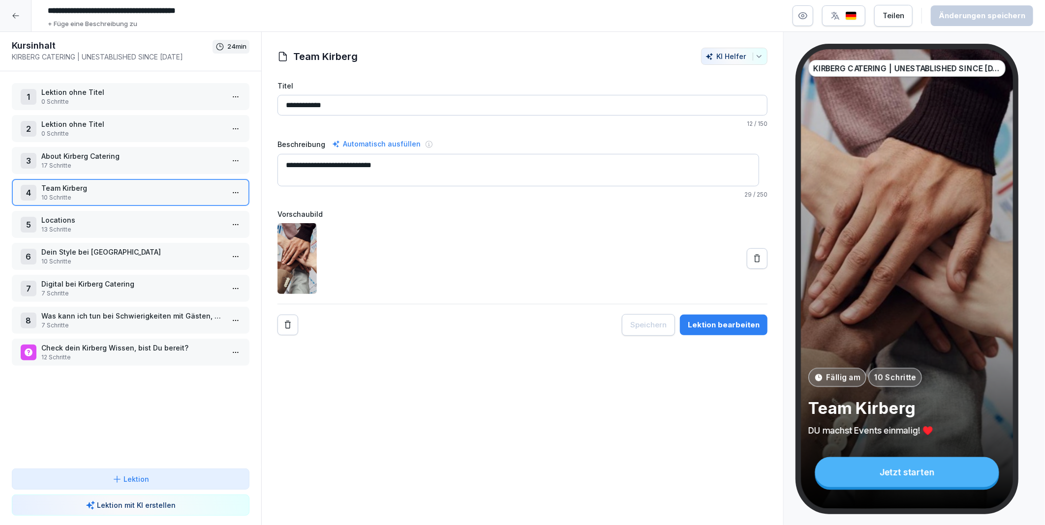
click at [230, 188] on html "**********" at bounding box center [522, 262] width 1045 height 525
click at [173, 208] on div "Schritte bearbeiten" at bounding box center [191, 209] width 75 height 10
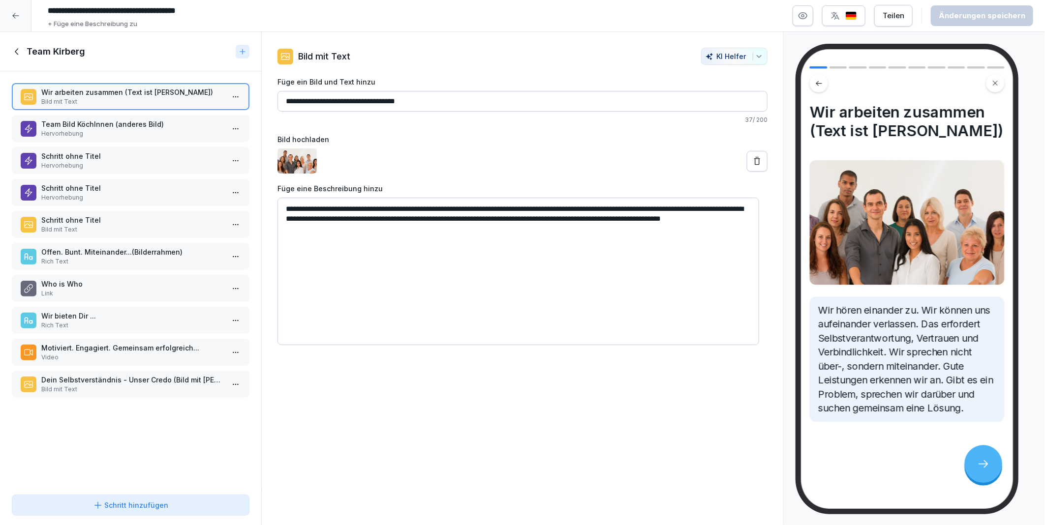
click at [73, 115] on div "Team Bild KöchInnen (anderes Bild) Hervorhebung" at bounding box center [131, 128] width 238 height 27
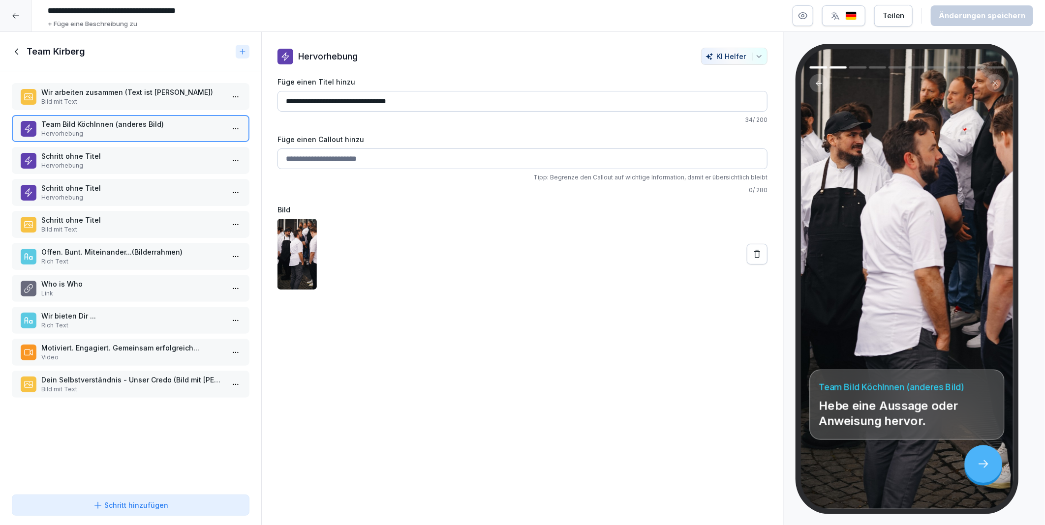
click at [754, 254] on icon at bounding box center [757, 254] width 6 height 8
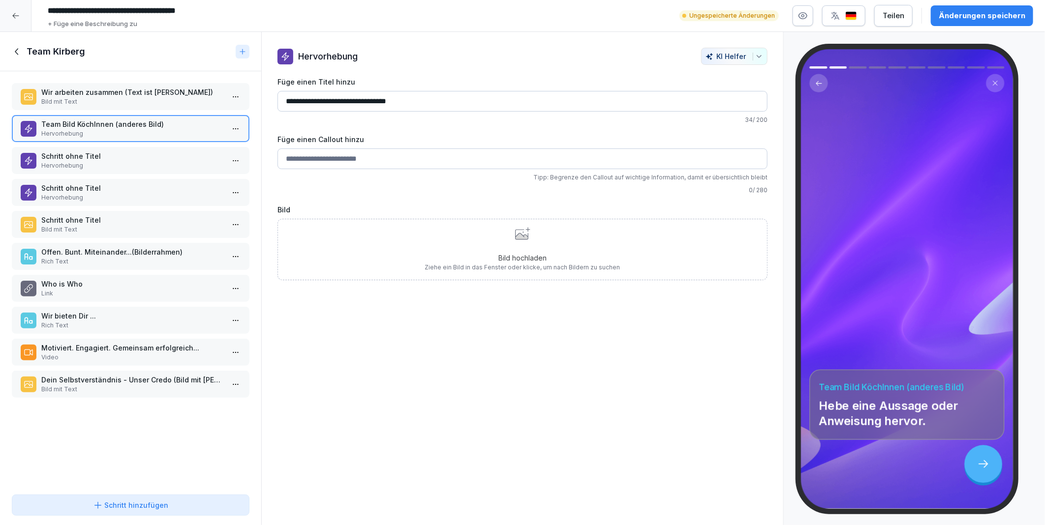
click at [95, 189] on p "Schritt ohne Titel" at bounding box center [132, 188] width 183 height 10
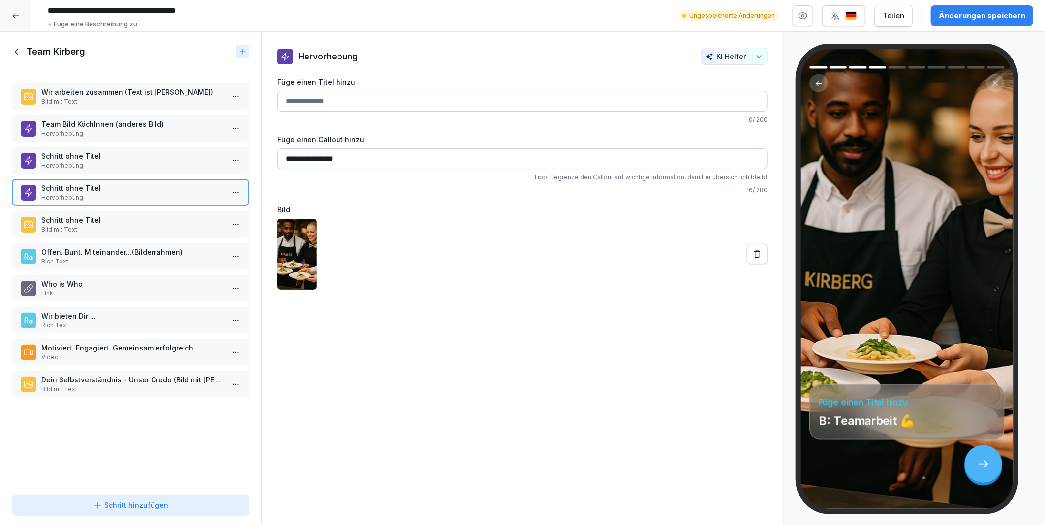
click at [77, 134] on p "Hervorhebung" at bounding box center [132, 133] width 183 height 9
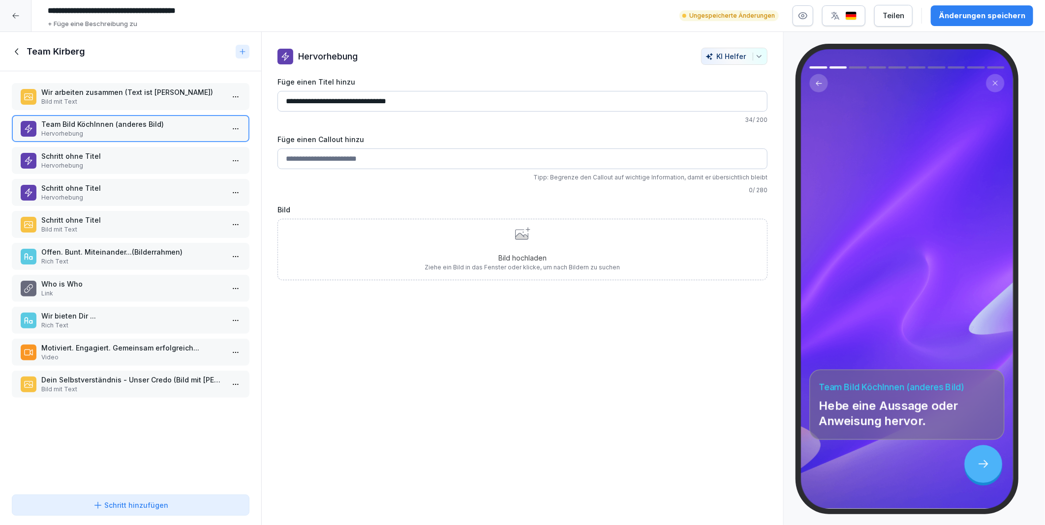
click at [83, 156] on p "Schritt ohne Titel" at bounding box center [132, 156] width 183 height 10
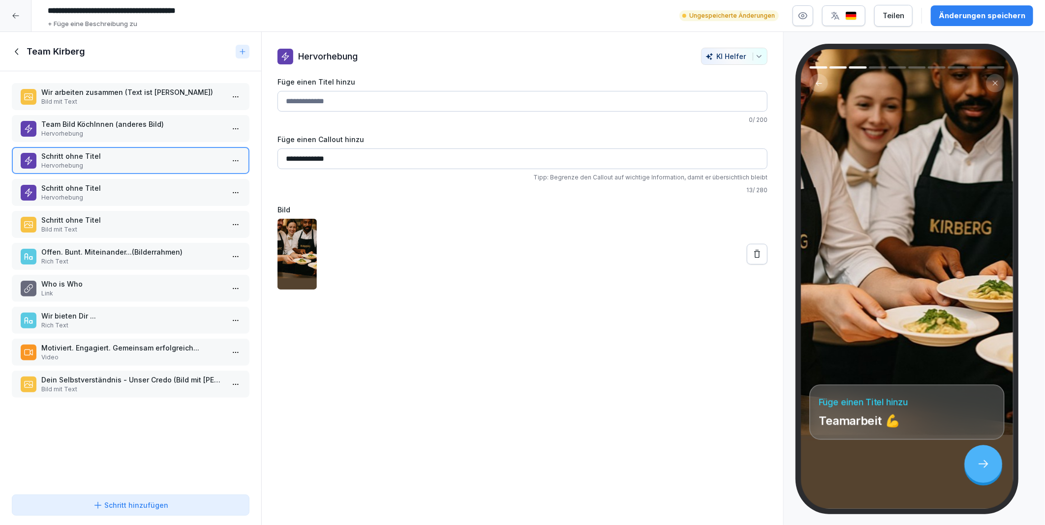
click at [82, 185] on p "Schritt ohne Titel" at bounding box center [132, 188] width 183 height 10
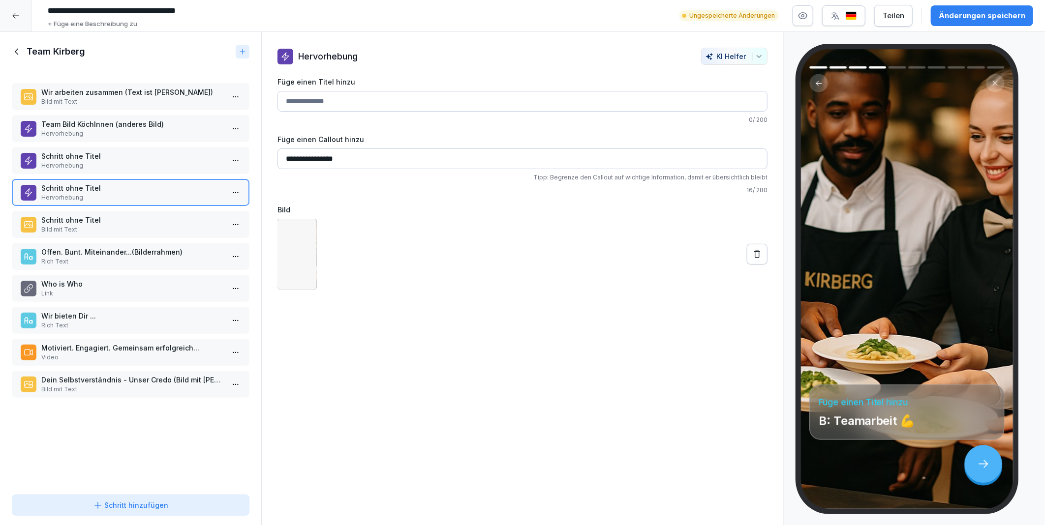
click at [81, 151] on p "Schritt ohne Titel" at bounding box center [132, 156] width 183 height 10
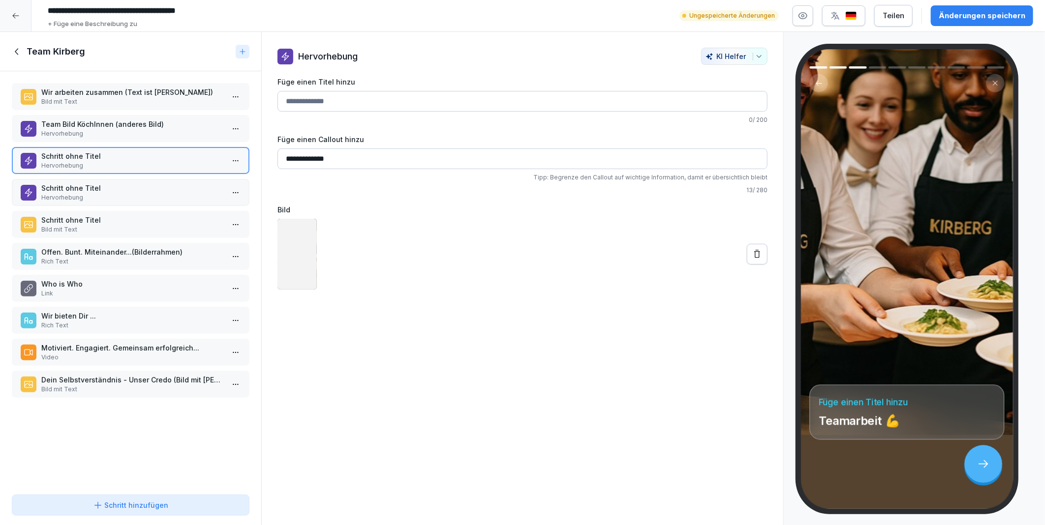
click at [85, 121] on p "Team Bild KöchInnen (anderes Bild)" at bounding box center [132, 124] width 183 height 10
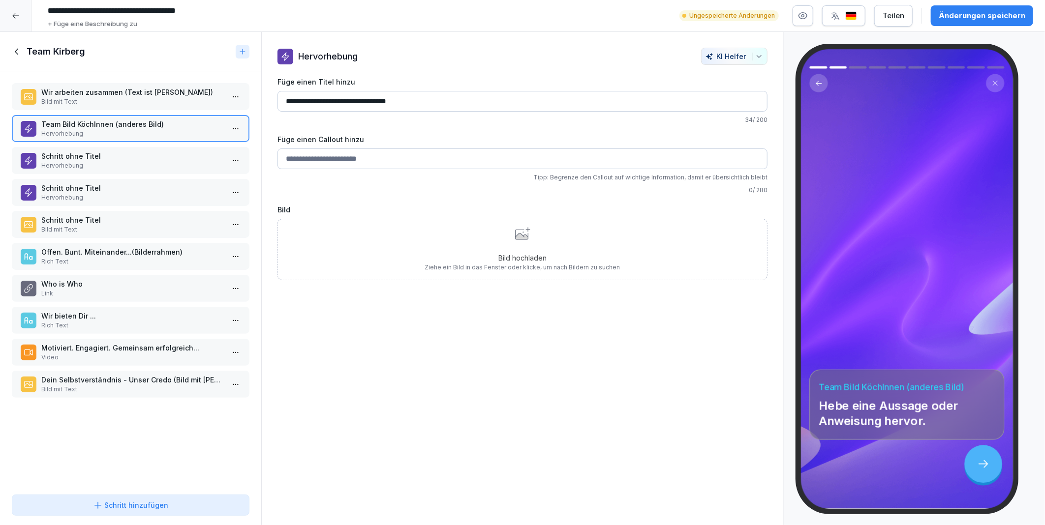
click at [147, 510] on div "Schritt hinzufügen" at bounding box center [131, 505] width 76 height 10
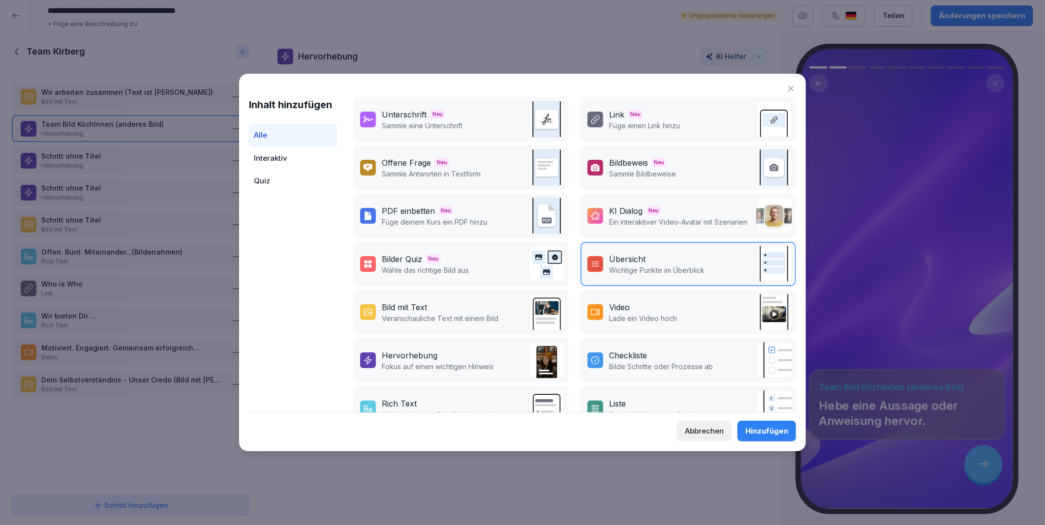
click at [416, 303] on div "Bild mit Text" at bounding box center [404, 308] width 45 height 12
click at [770, 433] on div "Hinzufügen" at bounding box center [766, 431] width 43 height 11
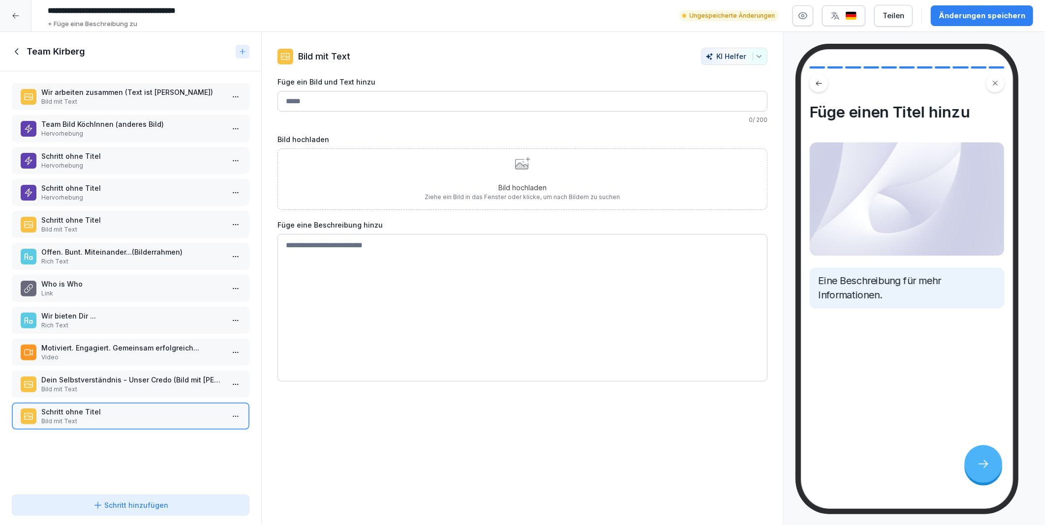
click at [504, 183] on p "Bild hochladen" at bounding box center [522, 188] width 195 height 10
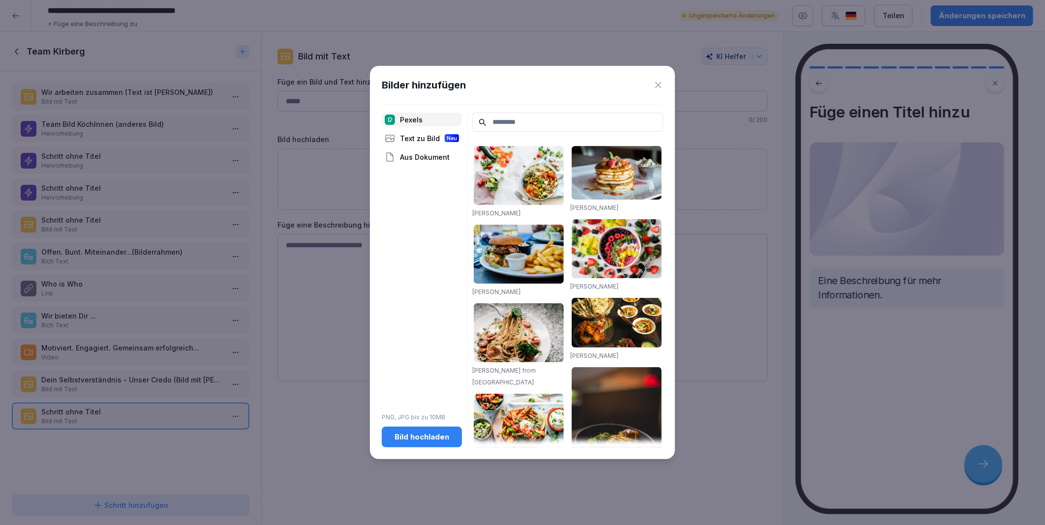
click at [410, 435] on div "Bild hochladen" at bounding box center [422, 437] width 64 height 11
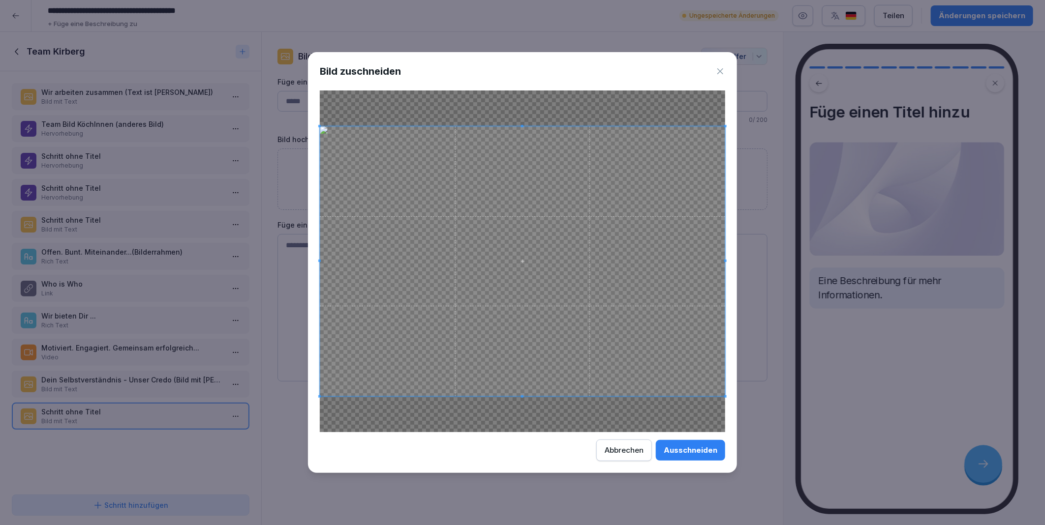
click at [677, 448] on div "Ausschneiden" at bounding box center [691, 450] width 54 height 11
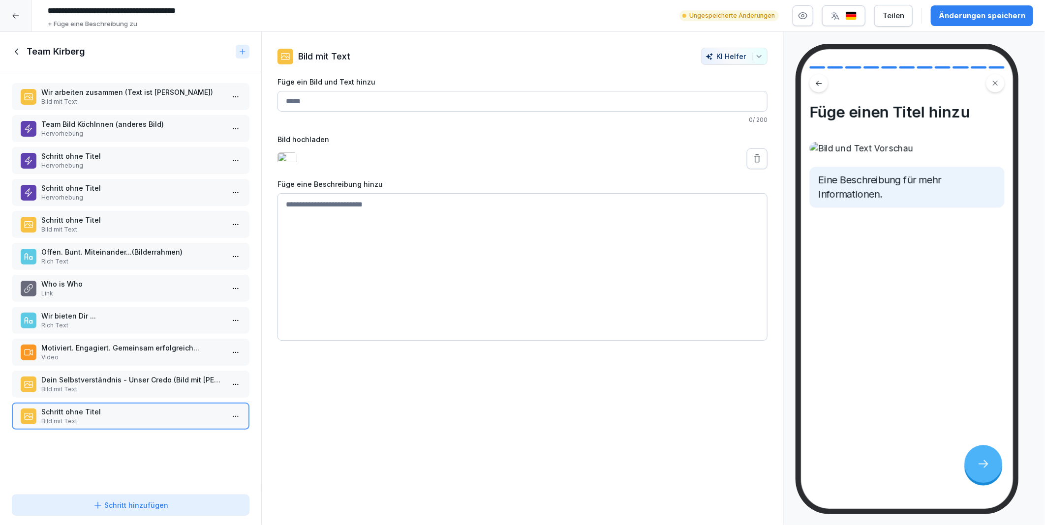
click at [965, 10] on div "Änderungen speichern" at bounding box center [982, 15] width 87 height 11
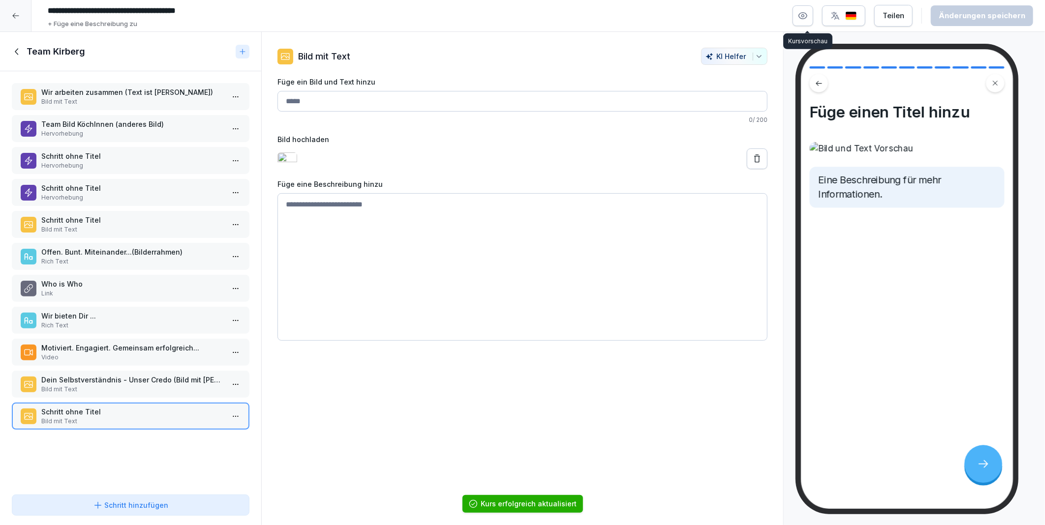
click at [807, 16] on icon "button" at bounding box center [803, 16] width 8 height 6
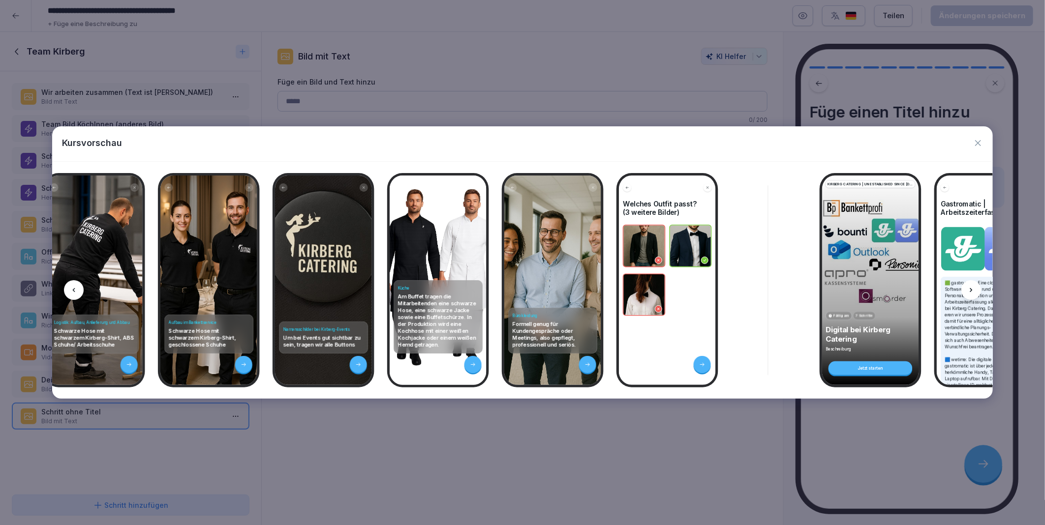
scroll to position [0, 6342]
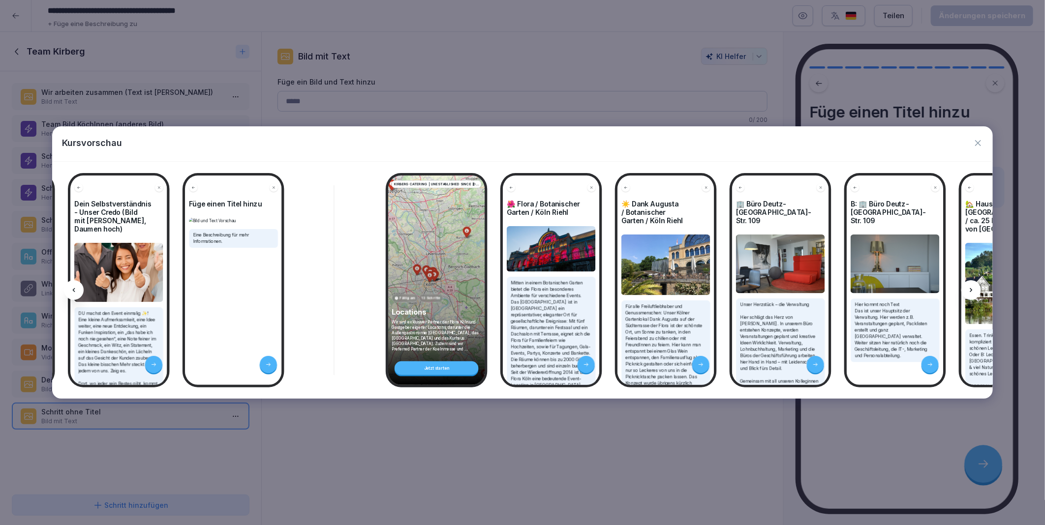
scroll to position [0, 3738]
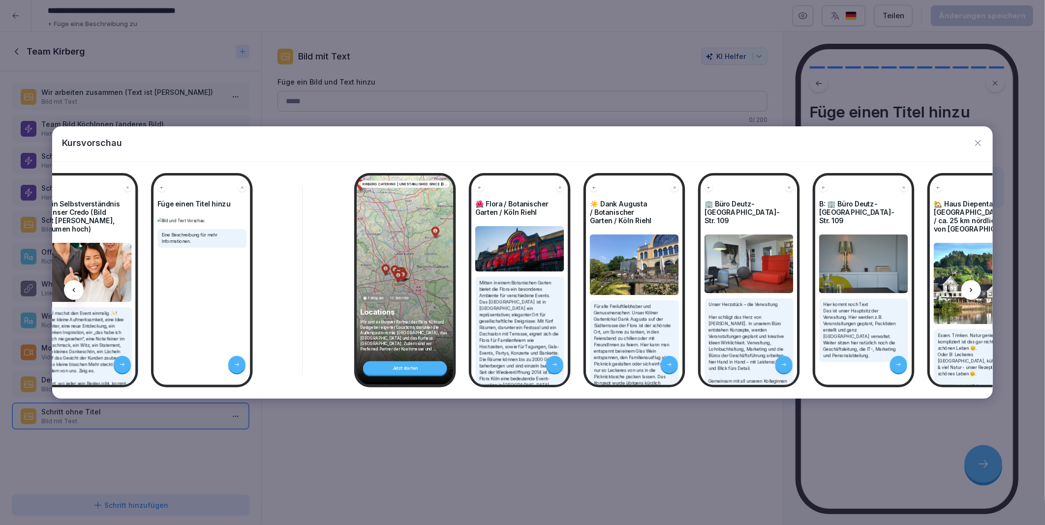
click at [976, 141] on icon "button" at bounding box center [978, 143] width 6 height 6
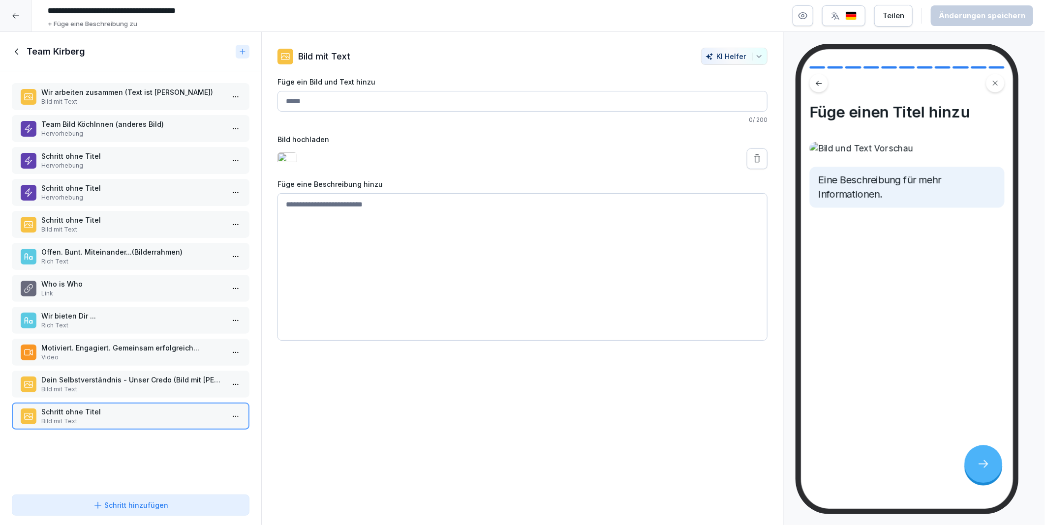
click at [219, 411] on html "**********" at bounding box center [522, 262] width 1045 height 525
click at [195, 461] on div "Löschen" at bounding box center [192, 463] width 84 height 18
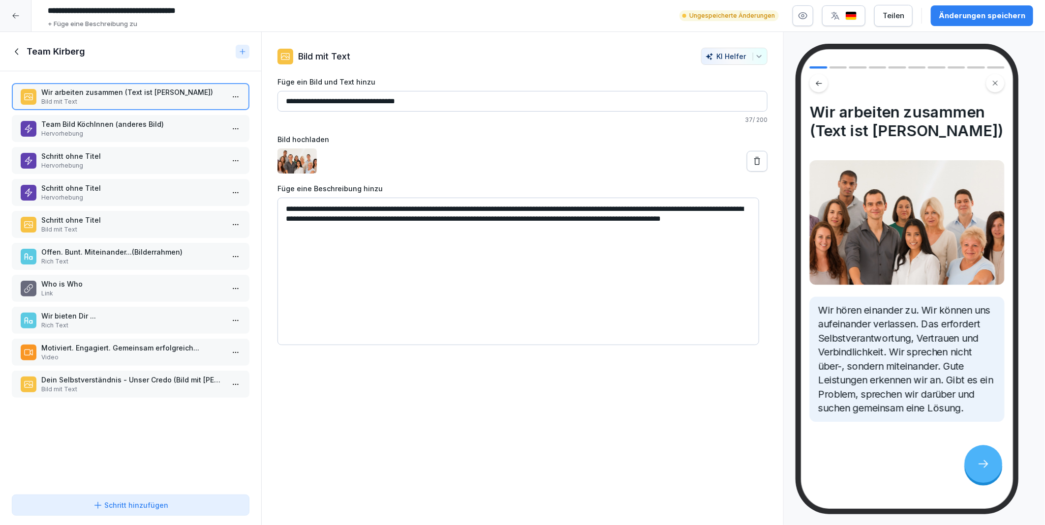
click at [104, 127] on p "Team Bild KöchInnen (anderes Bild)" at bounding box center [132, 124] width 183 height 10
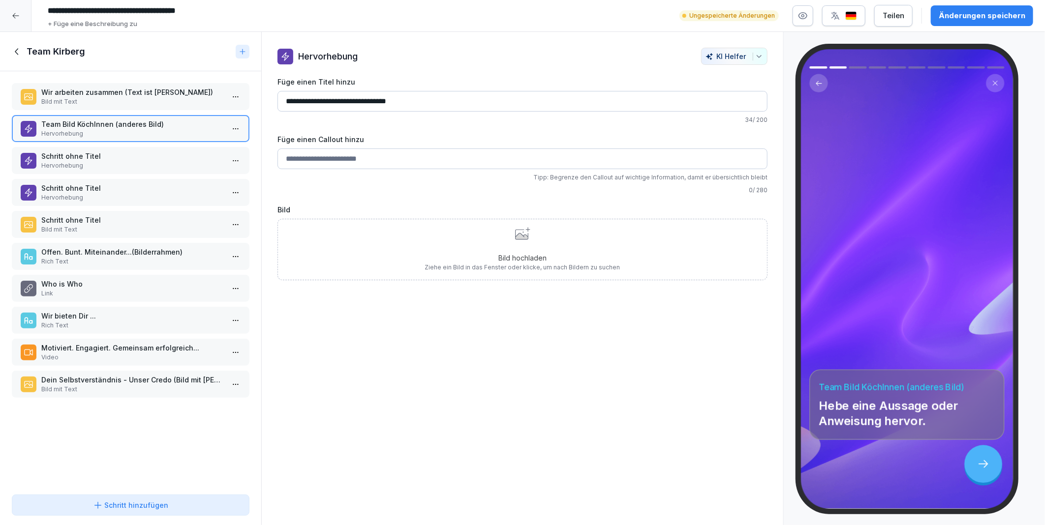
click at [515, 235] on icon at bounding box center [521, 236] width 13 height 6
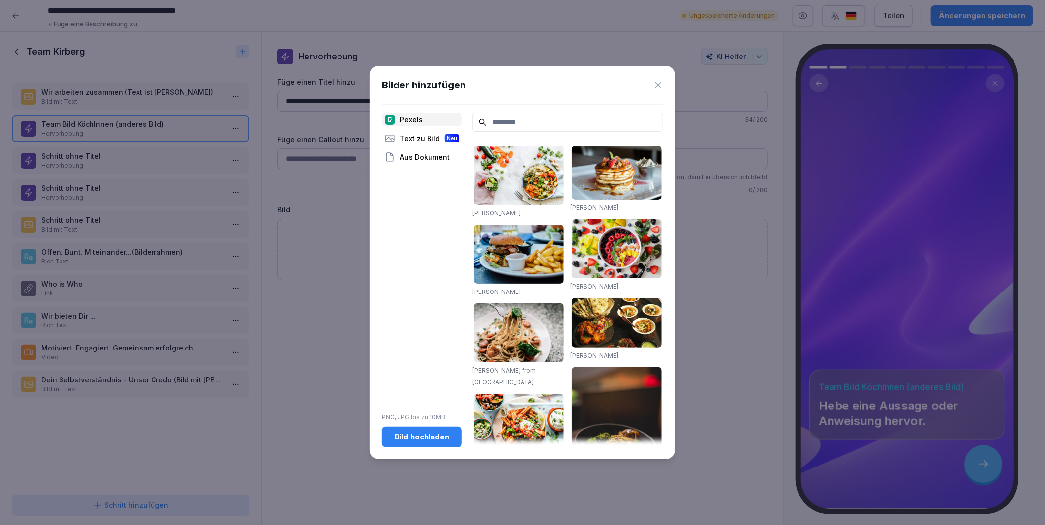
click at [431, 439] on div "Bild hochladen" at bounding box center [422, 437] width 64 height 11
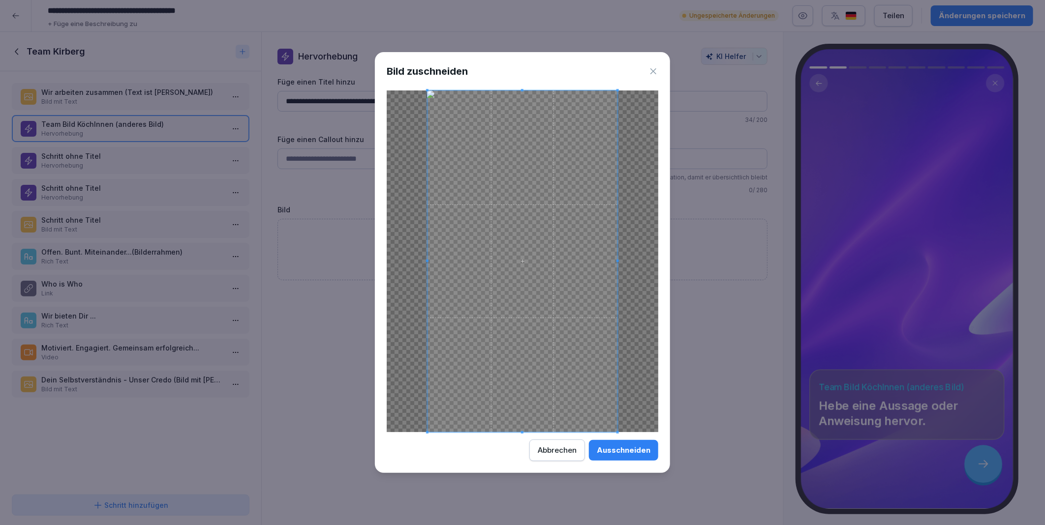
click at [632, 450] on div "Ausschneiden" at bounding box center [624, 450] width 54 height 11
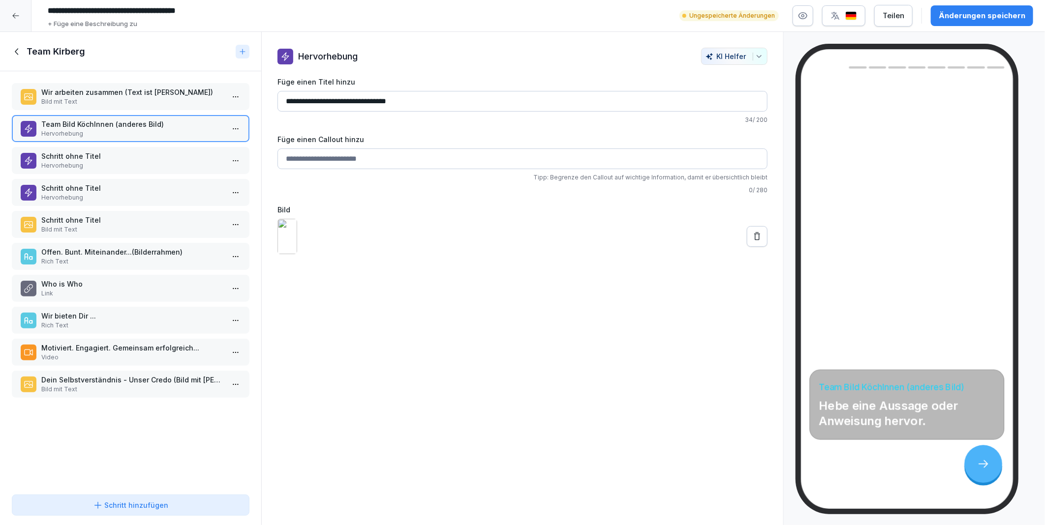
click at [441, 92] on input "**********" at bounding box center [522, 101] width 490 height 21
type input "**********"
click at [439, 363] on div "**********" at bounding box center [522, 279] width 523 height 494
click at [960, 15] on div "Änderungen speichern" at bounding box center [982, 15] width 87 height 11
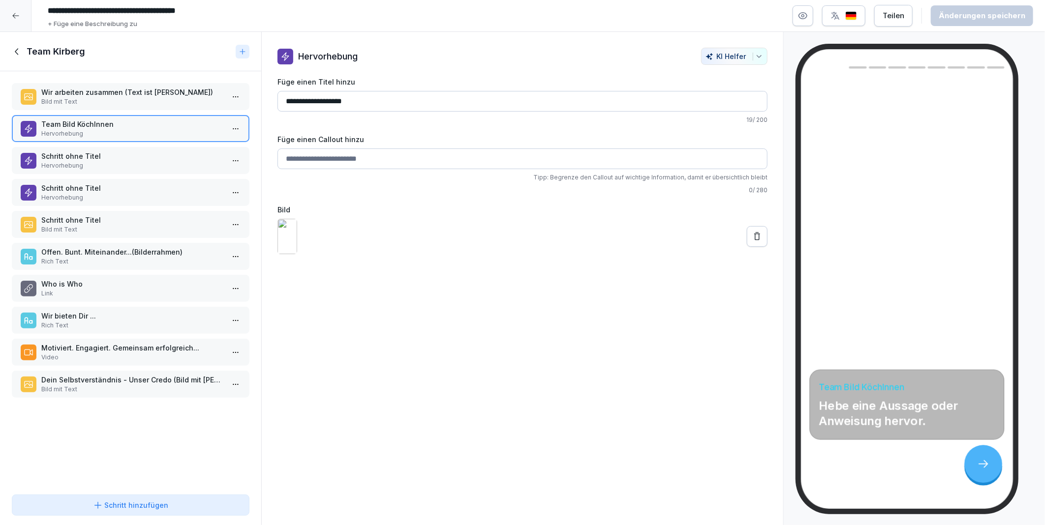
drag, startPoint x: 340, startPoint y: 98, endPoint x: 282, endPoint y: 99, distance: 58.1
click at [282, 99] on input "**********" at bounding box center [522, 101] width 490 height 21
click at [84, 161] on p "Hervorhebung" at bounding box center [132, 165] width 183 height 9
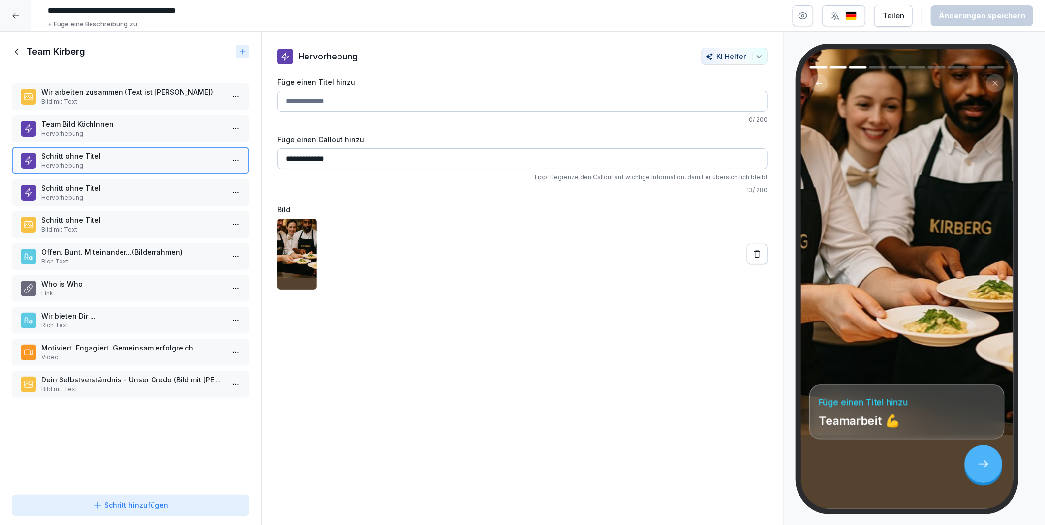
click at [115, 123] on p "Team Bild KöchInnen" at bounding box center [132, 124] width 183 height 10
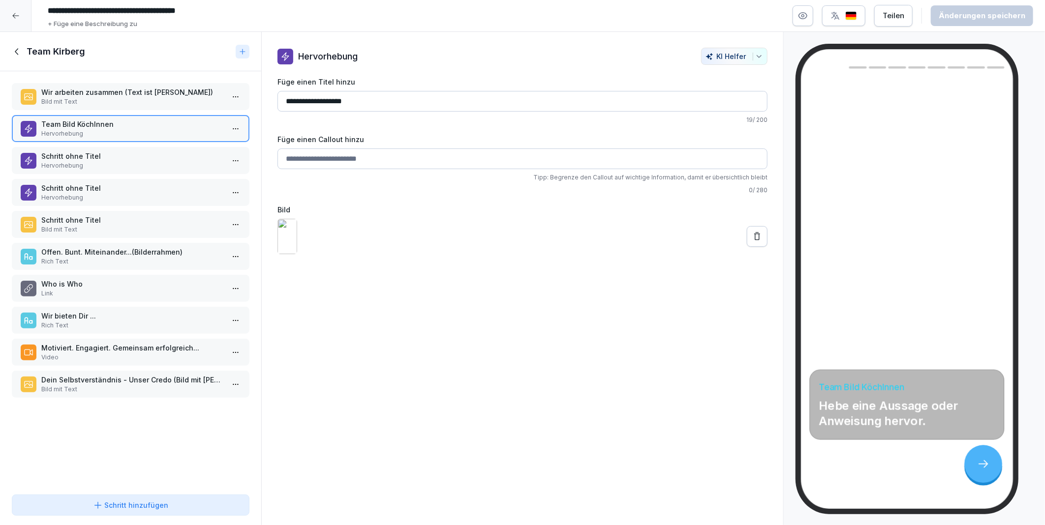
drag, startPoint x: 380, startPoint y: 98, endPoint x: 281, endPoint y: 99, distance: 99.4
click at [281, 99] on input "**********" at bounding box center [522, 101] width 490 height 21
click at [304, 161] on input "Füge einen Callout hinzu" at bounding box center [522, 159] width 490 height 21
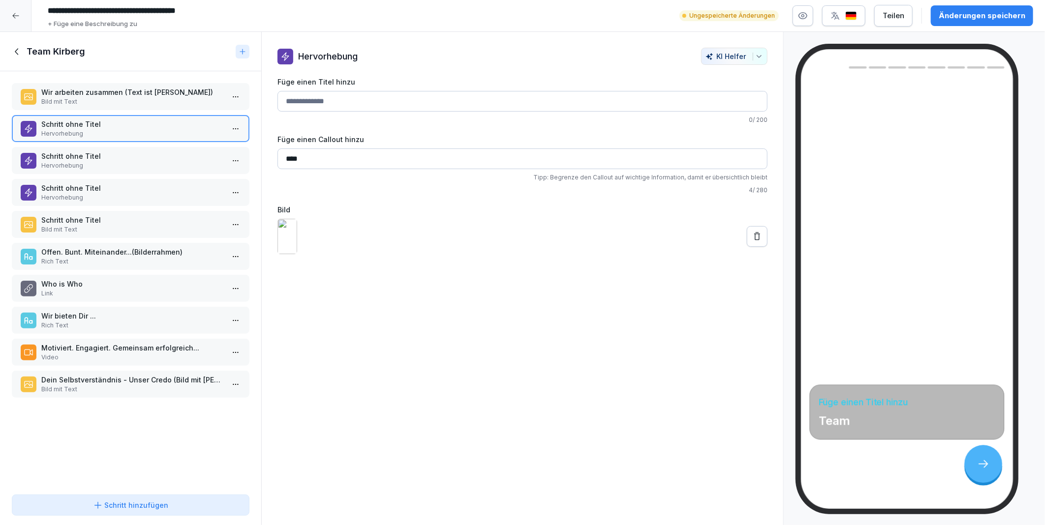
type input "****"
click at [81, 158] on p "Schritt ohne Titel" at bounding box center [132, 156] width 183 height 10
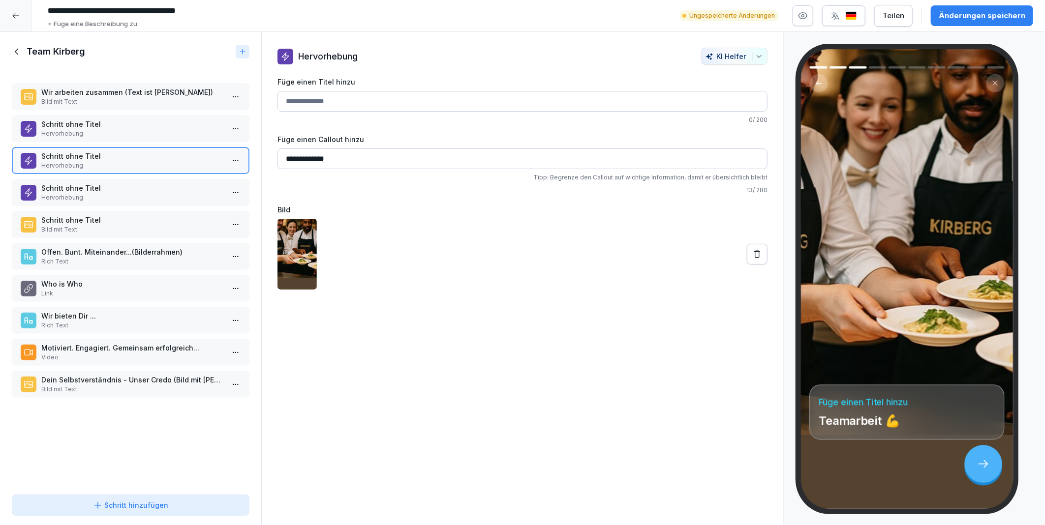
click at [79, 193] on p "Hervorhebung" at bounding box center [132, 197] width 183 height 9
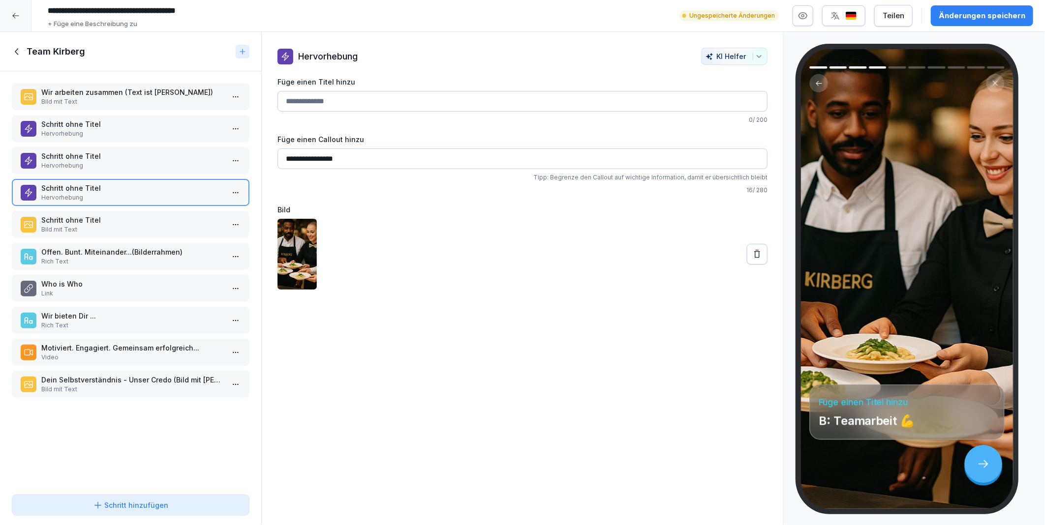
click at [79, 152] on p "Schritt ohne Titel" at bounding box center [132, 156] width 183 height 10
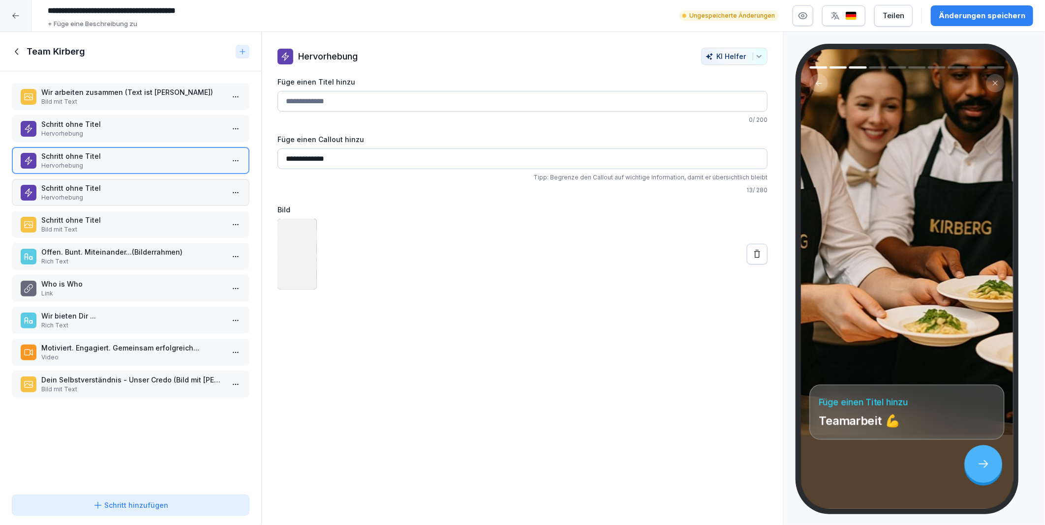
click at [81, 122] on p "Schritt ohne Titel" at bounding box center [132, 124] width 183 height 10
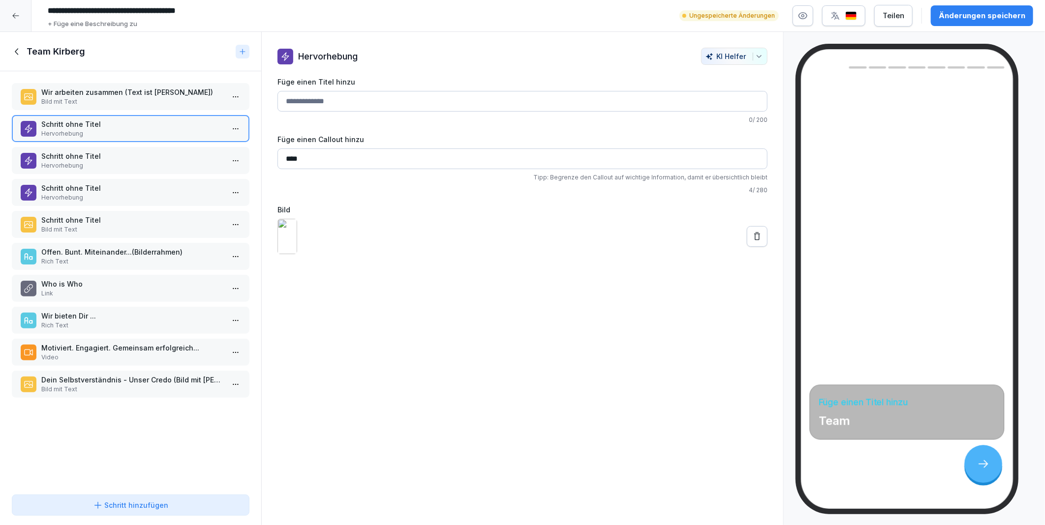
click at [331, 159] on input "****" at bounding box center [522, 159] width 490 height 21
type input "**********"
click at [64, 193] on p "Hervorhebung" at bounding box center [132, 197] width 183 height 9
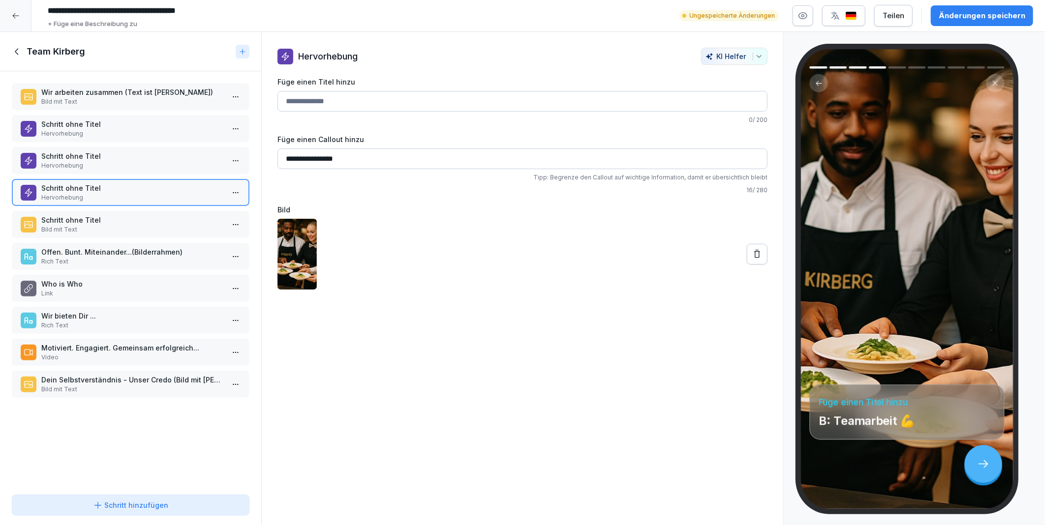
drag, startPoint x: 348, startPoint y: 159, endPoint x: 338, endPoint y: 158, distance: 9.4
click at [338, 158] on input "**********" at bounding box center [522, 159] width 490 height 21
click at [55, 126] on p "Schritt ohne Titel" at bounding box center [132, 124] width 183 height 10
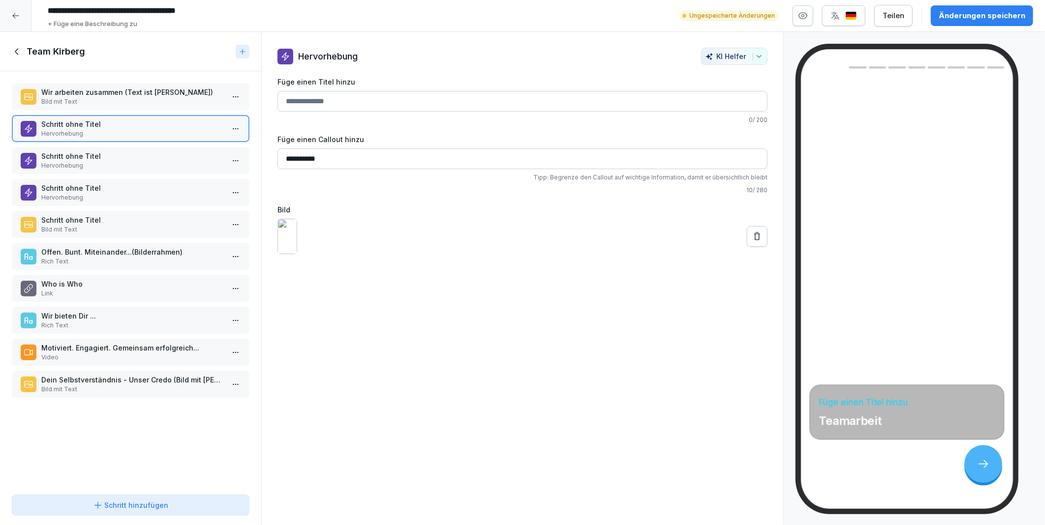
paste input "**"
click at [324, 157] on input "**********" at bounding box center [522, 159] width 490 height 21
type input "**********"
click at [961, 19] on div "Änderungen speichern" at bounding box center [982, 15] width 87 height 11
click at [16, 50] on icon at bounding box center [16, 51] width 3 height 6
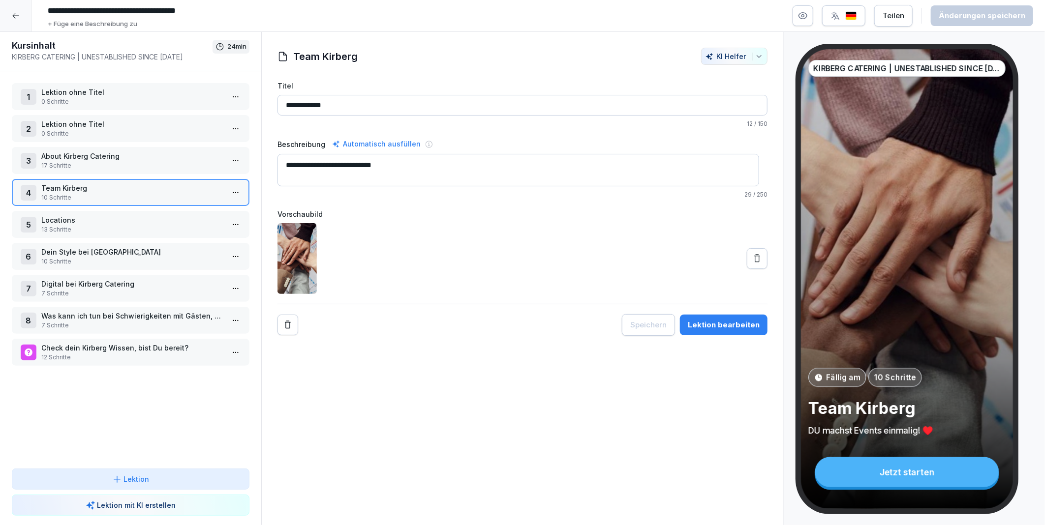
click at [122, 311] on p "Was kann ich tun bei Schwierigkeiten mit Gästen, Kund/innen oder Kolleg/innen..." at bounding box center [132, 316] width 183 height 10
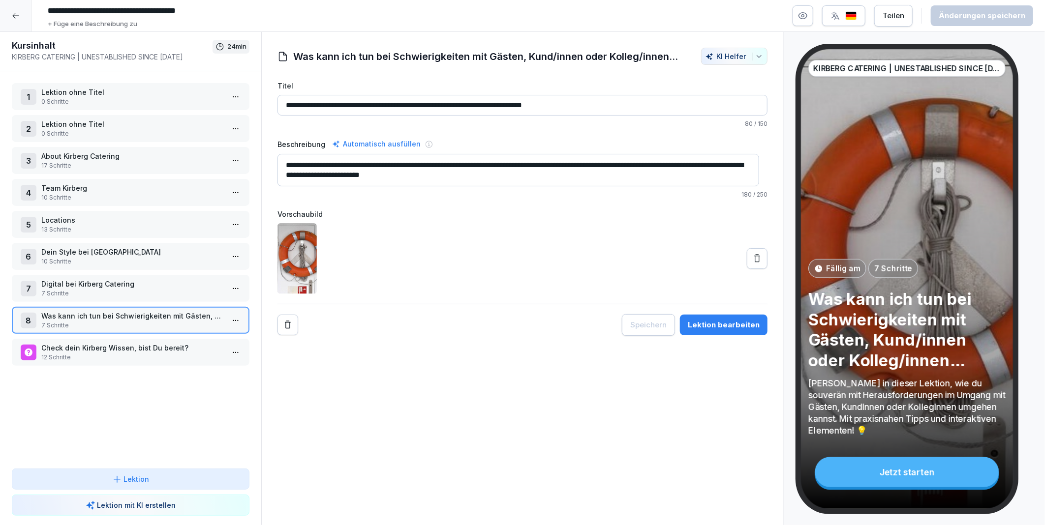
click at [230, 315] on html "**********" at bounding box center [522, 262] width 1045 height 525
click at [192, 332] on div "Schritte bearbeiten" at bounding box center [191, 333] width 75 height 10
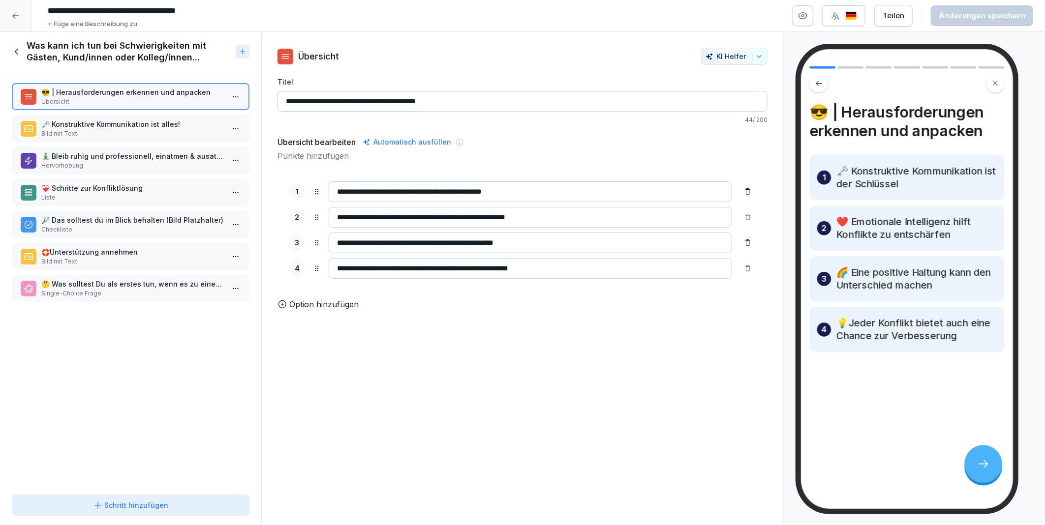
click at [92, 124] on p "🗝️ Konstruktive Kommunikation ist alles!" at bounding box center [132, 124] width 183 height 10
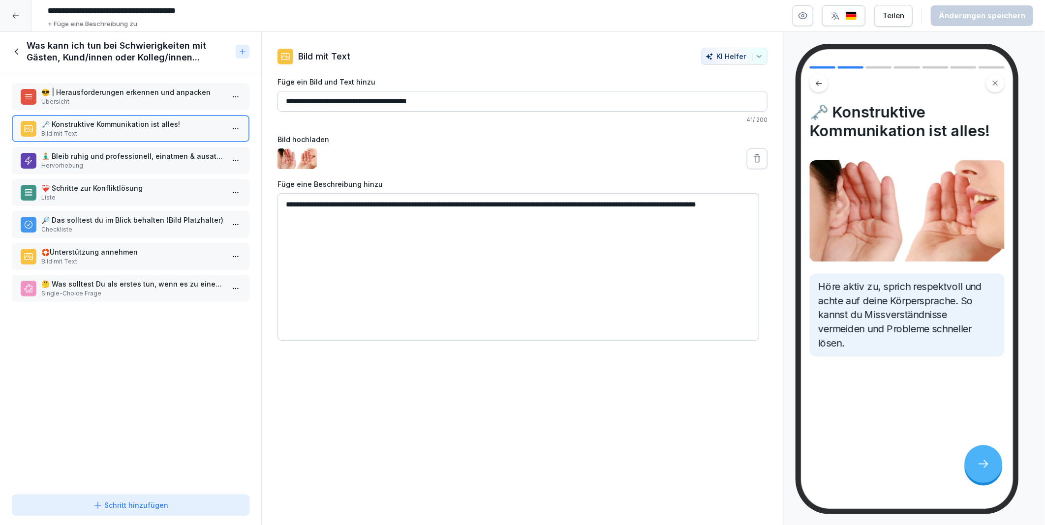
click at [92, 154] on p "🧘🏼‍♂️ Bleib ruhig und professionell, einatmen & ausatmen (Bild Platzhalter)" at bounding box center [132, 156] width 183 height 10
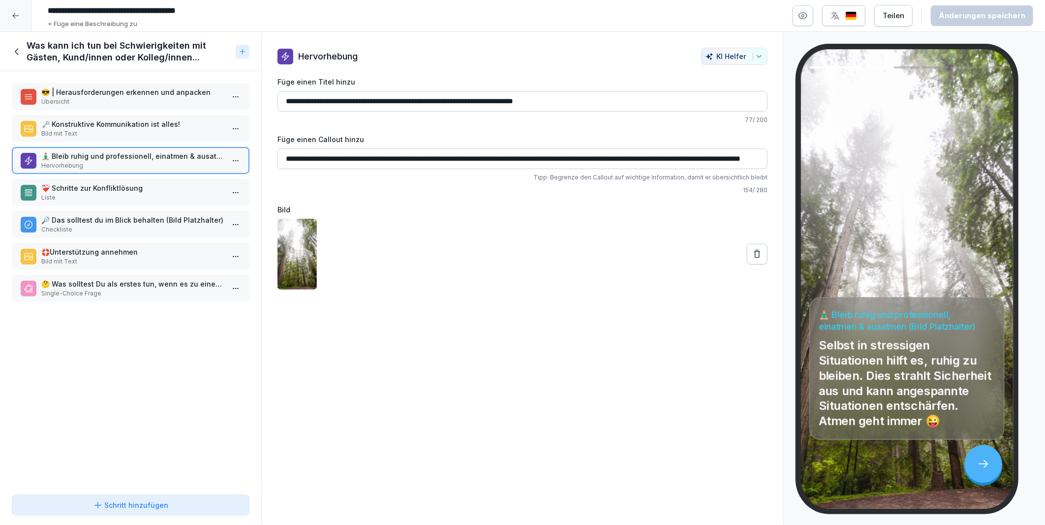
click at [100, 193] on p "Liste" at bounding box center [132, 197] width 183 height 9
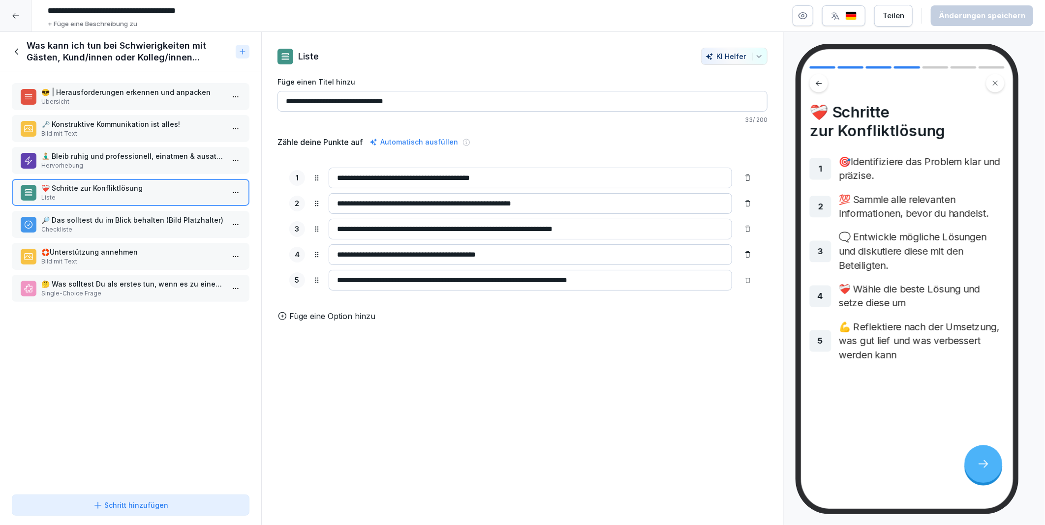
click at [101, 225] on p "Checkliste" at bounding box center [132, 229] width 183 height 9
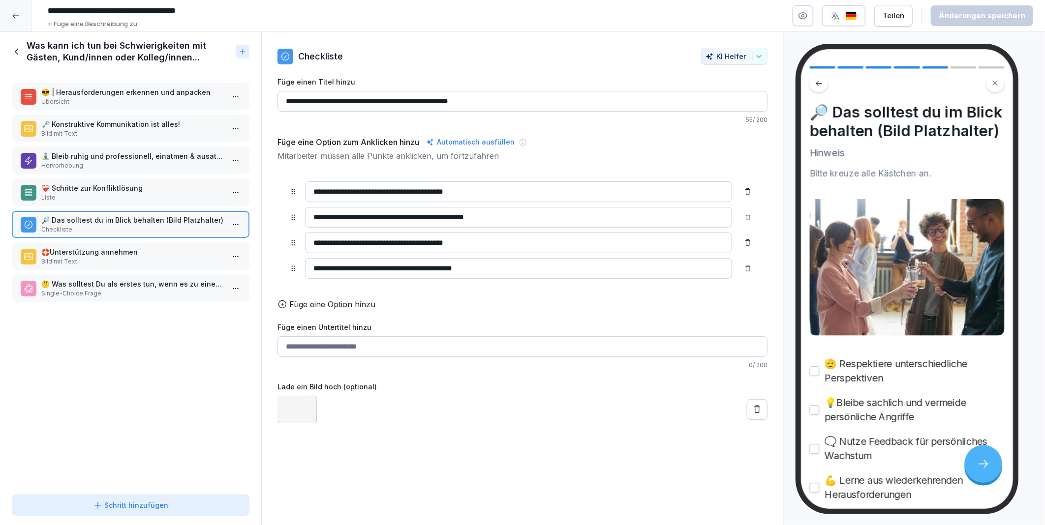
click at [105, 249] on p "🛟Unterstützung annehmen" at bounding box center [132, 252] width 183 height 10
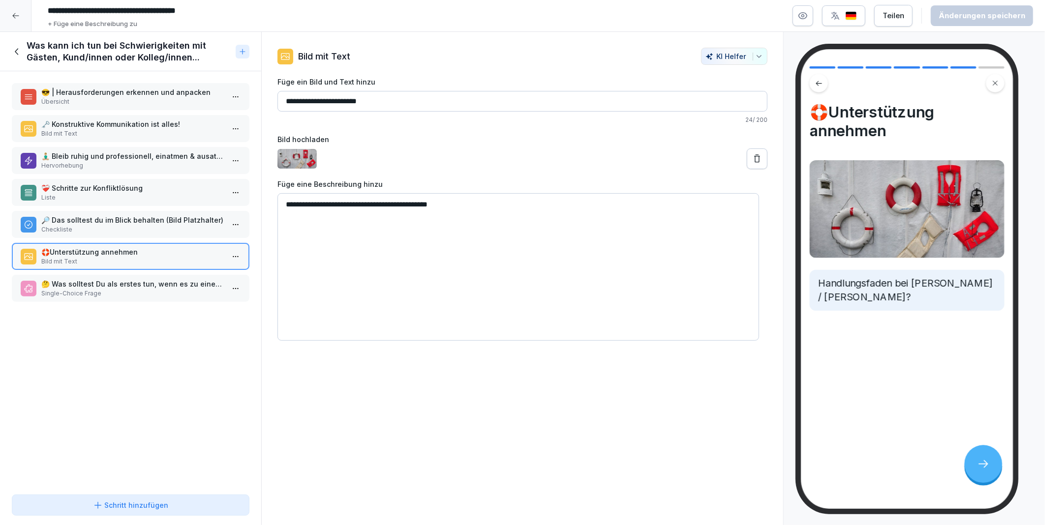
click at [18, 48] on icon at bounding box center [17, 51] width 11 height 11
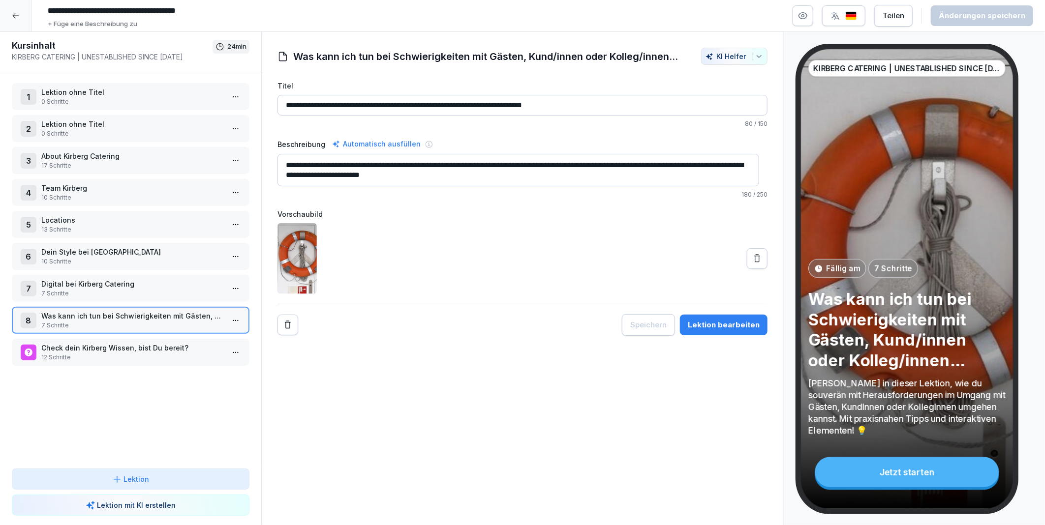
click at [15, 13] on icon at bounding box center [16, 16] width 8 height 8
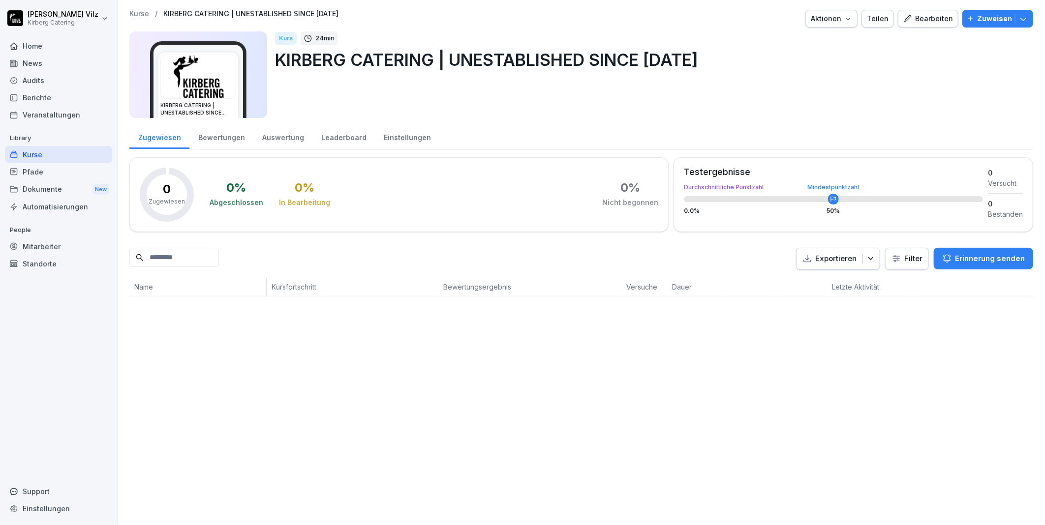
click at [38, 154] on div "Kurse" at bounding box center [58, 154] width 107 height 17
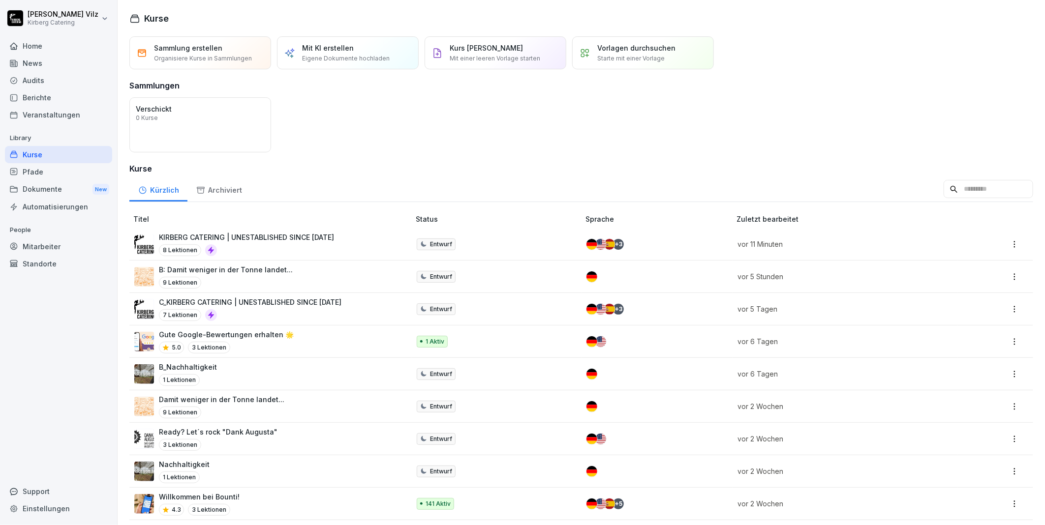
click at [43, 45] on div "Home" at bounding box center [58, 45] width 107 height 17
